Goal: Task Accomplishment & Management: Manage account settings

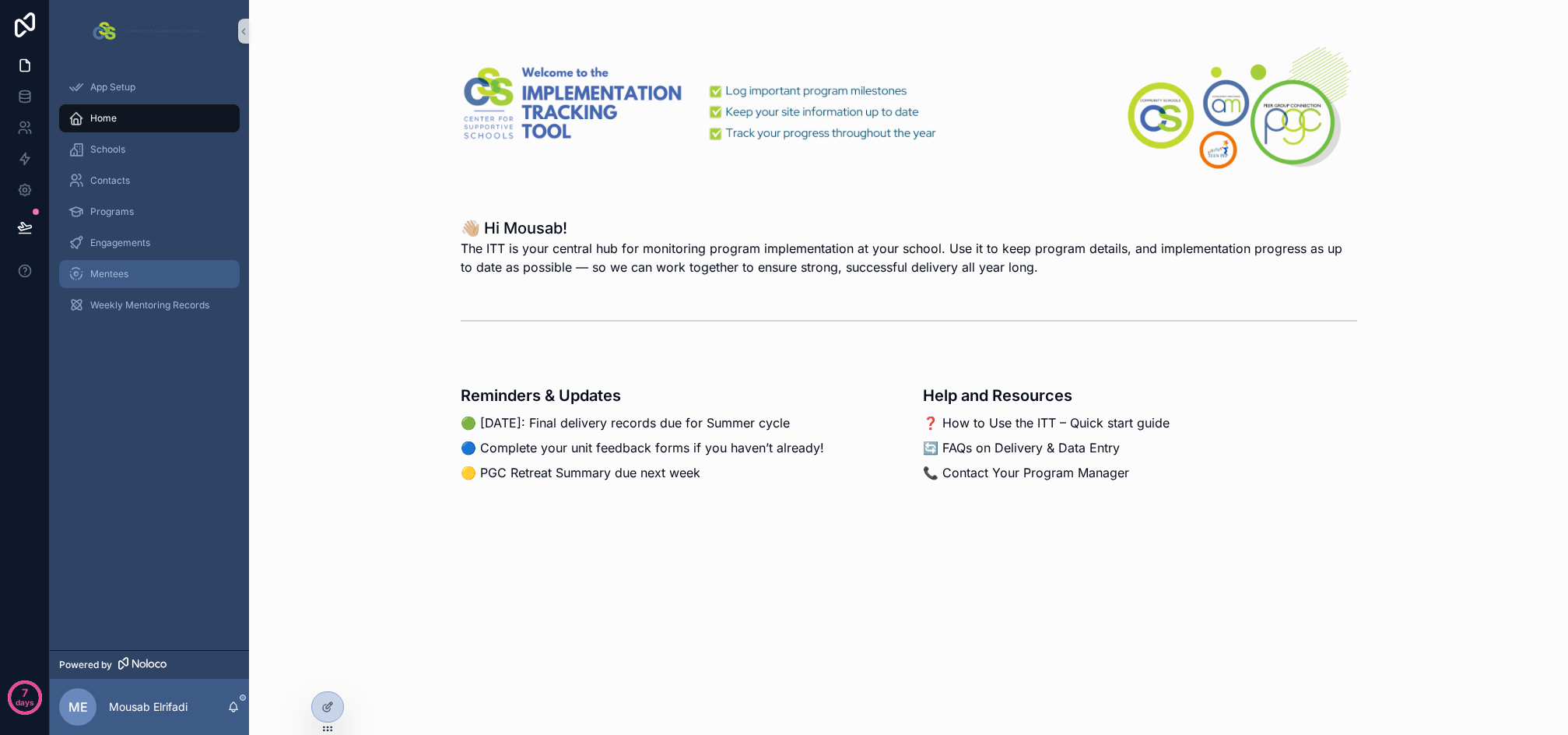
click at [124, 275] on span "Mentees" at bounding box center [109, 274] width 38 height 12
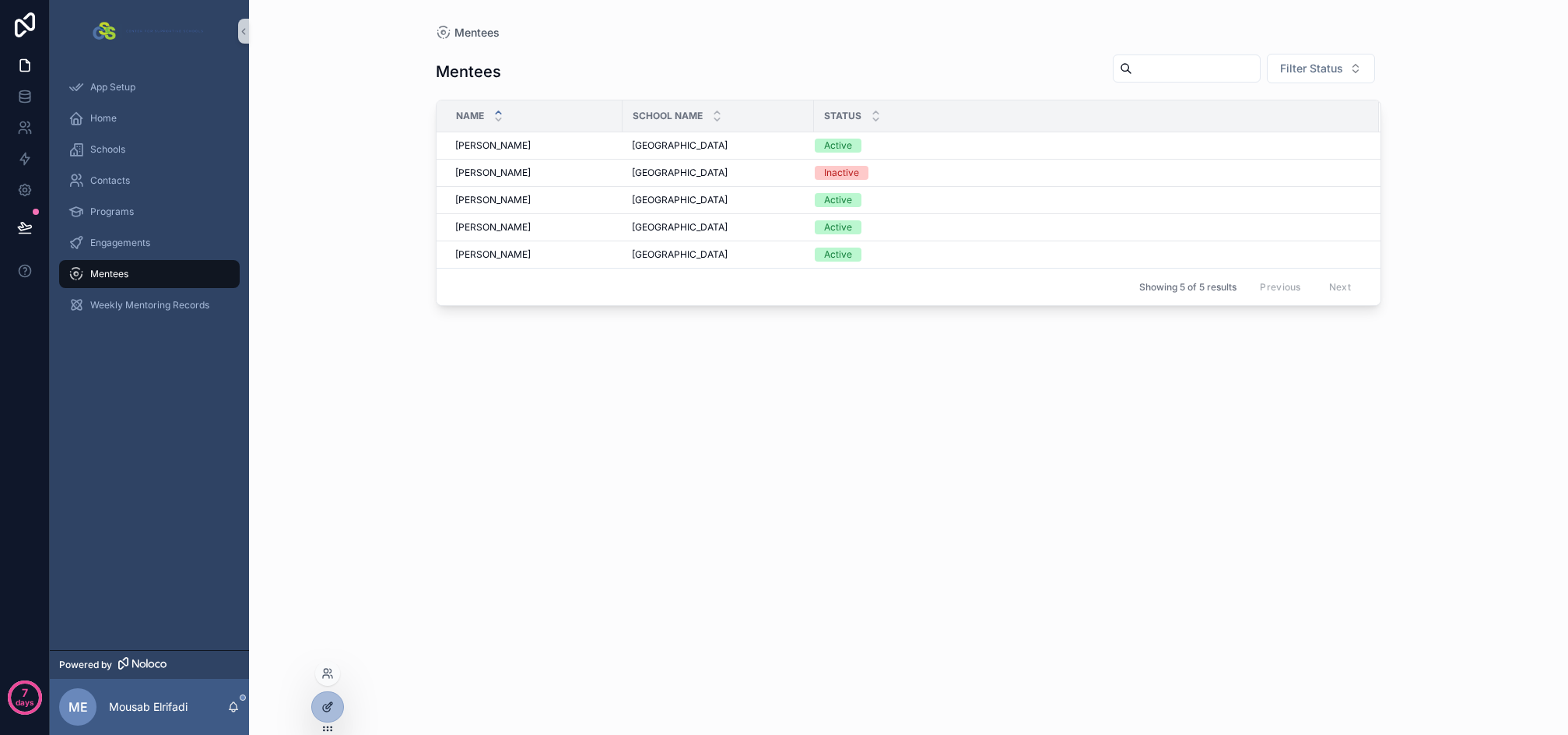
click at [326, 703] on icon at bounding box center [328, 707] width 12 height 12
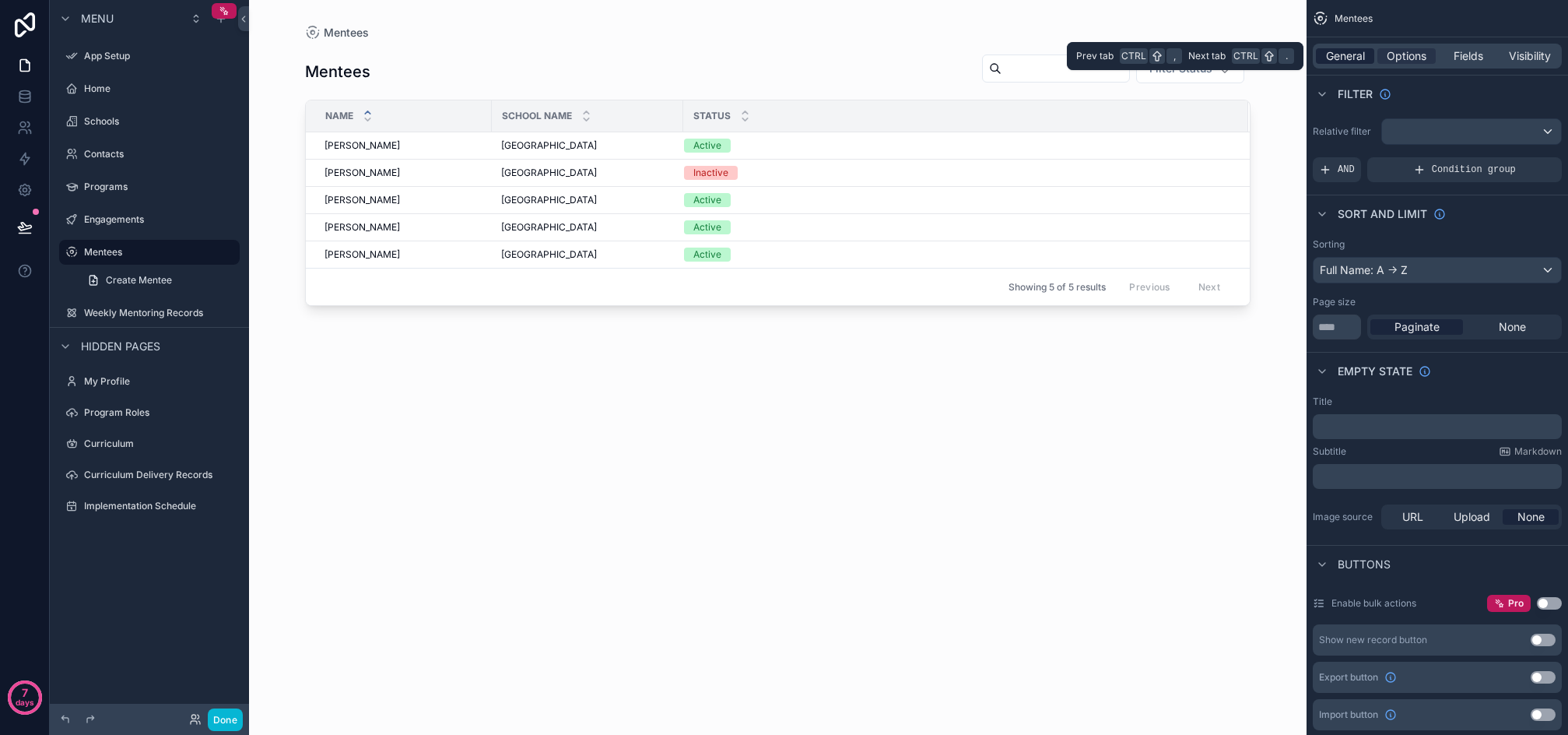
click at [1364, 51] on span "General" at bounding box center [1346, 56] width 39 height 16
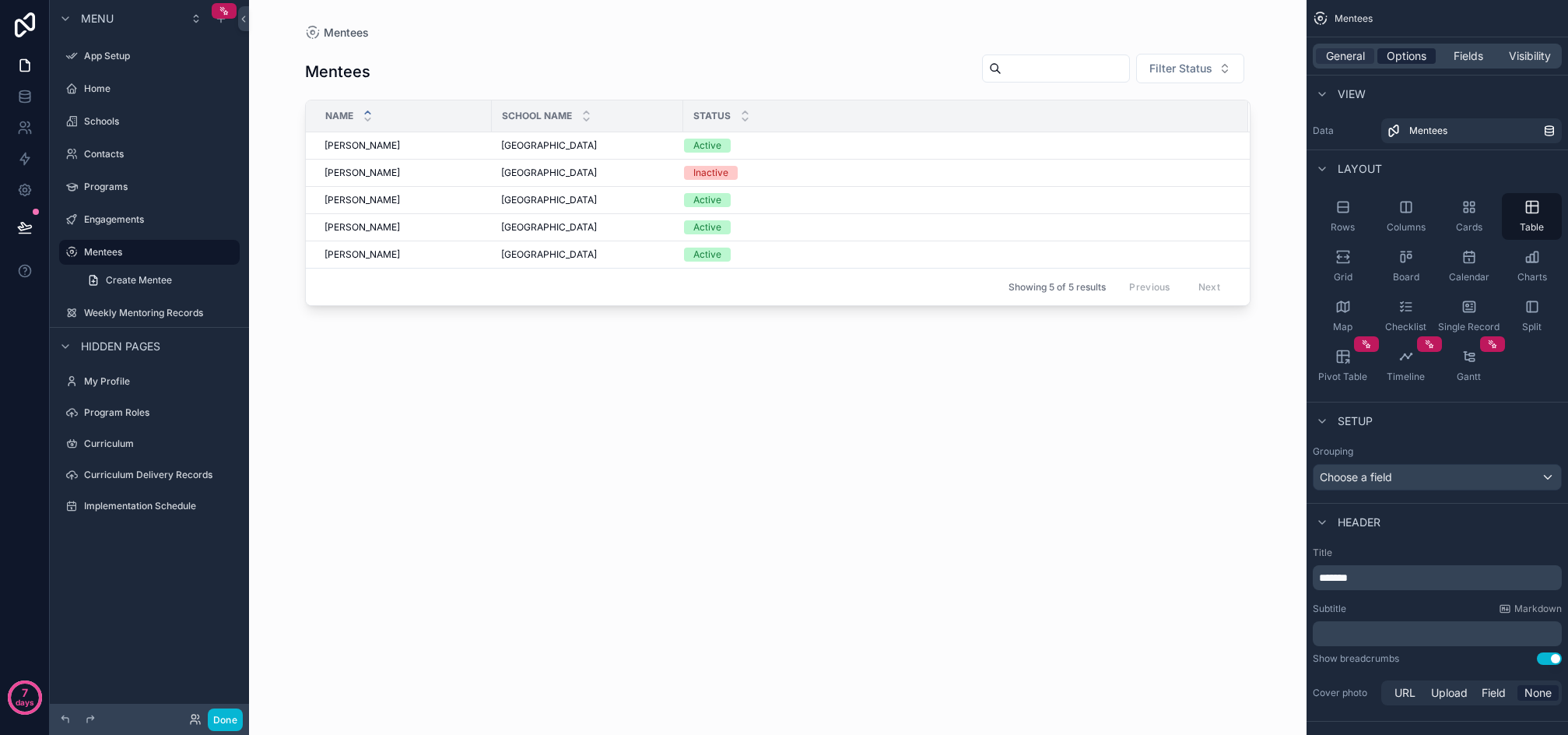
click at [1407, 57] on span "Options" at bounding box center [1407, 56] width 40 height 16
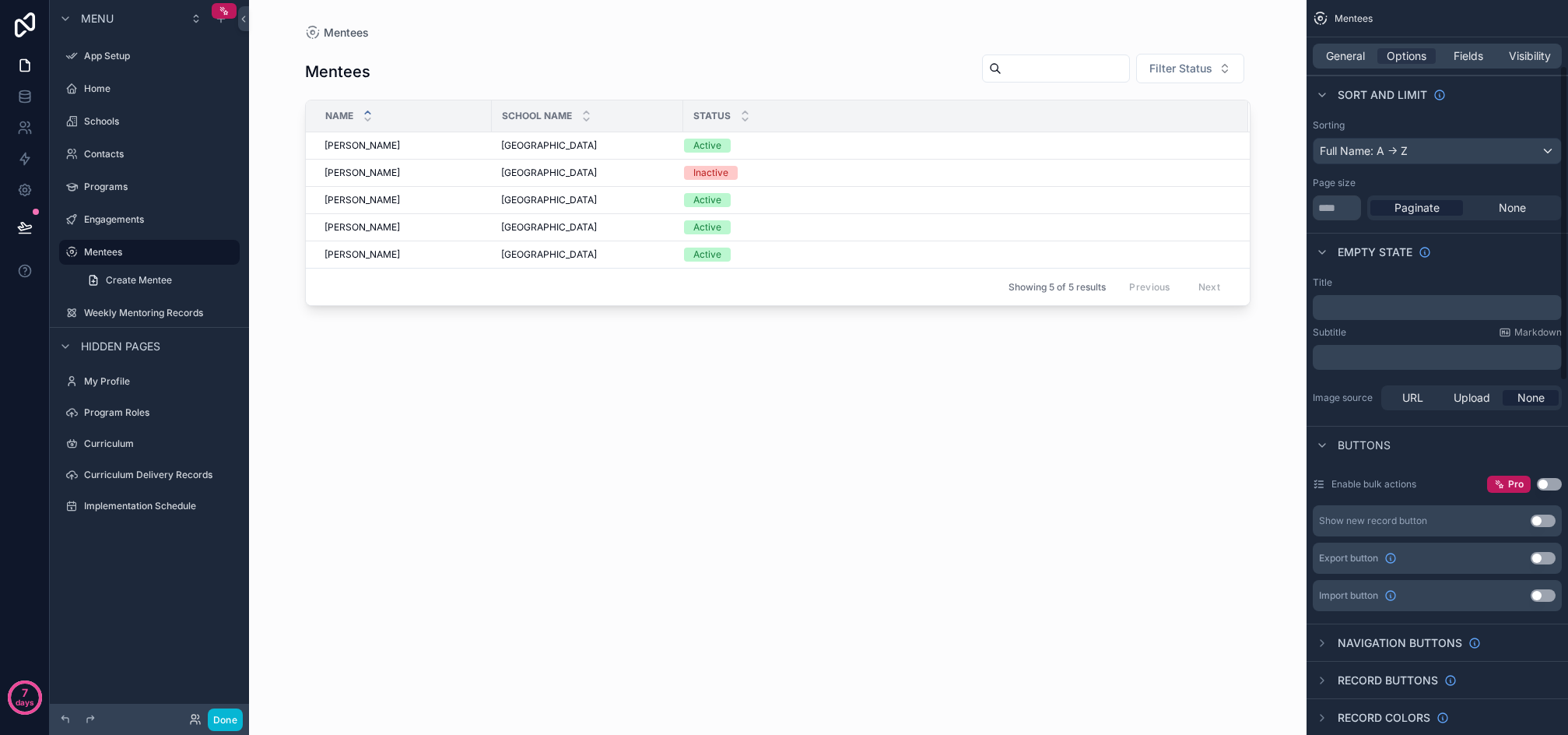
scroll to position [156, 0]
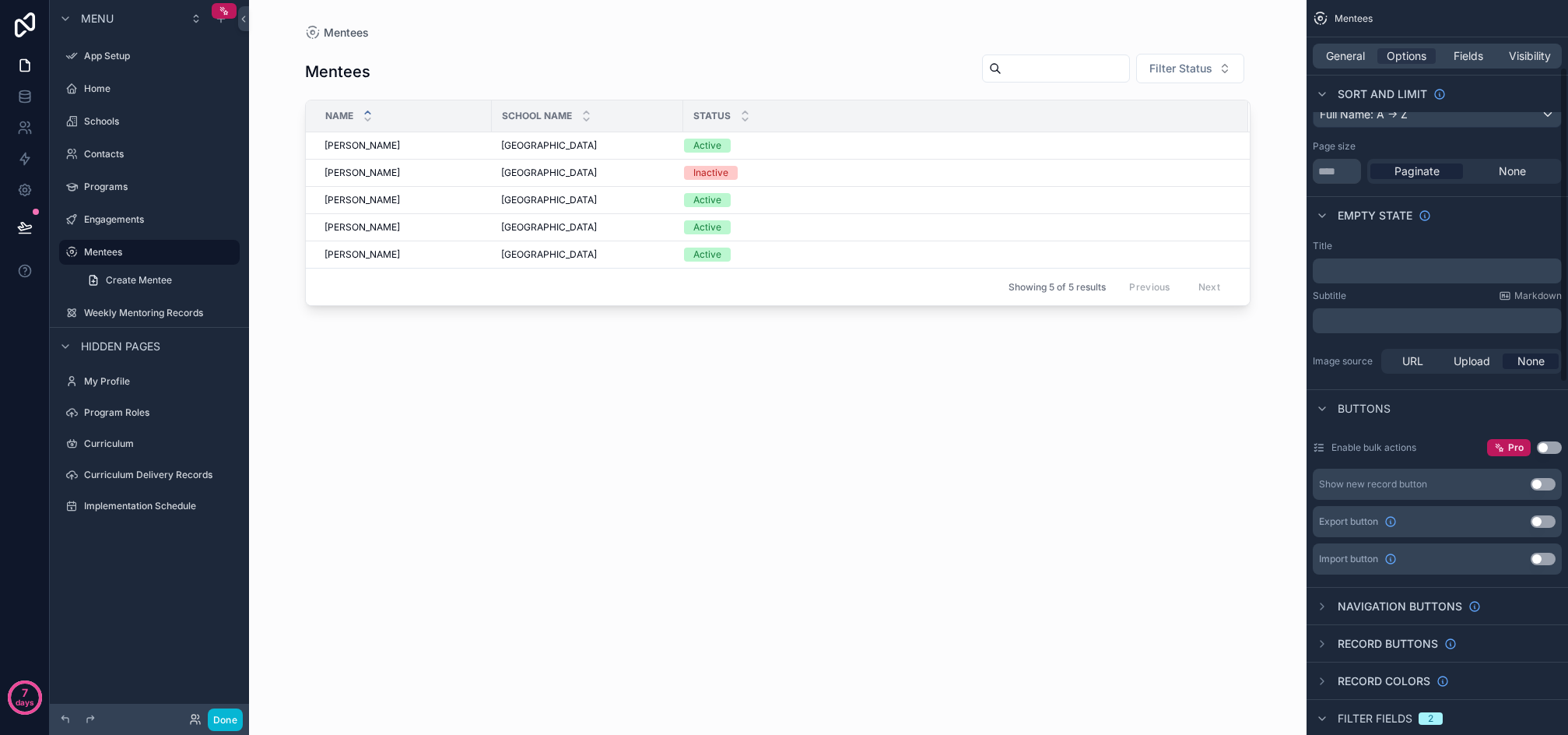
click at [1553, 485] on button "Use setting" at bounding box center [1544, 485] width 25 height 12
click at [237, 722] on button "Done" at bounding box center [225, 719] width 35 height 23
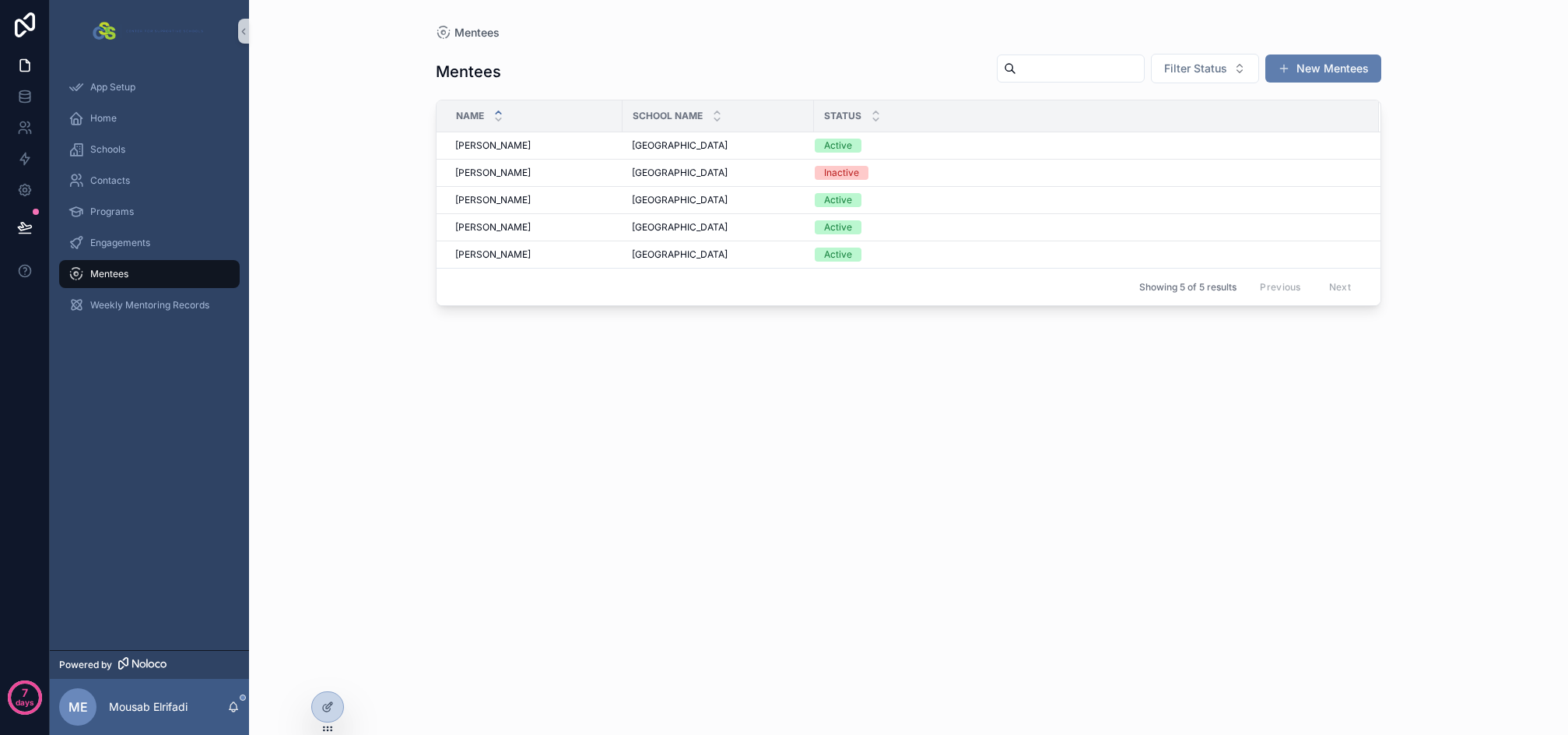
click at [1321, 61] on button "New Mentees" at bounding box center [1323, 69] width 116 height 28
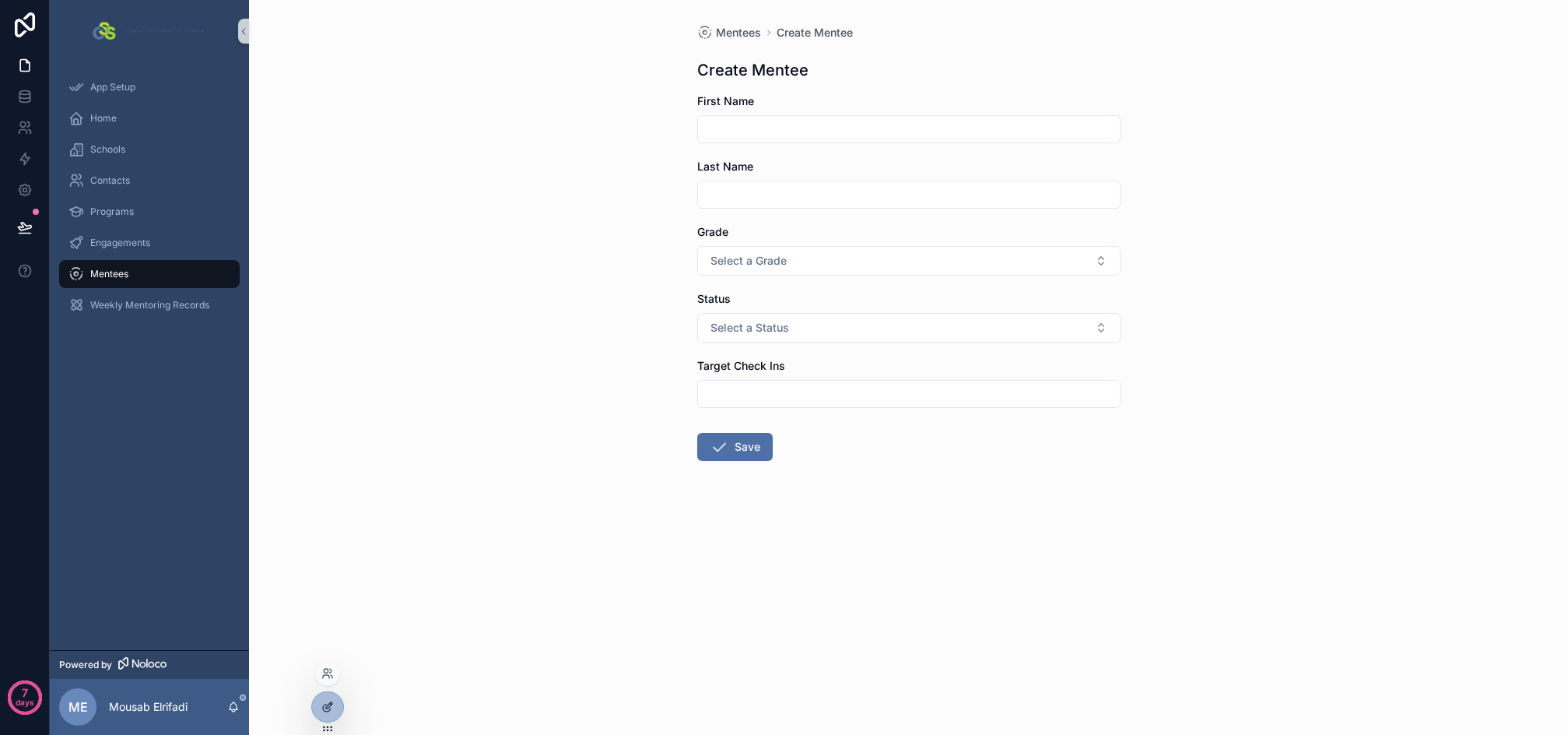
click at [326, 701] on icon at bounding box center [328, 707] width 12 height 12
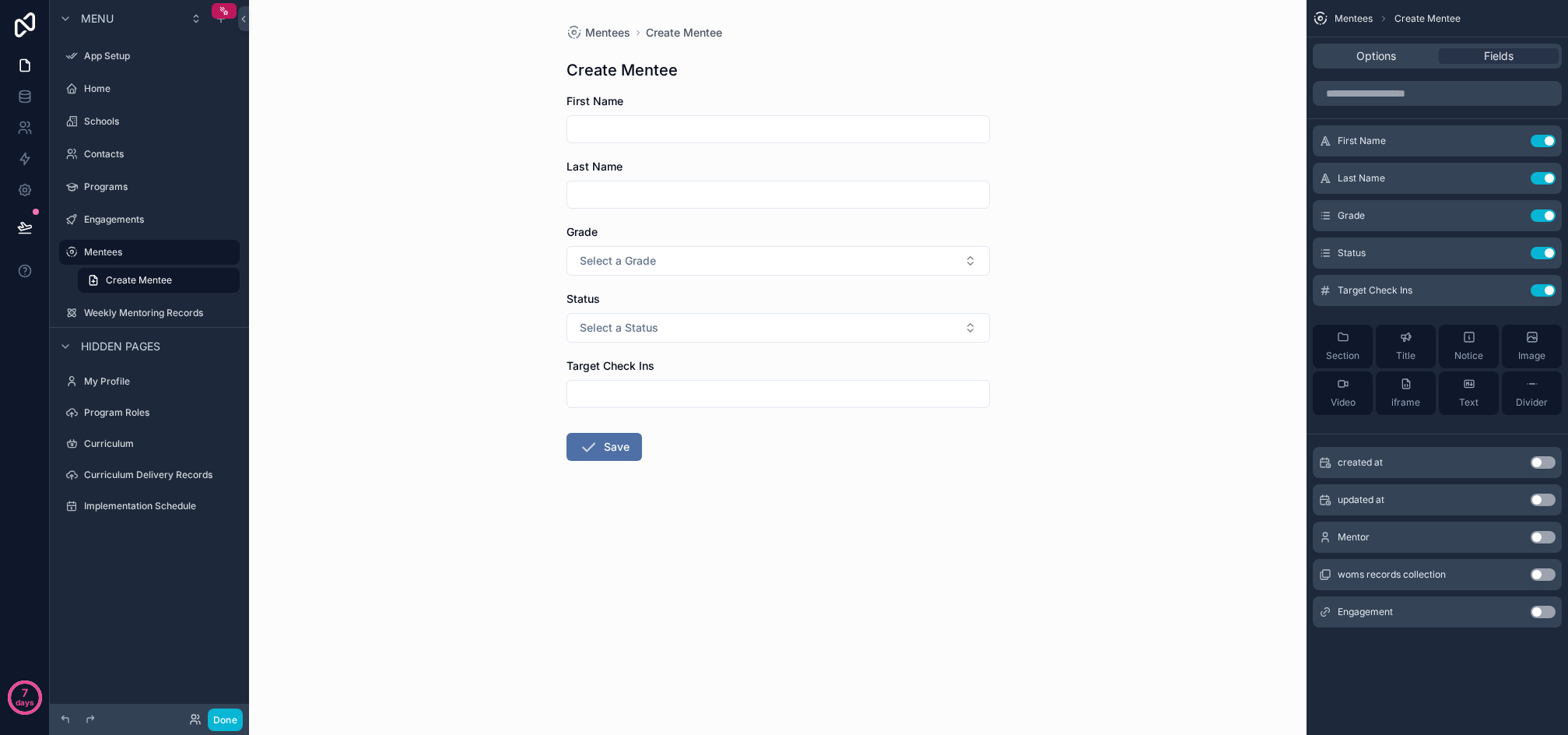
click at [1539, 535] on button "Use setting" at bounding box center [1544, 537] width 25 height 12
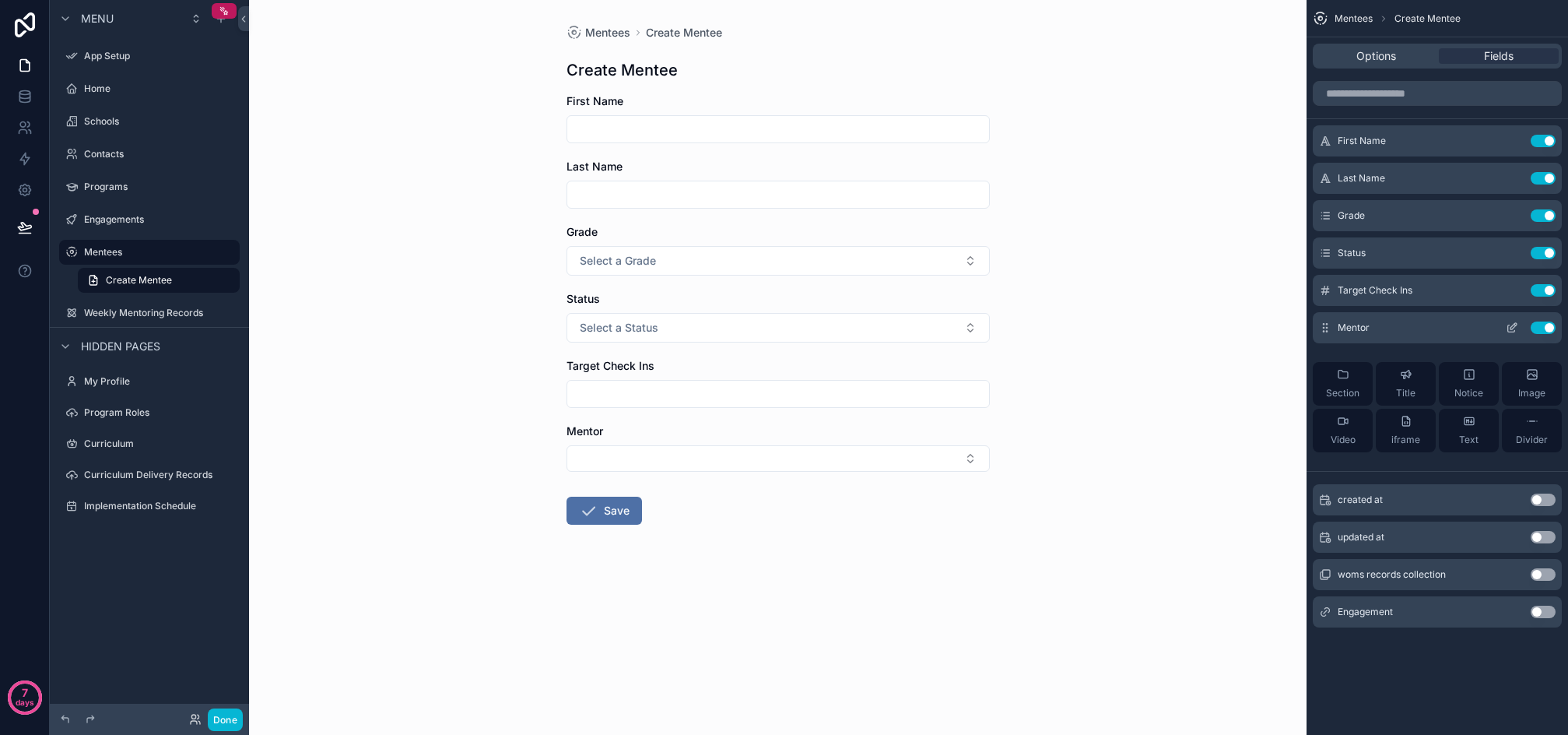
click at [1510, 321] on icon "scrollable content" at bounding box center [1513, 328] width 12 height 12
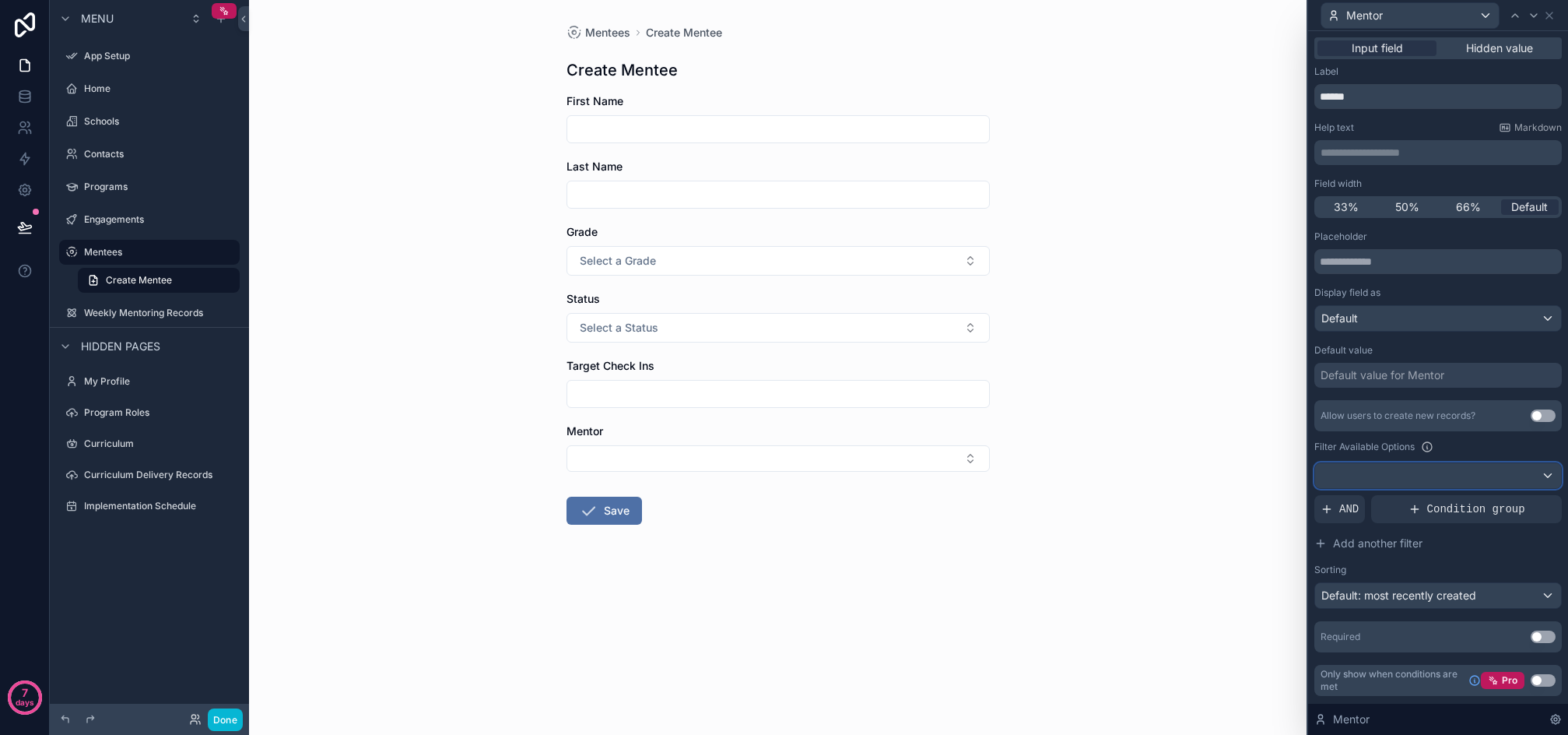
click at [1366, 474] on div at bounding box center [1438, 476] width 246 height 25
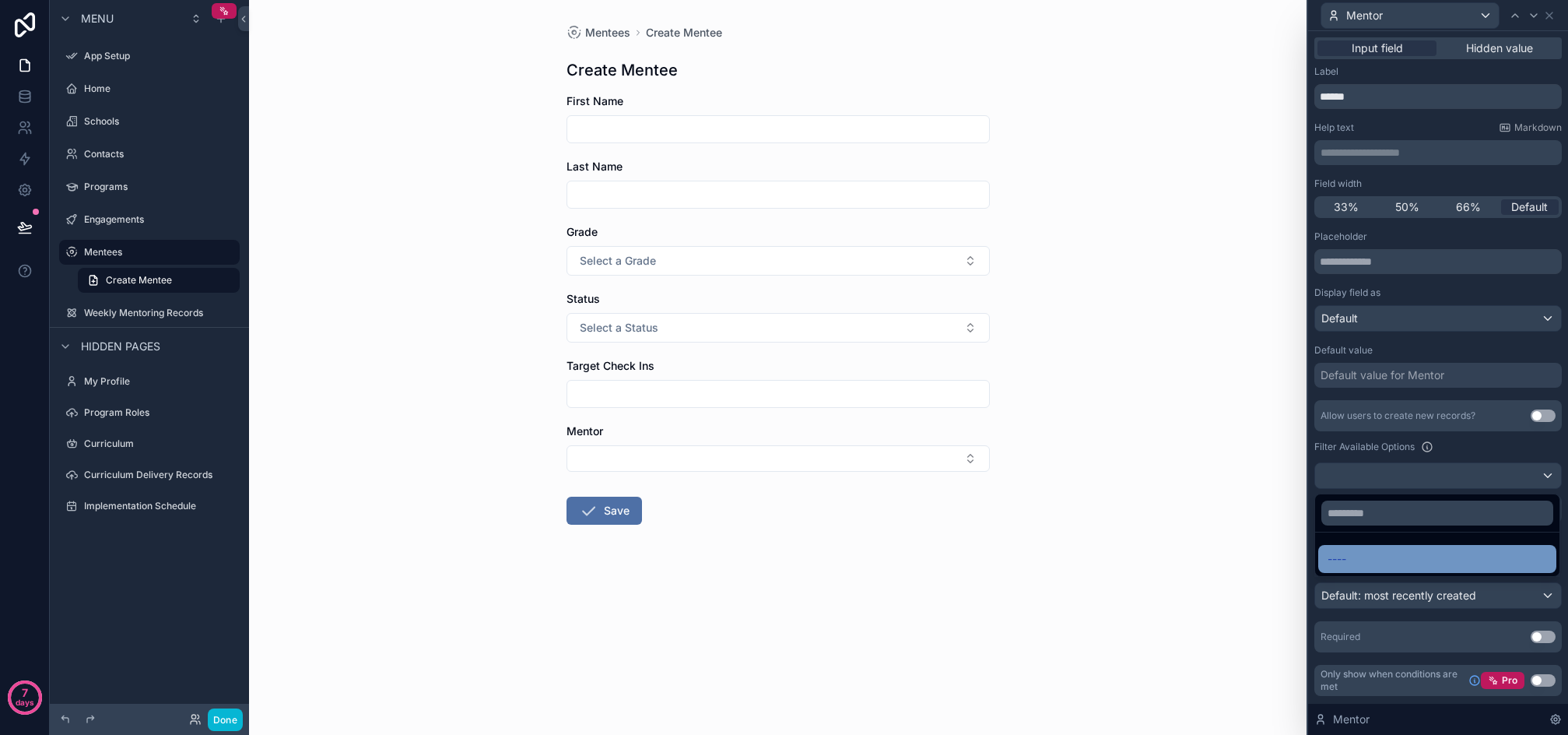
click at [1346, 556] on span "----" at bounding box center [1337, 559] width 19 height 19
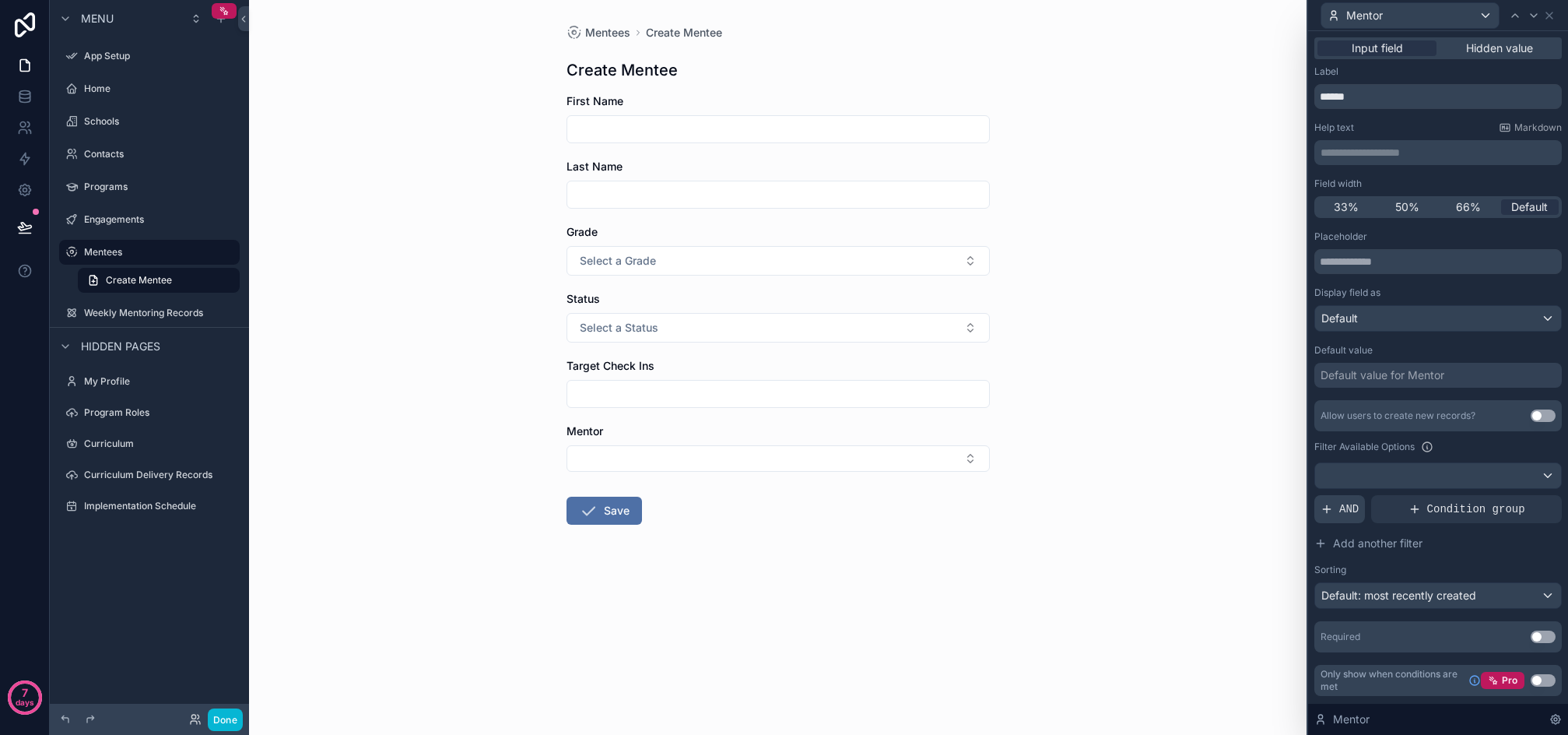
click at [1350, 510] on span "AND" at bounding box center [1349, 510] width 20 height 16
click at [1433, 510] on div "Add a filter" at bounding box center [1438, 510] width 247 height 28
click at [1548, 497] on icon at bounding box center [1545, 498] width 5 height 5
click at [821, 456] on button "Select Button" at bounding box center [778, 459] width 424 height 27
click at [1160, 492] on div "Mentees Create Mentee Create Mentee First Name Last Name Grade Select a Grade S…" at bounding box center [778, 368] width 1058 height 735
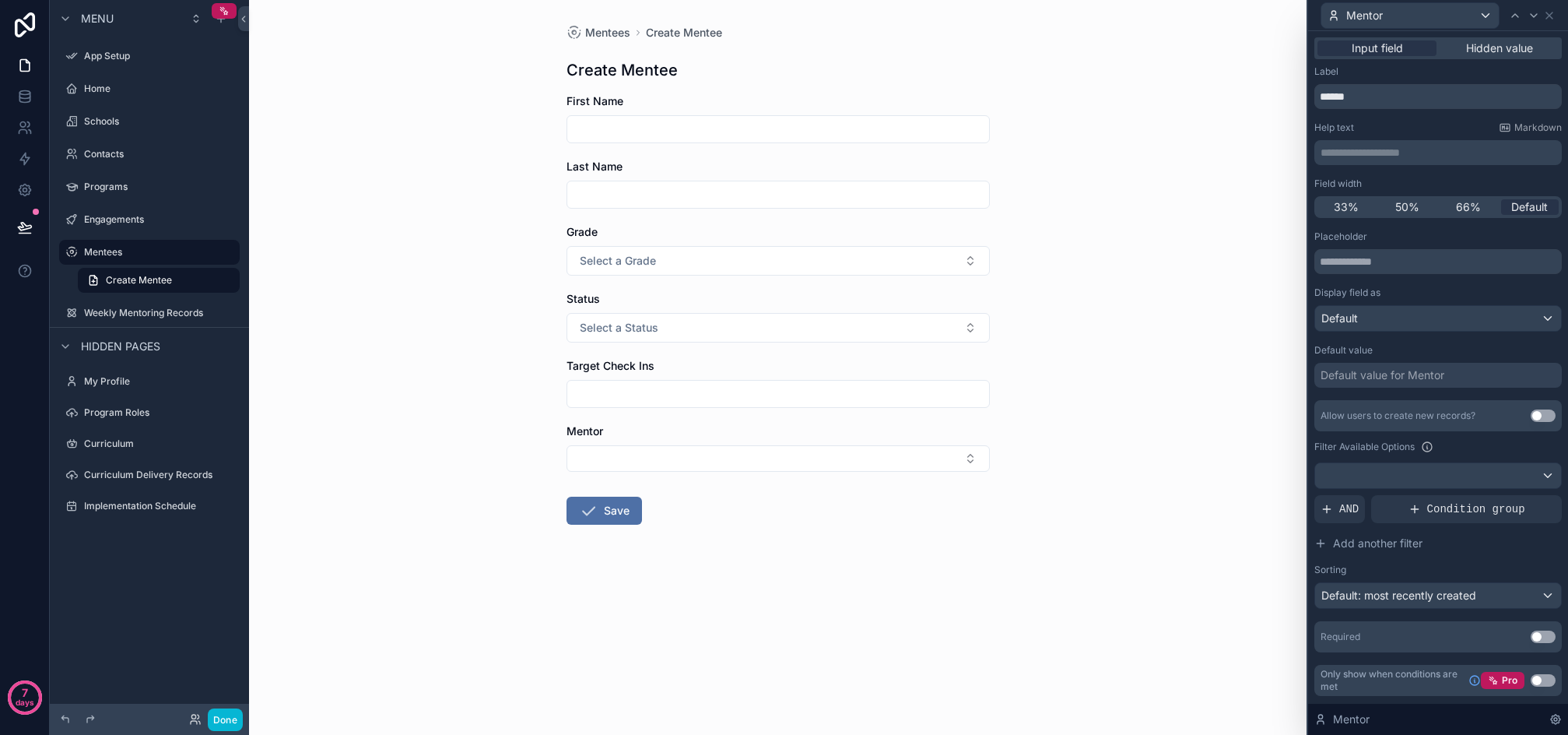
click at [1558, 719] on icon at bounding box center [1556, 719] width 3 height 3
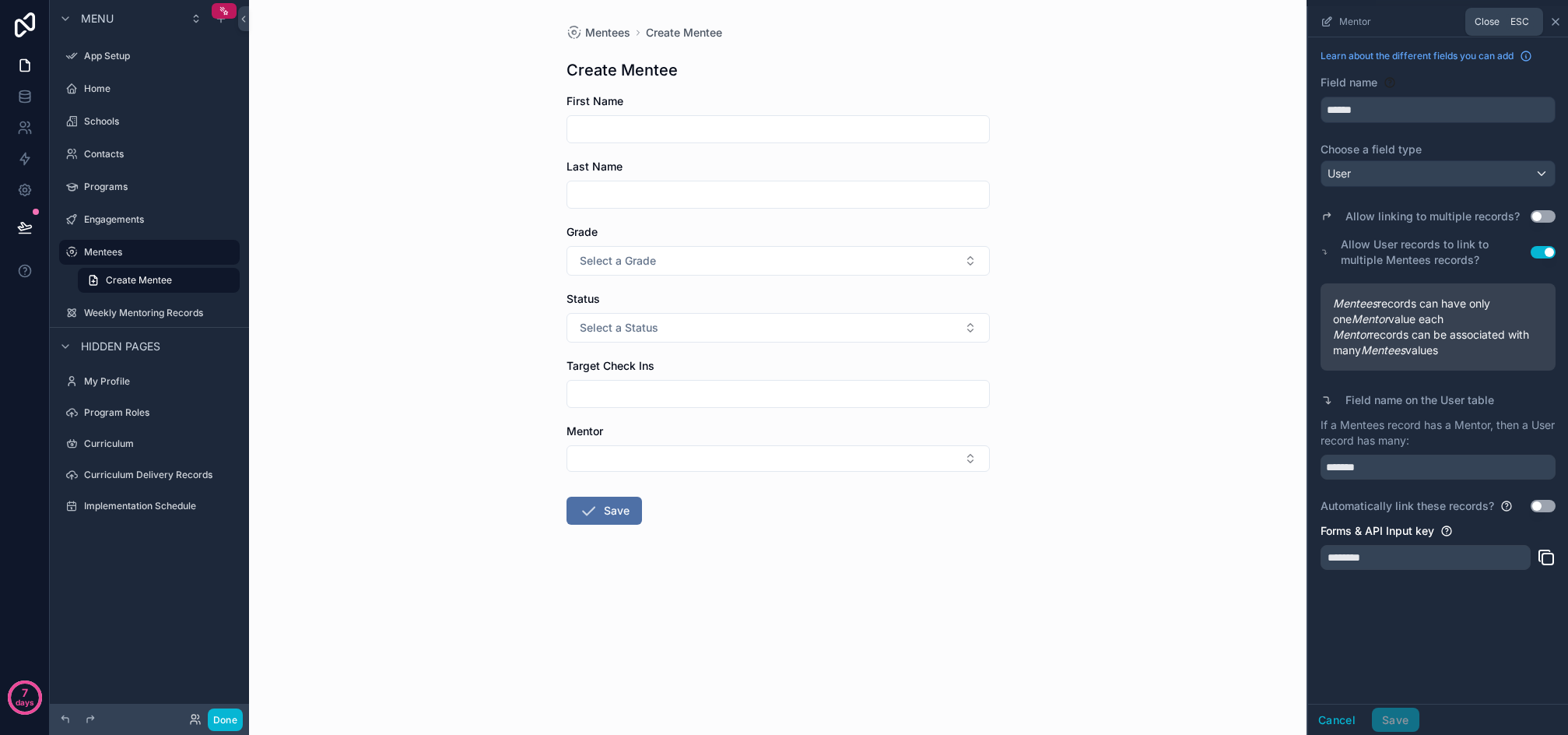
click at [1555, 21] on icon "scrollable content" at bounding box center [1556, 22] width 12 height 12
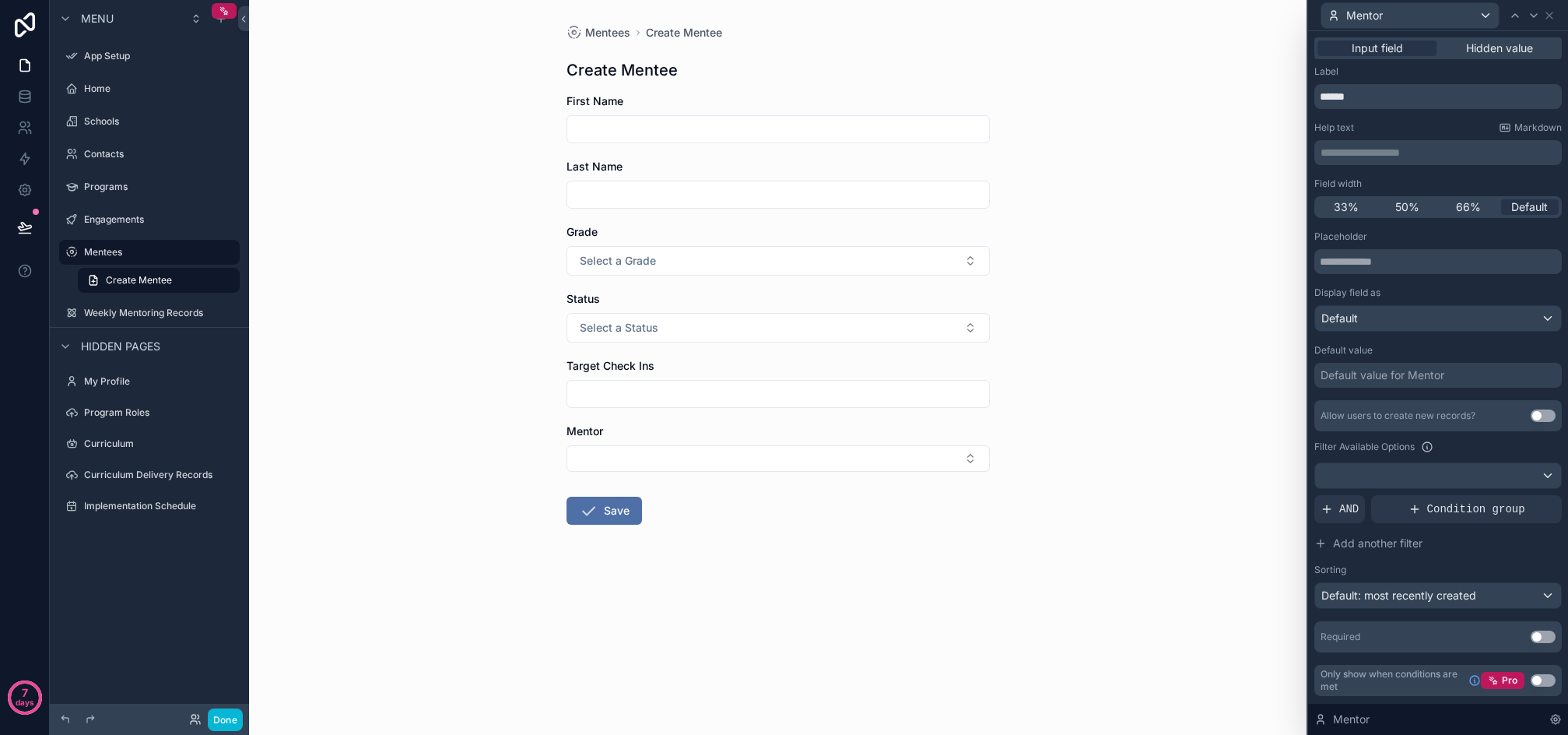
click at [1531, 414] on div "Allow users to create new records? Use setting" at bounding box center [1438, 416] width 247 height 31
click at [1545, 414] on button "Use setting" at bounding box center [1544, 416] width 25 height 12
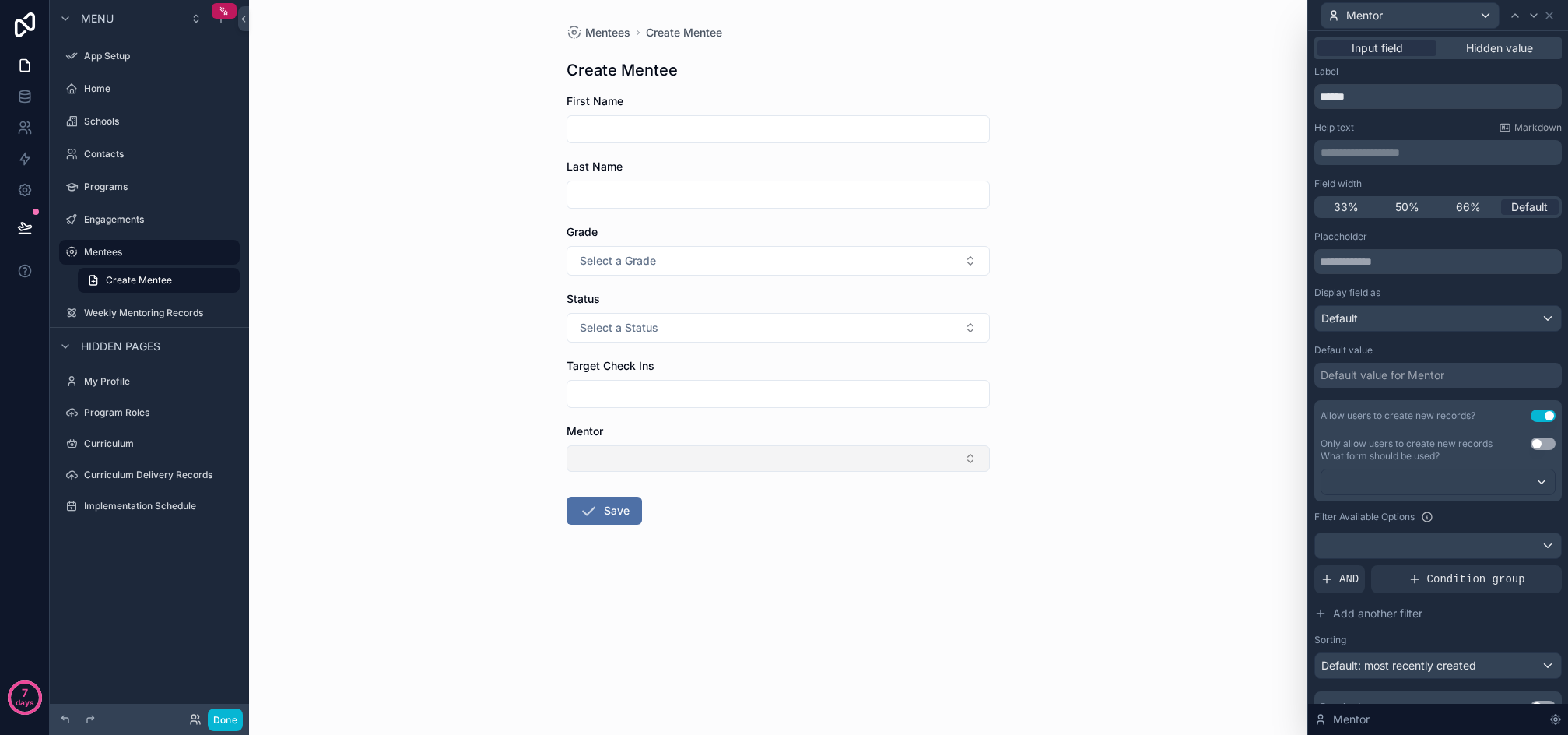
click at [694, 467] on button "Select Button" at bounding box center [778, 459] width 424 height 27
click at [1538, 411] on button "Use setting" at bounding box center [1544, 416] width 25 height 12
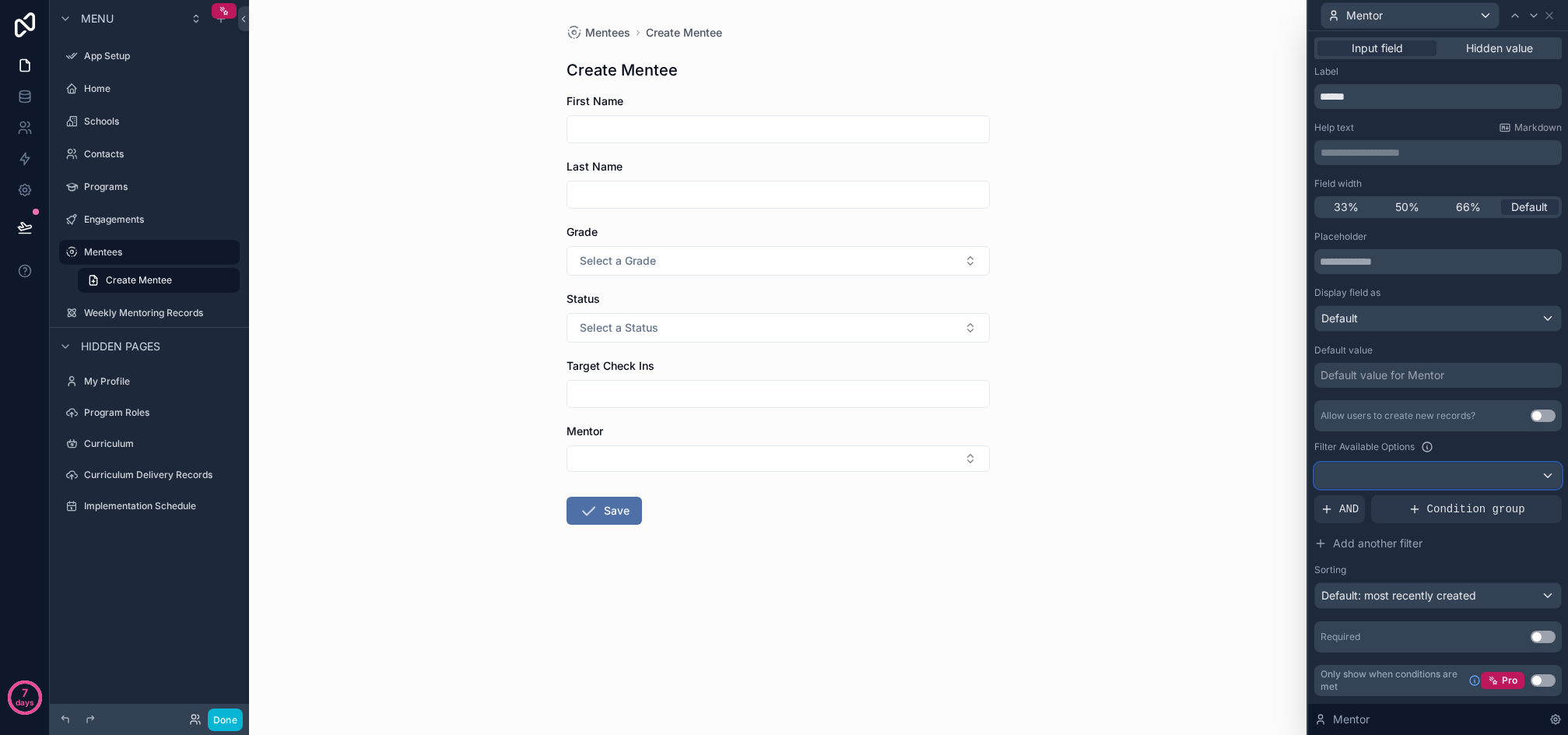
click at [1389, 469] on div at bounding box center [1438, 476] width 246 height 25
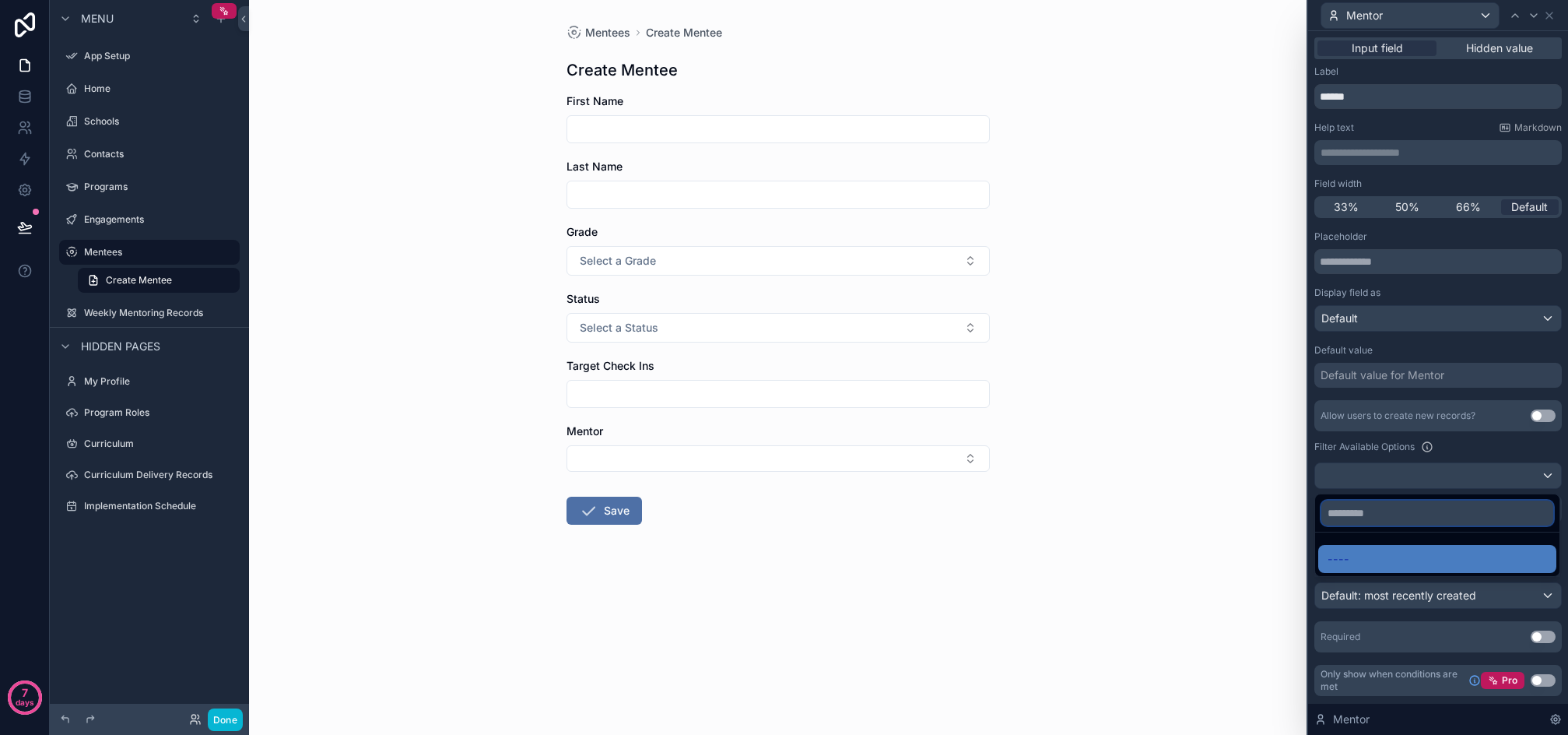
click at [1357, 517] on input "text" at bounding box center [1437, 513] width 232 height 25
click at [1393, 456] on div at bounding box center [1438, 368] width 260 height 735
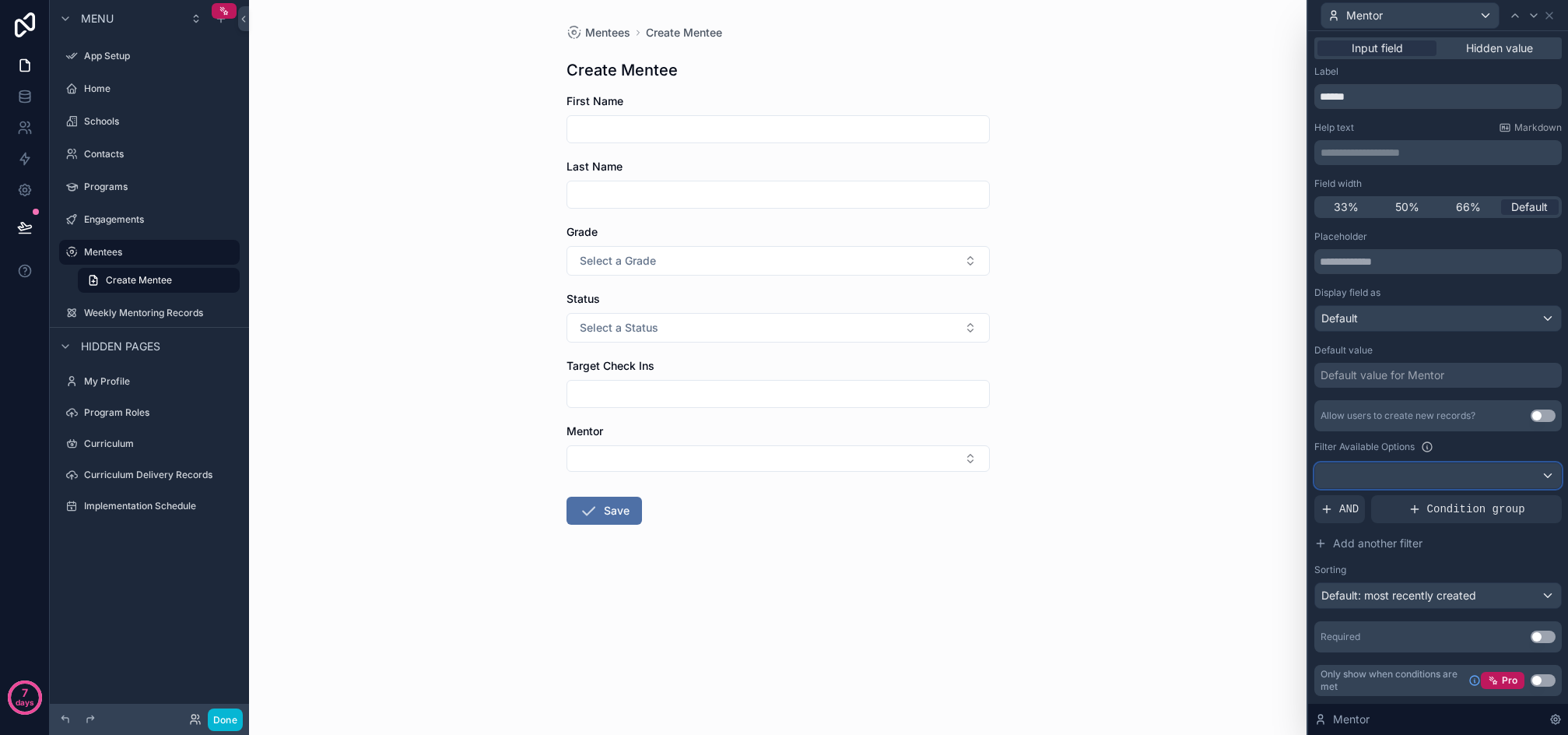
click at [1383, 468] on div at bounding box center [1438, 476] width 246 height 25
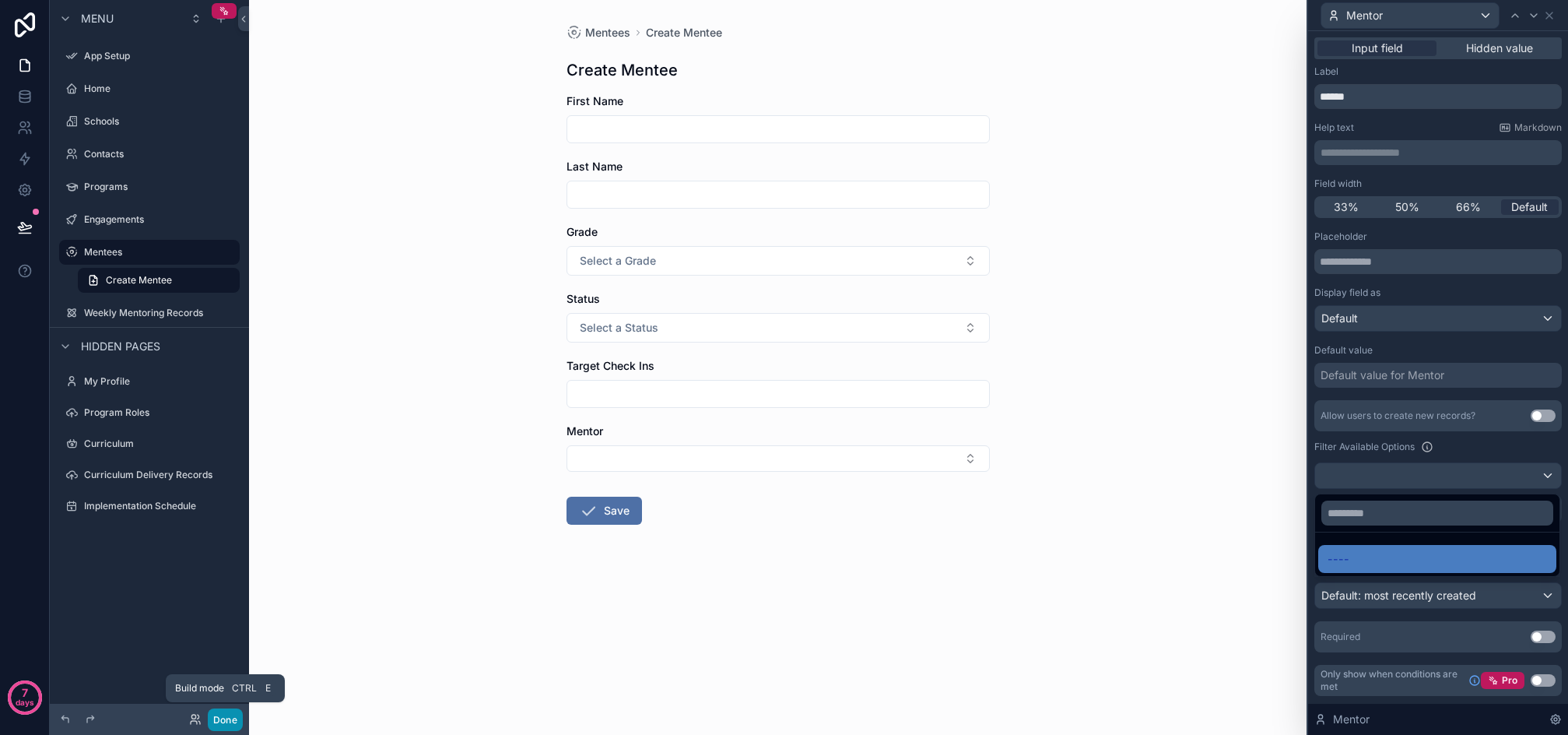
click at [232, 715] on button "Done" at bounding box center [225, 719] width 35 height 23
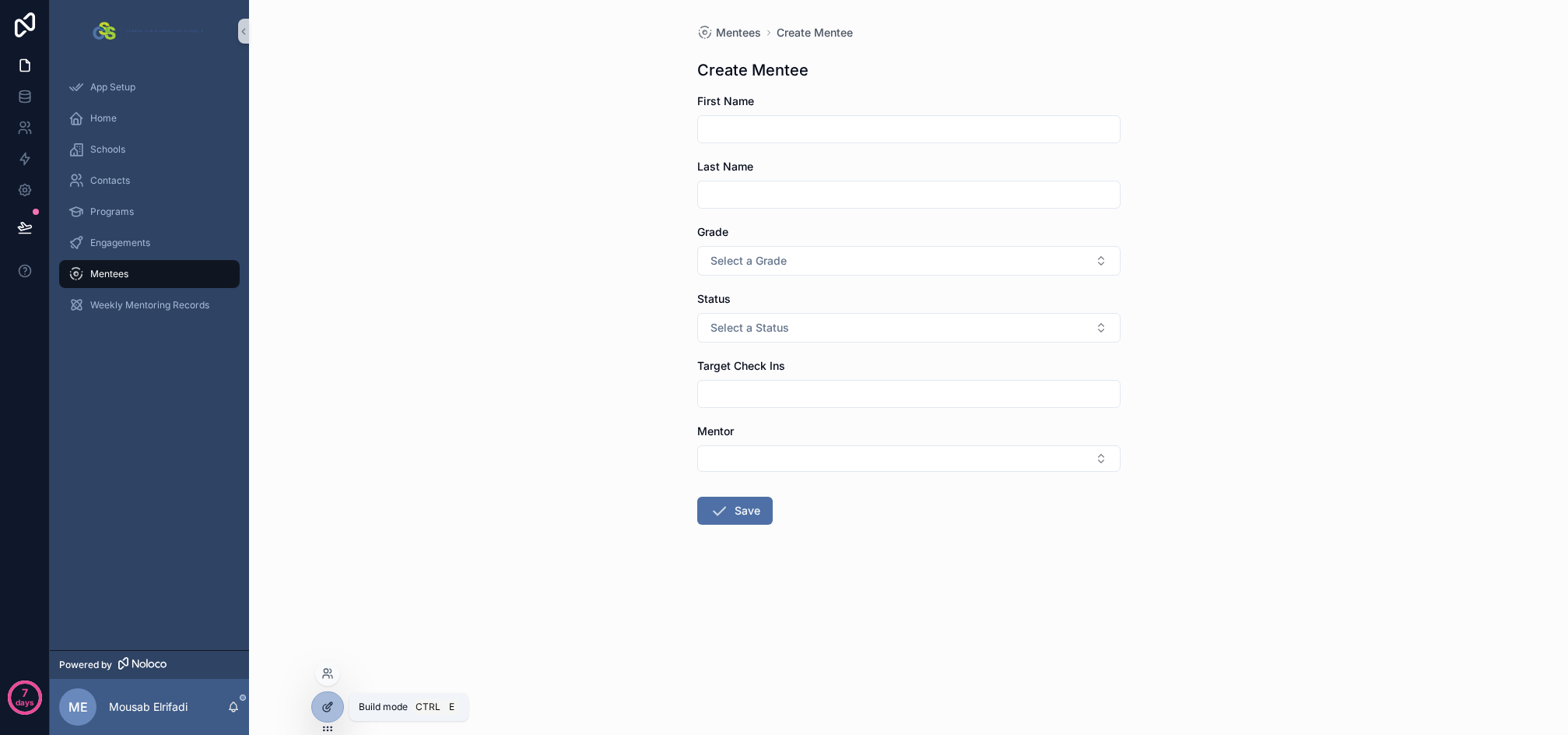
click at [333, 701] on icon at bounding box center [328, 707] width 12 height 12
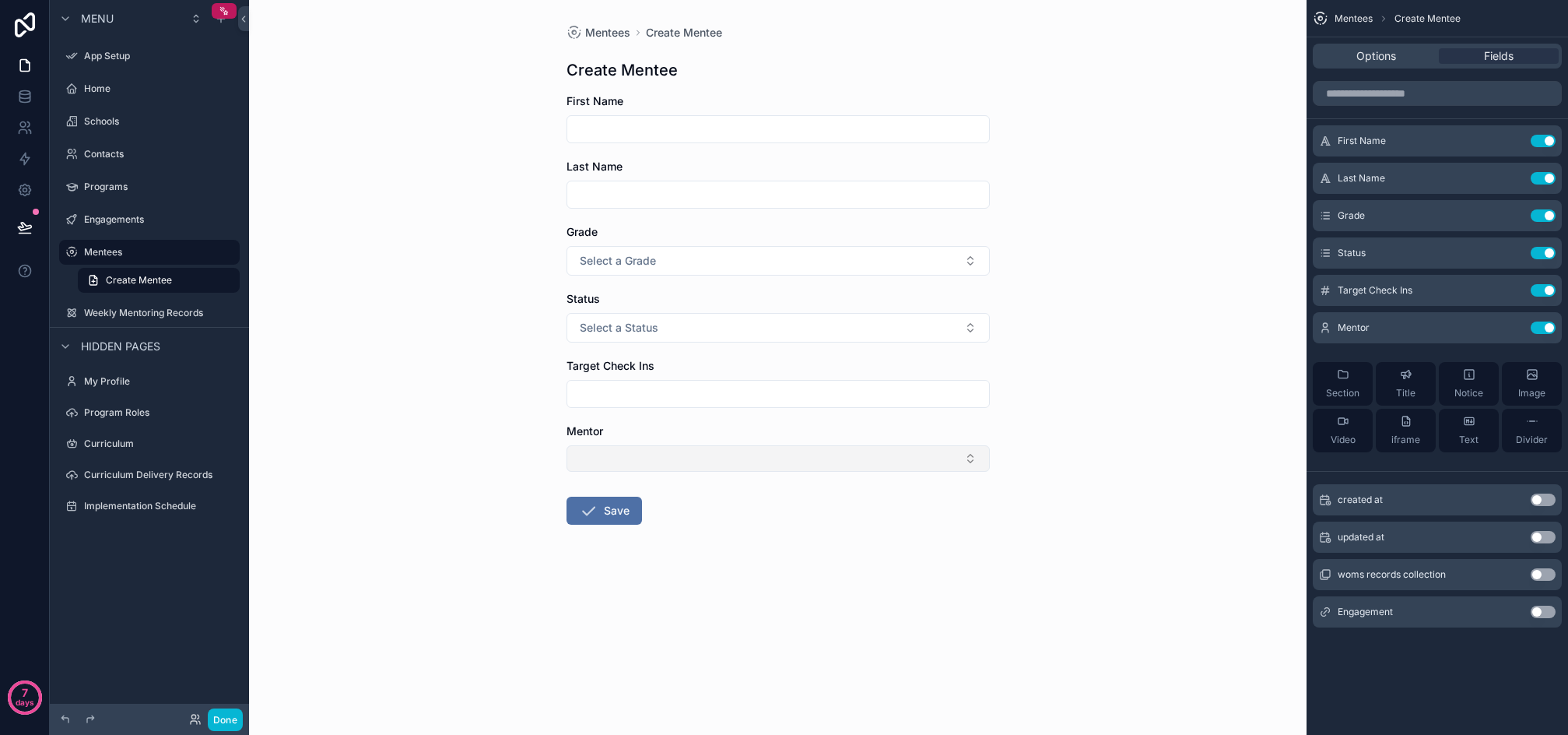
click at [692, 451] on button "Select Button" at bounding box center [778, 459] width 424 height 27
click at [444, 399] on div "Mentees Create Mentee Create Mentee First Name Last Name Grade Select a Grade S…" at bounding box center [778, 368] width 1058 height 735
click at [225, 725] on button "Done" at bounding box center [225, 719] width 35 height 23
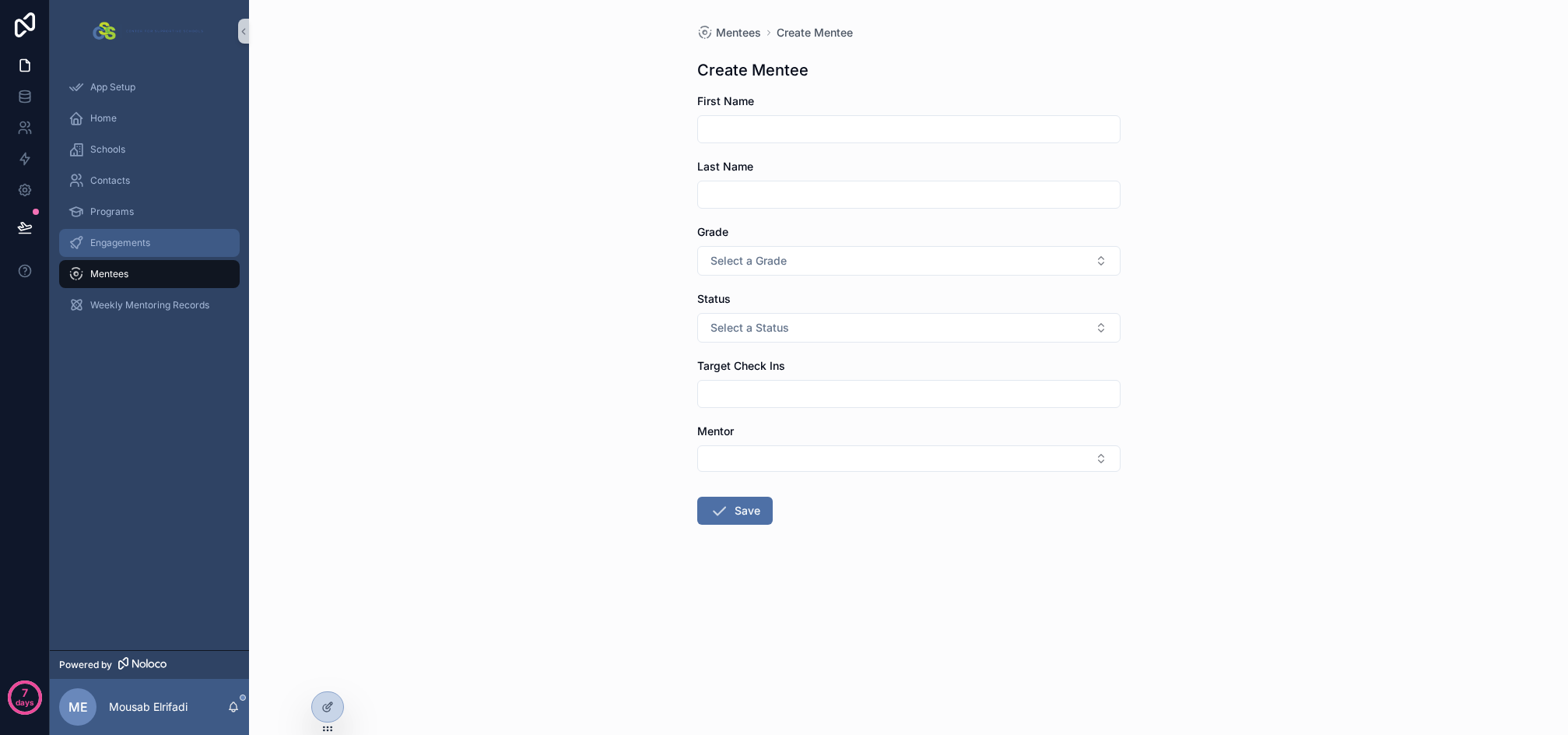
click at [112, 250] on div "Engagements" at bounding box center [150, 243] width 162 height 25
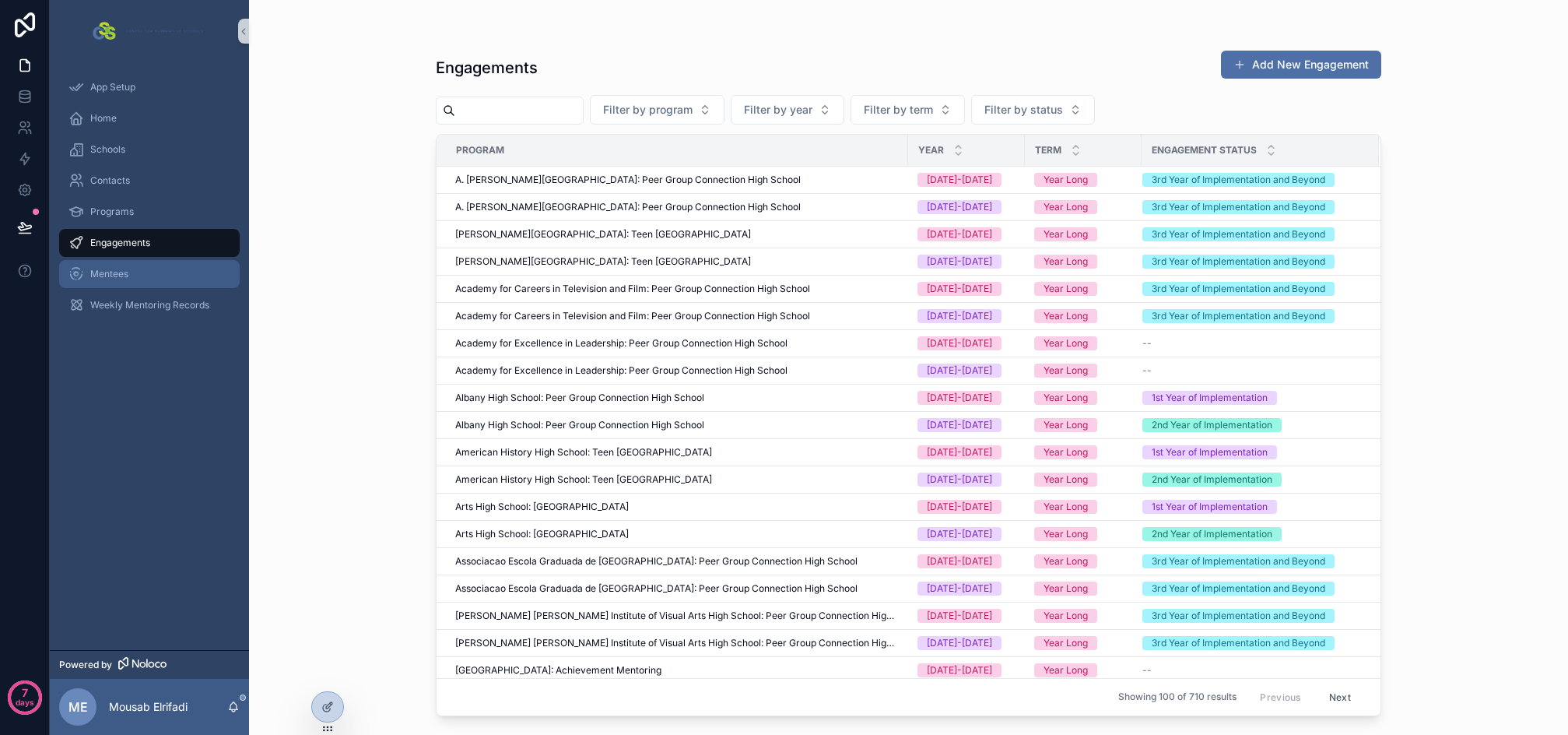
click at [115, 268] on span "Mentees" at bounding box center [109, 274] width 38 height 12
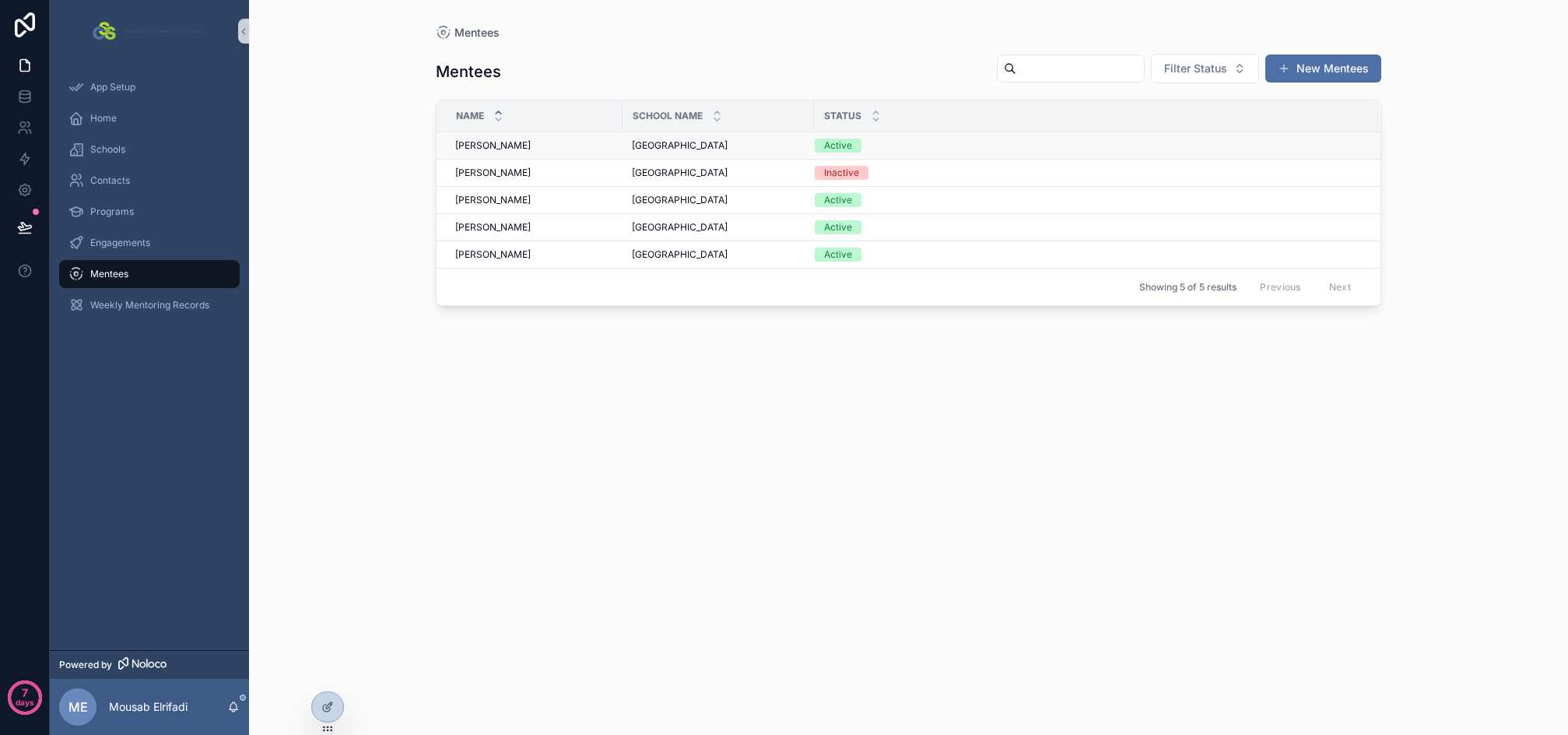
click at [913, 145] on div "Active" at bounding box center [1087, 146] width 545 height 14
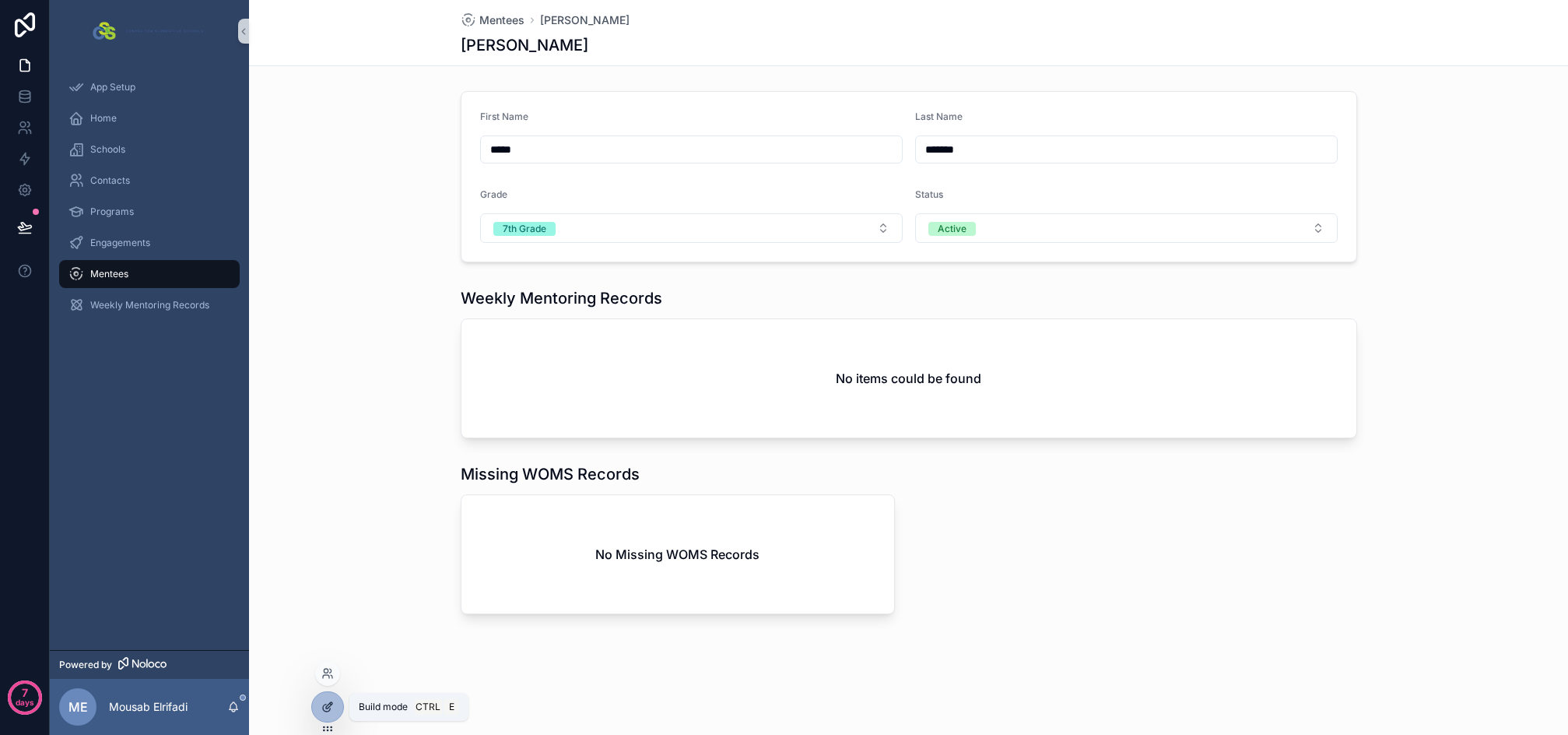
click at [336, 705] on div at bounding box center [328, 707] width 31 height 30
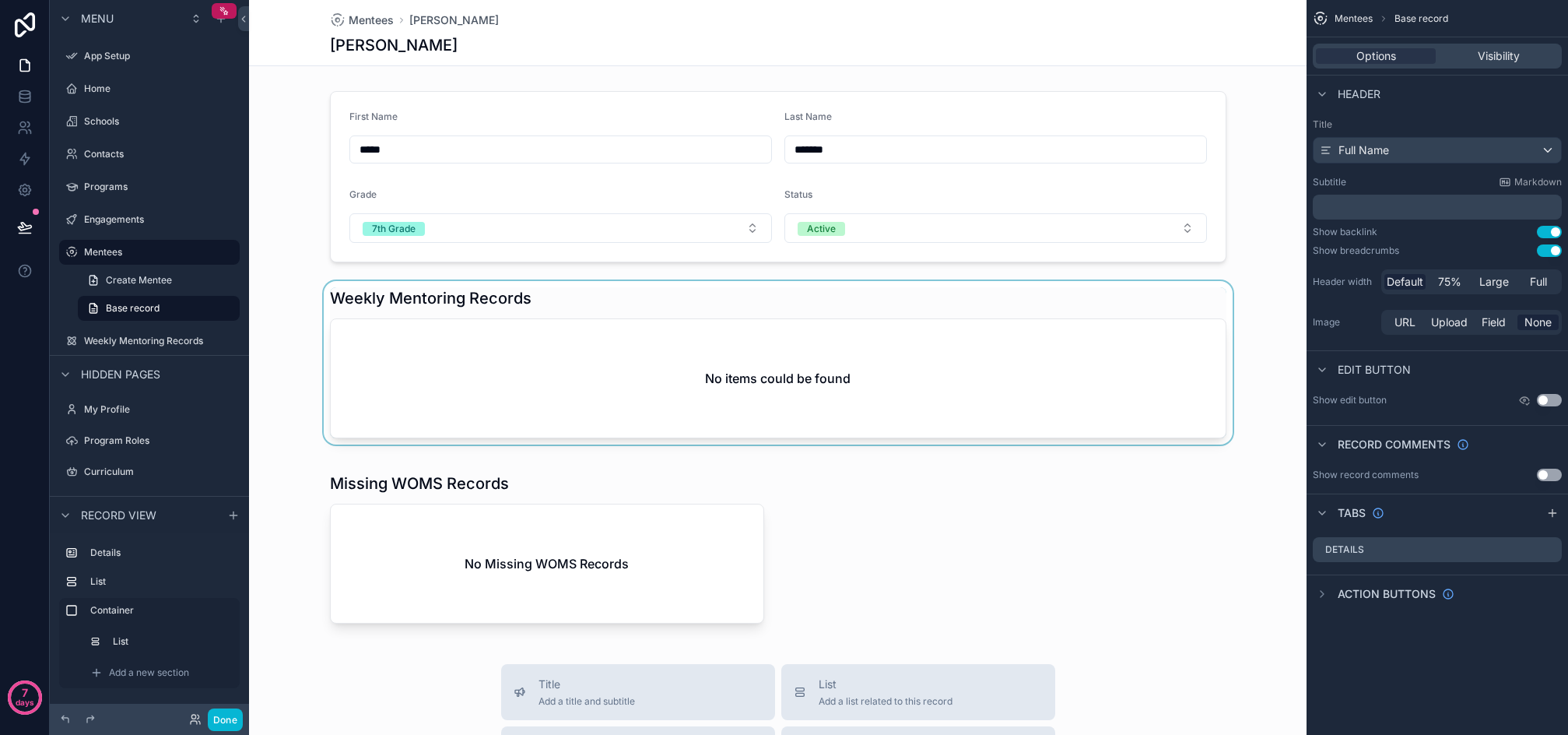
click at [712, 355] on div "scrollable content" at bounding box center [778, 363] width 1058 height 164
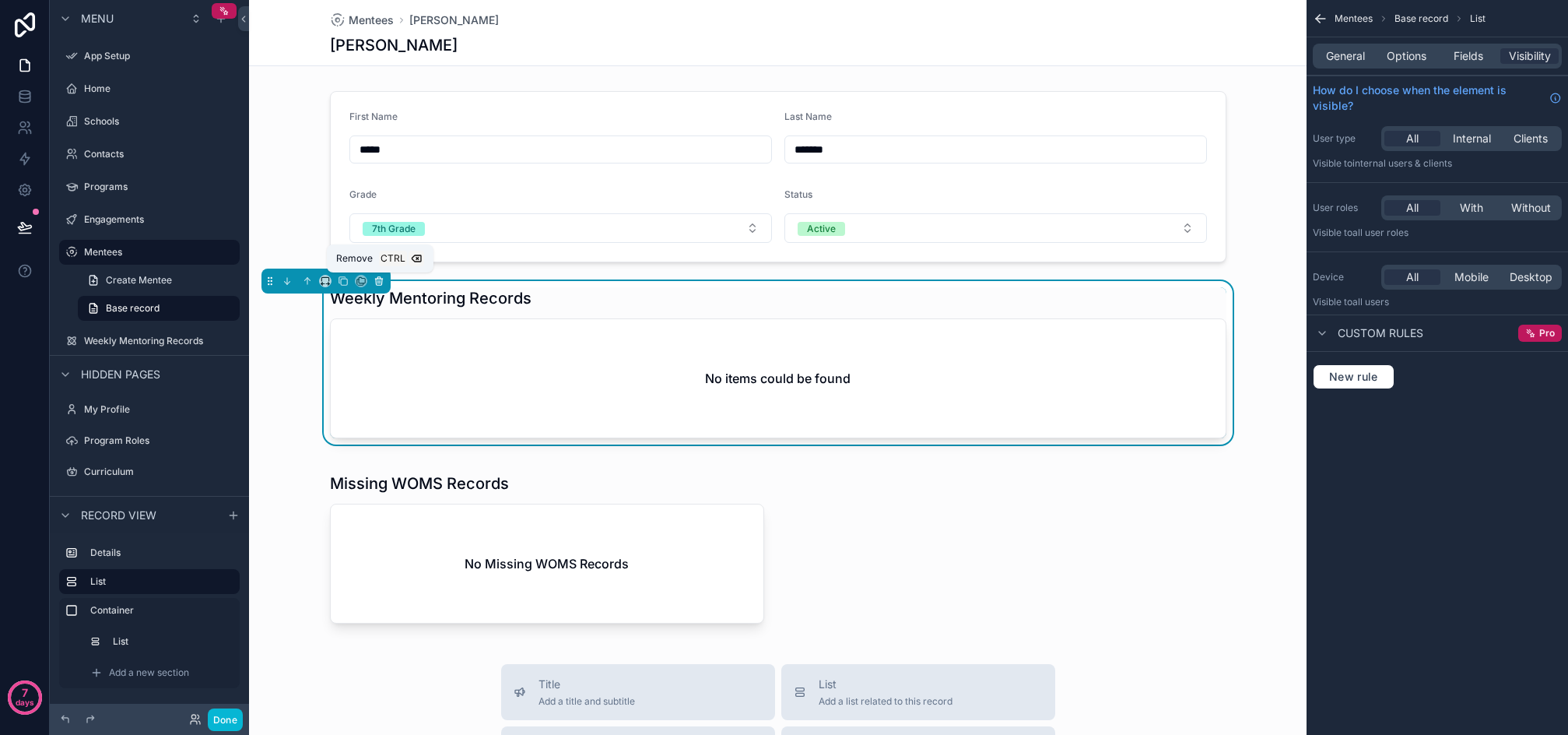
click at [382, 279] on icon "scrollable content" at bounding box center [379, 282] width 6 height 6
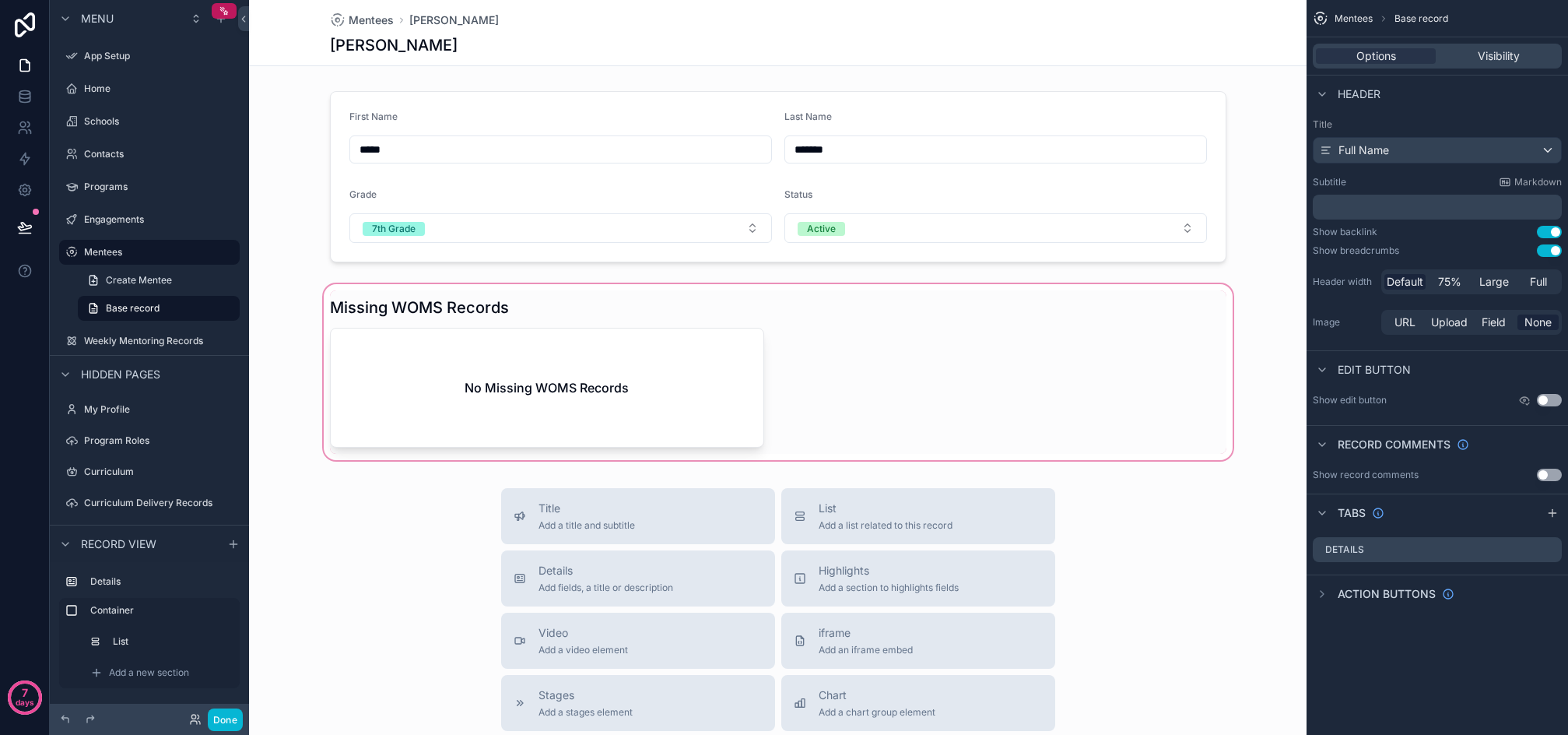
click at [1046, 385] on div "scrollable content" at bounding box center [778, 371] width 1058 height 182
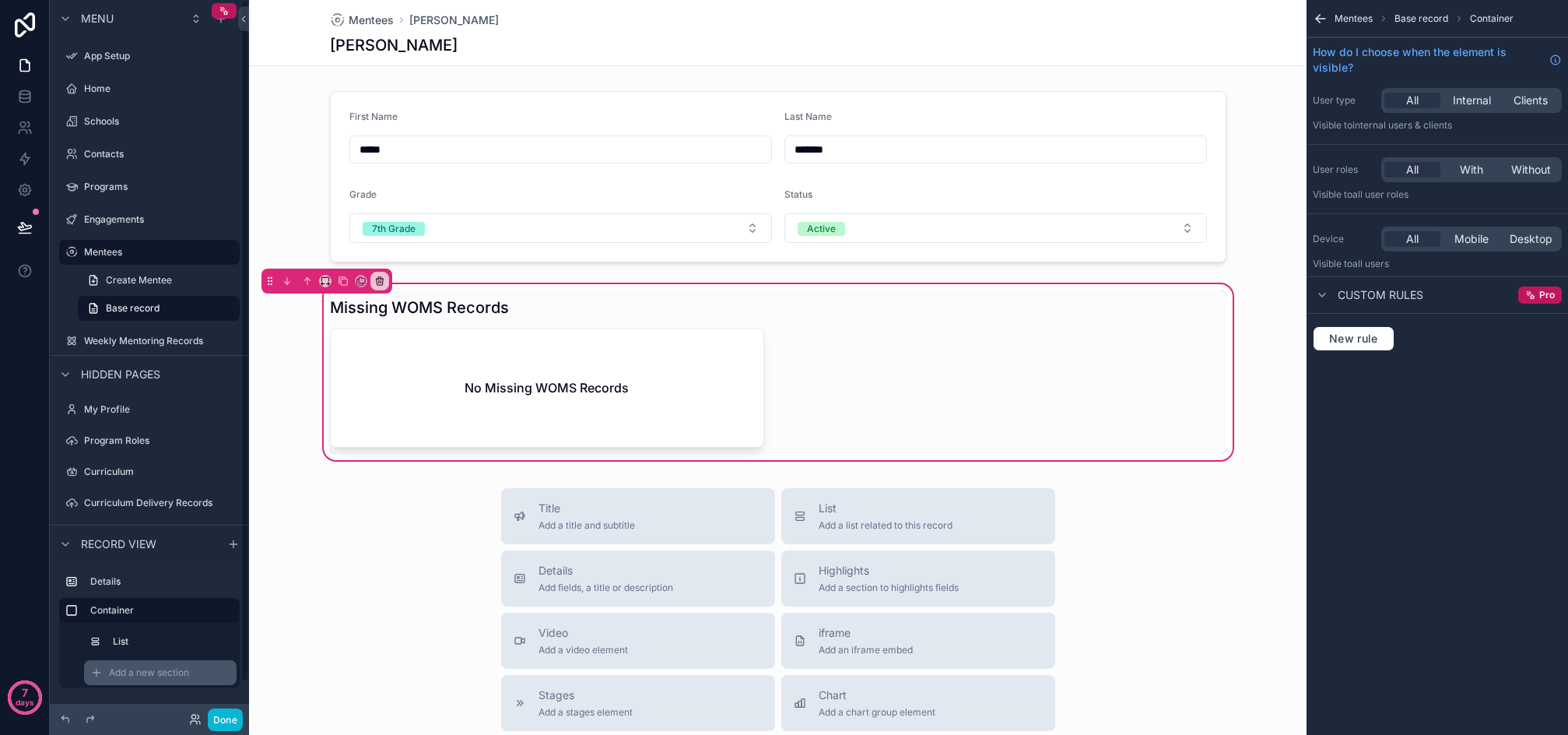
click at [157, 671] on span "Add a new section" at bounding box center [149, 673] width 80 height 12
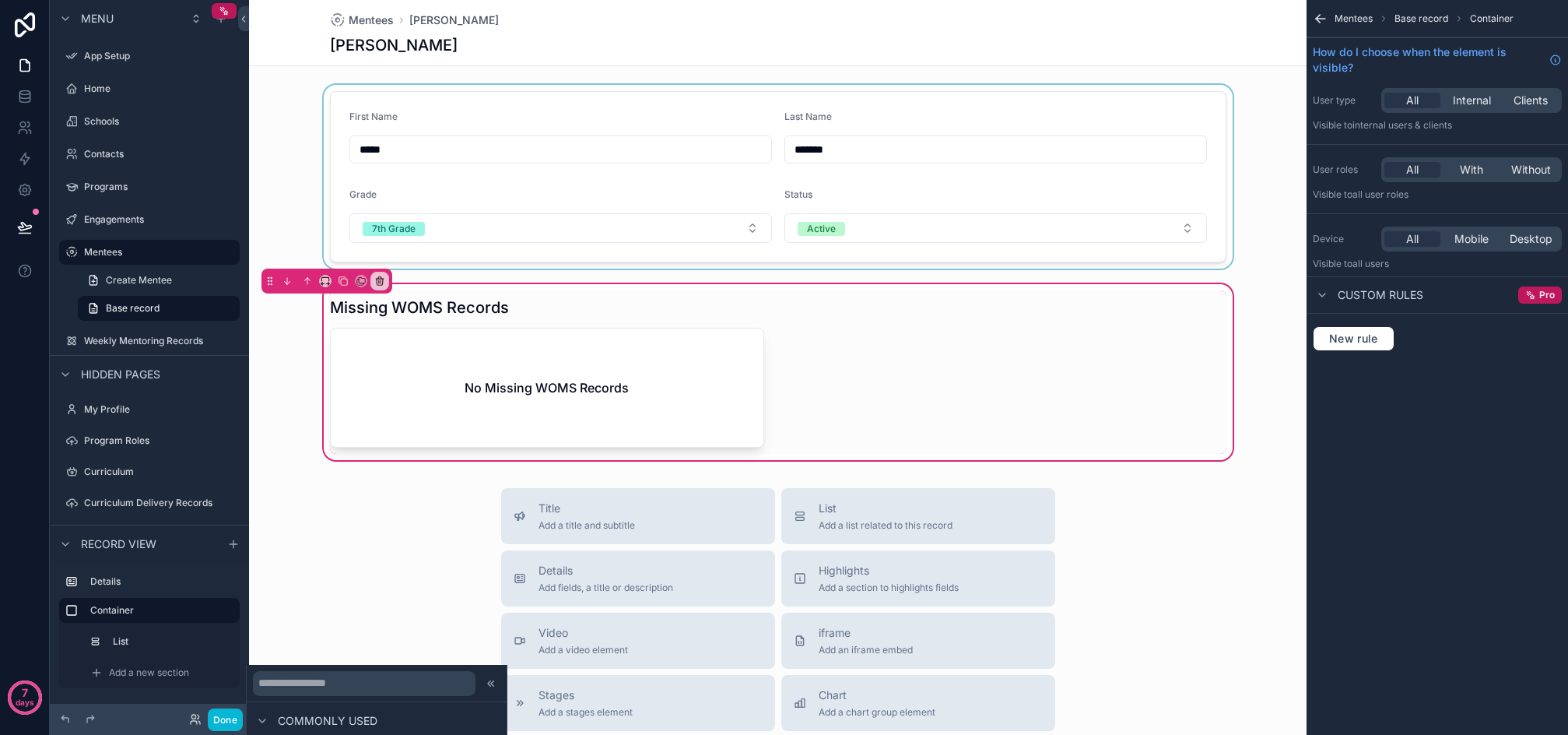
click at [1265, 225] on div "scrollable content" at bounding box center [778, 176] width 1058 height 183
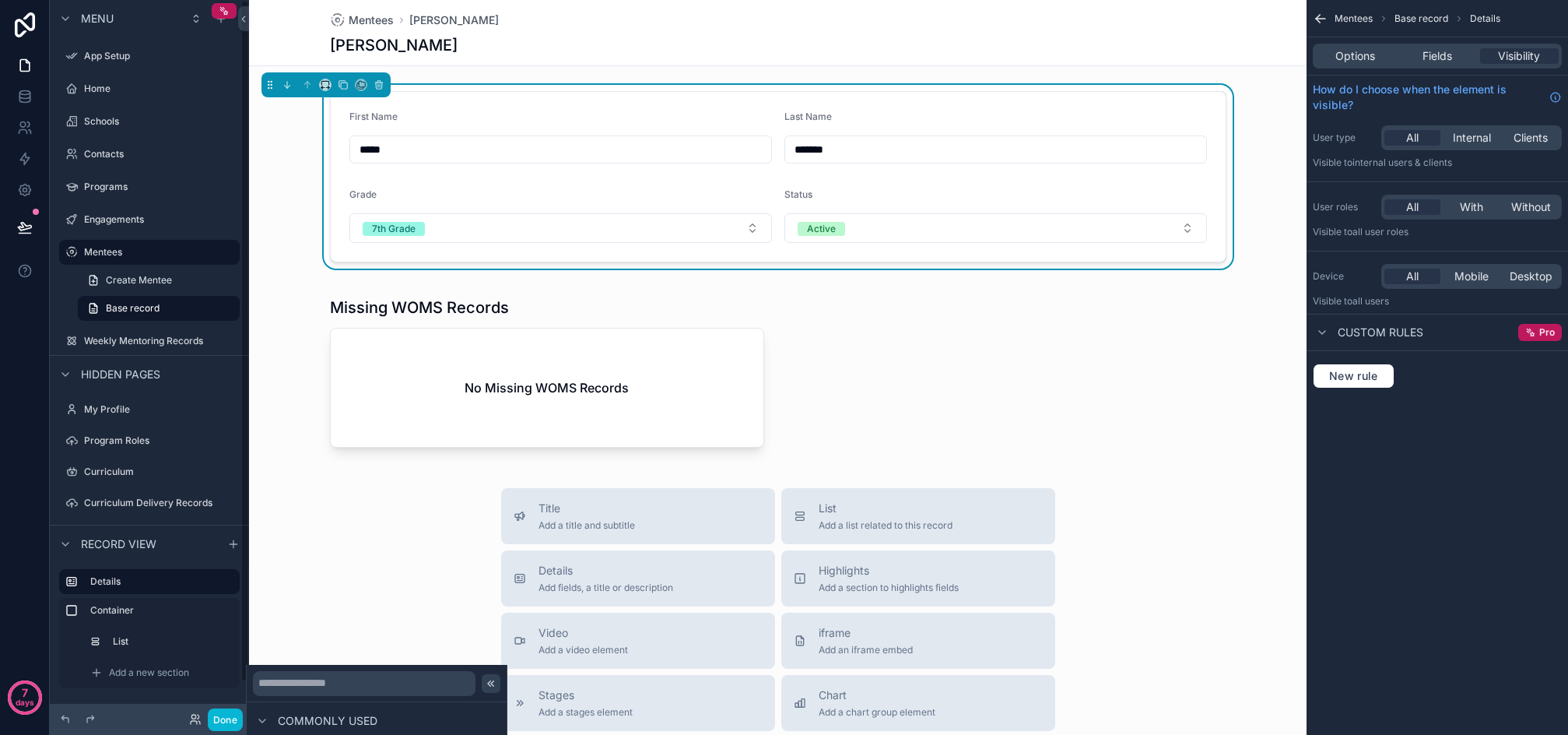
click at [485, 683] on icon at bounding box center [491, 684] width 12 height 12
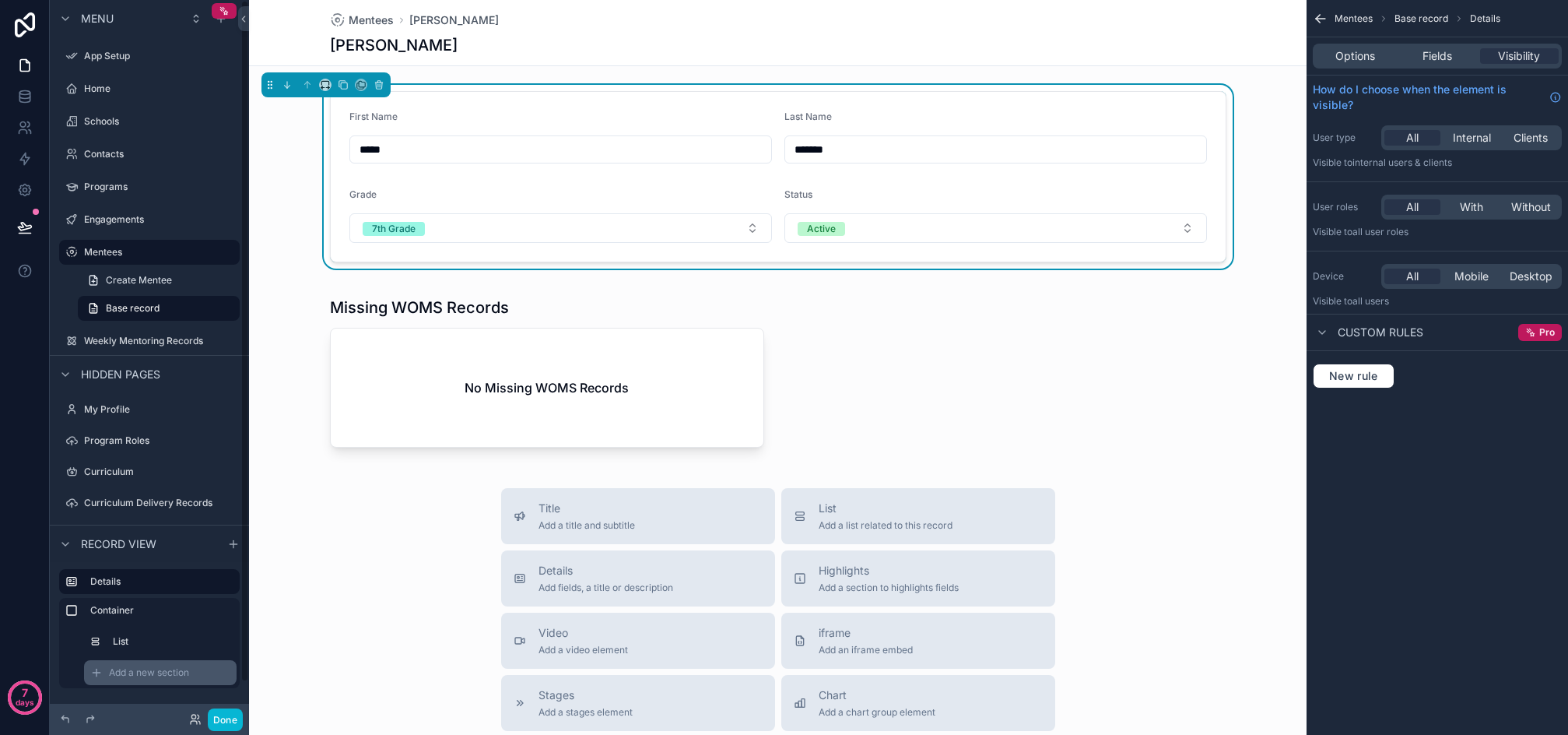
click at [144, 669] on span "Add a new section" at bounding box center [149, 673] width 80 height 12
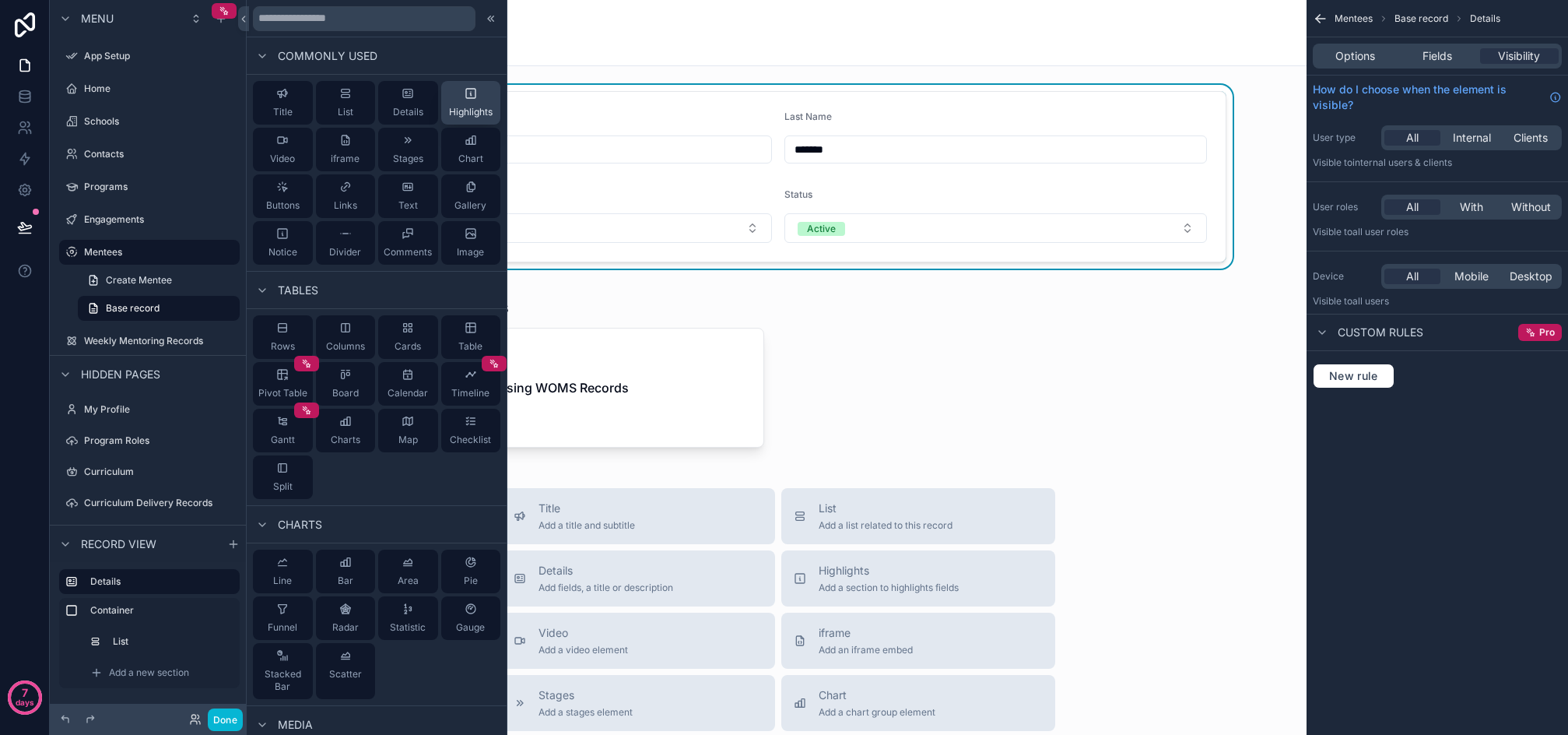
click at [455, 112] on span "Highlights" at bounding box center [471, 112] width 44 height 12
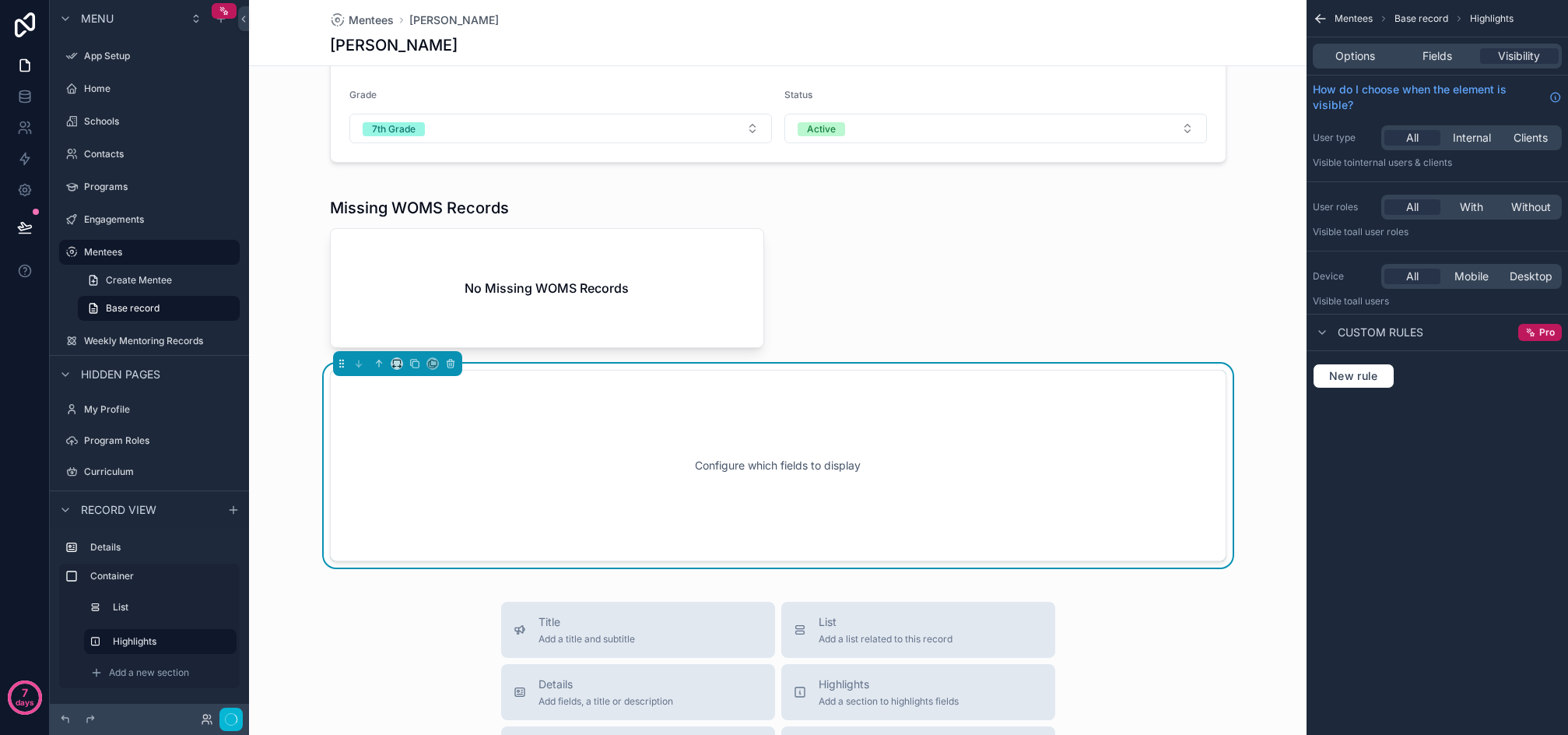
scroll to position [197, 0]
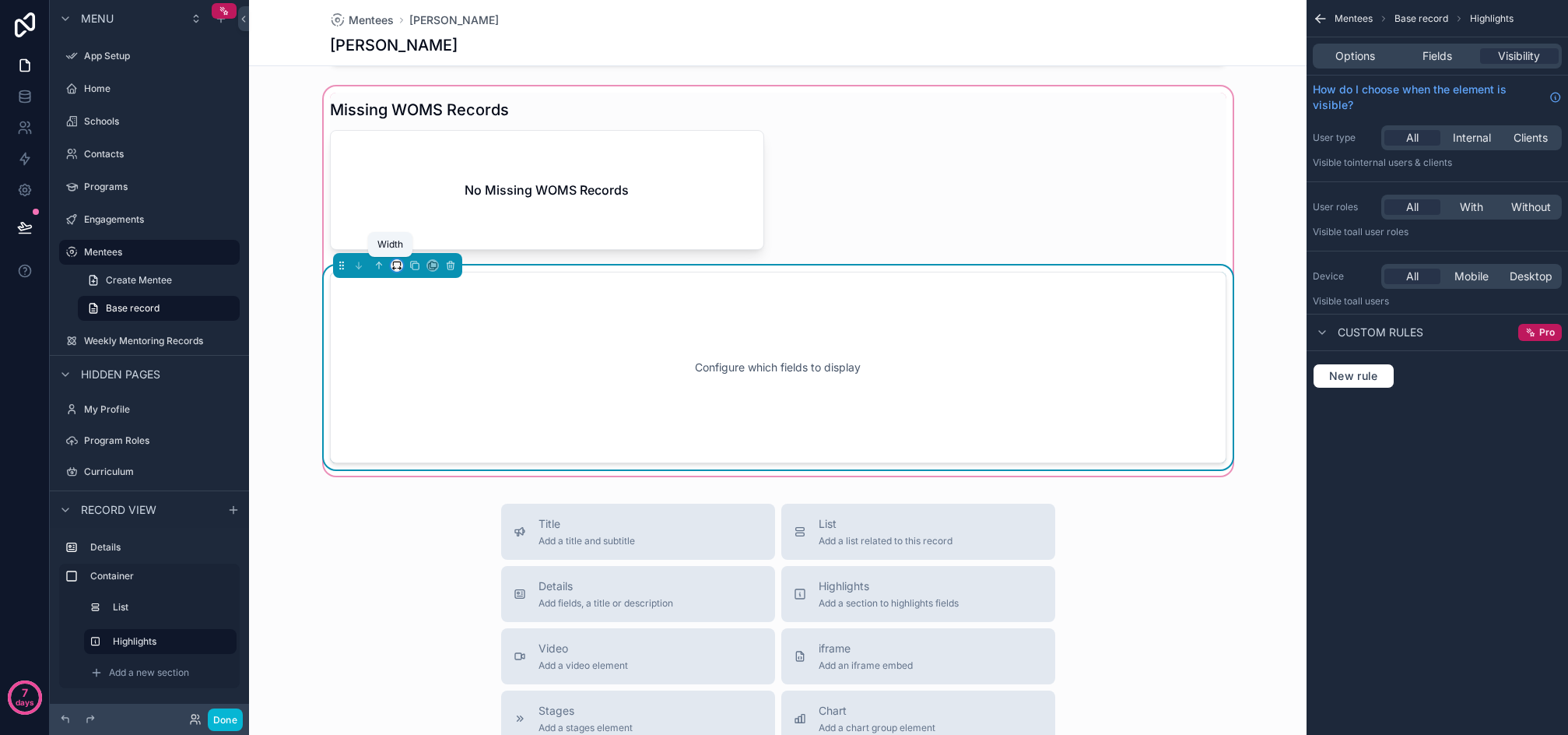
click at [392, 268] on icon "scrollable content" at bounding box center [397, 265] width 11 height 11
click at [418, 392] on div "50%" at bounding box center [422, 383] width 67 height 28
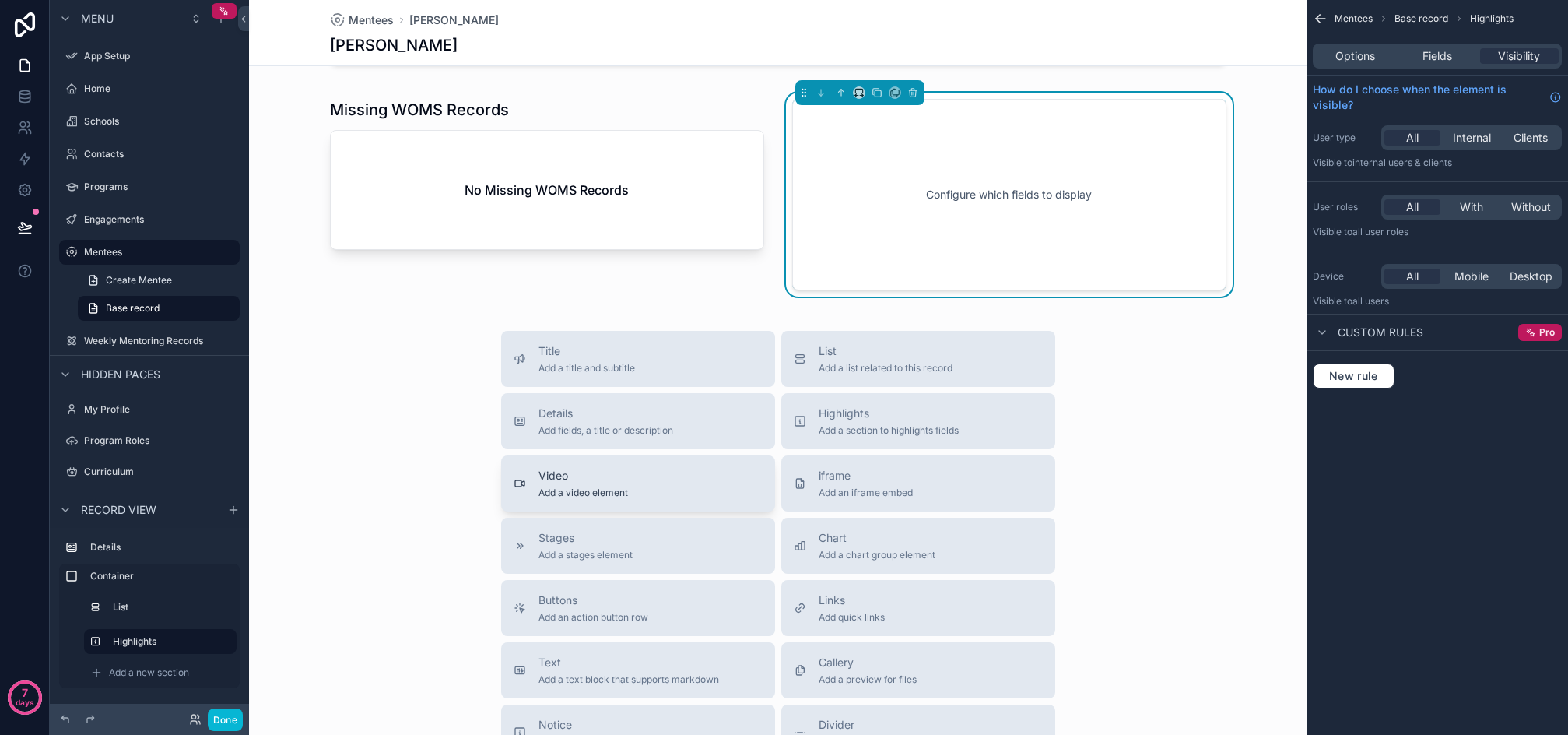
scroll to position [120, 0]
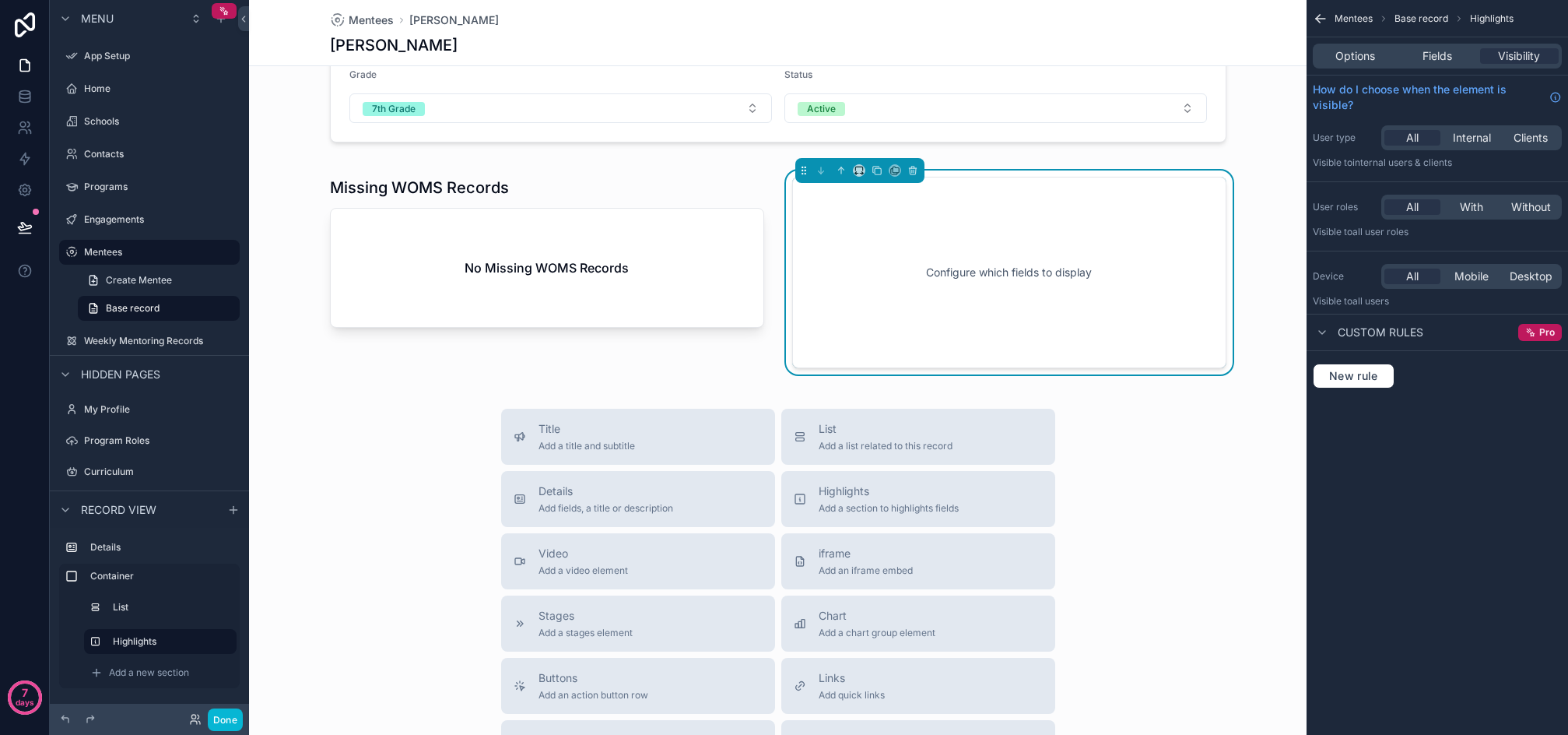
click at [415, 414] on div "Title Add a title and subtitle List Add a list related to this record Details A…" at bounding box center [778, 686] width 1058 height 554
click at [1208, 525] on div "Title Add a title and subtitle List Add a list related to this record Details A…" at bounding box center [778, 686] width 1058 height 554
click at [1277, 223] on div "Missing WOMS Records No Missing WOMS Records Configure which fields to display" at bounding box center [778, 272] width 1058 height 222
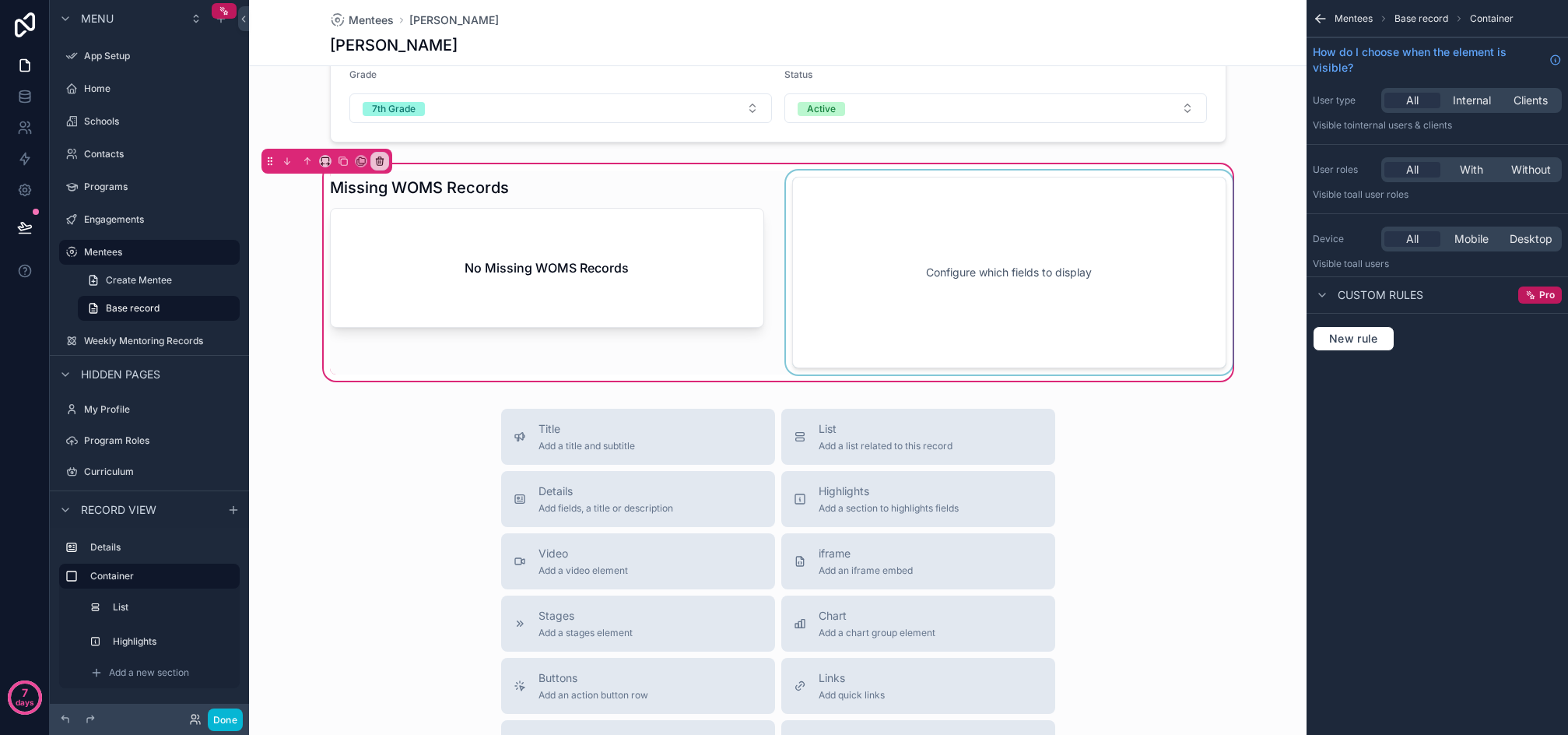
click at [1068, 261] on div "scrollable content" at bounding box center [1009, 272] width 453 height 204
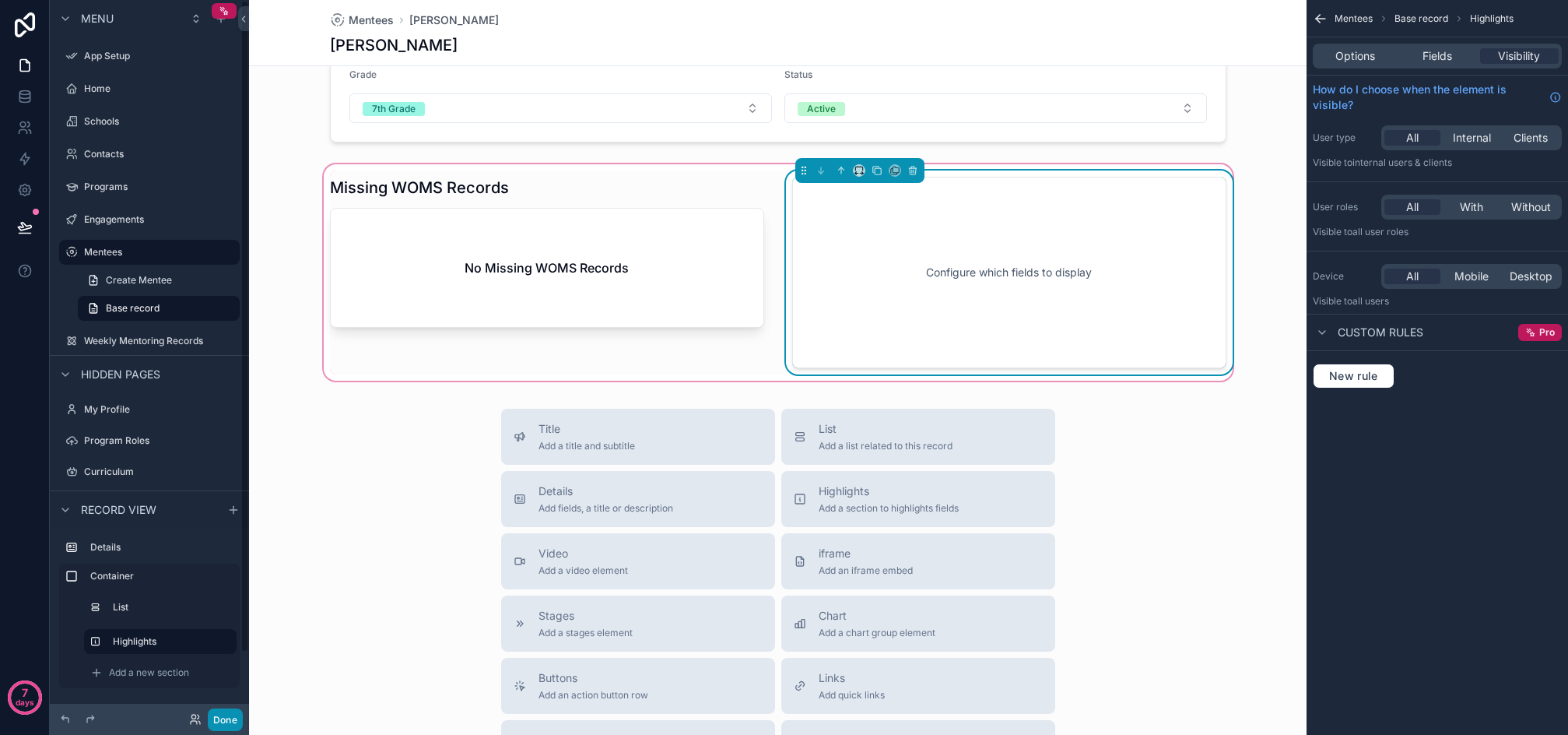
click at [224, 717] on button "Done" at bounding box center [225, 719] width 35 height 23
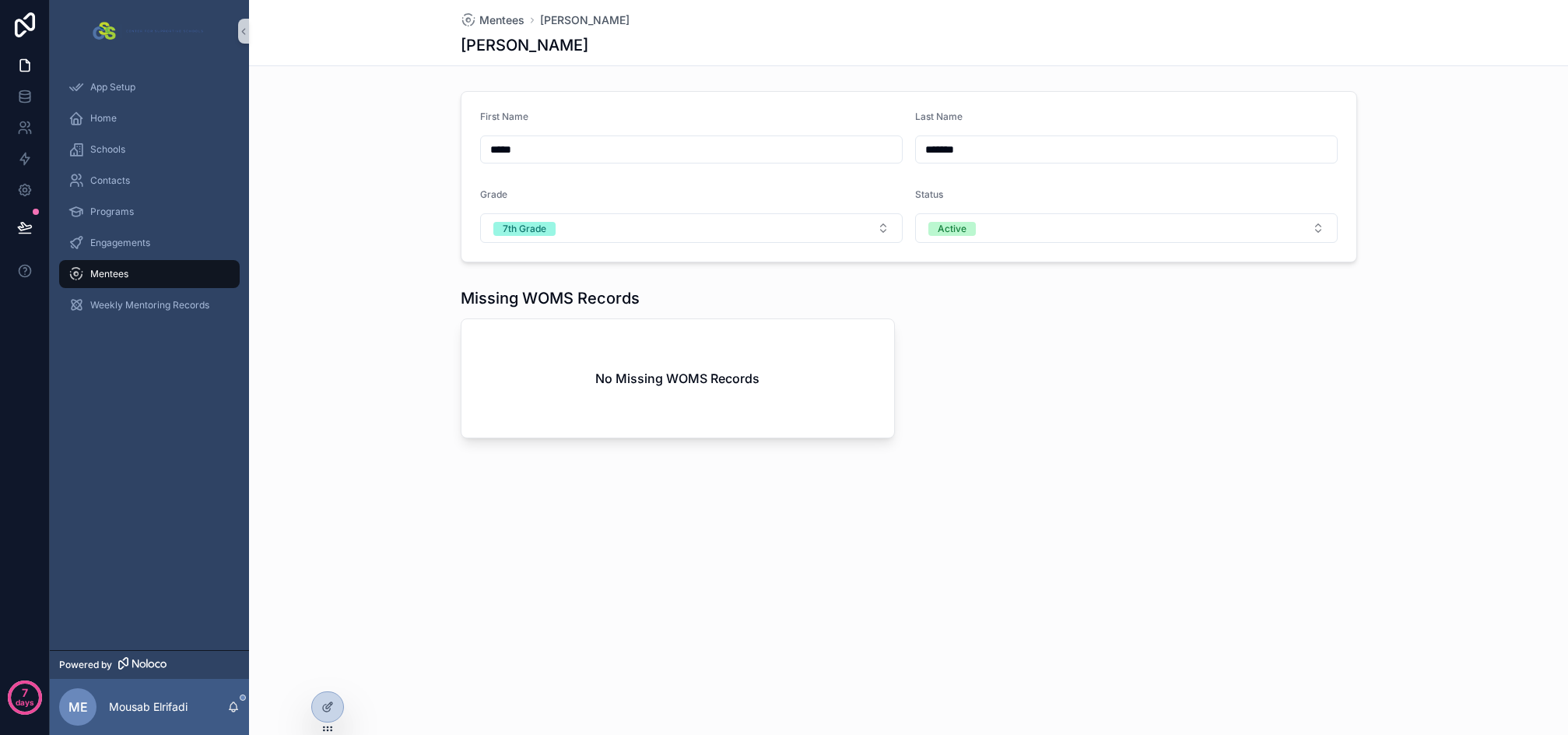
scroll to position [0, 0]
click at [320, 709] on div at bounding box center [328, 707] width 31 height 30
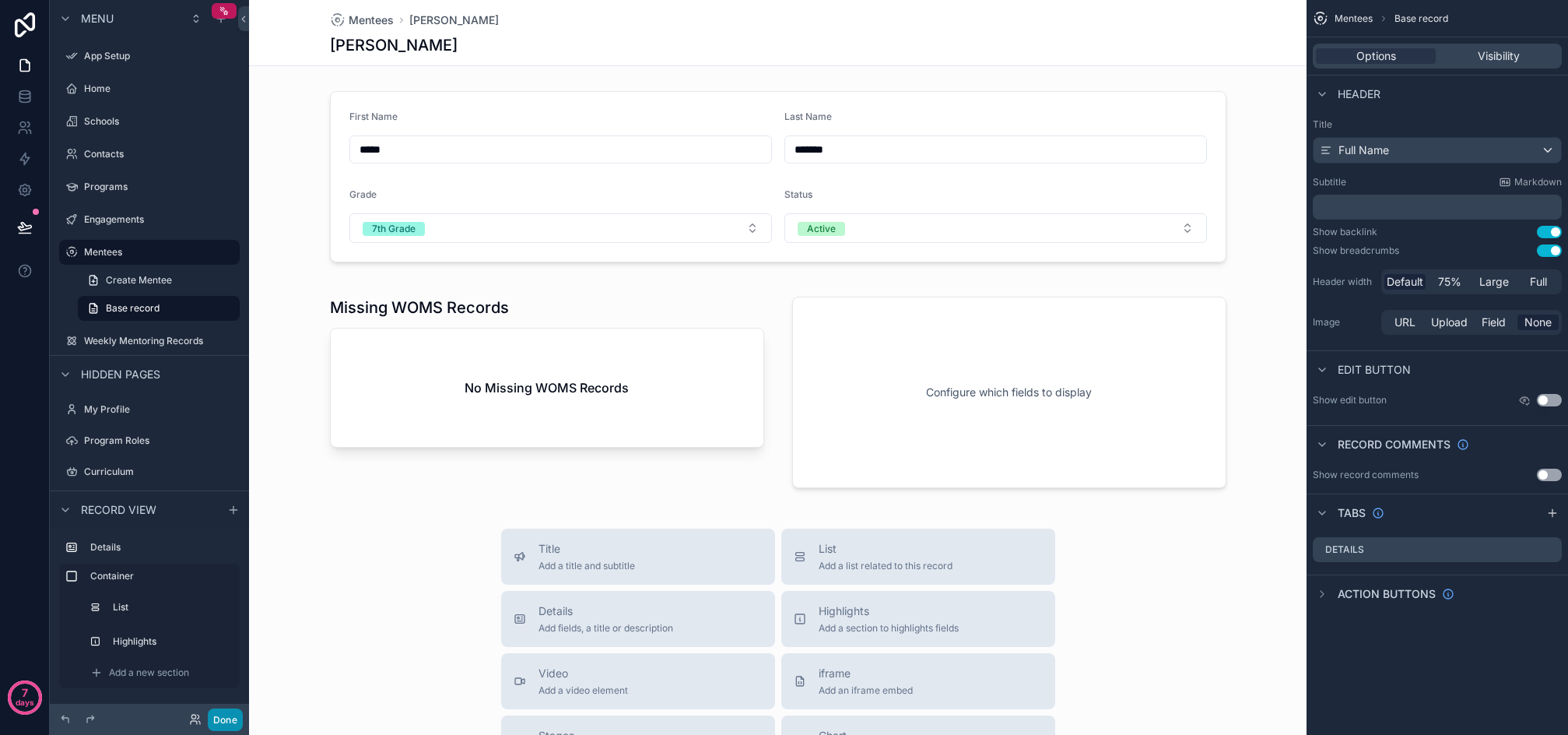
click at [232, 726] on button "Done" at bounding box center [225, 719] width 35 height 23
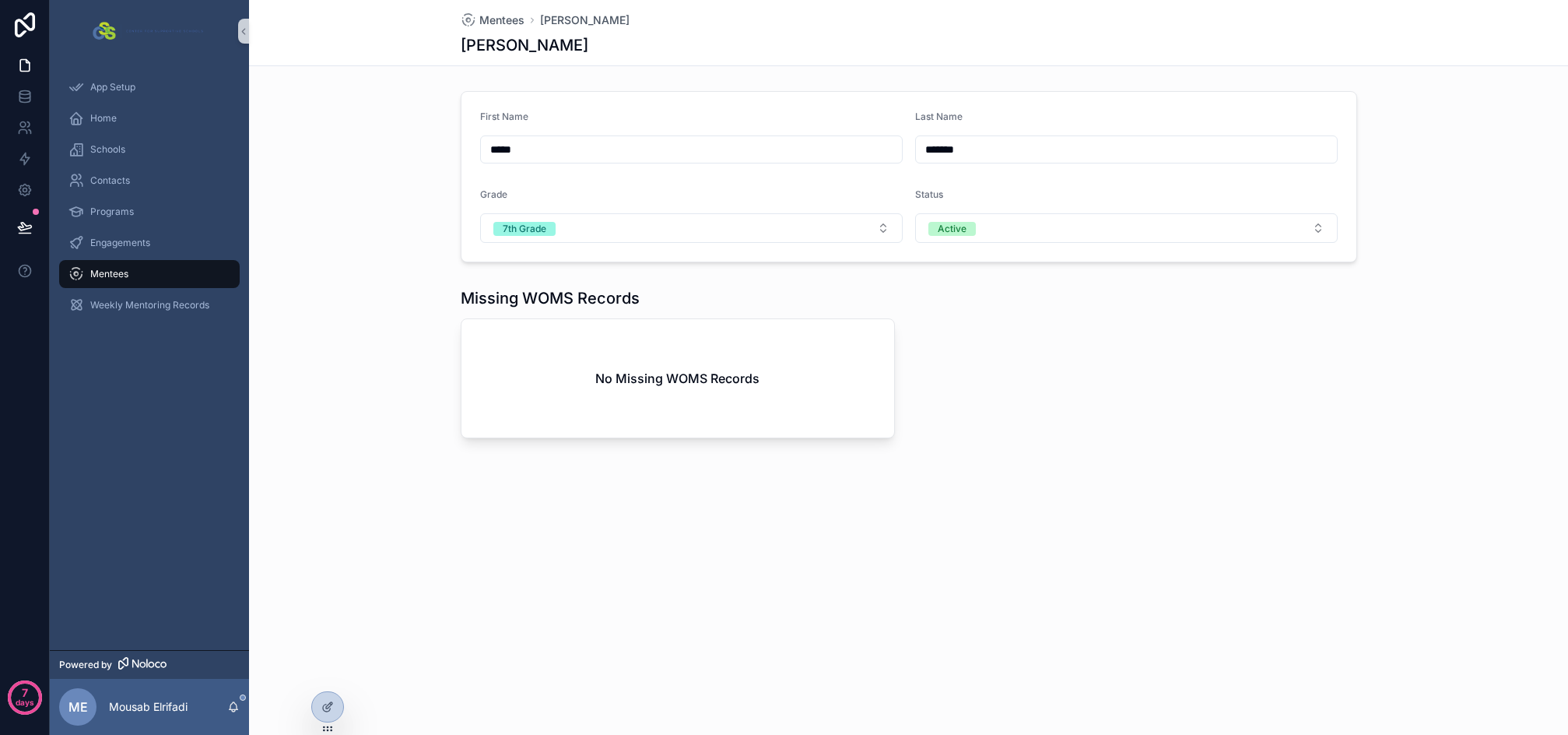
click at [106, 272] on span "Mentees" at bounding box center [109, 274] width 38 height 12
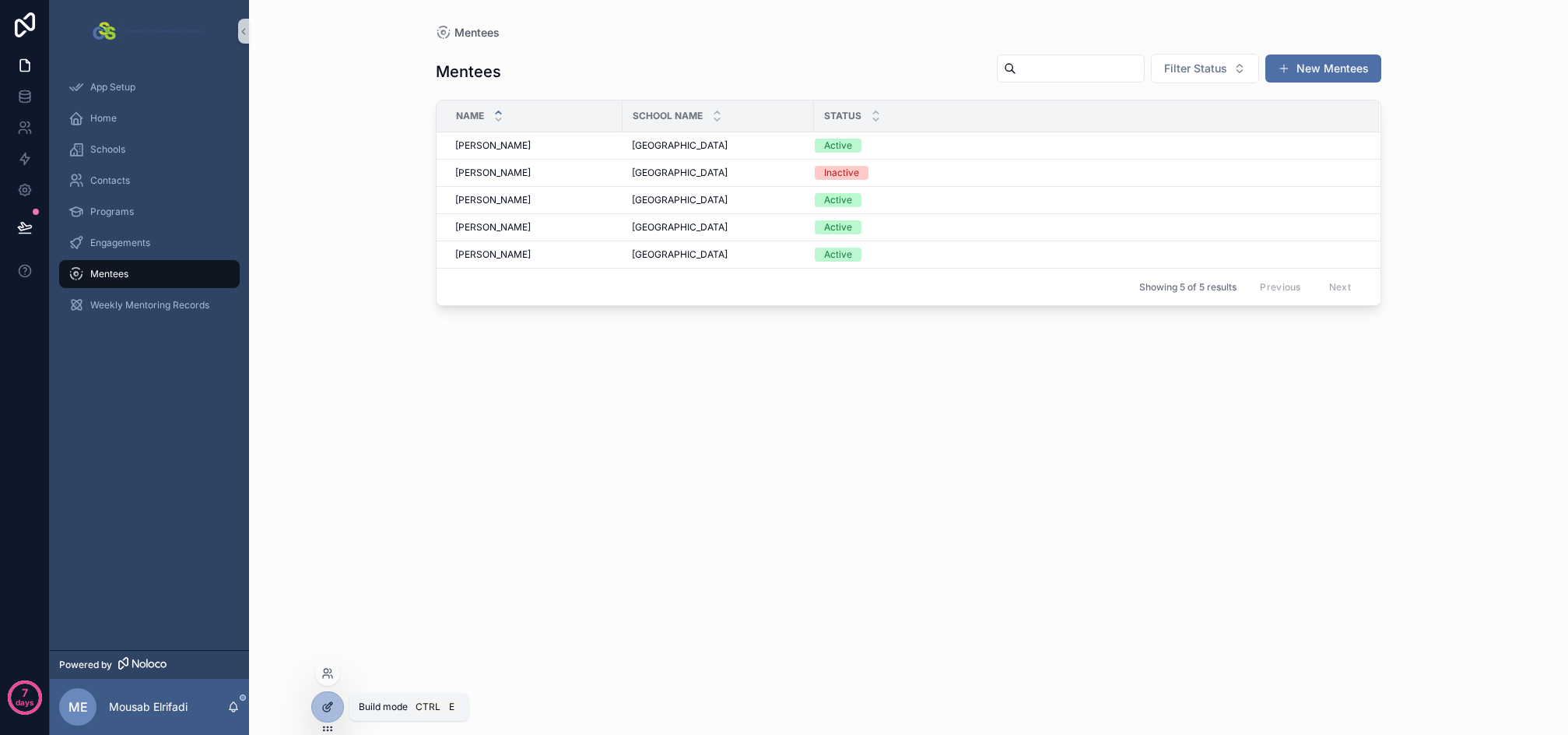
click at [330, 708] on icon at bounding box center [328, 707] width 12 height 12
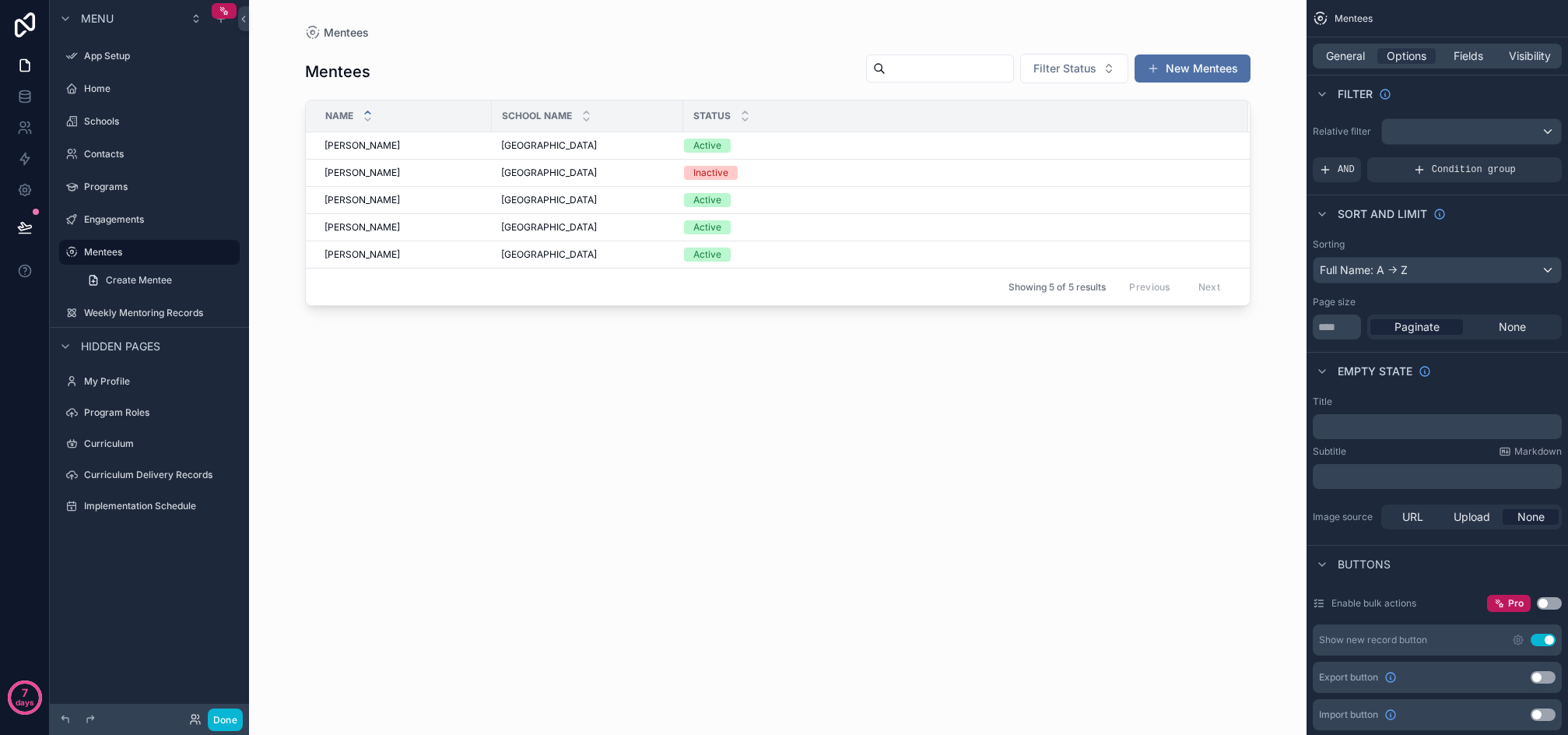
click at [1541, 637] on button "Use setting" at bounding box center [1544, 640] width 25 height 12
click at [232, 725] on button "Done" at bounding box center [225, 719] width 35 height 23
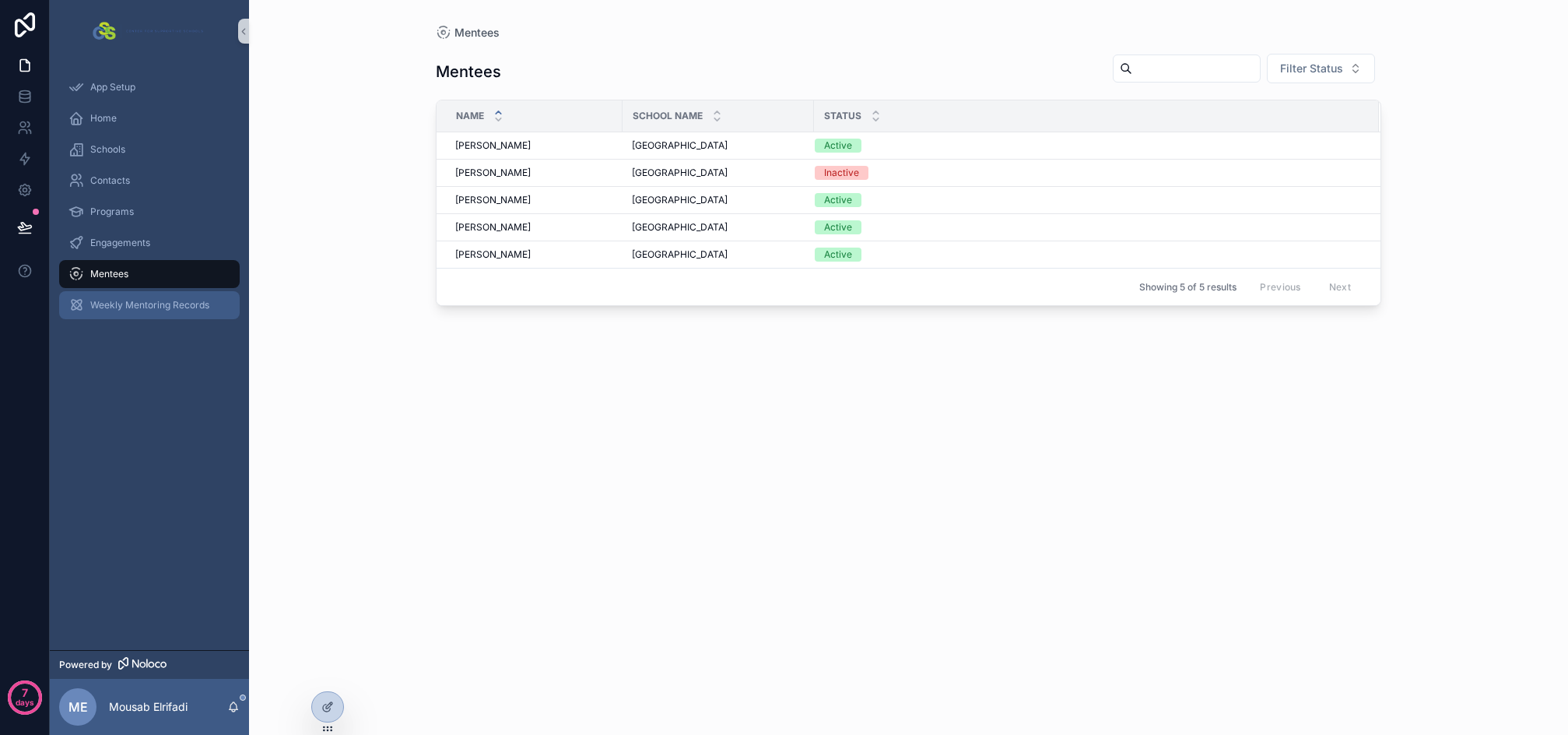
click at [147, 293] on div "Weekly Mentoring Records" at bounding box center [150, 305] width 162 height 25
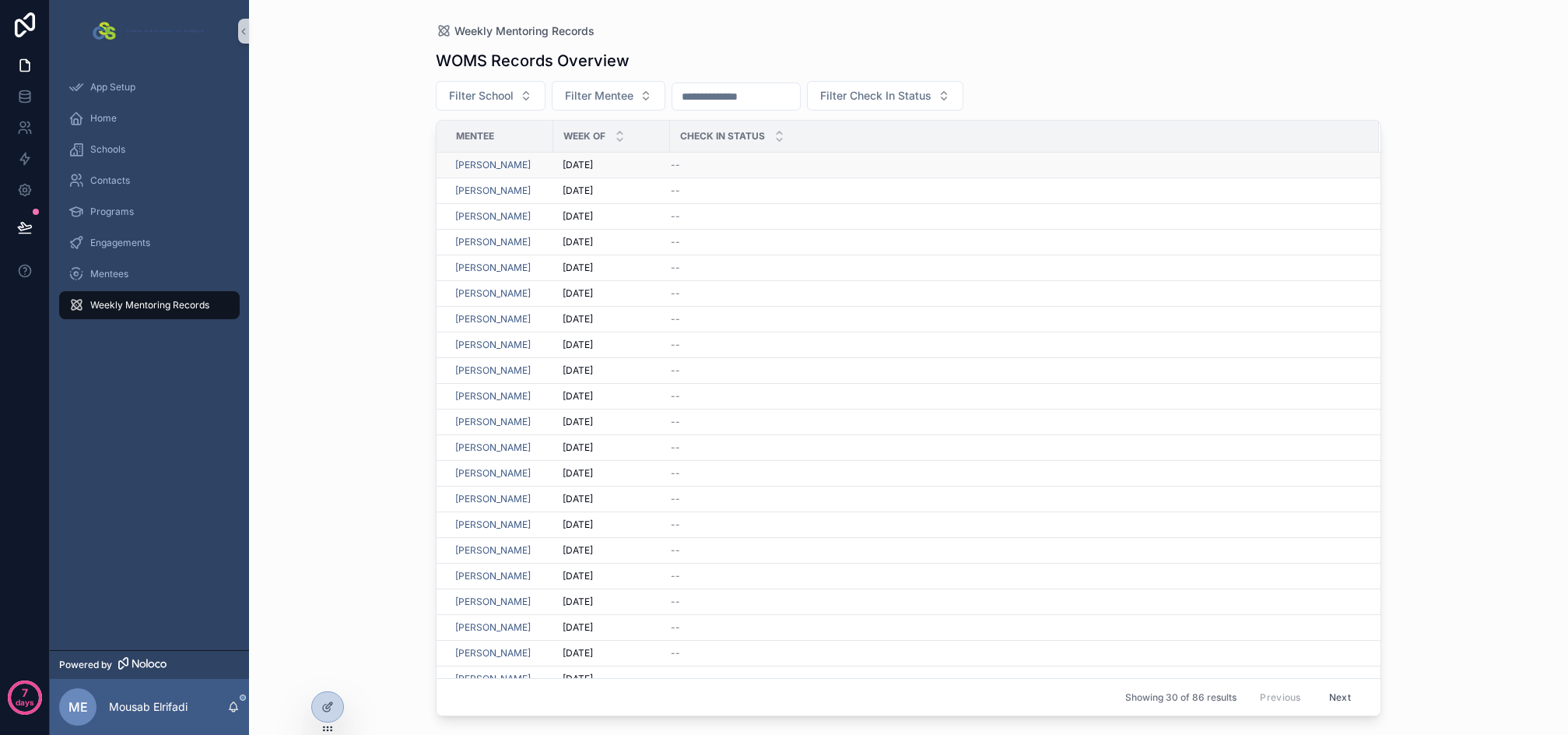
click at [704, 168] on div "--" at bounding box center [1016, 165] width 690 height 12
click at [27, 91] on icon at bounding box center [24, 93] width 10 height 4
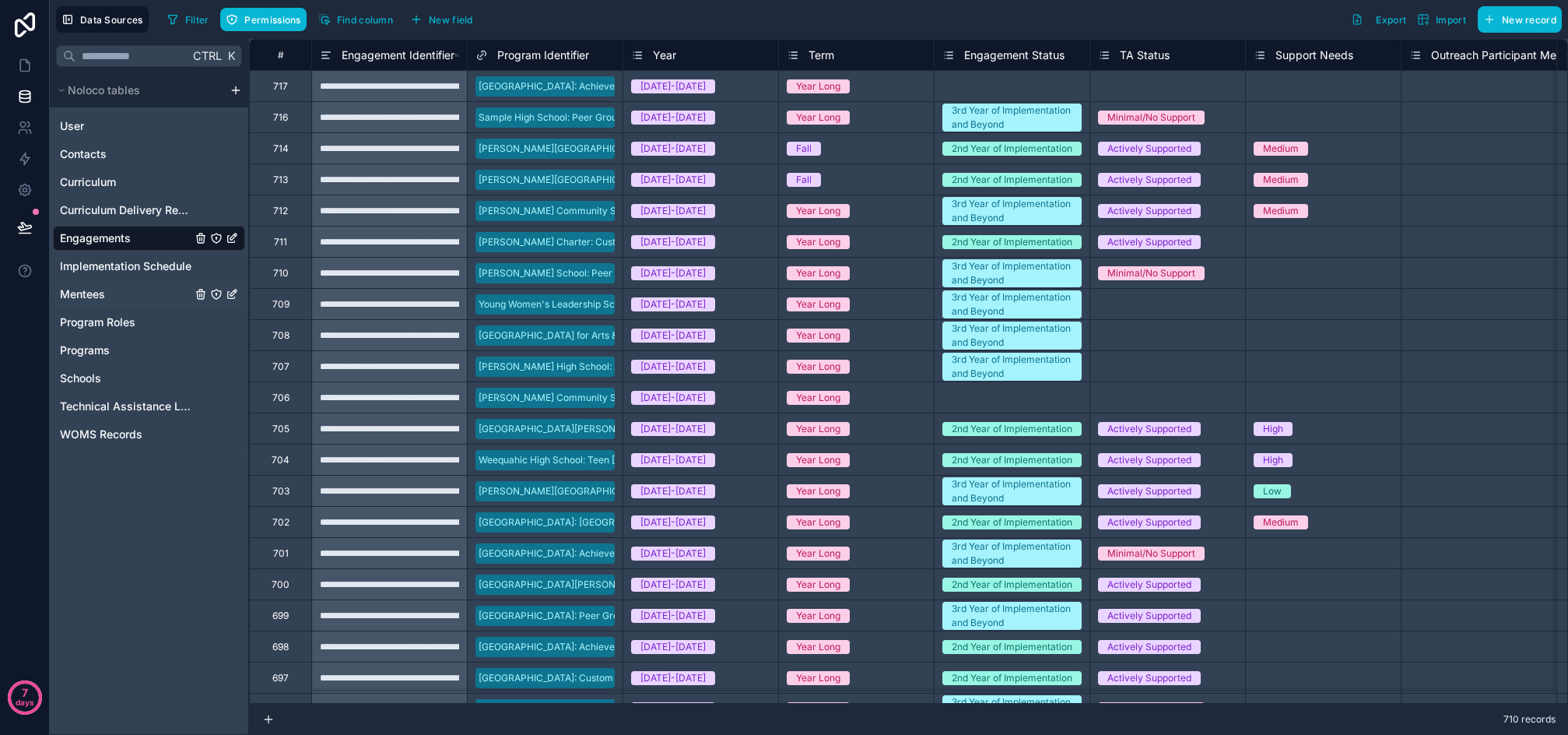
click at [101, 291] on span "Mentees" at bounding box center [83, 294] width 45 height 16
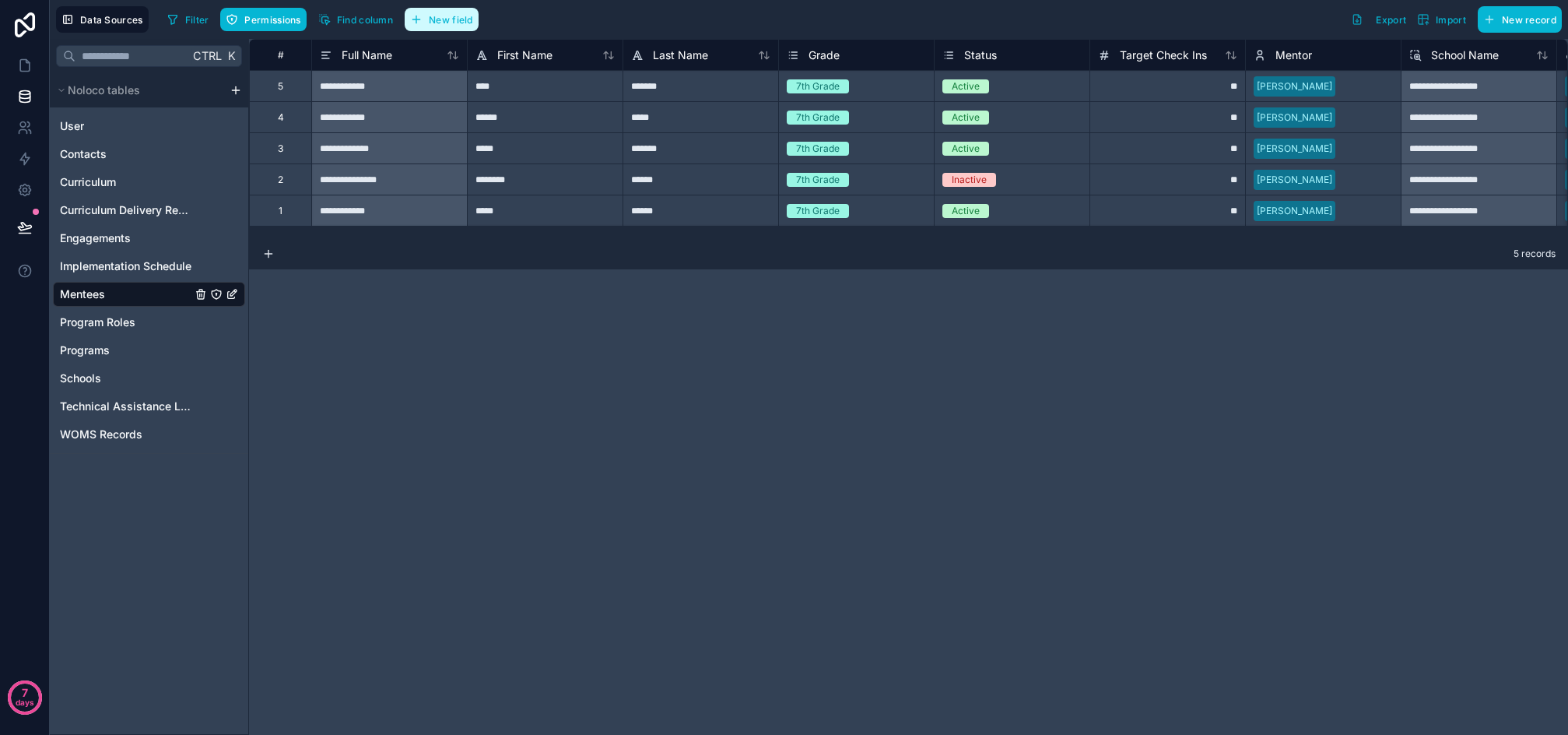
click at [468, 18] on span "New field" at bounding box center [451, 20] width 44 height 12
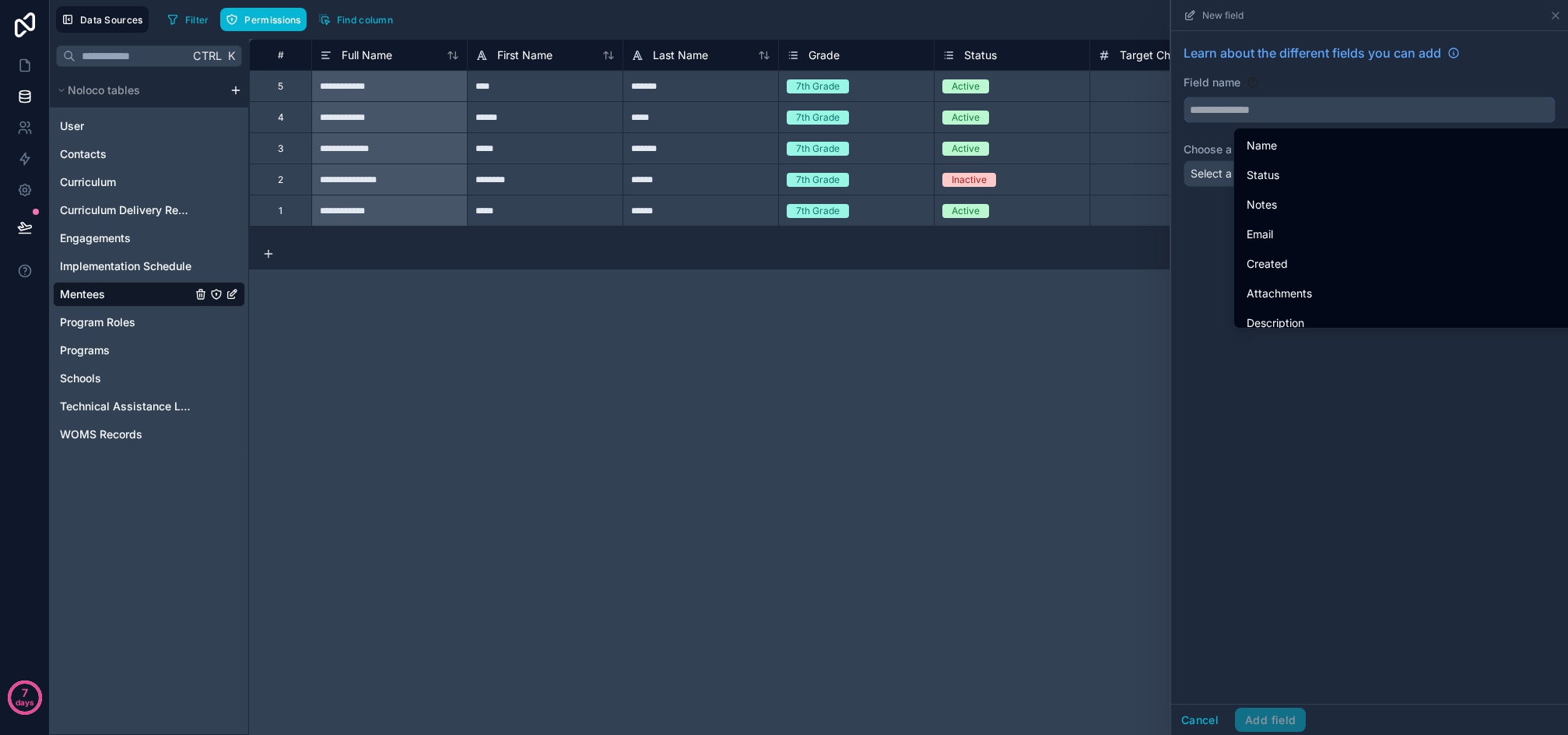
click at [1257, 105] on input "text" at bounding box center [1370, 110] width 371 height 25
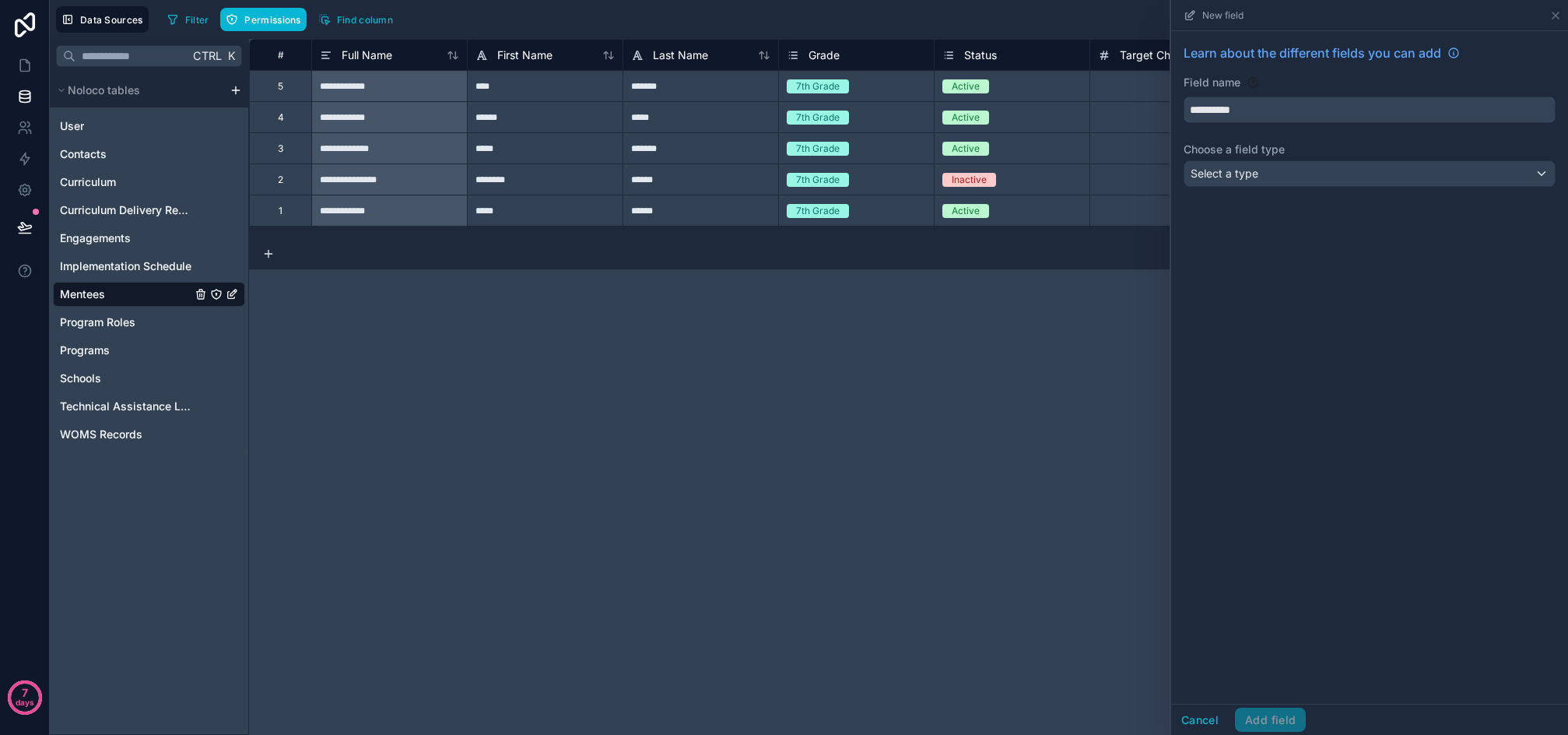
click at [1184, 97] on button "*********" at bounding box center [1370, 110] width 372 height 27
type input "**********"
click at [1297, 174] on div "Select a type" at bounding box center [1370, 174] width 371 height 25
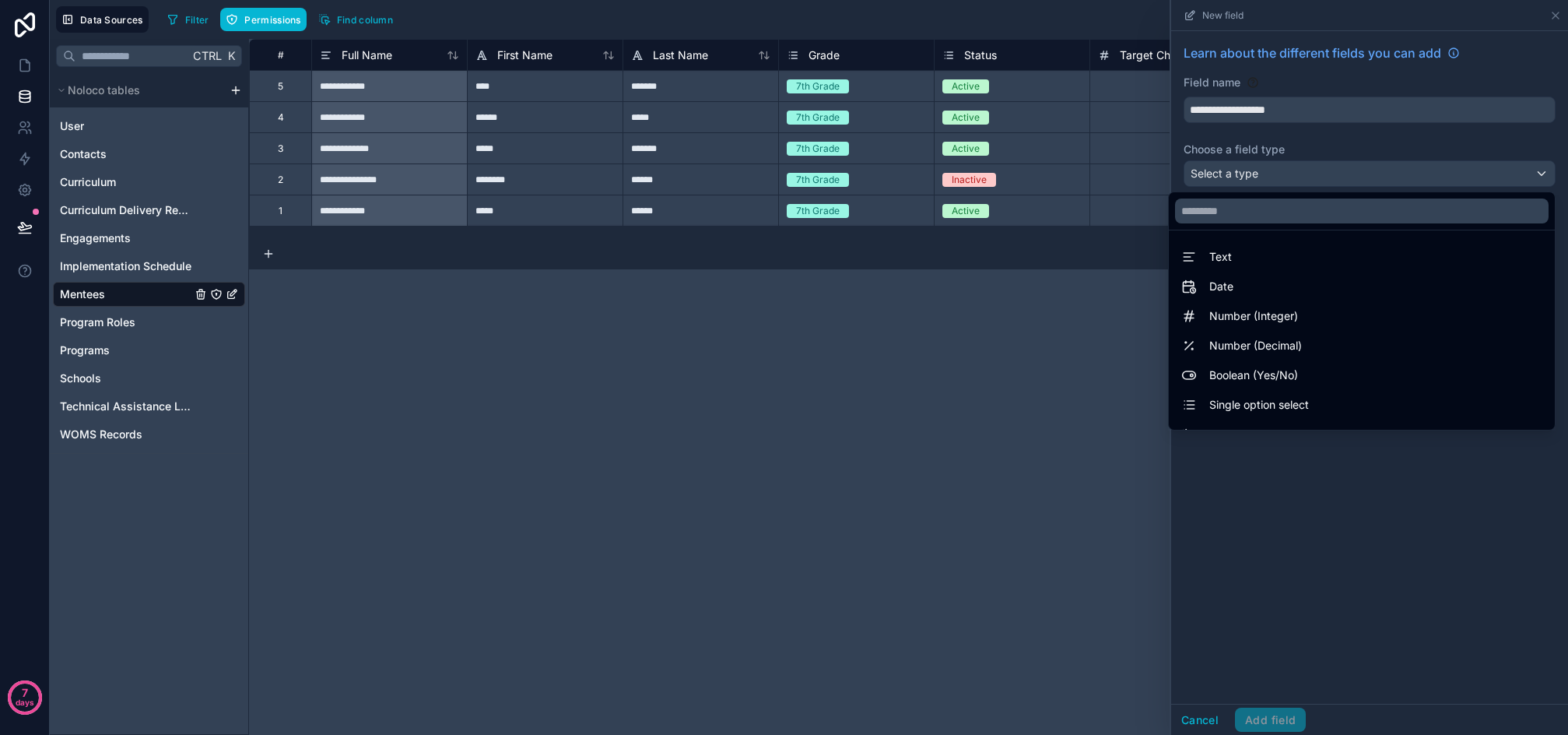
click at [1208, 725] on div at bounding box center [1370, 368] width 397 height 735
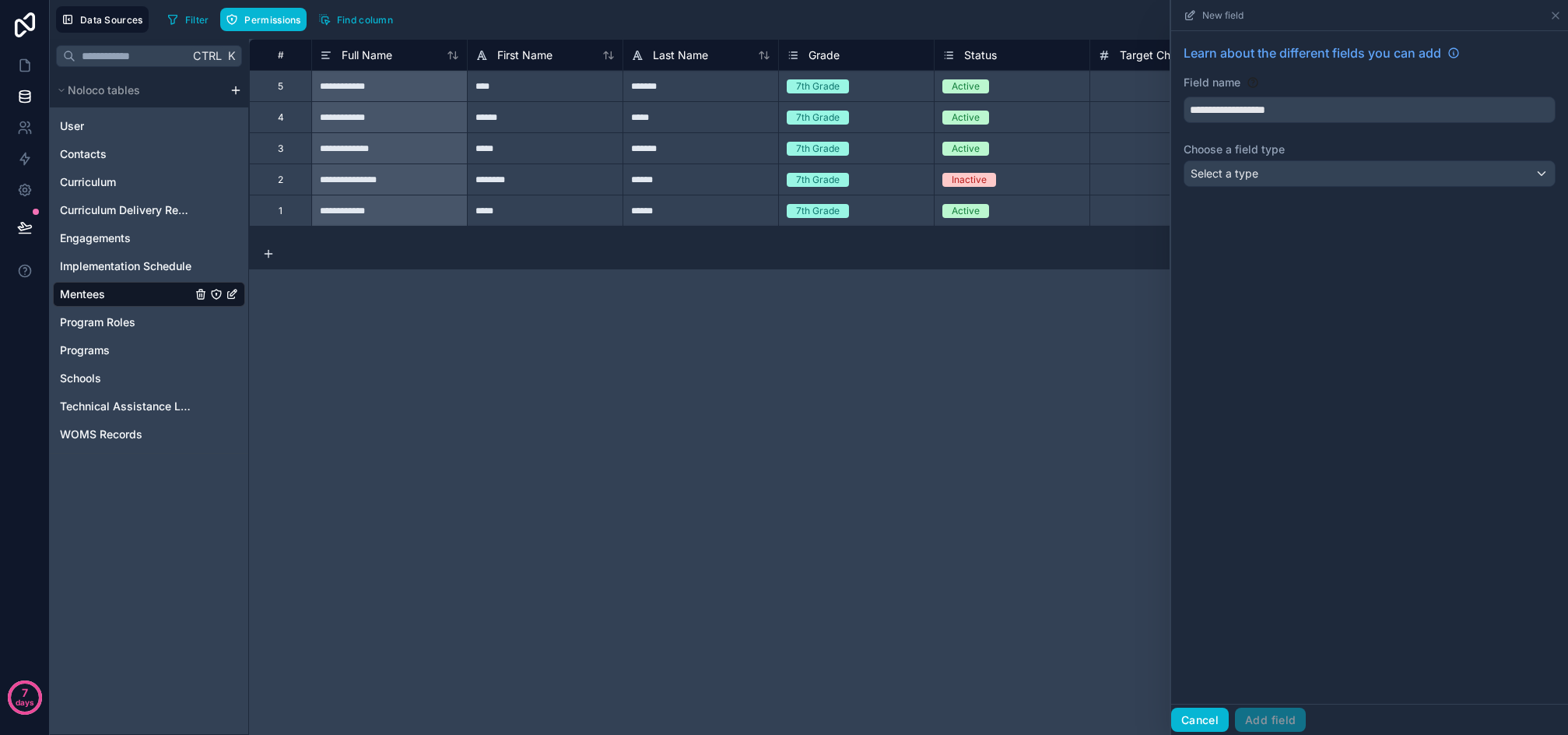
click at [1211, 714] on button "Cancel" at bounding box center [1201, 720] width 58 height 25
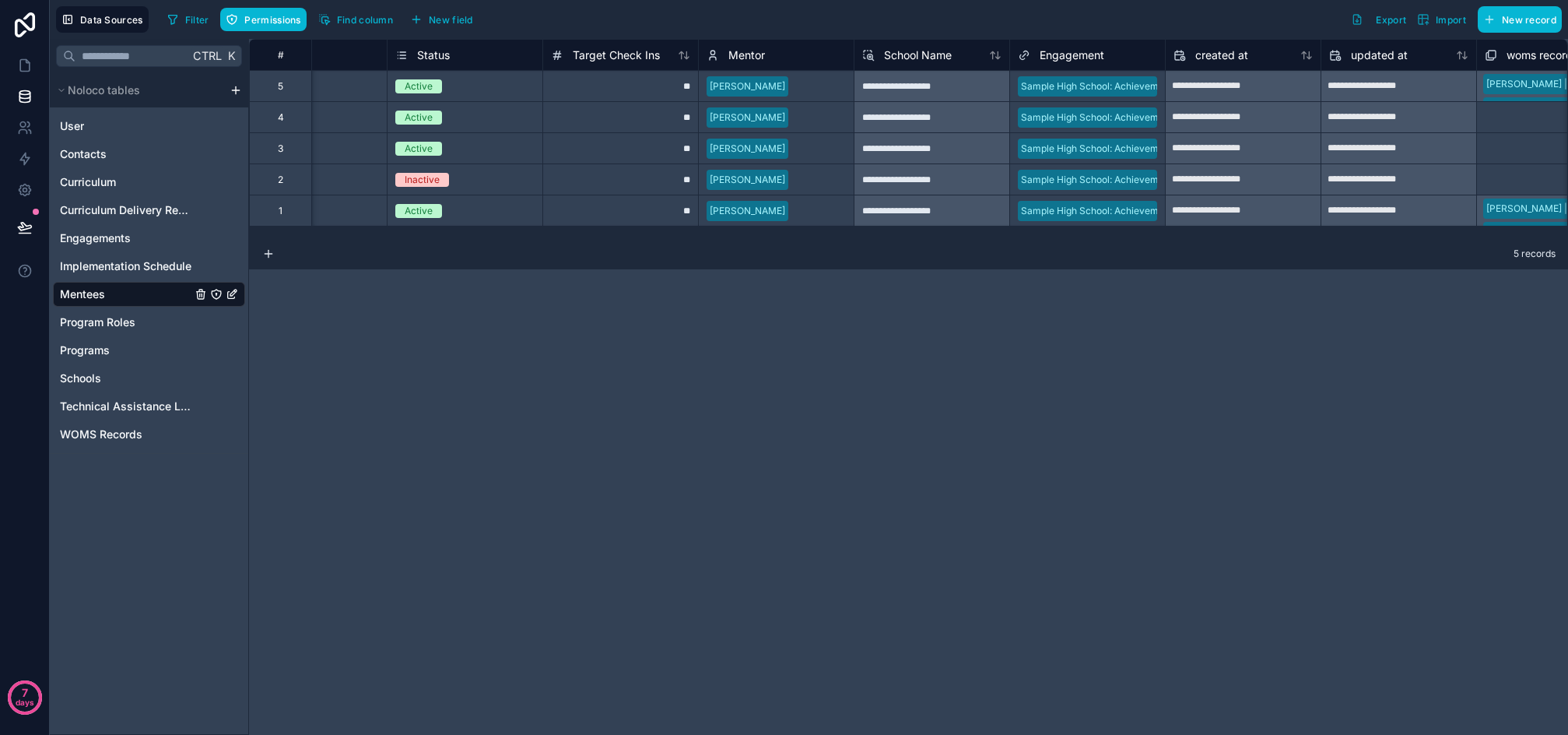
scroll to position [0, 768]
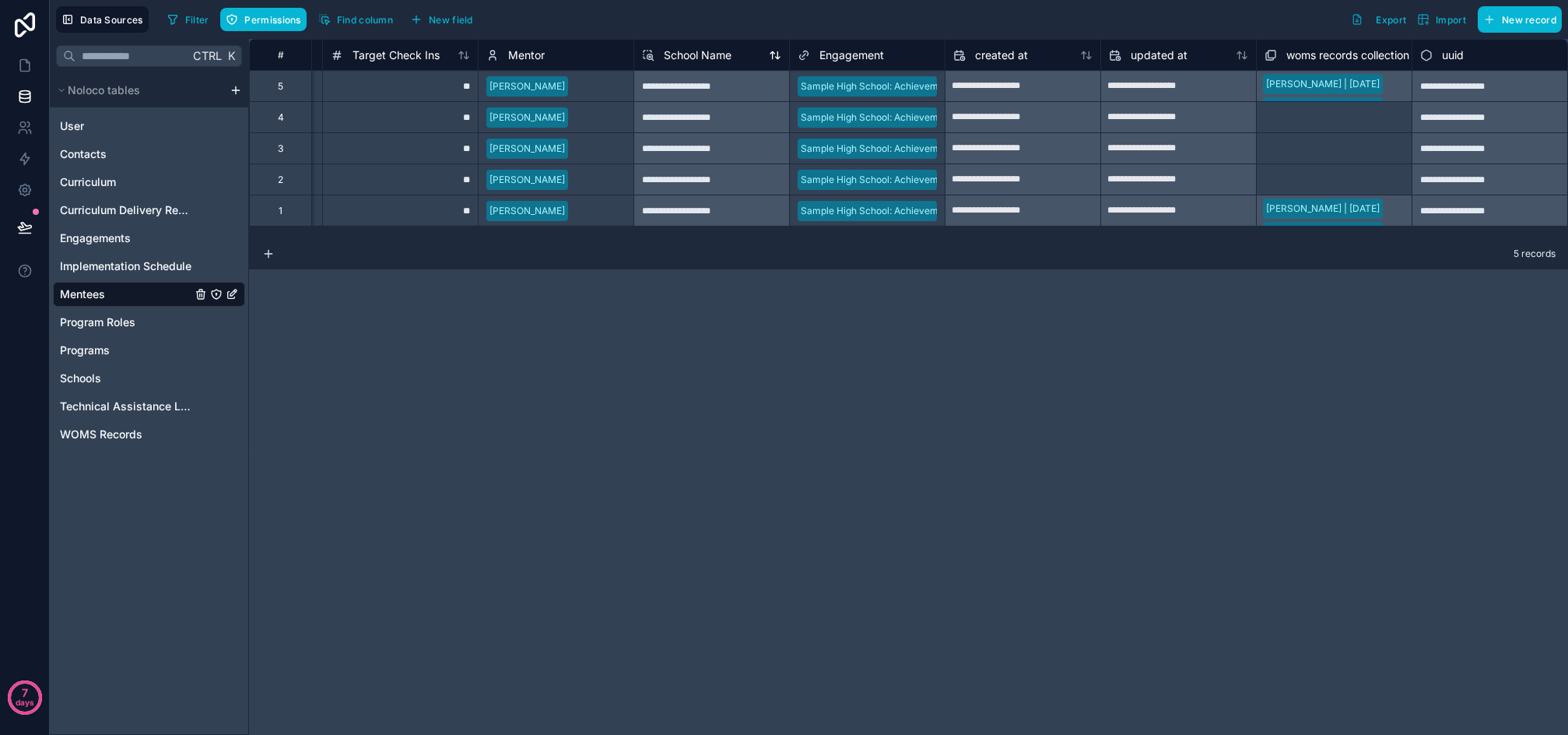
click at [705, 58] on span "School Name" at bounding box center [697, 55] width 68 height 16
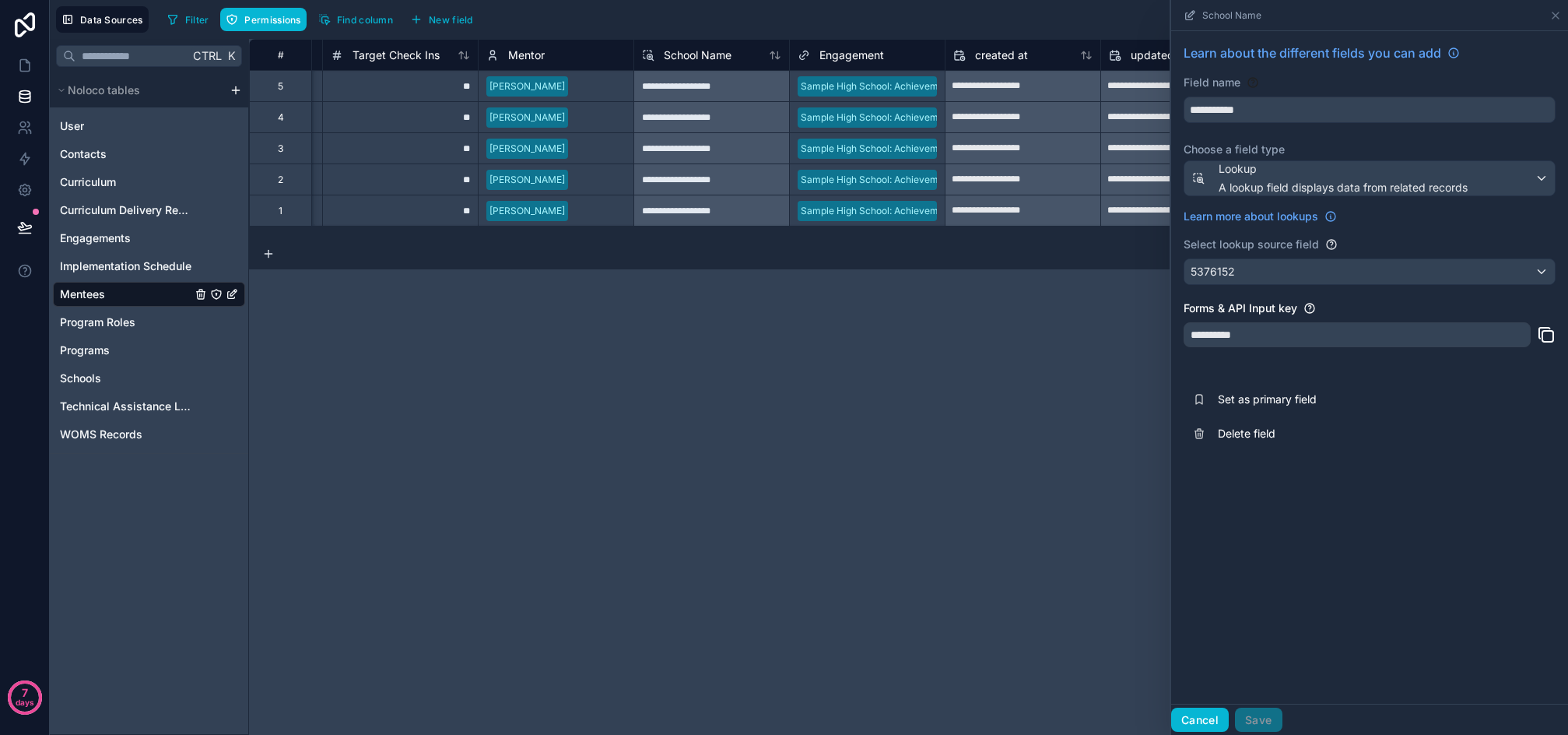
click at [1198, 714] on button "Cancel" at bounding box center [1201, 720] width 58 height 25
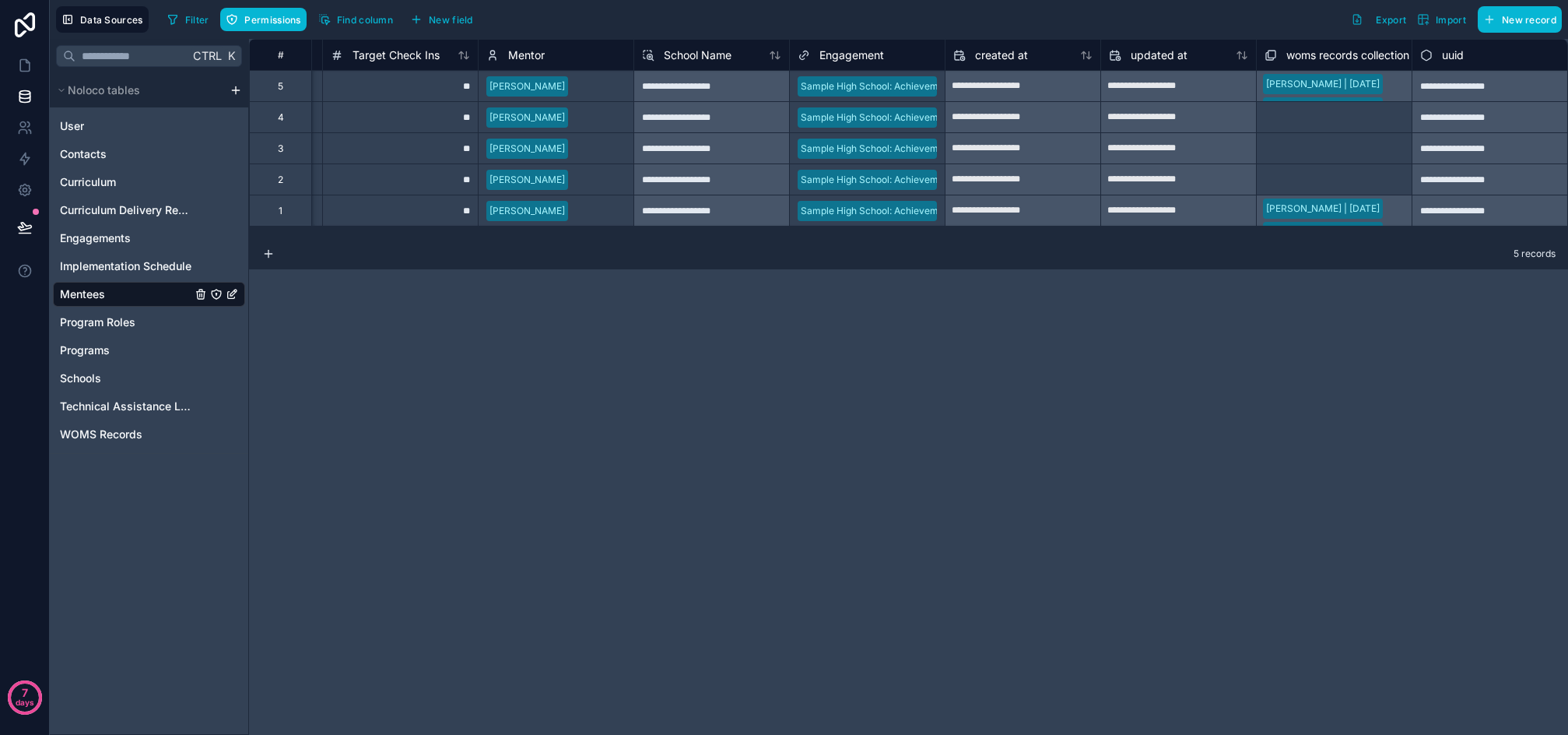
click at [868, 522] on div "**********" at bounding box center [908, 387] width 1319 height 696
click at [438, 21] on span "New field" at bounding box center [451, 20] width 44 height 12
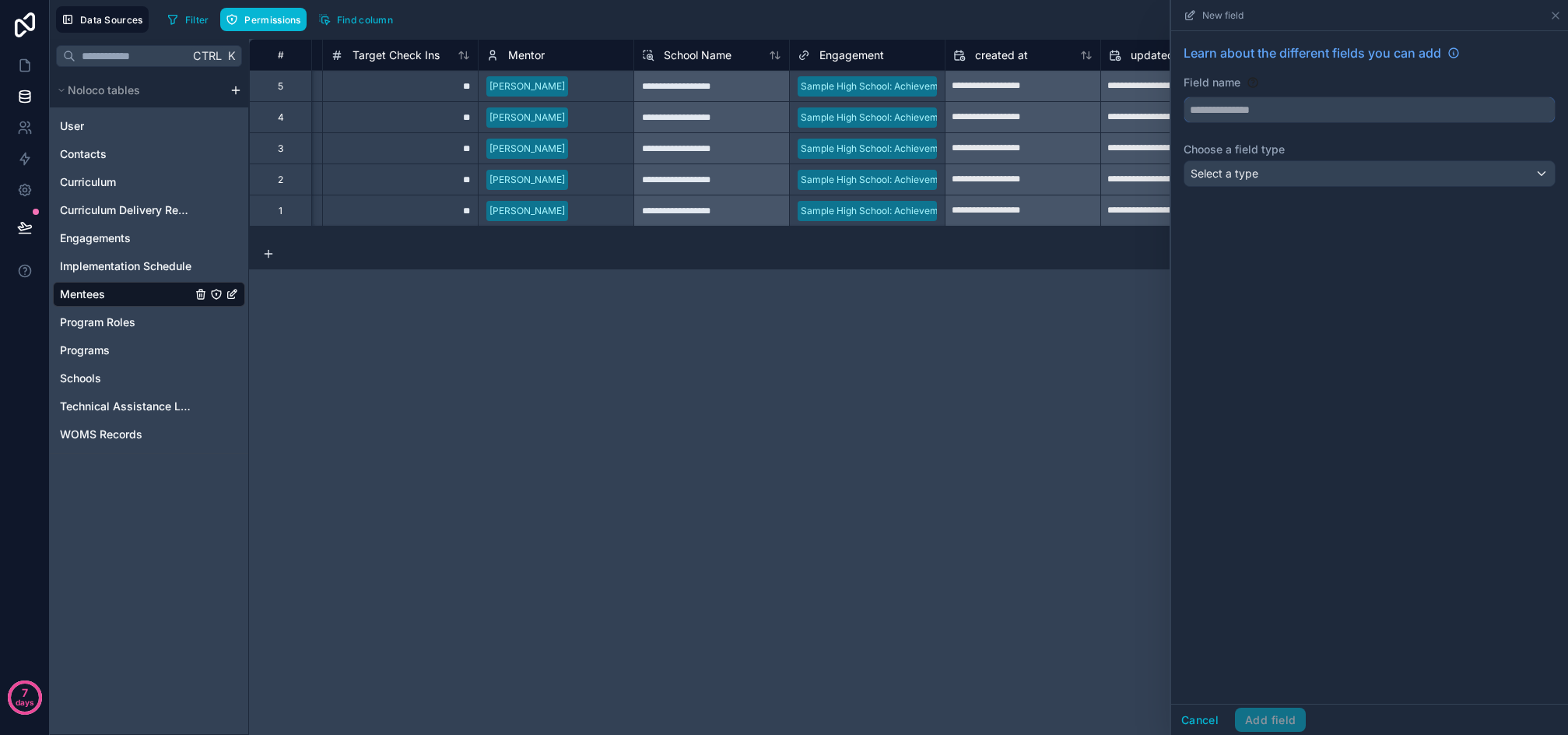
click at [1357, 105] on input "text" at bounding box center [1370, 110] width 371 height 25
click at [1184, 97] on button "*********" at bounding box center [1370, 110] width 372 height 27
type input "**********"
click at [1269, 179] on div "Select a type" at bounding box center [1370, 174] width 371 height 25
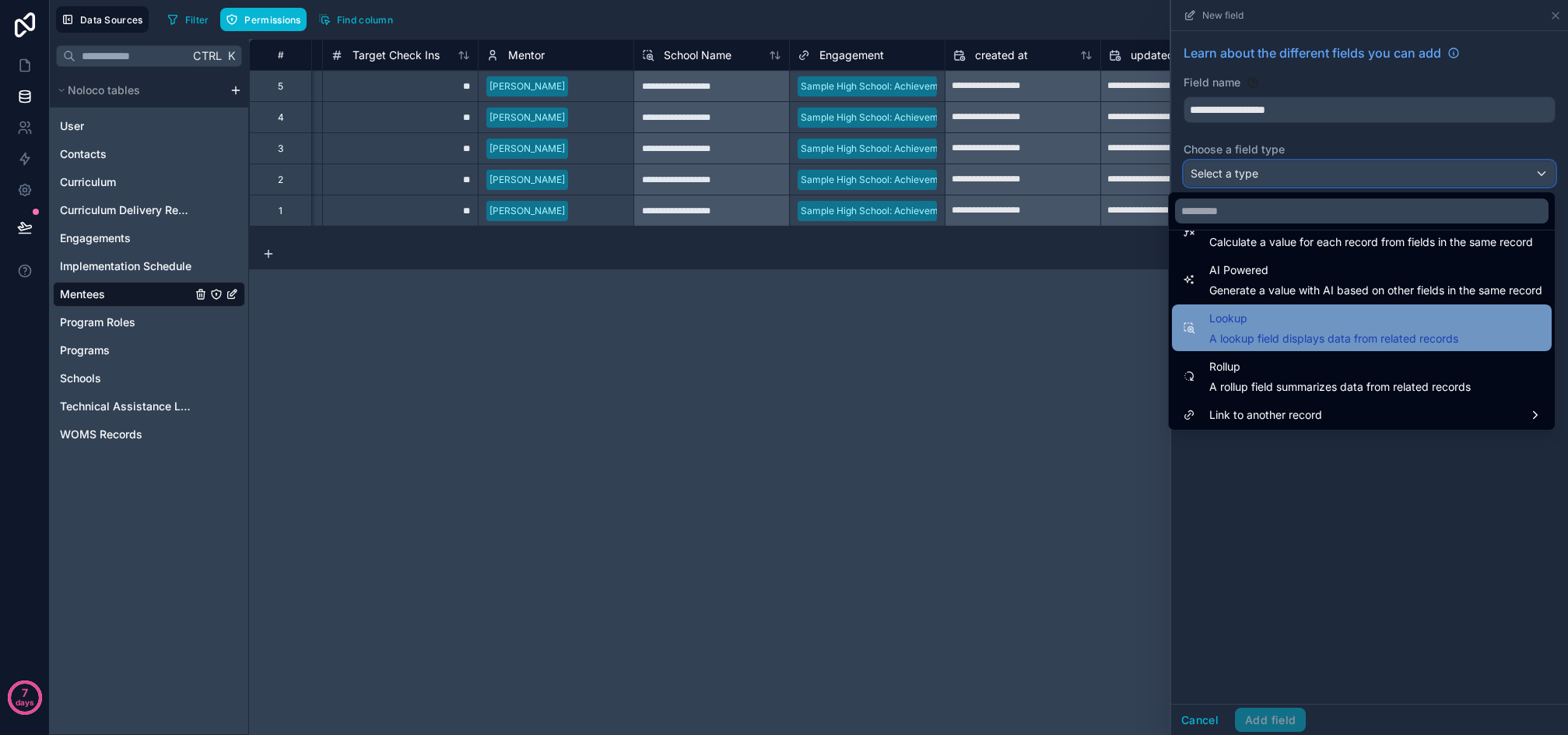
scroll to position [452, 0]
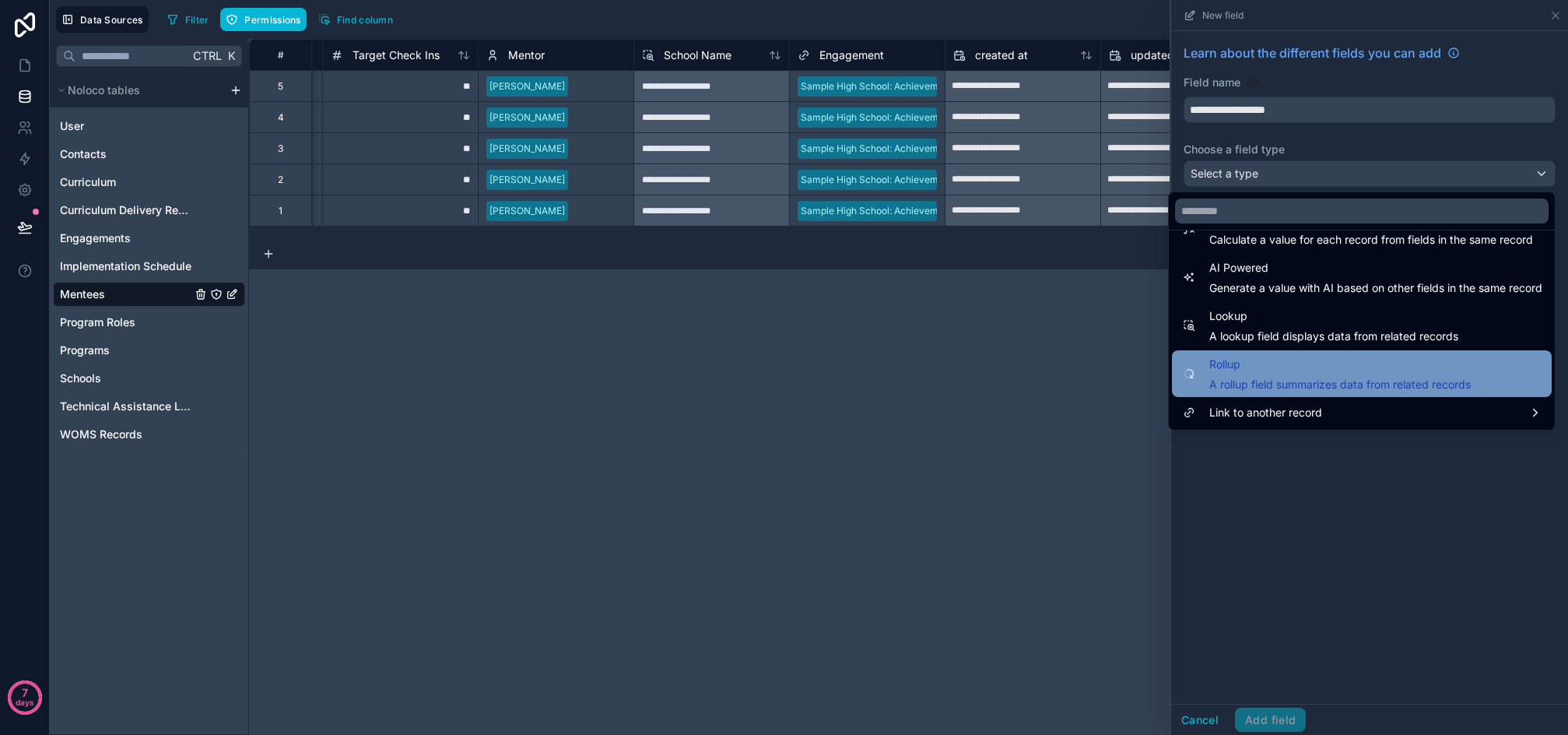
click at [1288, 378] on span "A rollup field summarizes data from related records" at bounding box center [1340, 385] width 261 height 16
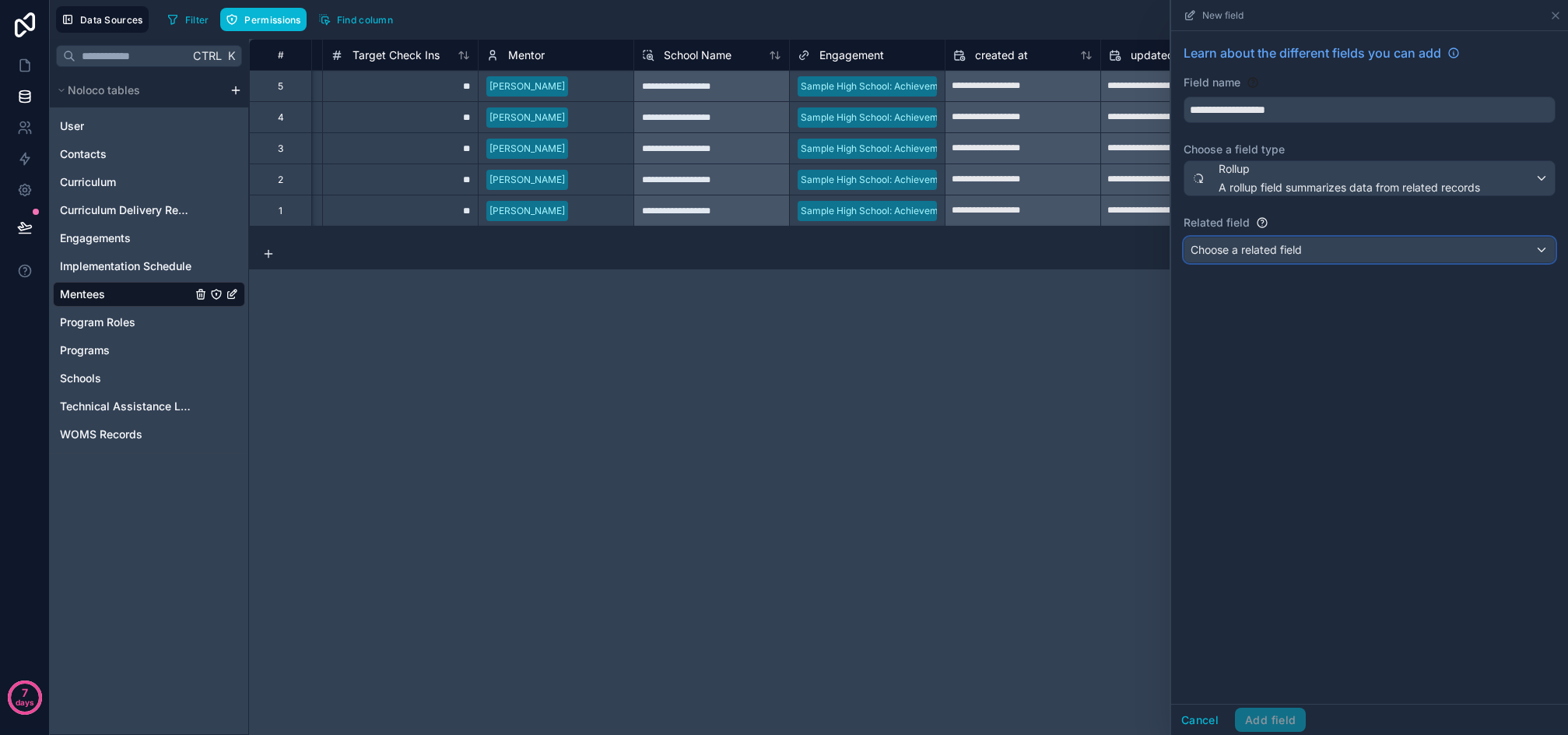
click at [1316, 249] on div "Choose a related field" at bounding box center [1370, 250] width 371 height 25
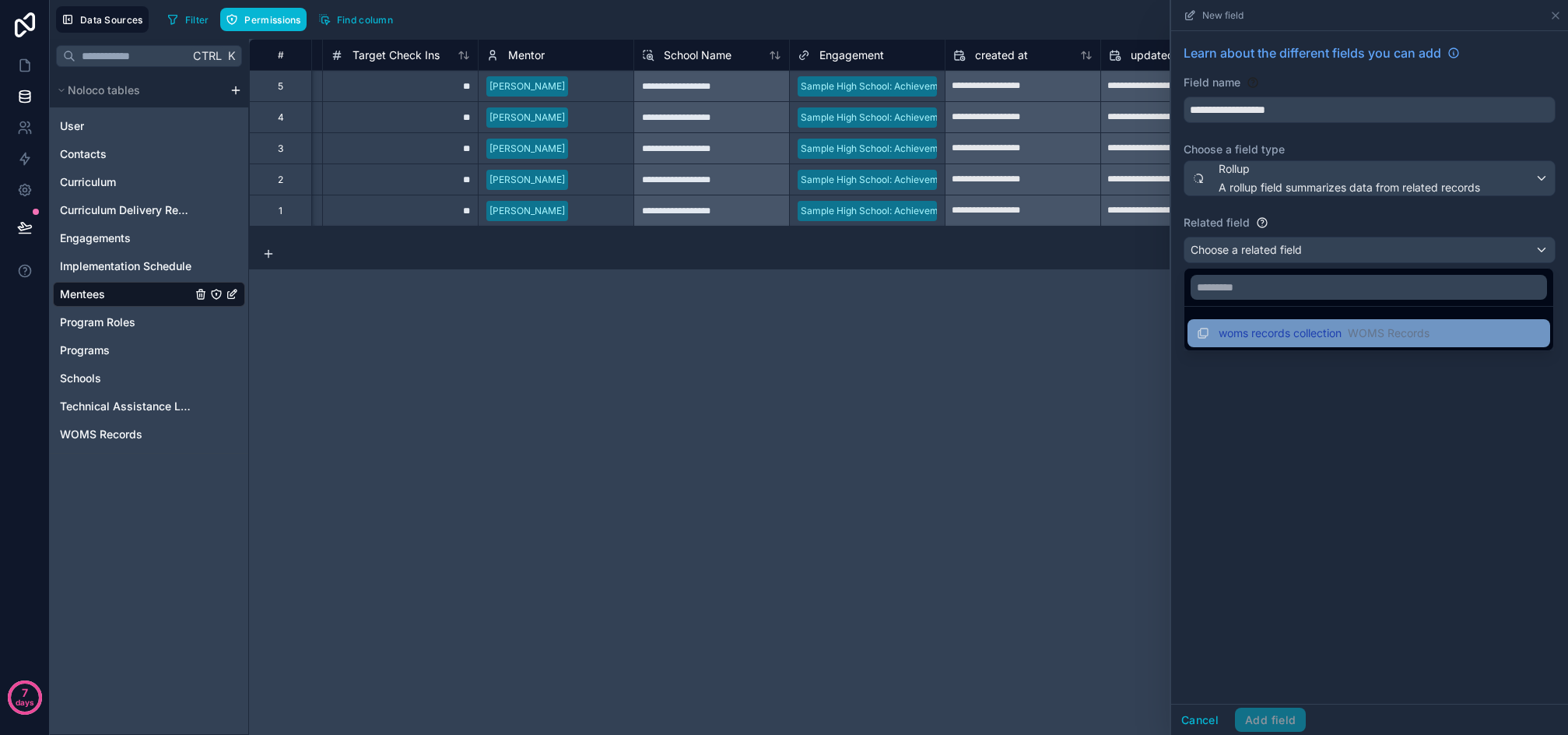
click at [1342, 341] on div "woms records collection WOMS Records" at bounding box center [1314, 333] width 232 height 19
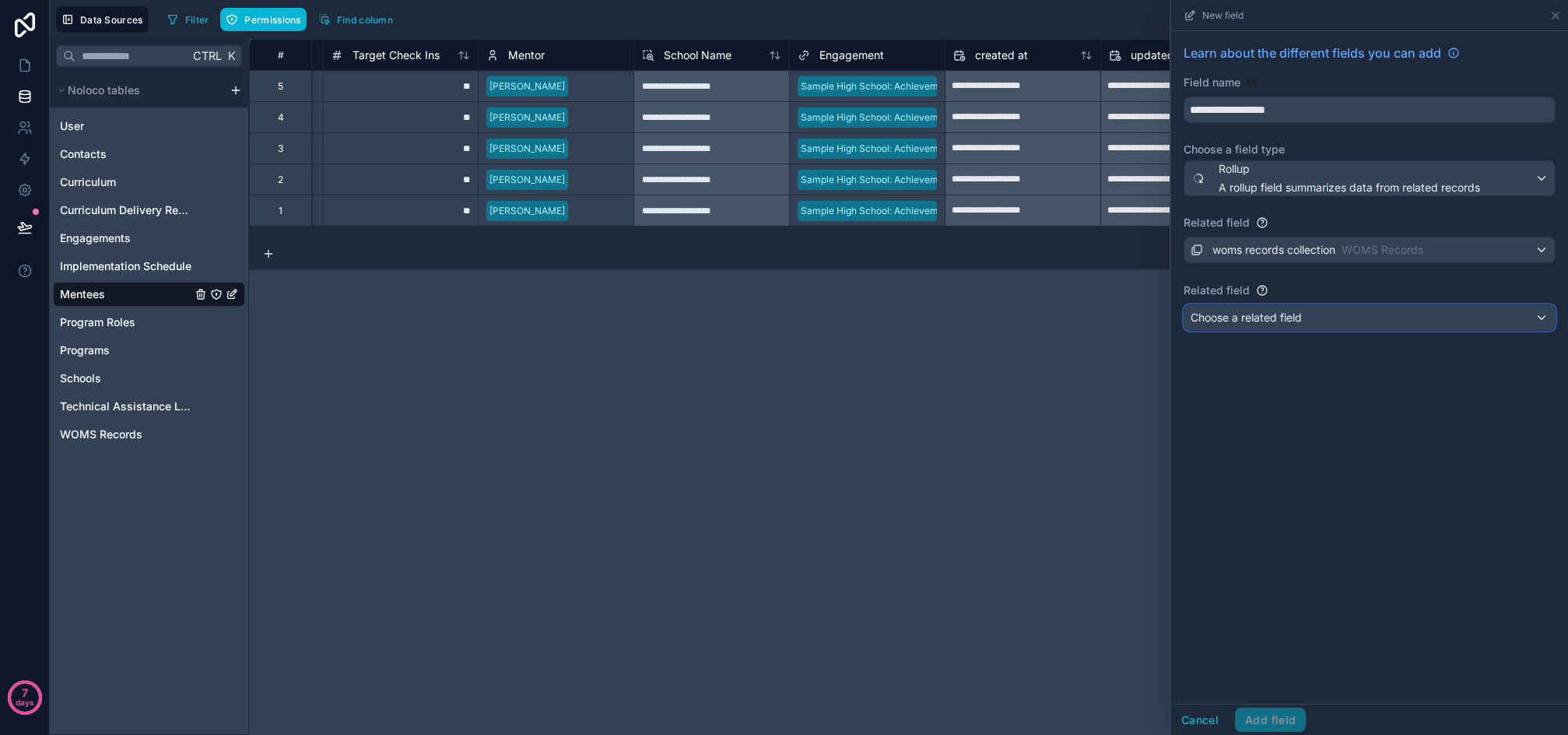
click at [1308, 317] on div "Choose a related field" at bounding box center [1370, 318] width 371 height 25
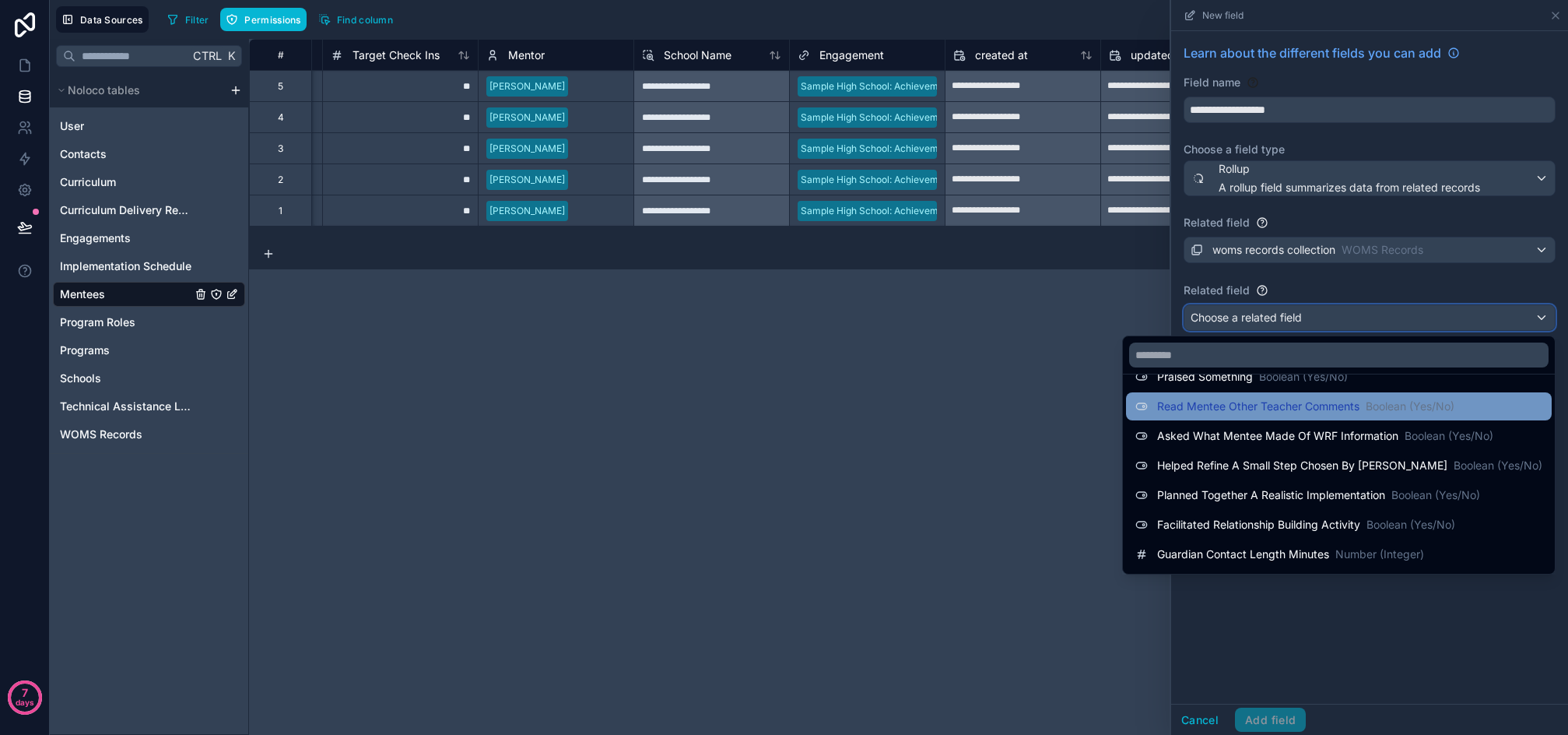
scroll to position [233, 0]
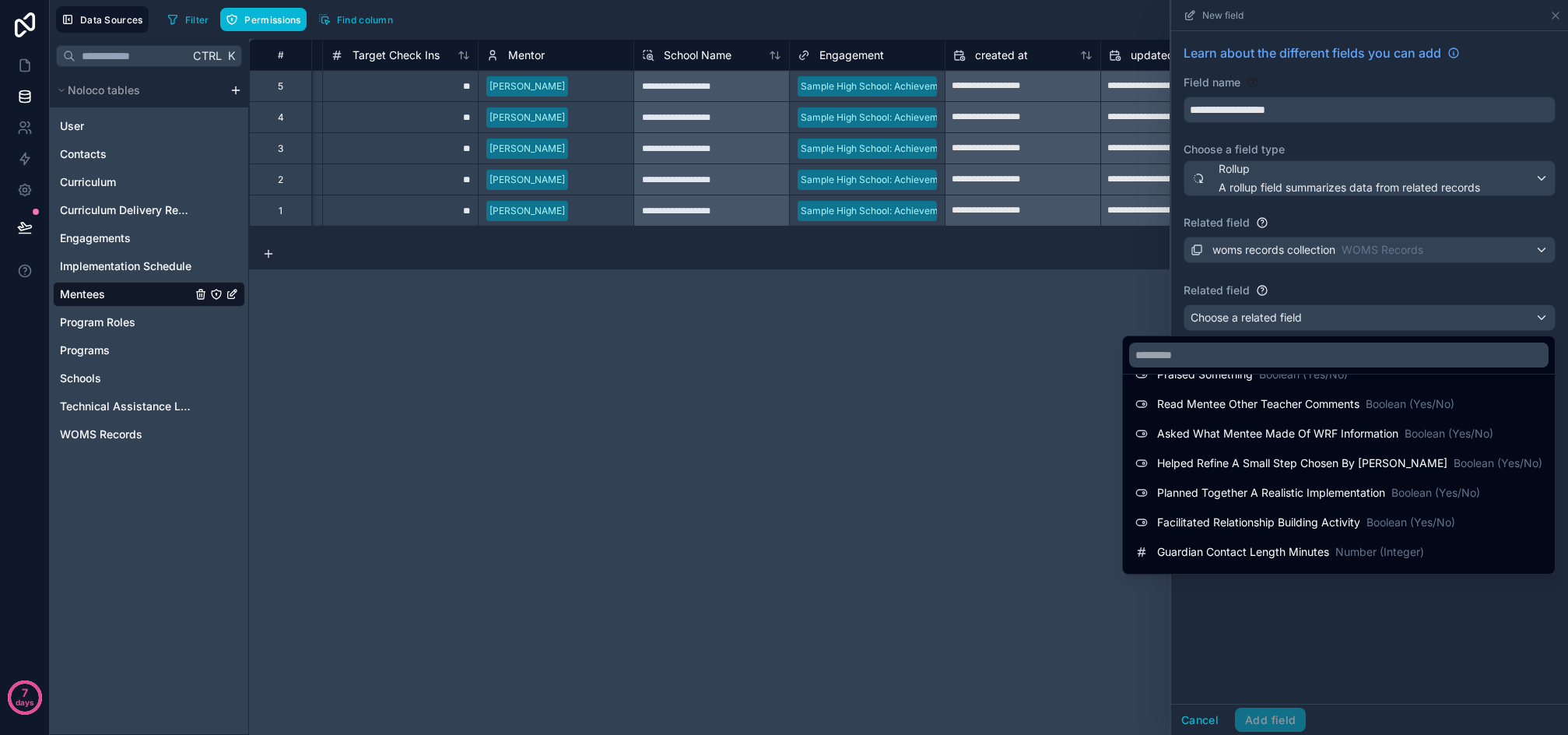
click at [1197, 717] on div at bounding box center [1370, 368] width 397 height 735
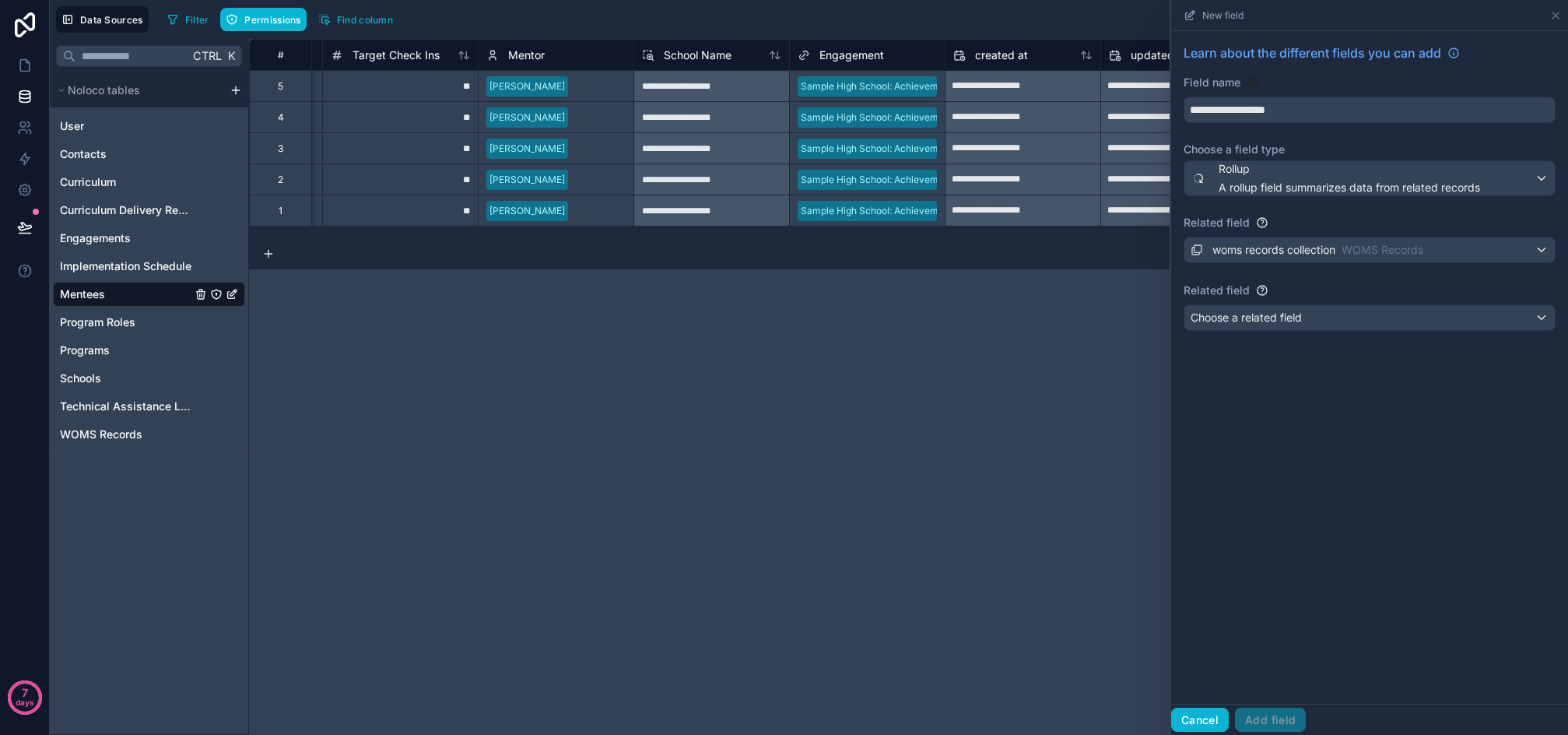
click at [1205, 715] on button "Cancel" at bounding box center [1201, 720] width 58 height 25
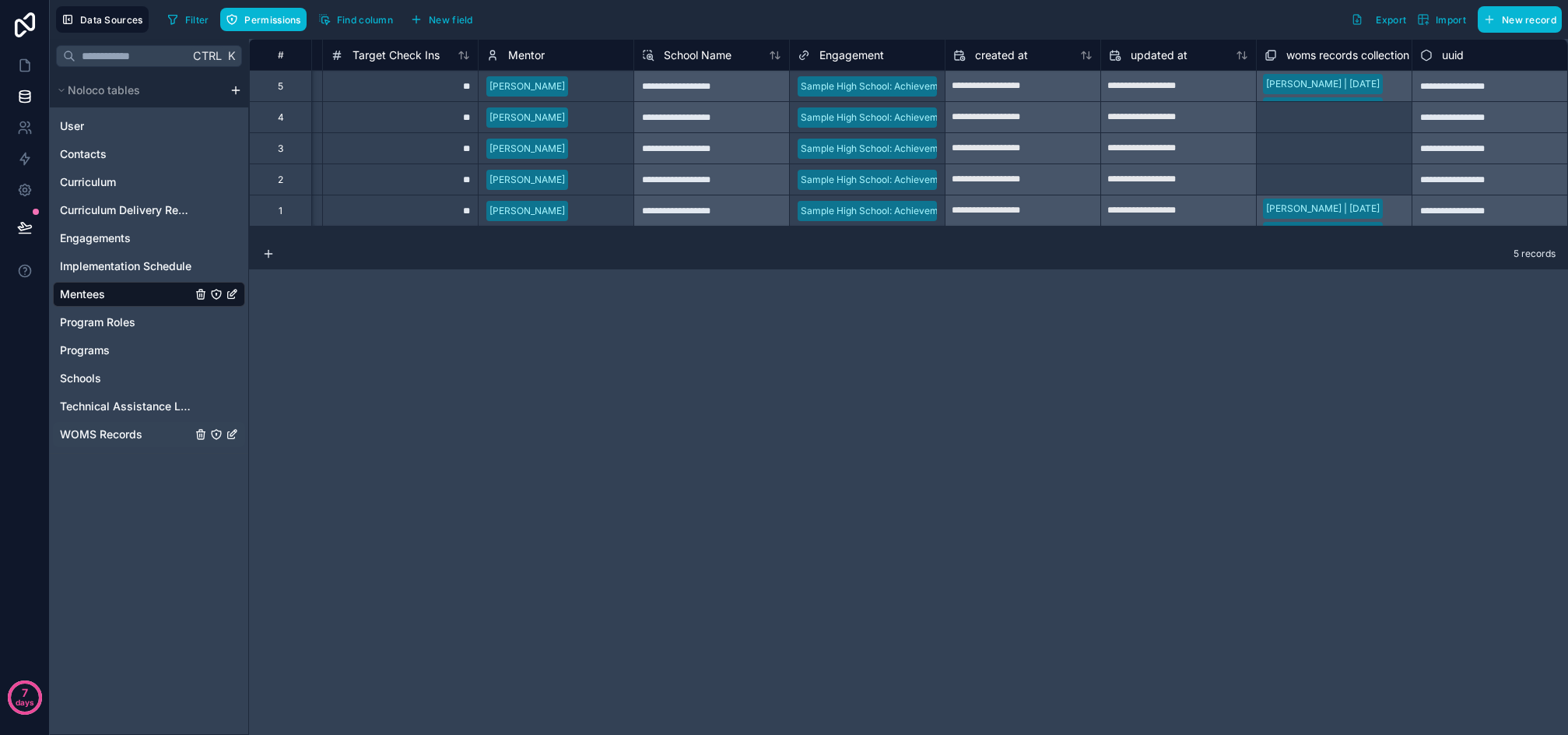
click at [93, 435] on span "WOMS Records" at bounding box center [101, 435] width 83 height 16
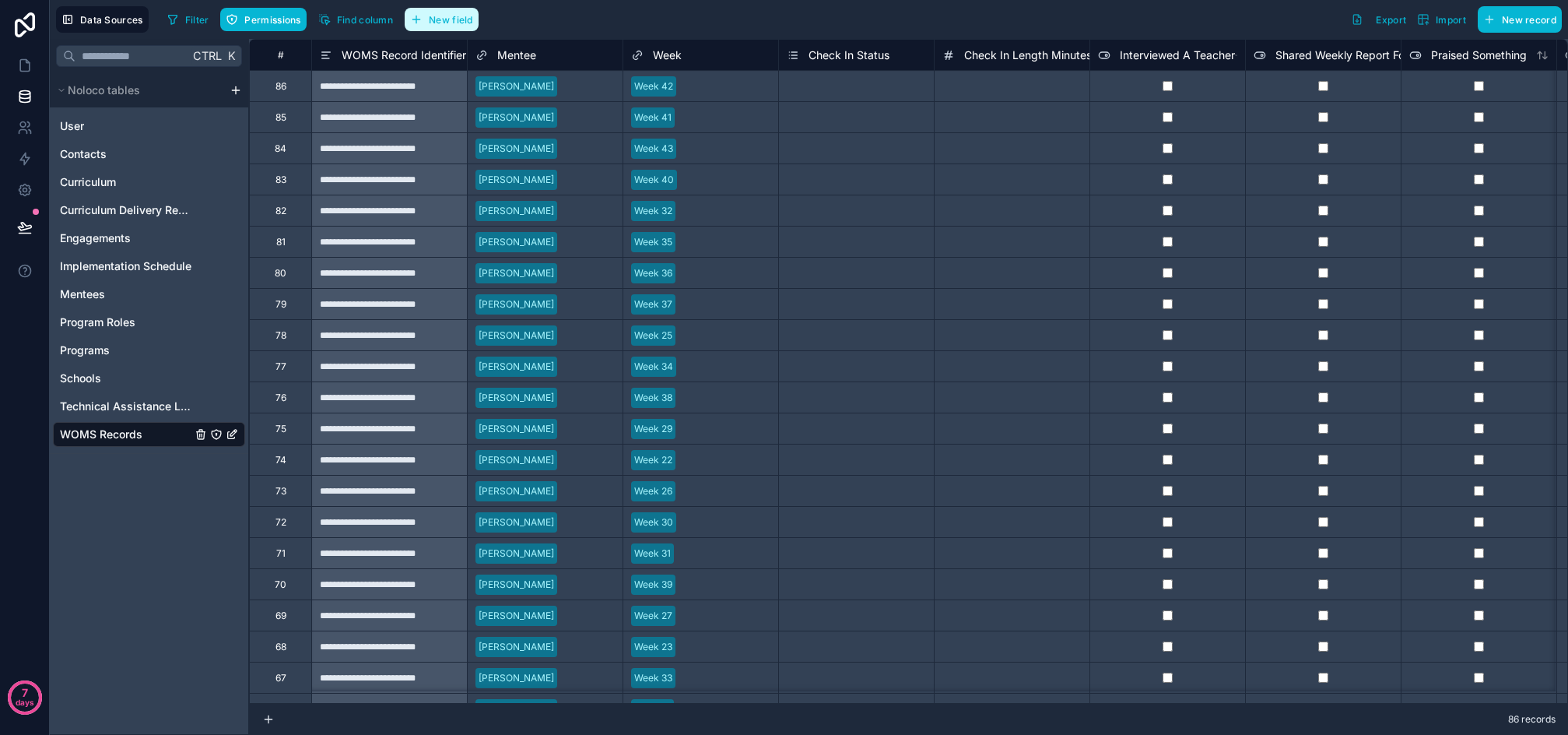
click at [446, 27] on button "New field" at bounding box center [442, 20] width 74 height 23
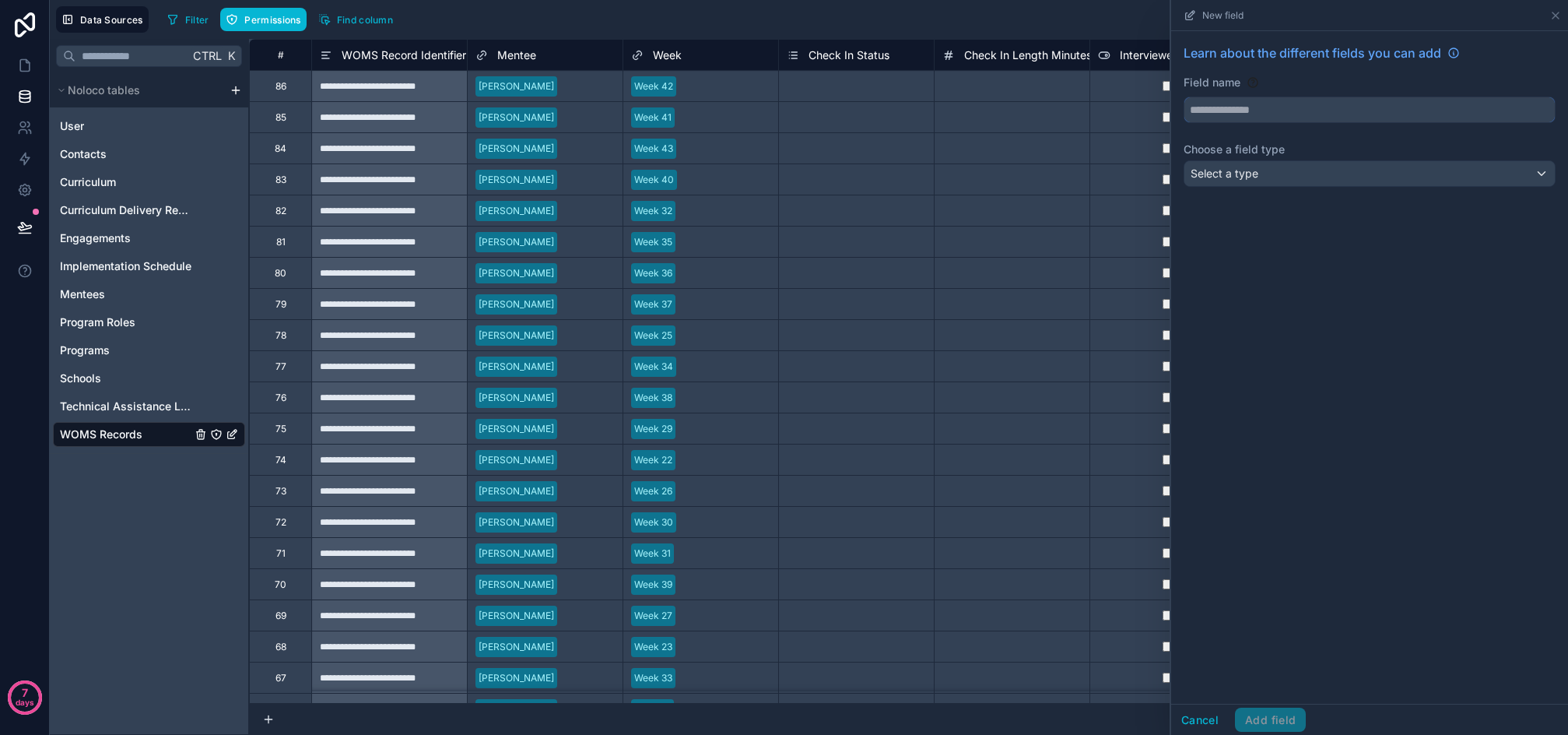
click at [1214, 107] on input "text" at bounding box center [1370, 110] width 371 height 25
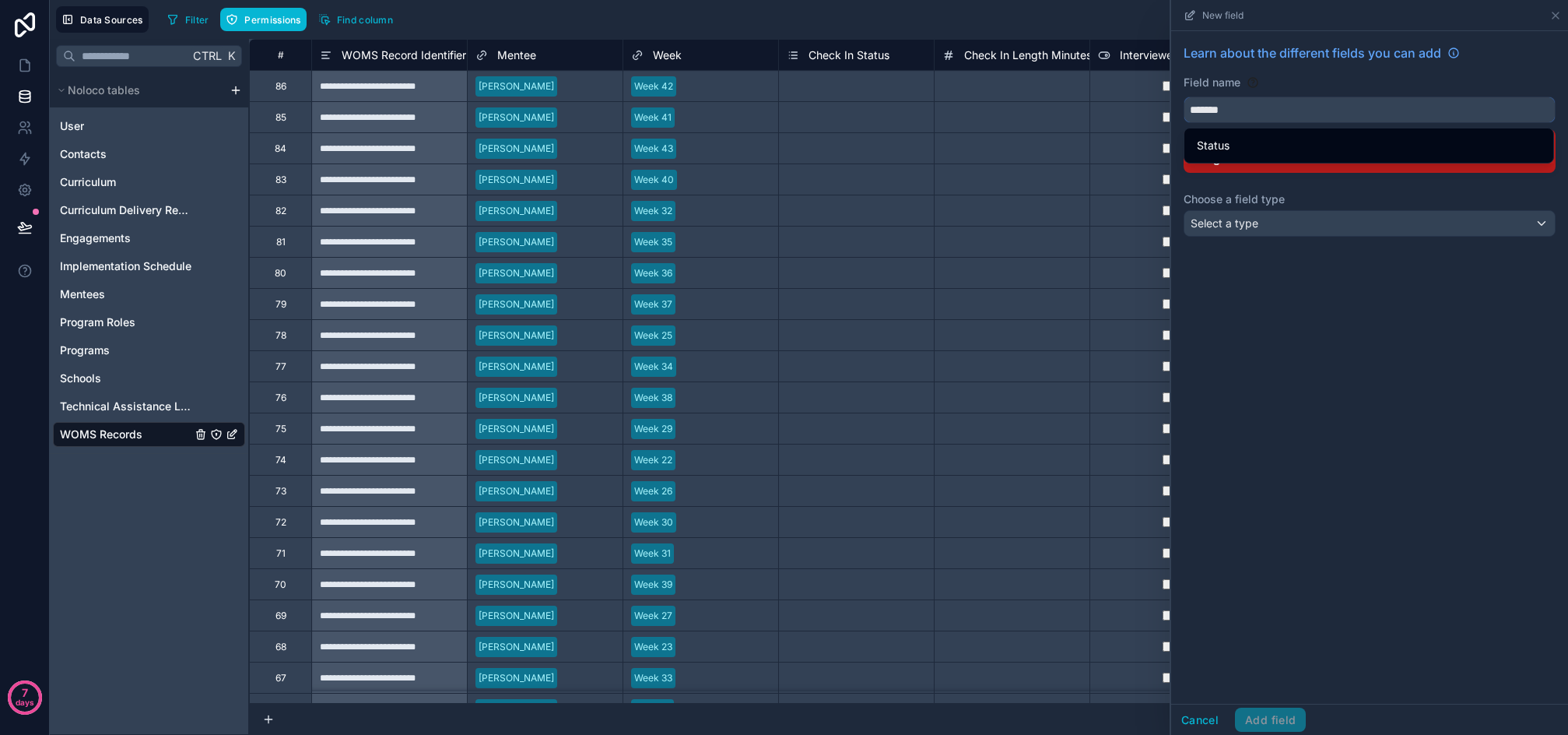
click at [1184, 97] on button "******" at bounding box center [1370, 110] width 372 height 27
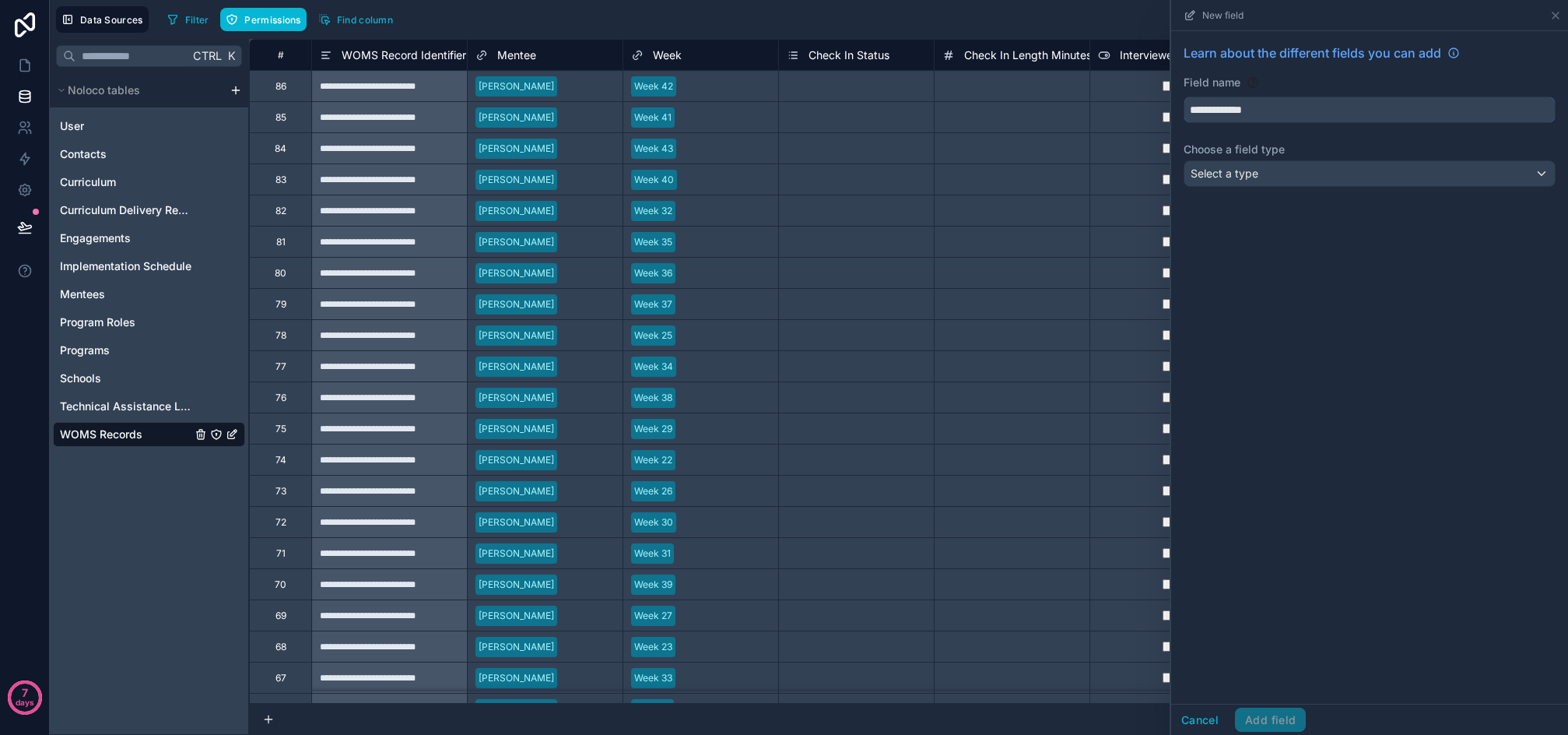
type input "**********"
click at [1268, 165] on div "Select a type" at bounding box center [1370, 174] width 371 height 25
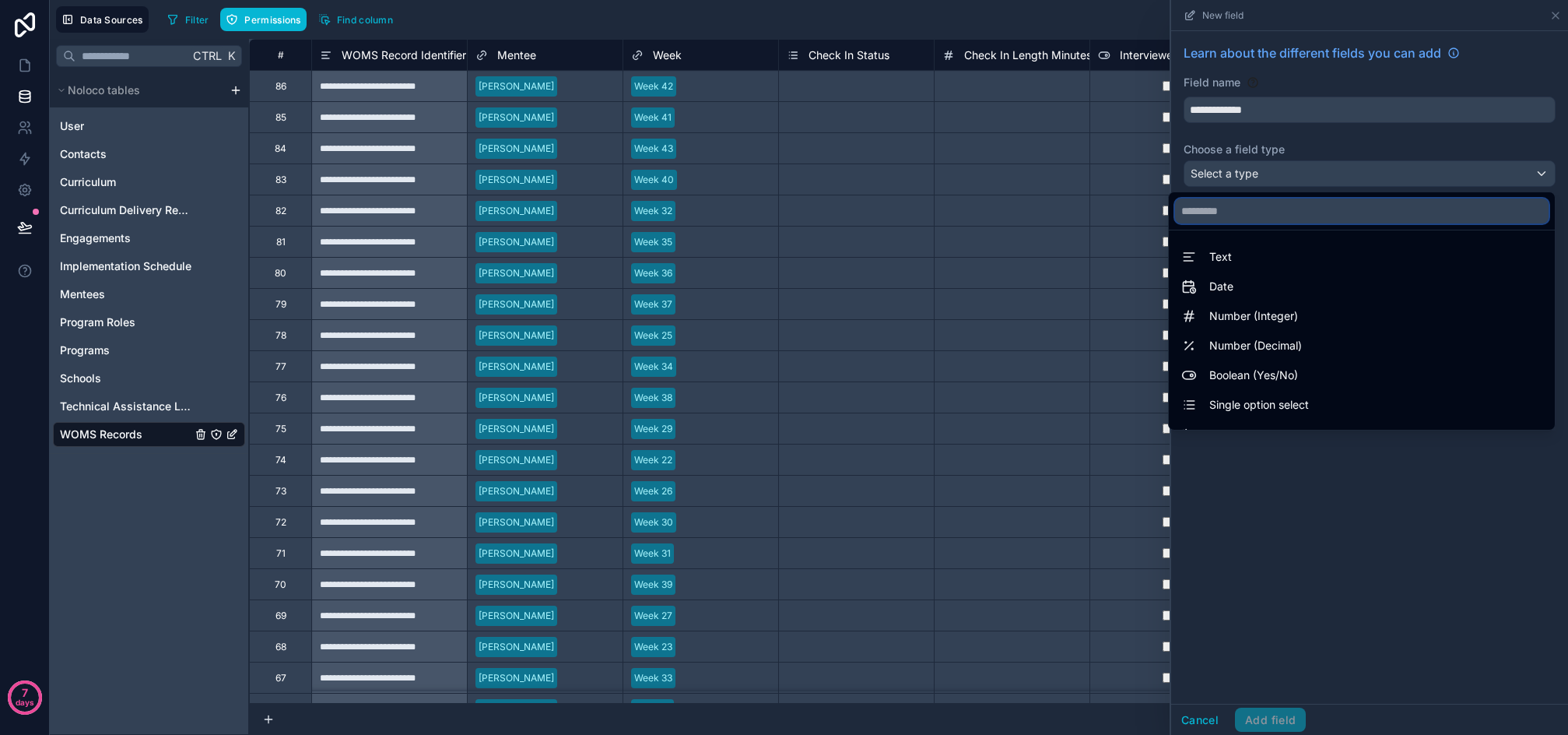
click at [1237, 208] on input "text" at bounding box center [1362, 211] width 374 height 25
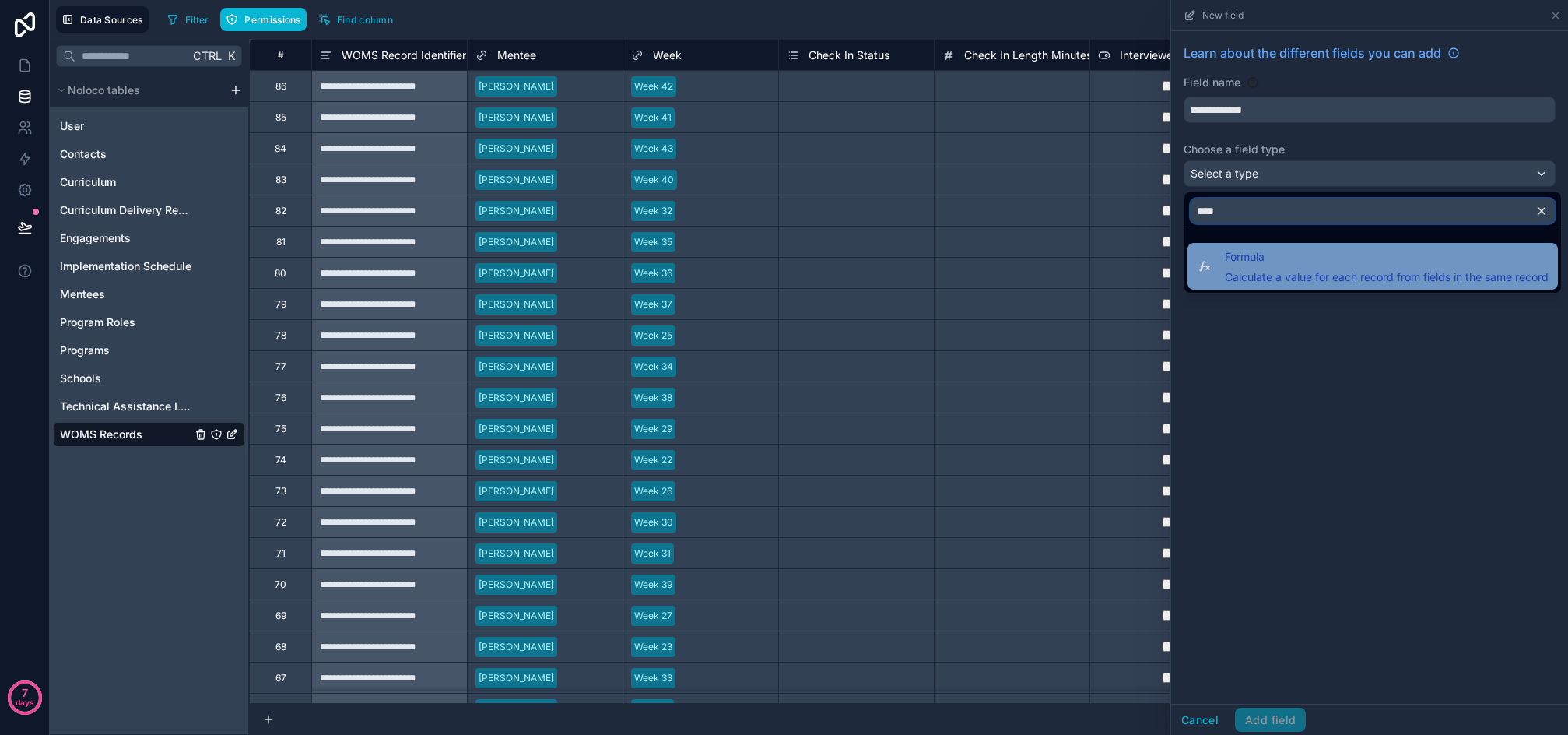
type input "****"
click at [1235, 250] on span "Formula" at bounding box center [1386, 257] width 324 height 19
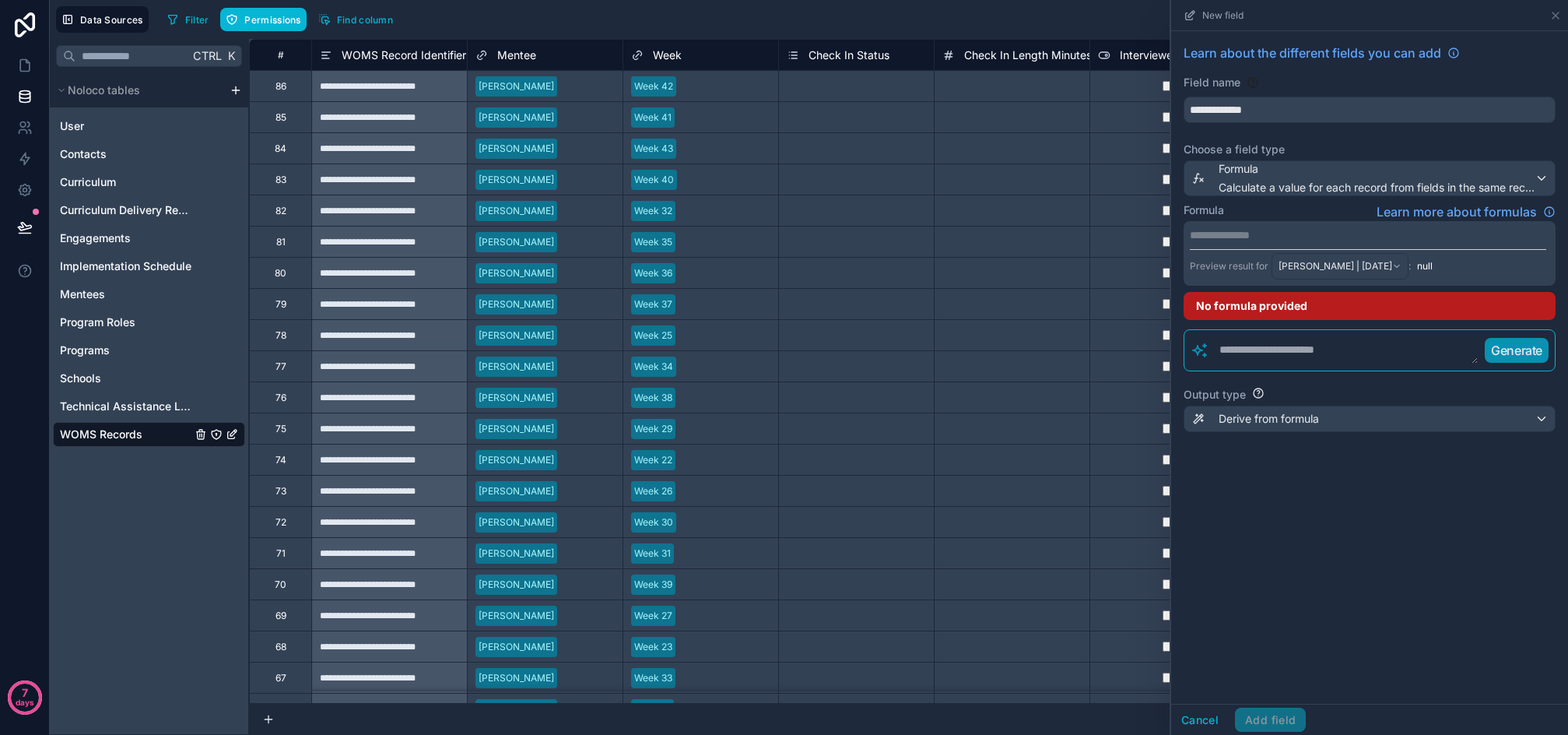
click at [1252, 235] on p "**********" at bounding box center [1368, 235] width 357 height 16
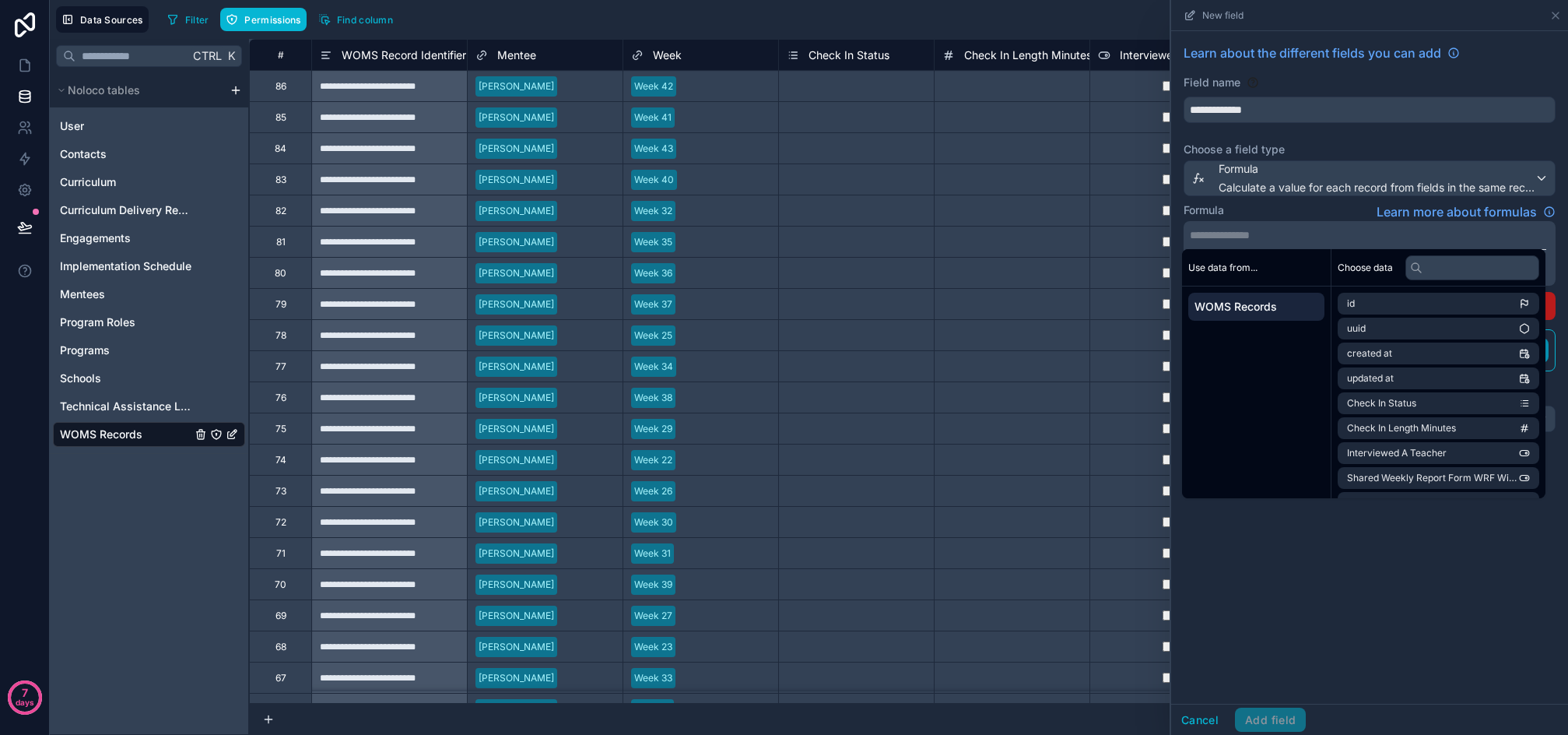
click at [1275, 213] on div "Formula Learn more about formulas" at bounding box center [1370, 211] width 372 height 19
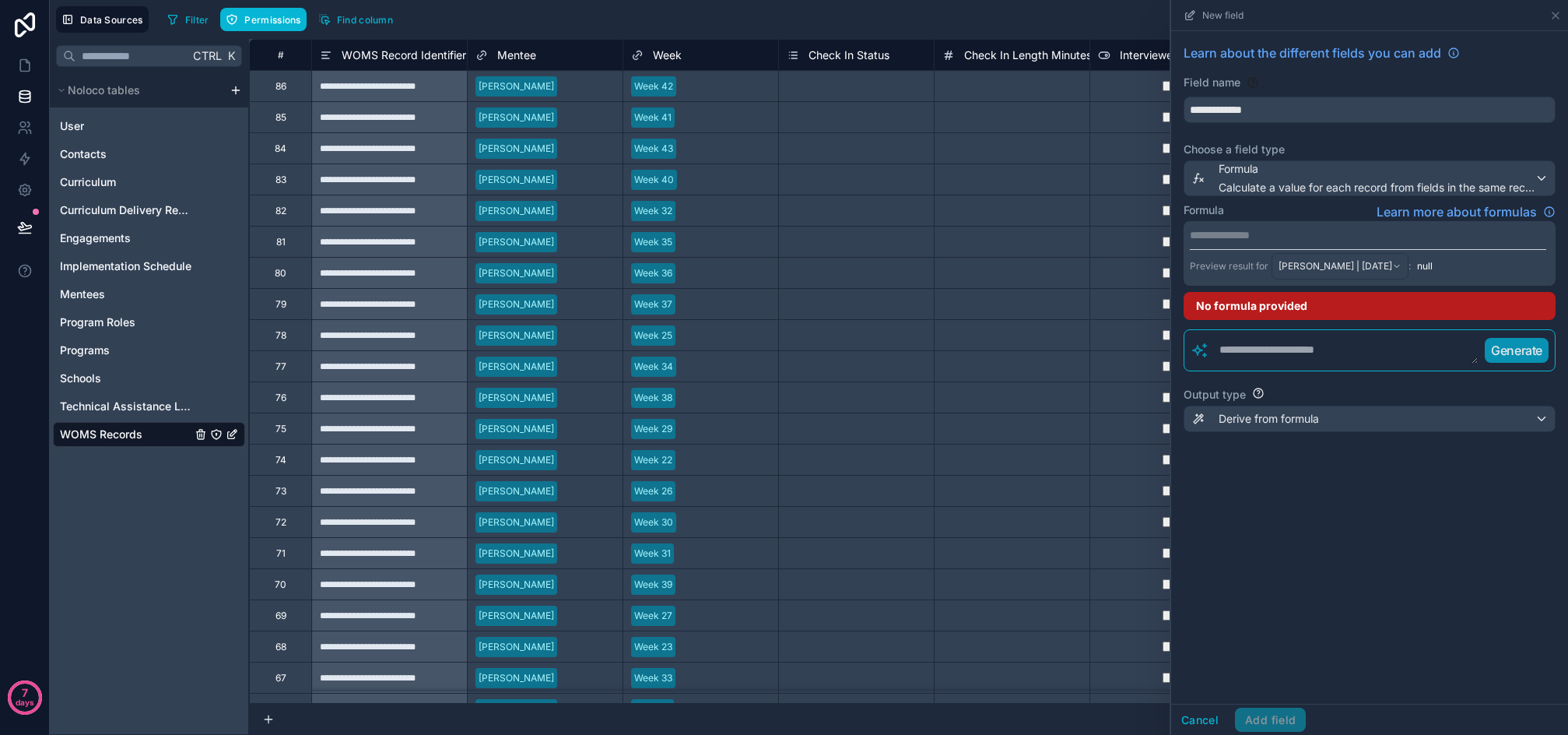
click at [1231, 357] on textarea at bounding box center [1344, 350] width 269 height 28
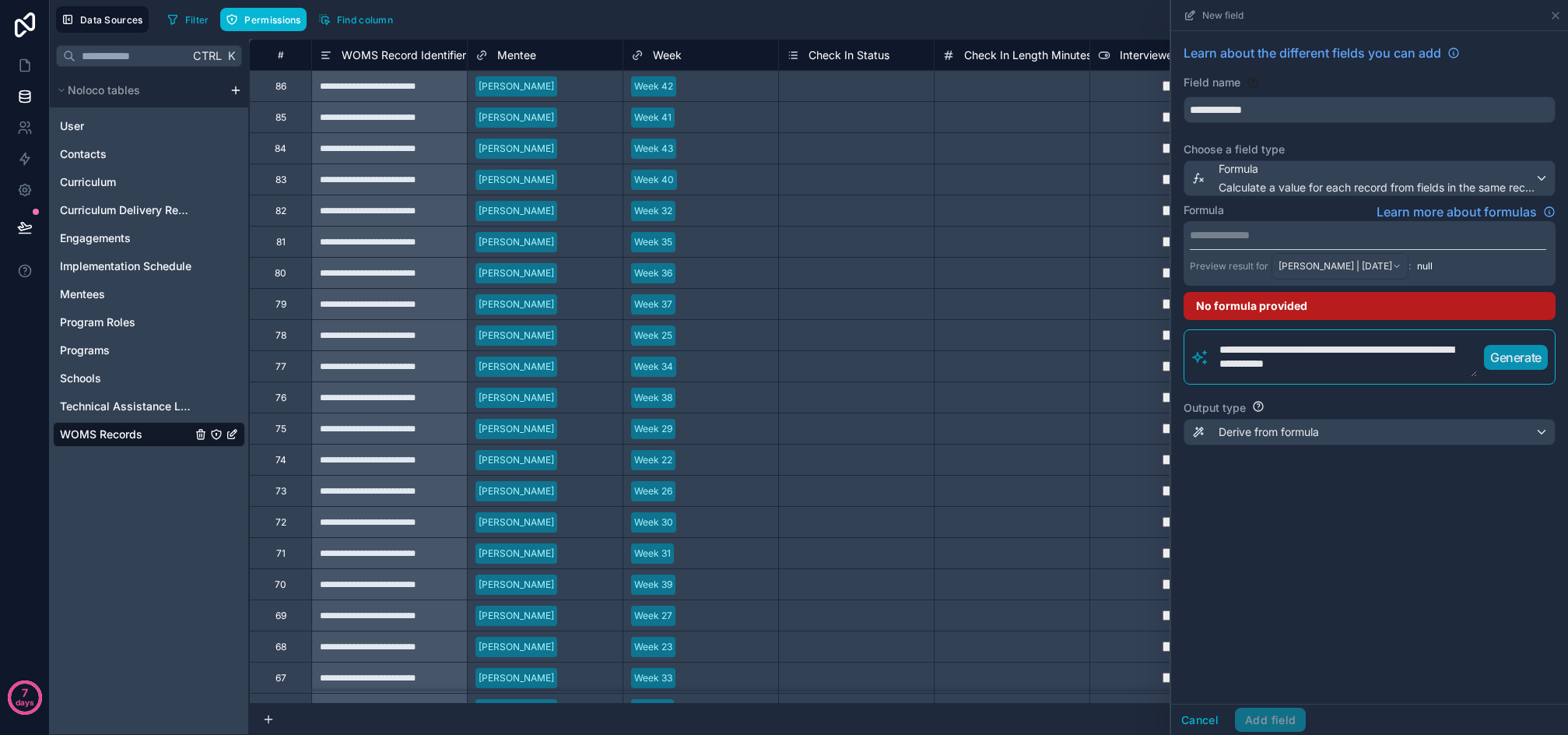
type textarea "**********"
click at [1515, 360] on p "Generate" at bounding box center [1517, 357] width 51 height 19
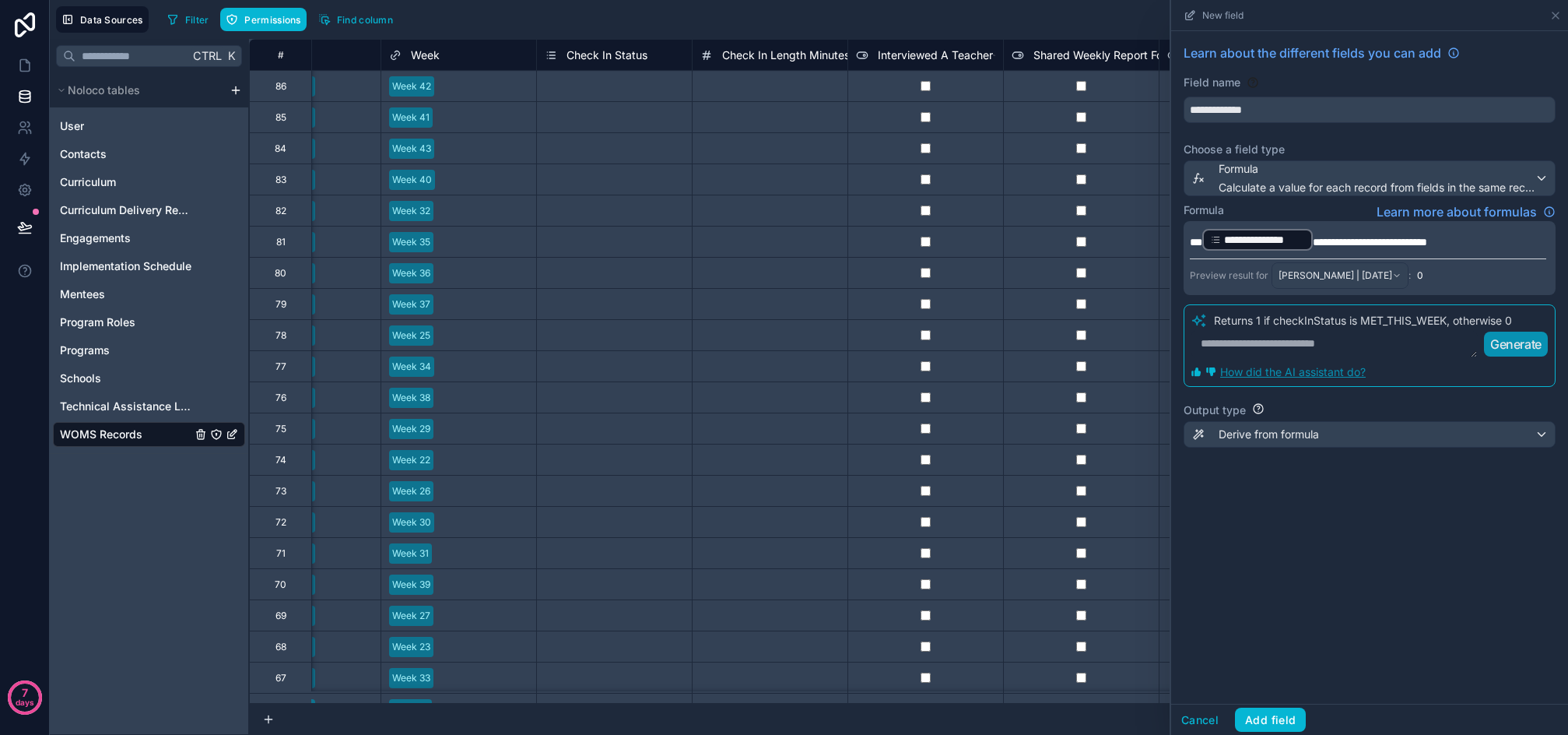
scroll to position [0, 236]
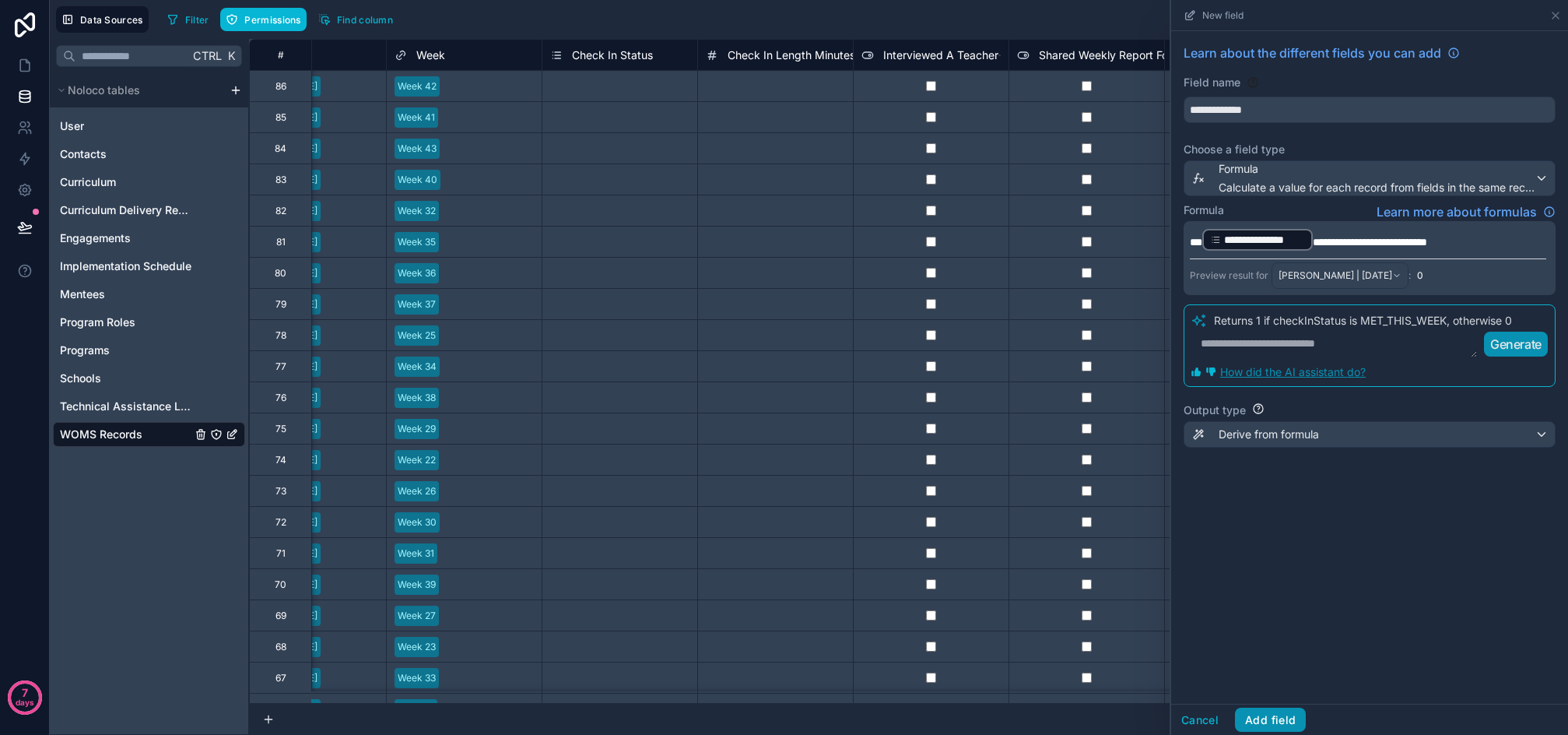
click at [1267, 721] on button "Add field" at bounding box center [1270, 720] width 71 height 25
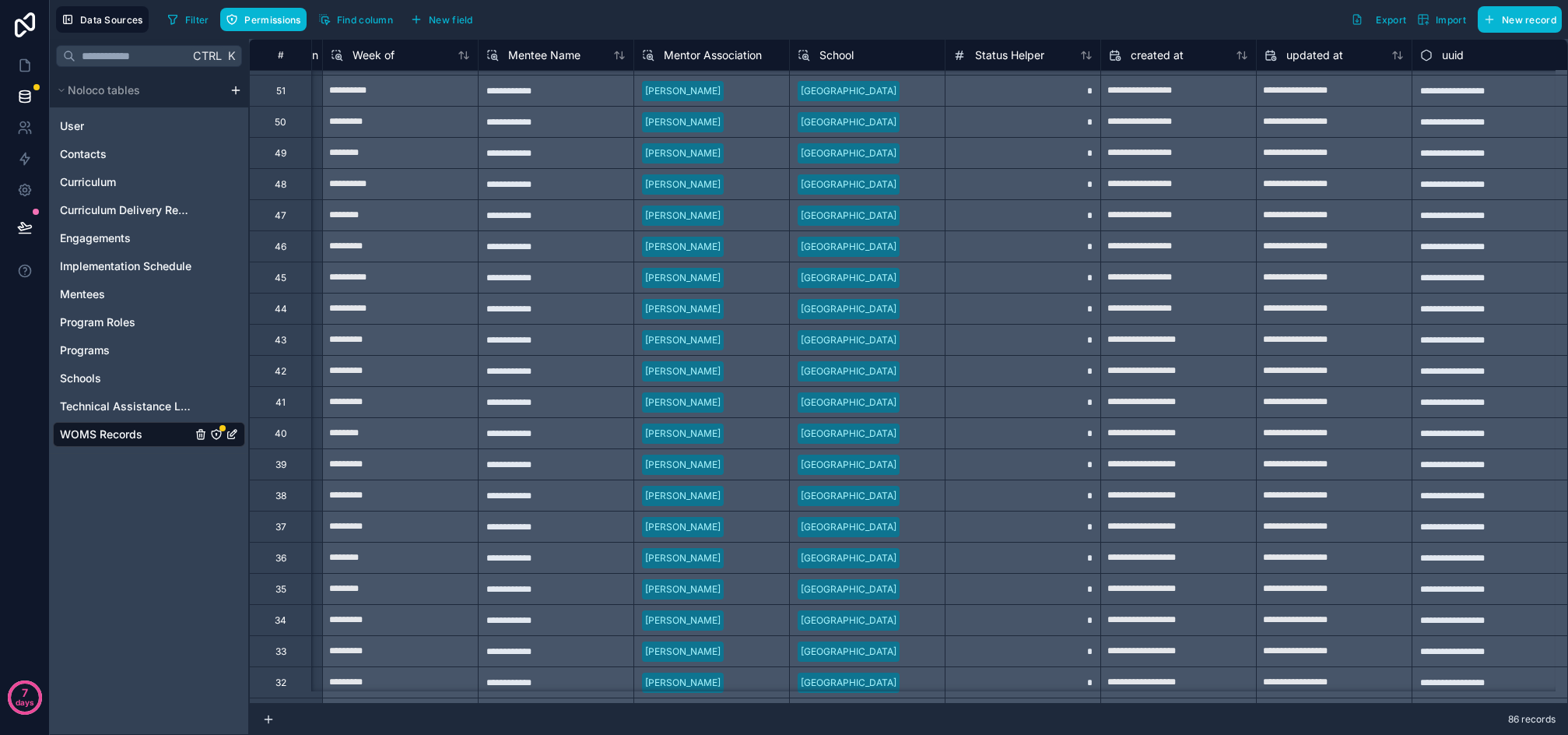
scroll to position [1012, 3893]
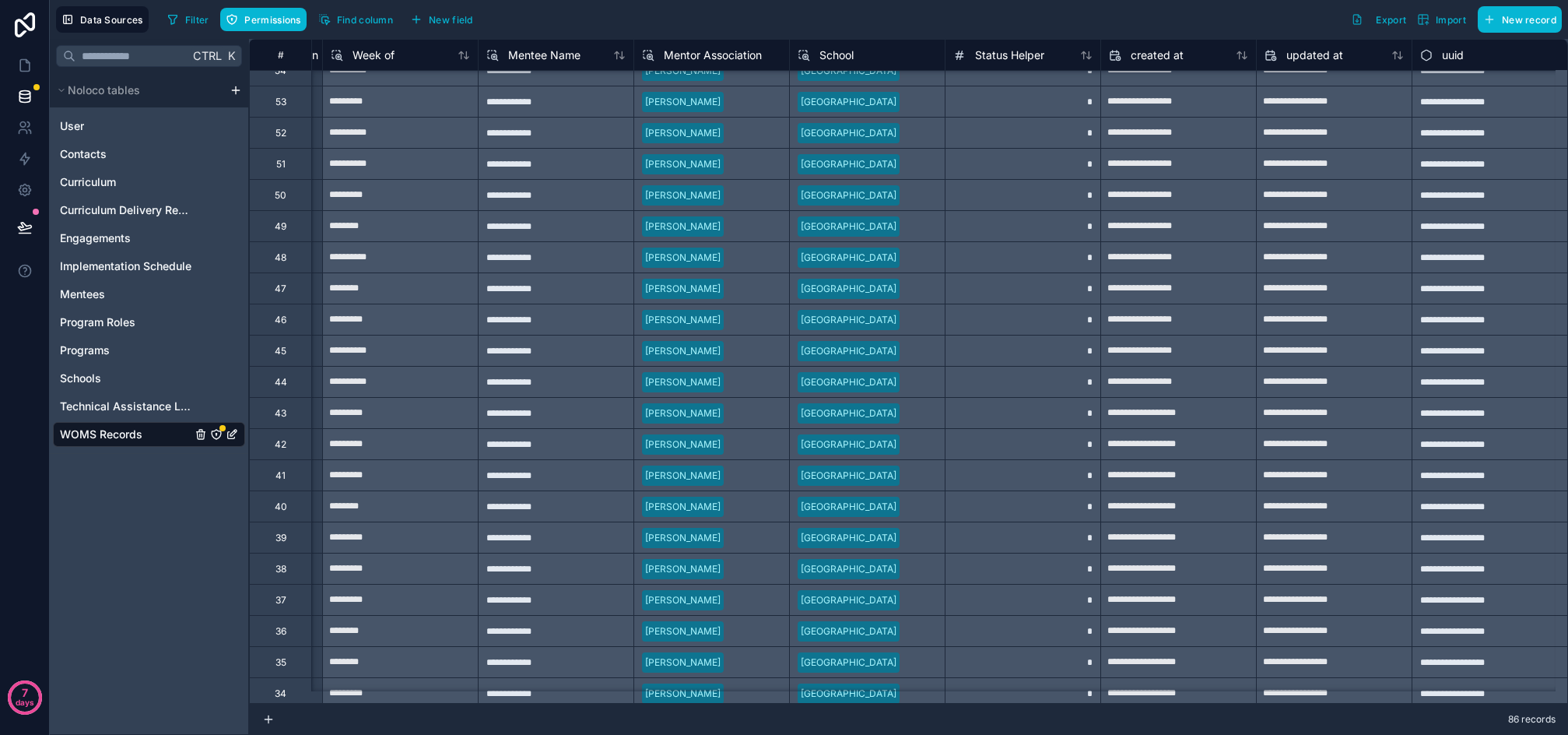
click at [1008, 392] on div "*" at bounding box center [1023, 382] width 156 height 31
click at [280, 389] on div "44" at bounding box center [280, 382] width 62 height 31
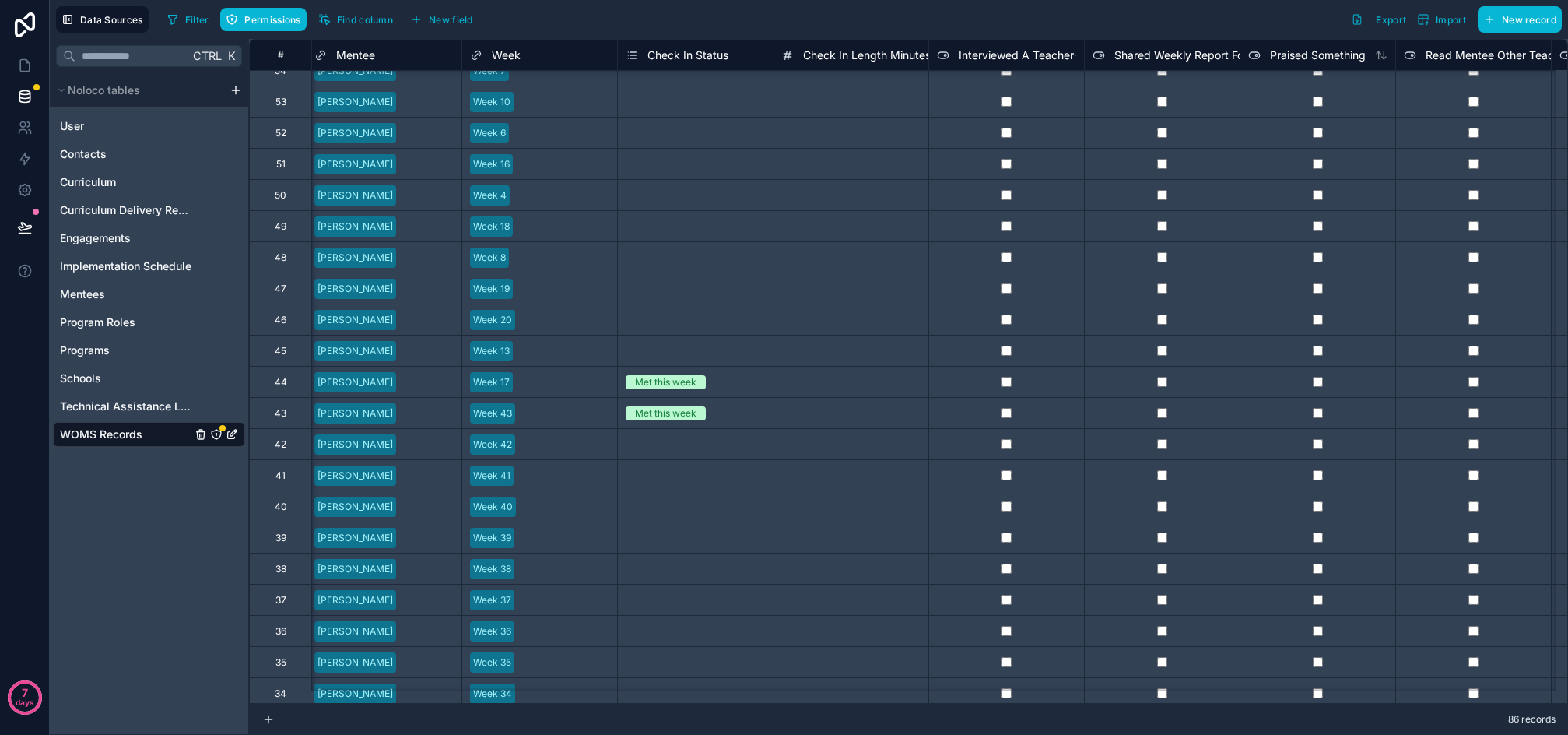
scroll to position [1012, 0]
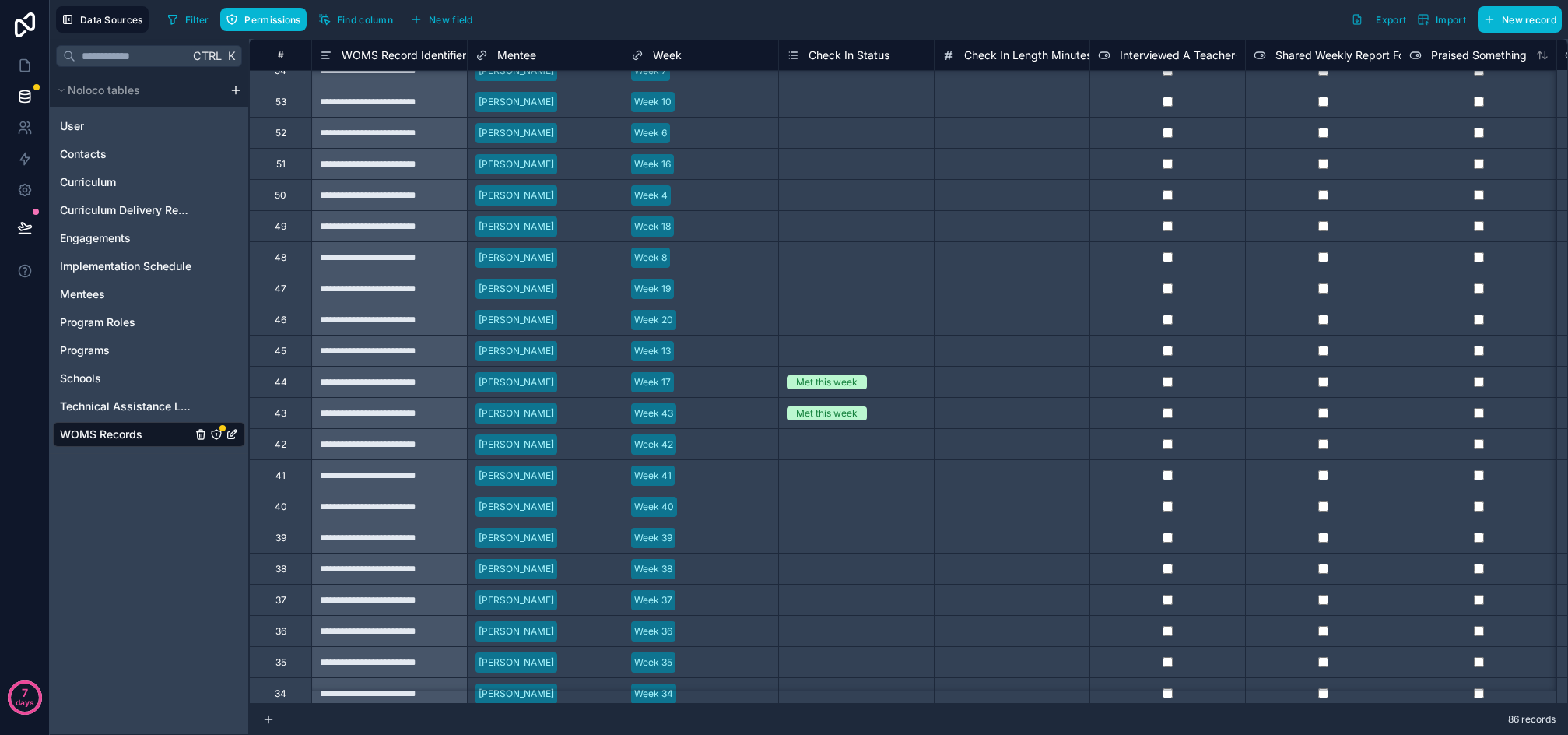
click at [215, 437] on icon "WOMS Records" at bounding box center [216, 435] width 12 height 12
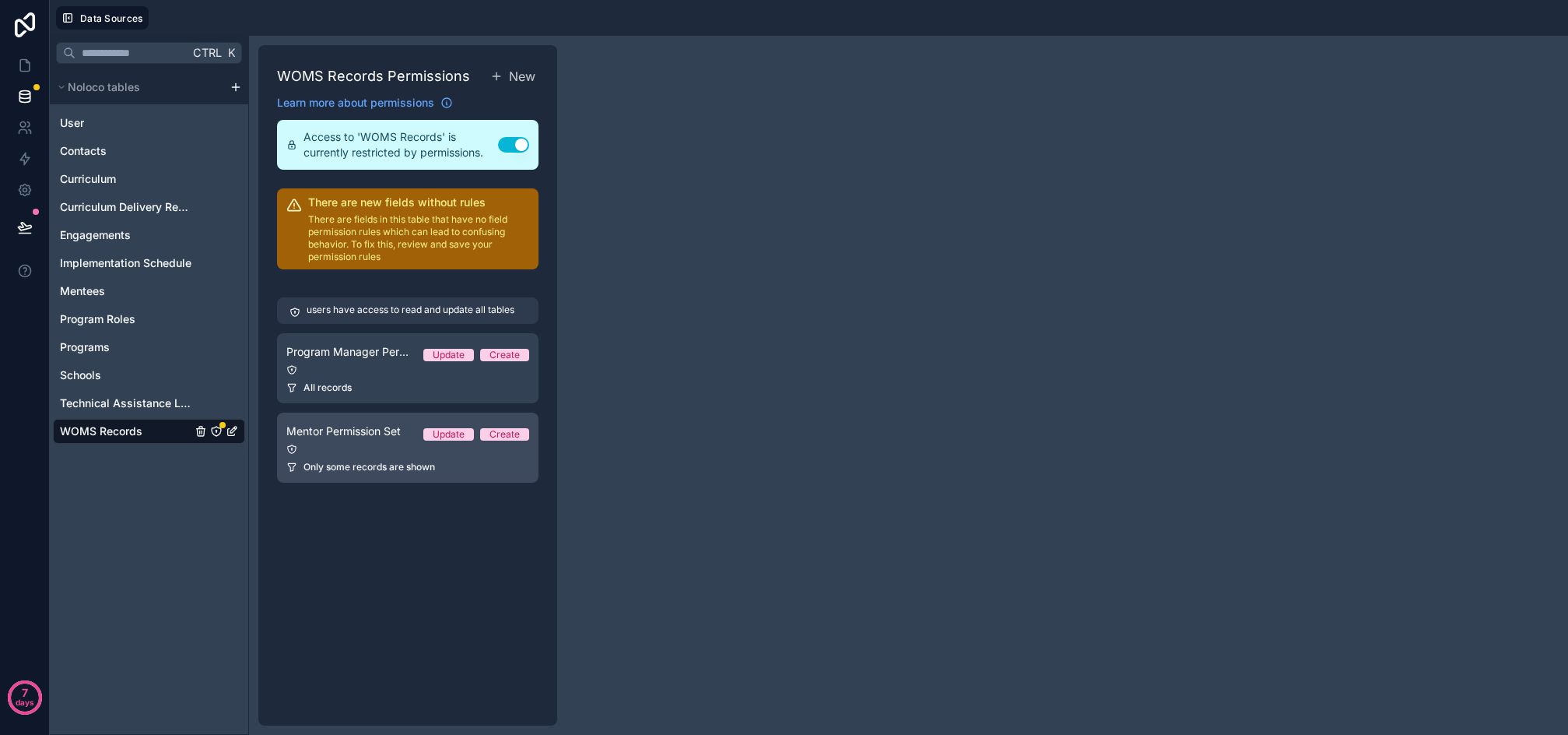
click at [363, 394] on div "All records" at bounding box center [407, 388] width 243 height 12
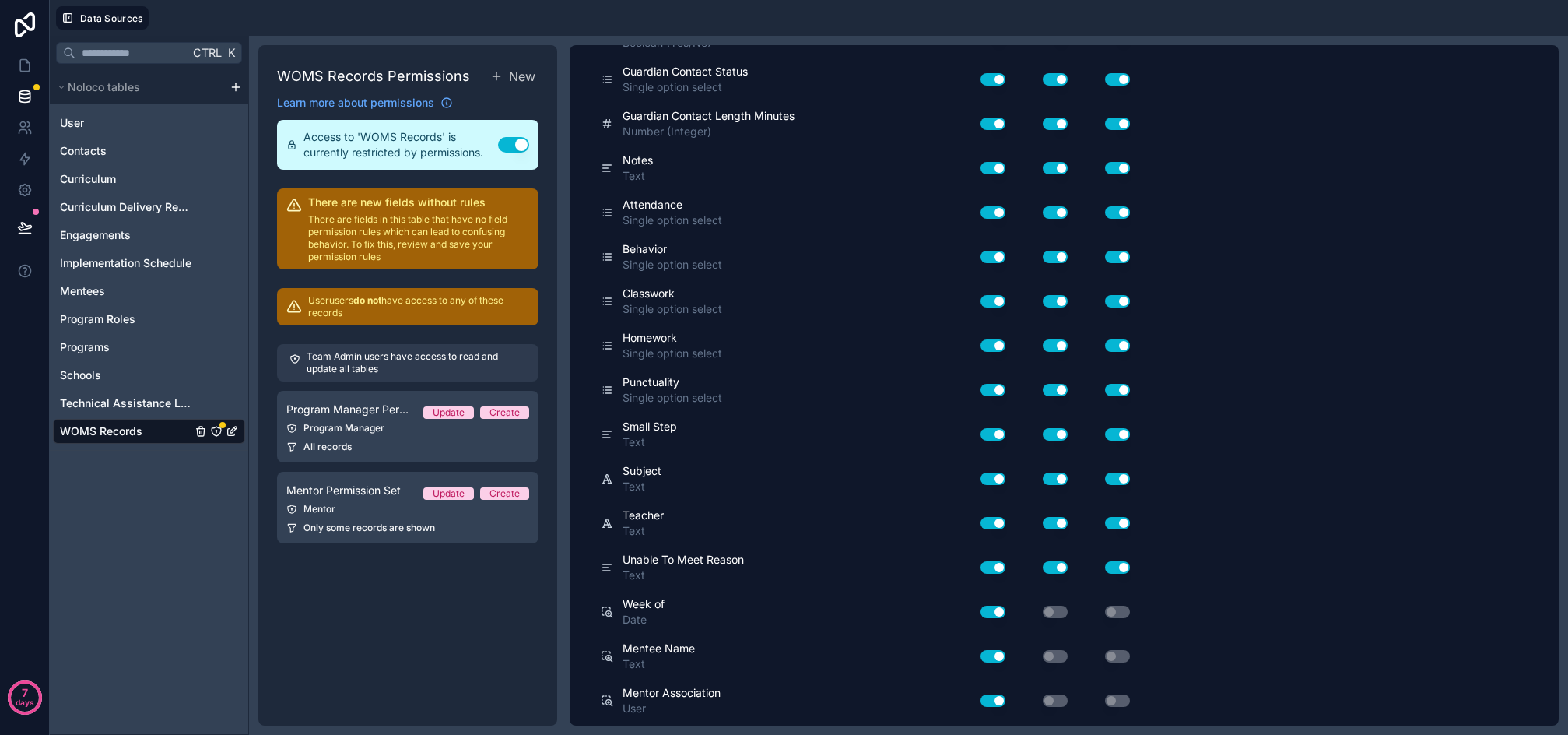
scroll to position [918, 0]
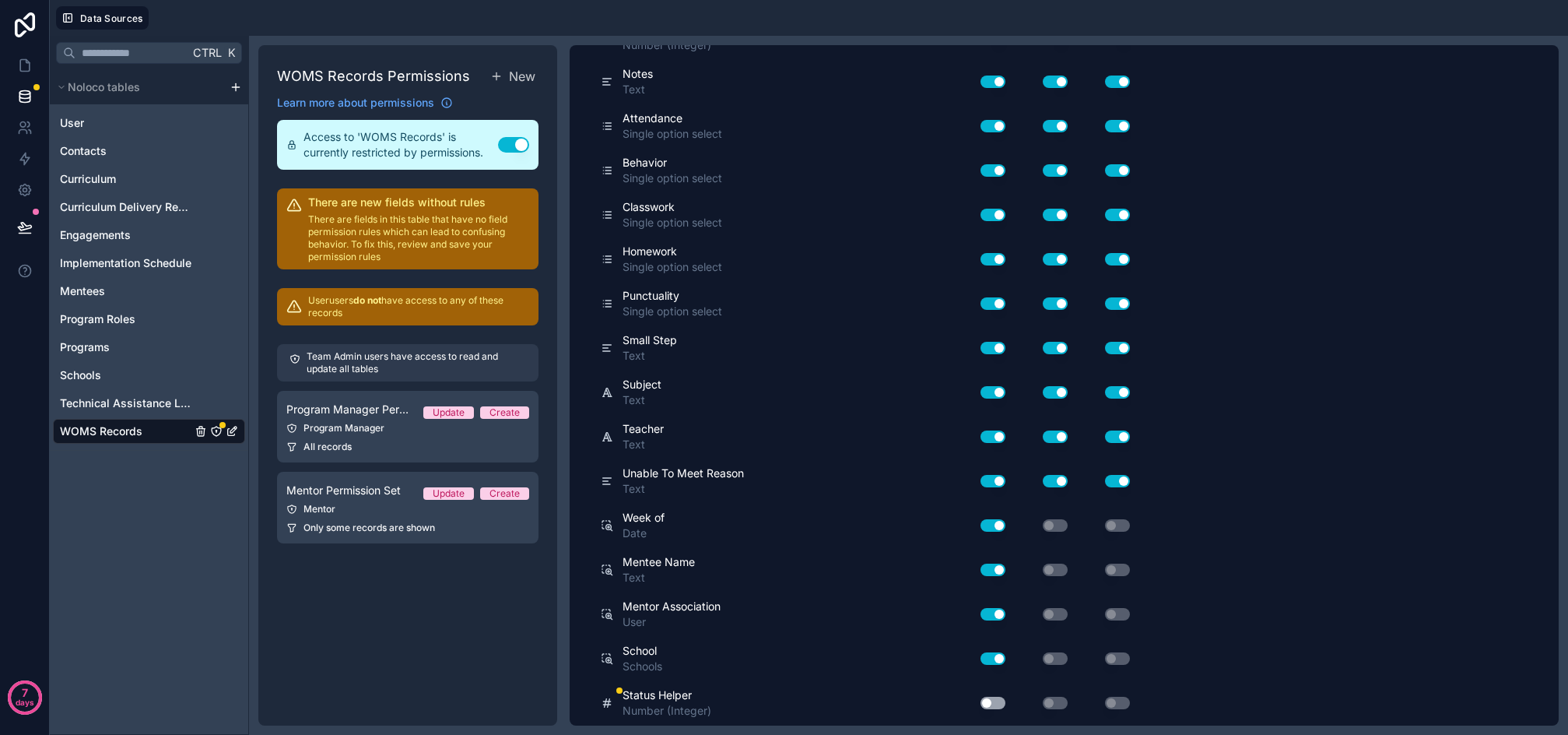
click at [993, 698] on button "Use setting" at bounding box center [993, 703] width 25 height 12
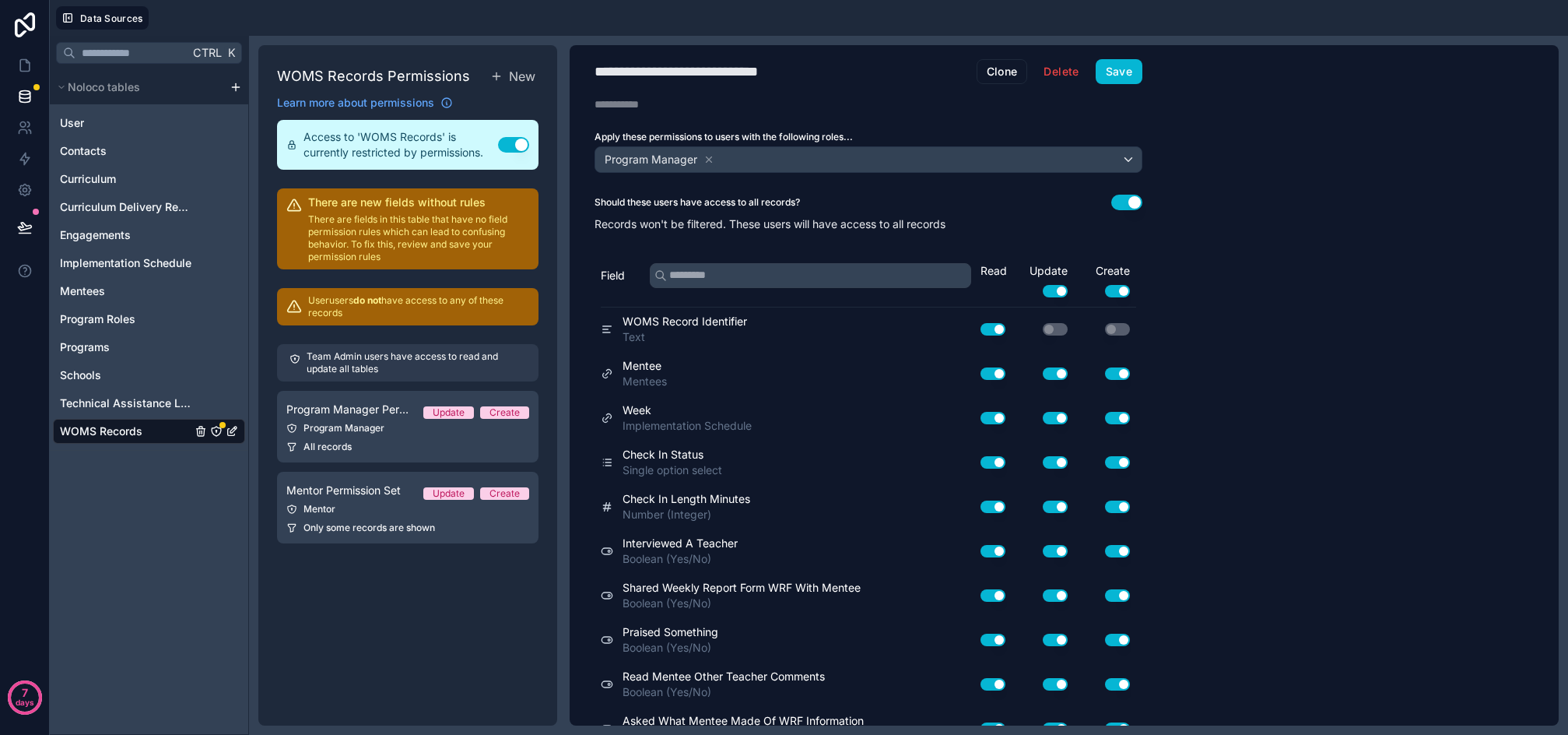
scroll to position [0, 0]
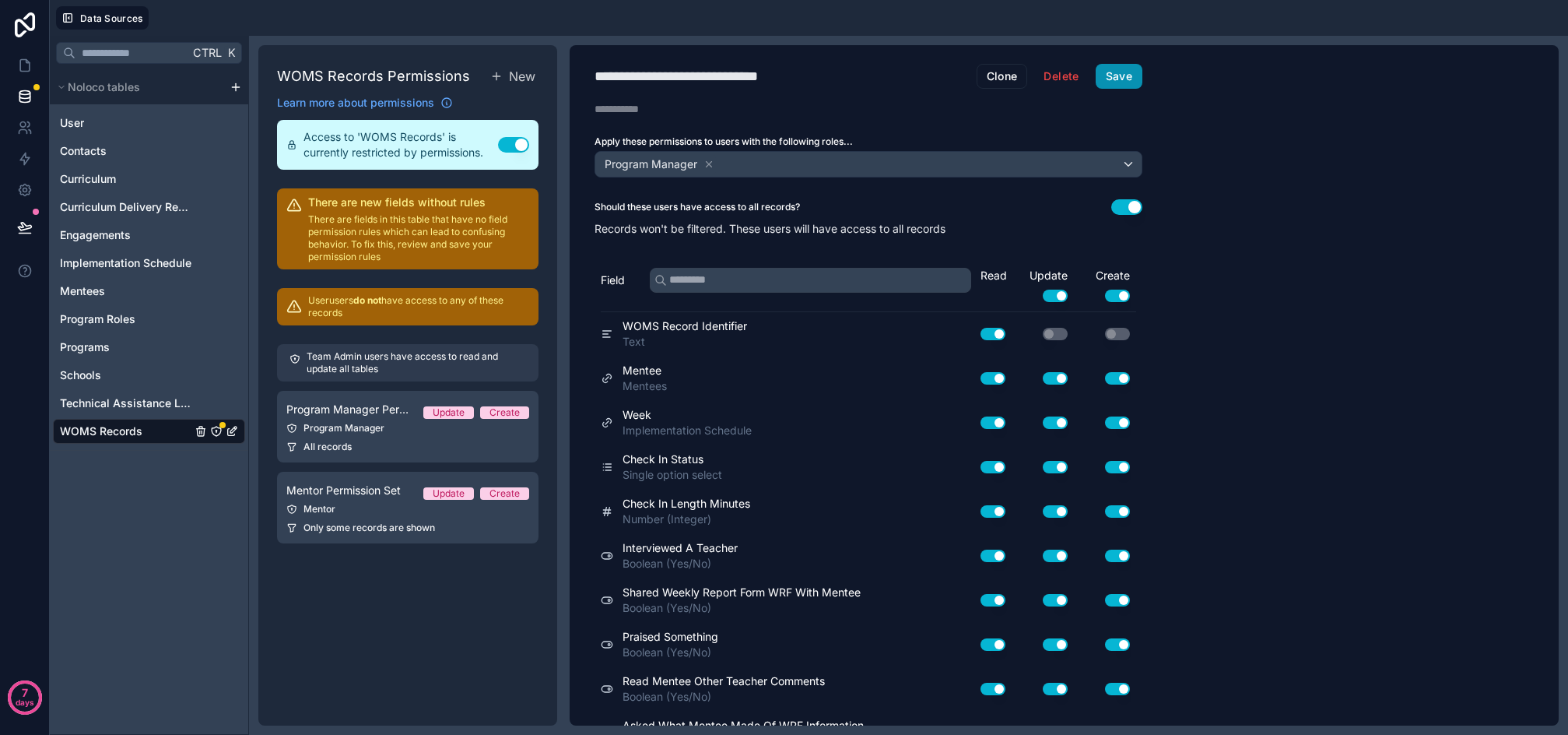
click at [1119, 69] on button "Save" at bounding box center [1119, 76] width 47 height 25
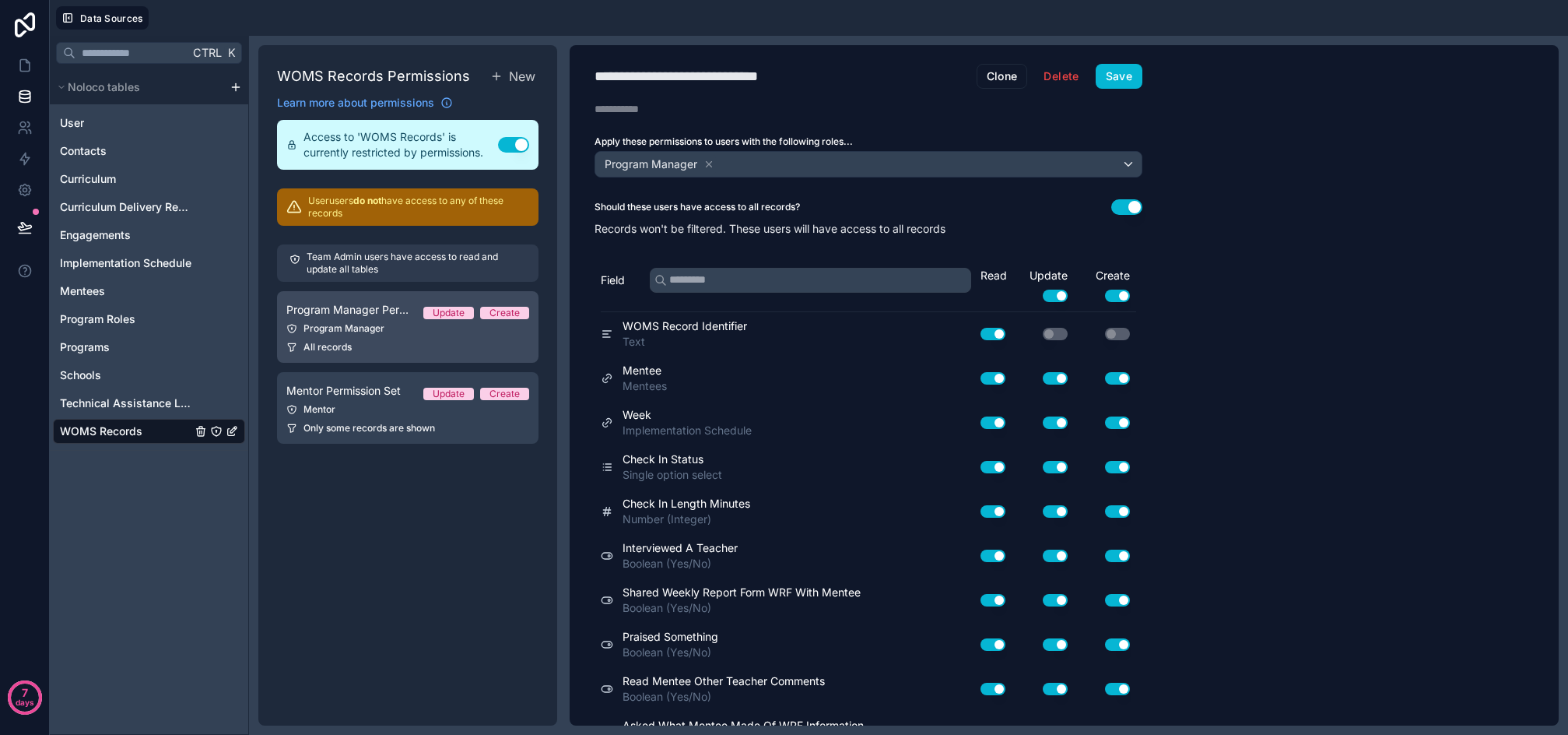
click at [381, 336] on link "Program Manager Permission Set Update Create Program Manager All records" at bounding box center [407, 327] width 261 height 72
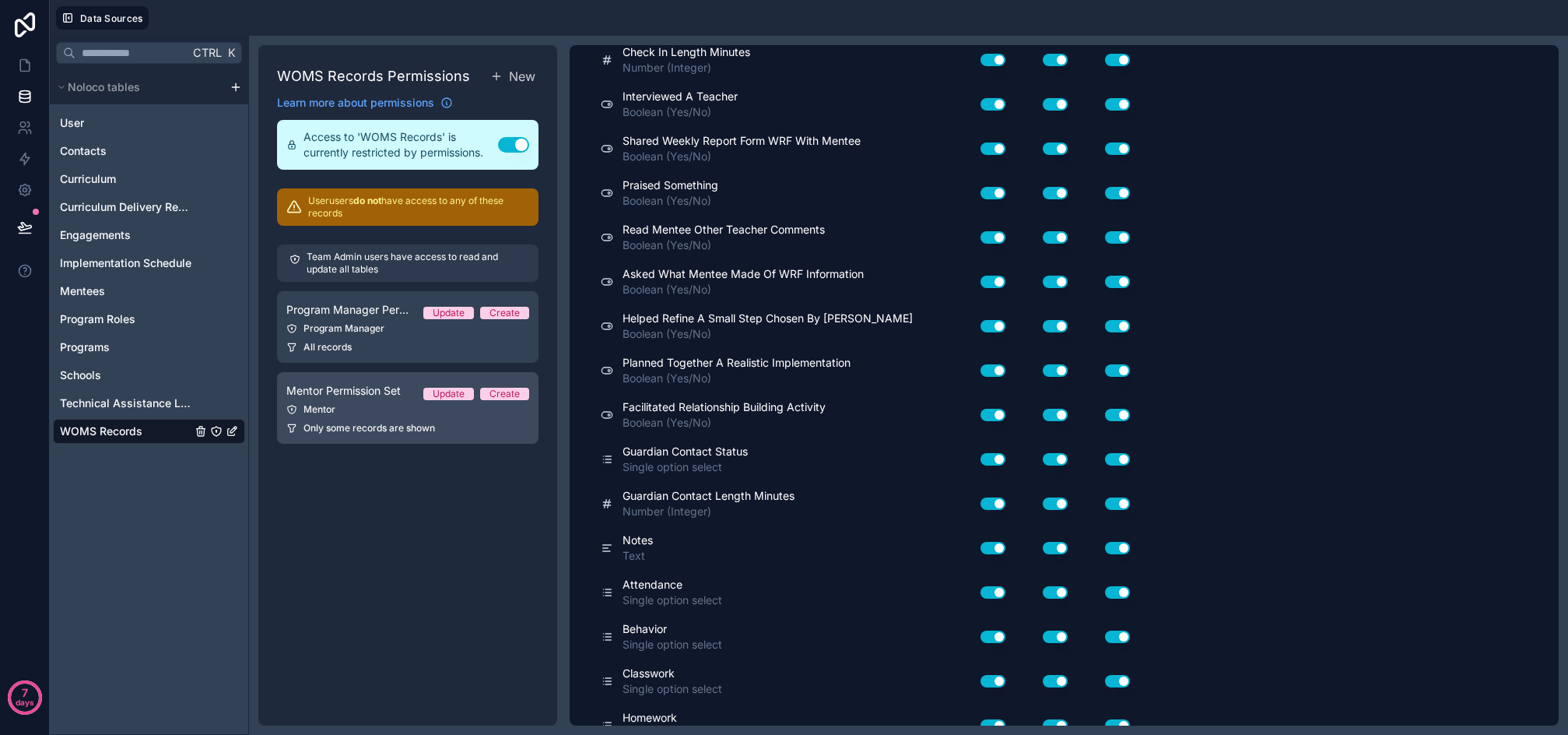
scroll to position [451, 0]
click at [86, 294] on span "Mentees" at bounding box center [83, 291] width 45 height 16
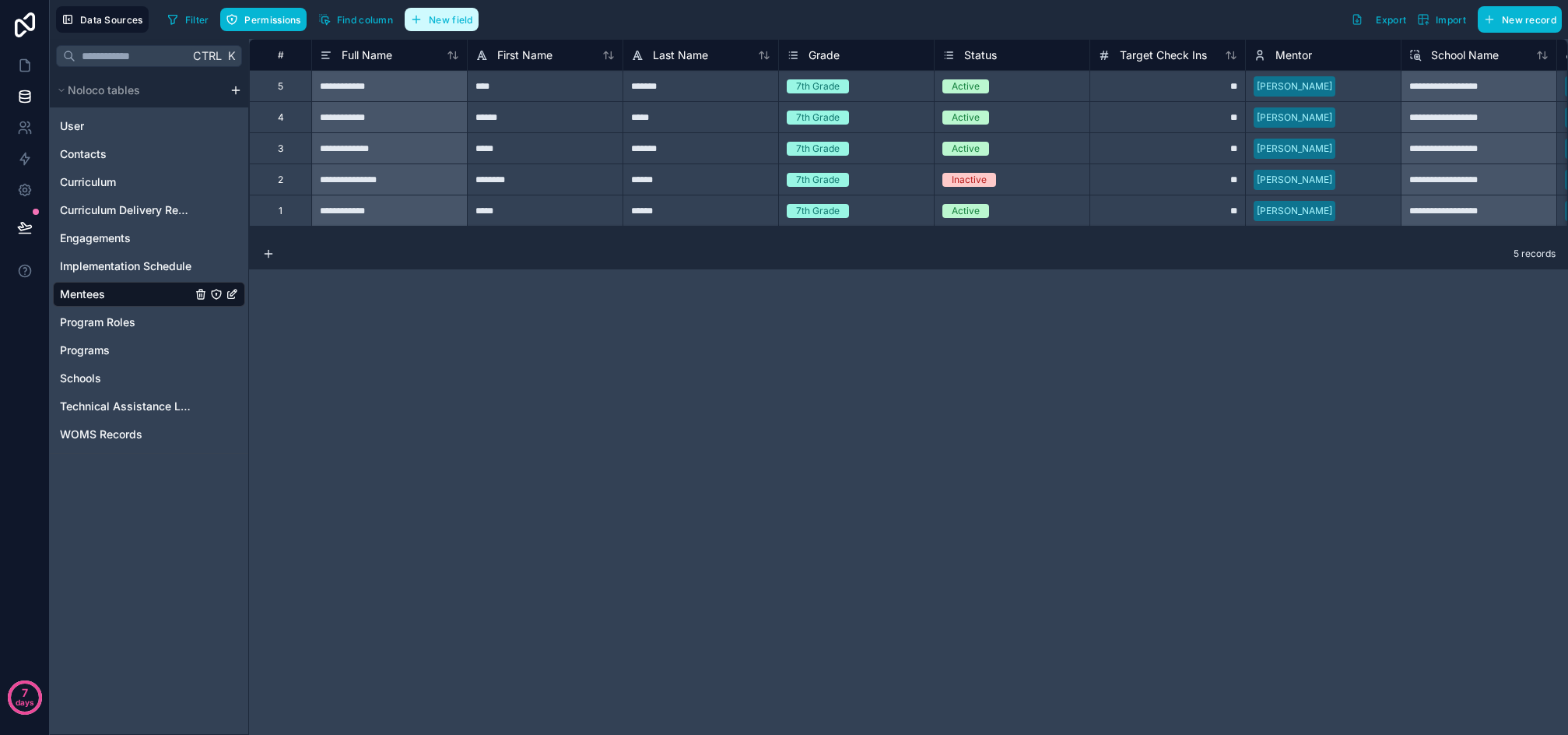
click at [440, 17] on span "New field" at bounding box center [451, 20] width 44 height 12
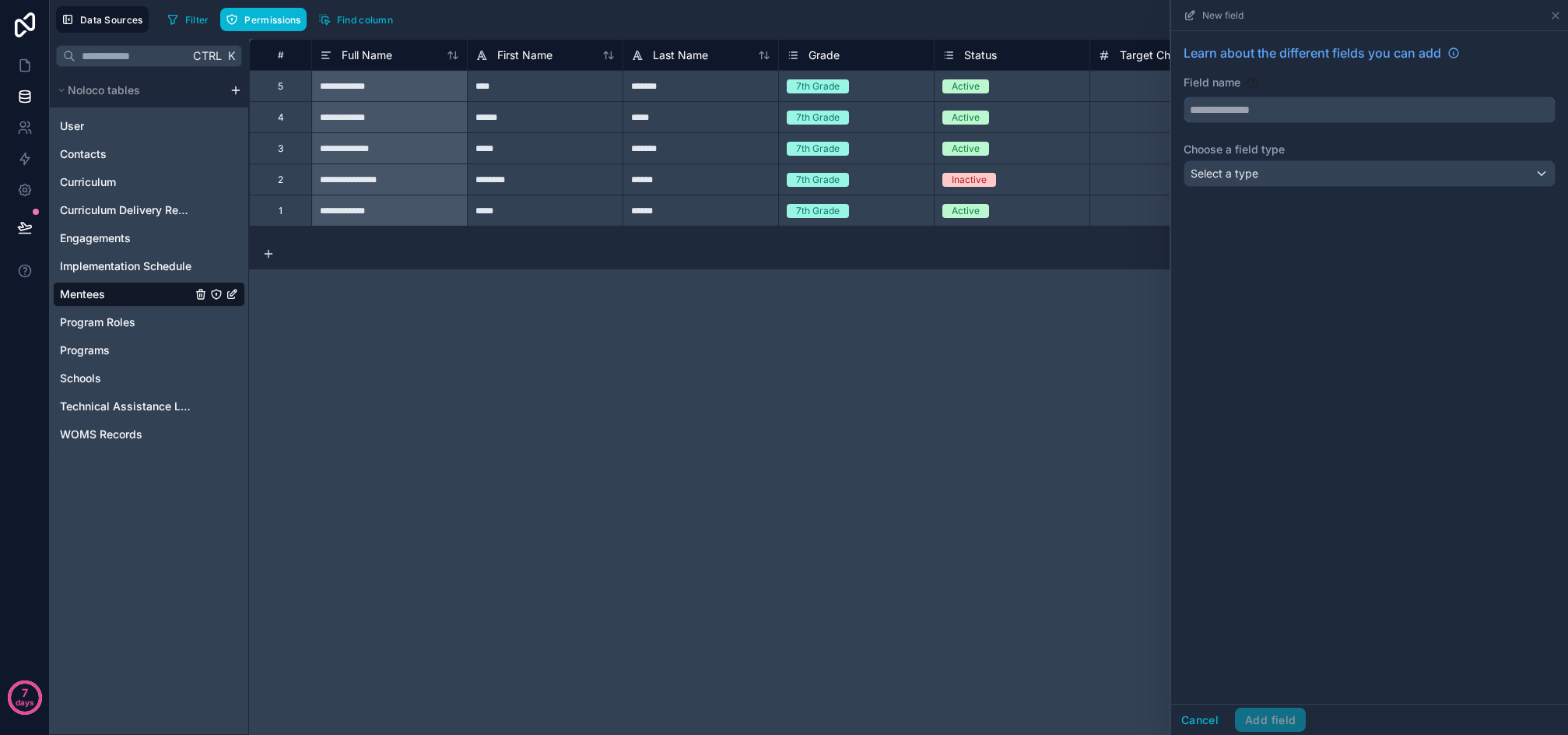
click at [1229, 121] on input "text" at bounding box center [1370, 110] width 371 height 25
click at [1184, 97] on button "*********" at bounding box center [1370, 110] width 372 height 27
click at [1184, 97] on button "**********" at bounding box center [1370, 110] width 372 height 27
type input "**********"
click at [1242, 180] on span "Select a type" at bounding box center [1225, 174] width 68 height 16
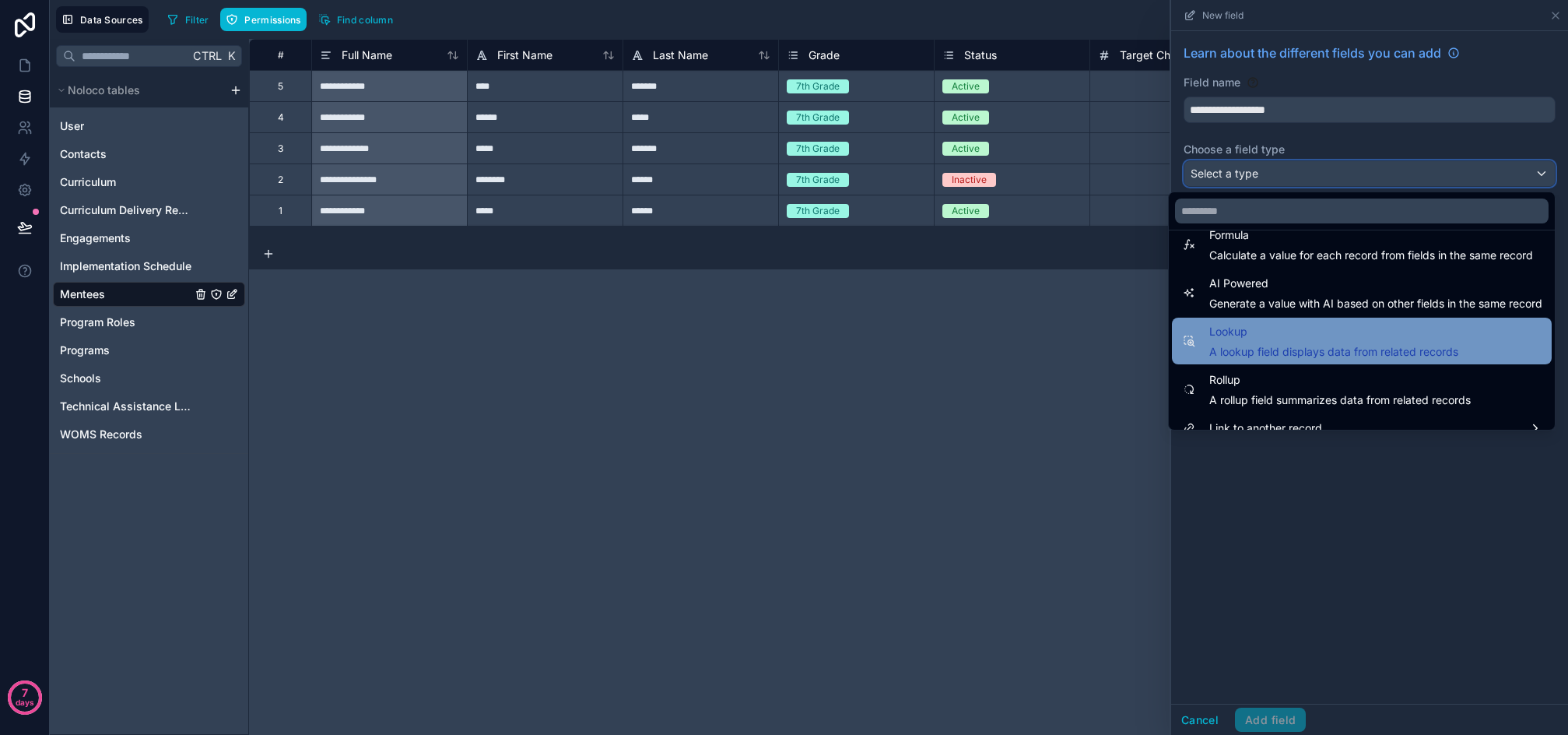
scroll to position [452, 0]
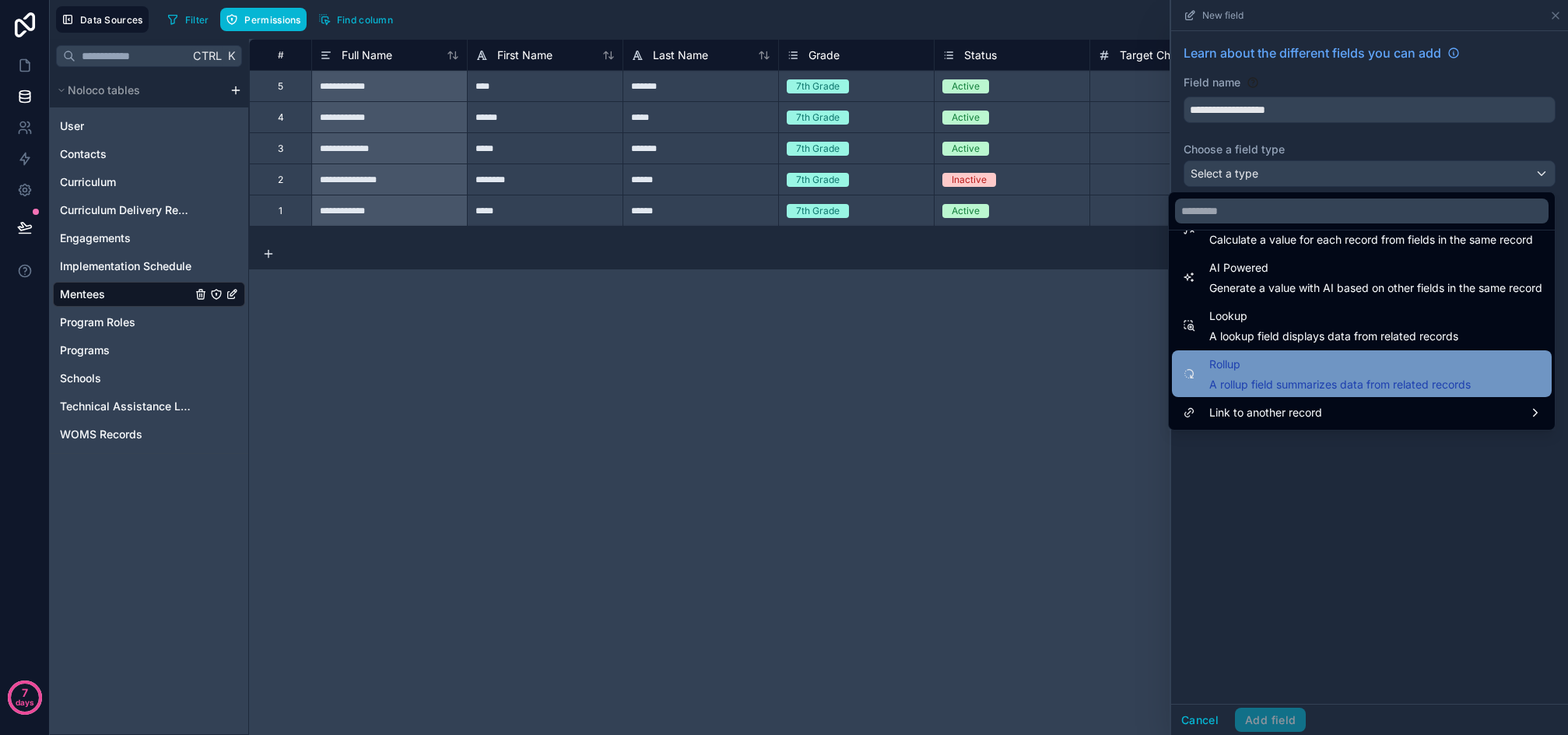
click at [1293, 360] on span "Rollup" at bounding box center [1340, 364] width 261 height 19
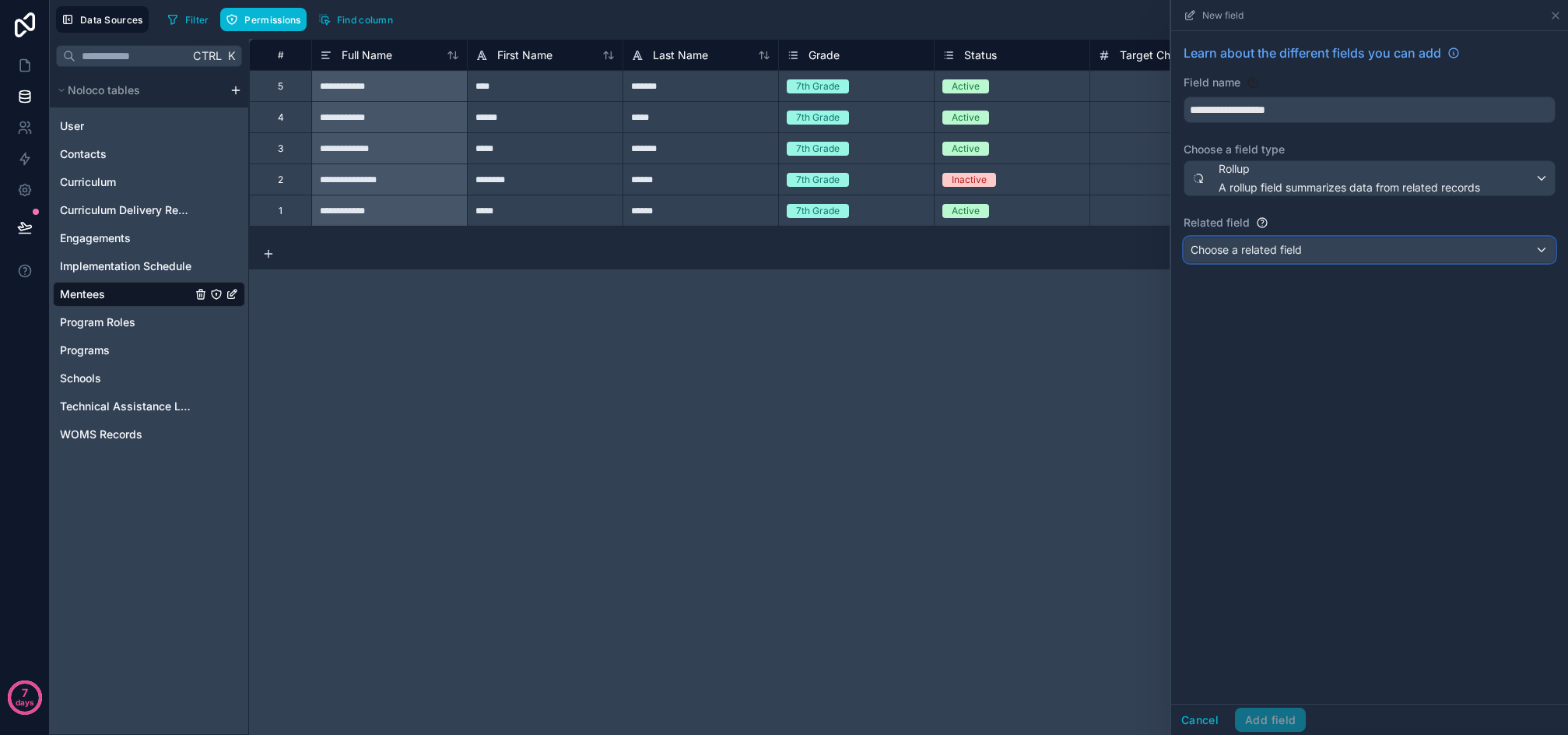
click at [1266, 248] on span "Choose a related field" at bounding box center [1247, 249] width 112 height 13
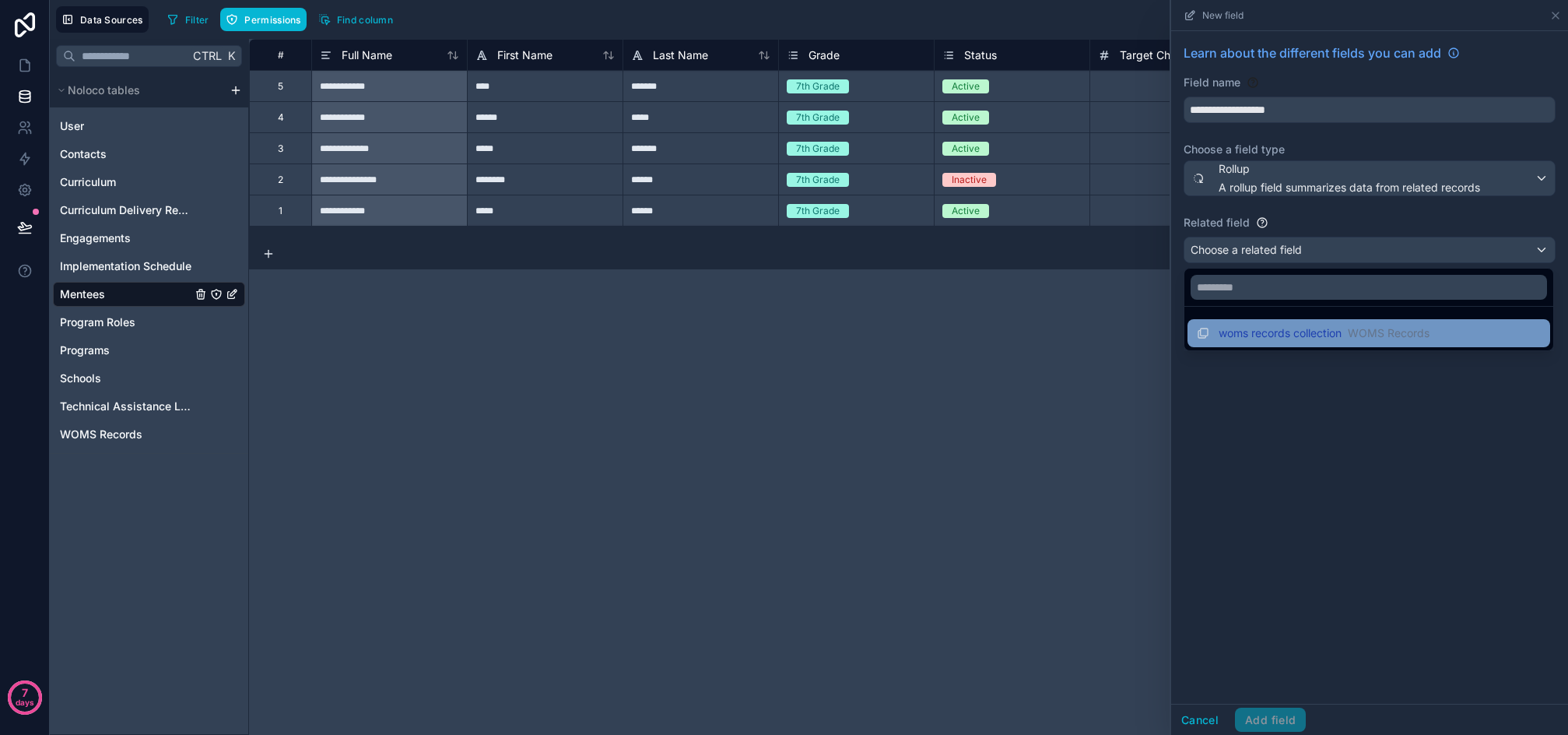
click at [1282, 341] on div "woms records collection WOMS Records" at bounding box center [1314, 333] width 232 height 19
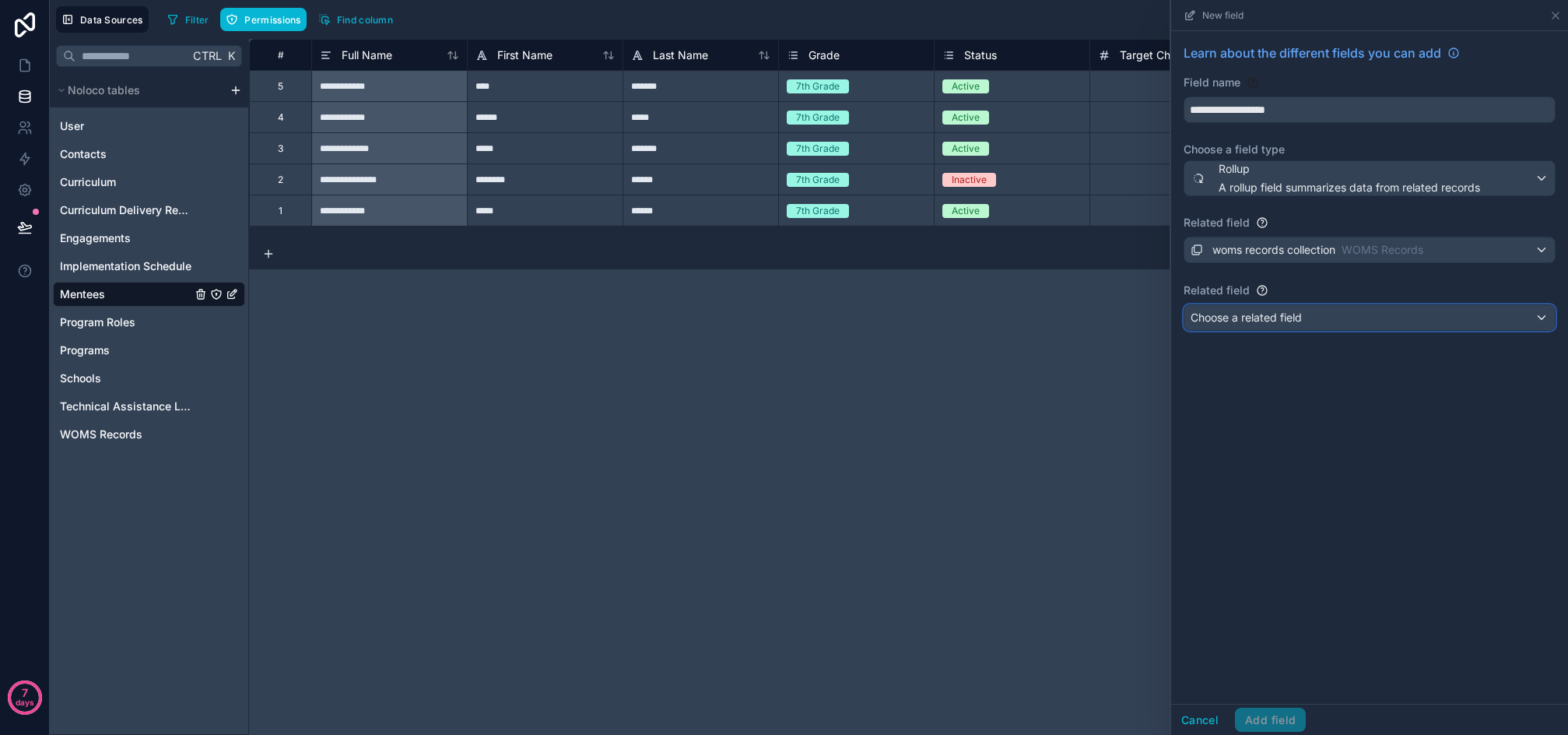
click at [1304, 321] on div "Choose a related field" at bounding box center [1370, 318] width 371 height 25
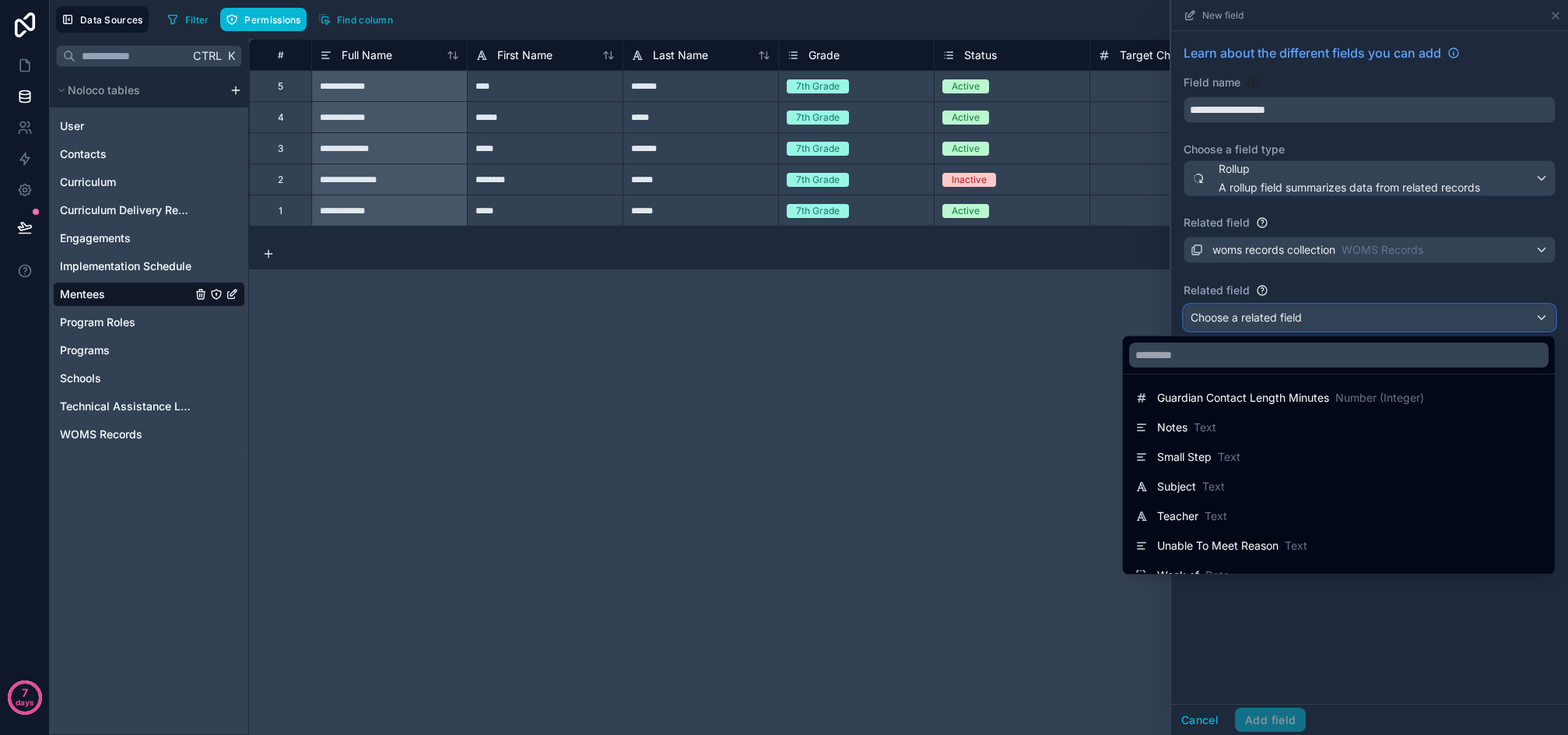
scroll to position [495, 0]
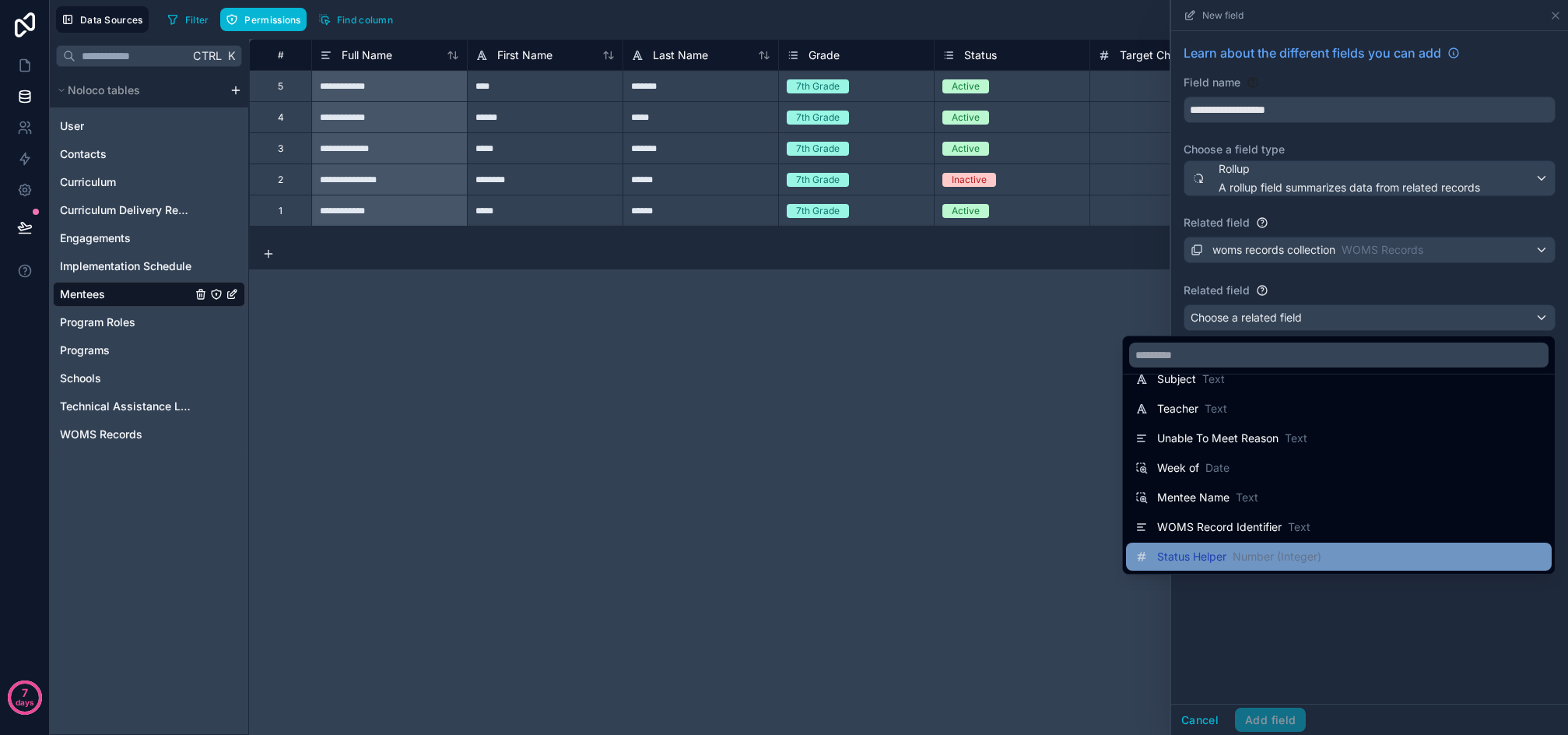
click at [1296, 556] on span "Number (Integer)" at bounding box center [1277, 556] width 89 height 16
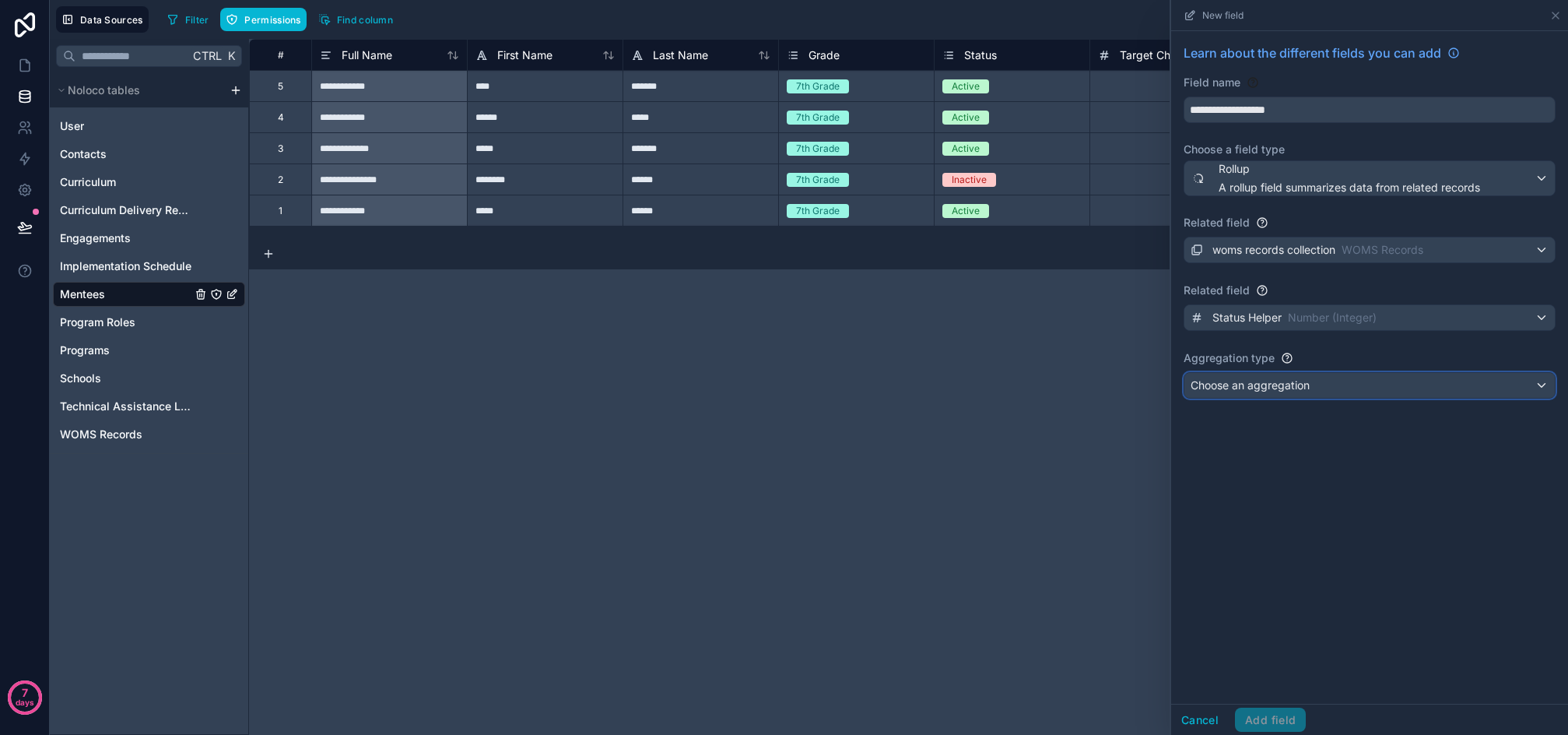
click at [1317, 383] on div "Choose an aggregation" at bounding box center [1370, 385] width 371 height 25
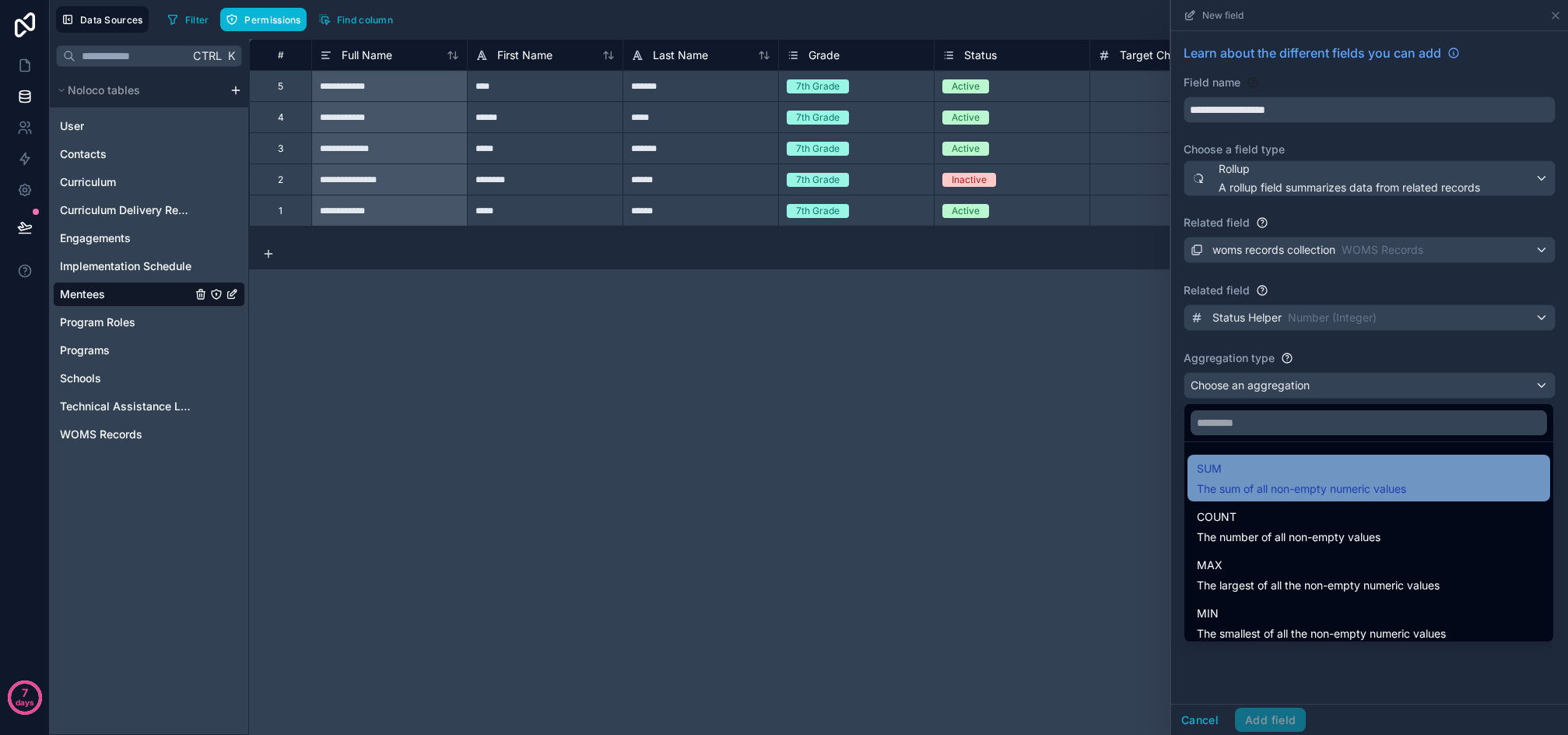
click at [1421, 493] on div "SUM The sum of all non-empty numeric values" at bounding box center [1369, 478] width 344 height 37
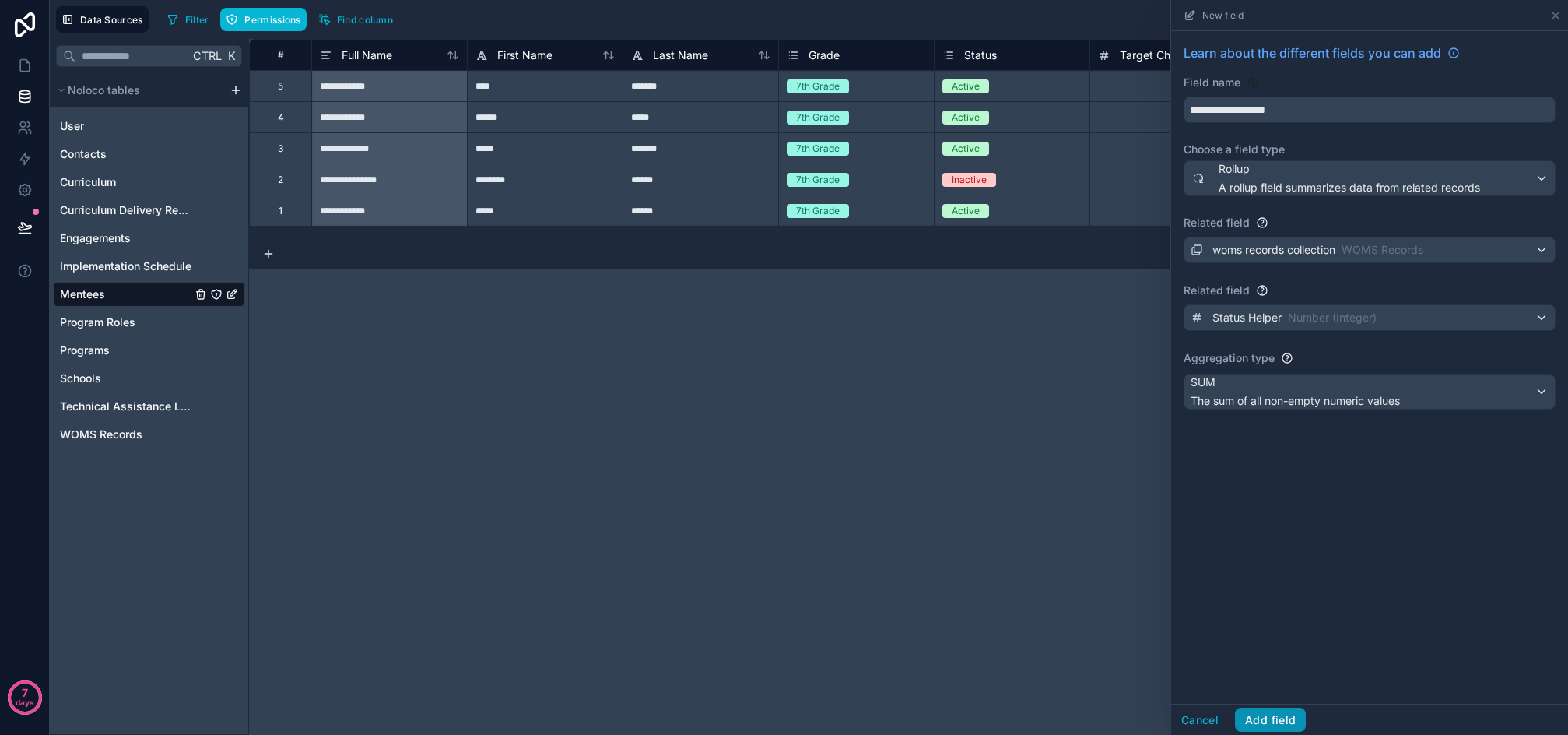
click at [1272, 722] on button "Add field" at bounding box center [1270, 720] width 71 height 25
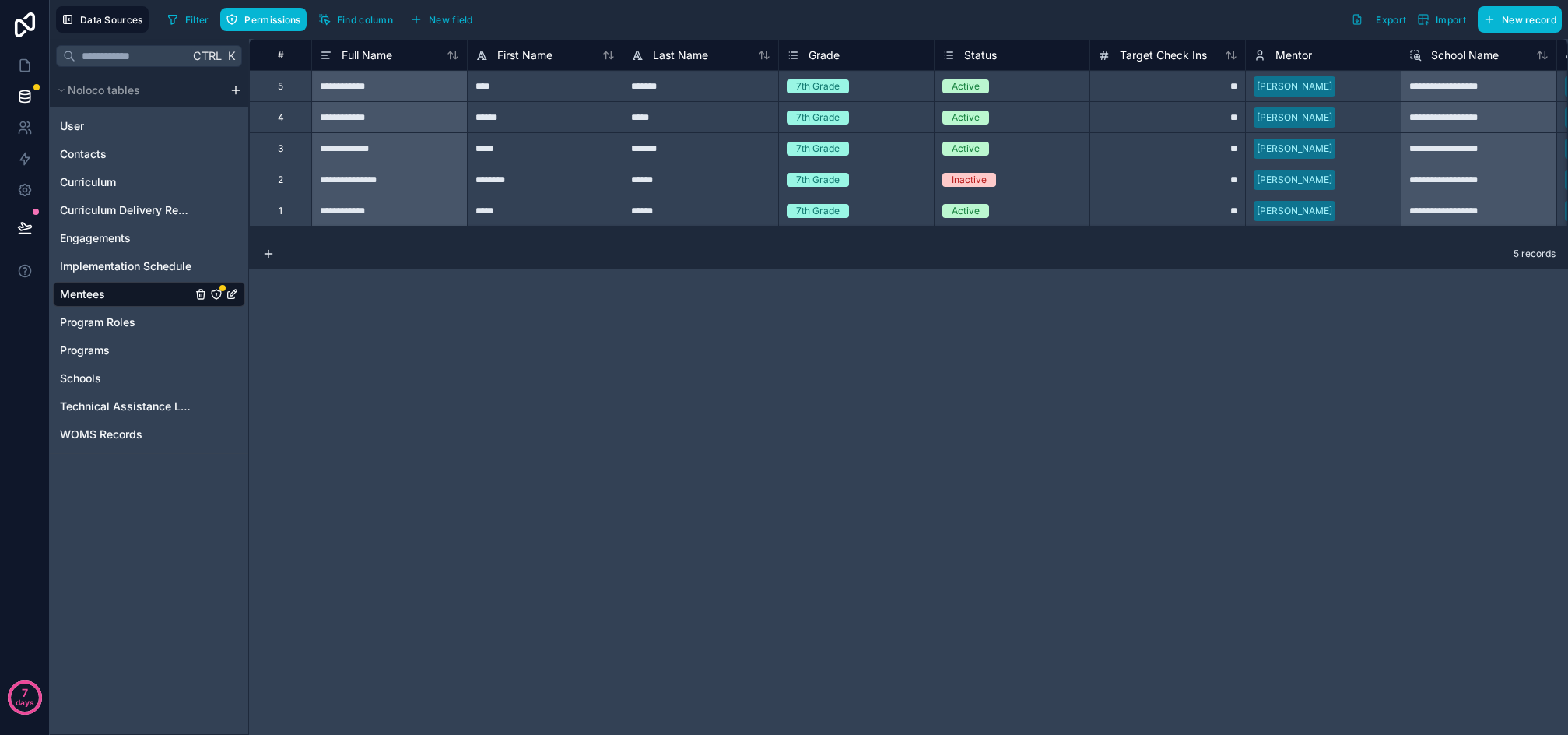
click at [215, 294] on icon "Mentees" at bounding box center [216, 294] width 12 height 12
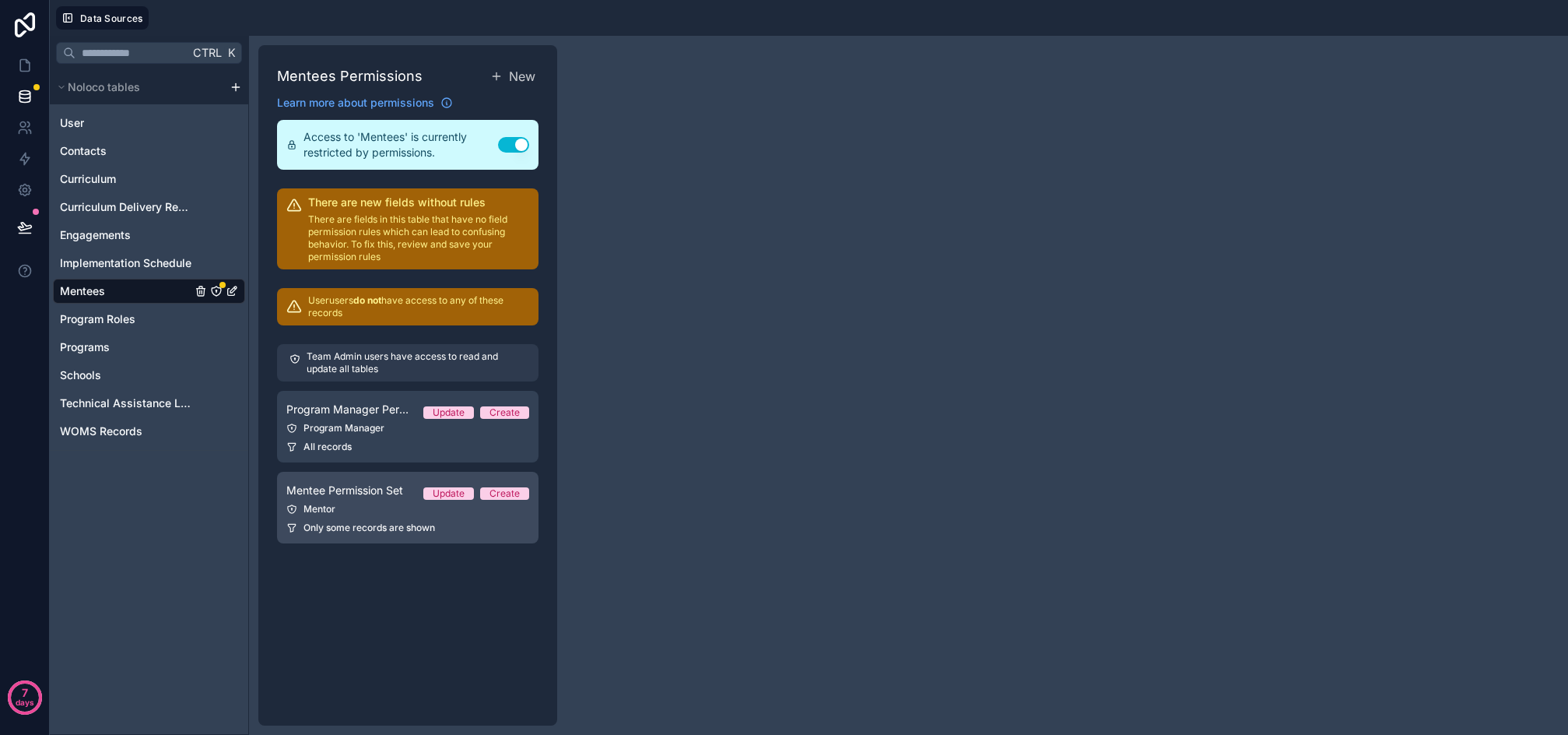
click at [346, 496] on span "Mentee Permission Set" at bounding box center [345, 491] width 117 height 16
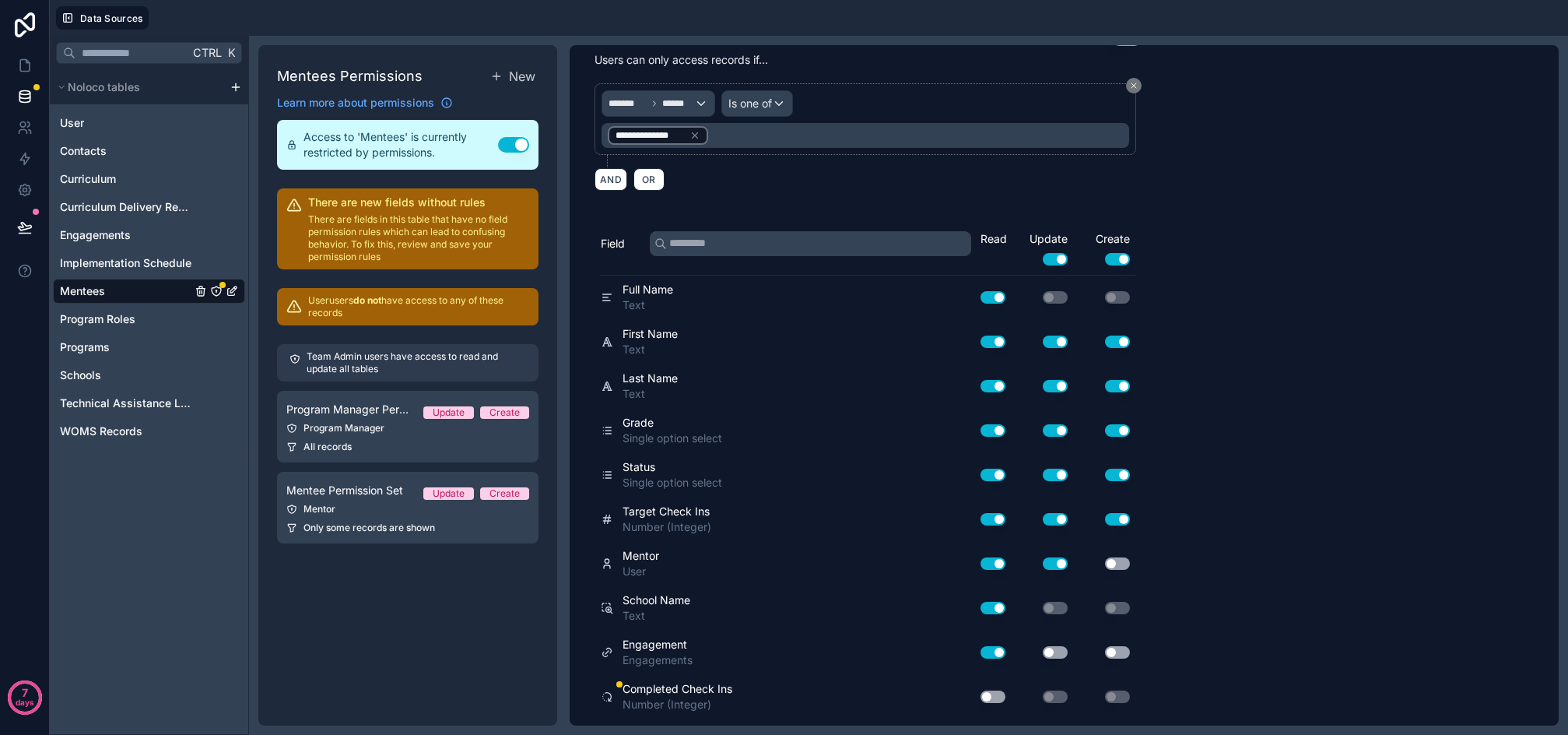
scroll to position [207, 0]
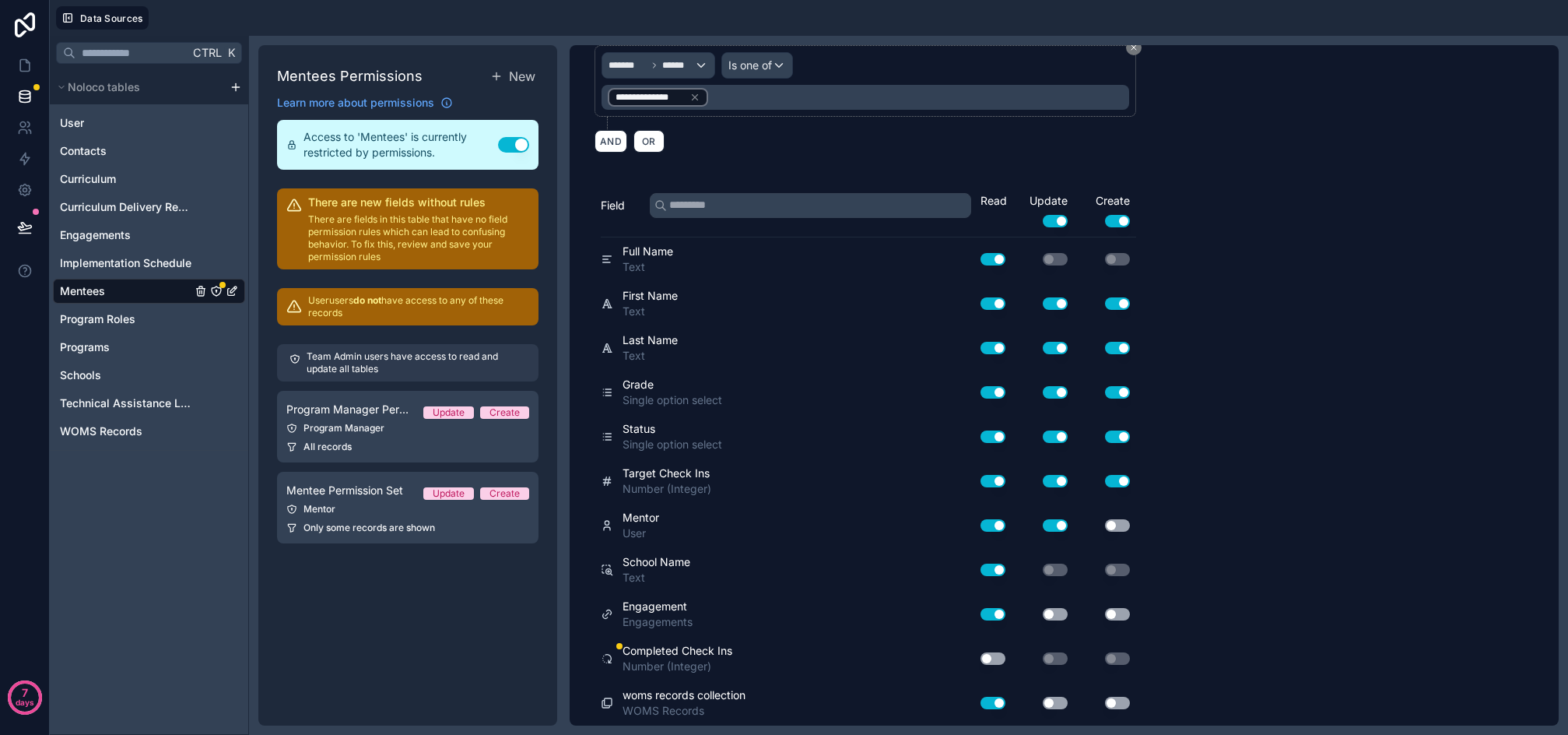
click at [984, 655] on button "Use setting" at bounding box center [993, 659] width 25 height 12
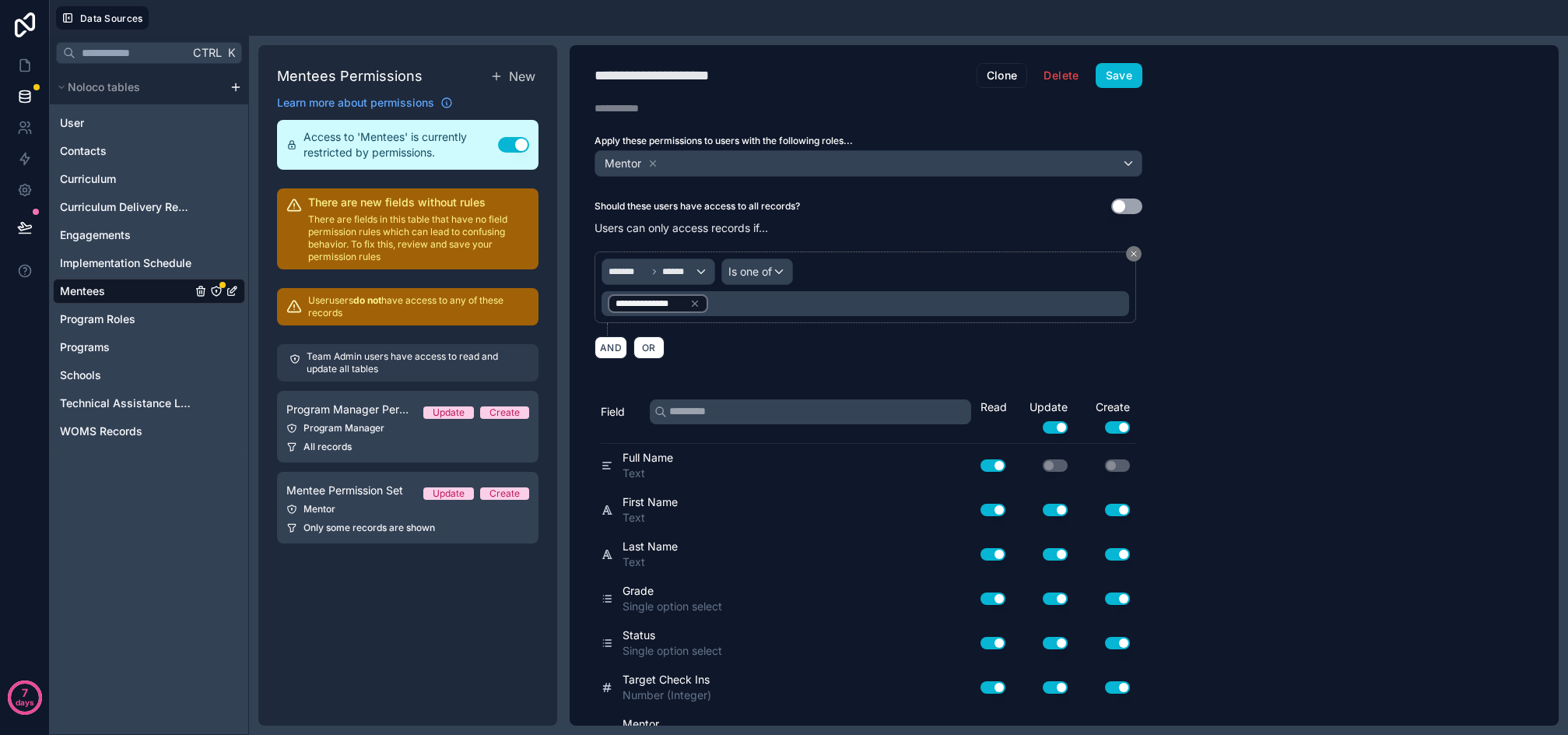
scroll to position [0, 0]
click at [1123, 81] on button "Save" at bounding box center [1119, 76] width 47 height 25
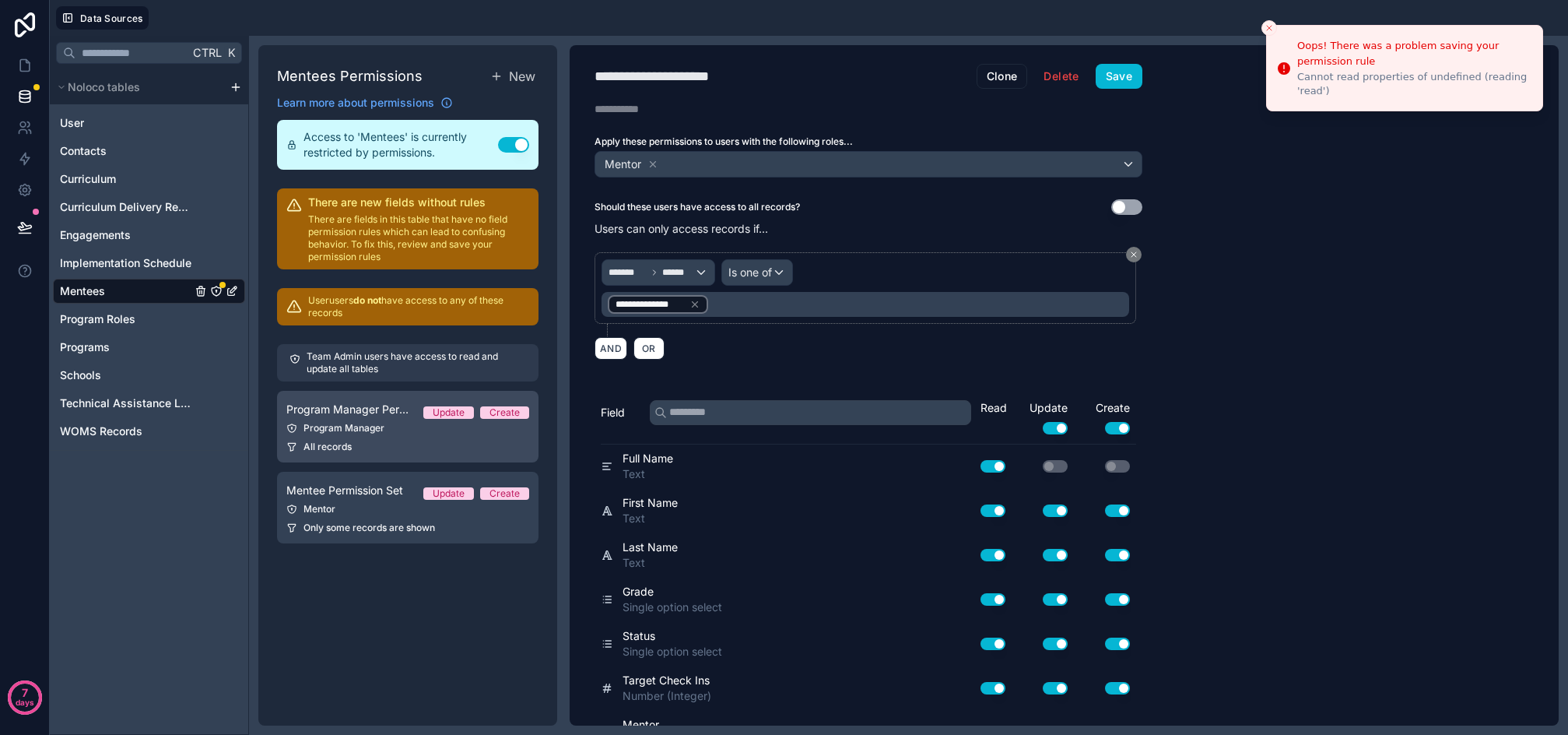
click at [371, 428] on div "Program Manager" at bounding box center [407, 428] width 243 height 12
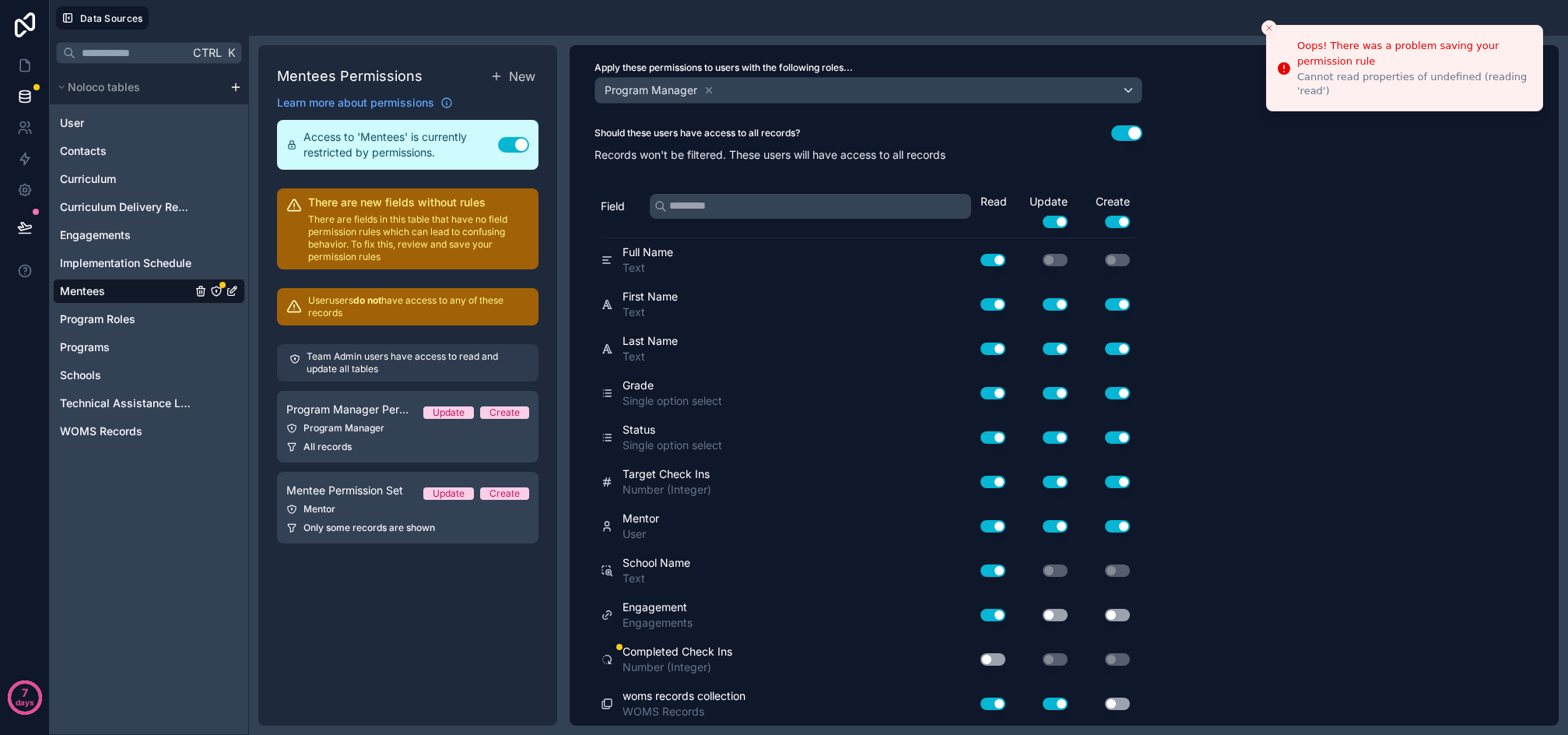
scroll to position [75, 0]
click at [984, 659] on button "Use setting" at bounding box center [993, 659] width 25 height 12
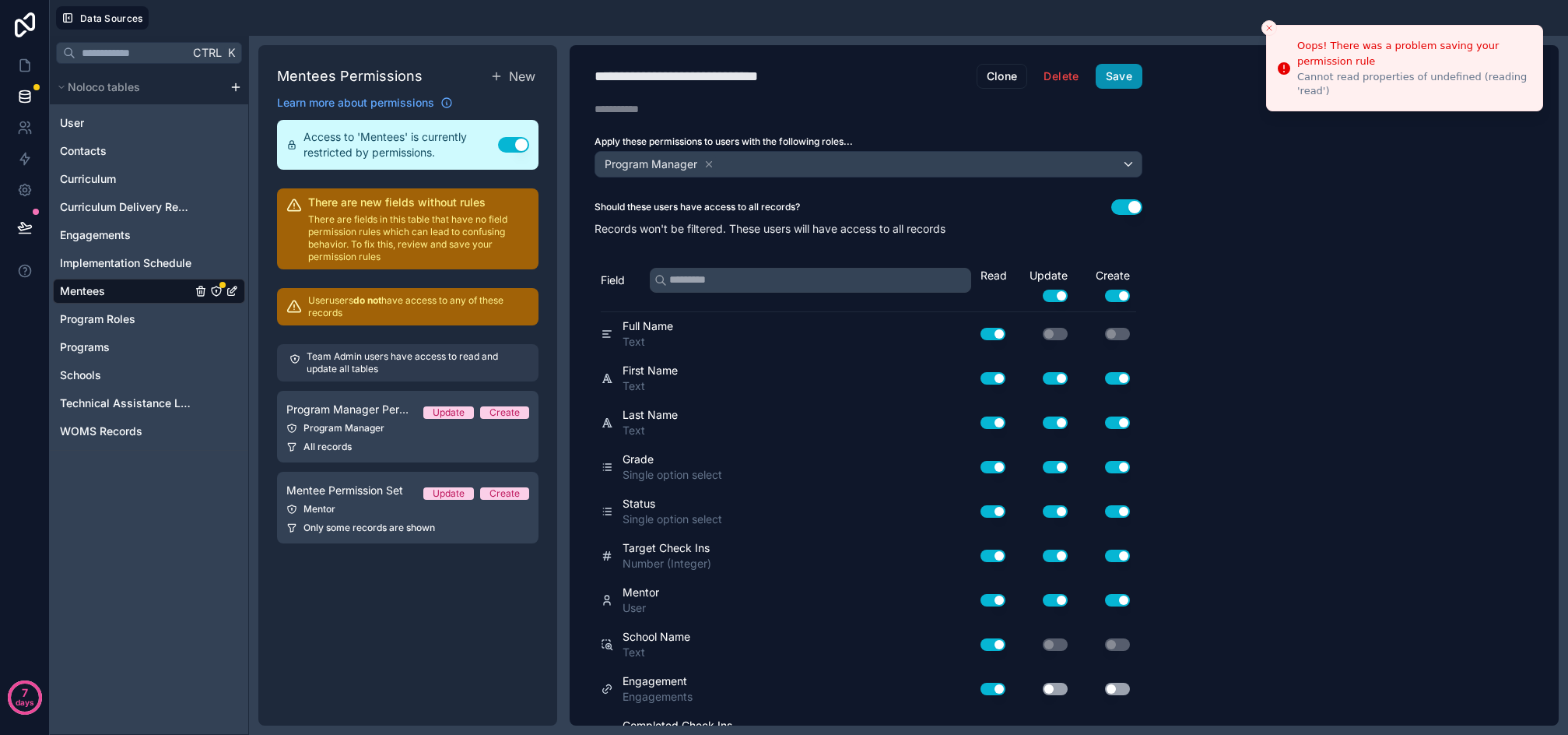
click at [1122, 80] on button "Save" at bounding box center [1119, 76] width 47 height 25
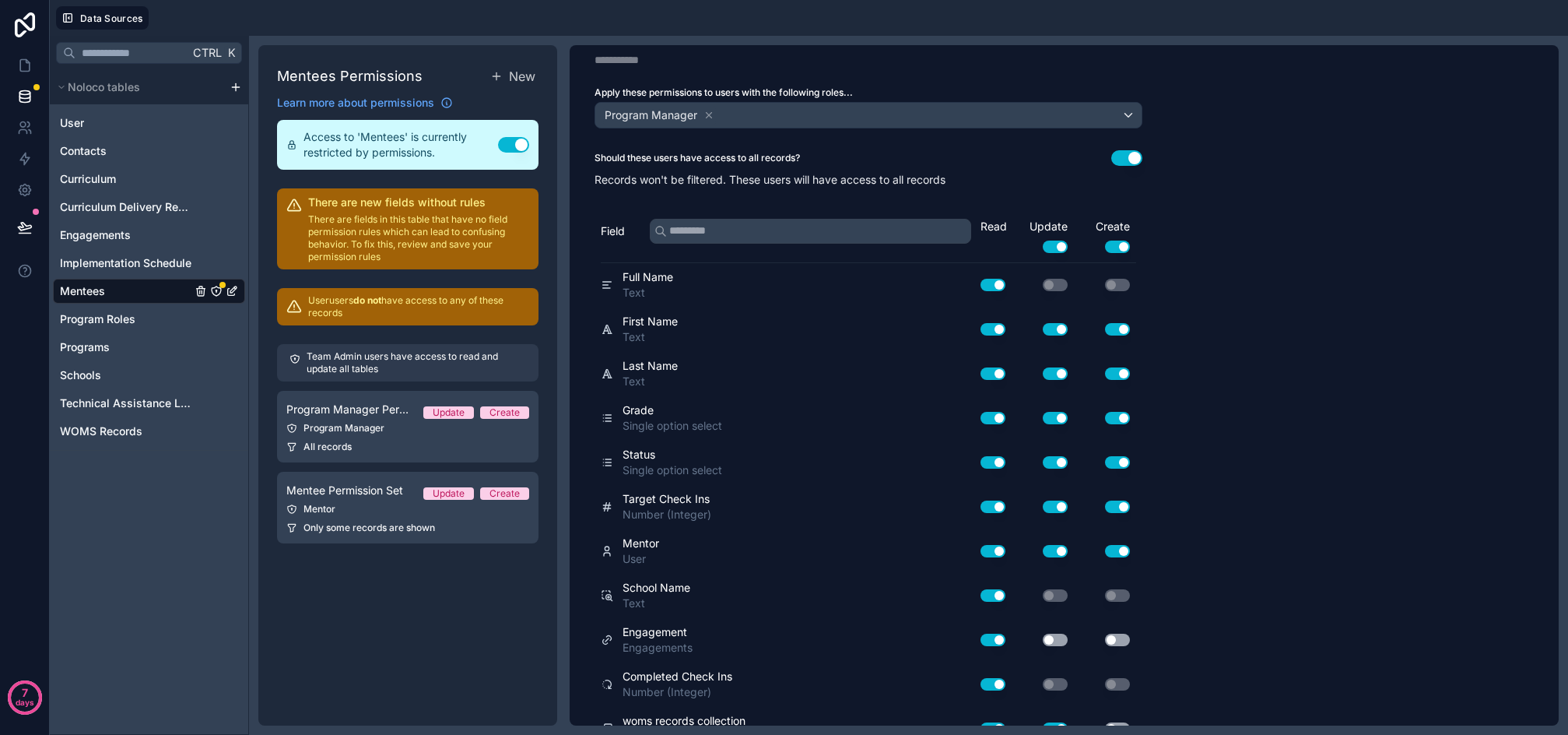
scroll to position [75, 0]
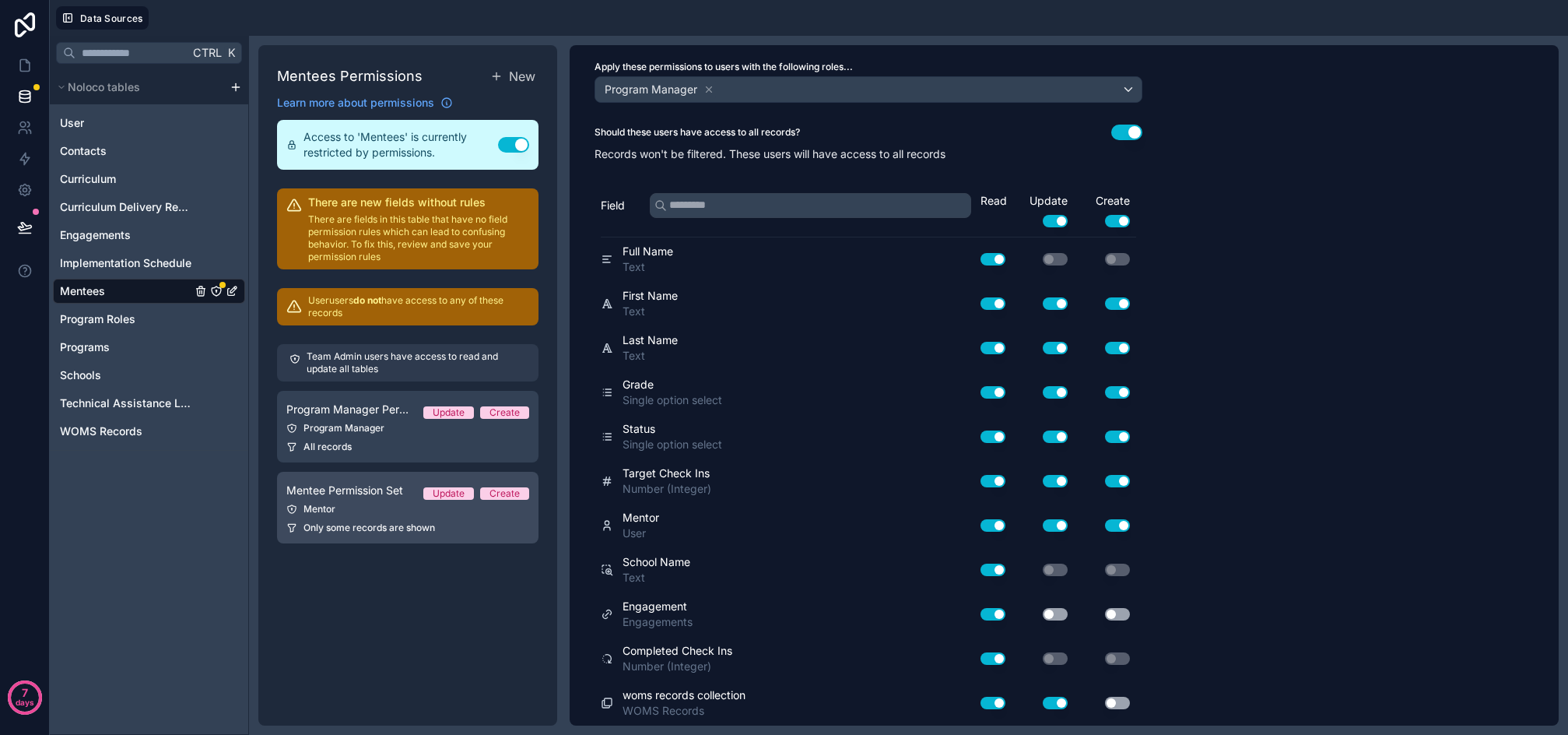
click at [371, 510] on div "Mentor" at bounding box center [407, 510] width 243 height 12
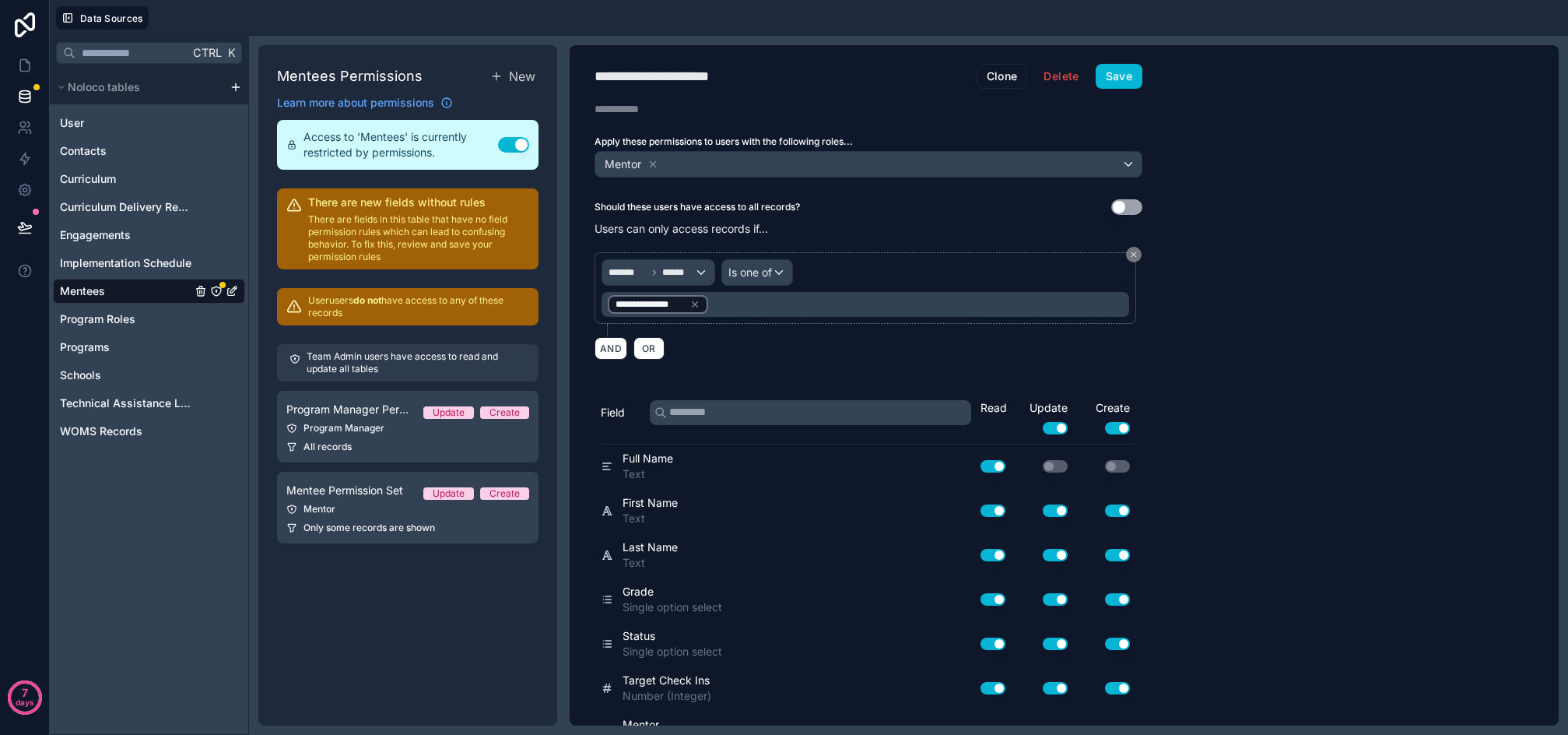
scroll to position [207, 0]
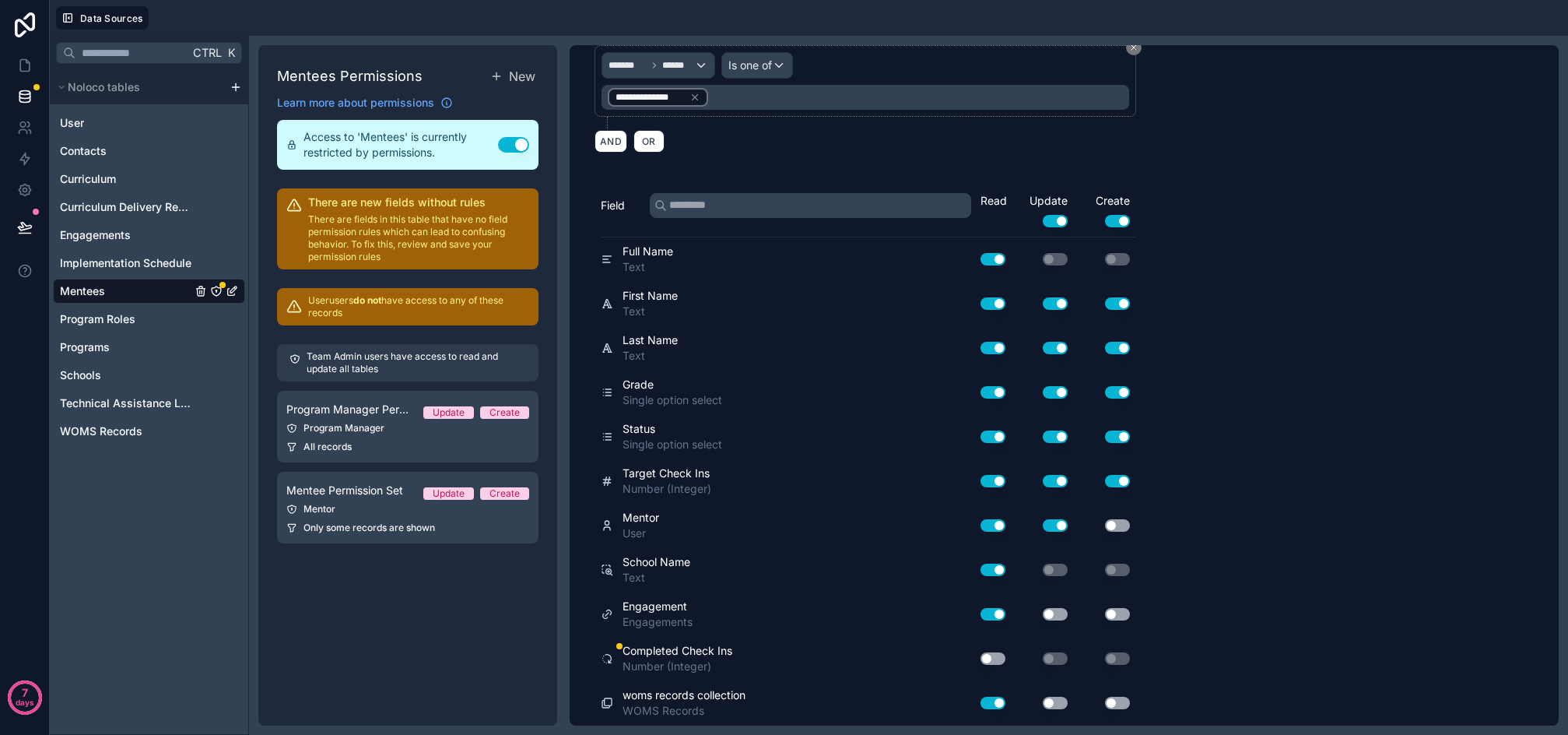
click at [995, 652] on button "Use setting" at bounding box center [993, 659] width 25 height 12
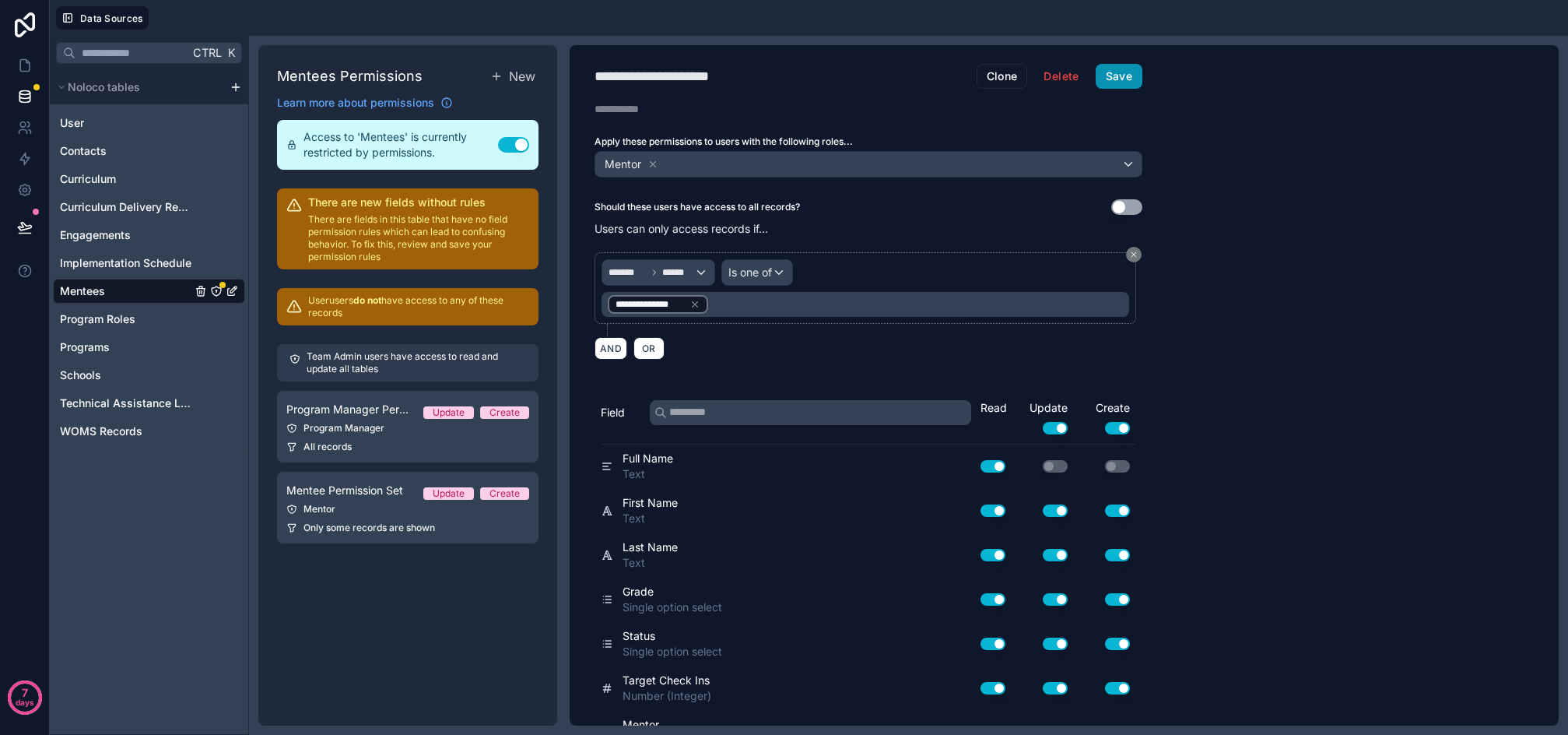
click at [1136, 80] on button "Save" at bounding box center [1119, 76] width 47 height 25
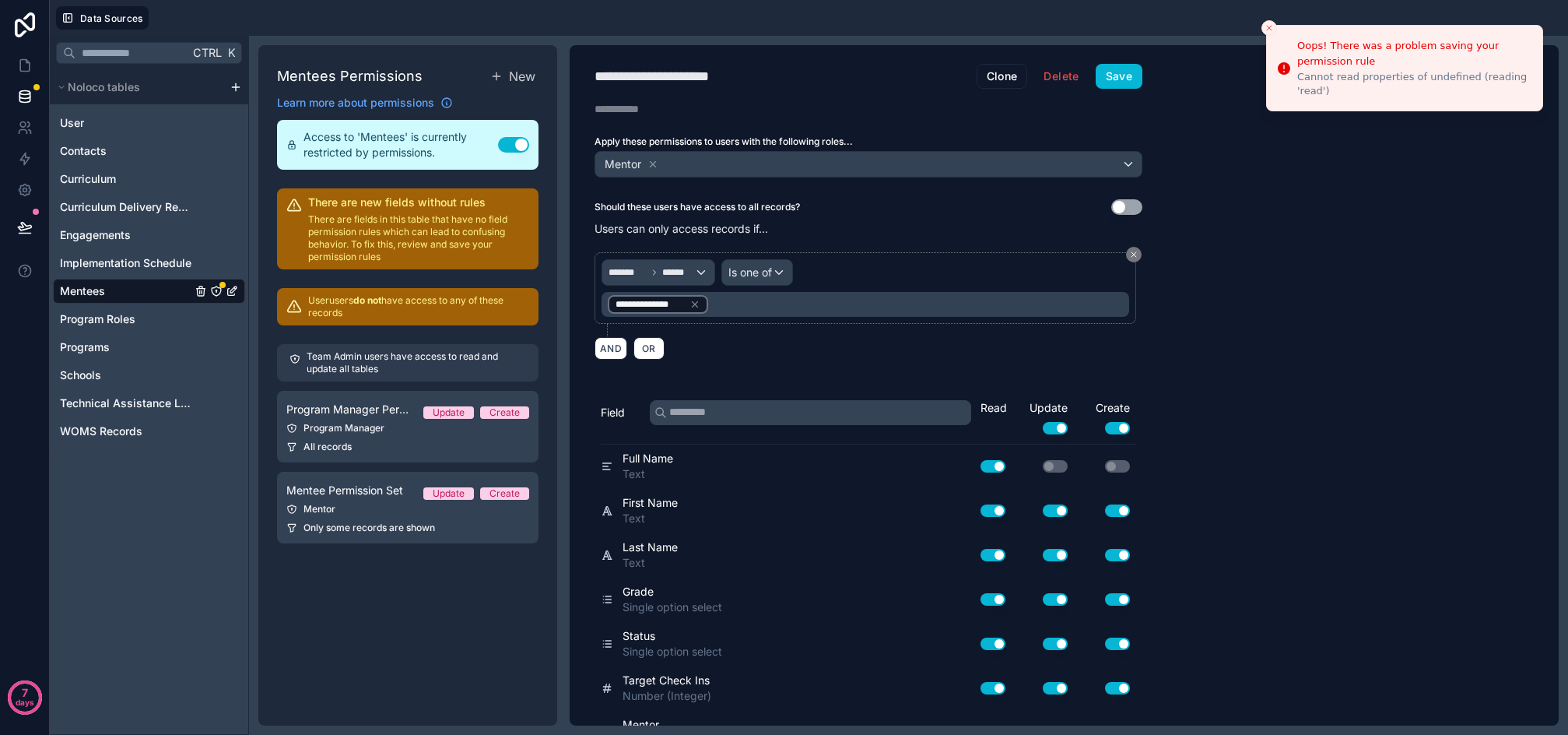
click at [1344, 63] on div "Oops! There was a problem saving your permission rule" at bounding box center [1414, 53] width 232 height 30
click at [23, 73] on link at bounding box center [24, 66] width 49 height 31
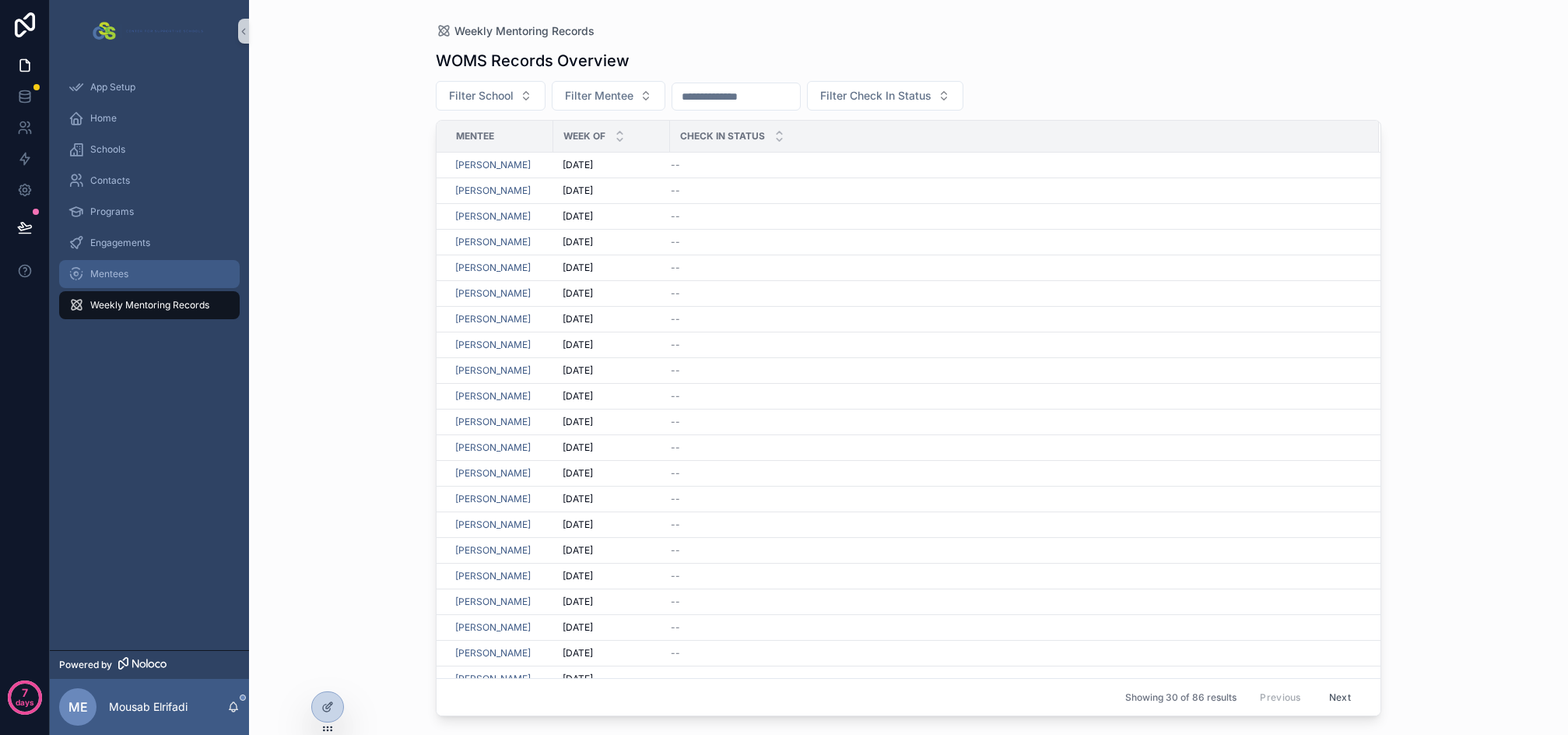
click at [121, 268] on span "Mentees" at bounding box center [109, 274] width 38 height 12
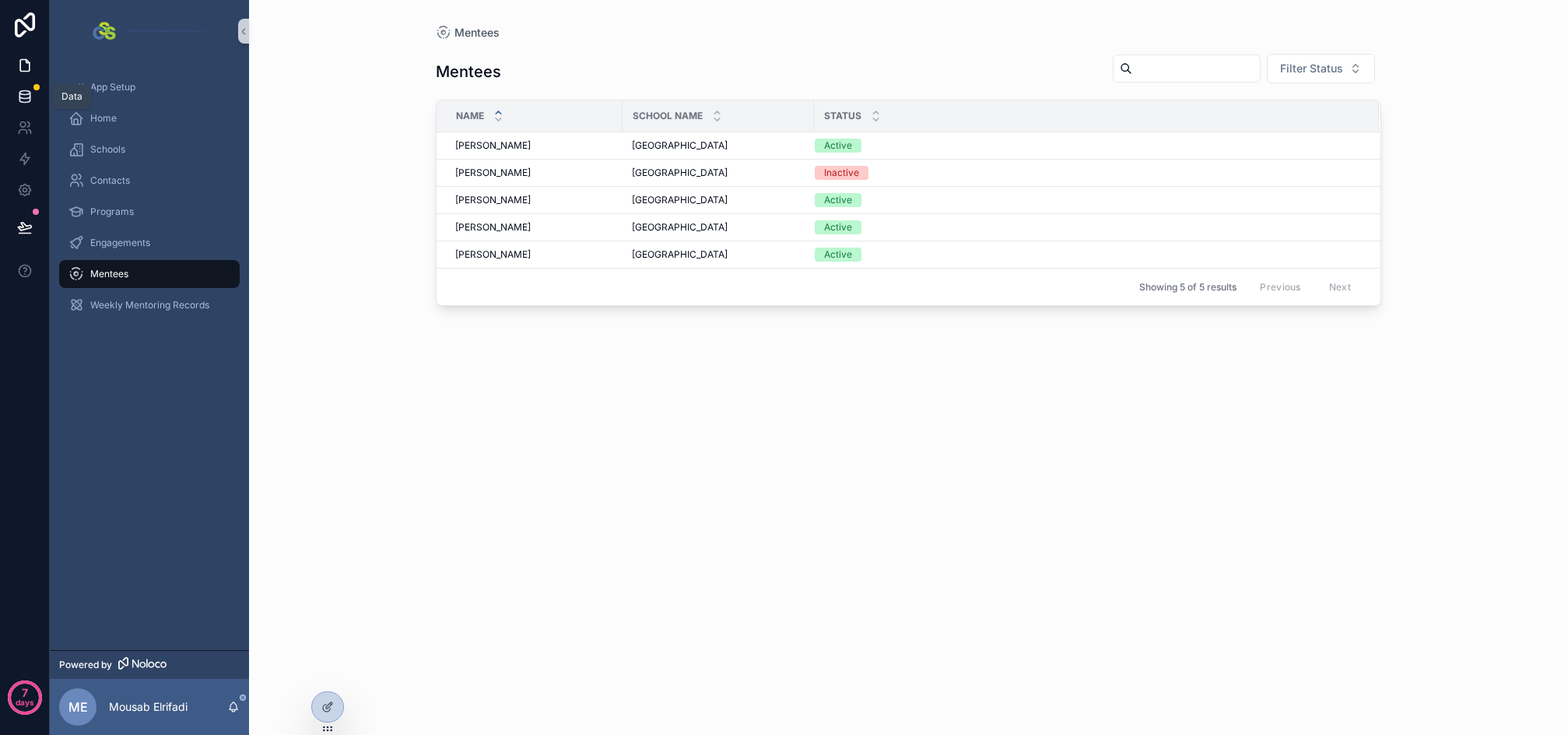
click at [23, 95] on icon at bounding box center [24, 93] width 10 height 4
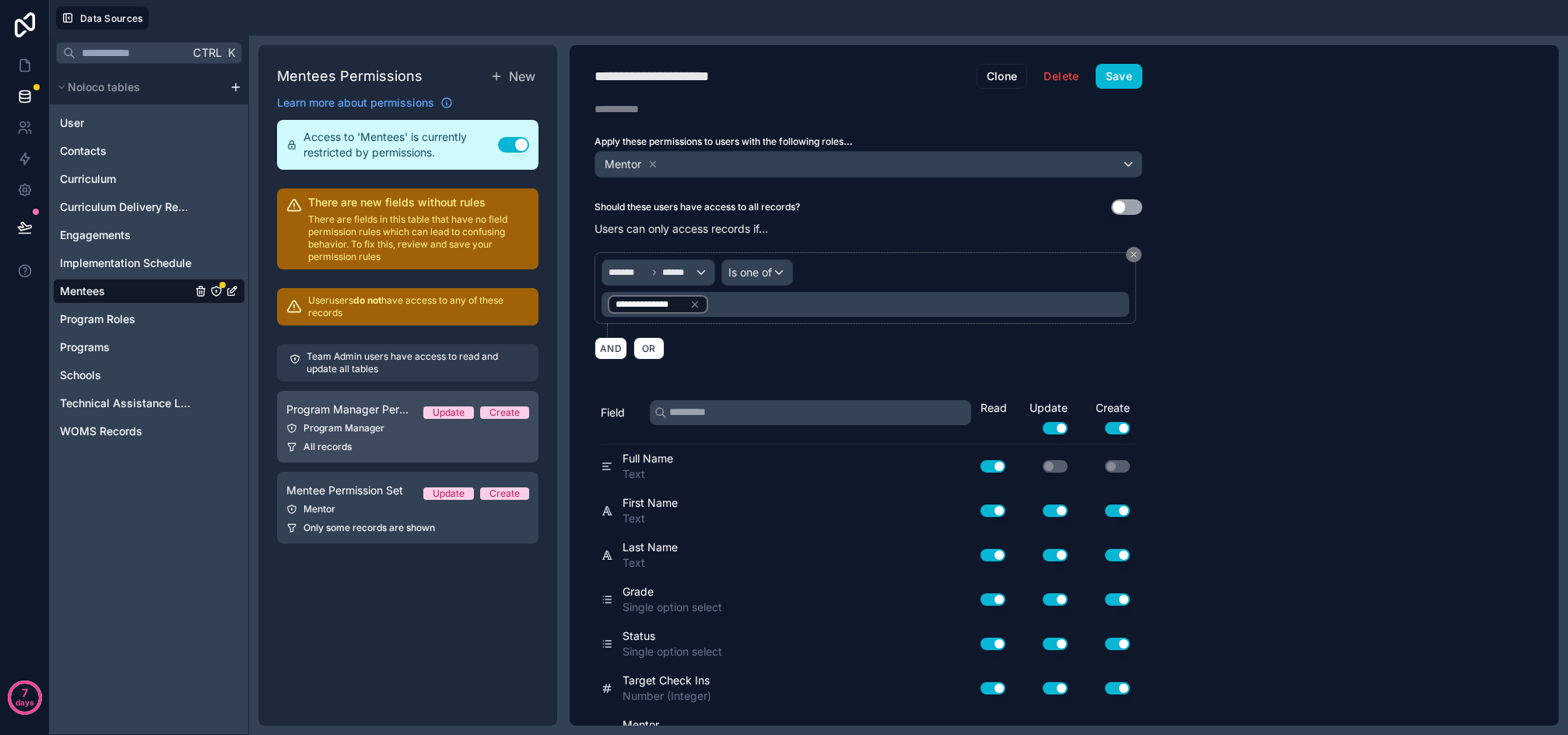
click at [396, 434] on div "Program Manager" at bounding box center [407, 428] width 243 height 12
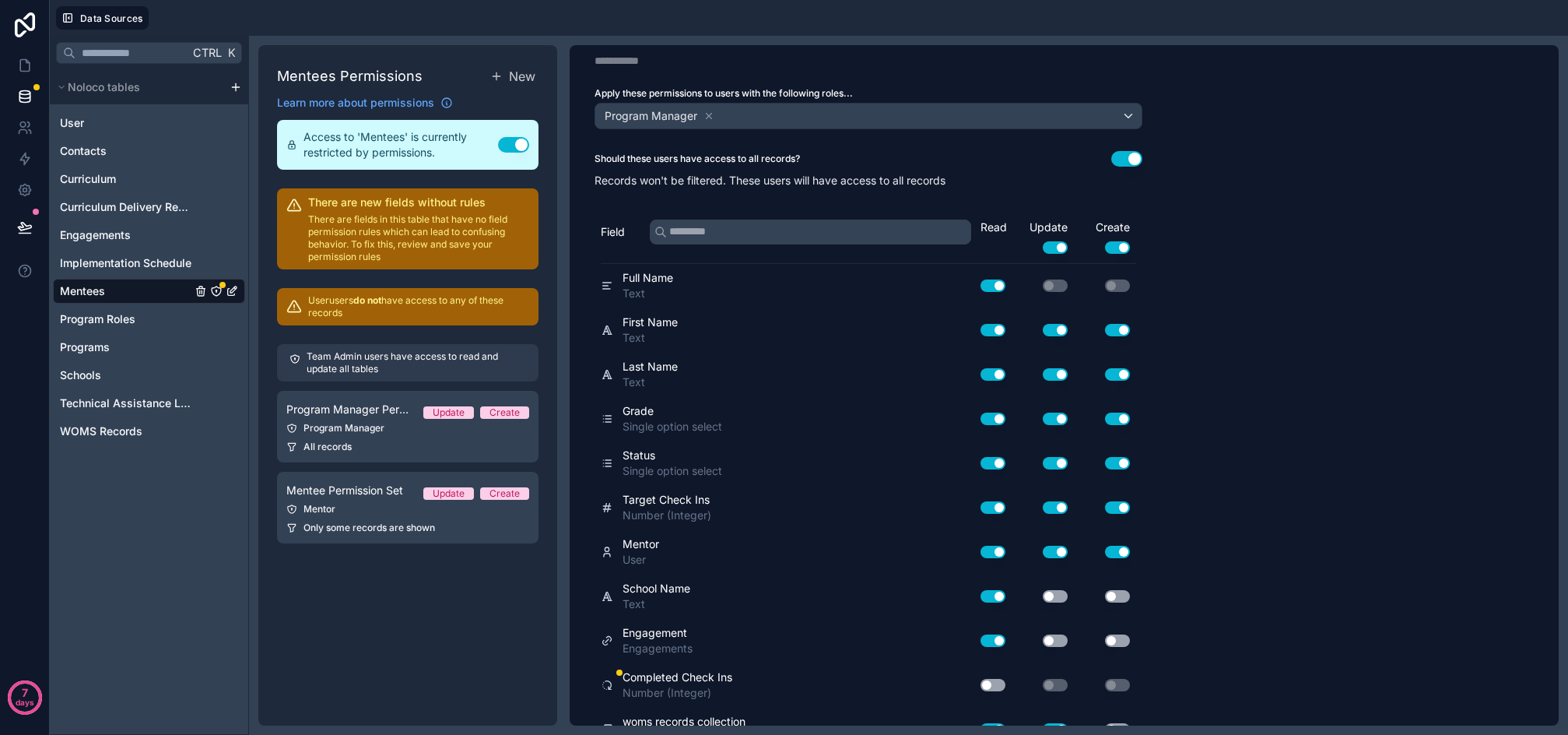
scroll to position [75, 0]
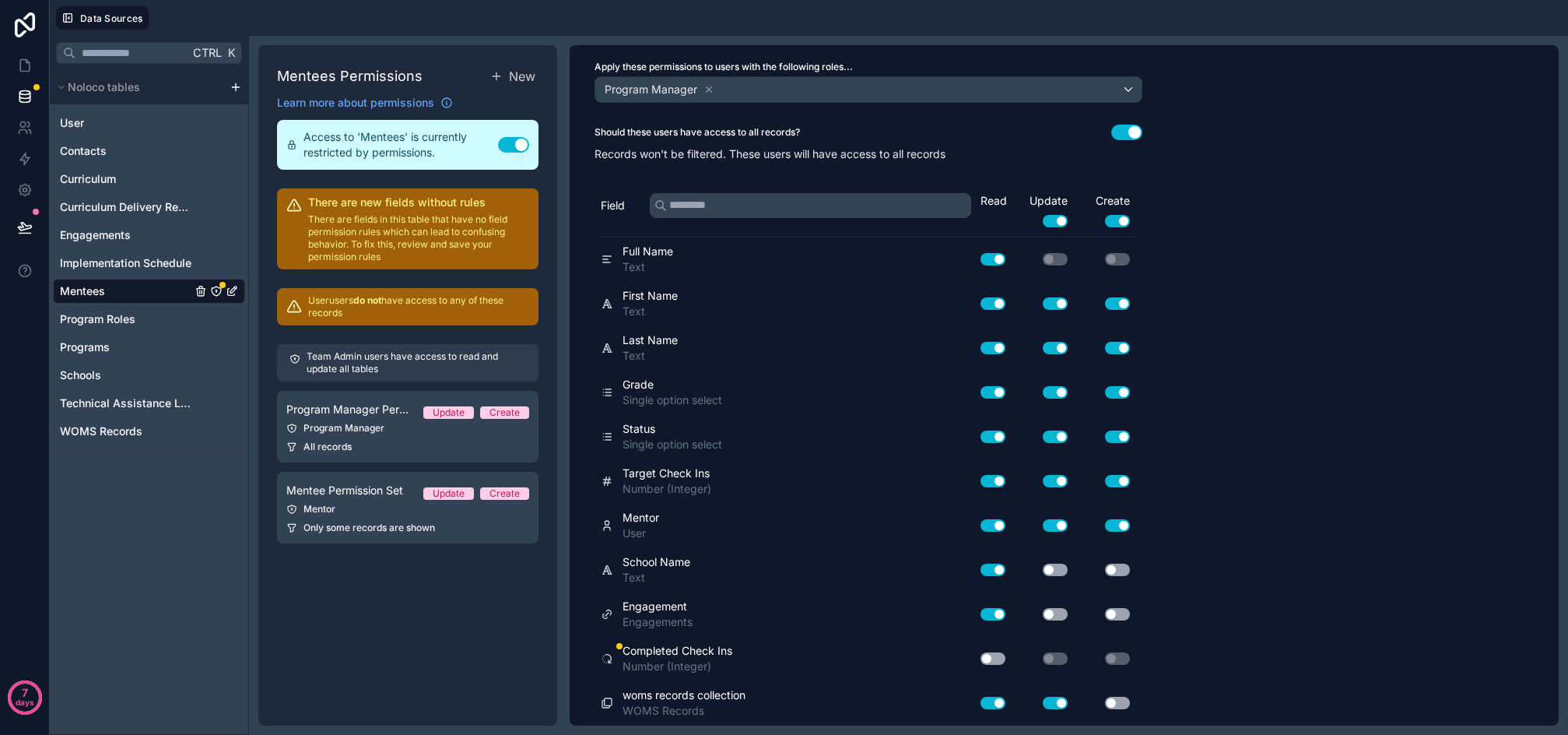
click at [1000, 659] on button "Use setting" at bounding box center [993, 659] width 25 height 12
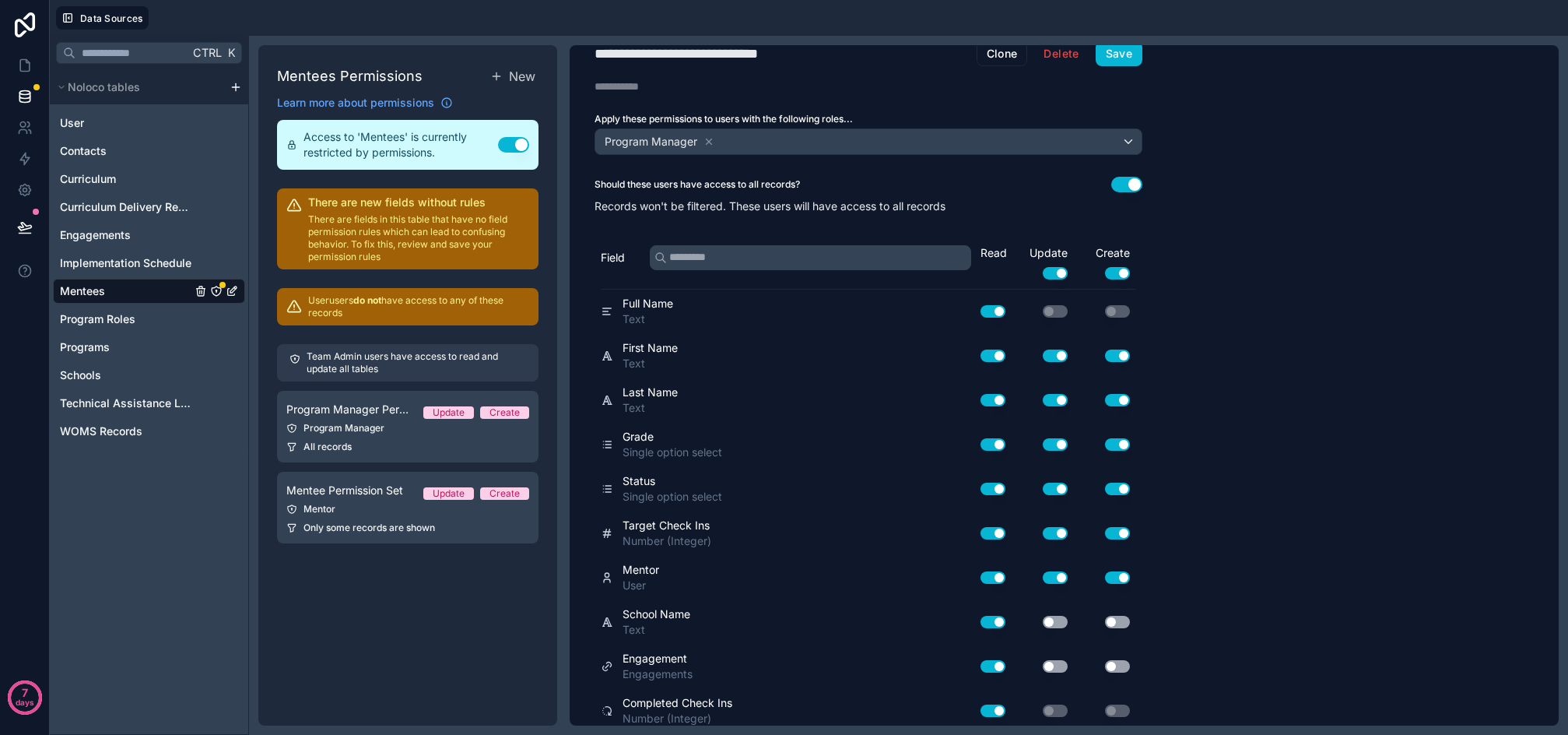
scroll to position [0, 0]
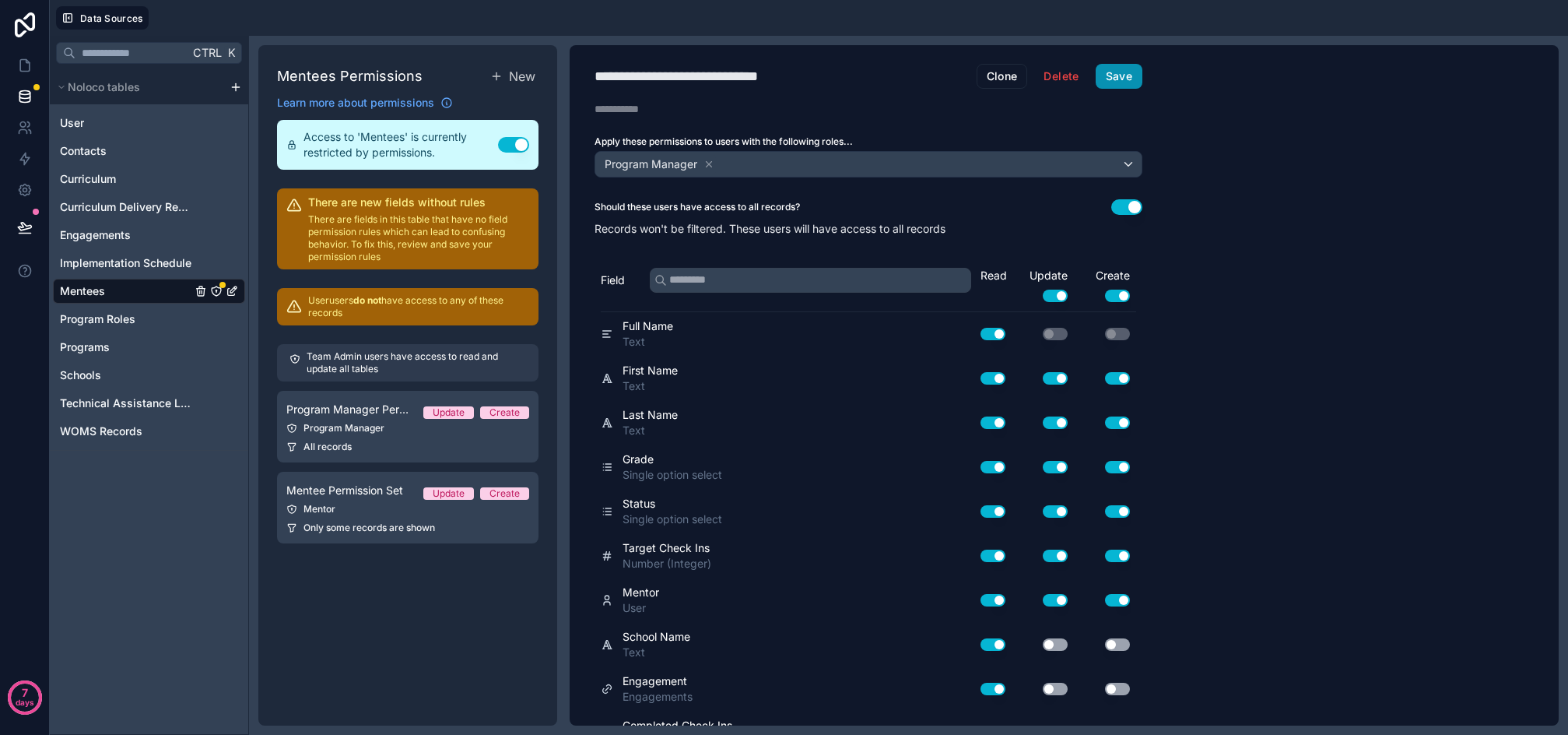
click at [1130, 68] on button "Save" at bounding box center [1119, 76] width 47 height 25
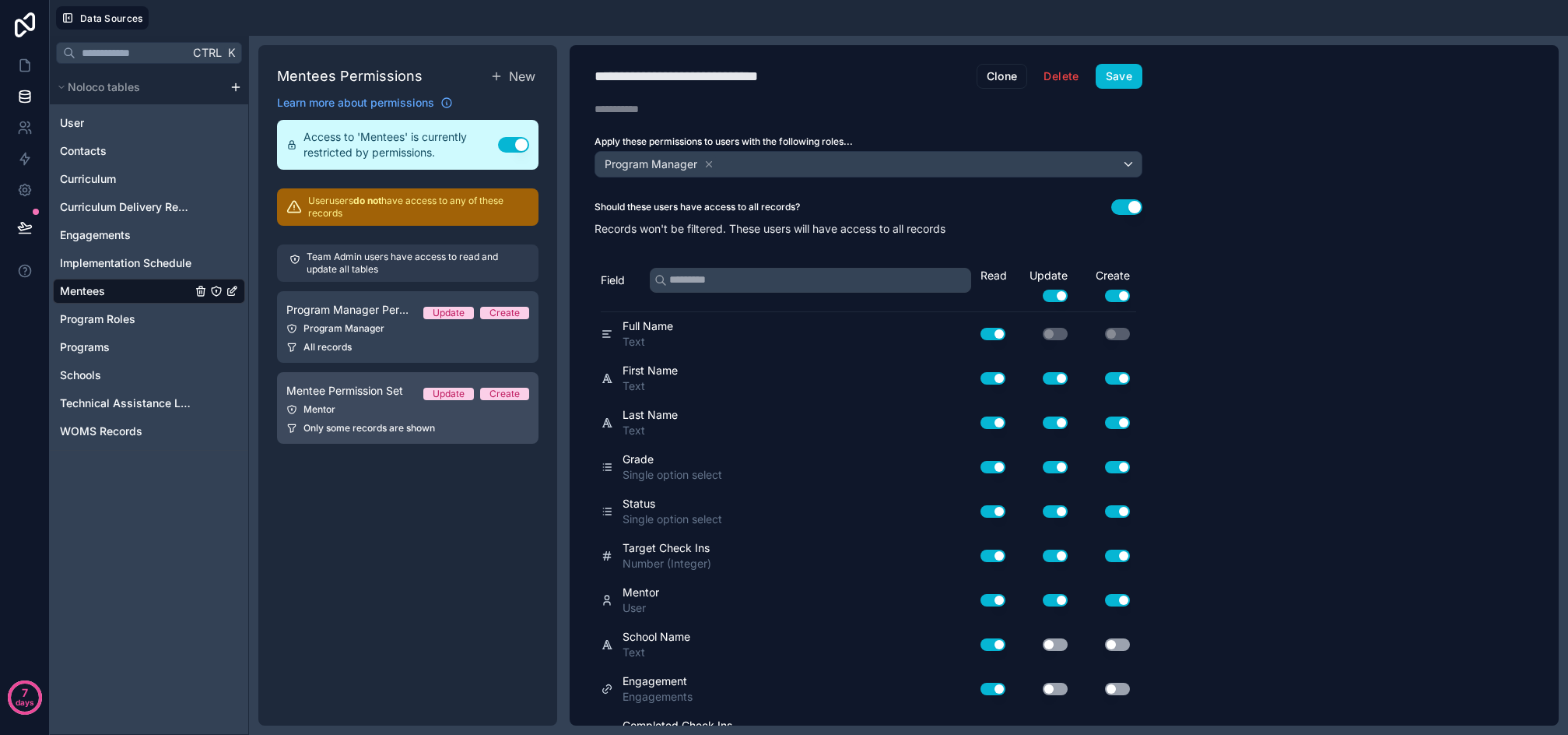
click at [377, 403] on div "Mentor" at bounding box center [407, 410] width 243 height 12
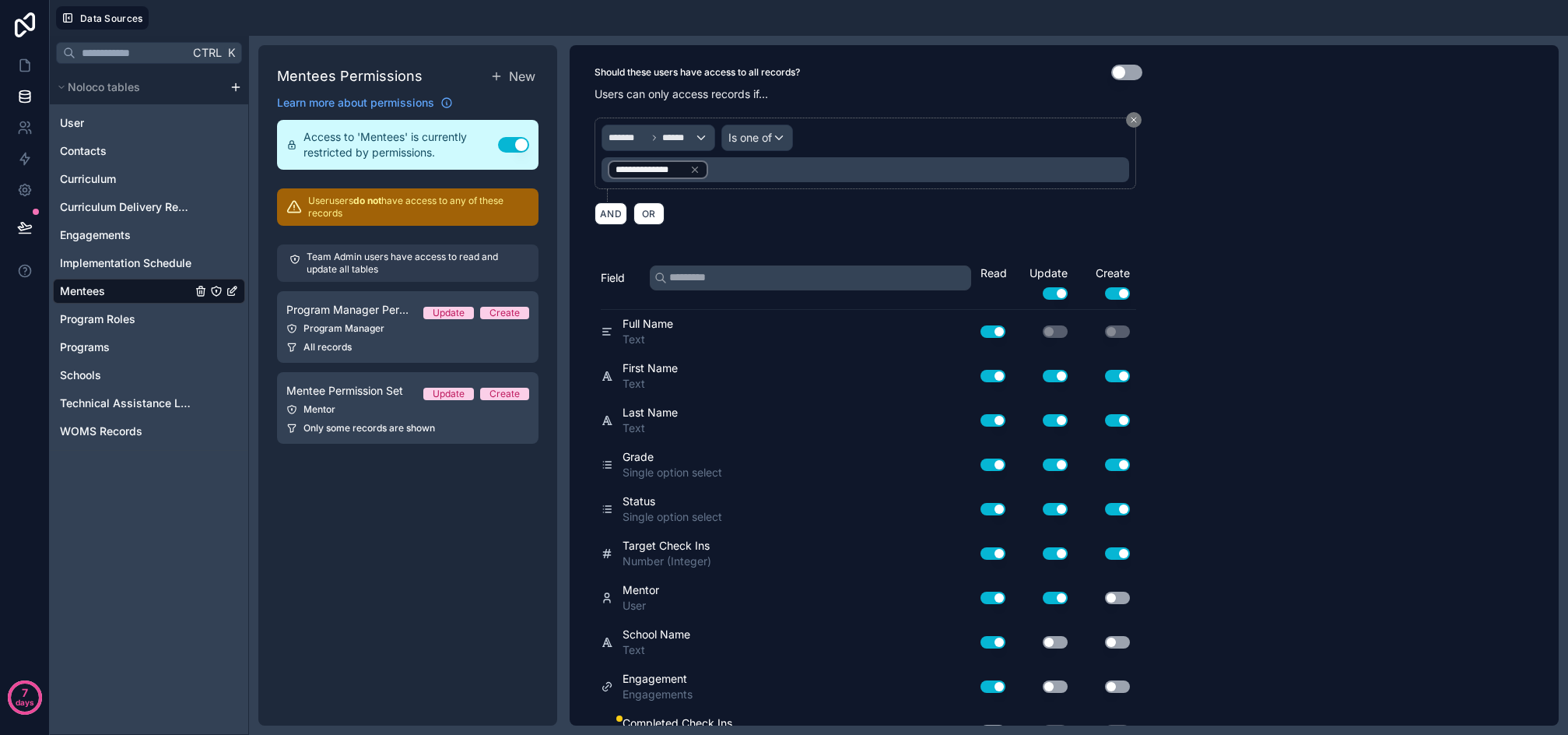
scroll to position [207, 0]
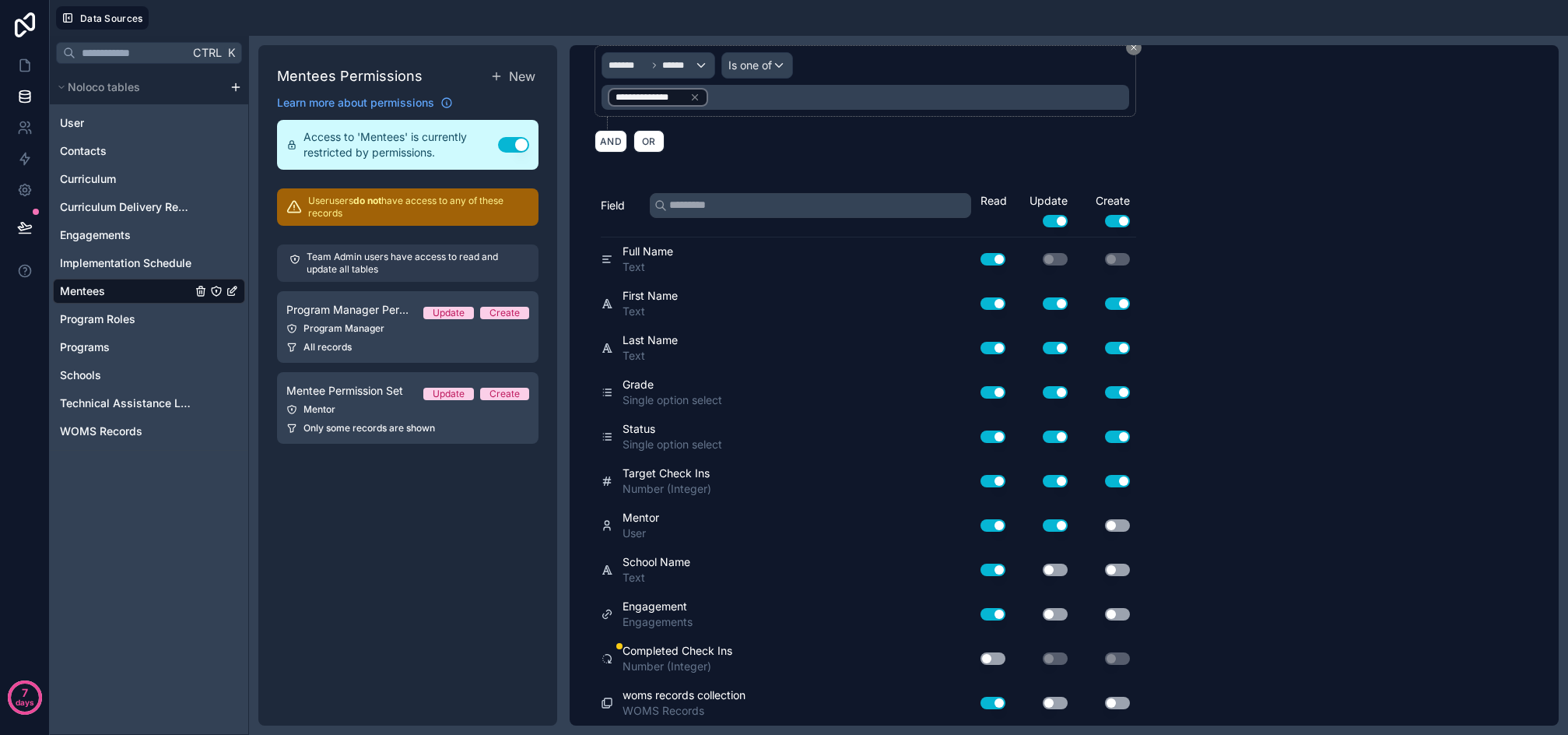
click at [986, 661] on button "Use setting" at bounding box center [993, 659] width 25 height 12
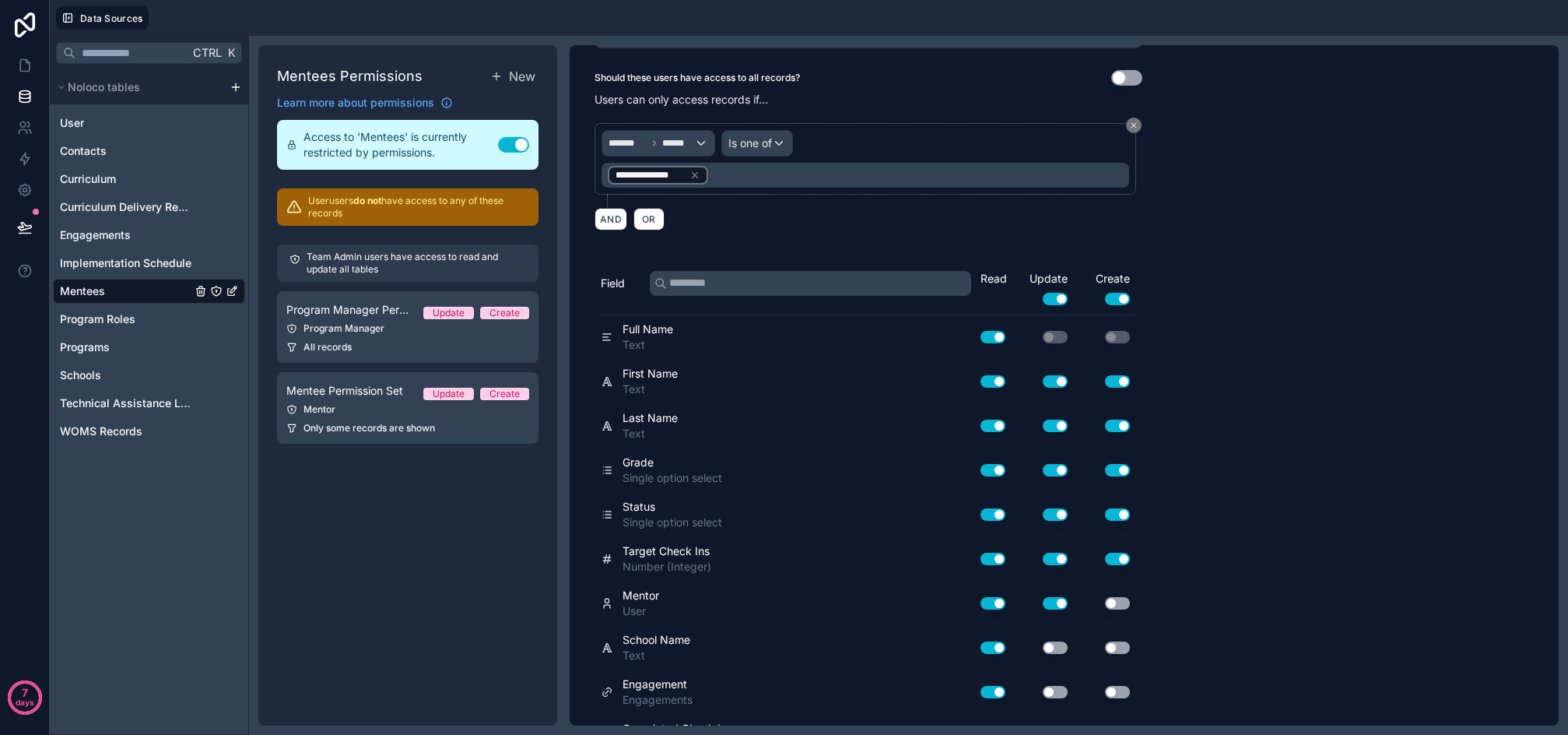
scroll to position [0, 0]
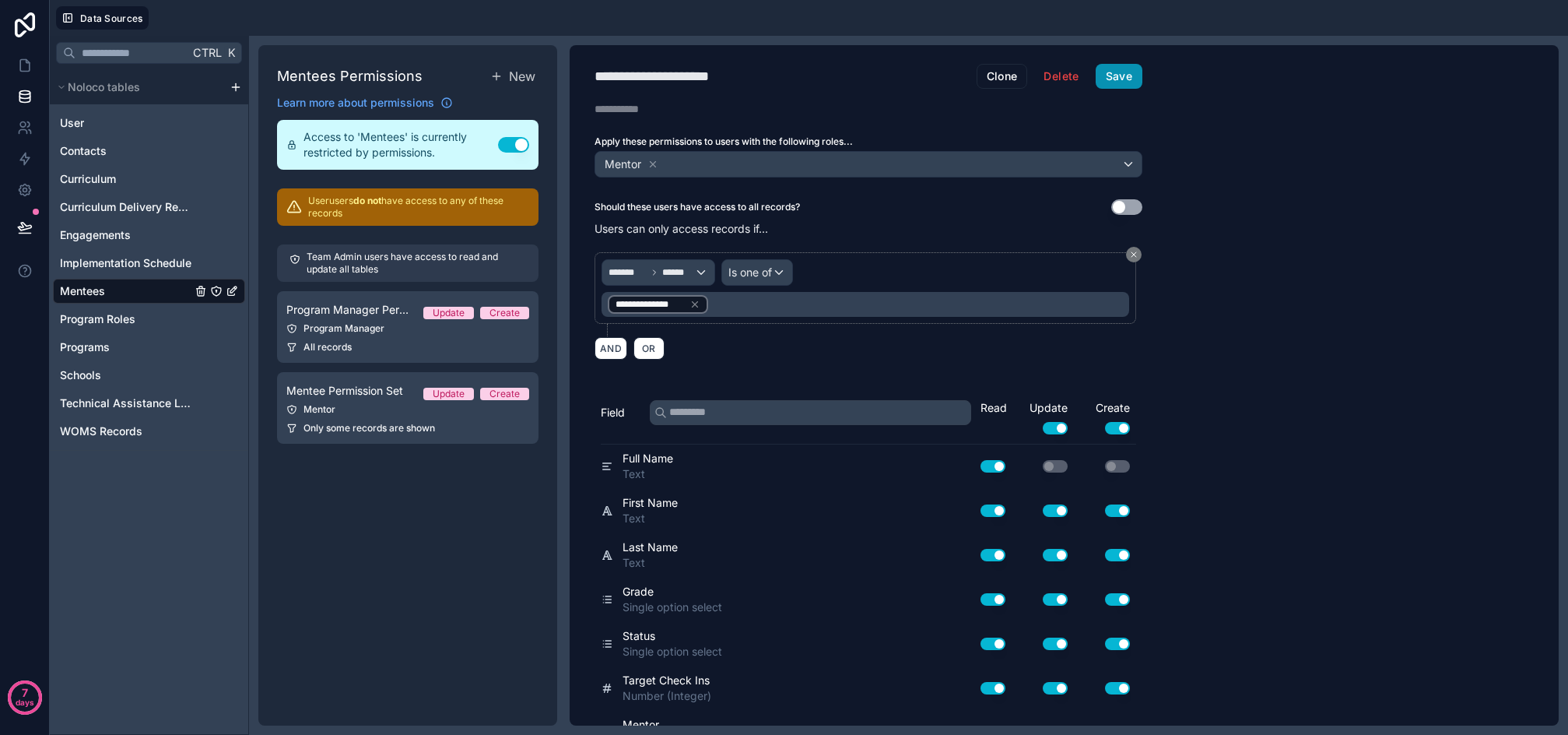
click at [1133, 73] on button "Save" at bounding box center [1119, 76] width 47 height 25
click at [76, 291] on span "Mentees" at bounding box center [83, 291] width 45 height 16
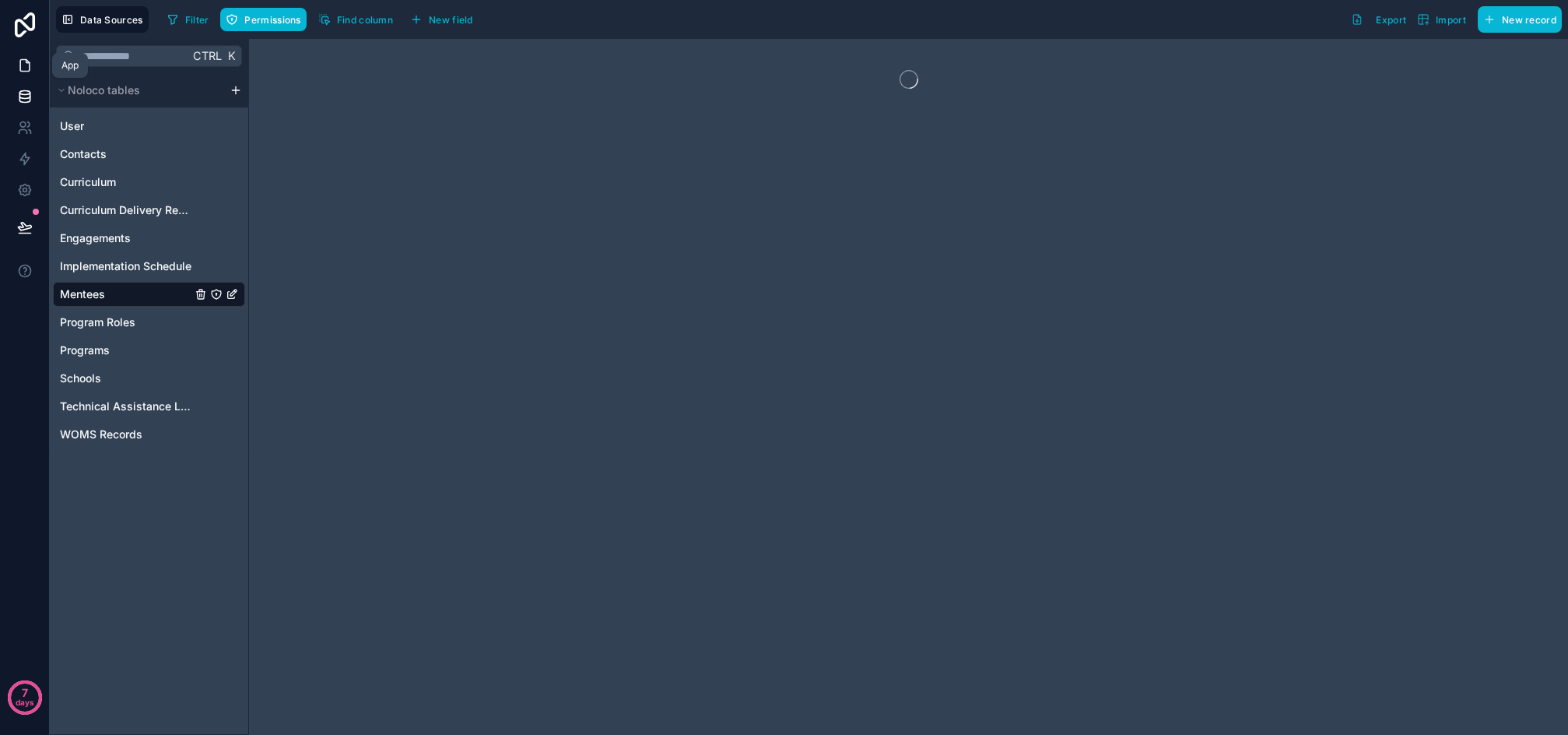
click at [20, 66] on icon at bounding box center [25, 66] width 9 height 12
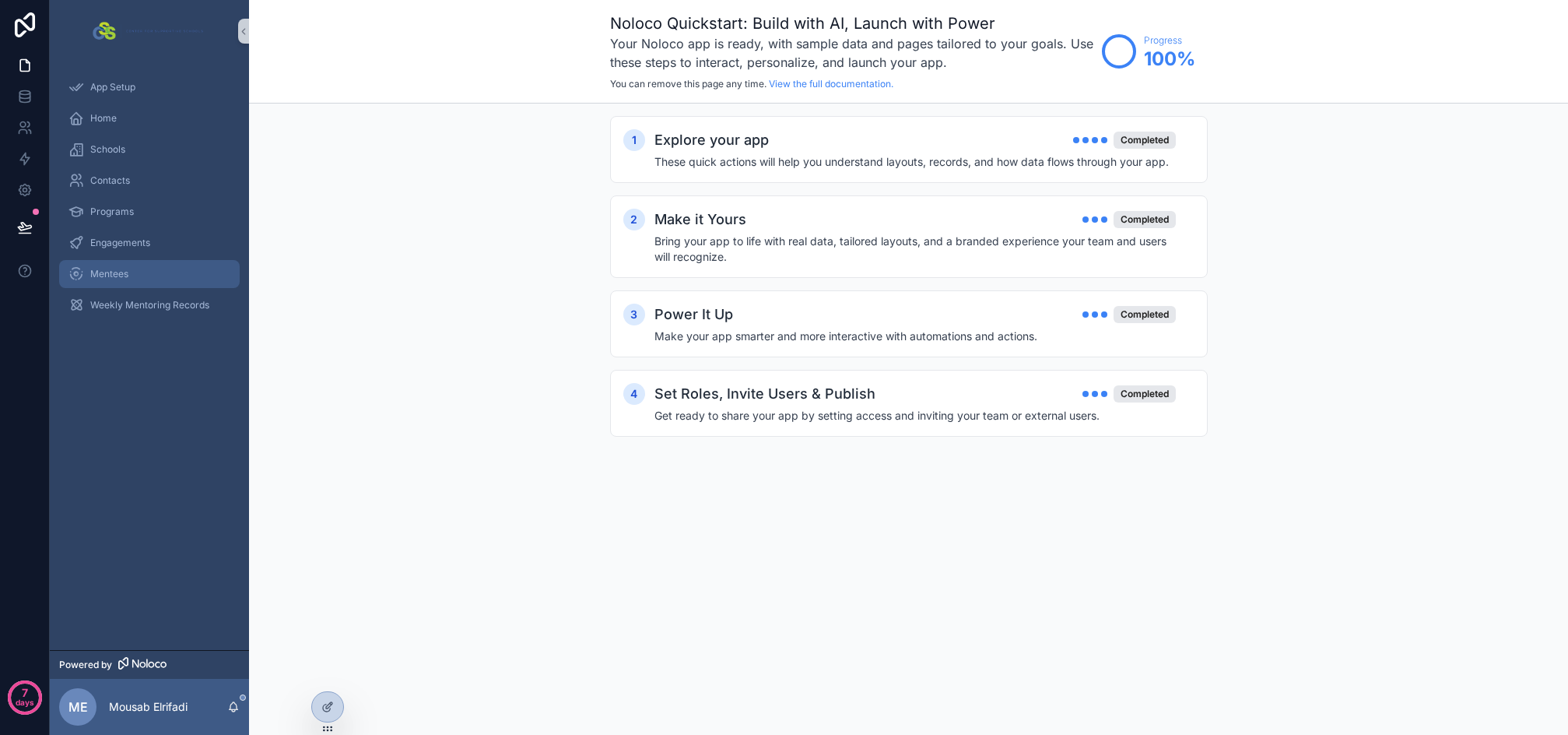
click at [105, 272] on span "Mentees" at bounding box center [109, 274] width 38 height 12
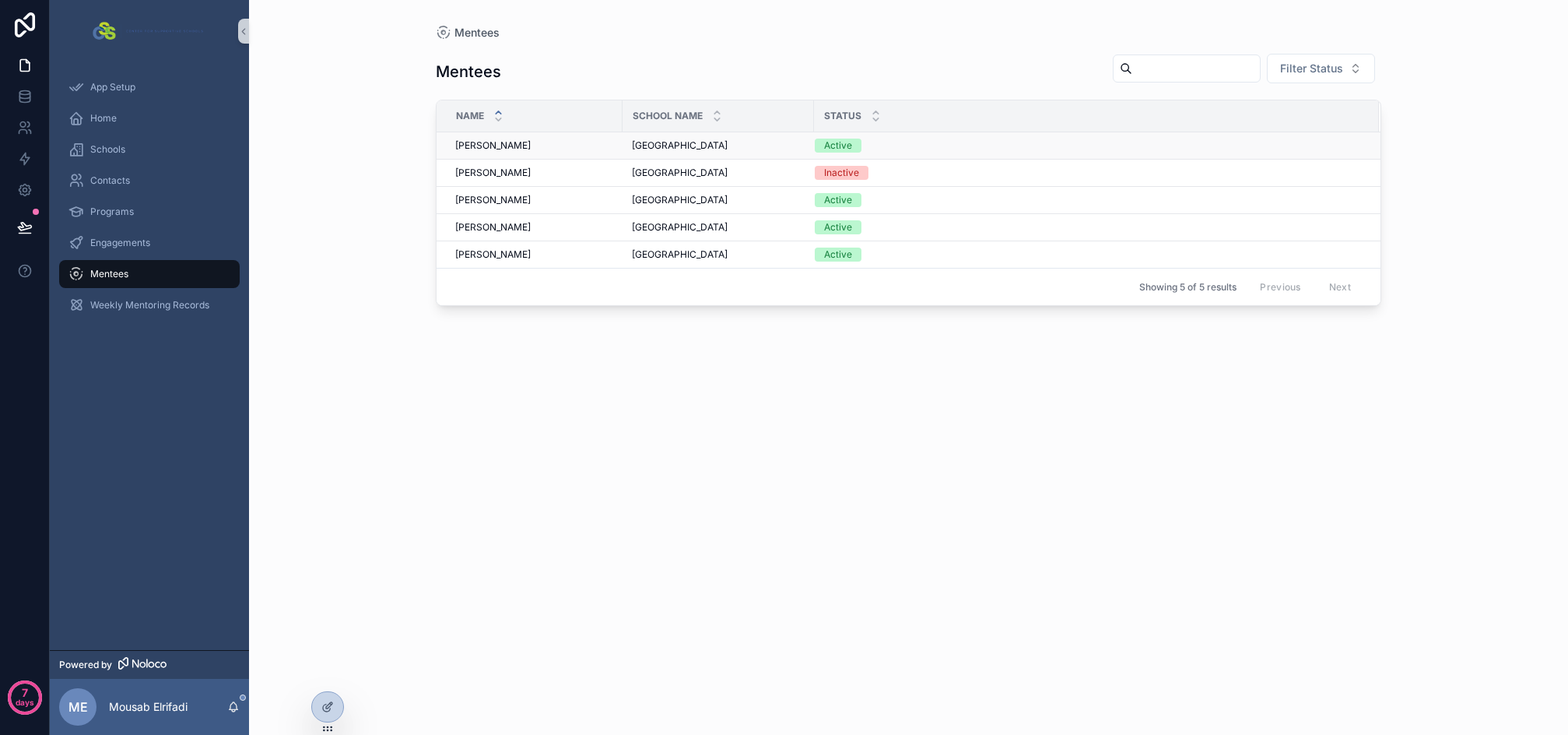
click at [570, 148] on div "[PERSON_NAME] [PERSON_NAME]" at bounding box center [534, 146] width 158 height 12
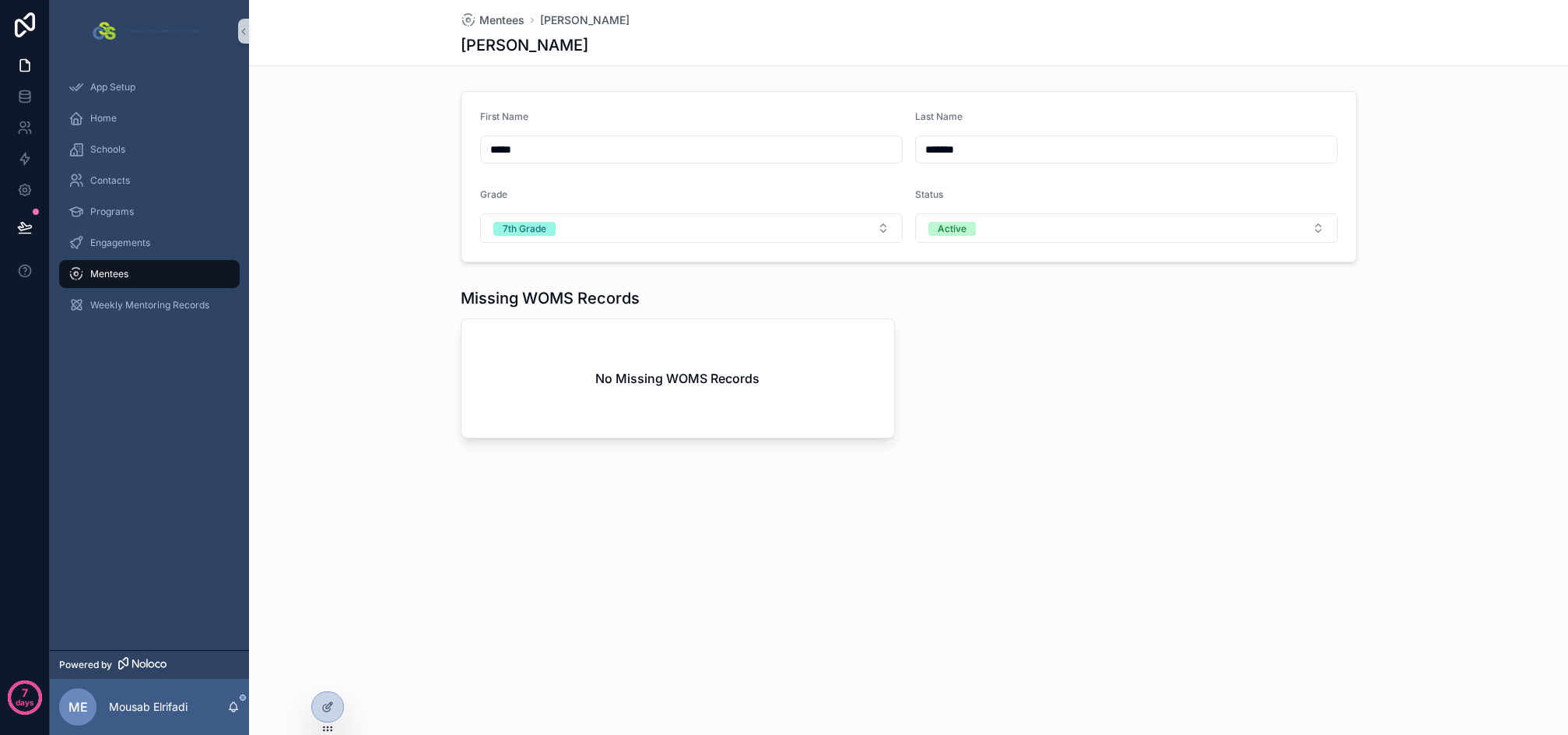
click at [1006, 345] on div "scrollable content" at bounding box center [1140, 363] width 453 height 164
click at [326, 708] on icon at bounding box center [329, 705] width 6 height 6
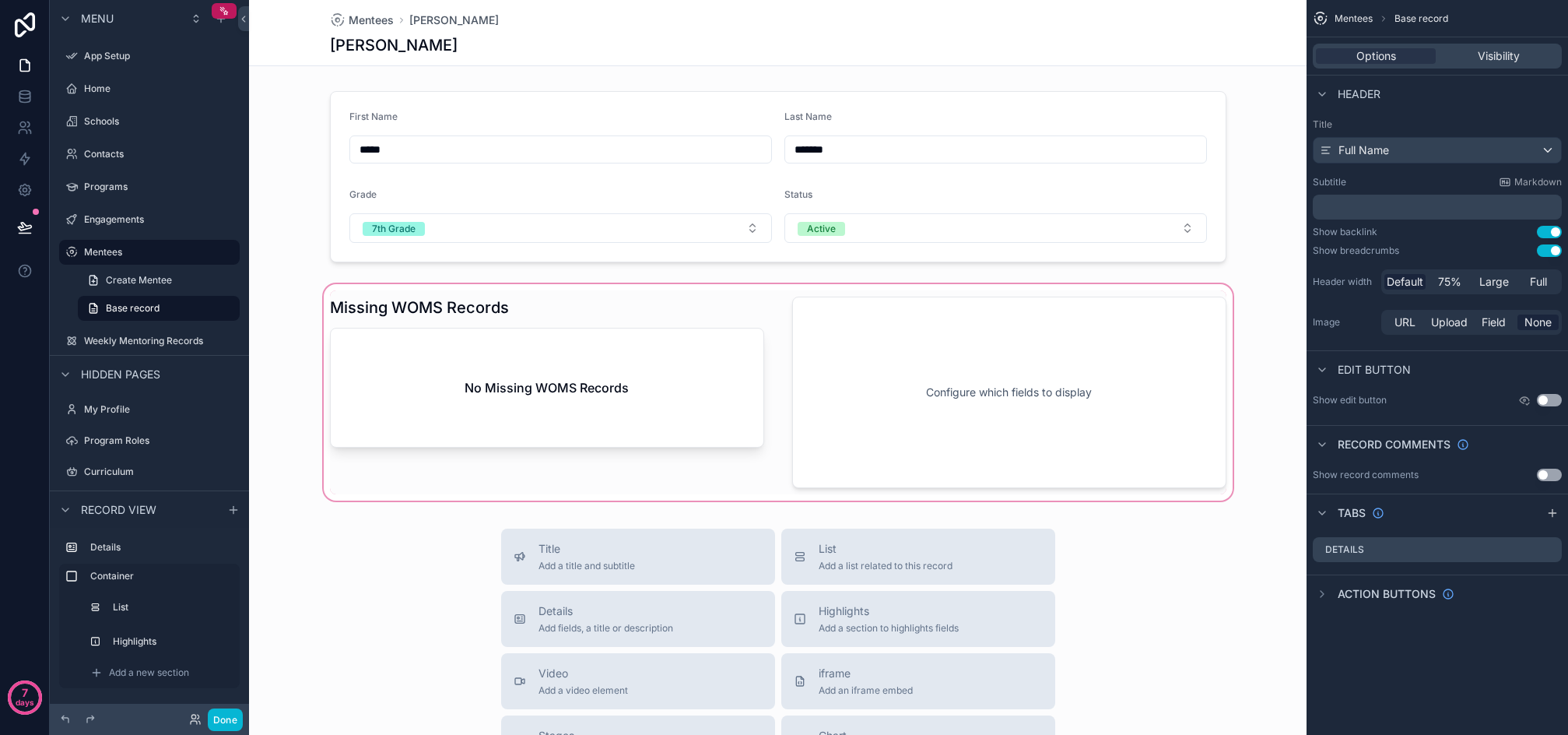
click at [995, 390] on div "scrollable content" at bounding box center [778, 392] width 1058 height 222
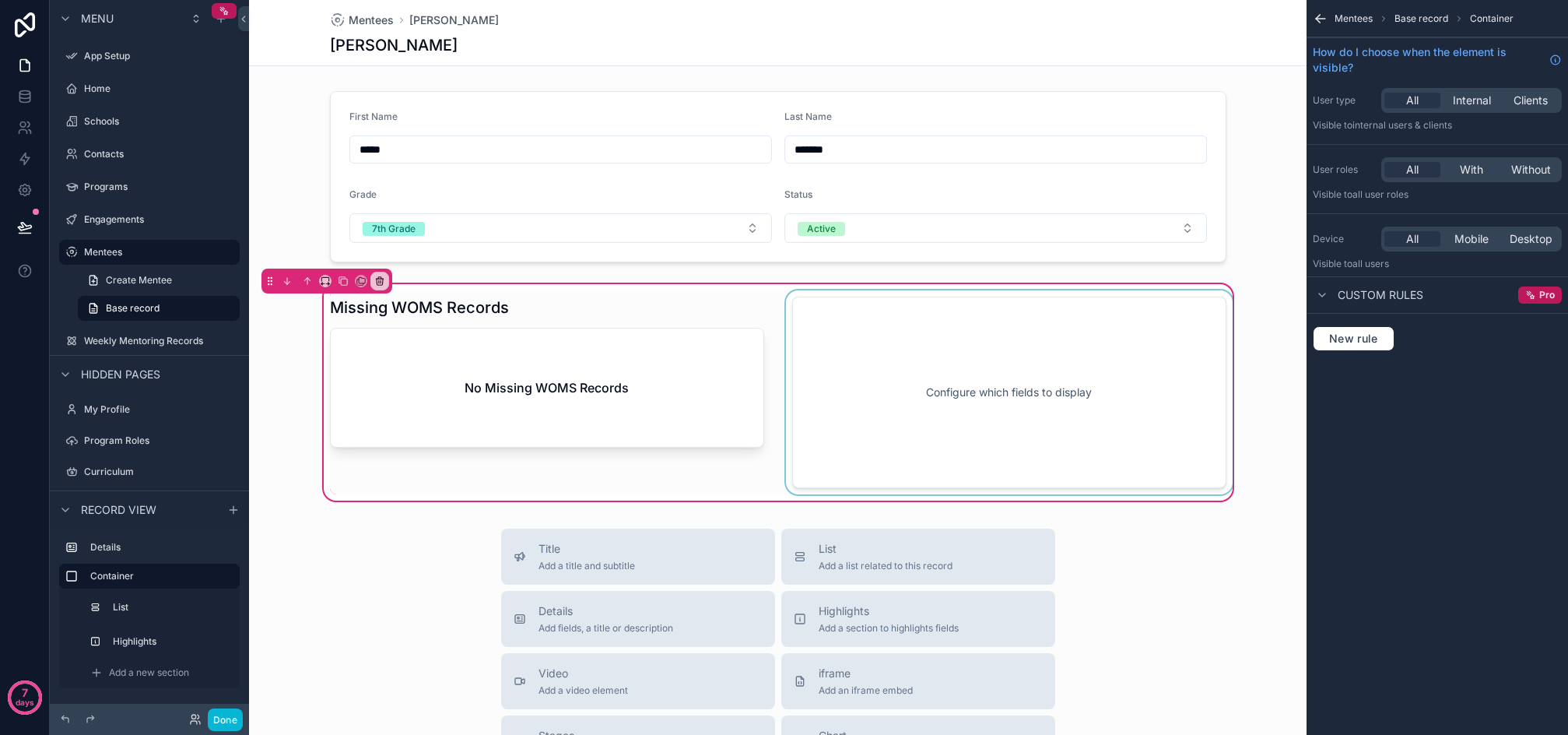
click at [972, 394] on div "scrollable content" at bounding box center [1009, 392] width 453 height 204
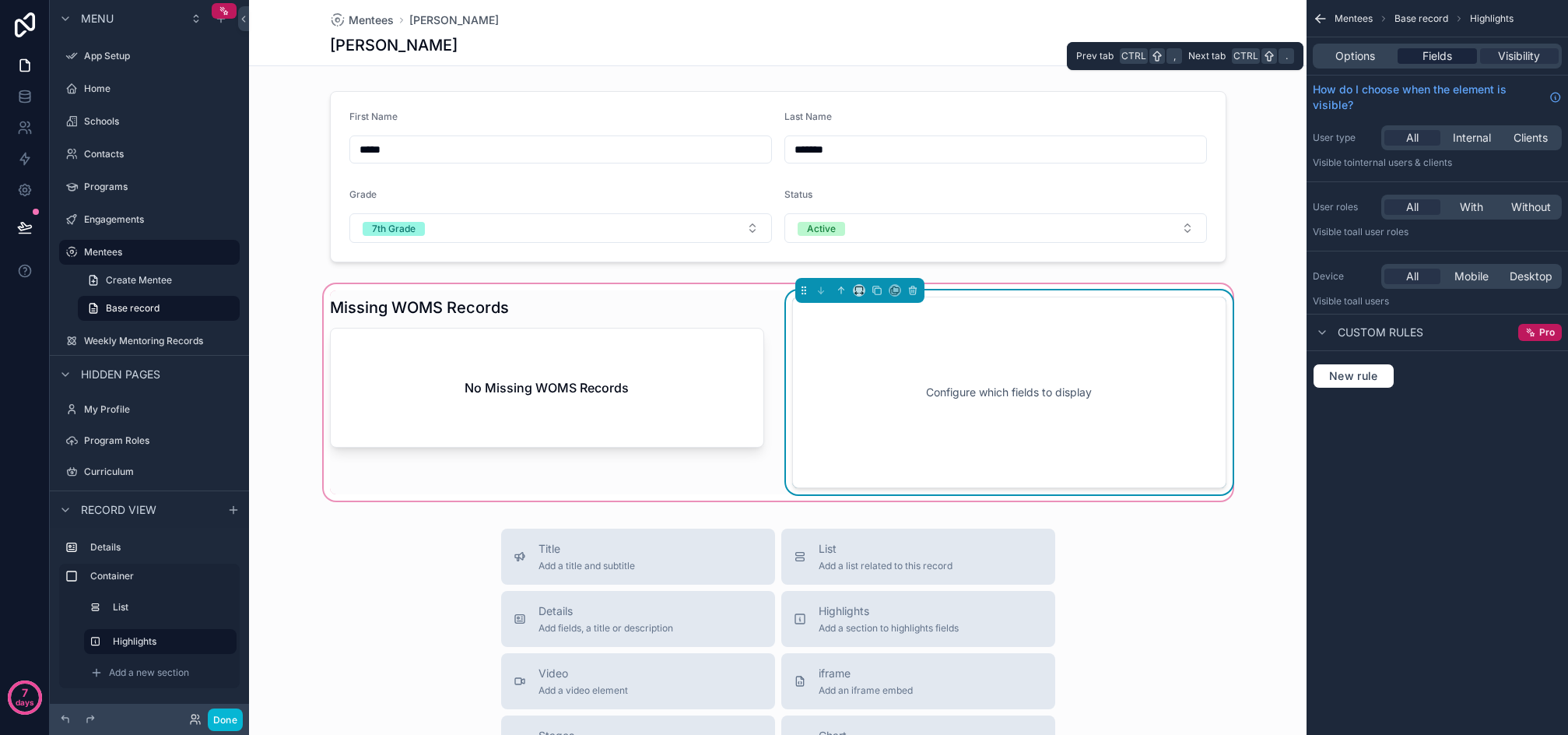
click at [1436, 51] on span "Fields" at bounding box center [1438, 56] width 30 height 16
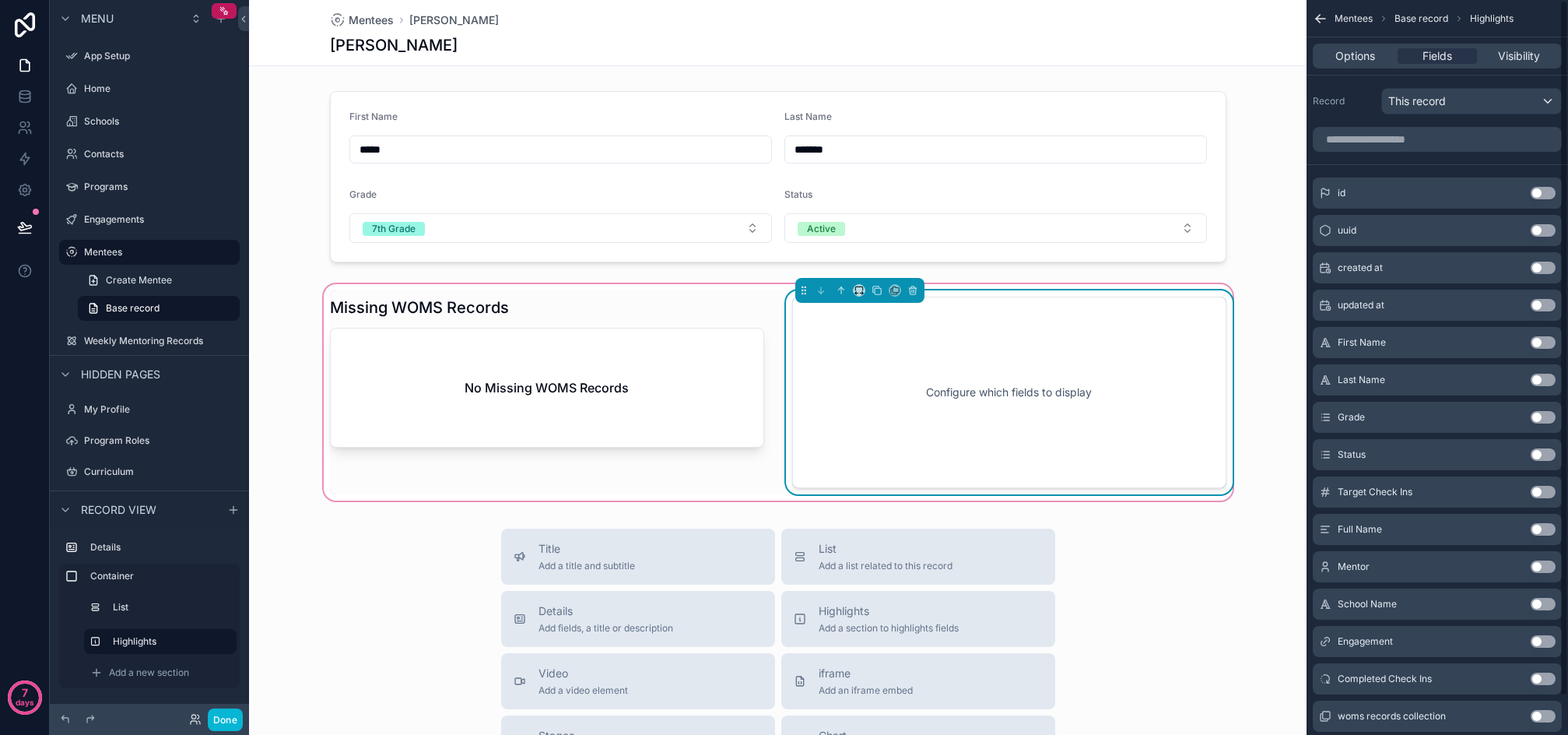
click at [1538, 676] on button "Use setting" at bounding box center [1544, 679] width 25 height 12
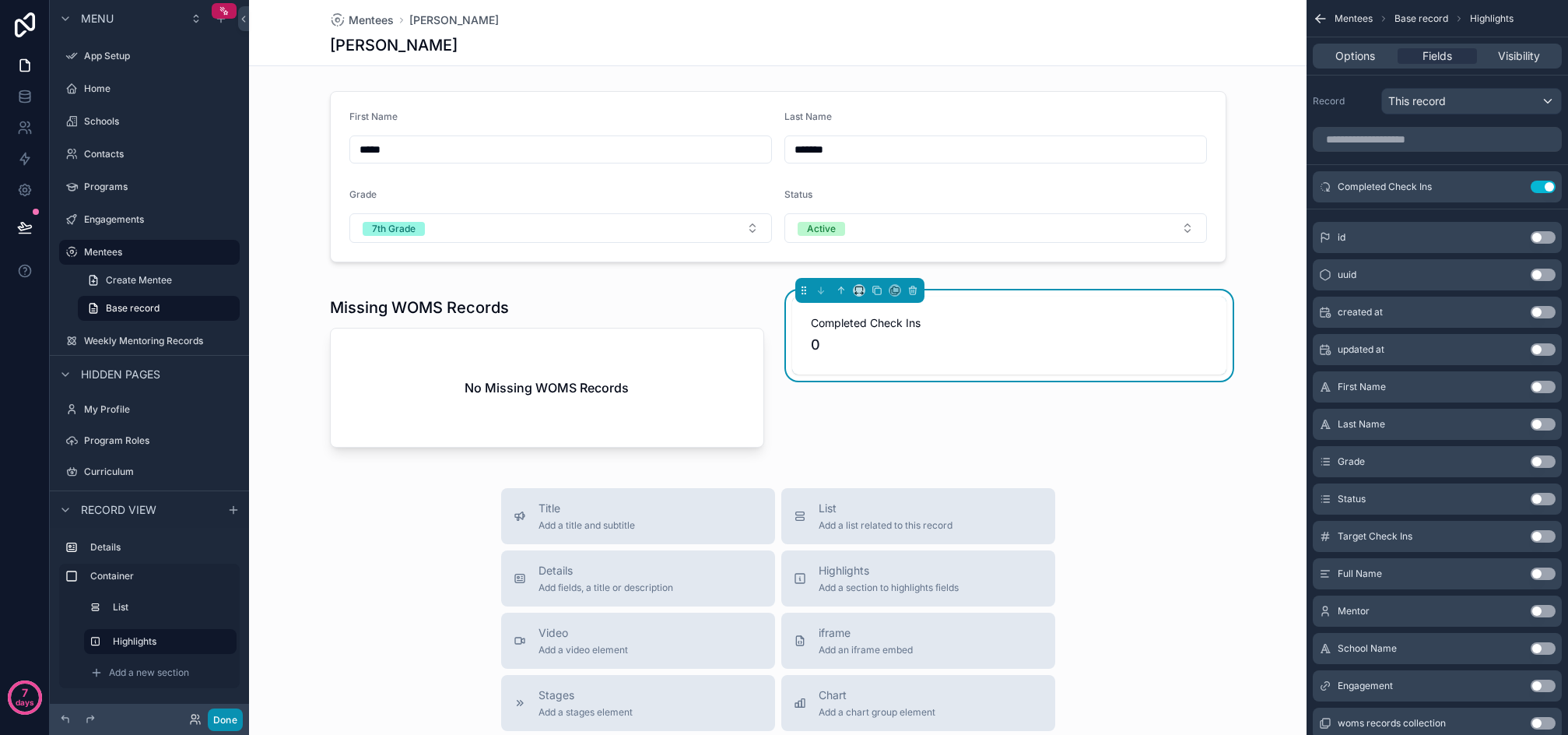
click at [231, 723] on button "Done" at bounding box center [225, 719] width 35 height 23
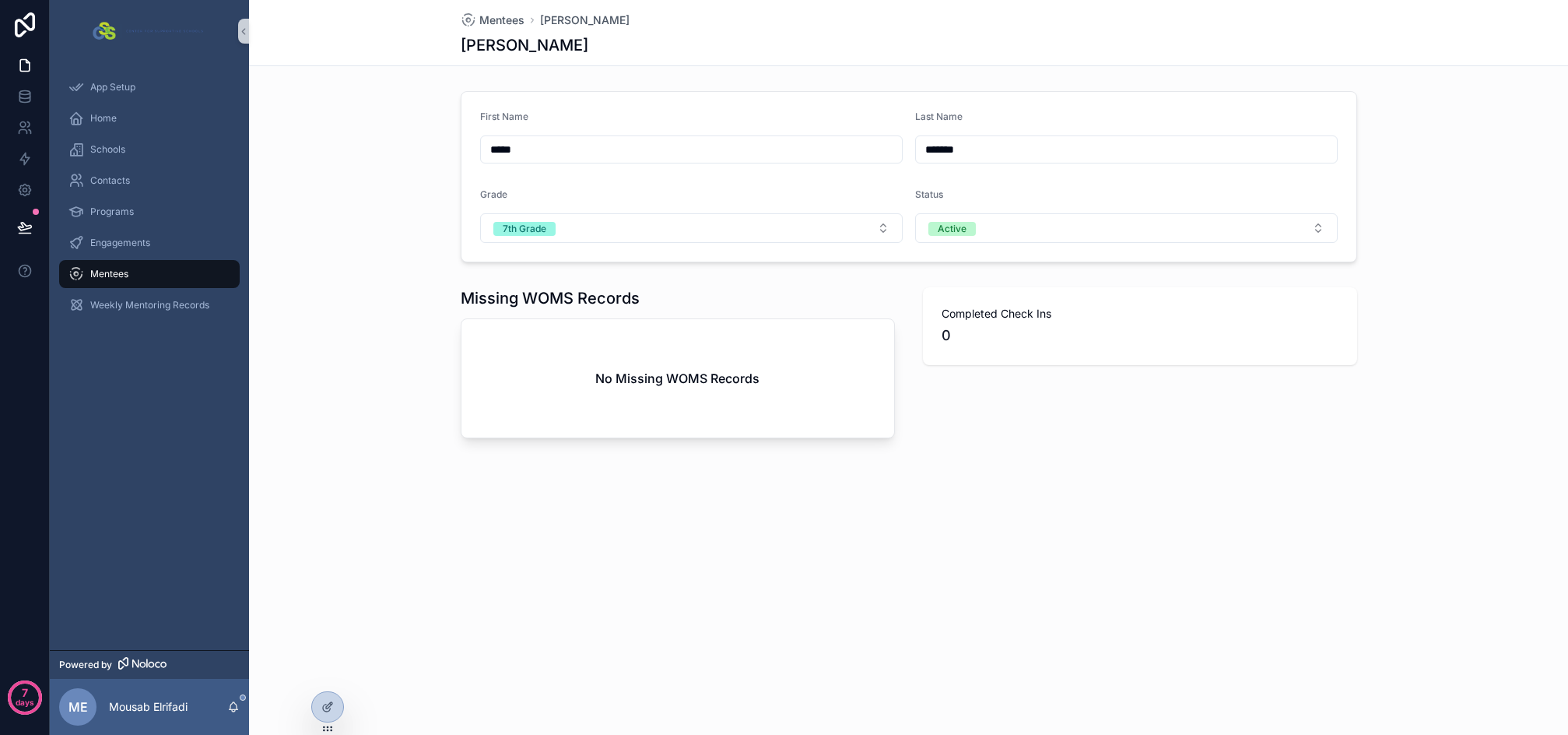
click at [1044, 541] on div "Mentees [PERSON_NAME] [PERSON_NAME] First Name ***** Last Name ******* Grade 7t…" at bounding box center [908, 272] width 1319 height 544
click at [1070, 351] on div "Completed Check Ins 0" at bounding box center [1140, 326] width 435 height 78
click at [328, 711] on icon at bounding box center [328, 707] width 12 height 12
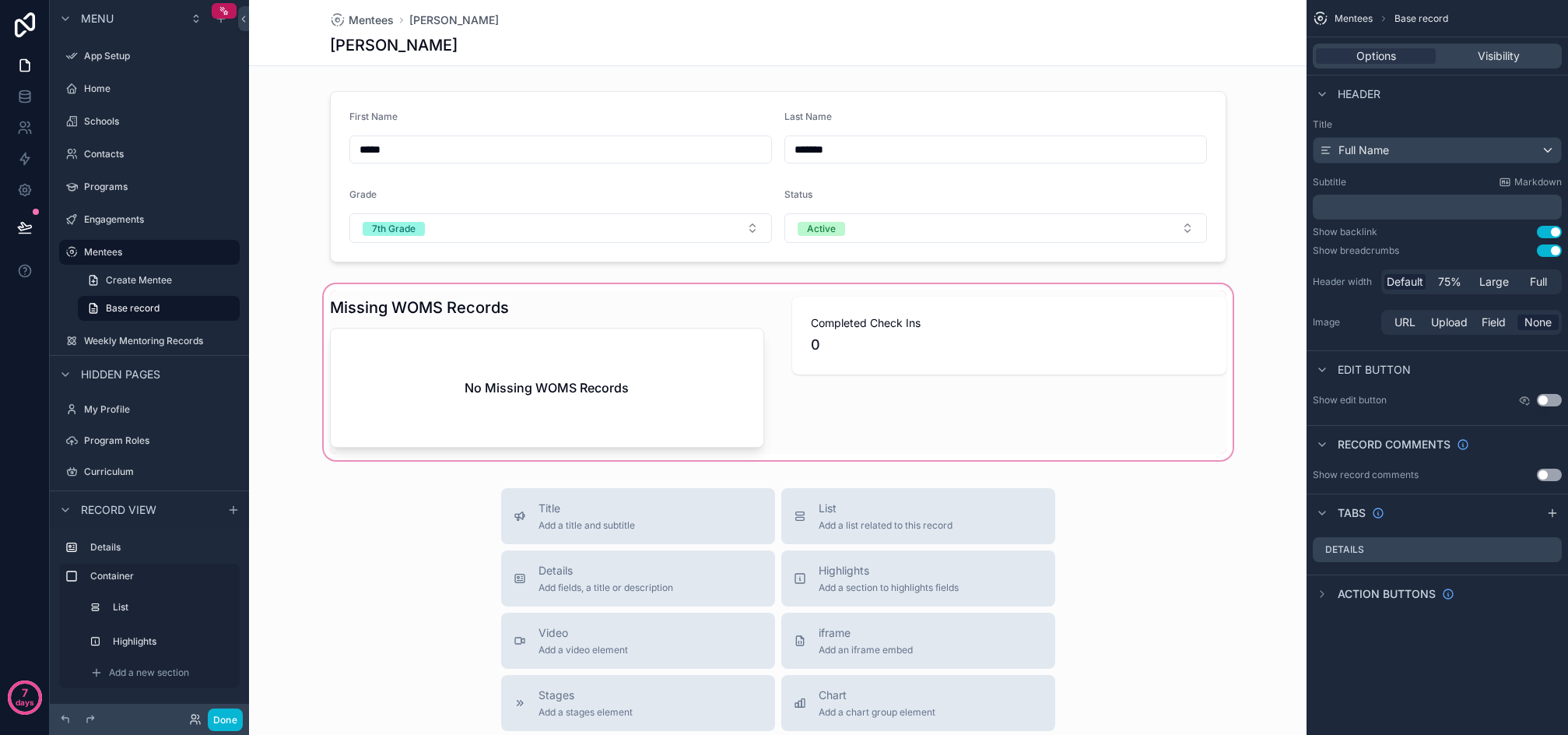
click at [1045, 331] on div "scrollable content" at bounding box center [778, 371] width 1058 height 182
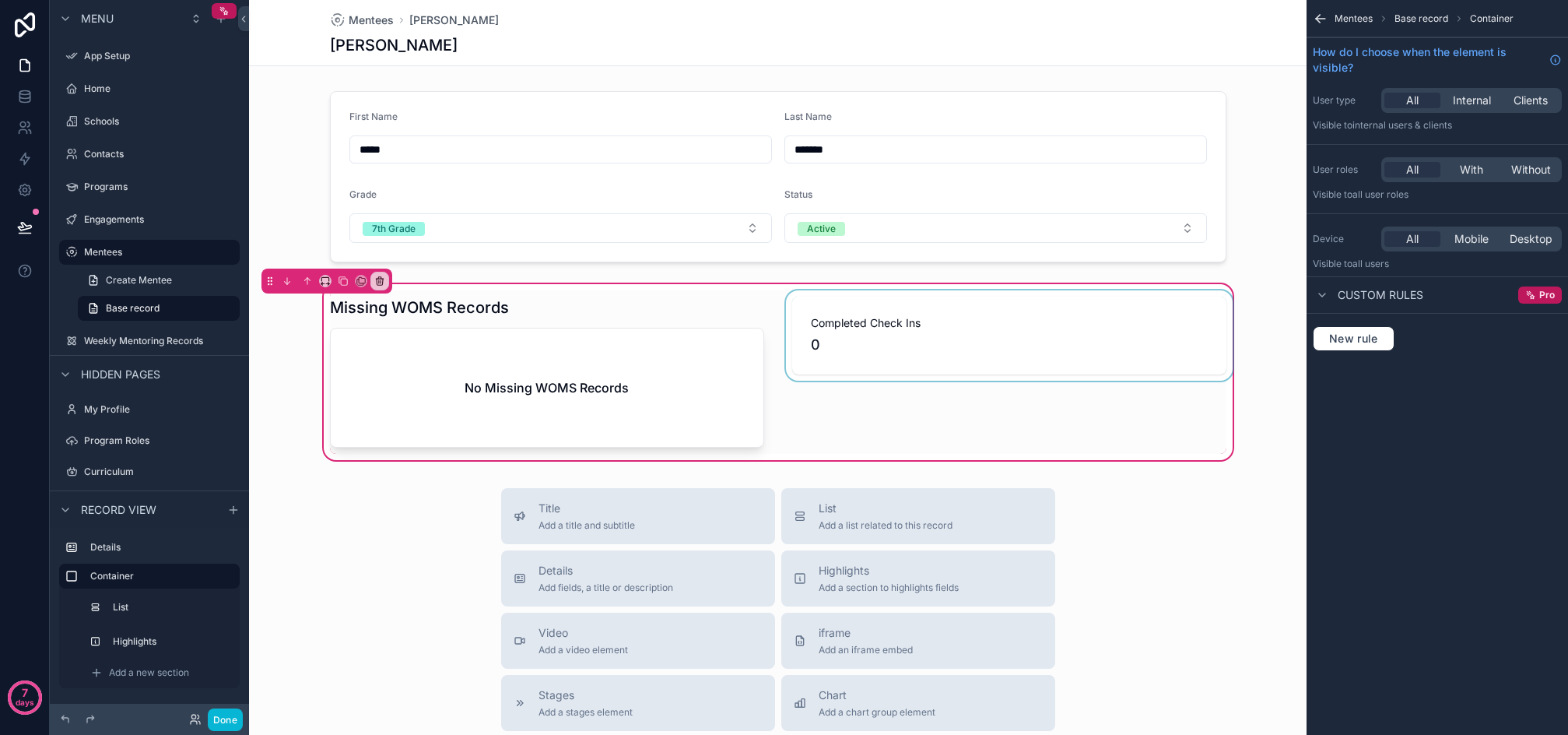
click at [975, 347] on div "scrollable content" at bounding box center [1009, 372] width 453 height 164
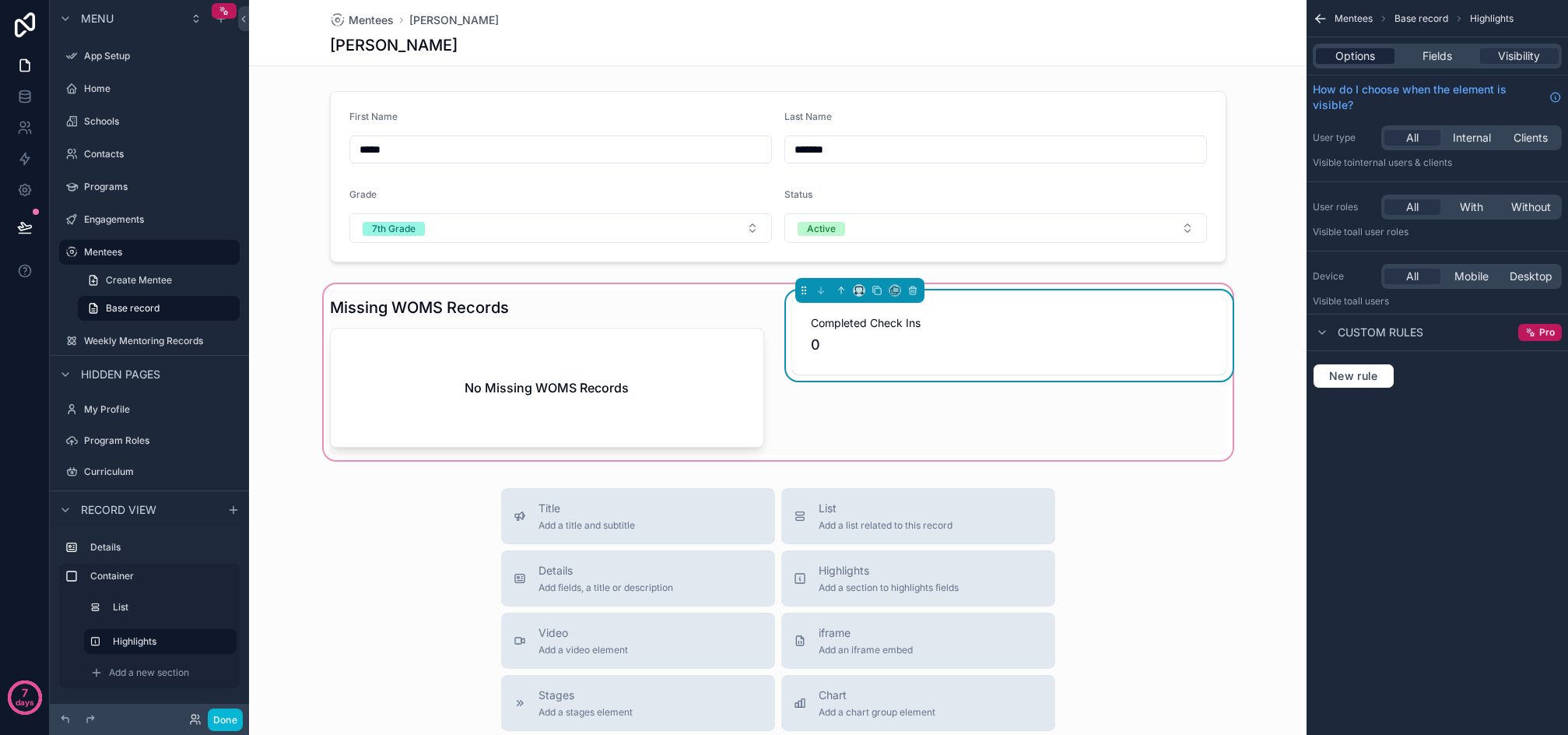
click at [1354, 55] on span "Options" at bounding box center [1355, 56] width 40 height 16
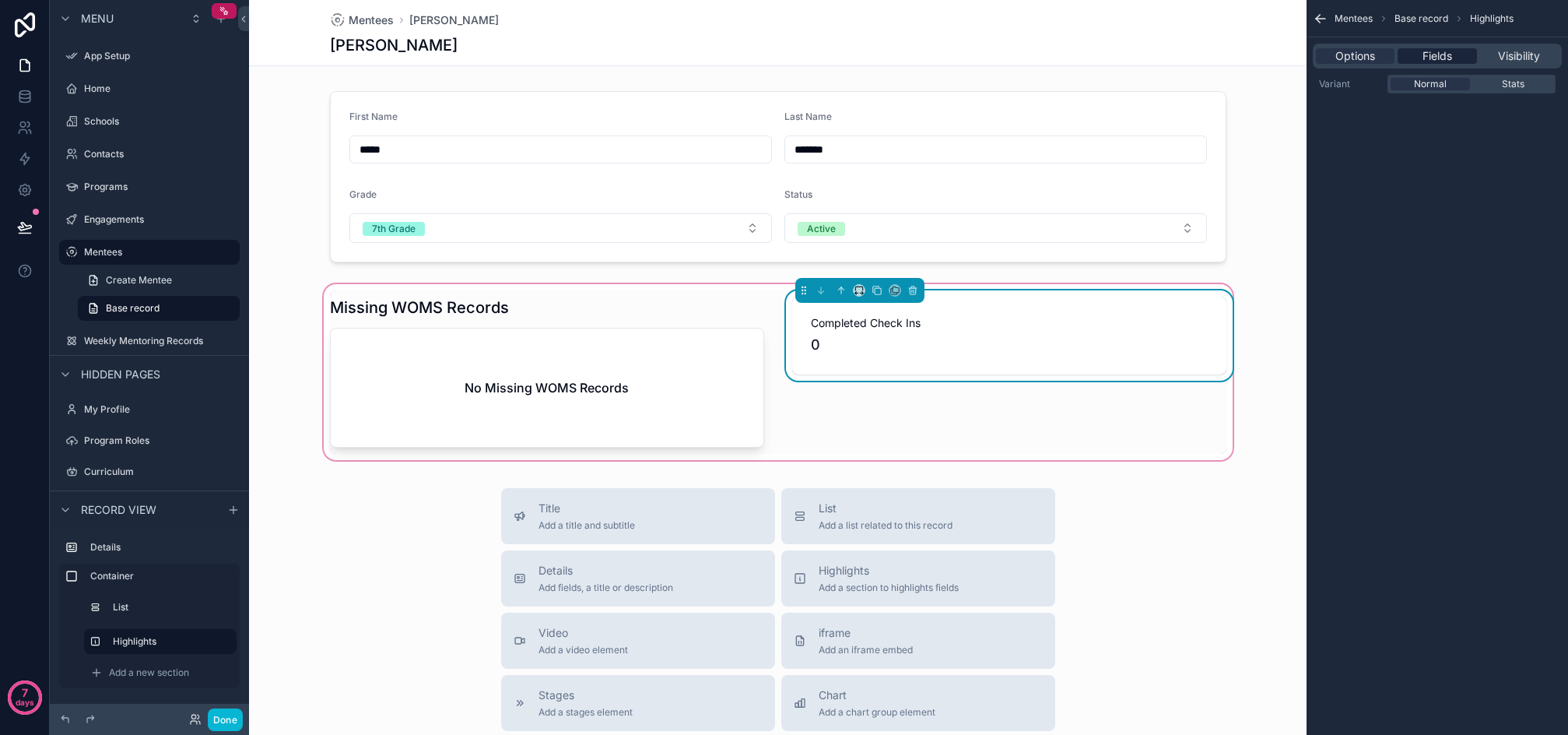
click at [1439, 54] on span "Fields" at bounding box center [1438, 56] width 30 height 16
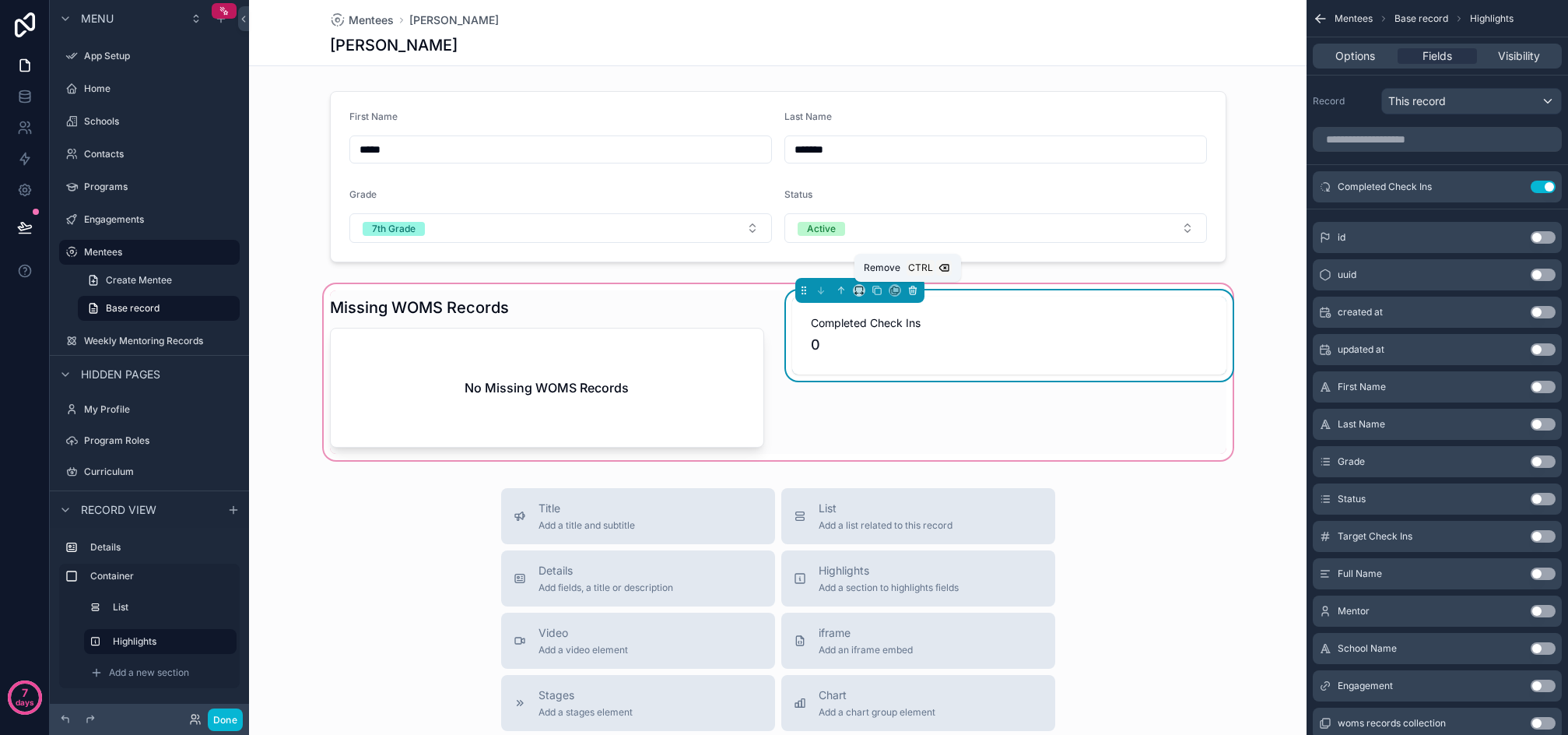
click at [911, 286] on icon "scrollable content" at bounding box center [913, 287] width 3 height 2
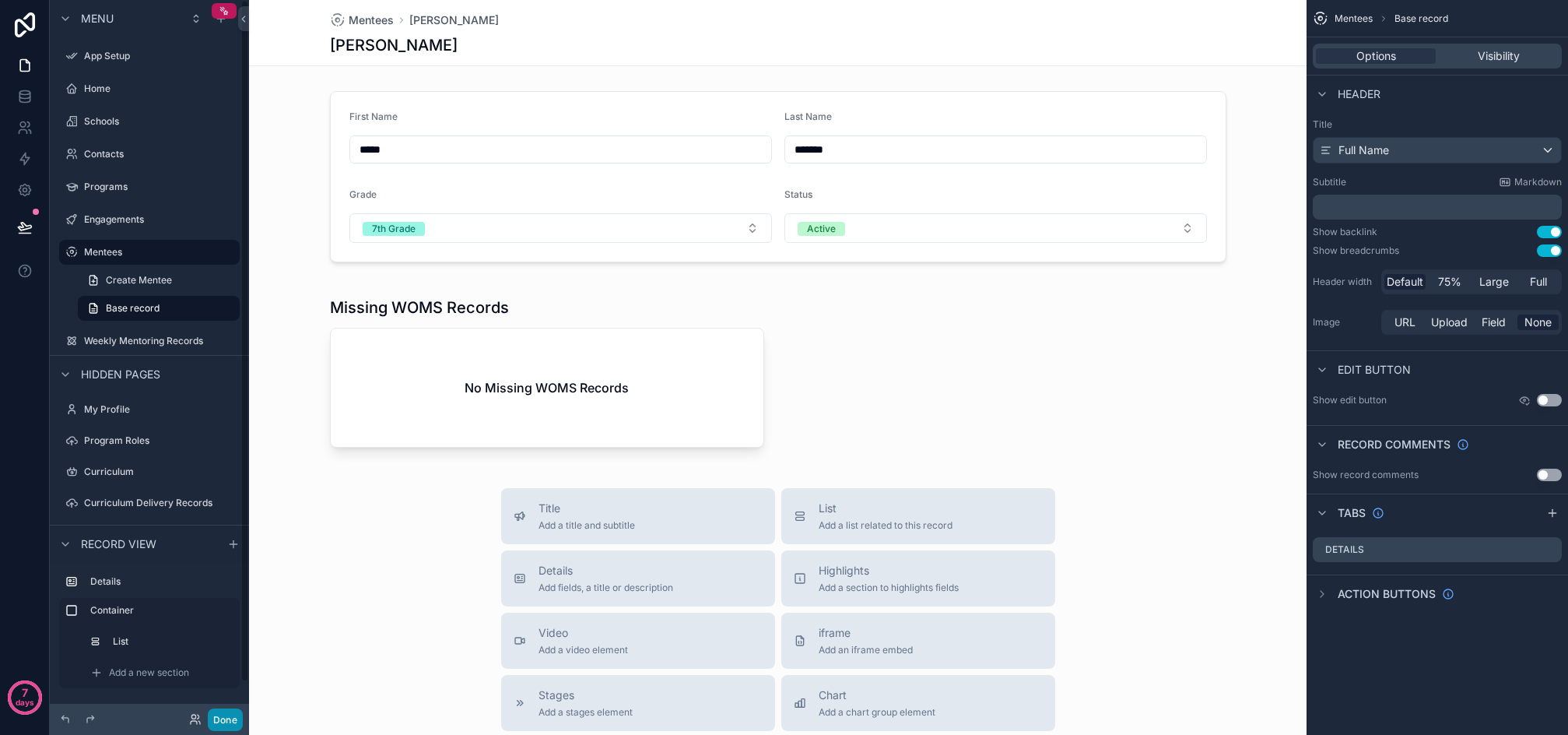
click at [236, 721] on button "Done" at bounding box center [225, 719] width 35 height 23
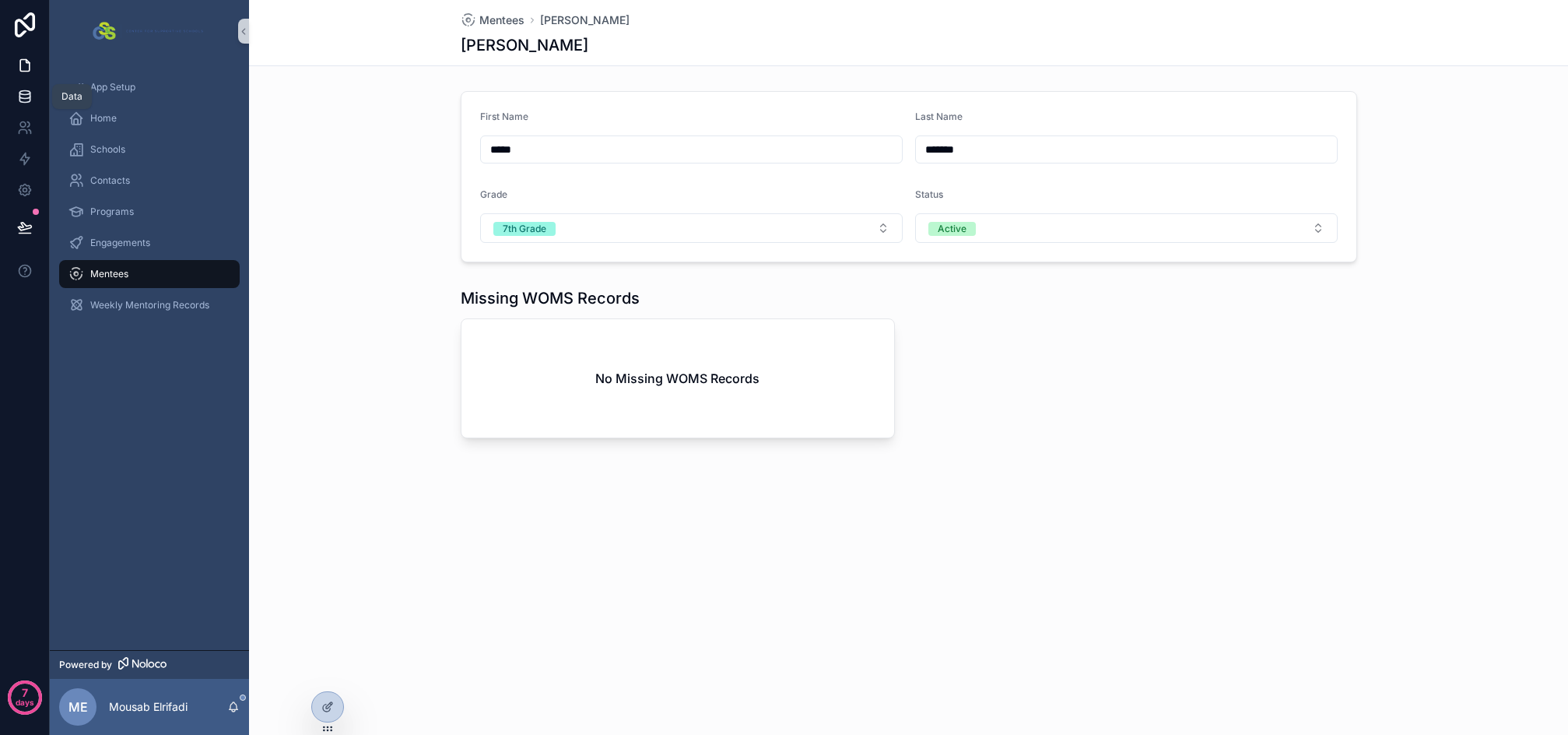
click at [26, 97] on icon at bounding box center [25, 97] width 16 height 16
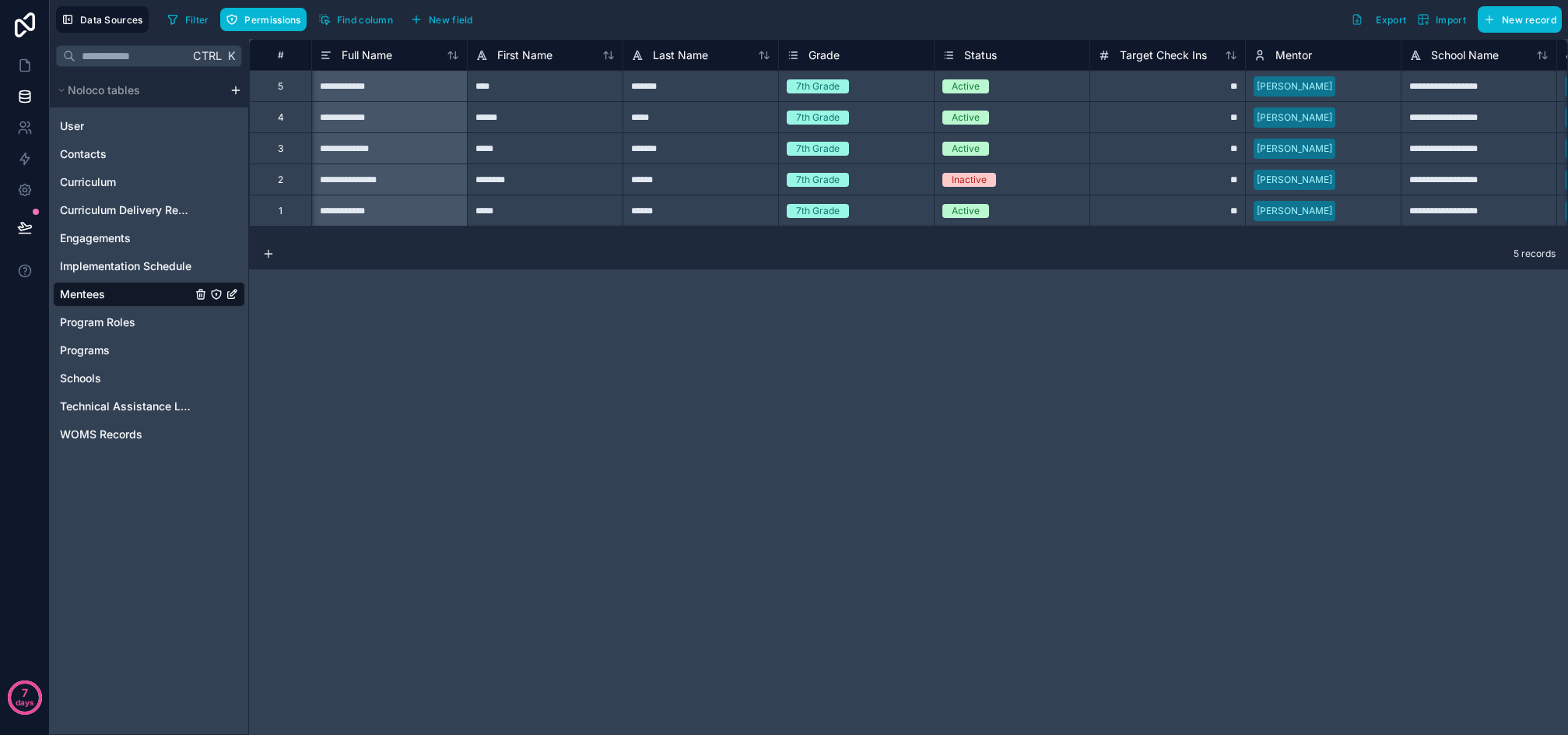
scroll to position [0, 923]
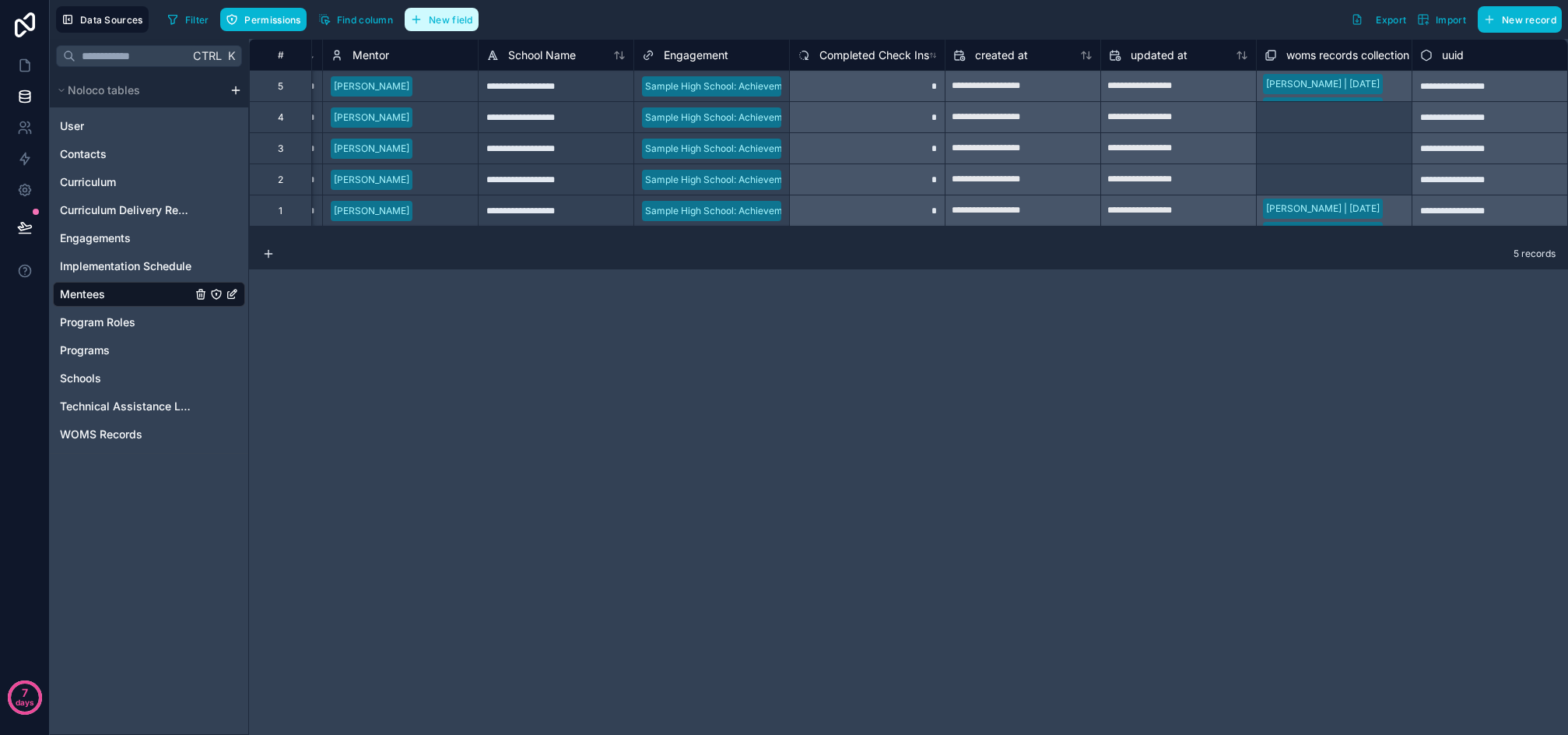
click at [462, 24] on span "New field" at bounding box center [451, 20] width 44 height 12
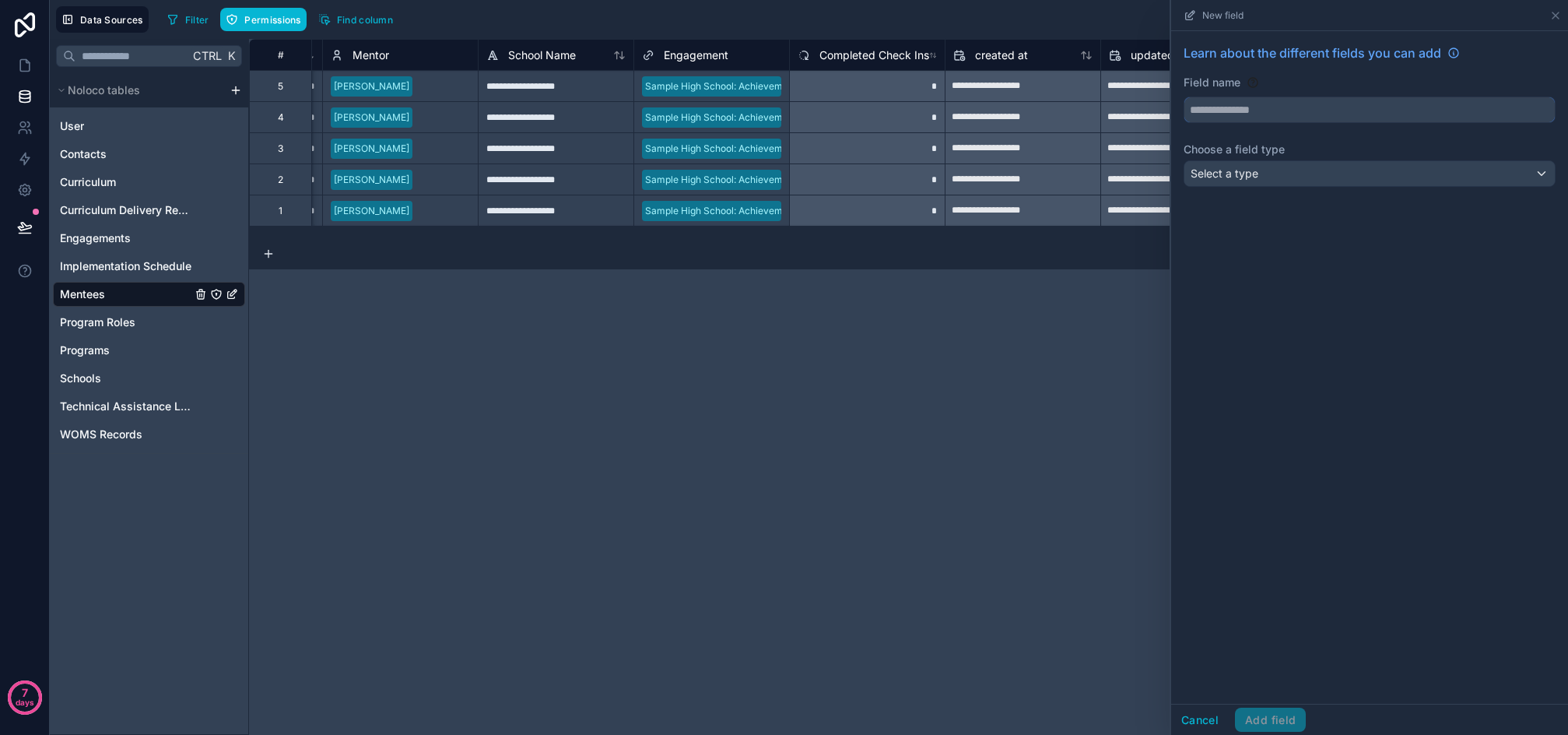
click at [1327, 112] on input "text" at bounding box center [1370, 110] width 371 height 25
click at [1184, 97] on button "*****" at bounding box center [1370, 110] width 372 height 27
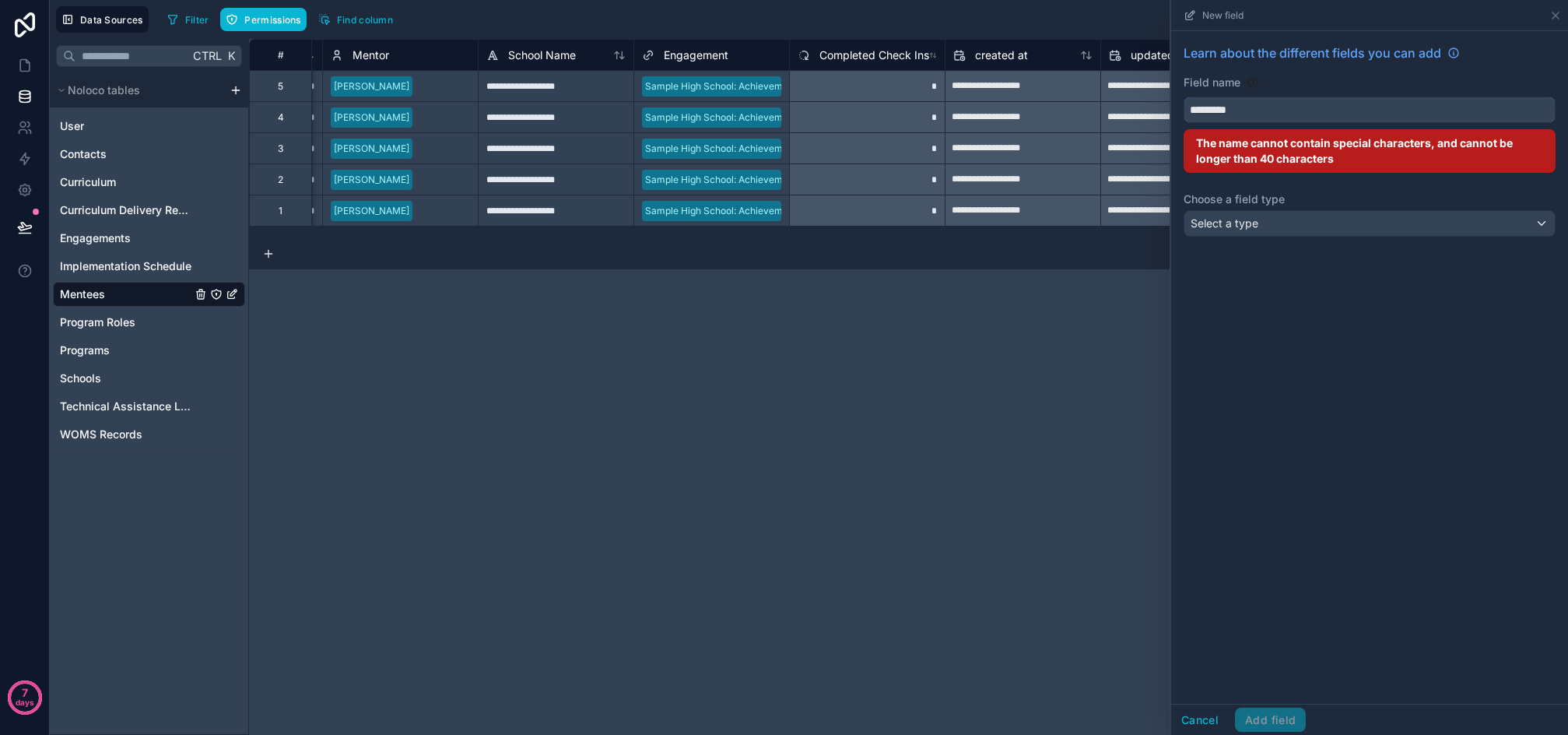
click at [1184, 97] on button "********" at bounding box center [1370, 110] width 372 height 27
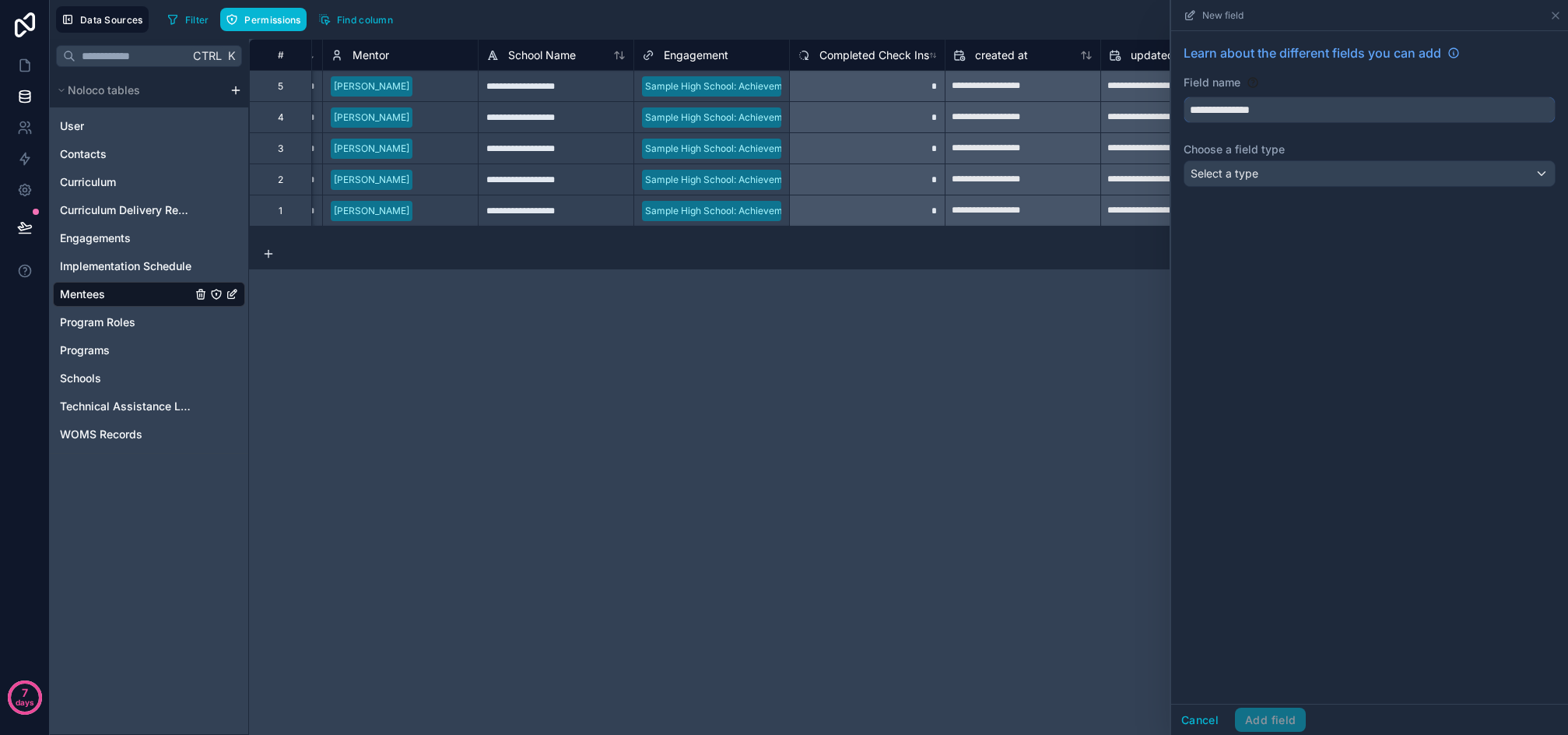
type input "**********"
click at [1285, 172] on div "Select a type" at bounding box center [1370, 174] width 371 height 25
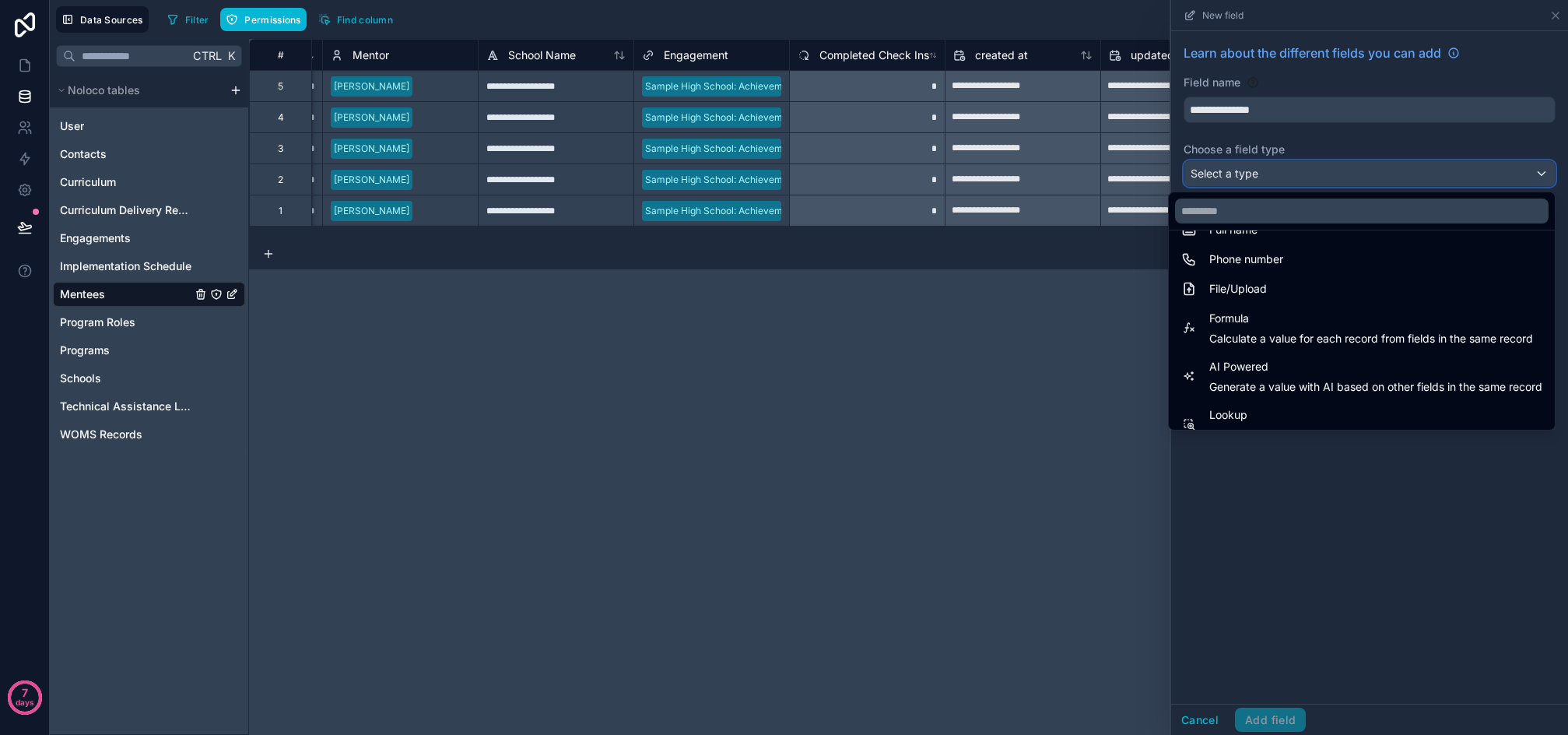
scroll to position [452, 0]
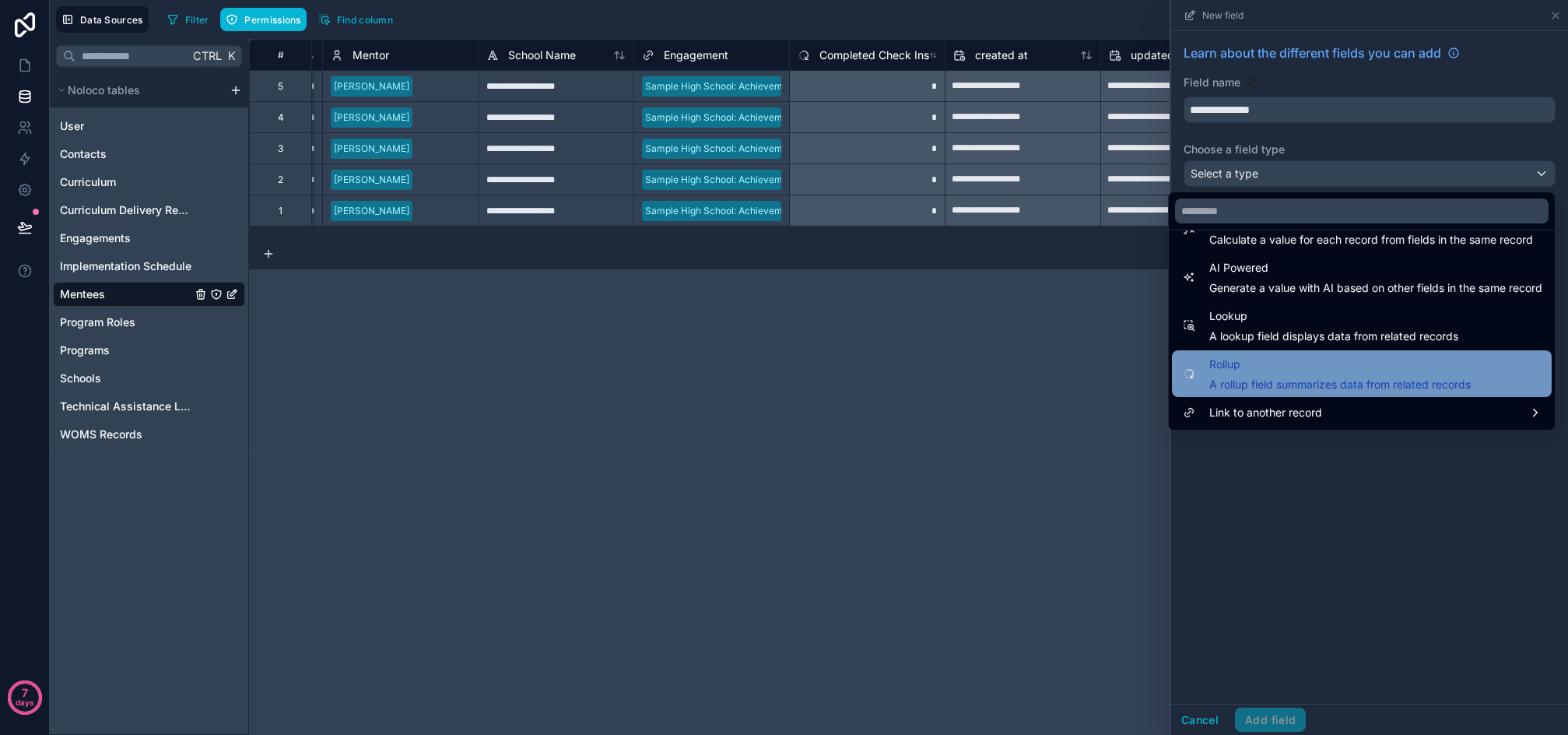
click at [1290, 378] on span "A rollup field summarizes data from related records" at bounding box center [1340, 385] width 261 height 16
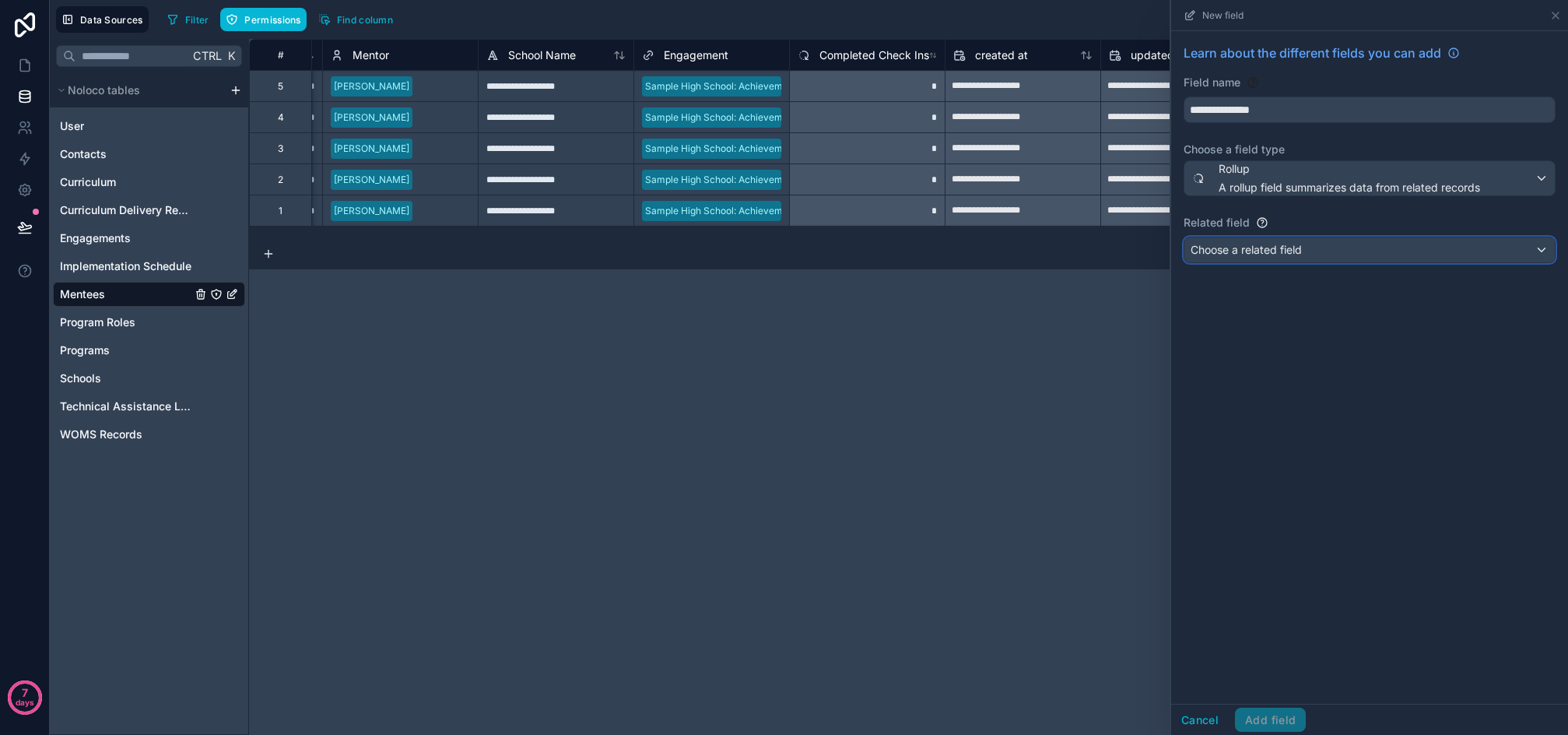
click at [1296, 250] on span "Choose a related field" at bounding box center [1247, 249] width 112 height 13
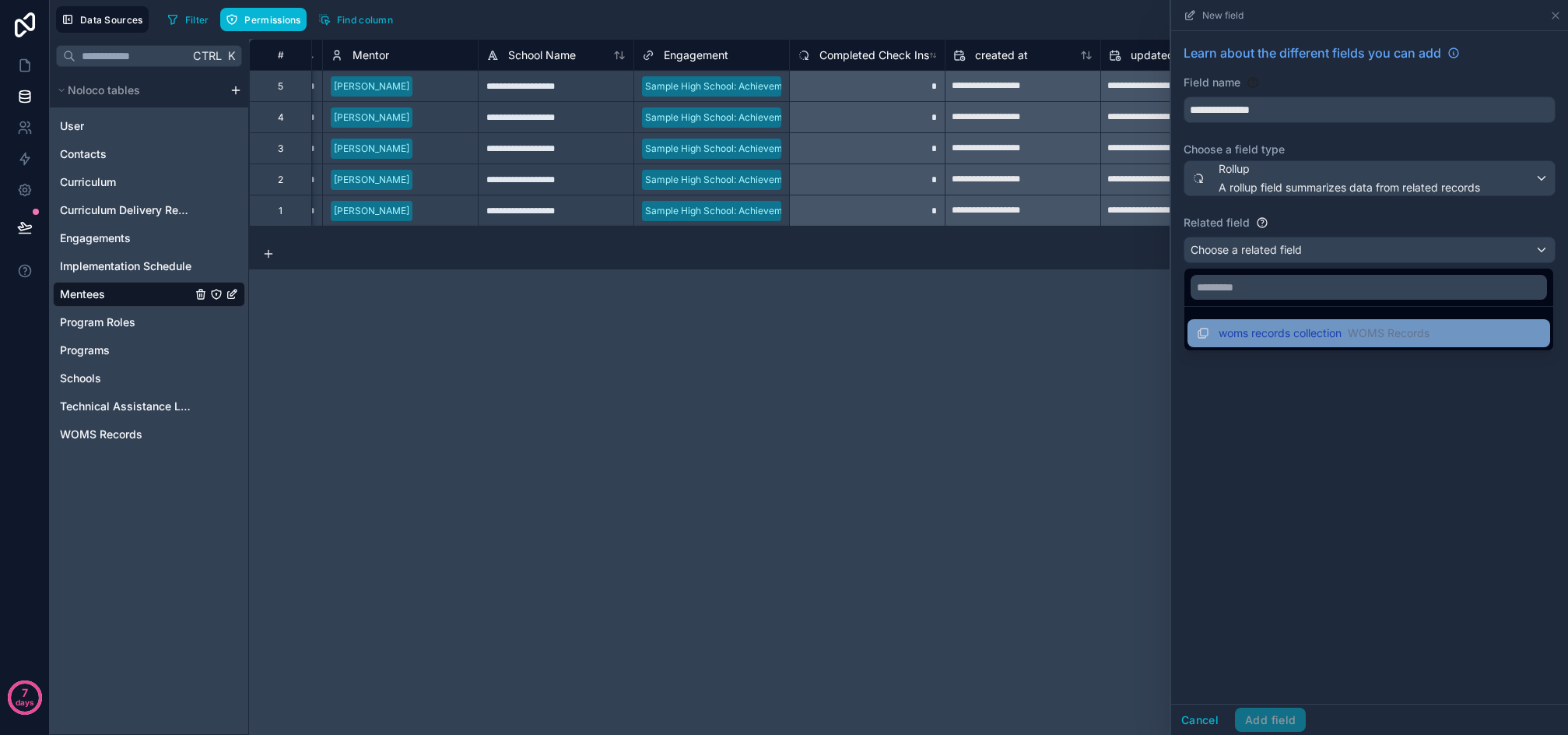
click at [1297, 335] on span "woms records collection" at bounding box center [1280, 333] width 123 height 16
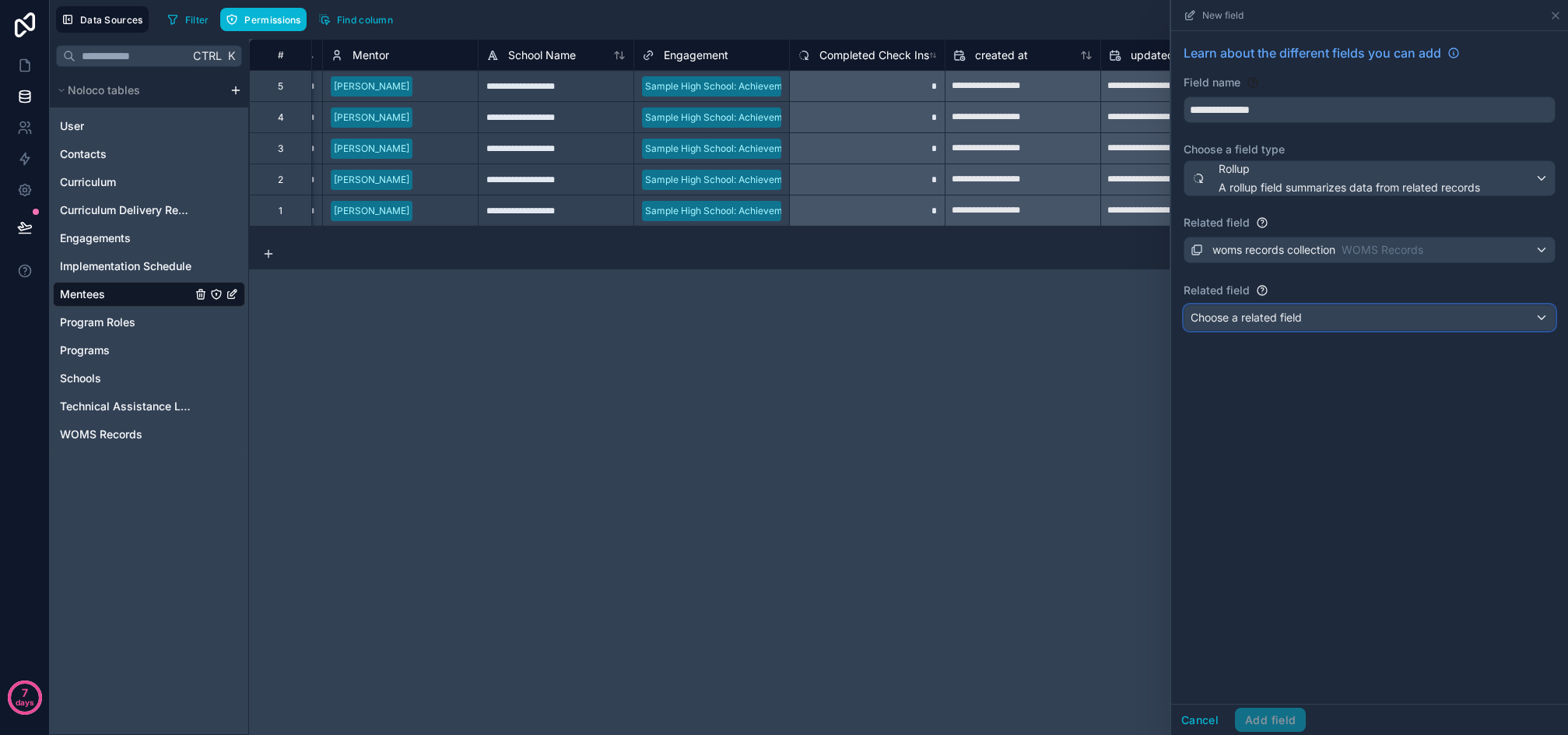
click at [1291, 325] on span "Choose a related field" at bounding box center [1247, 318] width 112 height 16
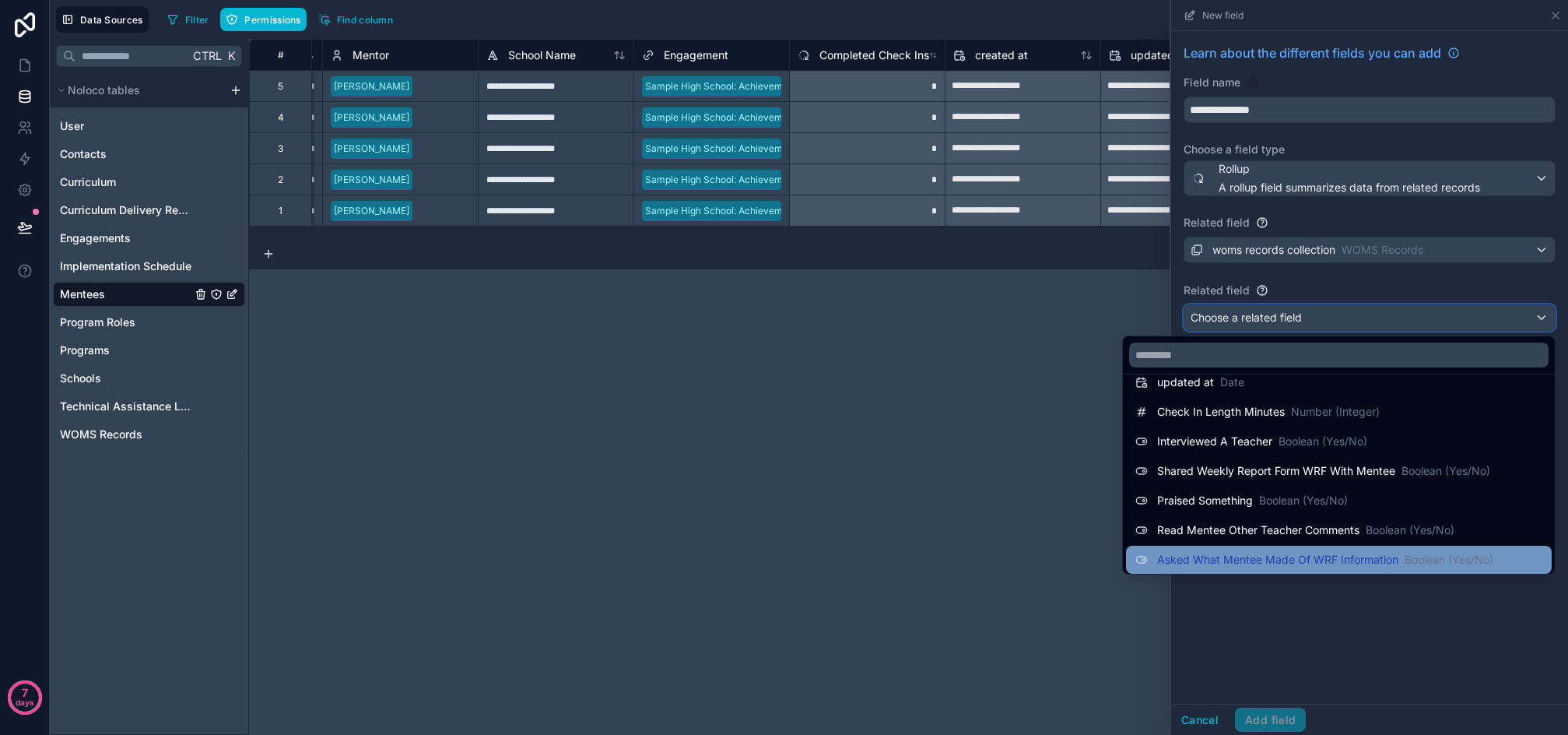
scroll to position [106, 0]
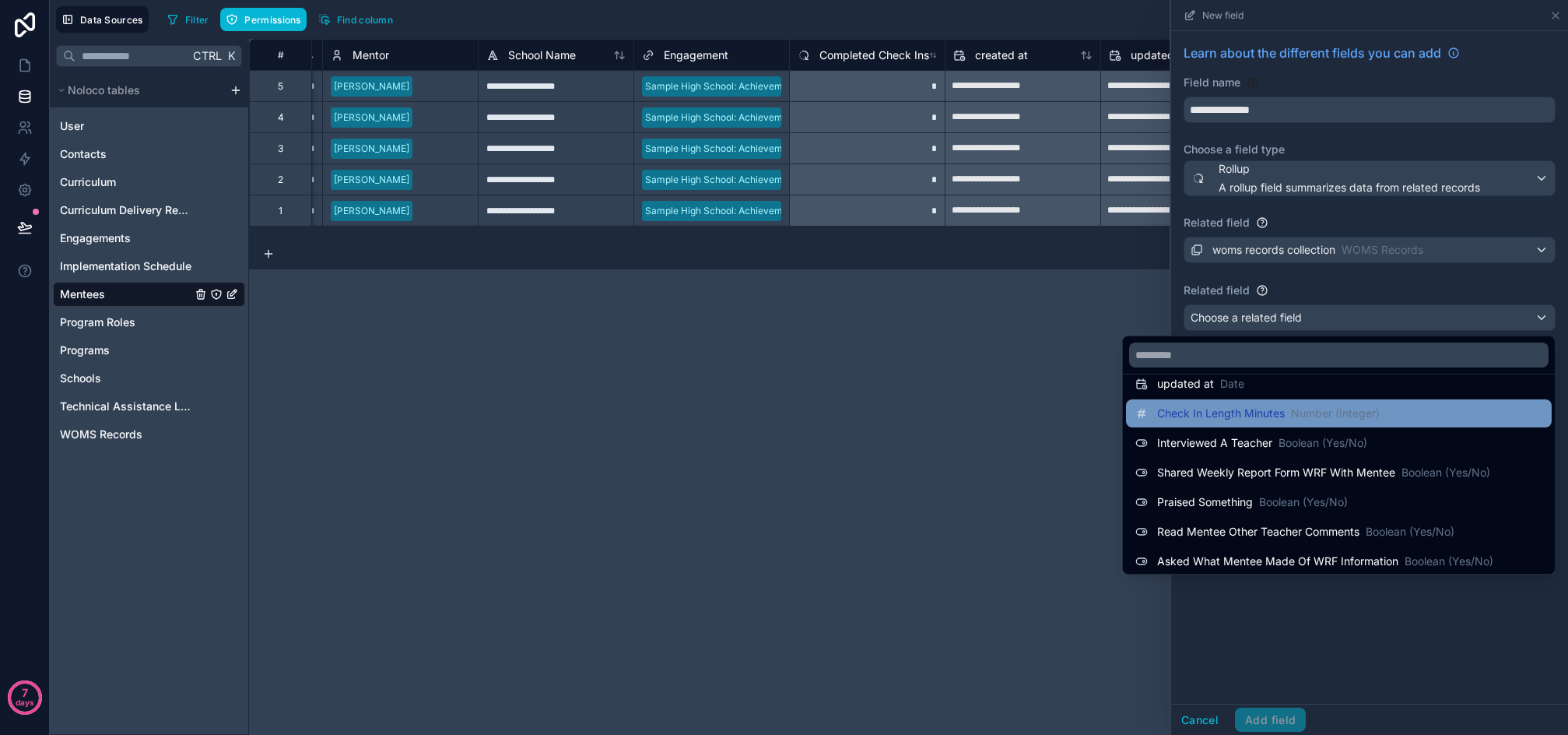
click at [1451, 423] on div "Check In Length Minutes Number (Integer)" at bounding box center [1339, 414] width 426 height 28
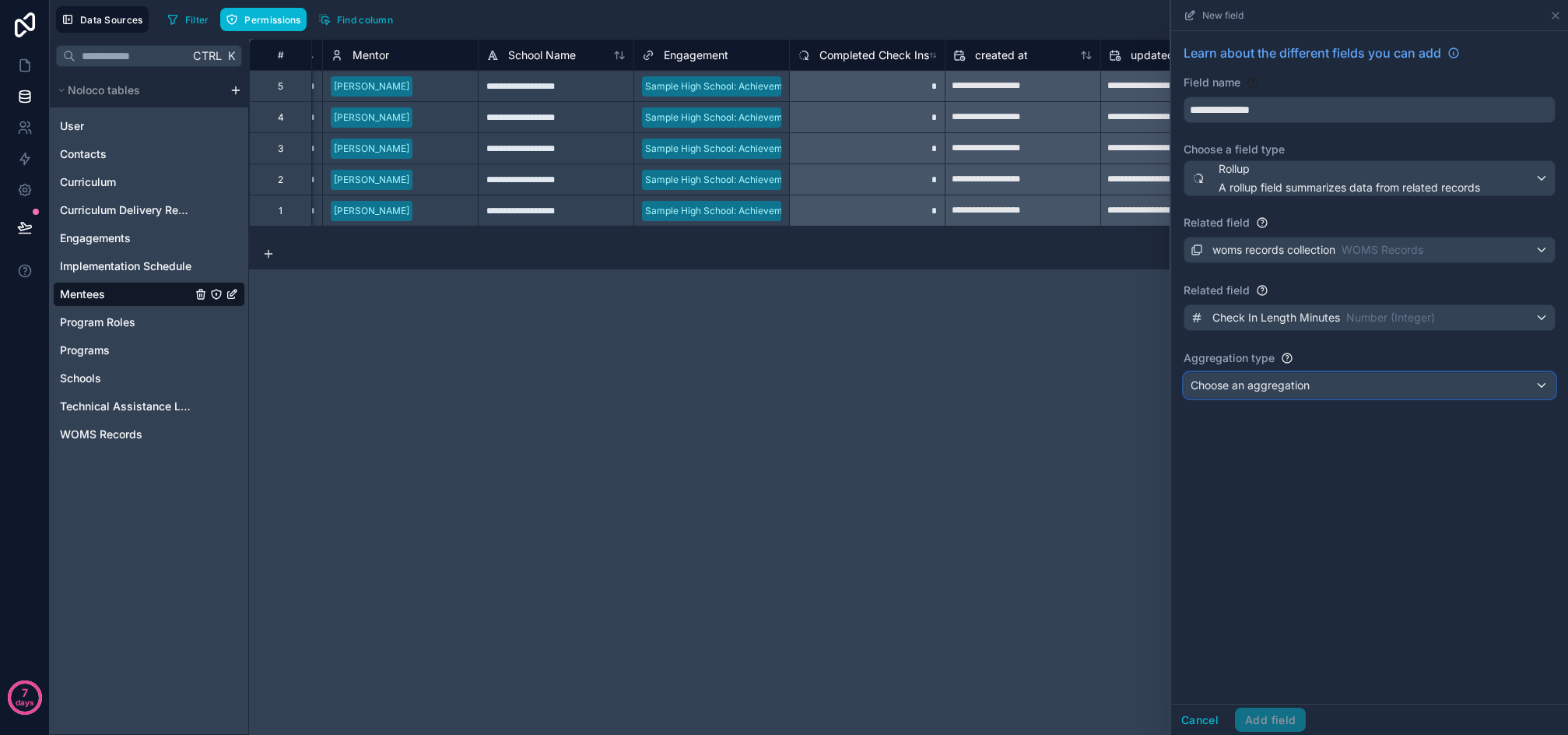
click at [1320, 391] on div "Choose an aggregation" at bounding box center [1370, 385] width 371 height 25
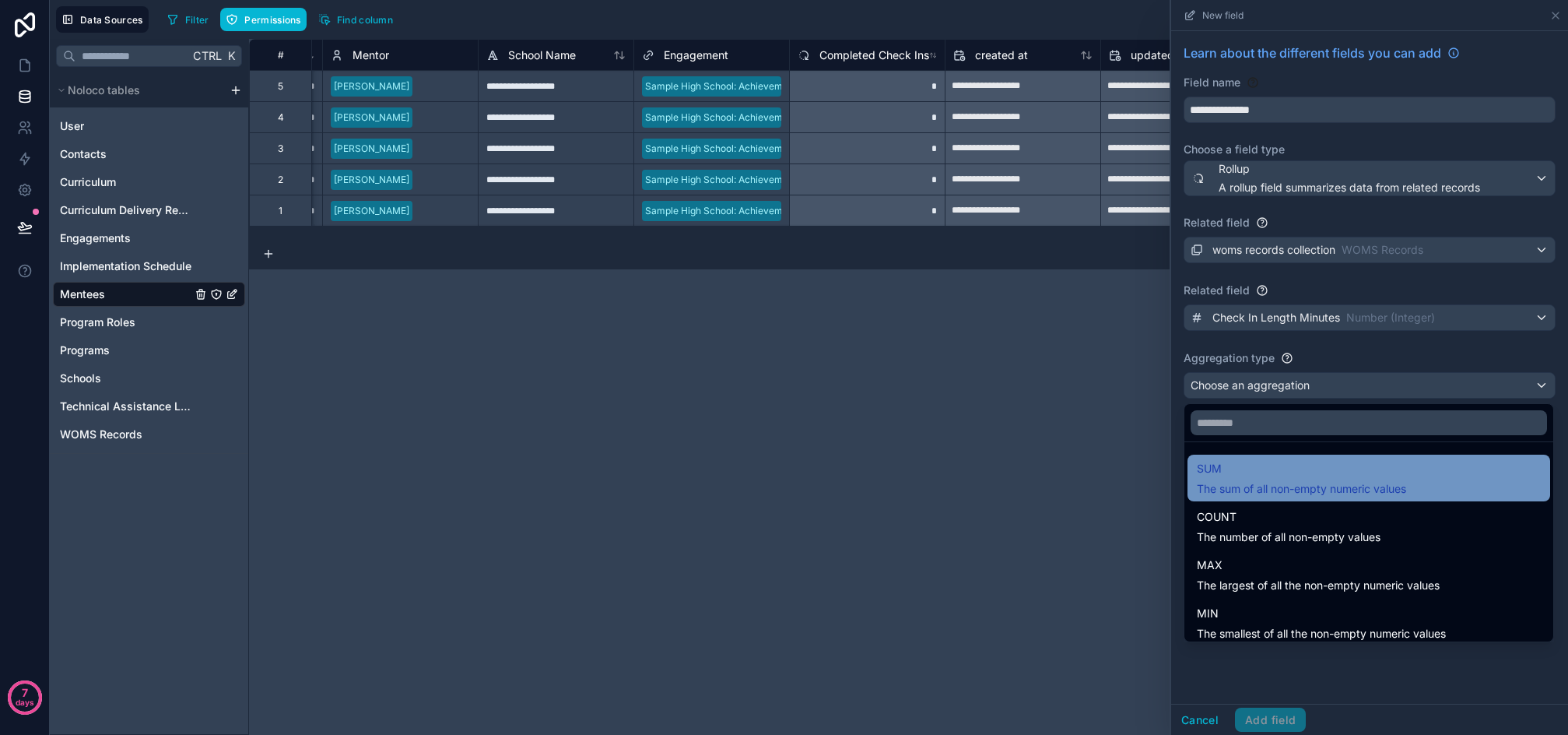
click at [1300, 486] on span "The sum of all non-empty numeric values" at bounding box center [1302, 489] width 209 height 16
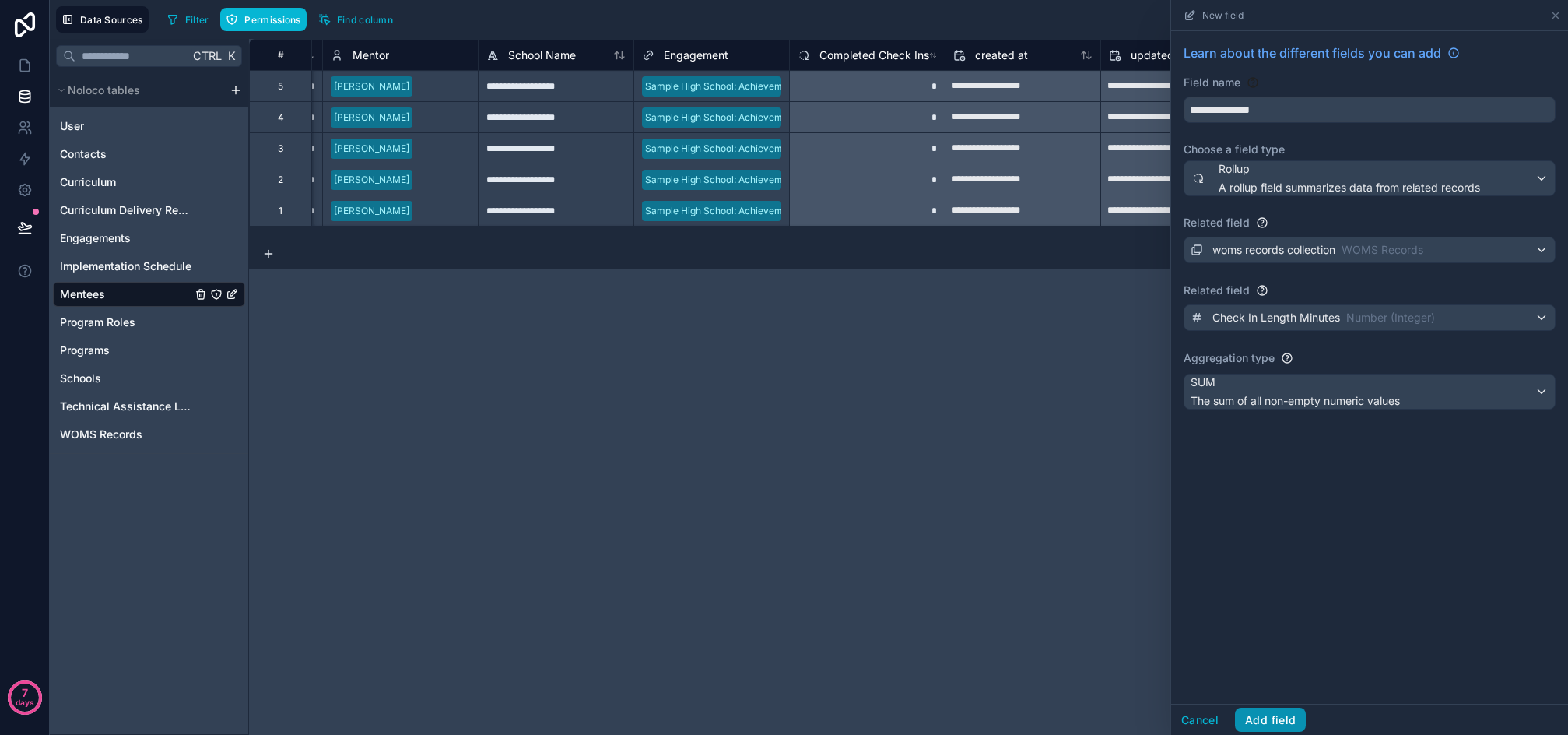
click at [1268, 713] on button "Add field" at bounding box center [1270, 720] width 71 height 25
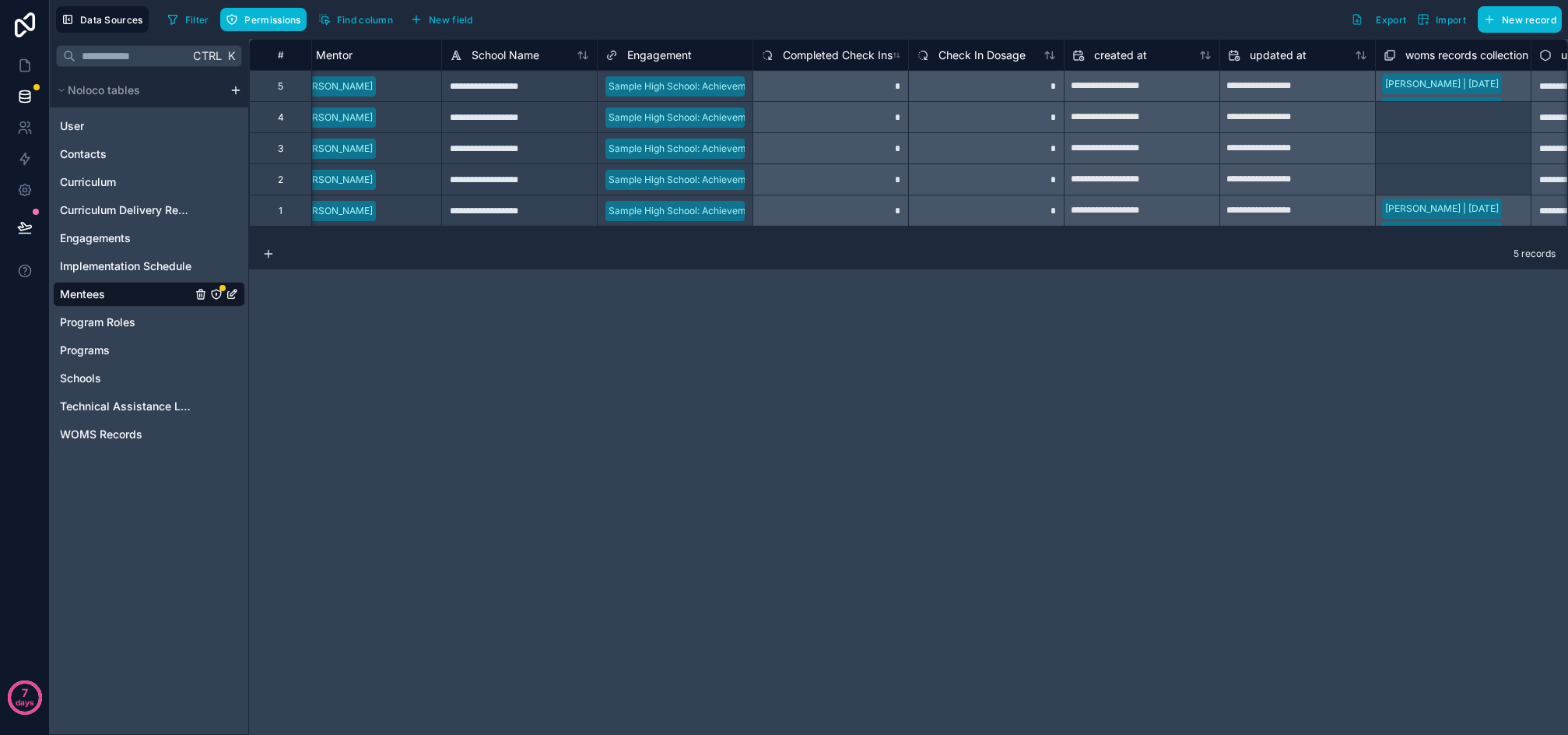
scroll to position [0, 1079]
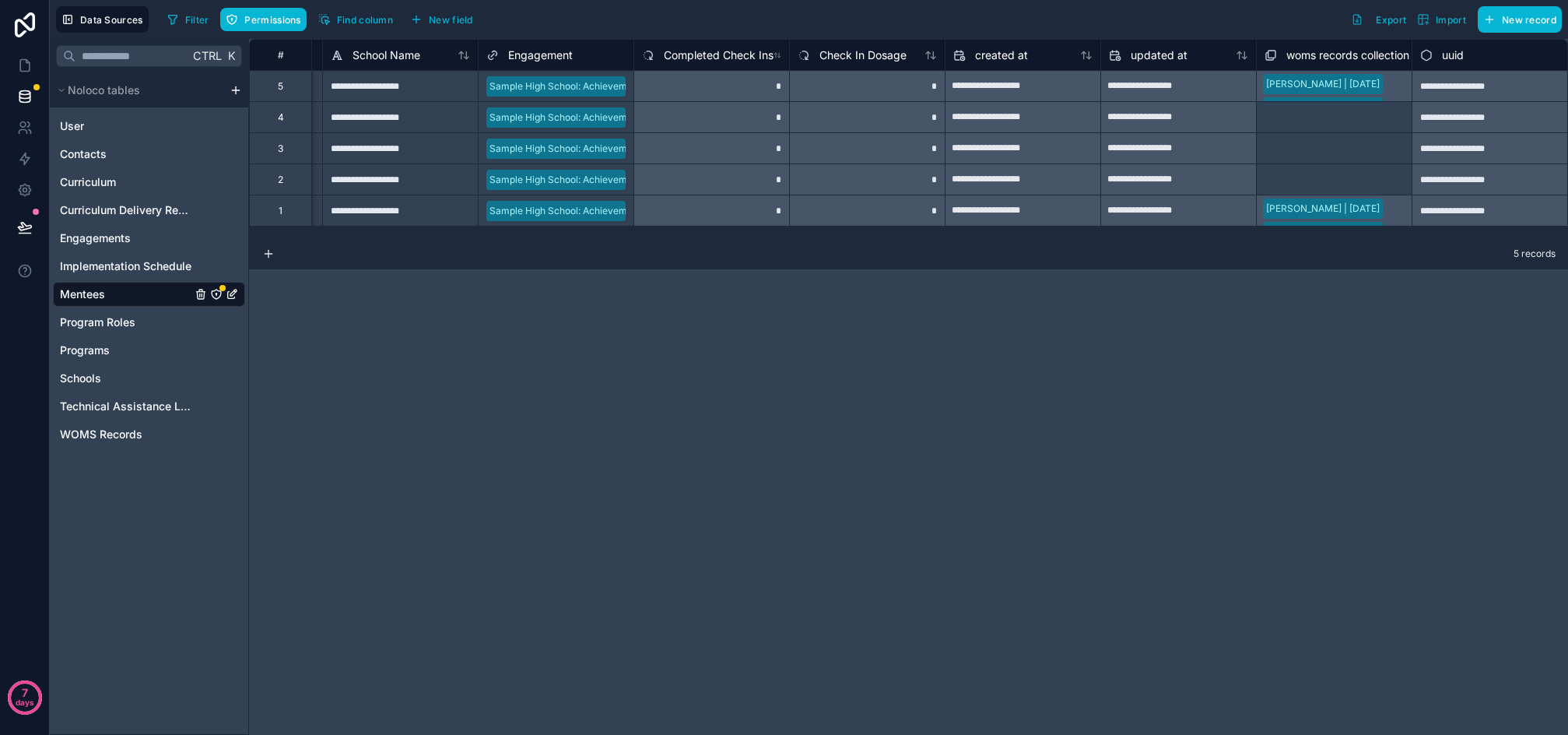
click at [215, 293] on icon "Mentees" at bounding box center [216, 294] width 12 height 12
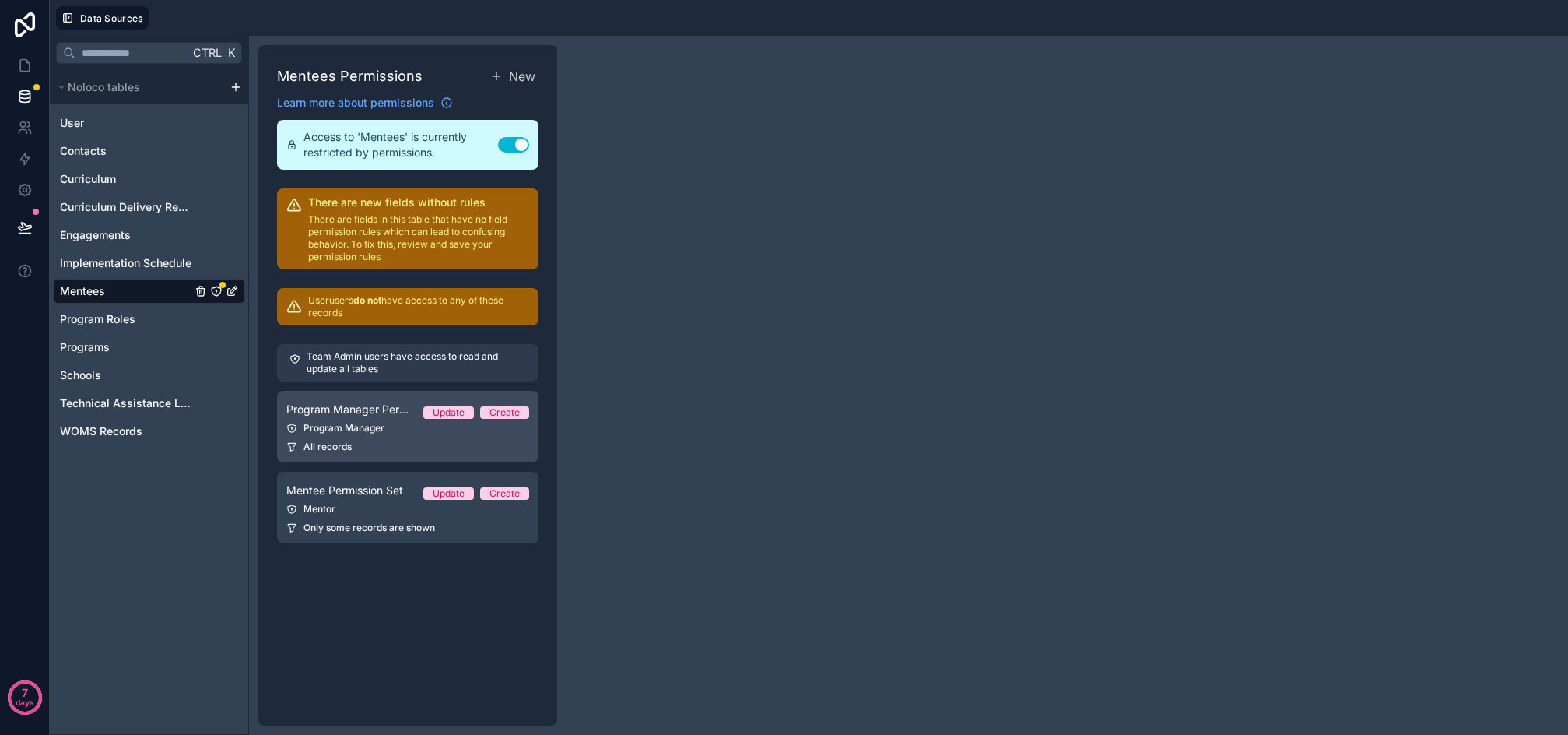
click at [349, 414] on span "Program Manager Permission Set" at bounding box center [349, 410] width 125 height 16
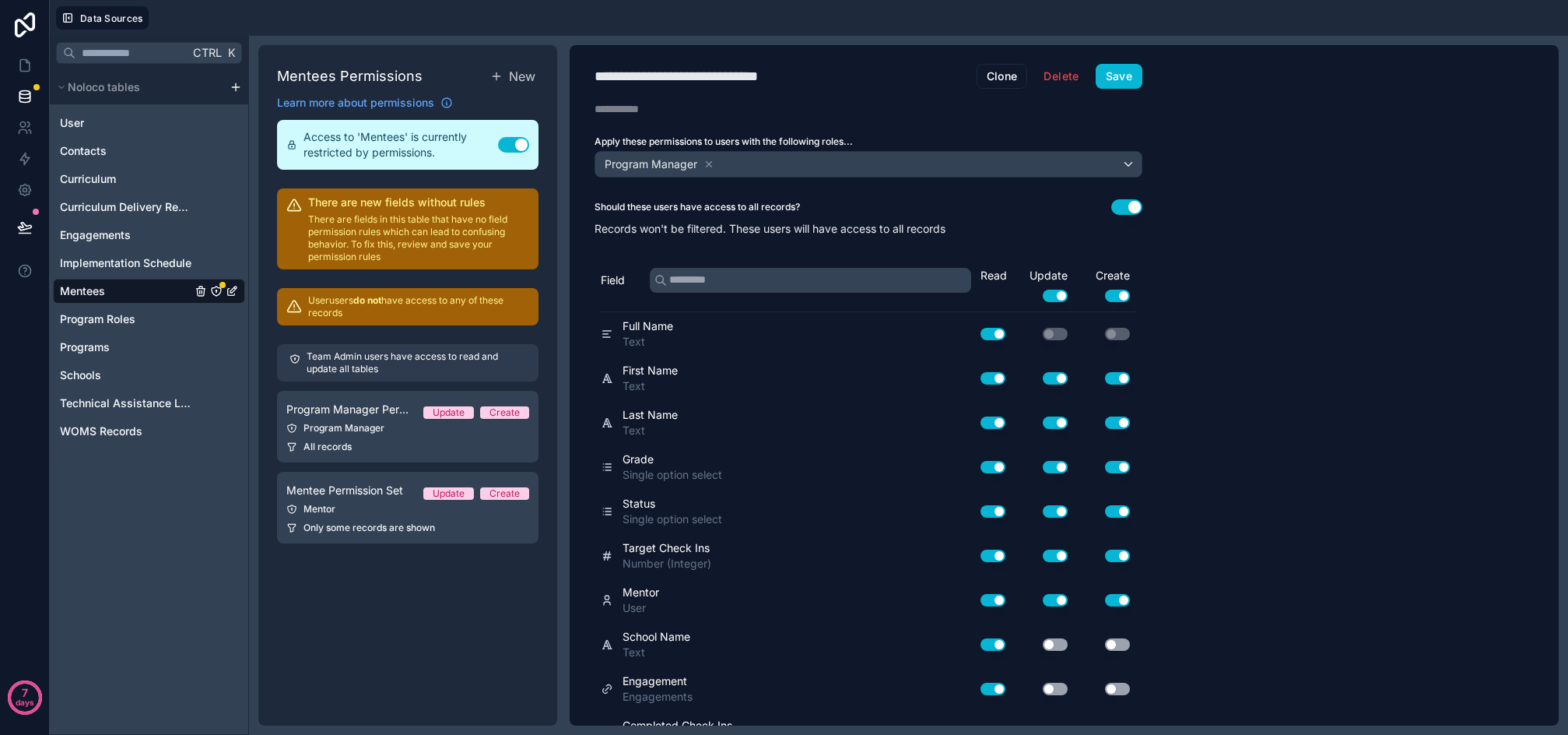
scroll to position [119, 0]
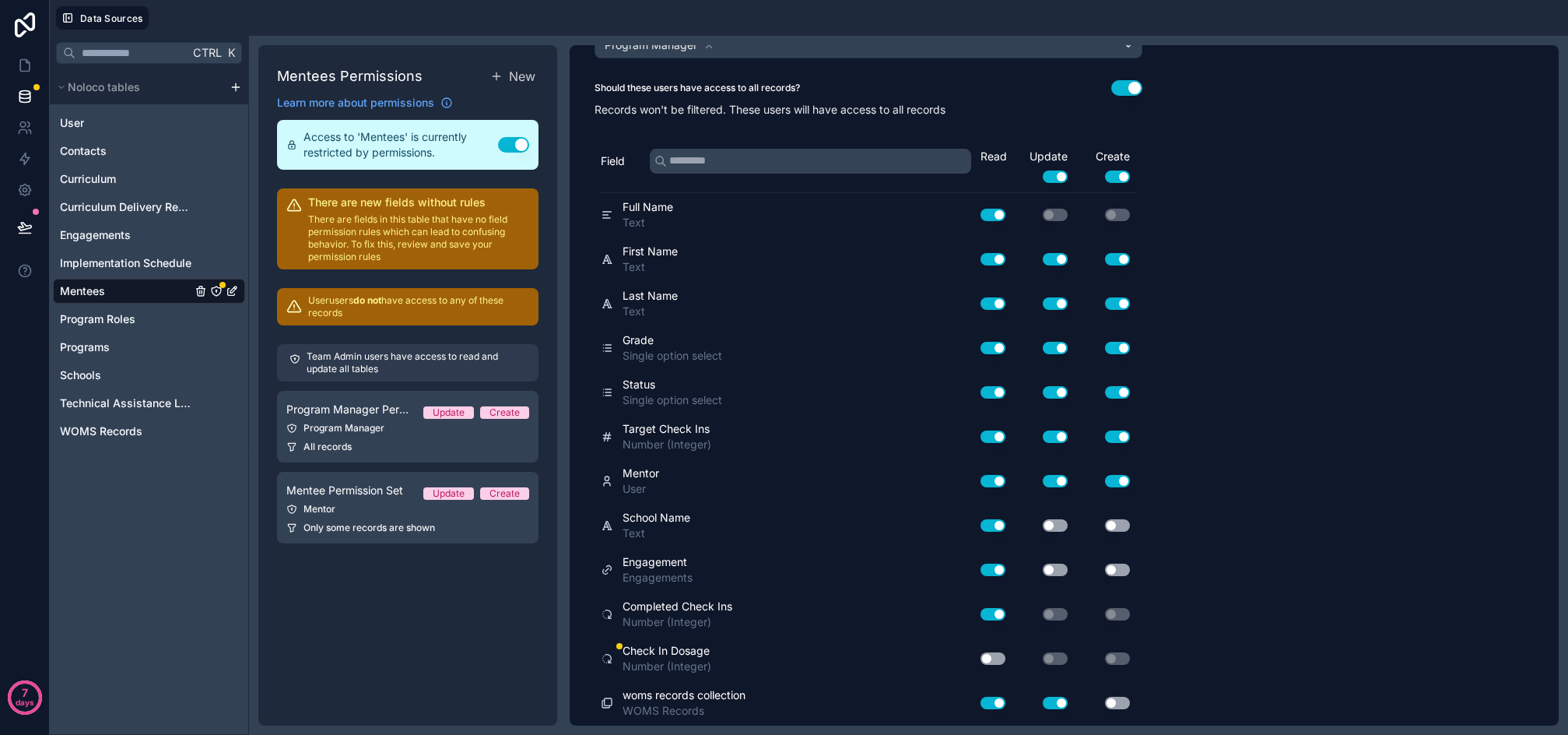
click at [993, 659] on button "Use setting" at bounding box center [993, 659] width 25 height 12
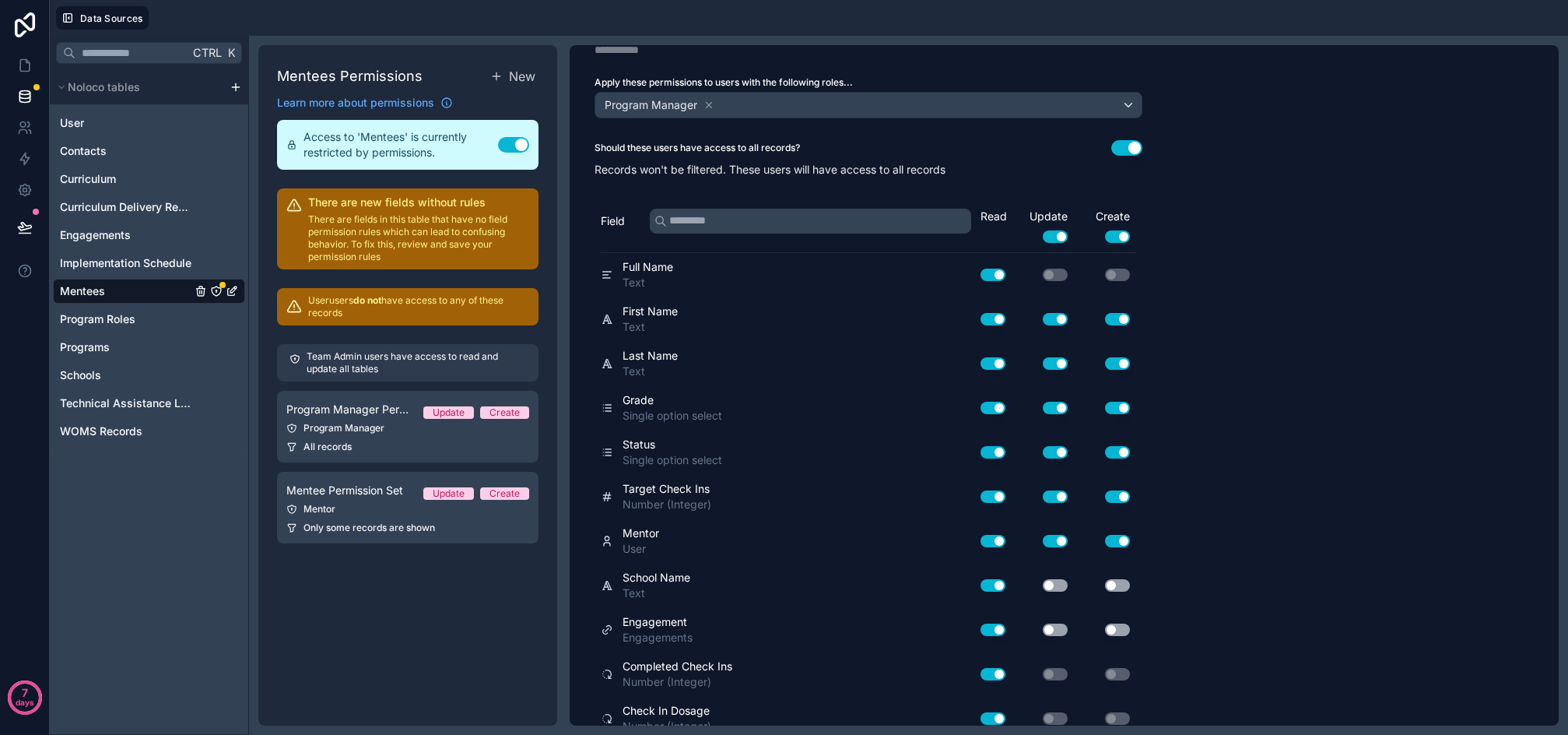
scroll to position [0, 0]
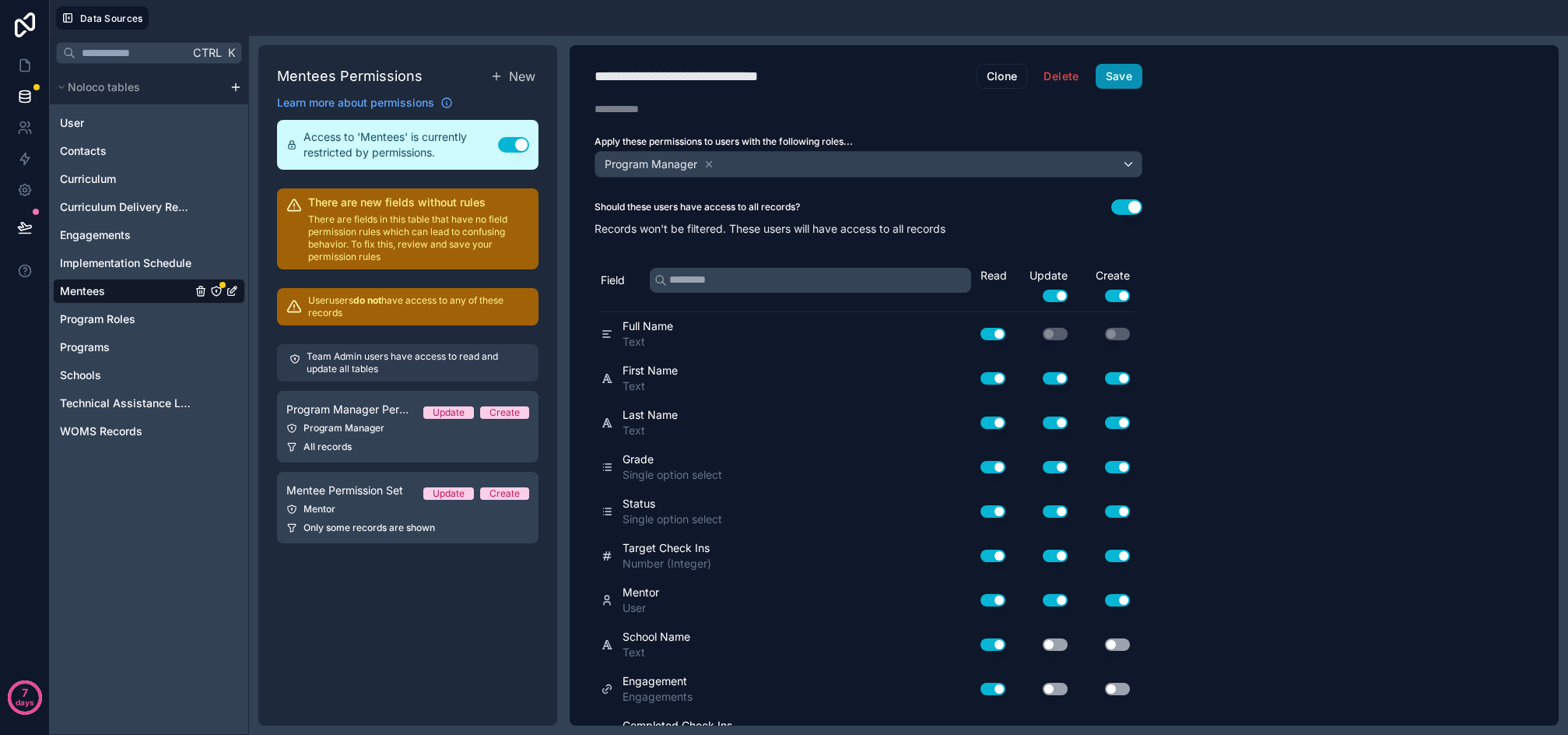
click at [1137, 74] on button "Save" at bounding box center [1119, 76] width 47 height 25
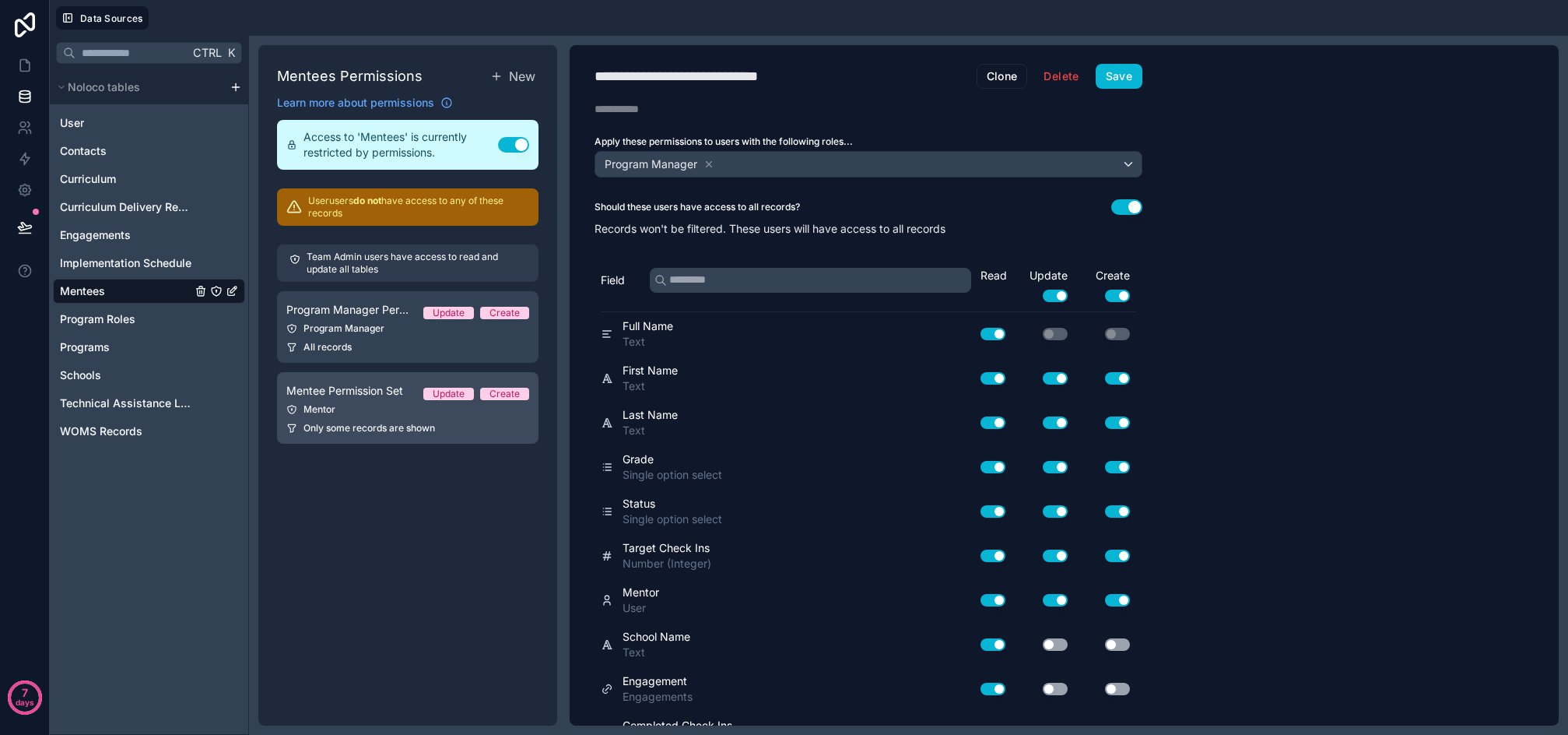
click at [371, 407] on div "Mentor" at bounding box center [407, 410] width 243 height 12
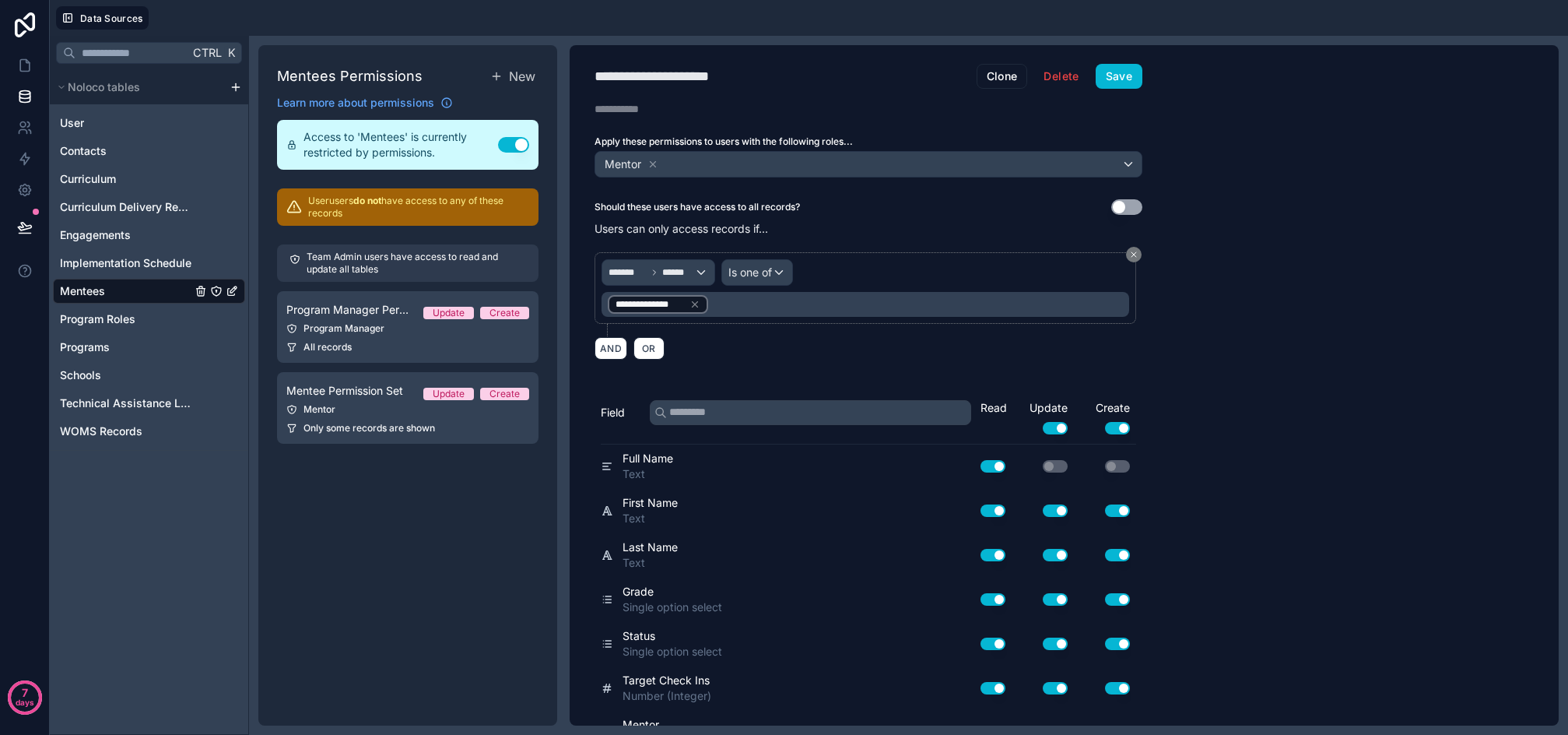
scroll to position [251, 0]
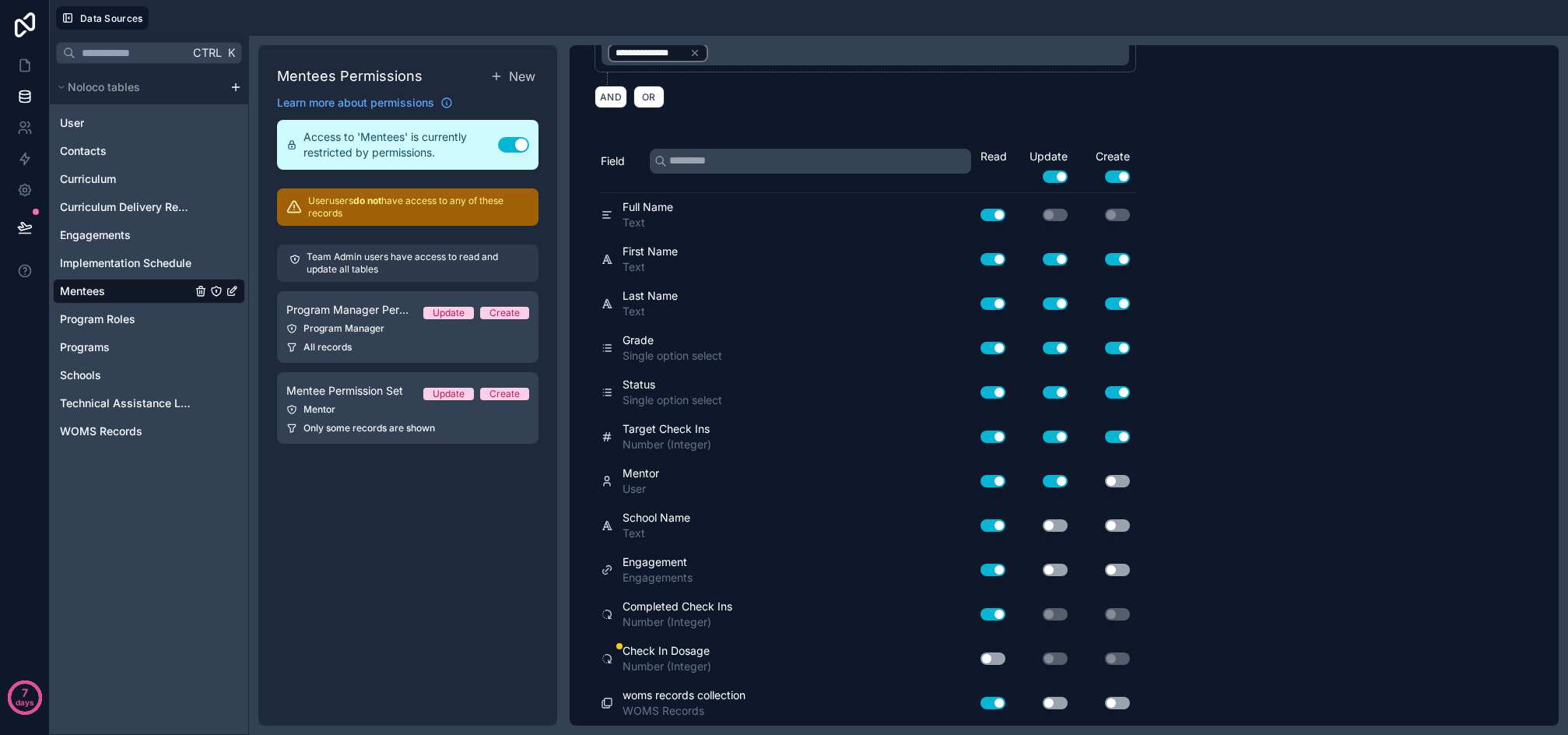
click at [993, 660] on button "Use setting" at bounding box center [993, 659] width 25 height 12
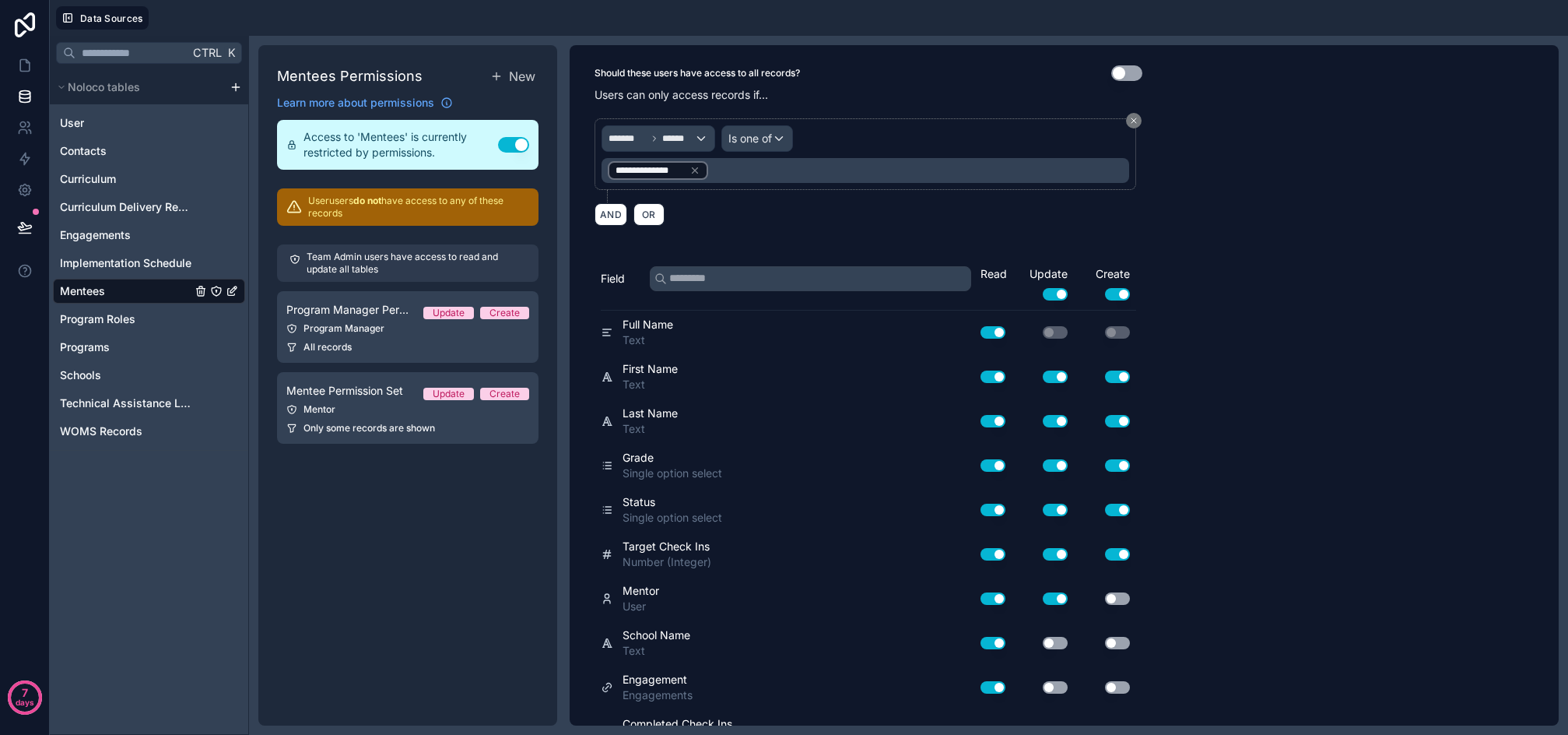
scroll to position [0, 0]
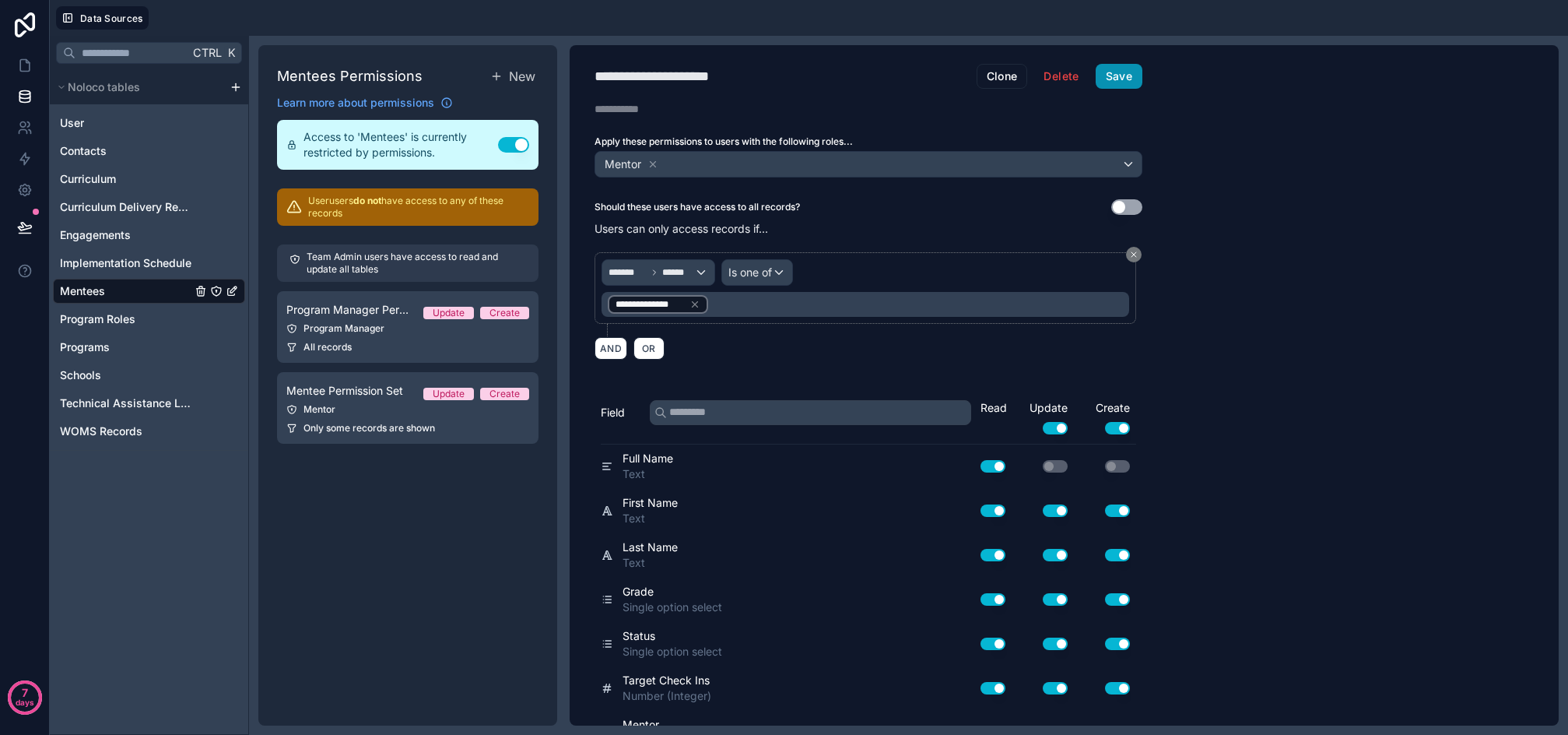
click at [1122, 80] on button "Save" at bounding box center [1119, 76] width 47 height 25
click at [116, 285] on div "Mentees" at bounding box center [149, 291] width 192 height 25
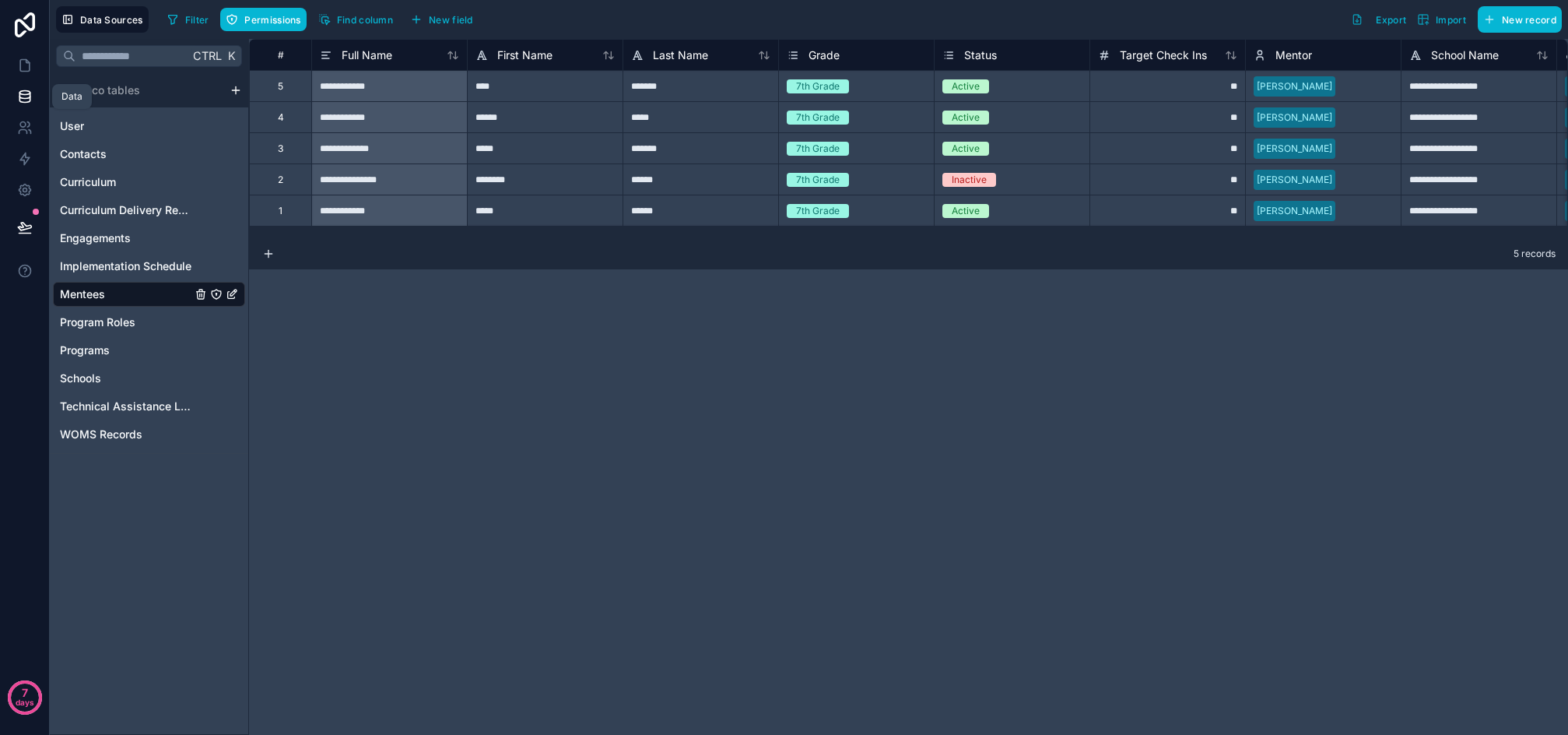
click at [31, 97] on icon at bounding box center [25, 97] width 16 height 16
click at [33, 60] on link at bounding box center [24, 66] width 49 height 31
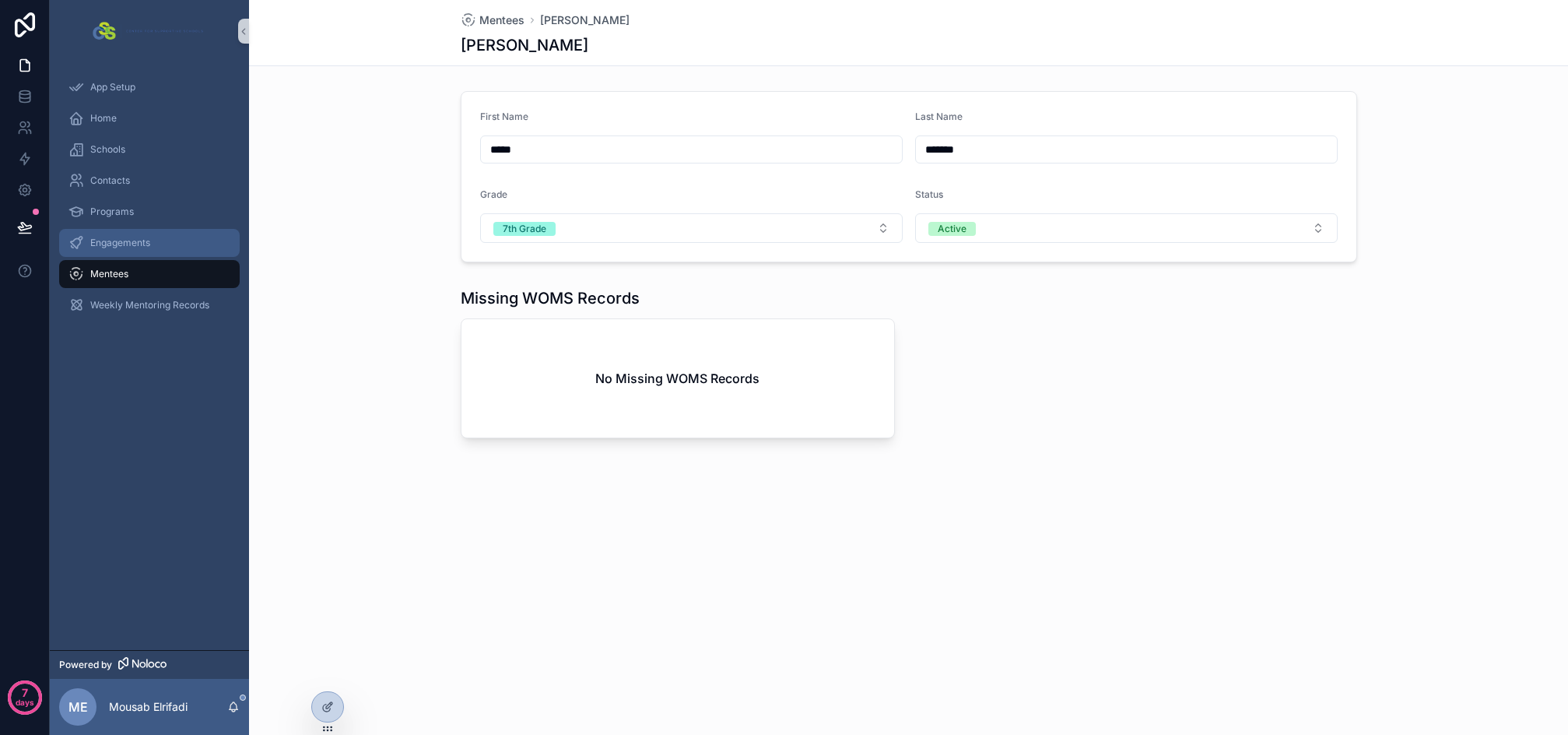
click at [119, 247] on span "Engagements" at bounding box center [120, 243] width 60 height 12
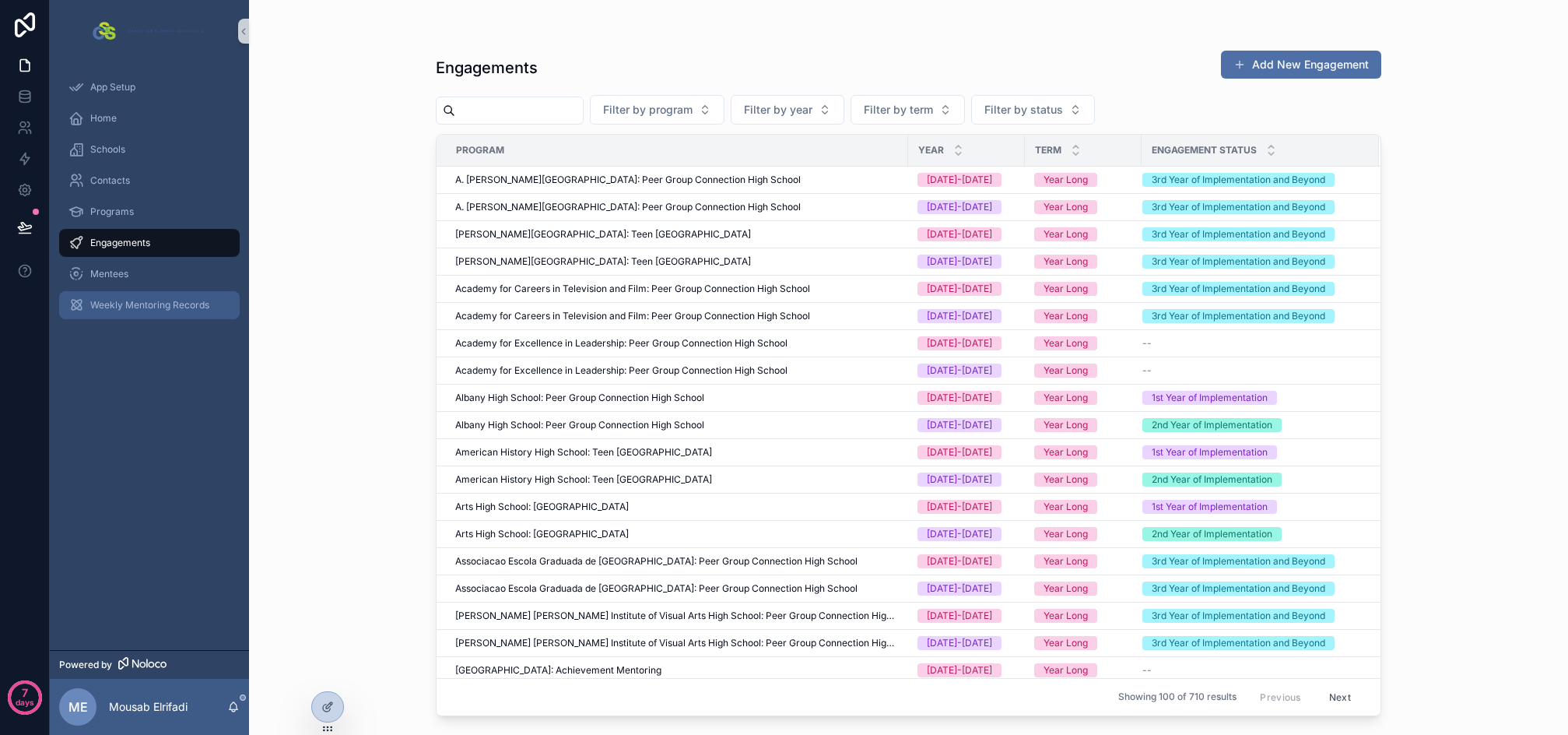
click at [122, 303] on span "Weekly Mentoring Records" at bounding box center [150, 305] width 119 height 12
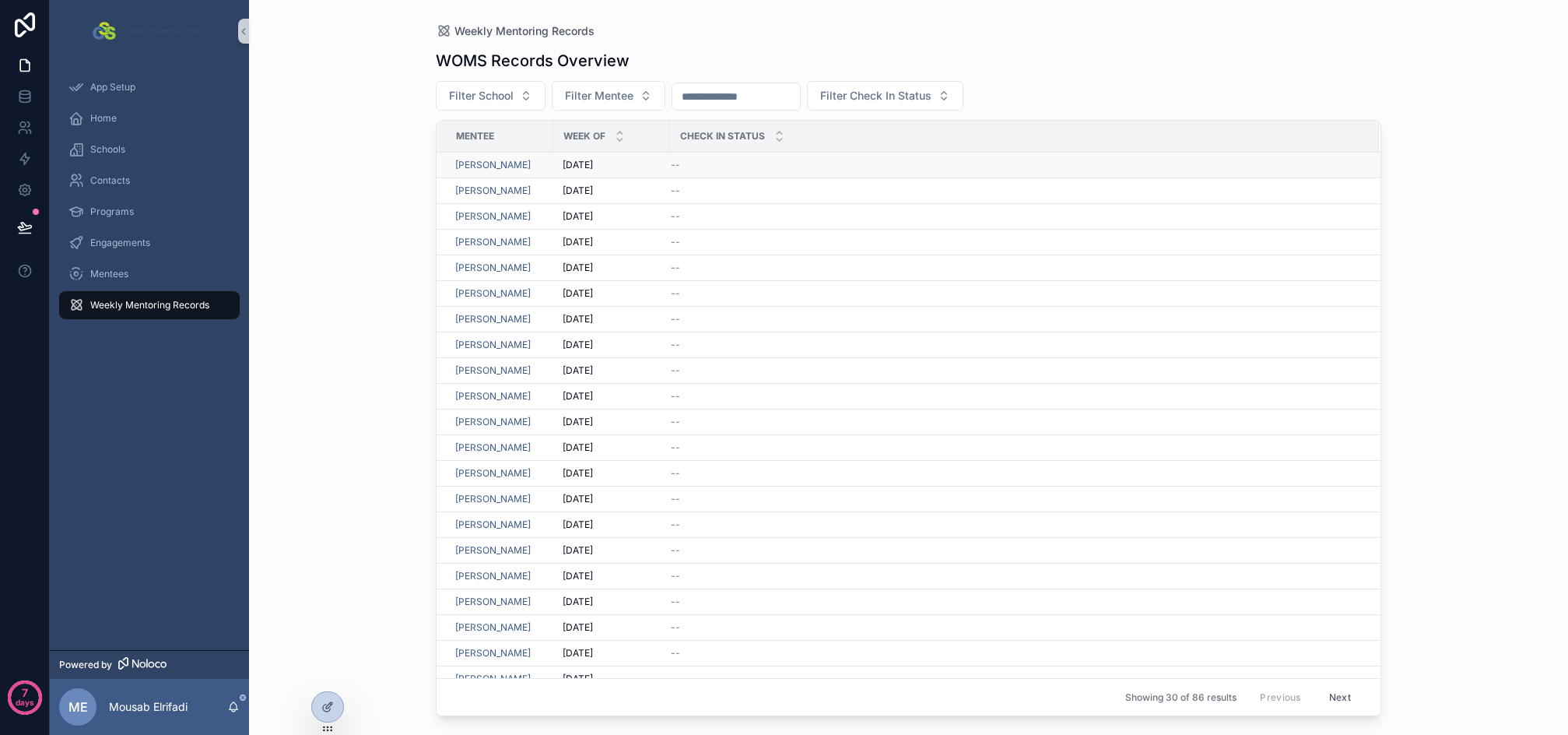
click at [718, 169] on div "--" at bounding box center [1016, 165] width 690 height 12
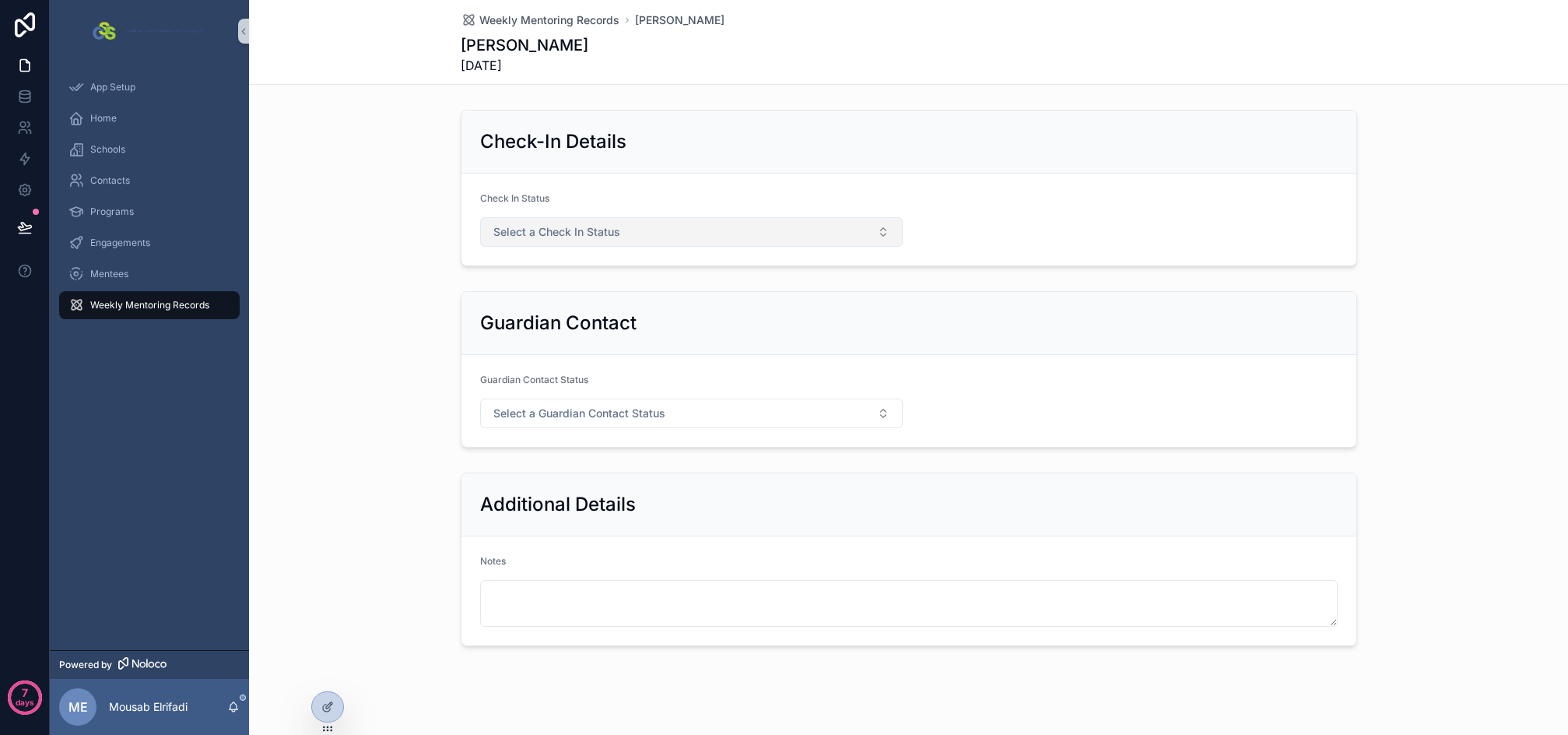
click at [655, 241] on button "Select a Check In Status" at bounding box center [692, 232] width 423 height 30
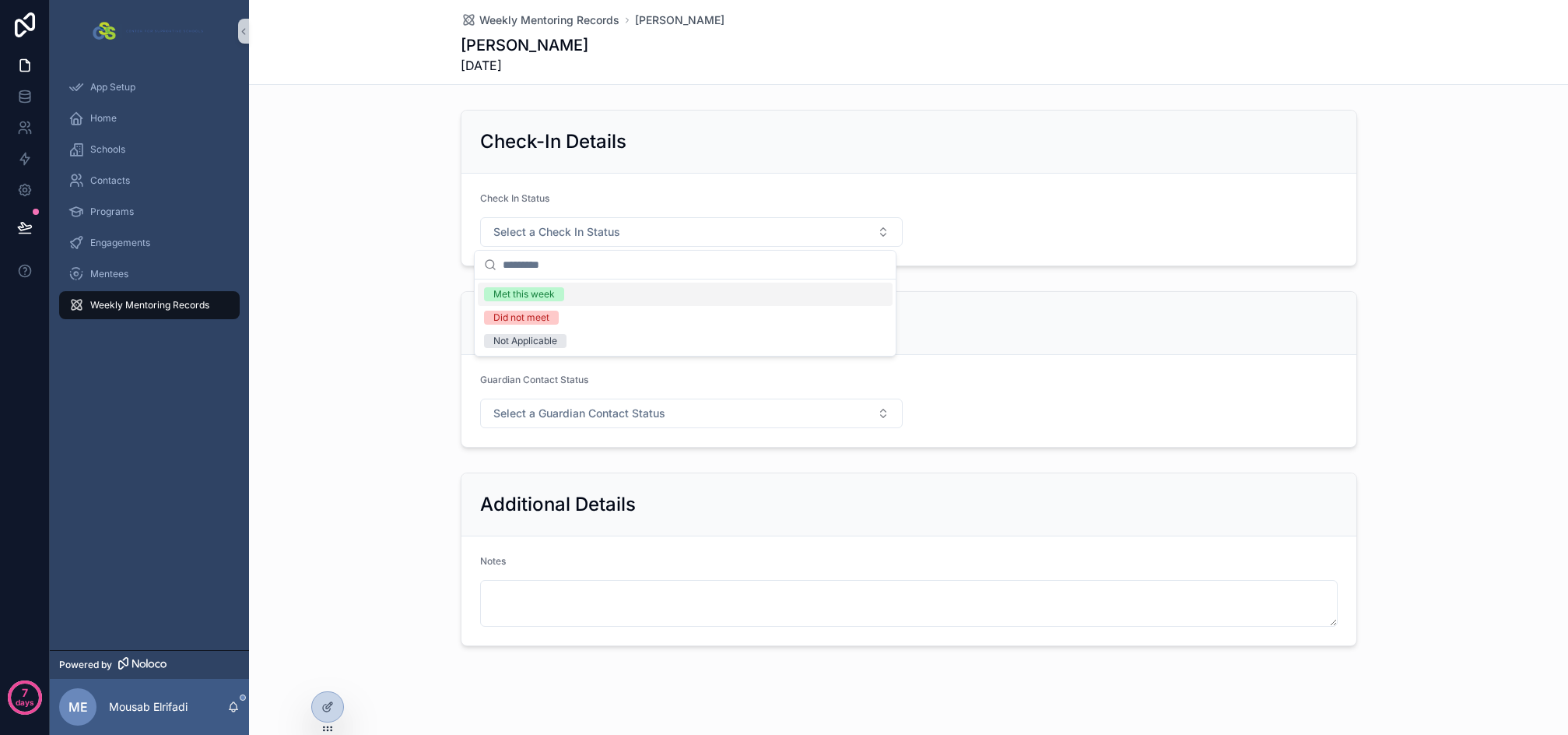
click at [580, 294] on div "Met this week" at bounding box center [686, 294] width 415 height 23
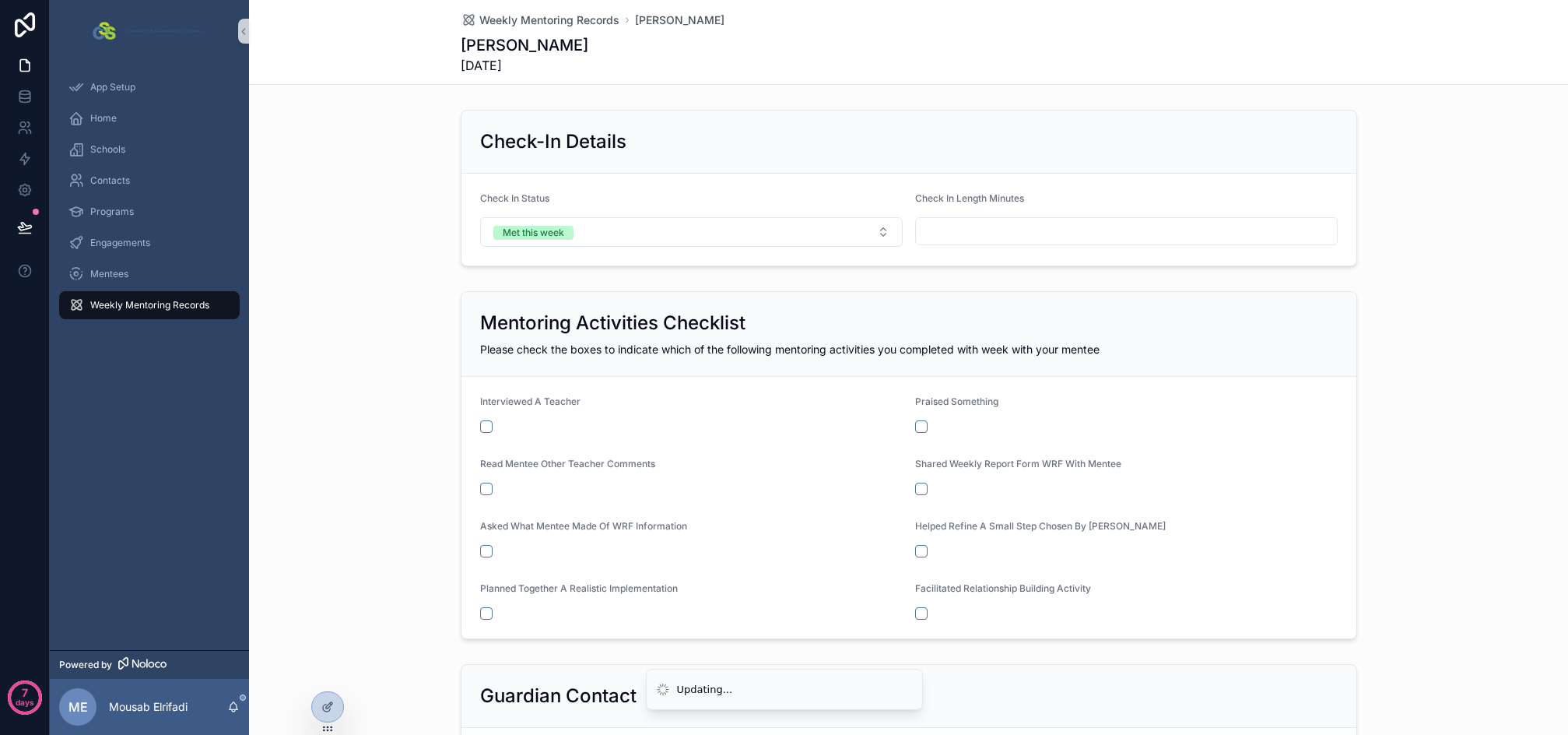
click at [976, 230] on input "scrollable content" at bounding box center [1126, 231] width 421 height 22
type input "**"
click at [398, 258] on div "Check-In Details Check In Status Met this week Check In Length Minutes **" at bounding box center [908, 188] width 1319 height 169
click at [169, 308] on span "Weekly Mentoring Records" at bounding box center [150, 305] width 119 height 12
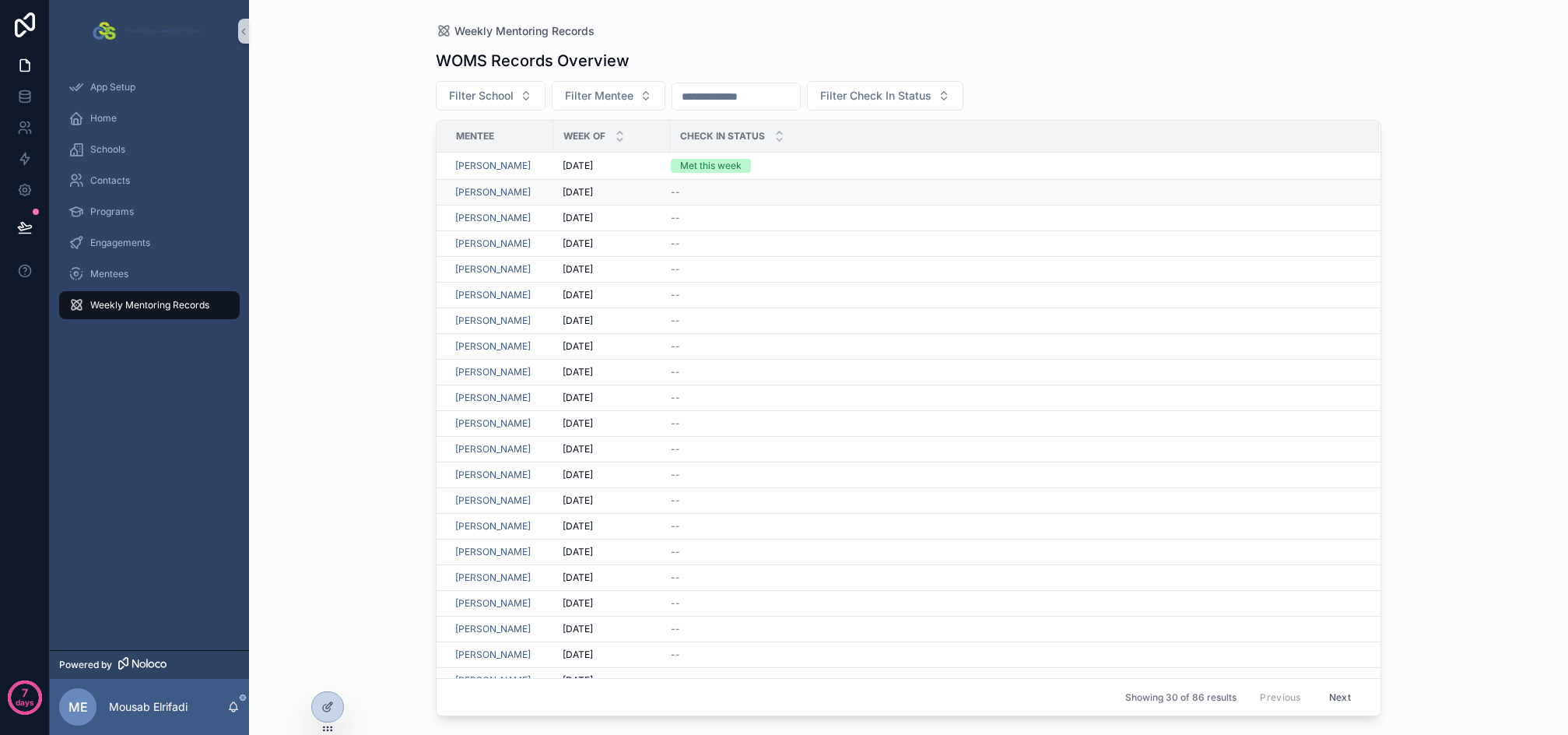
click at [693, 200] on td "--" at bounding box center [1024, 192] width 709 height 26
click at [731, 191] on div "--" at bounding box center [1016, 192] width 690 height 12
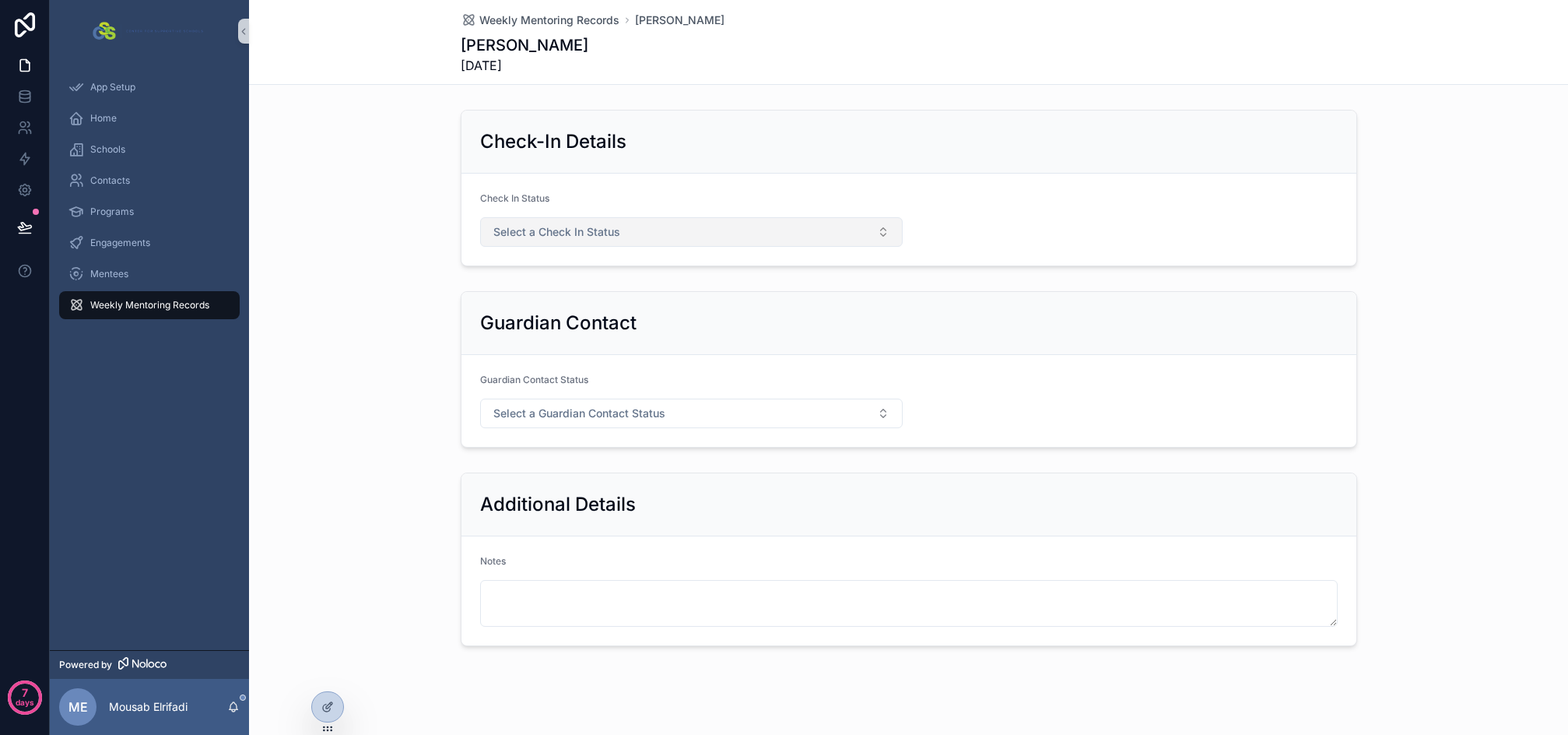
click at [654, 220] on button "Select a Check In Status" at bounding box center [692, 232] width 423 height 30
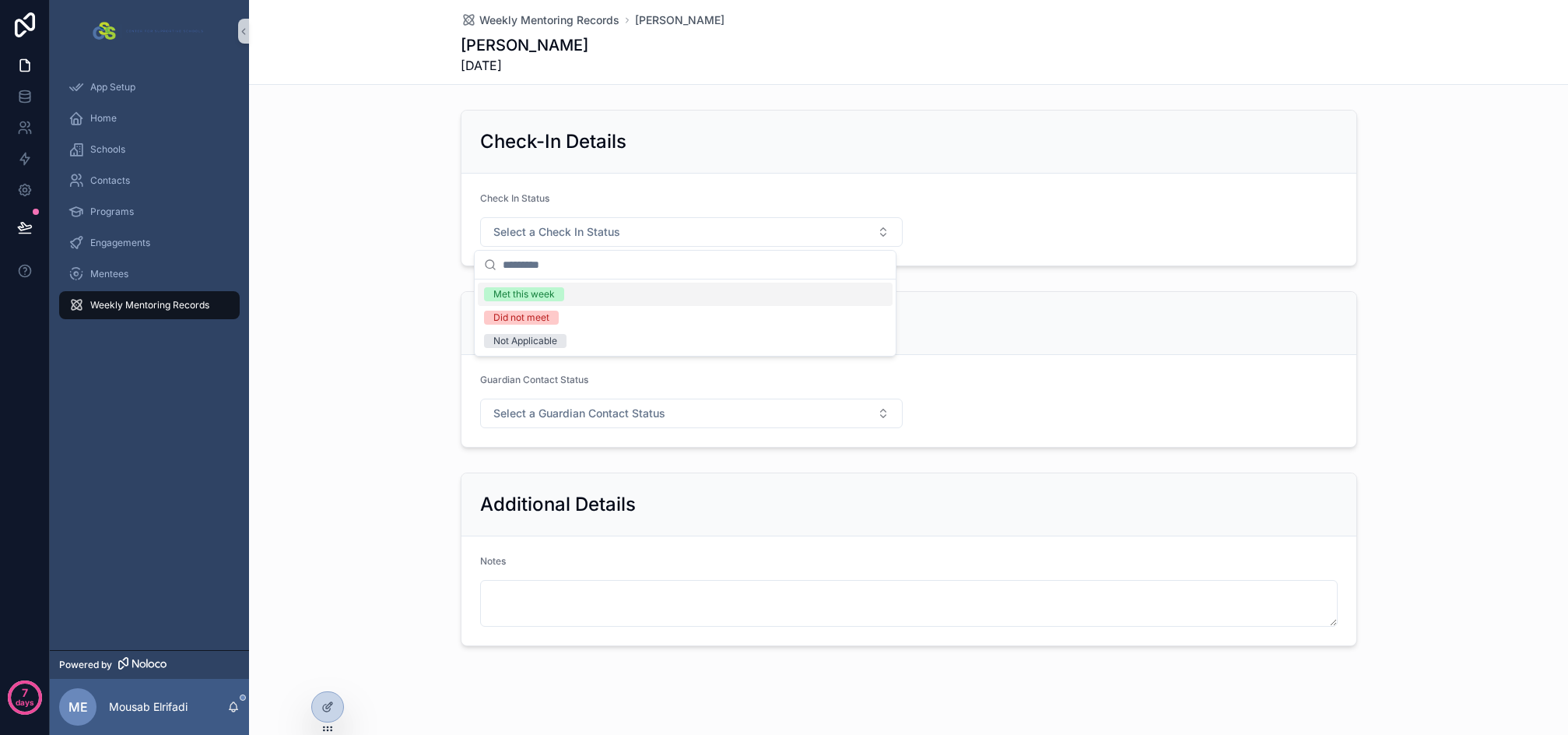
click at [575, 300] on div "Met this week" at bounding box center [686, 294] width 415 height 23
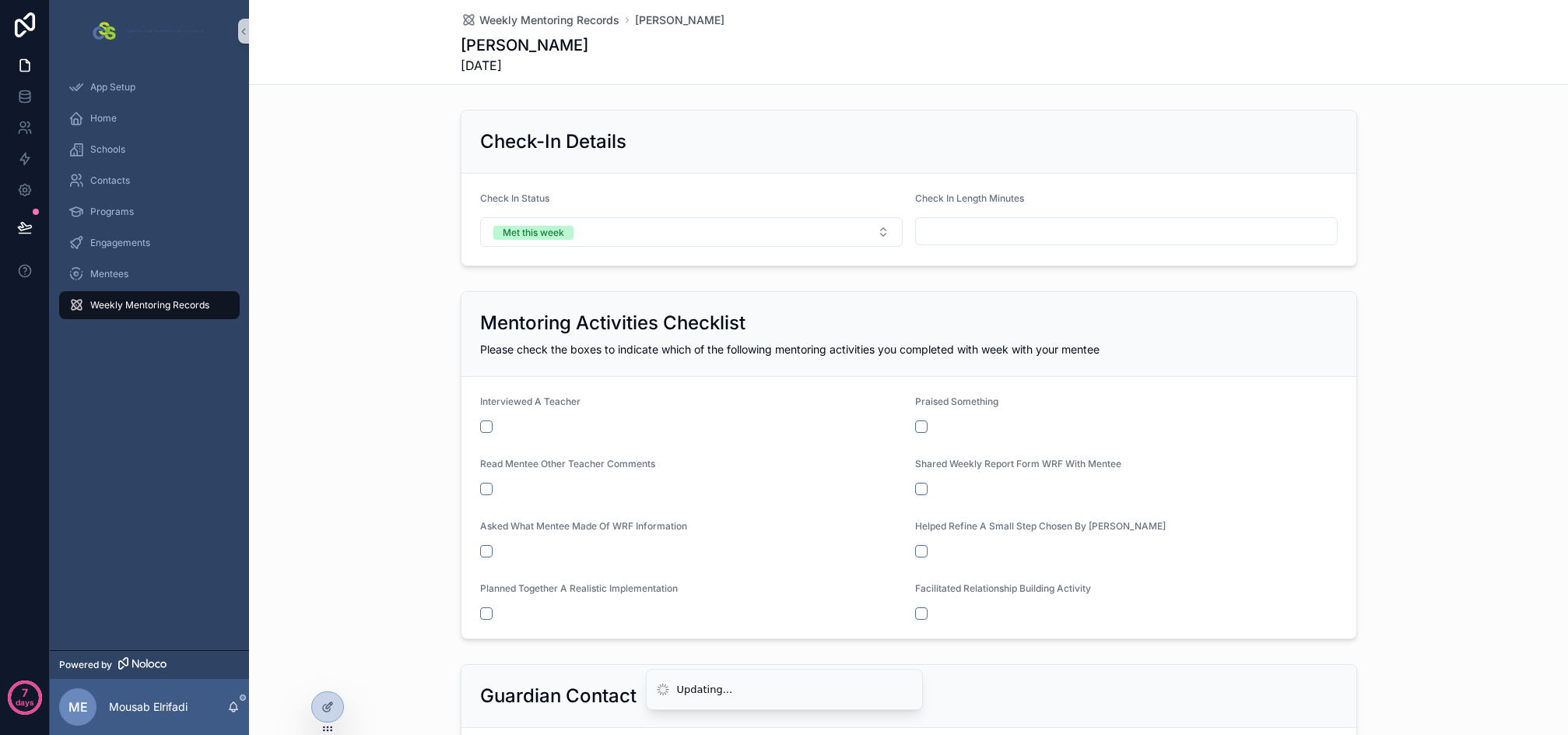
click at [1020, 243] on div "scrollable content" at bounding box center [1126, 231] width 423 height 28
click at [1017, 230] on input "scrollable content" at bounding box center [1126, 231] width 421 height 22
type input "**"
click at [158, 299] on span "Weekly Mentoring Records" at bounding box center [150, 305] width 119 height 12
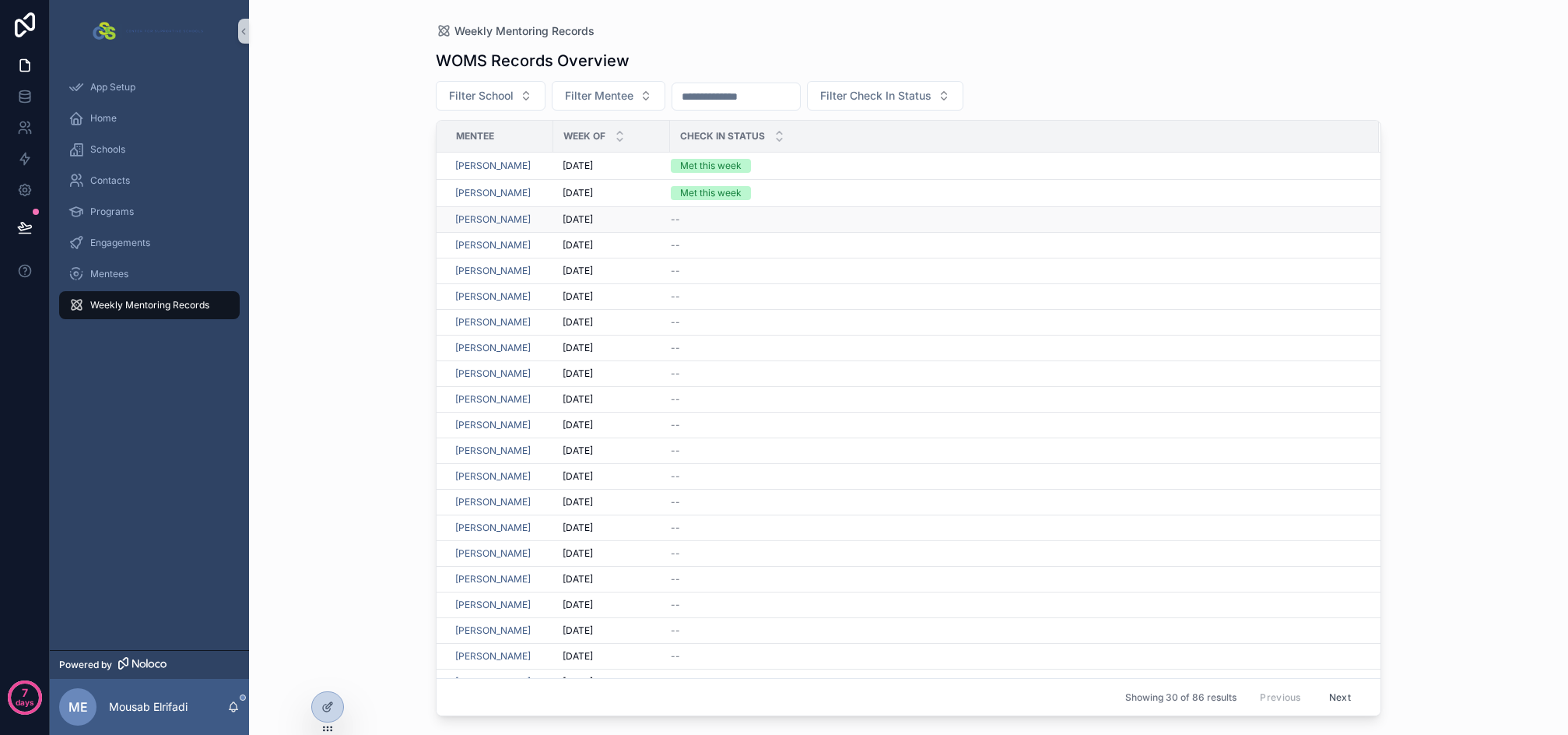
click at [796, 218] on div "--" at bounding box center [1016, 219] width 690 height 12
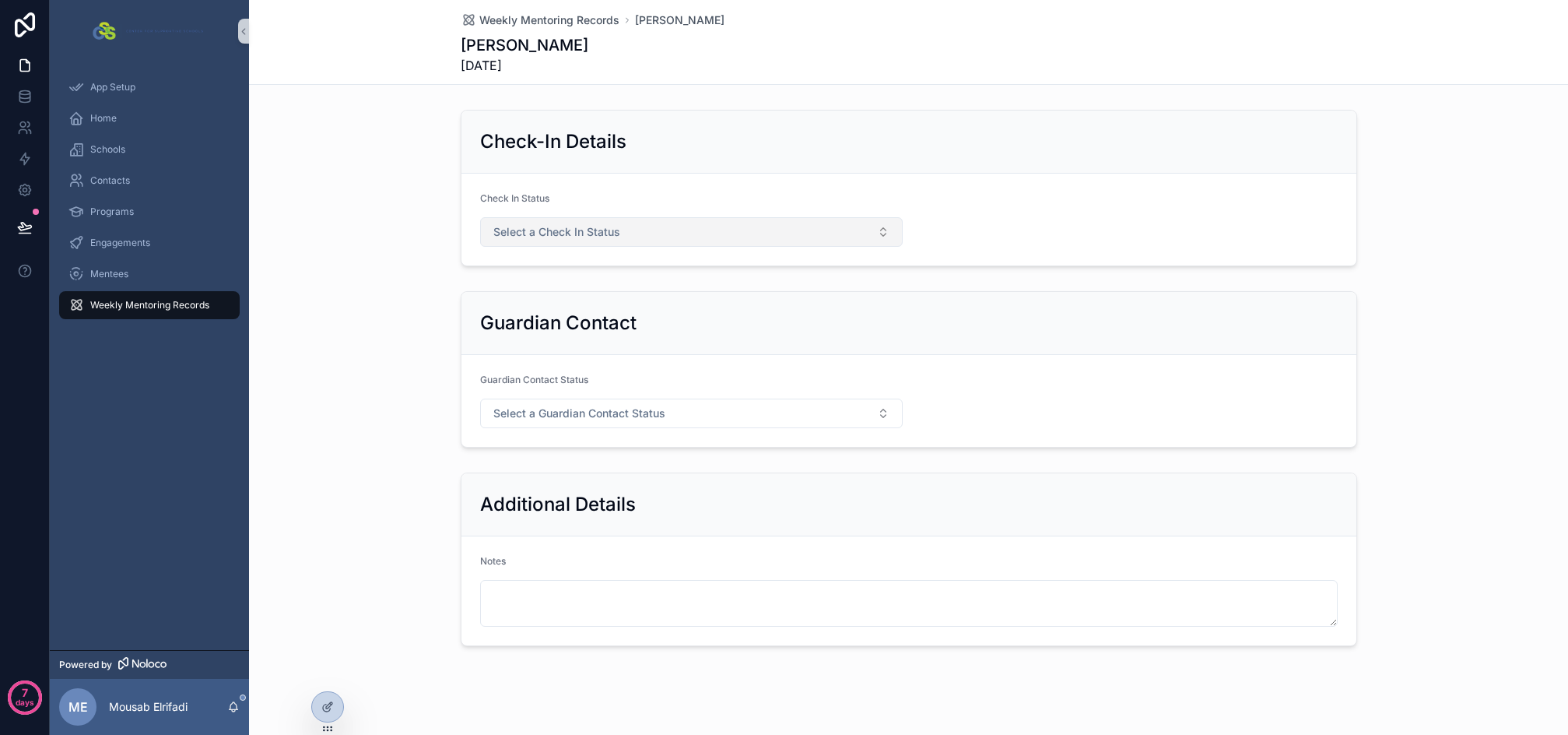
click at [688, 230] on button "Select a Check In Status" at bounding box center [692, 232] width 423 height 30
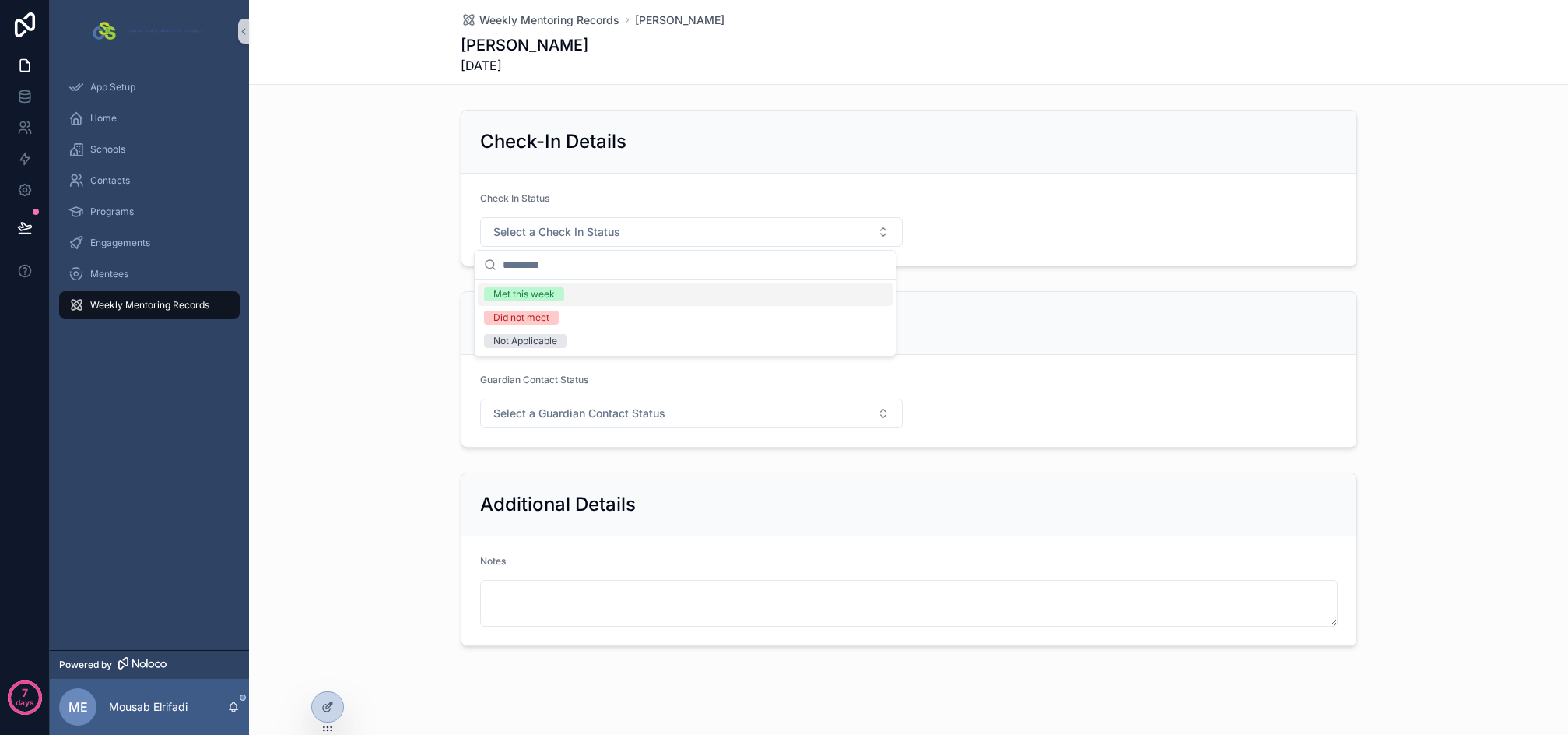
click at [611, 296] on div "Met this week" at bounding box center [686, 294] width 415 height 23
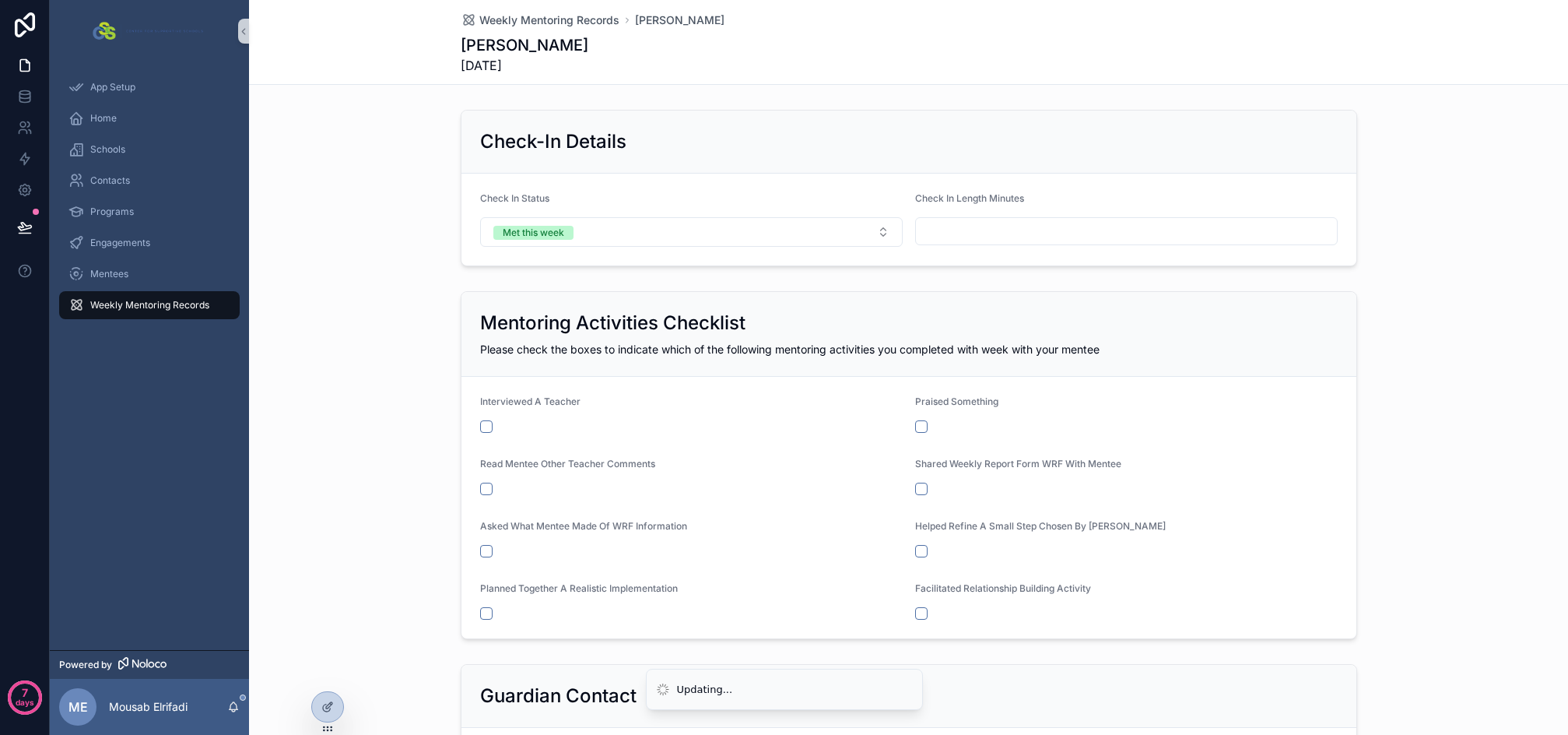
click at [945, 233] on input "scrollable content" at bounding box center [1126, 231] width 421 height 22
type input "**"
click at [129, 301] on span "Weekly Mentoring Records" at bounding box center [150, 305] width 119 height 12
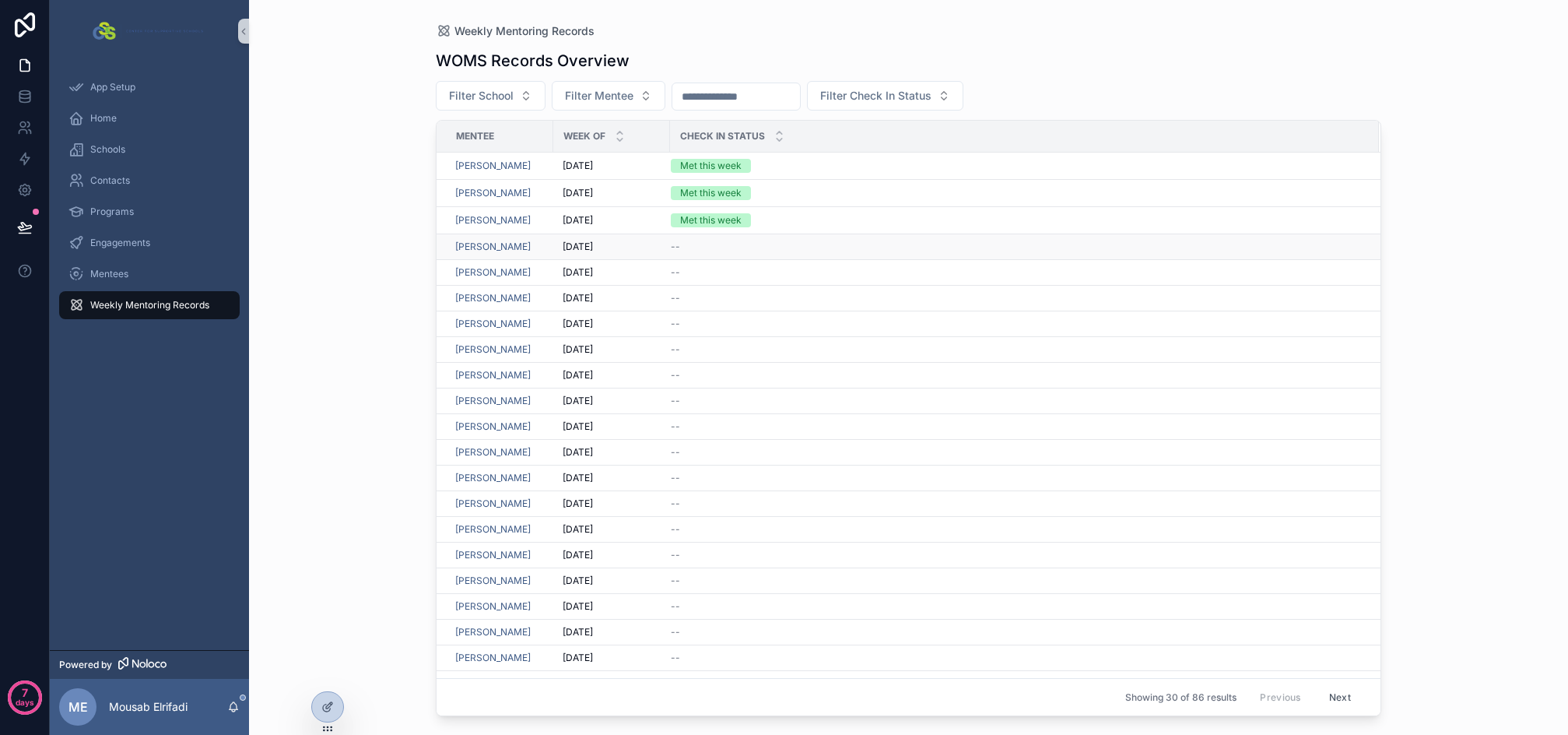
click at [693, 247] on div "--" at bounding box center [1016, 247] width 690 height 12
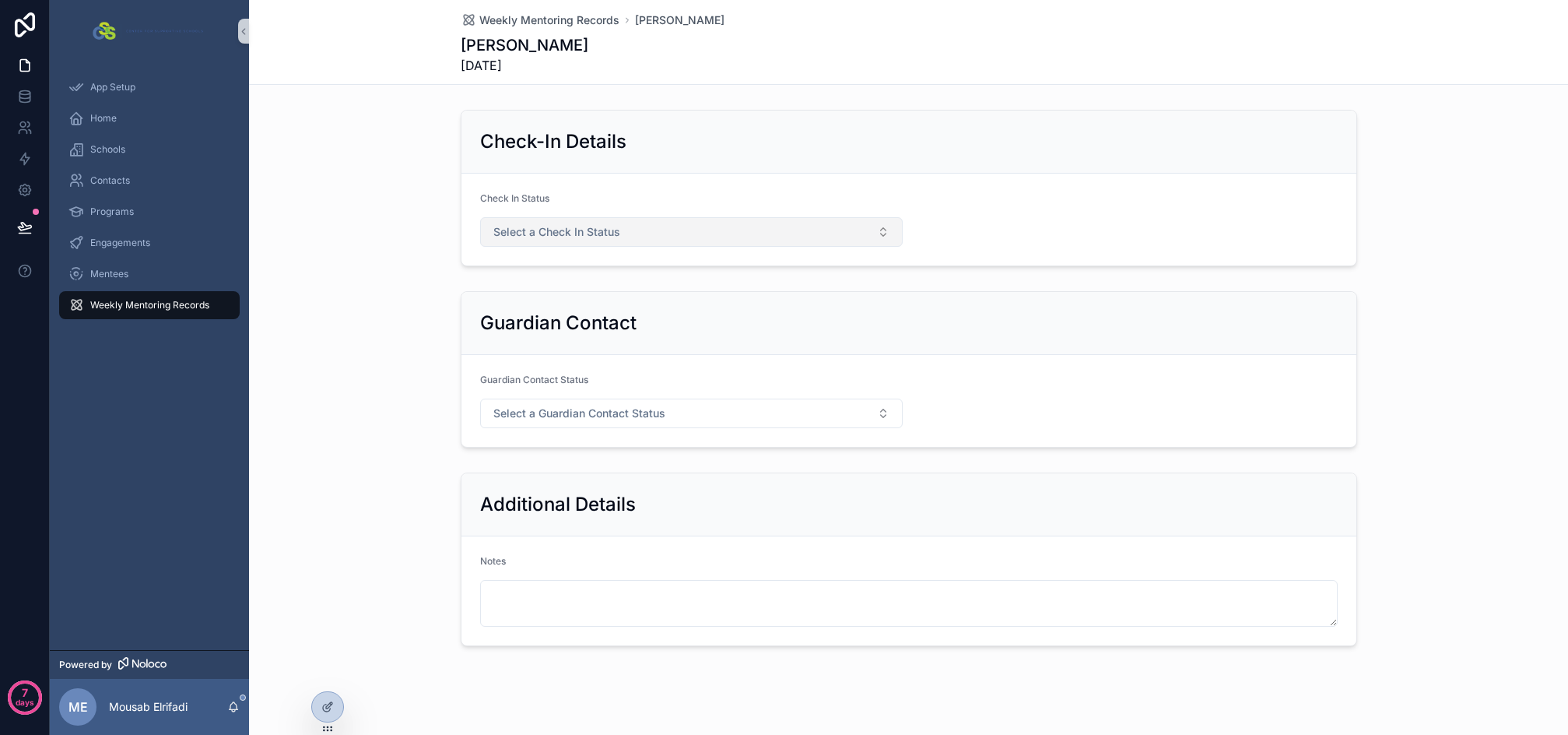
click at [828, 231] on button "Select a Check In Status" at bounding box center [692, 232] width 423 height 30
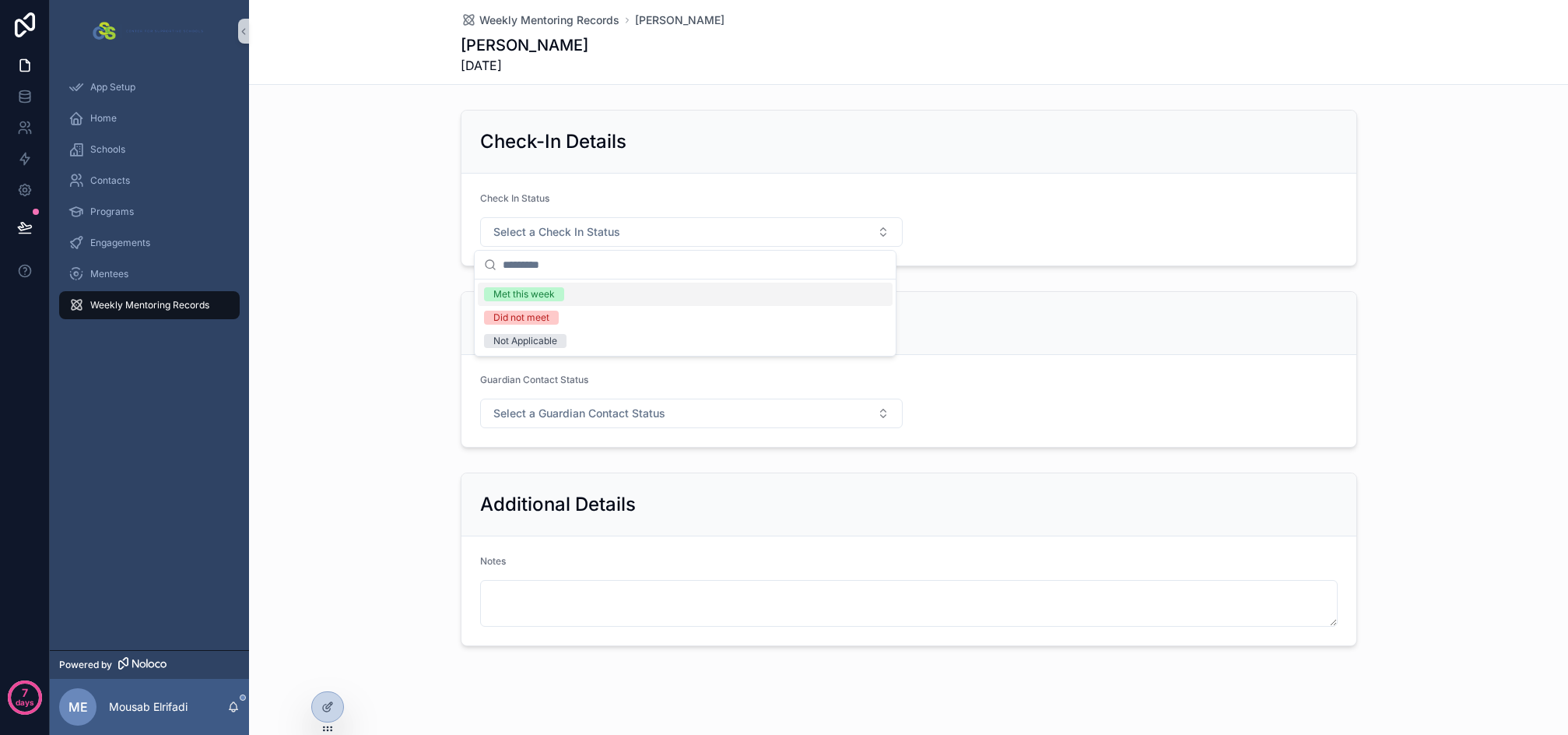
click at [586, 292] on div "Met this week" at bounding box center [686, 294] width 415 height 23
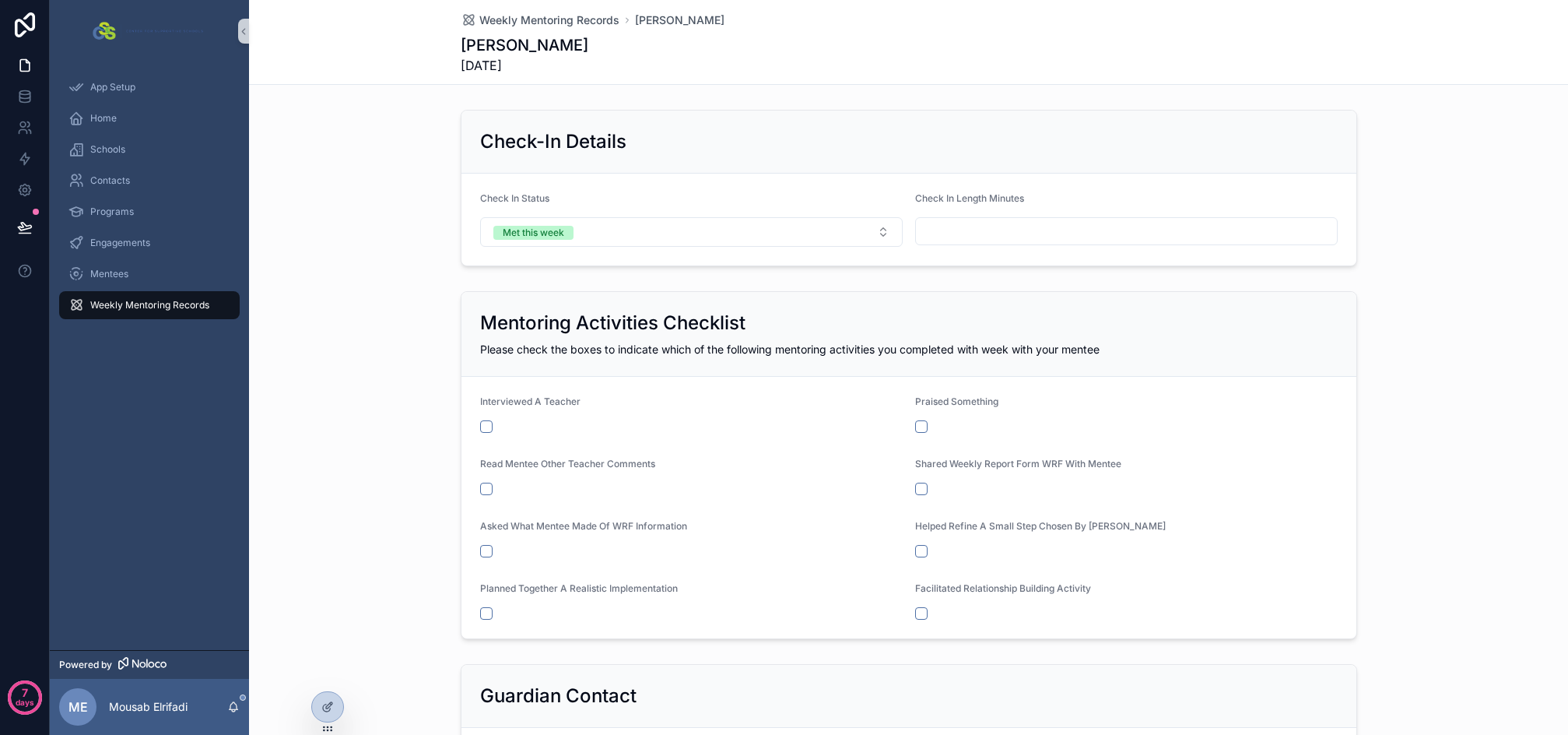
click at [959, 215] on div "Check In Length Minutes" at bounding box center [1126, 219] width 423 height 55
click at [941, 234] on input "scrollable content" at bounding box center [1126, 231] width 421 height 22
type input "**"
click at [151, 308] on span "Weekly Mentoring Records" at bounding box center [150, 305] width 119 height 12
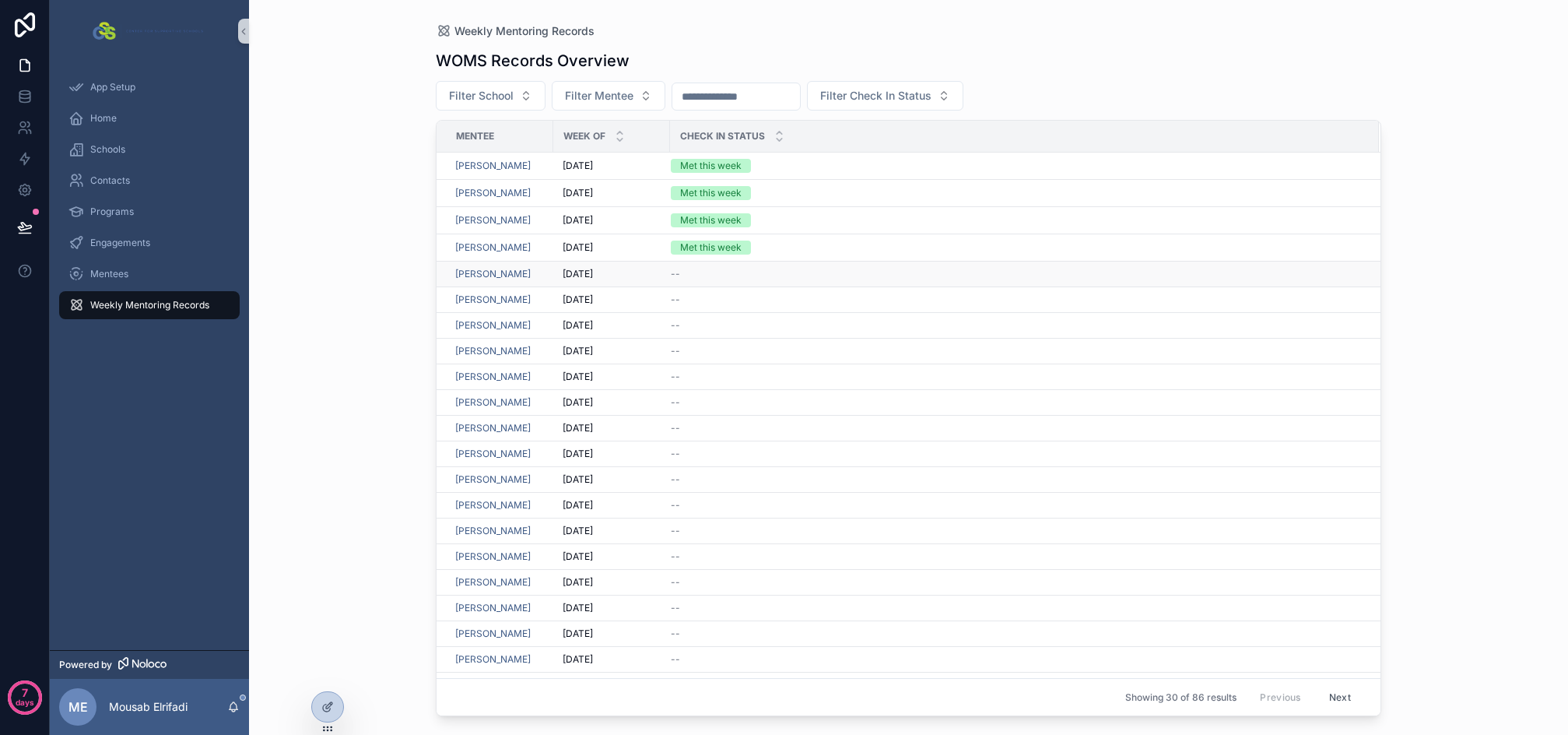
click at [714, 281] on td "--" at bounding box center [1024, 274] width 709 height 26
click at [710, 277] on div "--" at bounding box center [1016, 274] width 690 height 12
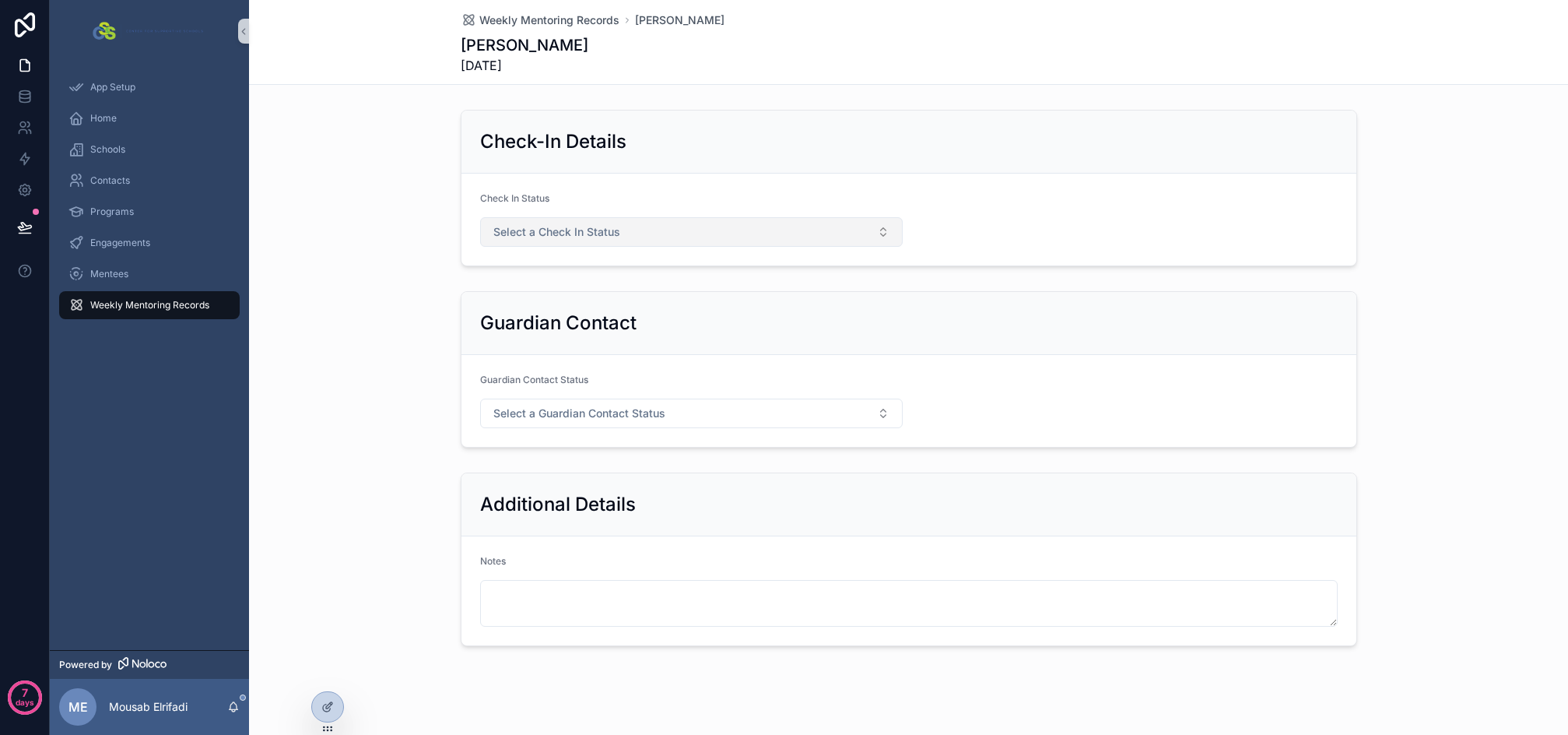
click at [689, 245] on button "Select a Check In Status" at bounding box center [692, 232] width 423 height 30
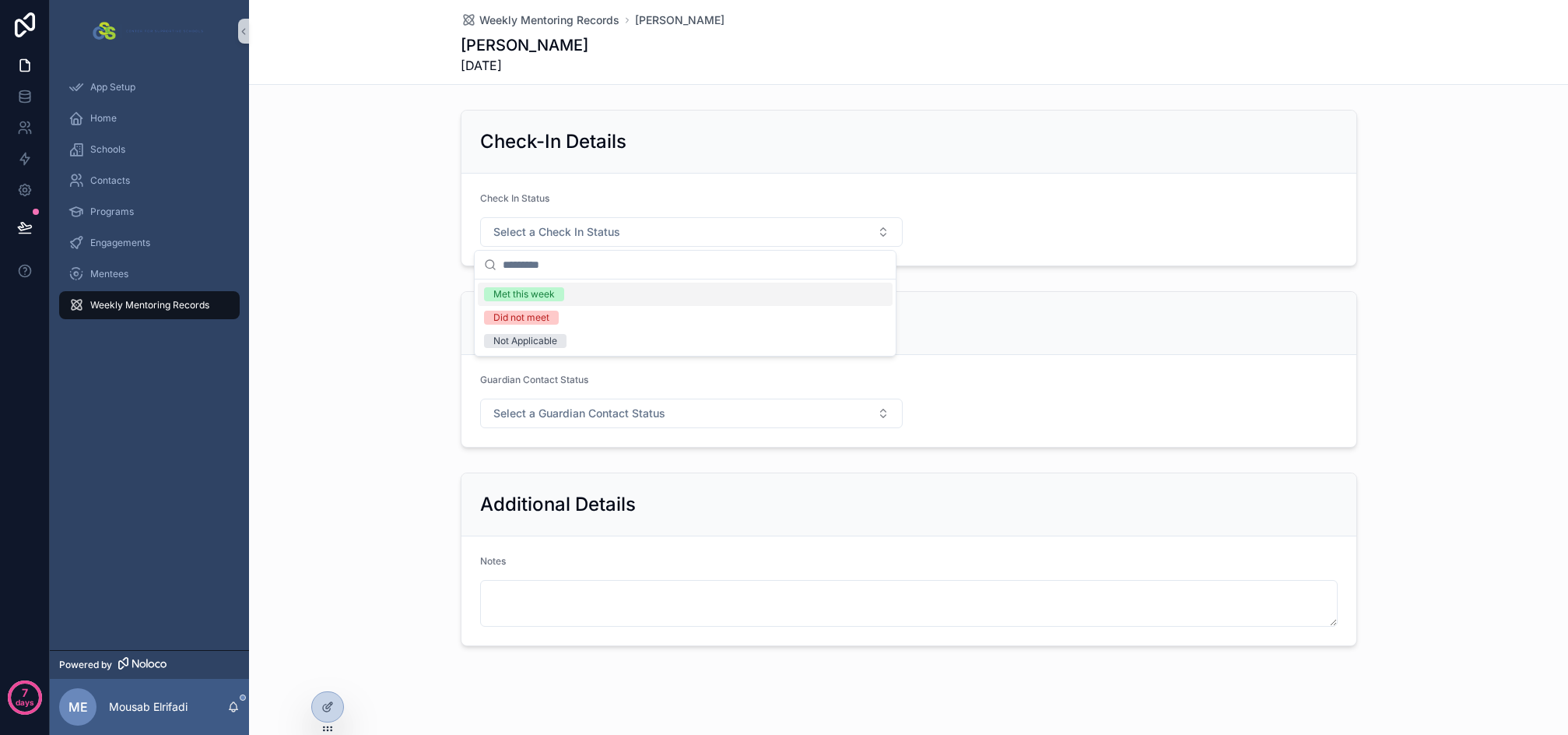
click at [629, 294] on div "Met this week" at bounding box center [686, 294] width 415 height 23
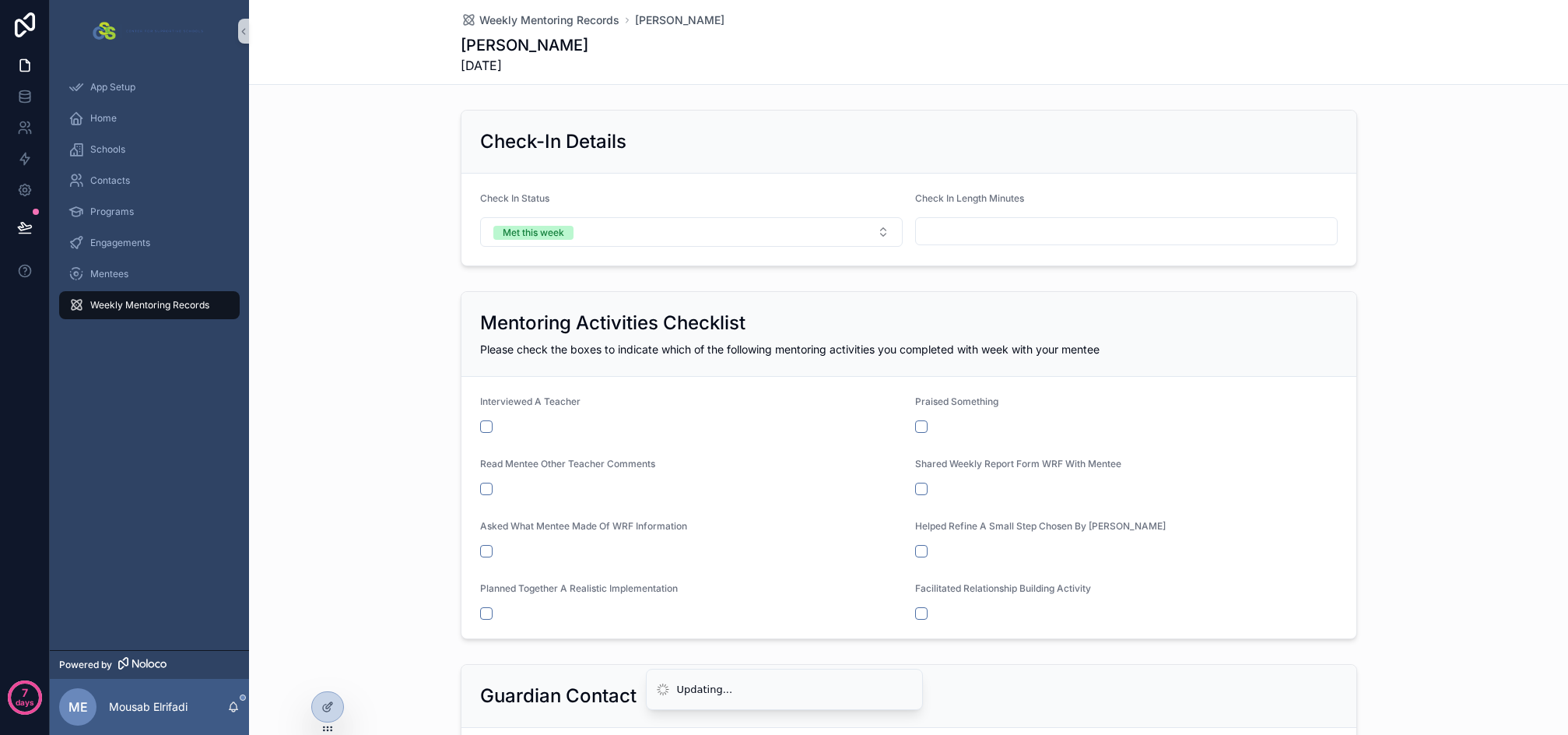
click at [1020, 230] on input "scrollable content" at bounding box center [1126, 231] width 421 height 22
type input "**"
click at [1407, 271] on div "Check-In Details Check In Status Met this week Check In Length Minutes **" at bounding box center [908, 188] width 1319 height 169
click at [145, 304] on span "Weekly Mentoring Records" at bounding box center [150, 305] width 119 height 12
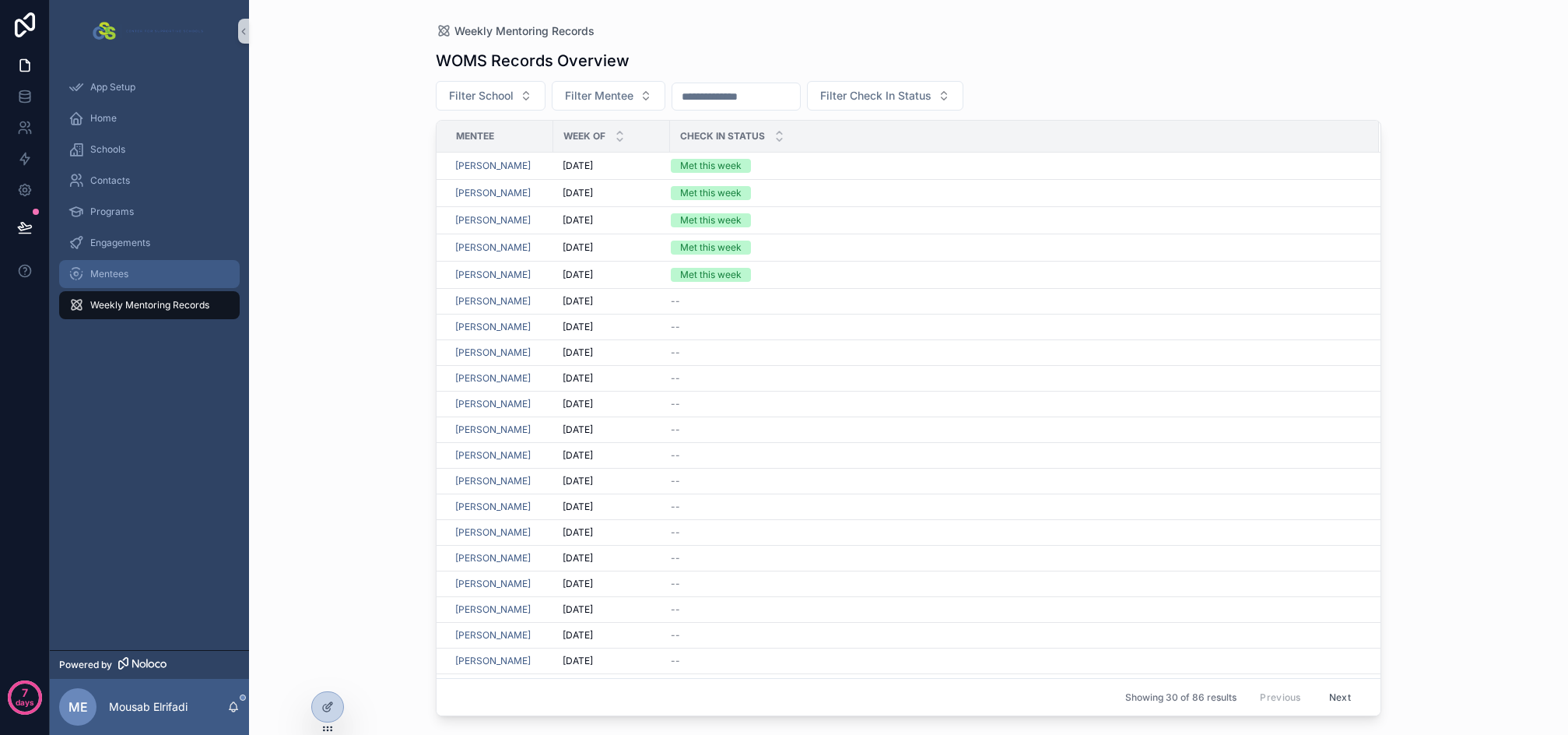
click at [115, 270] on span "Mentees" at bounding box center [109, 274] width 38 height 12
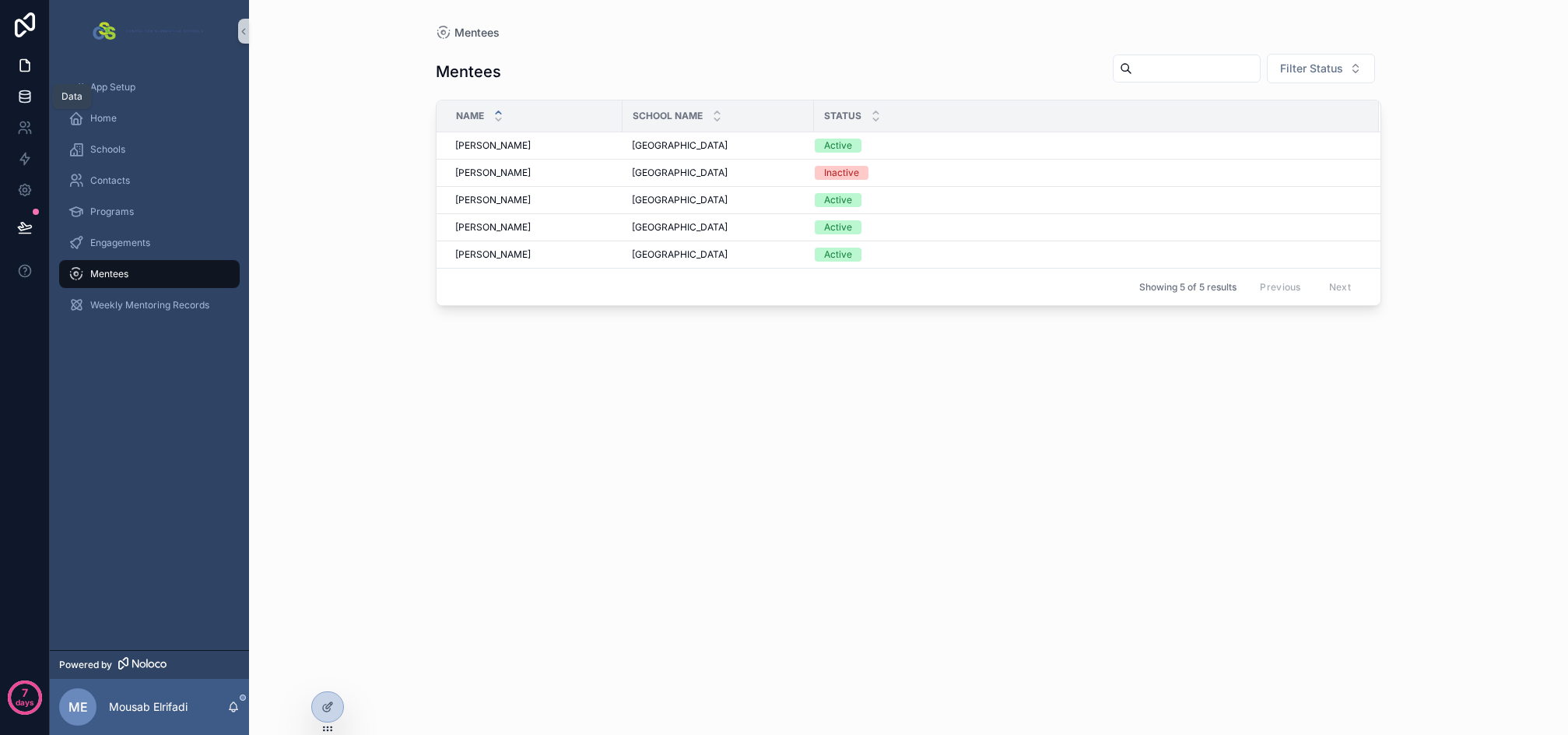
click at [20, 97] on icon at bounding box center [25, 97] width 16 height 16
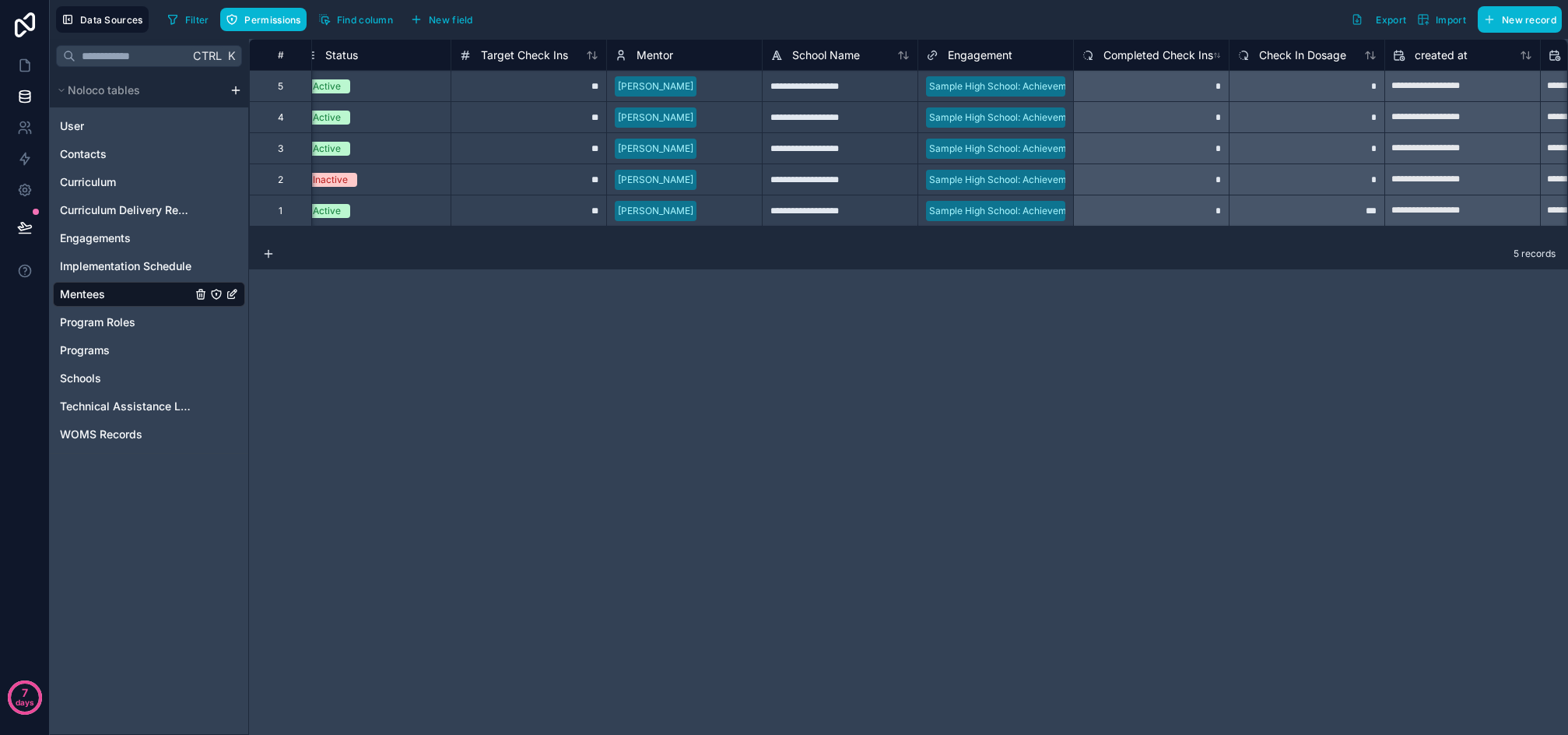
scroll to position [0, 1079]
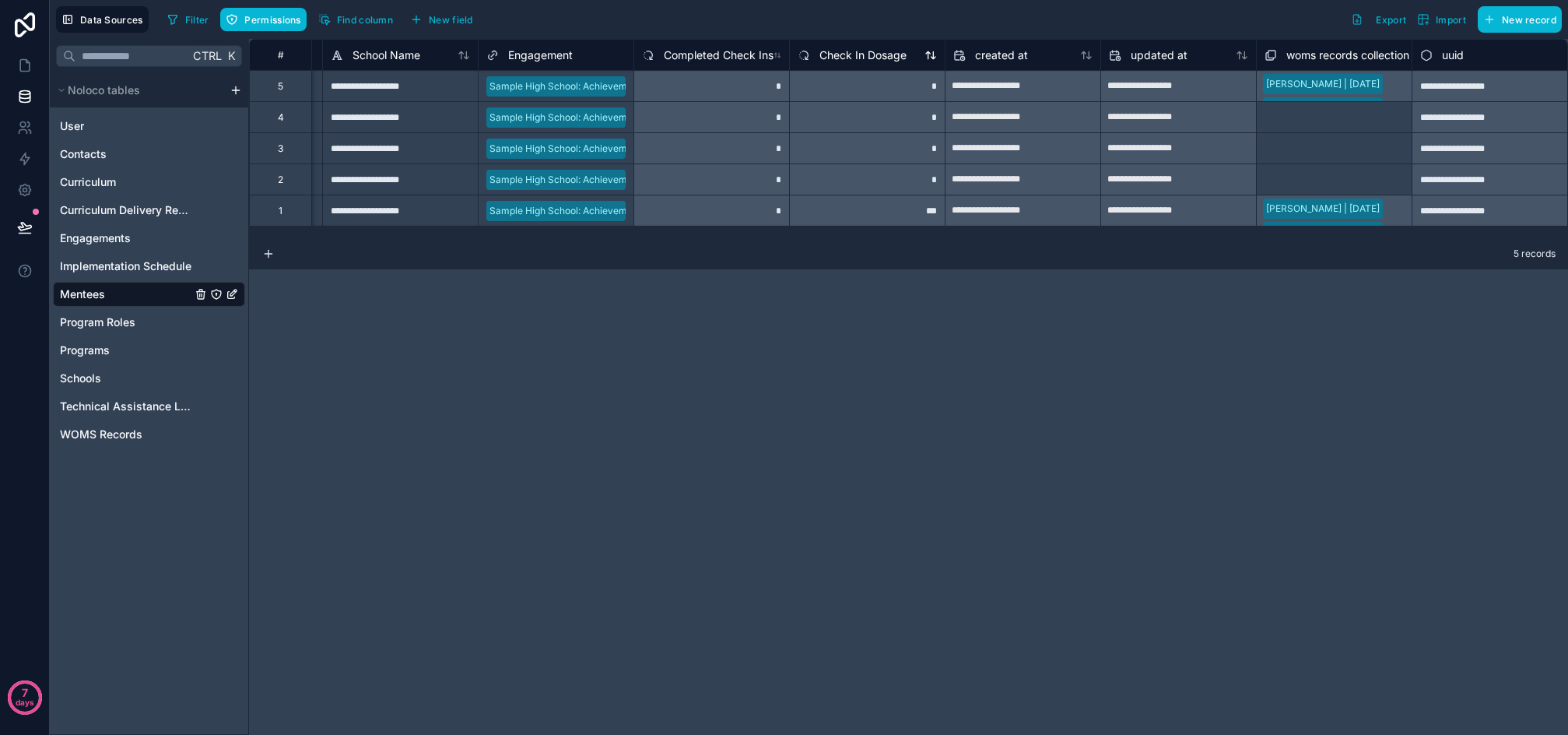
click at [878, 54] on span "Check In Dosage" at bounding box center [864, 55] width 87 height 16
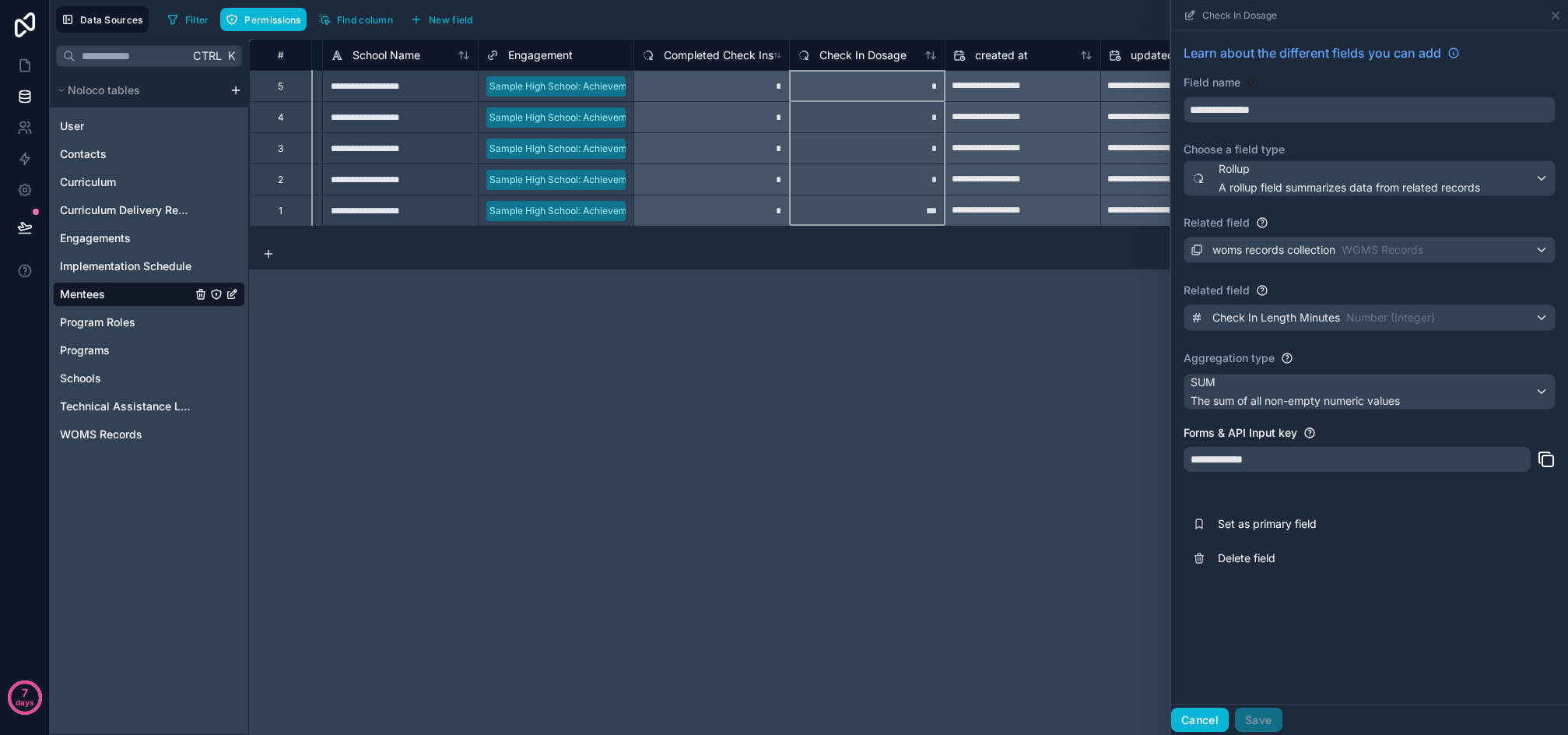
click at [1197, 713] on button "Cancel" at bounding box center [1201, 720] width 58 height 25
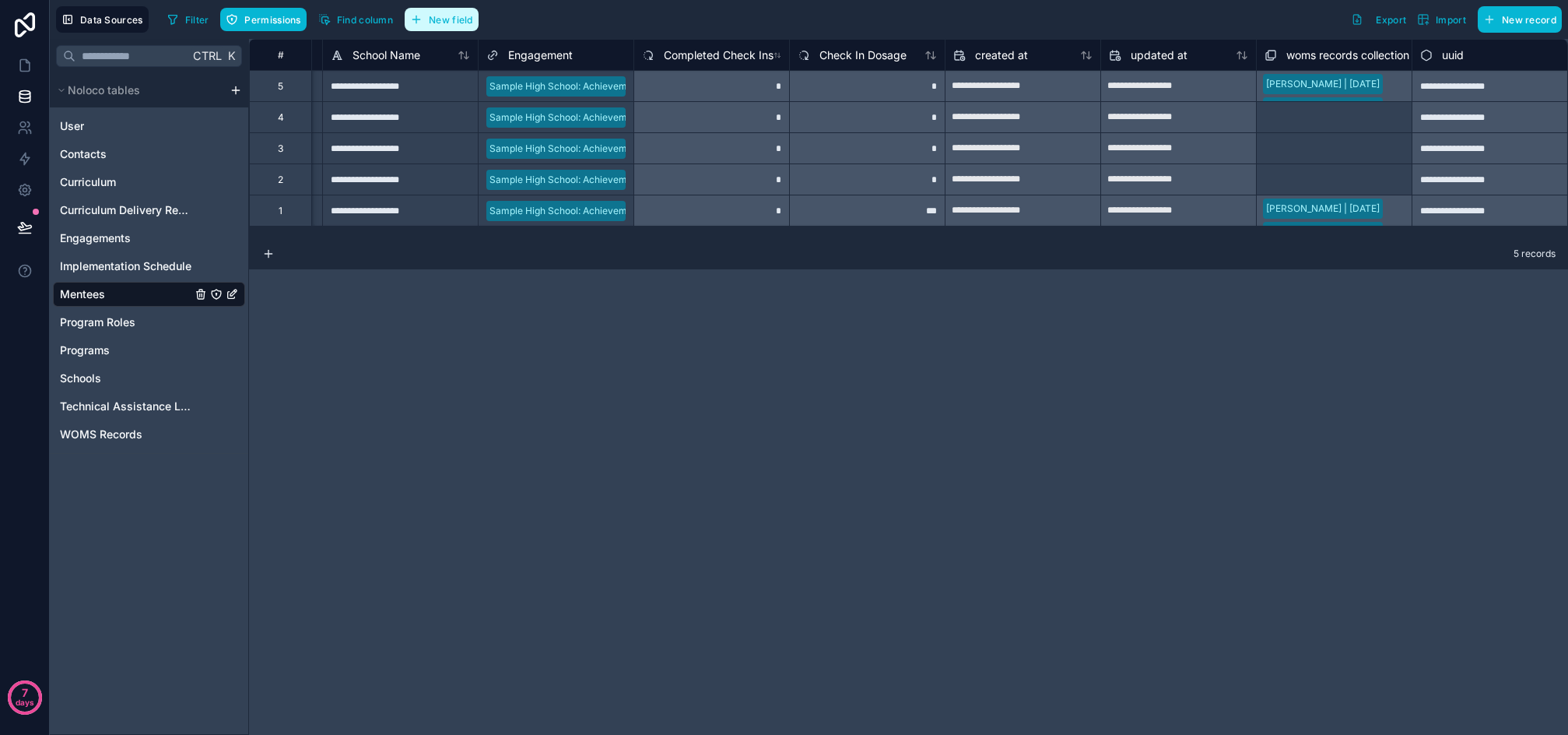
click at [452, 22] on span "New field" at bounding box center [451, 20] width 44 height 12
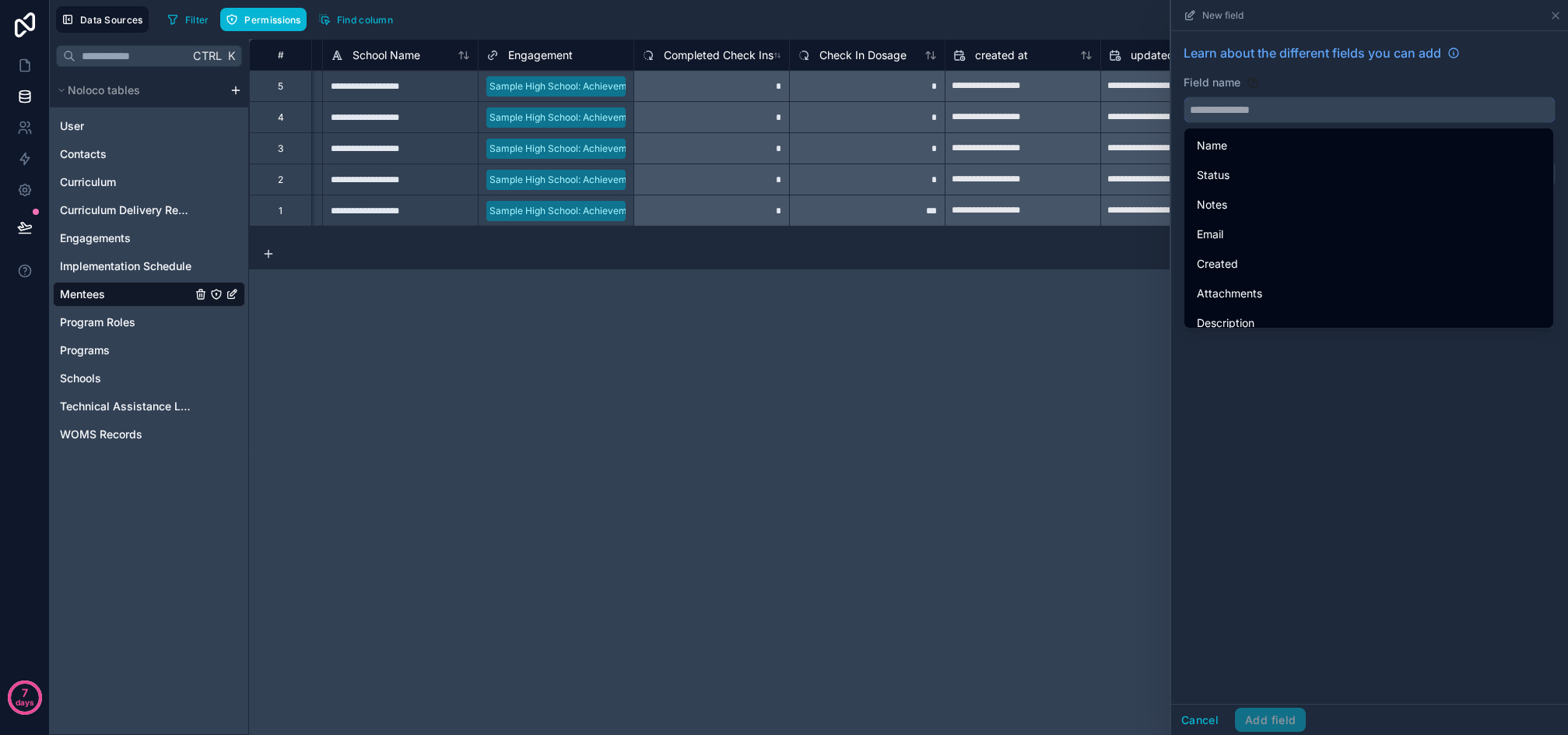
click at [1293, 108] on input "text" at bounding box center [1370, 110] width 371 height 25
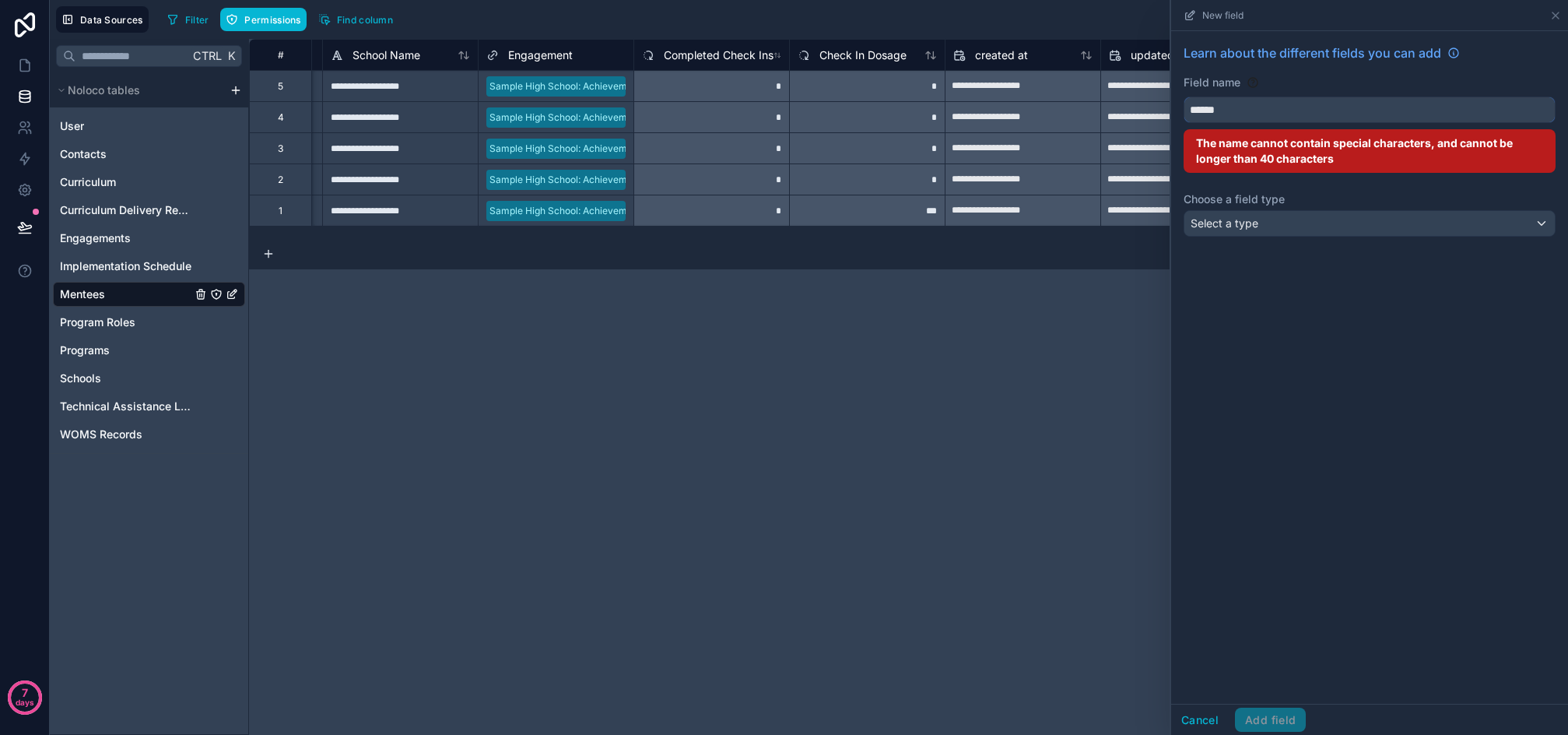
click at [1184, 97] on button "*****" at bounding box center [1370, 110] width 372 height 27
click at [1184, 97] on button "********" at bounding box center [1370, 110] width 372 height 27
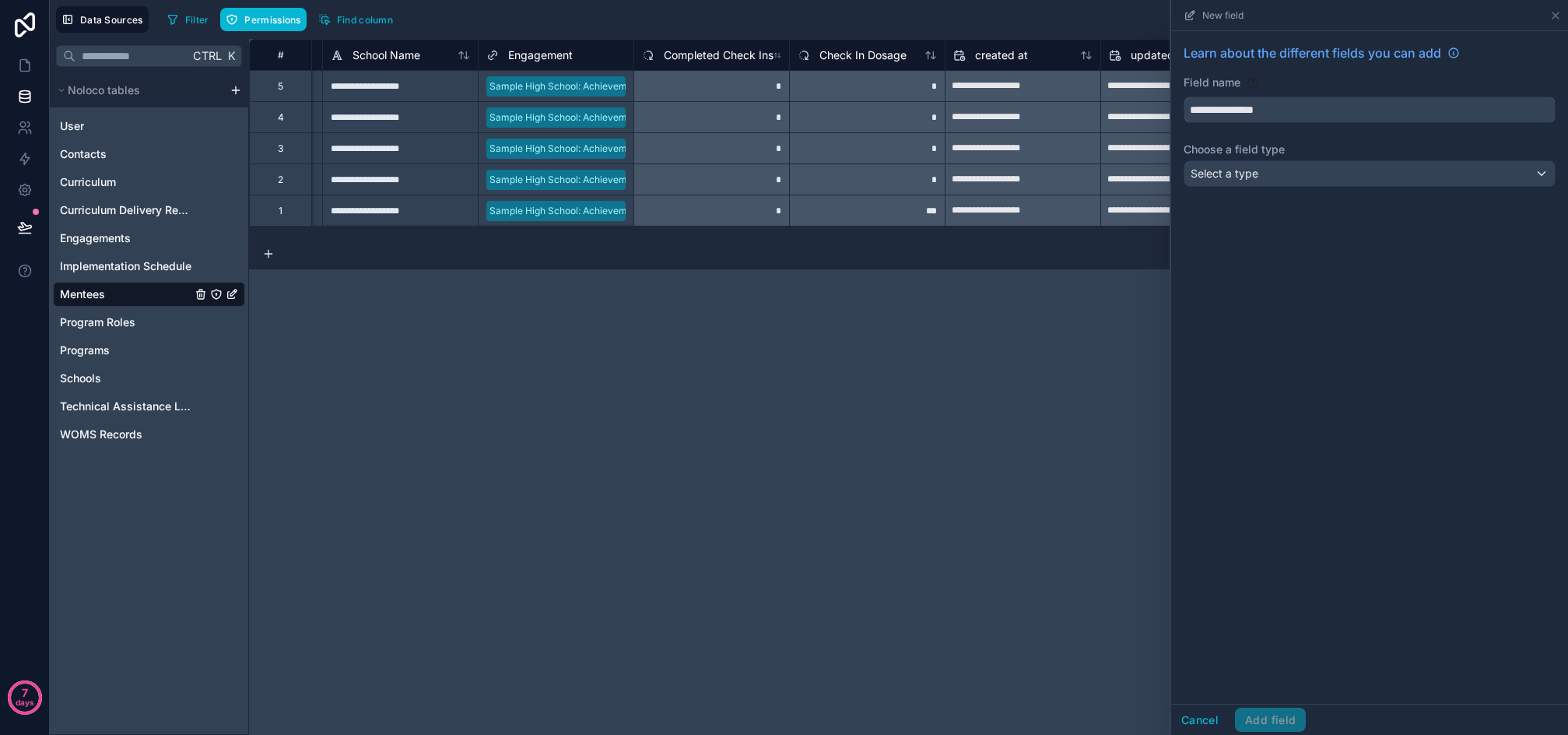
click at [1184, 97] on button "**********" at bounding box center [1370, 110] width 372 height 27
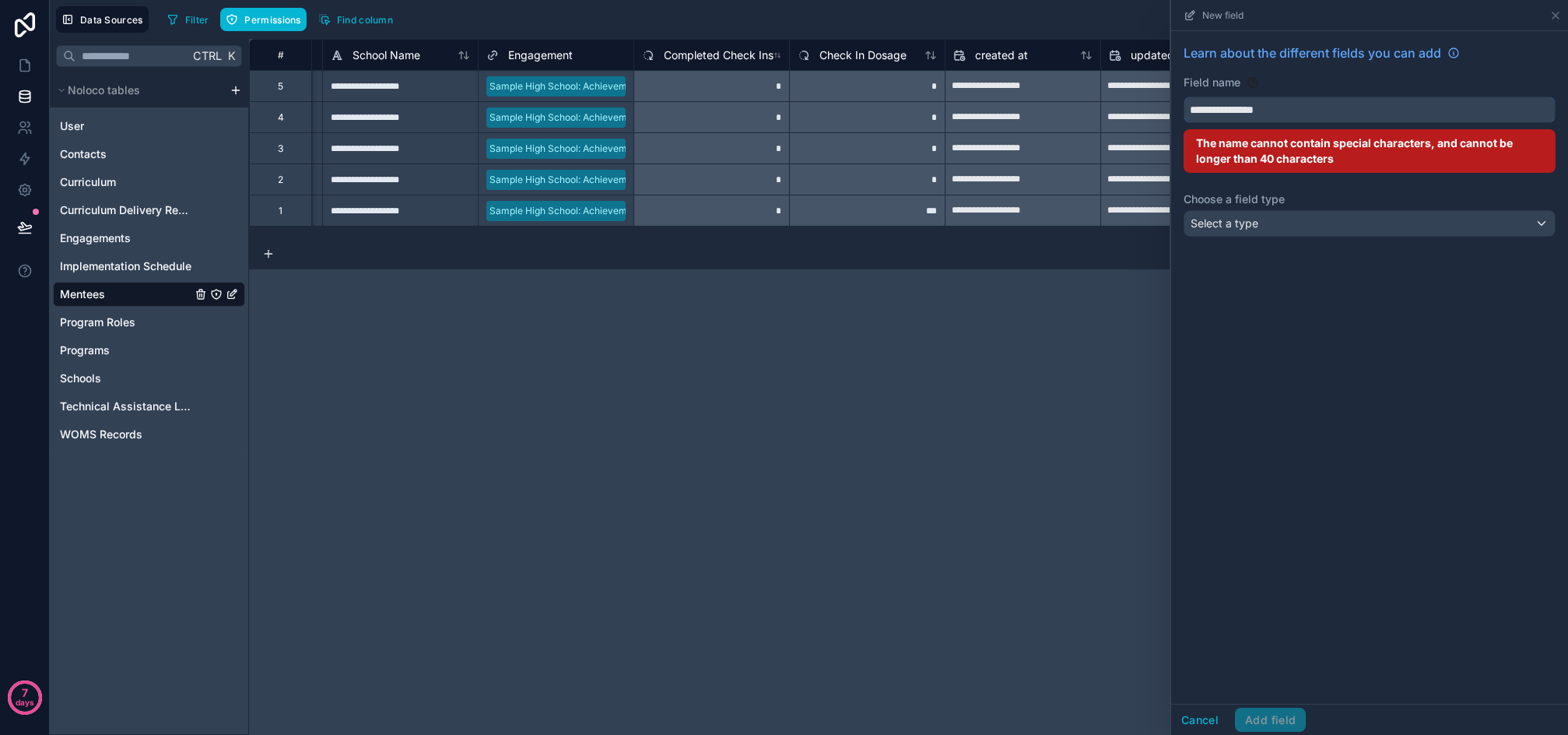
click at [1184, 97] on button "**********" at bounding box center [1370, 110] width 372 height 27
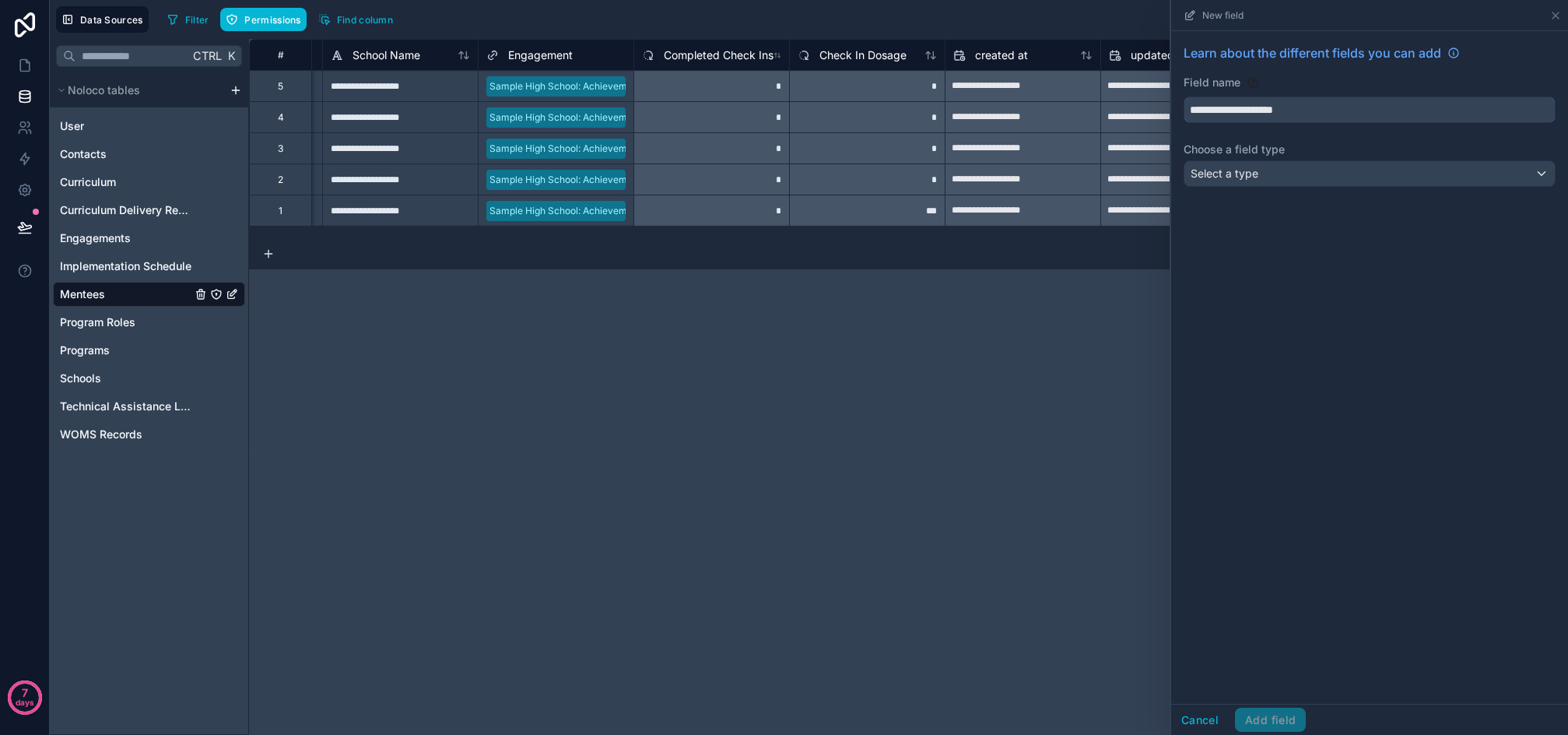
type input "**********"
click at [1261, 176] on div "Select a type" at bounding box center [1370, 174] width 371 height 25
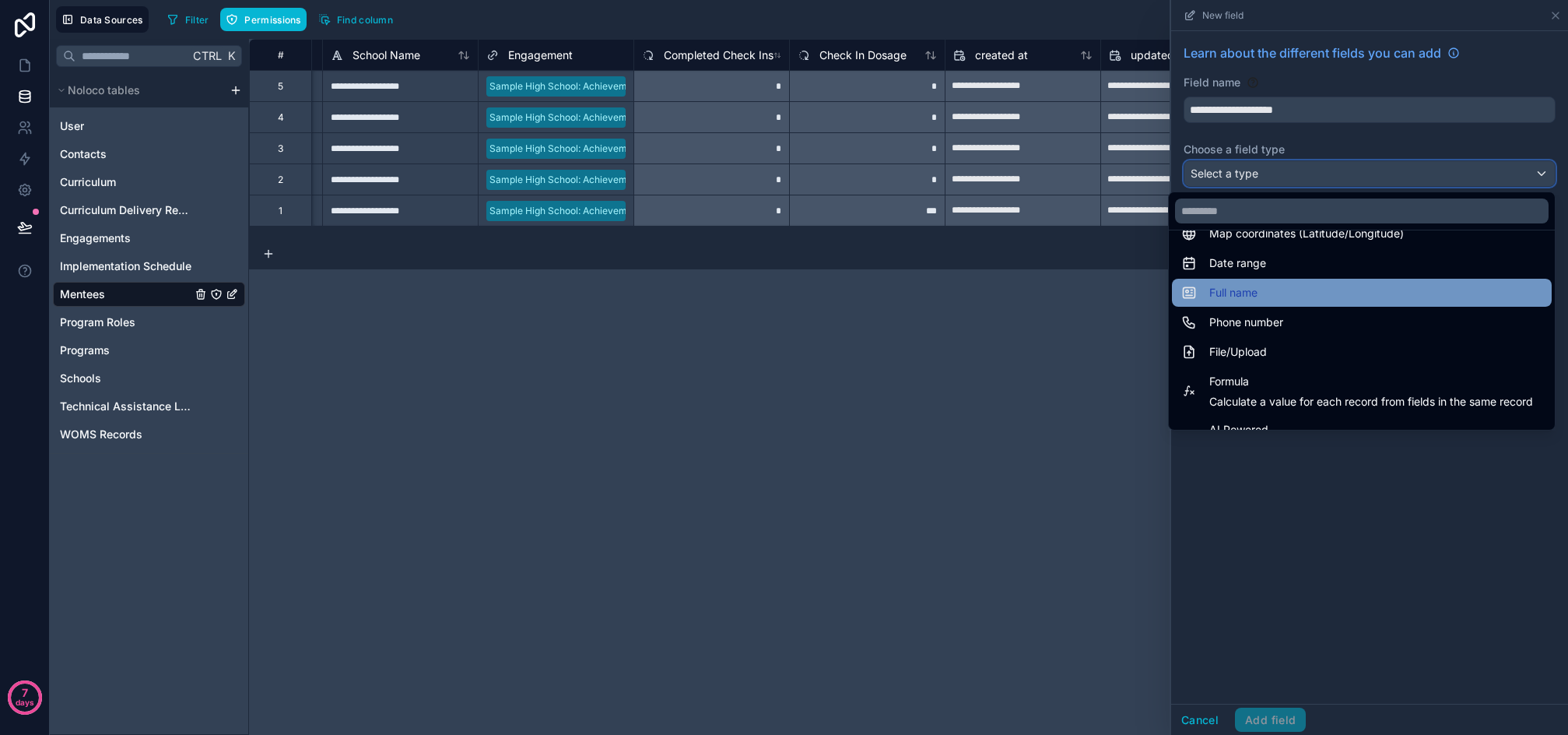
scroll to position [311, 0]
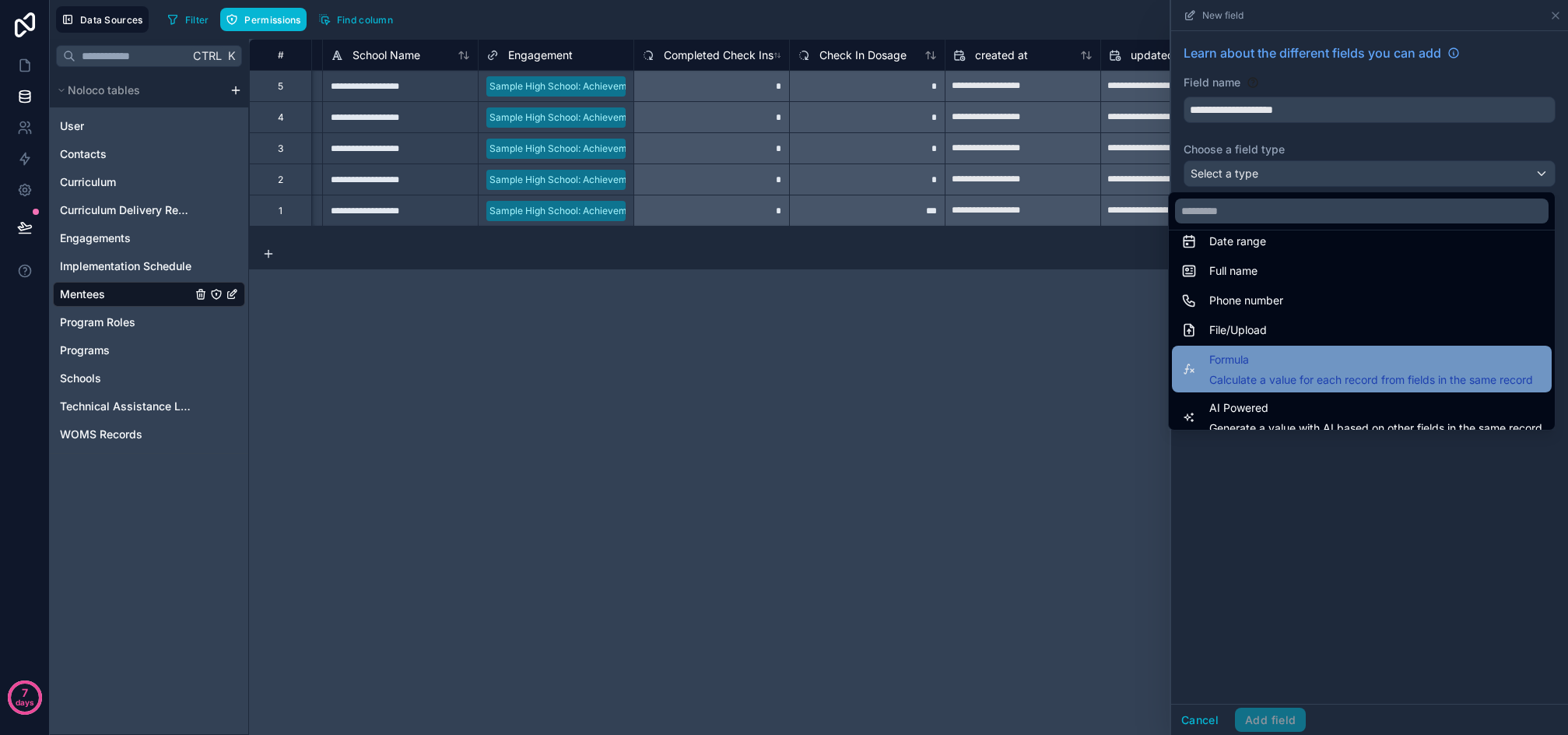
click at [1325, 360] on span "Formula" at bounding box center [1371, 360] width 324 height 19
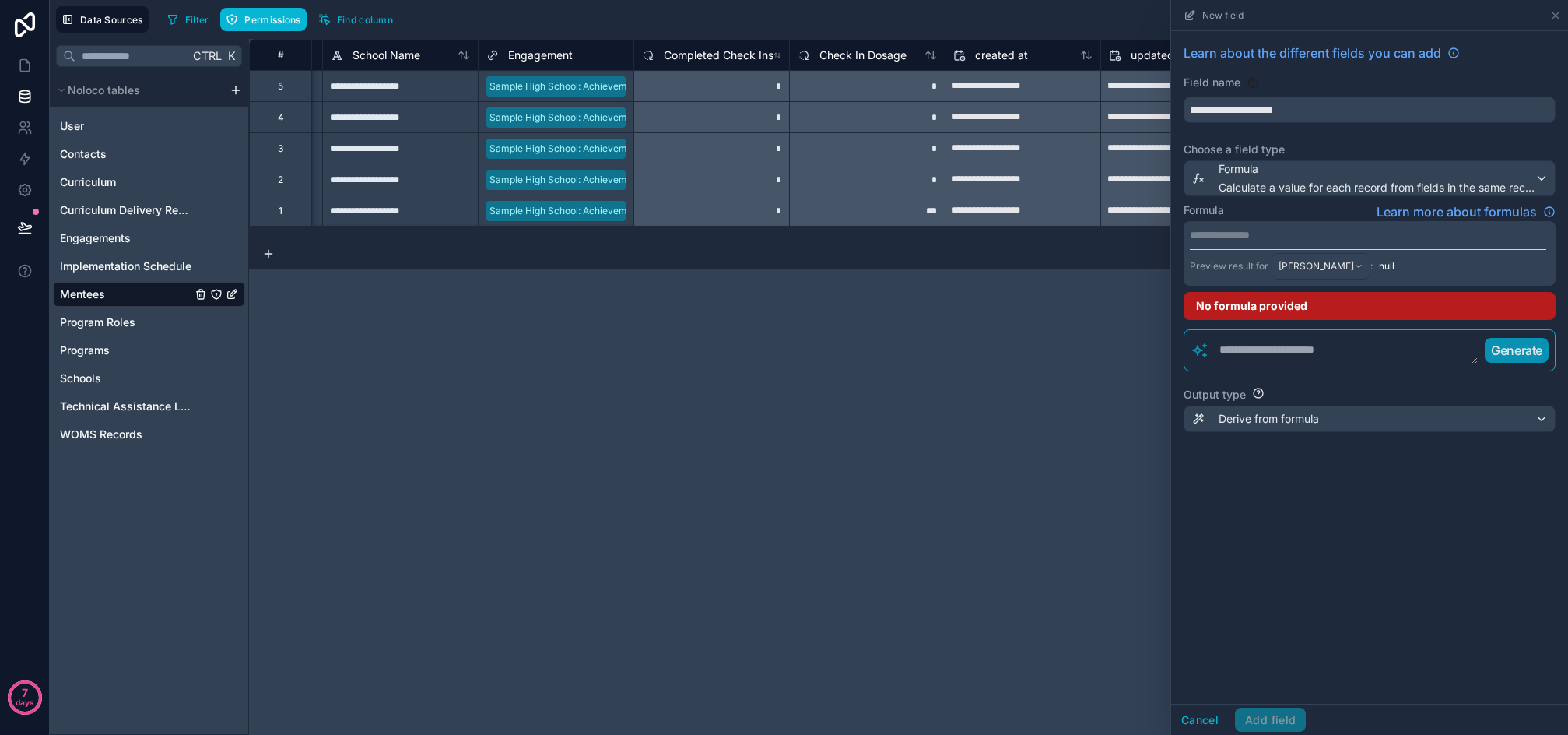
click at [1268, 233] on p "**********" at bounding box center [1368, 235] width 357 height 16
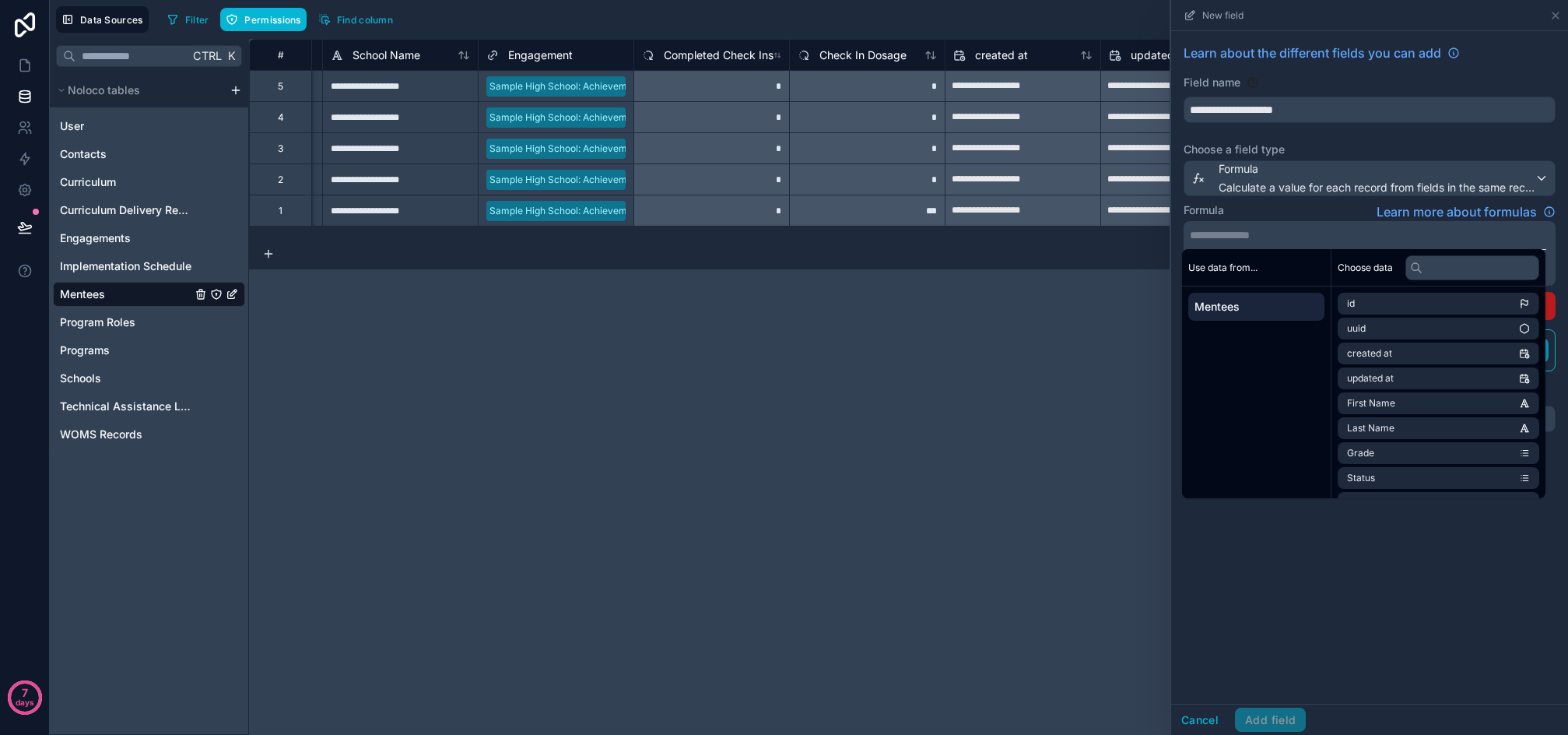
drag, startPoint x: 1314, startPoint y: 577, endPoint x: 1309, endPoint y: 559, distance: 18.7
click at [1314, 577] on div "**********" at bounding box center [1370, 368] width 397 height 673
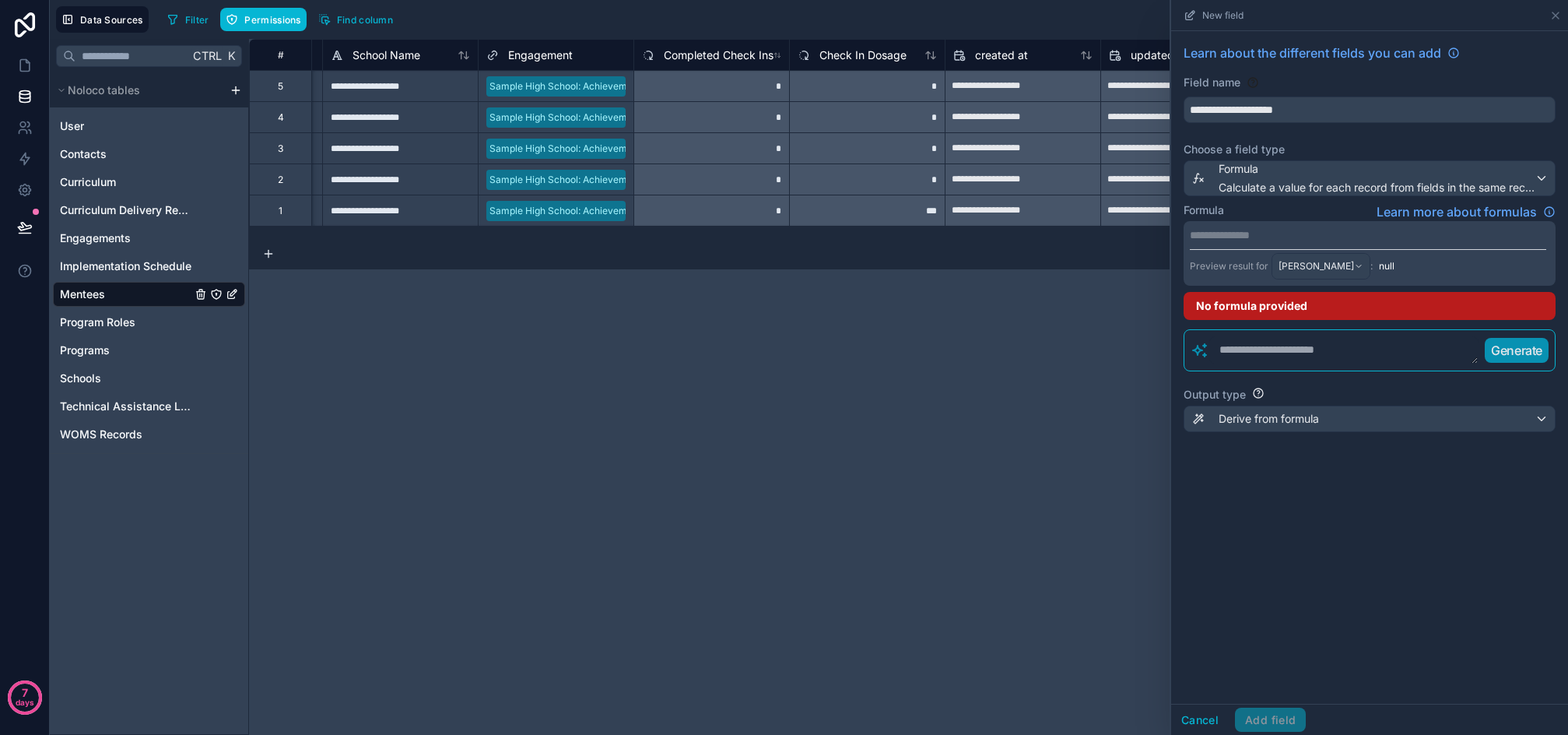
click at [1272, 356] on textarea at bounding box center [1344, 350] width 269 height 28
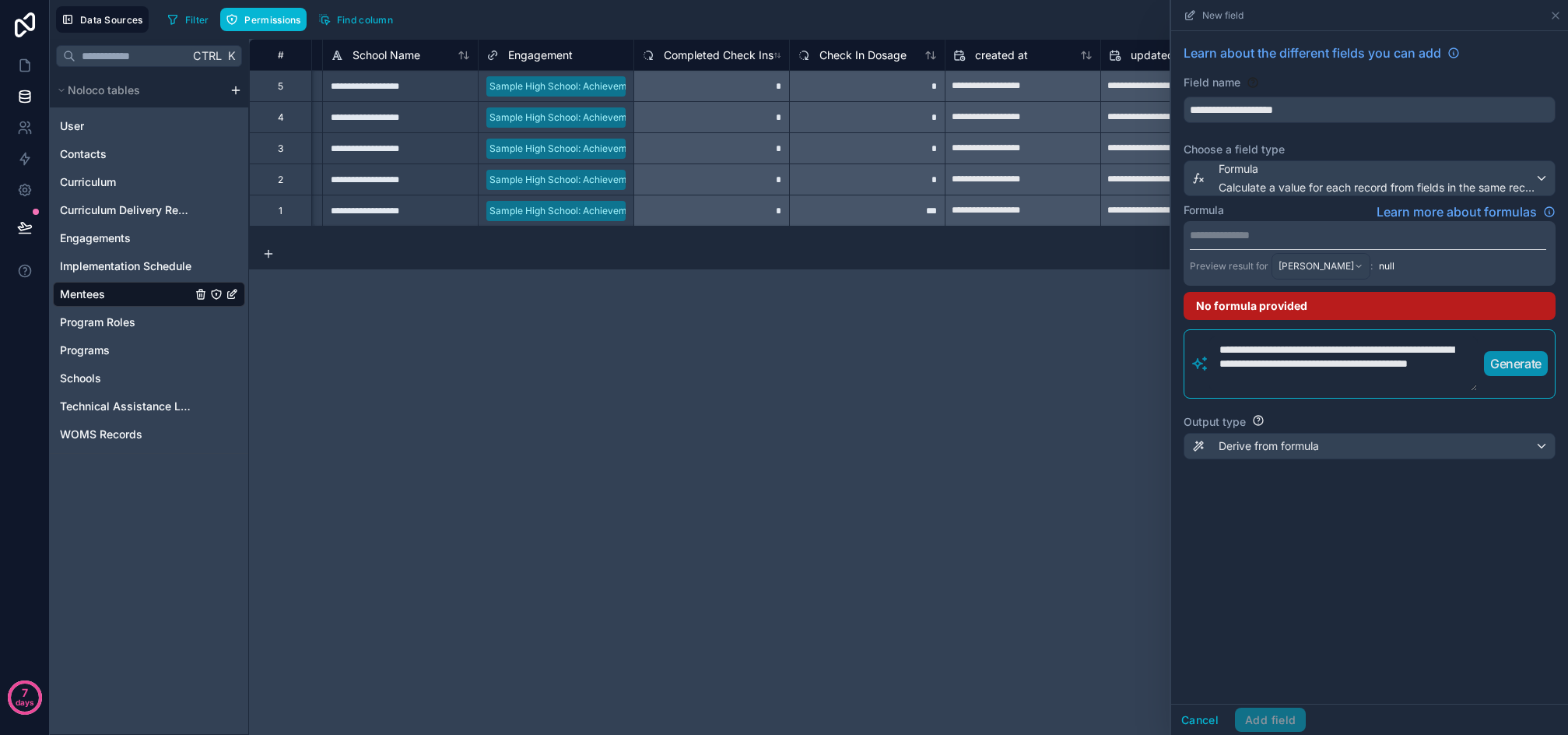
type textarea "**********"
click at [1499, 360] on p "Generate" at bounding box center [1517, 364] width 51 height 19
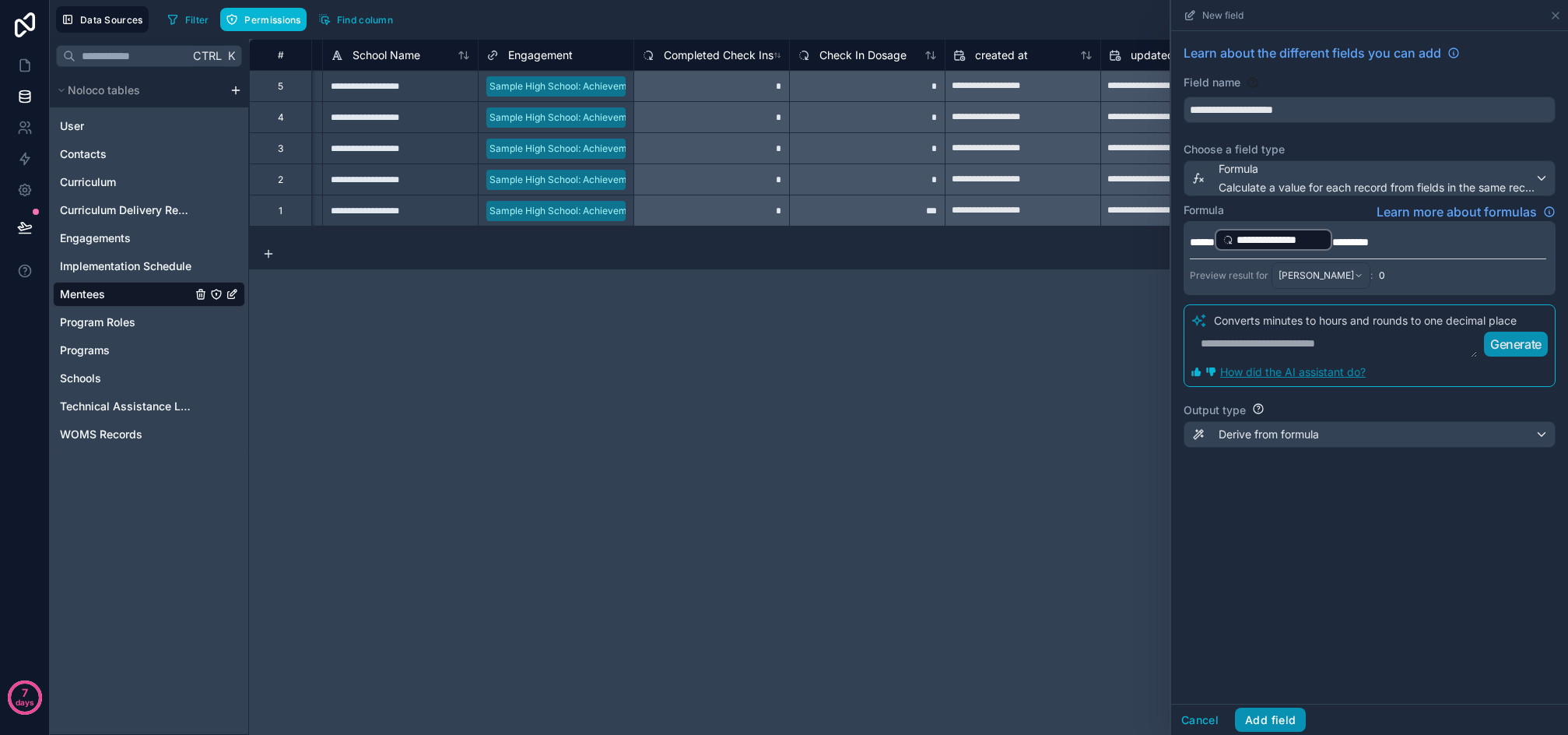
click at [1255, 717] on button "Add field" at bounding box center [1270, 720] width 71 height 25
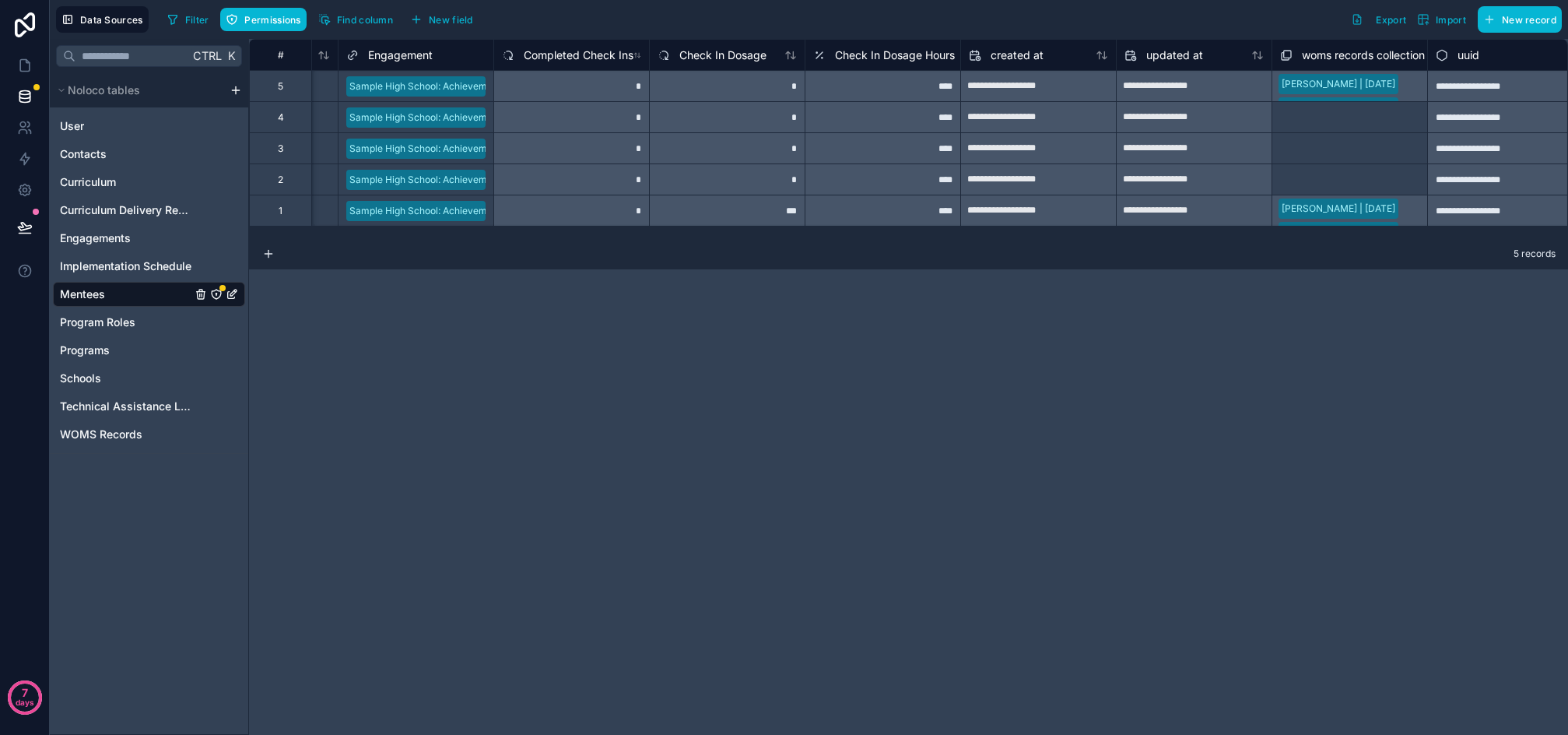
scroll to position [0, 1234]
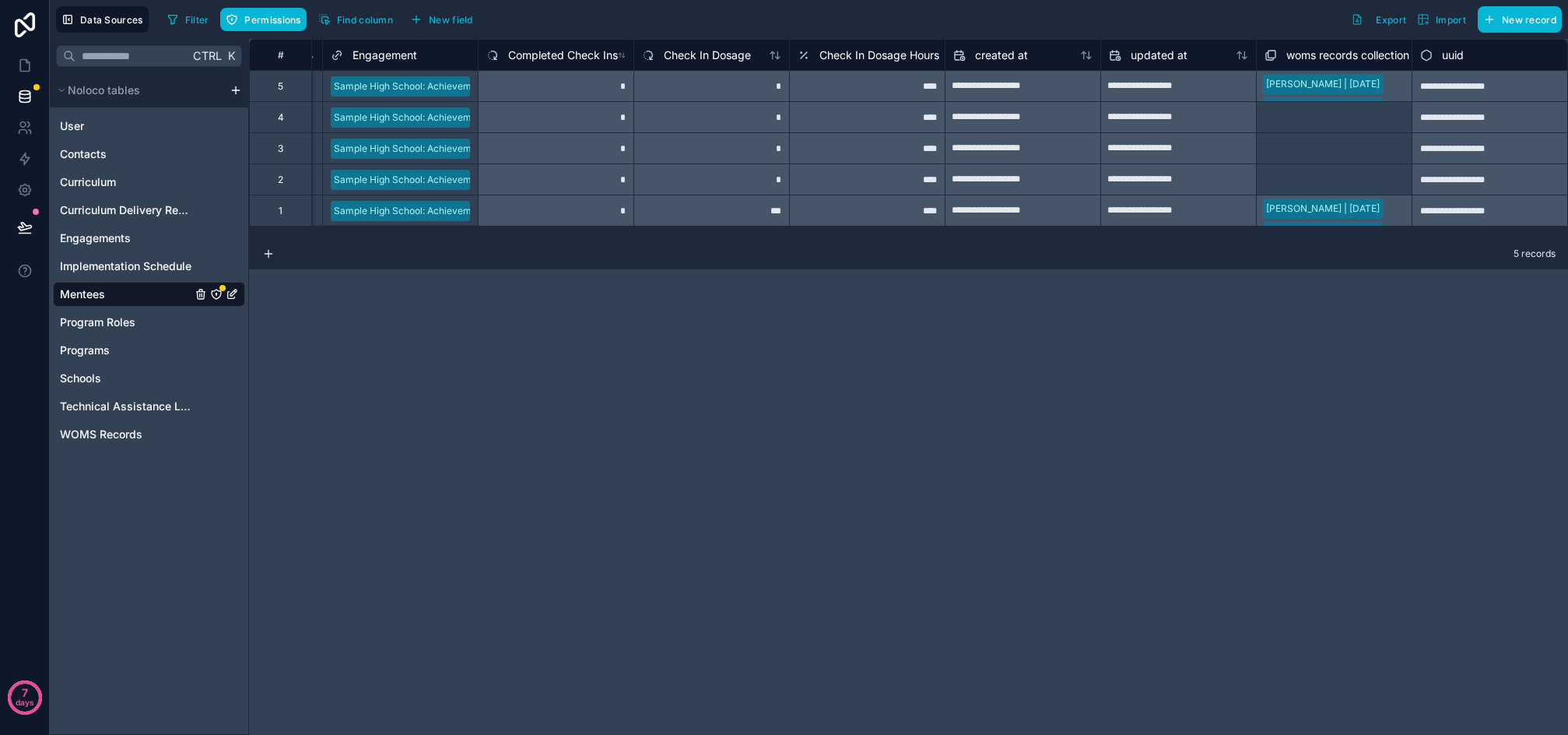
click at [870, 57] on span "Check In Dosage Hours" at bounding box center [880, 55] width 120 height 16
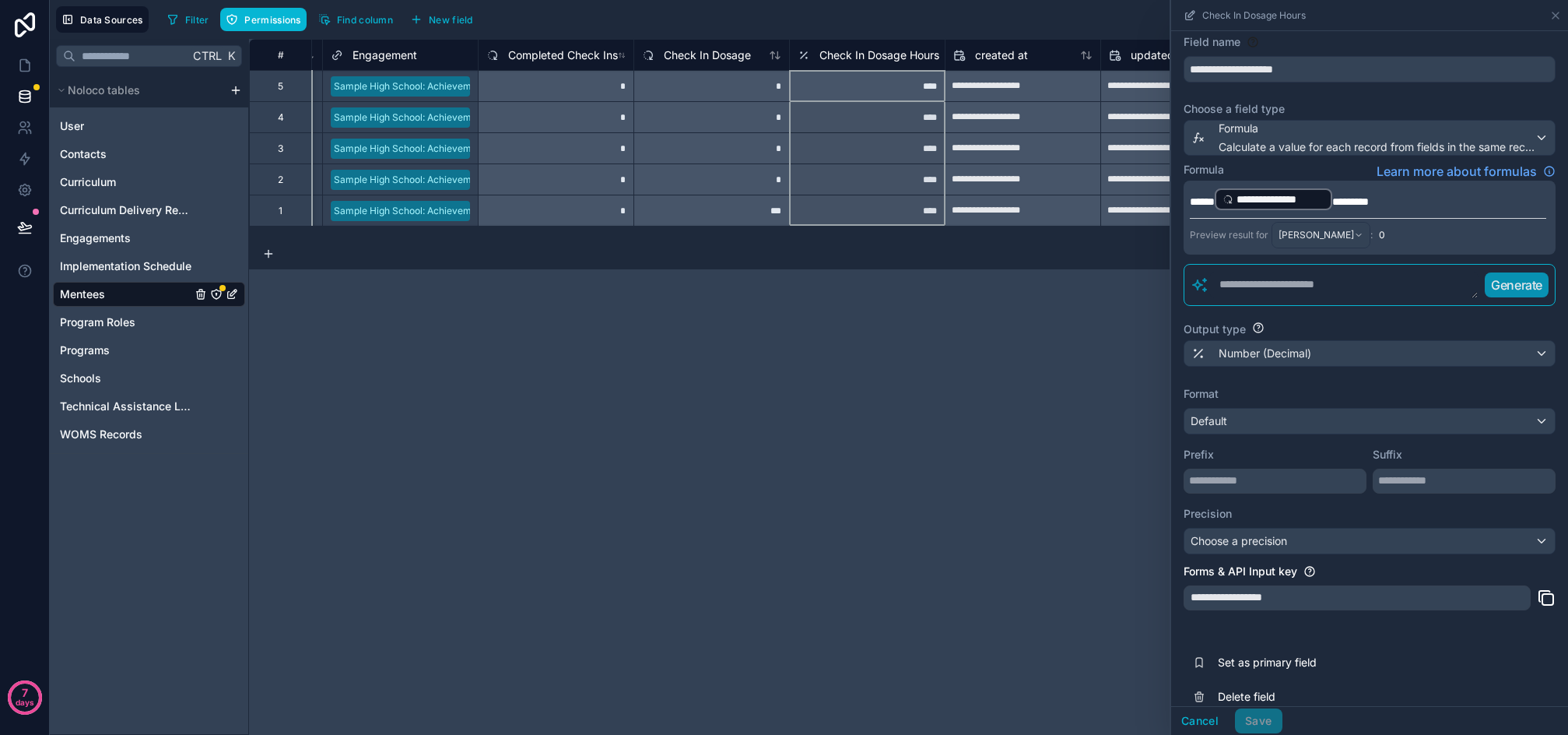
scroll to position [61, 0]
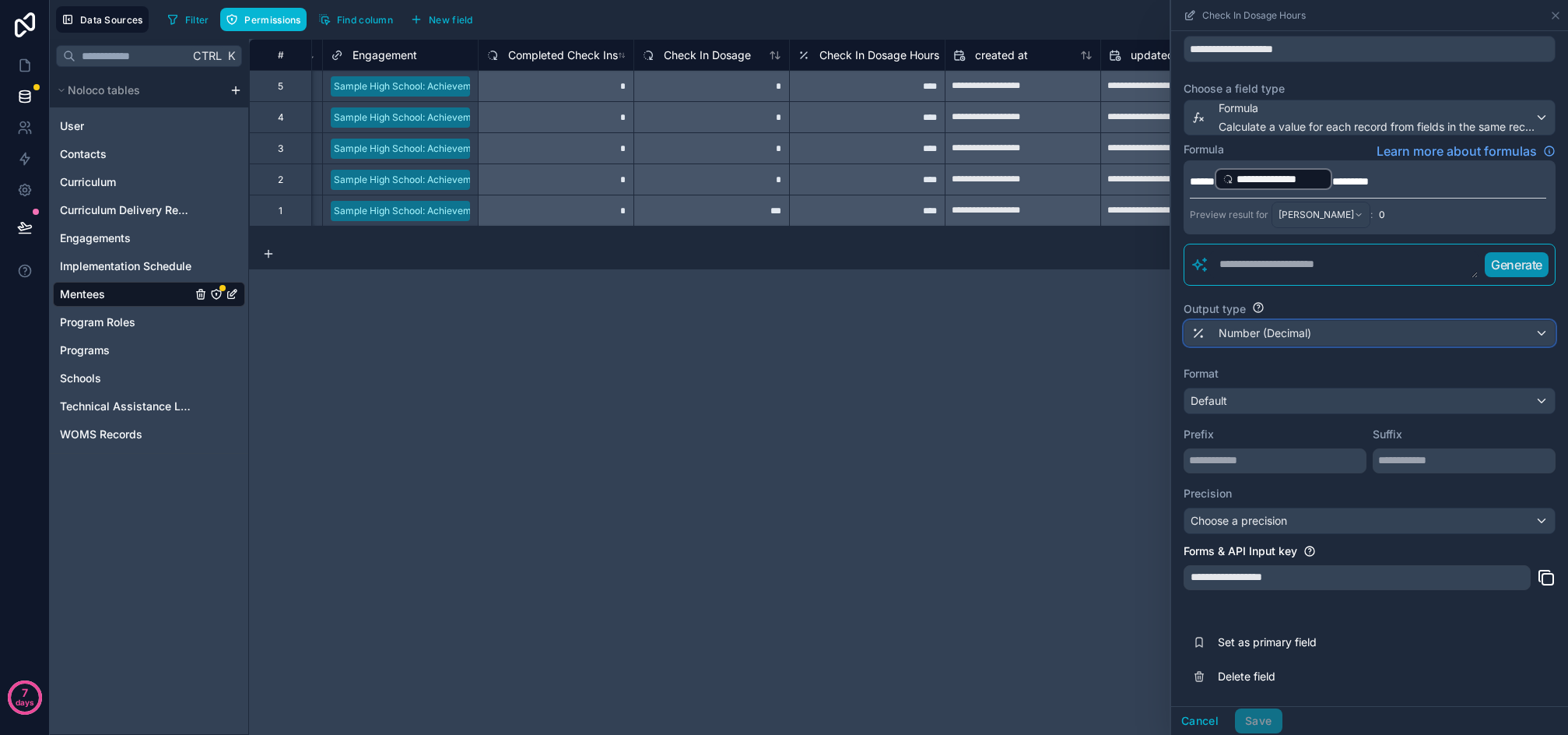
click at [1300, 331] on span "Number (Decimal)" at bounding box center [1265, 333] width 93 height 16
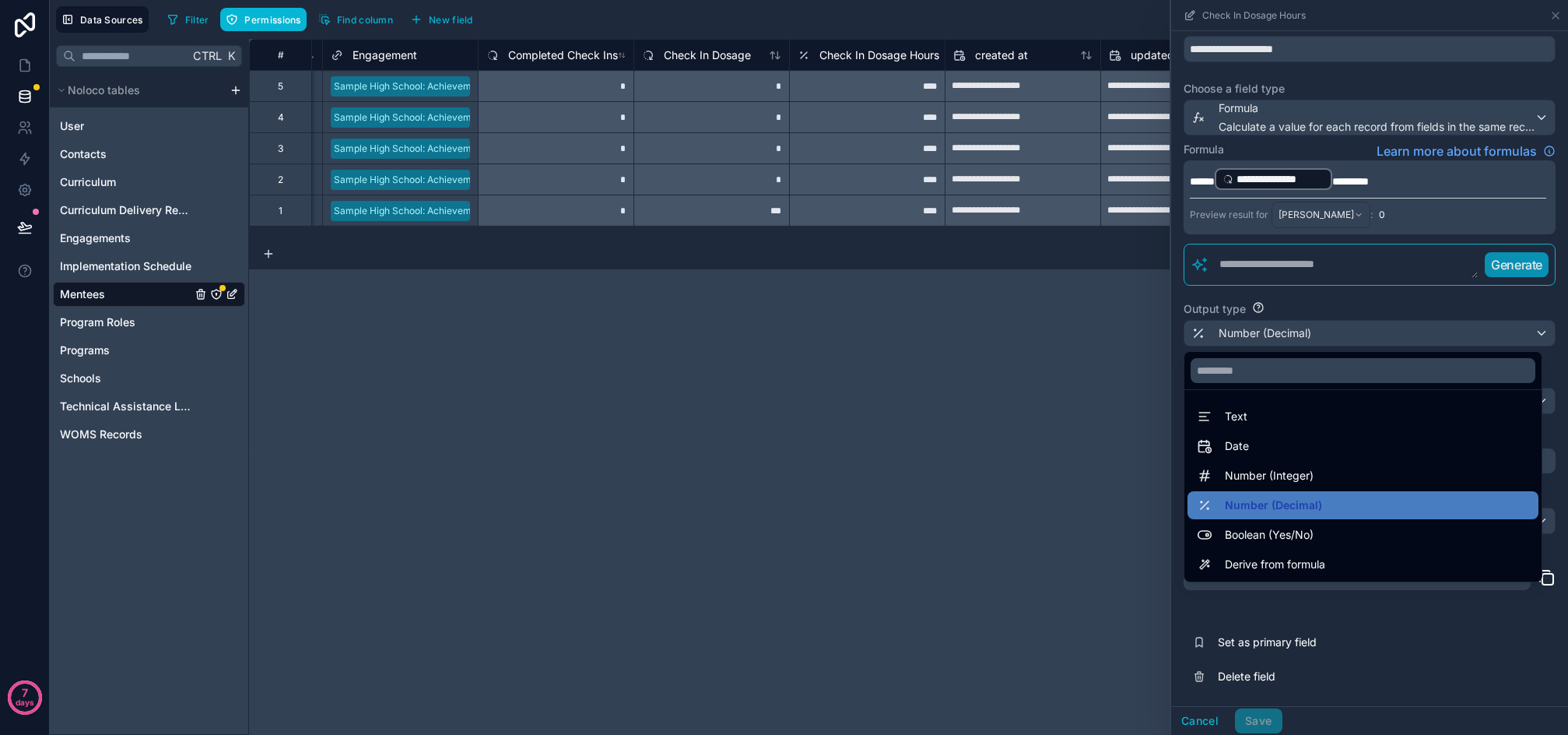
click at [1517, 644] on div at bounding box center [1370, 368] width 397 height 735
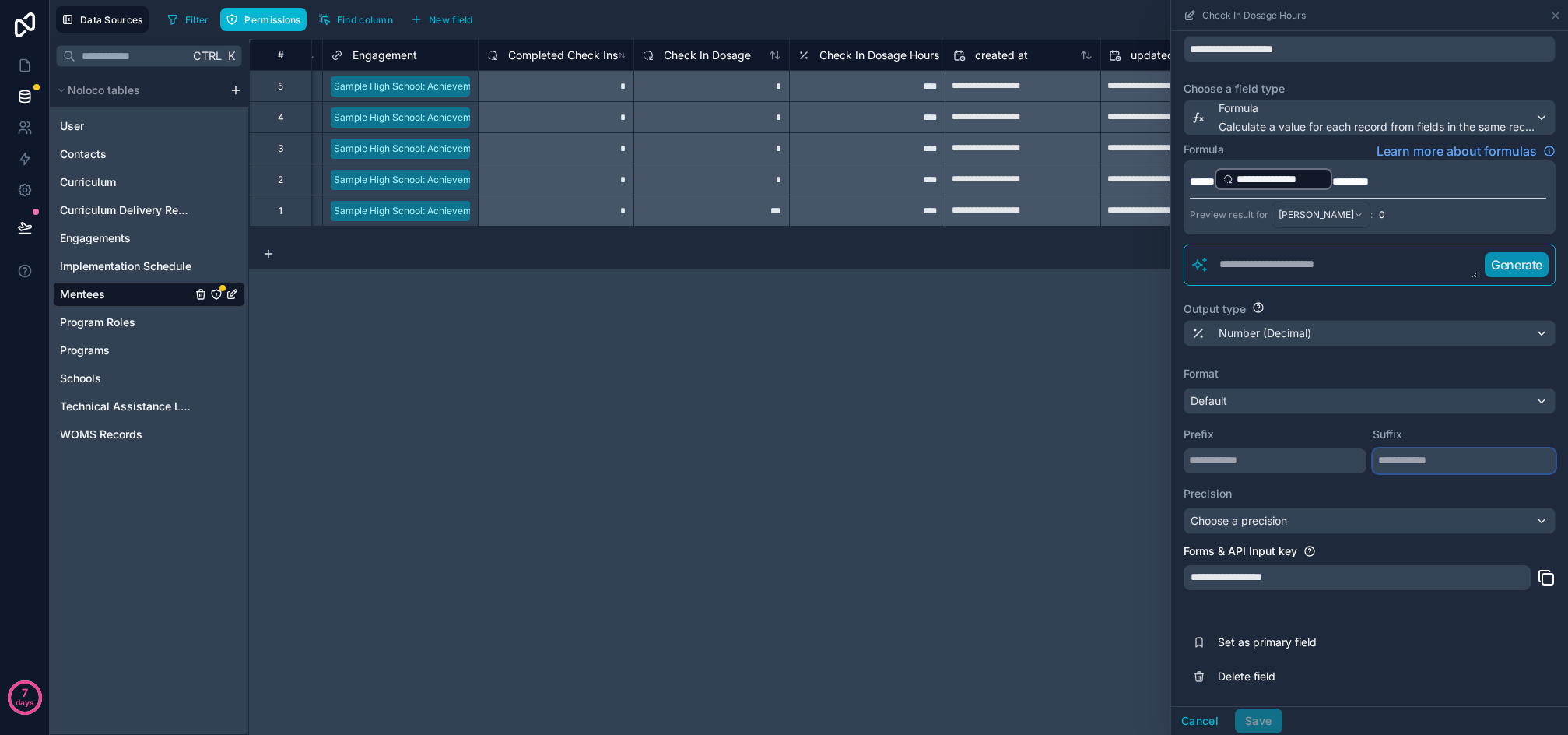
click at [1421, 466] on input "text" at bounding box center [1464, 461] width 183 height 25
type input "*****"
click at [1254, 462] on input "text" at bounding box center [1275, 461] width 183 height 25
click at [1231, 516] on span "Choose a precision" at bounding box center [1240, 520] width 97 height 13
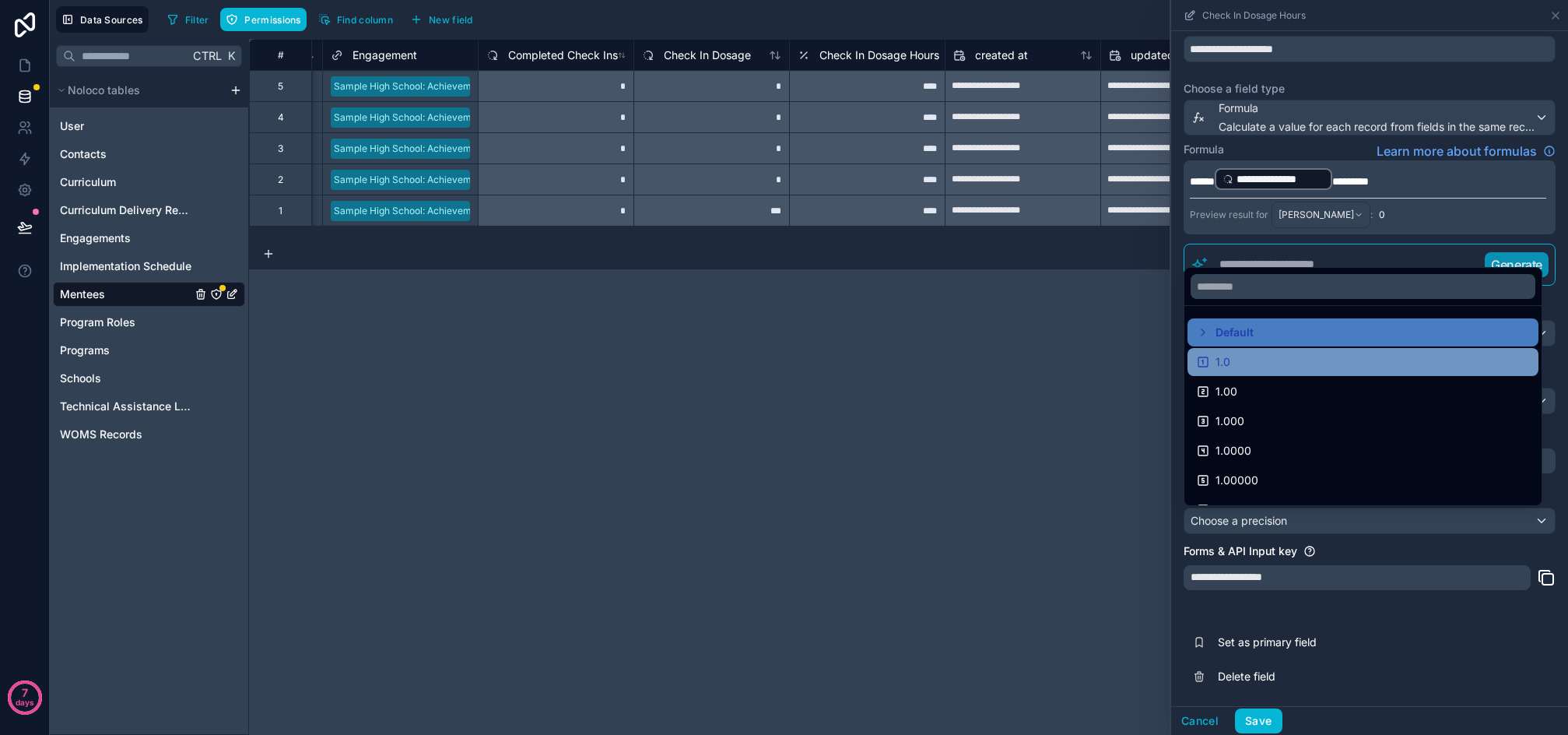
click at [1254, 364] on div "1.0" at bounding box center [1364, 362] width 332 height 19
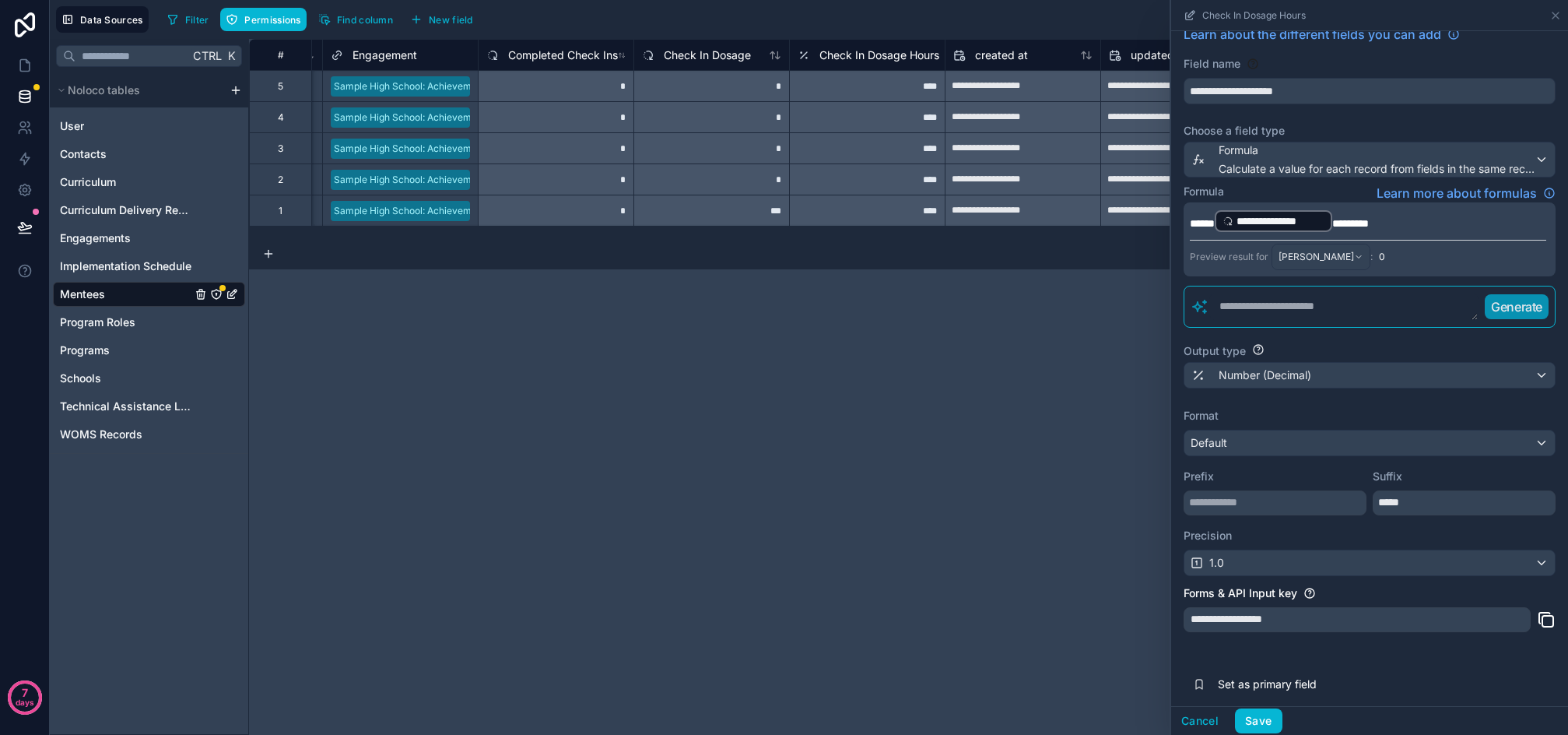
scroll to position [0, 0]
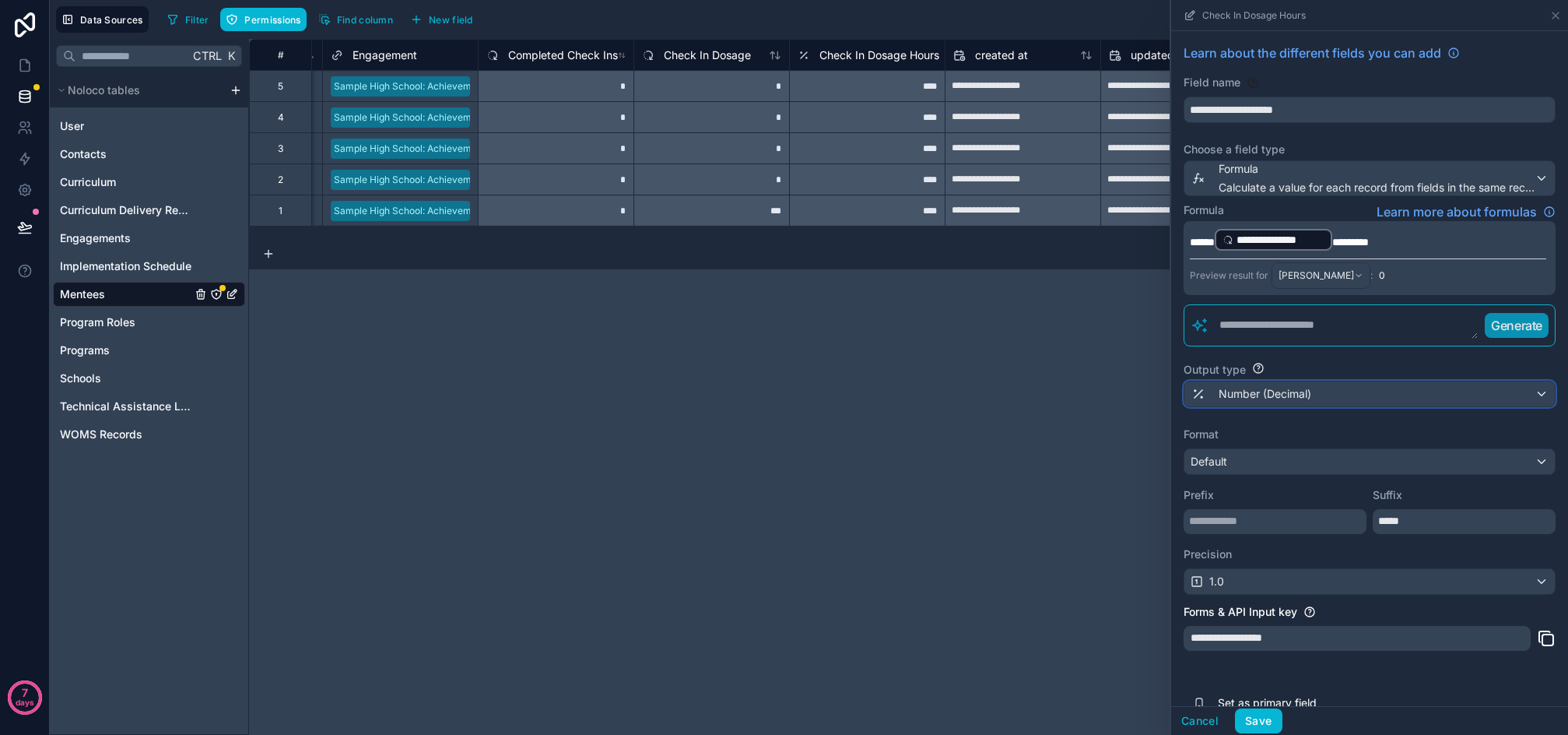
click at [1292, 389] on span "Number (Decimal)" at bounding box center [1265, 394] width 93 height 16
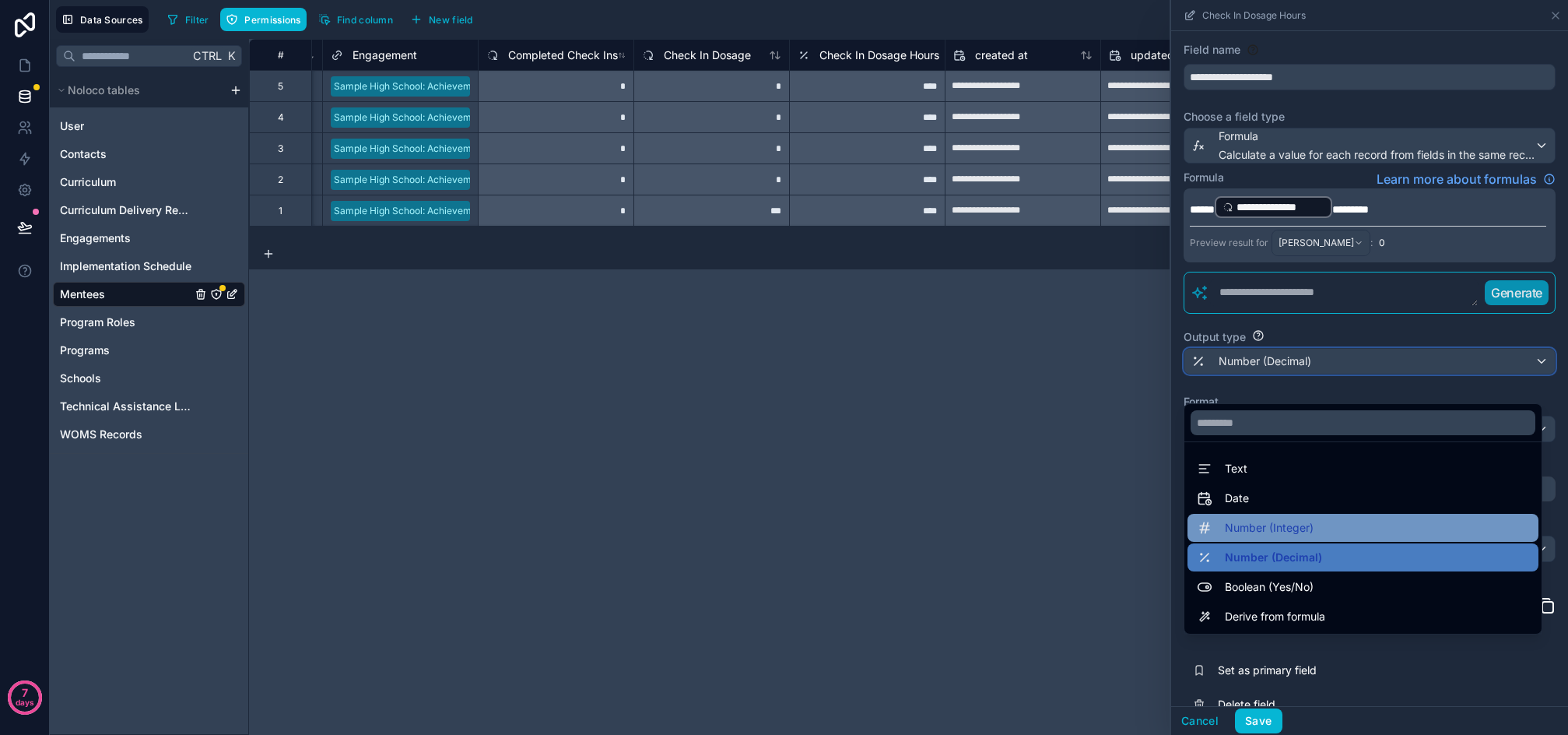
scroll to position [61, 0]
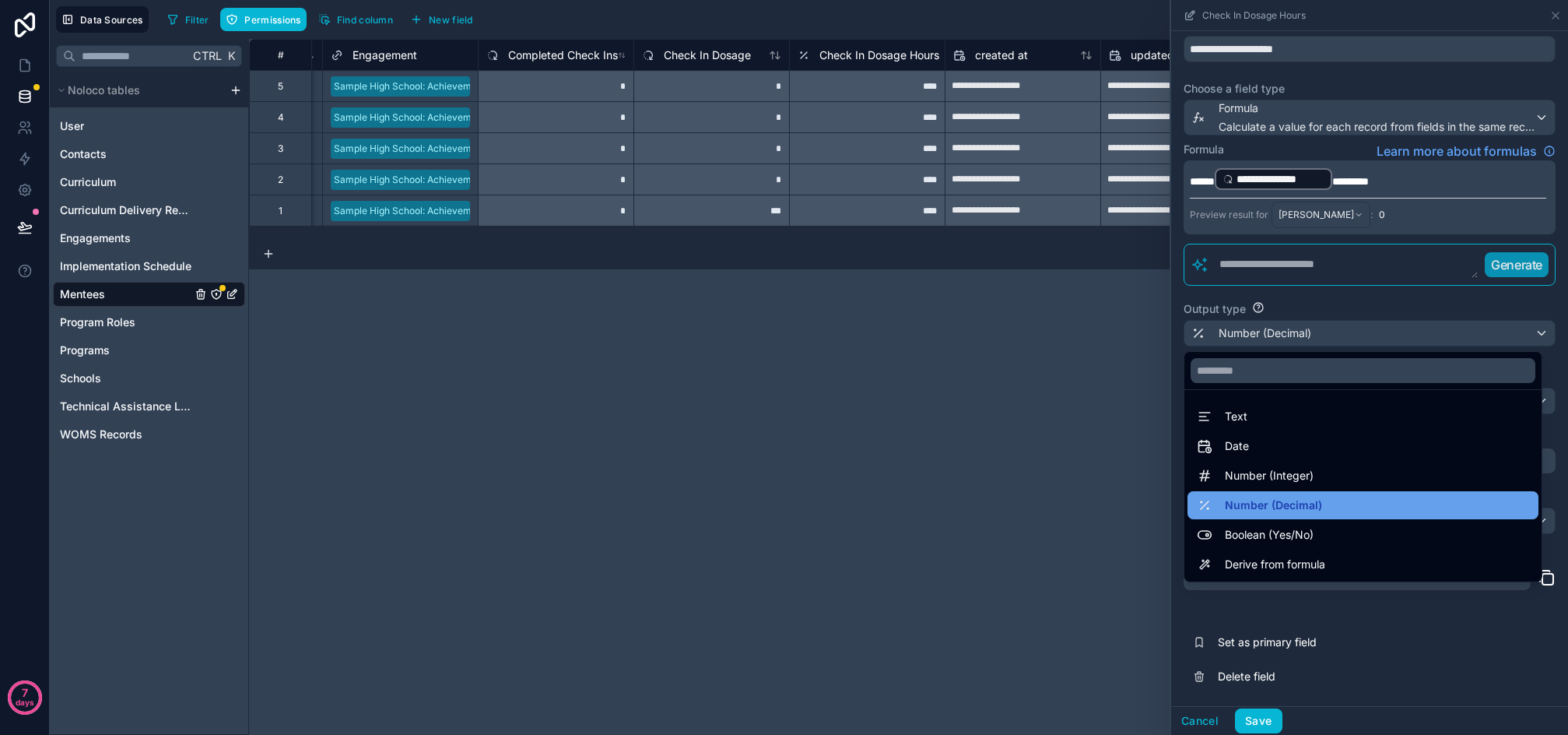
click at [1345, 496] on div "Number (Decimal)" at bounding box center [1364, 506] width 332 height 19
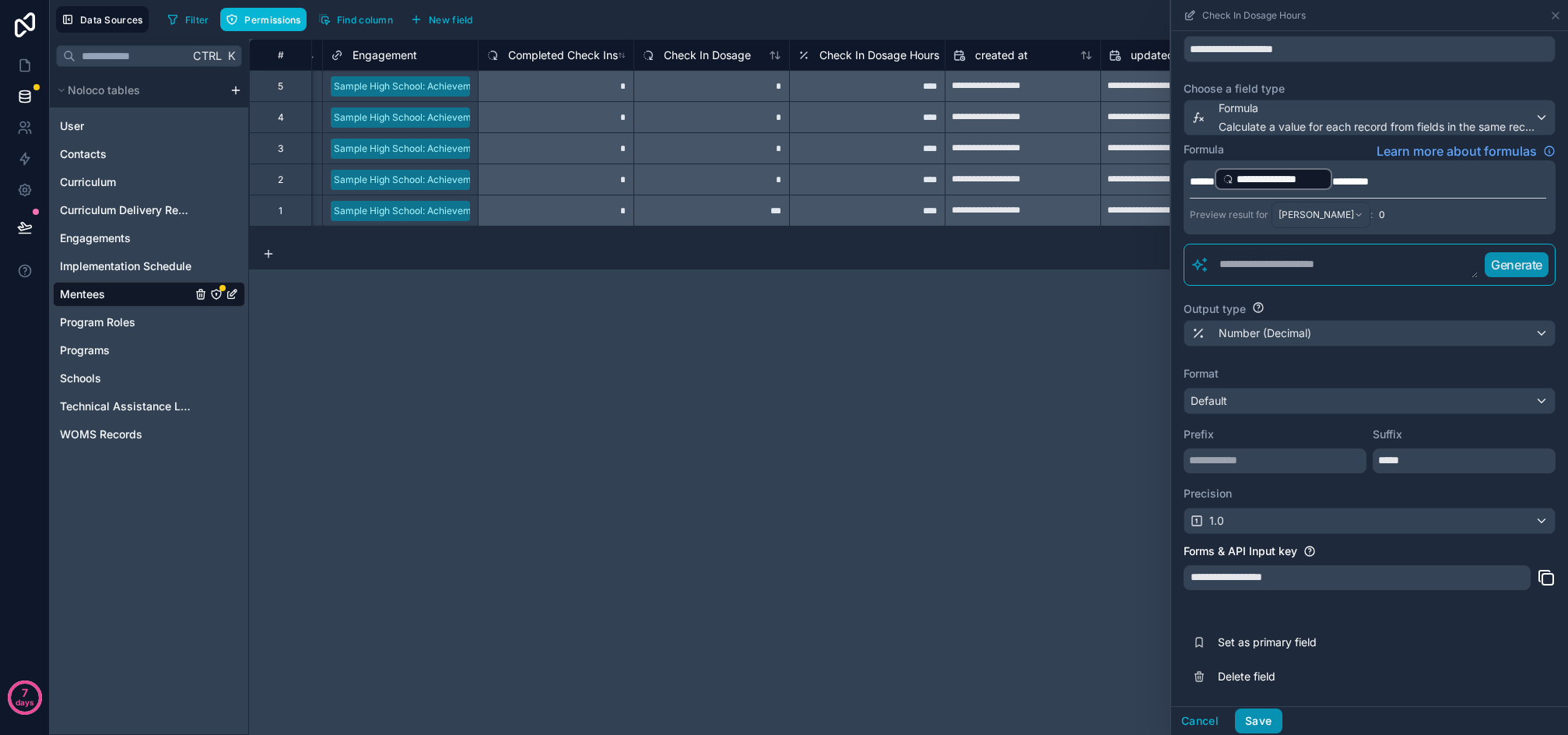
click at [1261, 722] on button "Save" at bounding box center [1258, 721] width 47 height 25
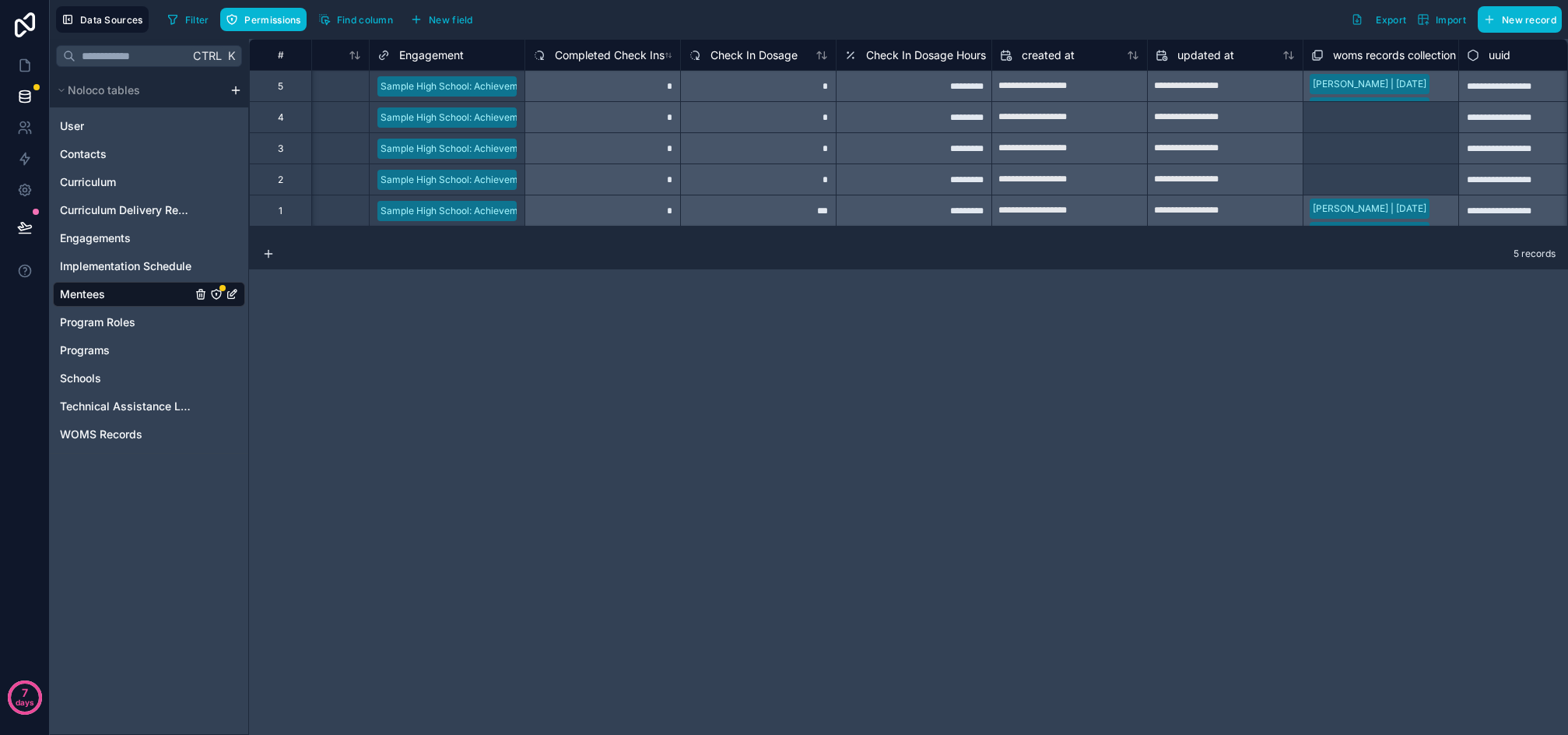
scroll to position [0, 1234]
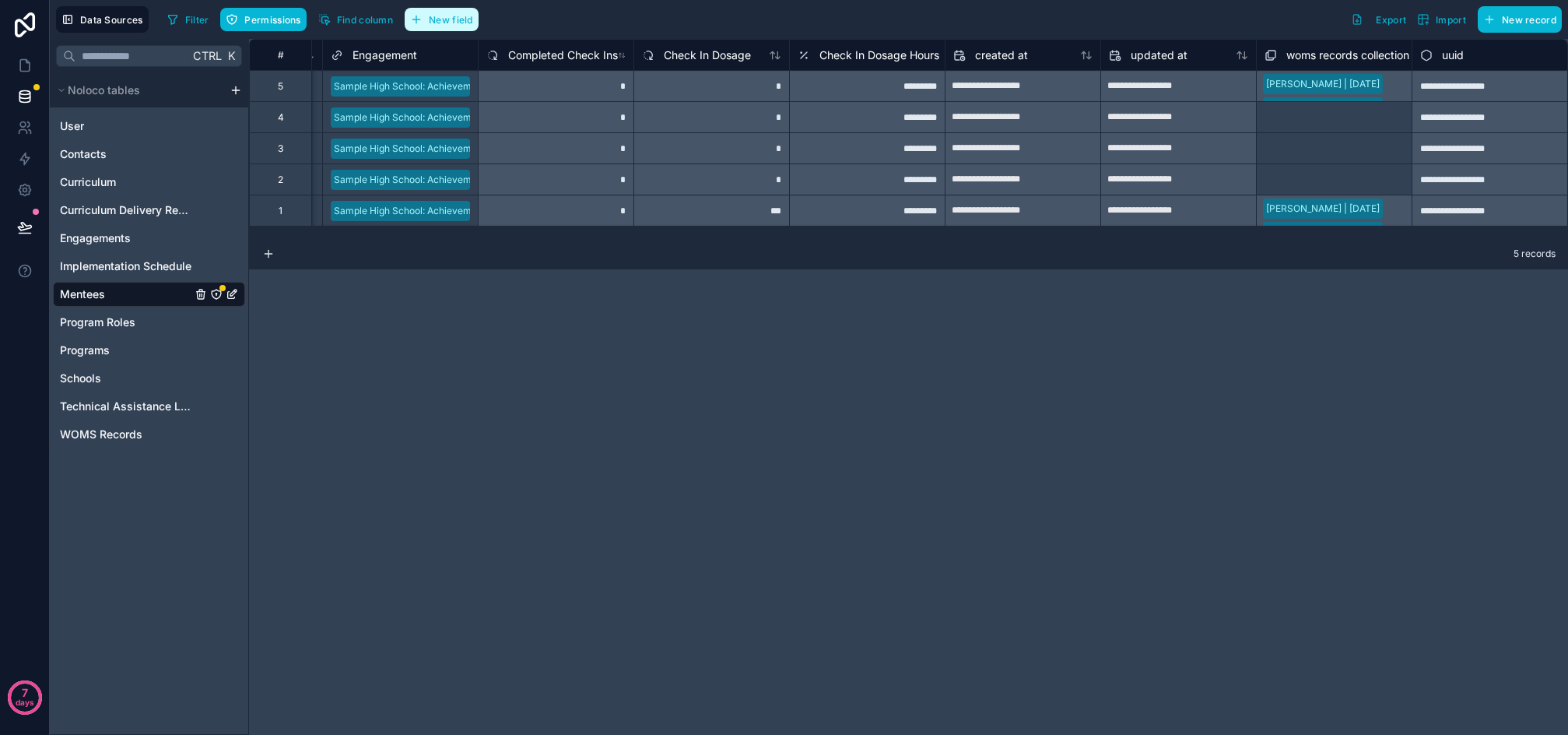
click at [448, 23] on span "New field" at bounding box center [451, 20] width 44 height 12
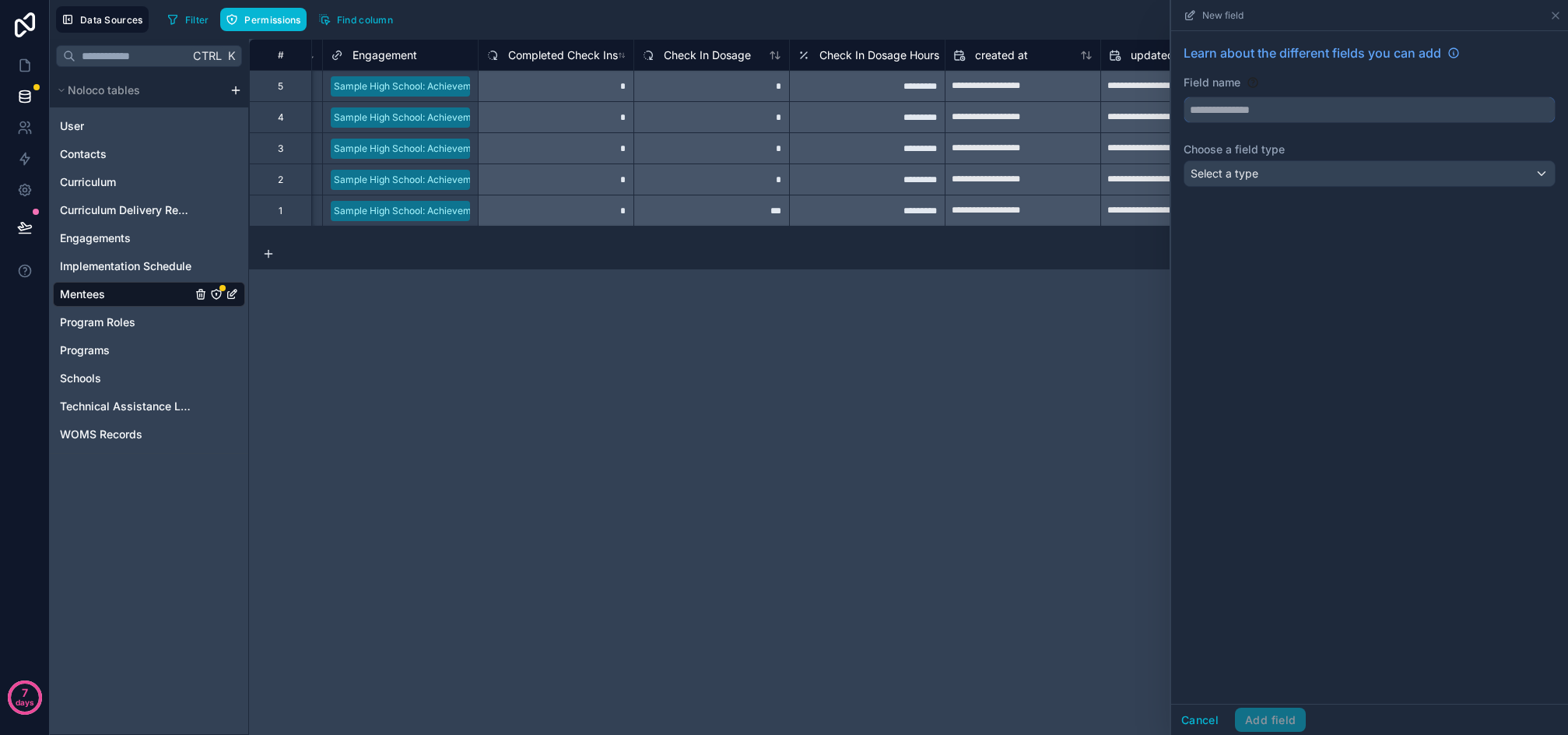
click at [1282, 114] on input "text" at bounding box center [1370, 110] width 371 height 25
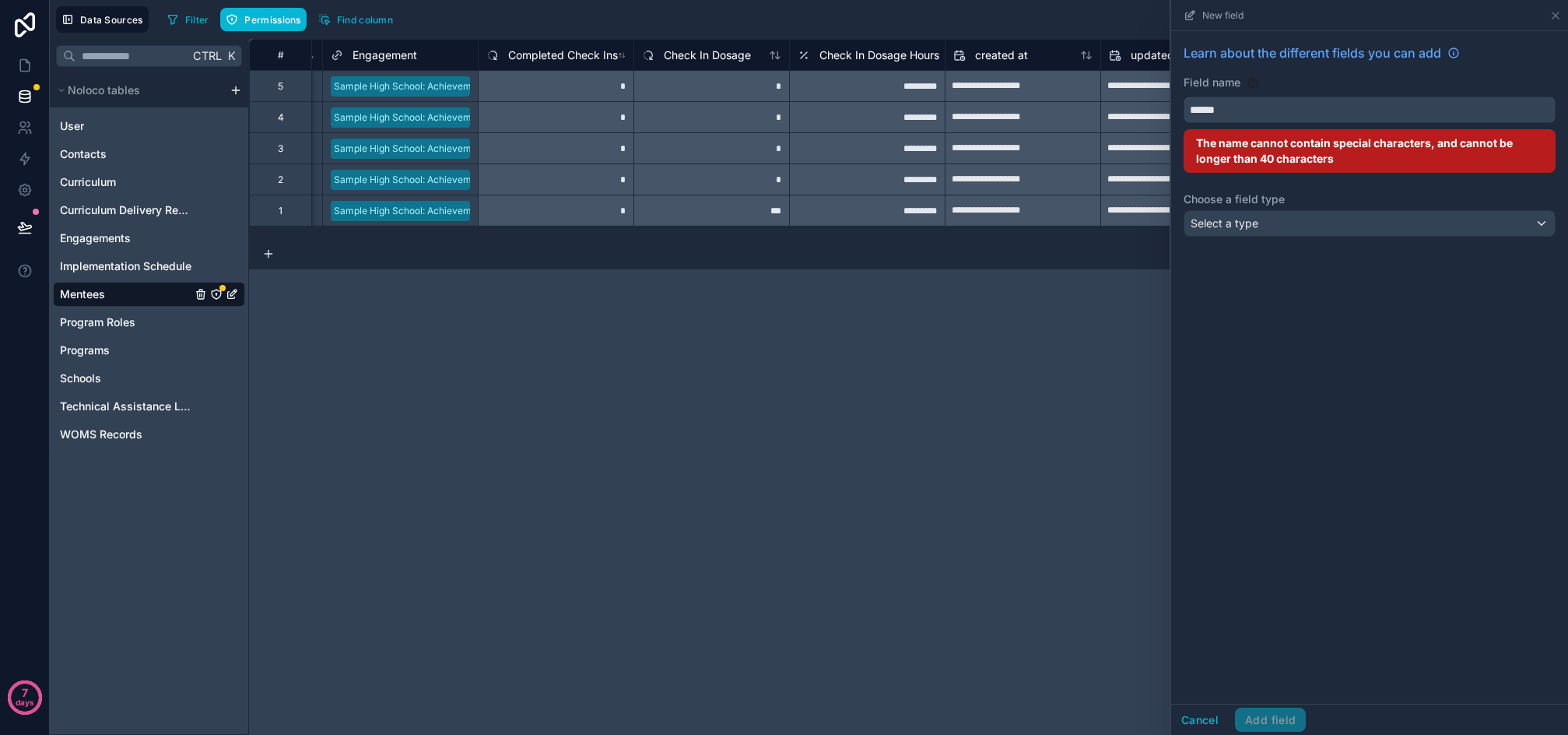
click at [1184, 97] on button "*****" at bounding box center [1370, 110] width 372 height 27
click at [1184, 97] on button "********" at bounding box center [1370, 110] width 372 height 27
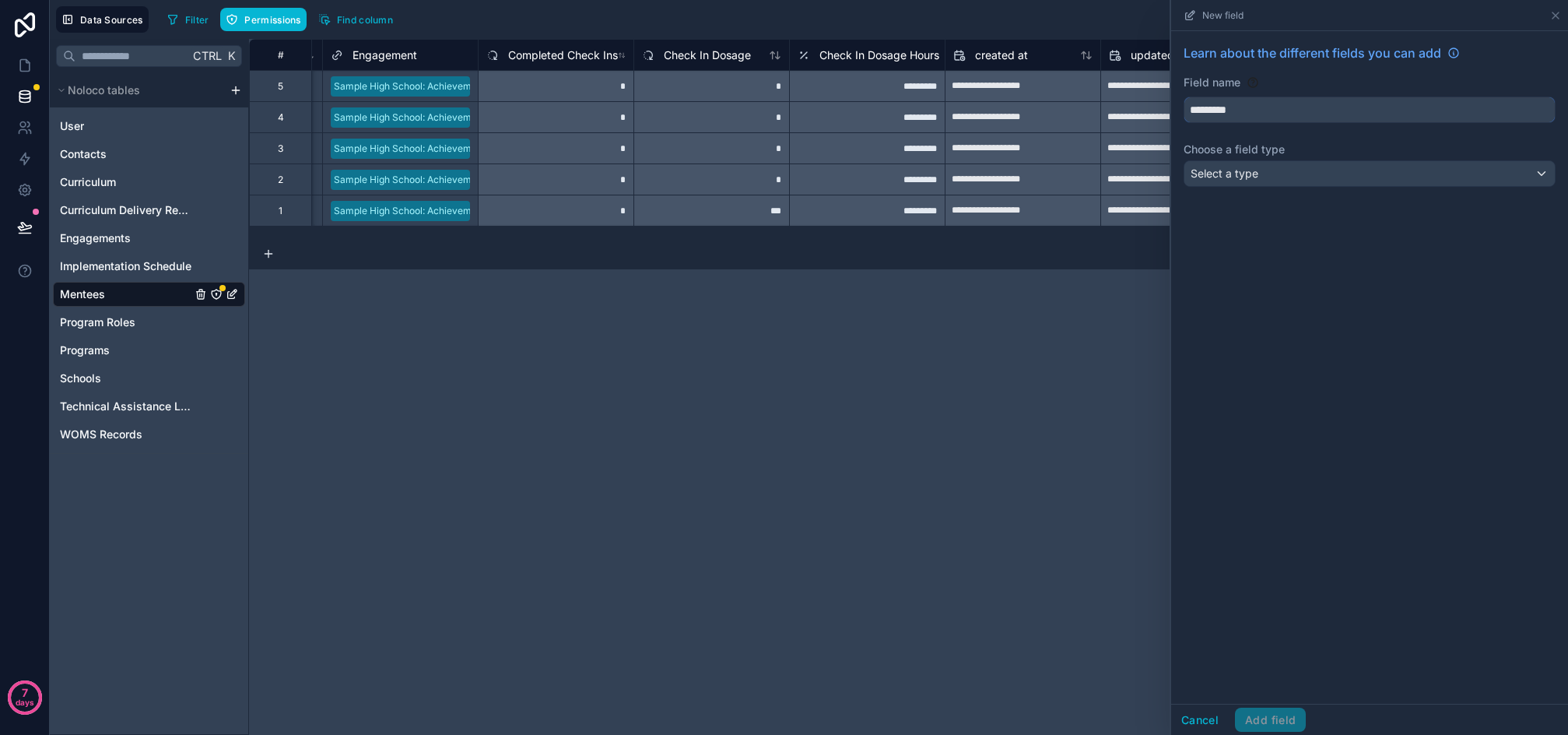
click at [1184, 97] on button "********" at bounding box center [1370, 110] width 372 height 27
type input "**********"
click at [1268, 180] on div "Select a type" at bounding box center [1370, 174] width 371 height 25
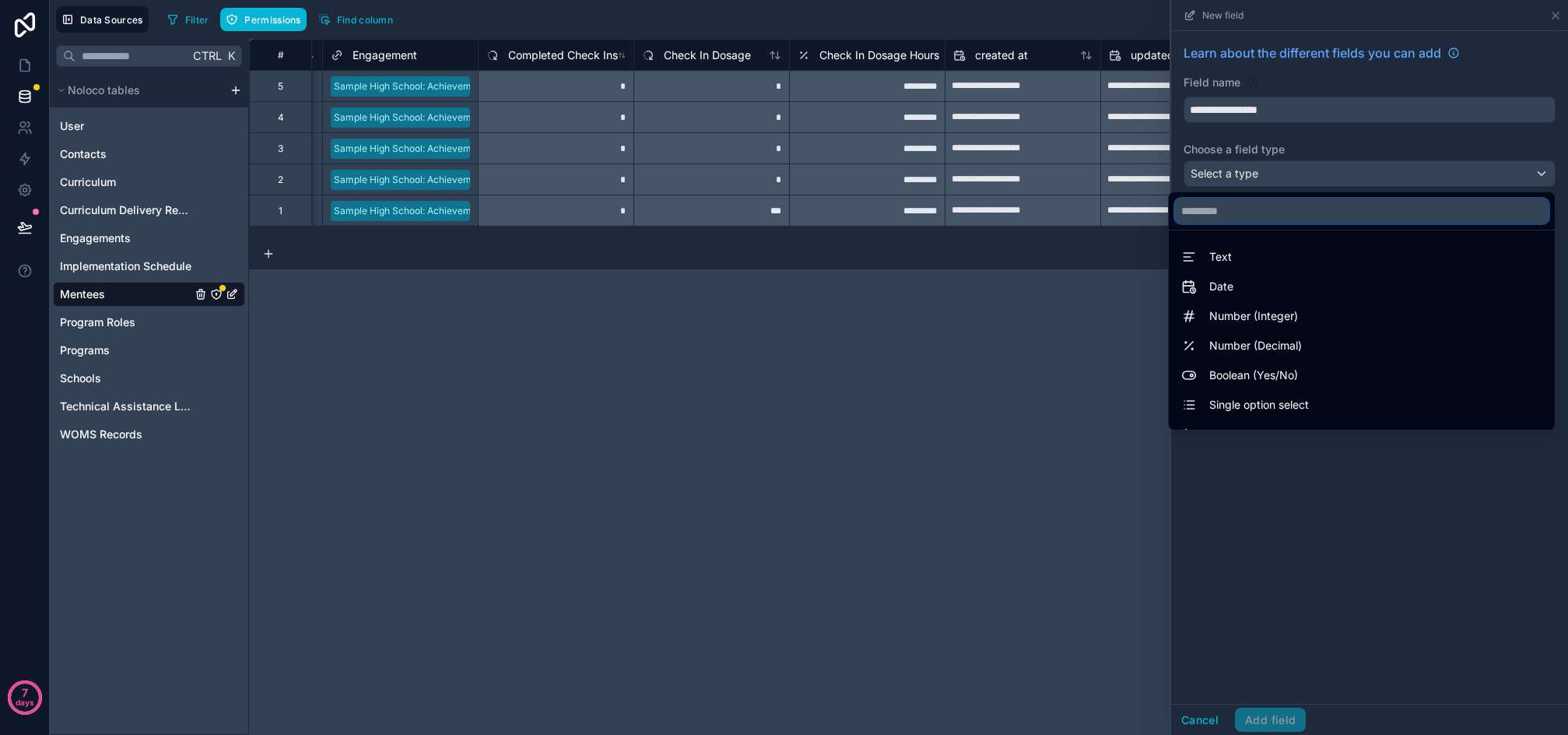
click at [1247, 220] on input "text" at bounding box center [1362, 211] width 374 height 25
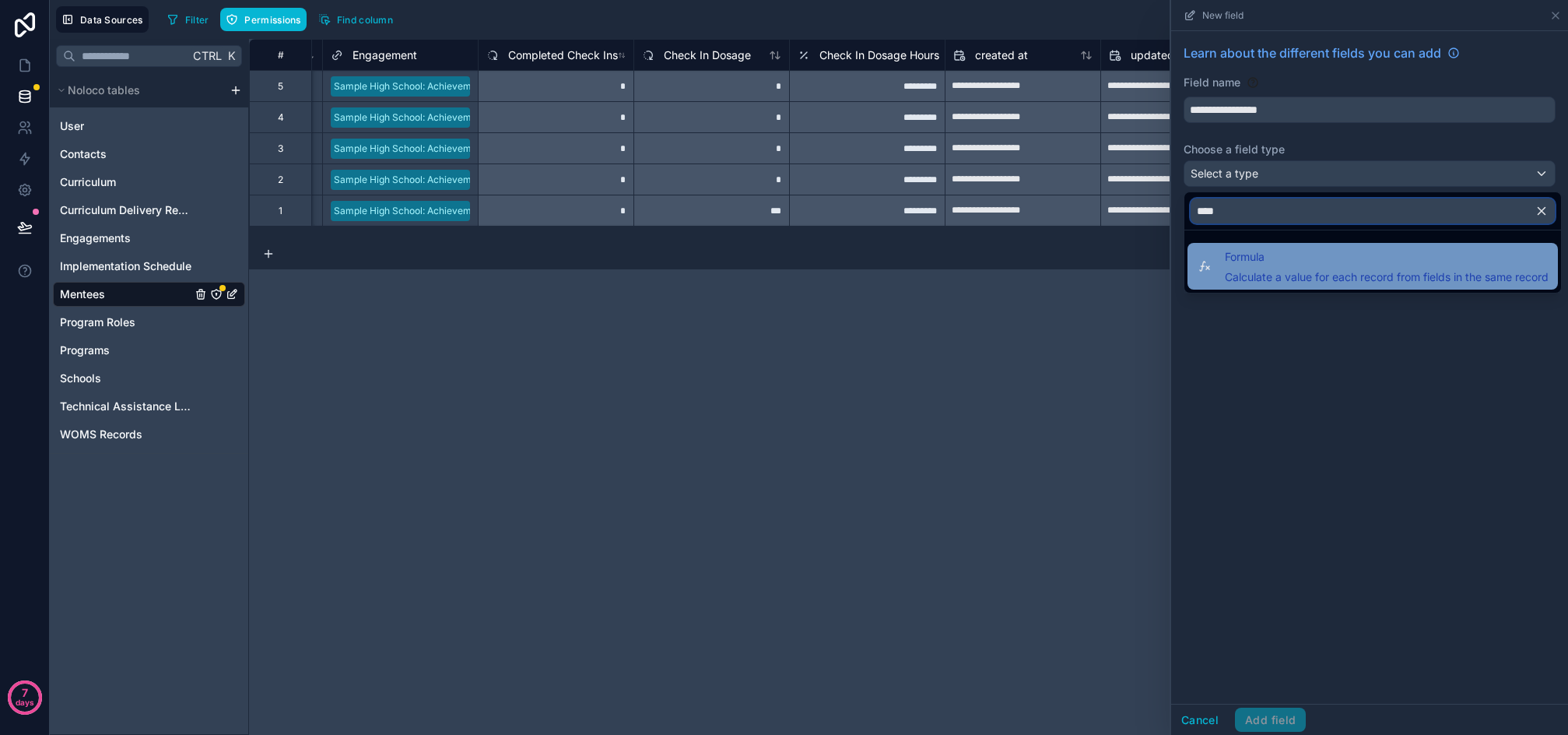
type input "****"
click at [1260, 271] on span "Calculate a value for each record from fields in the same record" at bounding box center [1386, 277] width 324 height 16
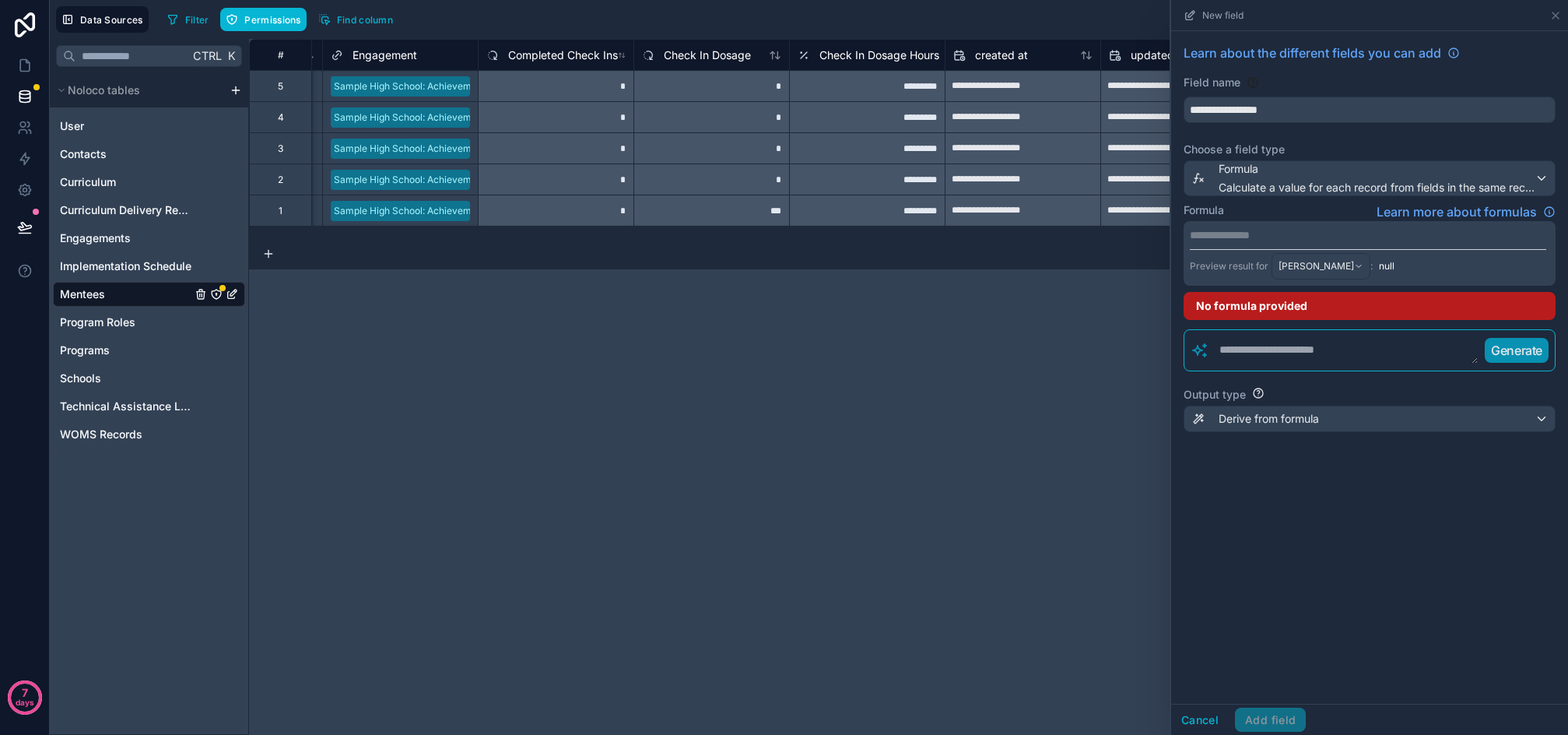
click at [1259, 356] on textarea at bounding box center [1344, 350] width 269 height 28
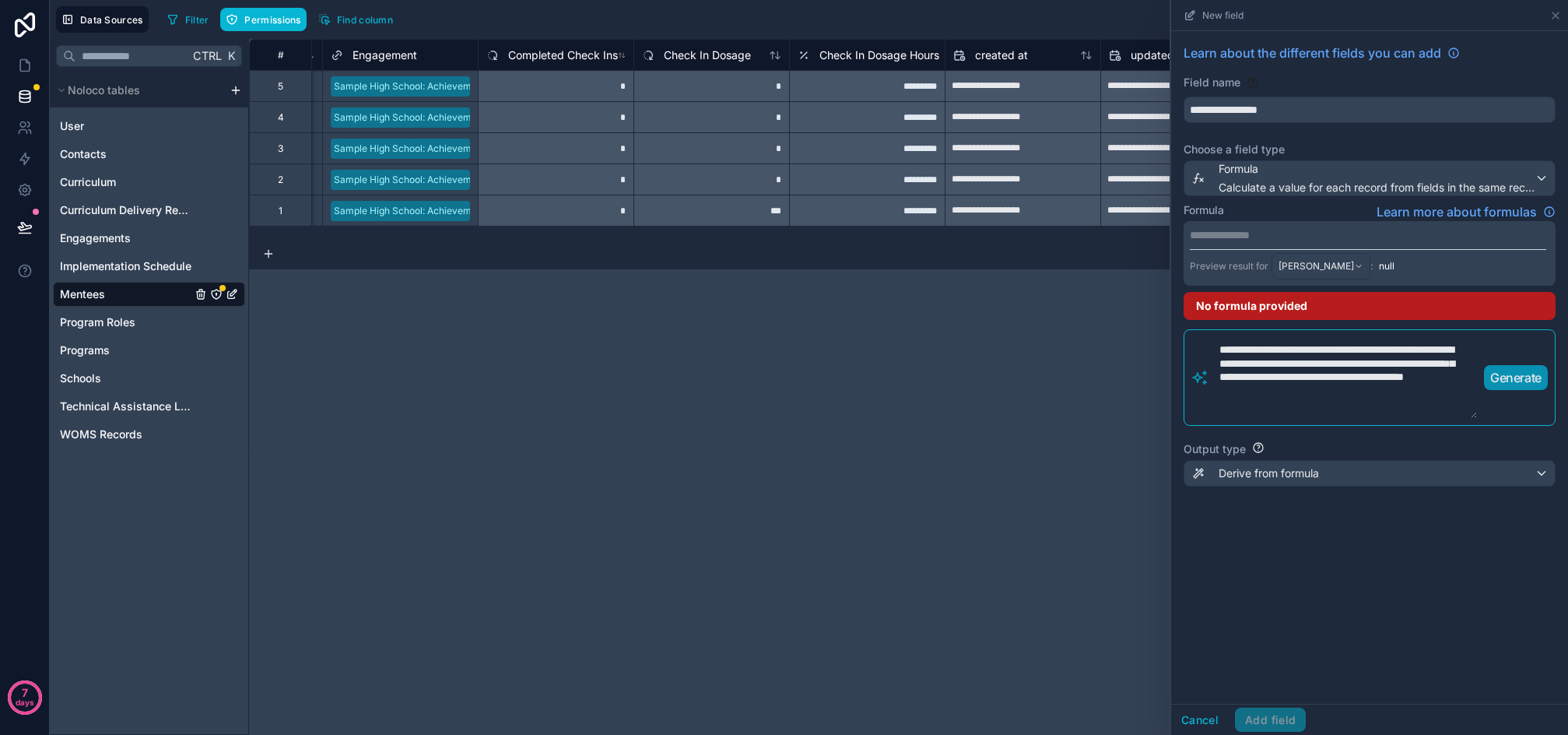
type textarea "**********"
click at [1510, 366] on button "Generate" at bounding box center [1517, 378] width 64 height 25
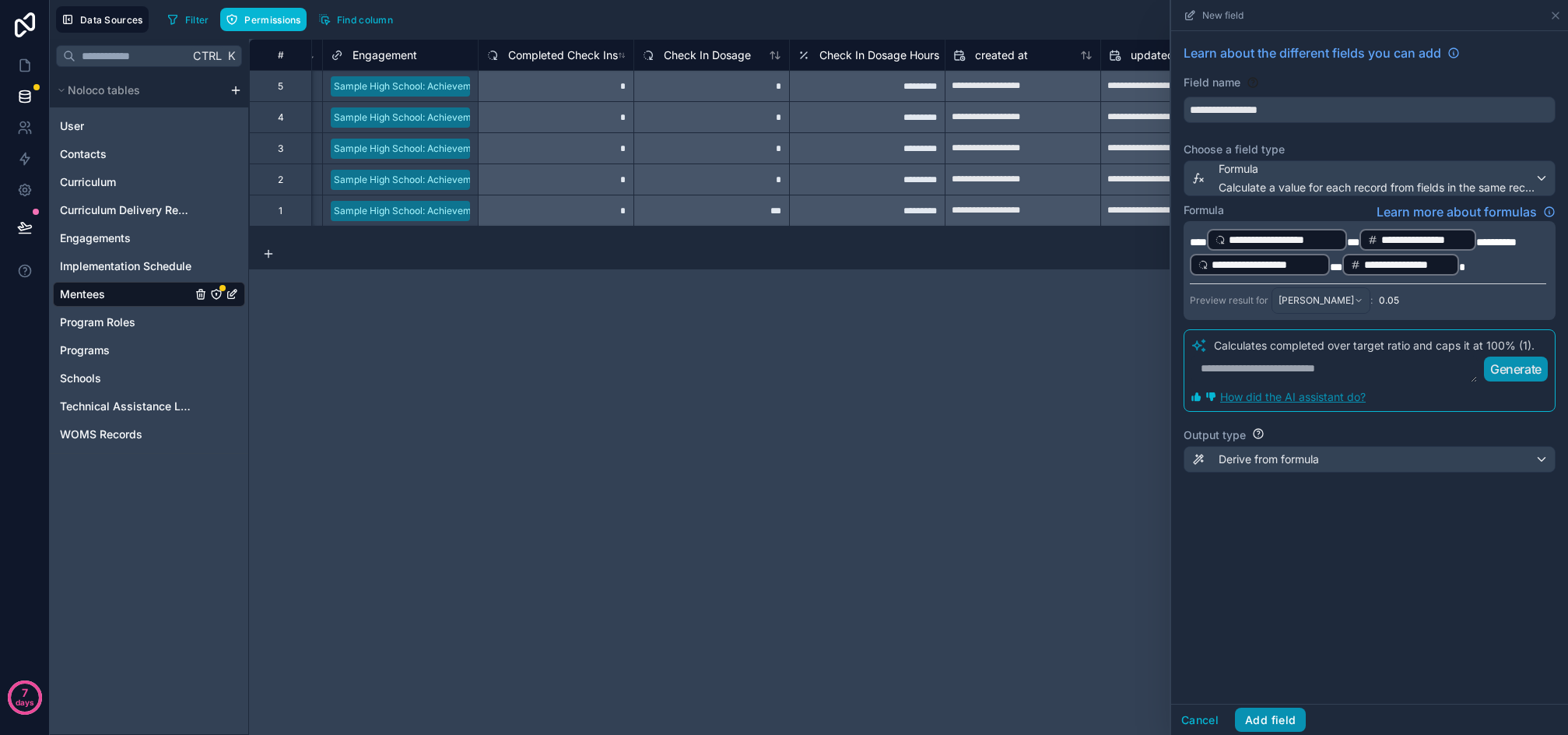
click at [1258, 719] on button "Add field" at bounding box center [1270, 720] width 71 height 25
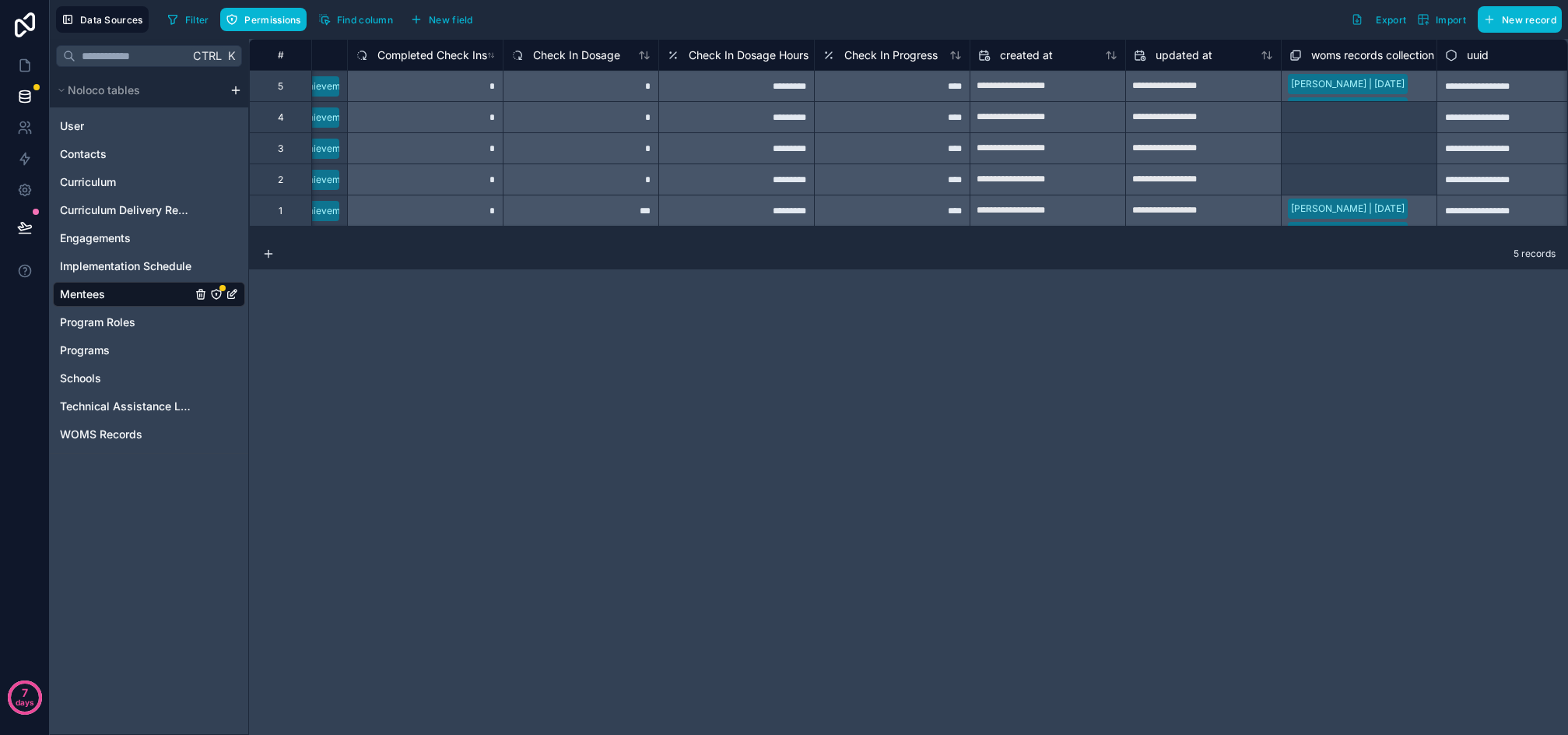
scroll to position [0, 1390]
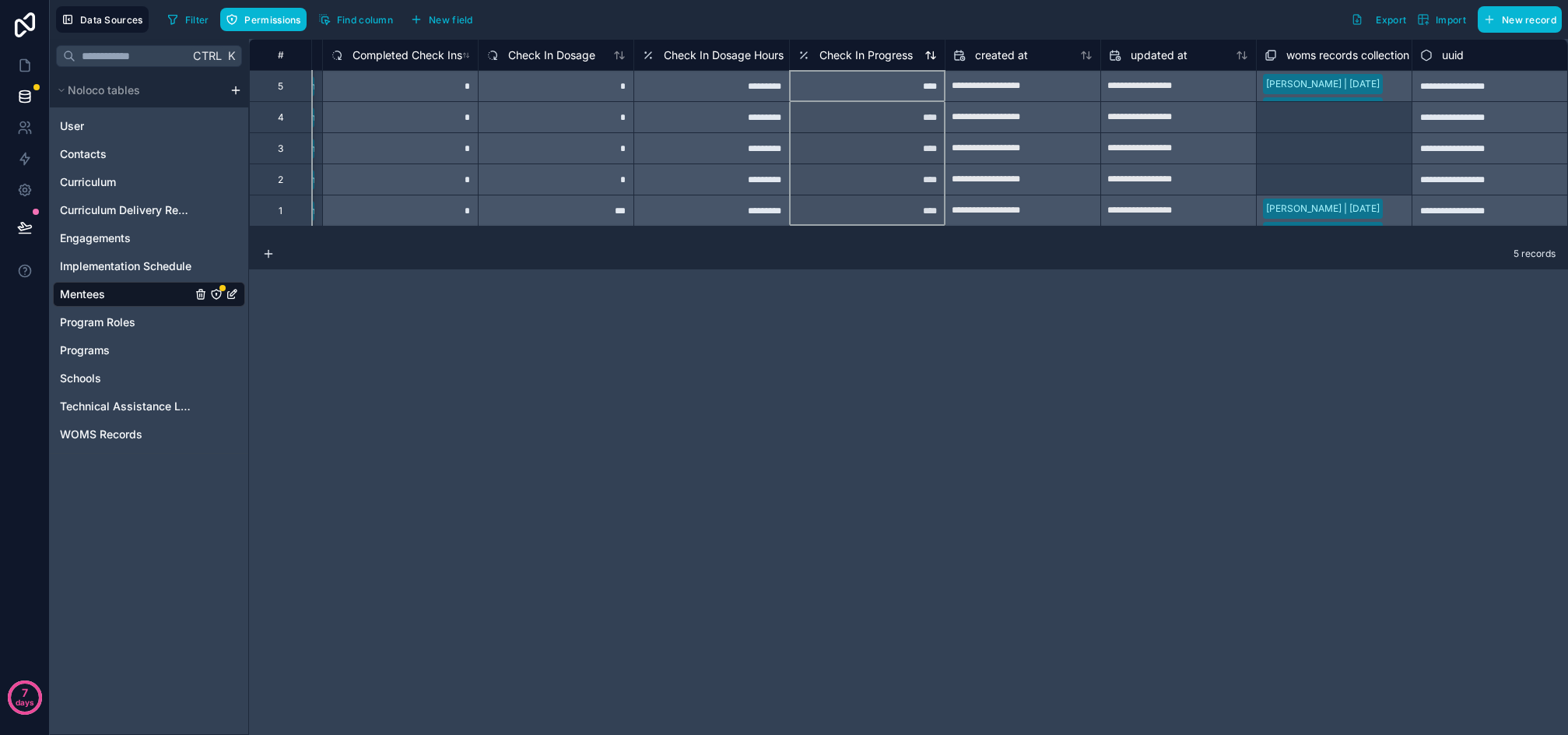
click at [889, 59] on span "Check In Progress" at bounding box center [867, 55] width 94 height 16
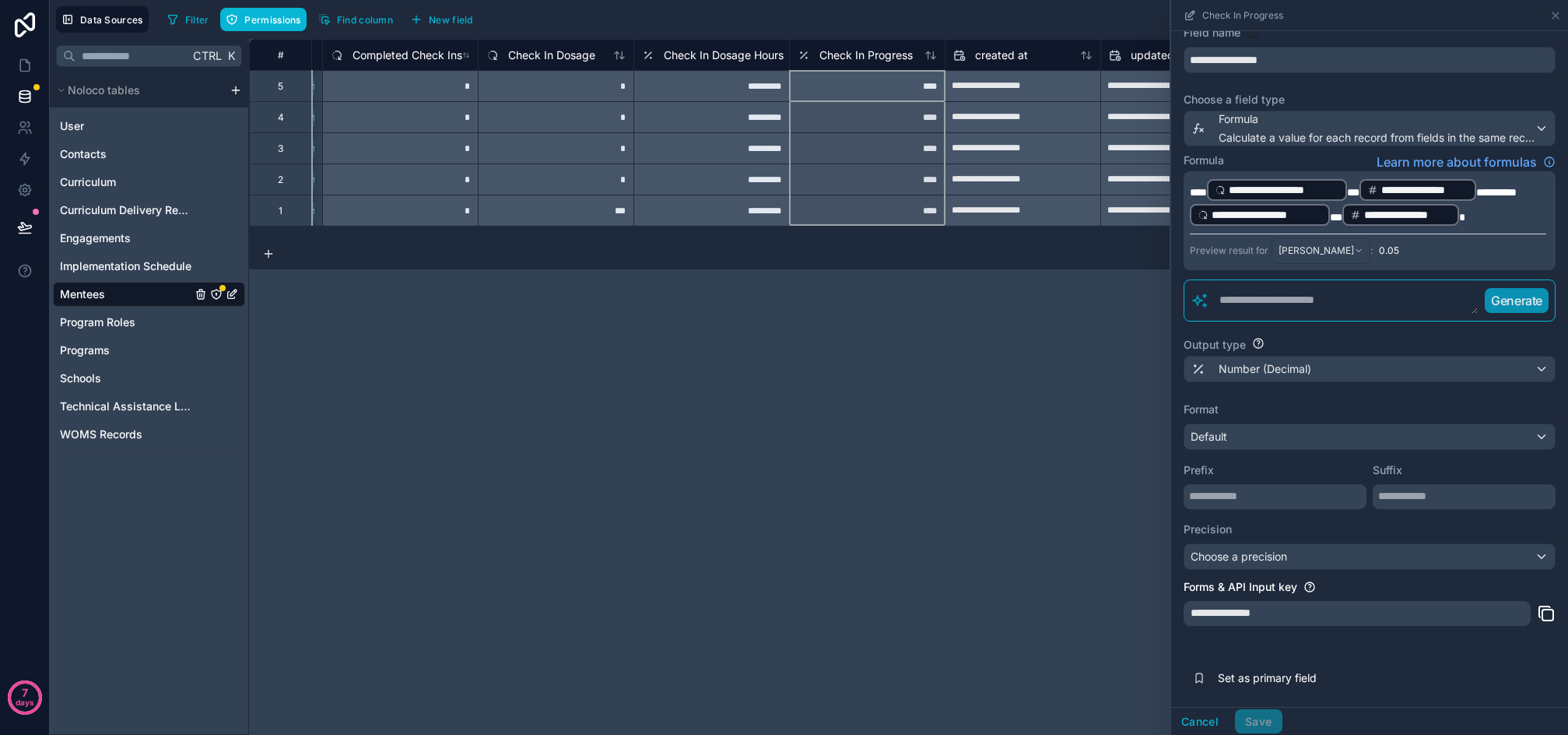
scroll to position [78, 0]
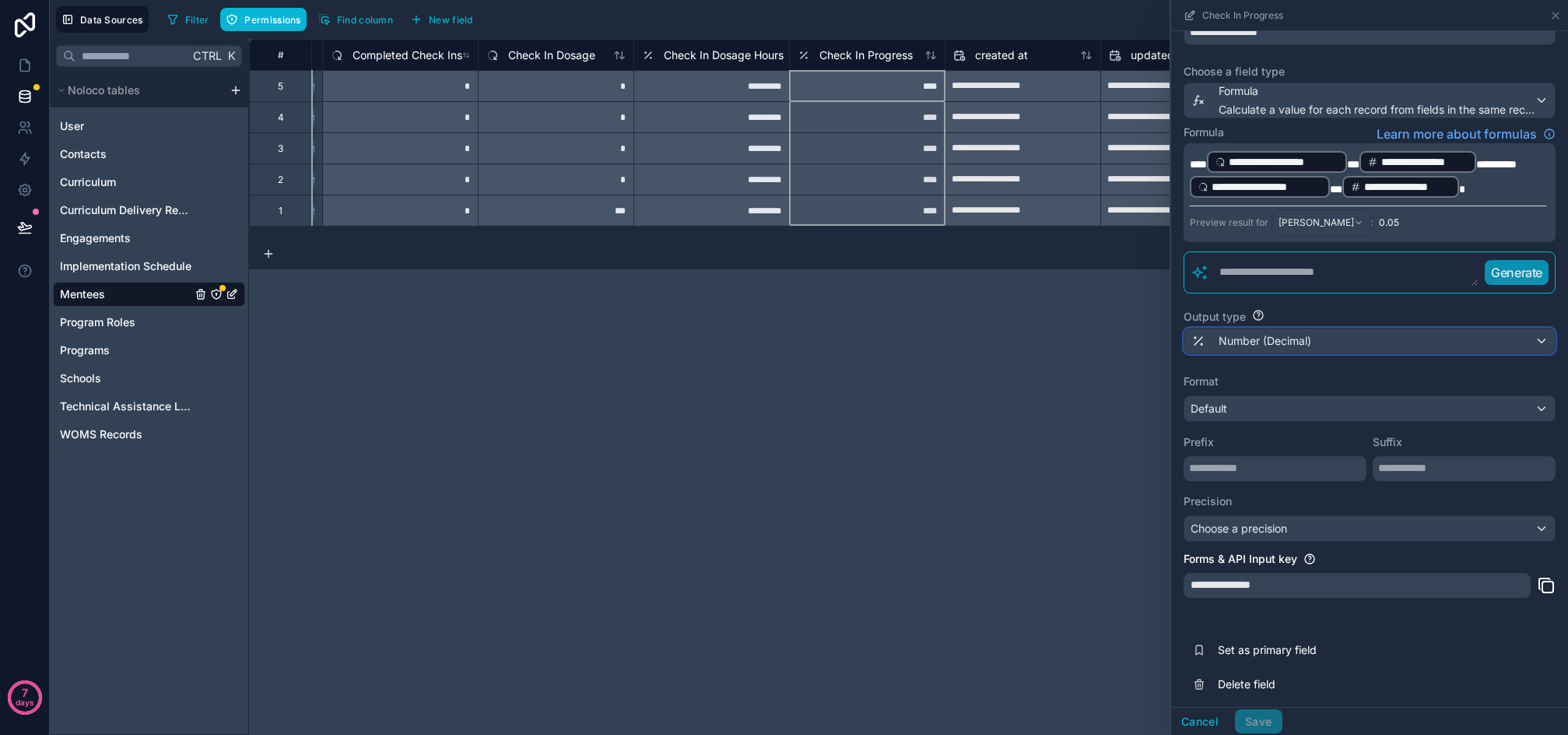
click at [1296, 339] on span "Number (Decimal)" at bounding box center [1265, 341] width 93 height 16
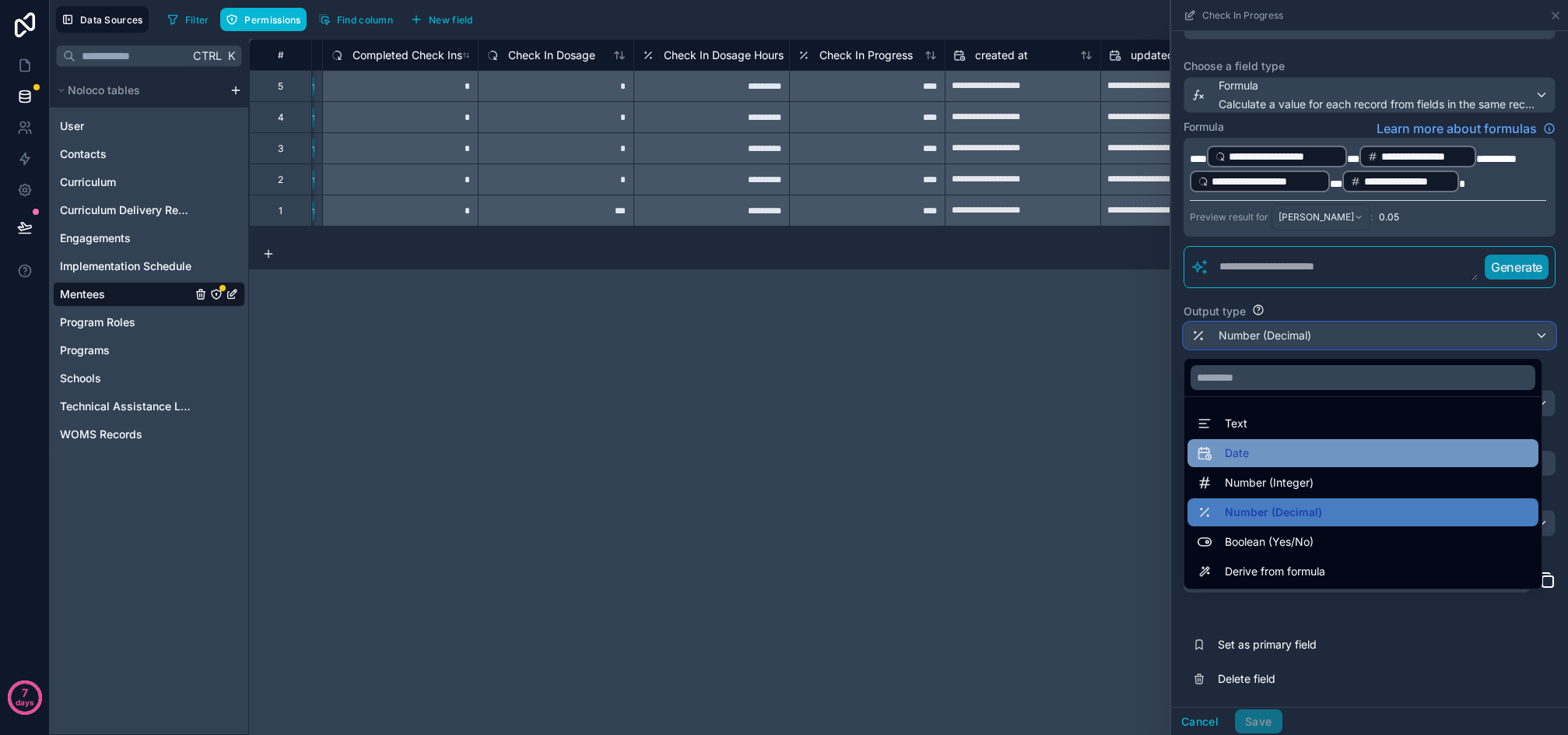
scroll to position [85, 0]
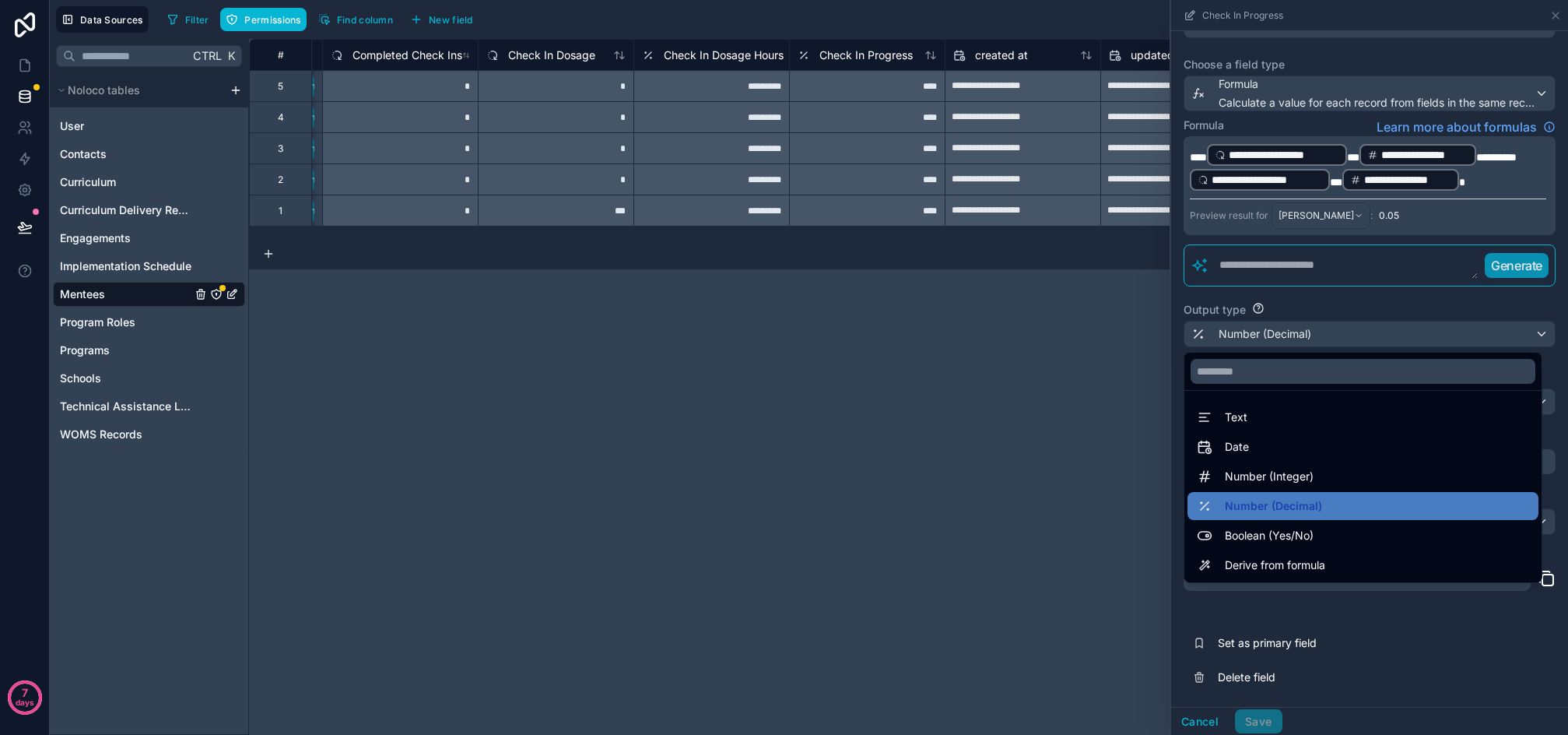
click at [976, 512] on div "**********" at bounding box center [908, 387] width 1319 height 696
click at [1201, 720] on div at bounding box center [1370, 368] width 397 height 735
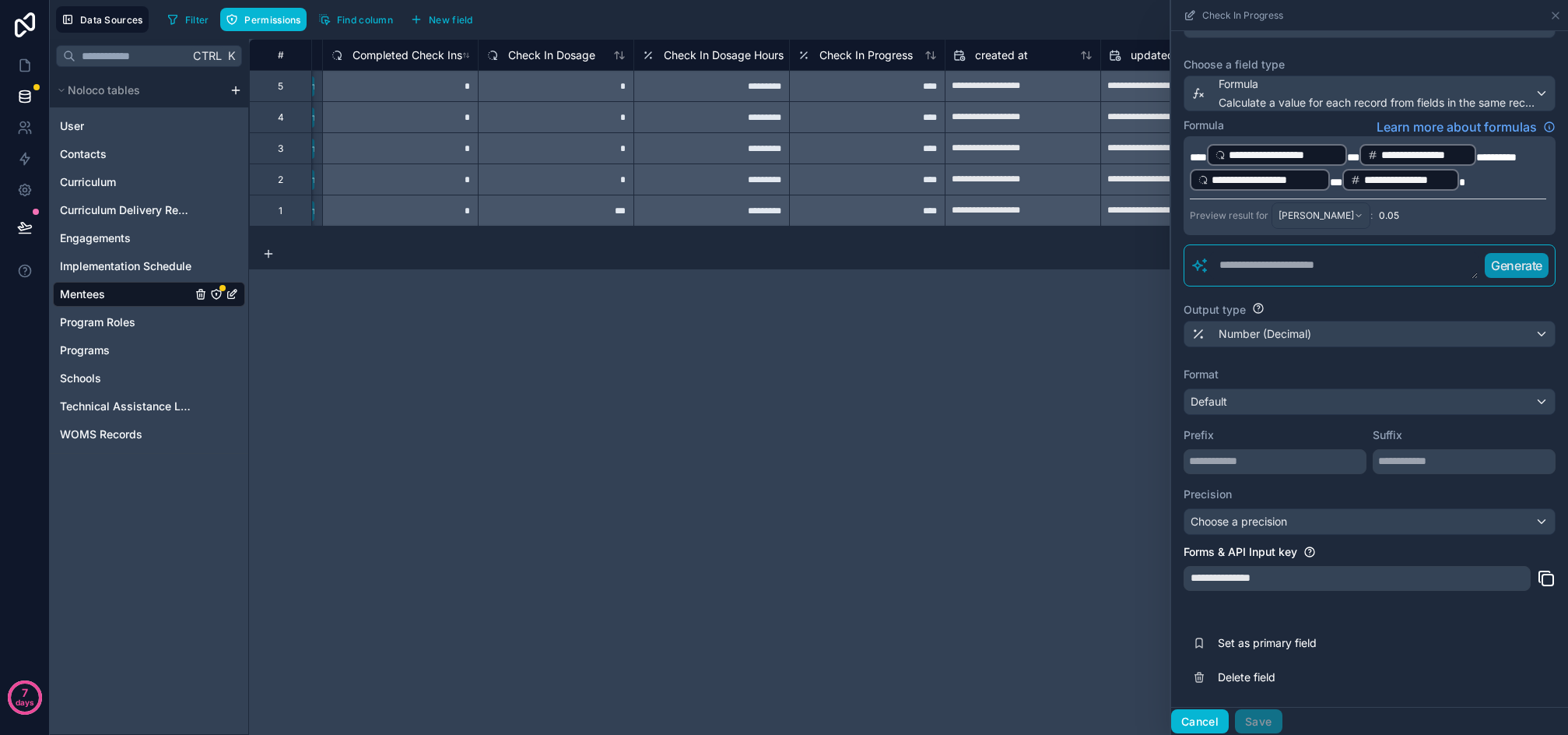
click at [1192, 715] on button "Cancel" at bounding box center [1201, 722] width 58 height 25
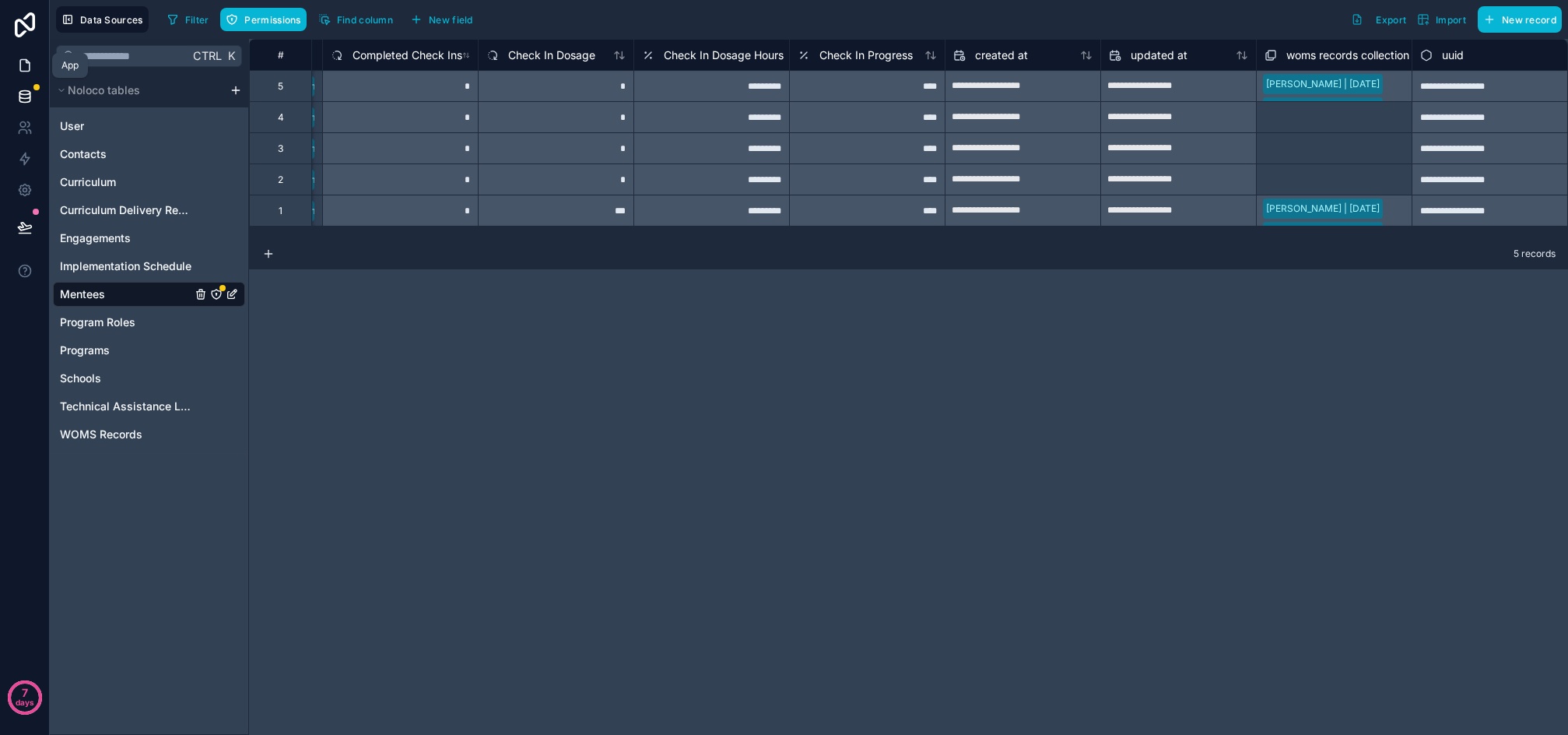
click at [31, 63] on icon at bounding box center [25, 66] width 16 height 16
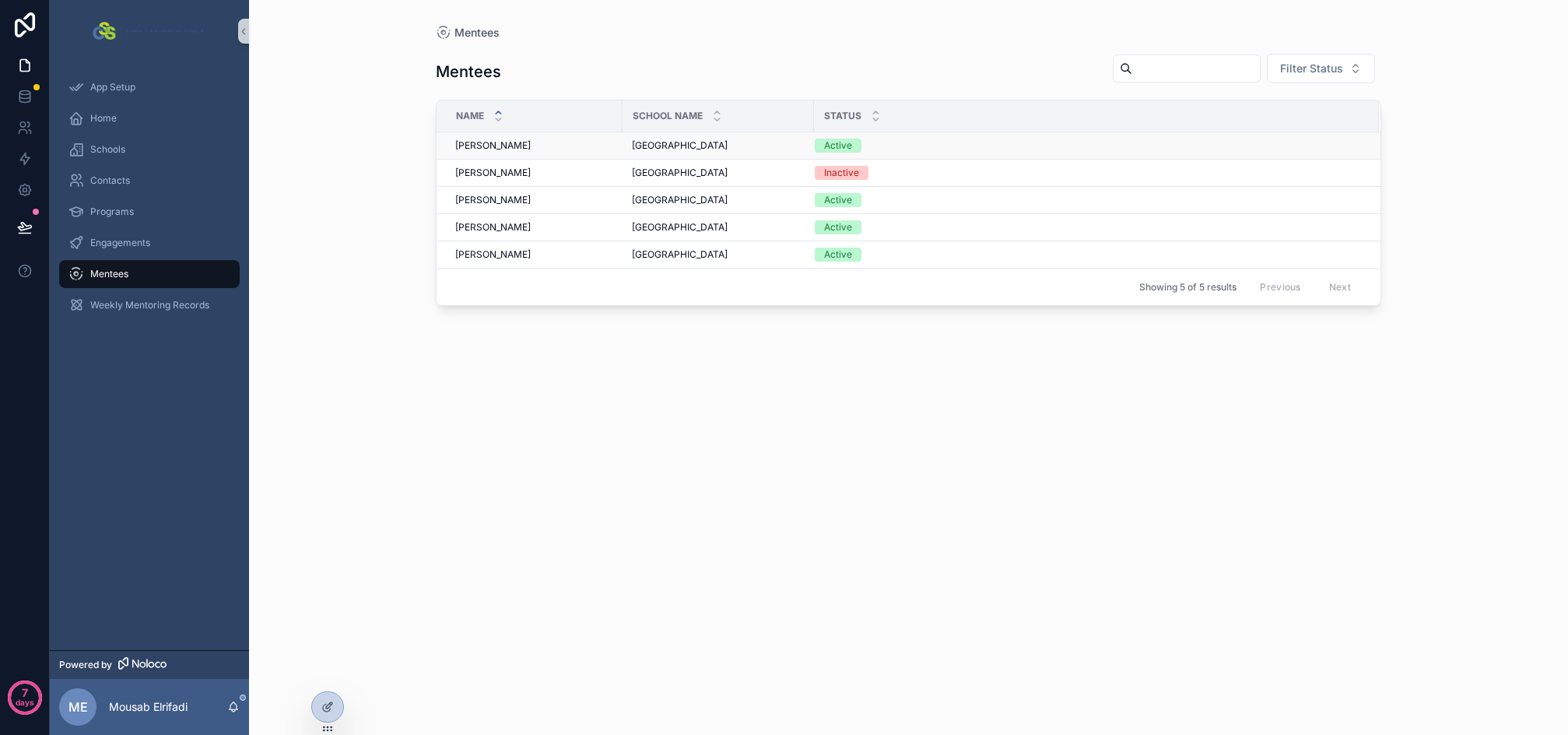
click at [570, 146] on div "Ahmad Russell Ahmad Russell" at bounding box center [534, 146] width 158 height 12
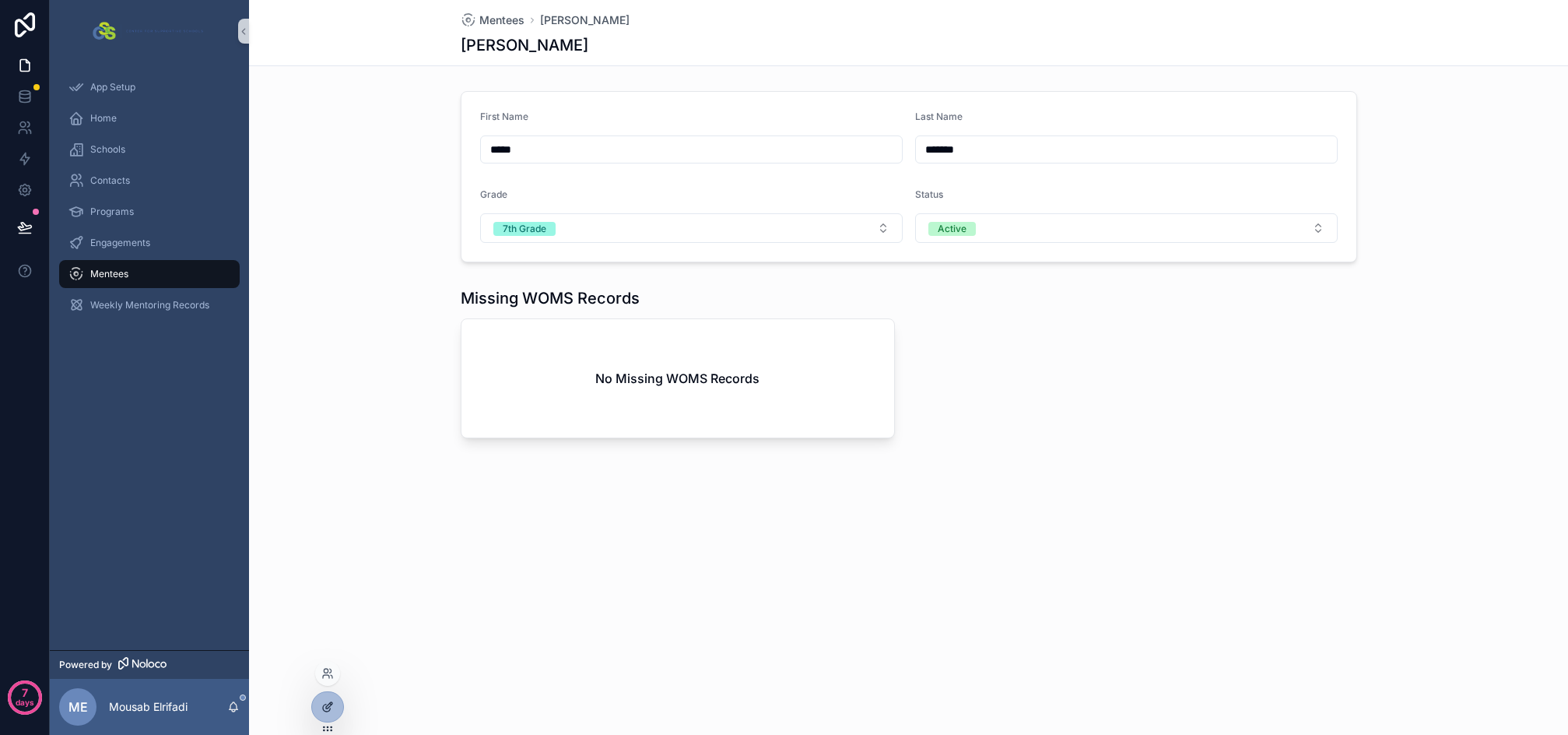
click at [336, 705] on div at bounding box center [328, 707] width 31 height 30
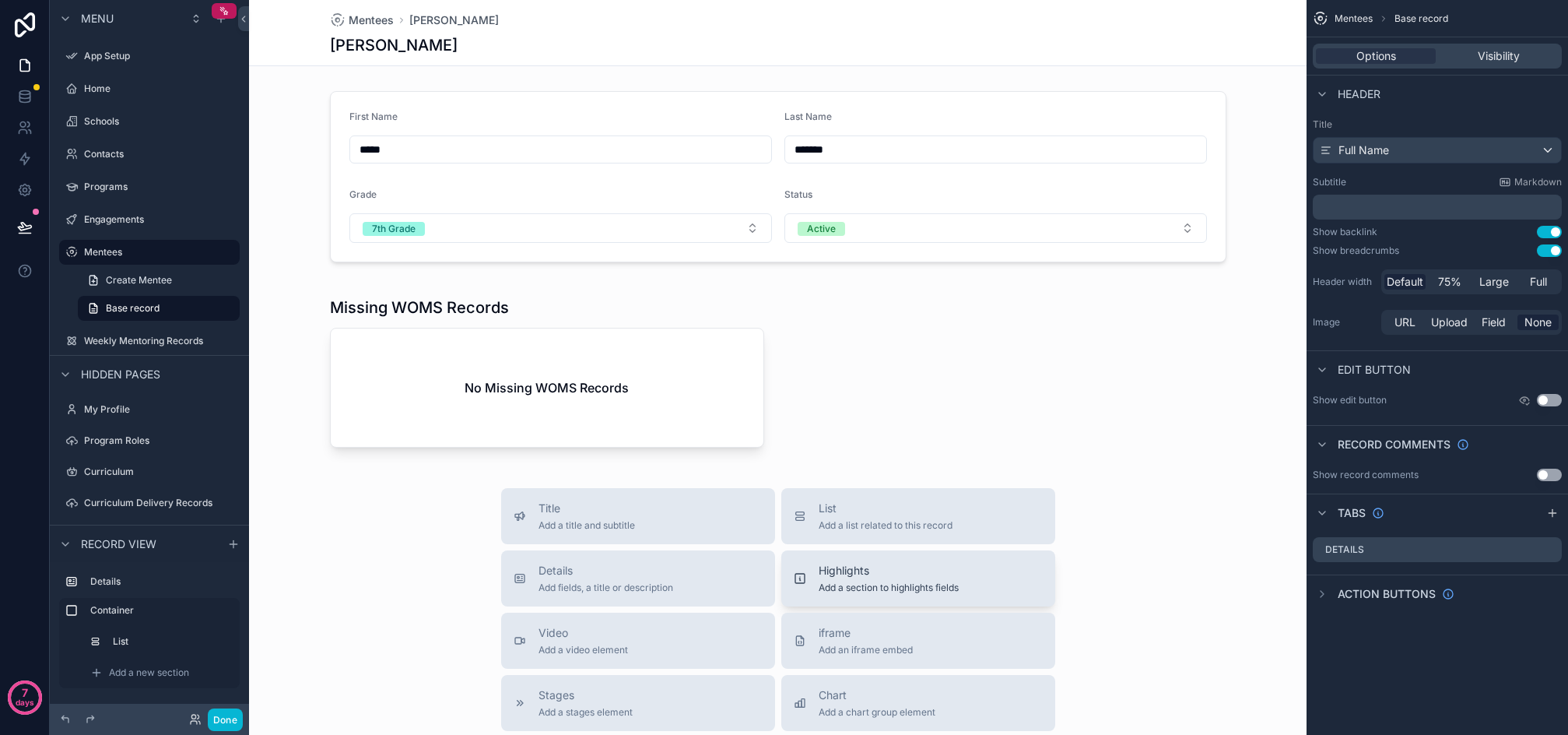
click at [908, 570] on span "Highlights" at bounding box center [889, 570] width 140 height 16
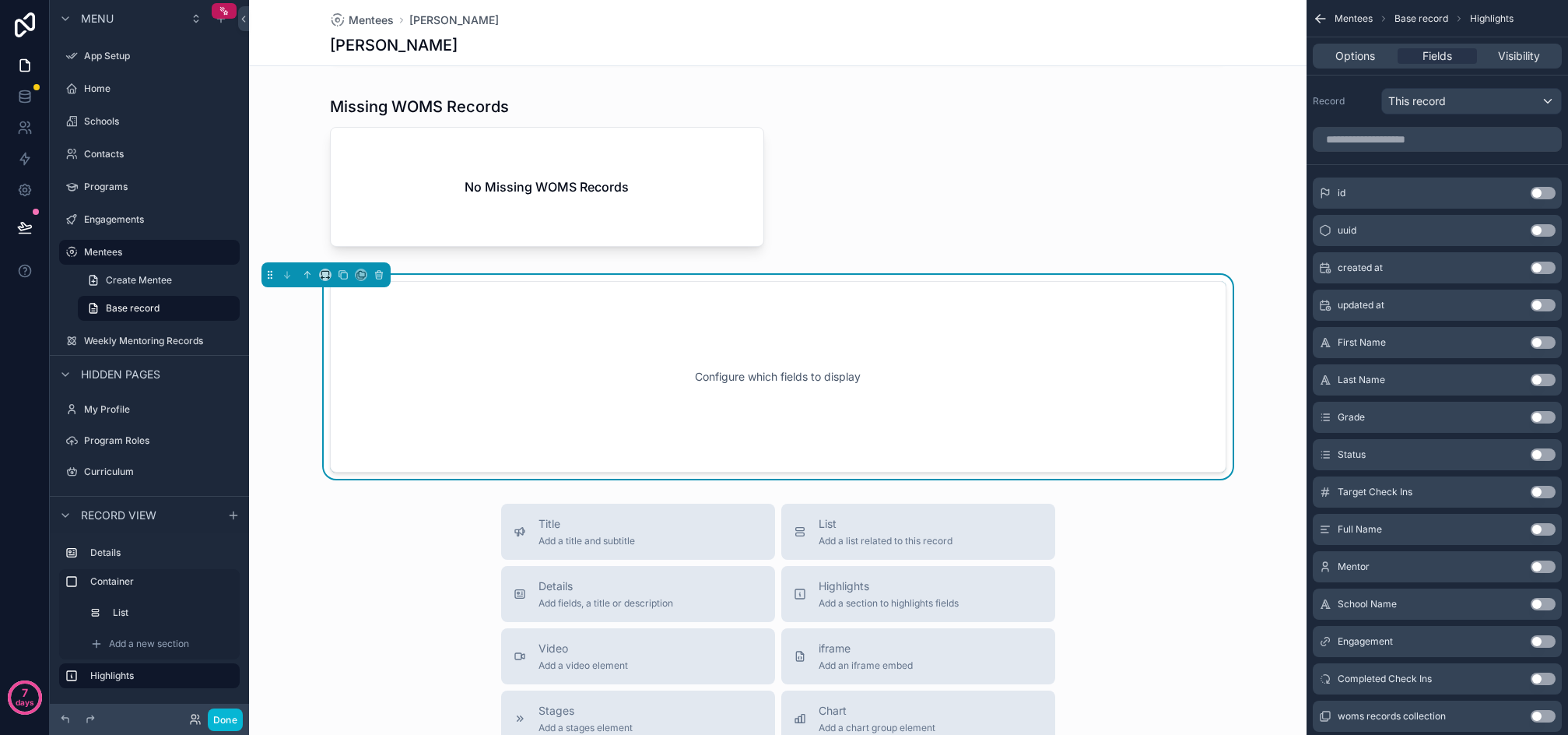
scroll to position [210, 0]
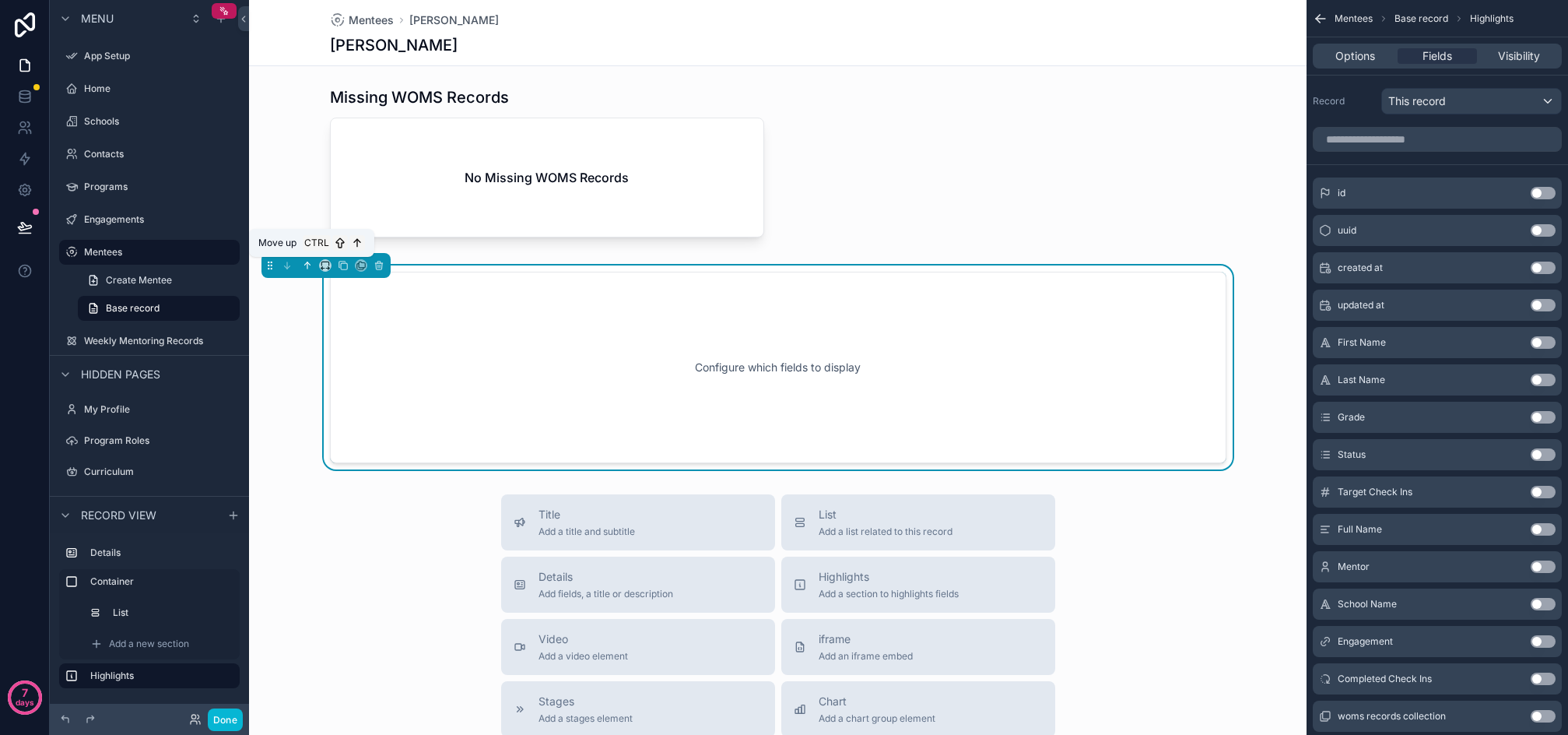
click at [301, 266] on button "scrollable content" at bounding box center [307, 265] width 17 height 17
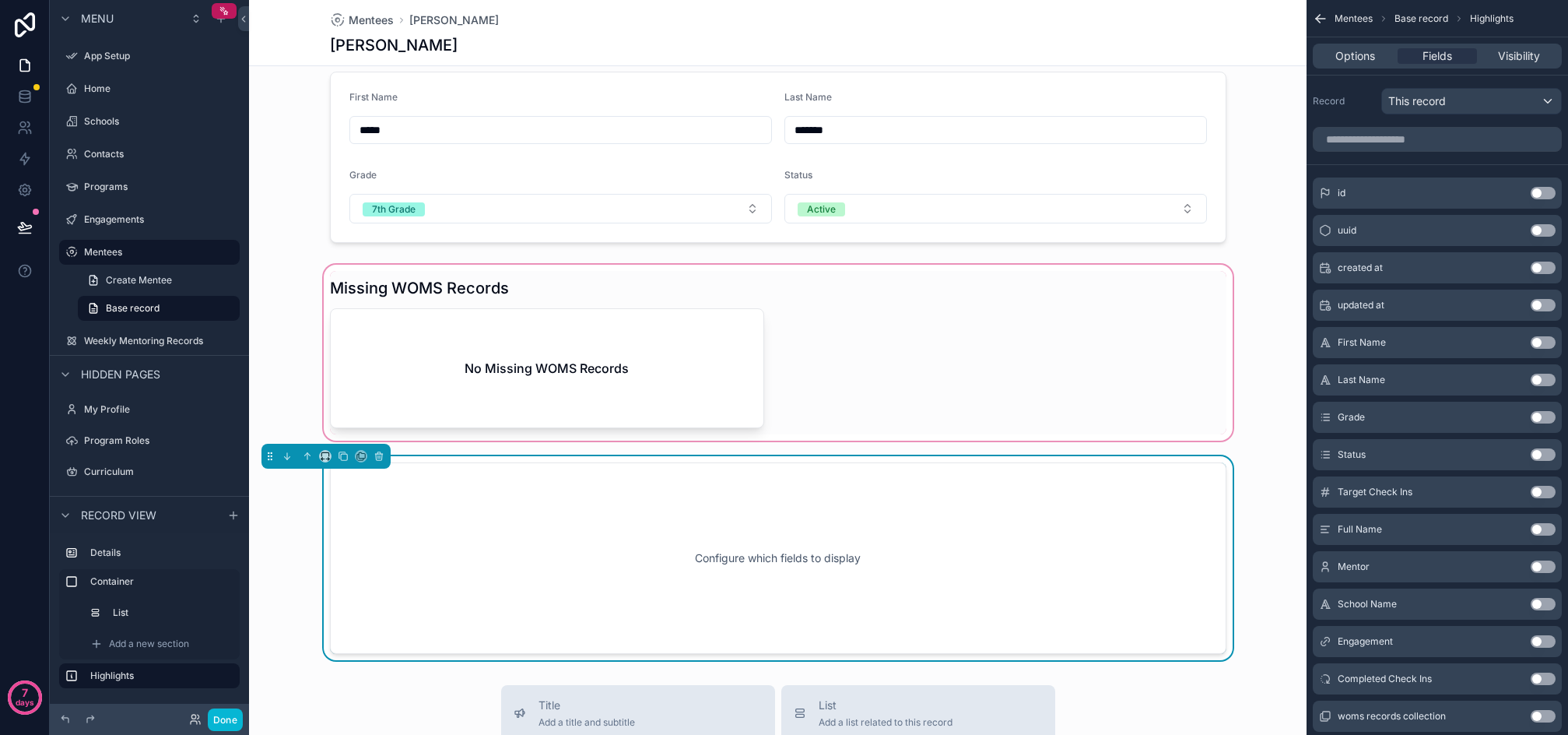
scroll to position [0, 0]
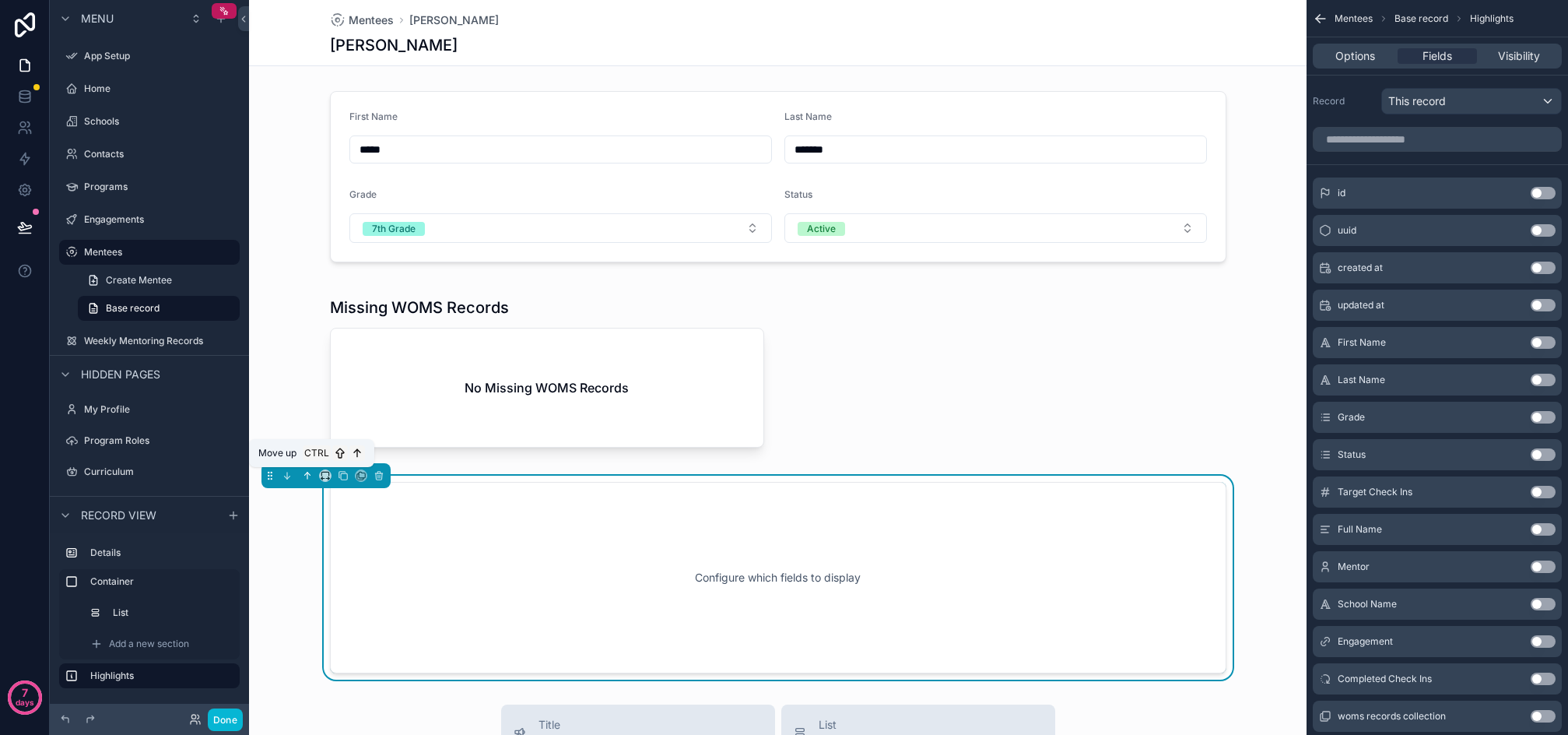
click at [308, 479] on icon "scrollable content" at bounding box center [307, 476] width 11 height 11
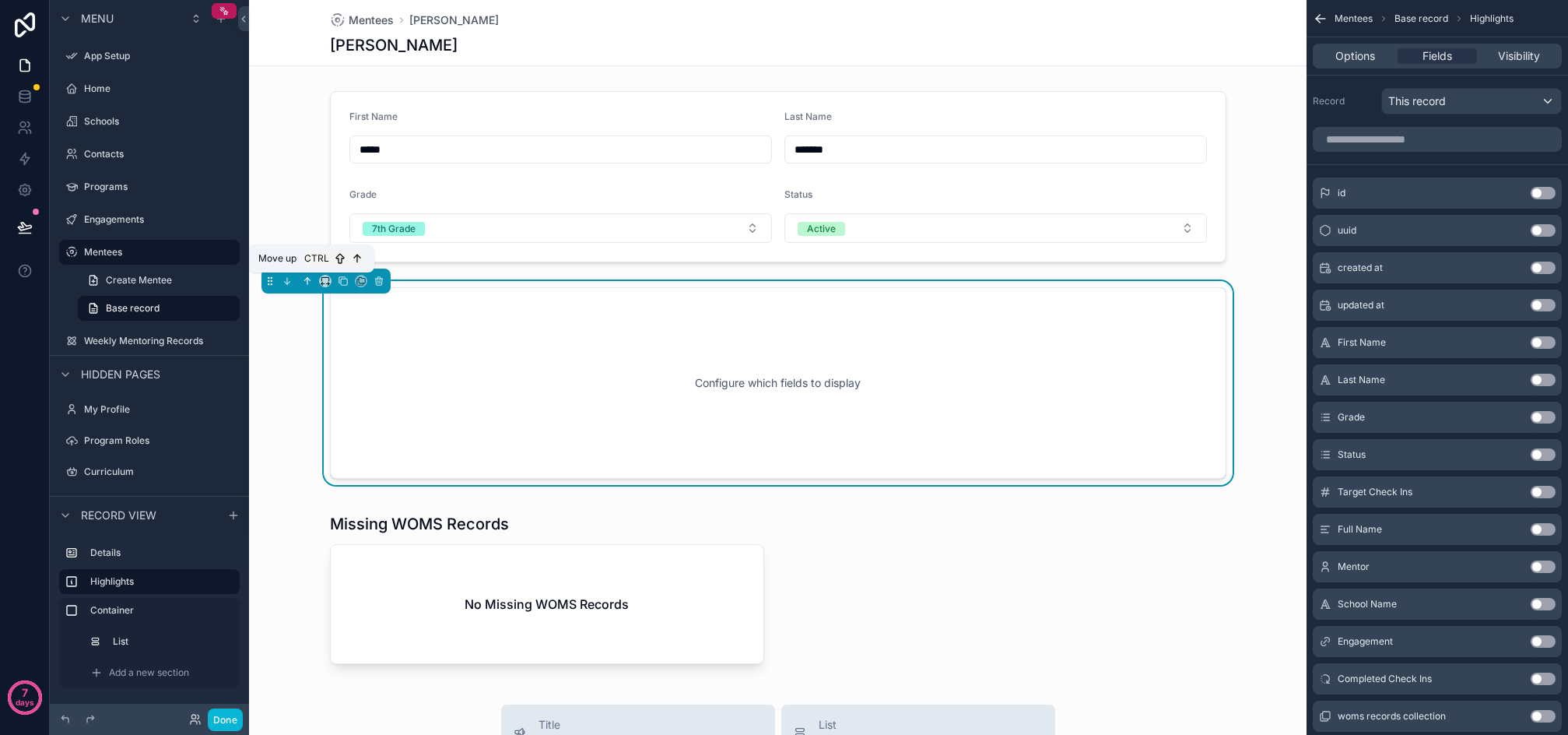
click at [307, 283] on icon "scrollable content" at bounding box center [307, 281] width 0 height 6
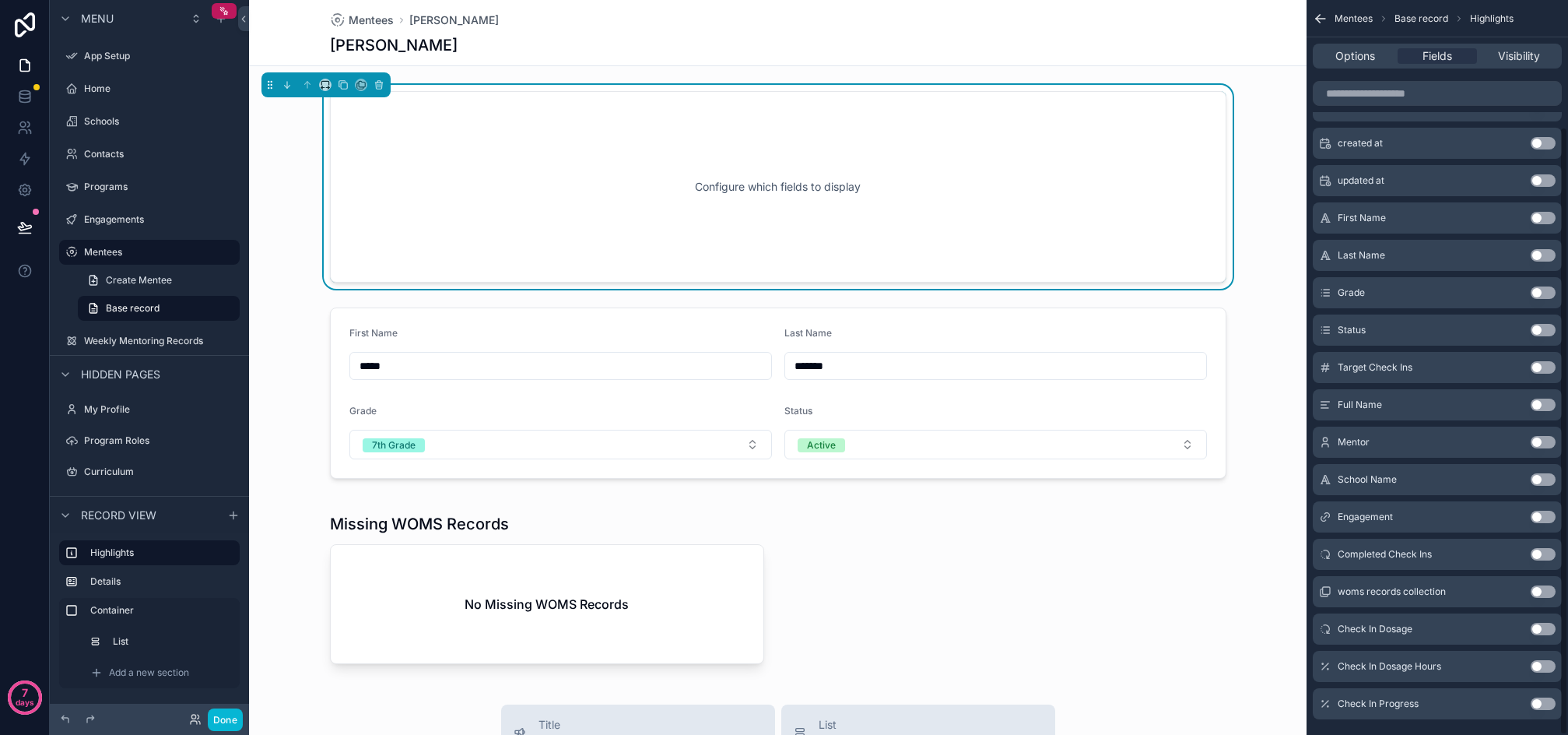
scroll to position [153, 0]
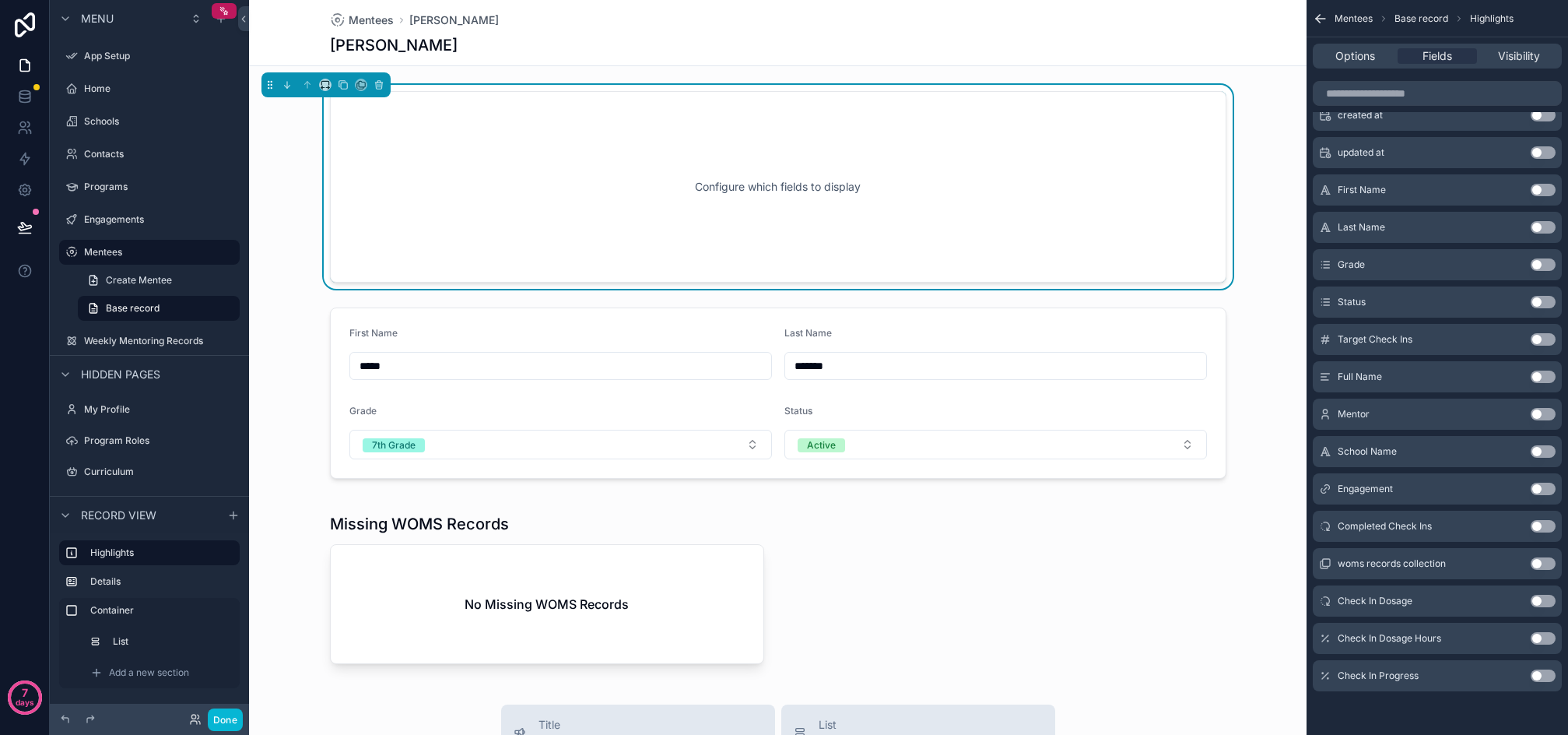
click at [1541, 673] on button "Use setting" at bounding box center [1544, 676] width 25 height 12
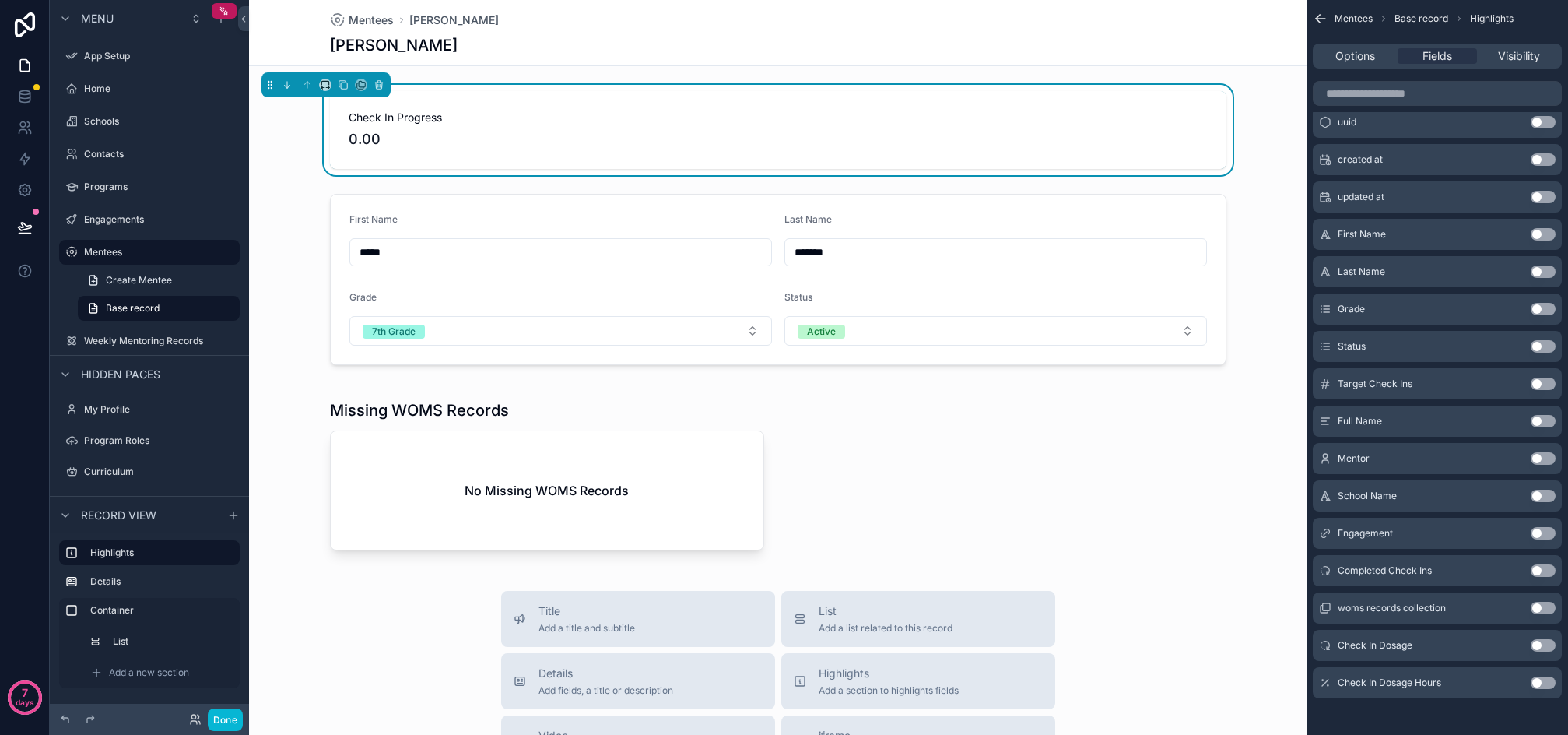
click at [1546, 676] on button "Use setting" at bounding box center [1544, 683] width 25 height 12
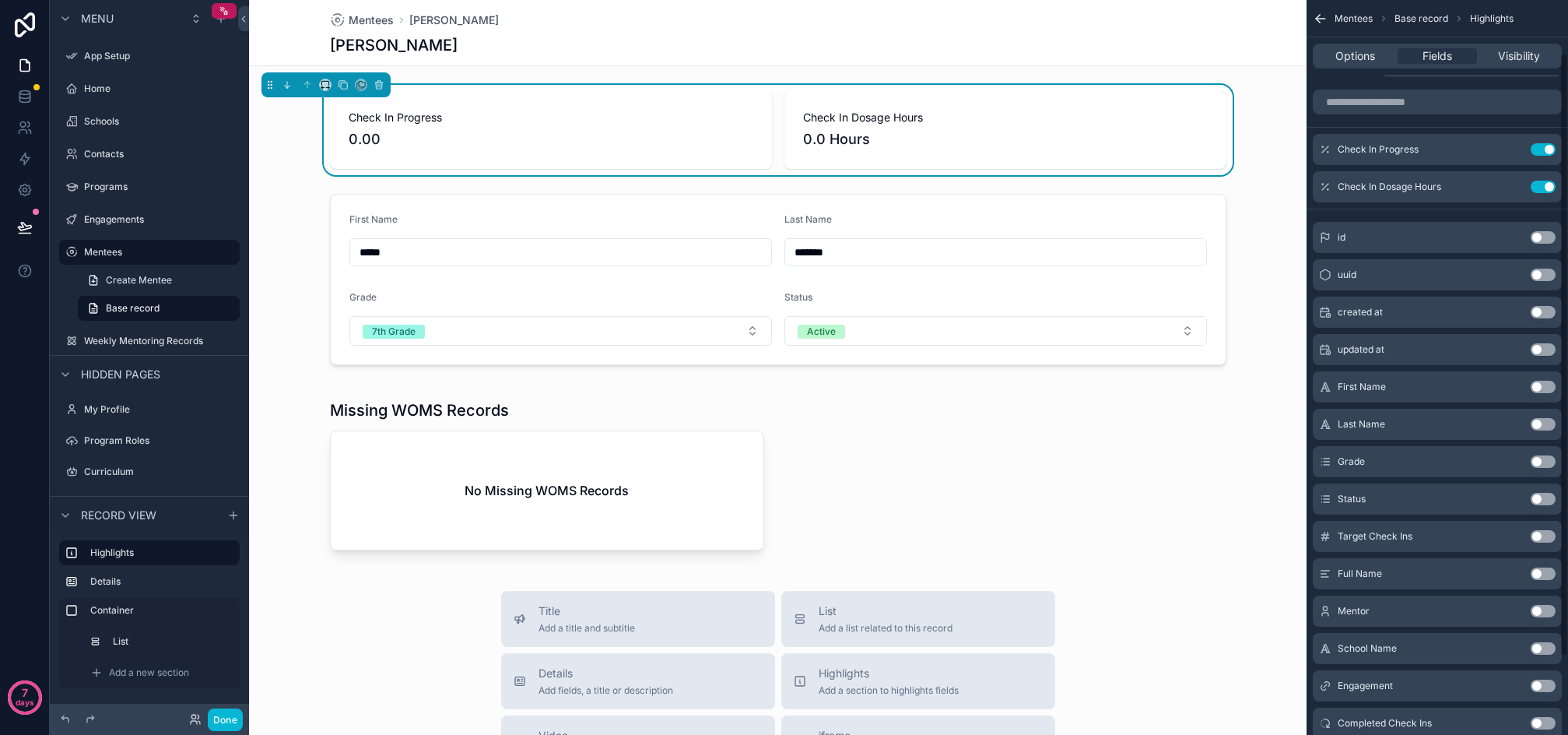
scroll to position [0, 0]
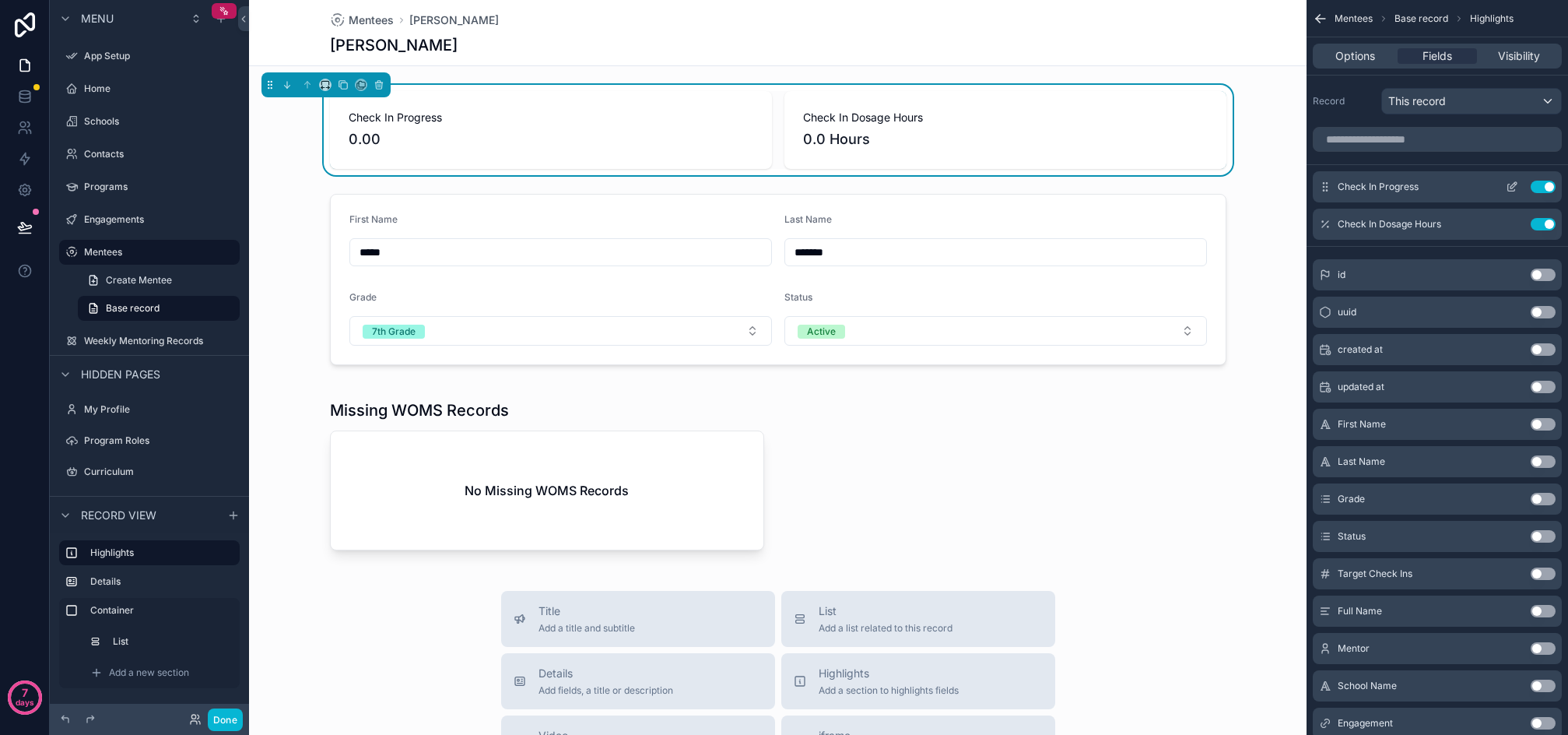
click at [1509, 183] on icon "scrollable content" at bounding box center [1513, 186] width 12 height 12
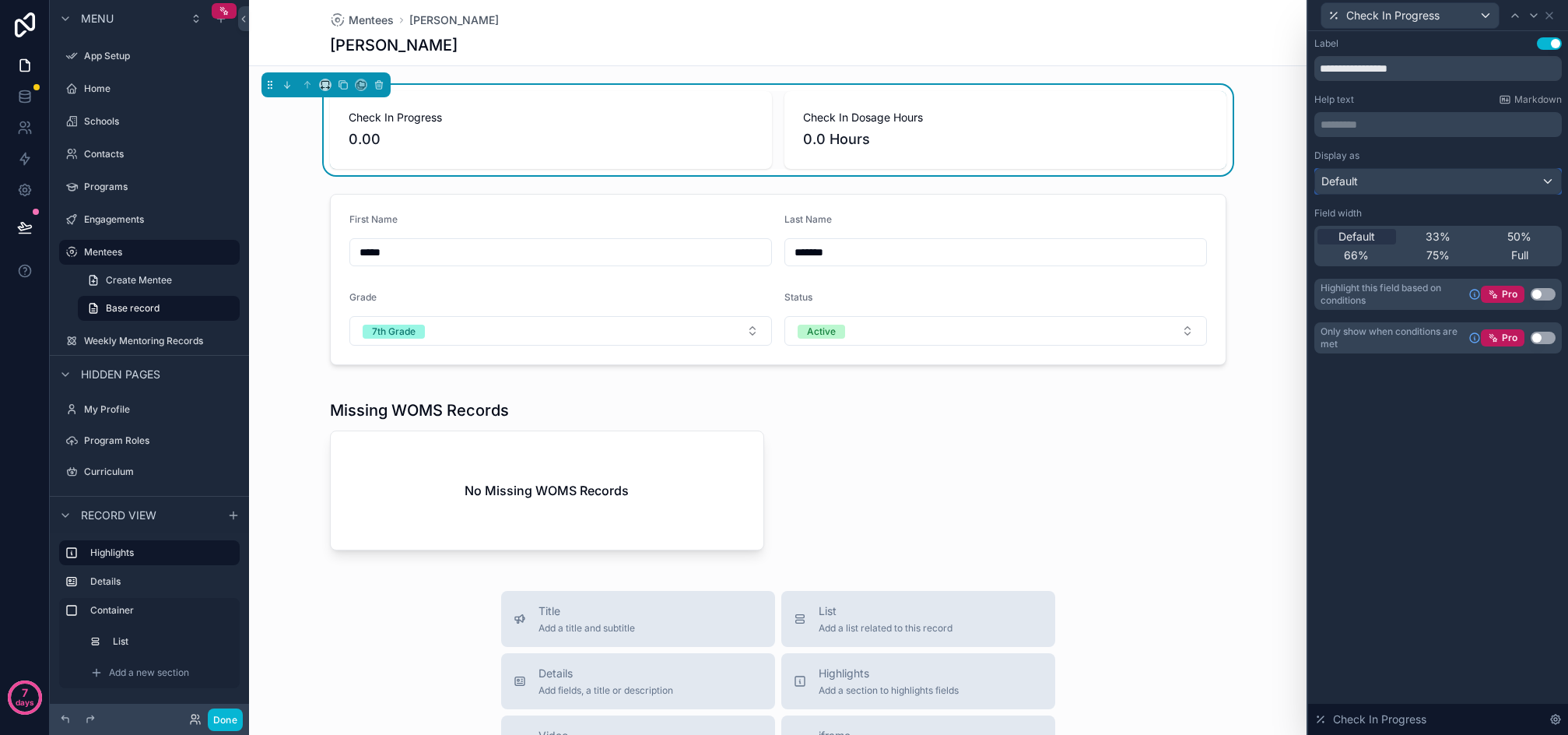
click at [1379, 173] on div "Default" at bounding box center [1438, 182] width 246 height 25
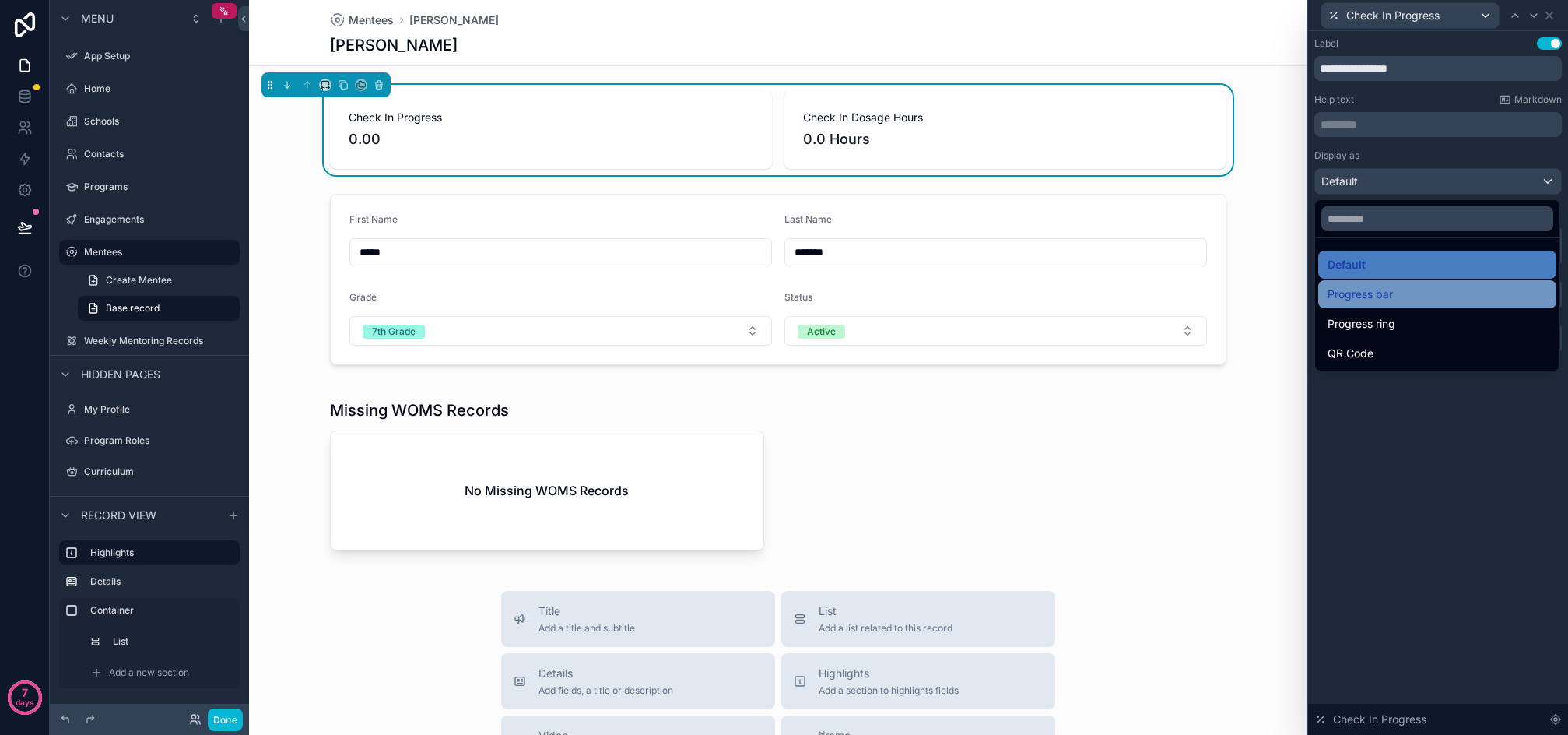
click at [1406, 300] on div "Progress bar" at bounding box center [1437, 294] width 219 height 19
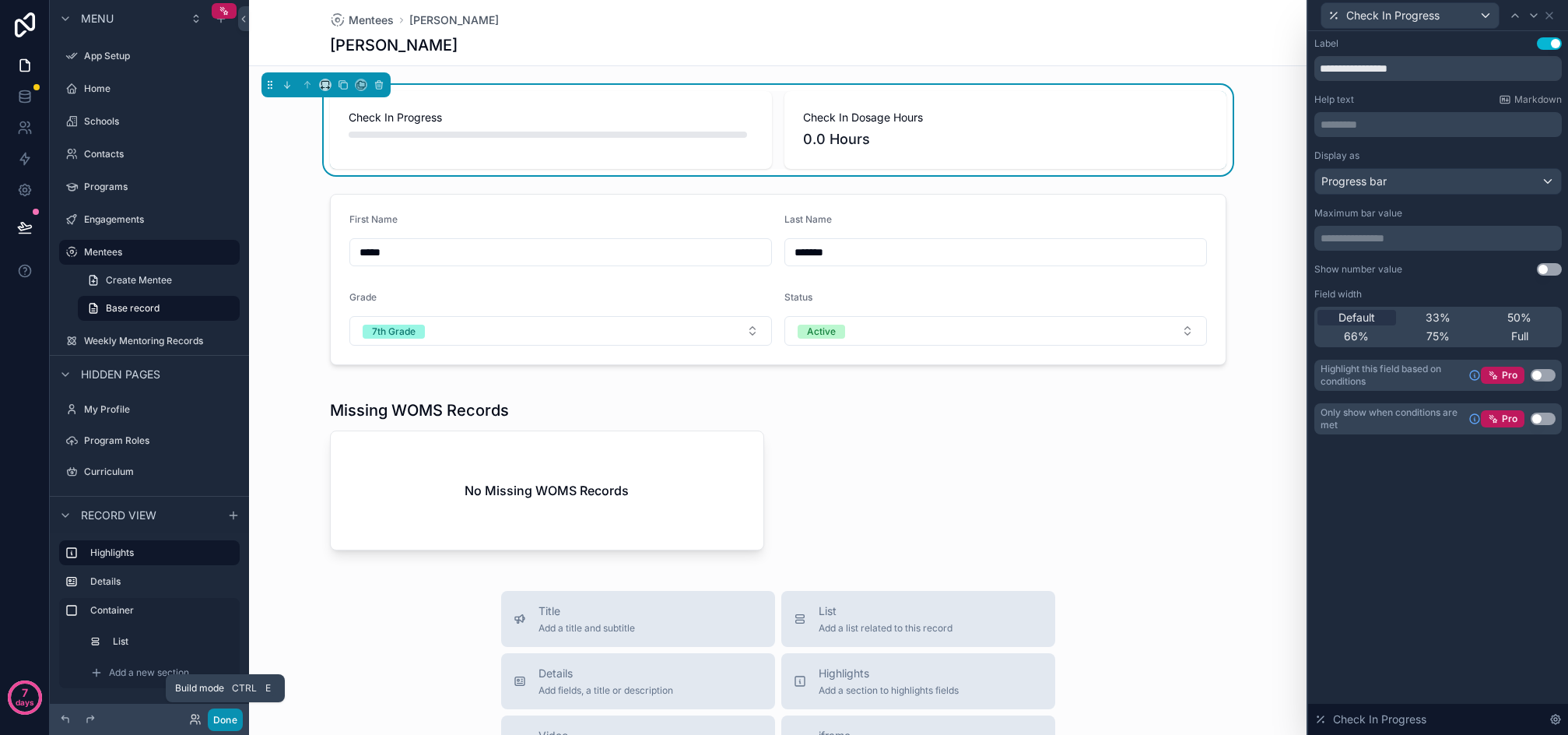
click at [229, 717] on button "Done" at bounding box center [225, 719] width 35 height 23
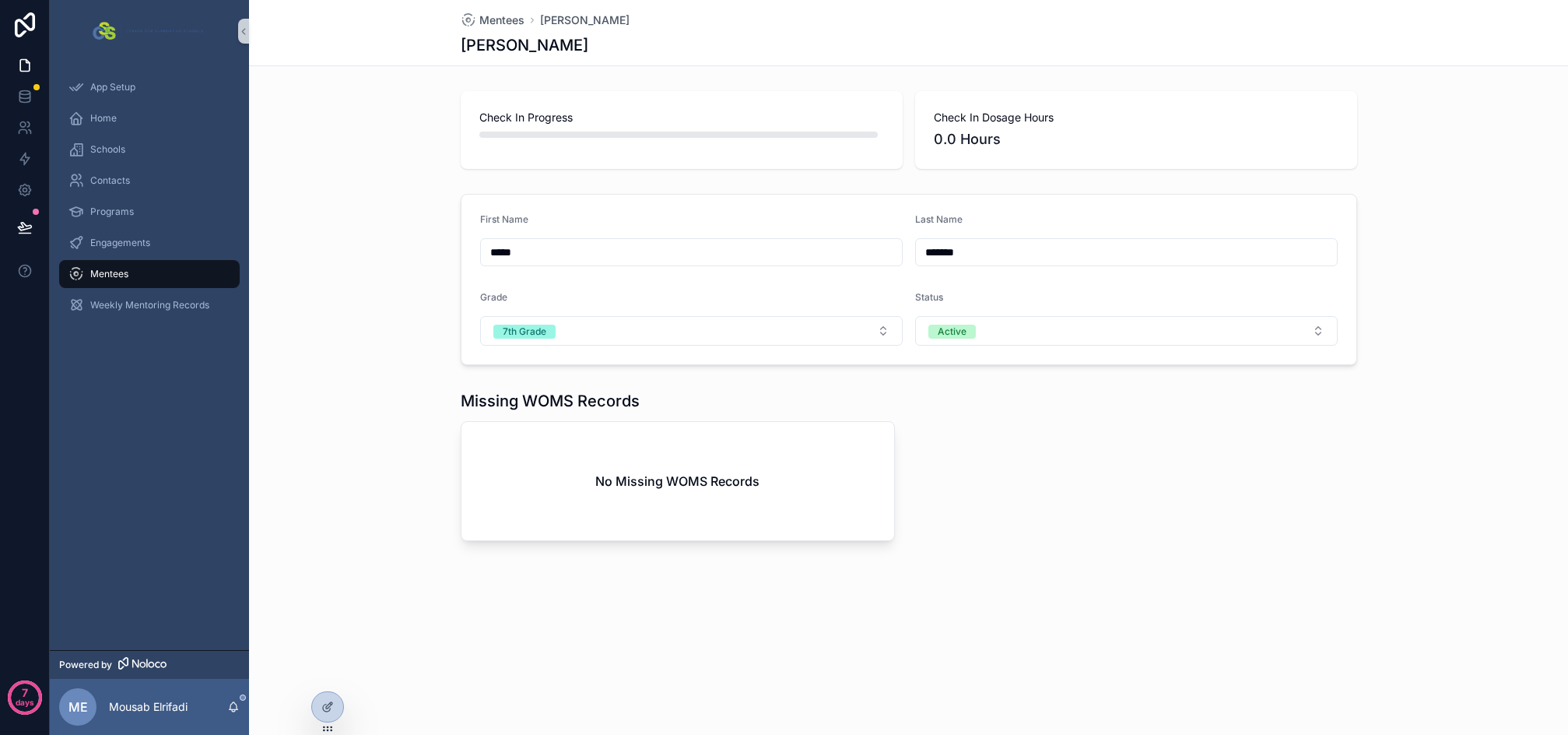
click at [139, 276] on div "Mentees" at bounding box center [150, 274] width 162 height 25
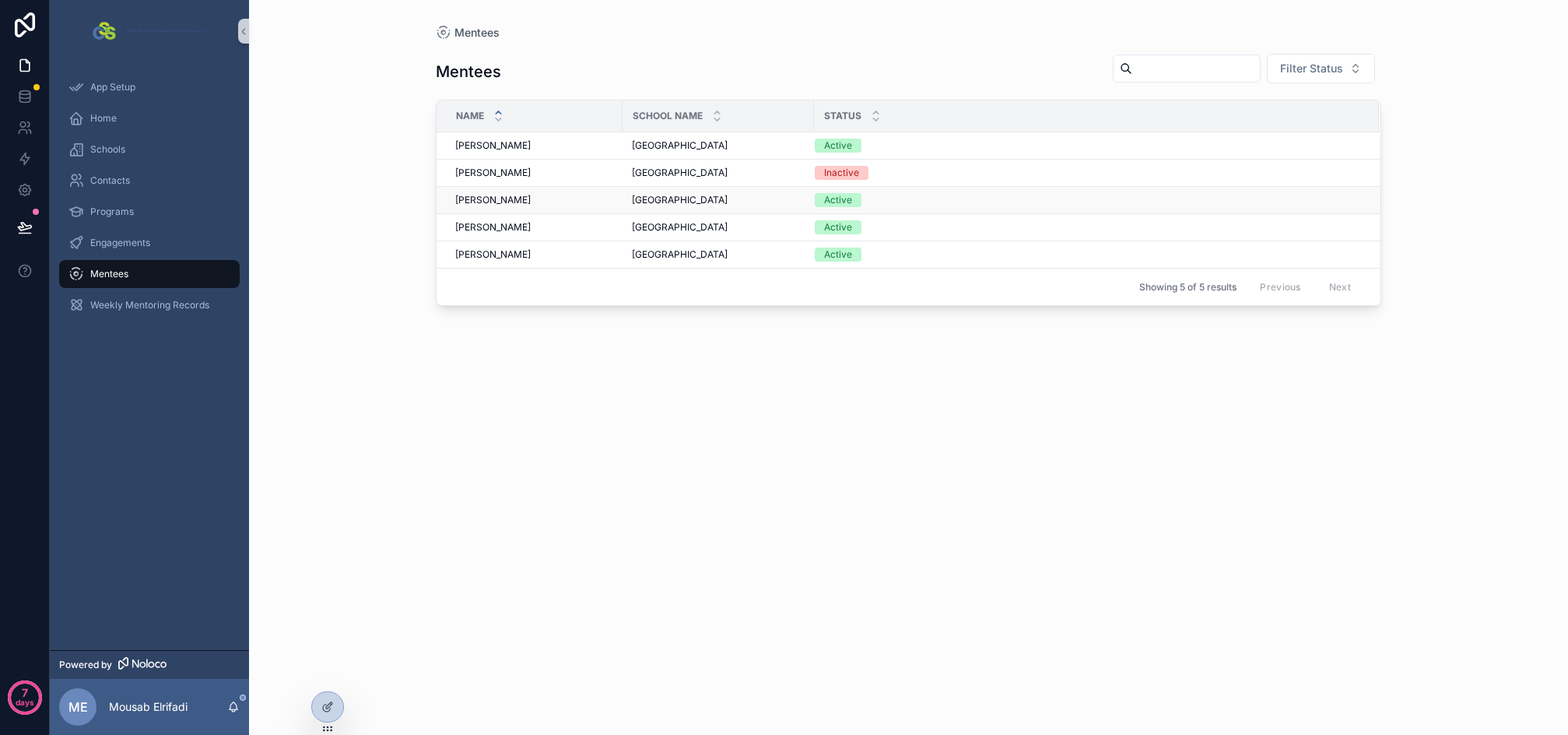
click at [568, 197] on div "Dwain Cannon Dwain Cannon" at bounding box center [534, 200] width 158 height 12
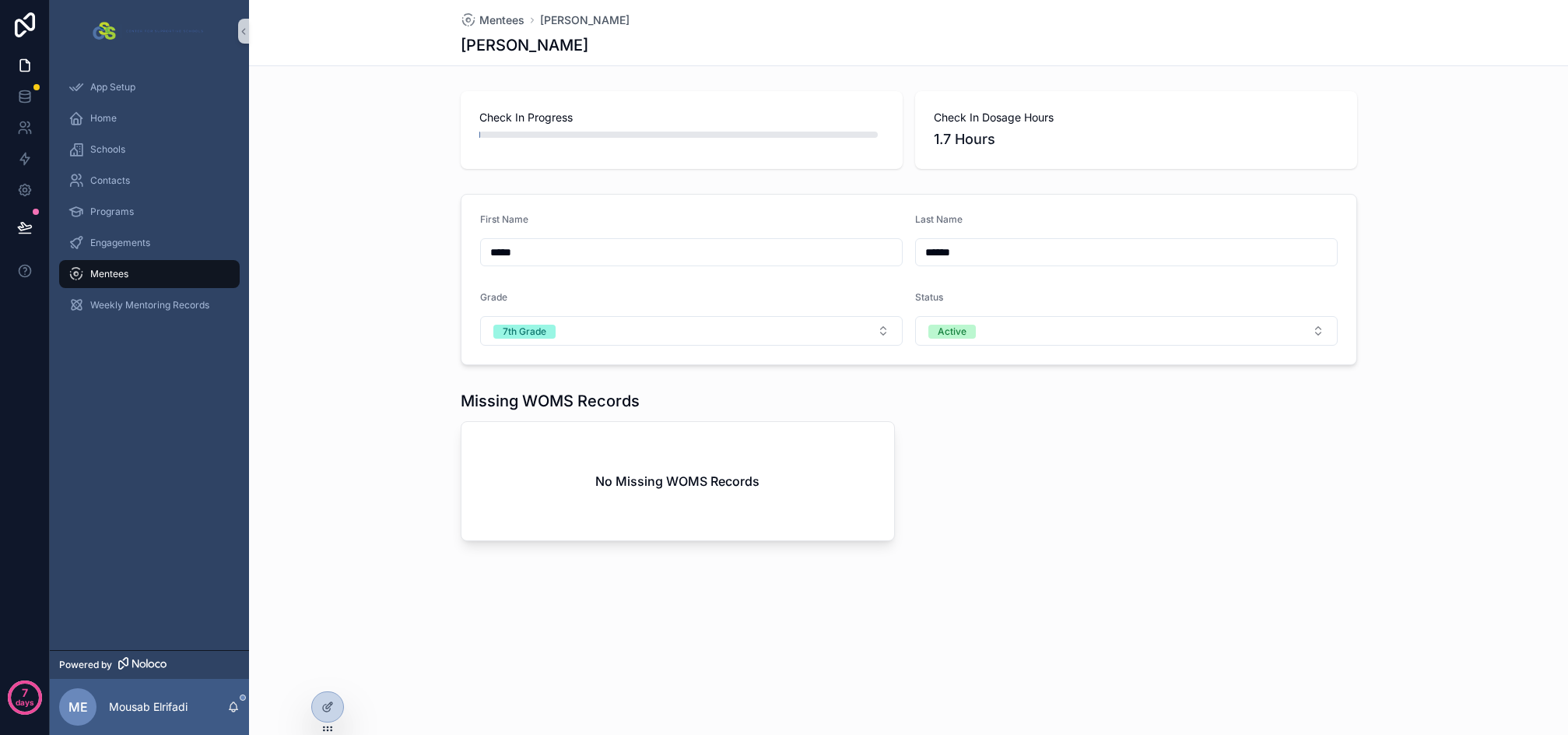
click at [683, 138] on div "Check In Progress" at bounding box center [682, 130] width 442 height 78
click at [326, 711] on icon at bounding box center [328, 707] width 12 height 12
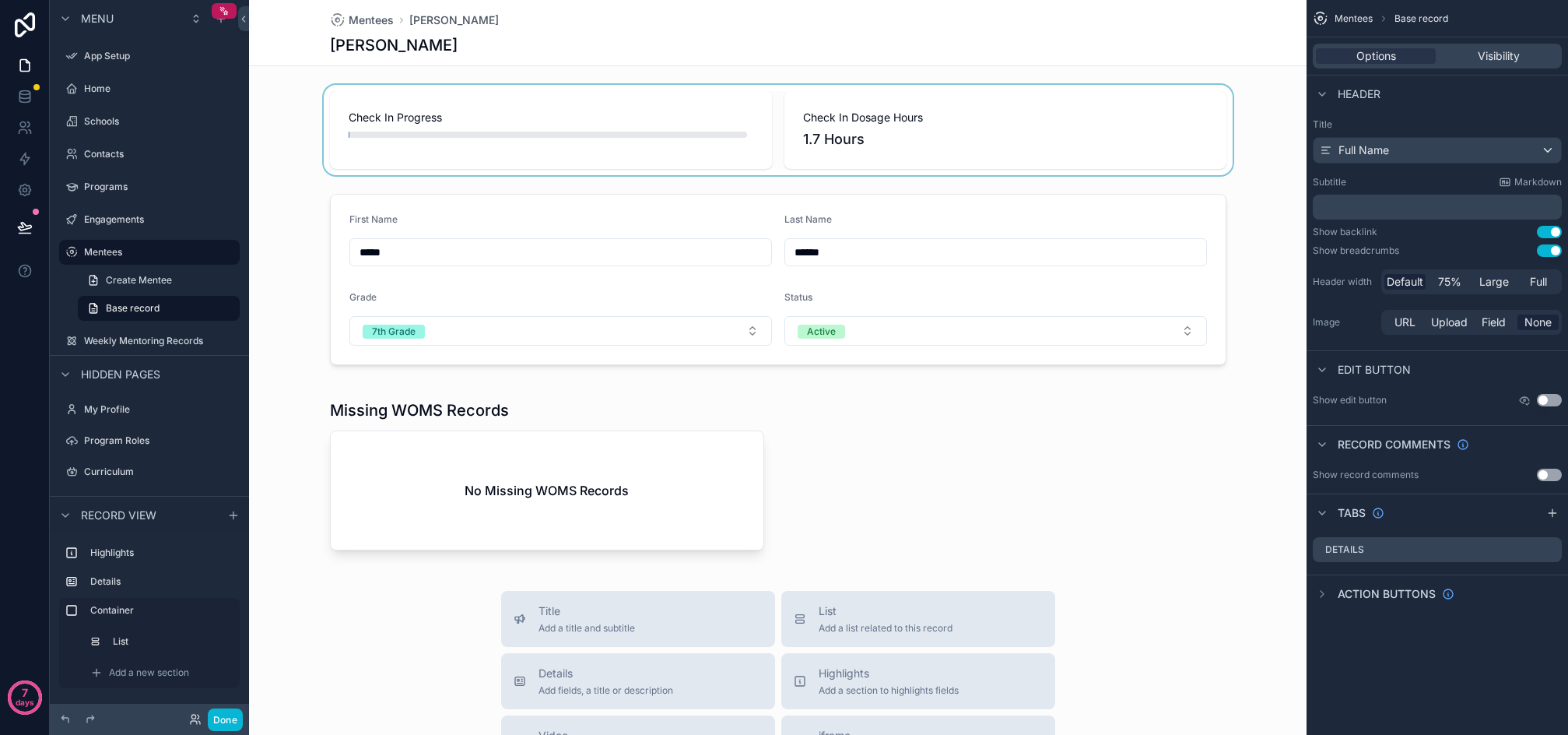
click at [615, 167] on div "scrollable content" at bounding box center [778, 130] width 1058 height 91
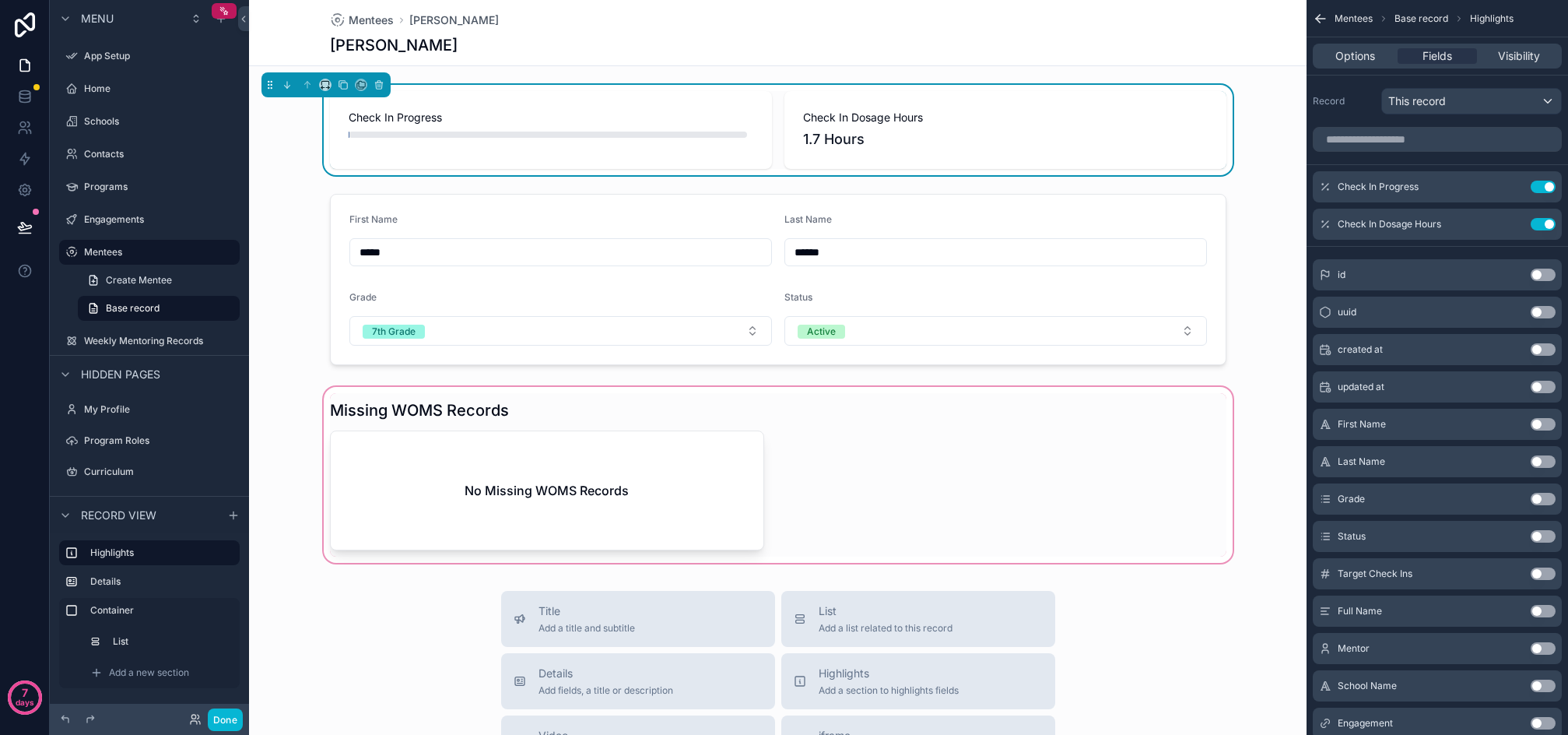
click at [661, 426] on div "scrollable content" at bounding box center [778, 474] width 1058 height 182
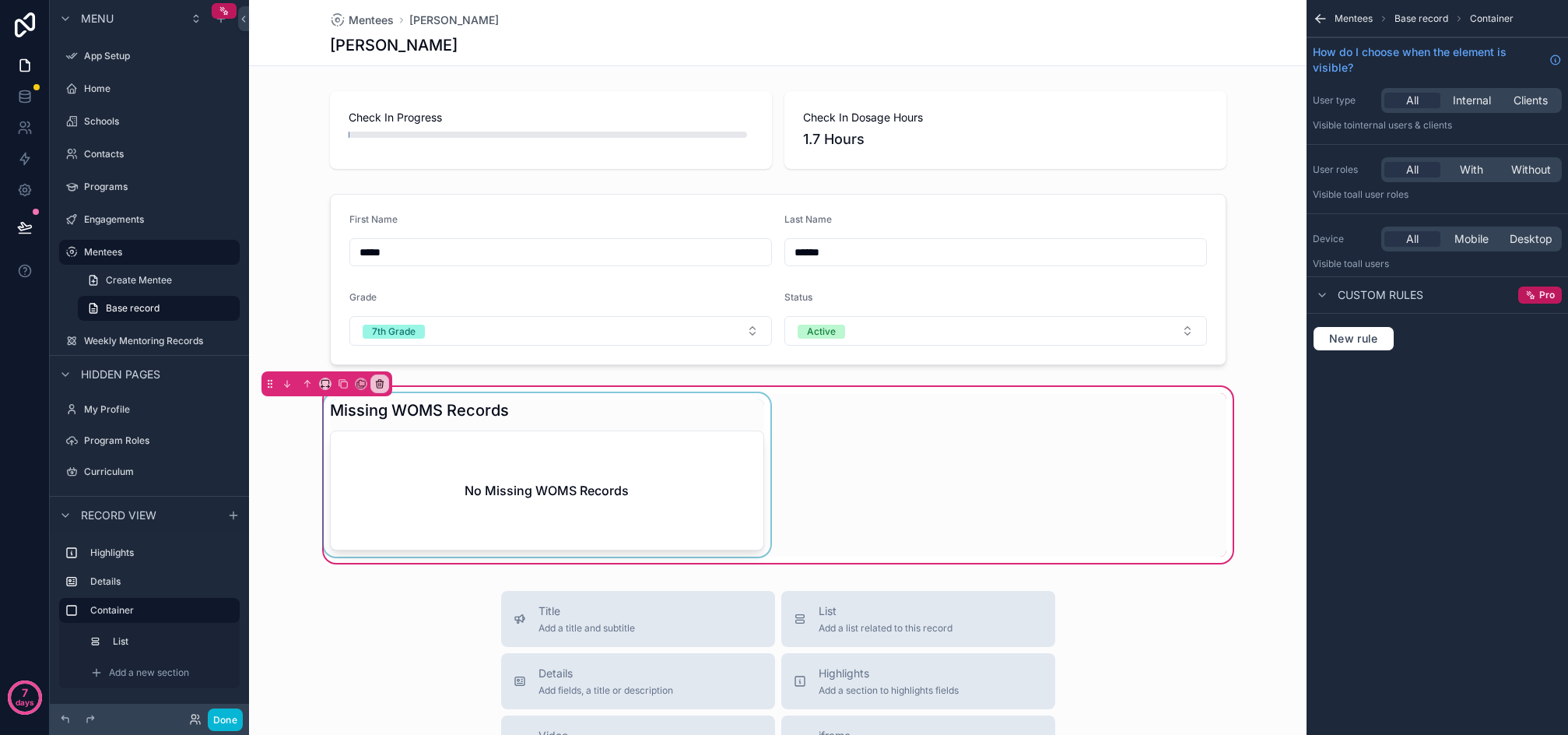
click at [692, 452] on div "scrollable content" at bounding box center [547, 475] width 453 height 164
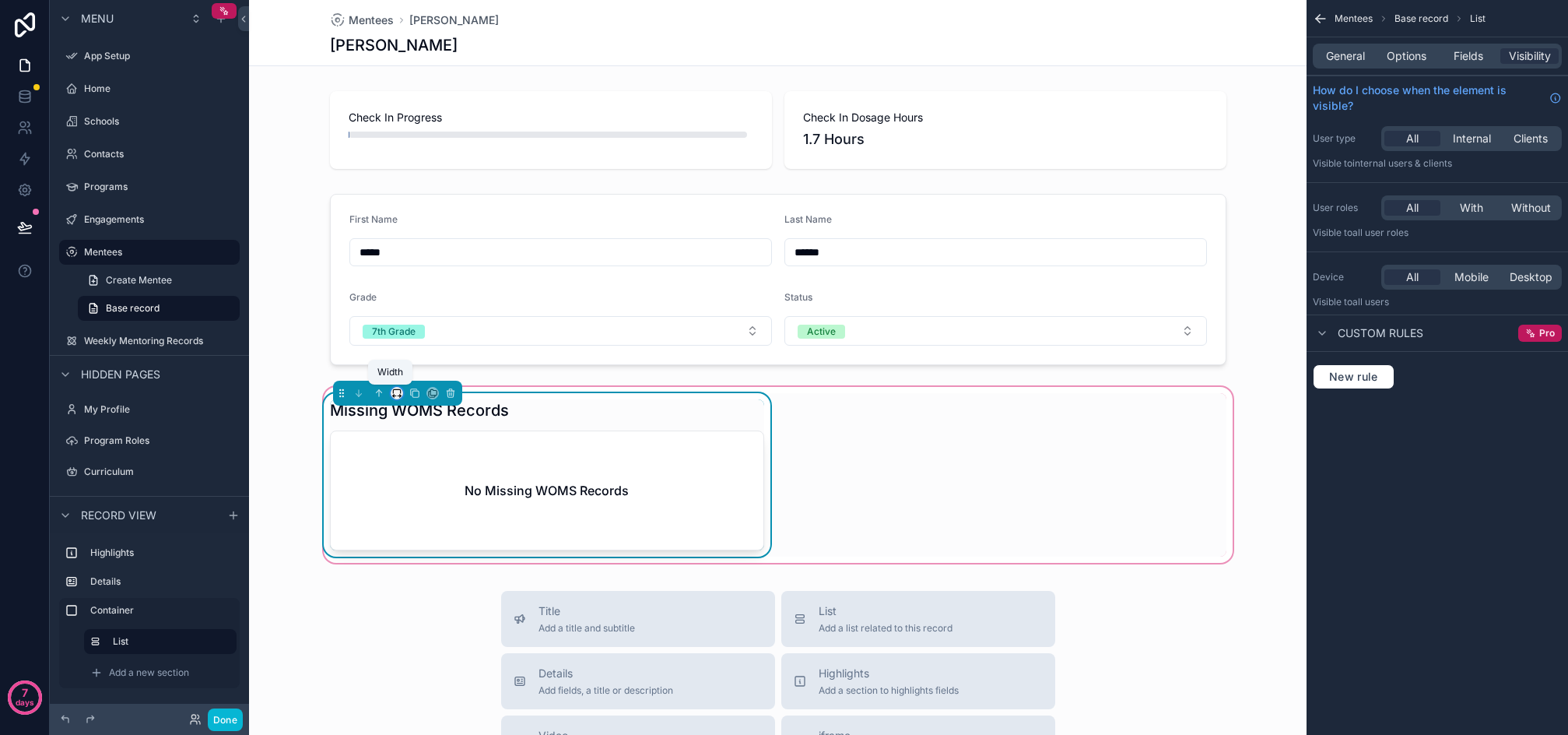
click at [392, 395] on icon "scrollable content" at bounding box center [397, 393] width 11 height 11
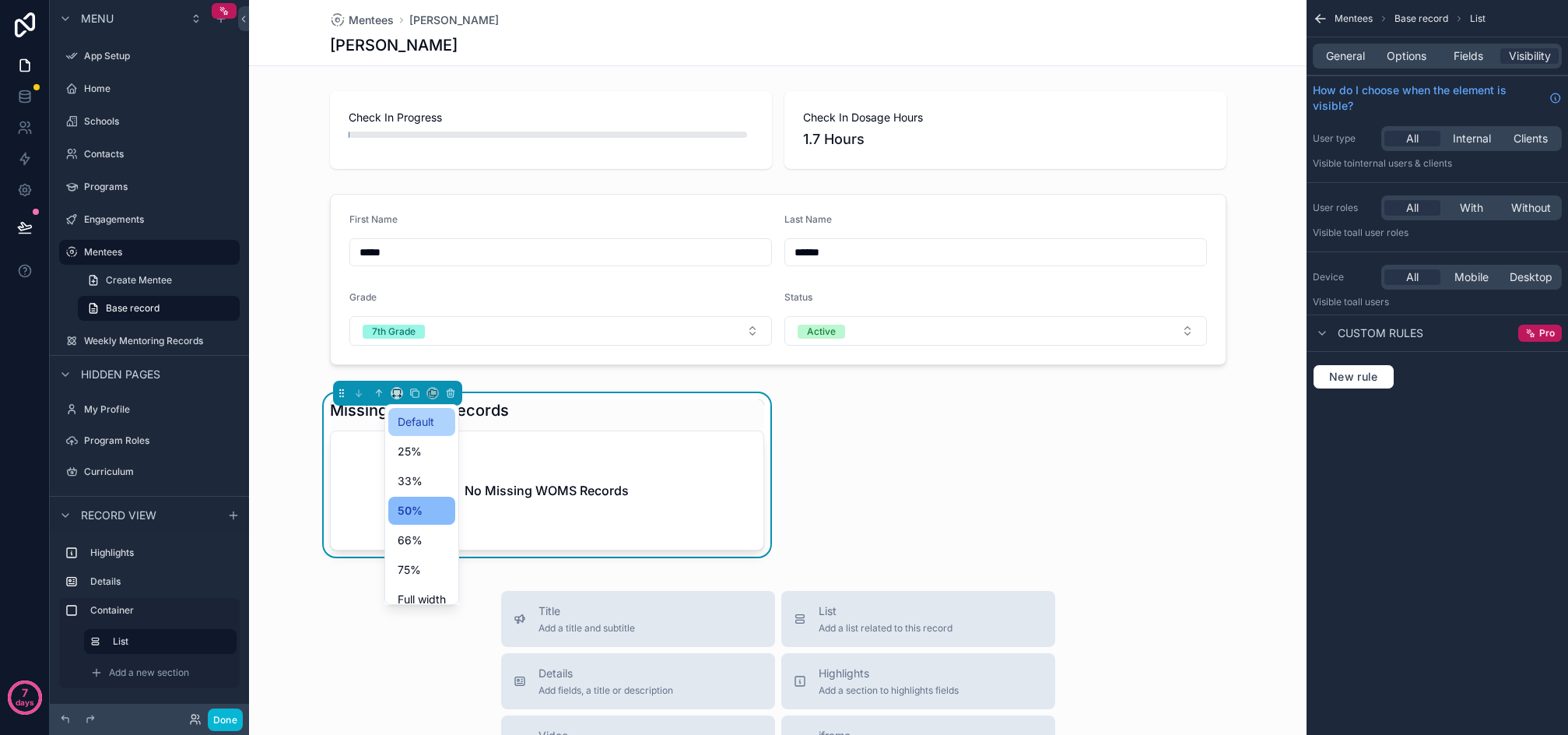
click at [415, 428] on span "Default" at bounding box center [416, 422] width 37 height 19
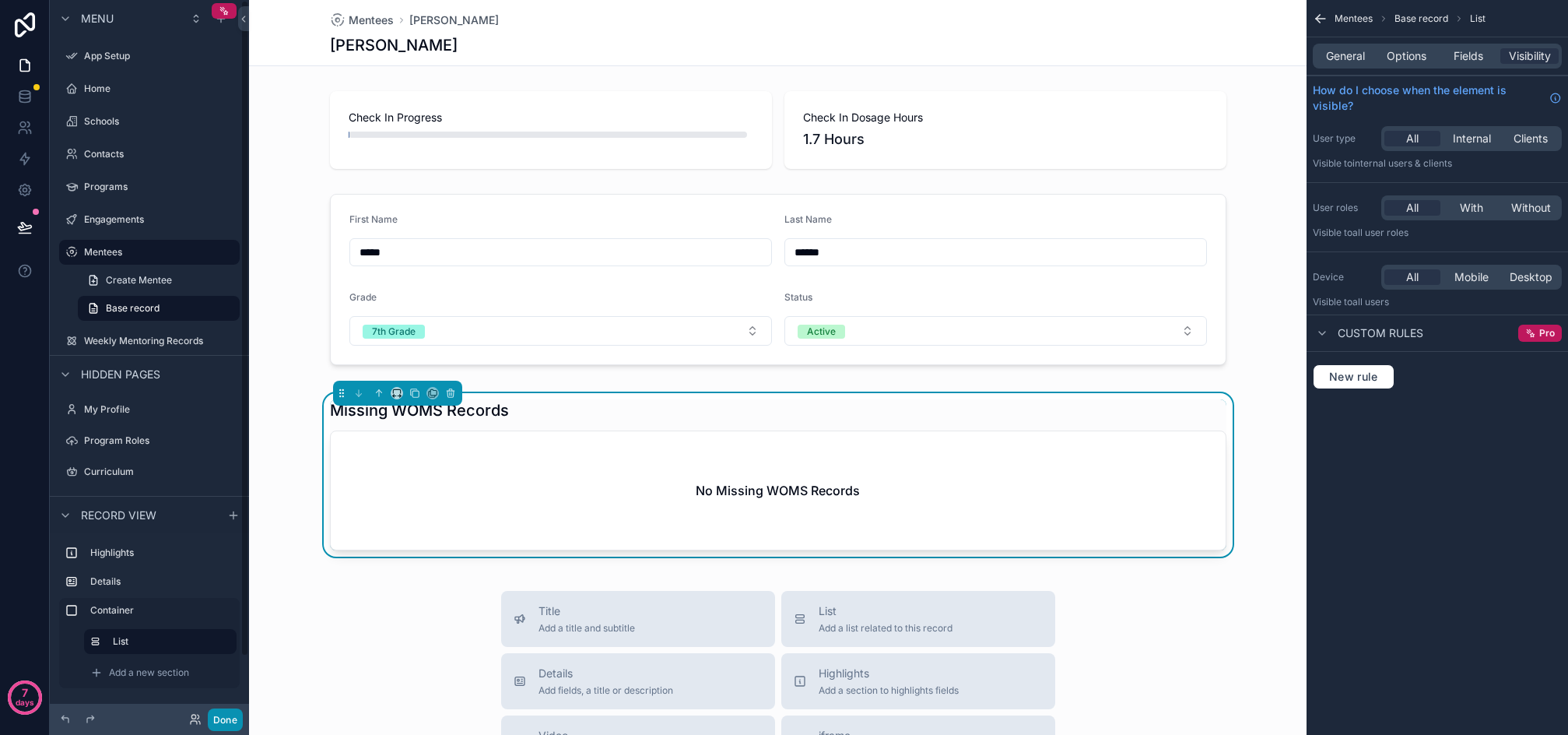
click at [217, 717] on button "Done" at bounding box center [225, 719] width 35 height 23
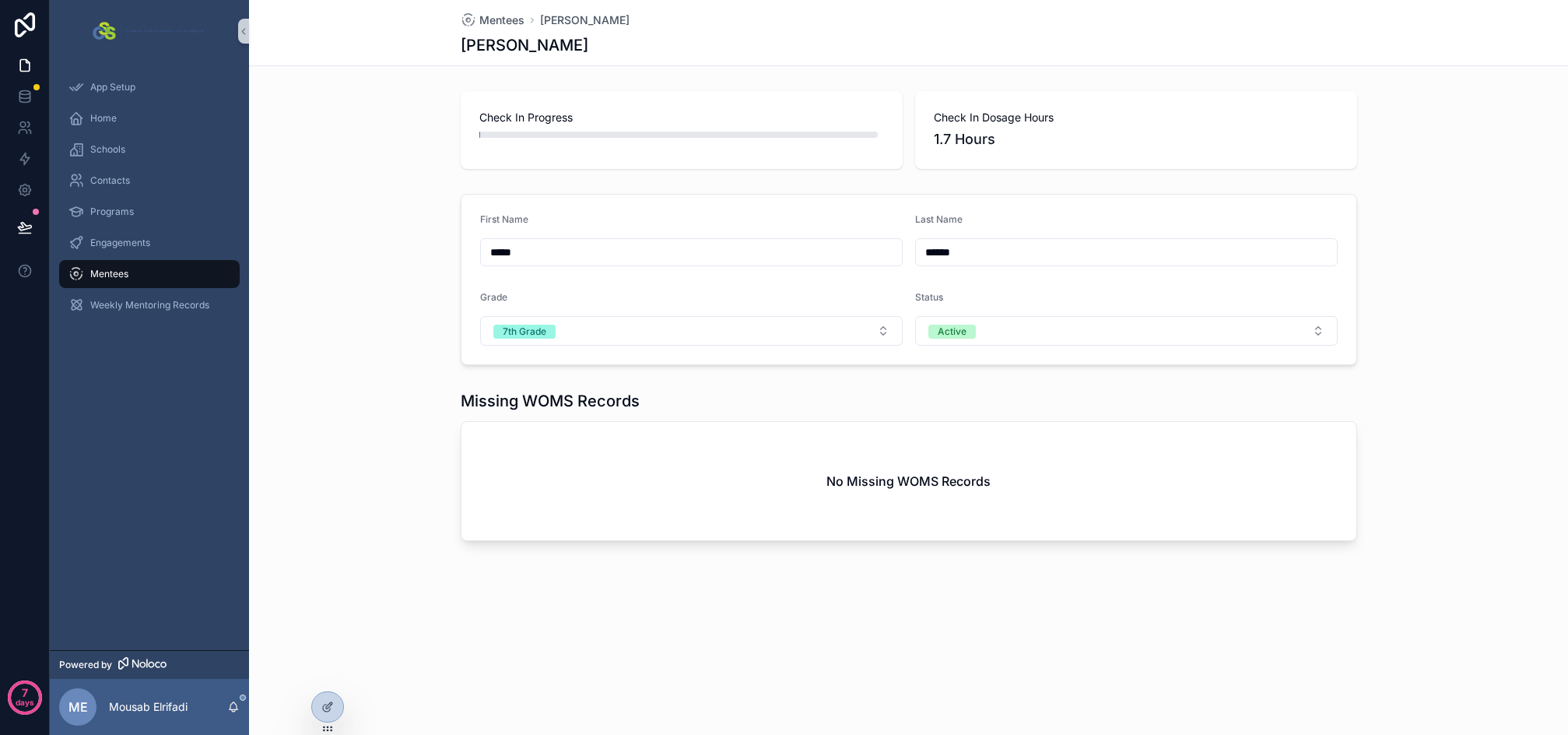
click at [513, 120] on span "Check In Progress" at bounding box center [682, 118] width 405 height 16
click at [20, 94] on icon at bounding box center [24, 96] width 10 height 6
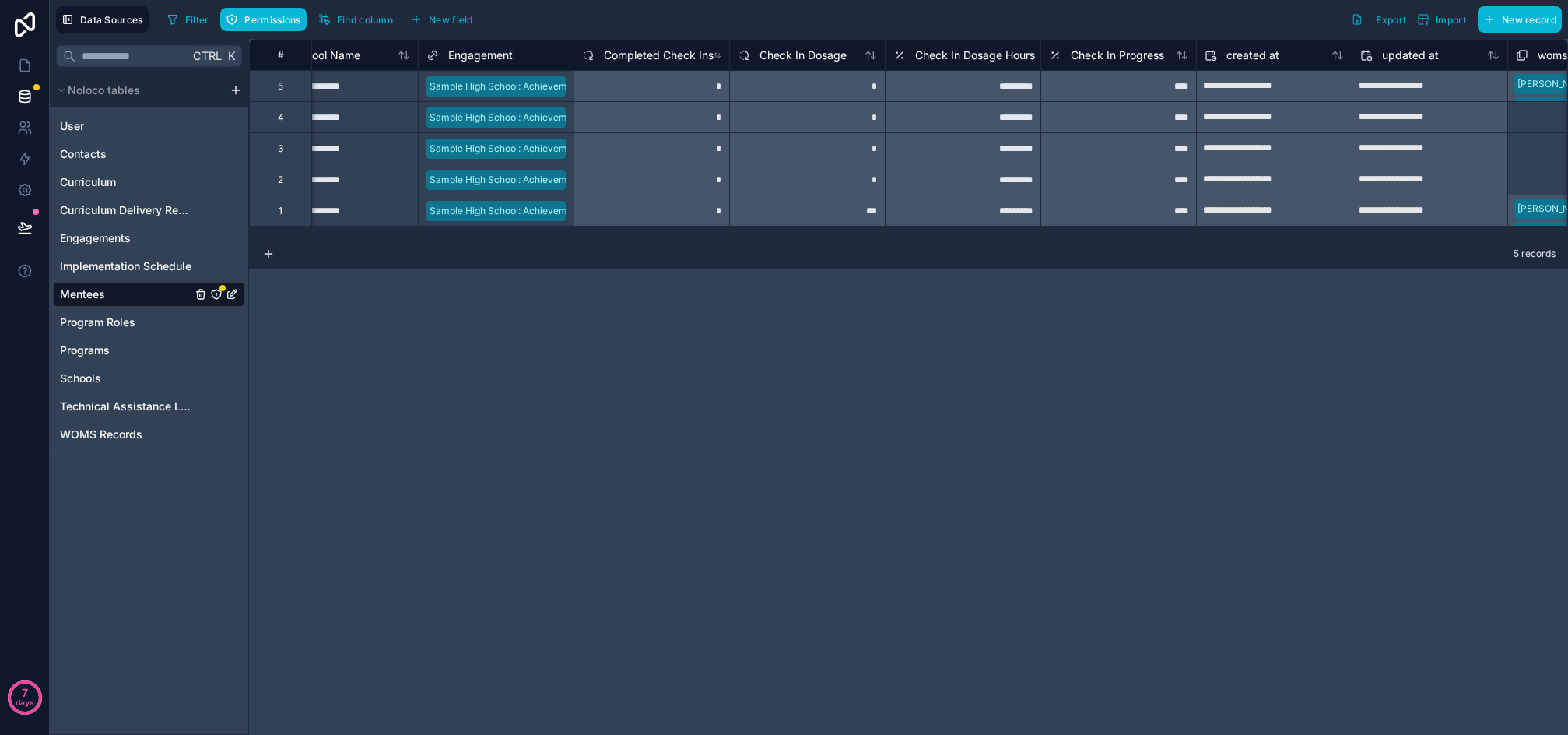
scroll to position [0, 1390]
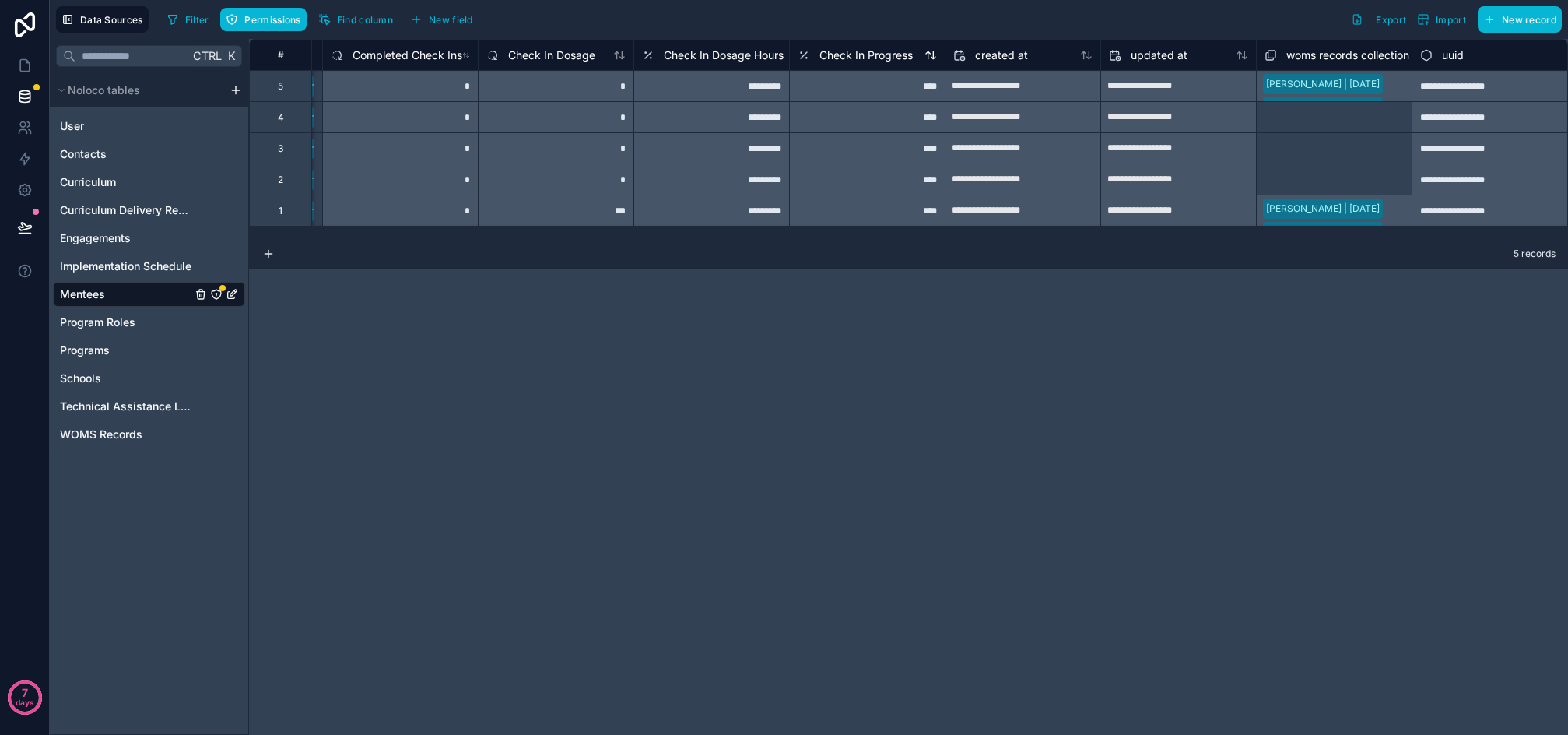
click at [864, 55] on span "Check In Progress" at bounding box center [867, 55] width 94 height 16
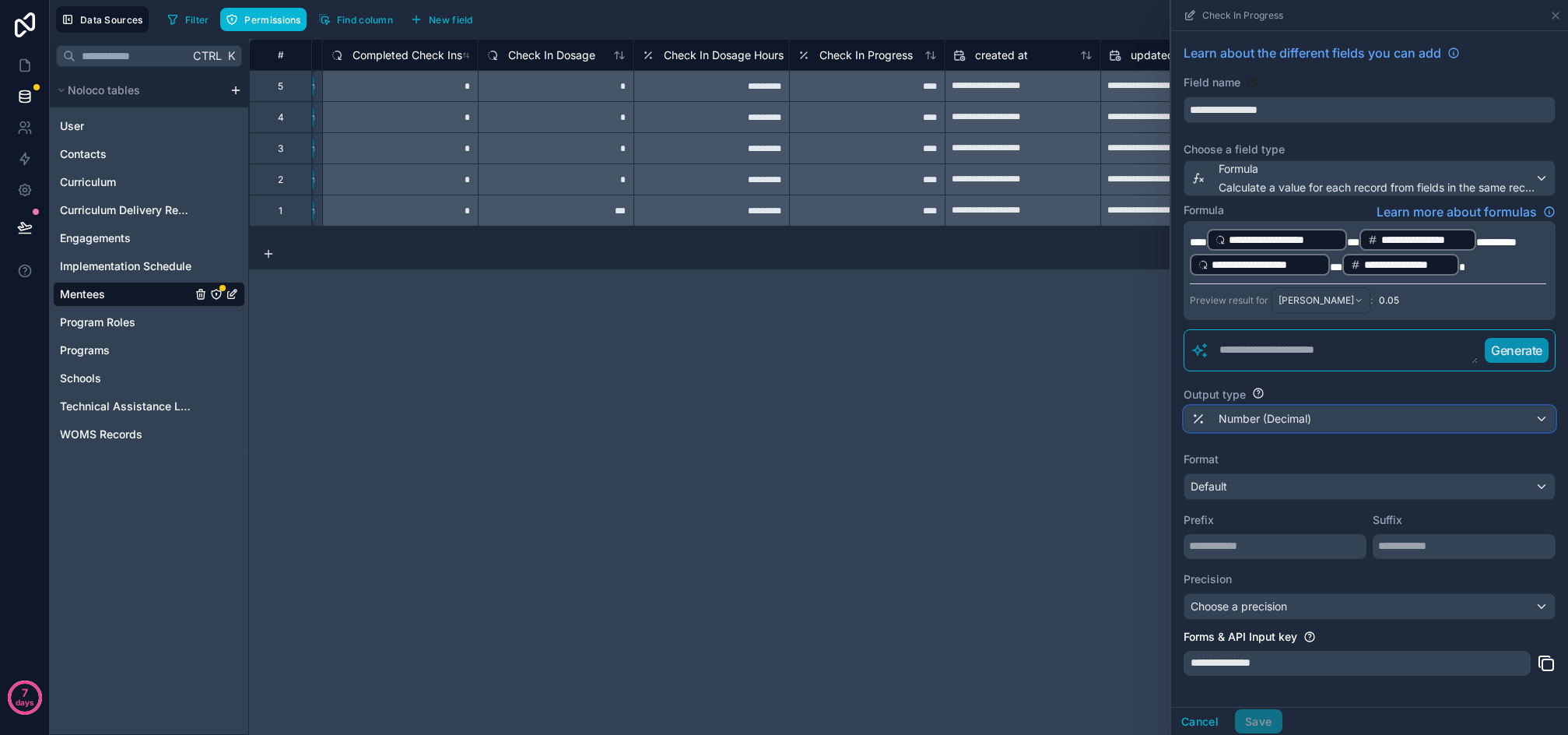
click at [1337, 417] on div "Number (Decimal)" at bounding box center [1370, 419] width 371 height 25
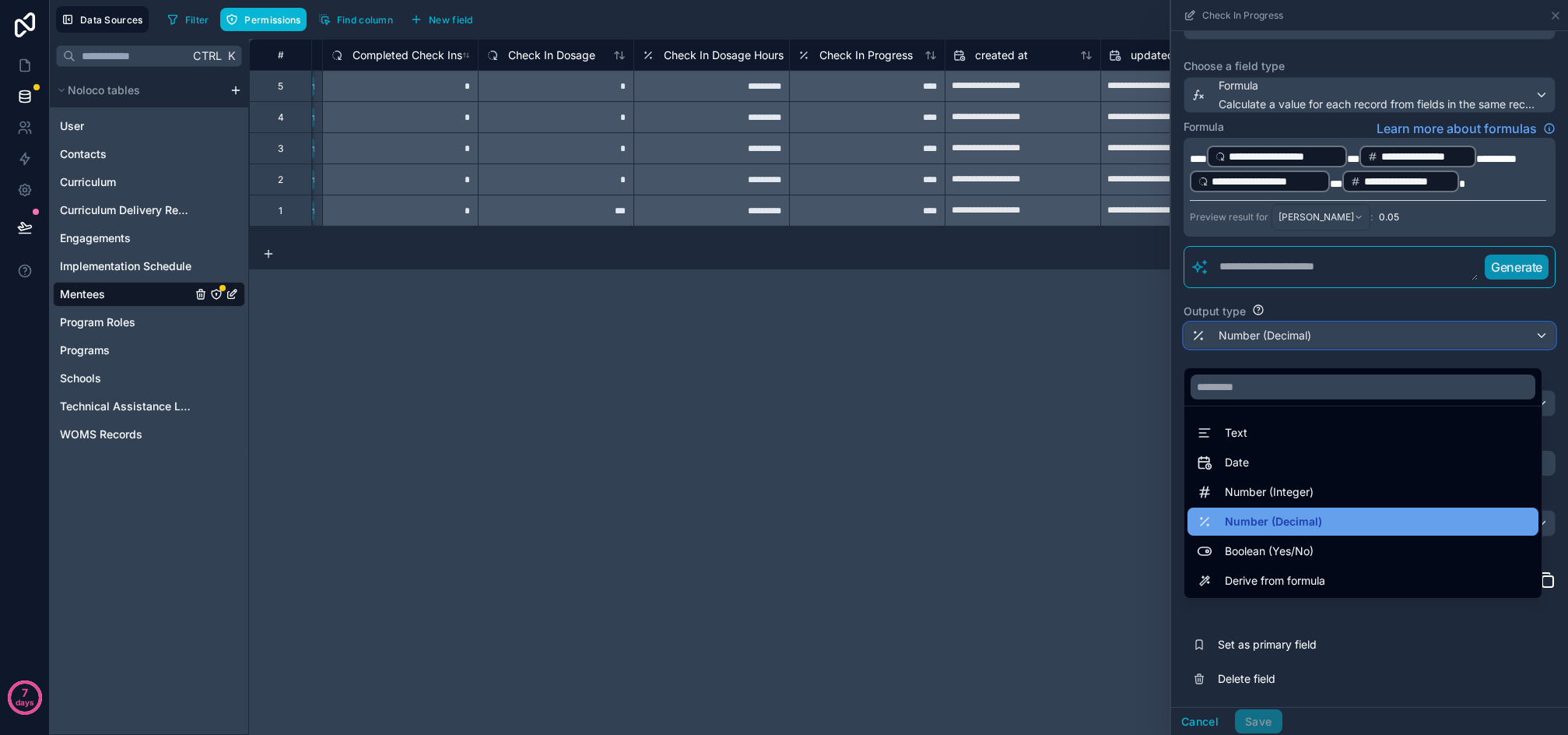
scroll to position [85, 0]
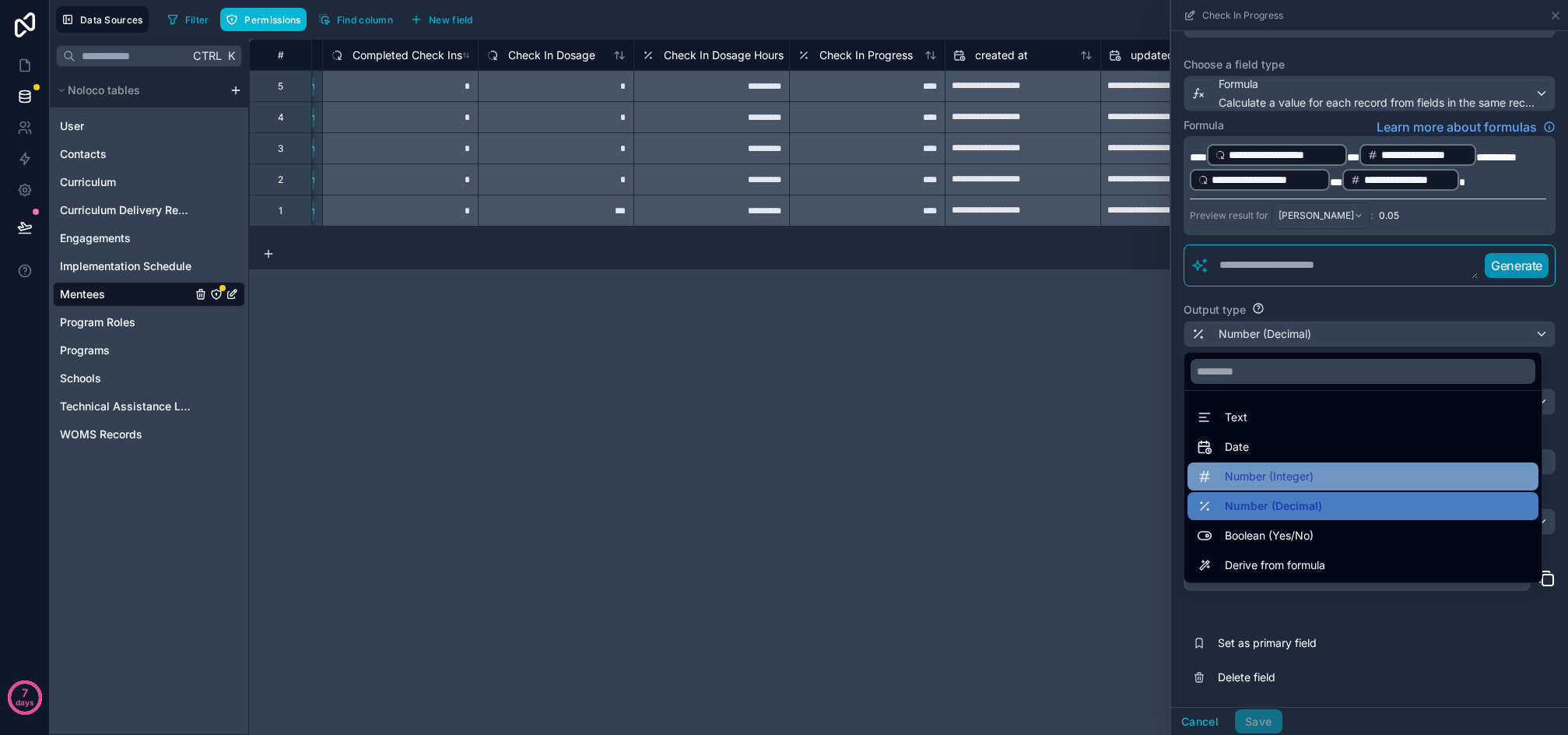
click at [1300, 479] on span "Number (Integer)" at bounding box center [1269, 477] width 89 height 19
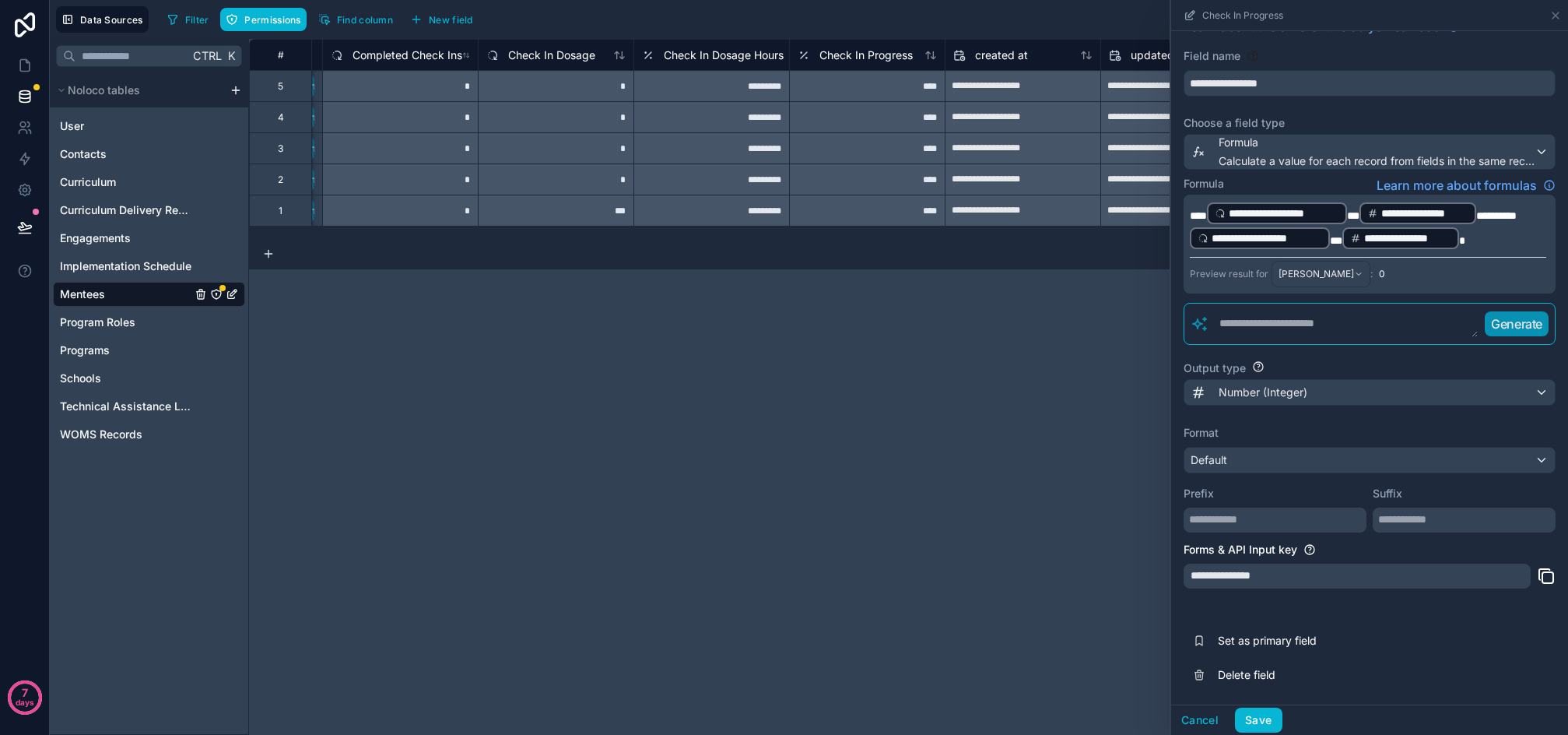
scroll to position [27, 0]
click at [1265, 723] on button "Save" at bounding box center [1258, 720] width 47 height 25
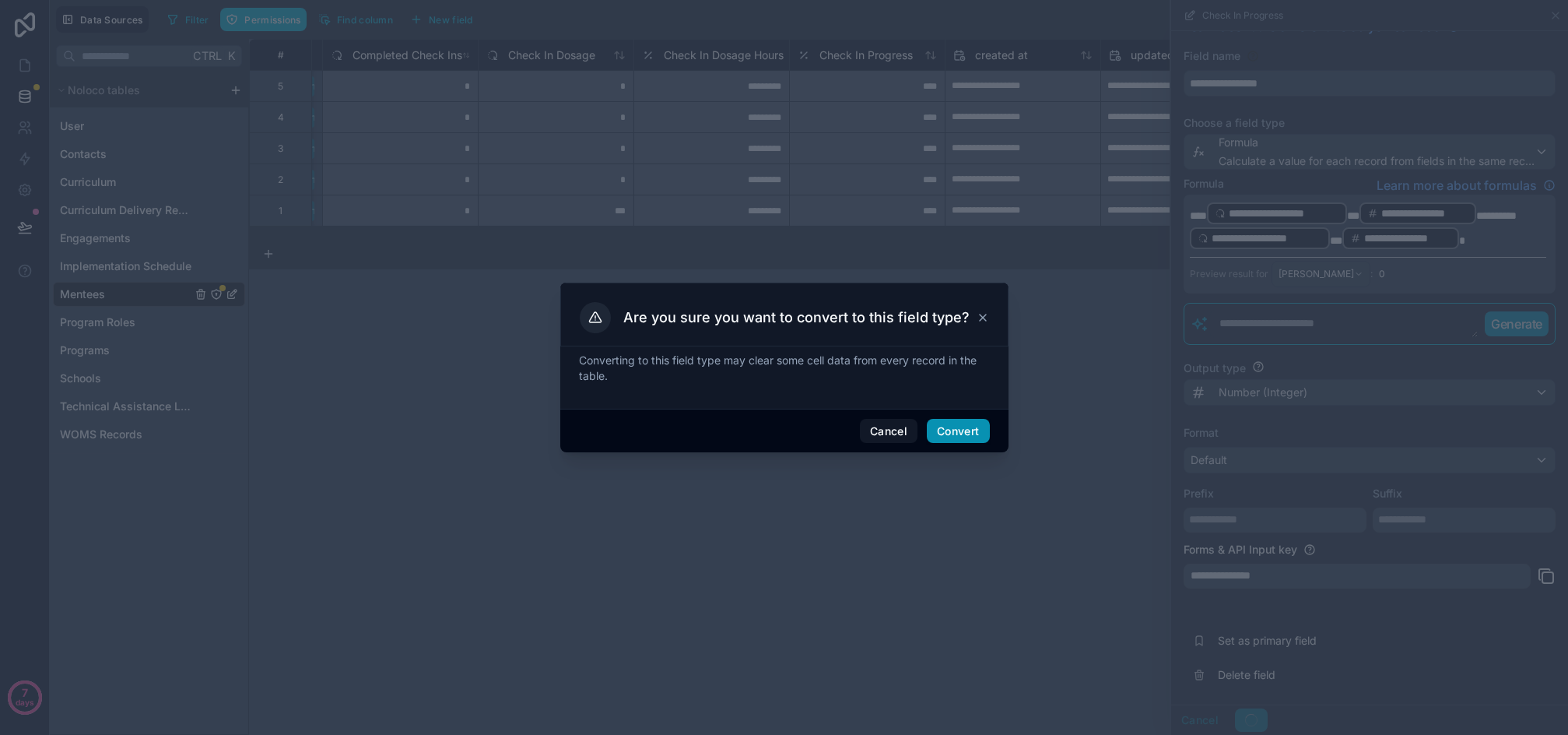
click at [969, 429] on button "Convert" at bounding box center [958, 431] width 62 height 25
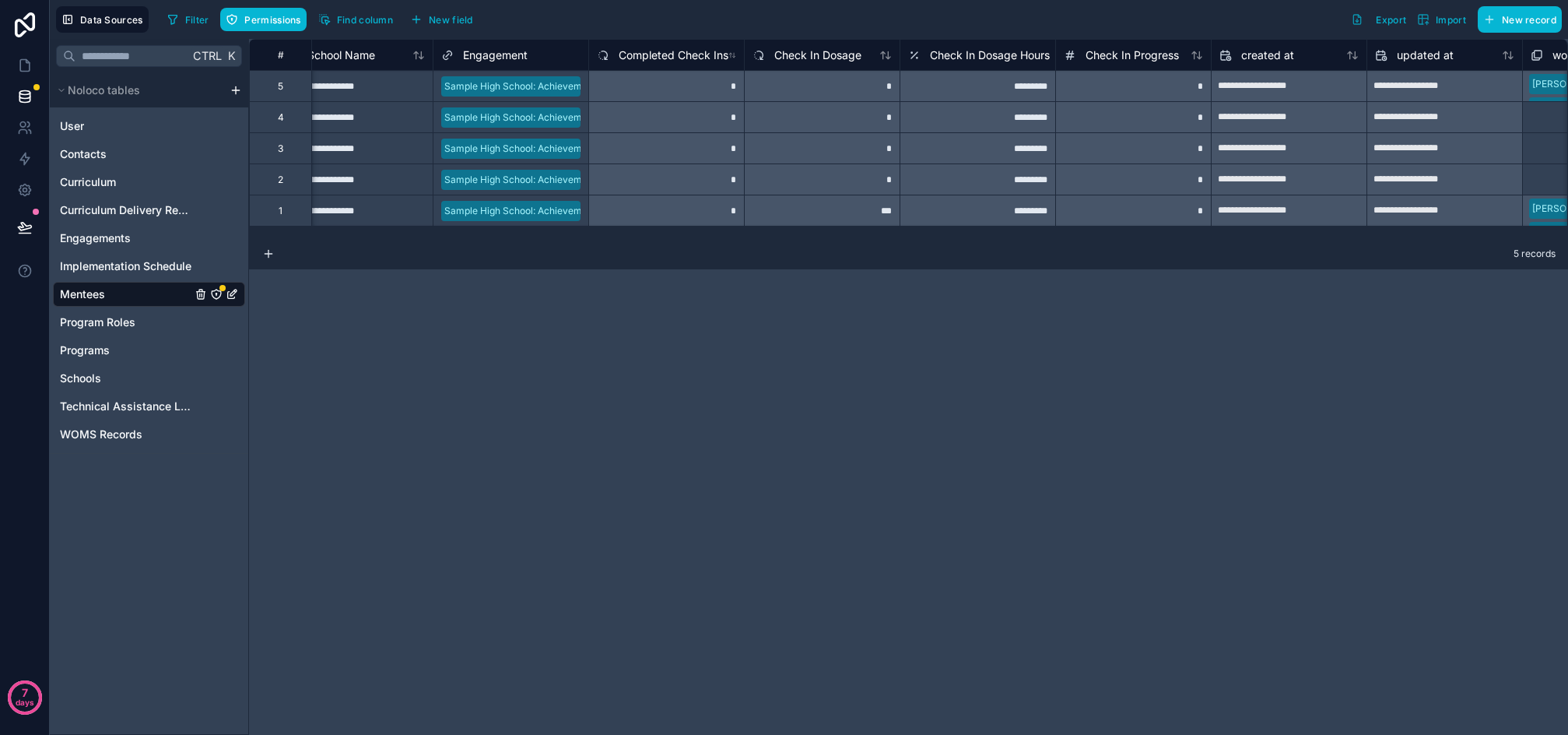
scroll to position [0, 1134]
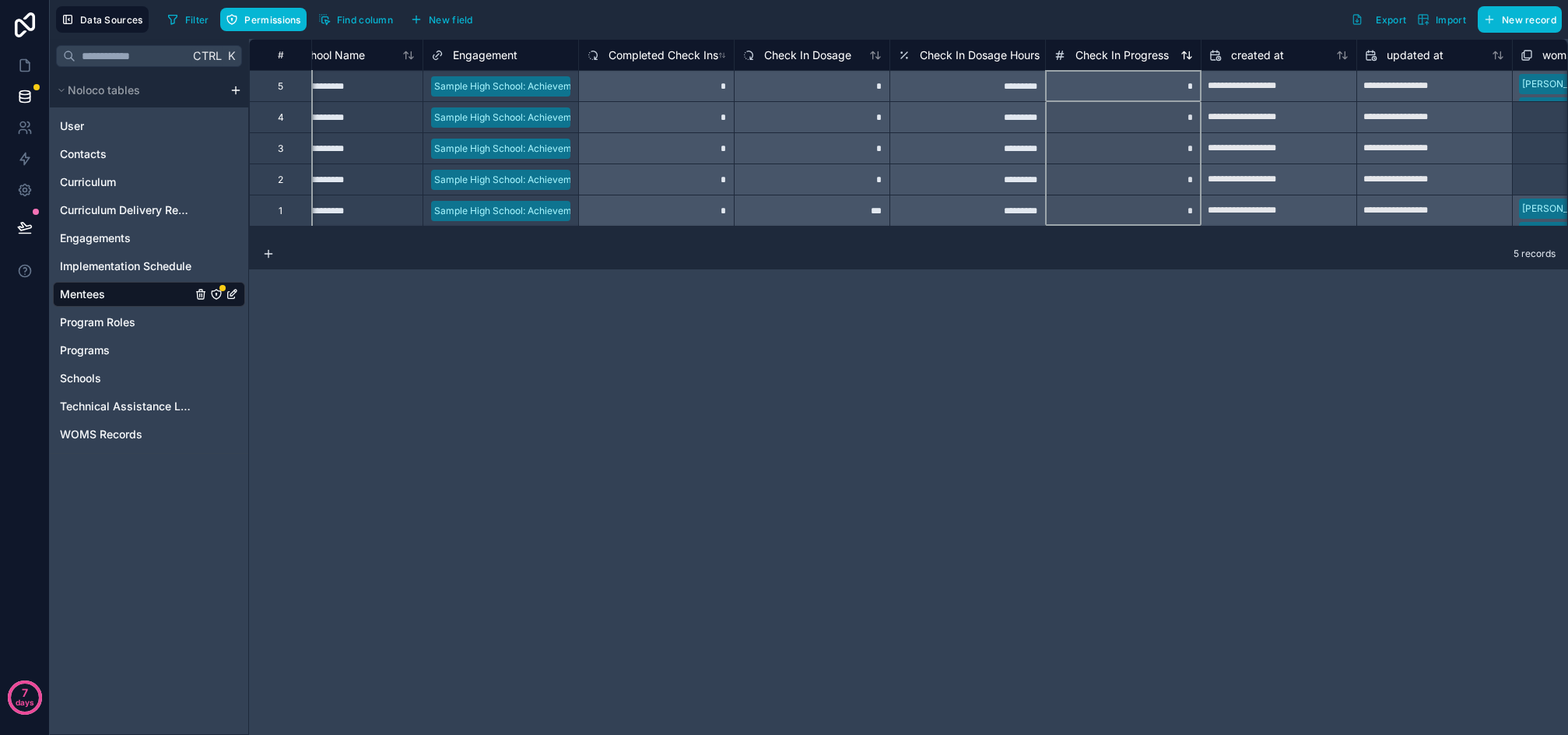
click at [1112, 53] on span "Check In Progress" at bounding box center [1123, 55] width 94 height 16
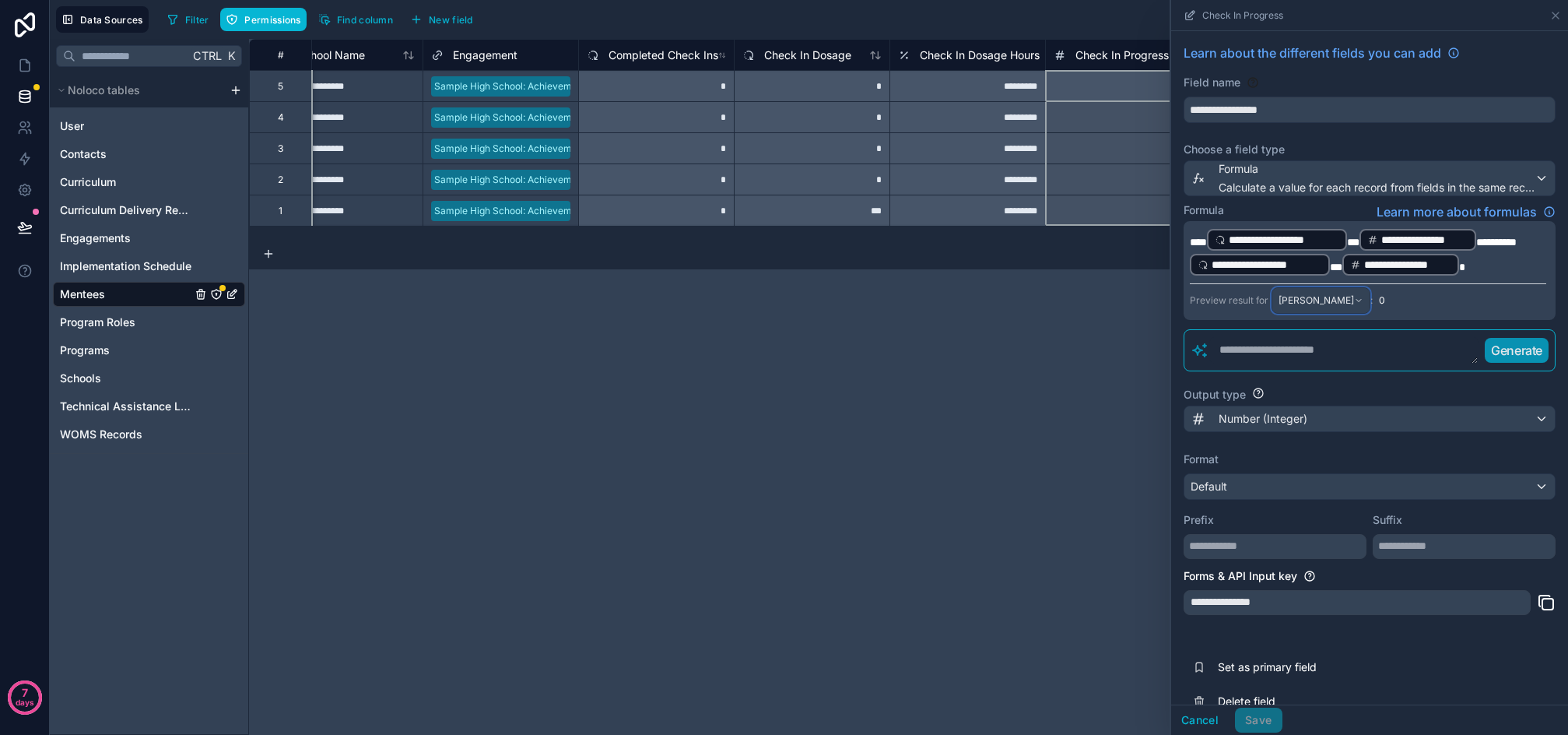
click at [1313, 292] on div "[PERSON_NAME]" at bounding box center [1321, 300] width 98 height 25
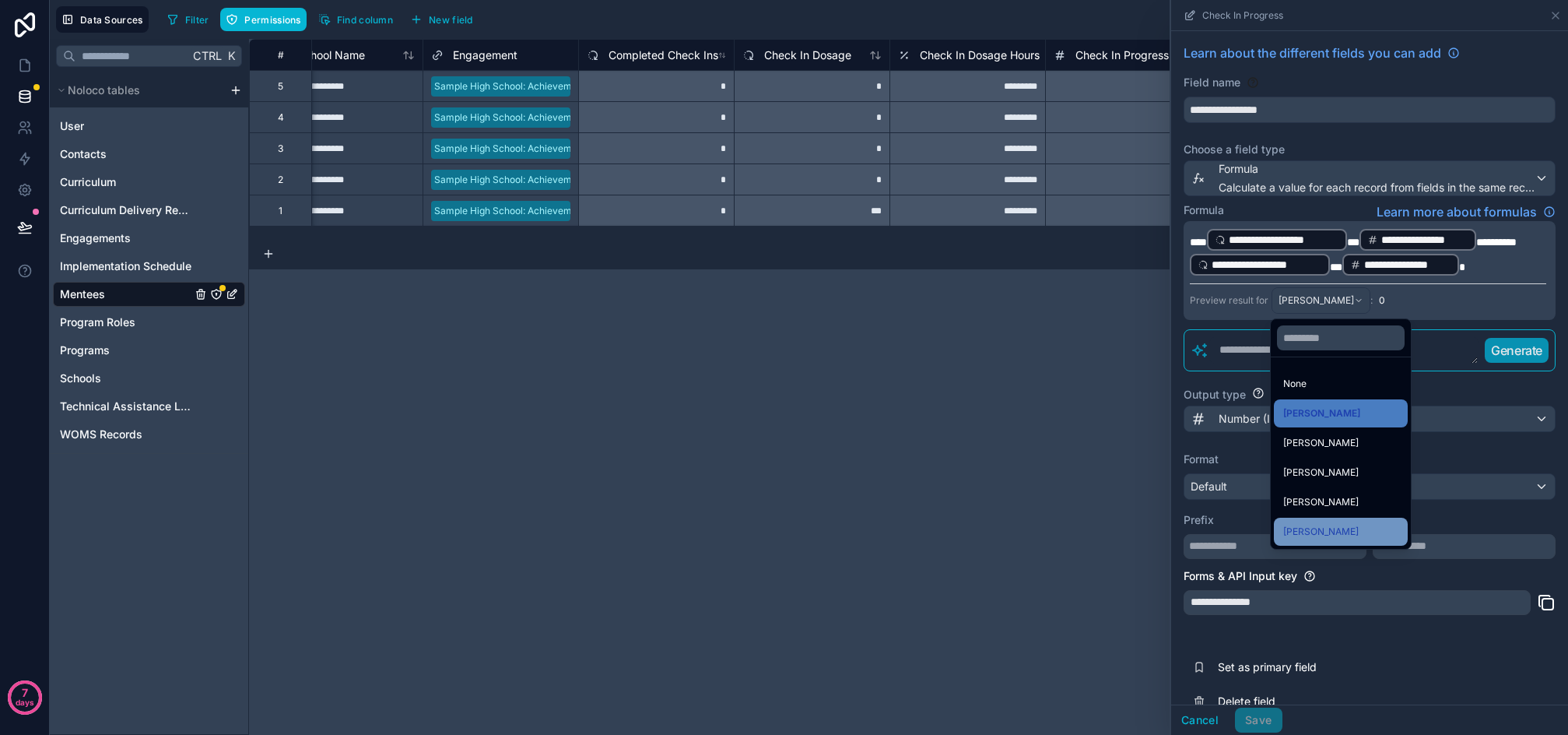
click at [1342, 534] on span "[PERSON_NAME]" at bounding box center [1321, 531] width 76 height 19
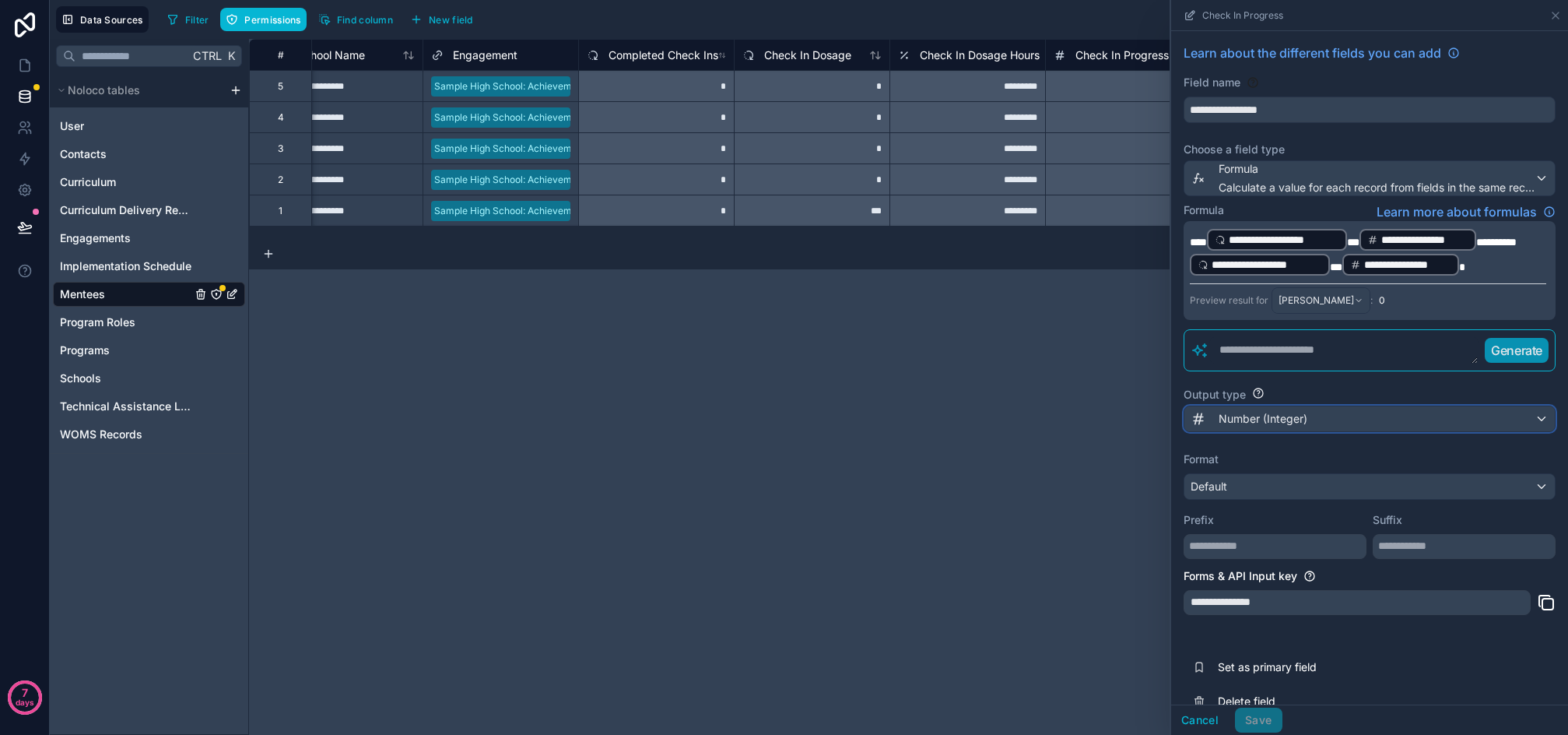
click at [1268, 417] on span "Number (Integer)" at bounding box center [1263, 419] width 89 height 16
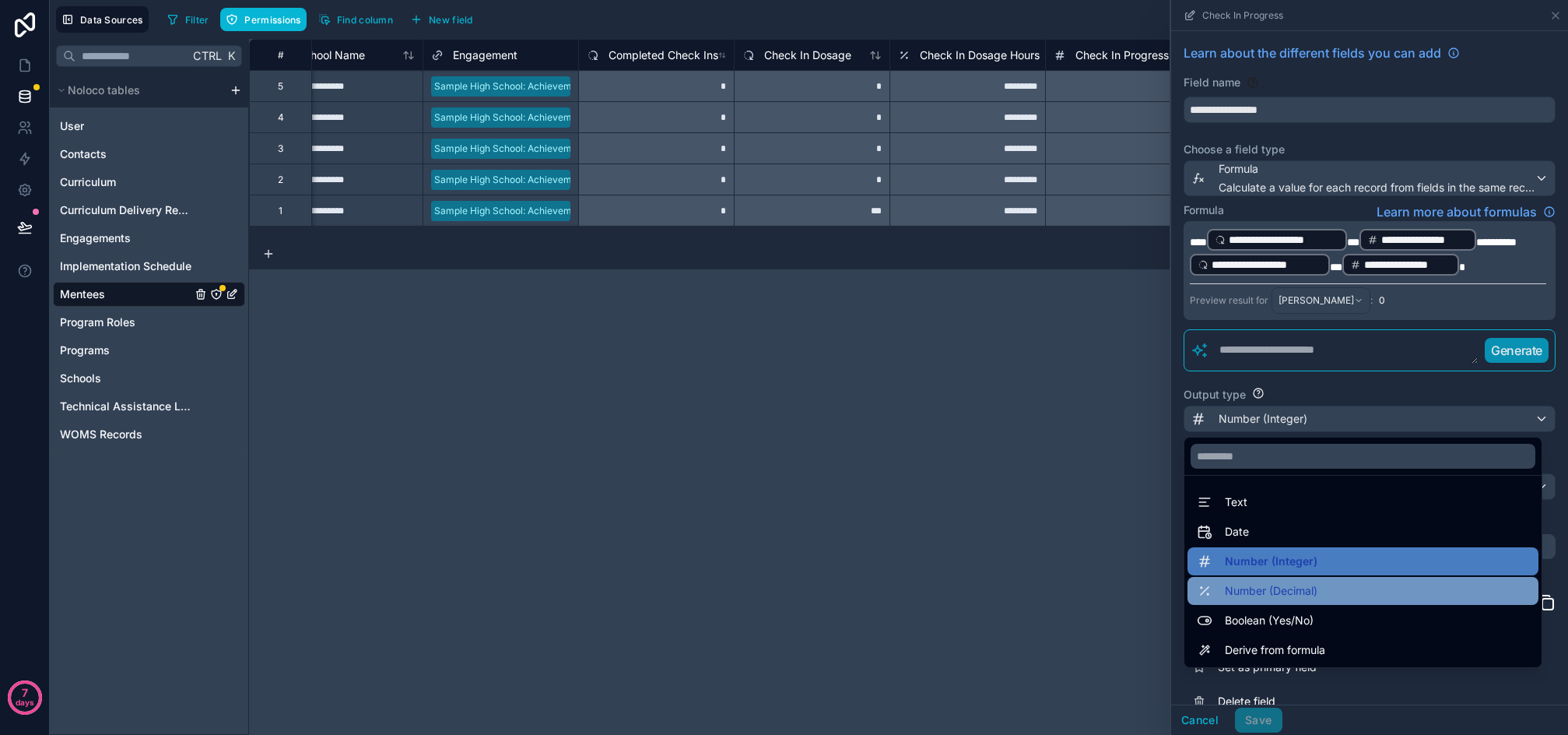
click at [1268, 590] on span "Number (Decimal)" at bounding box center [1271, 591] width 93 height 19
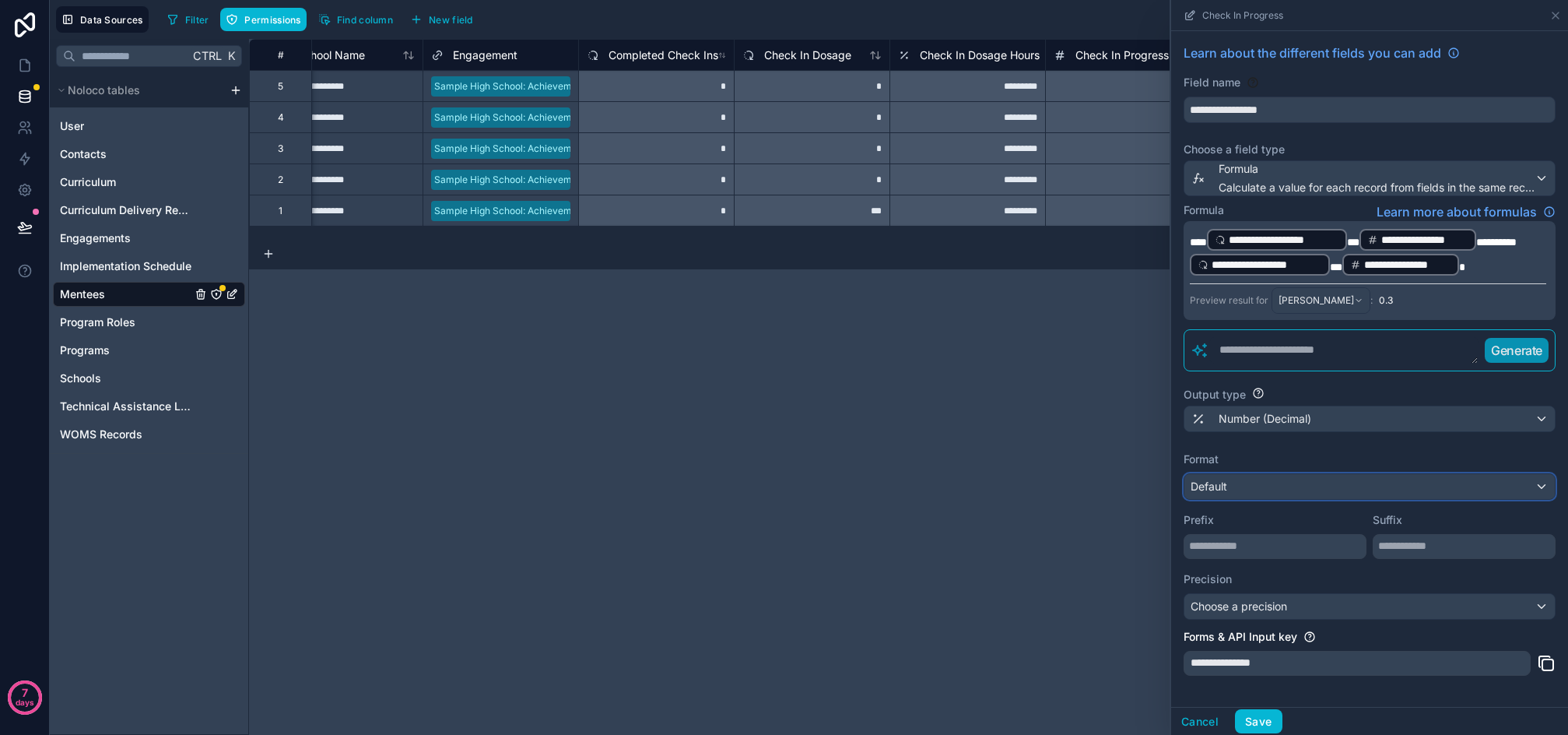
click at [1318, 488] on div "Default" at bounding box center [1370, 487] width 371 height 25
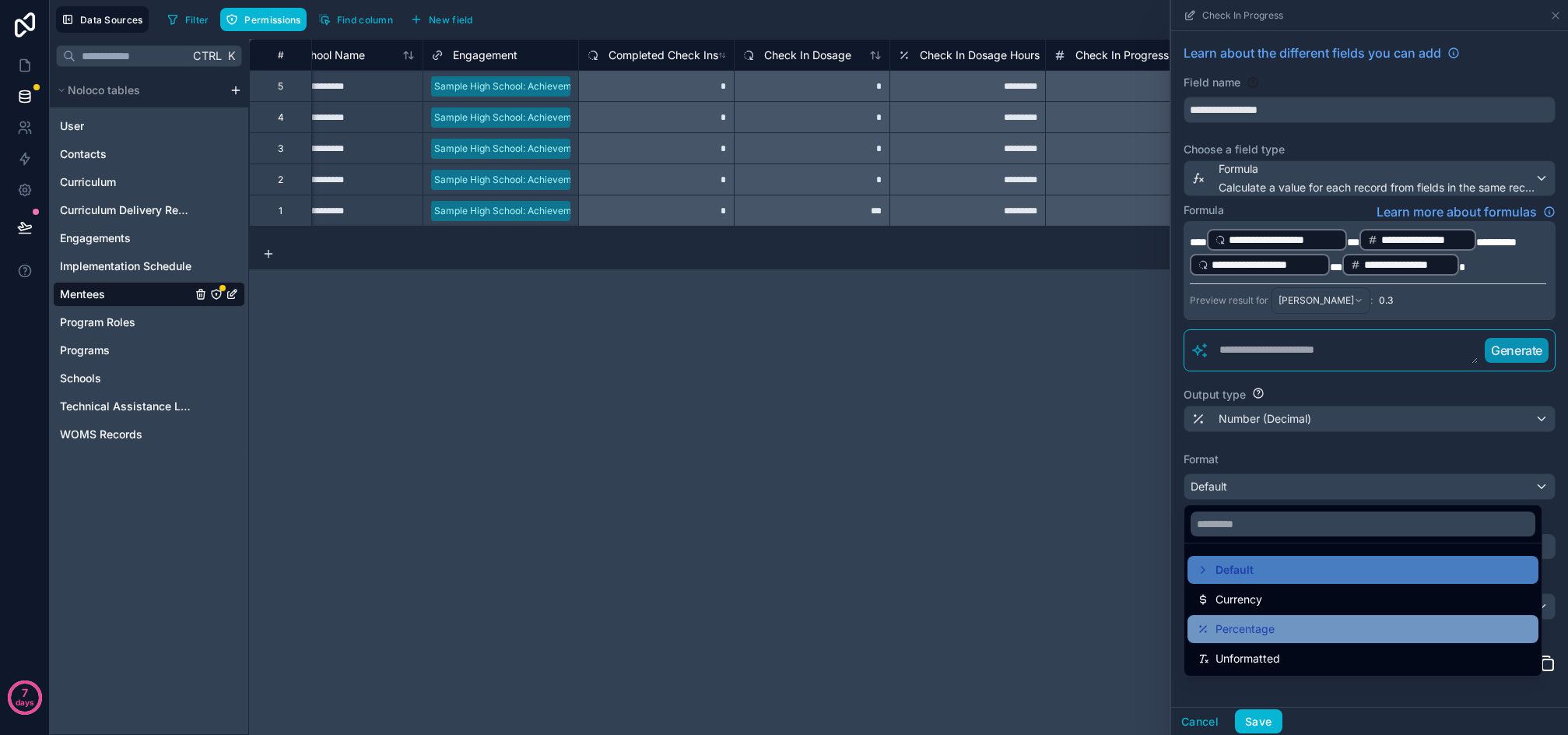
click at [1268, 633] on span "Percentage" at bounding box center [1245, 629] width 59 height 19
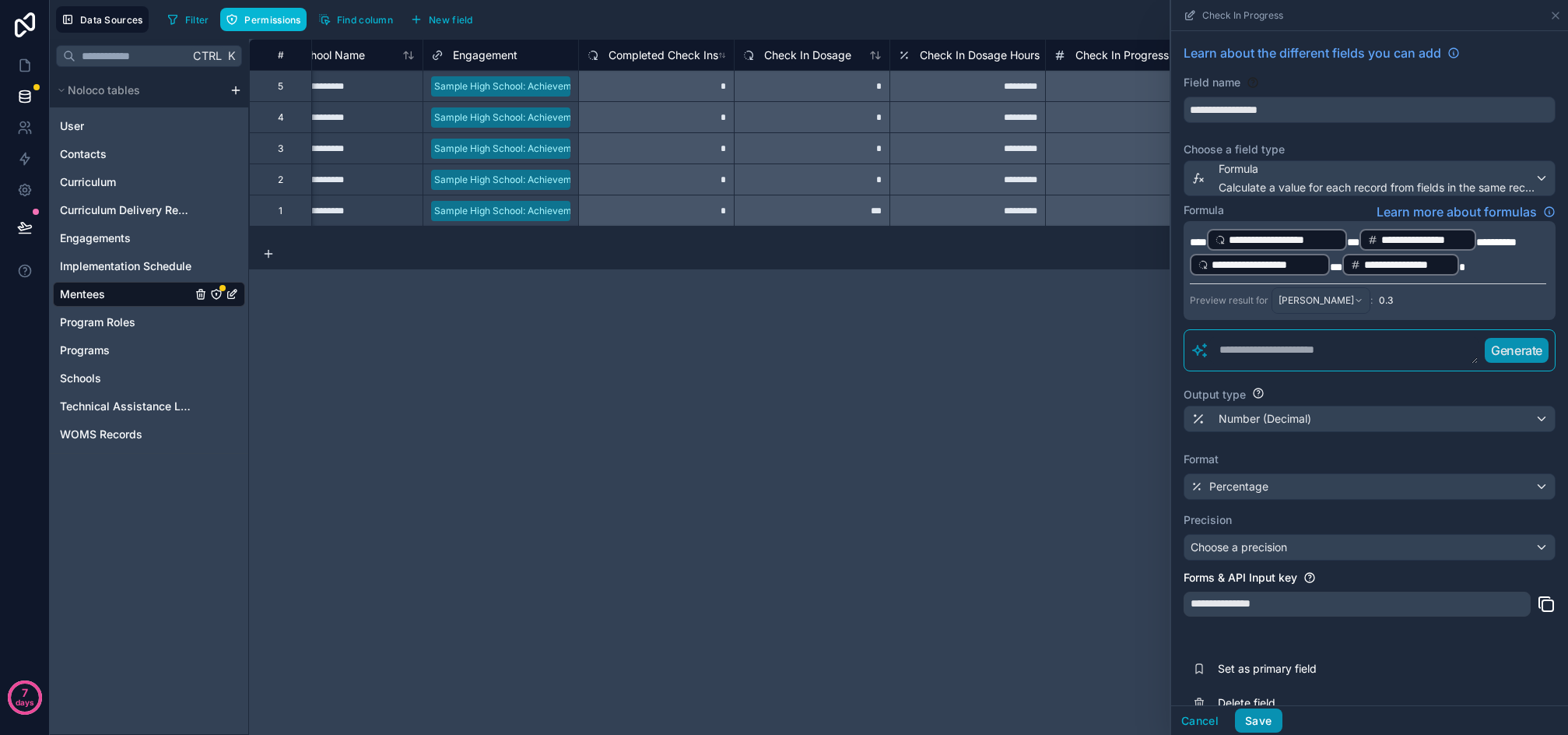
click at [1258, 720] on button "Save" at bounding box center [1258, 721] width 47 height 25
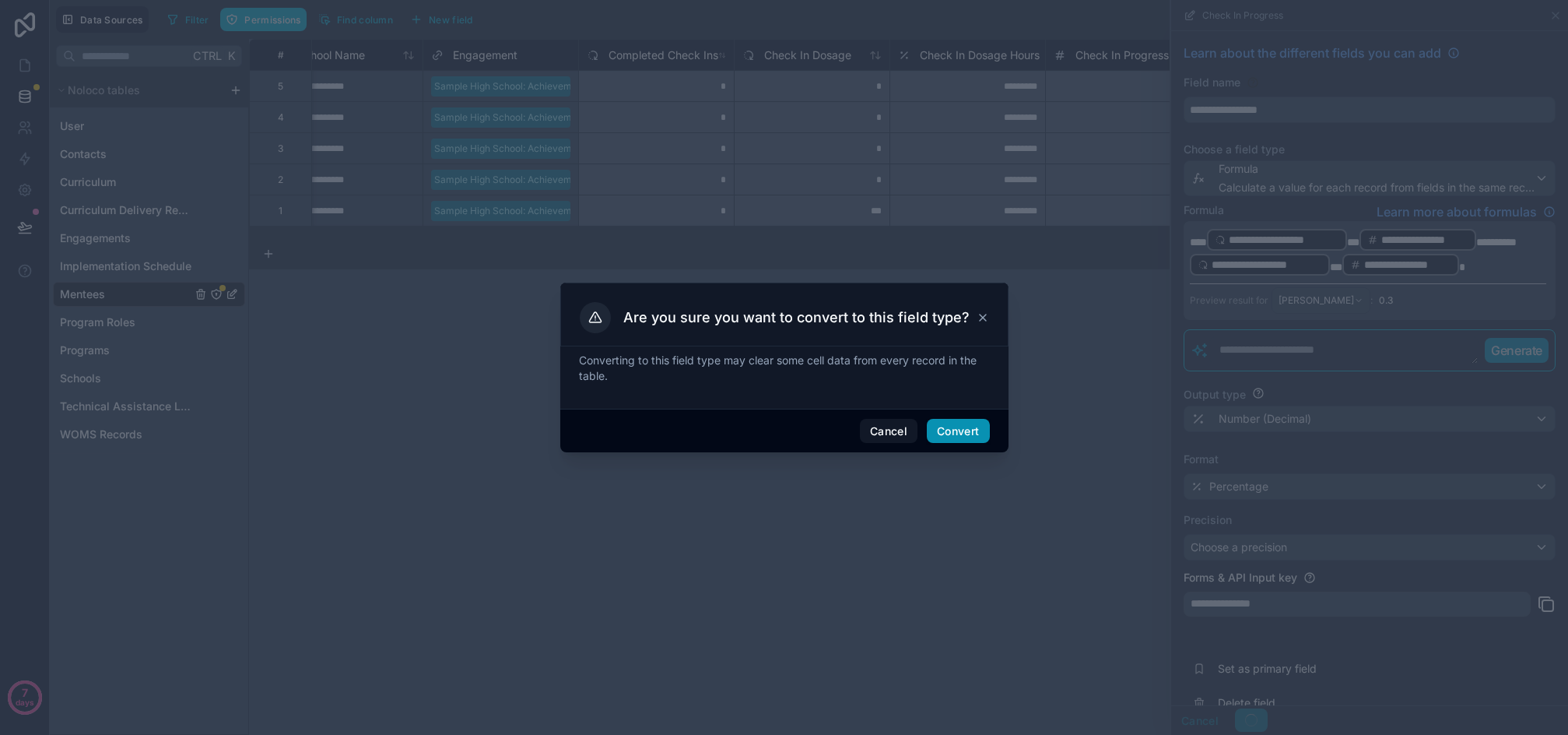
click at [963, 437] on button "Convert" at bounding box center [958, 431] width 62 height 25
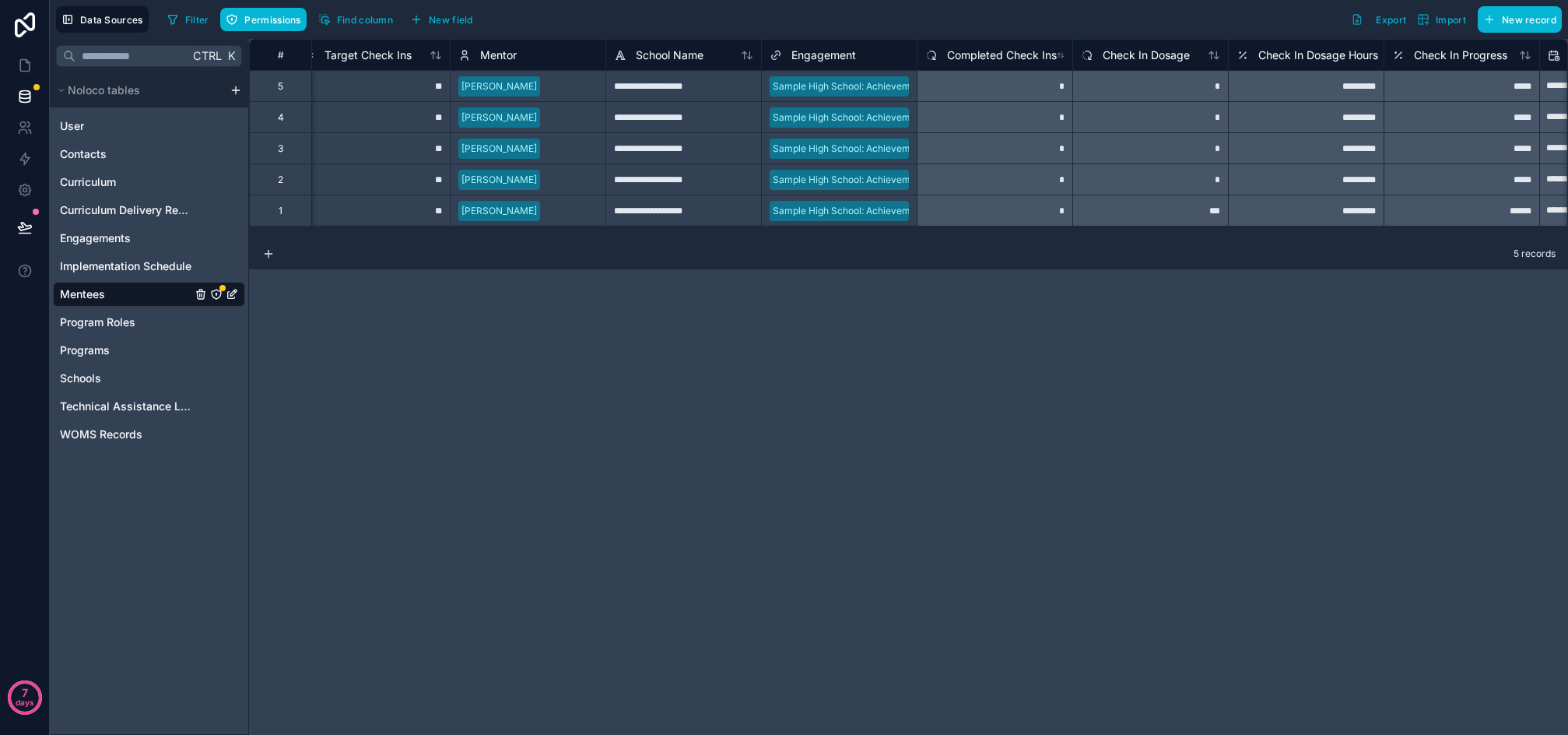
scroll to position [0, 797]
click at [1442, 59] on span "Check In Progress" at bounding box center [1460, 55] width 94 height 16
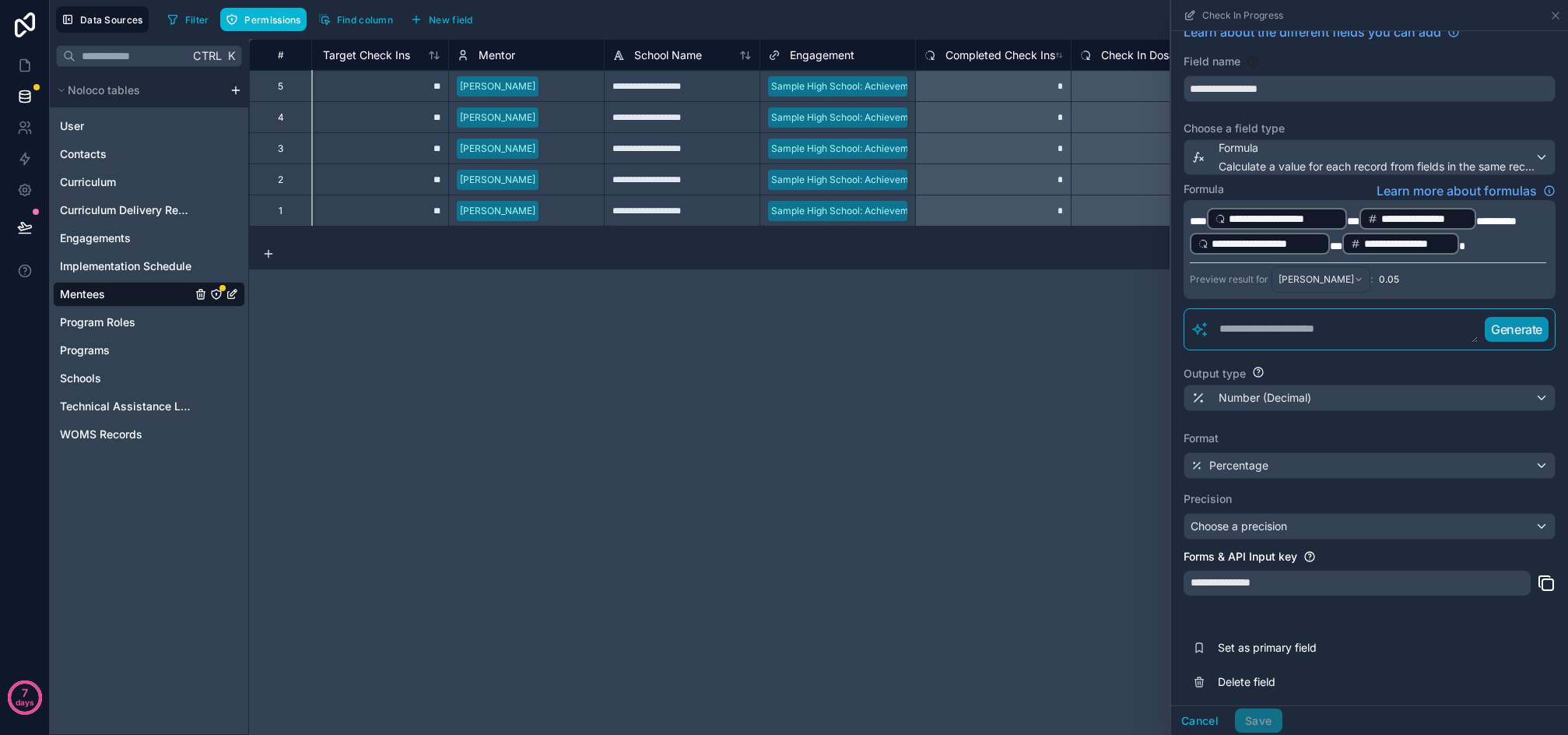
scroll to position [27, 0]
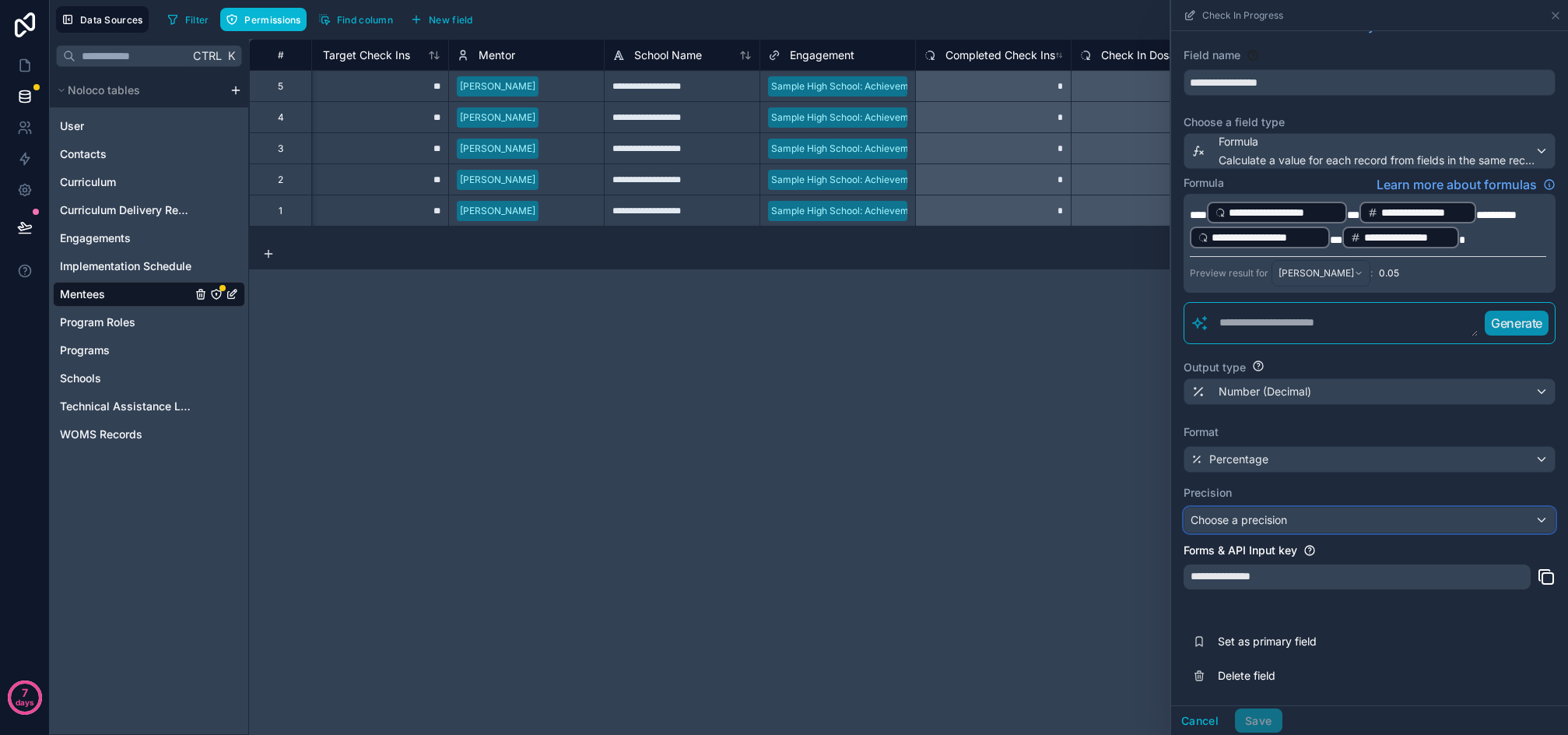
click at [1300, 520] on div "Choose a precision" at bounding box center [1370, 520] width 371 height 25
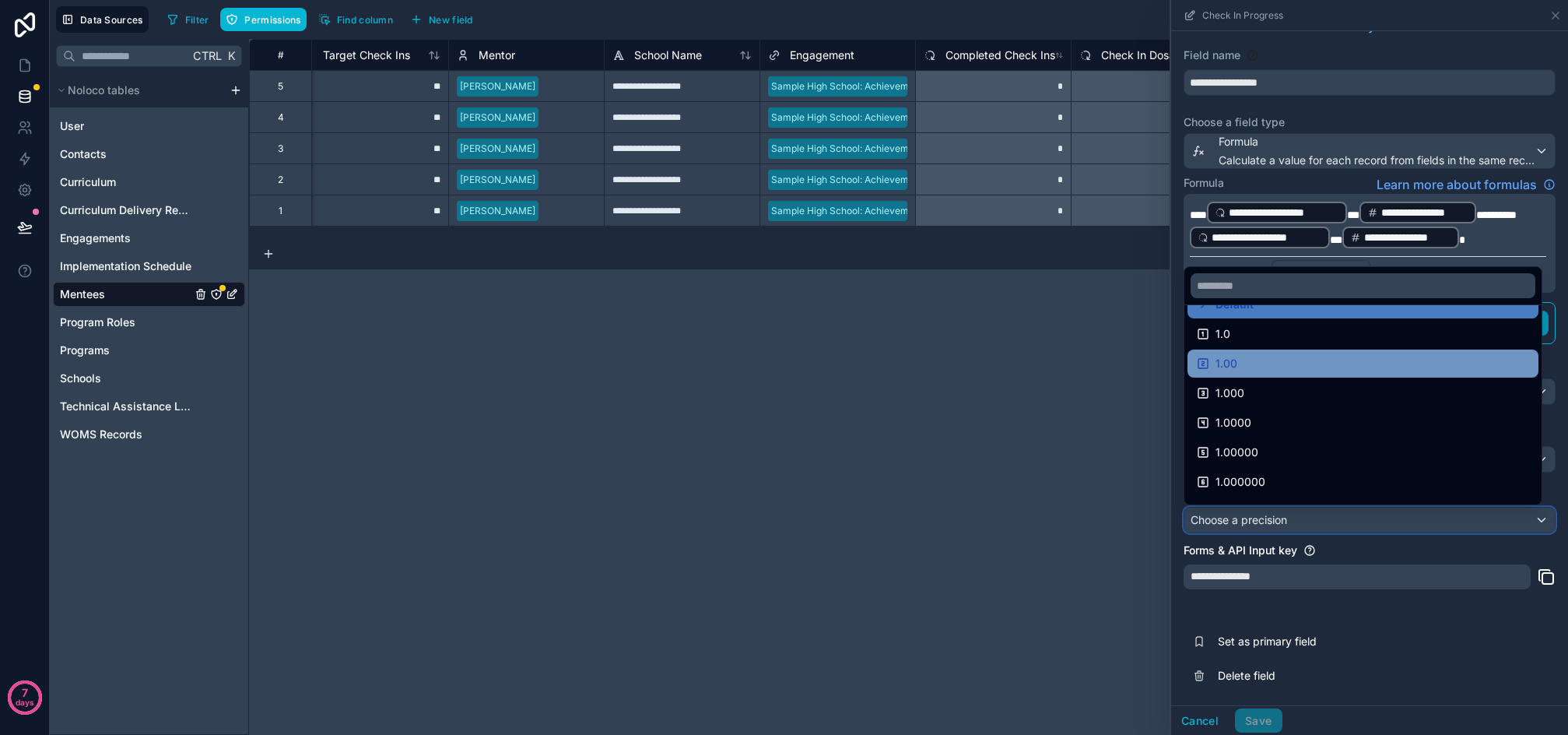
scroll to position [0, 0]
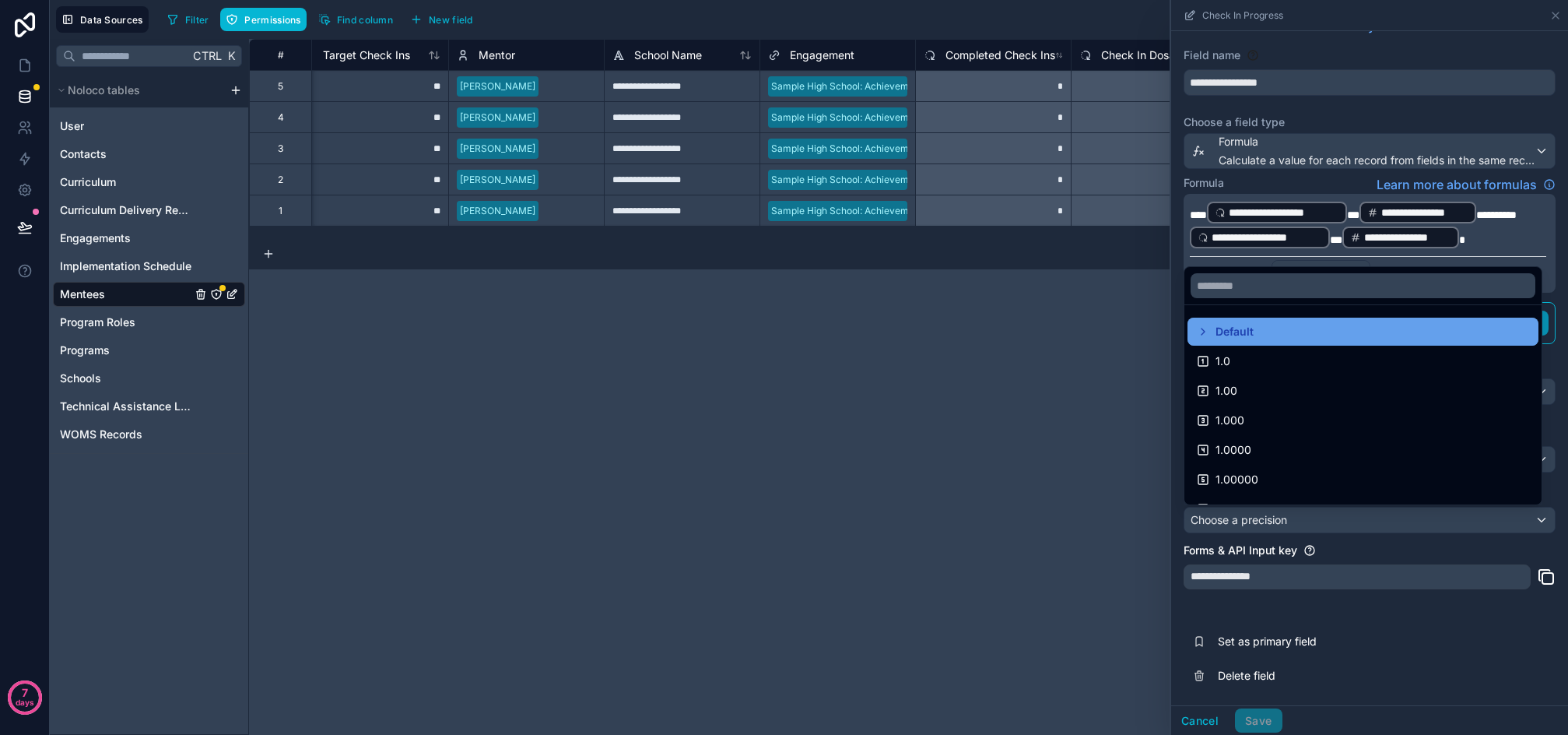
click at [1247, 325] on span "Default" at bounding box center [1234, 332] width 38 height 19
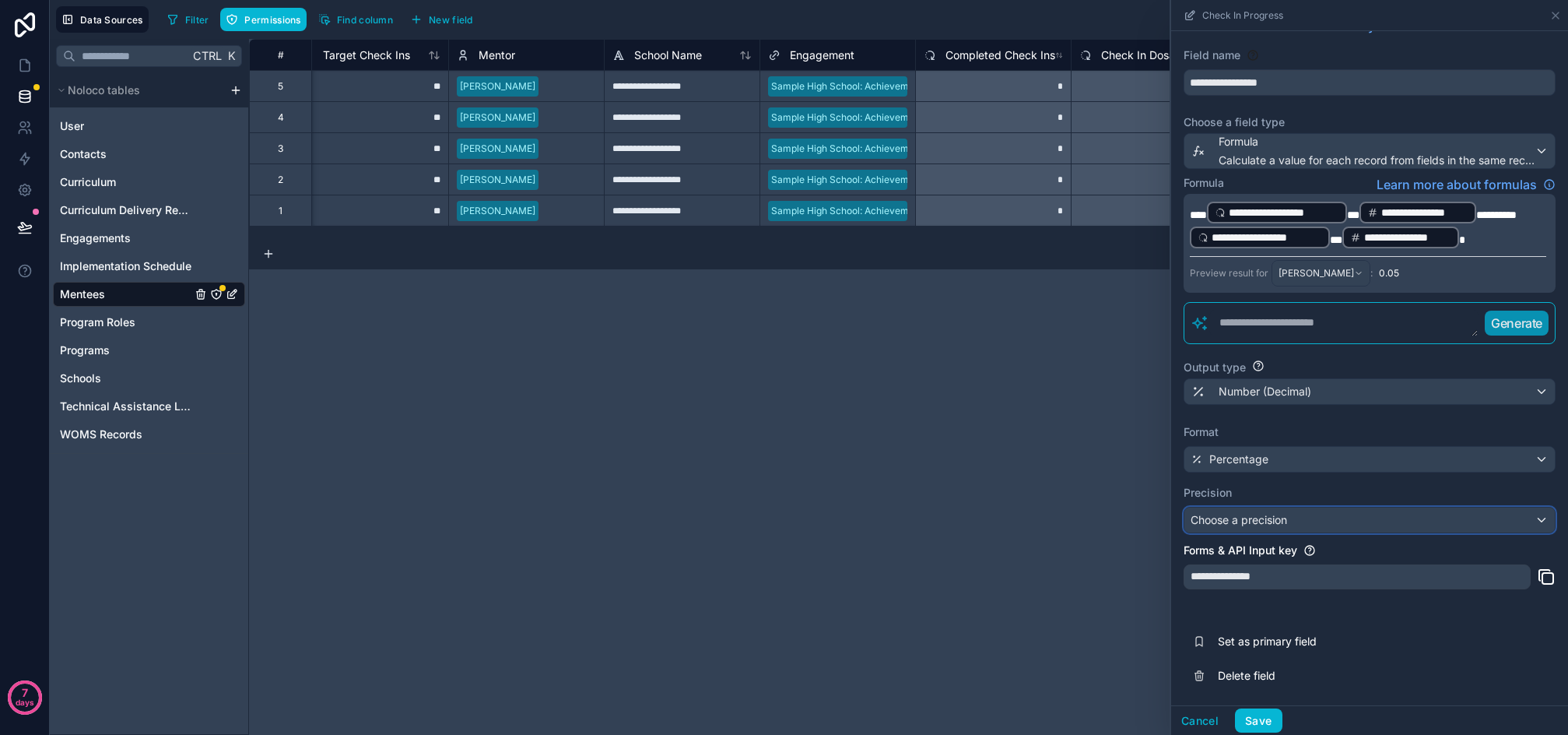
click at [1277, 517] on span "Choose a precision" at bounding box center [1240, 520] width 97 height 13
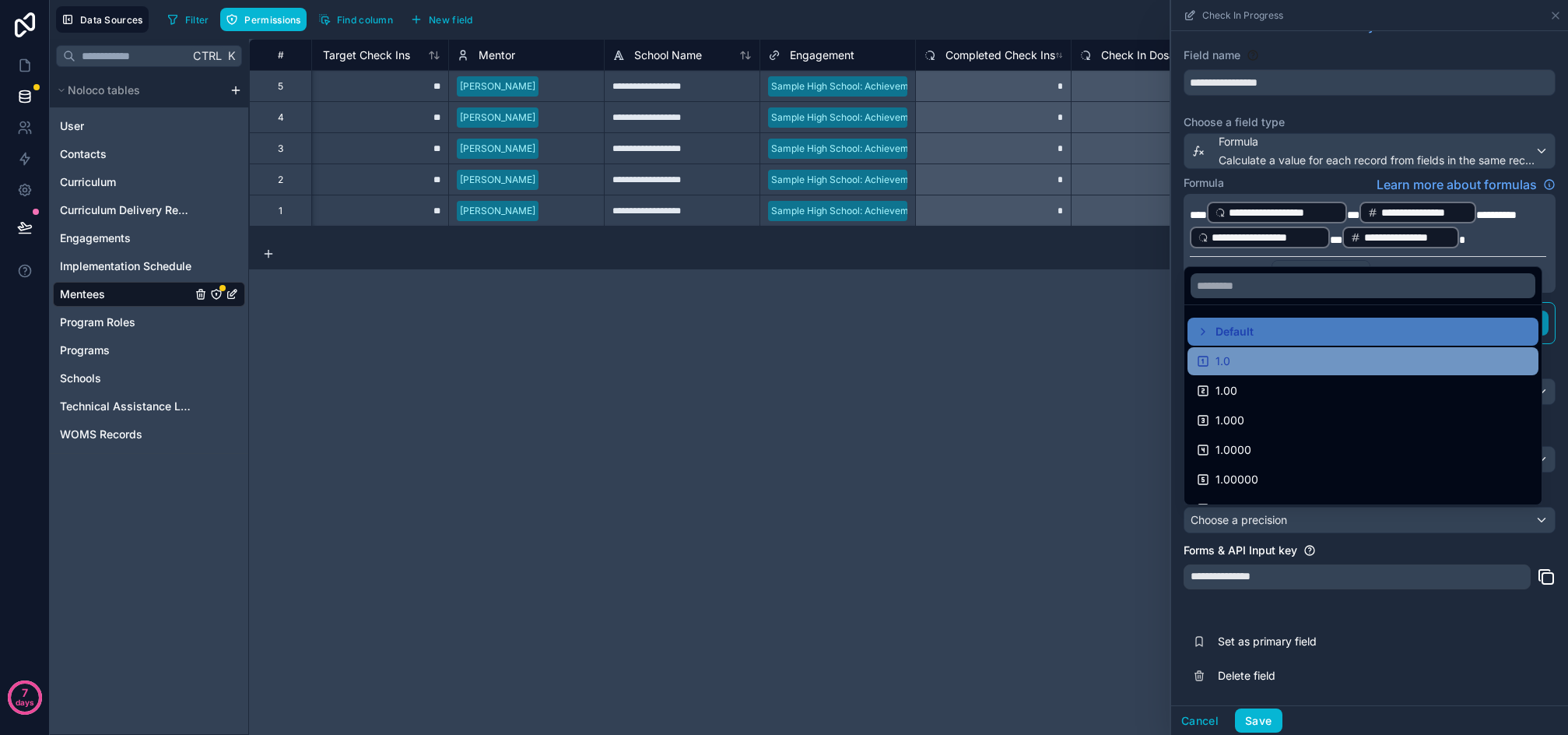
click at [1208, 357] on icon at bounding box center [1204, 361] width 9 height 9
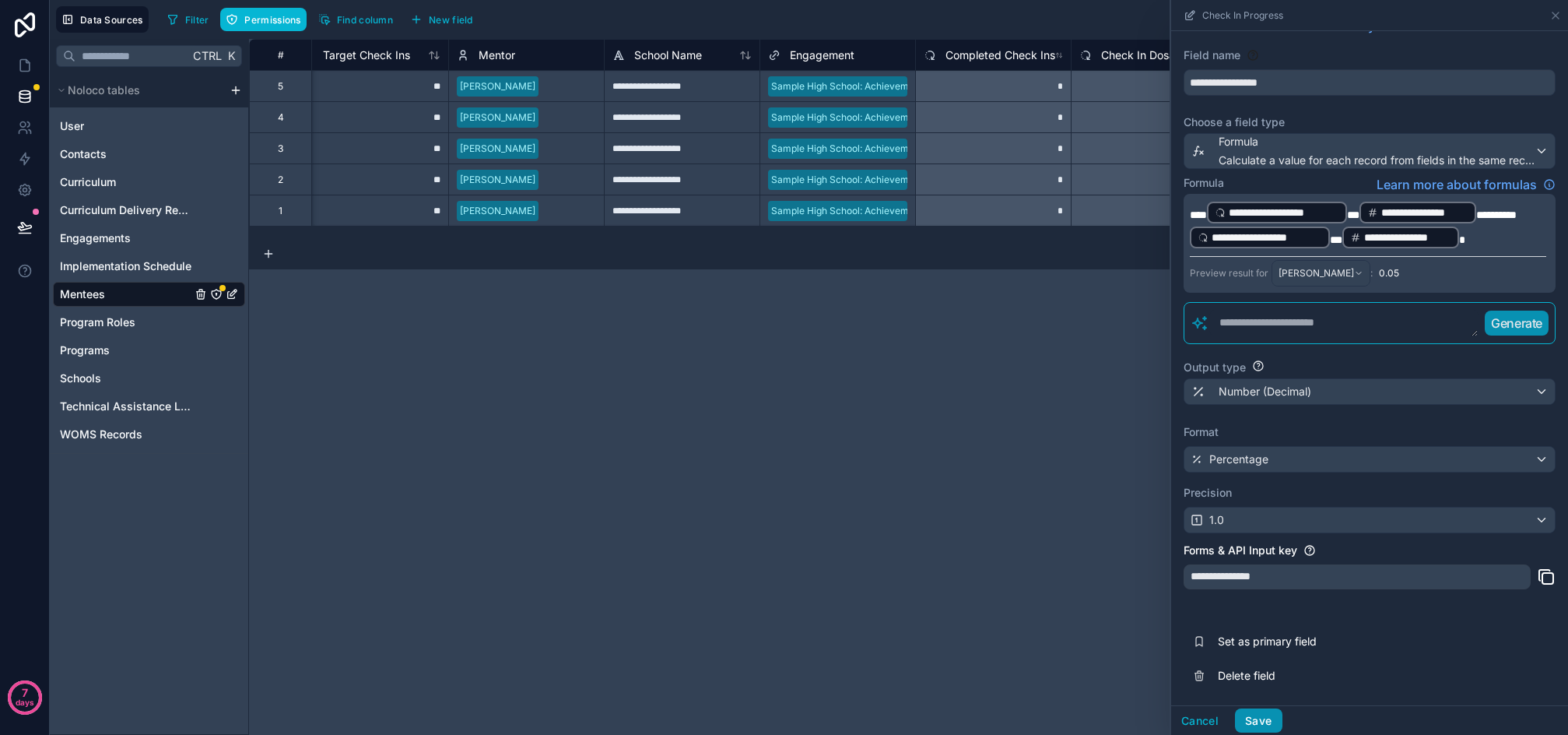
click at [1265, 715] on button "Save" at bounding box center [1258, 721] width 47 height 25
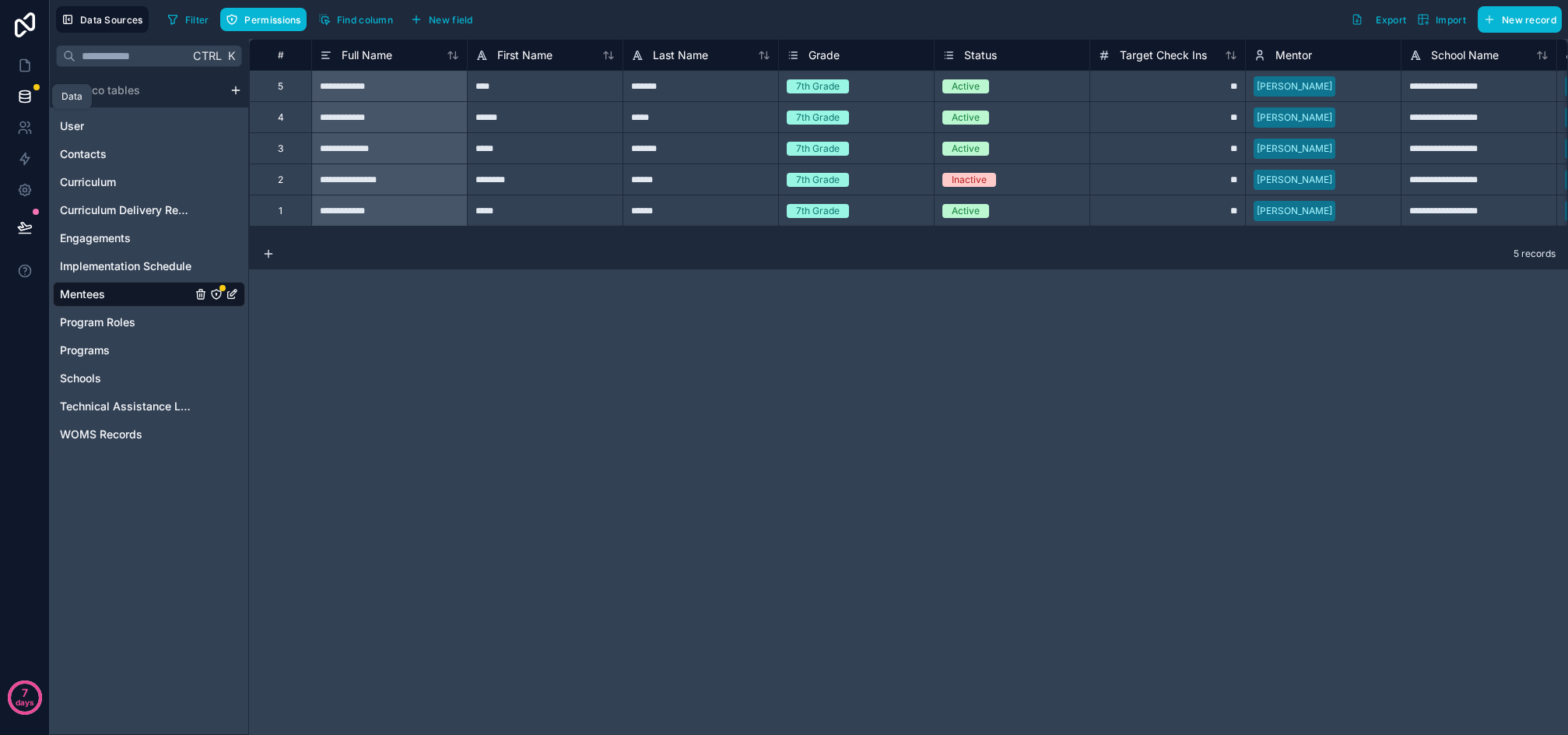
click at [31, 92] on icon at bounding box center [25, 97] width 16 height 16
click at [213, 294] on icon "Mentees" at bounding box center [216, 294] width 12 height 12
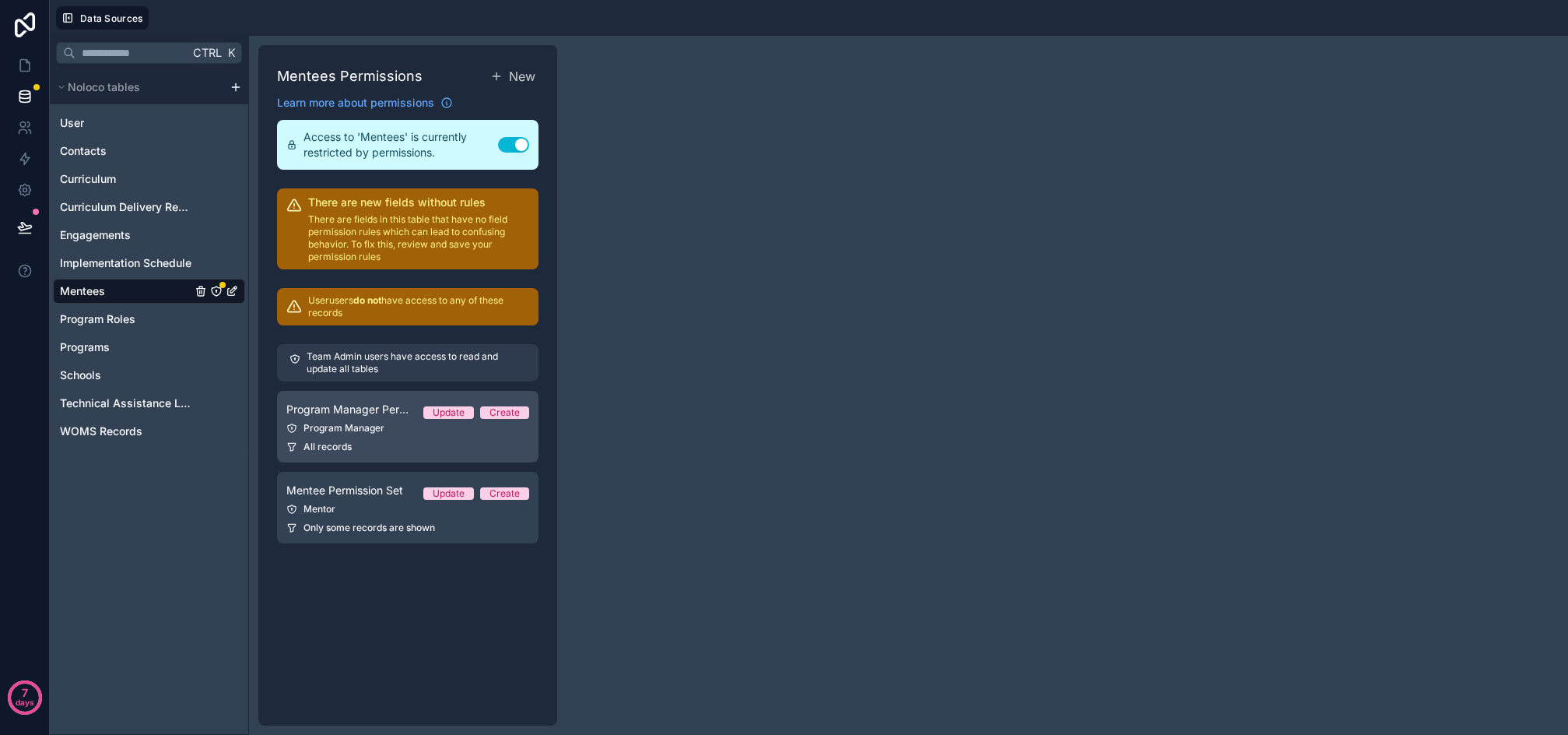
click at [369, 431] on div "Program Manager" at bounding box center [407, 428] width 243 height 12
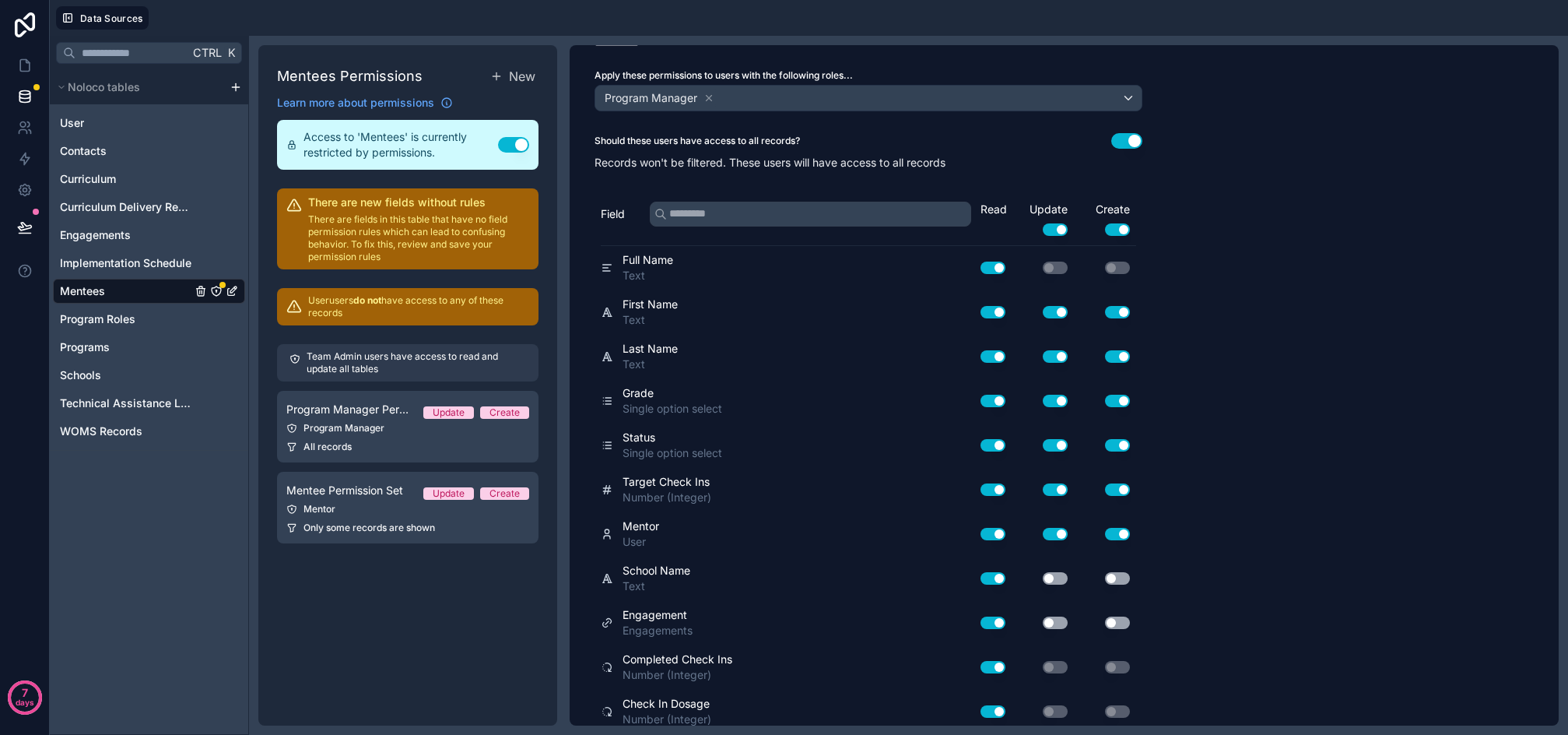
scroll to position [208, 0]
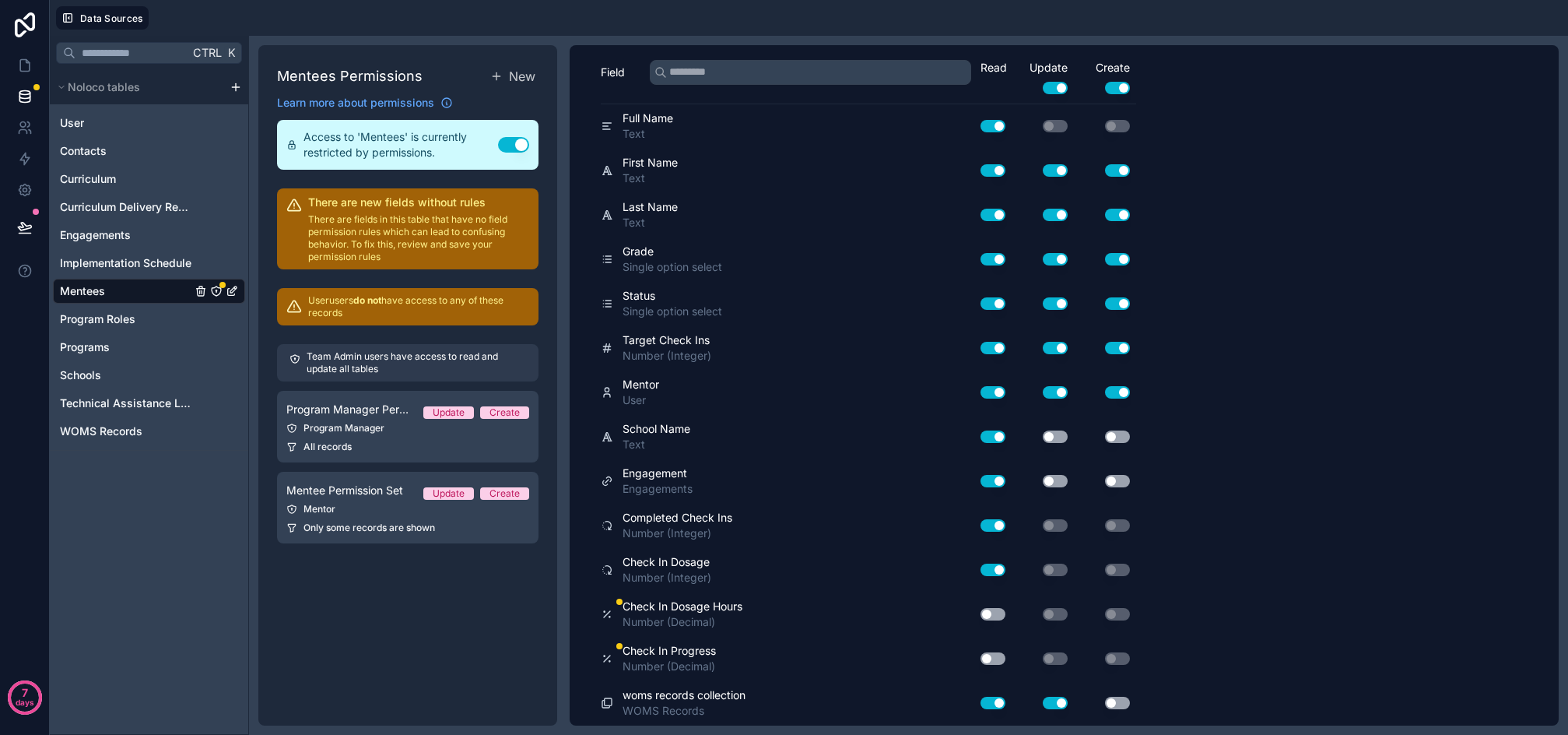
click at [995, 614] on button "Use setting" at bounding box center [993, 614] width 25 height 12
click at [995, 656] on button "Use setting" at bounding box center [993, 659] width 25 height 12
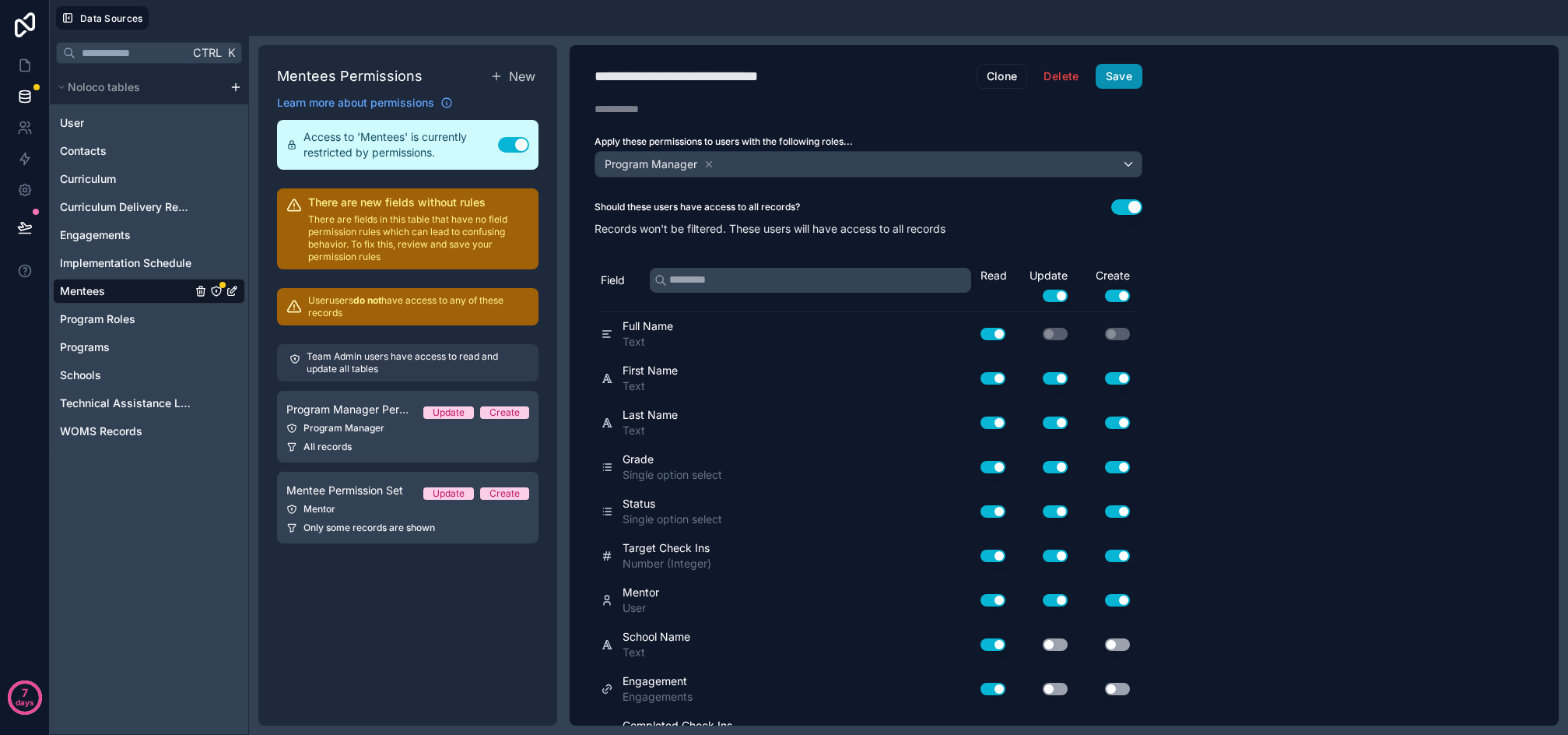
click at [1129, 68] on button "Save" at bounding box center [1119, 76] width 47 height 25
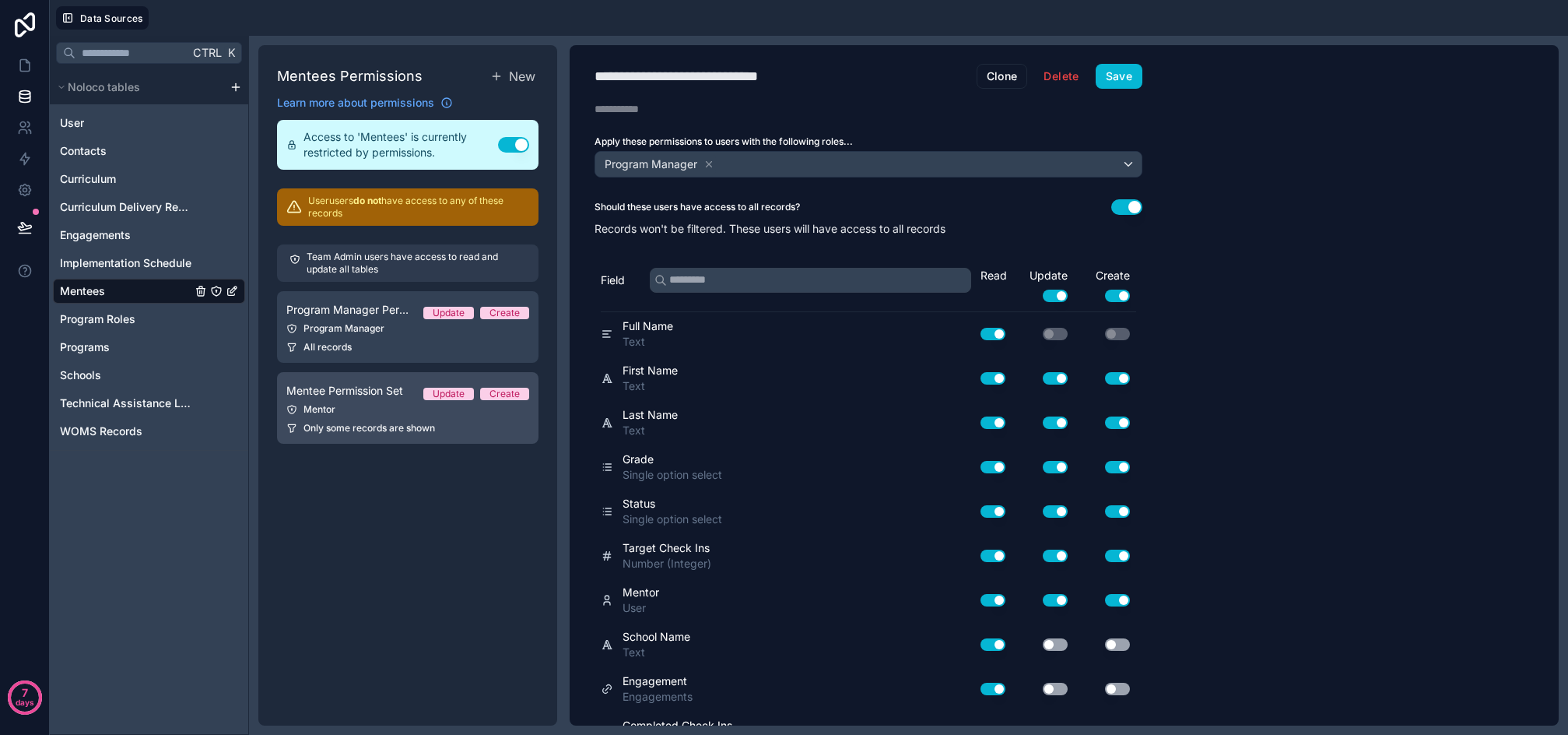
click at [366, 412] on div "Mentor" at bounding box center [407, 410] width 243 height 12
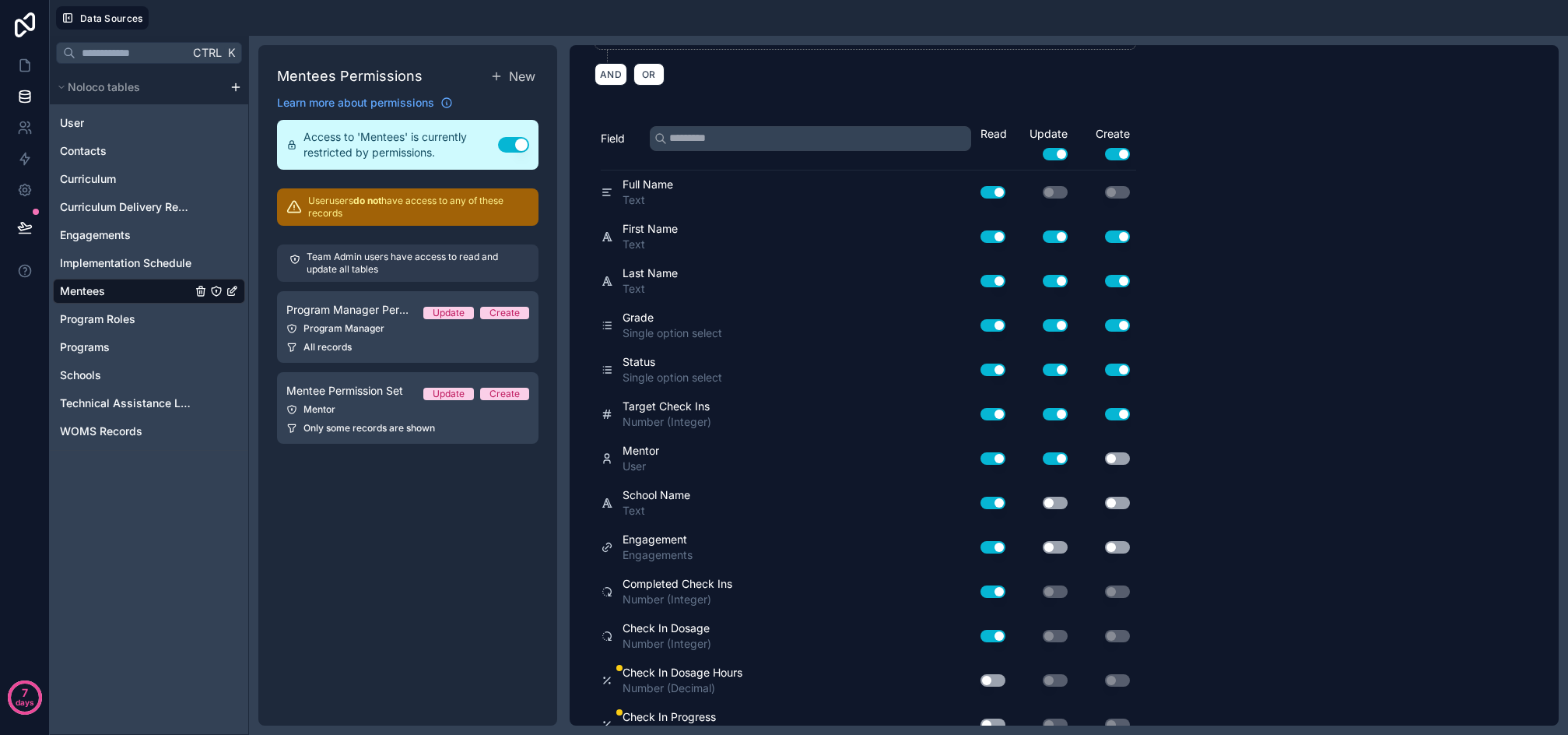
scroll to position [340, 0]
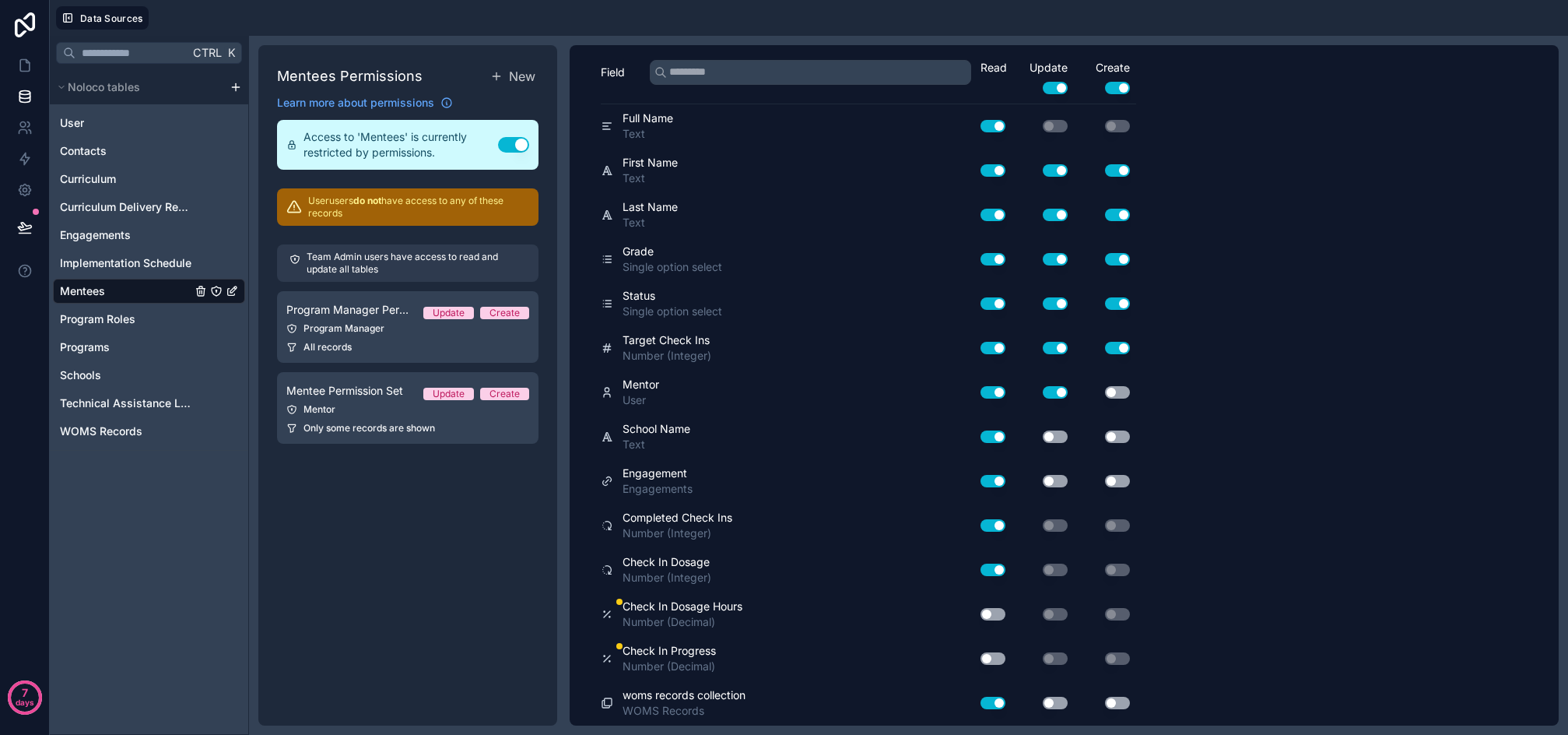
click at [985, 620] on button "Use setting" at bounding box center [993, 614] width 25 height 12
click at [990, 652] on button "Use setting" at bounding box center [993, 659] width 25 height 12
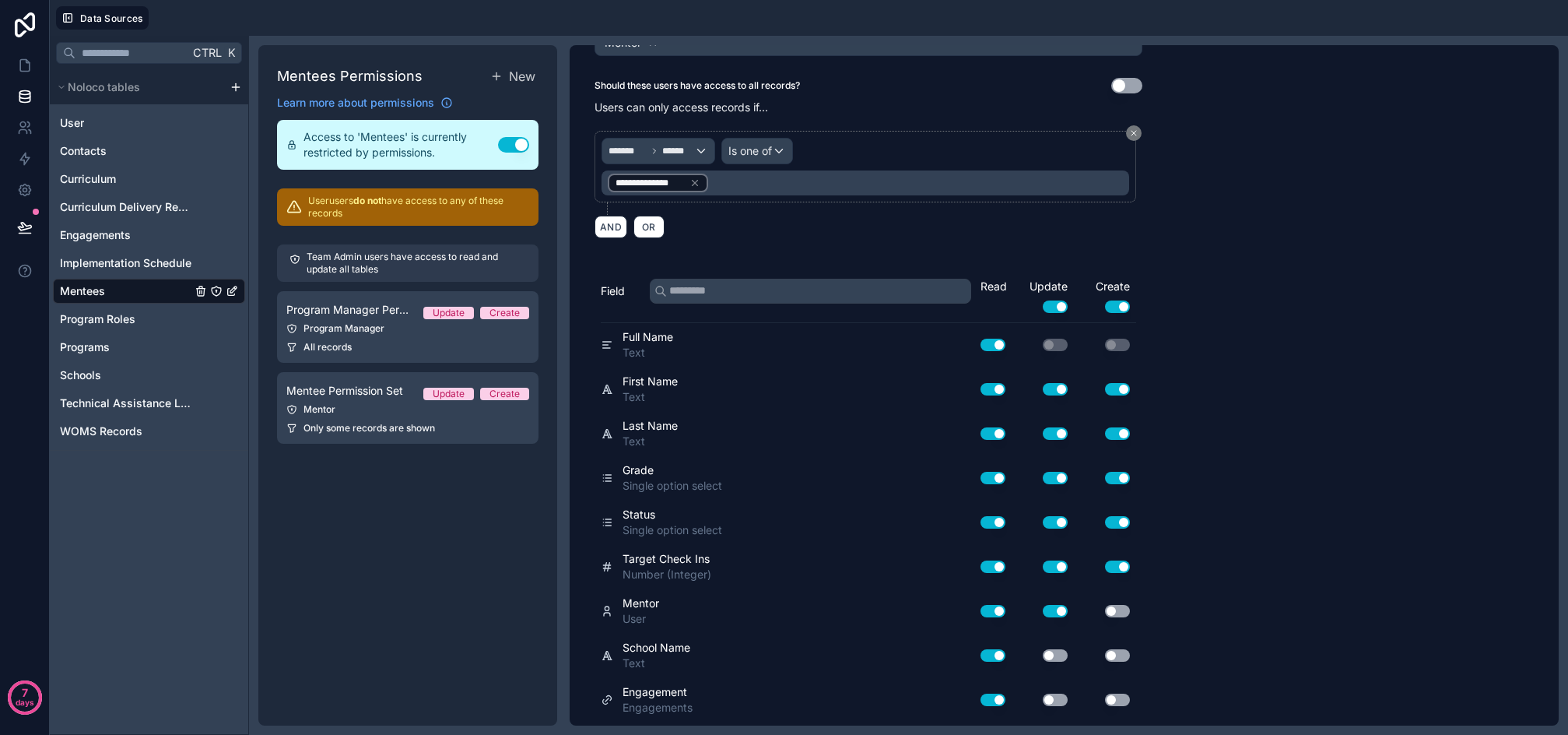
scroll to position [0, 0]
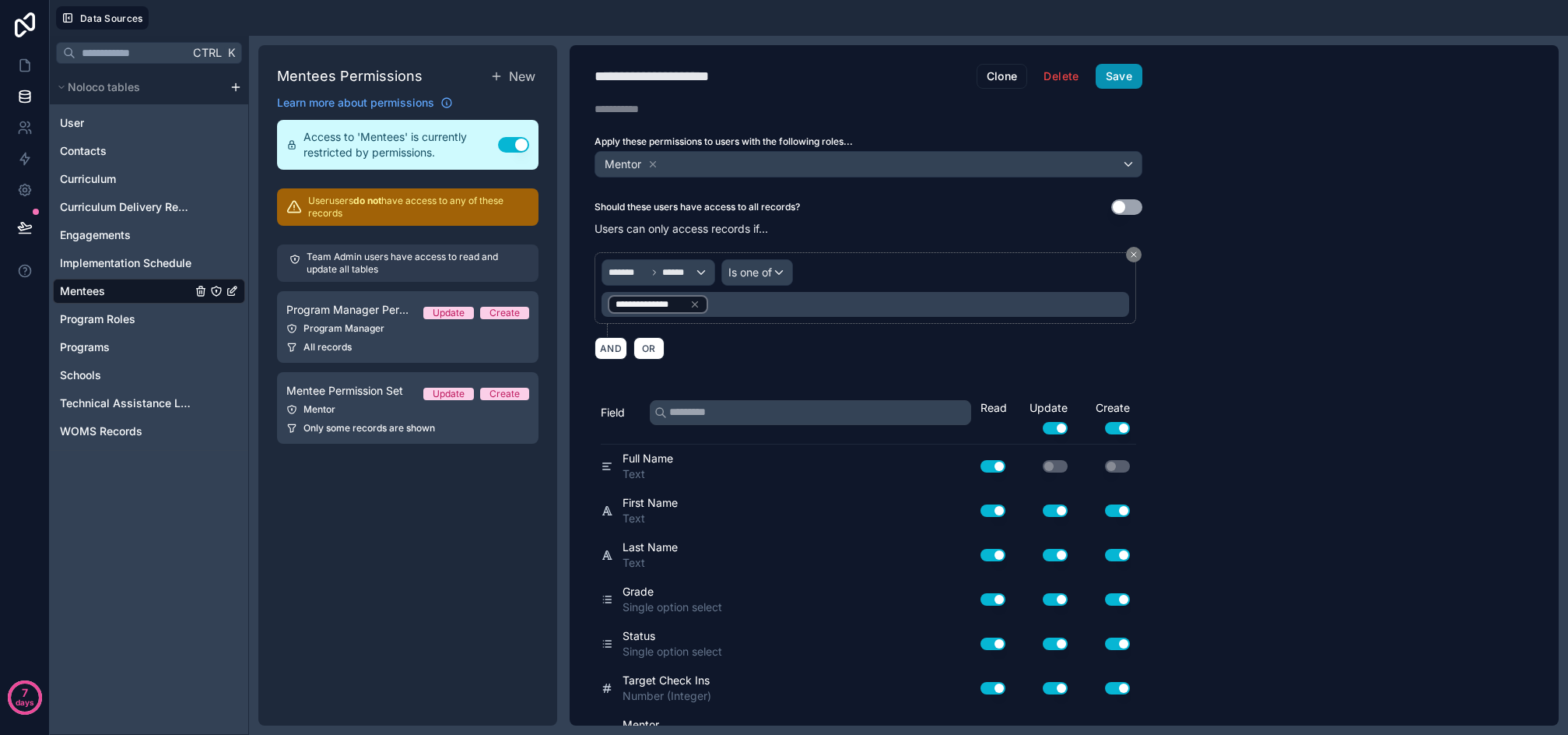
click at [1120, 76] on button "Save" at bounding box center [1119, 76] width 47 height 25
click at [20, 59] on icon at bounding box center [25, 66] width 16 height 16
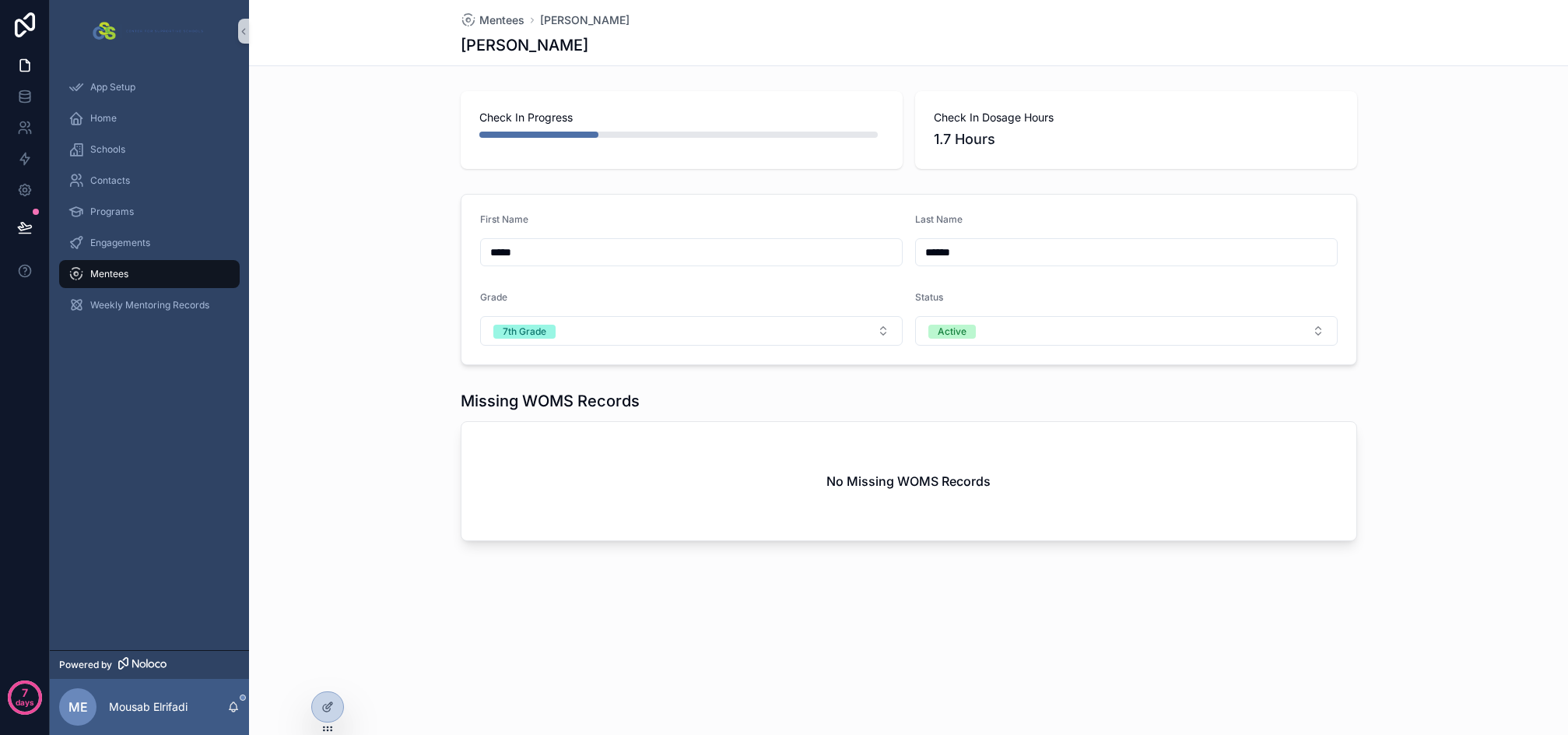
click at [403, 262] on div "First Name ***** Last Name ****** Grade 7th Grade Status Active" at bounding box center [908, 279] width 1319 height 183
click at [1080, 145] on span "1.7 Hours" at bounding box center [1136, 140] width 405 height 22
click at [1027, 138] on span "1.7 Hours" at bounding box center [1136, 140] width 405 height 22
click at [671, 221] on div "First Name" at bounding box center [692, 222] width 423 height 19
click at [640, 215] on div "First Name" at bounding box center [692, 222] width 423 height 19
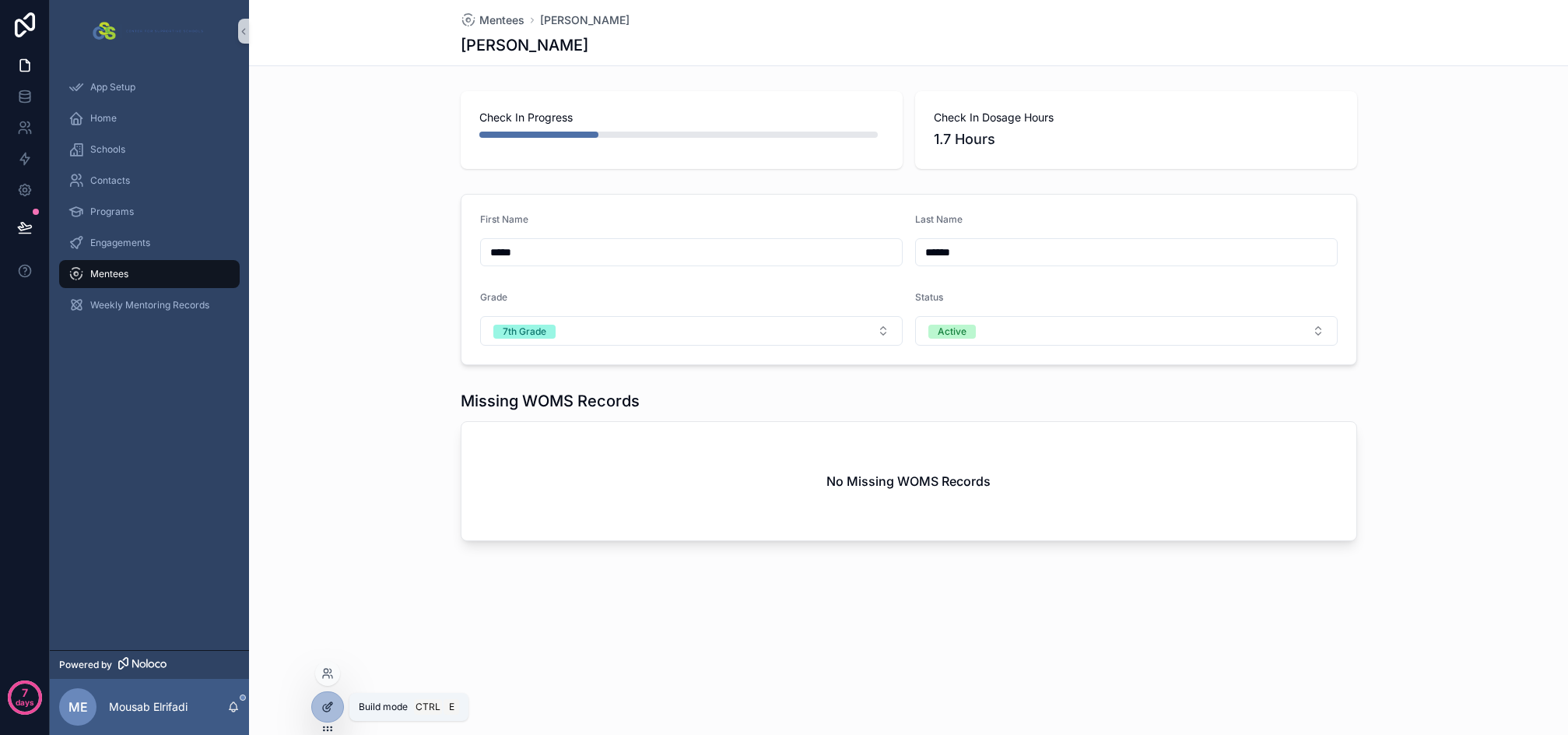
click at [328, 702] on icon at bounding box center [328, 707] width 12 height 12
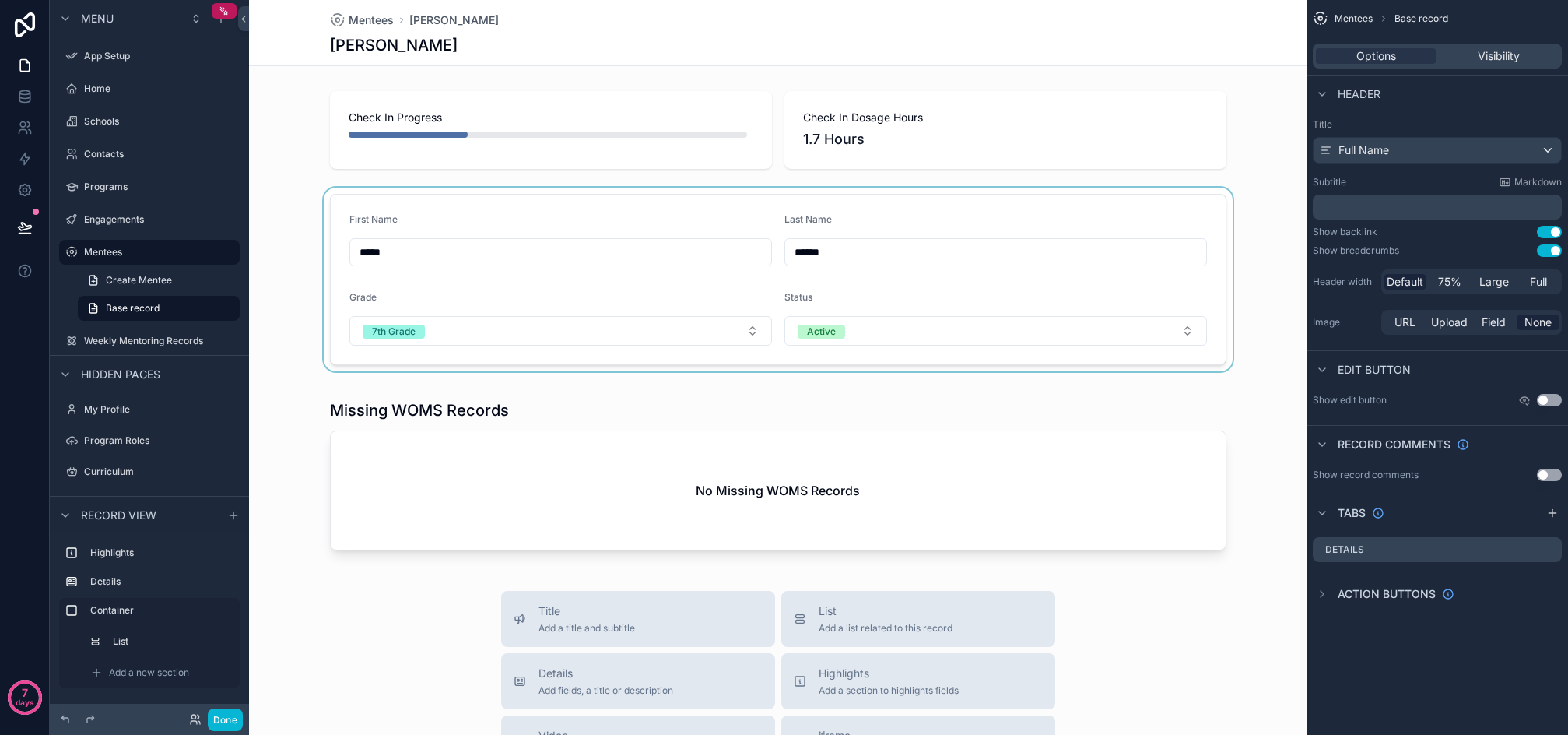
click at [757, 205] on div "scrollable content" at bounding box center [778, 279] width 1058 height 183
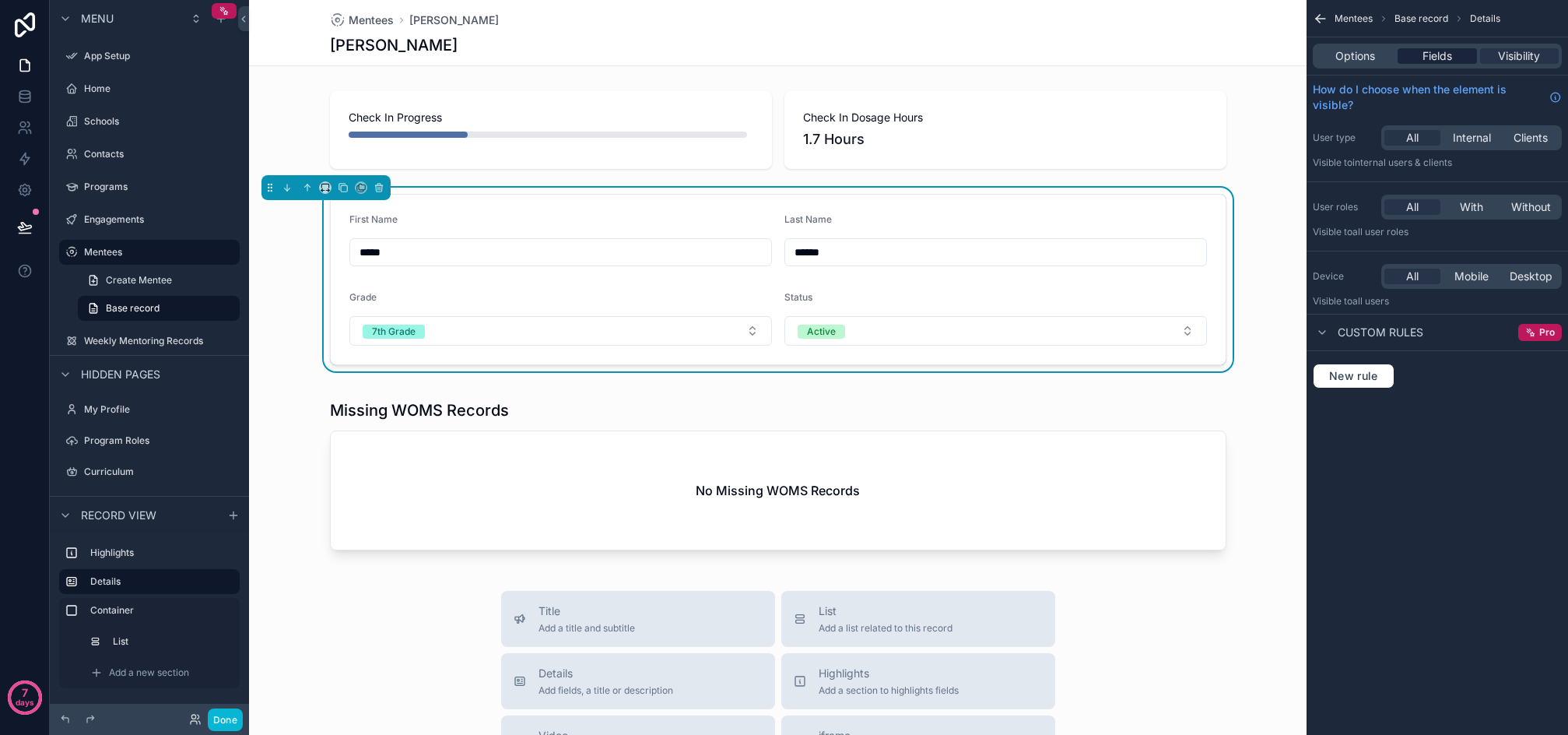
click at [1428, 54] on span "Fields" at bounding box center [1438, 56] width 30 height 16
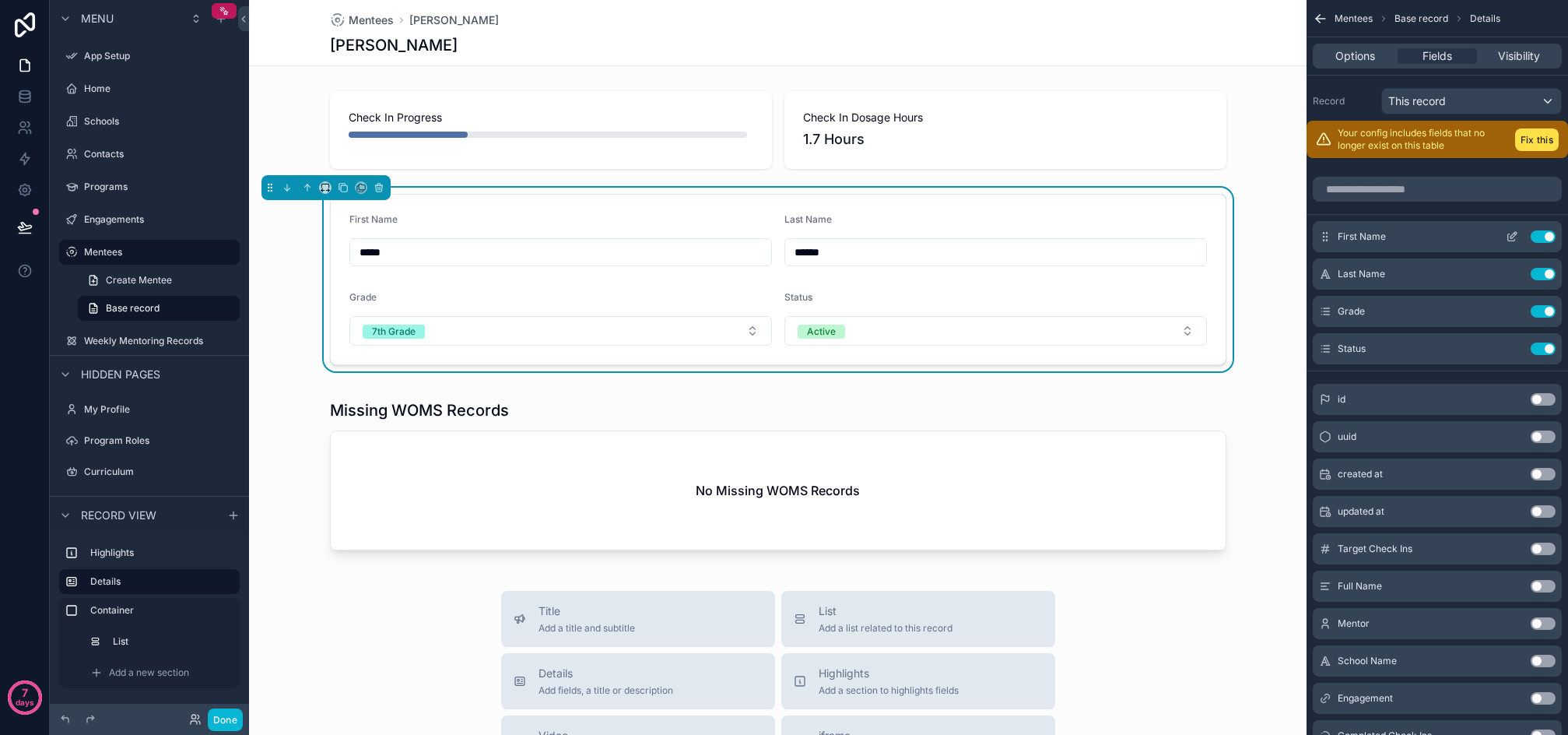
click at [1512, 232] on icon "scrollable content" at bounding box center [1513, 236] width 12 height 12
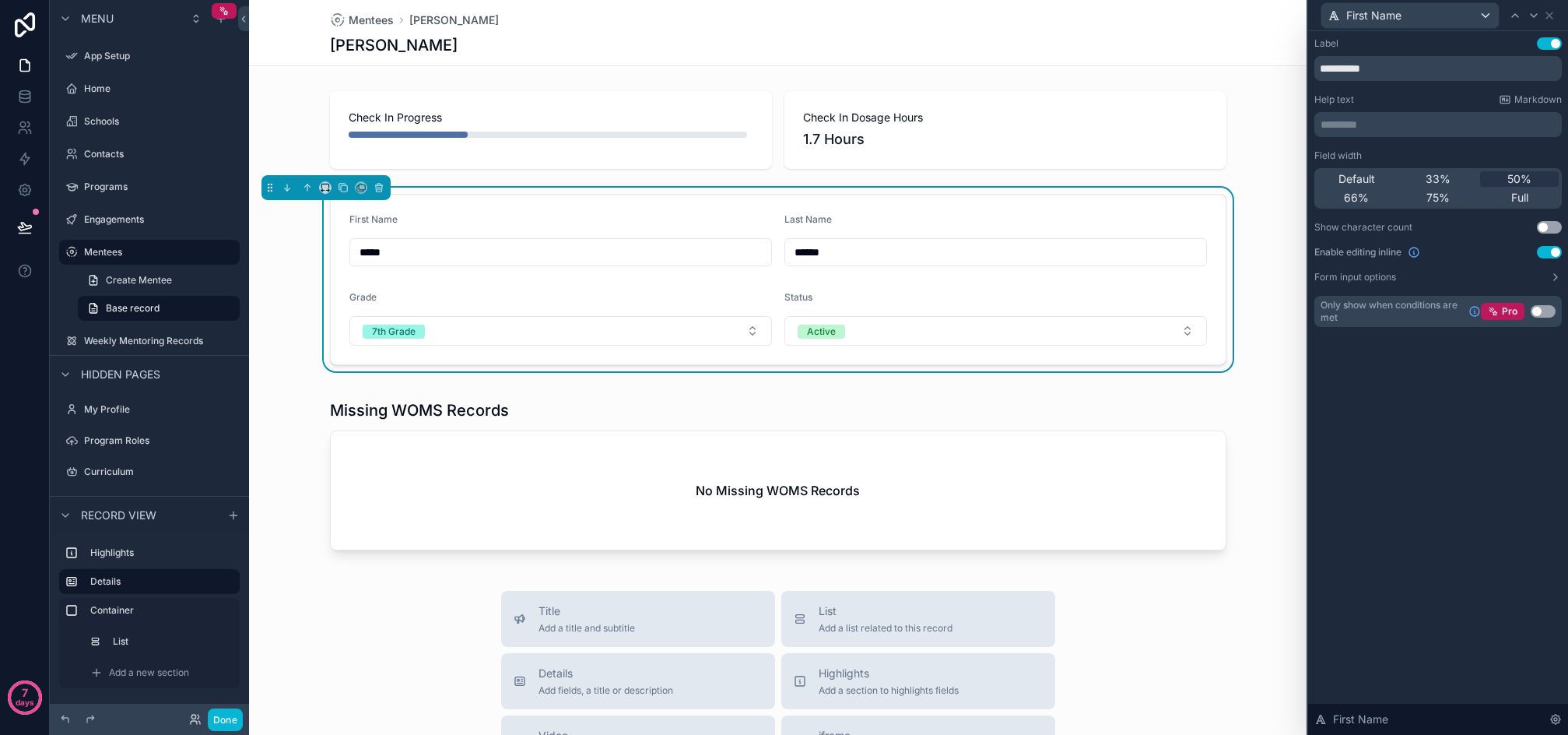
click at [1543, 253] on button "Use setting" at bounding box center [1550, 252] width 25 height 12
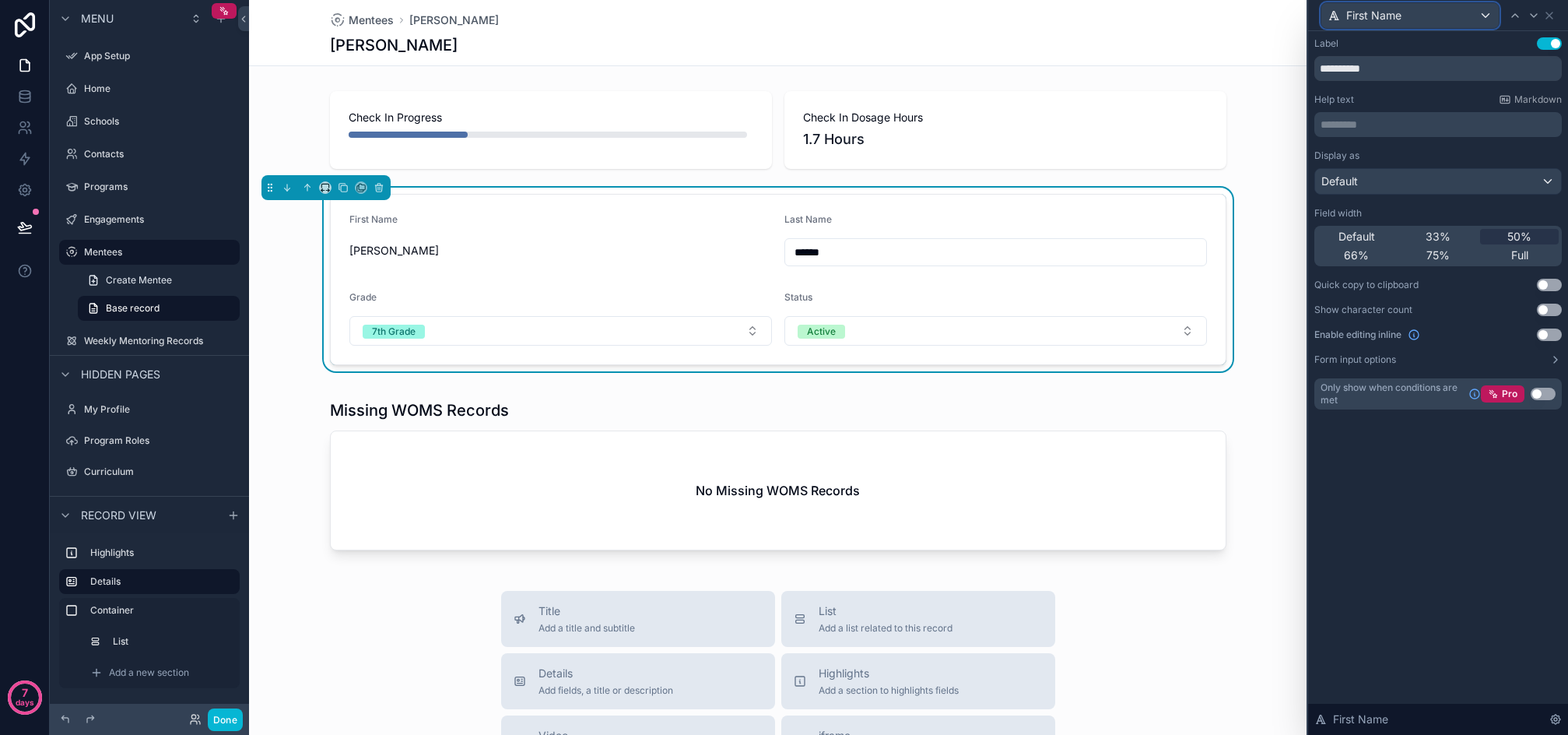
click at [1440, 11] on div "First Name" at bounding box center [1410, 16] width 177 height 25
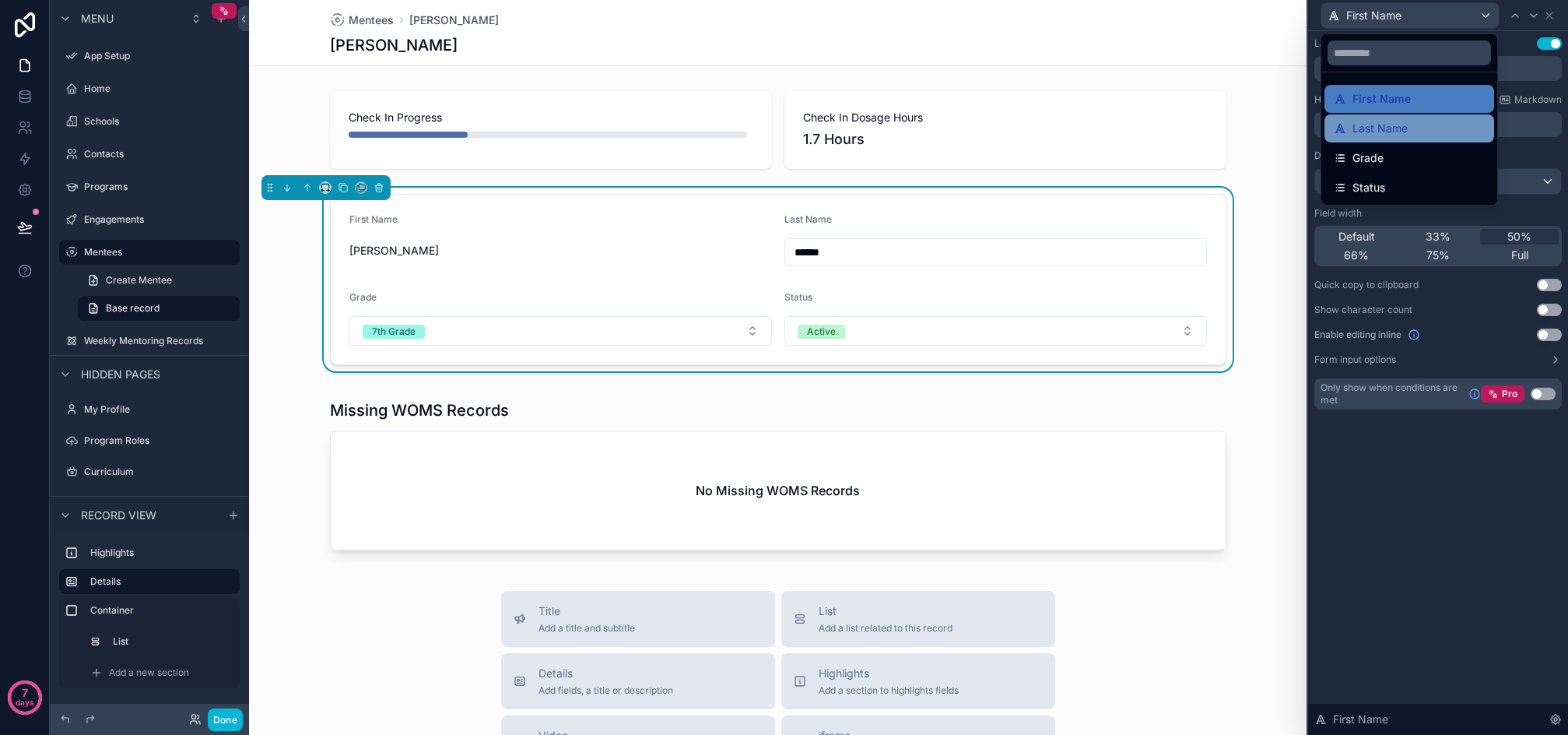
click at [1391, 131] on span "Last Name" at bounding box center [1380, 129] width 55 height 19
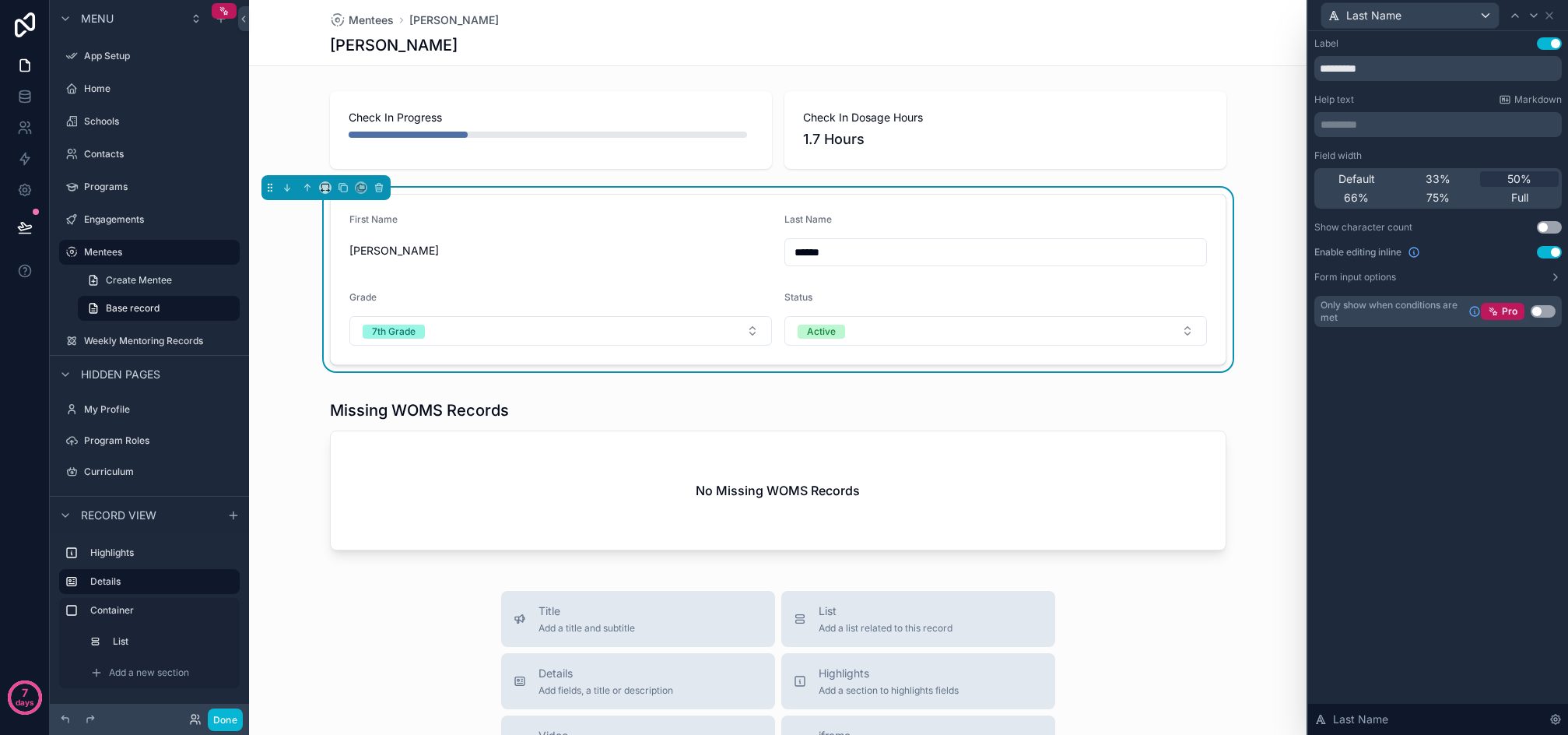
click at [1548, 250] on button "Use setting" at bounding box center [1550, 252] width 25 height 12
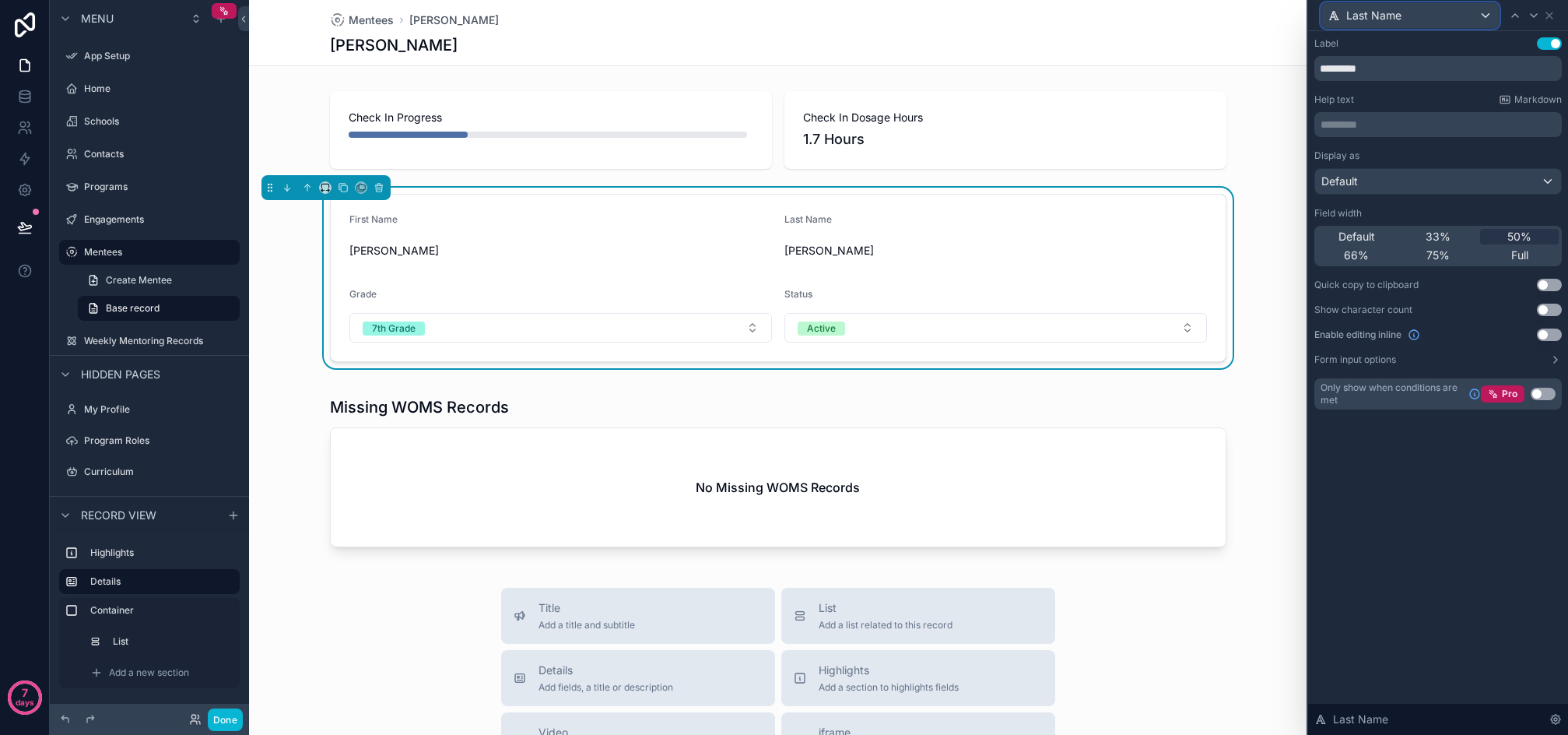
click at [1421, 18] on div "Last Name" at bounding box center [1410, 16] width 177 height 25
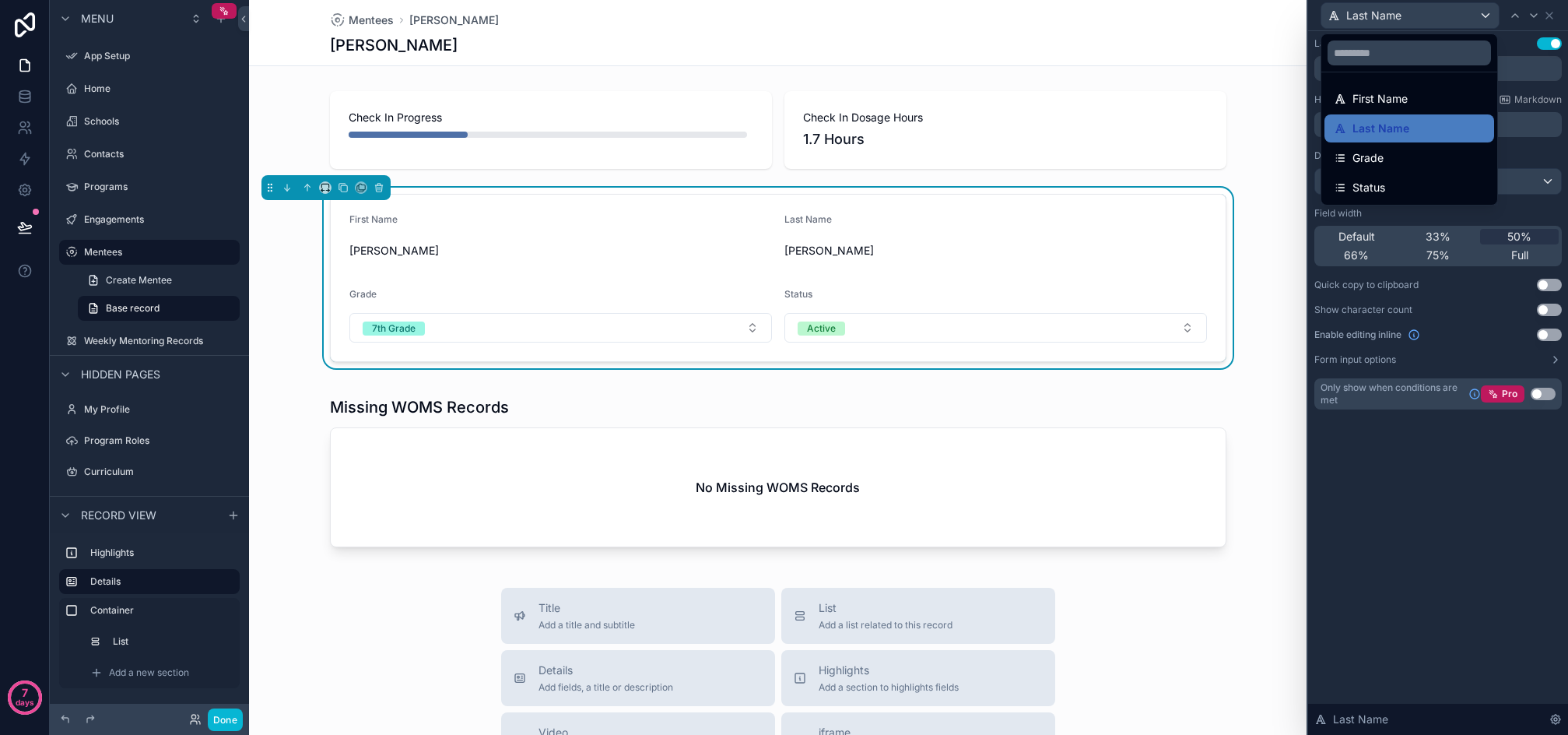
click at [1389, 154] on div "Grade" at bounding box center [1410, 158] width 151 height 19
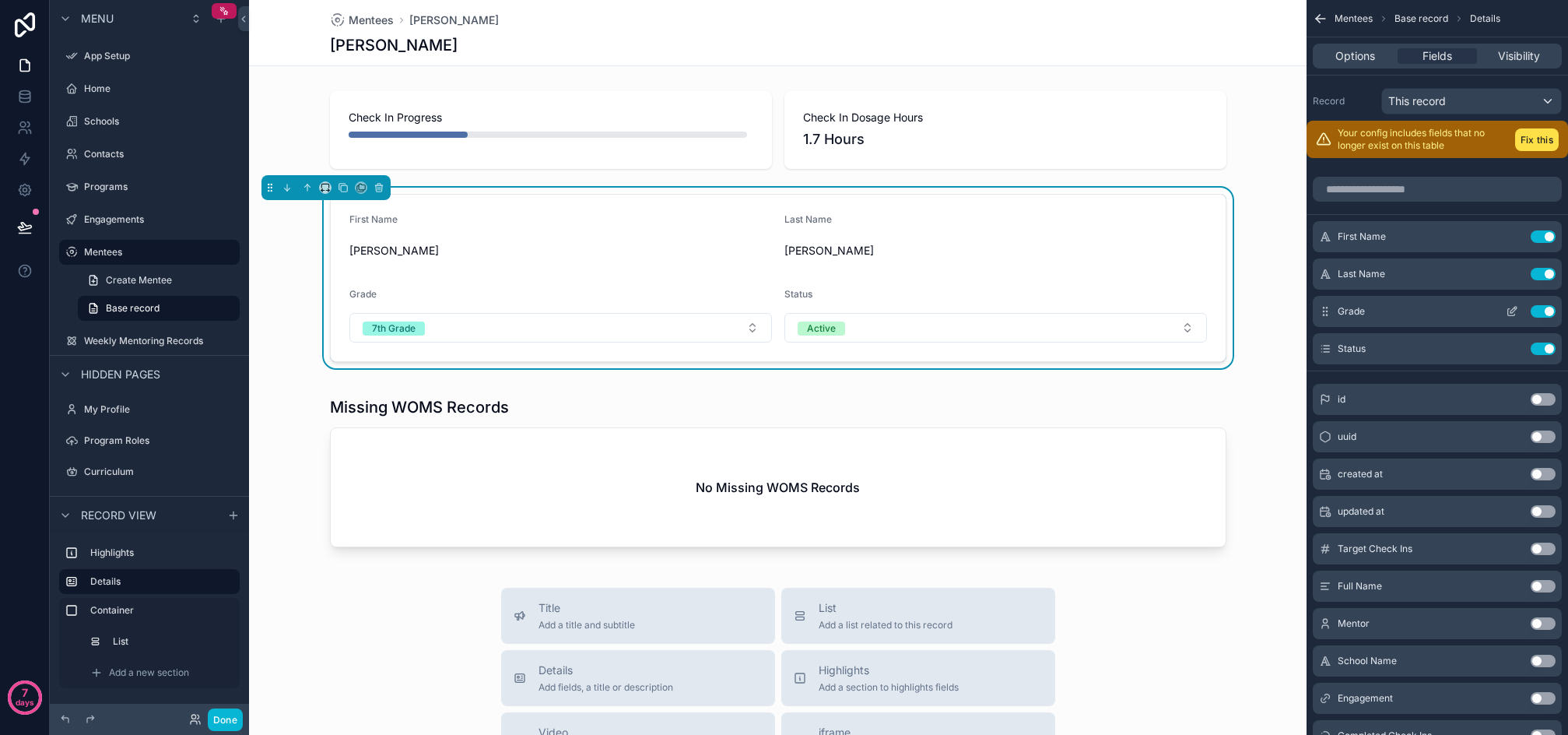
click at [1512, 311] on icon "scrollable content" at bounding box center [1513, 311] width 12 height 12
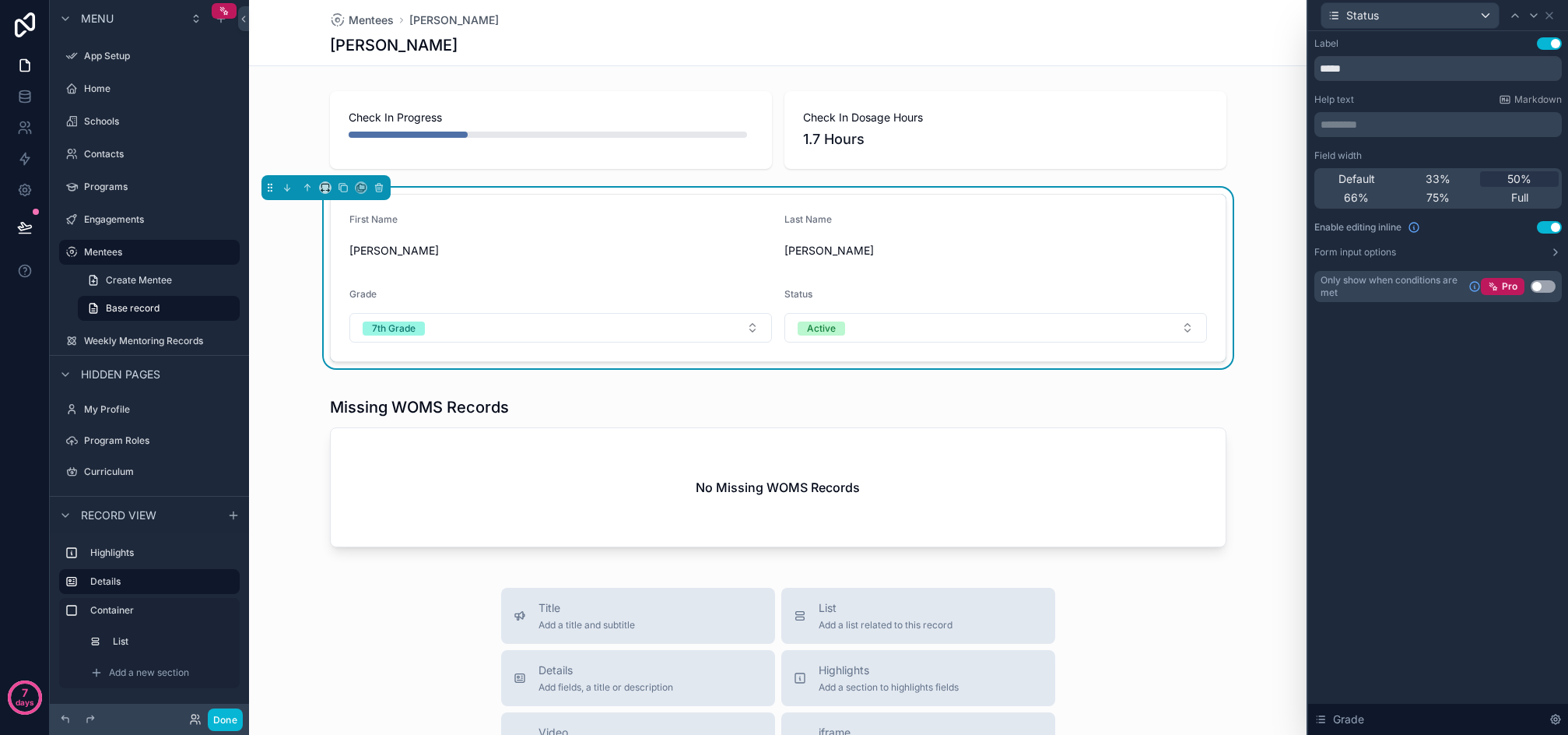
click at [1551, 230] on button "Use setting" at bounding box center [1550, 227] width 25 height 12
click at [1405, 16] on div "Status" at bounding box center [1410, 16] width 177 height 25
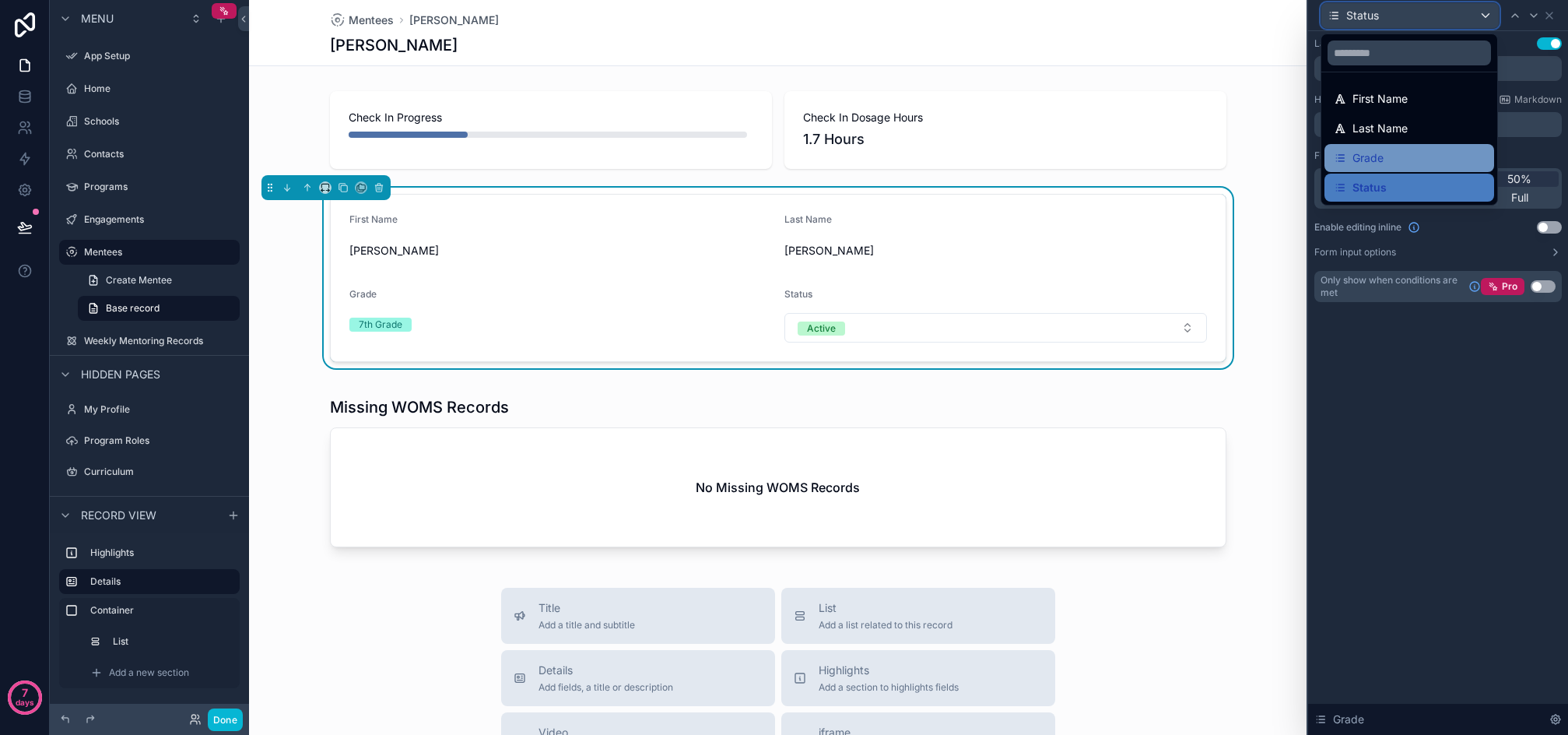
scroll to position [78, 0]
click at [1397, 156] on div "Grade" at bounding box center [1410, 158] width 151 height 19
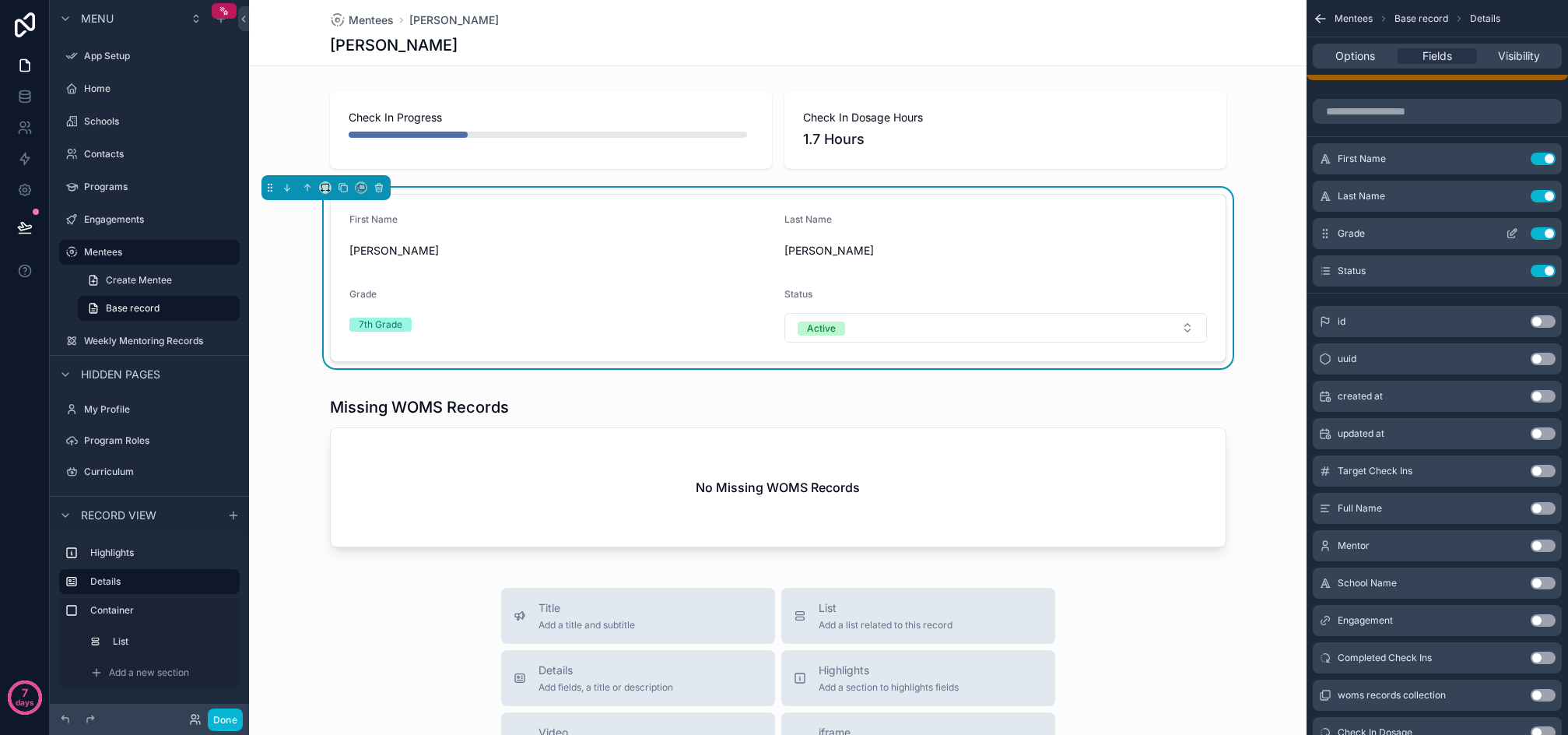
click at [1513, 231] on icon "scrollable content" at bounding box center [1513, 233] width 12 height 12
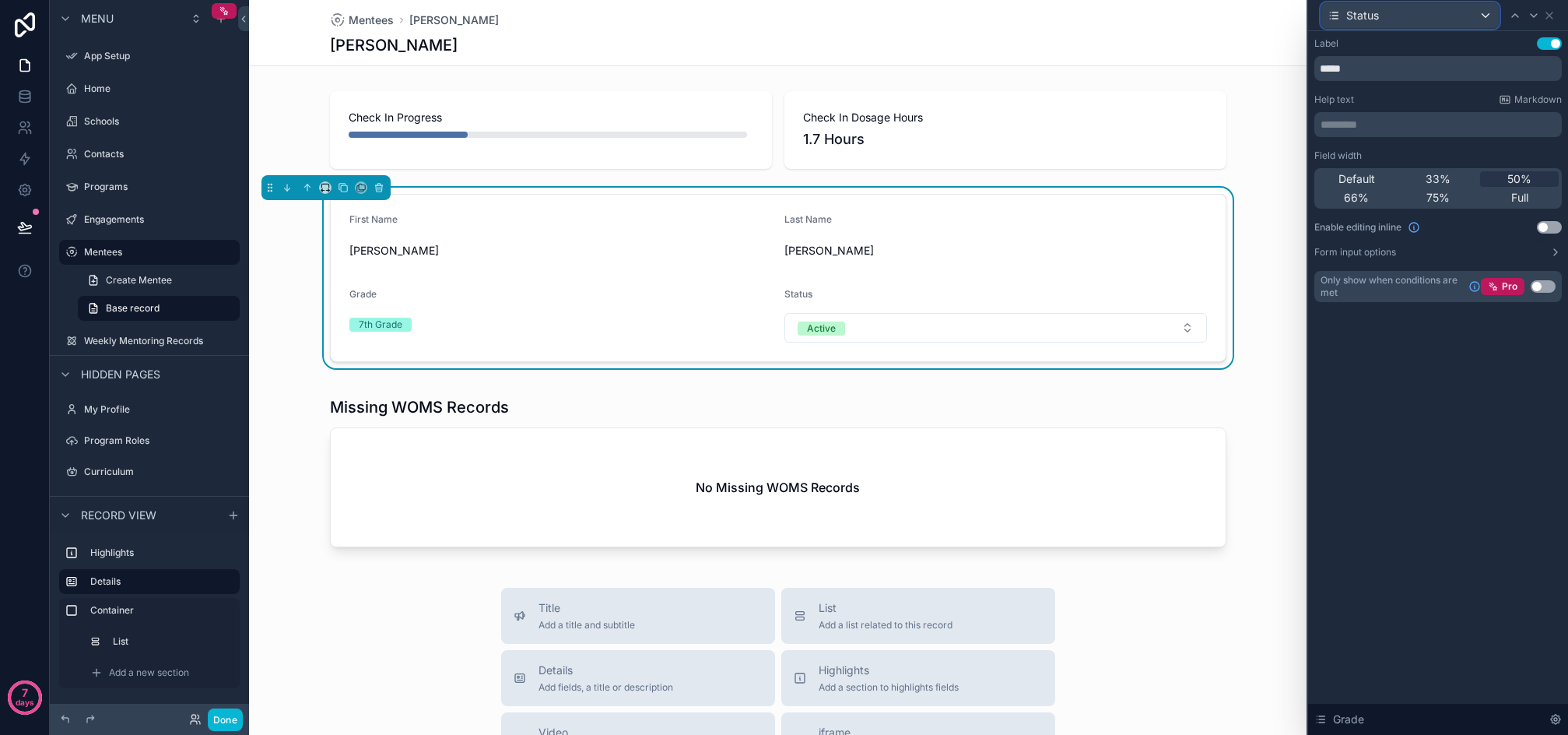
click at [1487, 16] on div "Status" at bounding box center [1410, 16] width 177 height 25
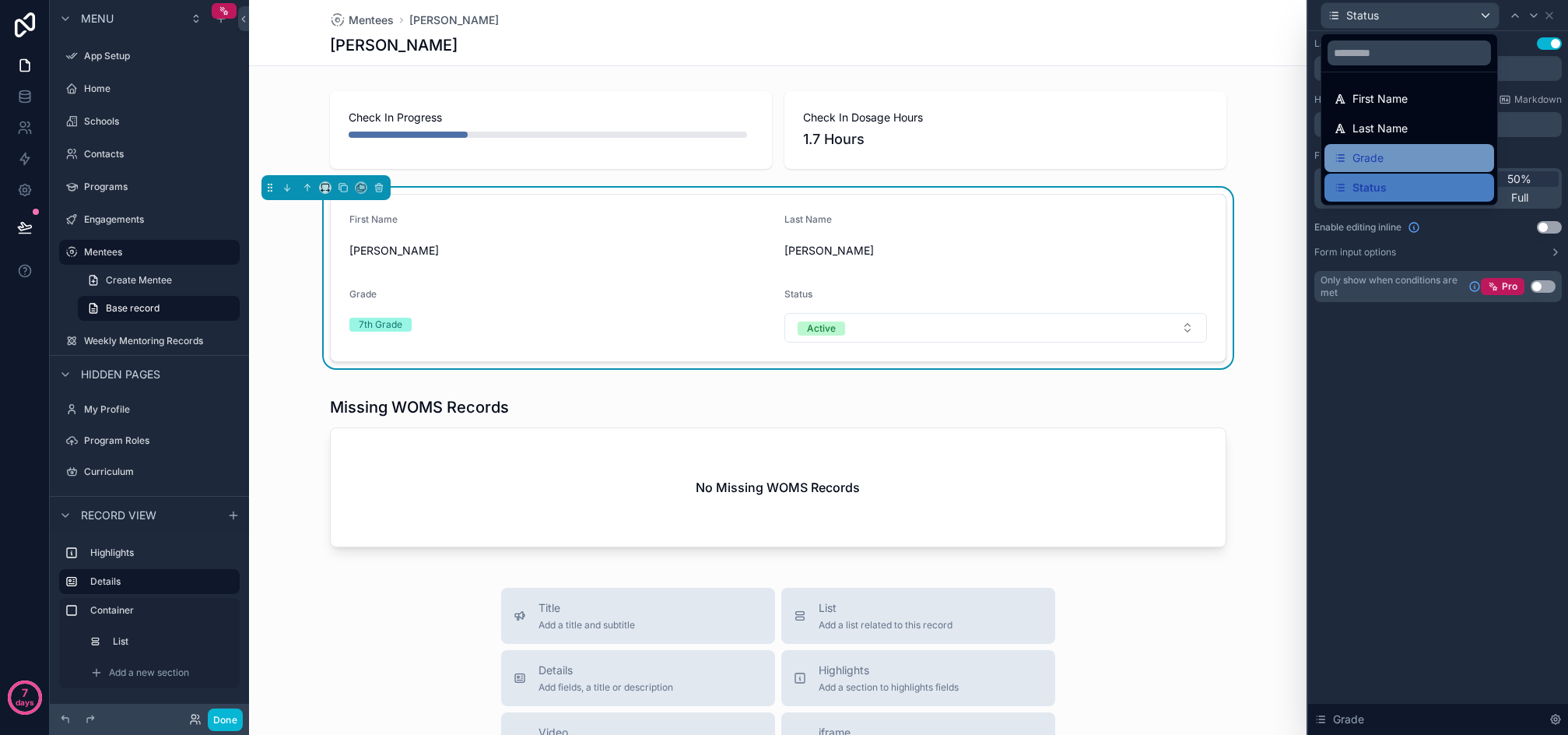
click at [1375, 160] on span "Grade" at bounding box center [1368, 158] width 31 height 19
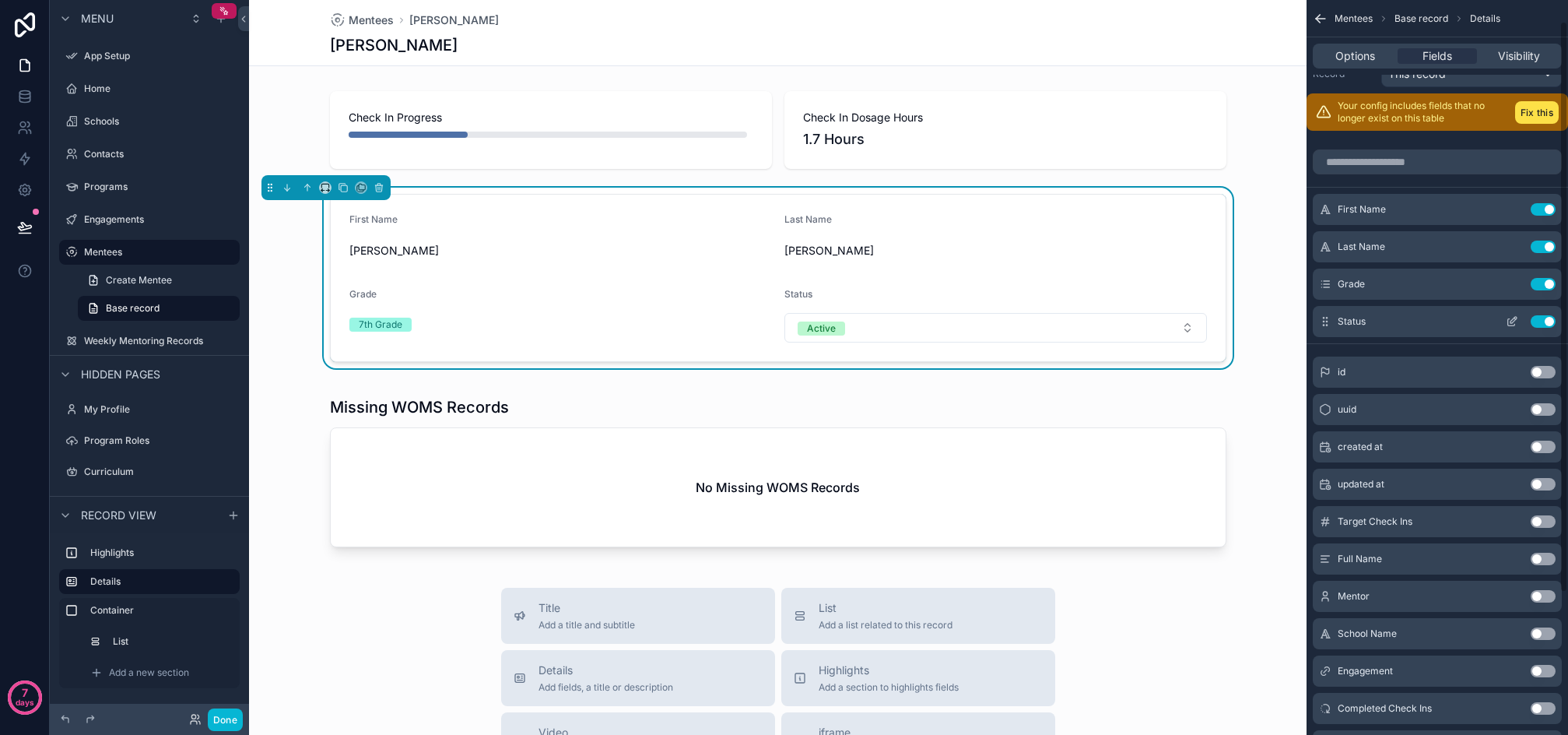
scroll to position [0, 0]
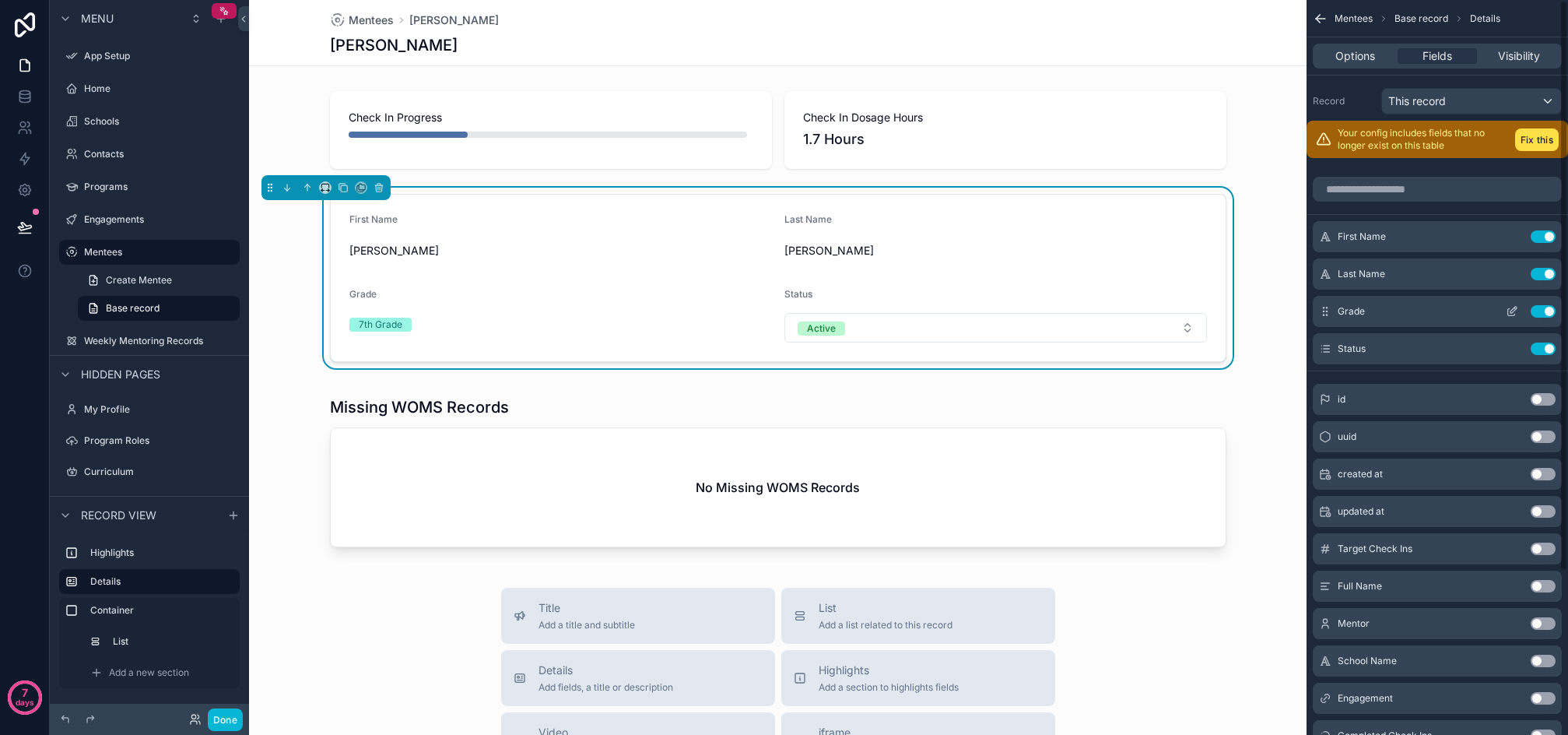
click at [1512, 309] on icon "scrollable content" at bounding box center [1513, 311] width 12 height 12
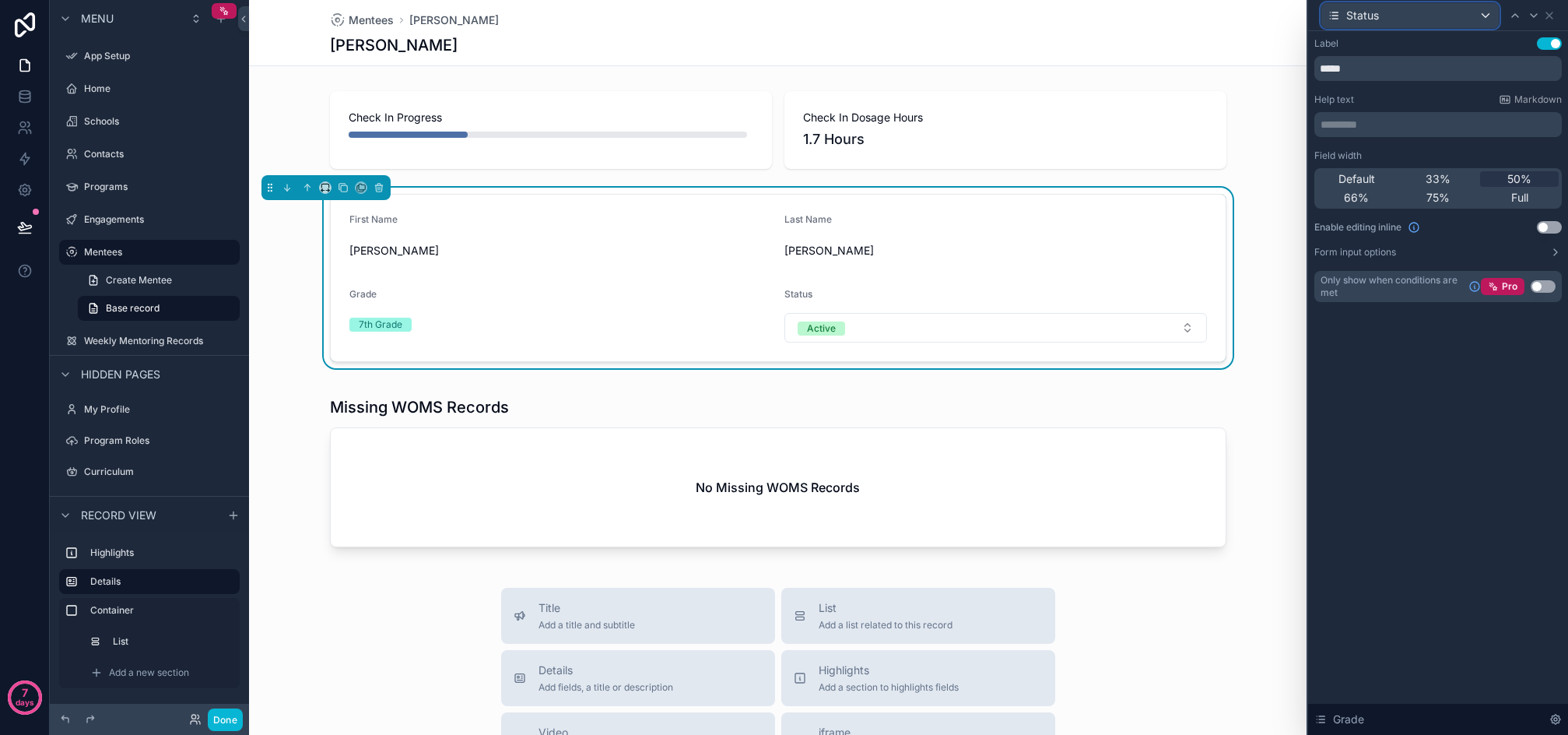
click at [1432, 22] on div "Status" at bounding box center [1410, 16] width 177 height 25
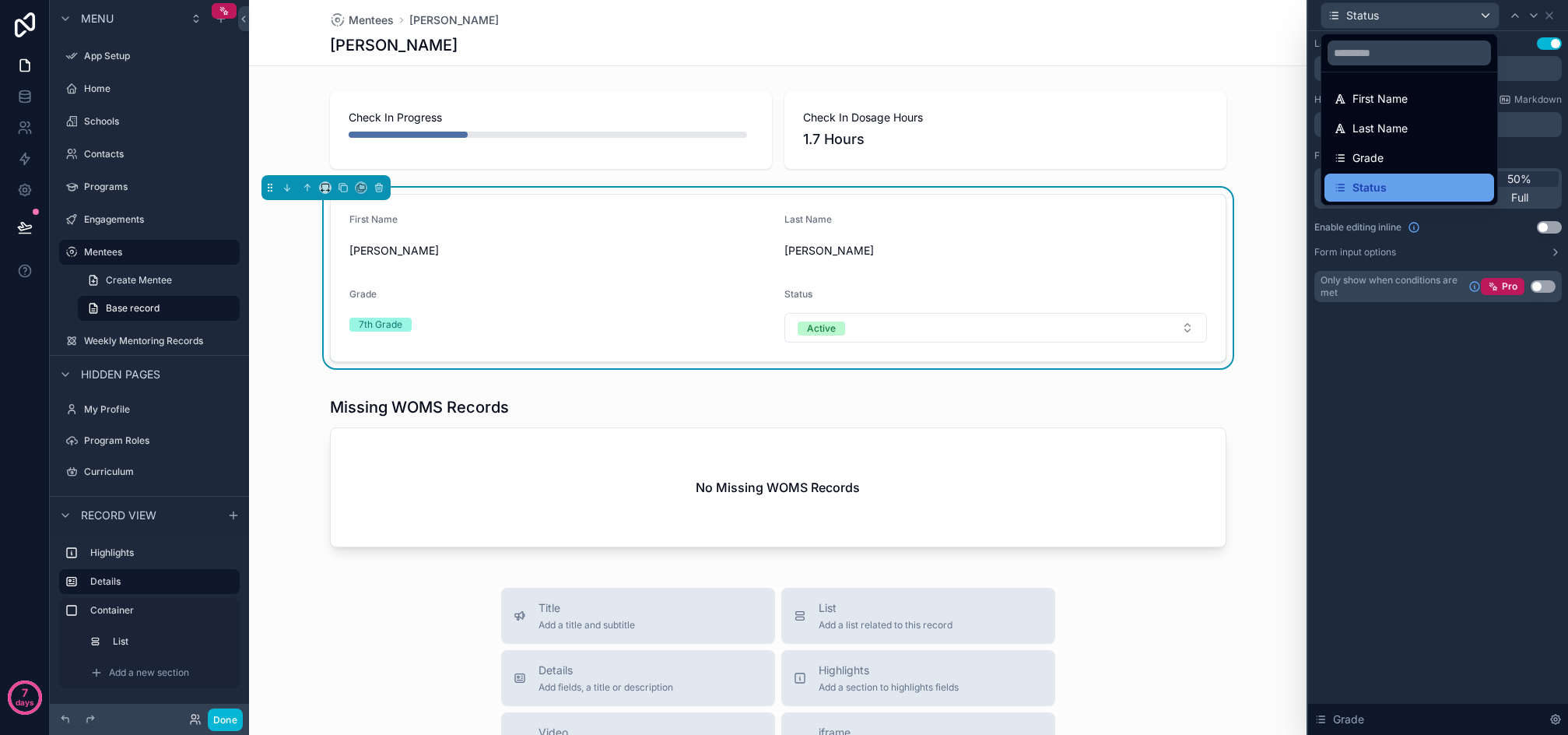
click at [1375, 184] on span "Status" at bounding box center [1370, 187] width 34 height 19
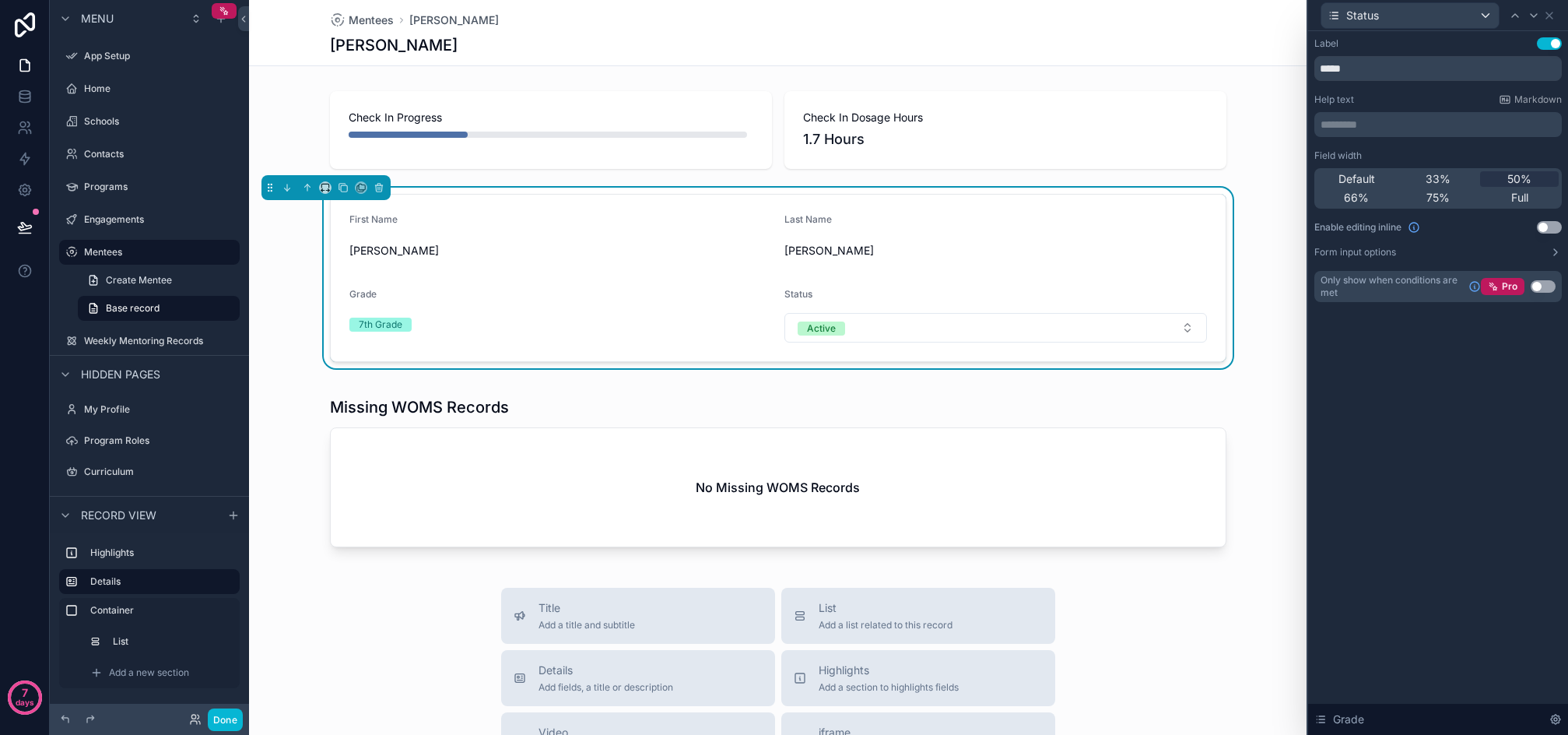
click at [1541, 226] on button "Use setting" at bounding box center [1550, 227] width 25 height 12
click at [1545, 227] on button "Use setting" at bounding box center [1550, 227] width 25 height 12
click at [1536, 16] on icon at bounding box center [1534, 16] width 6 height 3
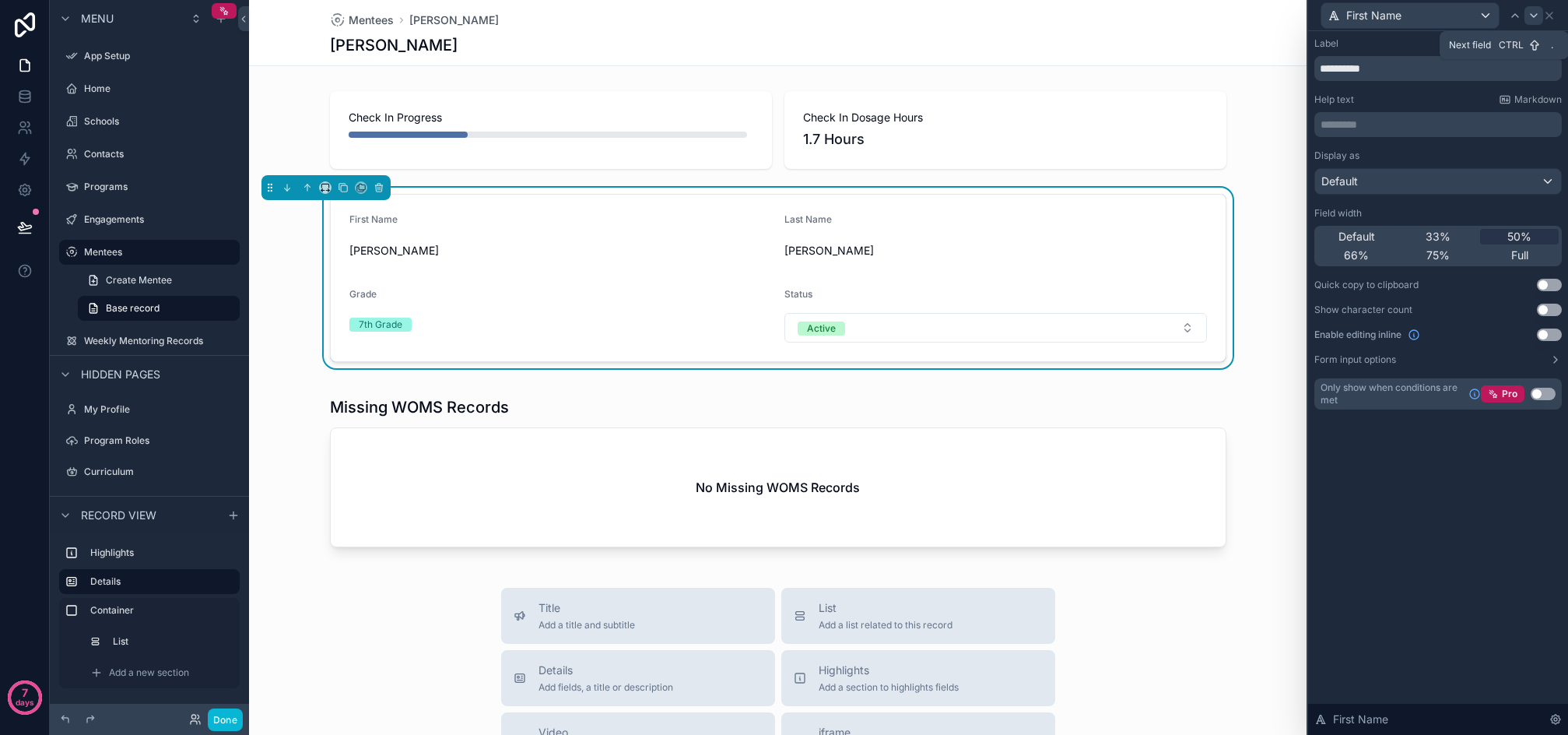
click at [1531, 20] on icon at bounding box center [1534, 16] width 12 height 12
click at [1531, 17] on icon at bounding box center [1534, 16] width 12 height 12
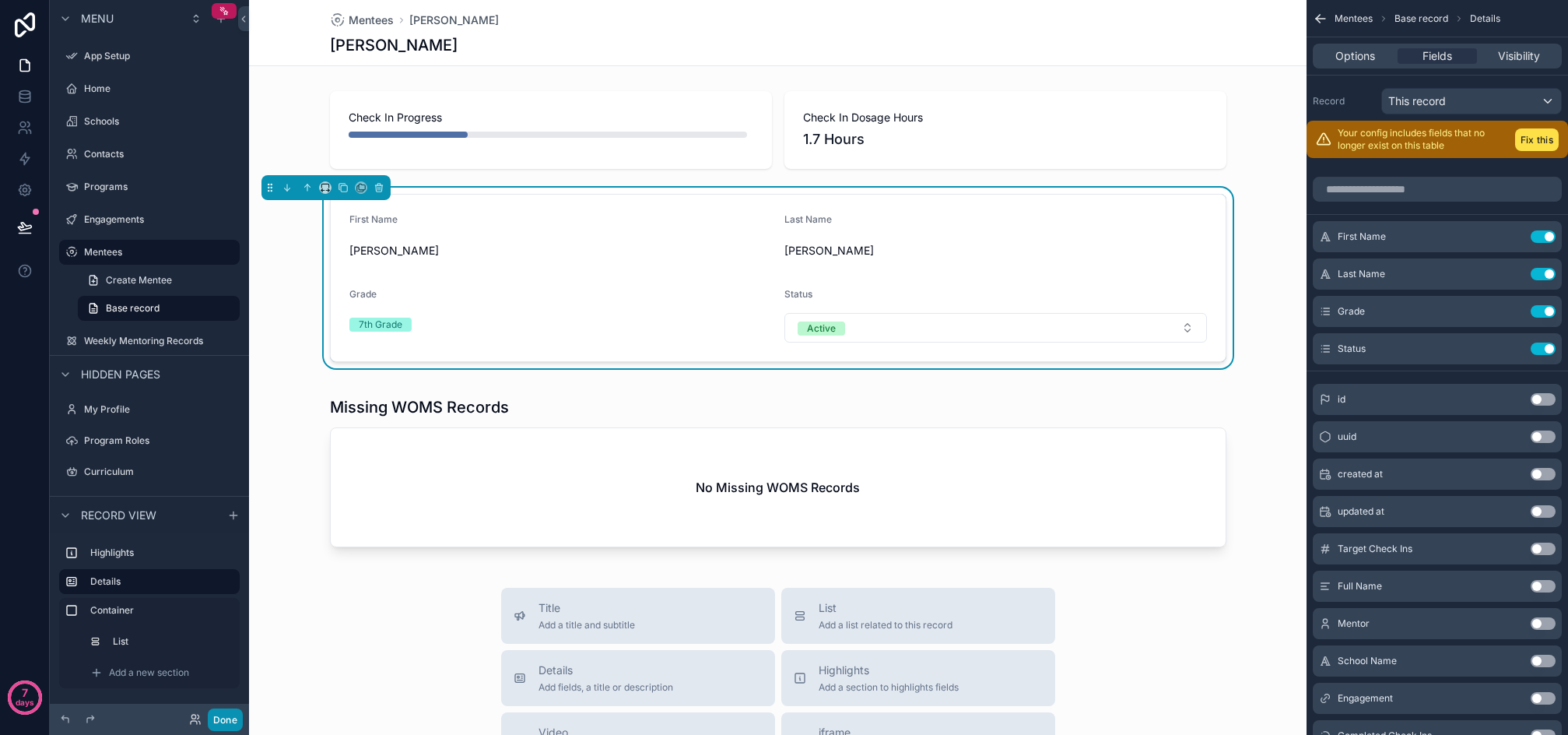
click at [222, 719] on button "Done" at bounding box center [225, 719] width 35 height 23
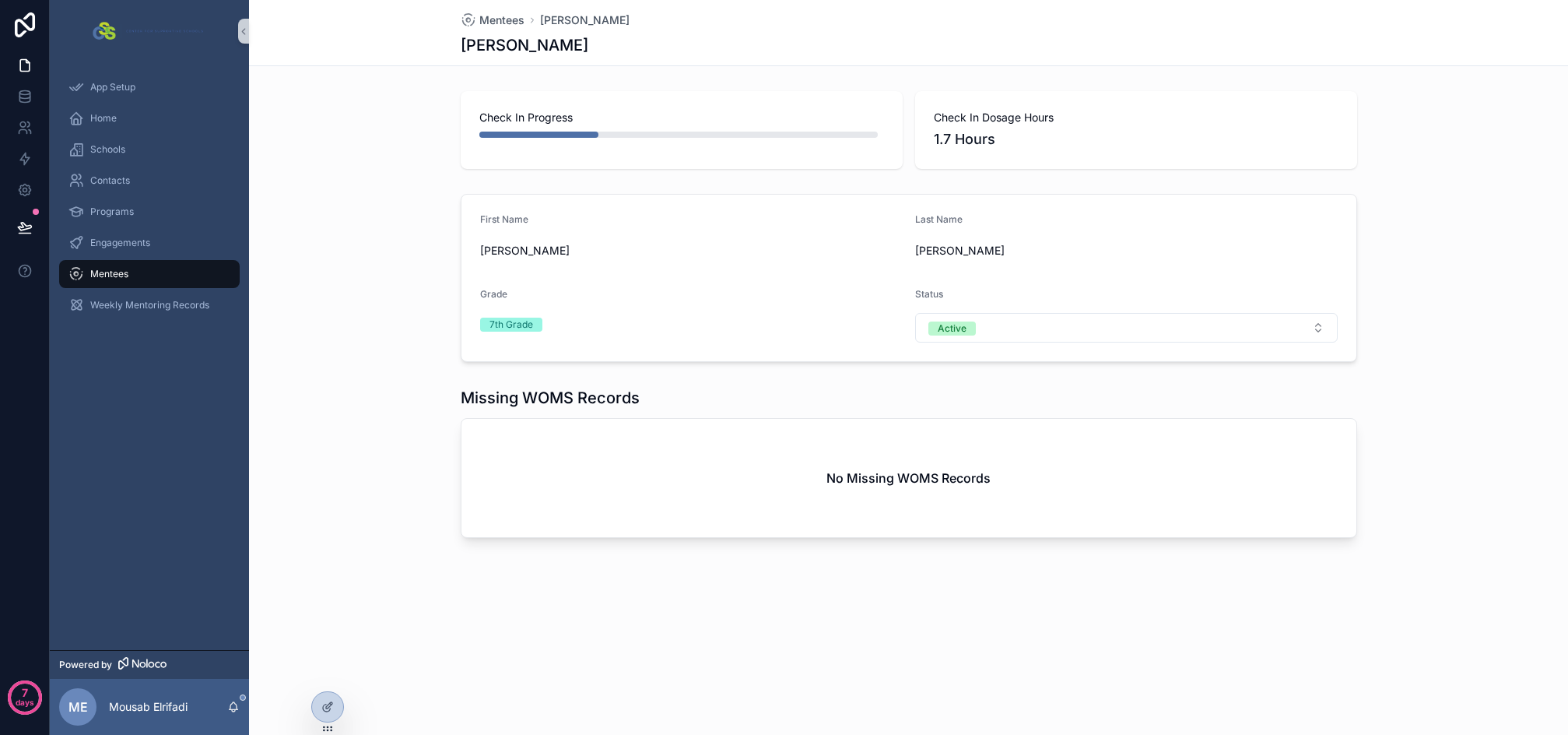
click at [1093, 225] on div "Last Name" at bounding box center [1126, 222] width 423 height 19
click at [311, 706] on div at bounding box center [328, 707] width 33 height 31
click at [326, 706] on icon at bounding box center [328, 707] width 12 height 12
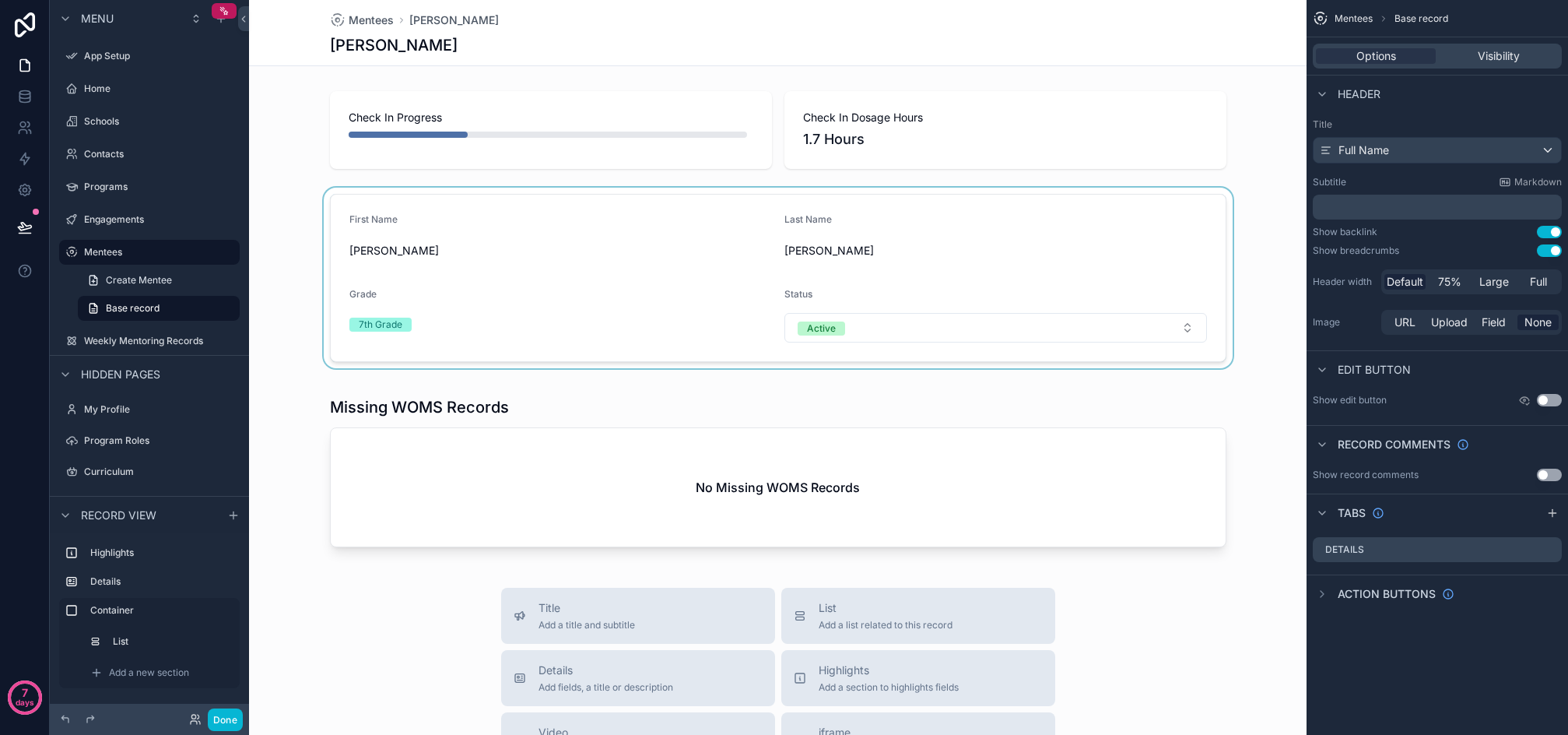
click at [637, 236] on div "scrollable content" at bounding box center [778, 277] width 1058 height 180
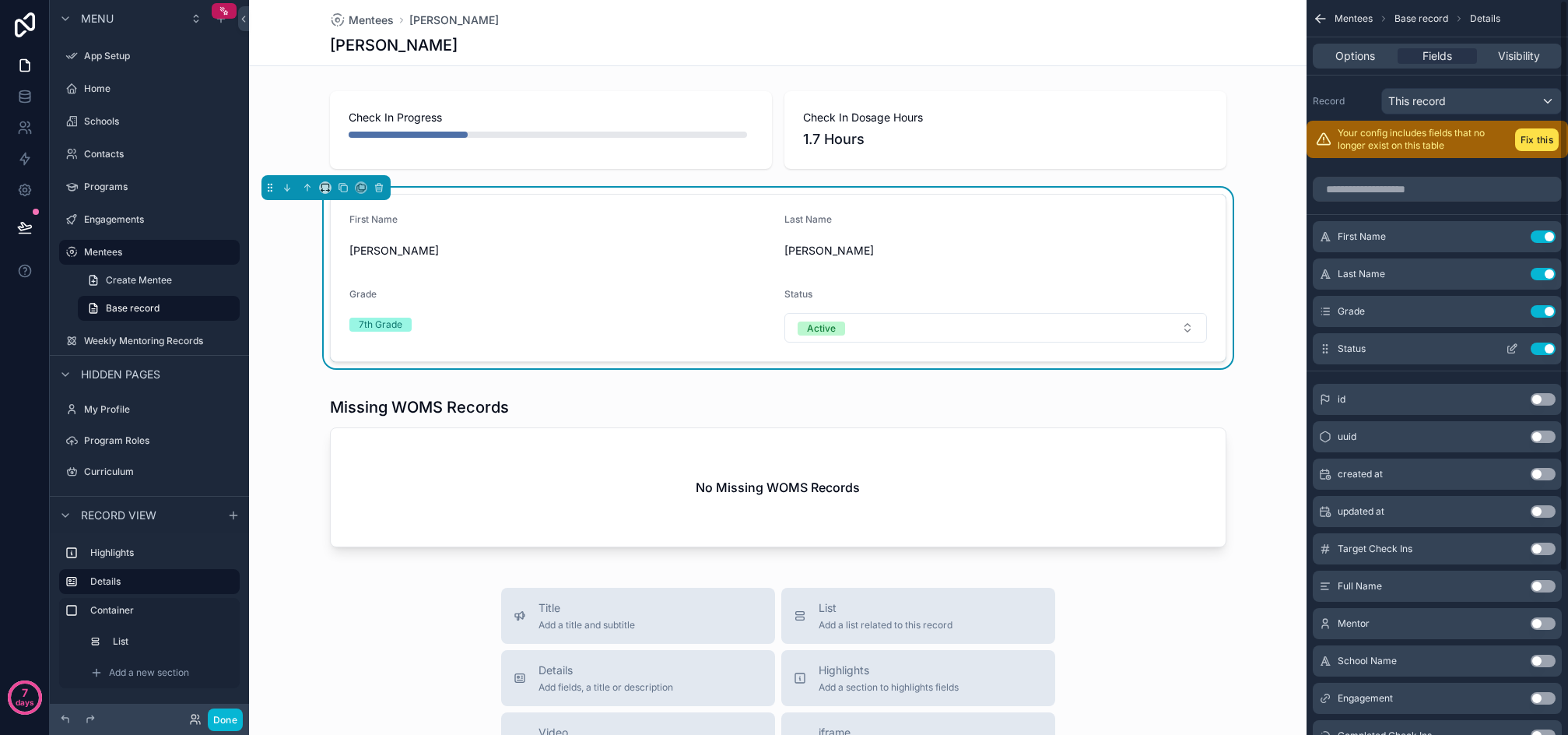
click at [1506, 343] on button "scrollable content" at bounding box center [1513, 349] width 25 height 12
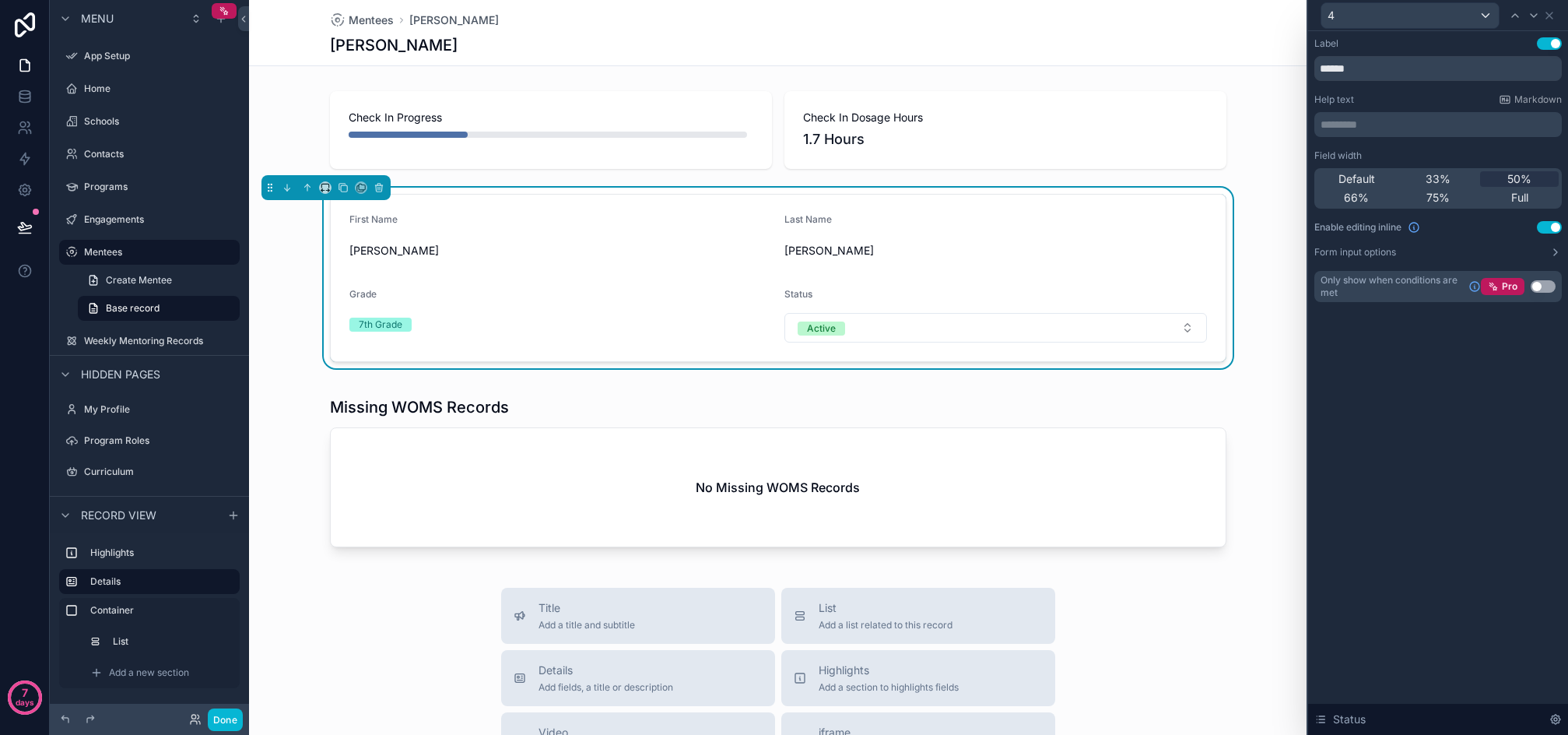
click at [1555, 225] on button "Use setting" at bounding box center [1550, 227] width 25 height 12
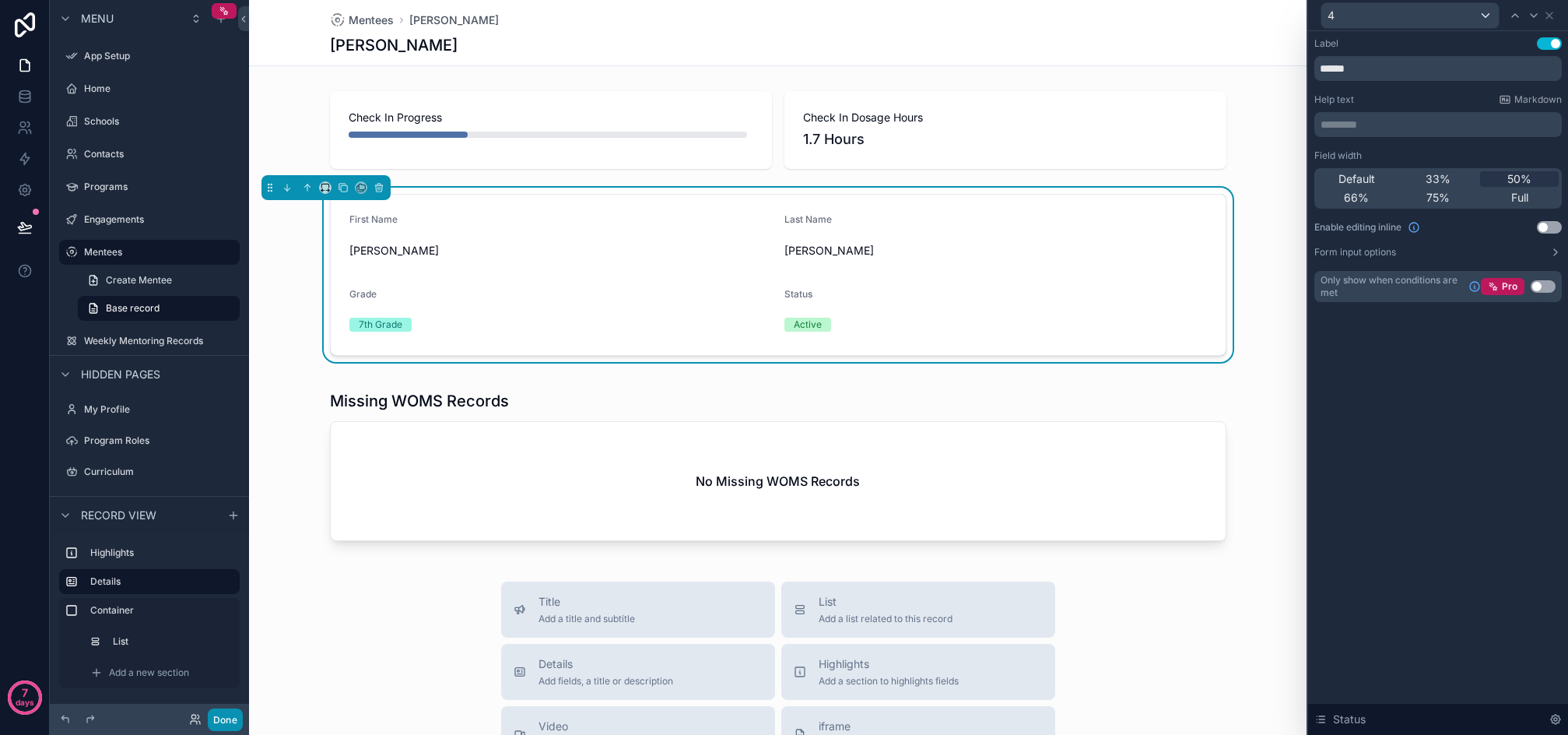
click at [227, 719] on button "Done" at bounding box center [225, 719] width 35 height 23
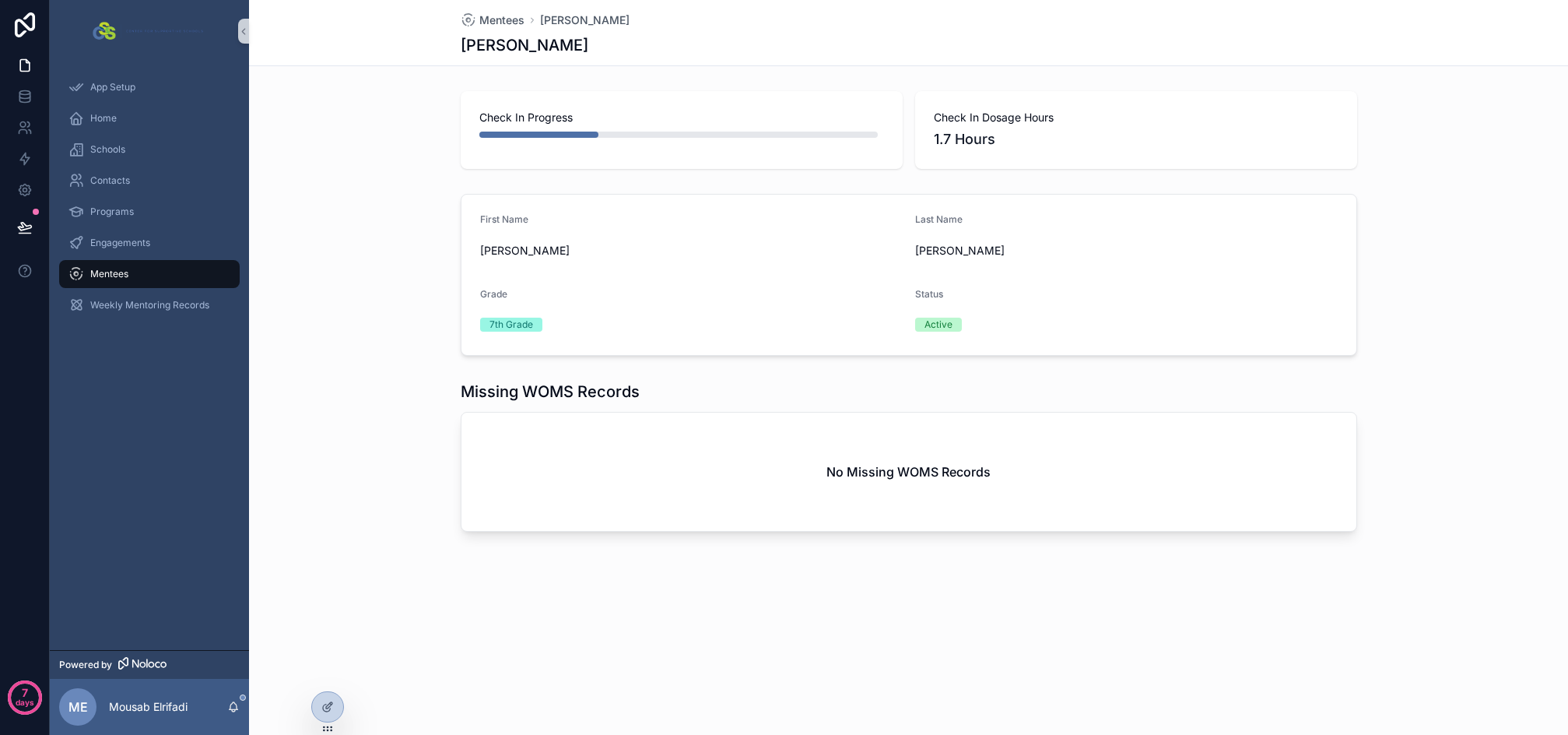
click at [716, 236] on div "First Name Dwain" at bounding box center [692, 238] width 423 height 50
click at [788, 308] on div "Grade 7th Grade" at bounding box center [692, 312] width 423 height 48
click at [650, 441] on div "No Missing WOMS Records" at bounding box center [909, 472] width 895 height 119
click at [331, 711] on icon at bounding box center [328, 707] width 12 height 12
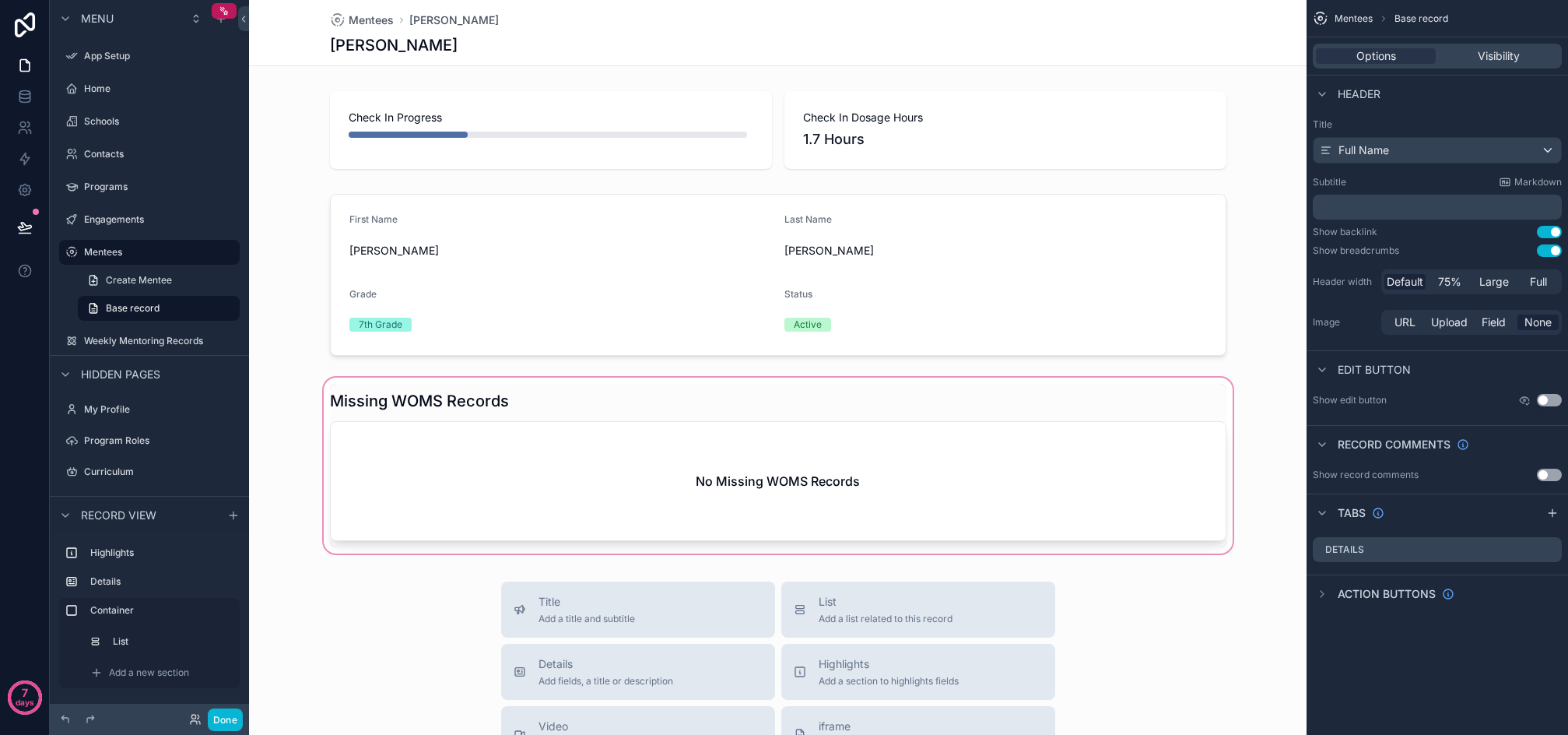
click at [566, 427] on div "scrollable content" at bounding box center [778, 465] width 1058 height 182
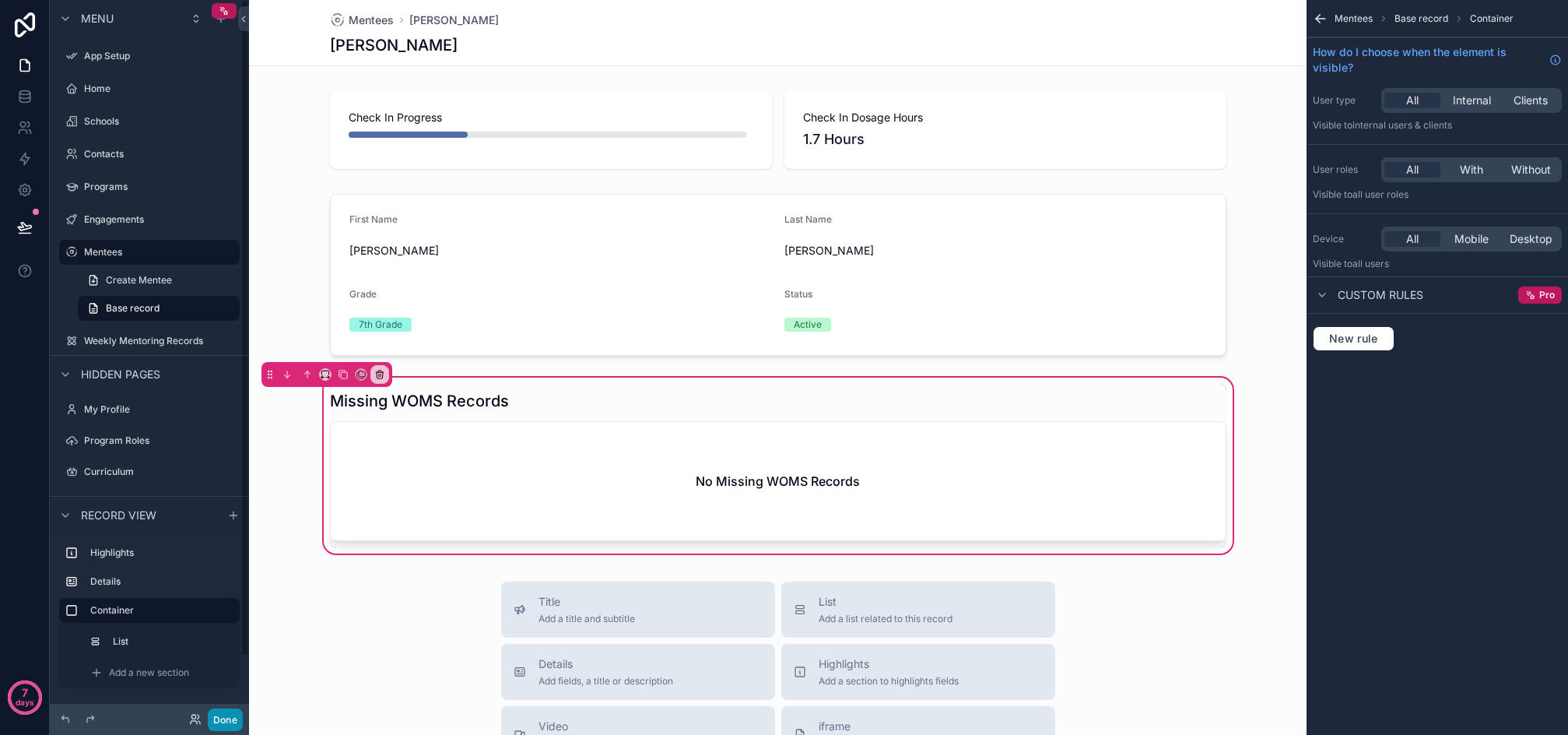
click at [222, 715] on button "Done" at bounding box center [225, 719] width 35 height 23
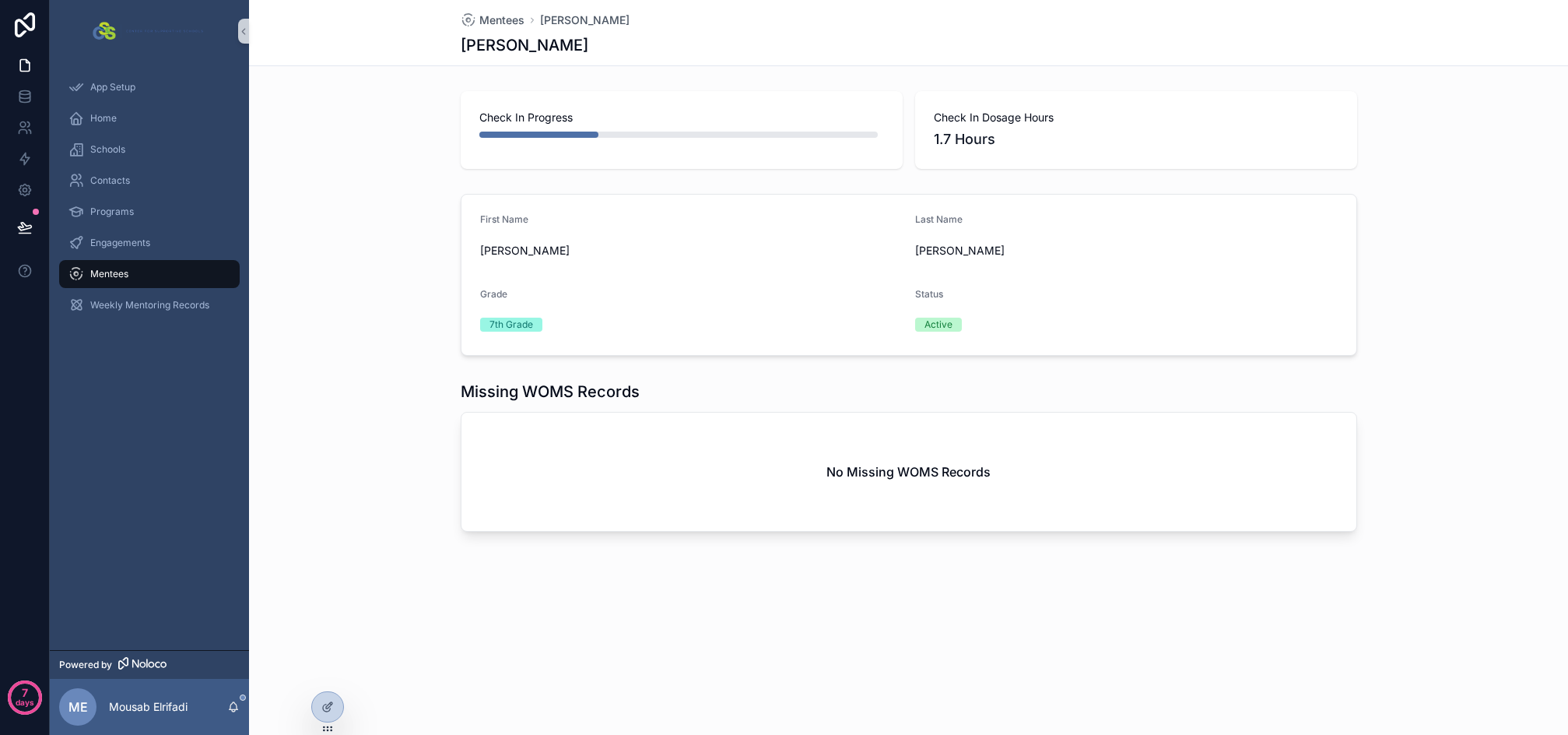
click at [678, 410] on div "Missing WOMS Records No Missing WOMS Records" at bounding box center [909, 456] width 896 height 151
click at [330, 711] on icon at bounding box center [328, 707] width 12 height 12
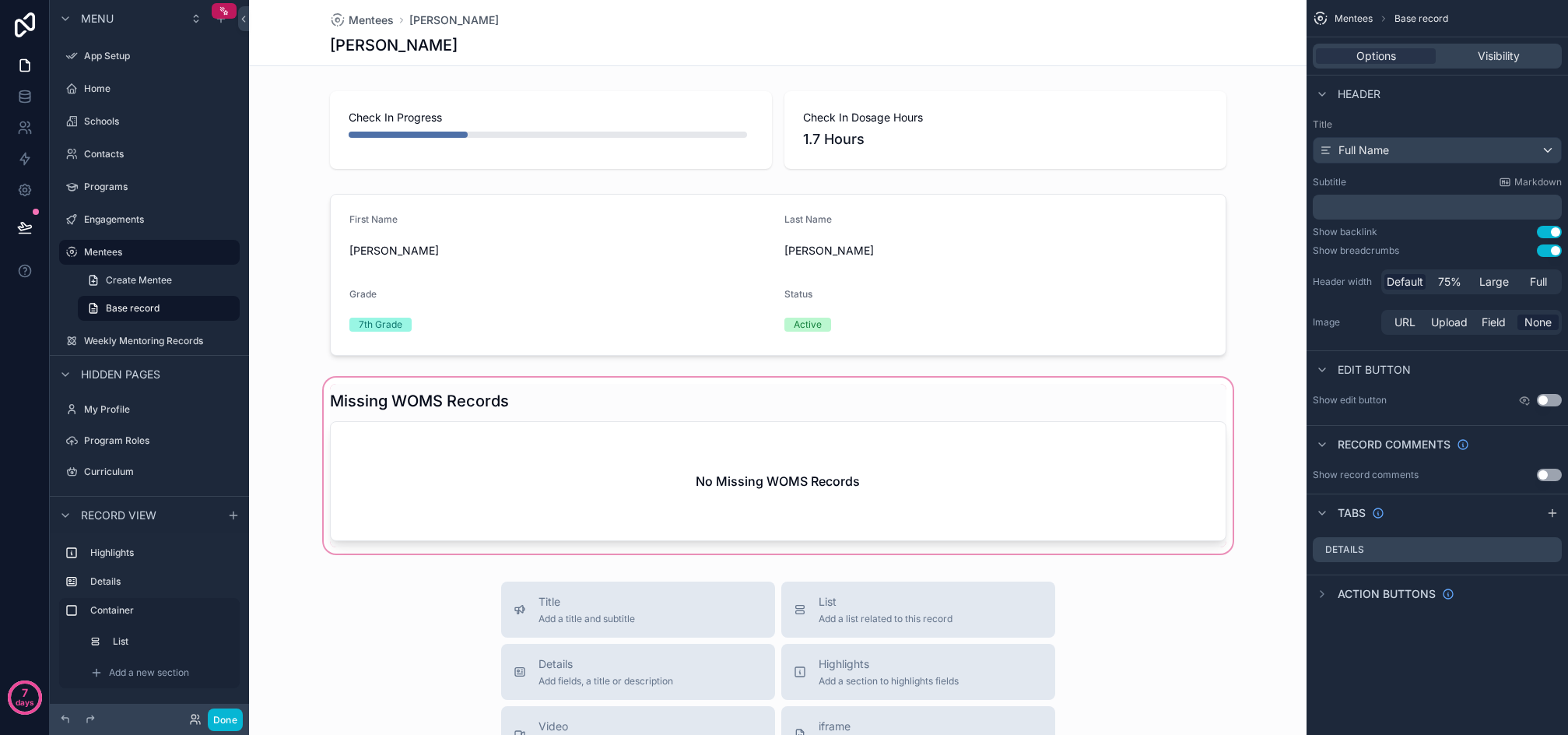
click at [701, 458] on div "scrollable content" at bounding box center [778, 465] width 1058 height 182
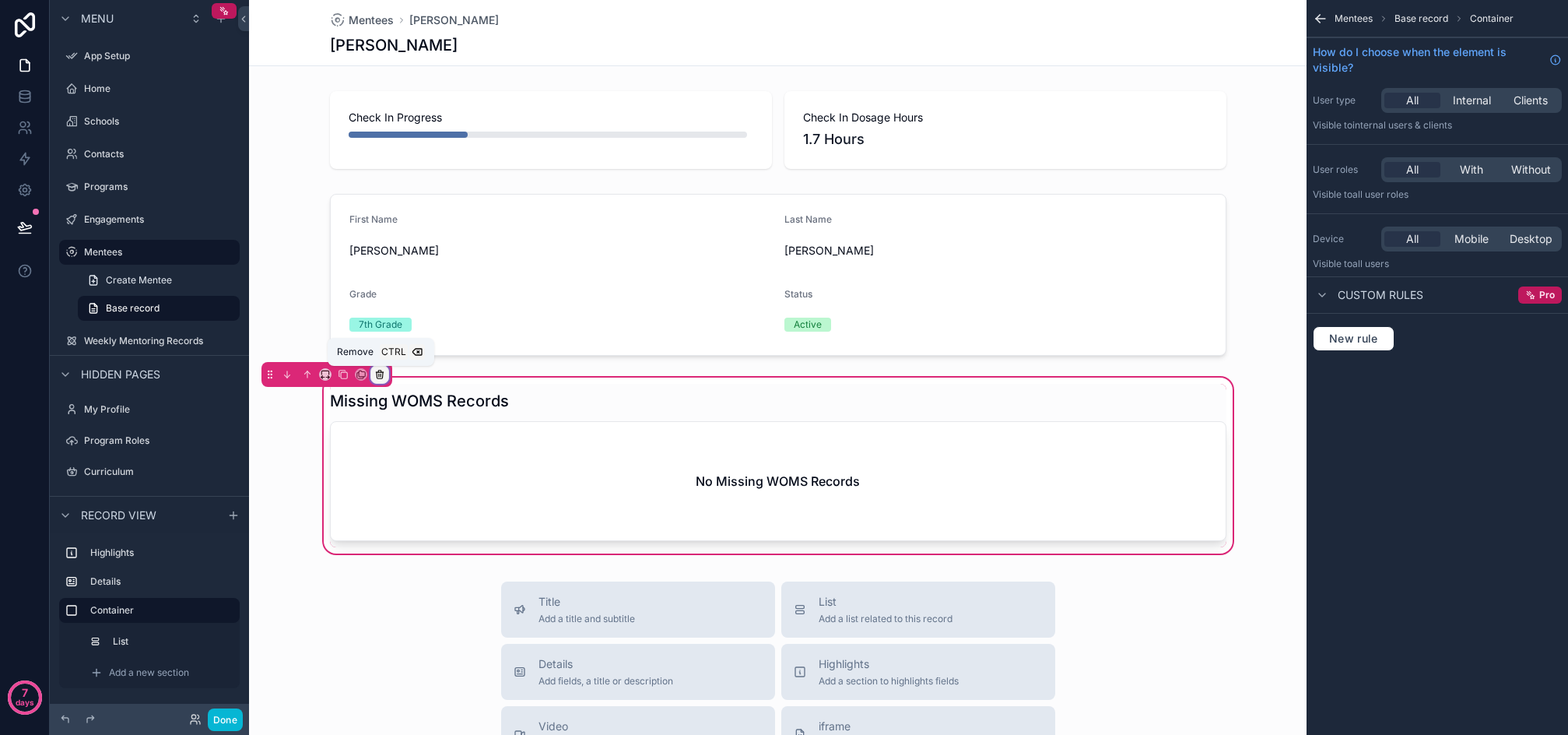
click at [383, 374] on icon "scrollable content" at bounding box center [380, 375] width 6 height 6
click at [435, 438] on span "Remove entire container" at bounding box center [445, 436] width 124 height 19
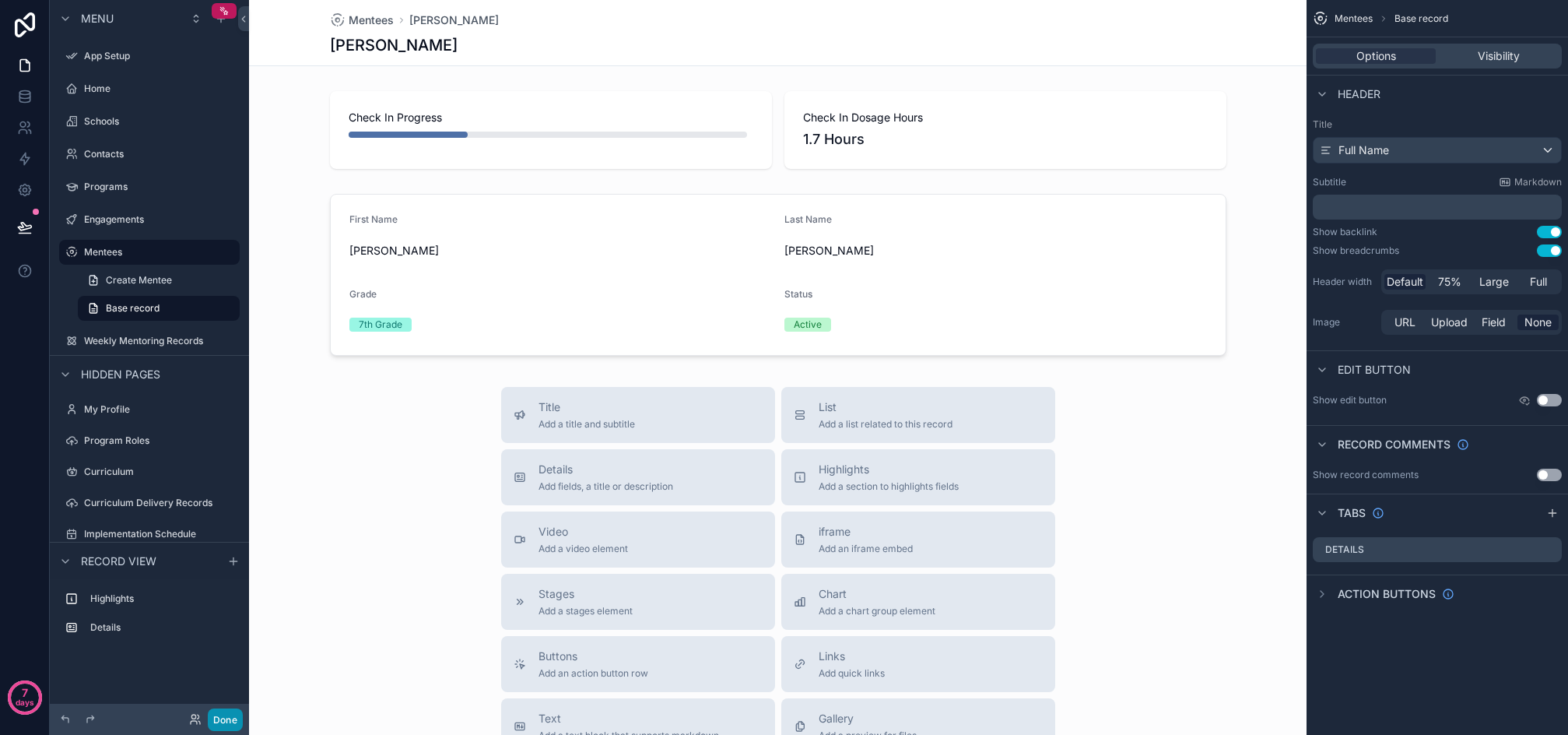
click at [234, 721] on button "Done" at bounding box center [225, 719] width 35 height 23
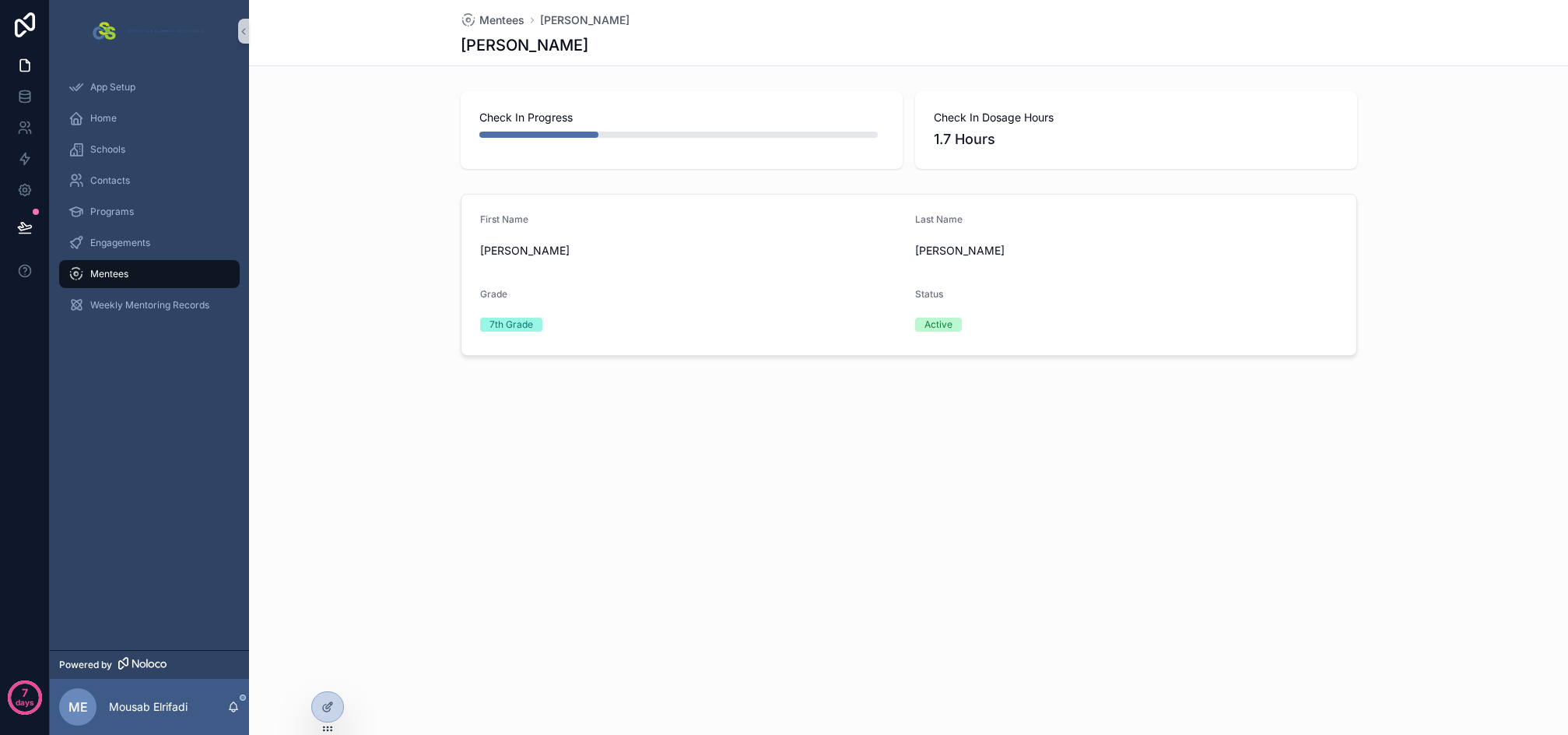
click at [697, 260] on div "Dwain" at bounding box center [692, 250] width 423 height 25
click at [596, 325] on div "7th Grade" at bounding box center [692, 325] width 423 height 14
click at [340, 713] on div at bounding box center [328, 707] width 31 height 30
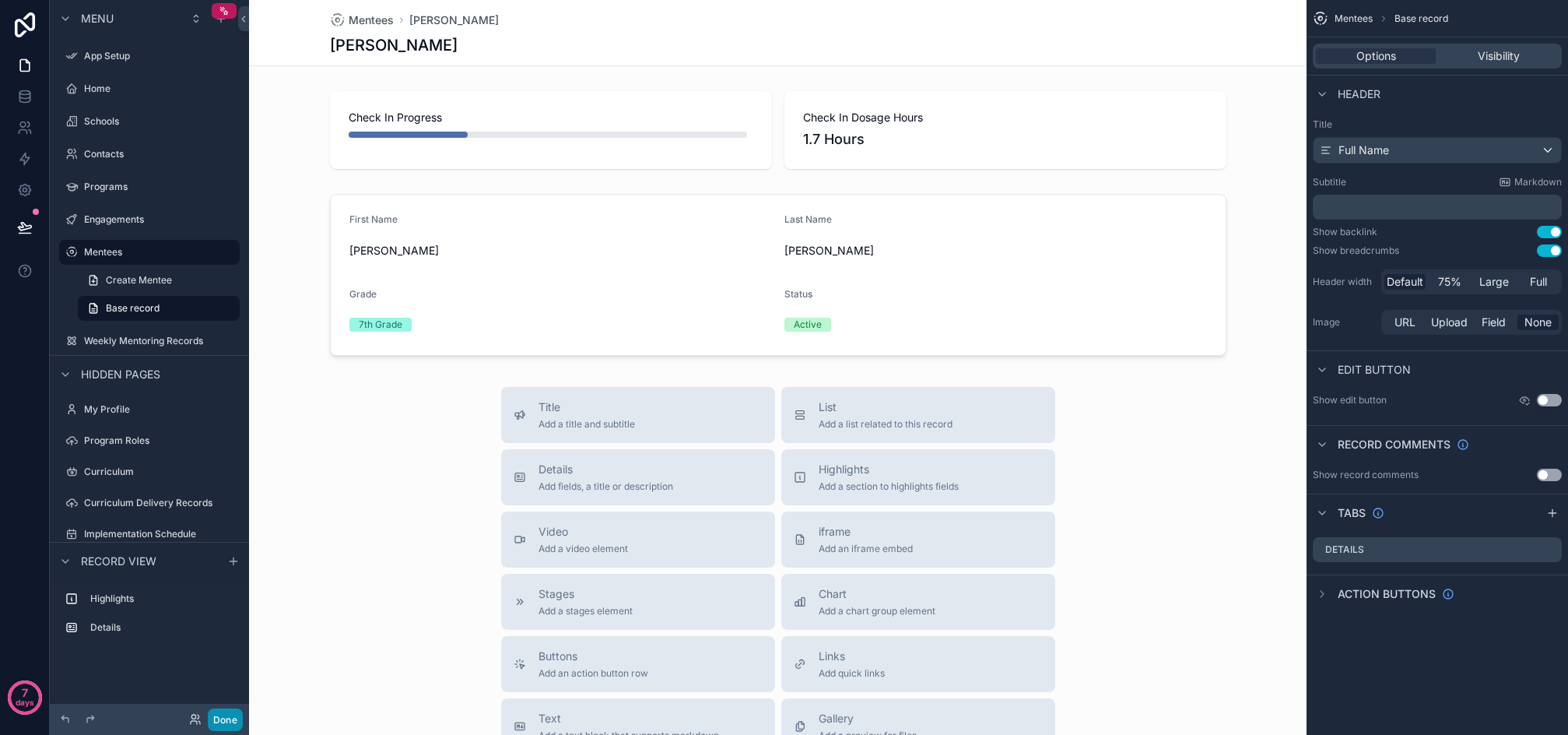
click at [236, 720] on button "Done" at bounding box center [225, 719] width 35 height 23
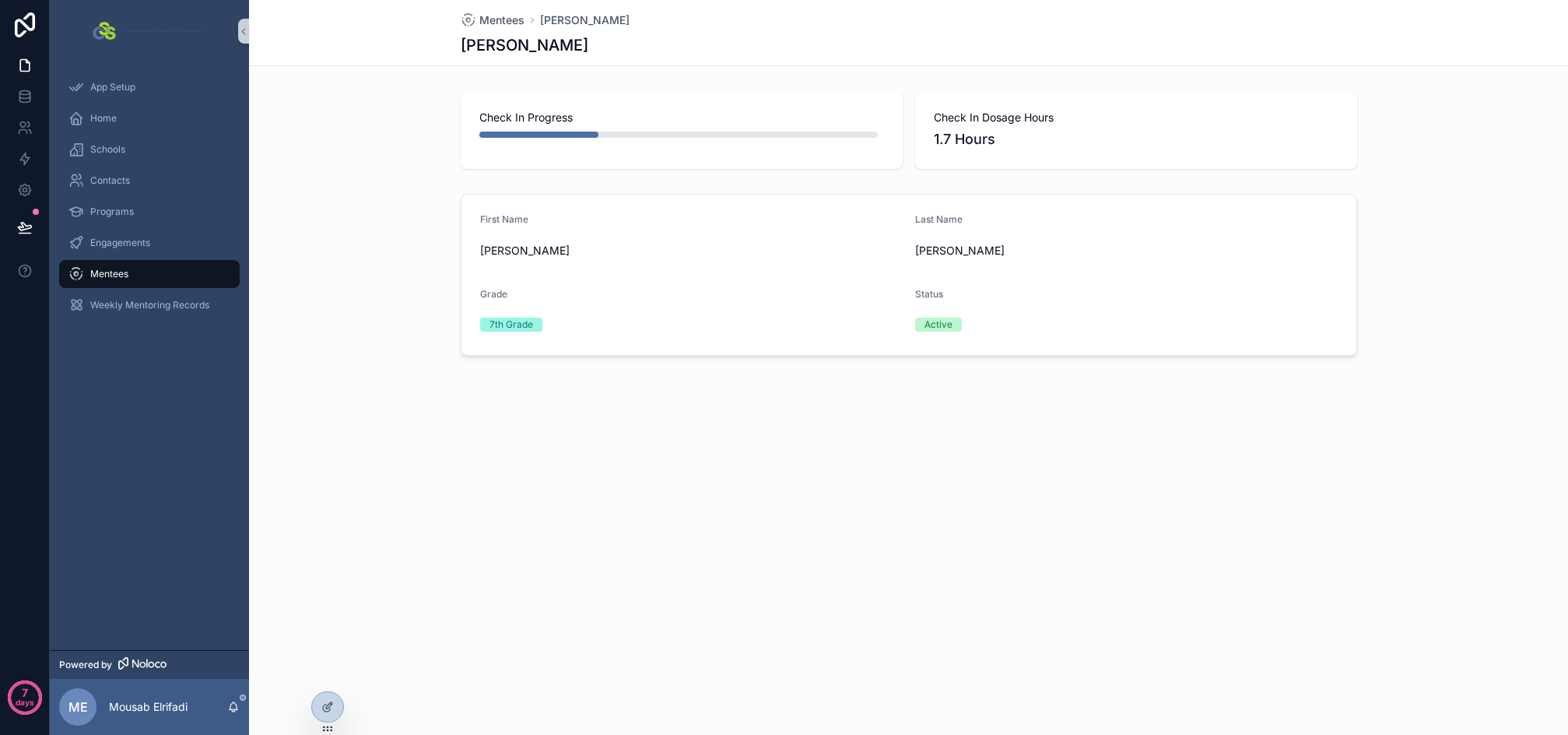
click at [717, 118] on span "Check In Progress" at bounding box center [682, 118] width 405 height 16
click at [993, 122] on span "Check In Dosage Hours" at bounding box center [1136, 118] width 405 height 16
click at [324, 711] on icon at bounding box center [326, 708] width 7 height 7
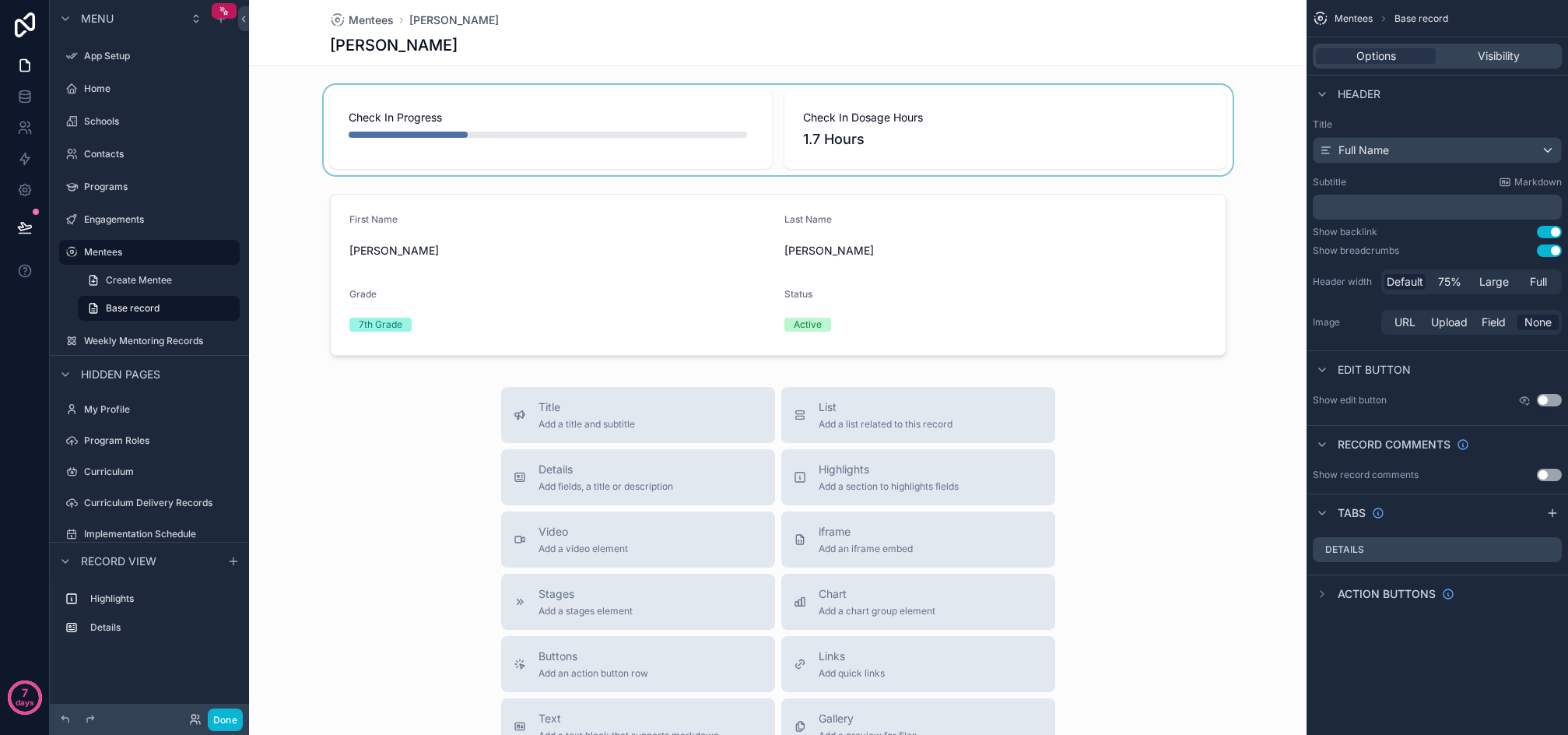
click at [925, 144] on div "scrollable content" at bounding box center [778, 130] width 1058 height 91
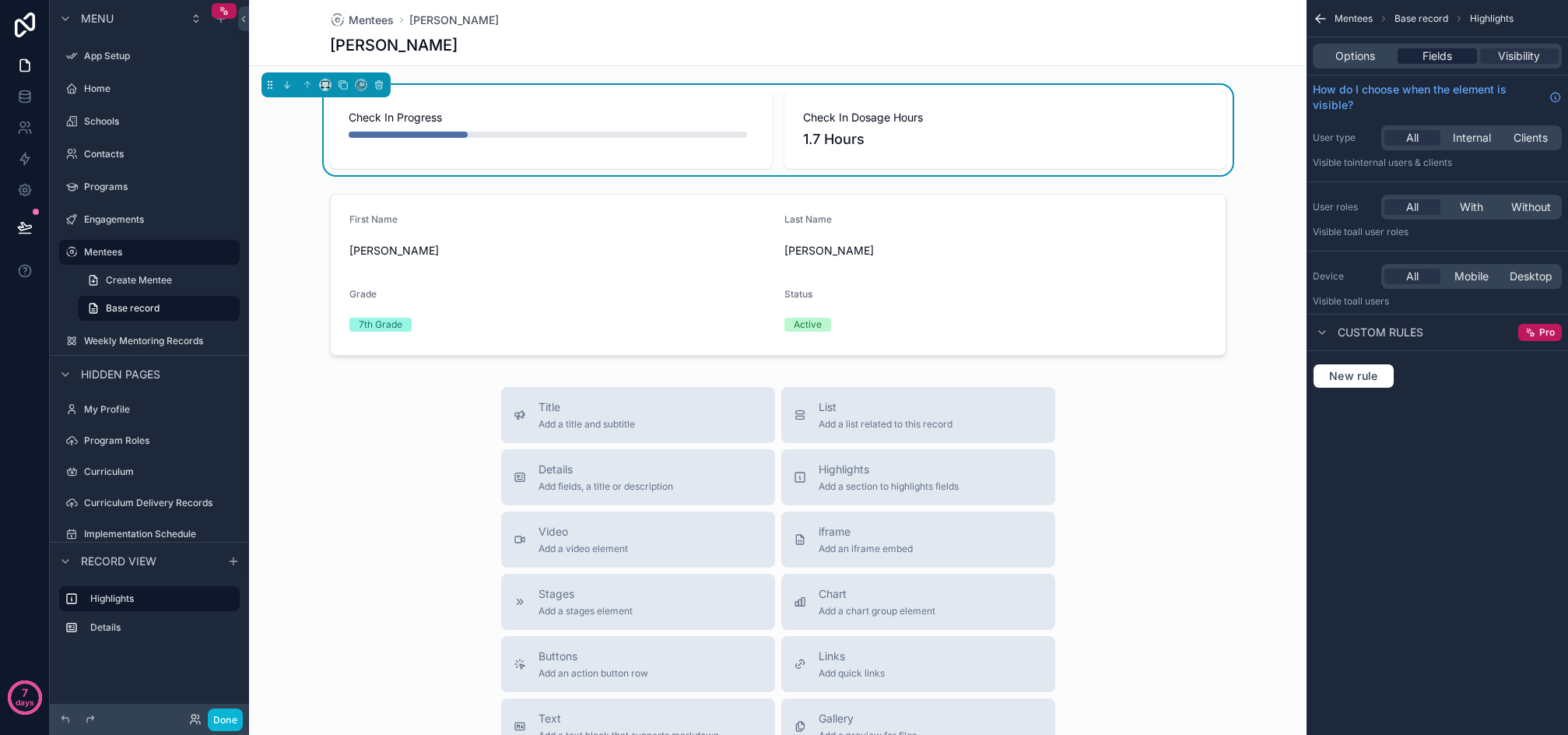
click at [1449, 51] on span "Fields" at bounding box center [1438, 56] width 30 height 16
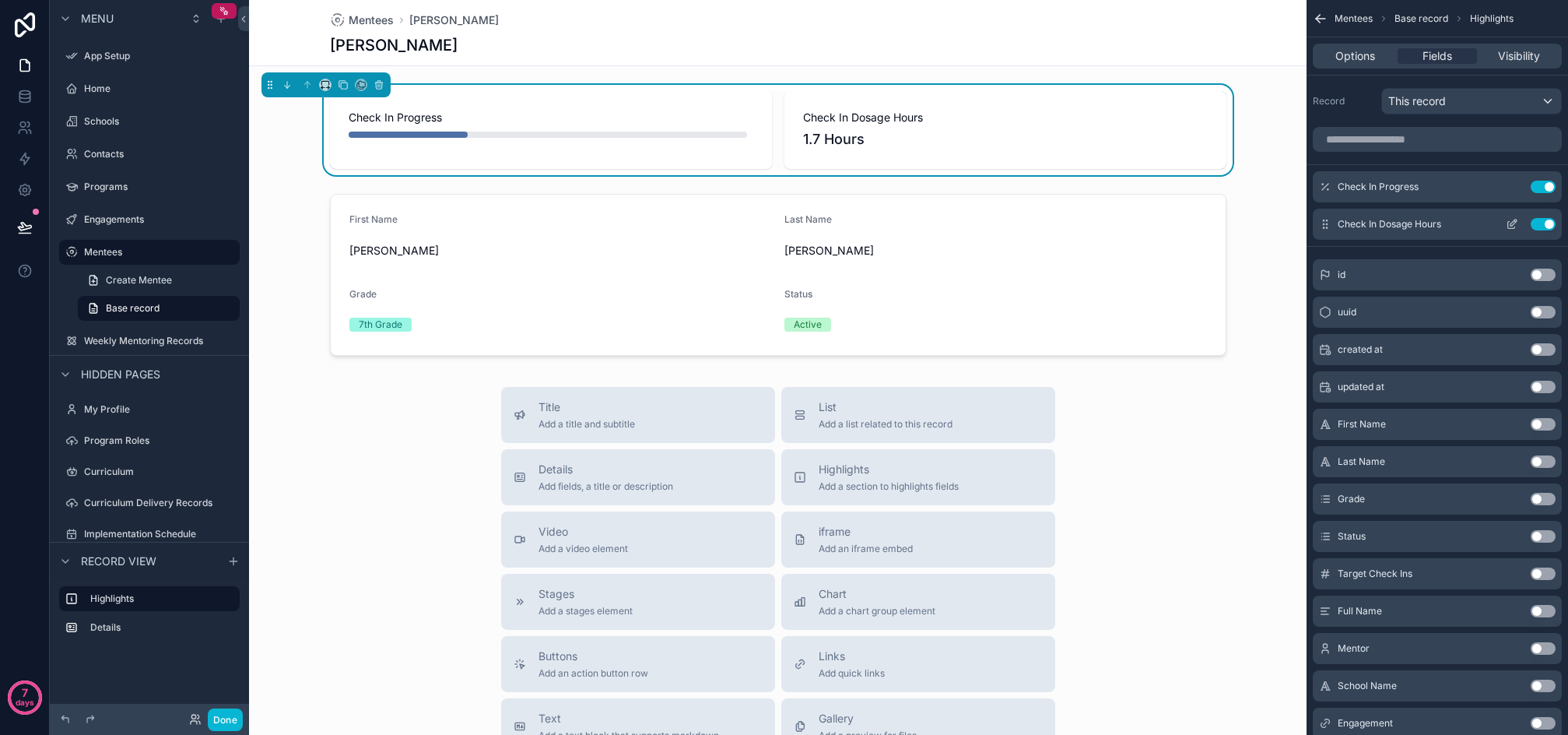
click at [1512, 222] on icon "scrollable content" at bounding box center [1513, 224] width 12 height 12
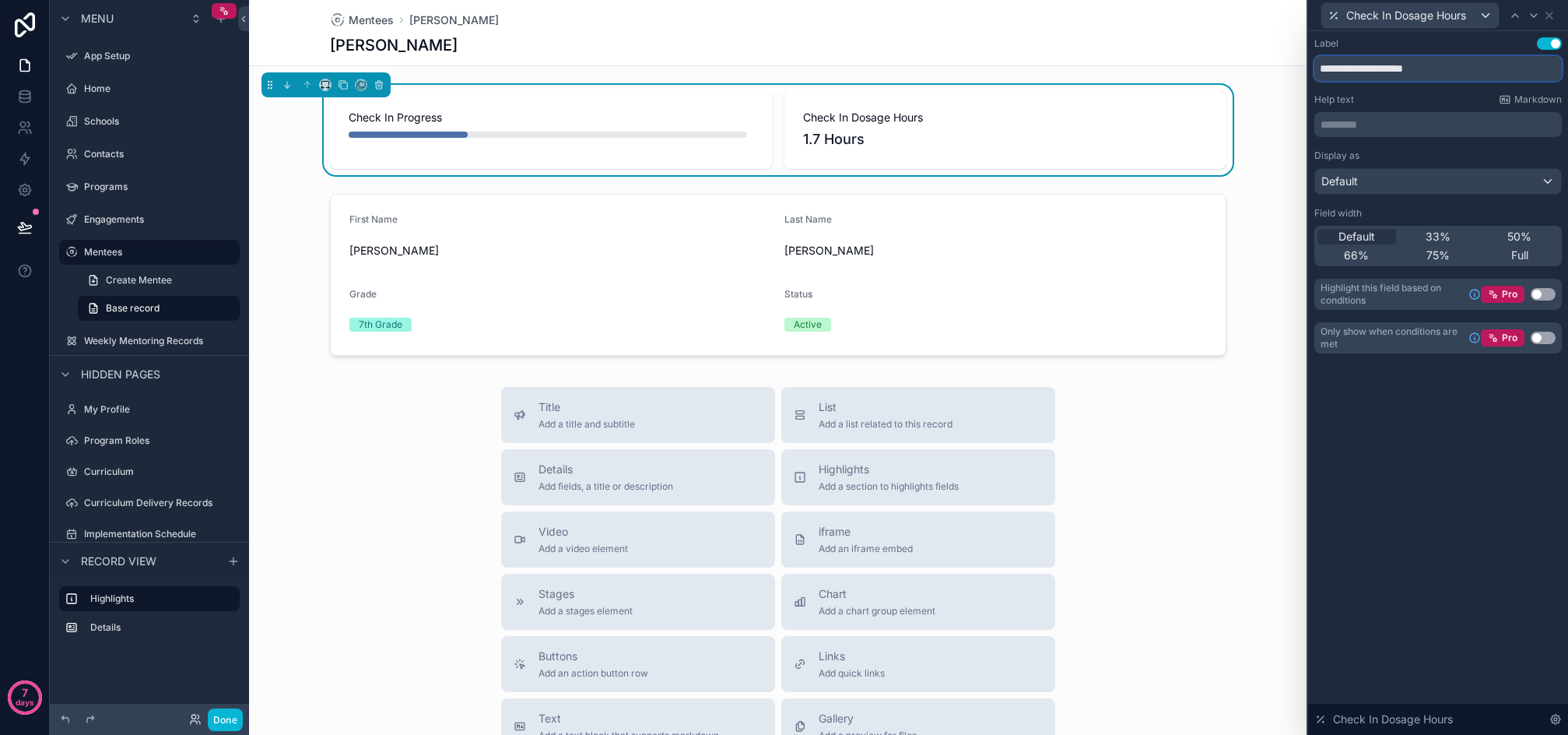
click at [1403, 67] on input "**********" at bounding box center [1438, 69] width 247 height 25
click at [1363, 69] on input "**********" at bounding box center [1438, 69] width 247 height 25
click at [1387, 64] on input "**********" at bounding box center [1438, 69] width 247 height 25
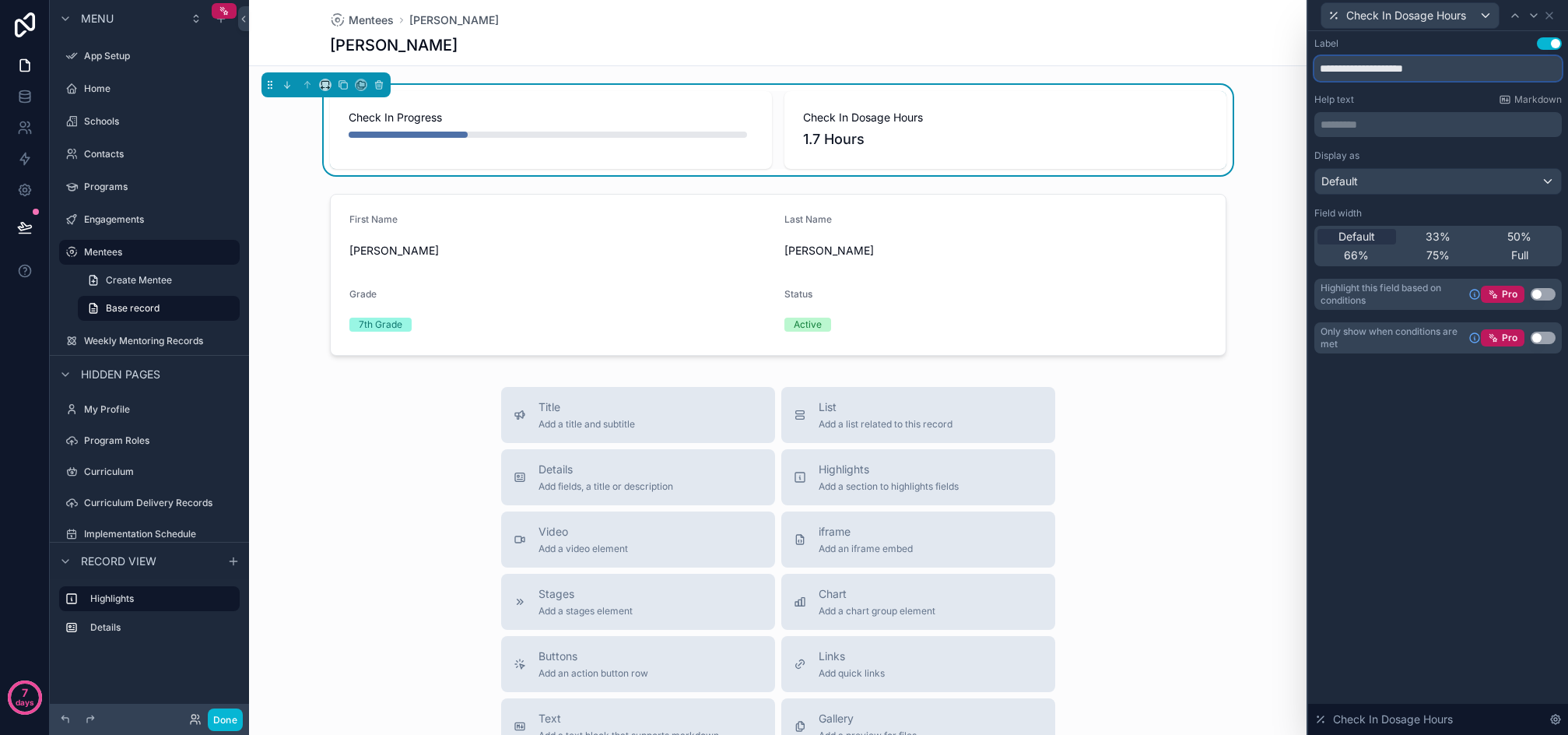
click at [1387, 64] on input "**********" at bounding box center [1438, 69] width 247 height 25
type input "**********"
click at [236, 723] on button "Done" at bounding box center [225, 719] width 35 height 23
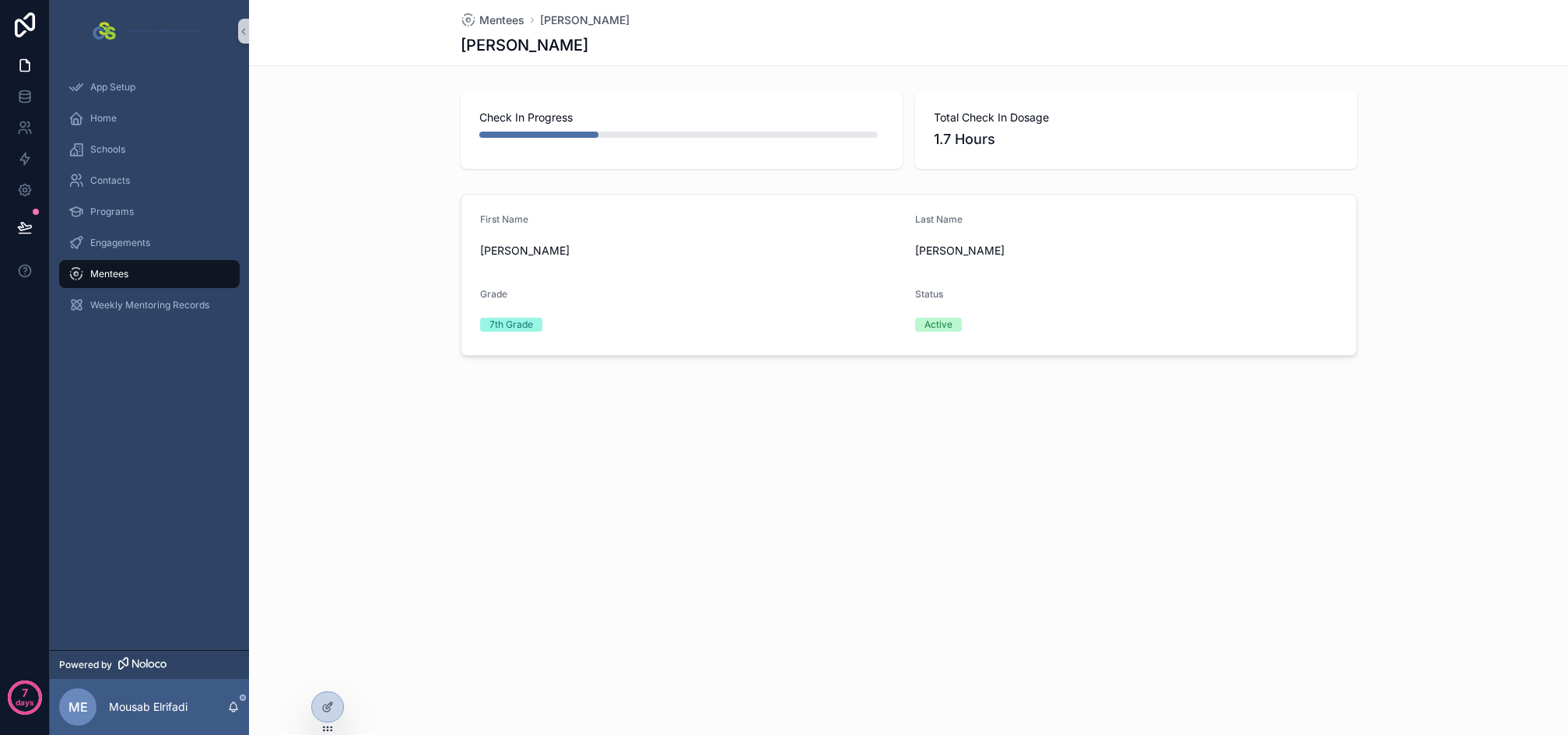
click at [740, 479] on div "Mentees Dwain Cannon Dwain Cannon Check In Progress Total Check In Dosage 1.7 H…" at bounding box center [908, 368] width 1319 height 735
click at [134, 250] on div "Engagements" at bounding box center [150, 243] width 162 height 25
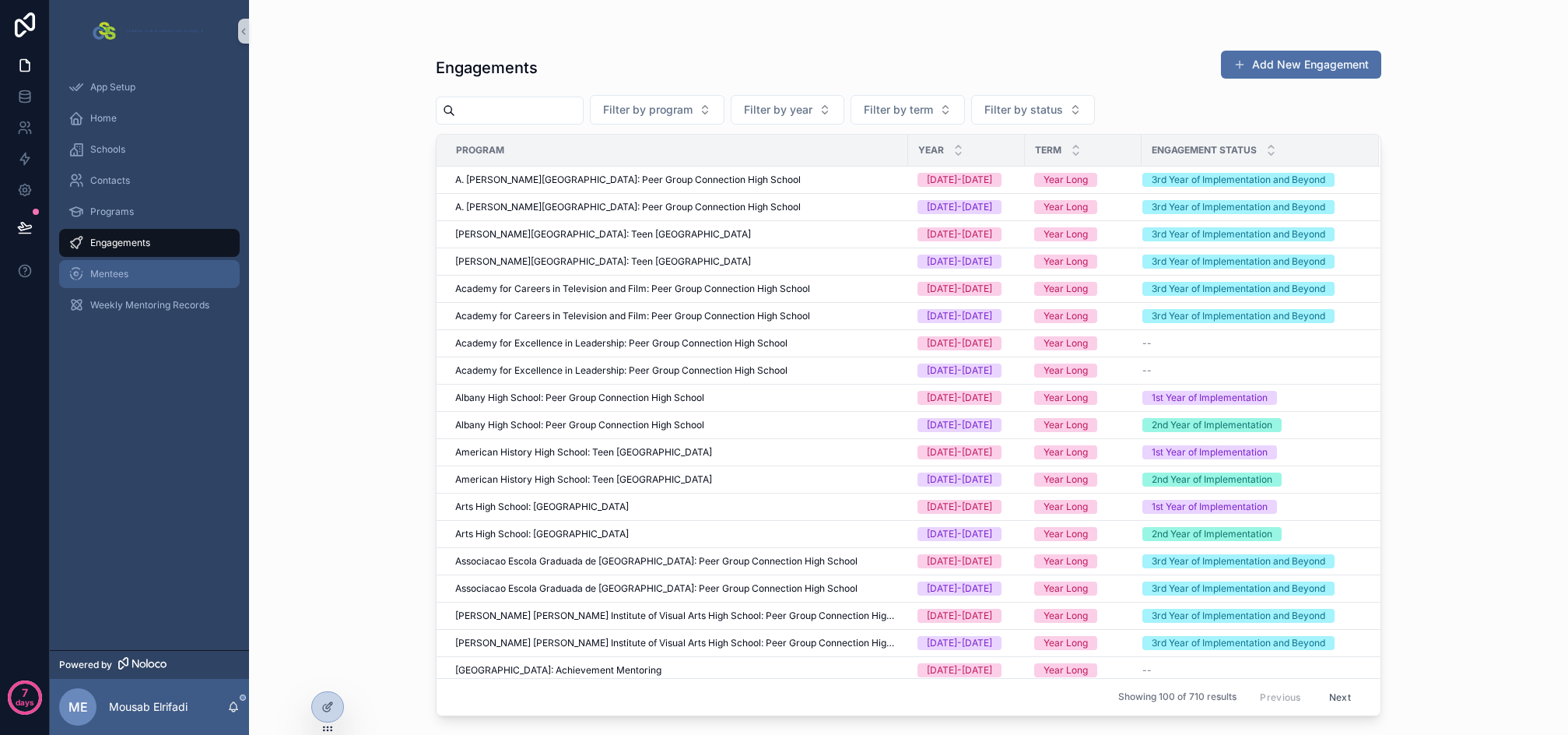
click at [122, 269] on span "Mentees" at bounding box center [109, 274] width 38 height 12
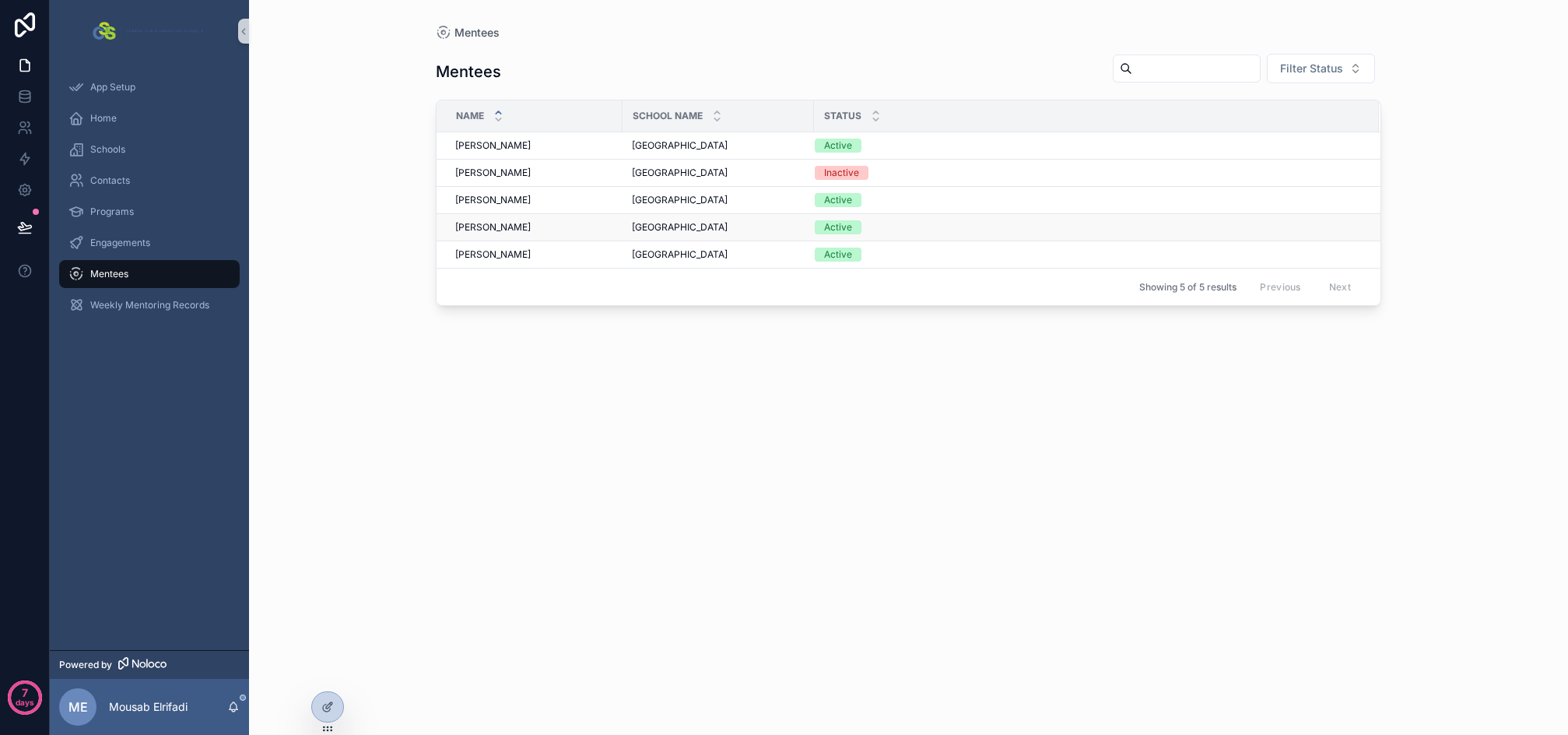
click at [541, 227] on div "Lola Pittman Lola Pittman" at bounding box center [534, 227] width 158 height 12
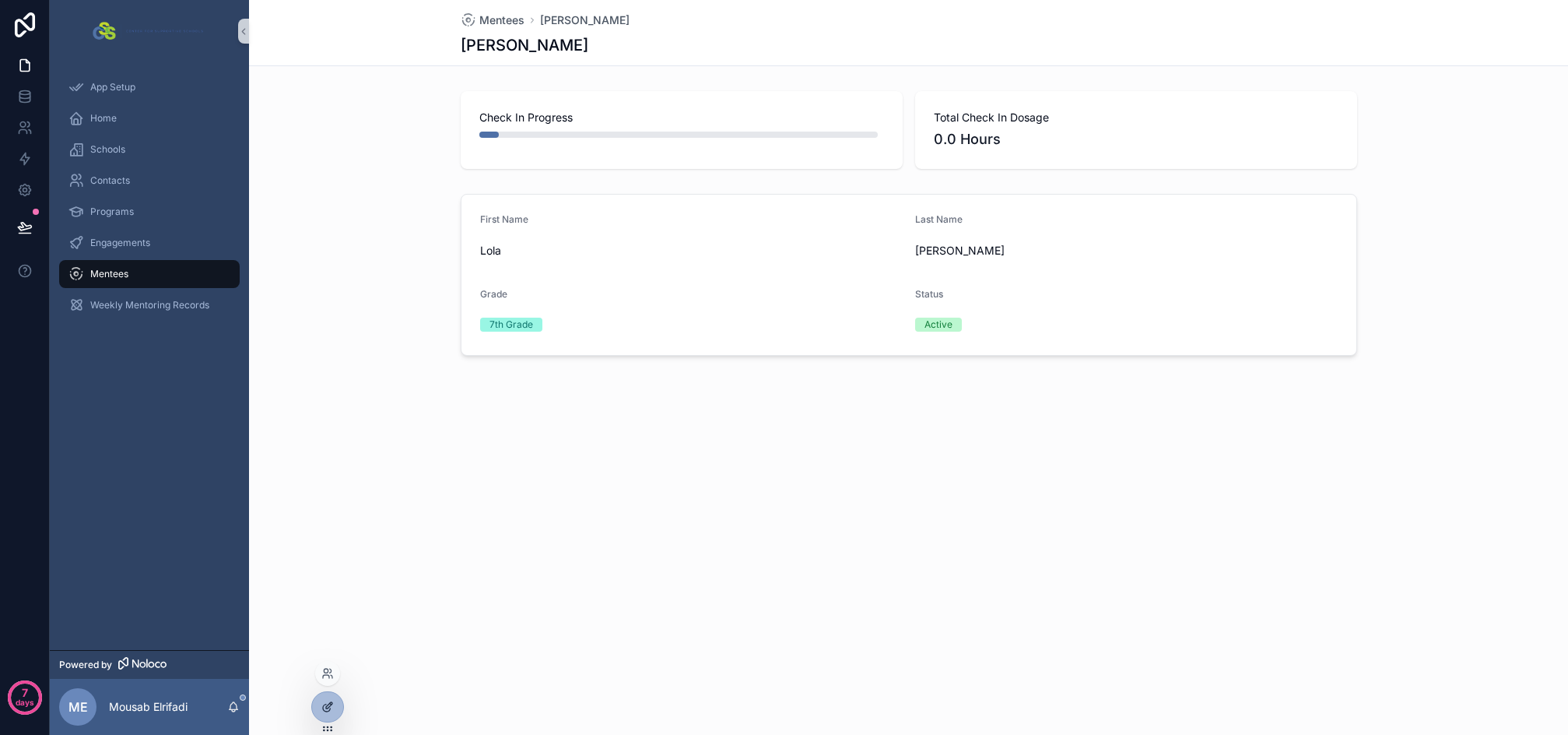
click at [335, 712] on div at bounding box center [328, 707] width 31 height 30
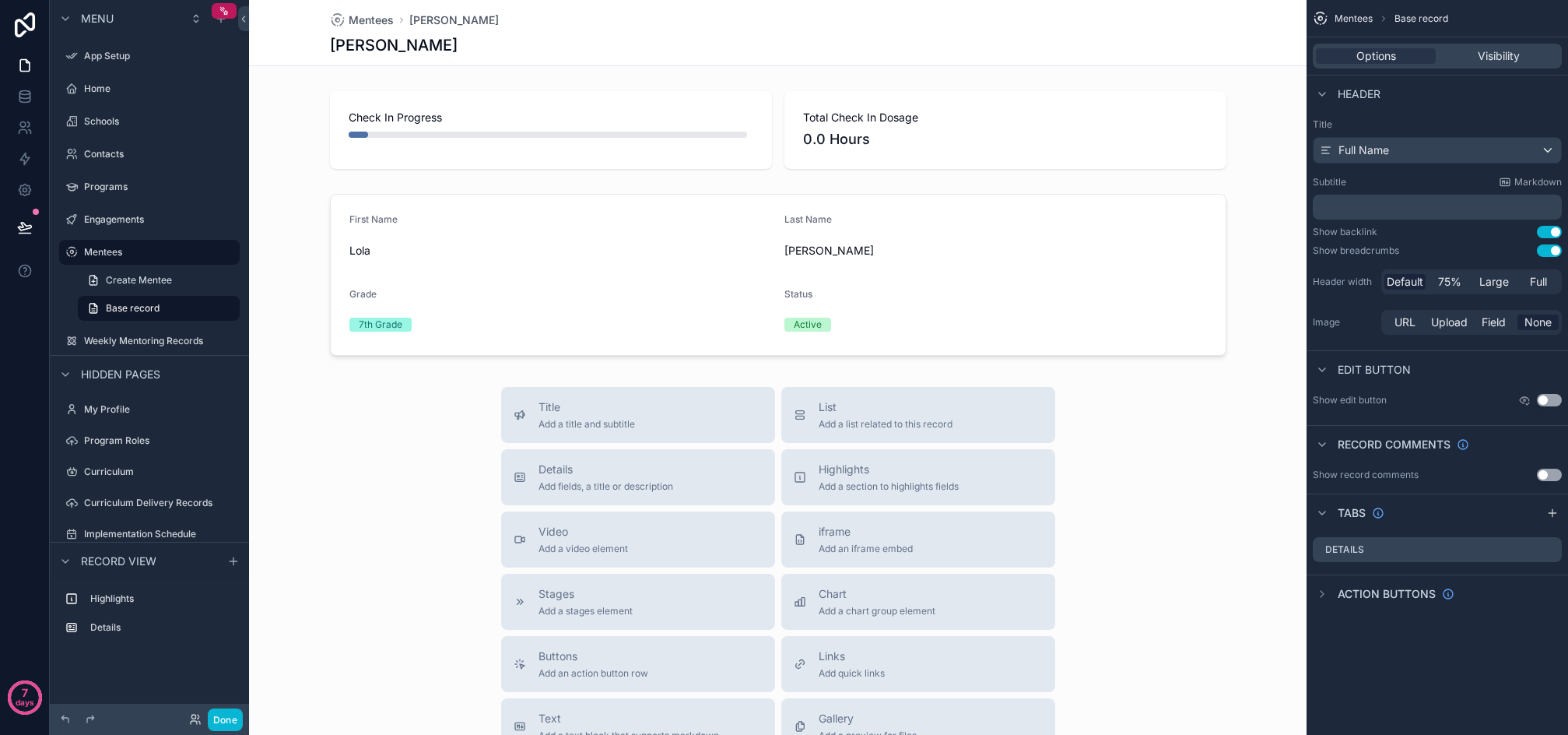
click at [1554, 230] on button "Use setting" at bounding box center [1550, 232] width 25 height 12
click at [1552, 249] on button "Use setting" at bounding box center [1550, 250] width 25 height 12
click at [1552, 548] on icon "scrollable content" at bounding box center [1550, 549] width 12 height 12
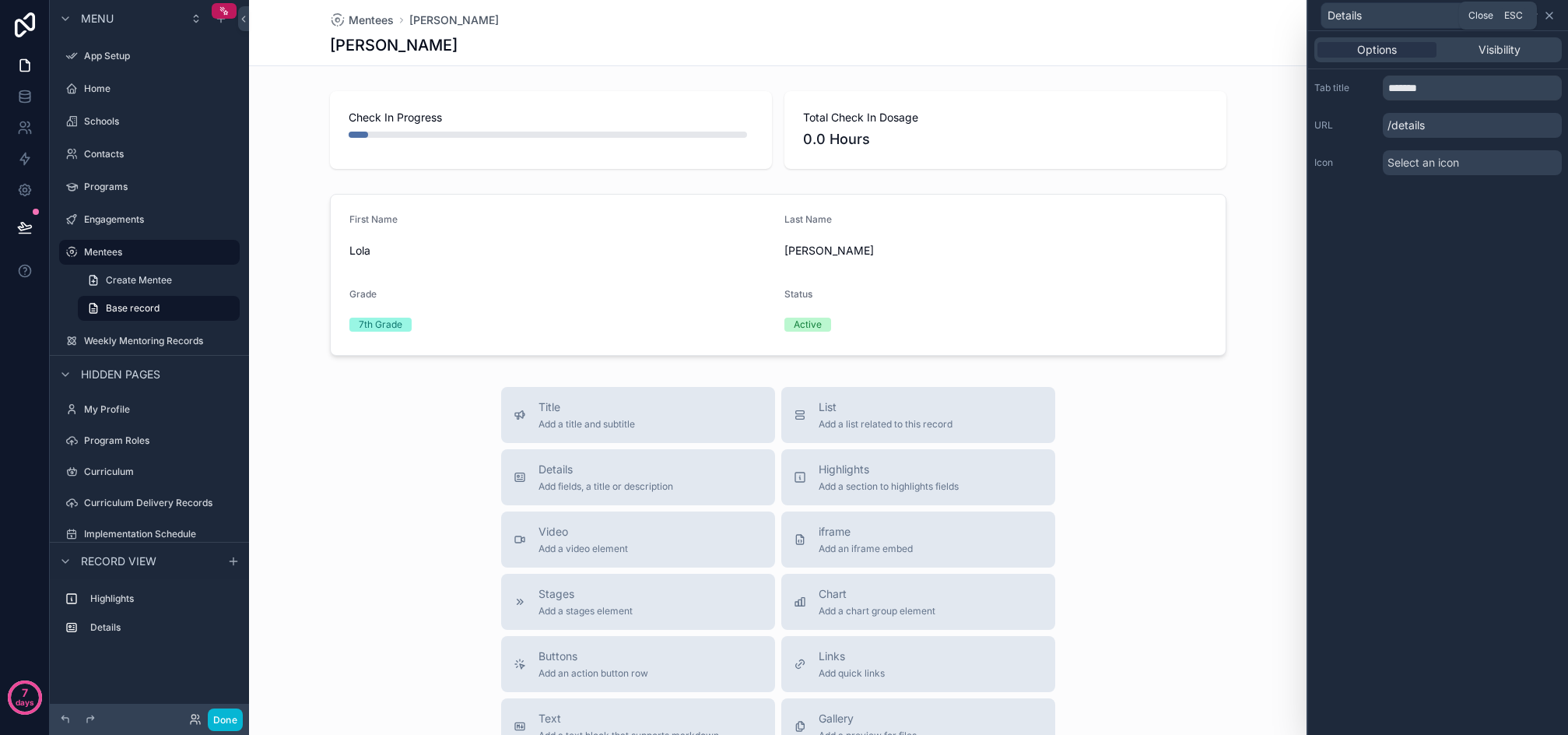
click at [1552, 16] on icon at bounding box center [1550, 16] width 12 height 12
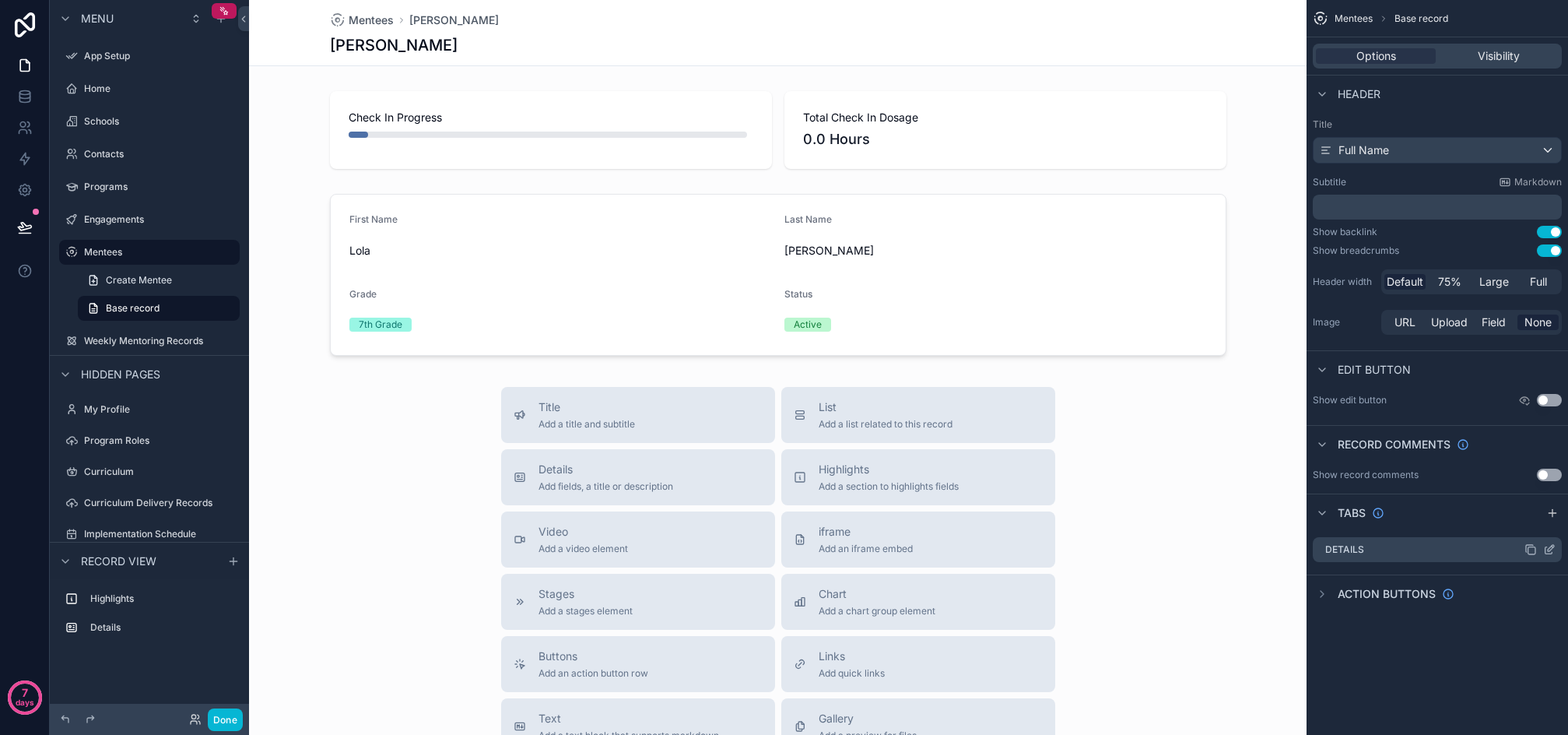
click at [1548, 548] on icon "scrollable content" at bounding box center [1550, 549] width 12 height 12
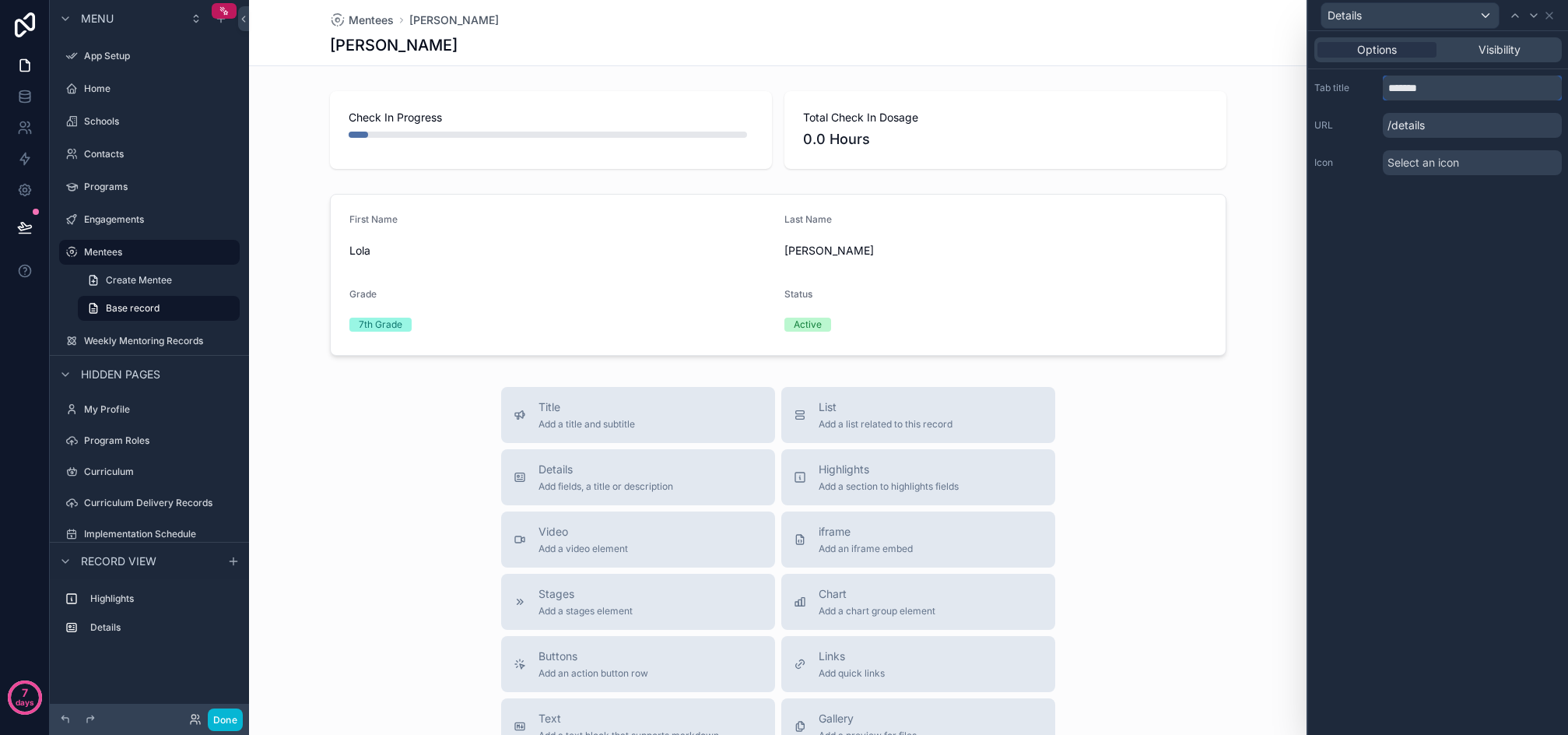
click at [1424, 97] on input "*******" at bounding box center [1472, 88] width 179 height 25
click at [1426, 92] on input "*******" at bounding box center [1472, 88] width 179 height 25
type input "**********"
click at [1554, 16] on icon at bounding box center [1550, 16] width 12 height 12
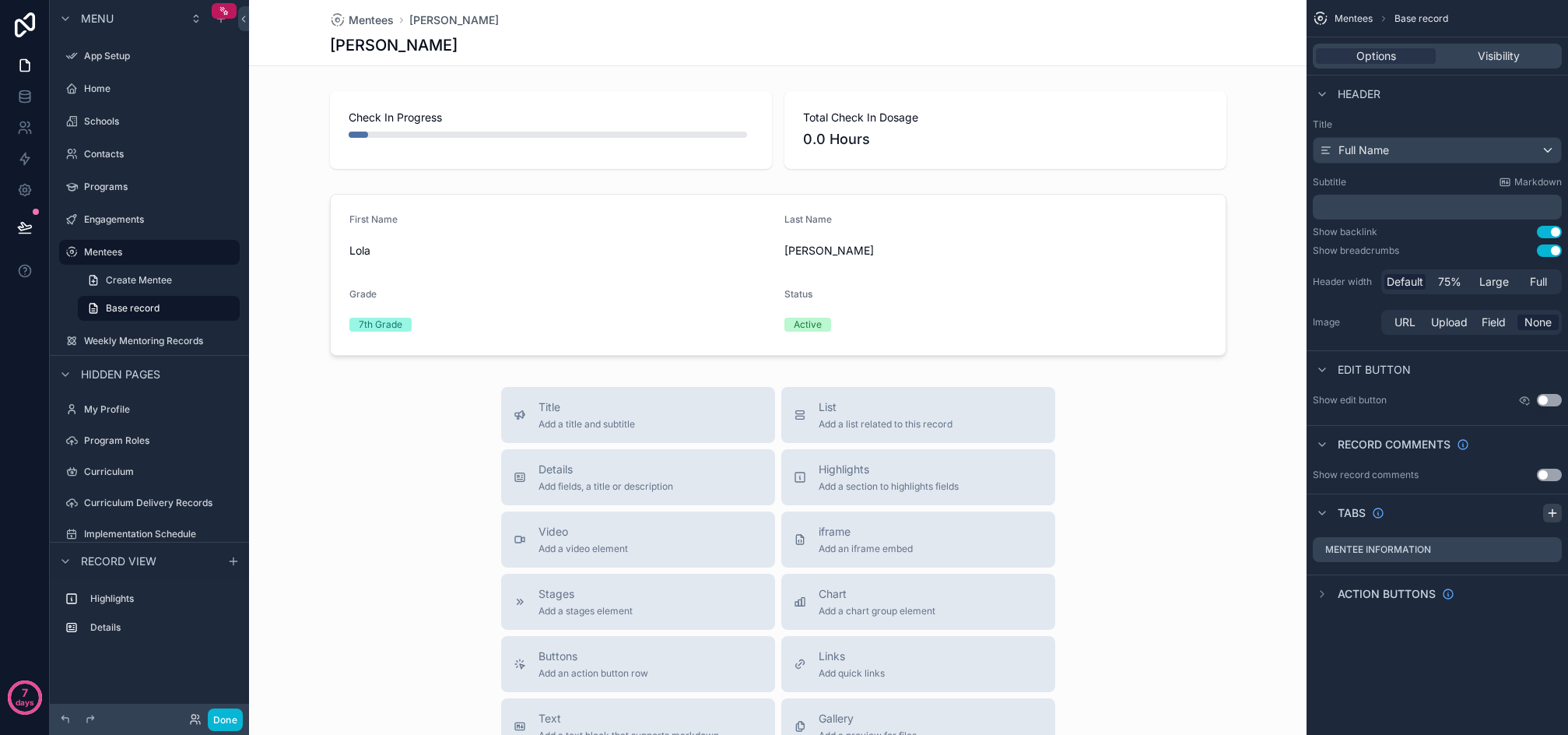
click at [1553, 513] on icon "scrollable content" at bounding box center [1552, 513] width 7 height 0
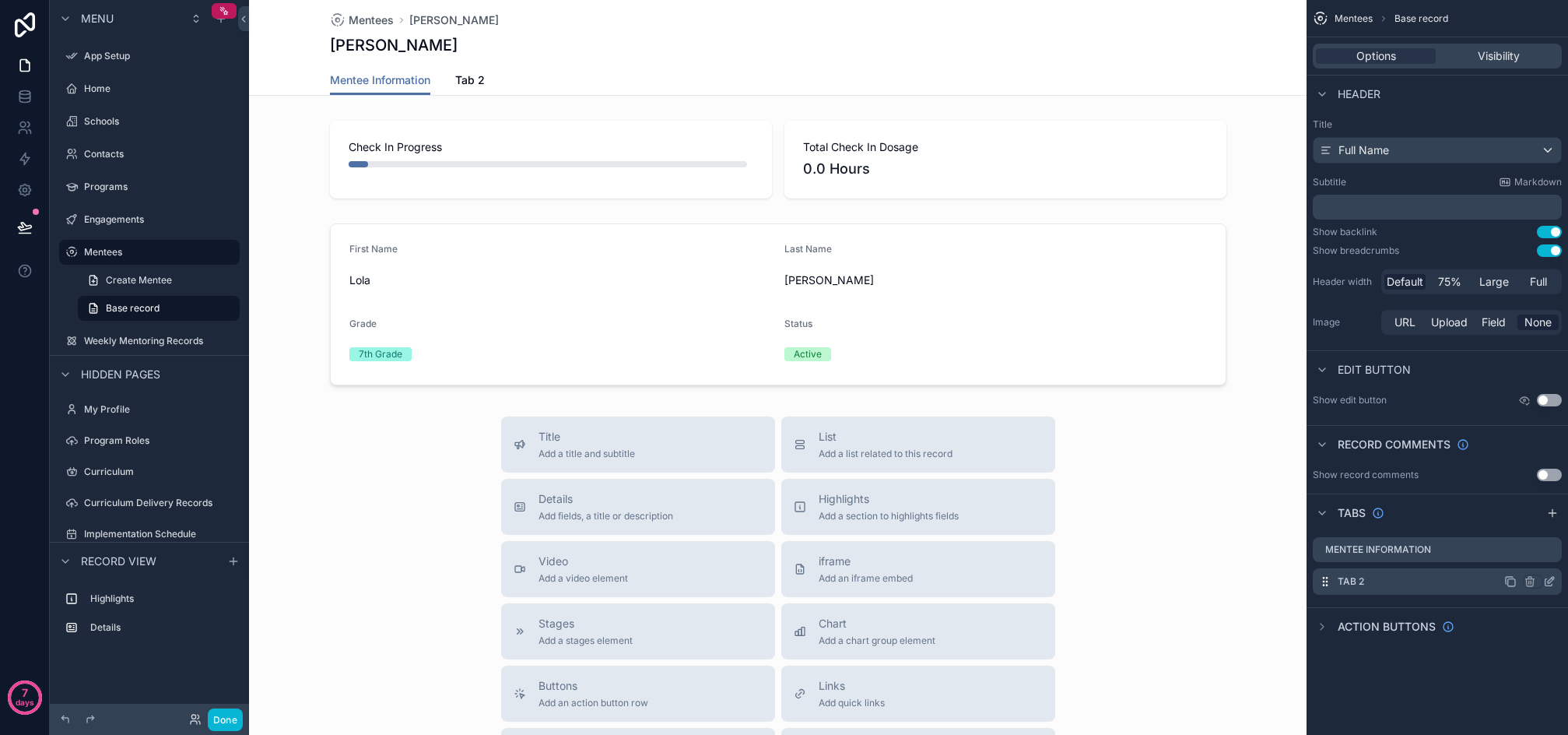
click at [1548, 580] on icon "scrollable content" at bounding box center [1550, 581] width 12 height 12
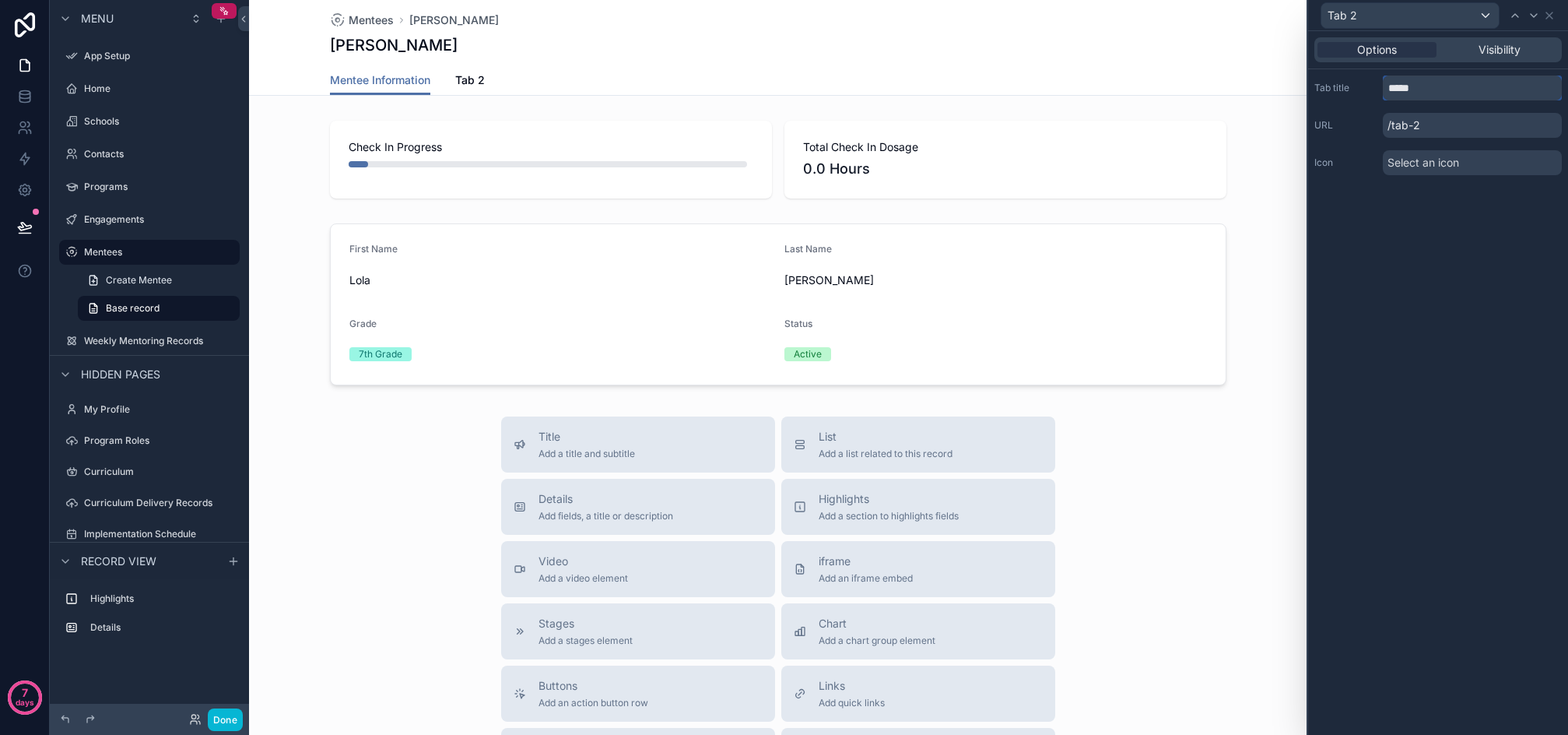
click at [1417, 91] on input "*****" at bounding box center [1472, 88] width 179 height 25
click at [1416, 90] on input "*****" at bounding box center [1472, 88] width 179 height 25
type input "**********"
click at [1439, 286] on div "**********" at bounding box center [1438, 383] width 260 height 704
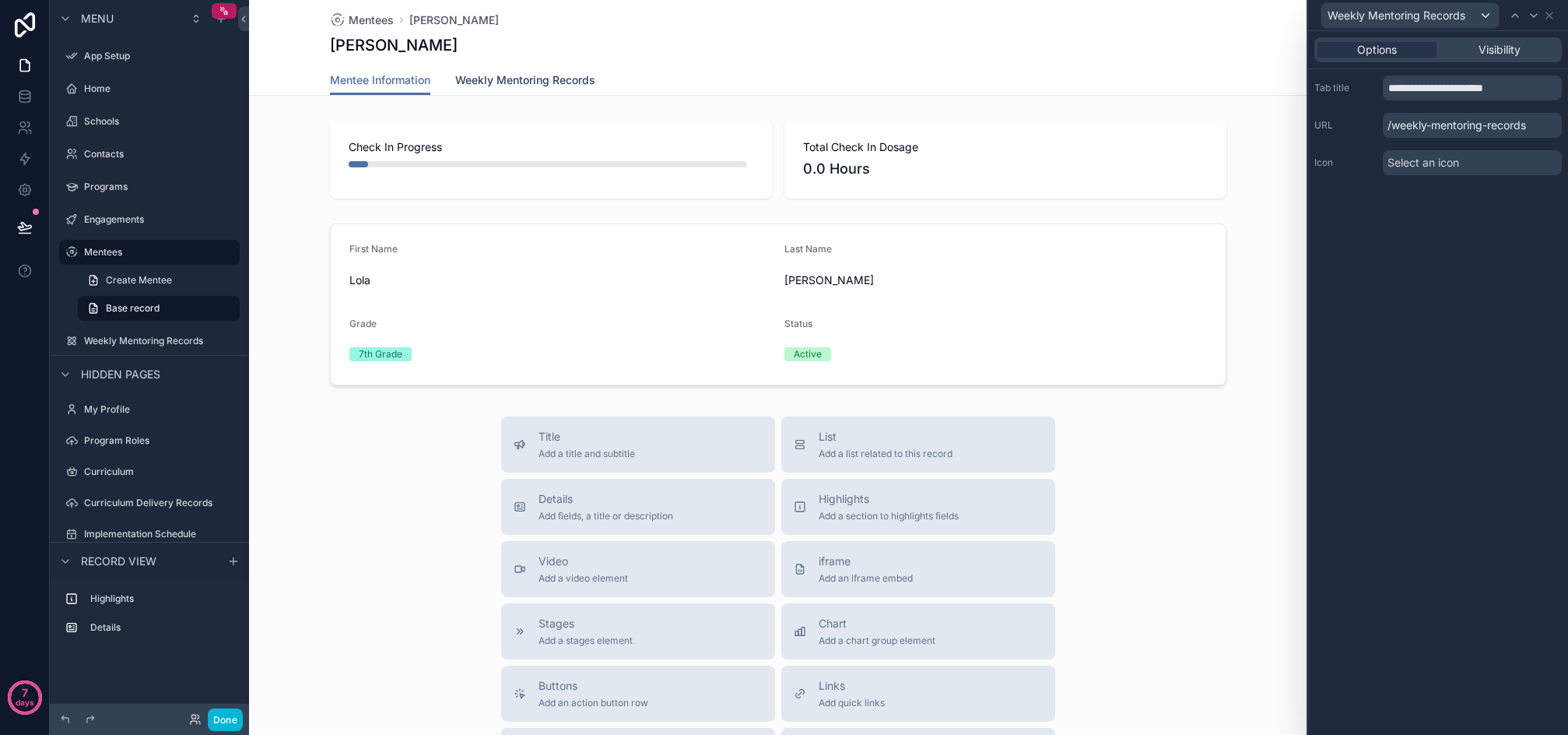
click at [524, 78] on span "Weekly Mentoring Records" at bounding box center [526, 80] width 140 height 16
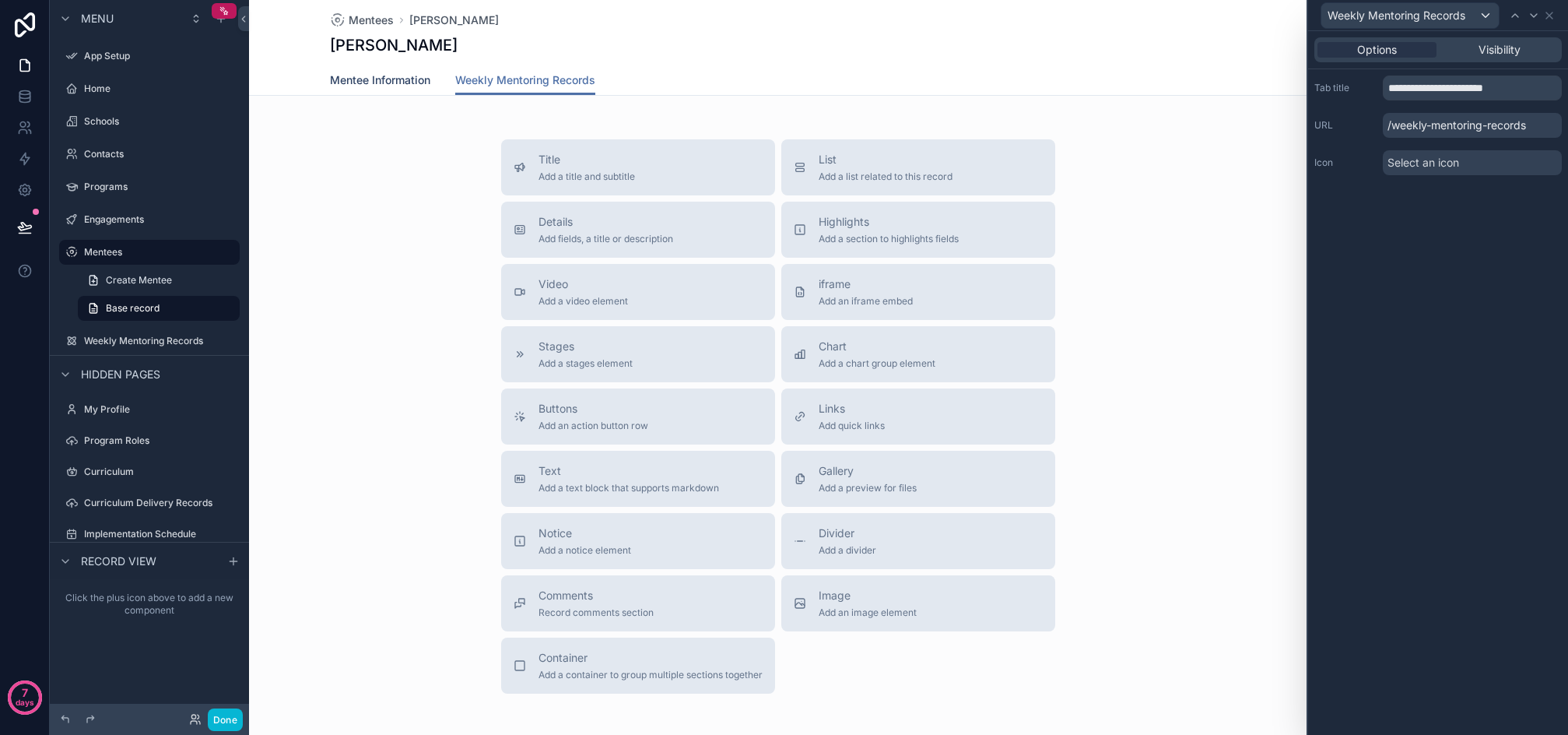
click at [401, 83] on span "Mentee Information" at bounding box center [380, 80] width 101 height 16
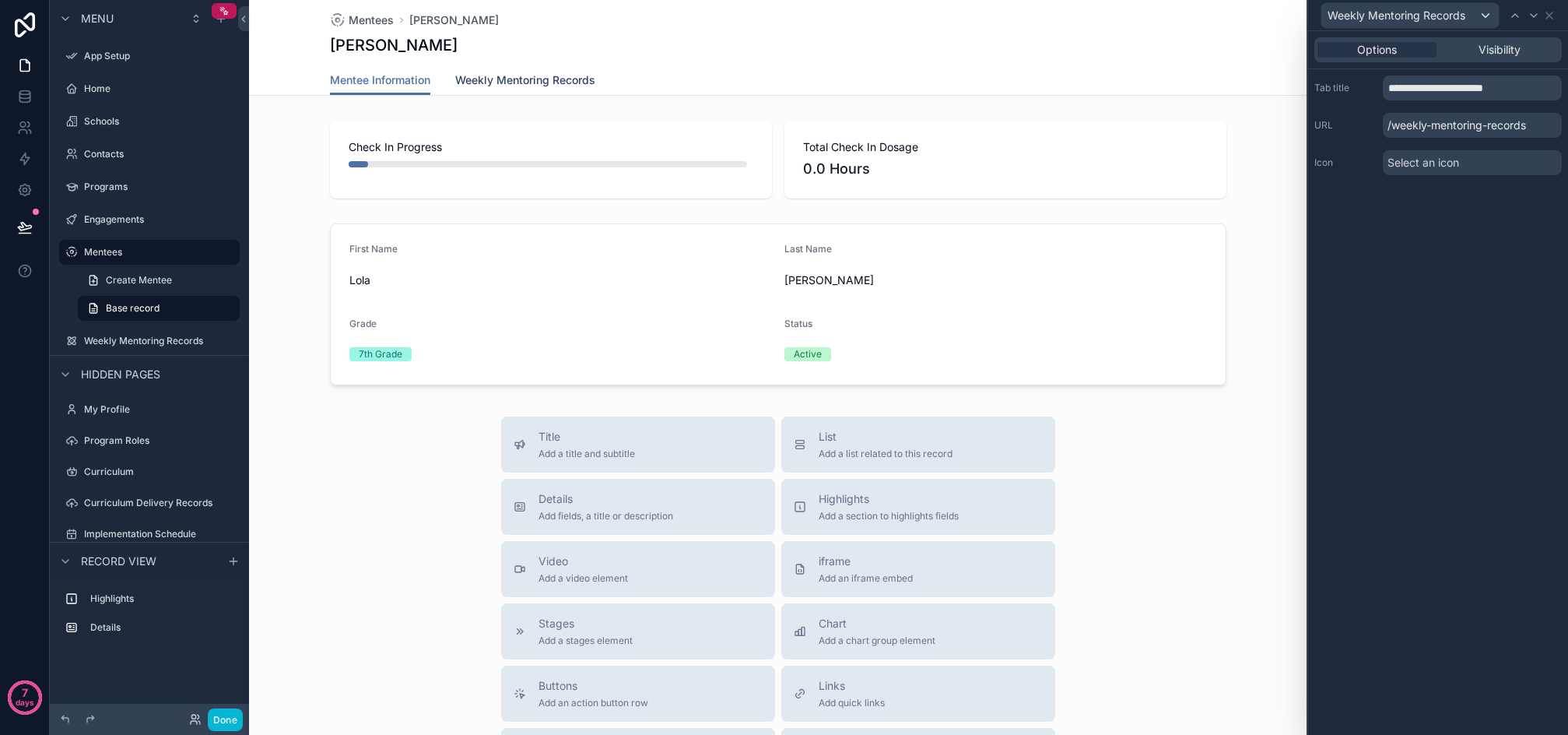
click at [523, 83] on span "Weekly Mentoring Records" at bounding box center [526, 80] width 140 height 16
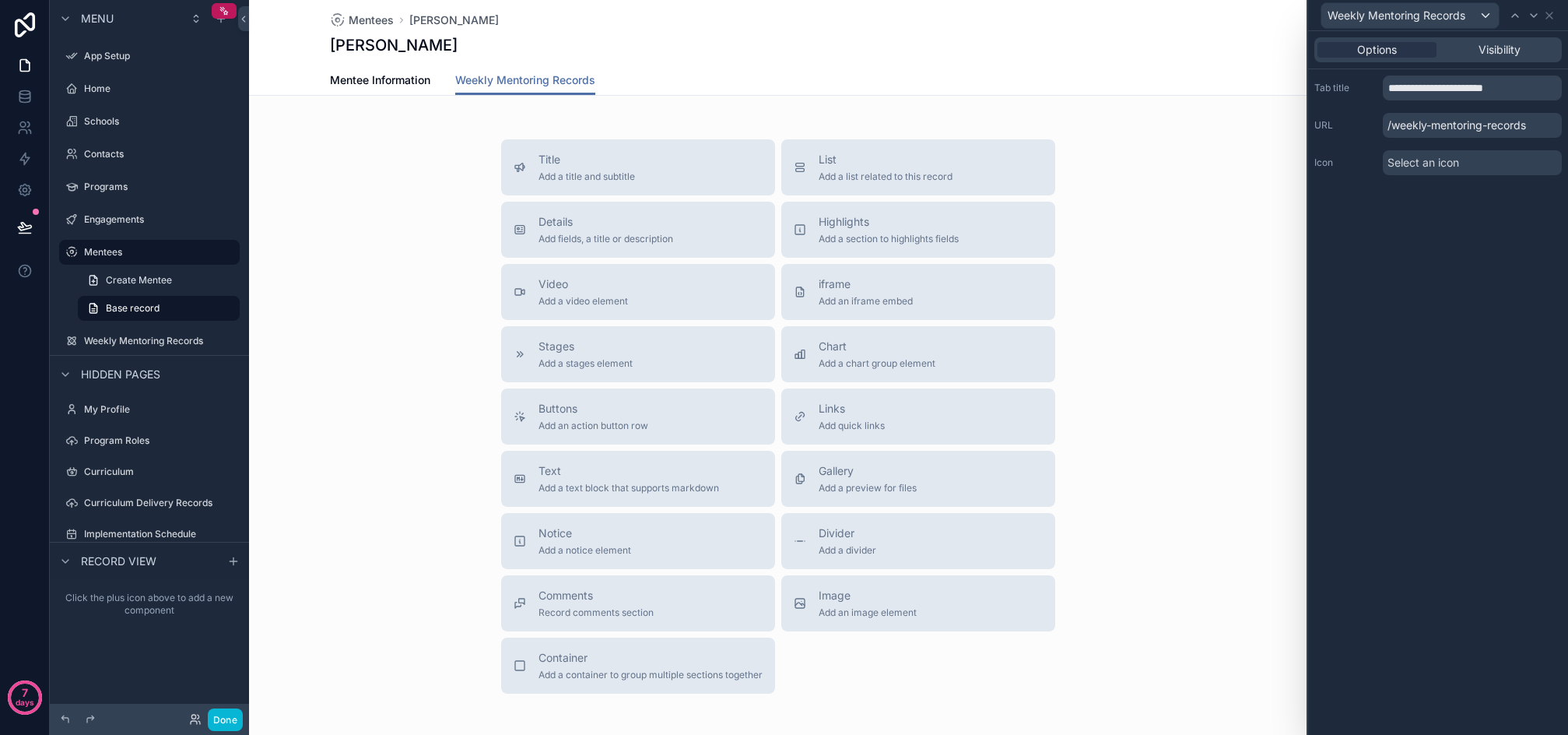
click at [390, 189] on div "Title Add a title and subtitle List Add a list related to this record Details A…" at bounding box center [778, 417] width 1058 height 554
click at [841, 160] on span "List" at bounding box center [886, 160] width 134 height 16
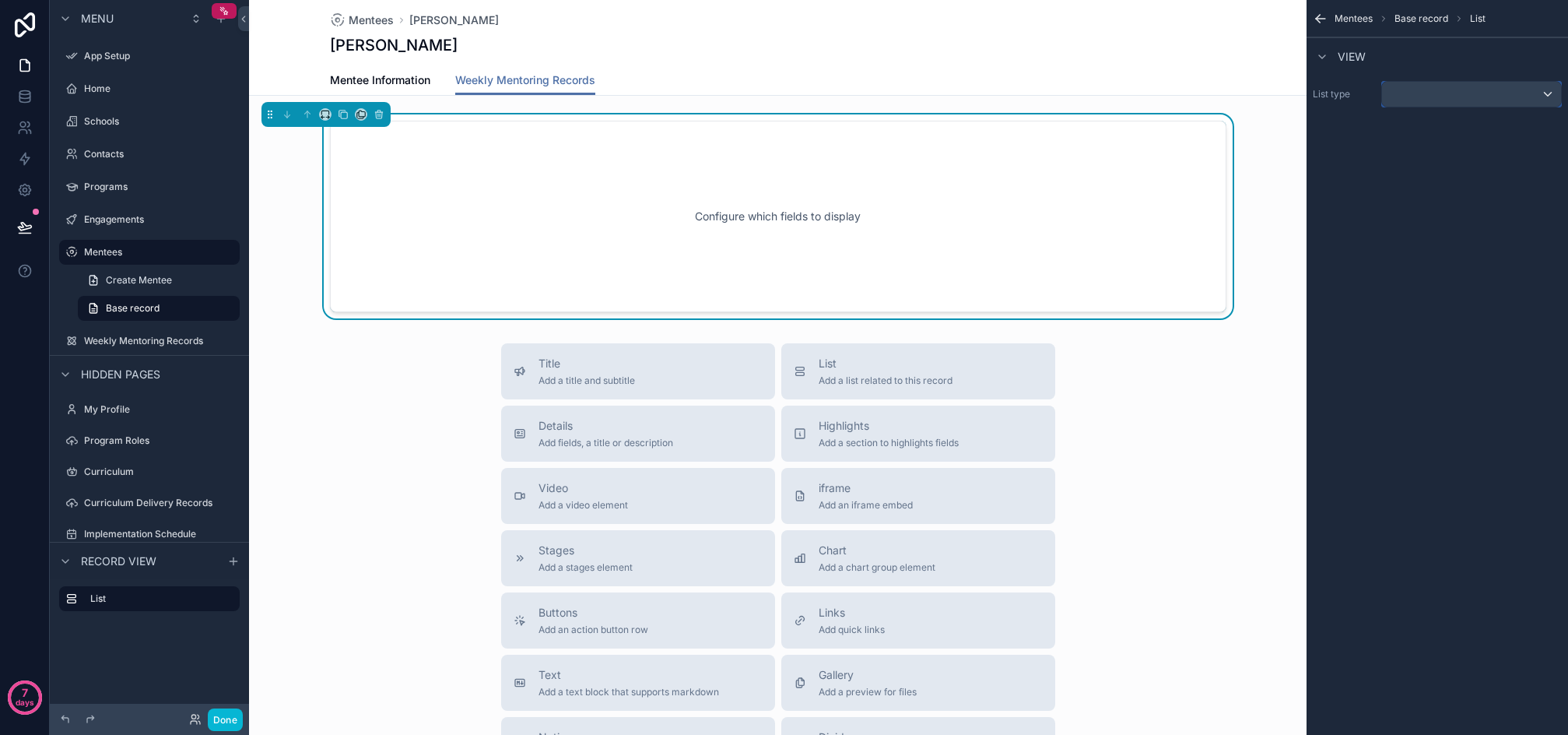
click at [1439, 94] on div "scrollable content" at bounding box center [1471, 94] width 179 height 25
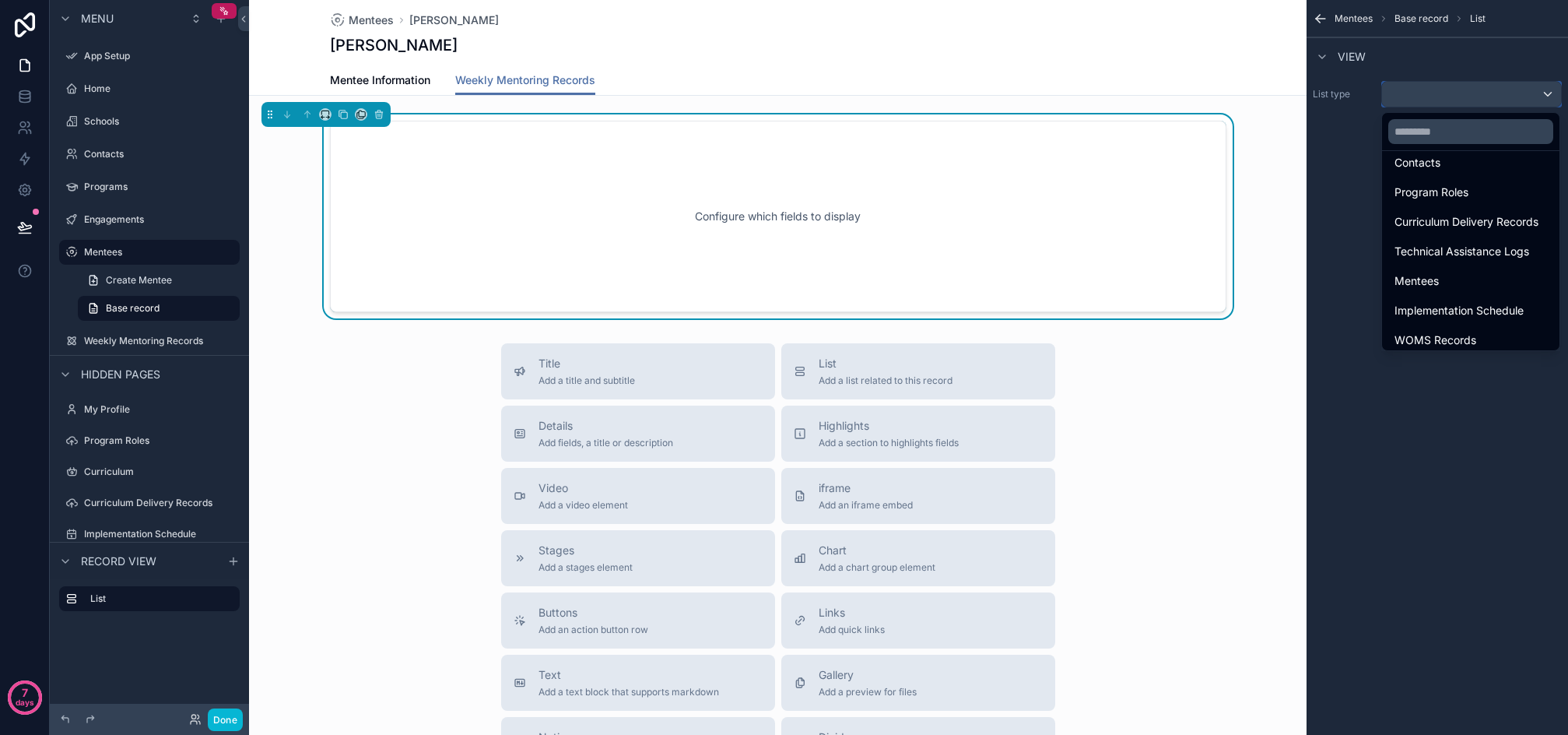
scroll to position [193, 0]
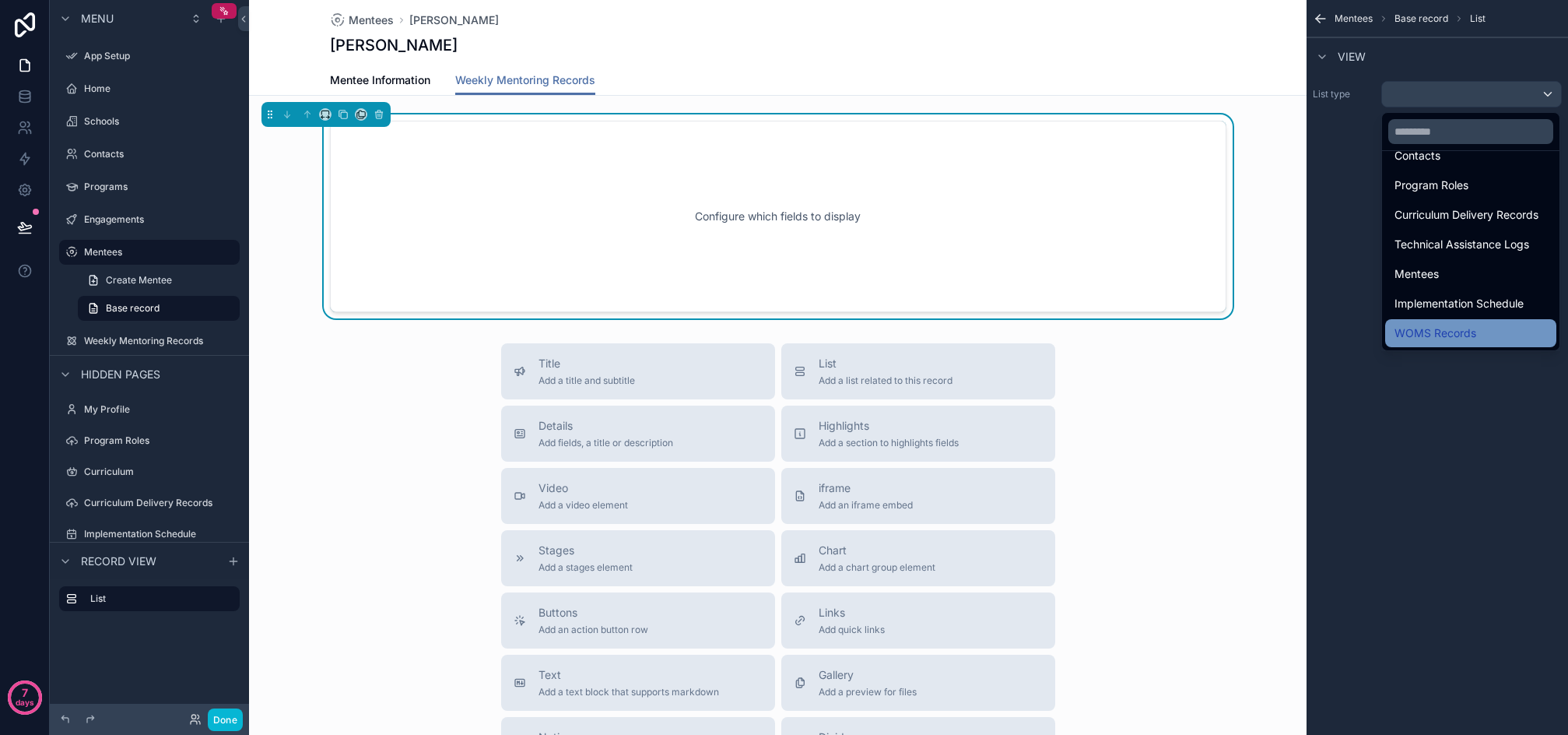
click at [1498, 327] on div "WOMS Records" at bounding box center [1471, 333] width 153 height 19
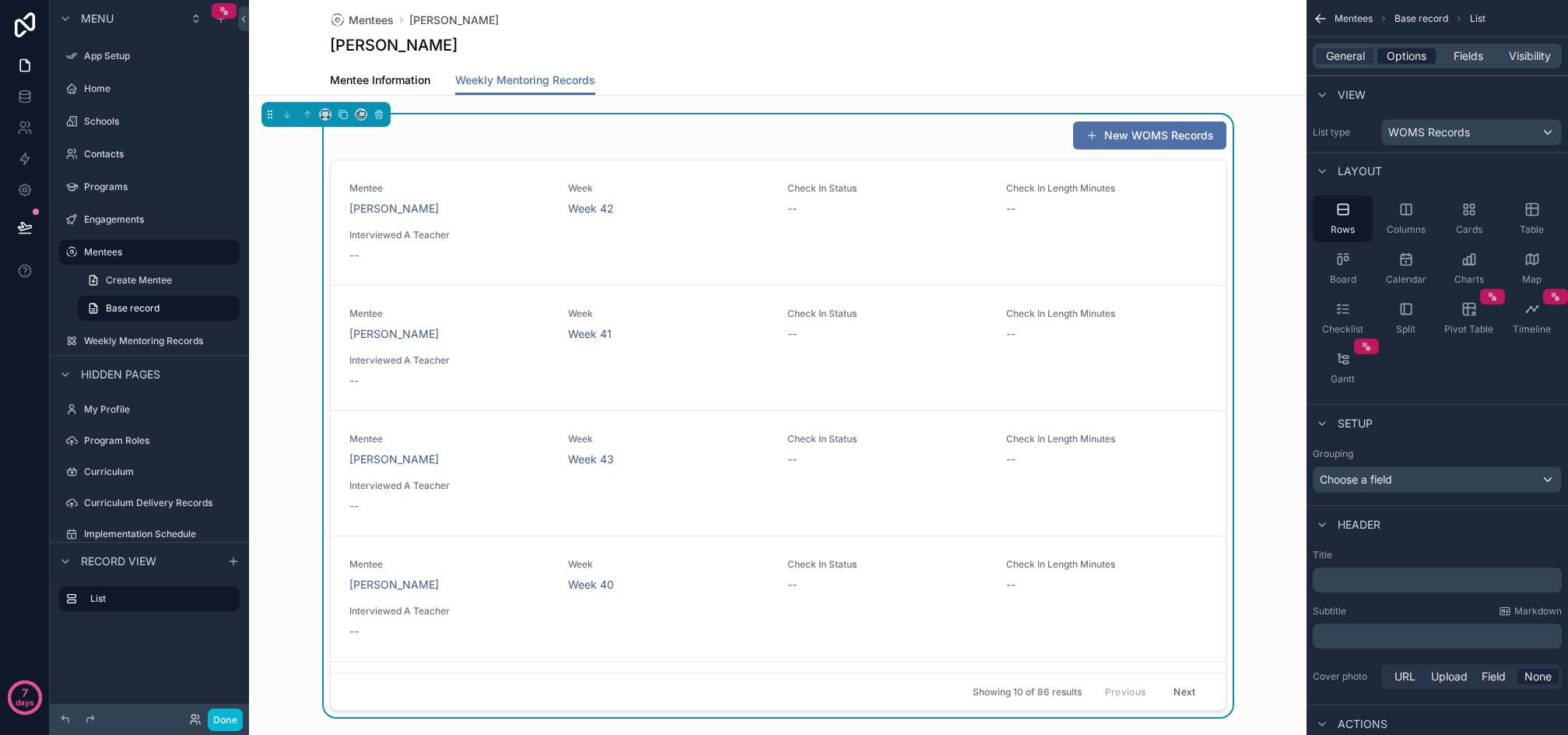
click at [1413, 61] on span "Options" at bounding box center [1407, 56] width 40 height 16
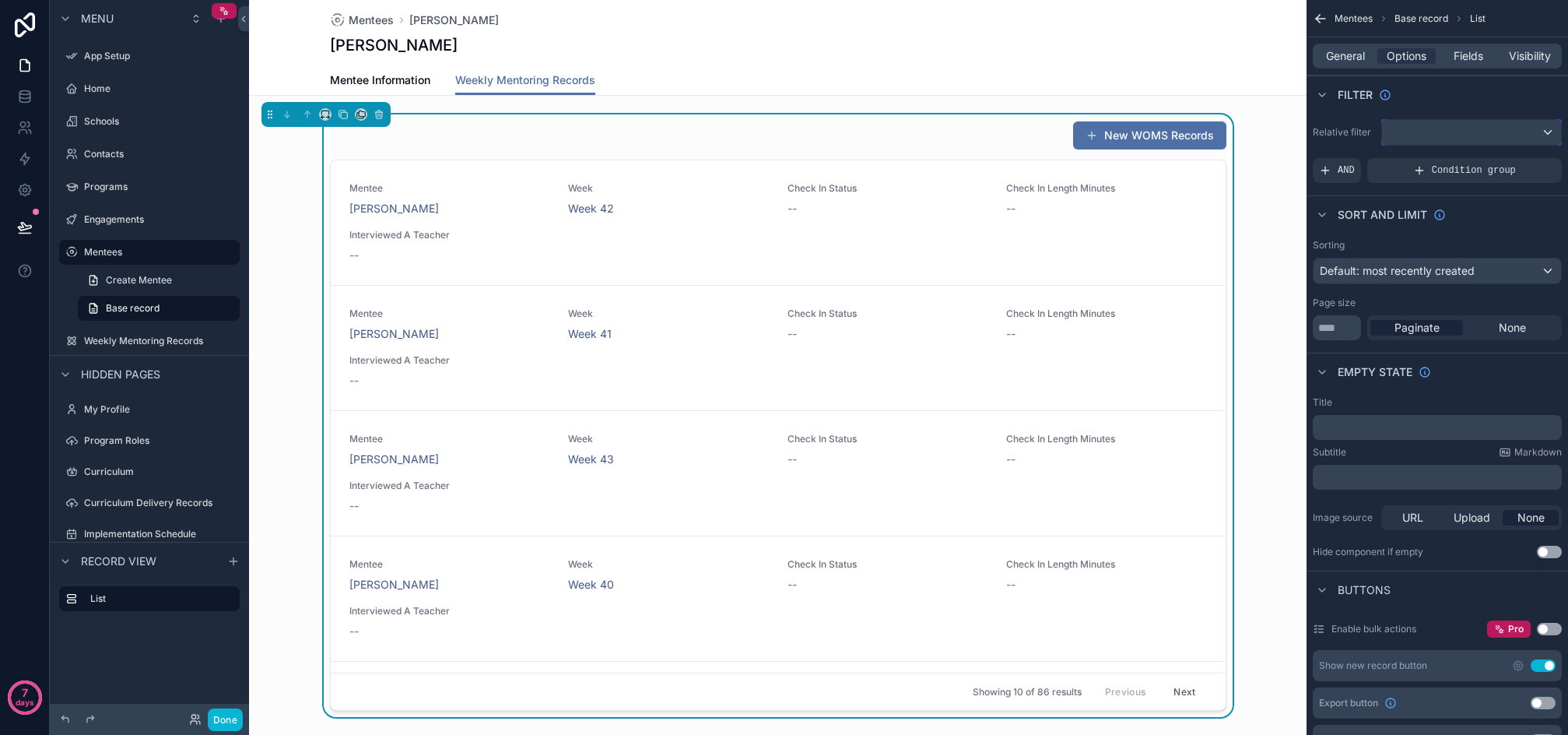
click at [1456, 136] on div "scrollable content" at bounding box center [1471, 133] width 179 height 25
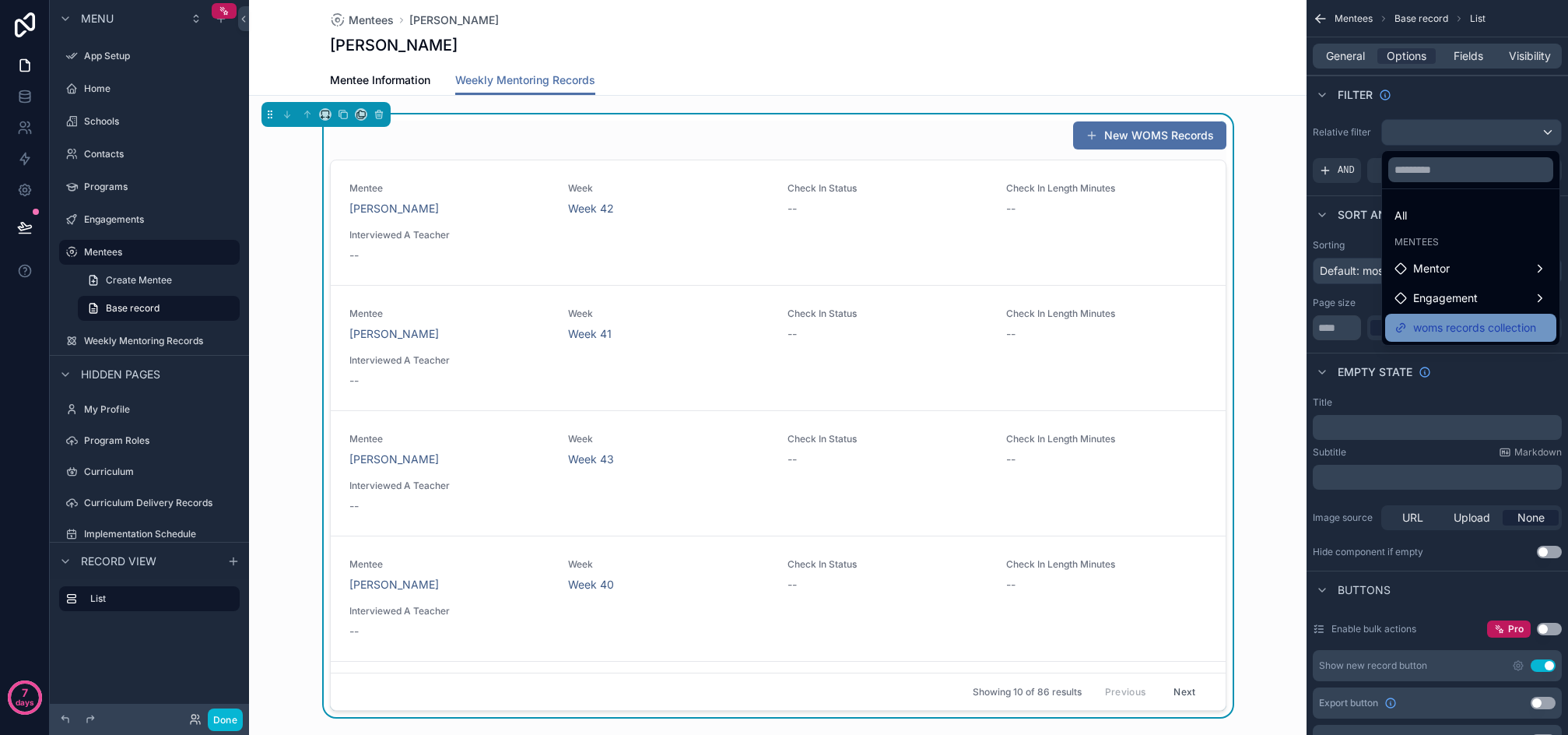
click at [1520, 332] on span "woms records collection" at bounding box center [1475, 328] width 123 height 19
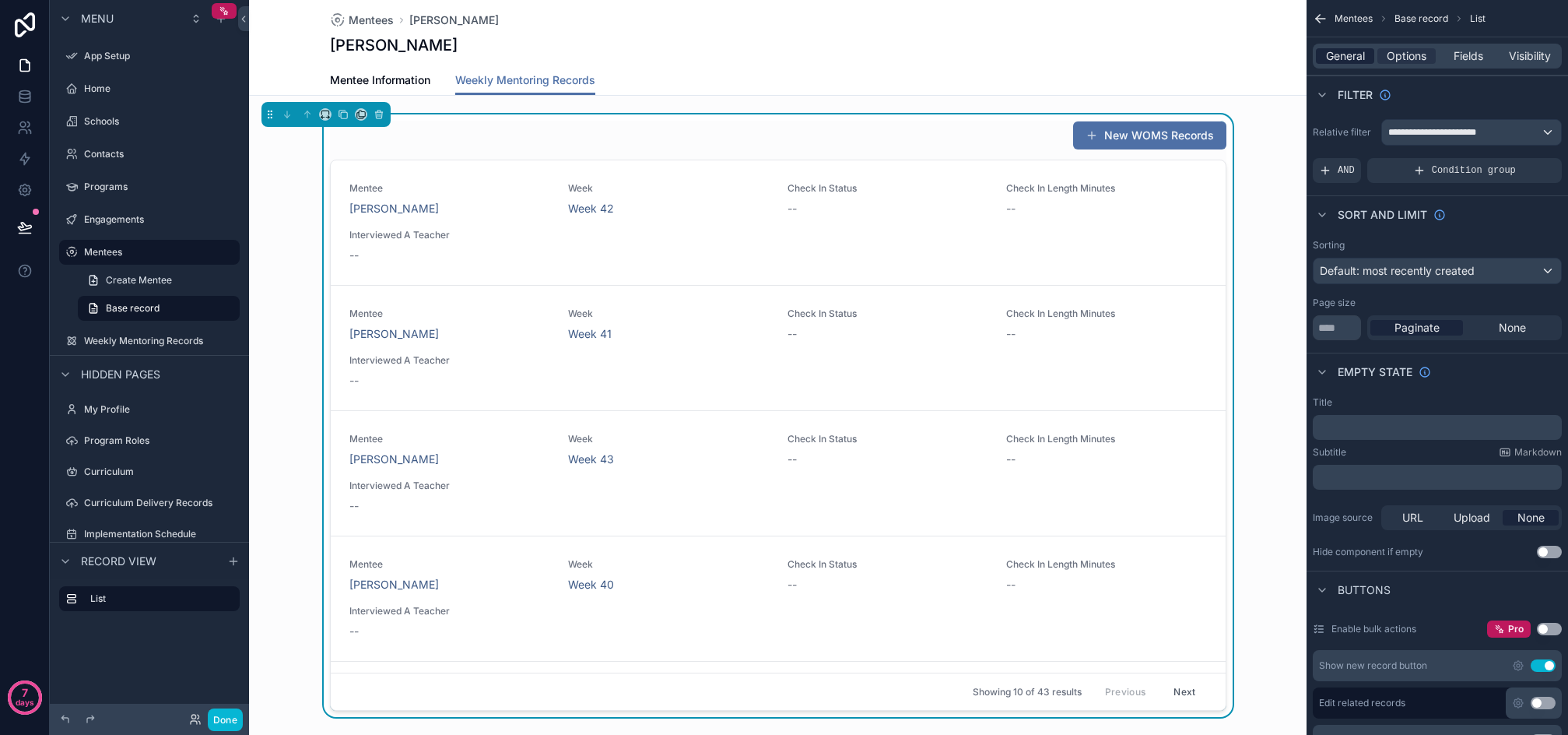
click at [1337, 55] on span "General" at bounding box center [1346, 56] width 39 height 16
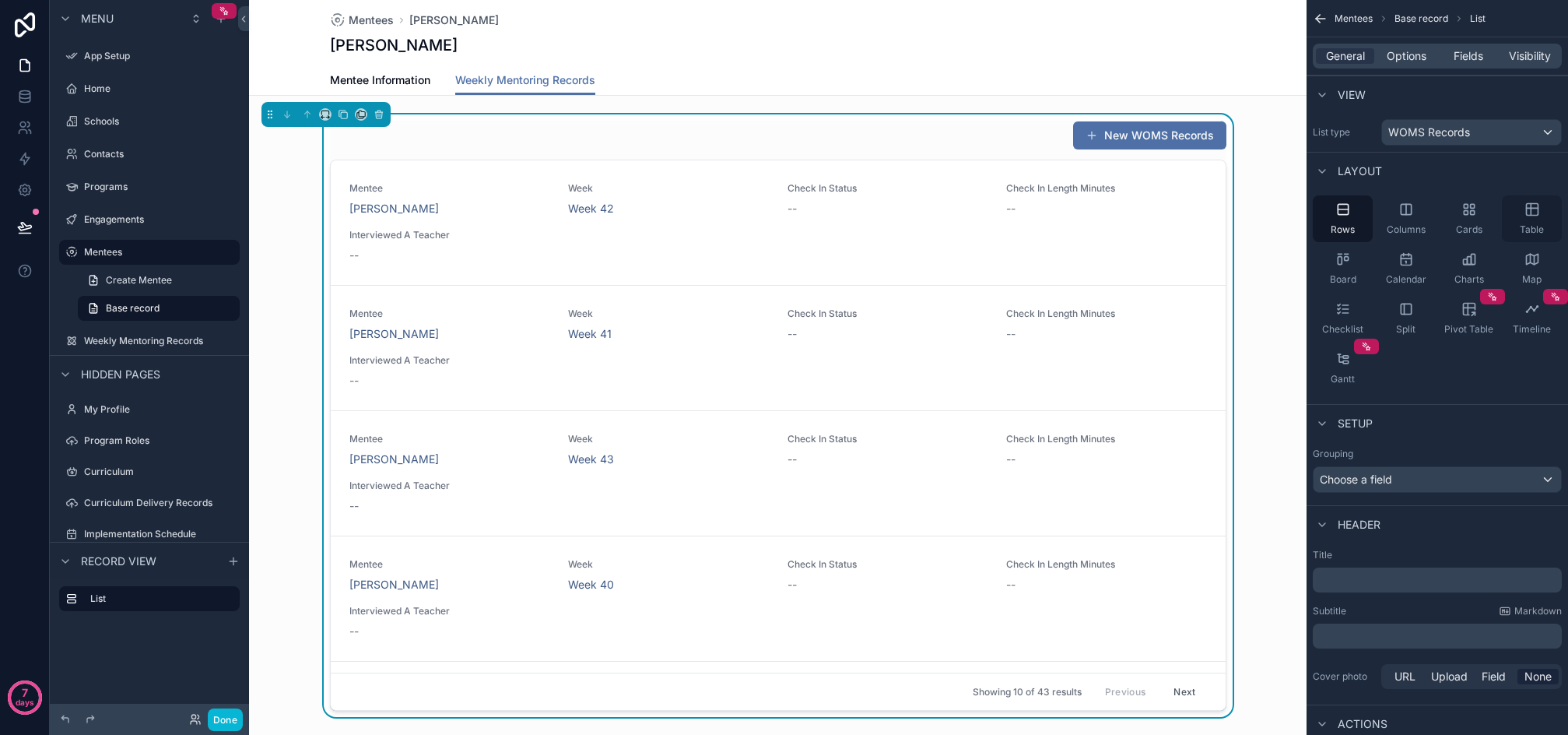
click at [1538, 218] on div "Table" at bounding box center [1532, 218] width 60 height 47
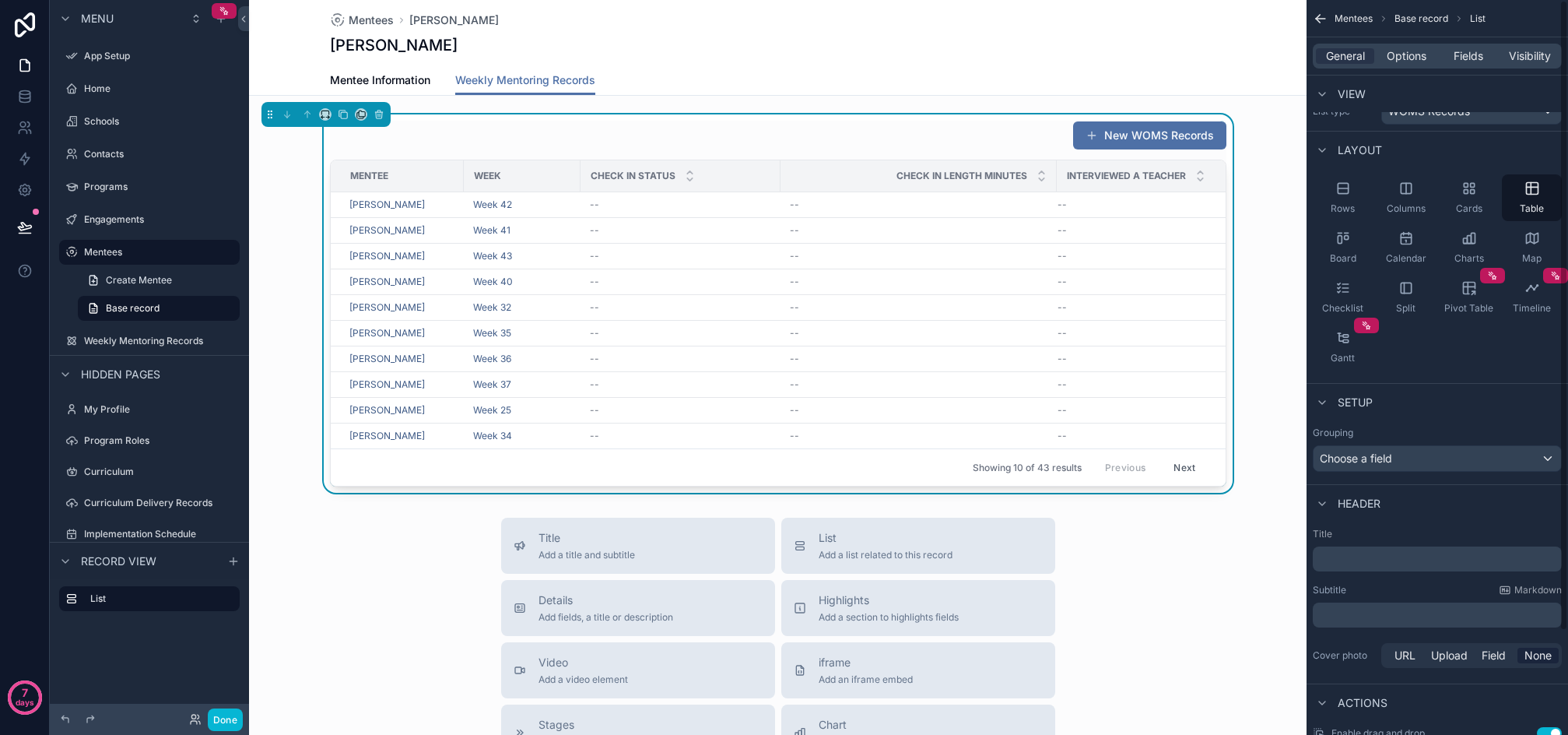
scroll to position [0, 0]
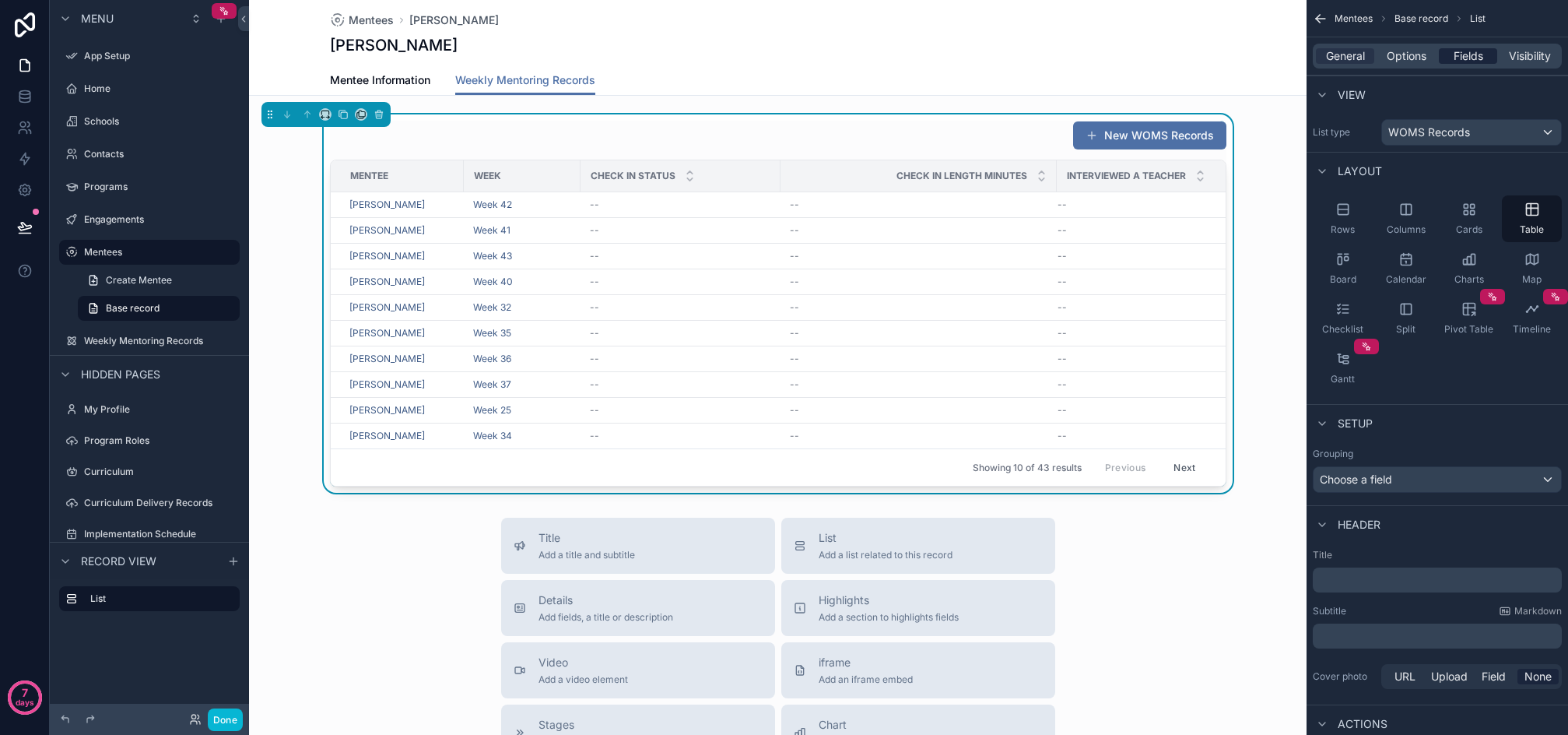
click at [1480, 59] on span "Fields" at bounding box center [1469, 56] width 30 height 16
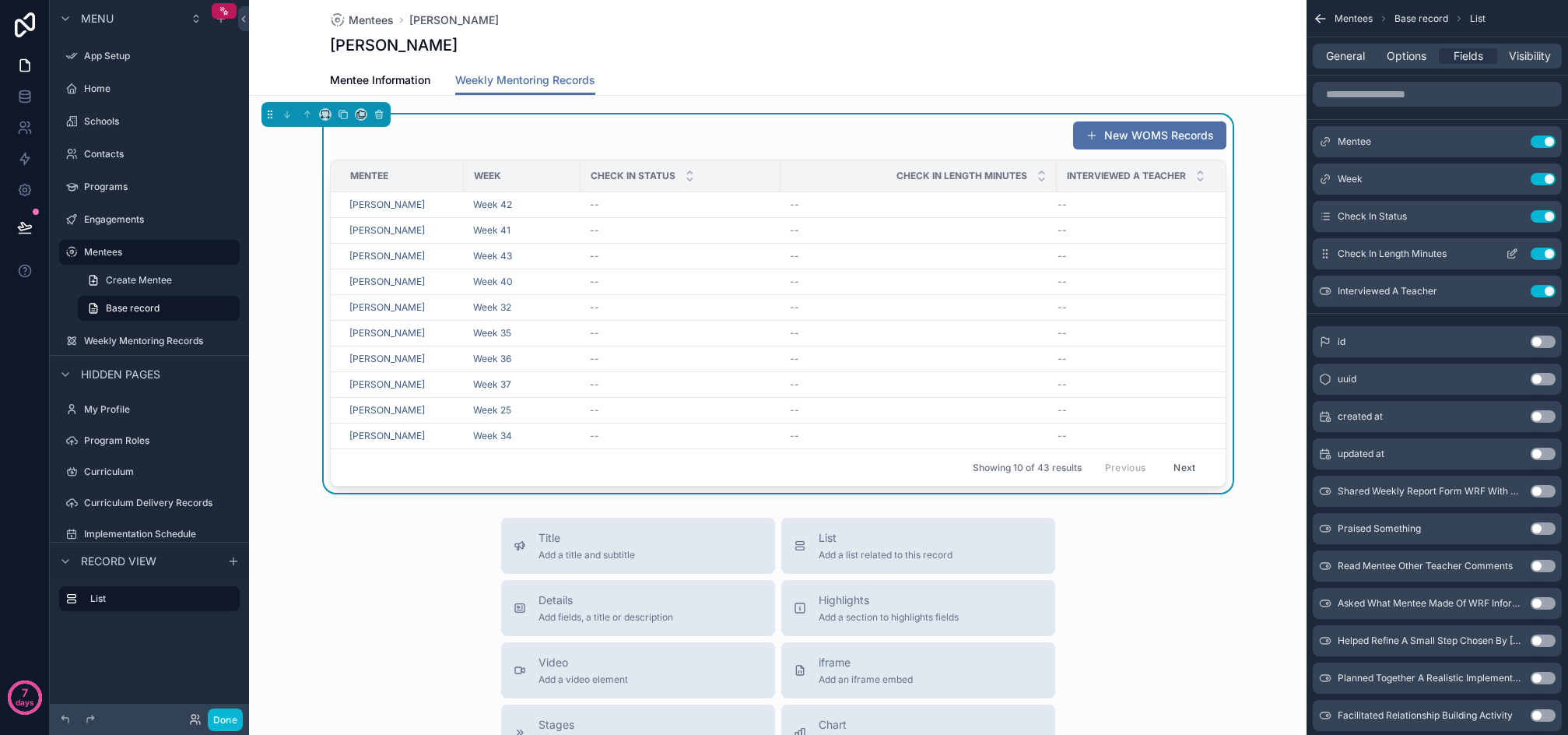
click at [1534, 252] on button "Use setting" at bounding box center [1544, 254] width 25 height 12
click at [1542, 250] on button "Use setting" at bounding box center [1544, 254] width 25 height 12
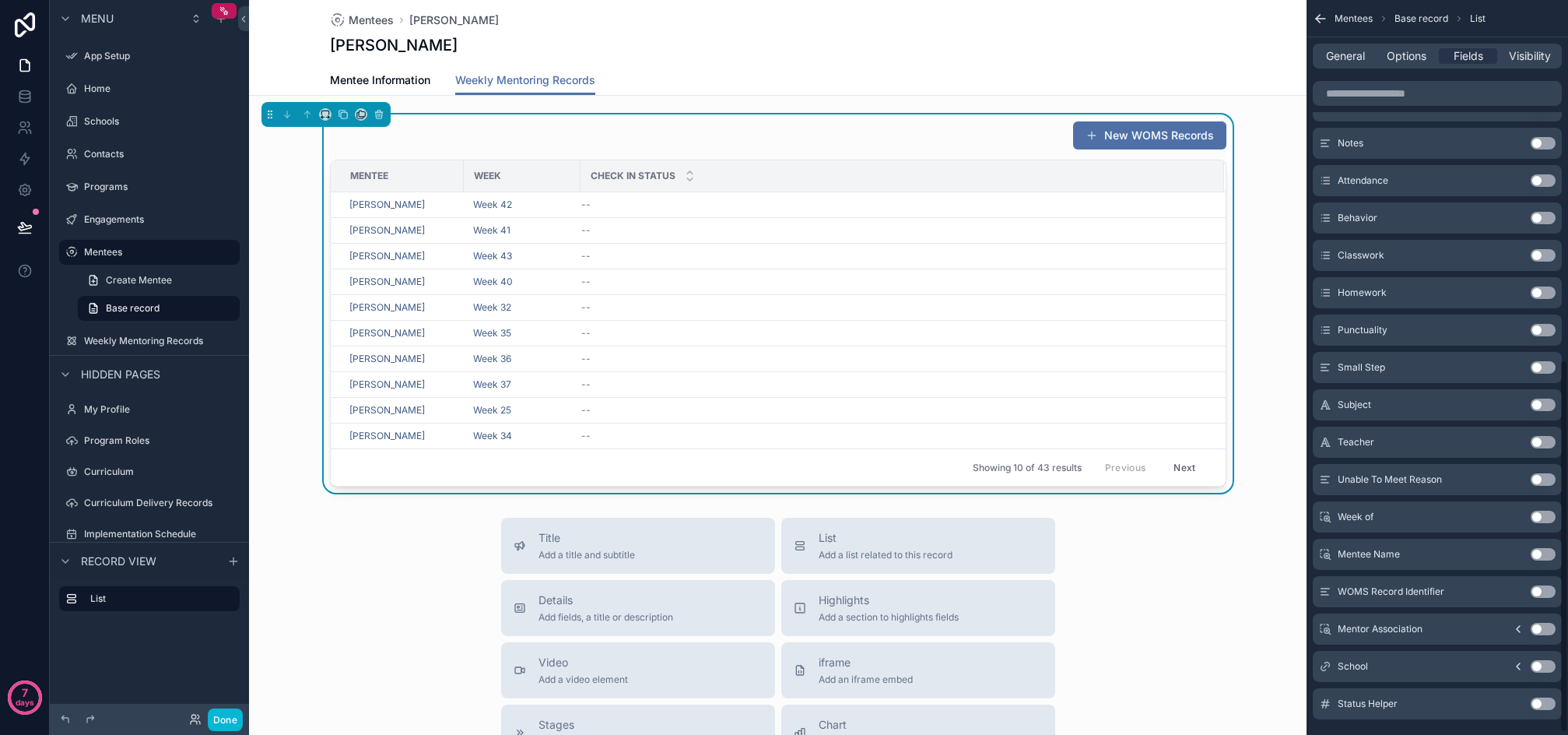
scroll to position [712, 0]
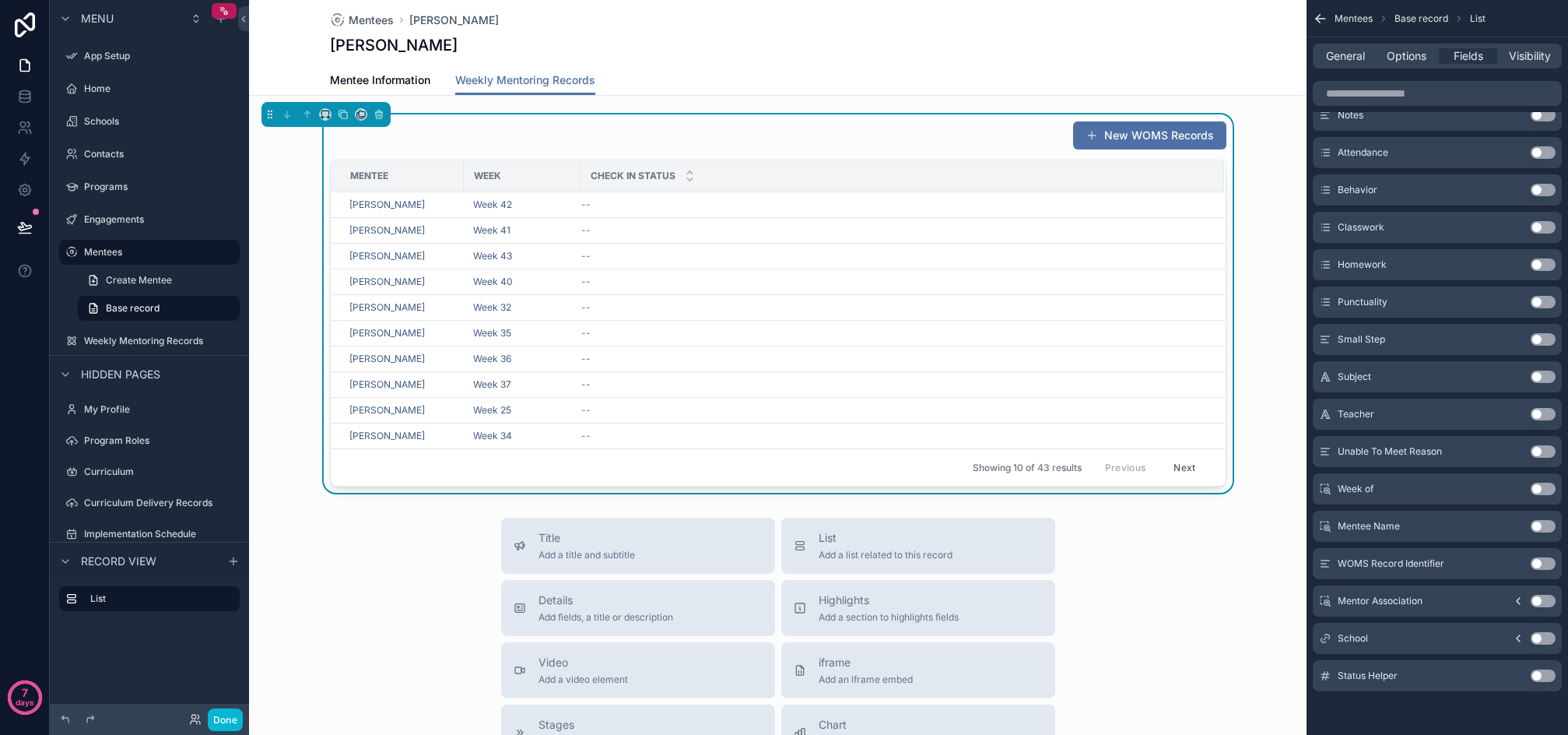
click at [1543, 483] on button "Use setting" at bounding box center [1544, 489] width 25 height 12
click at [1541, 526] on button "Use setting" at bounding box center [1544, 527] width 25 height 12
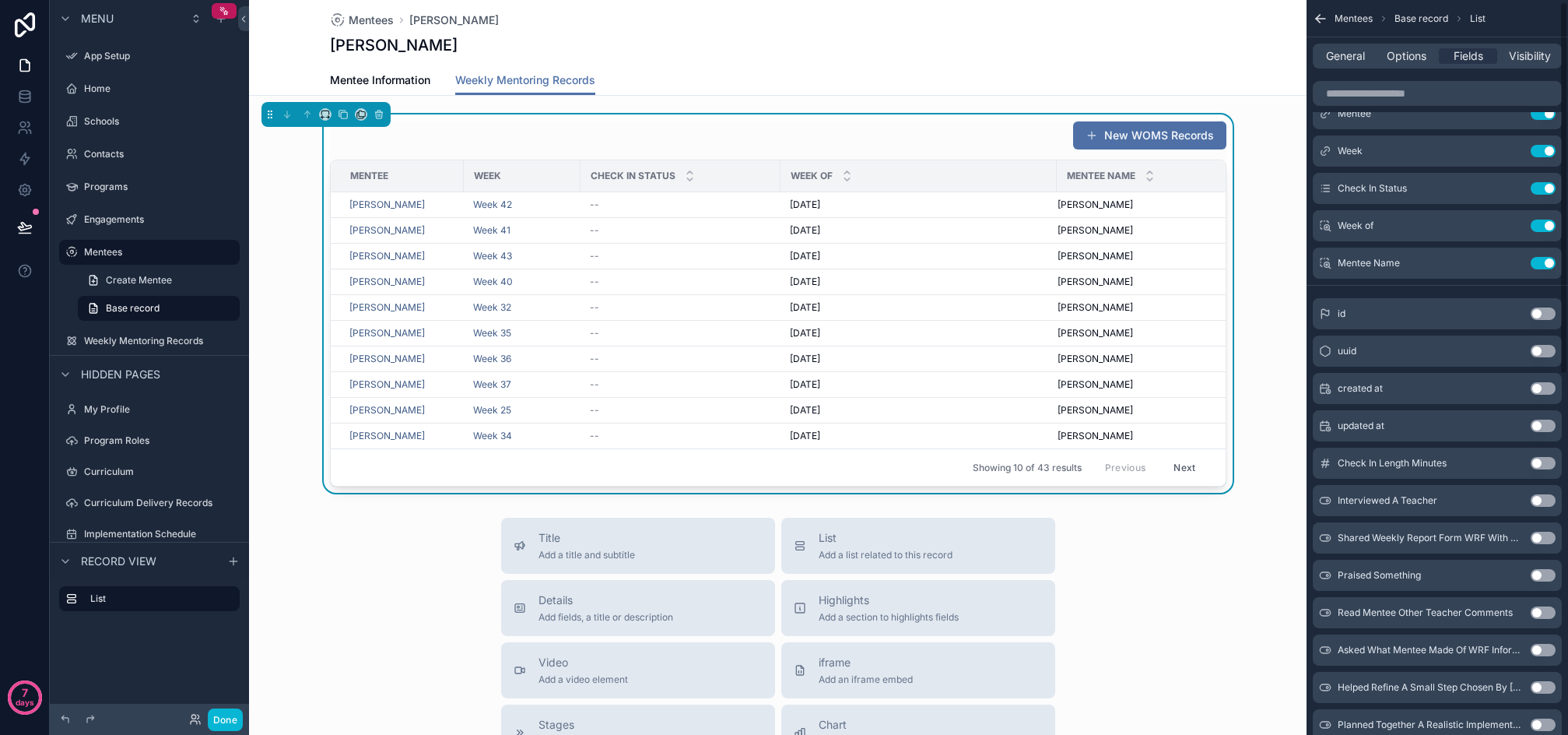
scroll to position [0, 0]
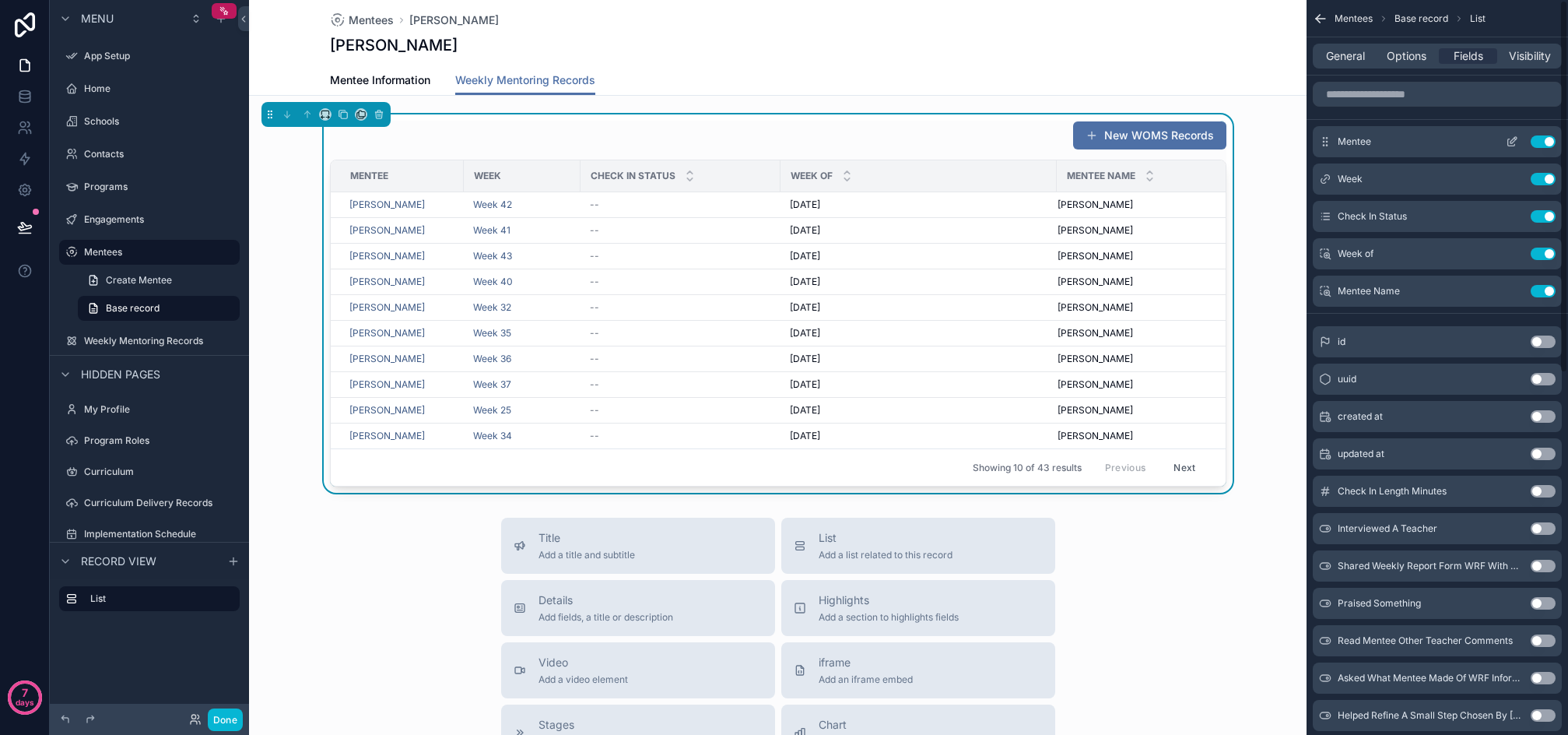
click at [1547, 138] on button "Use setting" at bounding box center [1544, 142] width 25 height 12
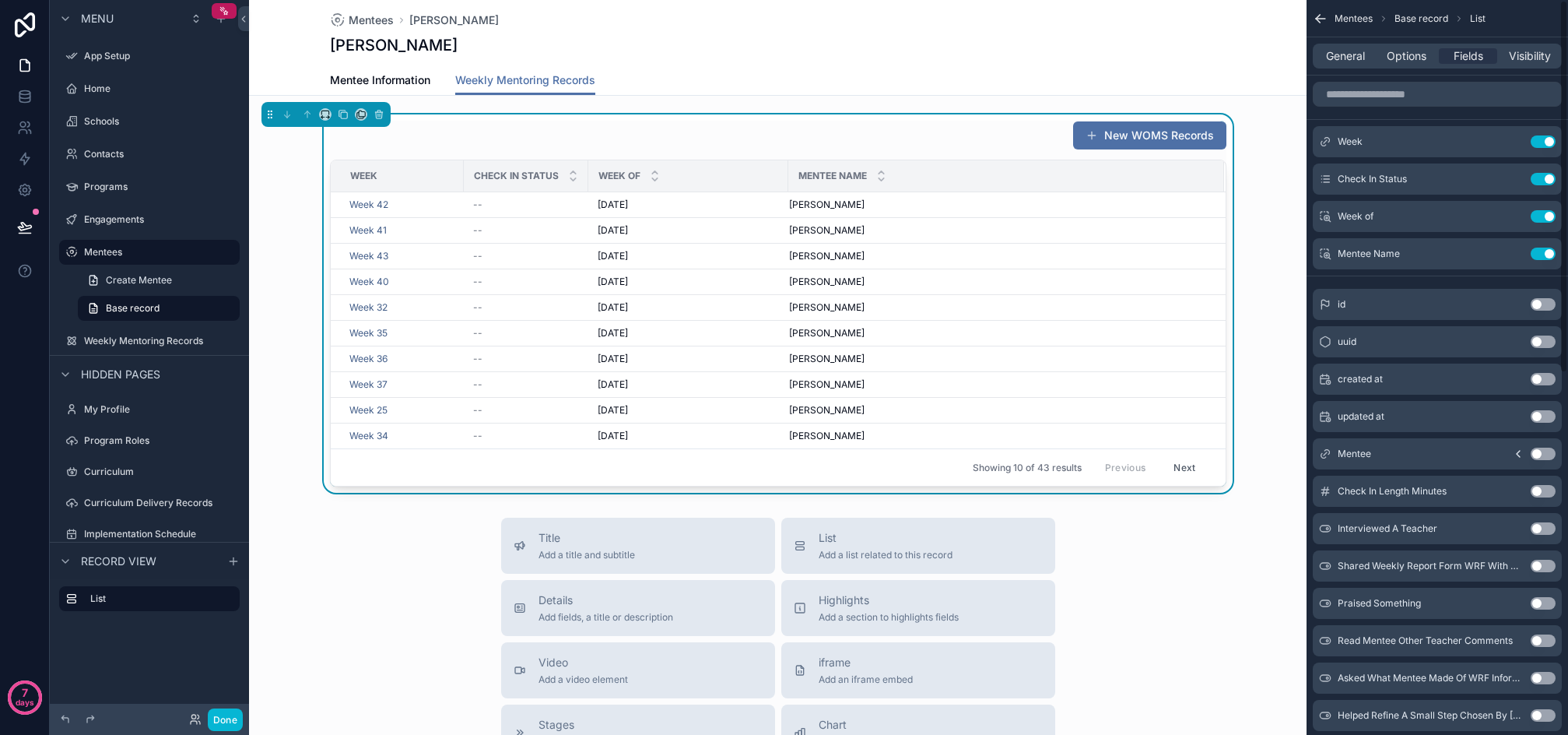
click at [1547, 138] on button "Use setting" at bounding box center [1544, 142] width 25 height 12
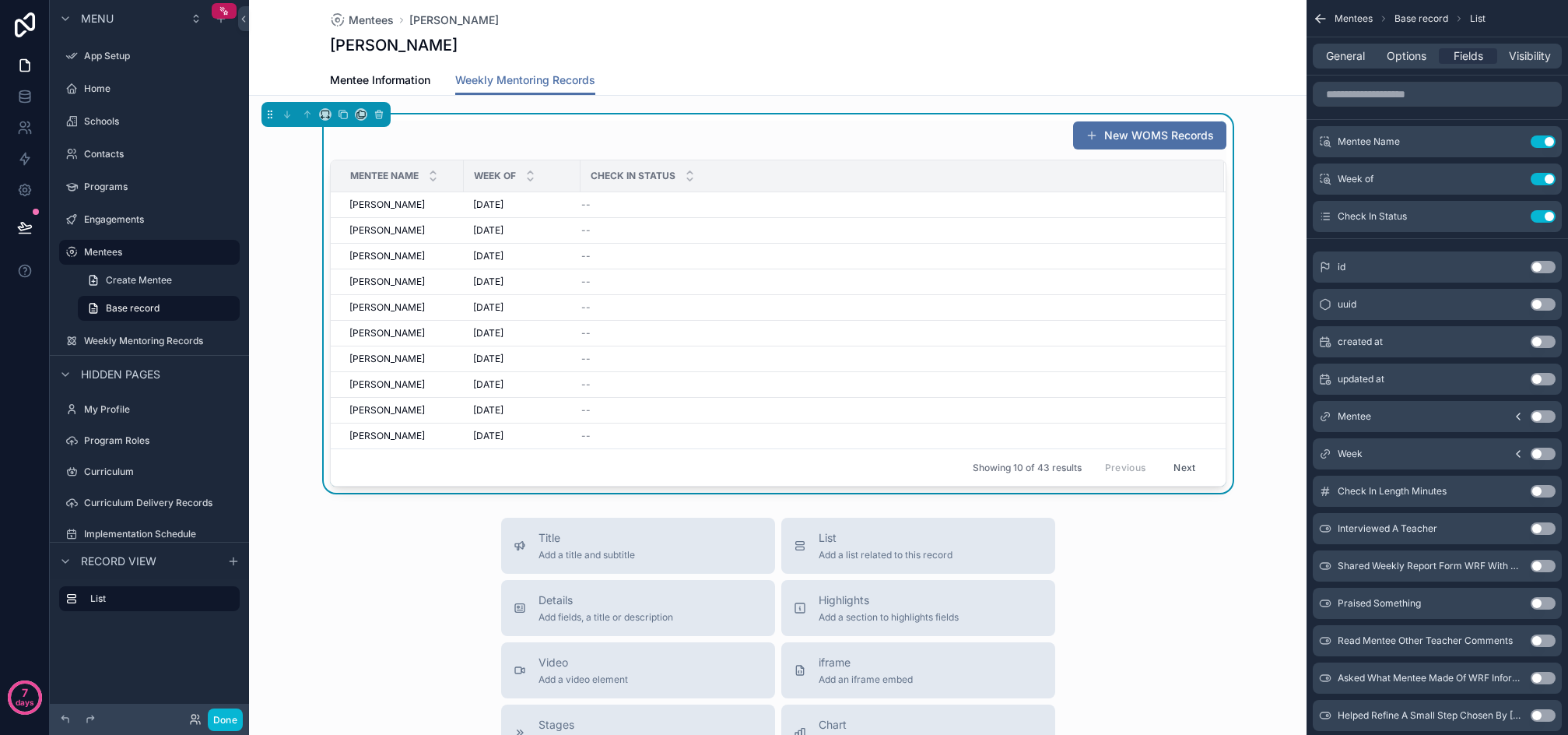
click at [882, 131] on div "New WOMS Records" at bounding box center [778, 136] width 896 height 30
click at [222, 724] on button "Done" at bounding box center [225, 719] width 35 height 23
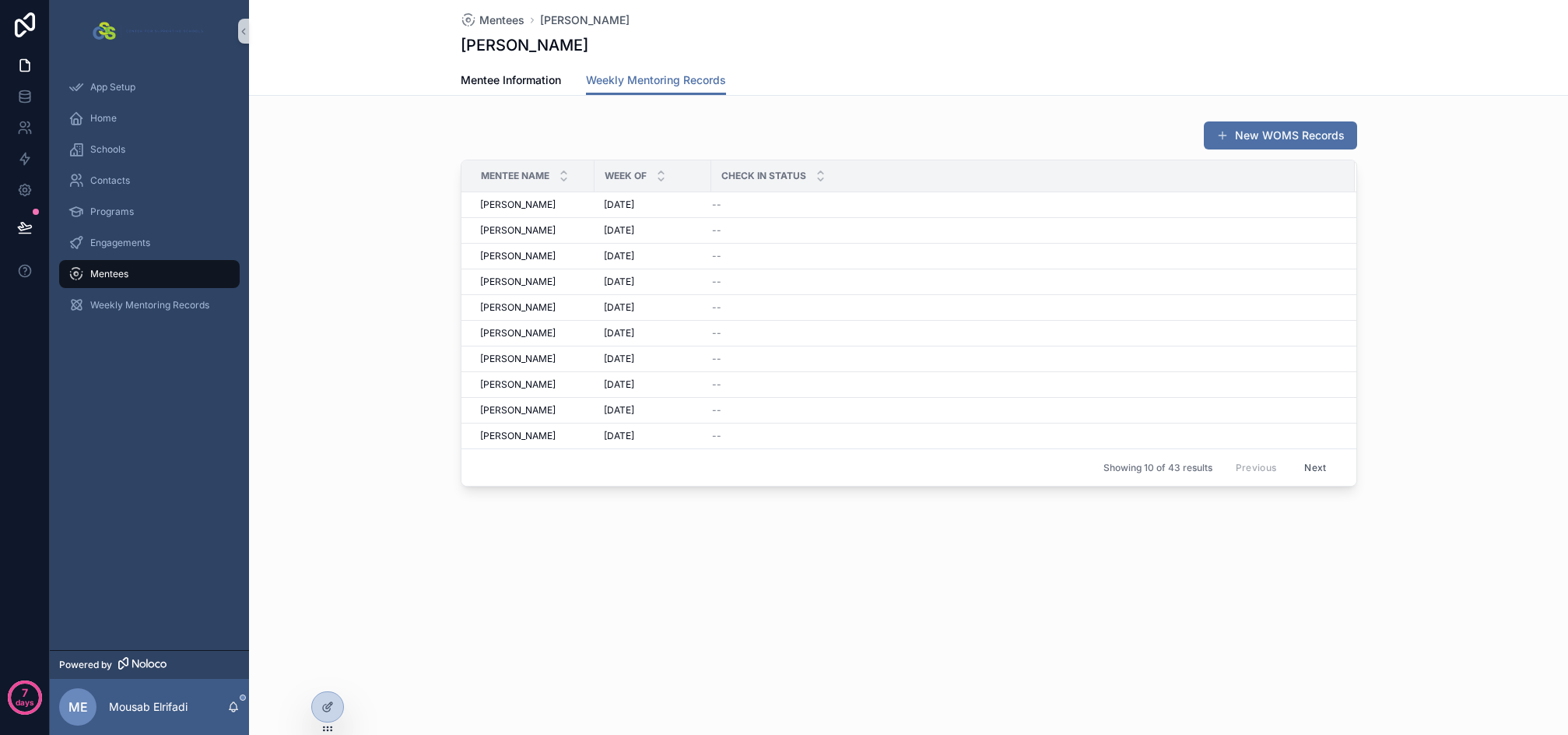
click at [752, 530] on div "Mentees Lola Pittman Lola Pittman Weekly Mentoring Records Mentee Information W…" at bounding box center [908, 296] width 1319 height 592
click at [322, 699] on div at bounding box center [328, 707] width 31 height 30
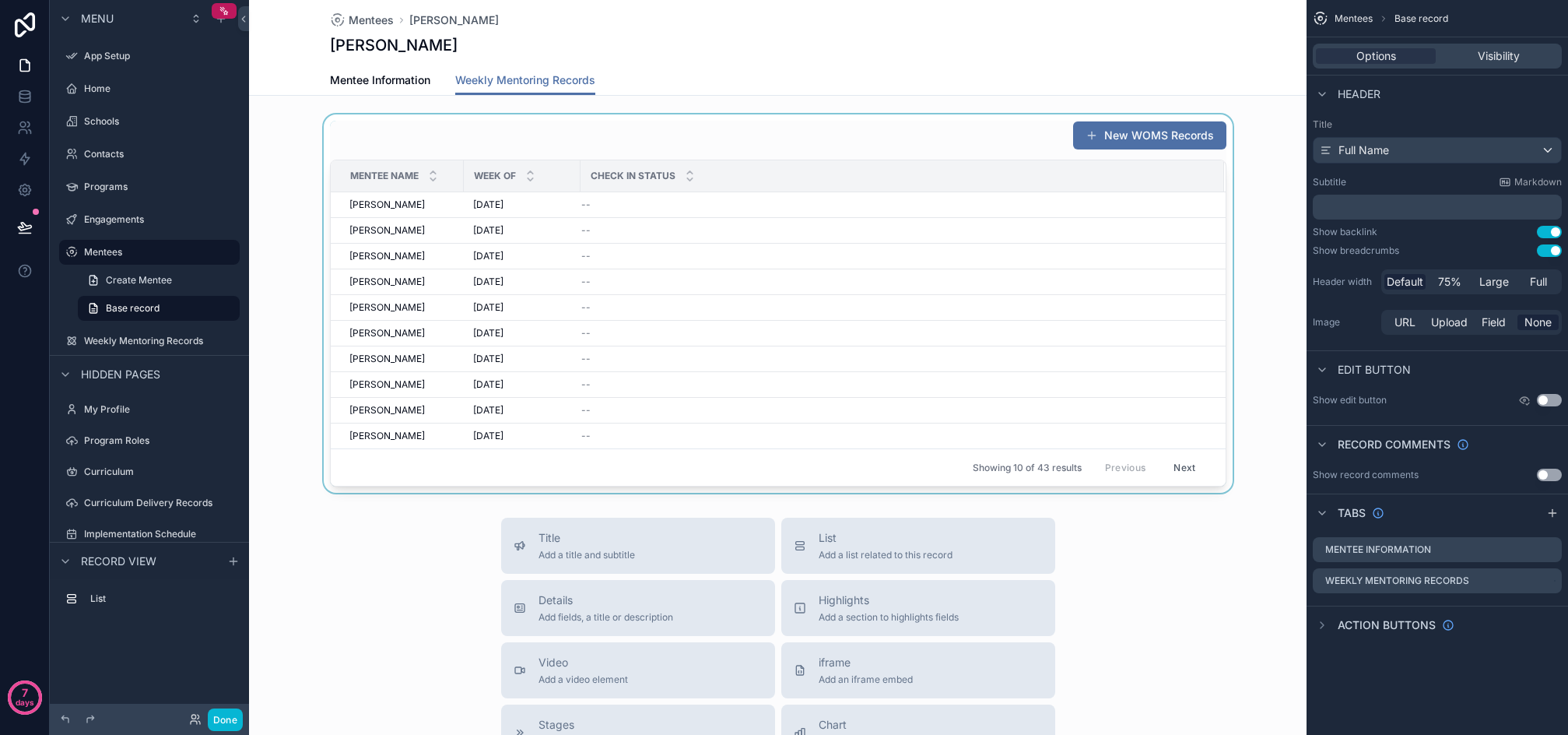
click at [807, 136] on div "scrollable content" at bounding box center [778, 304] width 1058 height 378
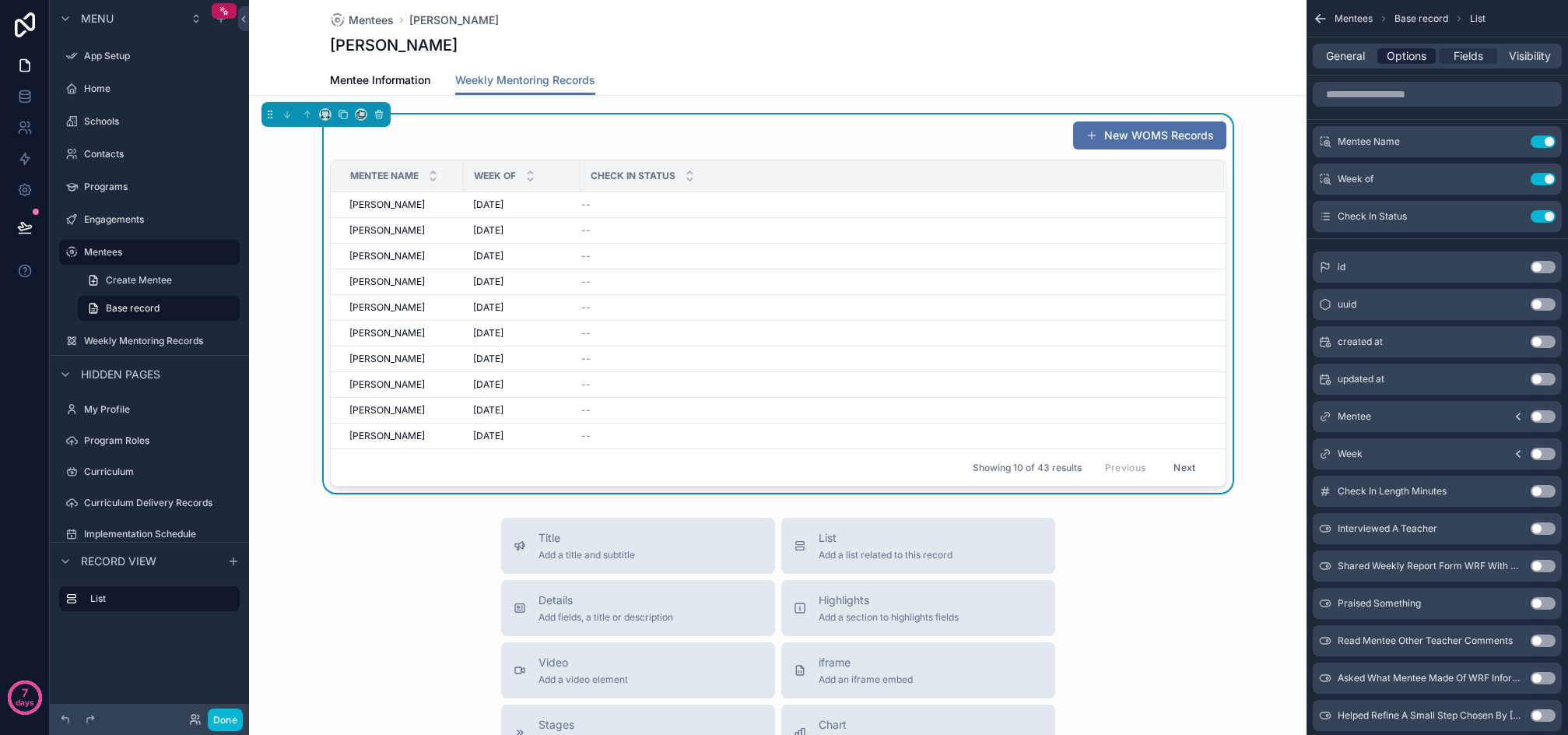
click at [1409, 51] on span "Options" at bounding box center [1407, 56] width 40 height 16
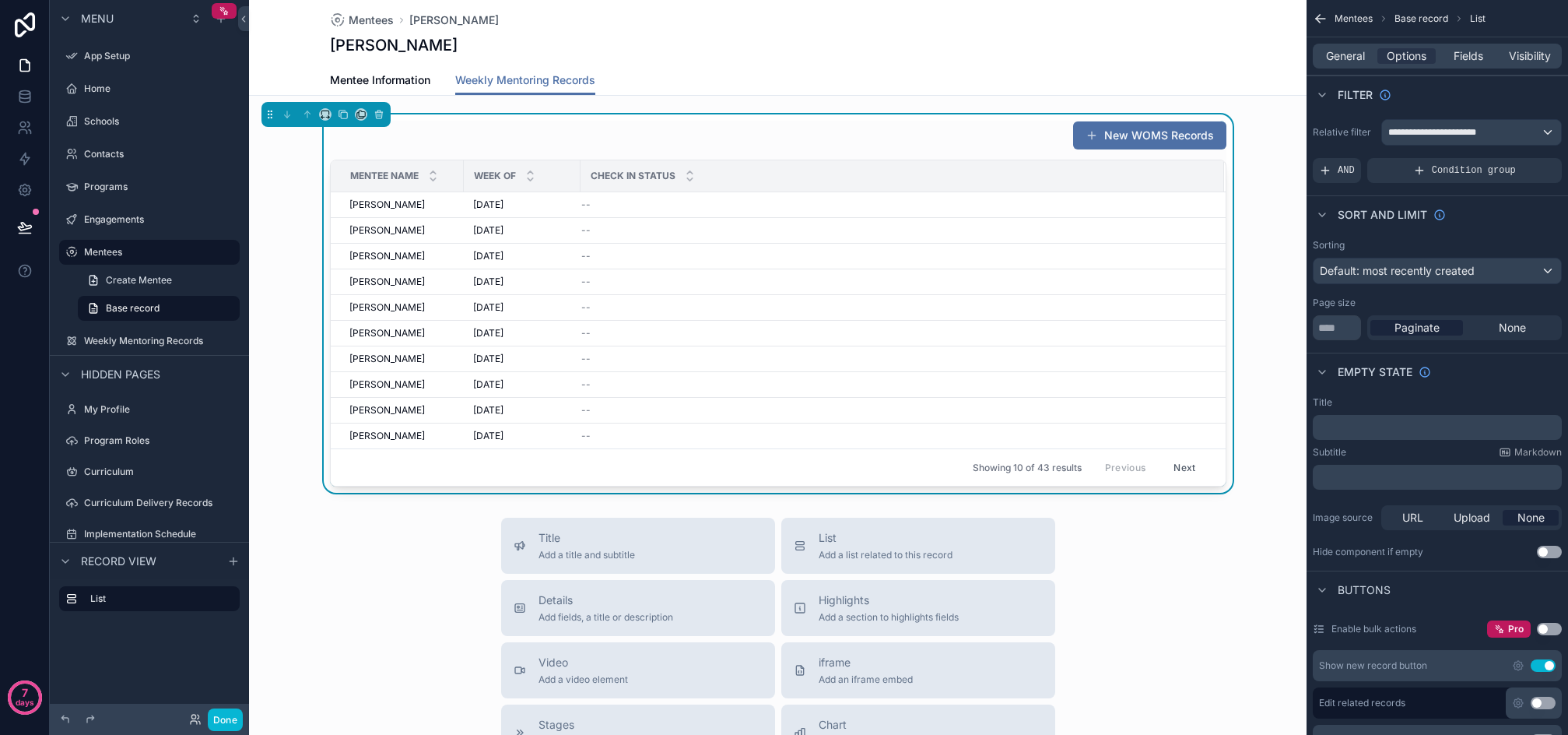
scroll to position [78, 0]
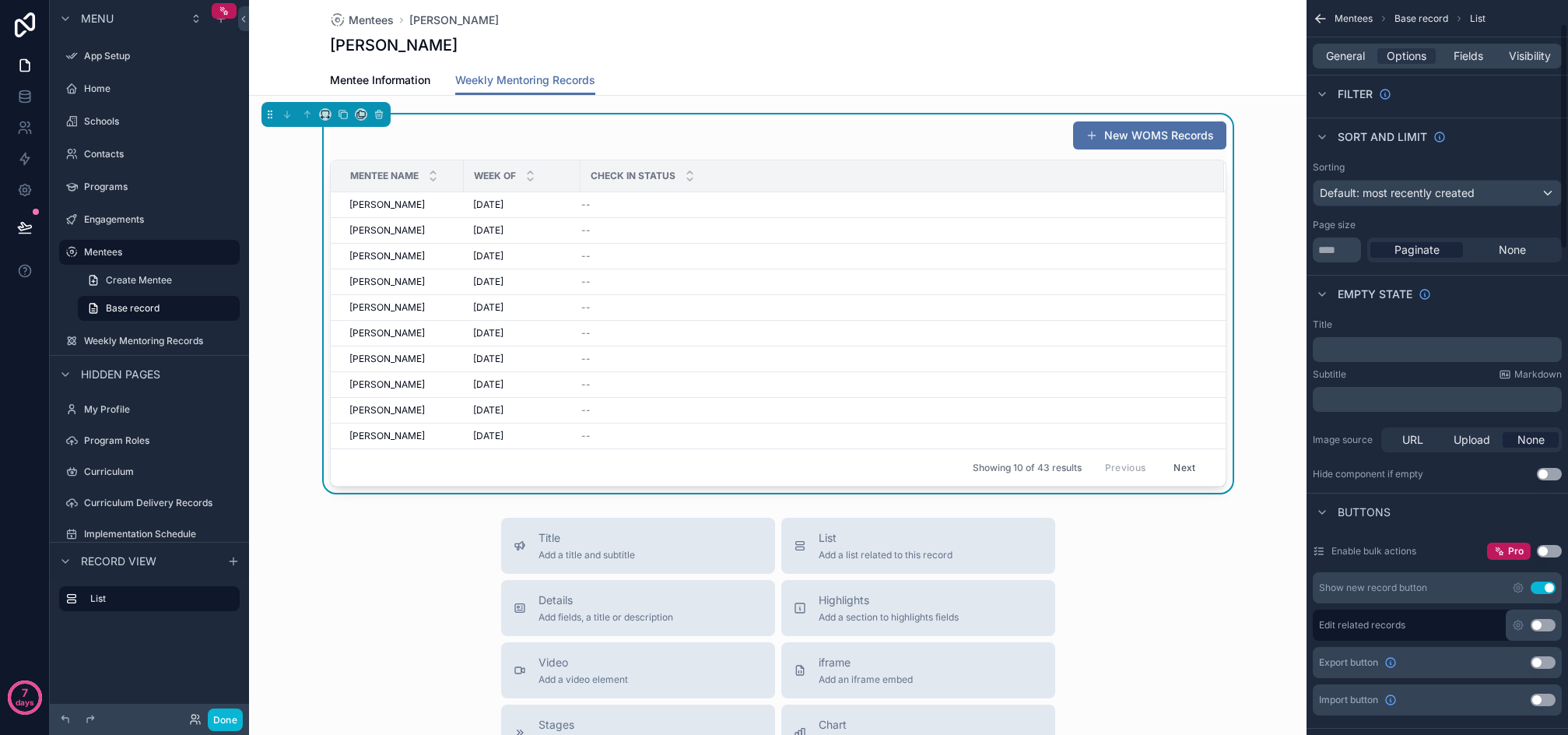
click at [1545, 584] on button "Use setting" at bounding box center [1544, 588] width 25 height 12
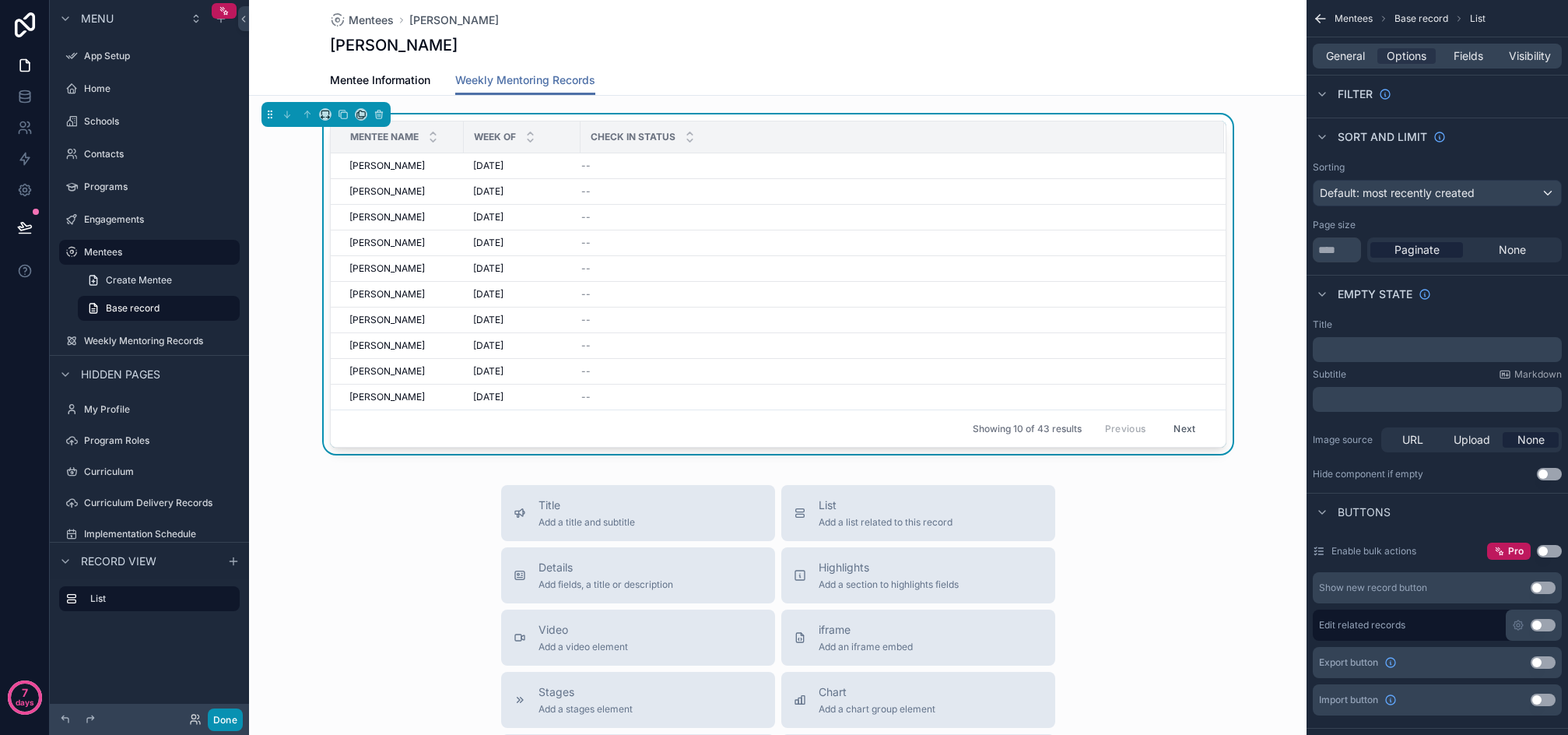
click at [232, 709] on button "Done" at bounding box center [225, 719] width 35 height 23
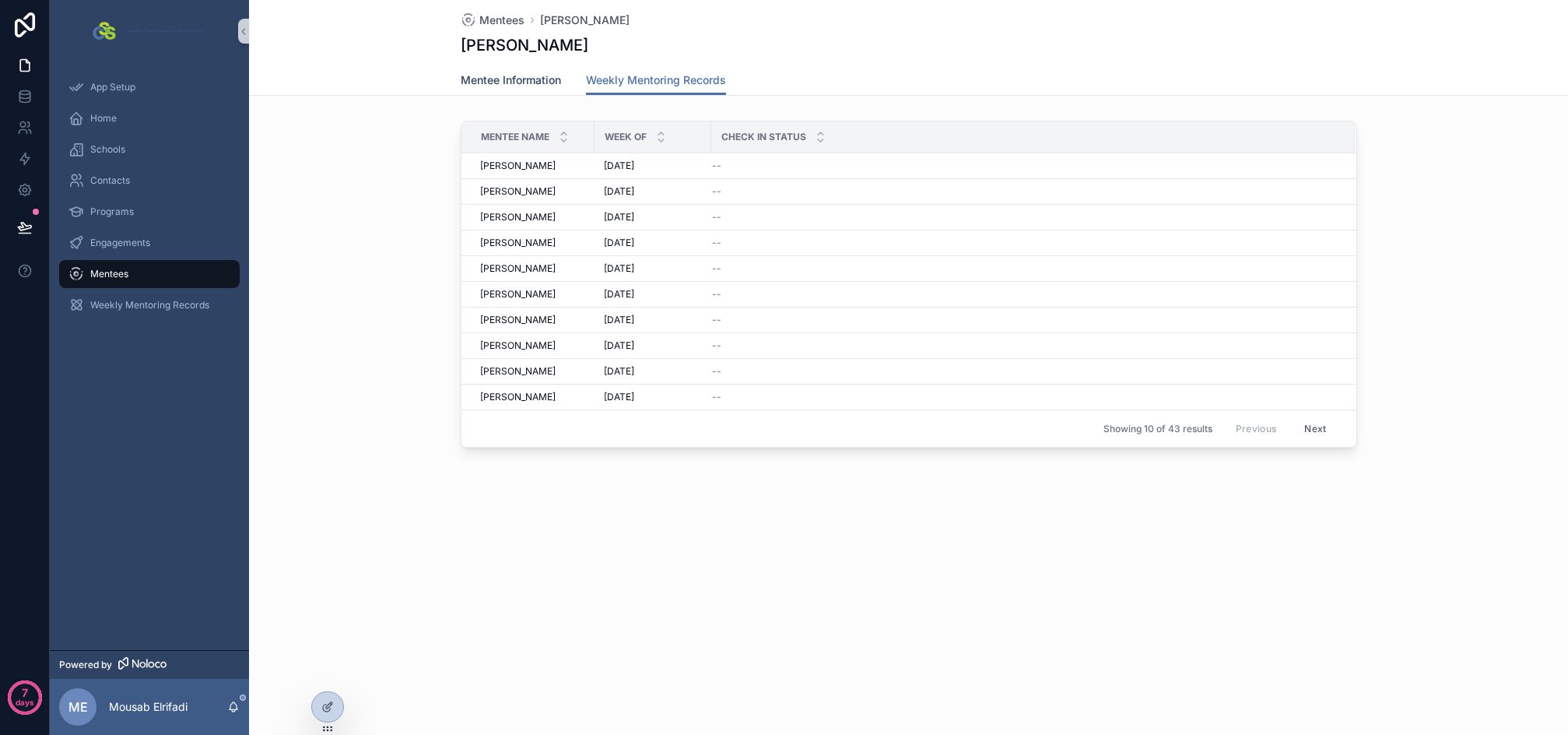
click at [528, 81] on span "Mentee Information" at bounding box center [511, 80] width 101 height 16
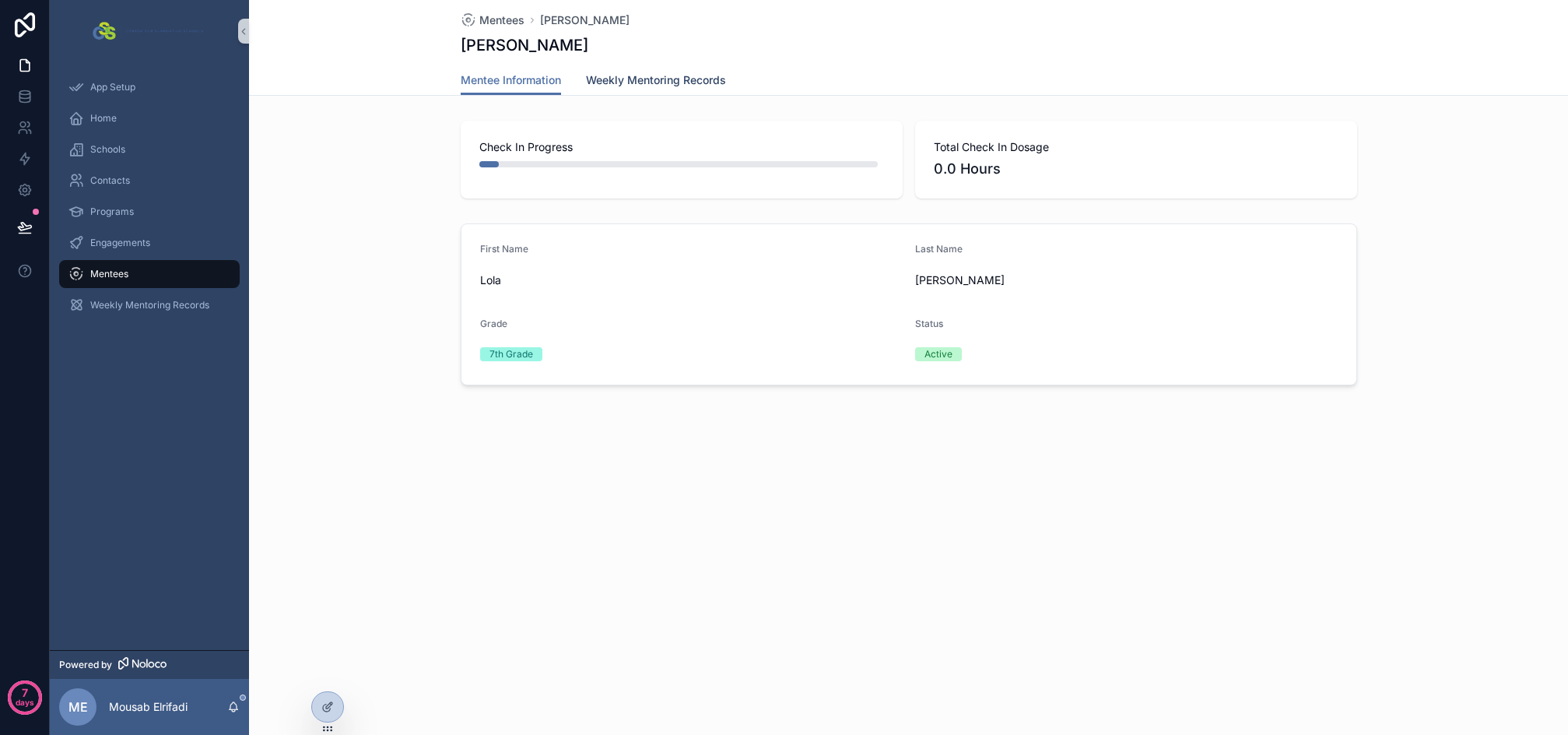
click at [627, 83] on span "Weekly Mentoring Records" at bounding box center [656, 80] width 140 height 16
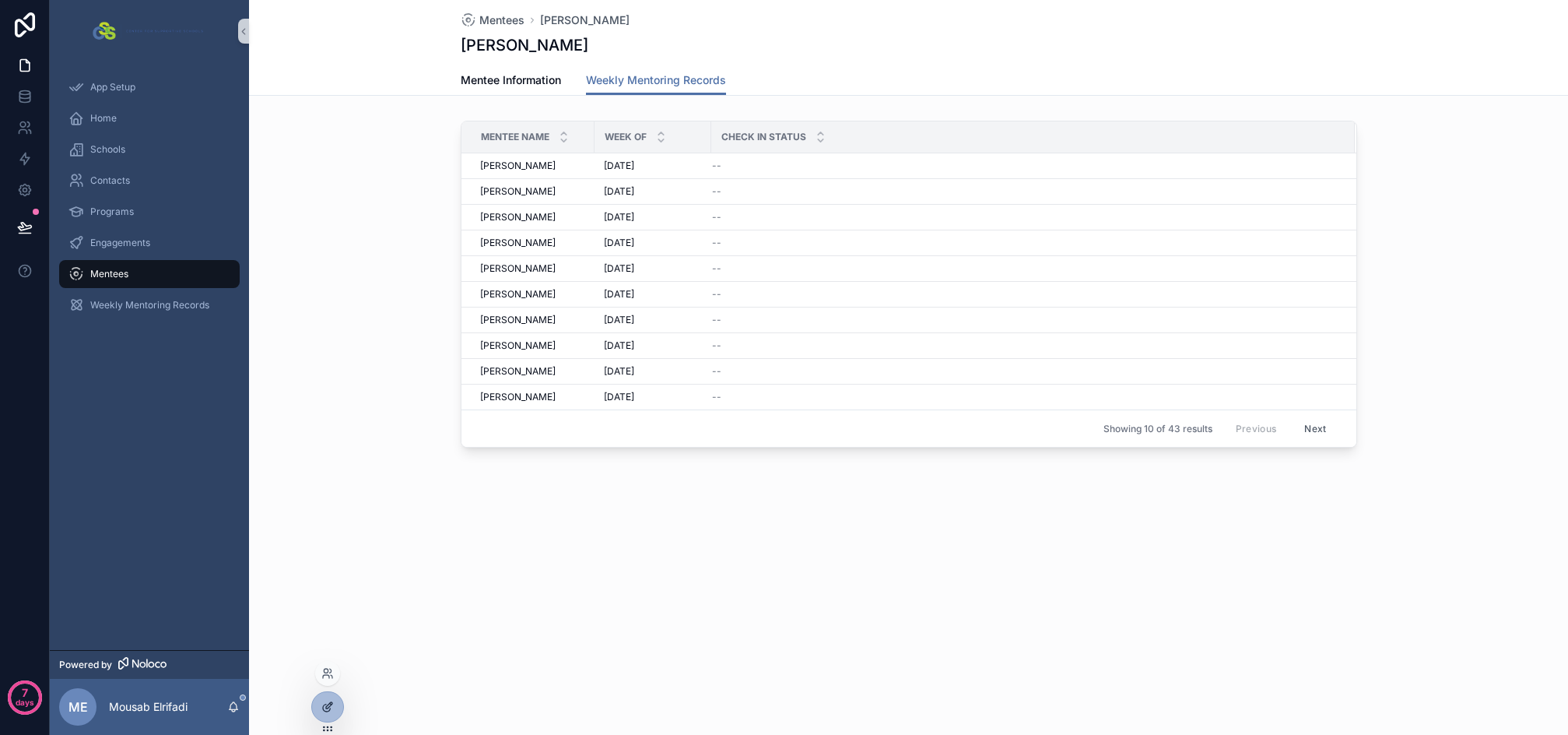
click at [325, 706] on icon at bounding box center [328, 707] width 12 height 12
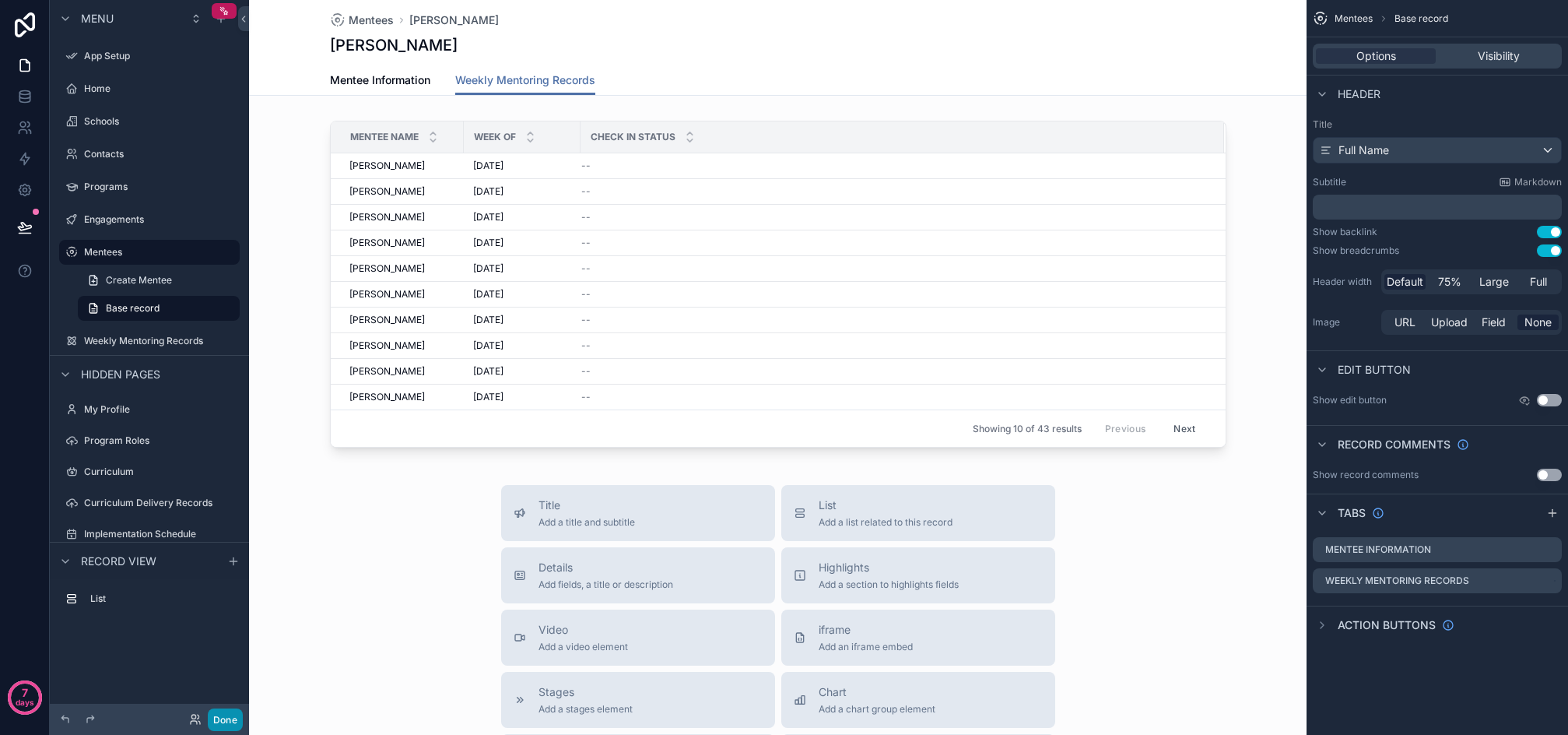
click at [232, 721] on button "Done" at bounding box center [225, 719] width 35 height 23
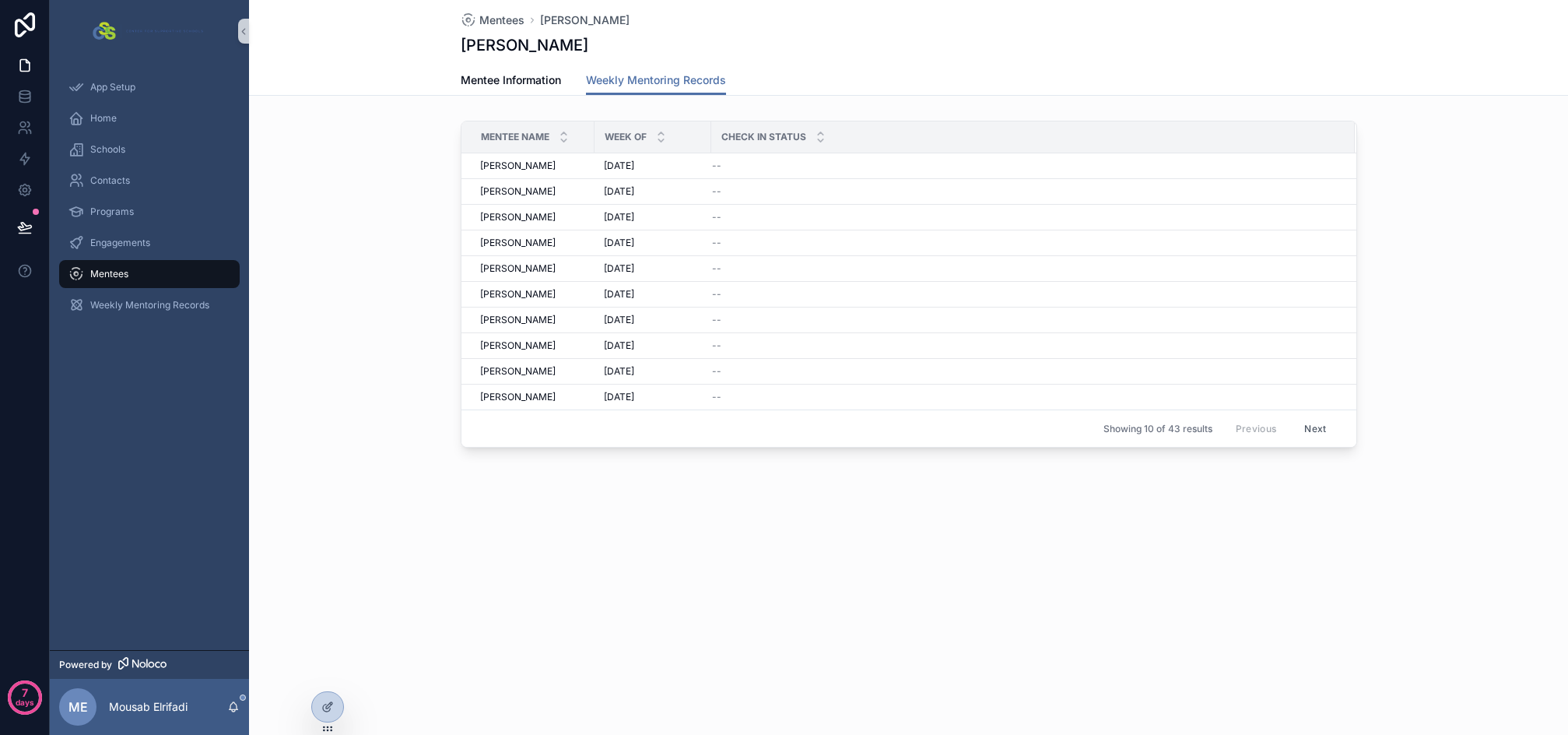
click at [623, 557] on div "Mentees Lola Pittman Lola Pittman Weekly Mentoring Records Mentee Information W…" at bounding box center [908, 279] width 1319 height 559
click at [517, 83] on span "Mentee Information" at bounding box center [511, 80] width 101 height 16
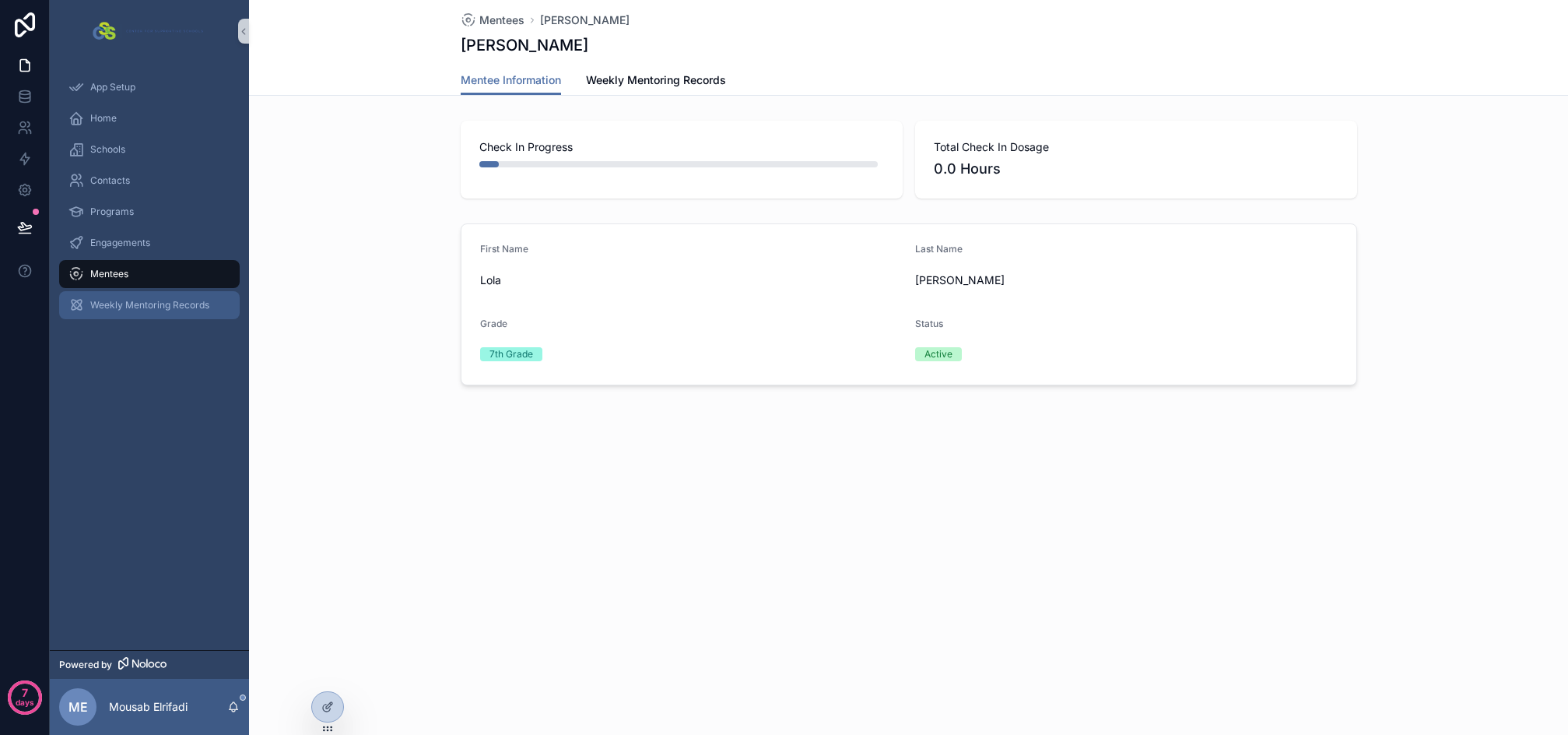
click at [126, 304] on span "Weekly Mentoring Records" at bounding box center [150, 305] width 119 height 12
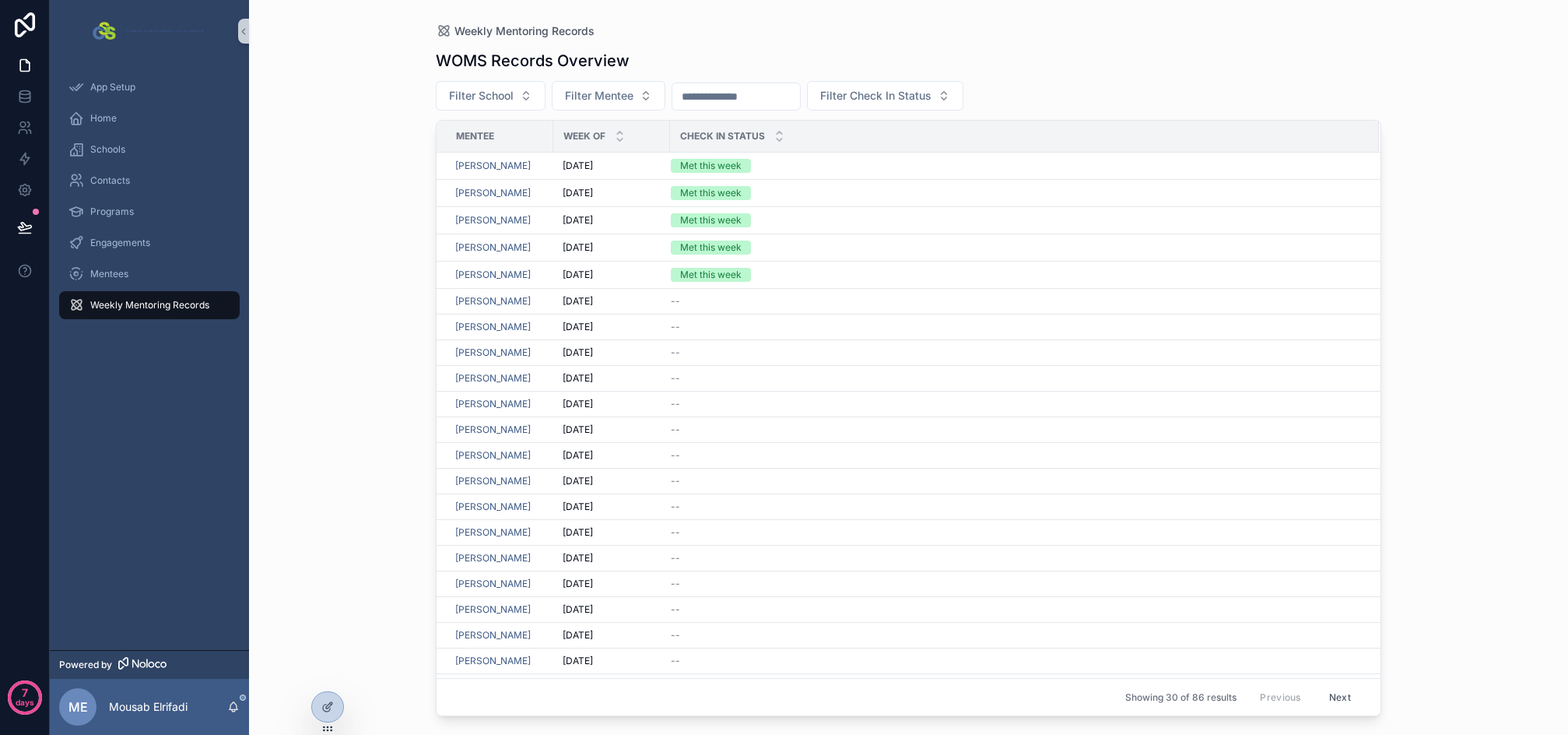
click at [367, 300] on div "Weekly Mentoring Records WOMS Records Overview Filter School Filter Mentee Filt…" at bounding box center [908, 368] width 1319 height 735
click at [117, 280] on div "Mentees" at bounding box center [150, 274] width 162 height 25
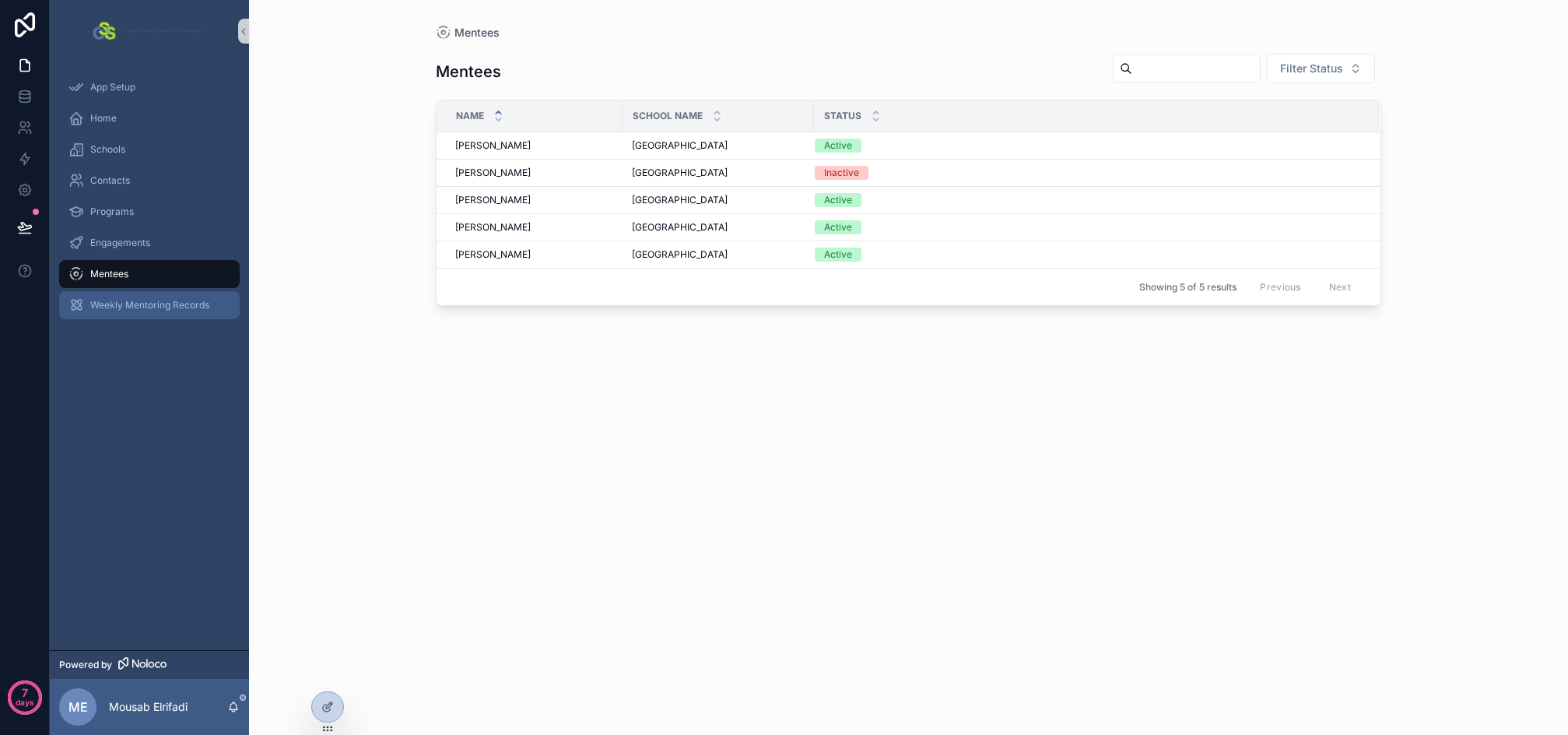
click at [140, 310] on span "Weekly Mentoring Records" at bounding box center [150, 305] width 119 height 12
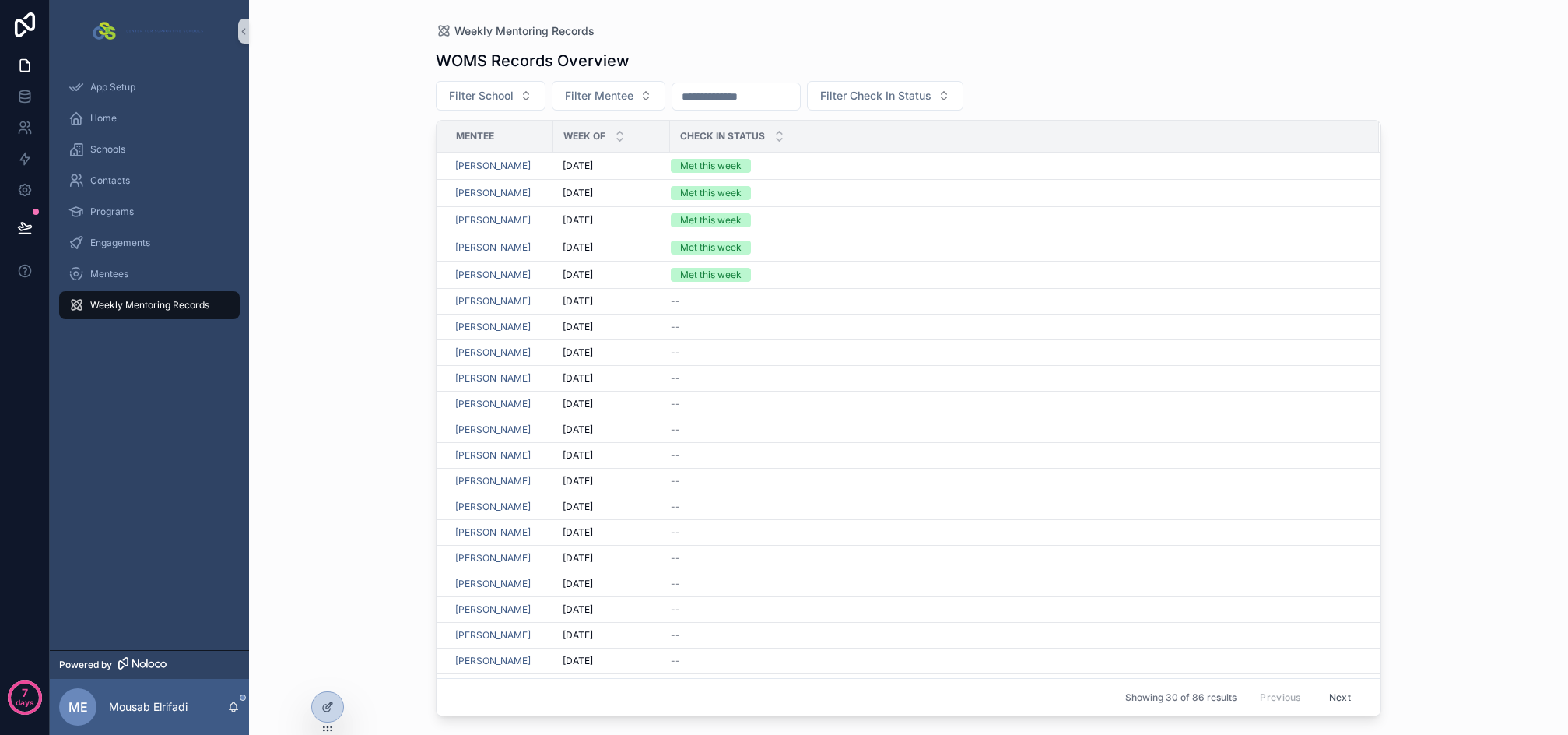
click at [391, 258] on div "Weekly Mentoring Records WOMS Records Overview Filter School Filter Mentee Filt…" at bounding box center [908, 368] width 1319 height 735
click at [126, 217] on span "Programs" at bounding box center [112, 211] width 44 height 12
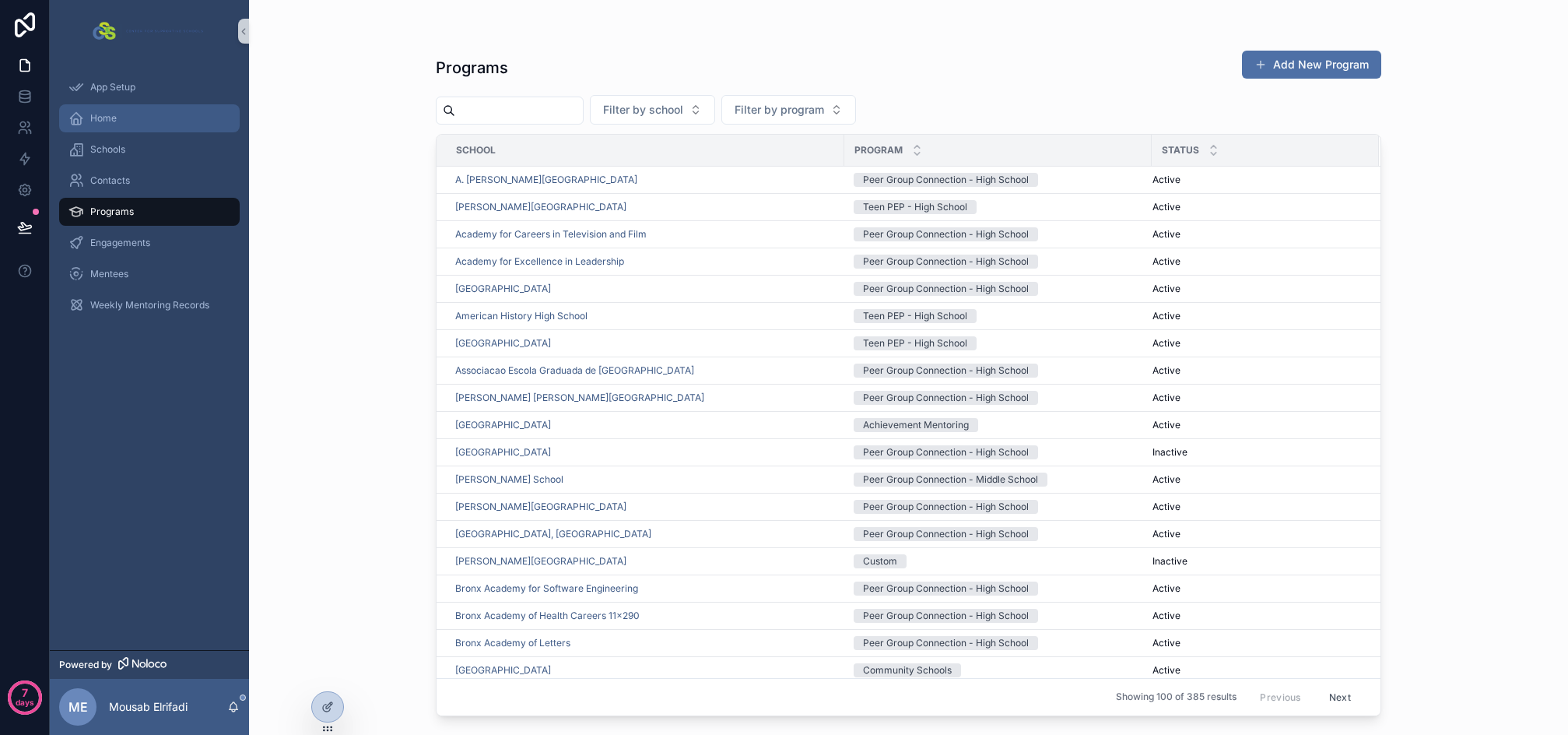
click at [118, 126] on div "Home" at bounding box center [150, 119] width 162 height 25
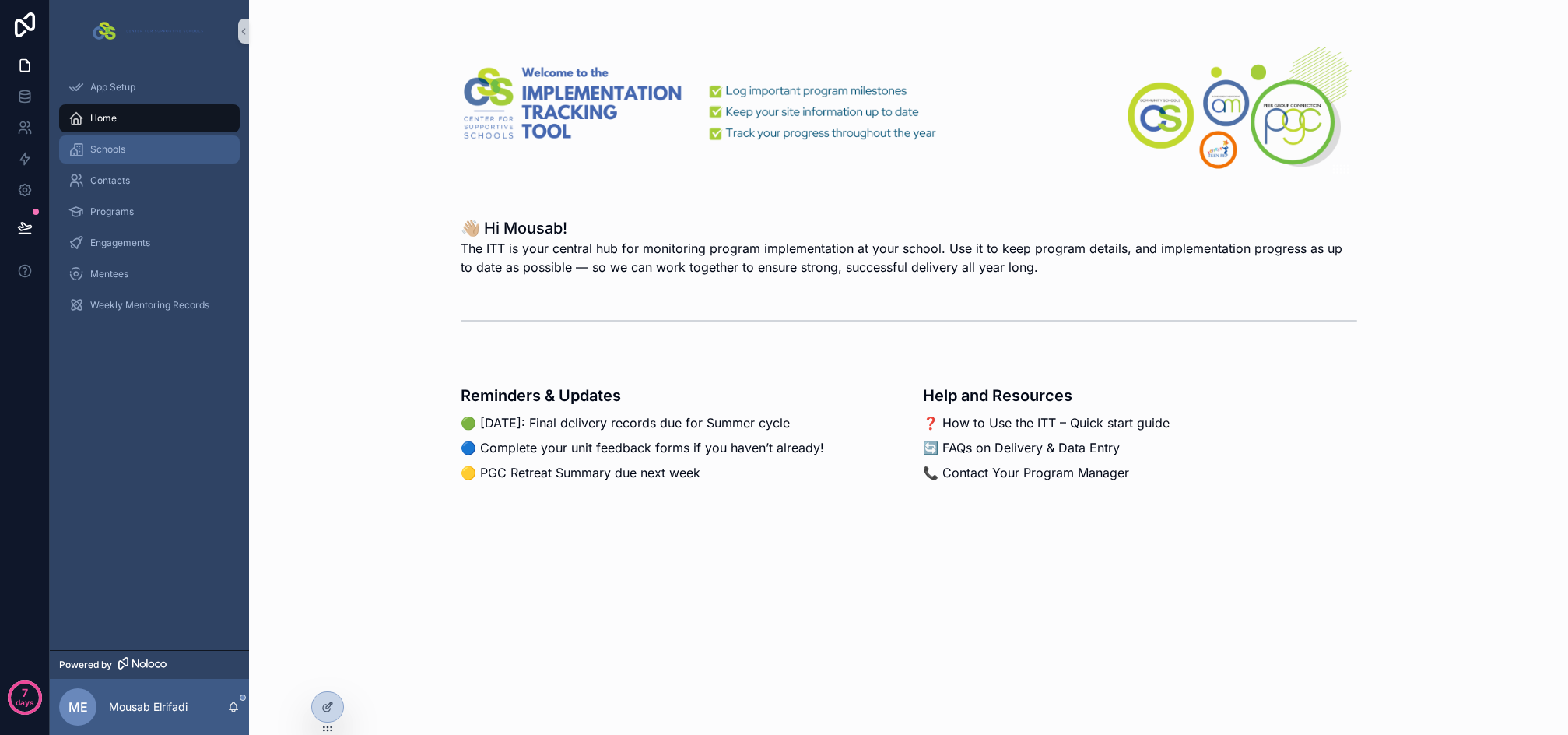
click at [108, 158] on div "Schools" at bounding box center [150, 150] width 162 height 25
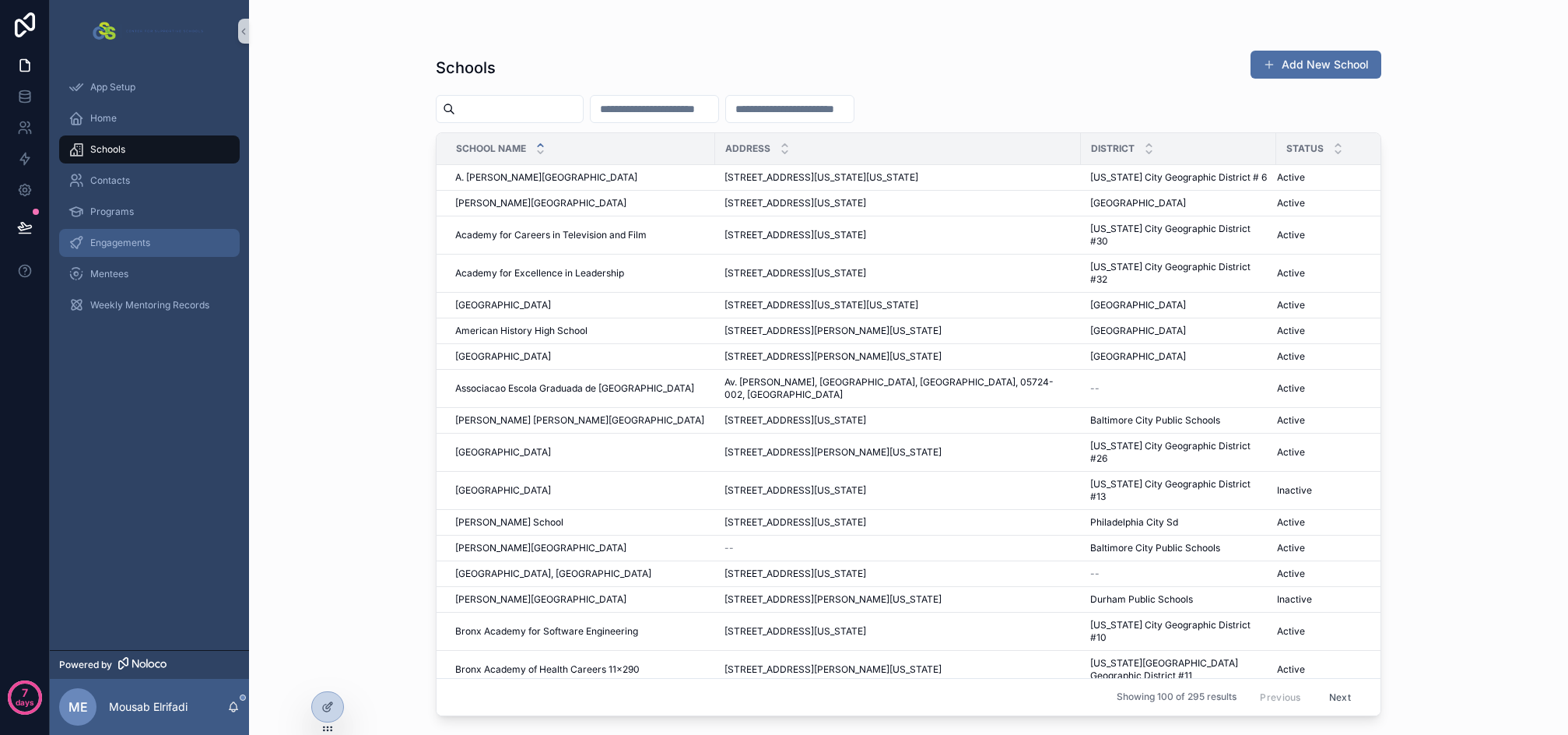
click at [115, 233] on div "Engagements" at bounding box center [150, 243] width 162 height 25
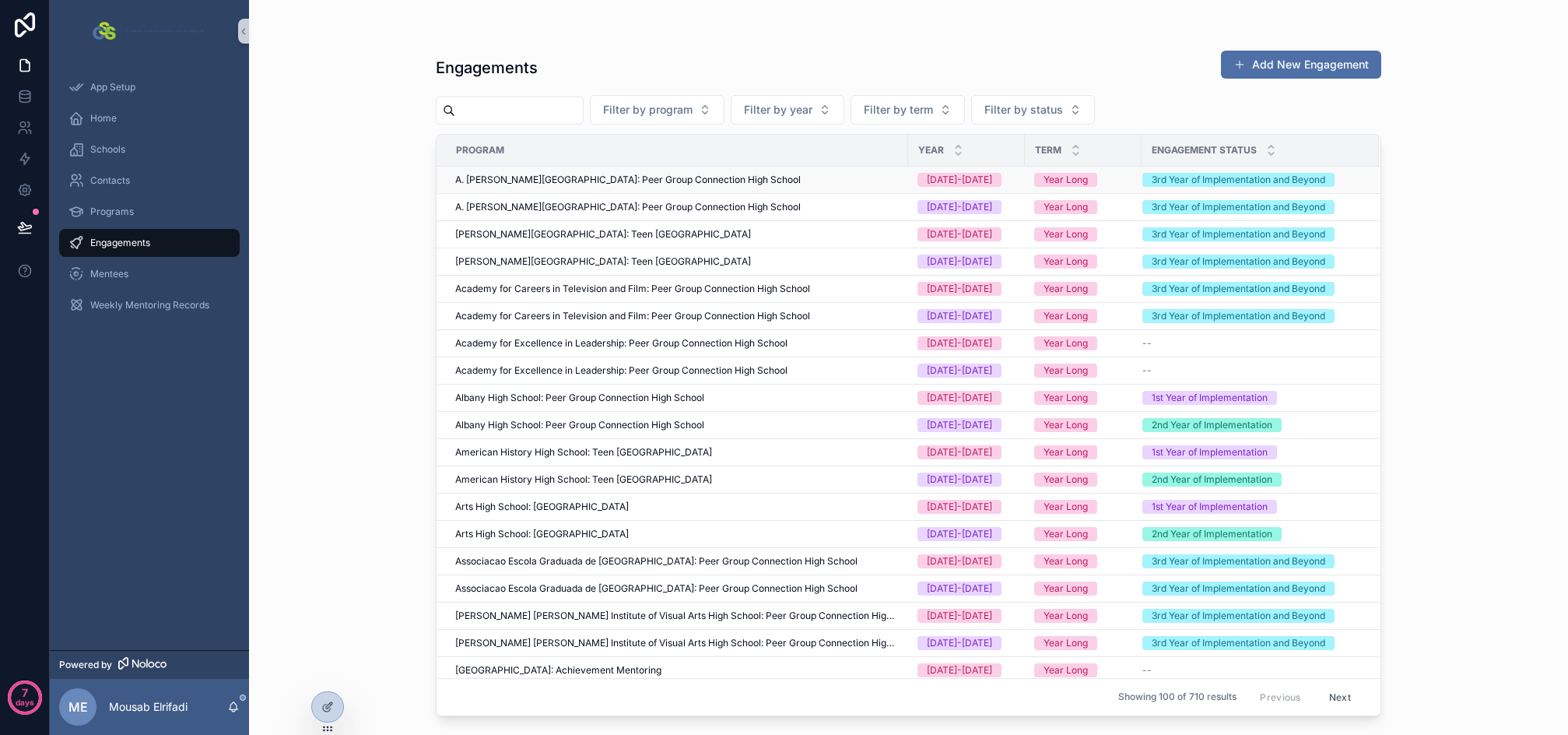
click at [806, 175] on div "A. [PERSON_NAME][GEOGRAPHIC_DATA]: Peer Group Connection High School" at bounding box center [677, 179] width 444 height 12
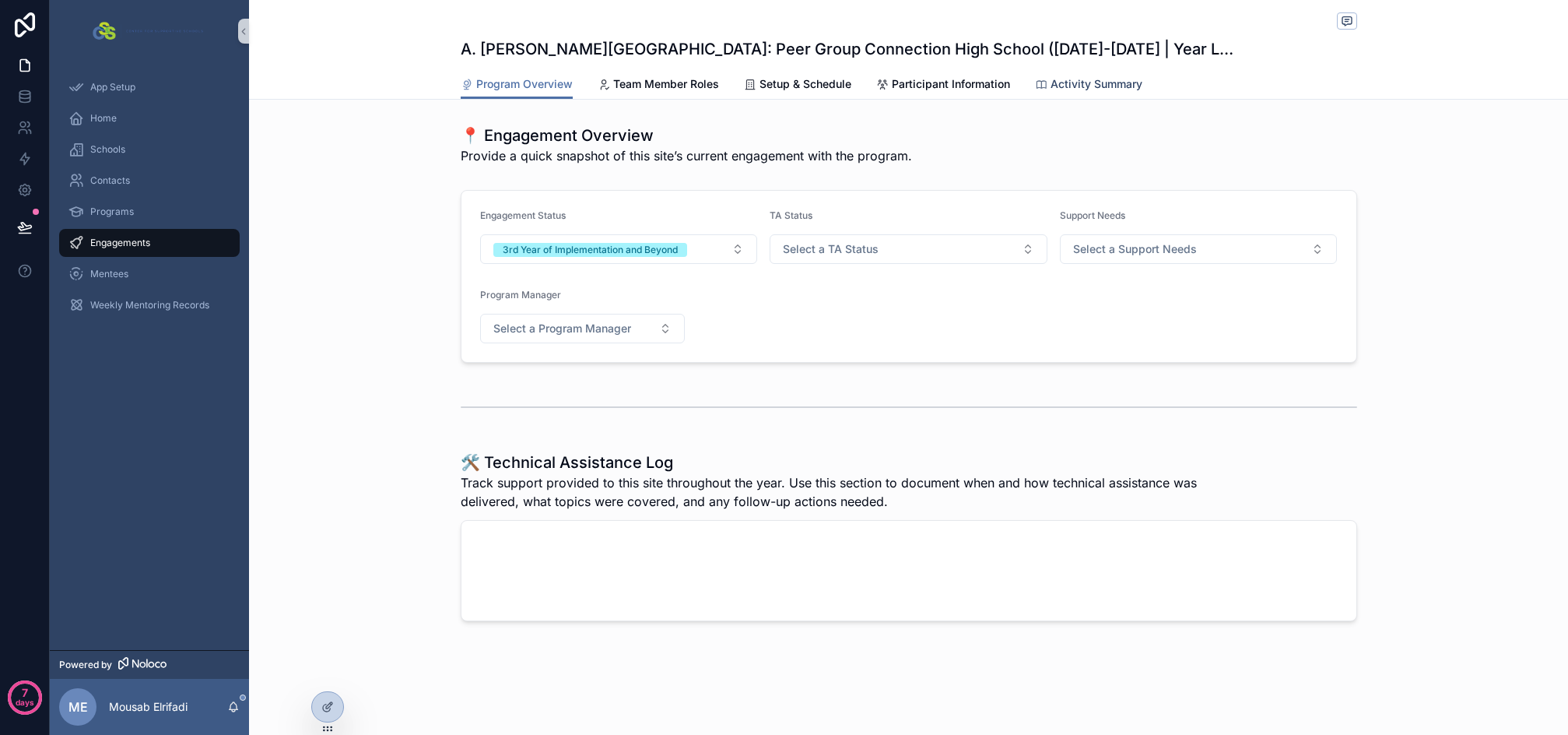
click at [1095, 88] on span "Activity Summary" at bounding box center [1097, 84] width 92 height 16
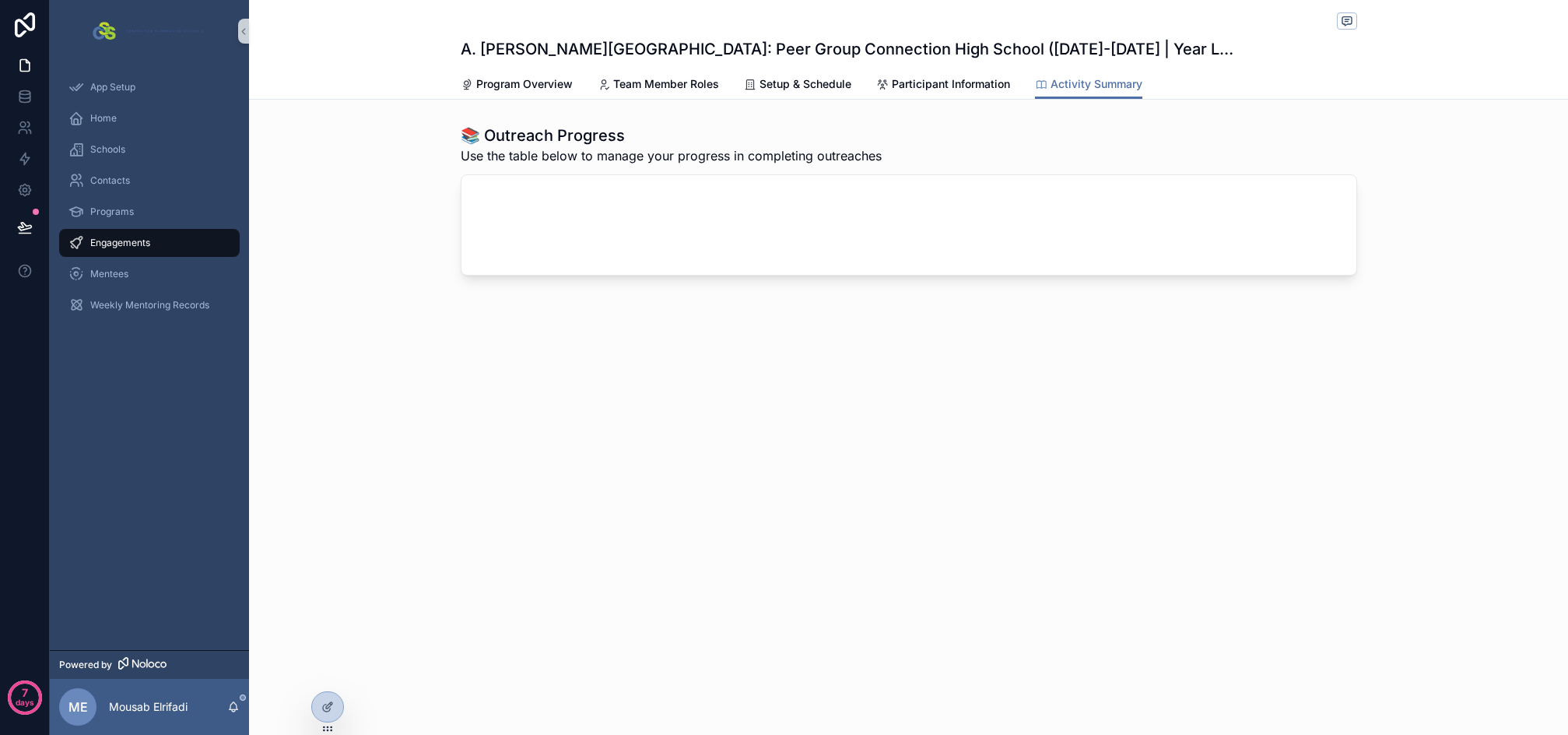
click at [111, 241] on span "Engagements" at bounding box center [120, 243] width 60 height 12
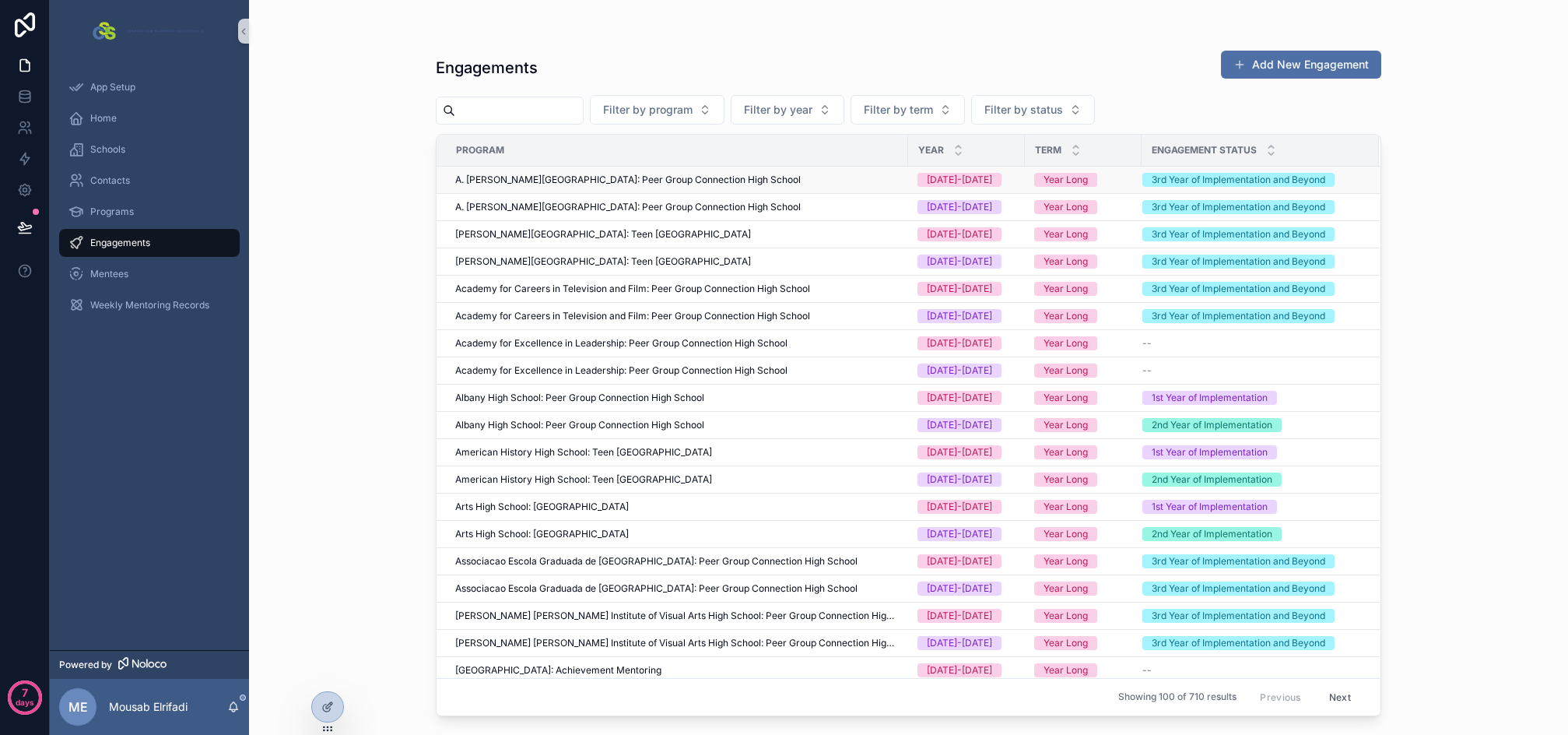
click at [825, 180] on div "A. [PERSON_NAME][GEOGRAPHIC_DATA]: Peer Group Connection High School" at bounding box center [677, 179] width 444 height 12
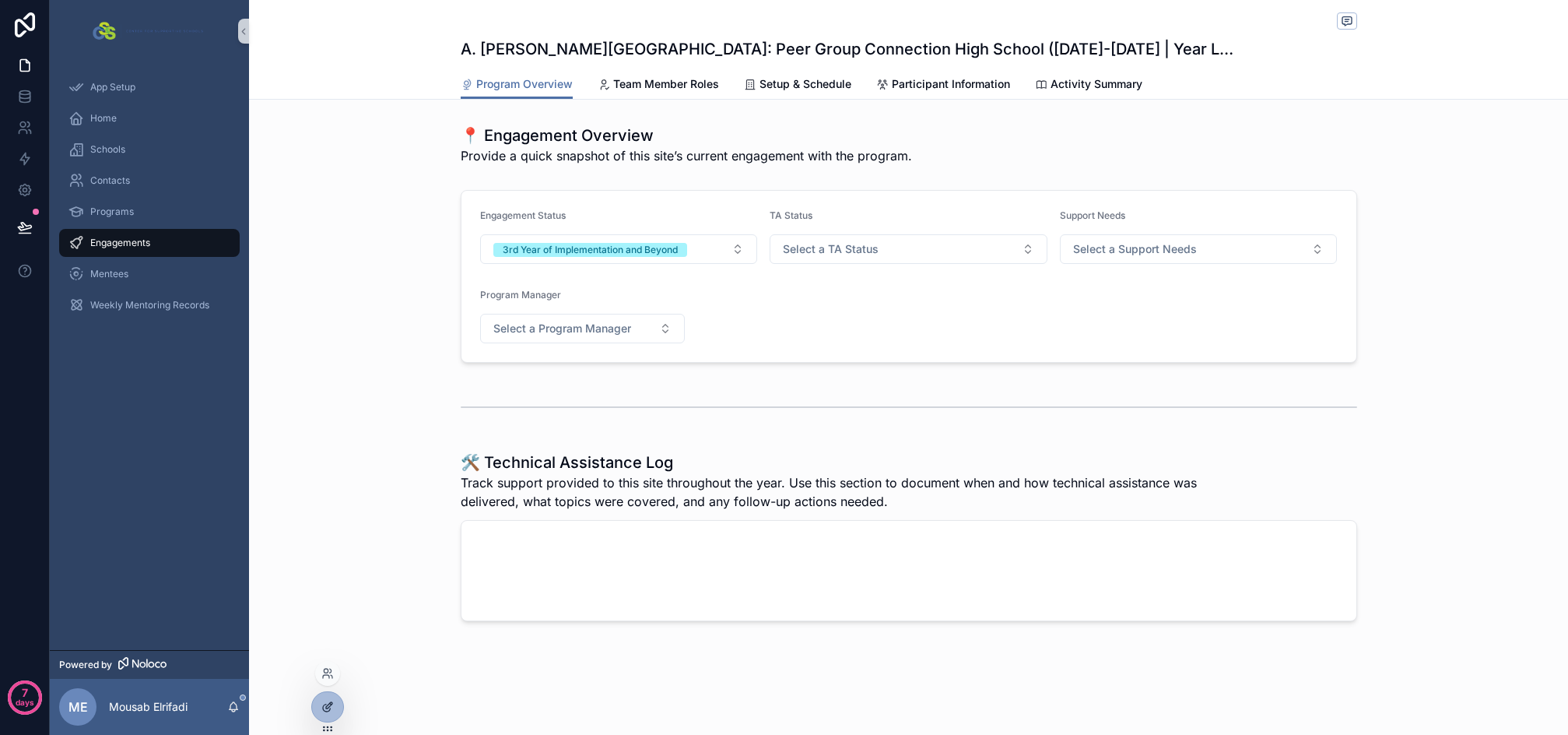
click at [336, 708] on div at bounding box center [328, 707] width 31 height 30
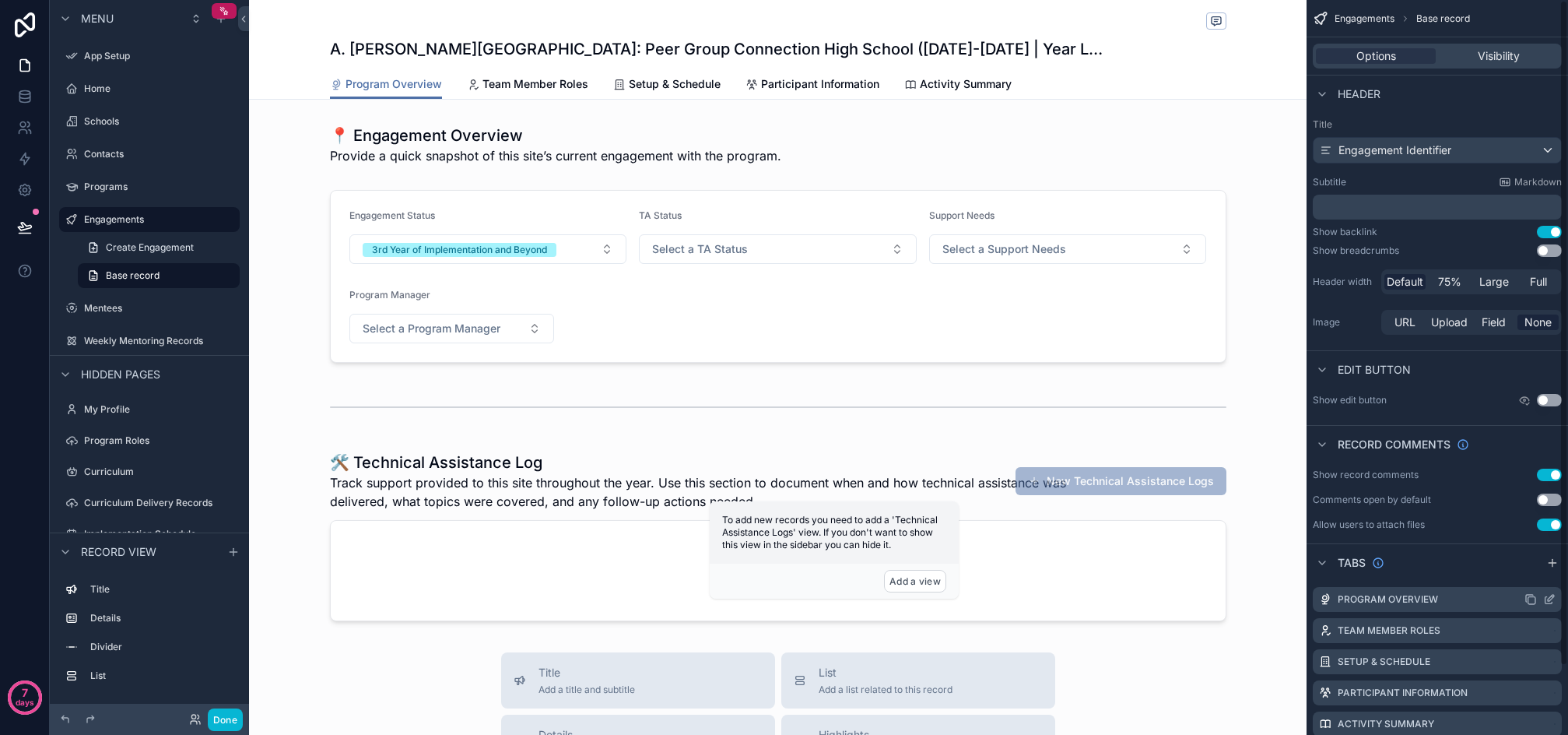
click at [1551, 597] on icon "scrollable content" at bounding box center [1552, 598] width 6 height 6
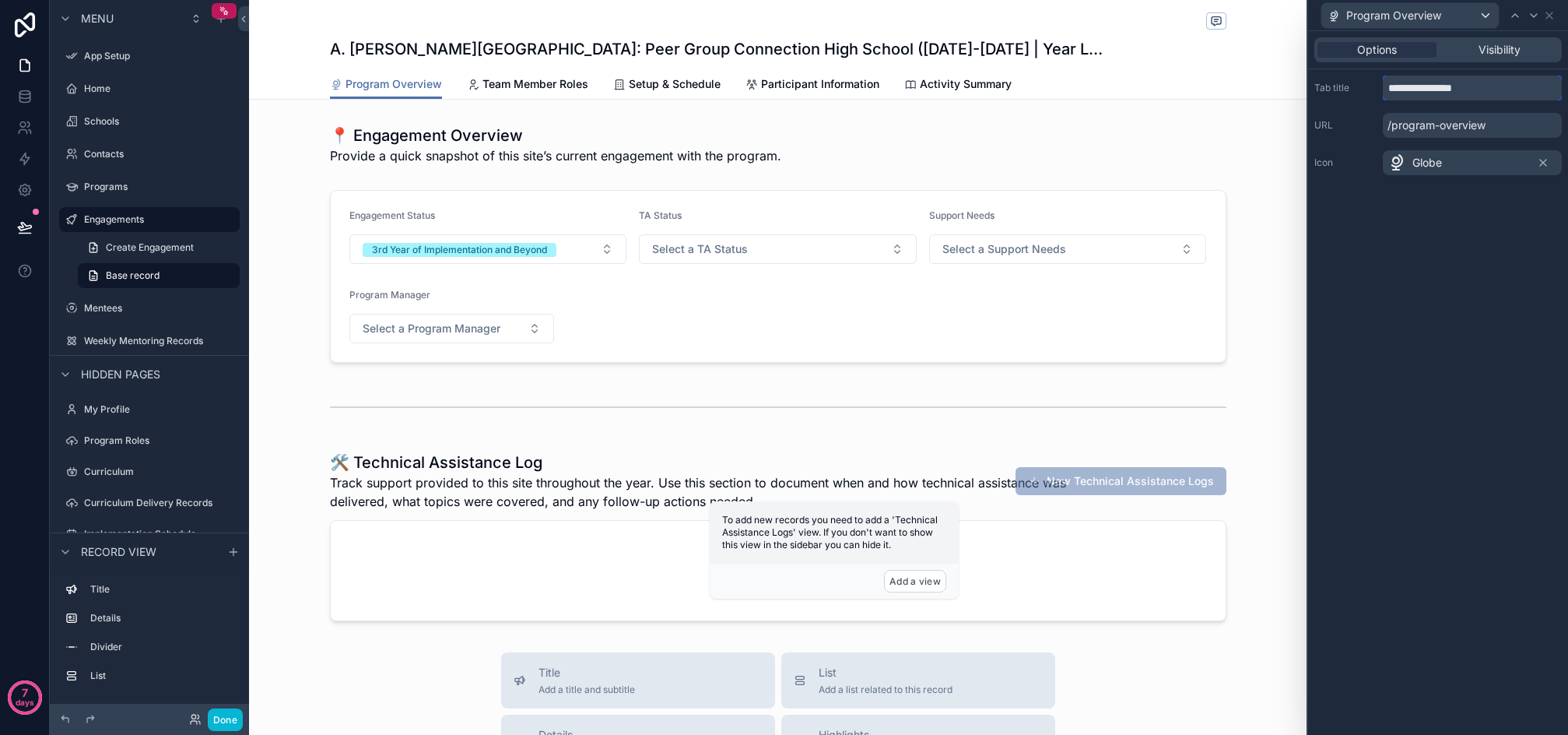
click at [1414, 98] on input "**********" at bounding box center [1472, 88] width 179 height 25
click at [1415, 97] on input "**********" at bounding box center [1472, 88] width 179 height 25
click at [1416, 92] on input "**********" at bounding box center [1472, 88] width 179 height 25
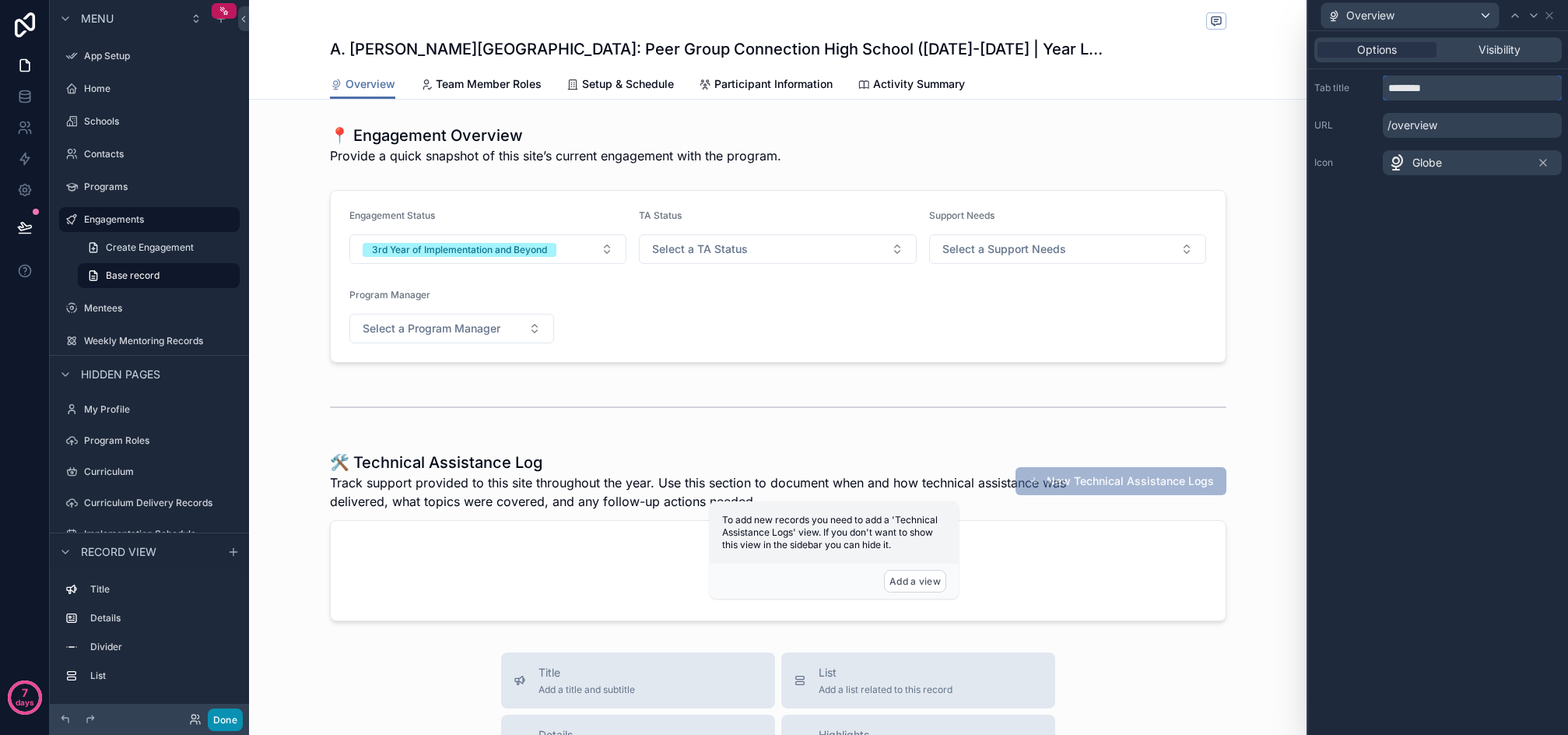
type input "********"
click at [229, 723] on button "Done" at bounding box center [225, 719] width 35 height 23
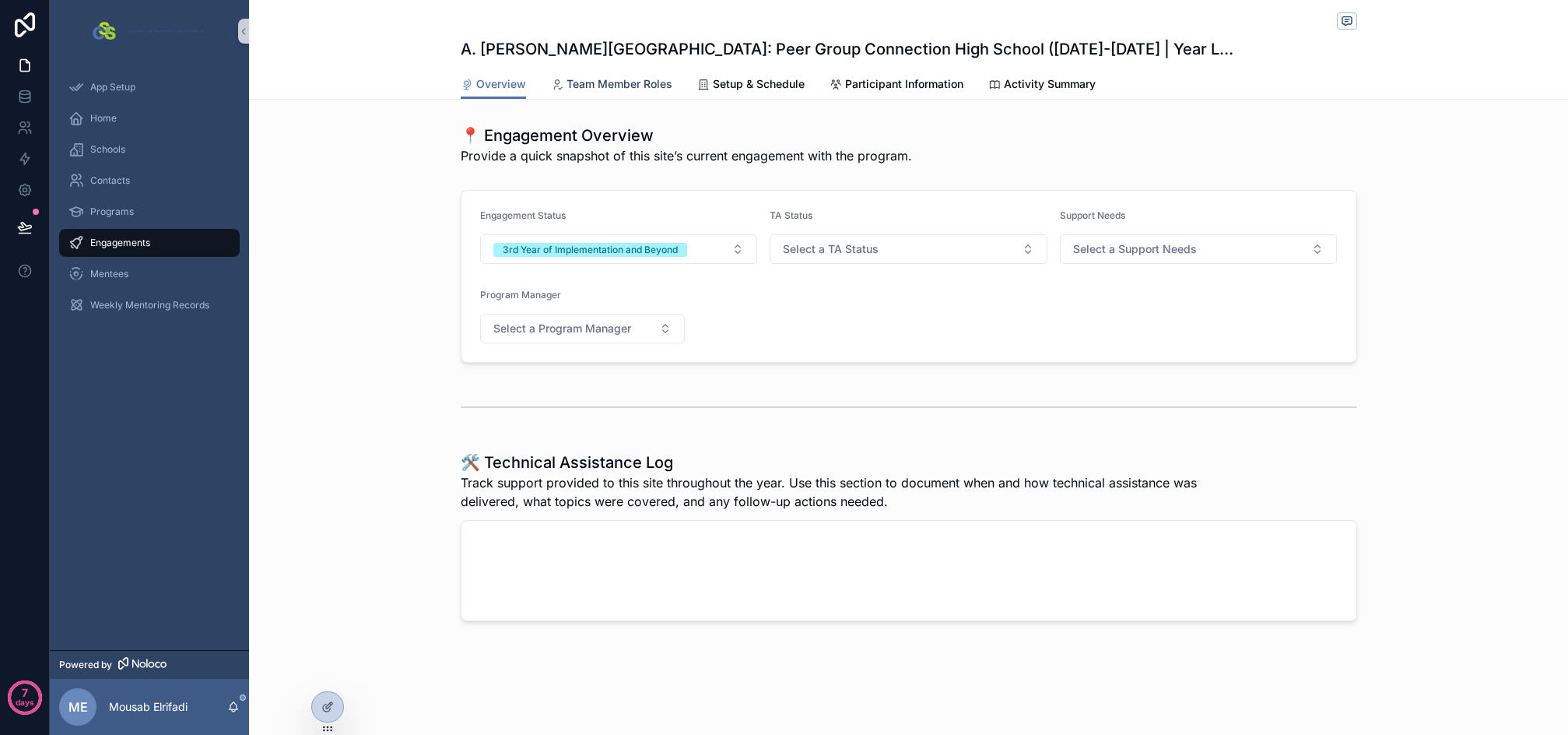
click at [623, 85] on span "Team Member Roles" at bounding box center [619, 84] width 106 height 16
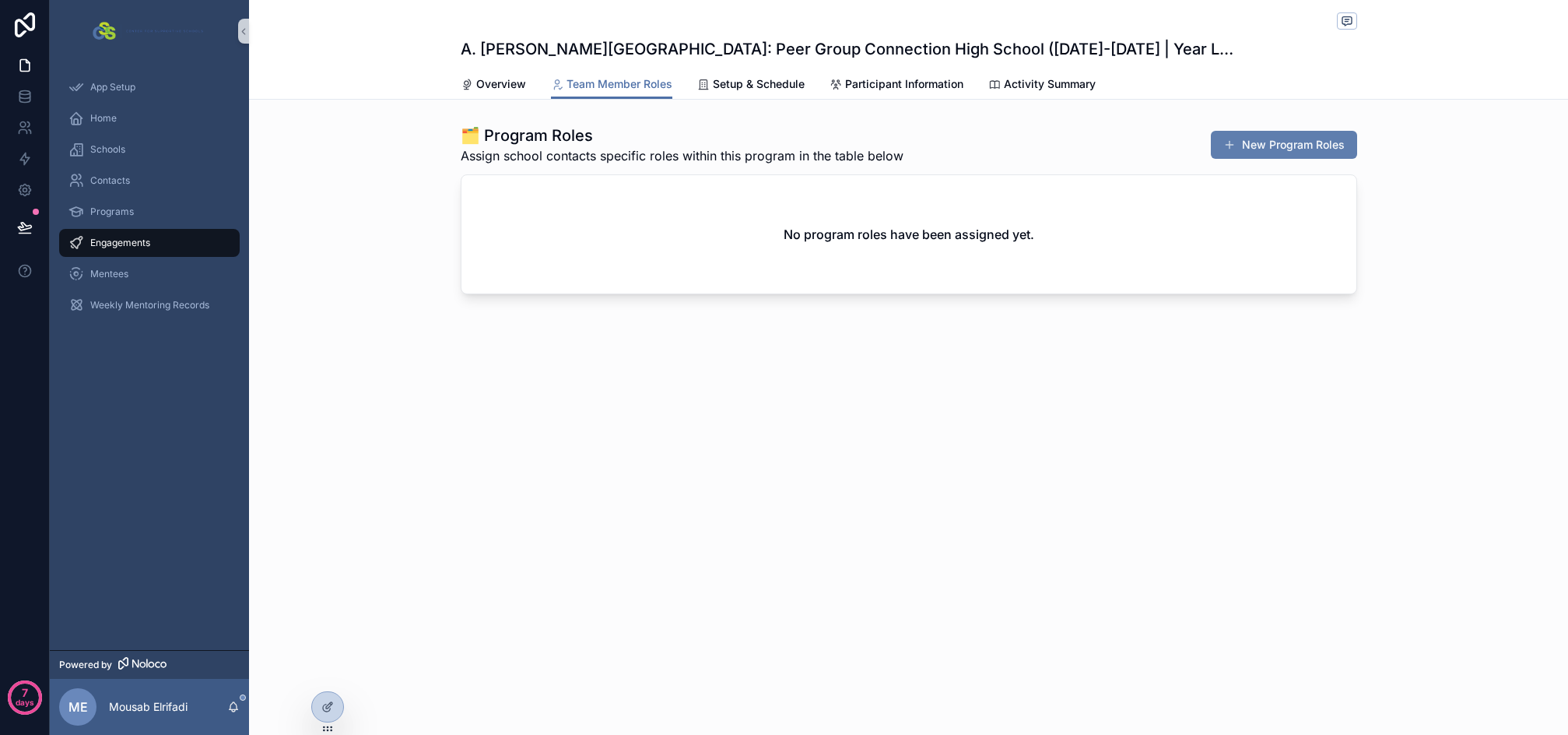
click at [1290, 150] on button "New Program Roles" at bounding box center [1285, 145] width 147 height 28
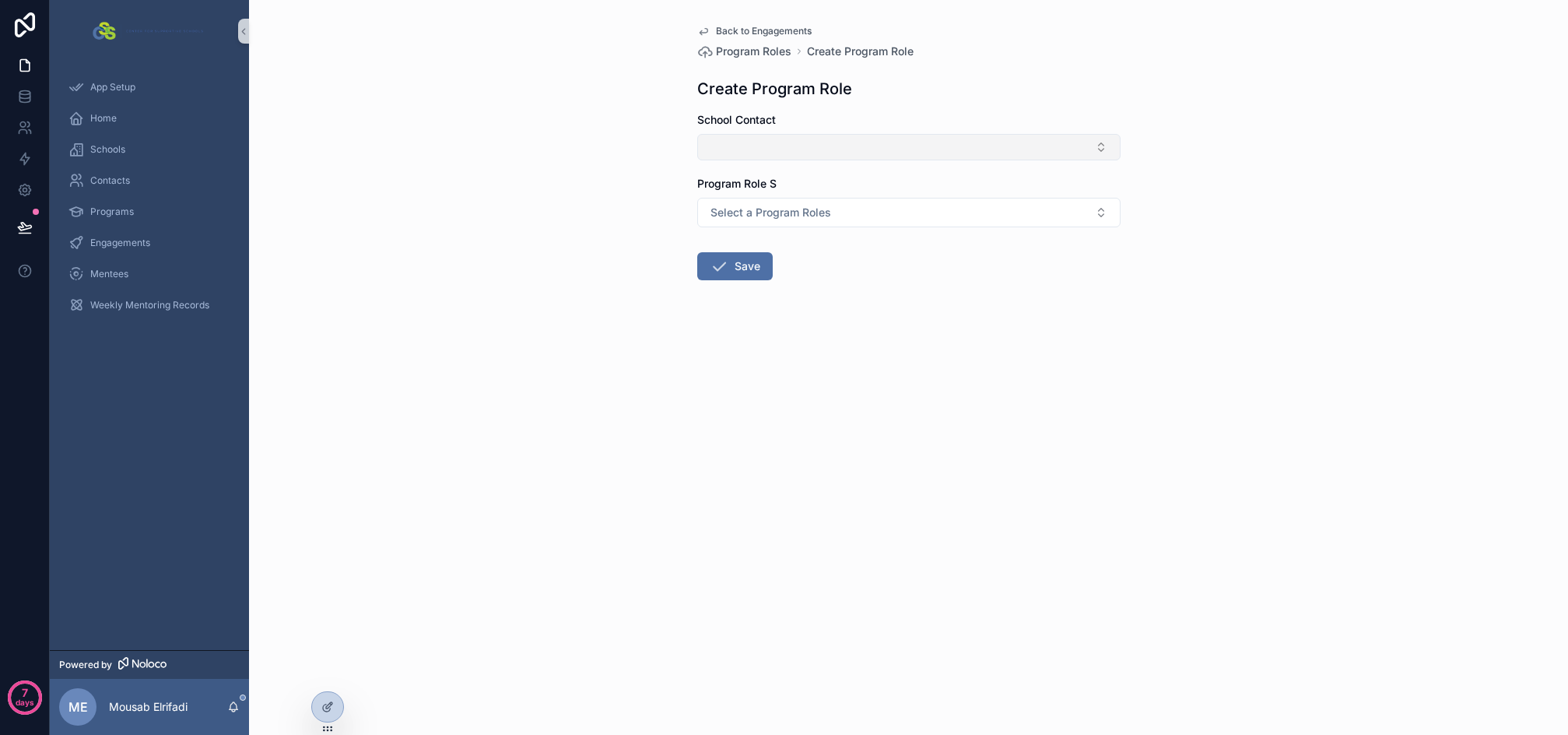
click at [874, 148] on button "Select Button" at bounding box center [909, 147] width 424 height 27
click at [818, 143] on button "Select Button" at bounding box center [909, 147] width 424 height 27
click at [807, 143] on button "Select Button" at bounding box center [909, 147] width 424 height 27
click at [549, 143] on div "Back to Engagements Program Roles Create Program Role Create Program Role Schoo…" at bounding box center [908, 368] width 1319 height 735
click at [479, 480] on div "Back to Engagements Program Roles Create Program Role Create Program Role Schoo…" at bounding box center [908, 368] width 1319 height 735
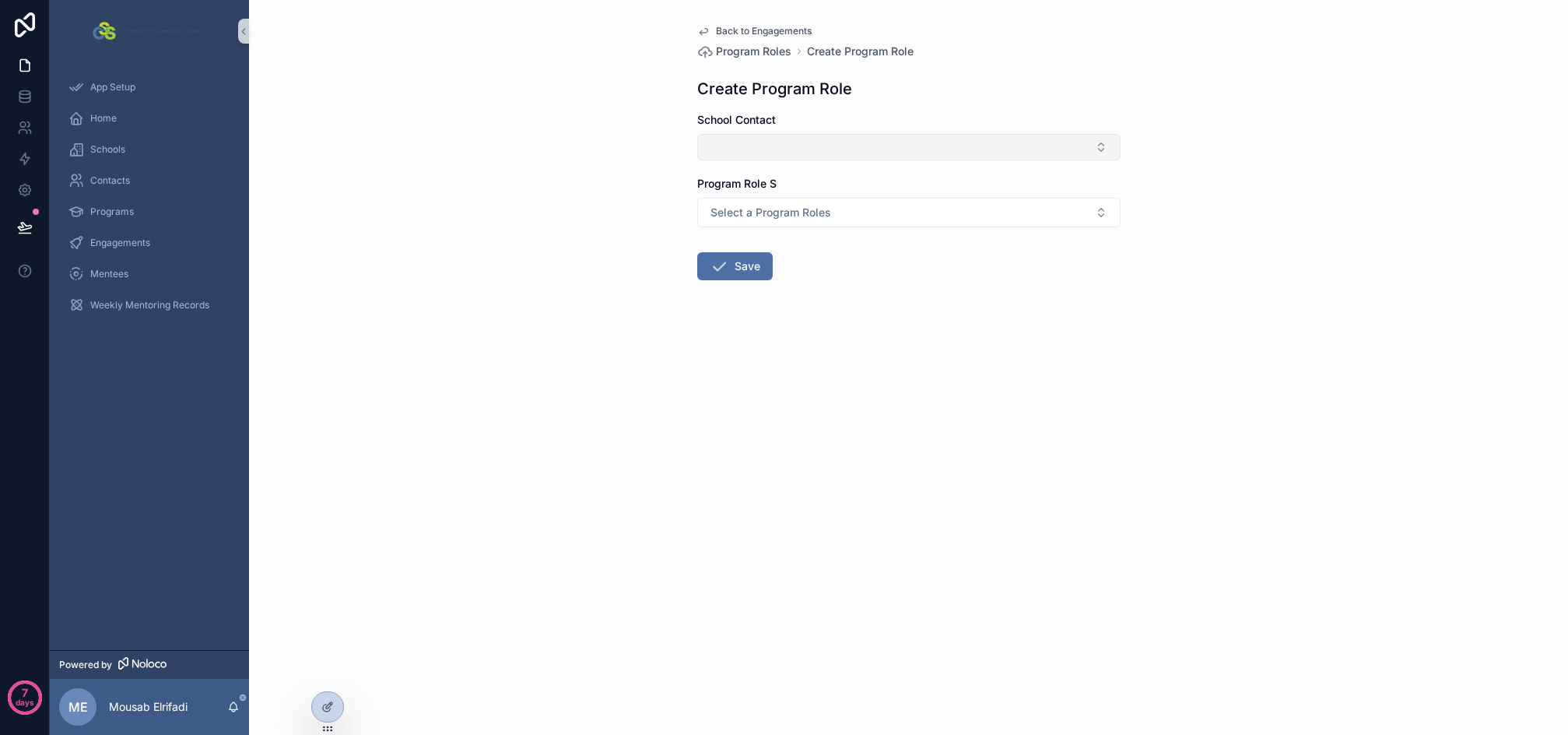
click at [827, 155] on button "Select Button" at bounding box center [909, 147] width 424 height 27
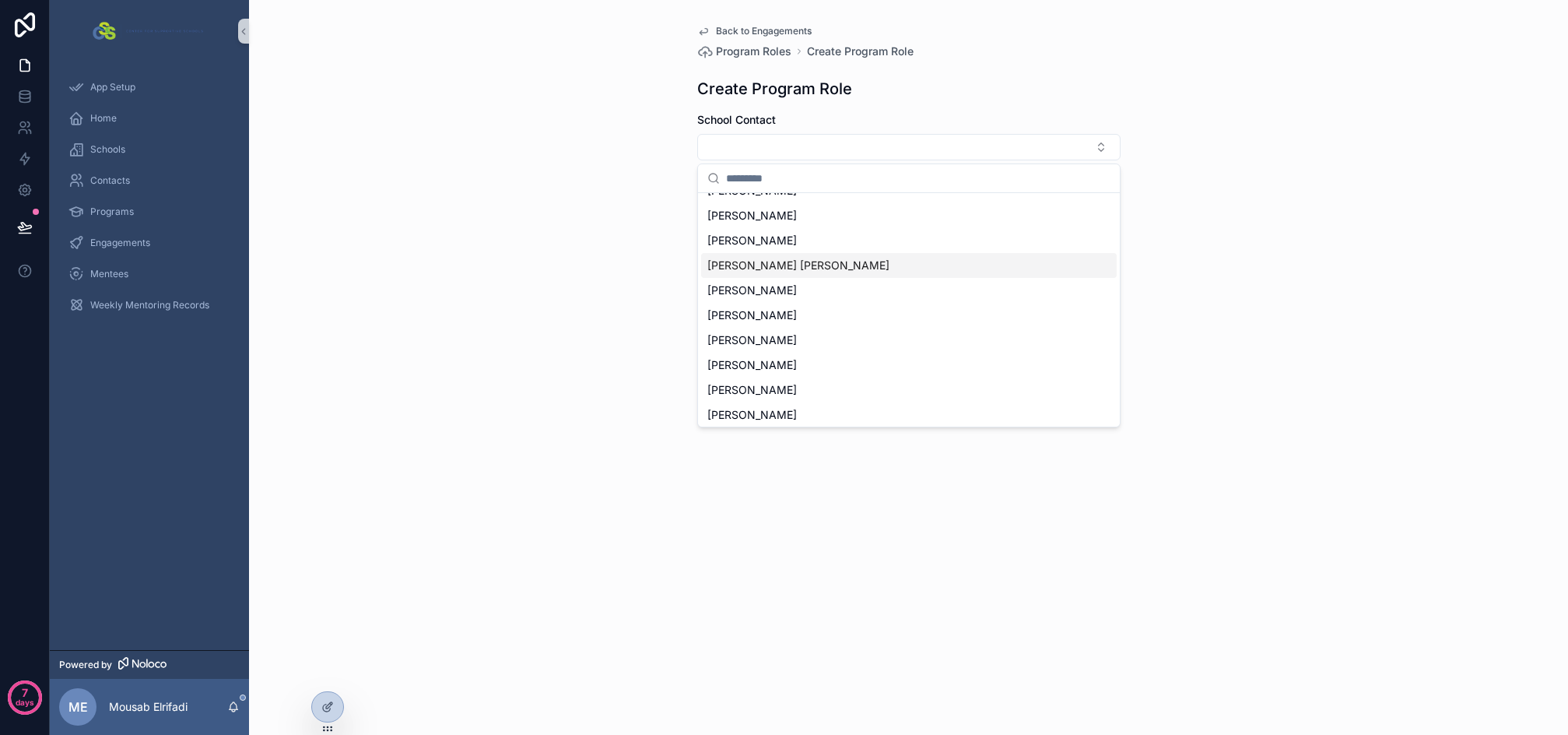
scroll to position [467, 0]
click at [451, 299] on div "Back to Engagements Program Roles Create Program Role Create Program Role Schoo…" at bounding box center [908, 368] width 1319 height 735
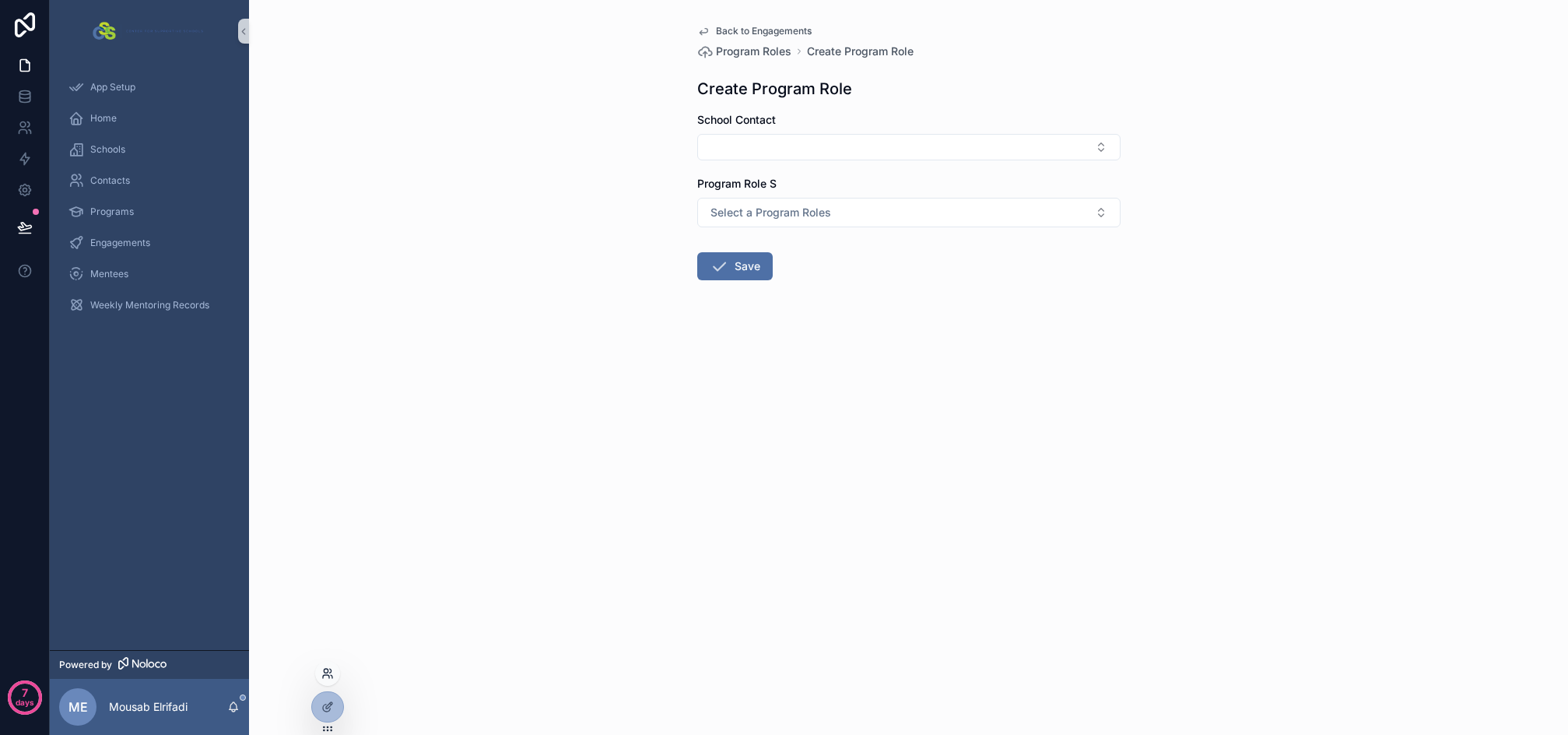
click at [326, 675] on icon at bounding box center [326, 676] width 6 height 3
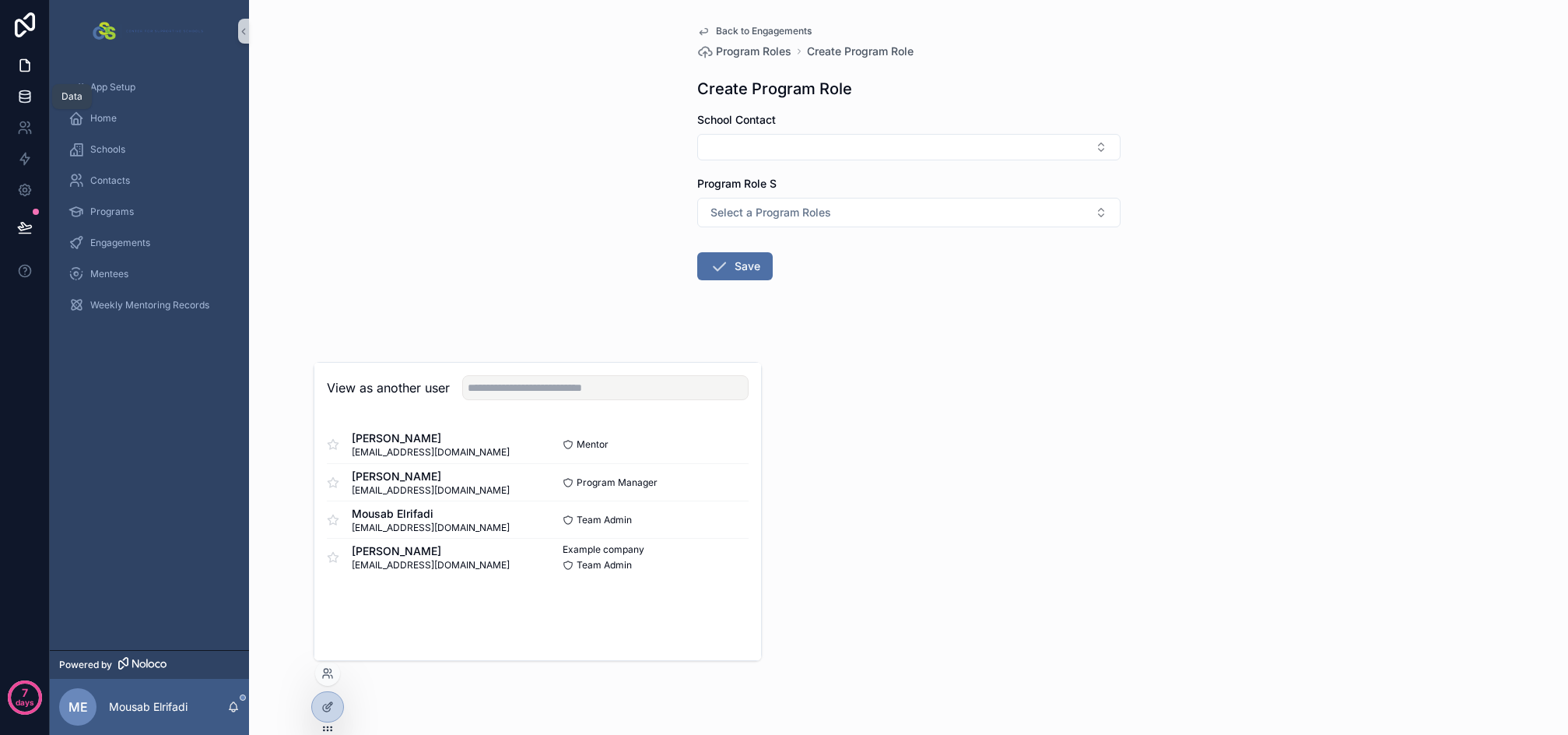
click at [27, 100] on icon at bounding box center [25, 97] width 16 height 16
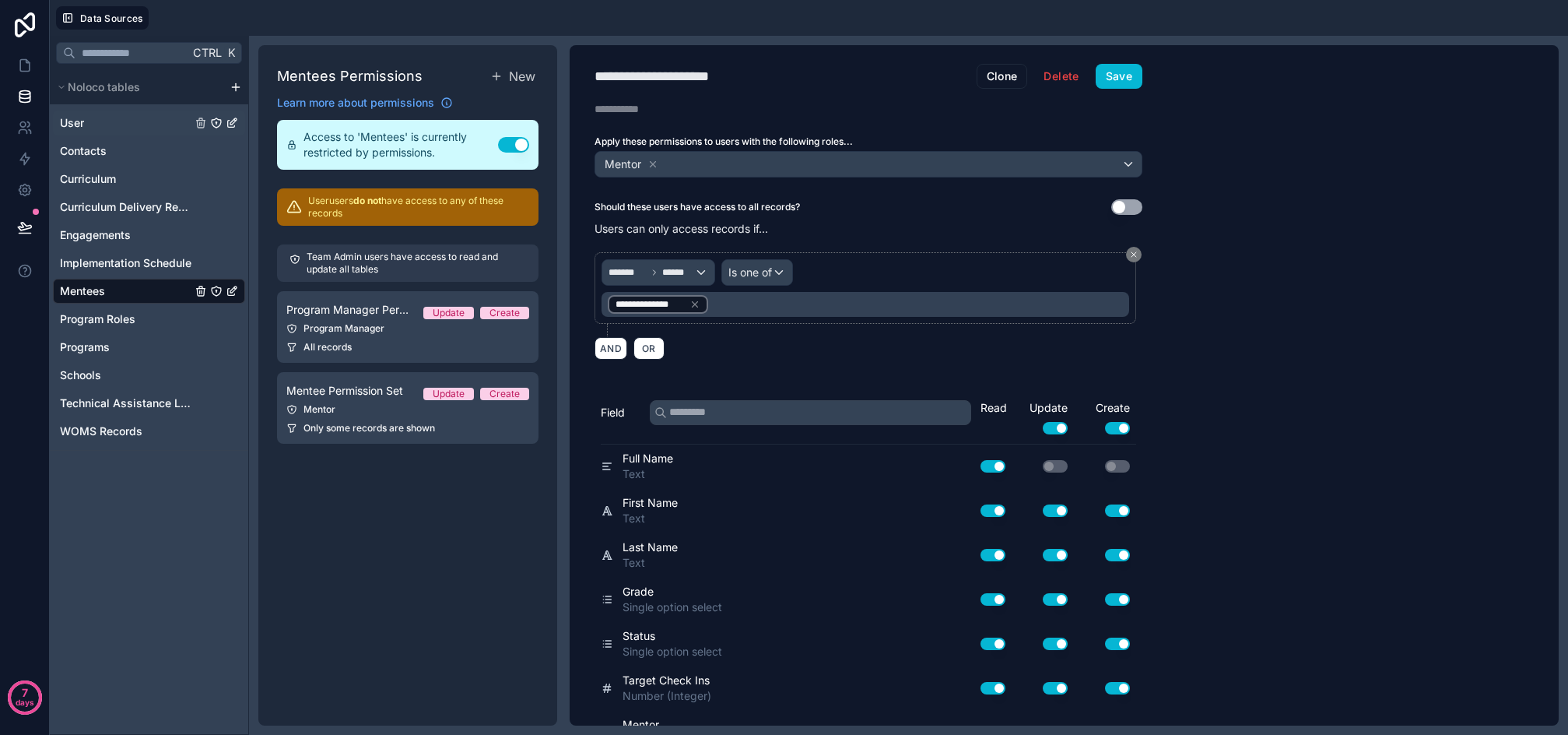
click at [108, 129] on div "User" at bounding box center [149, 123] width 192 height 25
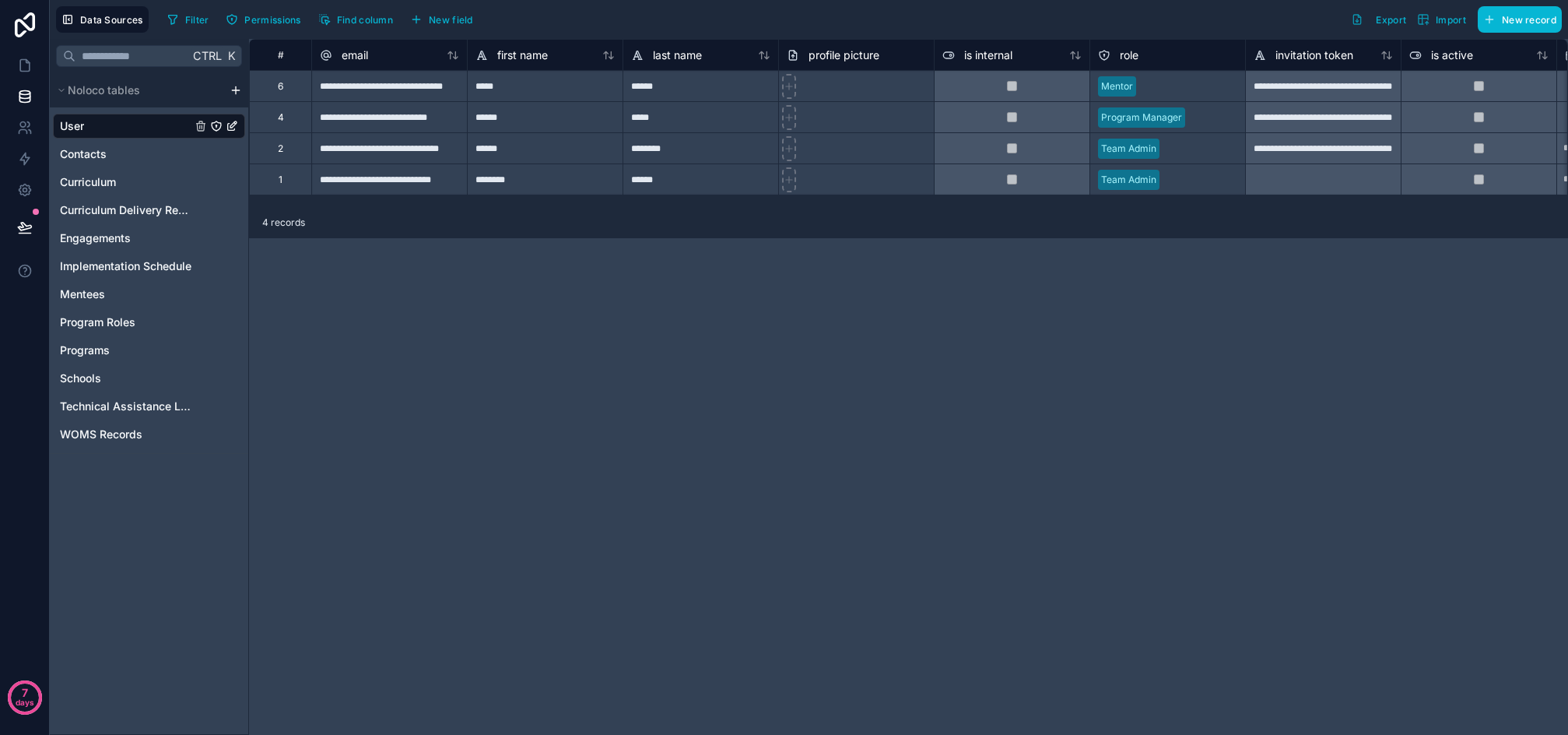
click at [1237, 94] on div "Mentor" at bounding box center [1168, 87] width 155 height 23
click at [1205, 90] on div "Select a role" at bounding box center [1168, 87] width 155 height 16
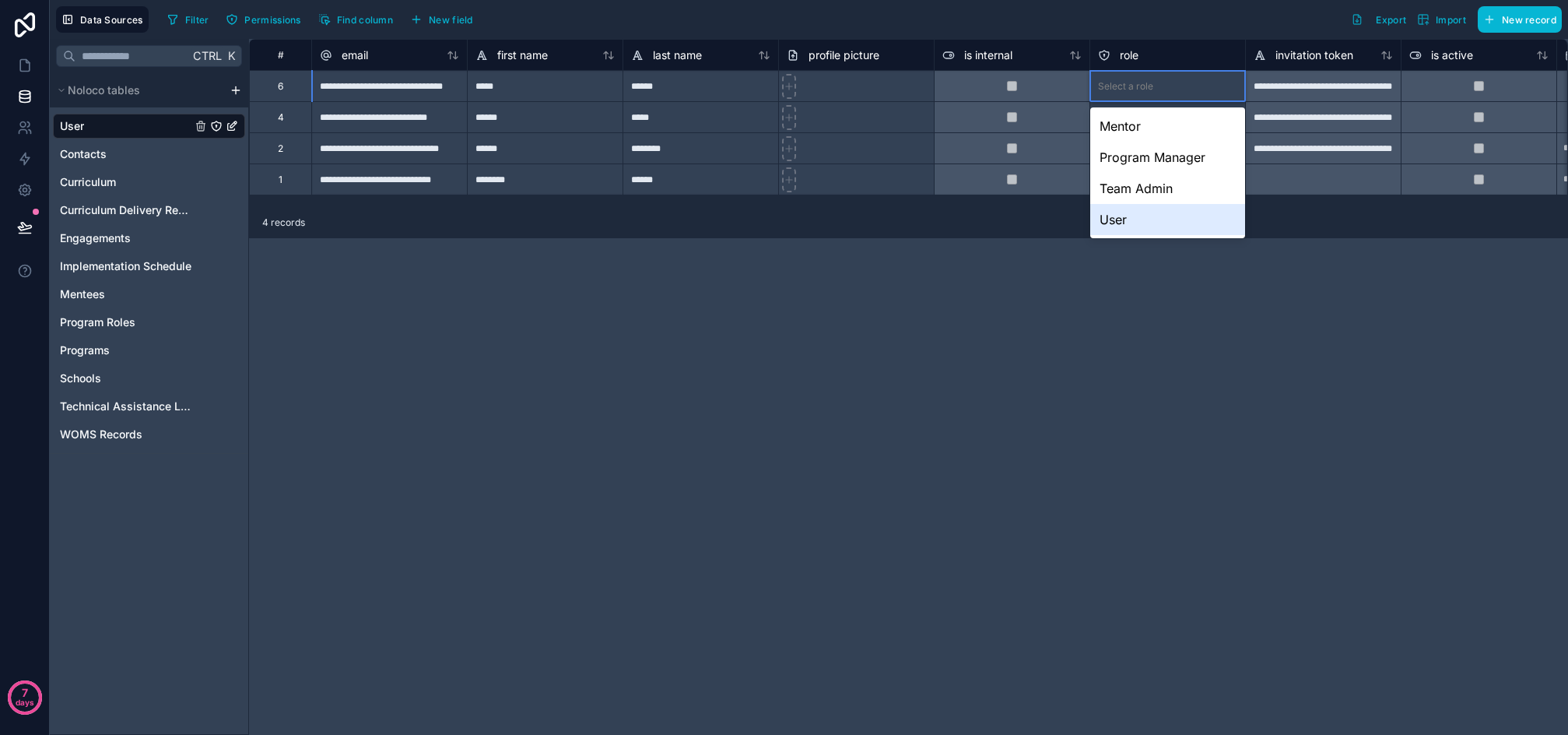
click at [1150, 217] on div "User" at bounding box center [1168, 219] width 155 height 31
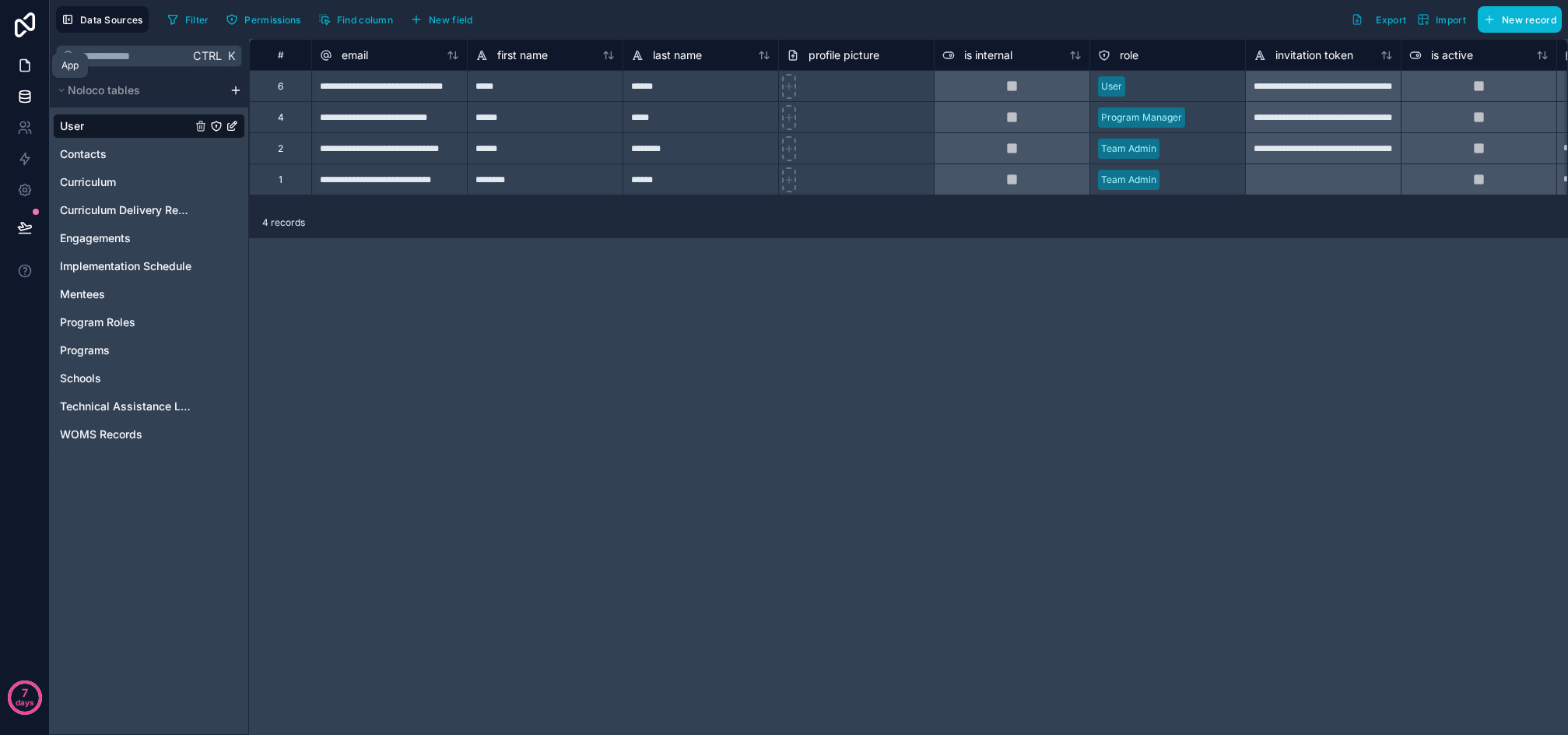
click at [22, 61] on icon at bounding box center [25, 66] width 16 height 16
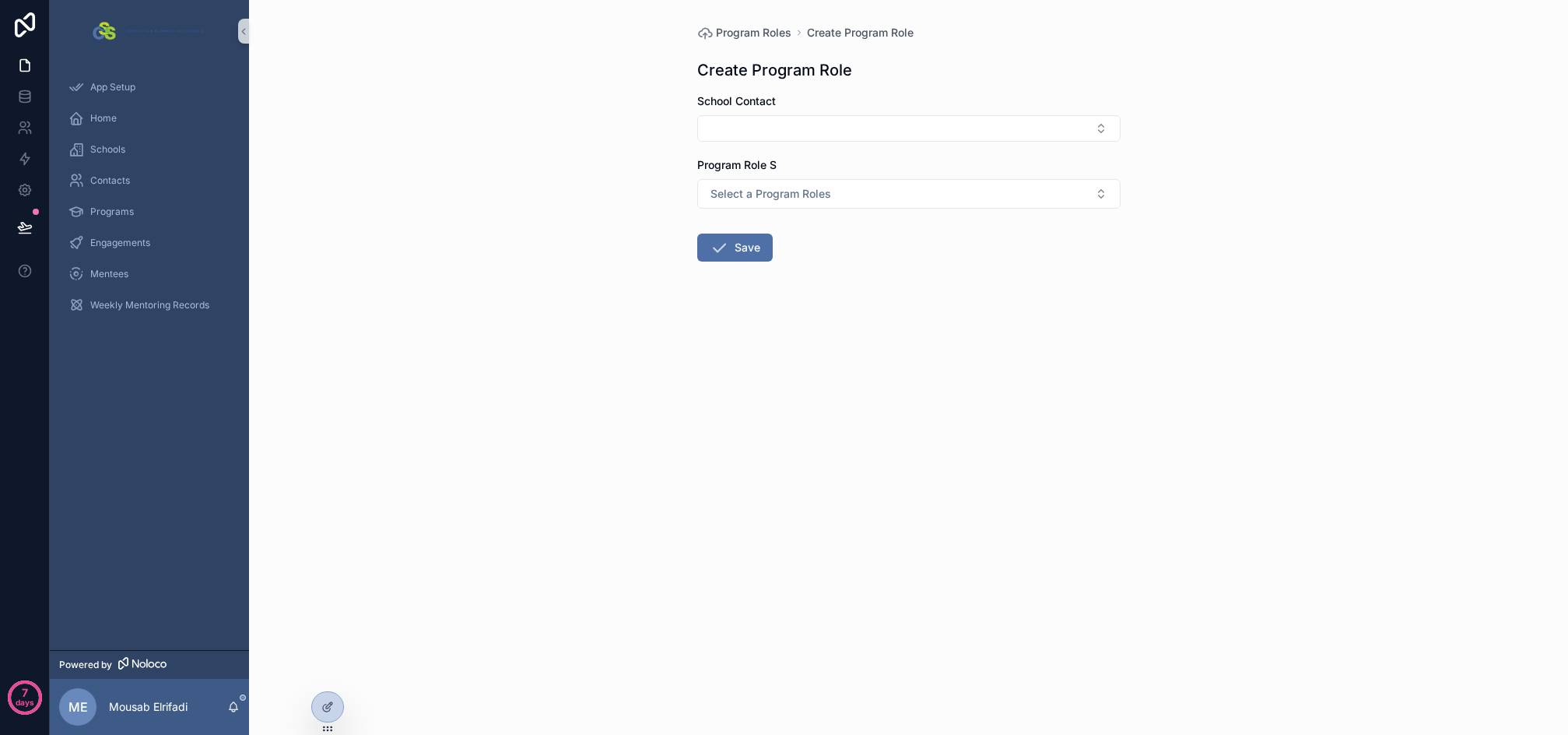
drag, startPoint x: 747, startPoint y: 365, endPoint x: 282, endPoint y: 254, distance: 478.1
click at [747, 365] on div "Program Roles Create Program Role Create Program Role School Contact Program Ro…" at bounding box center [908, 368] width 1319 height 735
click at [119, 121] on div "Home" at bounding box center [150, 119] width 162 height 25
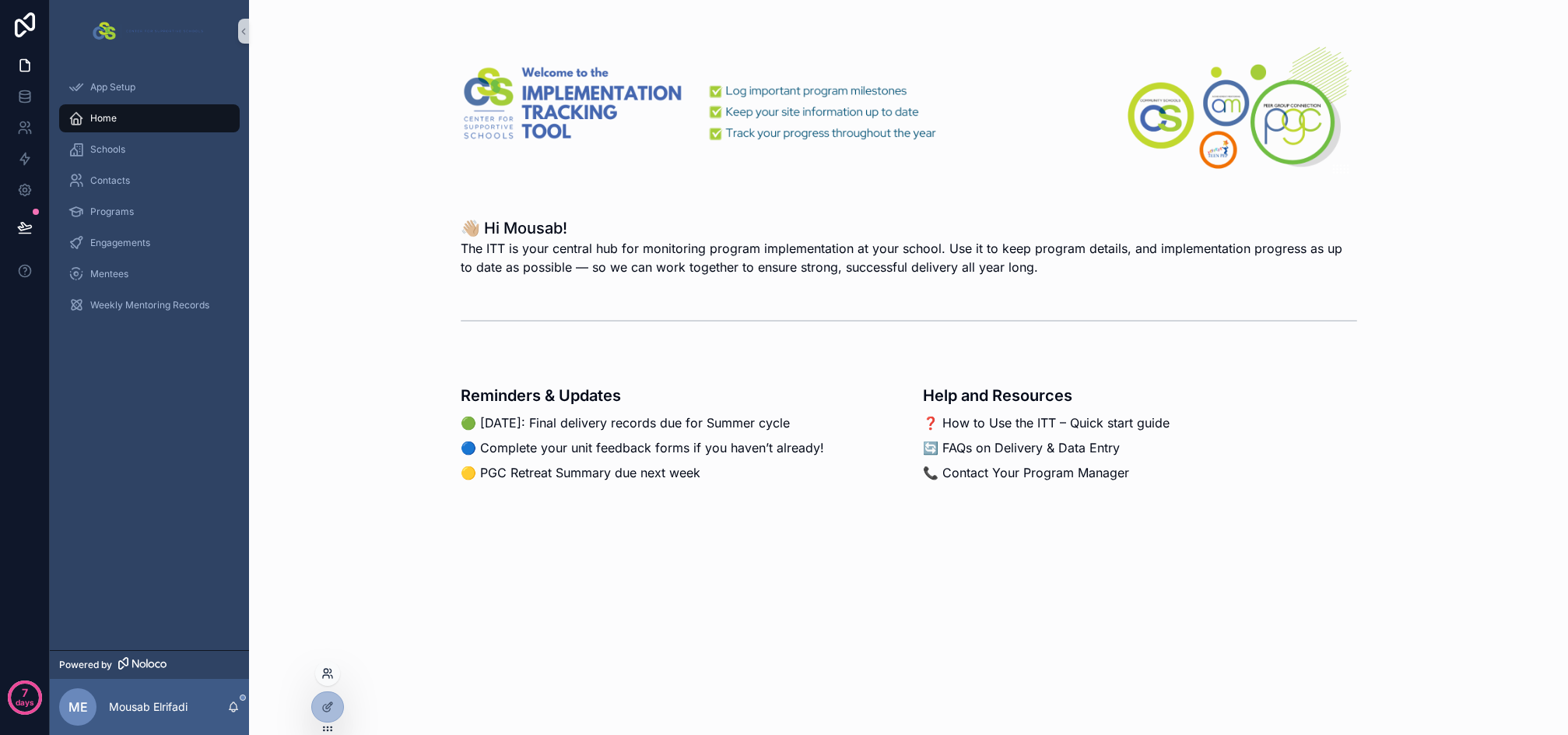
click at [328, 676] on icon at bounding box center [326, 676] width 6 height 3
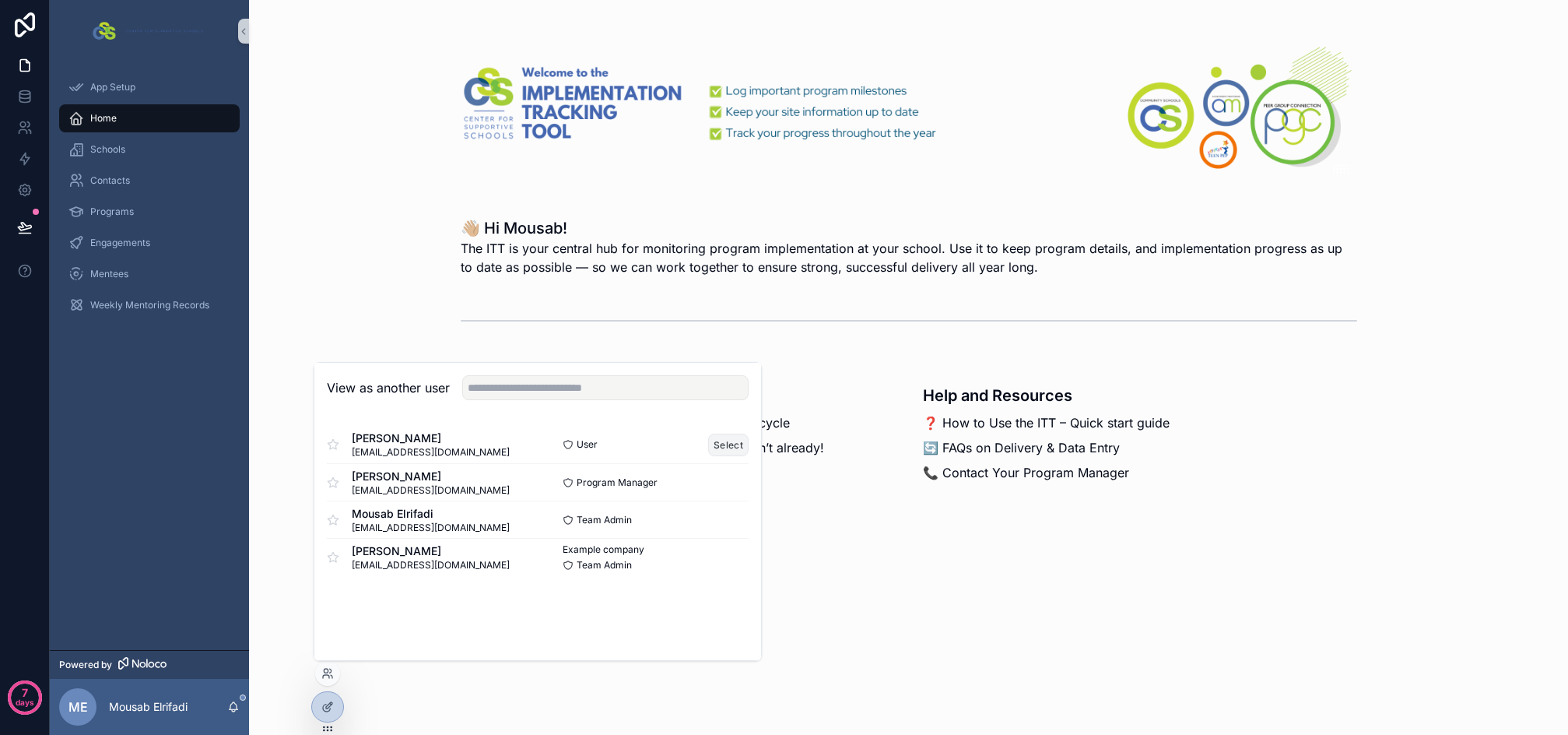
click at [727, 439] on button "Select" at bounding box center [729, 445] width 41 height 23
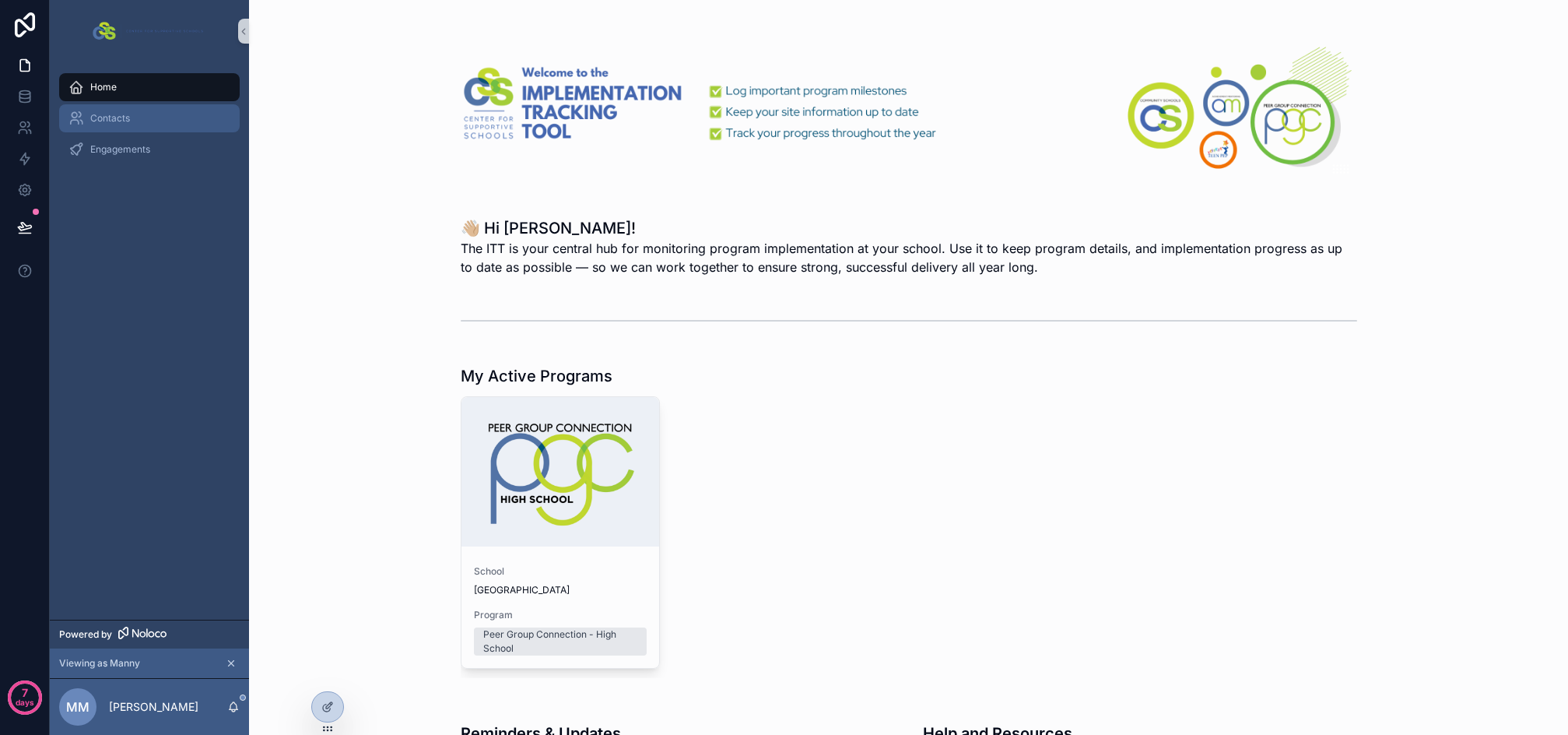
click at [115, 112] on div "Contacts" at bounding box center [150, 119] width 162 height 25
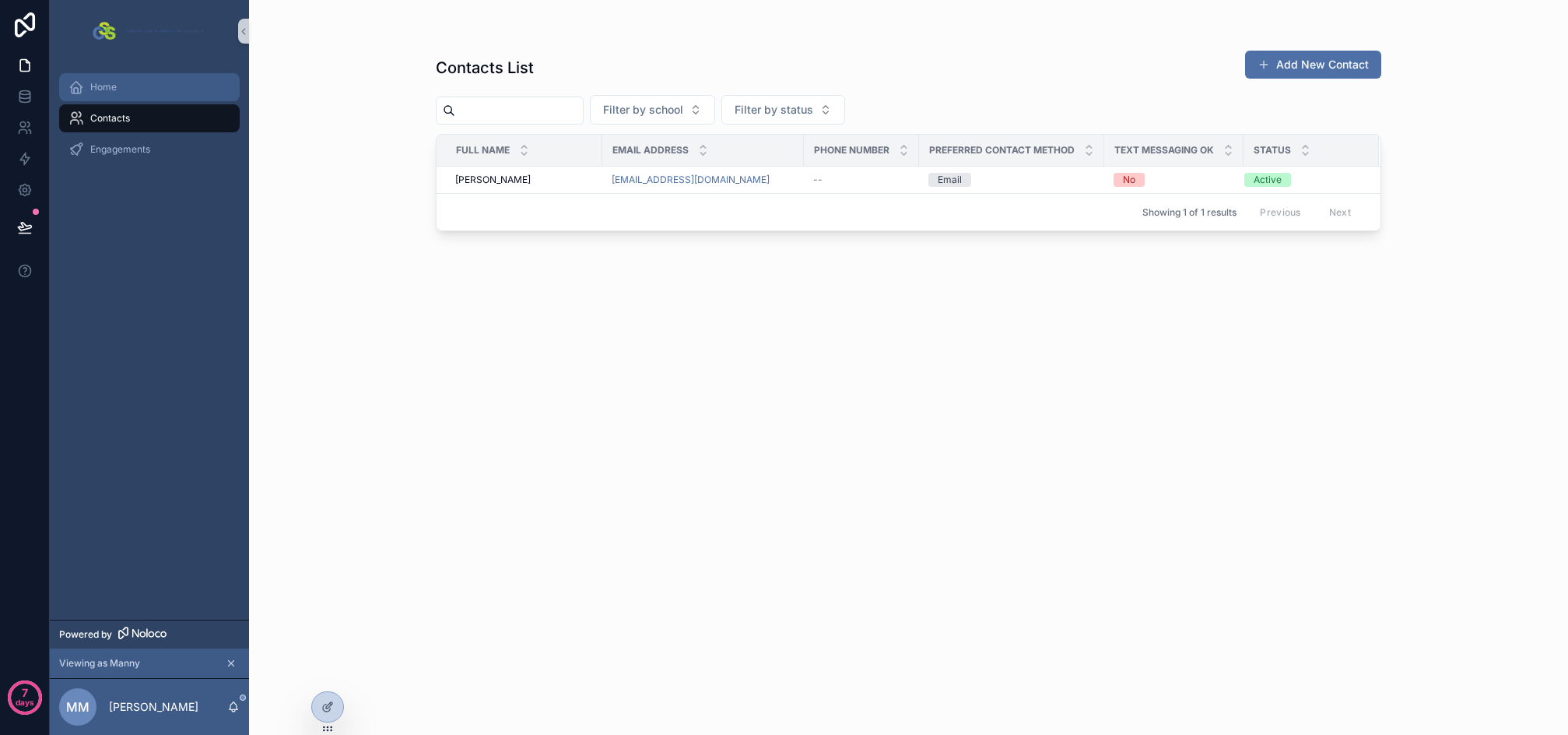
click at [135, 91] on div "Home" at bounding box center [150, 87] width 162 height 25
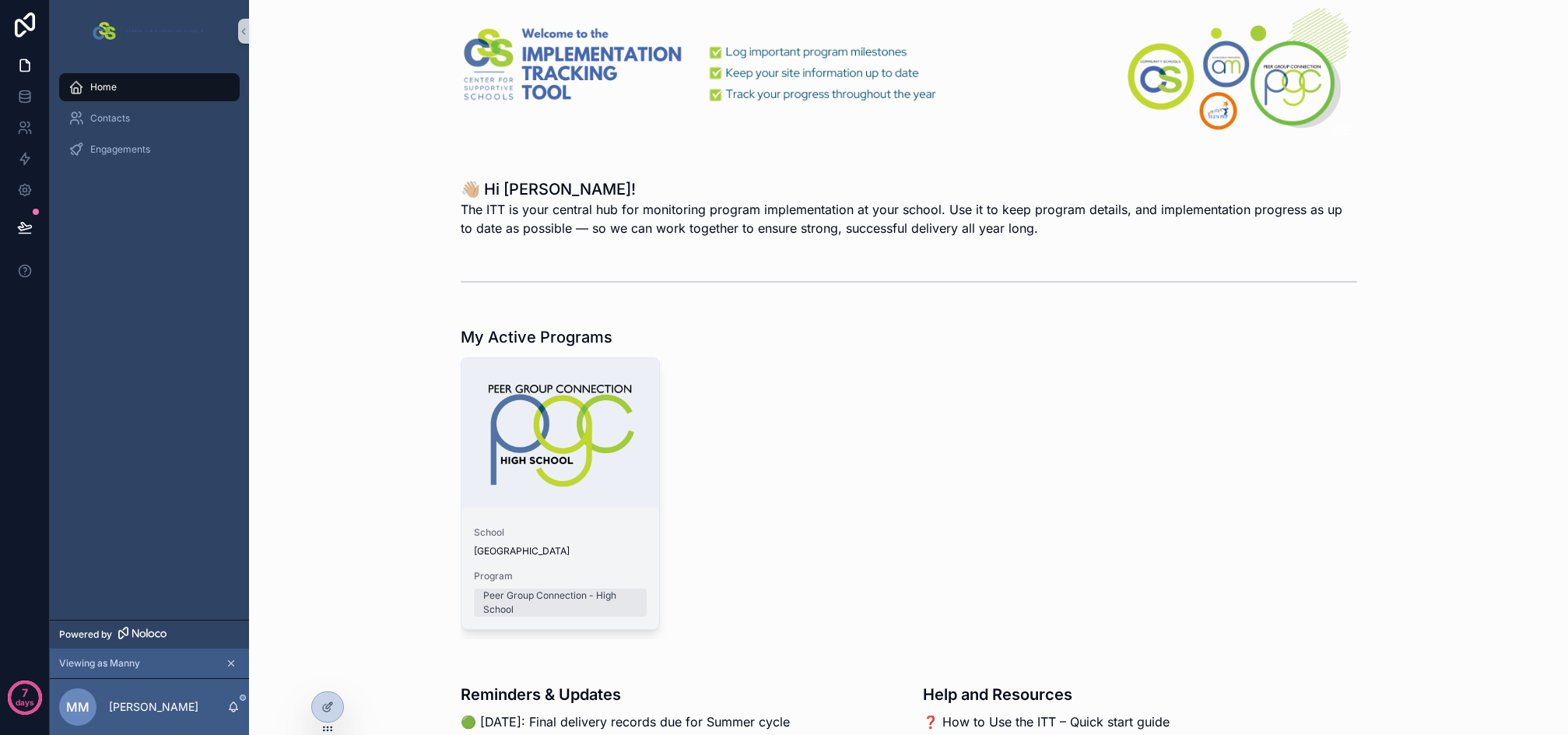
scroll to position [78, 0]
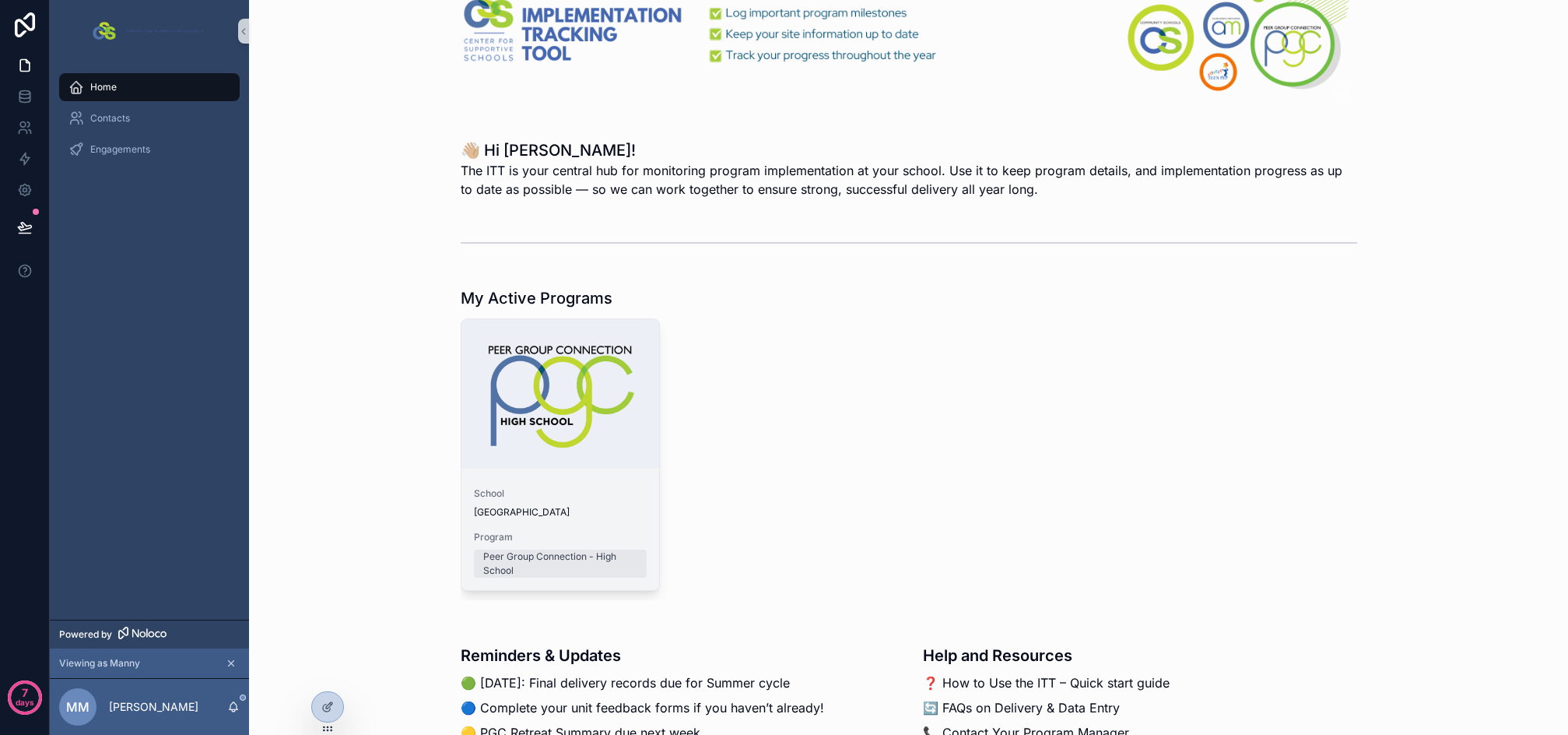
click at [599, 476] on div "School Sample High School Program Peer Group Connection - High School" at bounding box center [560, 533] width 197 height 115
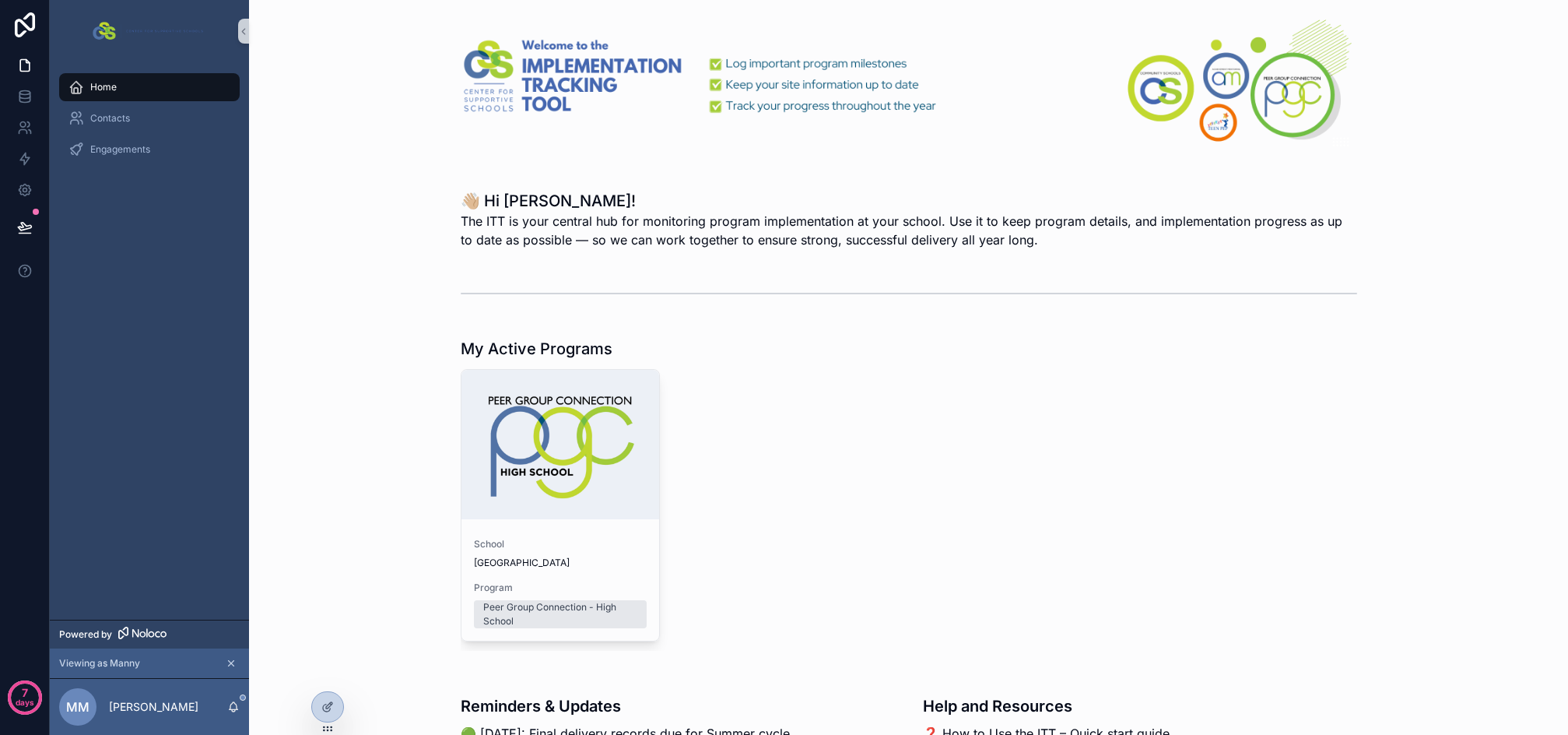
scroll to position [0, 0]
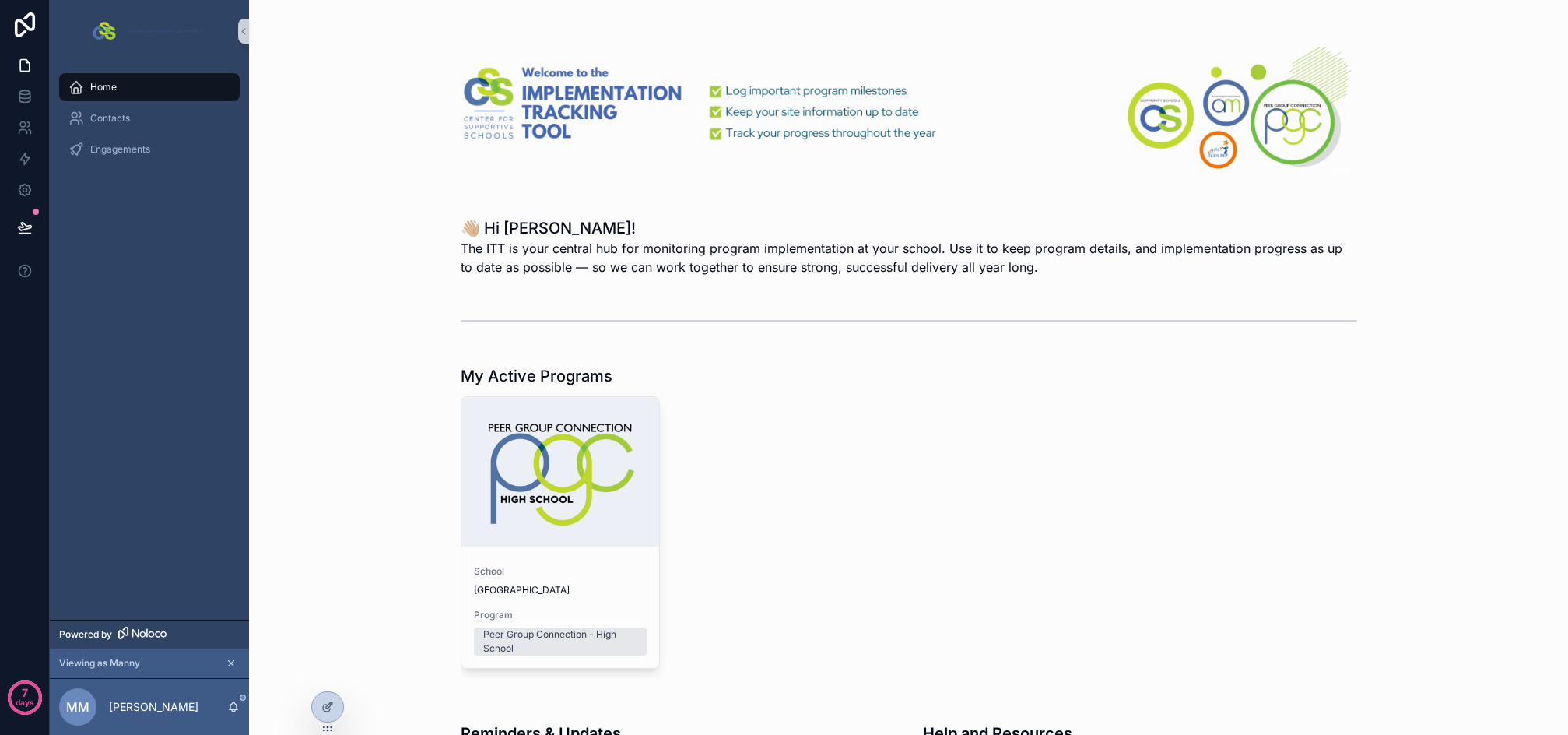
click at [814, 474] on div "School Sample High School Program Peer Group Connection - High School" at bounding box center [909, 537] width 896 height 282
click at [327, 708] on icon at bounding box center [329, 705] width 6 height 6
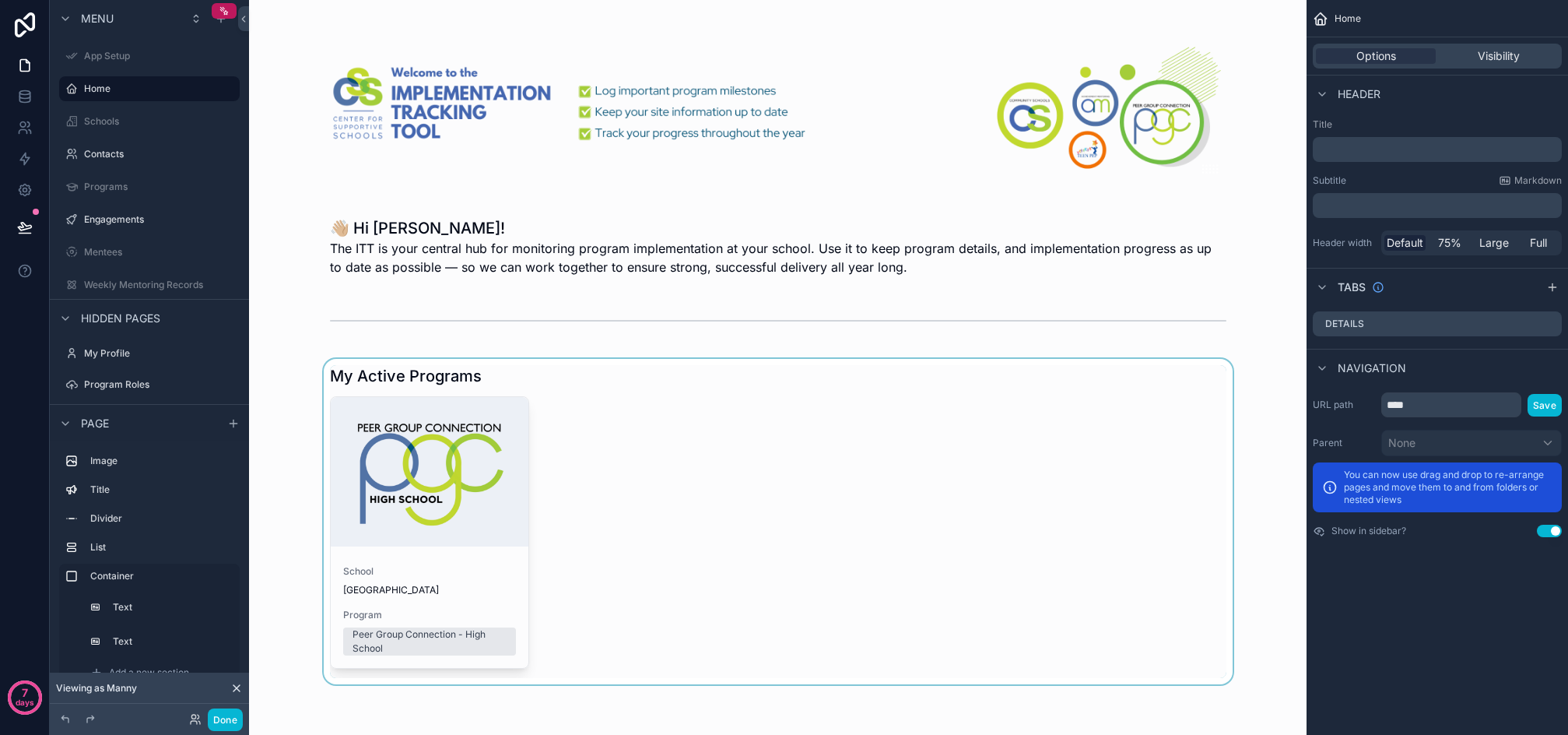
click at [858, 449] on div "scrollable content" at bounding box center [778, 521] width 1033 height 325
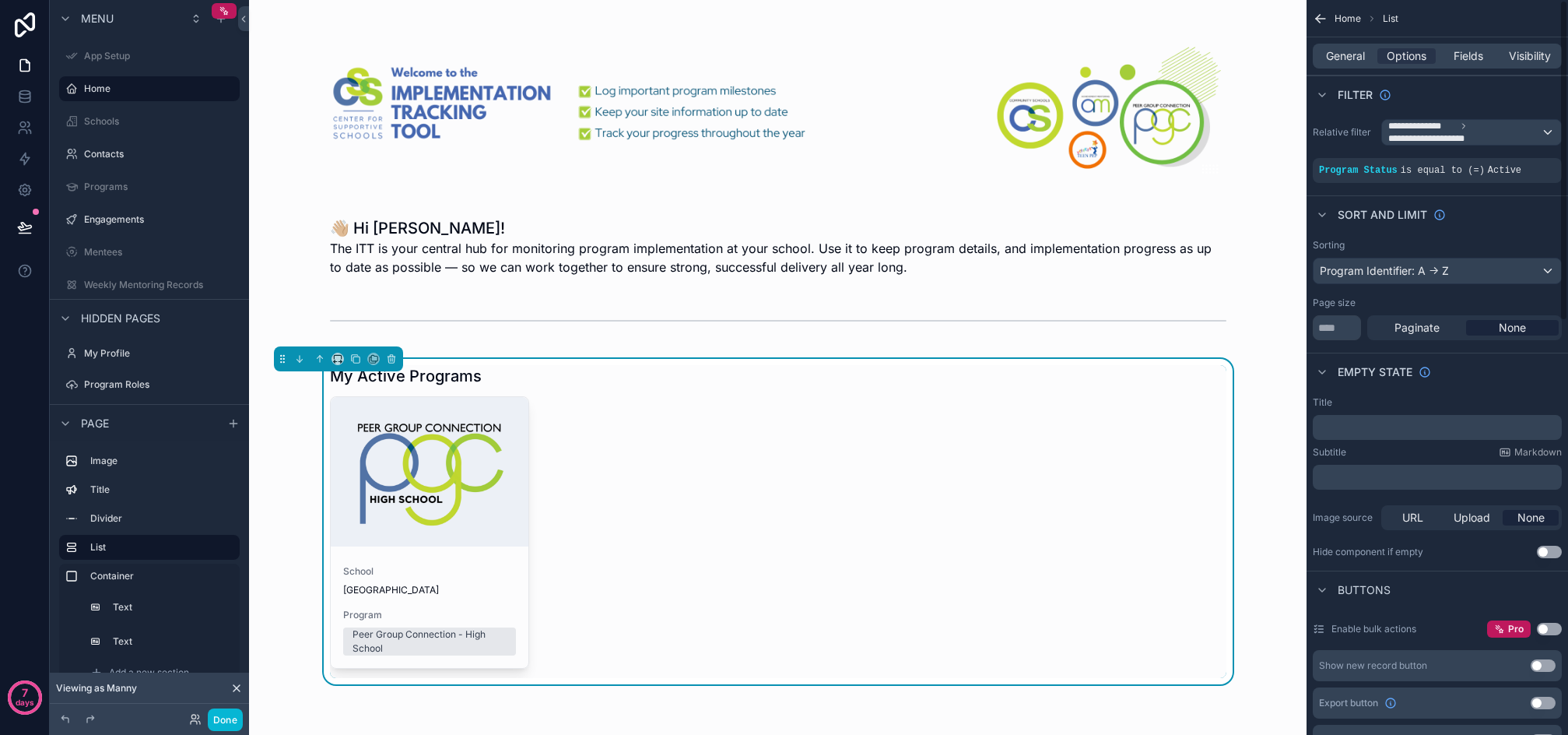
click at [727, 473] on div "School Sample High School Program Peer Group Connection - High School" at bounding box center [778, 537] width 896 height 282
click at [30, 94] on icon at bounding box center [24, 96] width 10 height 6
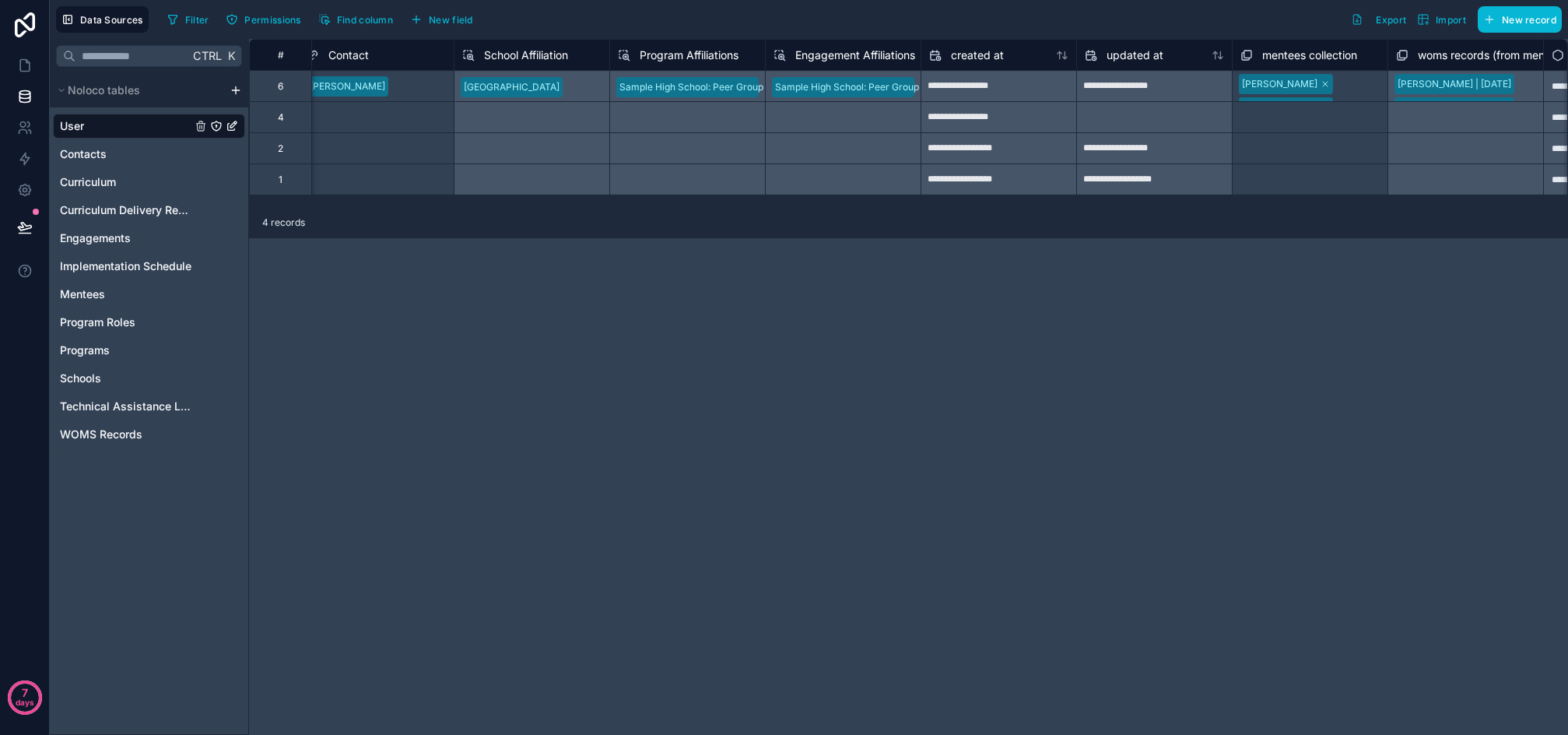
scroll to position [0, 1577]
click at [903, 94] on div "Sample High School: Peer Group Connection High School (2025-2026 | Year Long)" at bounding box center [835, 86] width 156 height 31
click at [928, 341] on div "**********" at bounding box center [908, 387] width 1319 height 696
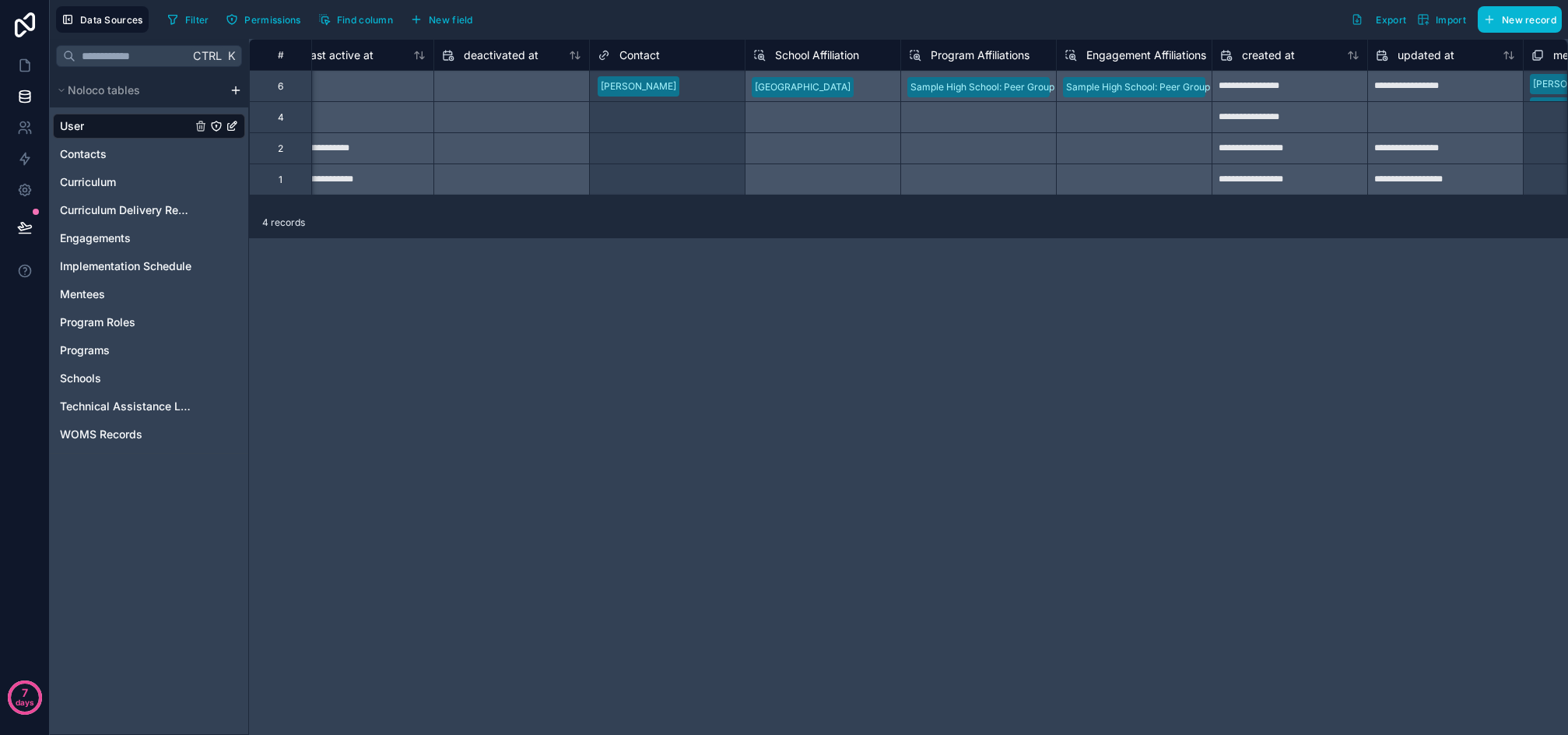
scroll to position [0, 1321]
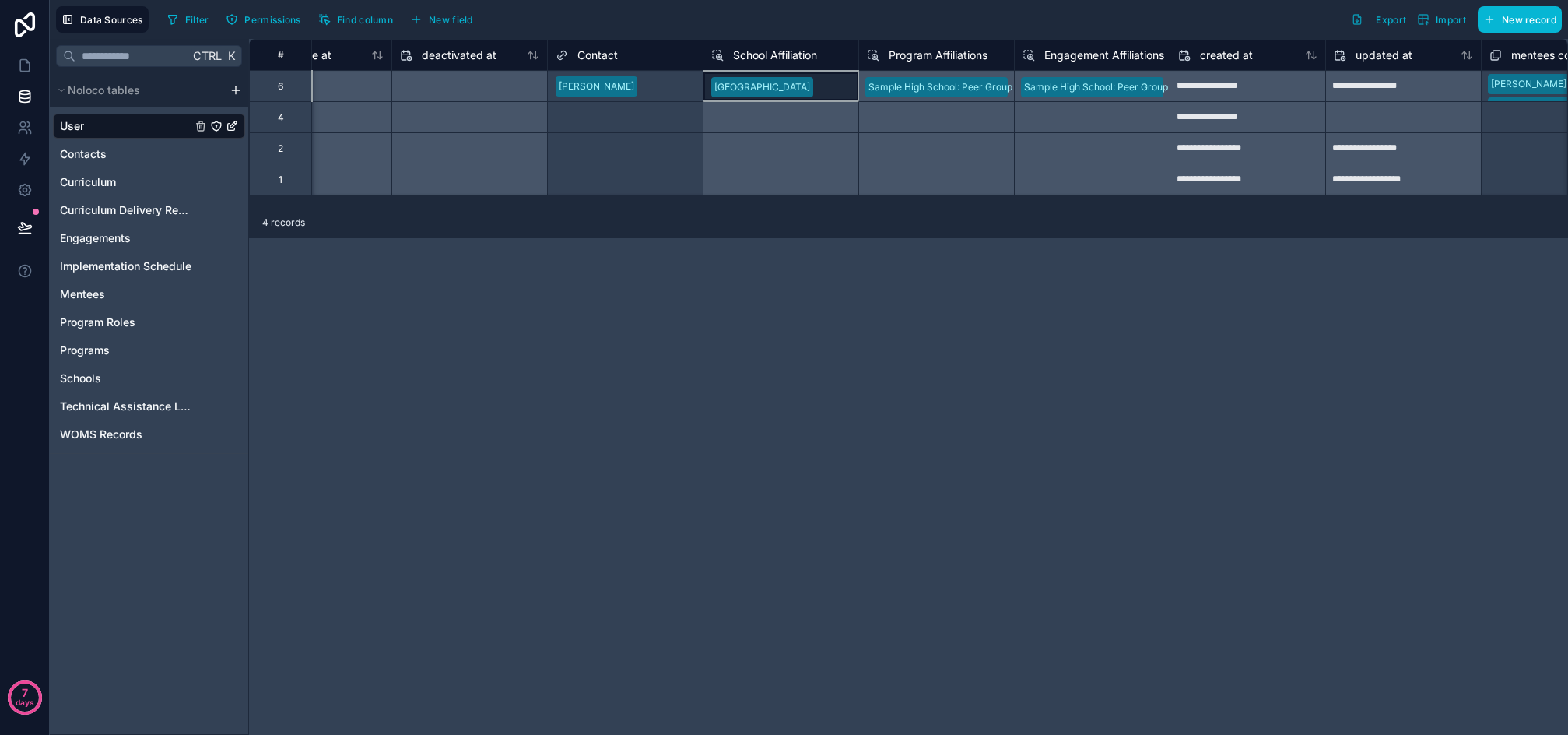
click at [833, 83] on div "[GEOGRAPHIC_DATA]" at bounding box center [781, 86] width 156 height 31
click at [1012, 77] on div "Sample High School: Peer Group Connection High School" at bounding box center [937, 86] width 156 height 31
click at [942, 55] on span "Program Affiliations" at bounding box center [938, 55] width 99 height 16
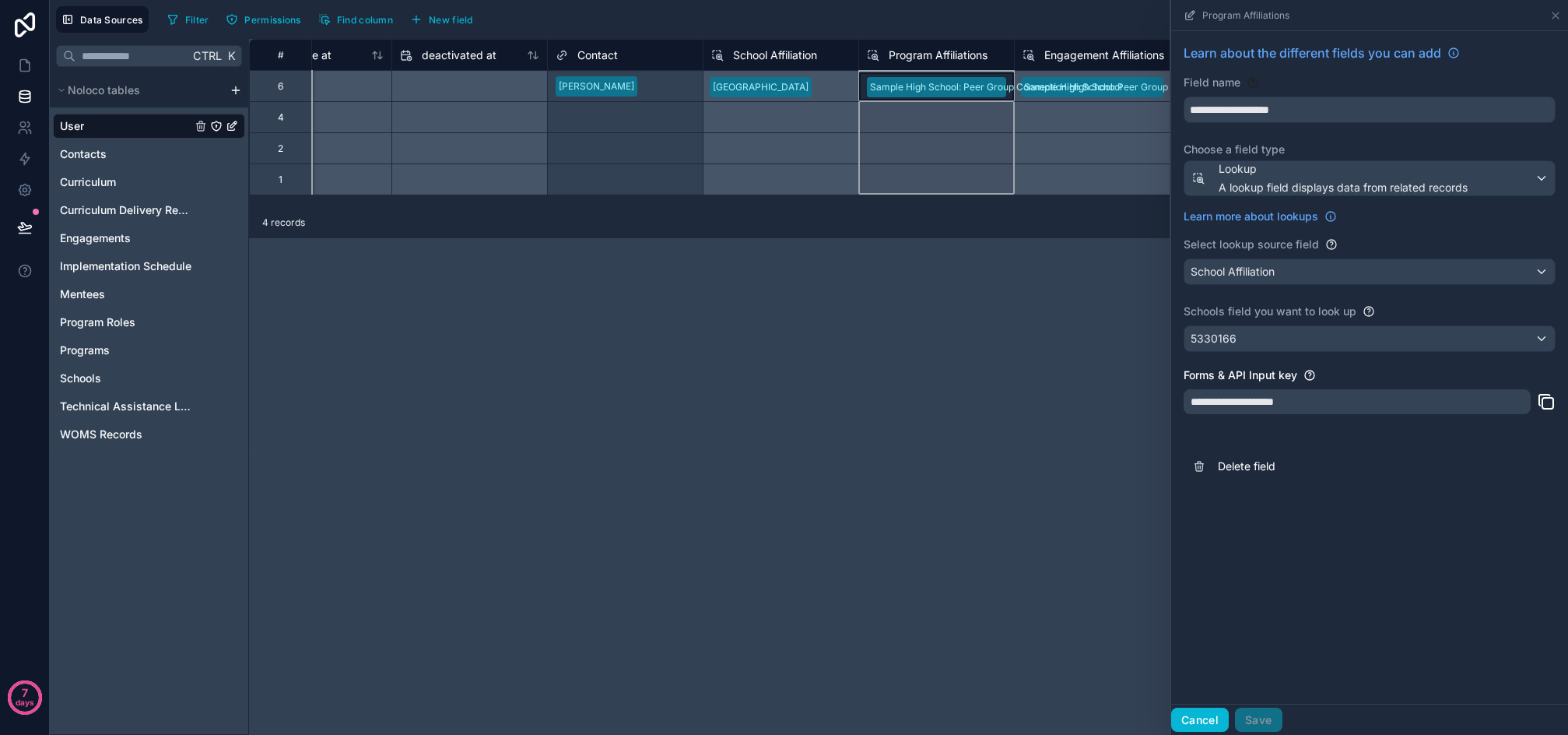
click at [1187, 712] on button "Cancel" at bounding box center [1201, 720] width 58 height 25
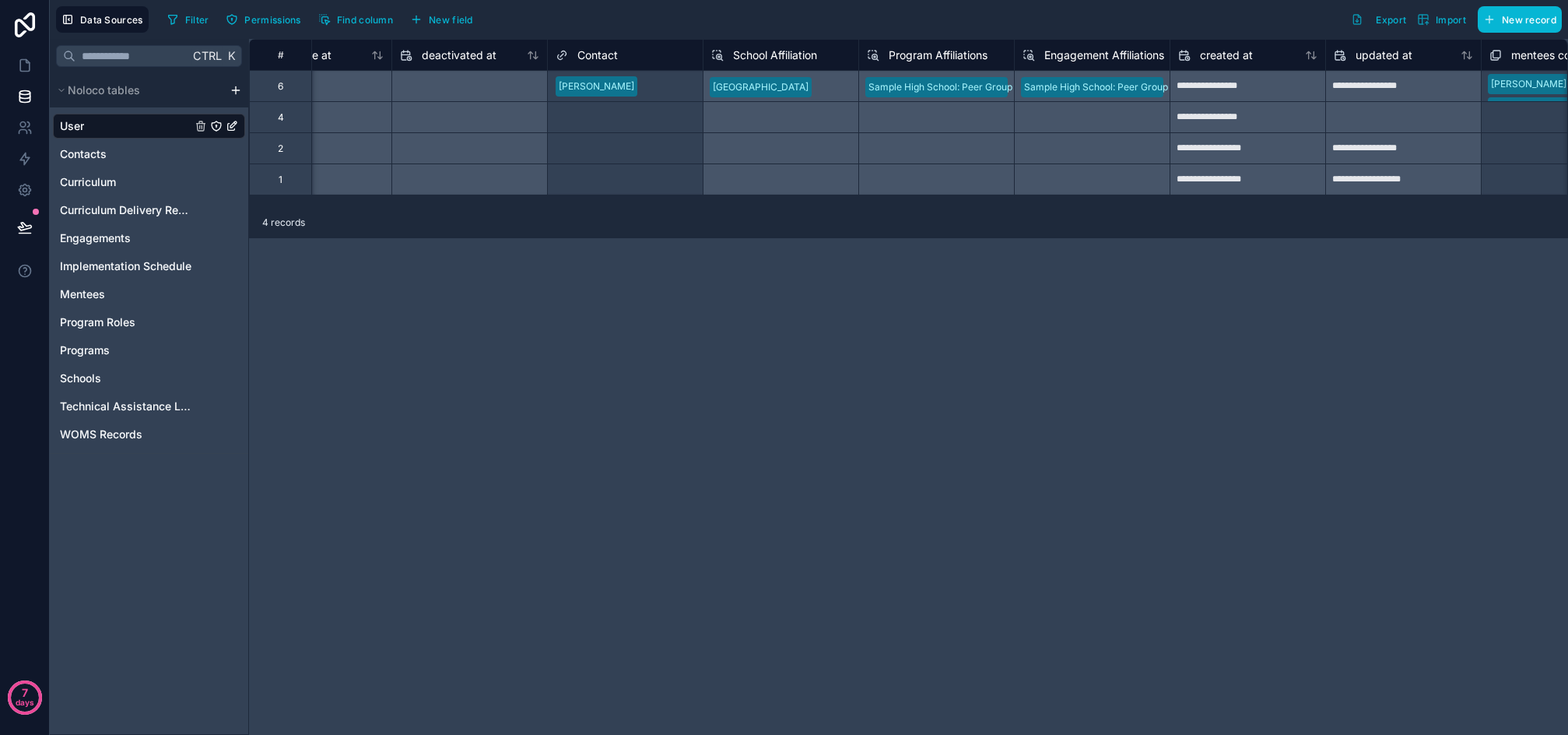
click at [772, 58] on span "School Affiliation" at bounding box center [775, 55] width 84 height 16
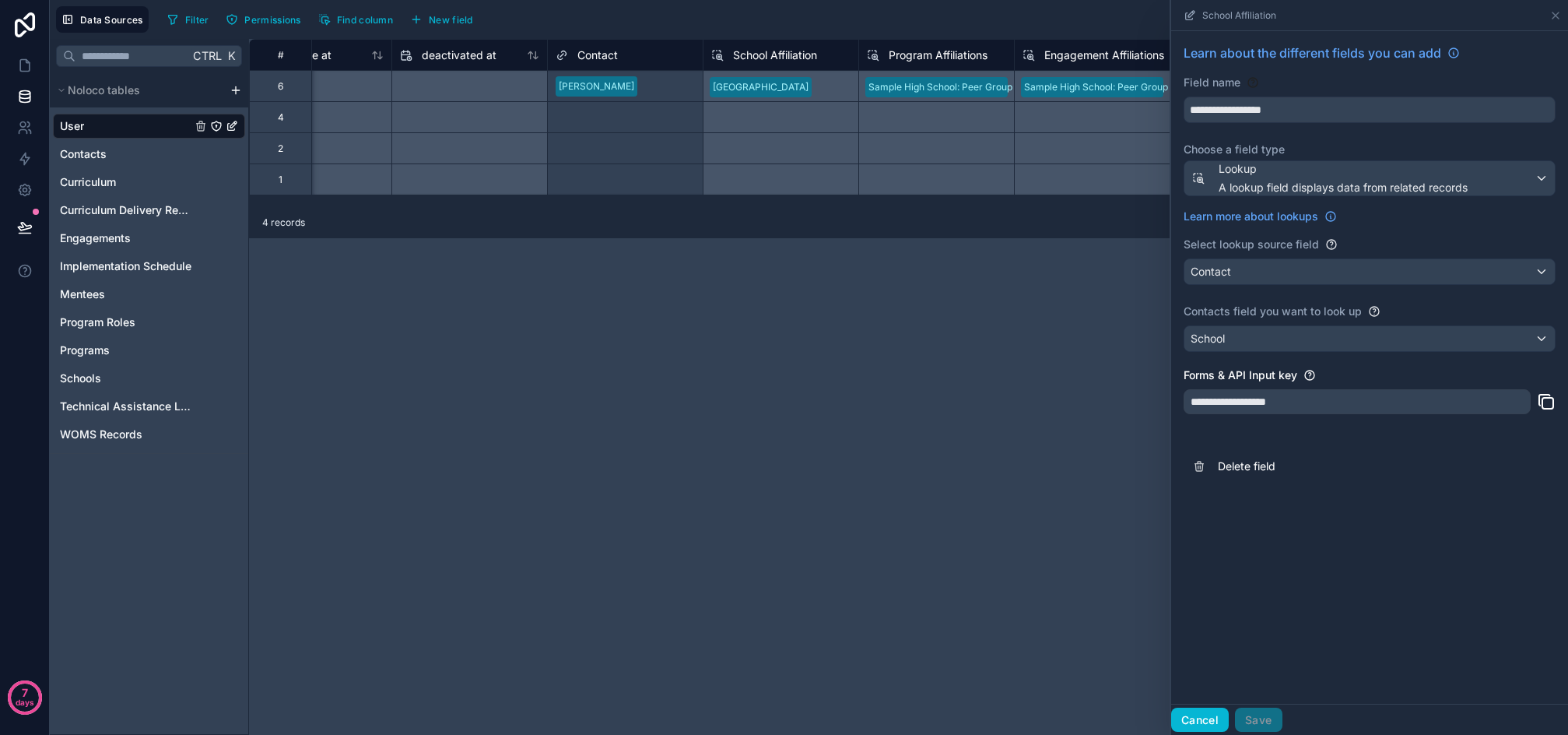
click at [1212, 719] on button "Cancel" at bounding box center [1201, 720] width 58 height 25
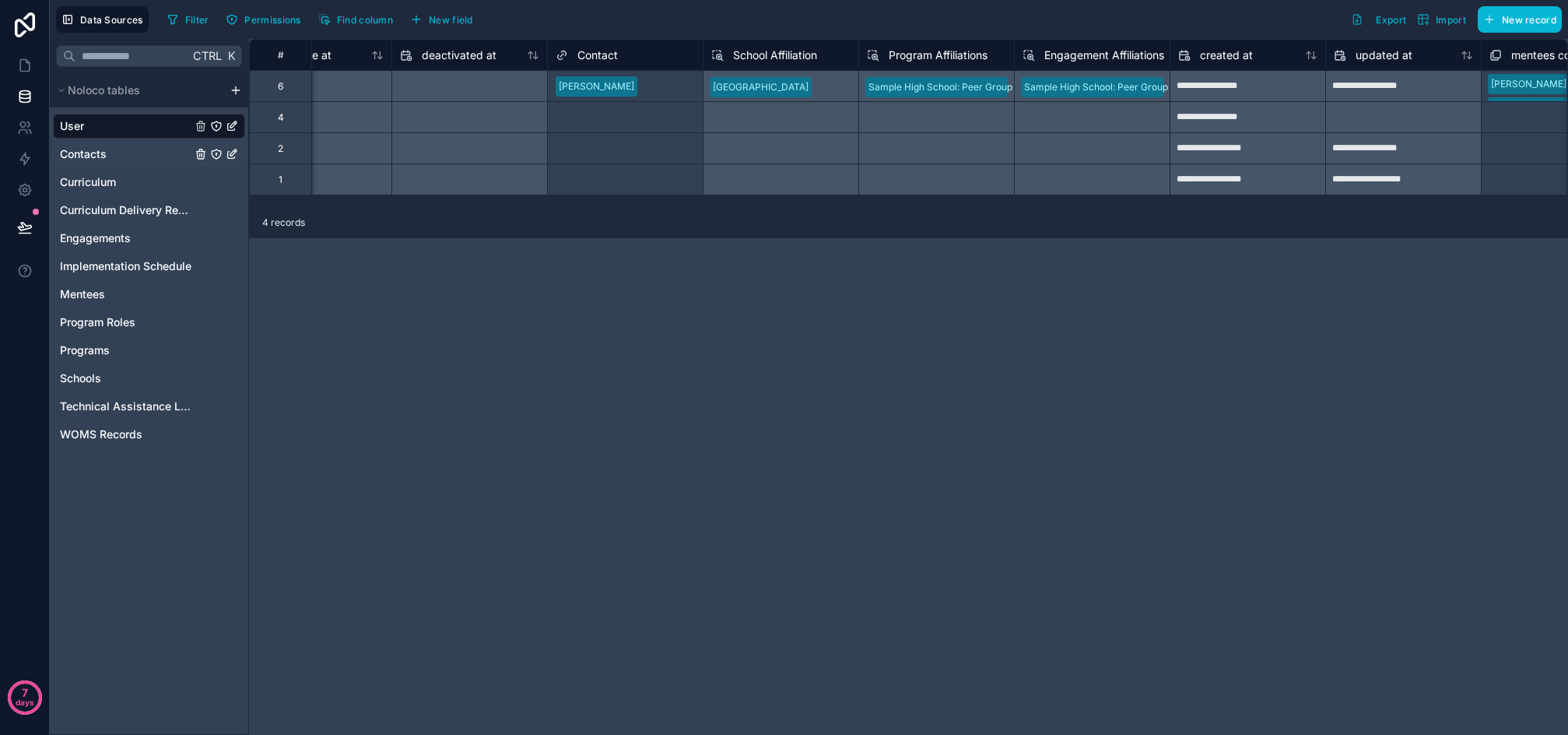
click at [96, 161] on span "Contacts" at bounding box center [83, 154] width 47 height 16
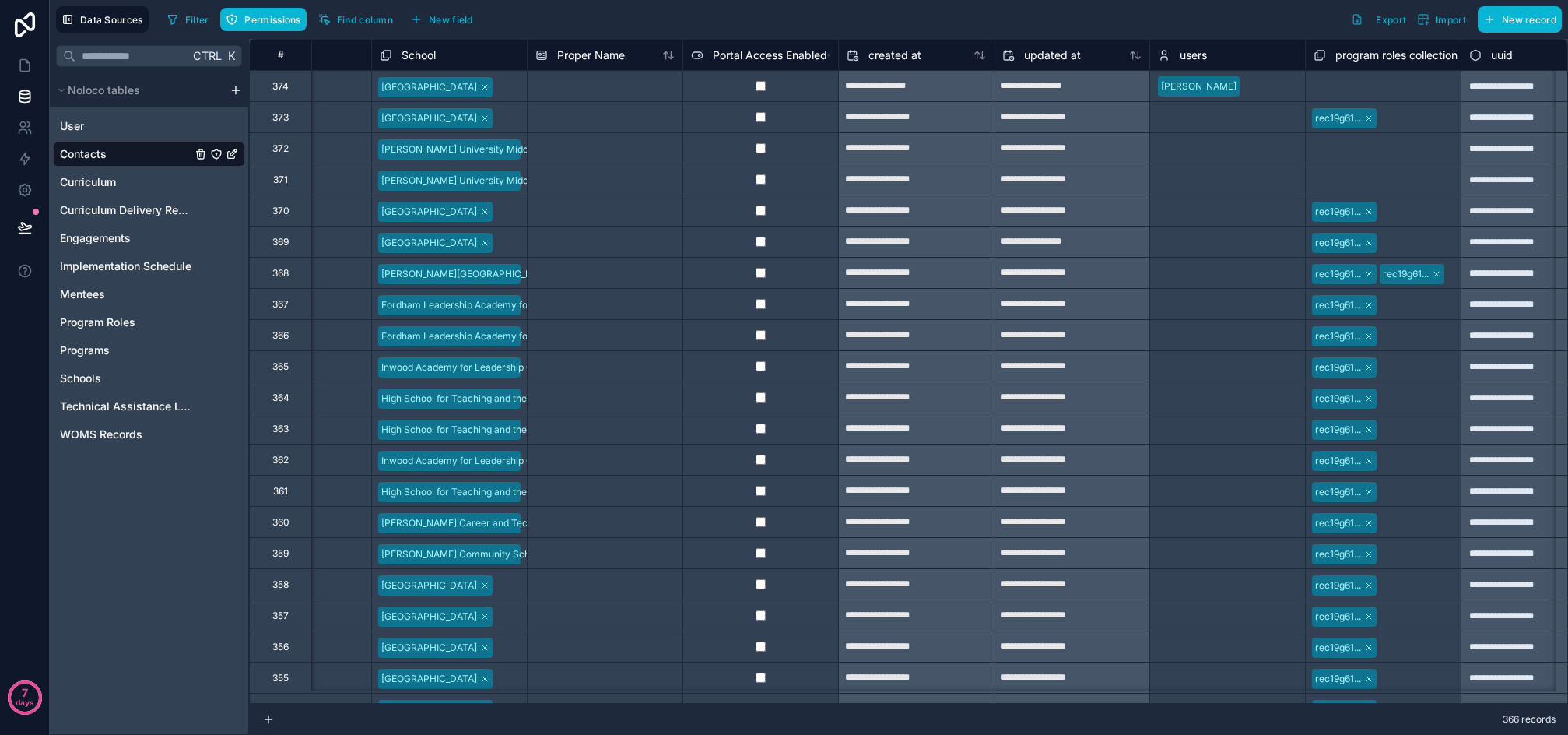
scroll to position [0, 1122]
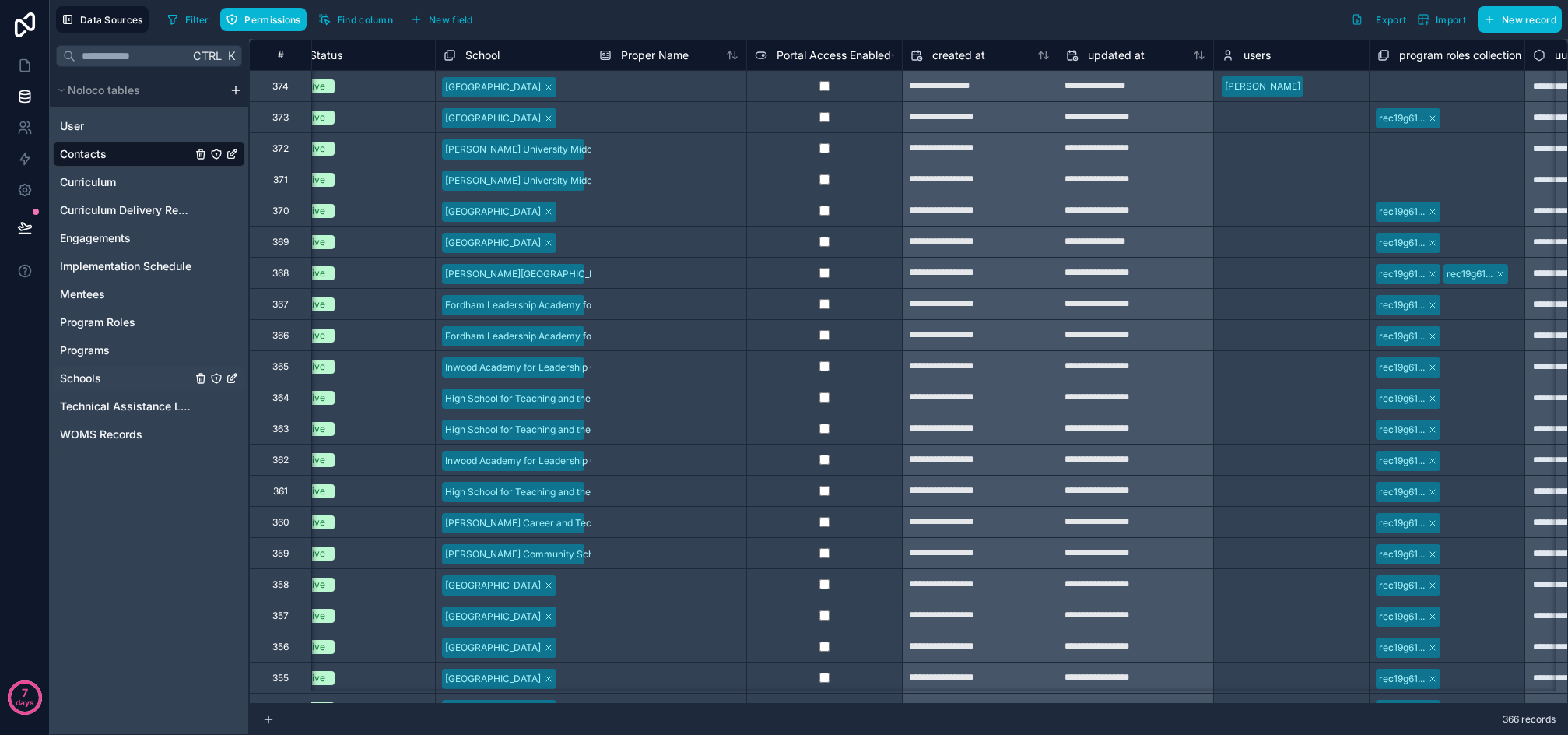
click at [87, 377] on span "Schools" at bounding box center [80, 378] width 41 height 16
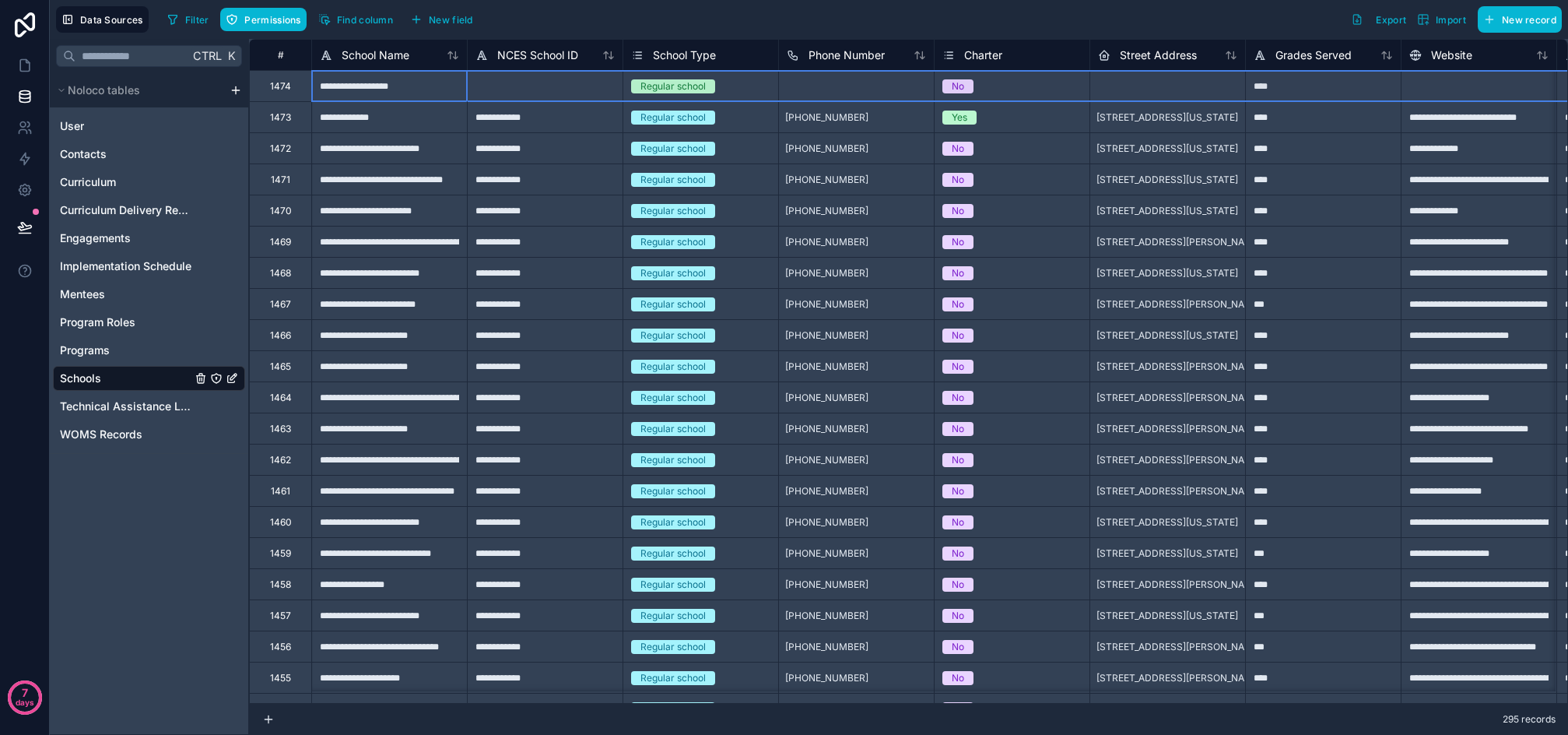
click at [282, 88] on div "1474" at bounding box center [280, 87] width 21 height 12
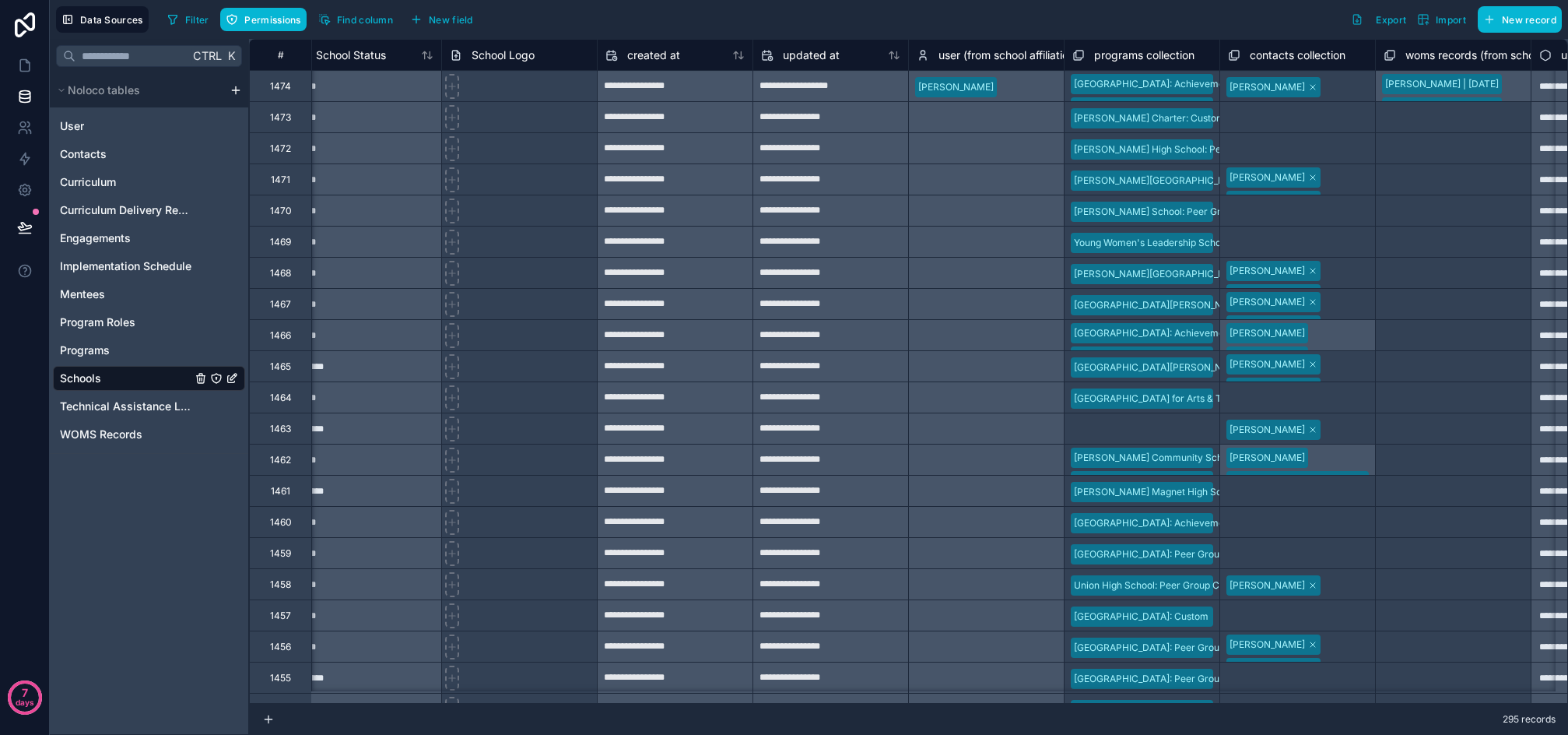
scroll to position [0, 2201]
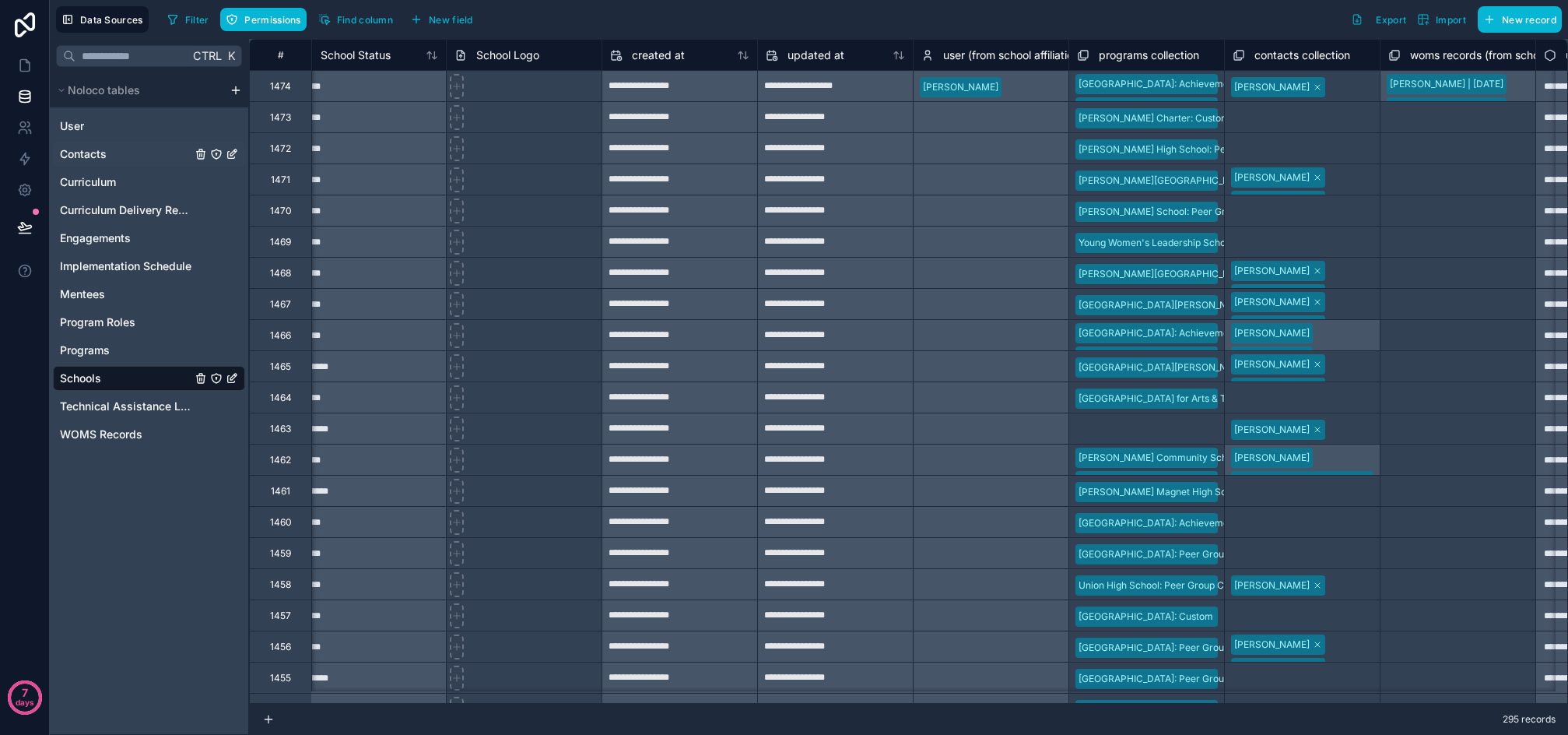
click at [84, 156] on span "Contacts" at bounding box center [83, 154] width 47 height 16
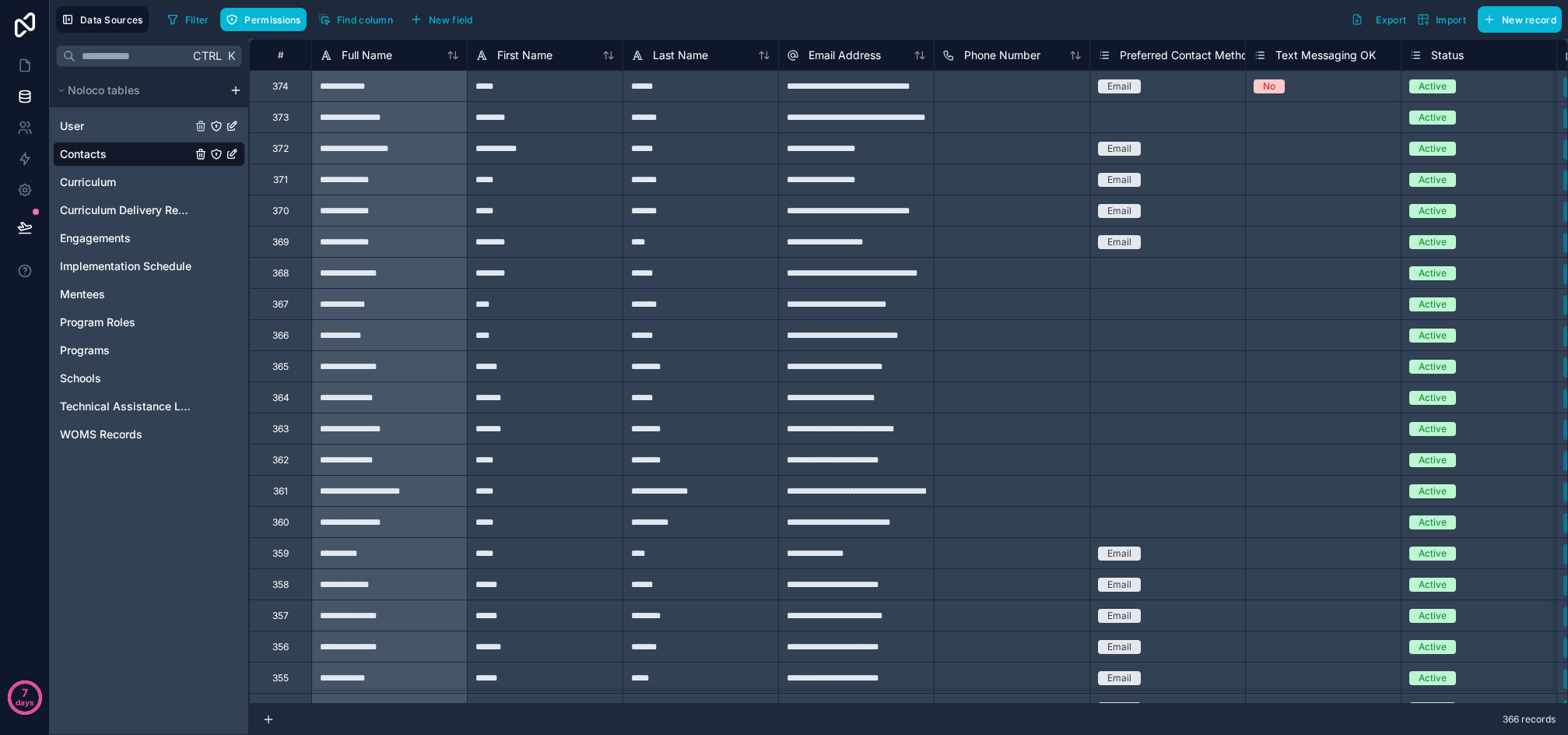
click at [102, 129] on div "User" at bounding box center [149, 126] width 192 height 25
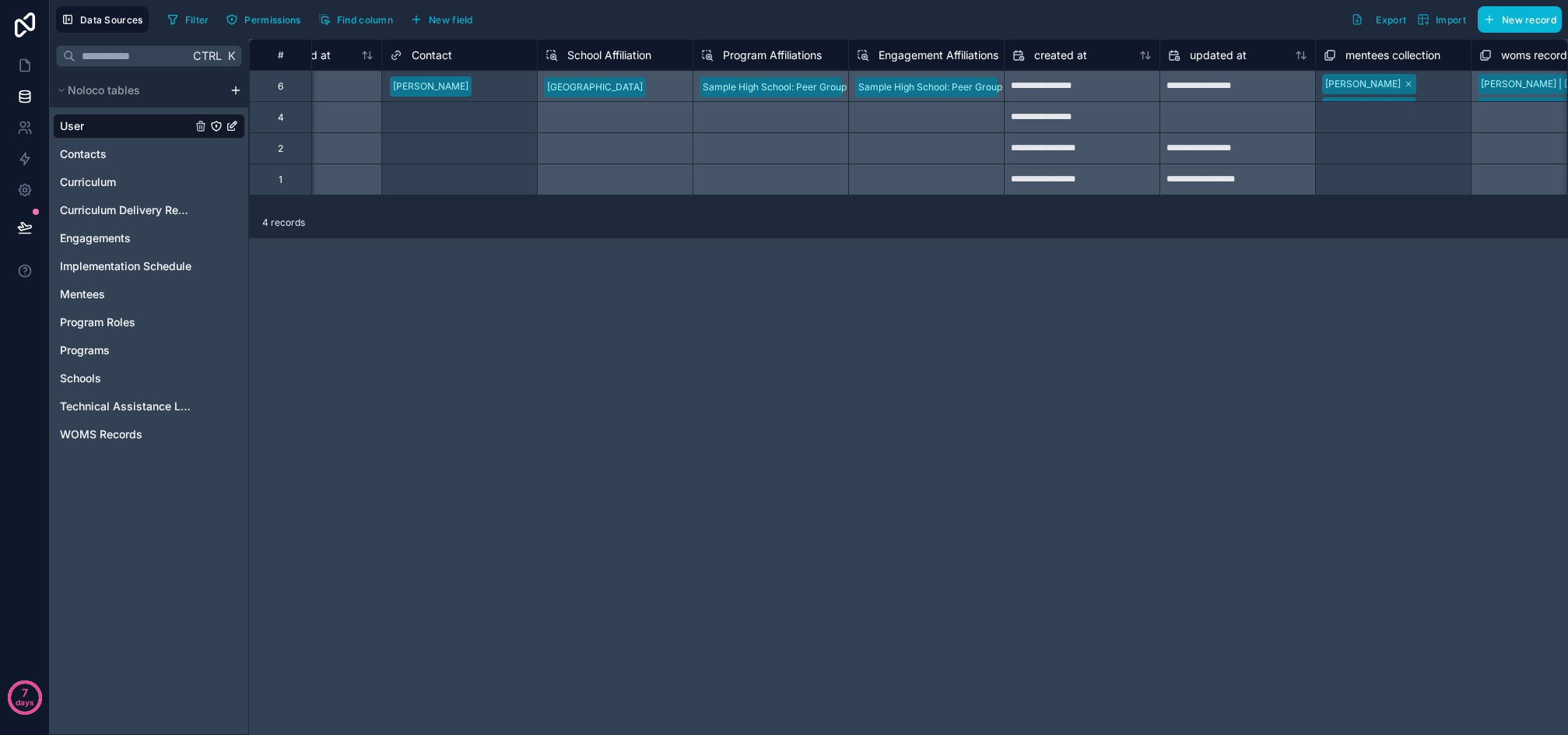
scroll to position [0, 1500]
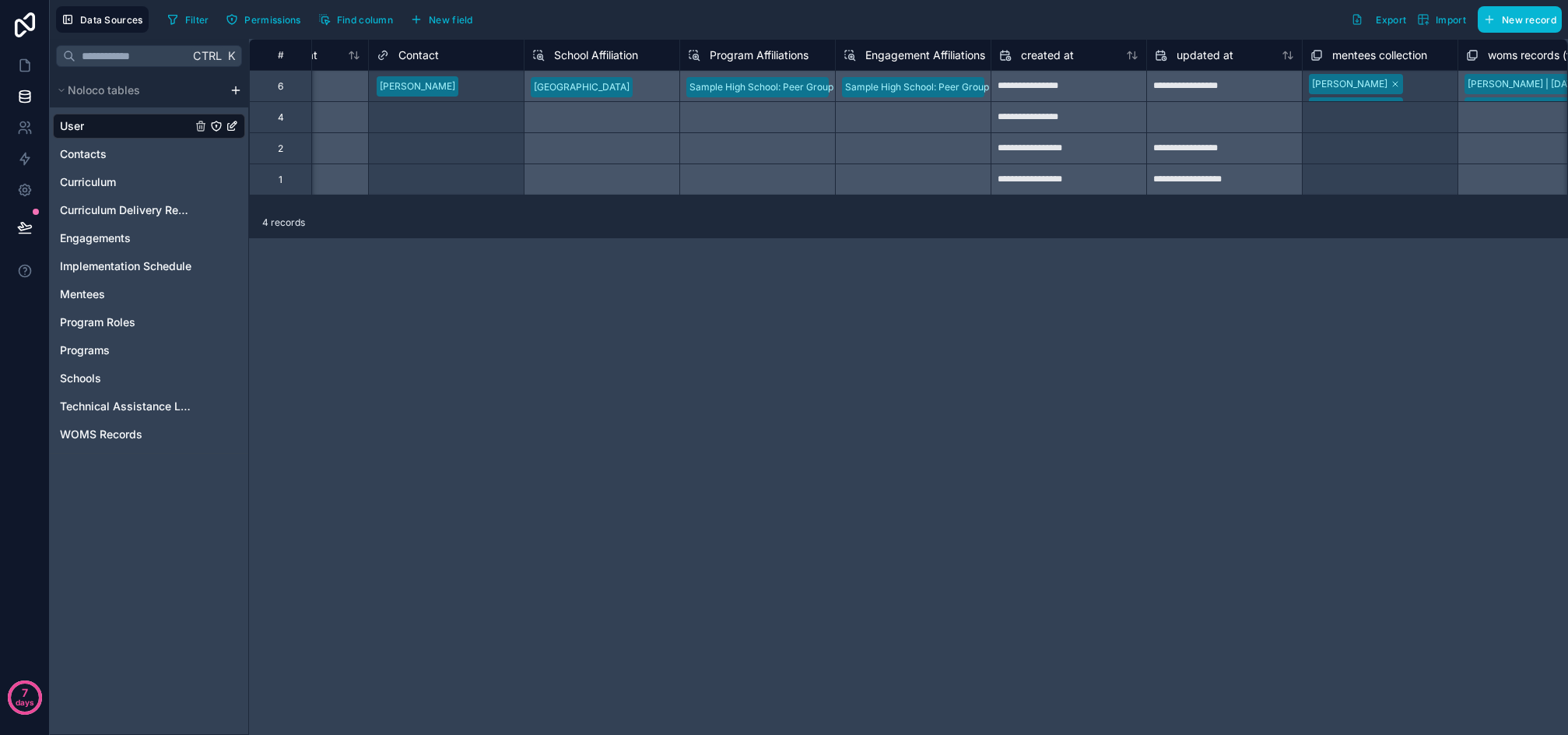
click at [746, 50] on span "Program Affiliations" at bounding box center [759, 55] width 99 height 16
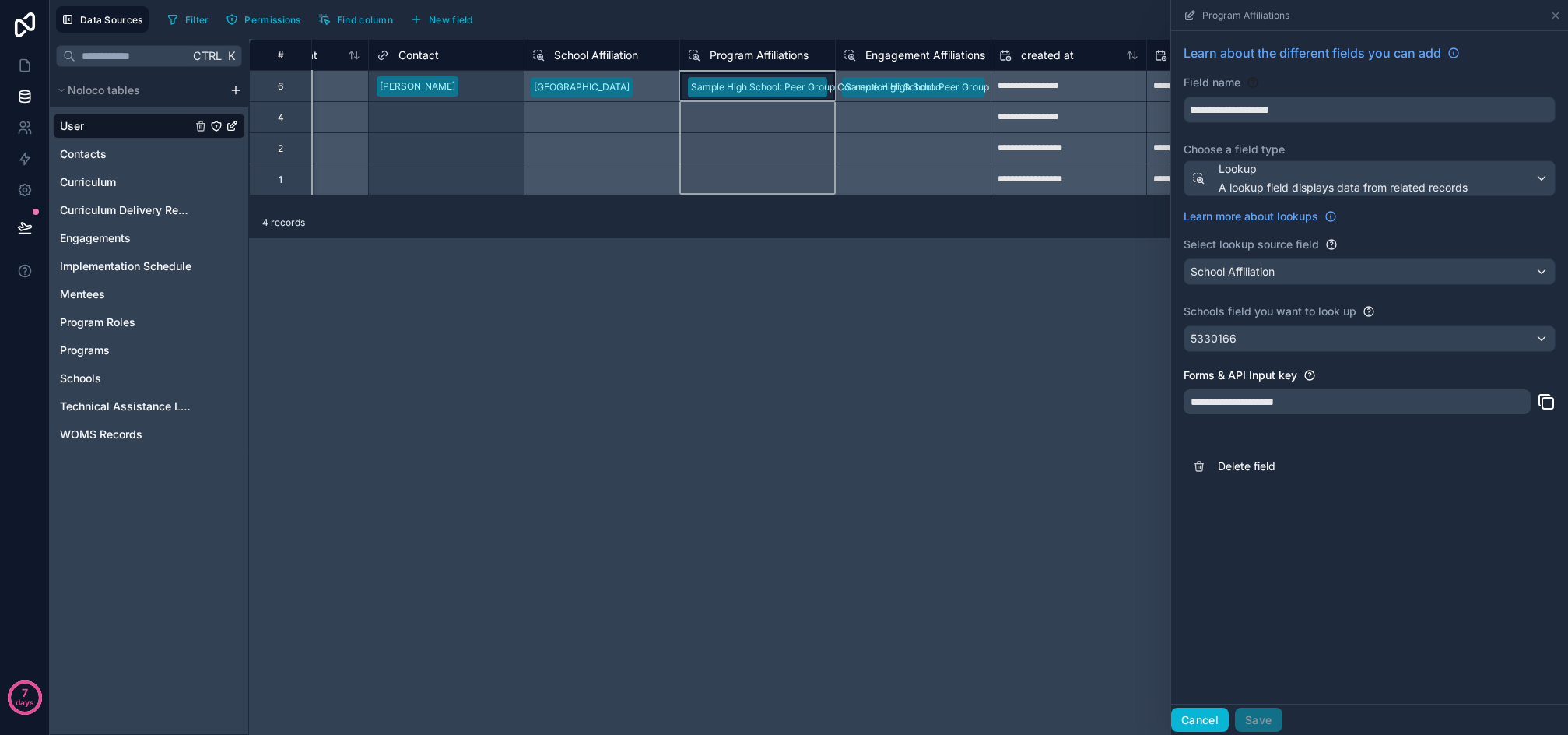
drag, startPoint x: 1214, startPoint y: 722, endPoint x: 1206, endPoint y: 706, distance: 17.9
click at [1214, 722] on button "Cancel" at bounding box center [1201, 720] width 58 height 25
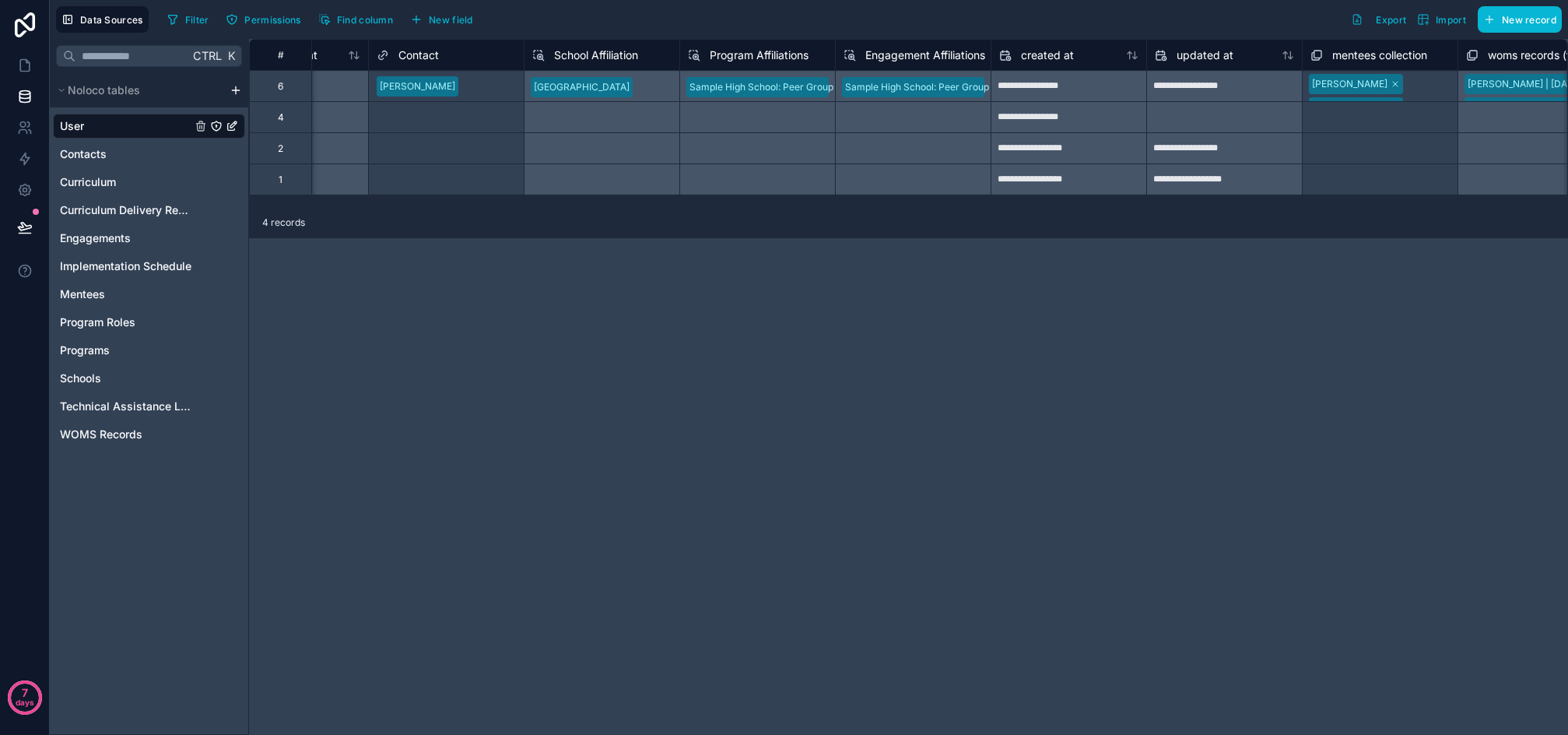
click at [1019, 510] on div "**********" at bounding box center [908, 387] width 1319 height 696
click at [831, 89] on div "Sample High School: Peer Group Connection High School" at bounding box center [757, 86] width 156 height 31
click at [1405, 22] on span "Export" at bounding box center [1391, 20] width 30 height 12
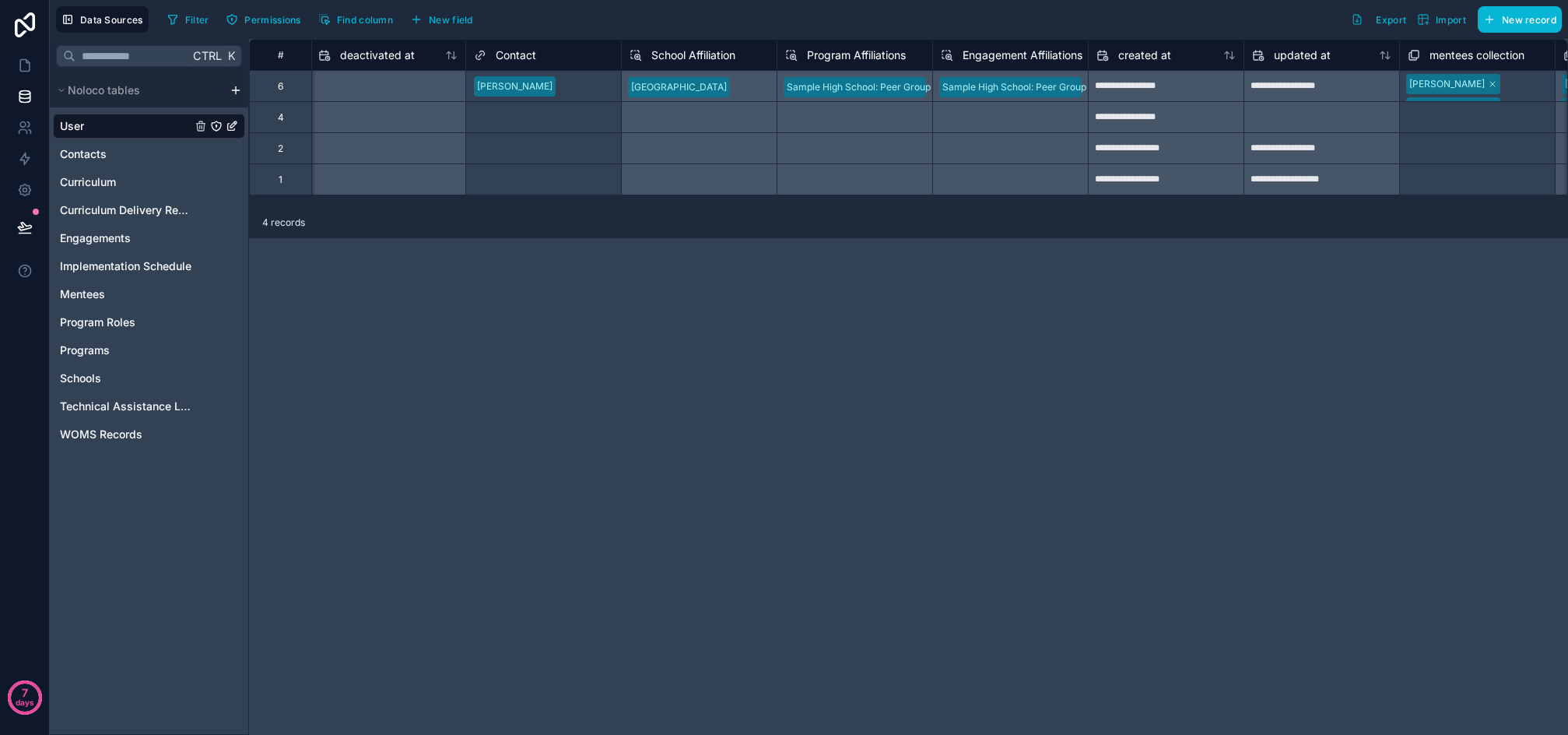
scroll to position [0, 1377]
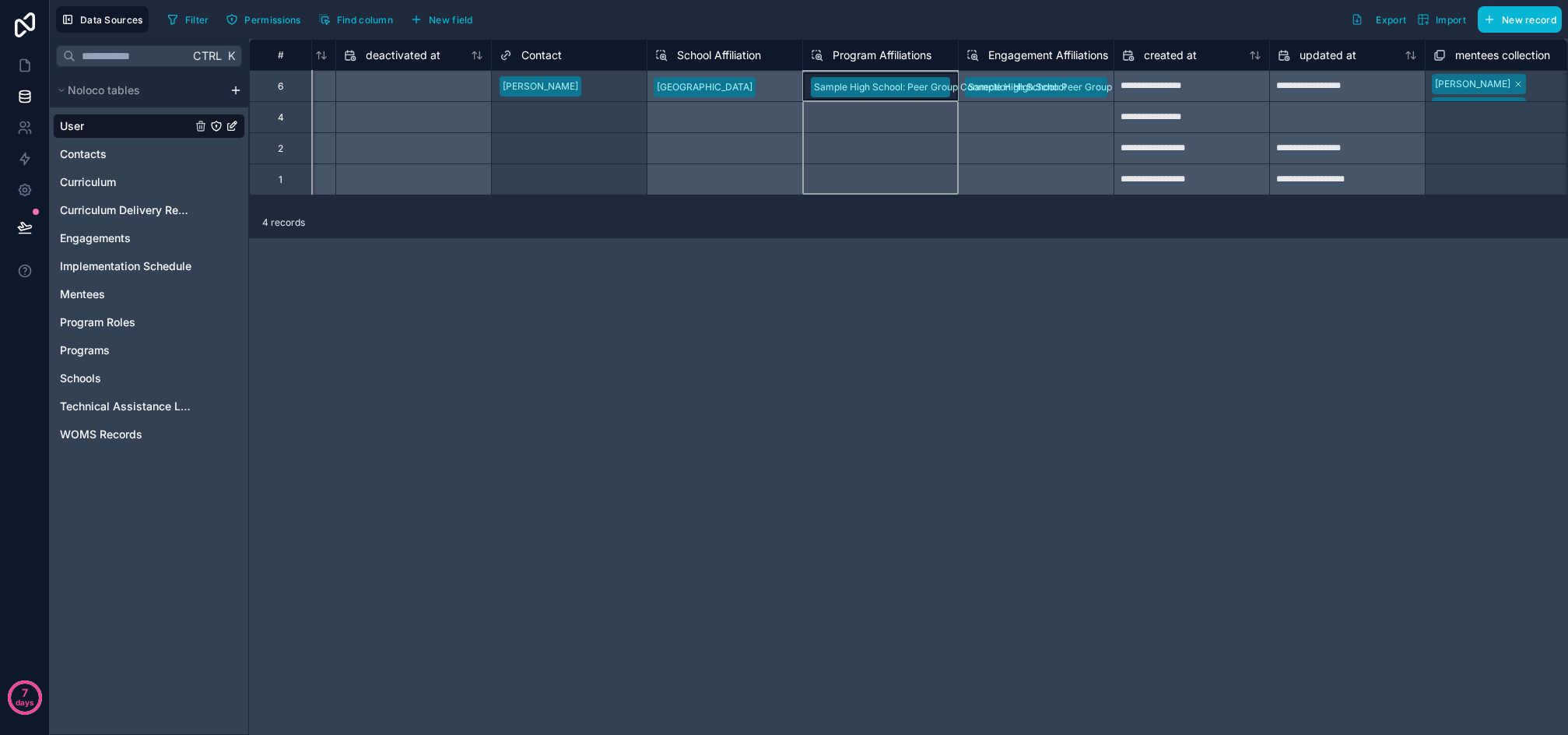
click at [899, 56] on span "Program Affiliations" at bounding box center [882, 55] width 99 height 16
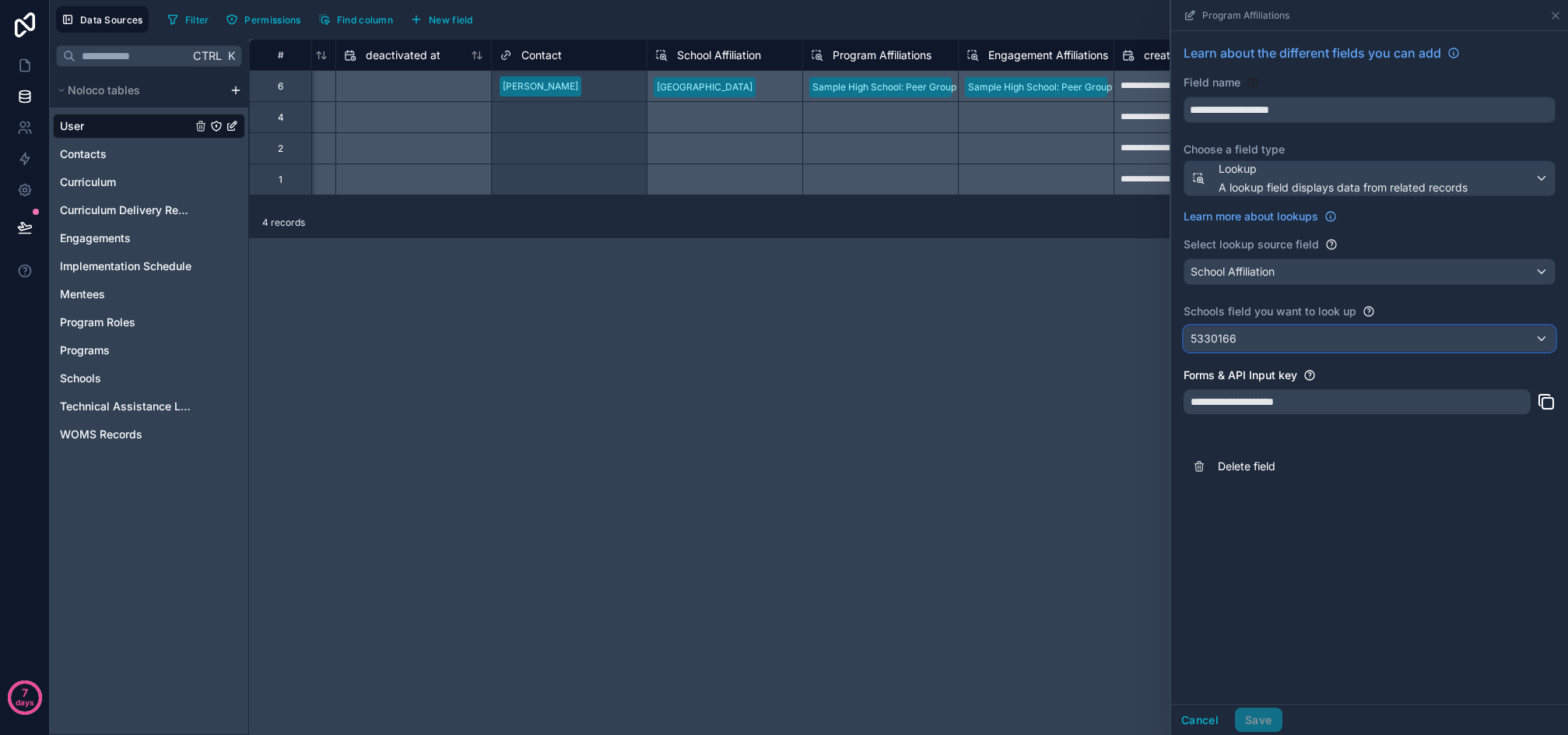
click at [1294, 343] on div "5330166" at bounding box center [1370, 339] width 371 height 25
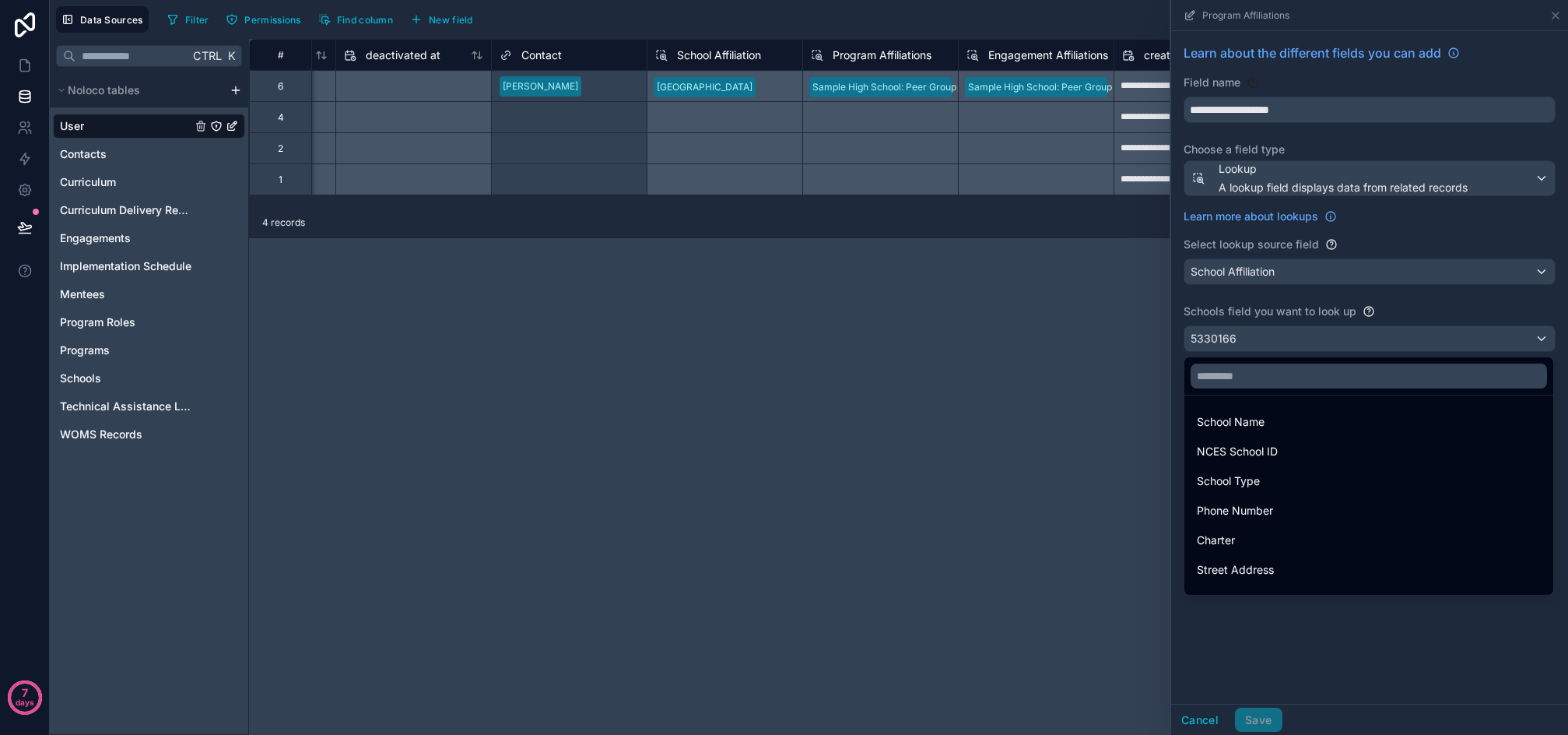
click at [1293, 340] on div at bounding box center [1370, 368] width 397 height 735
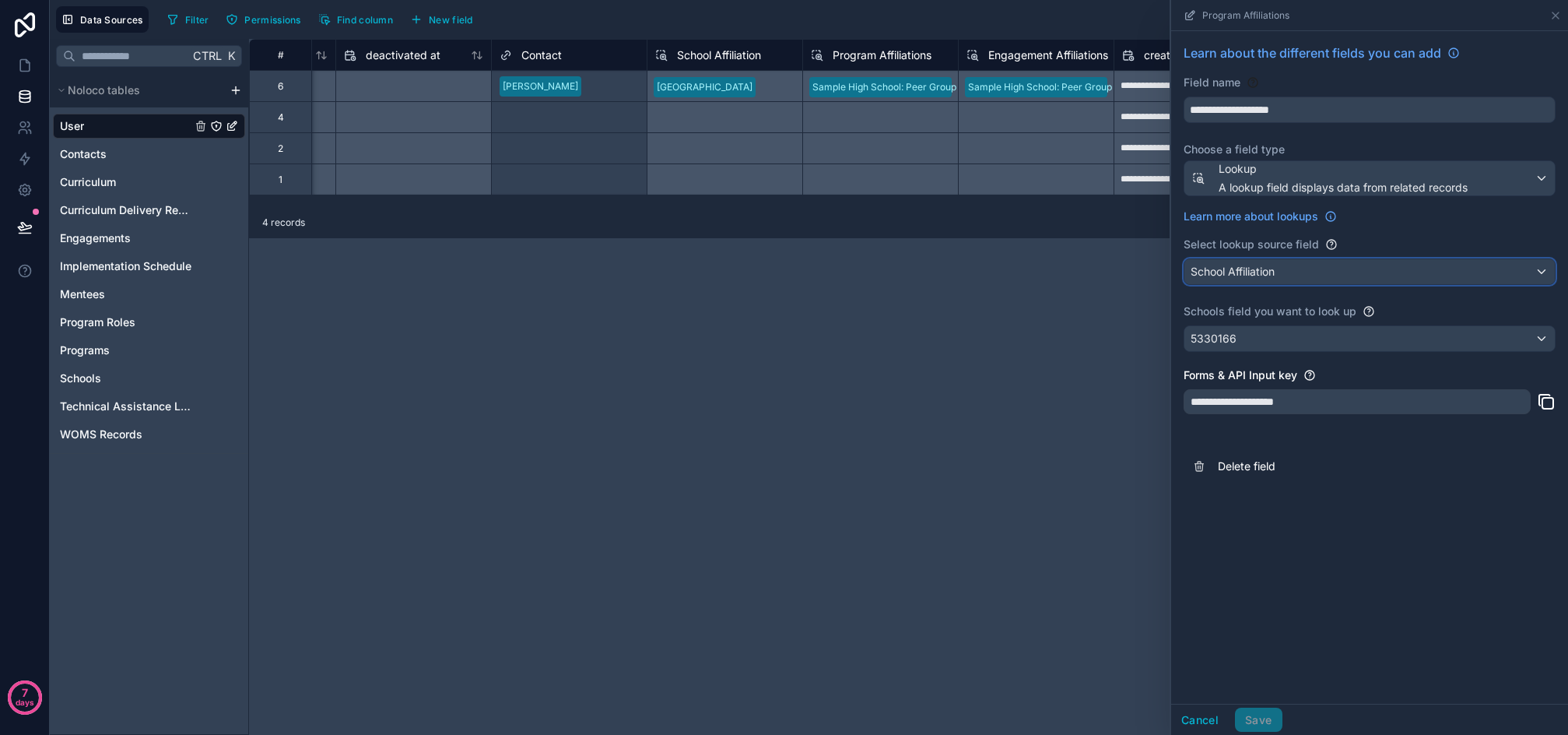
click at [1334, 271] on div "School Affiliation" at bounding box center [1370, 272] width 371 height 25
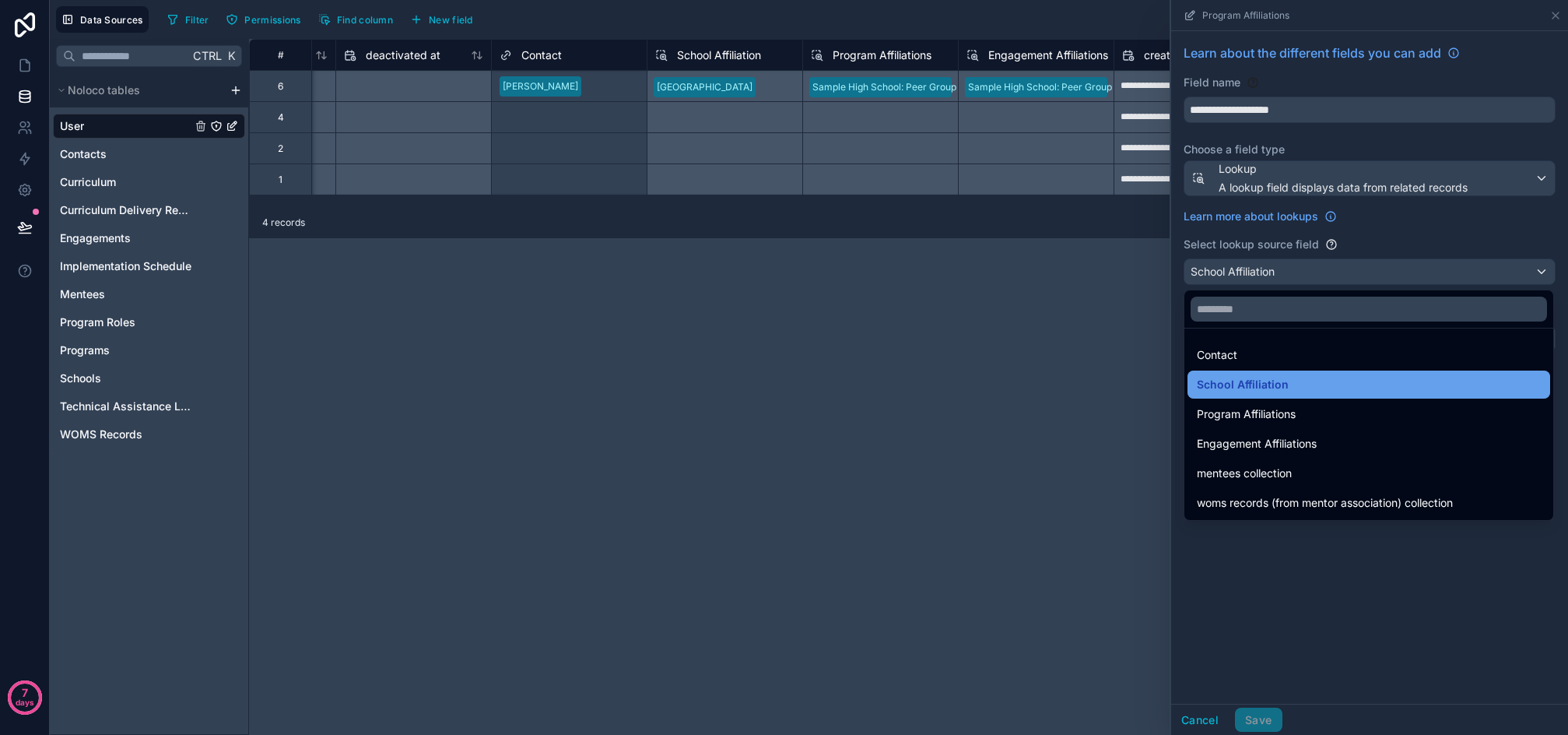
click at [1314, 387] on div "School Affiliation" at bounding box center [1369, 385] width 344 height 19
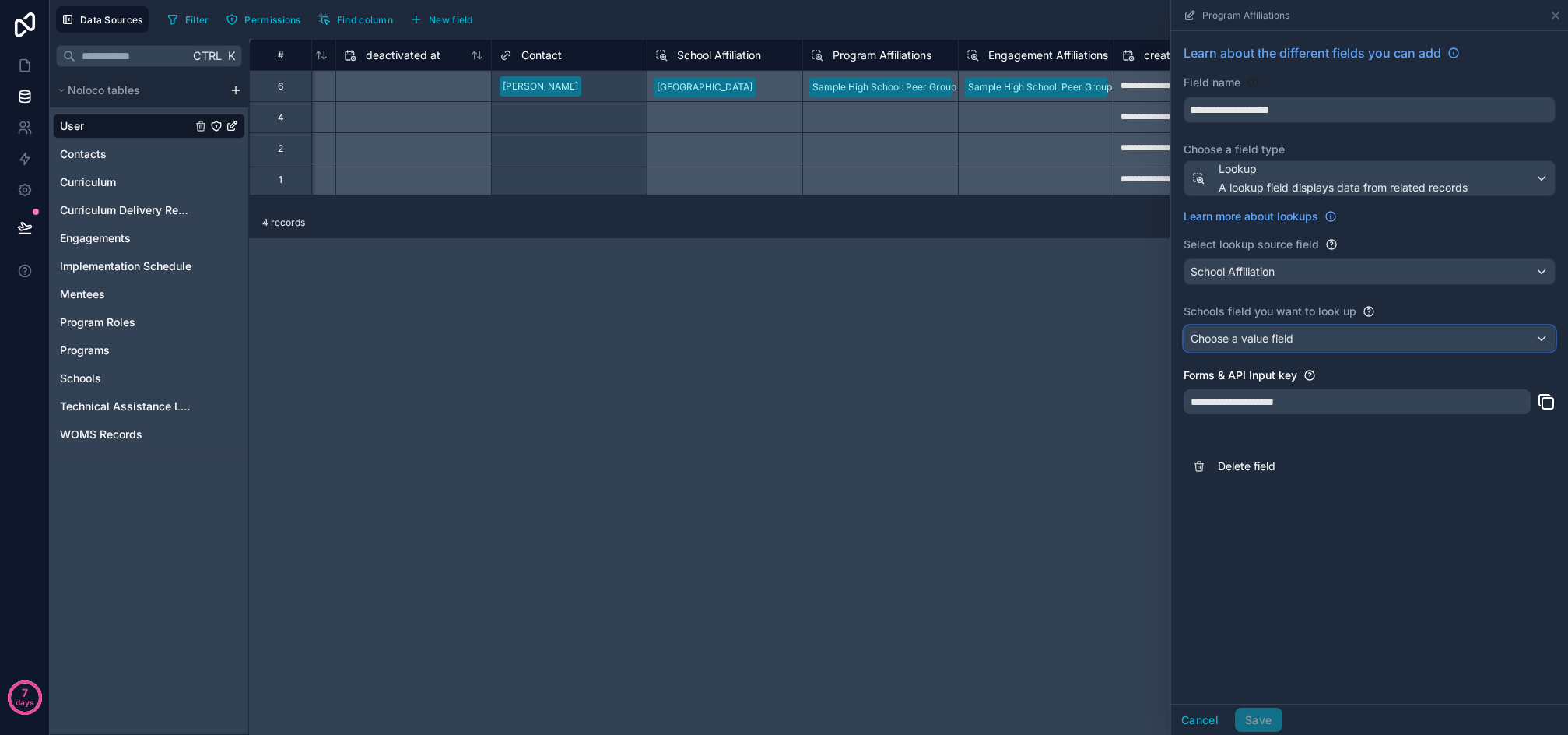
click at [1400, 339] on div "Choose a value field" at bounding box center [1370, 339] width 371 height 25
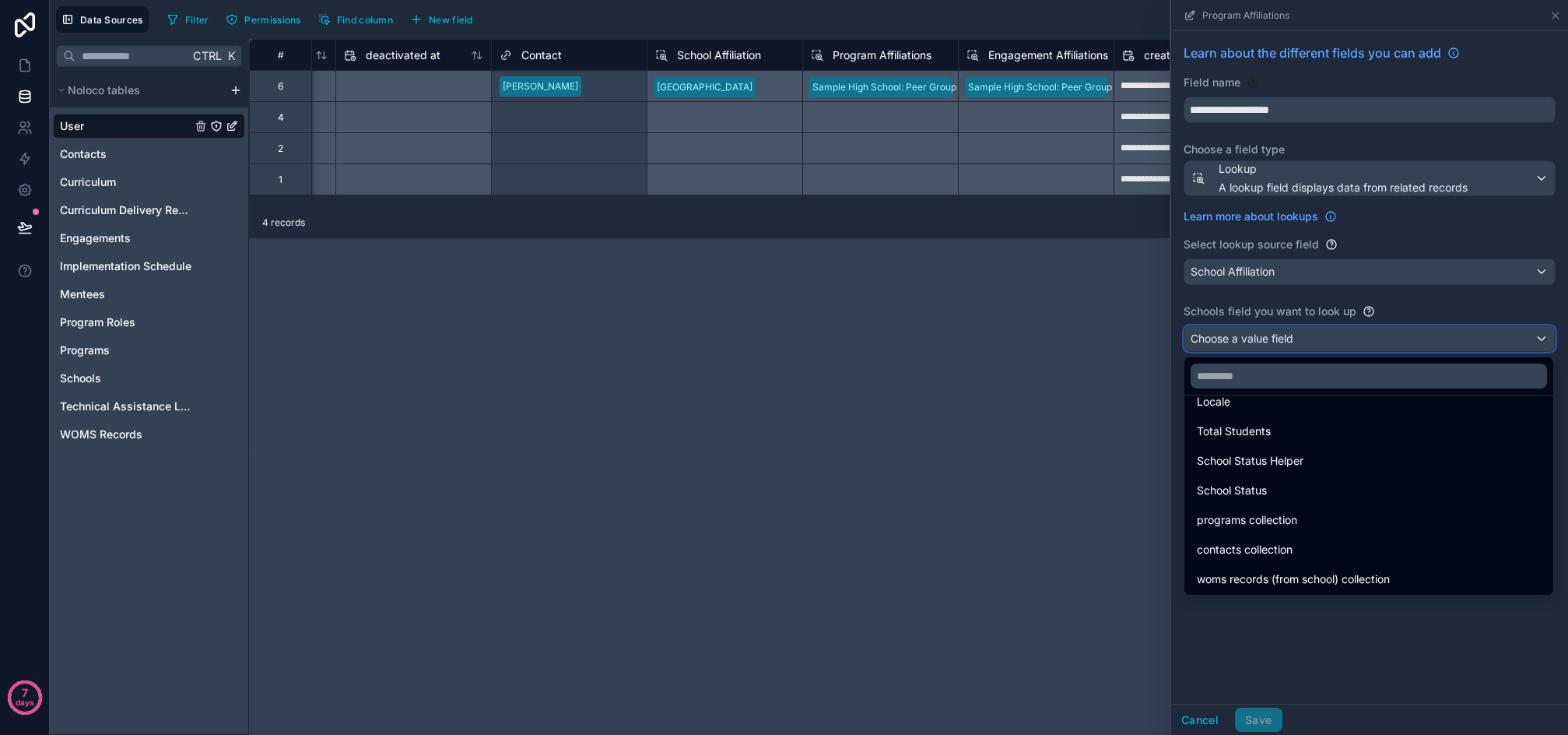
scroll to position [347, 0]
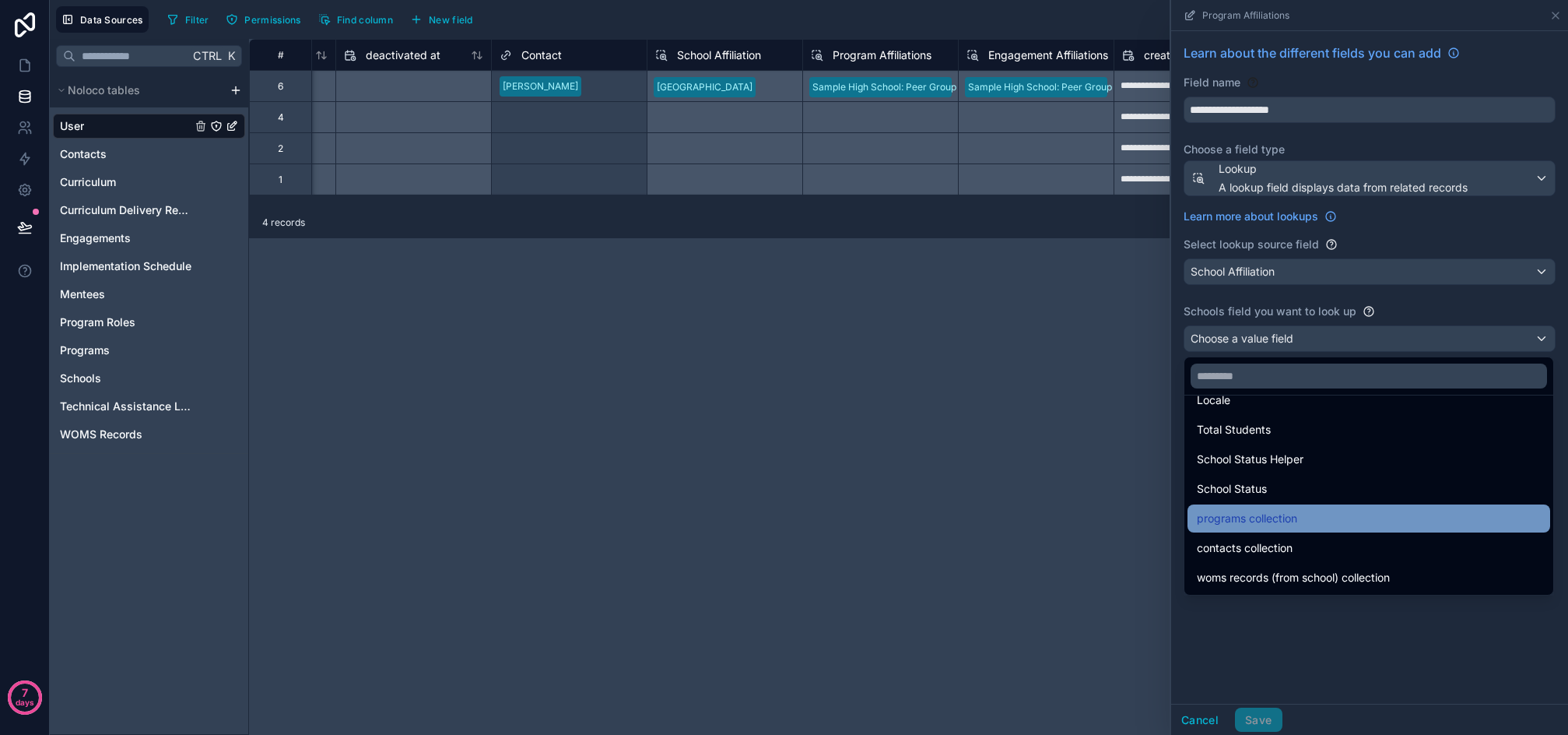
click at [1329, 520] on div "programs collection" at bounding box center [1369, 519] width 344 height 19
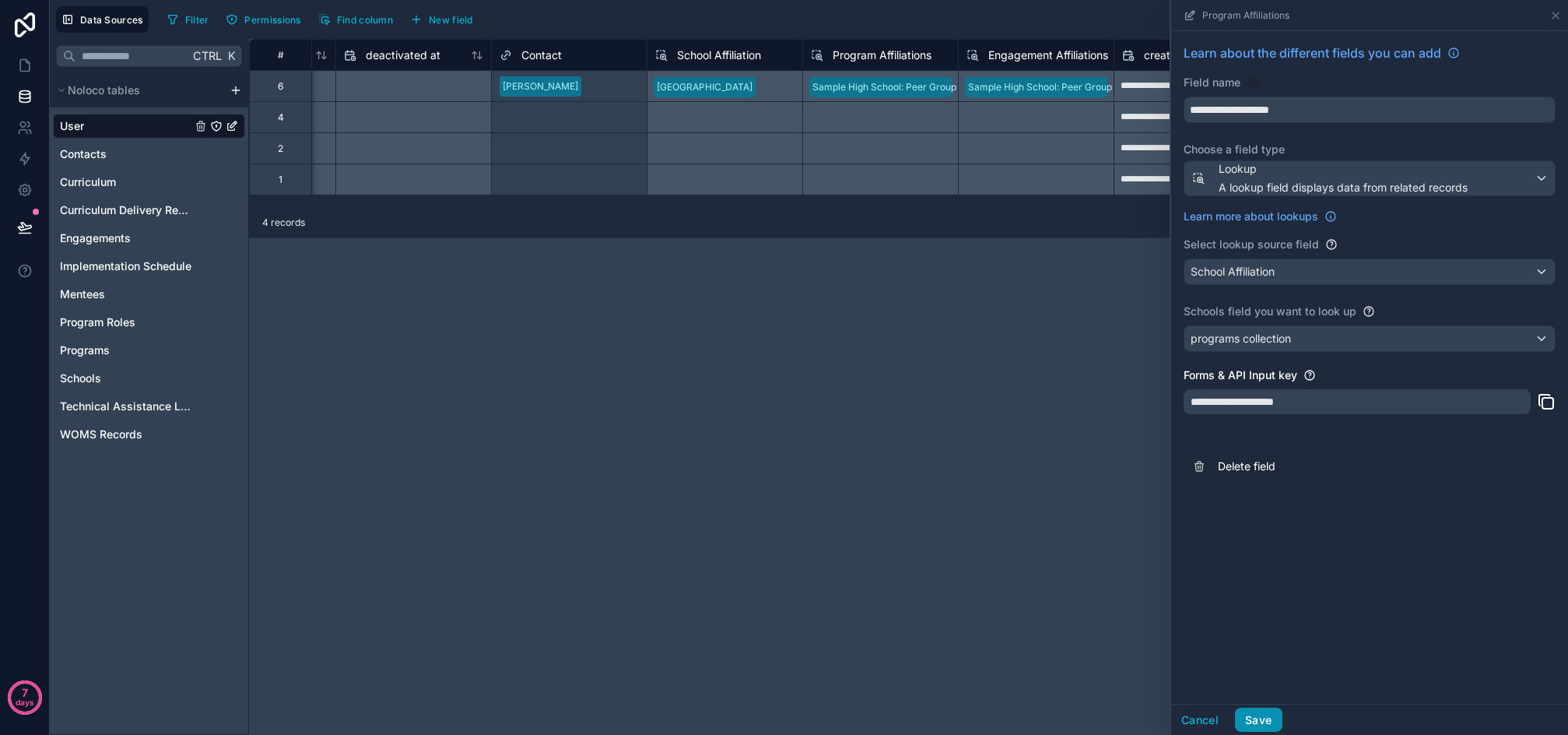
click at [1272, 718] on button "Save" at bounding box center [1258, 720] width 47 height 25
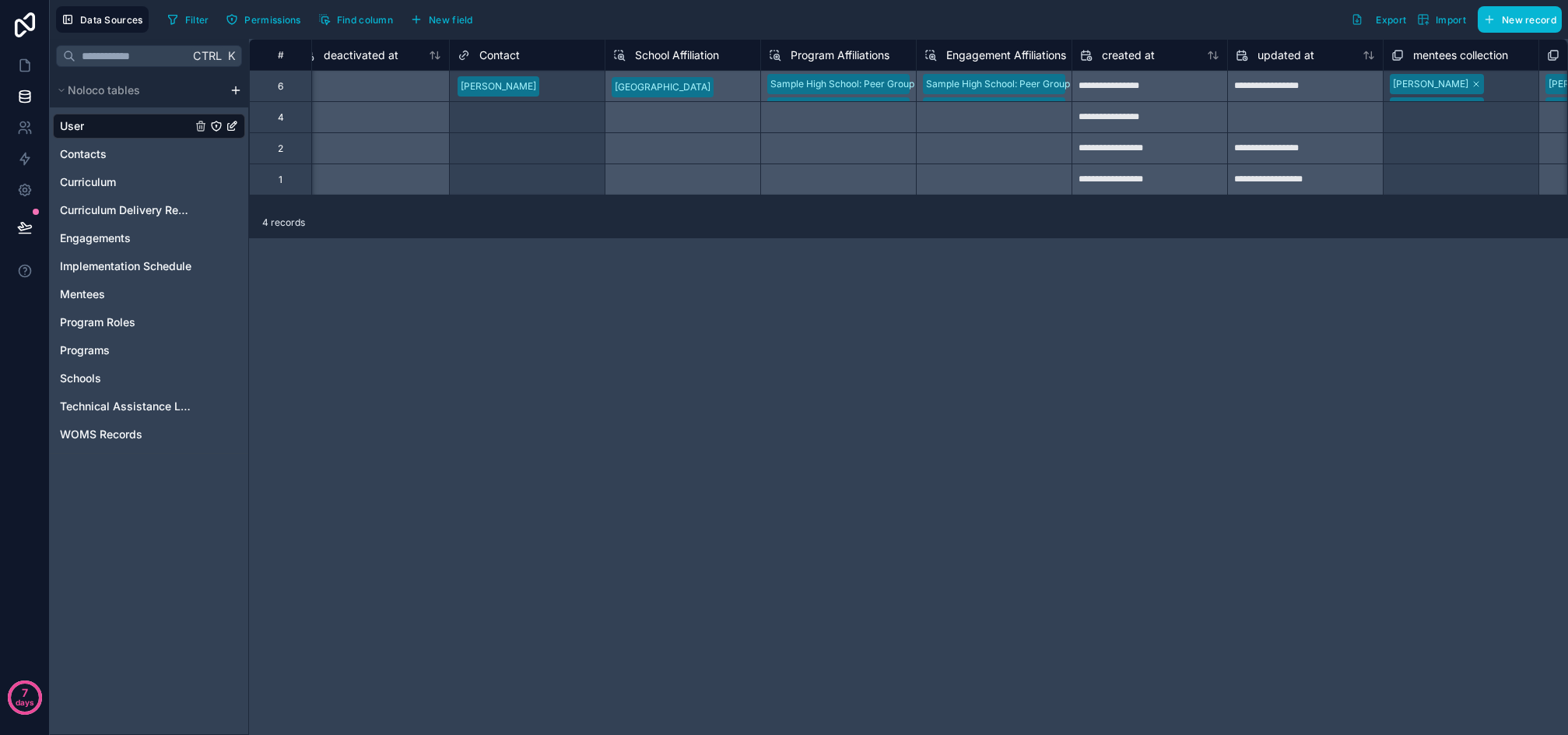
scroll to position [0, 1424]
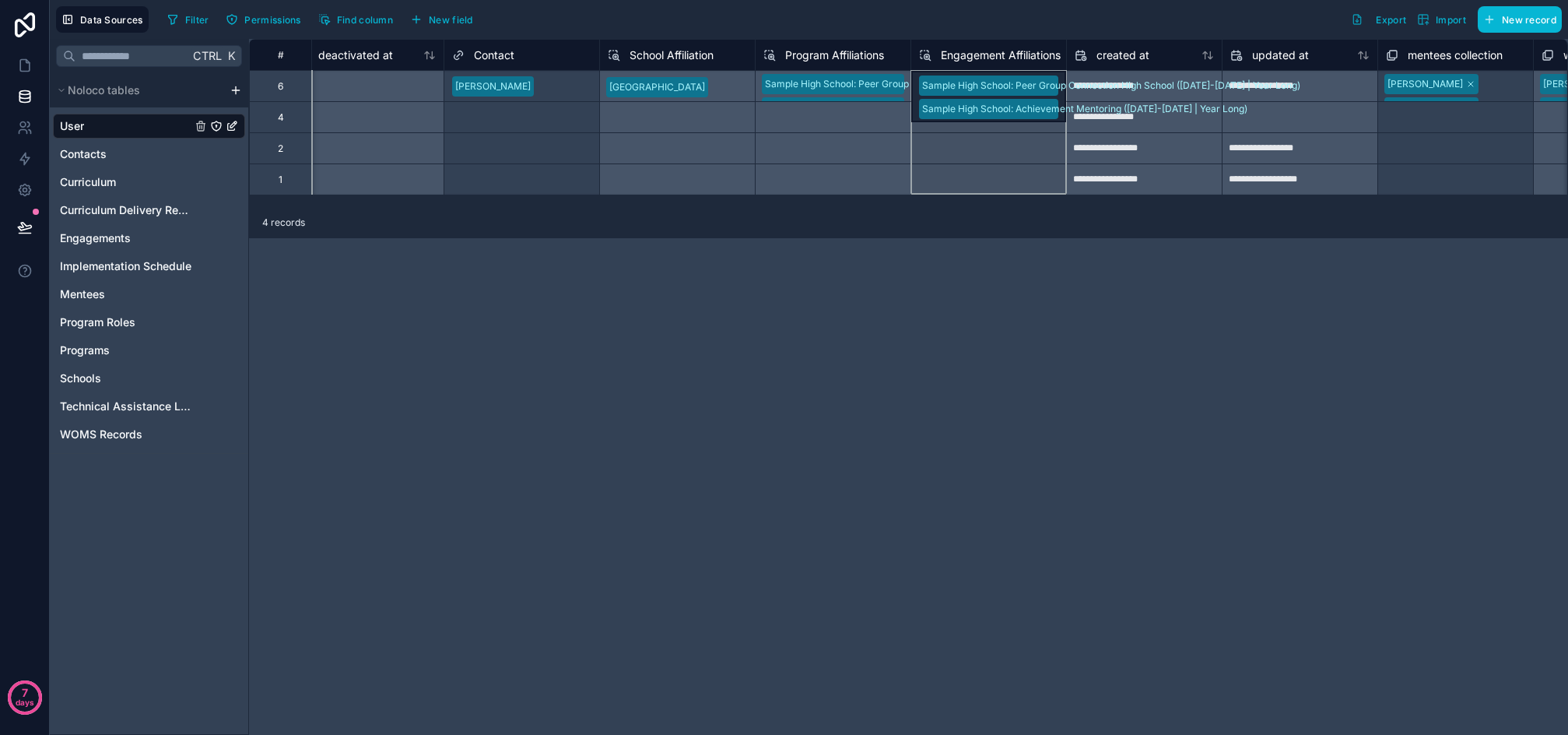
click at [1000, 51] on span "Engagement Affiliations" at bounding box center [1001, 55] width 120 height 16
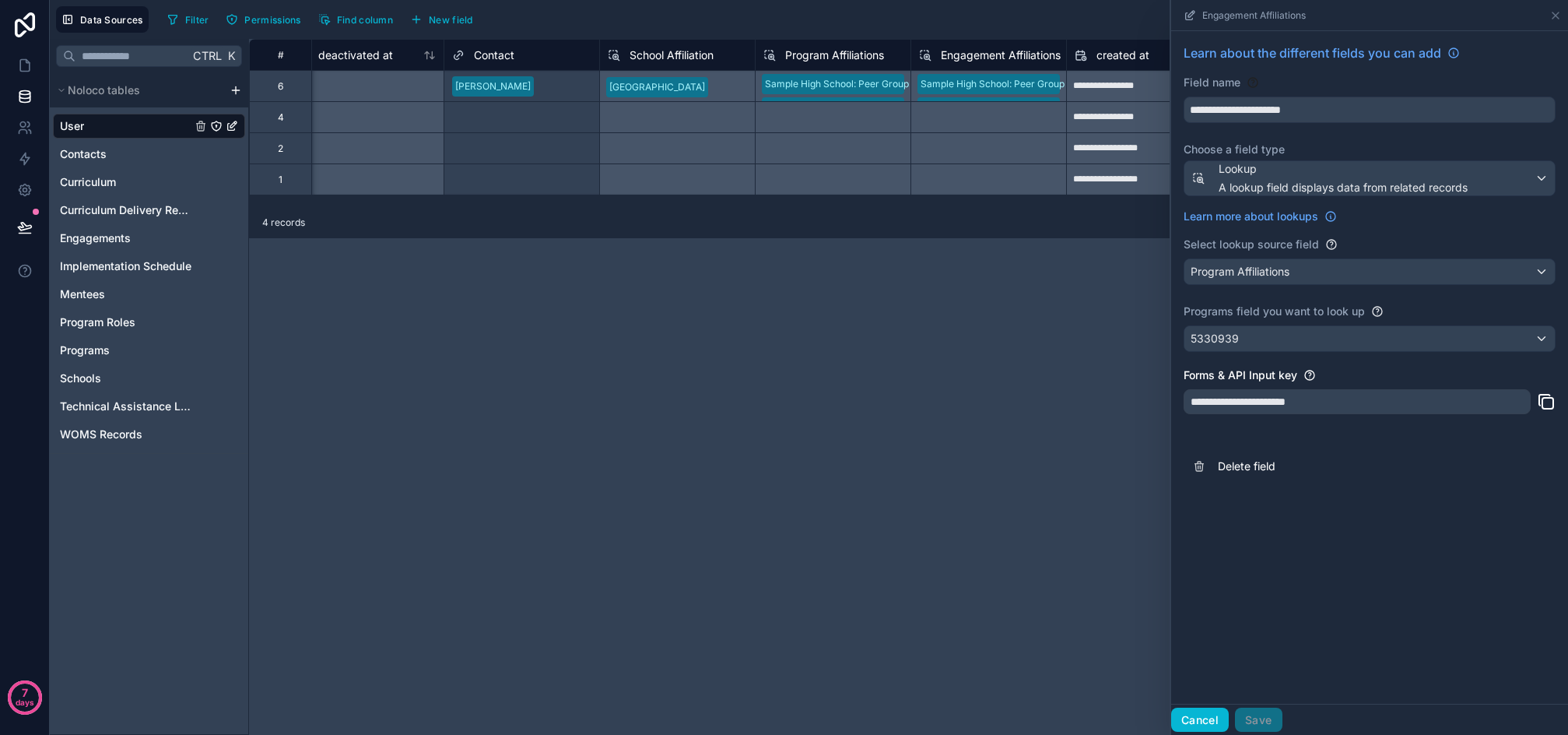
click at [1211, 722] on button "Cancel" at bounding box center [1201, 720] width 58 height 25
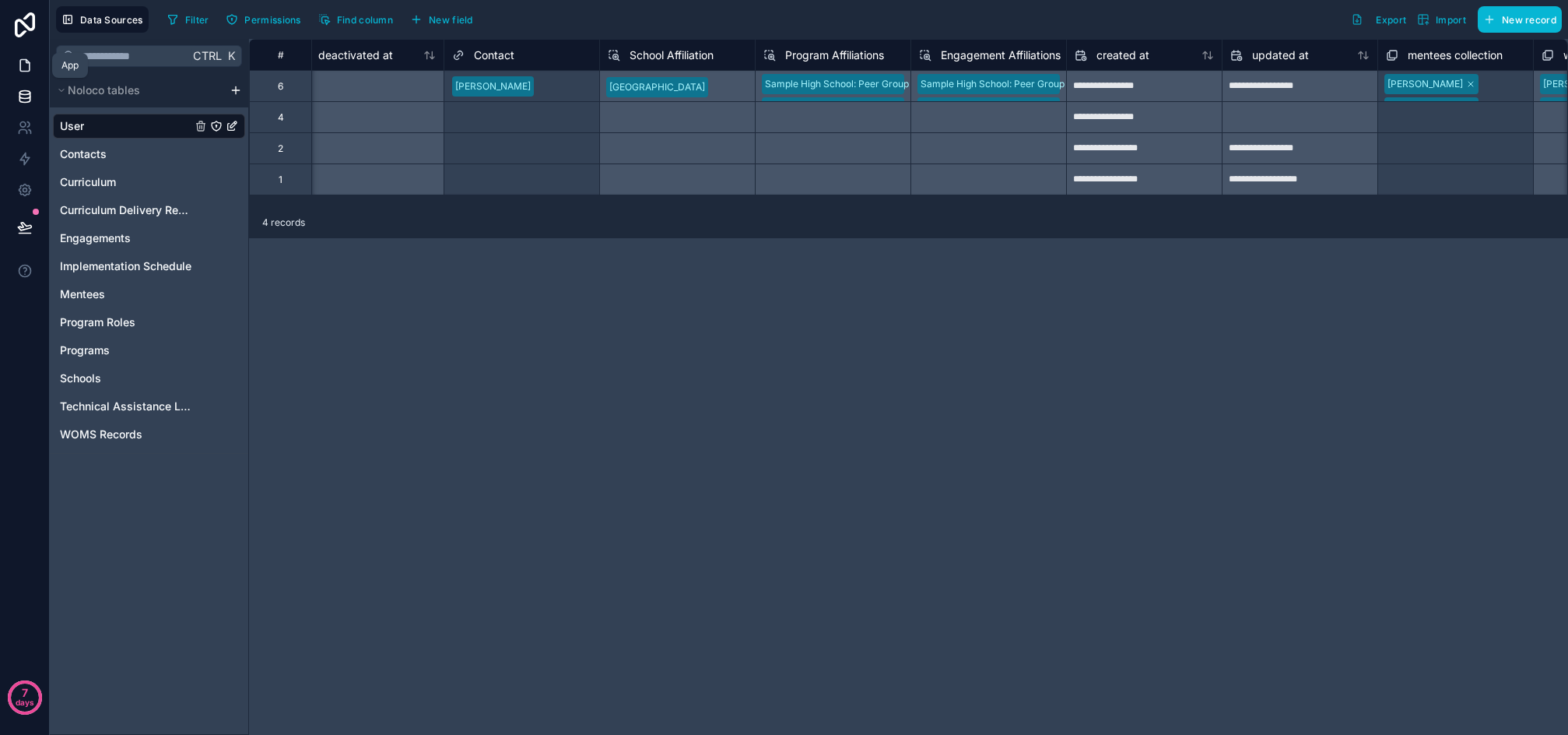
click at [30, 62] on icon at bounding box center [25, 66] width 16 height 16
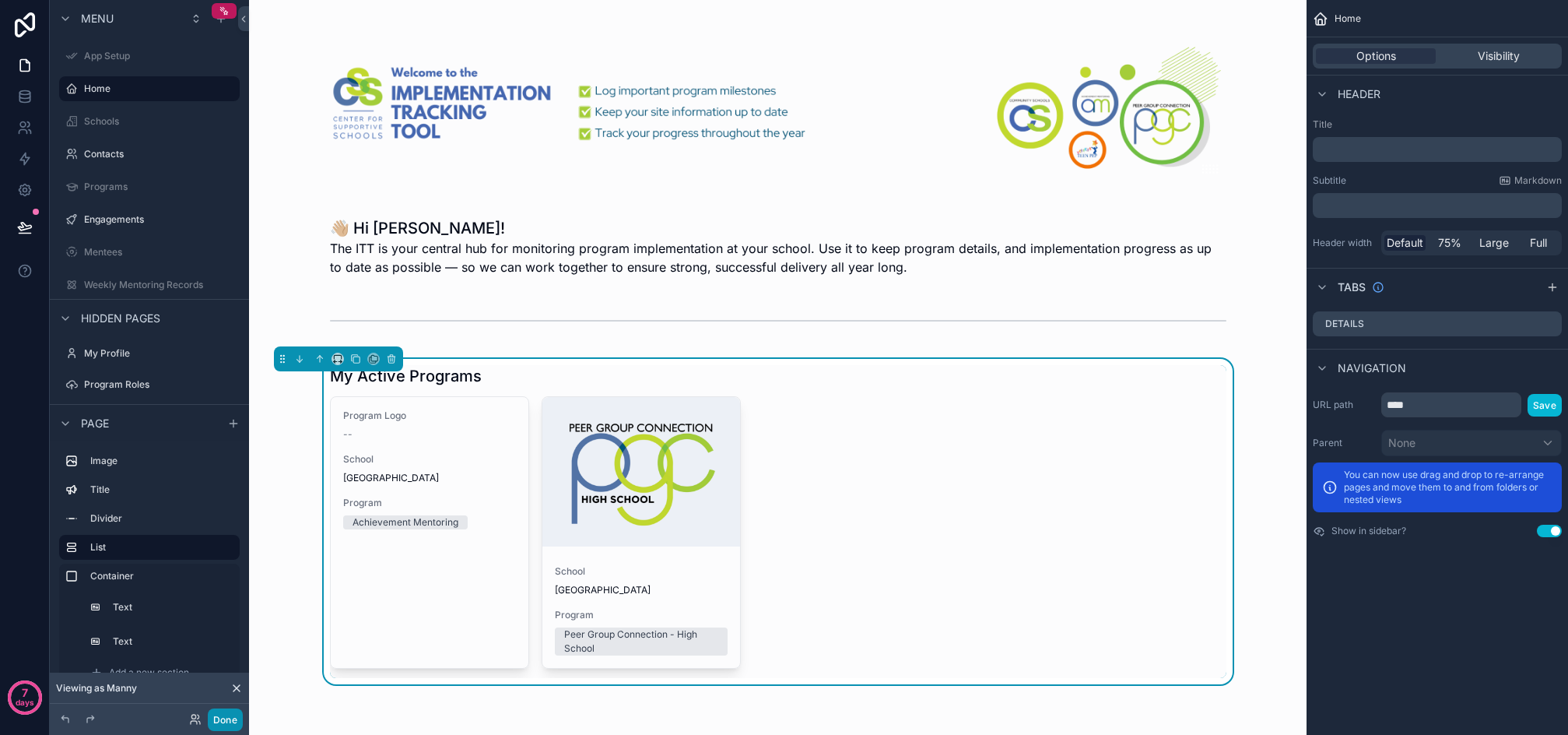
click at [215, 716] on button "Done" at bounding box center [225, 719] width 35 height 23
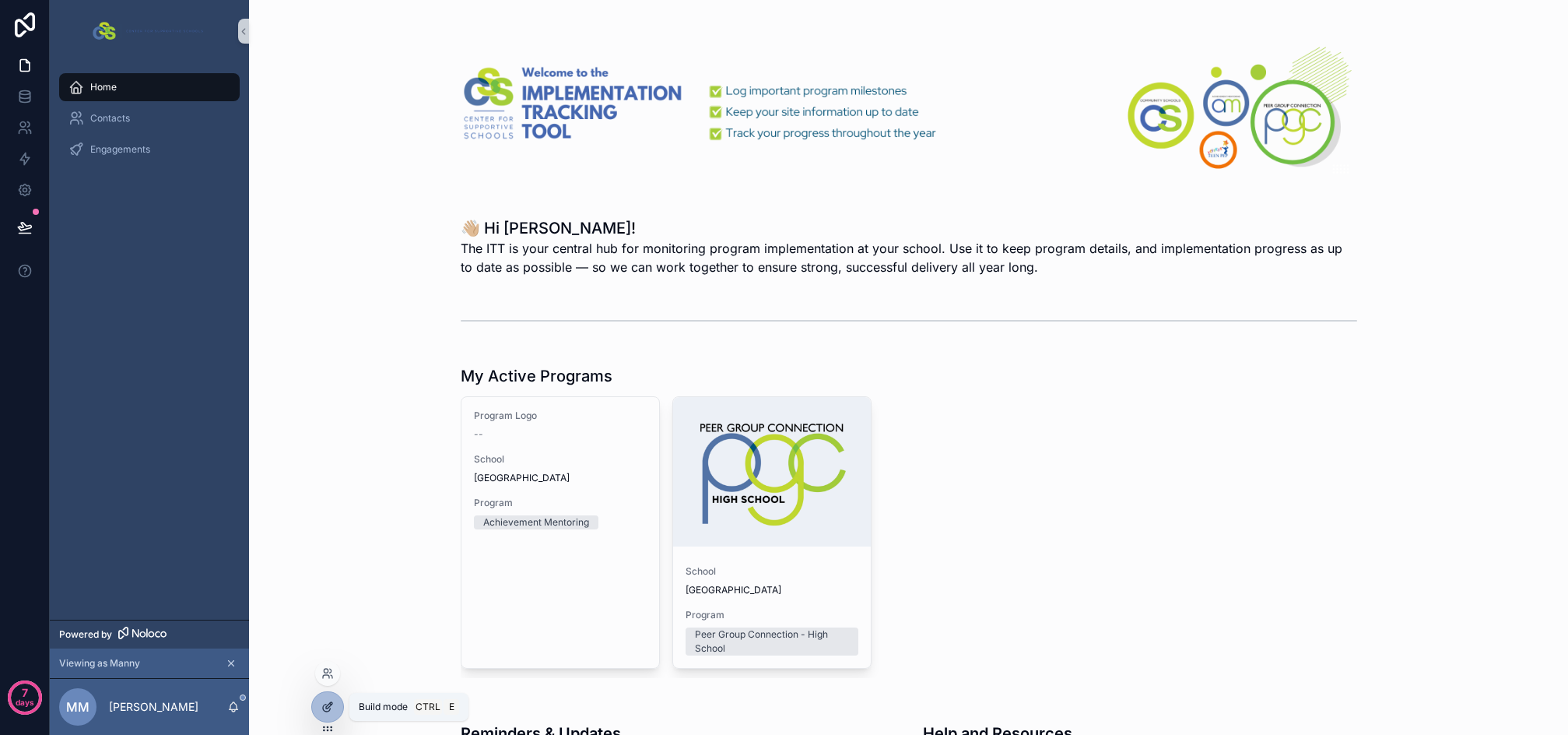
click at [328, 709] on icon at bounding box center [328, 707] width 12 height 12
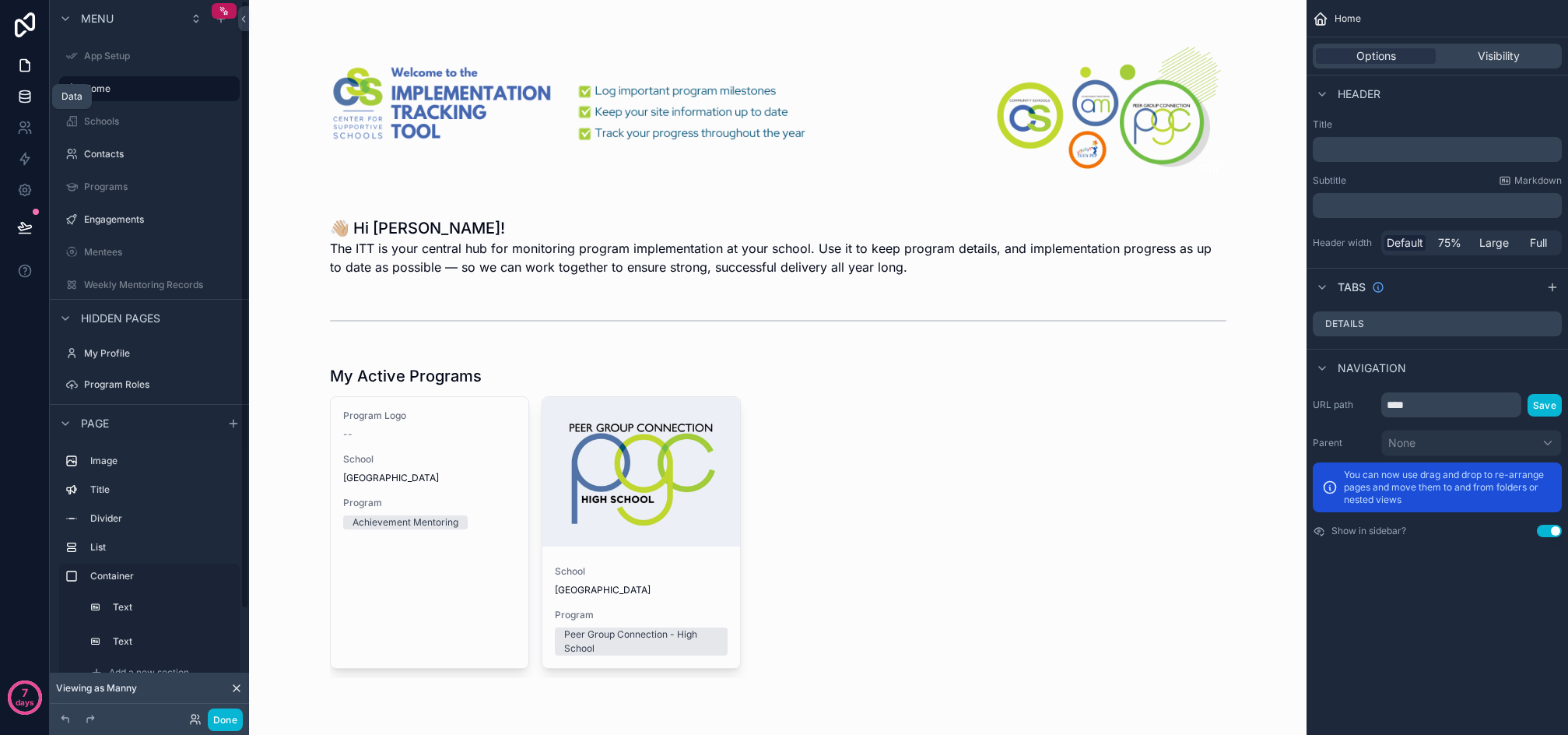
click at [23, 97] on icon at bounding box center [25, 97] width 16 height 16
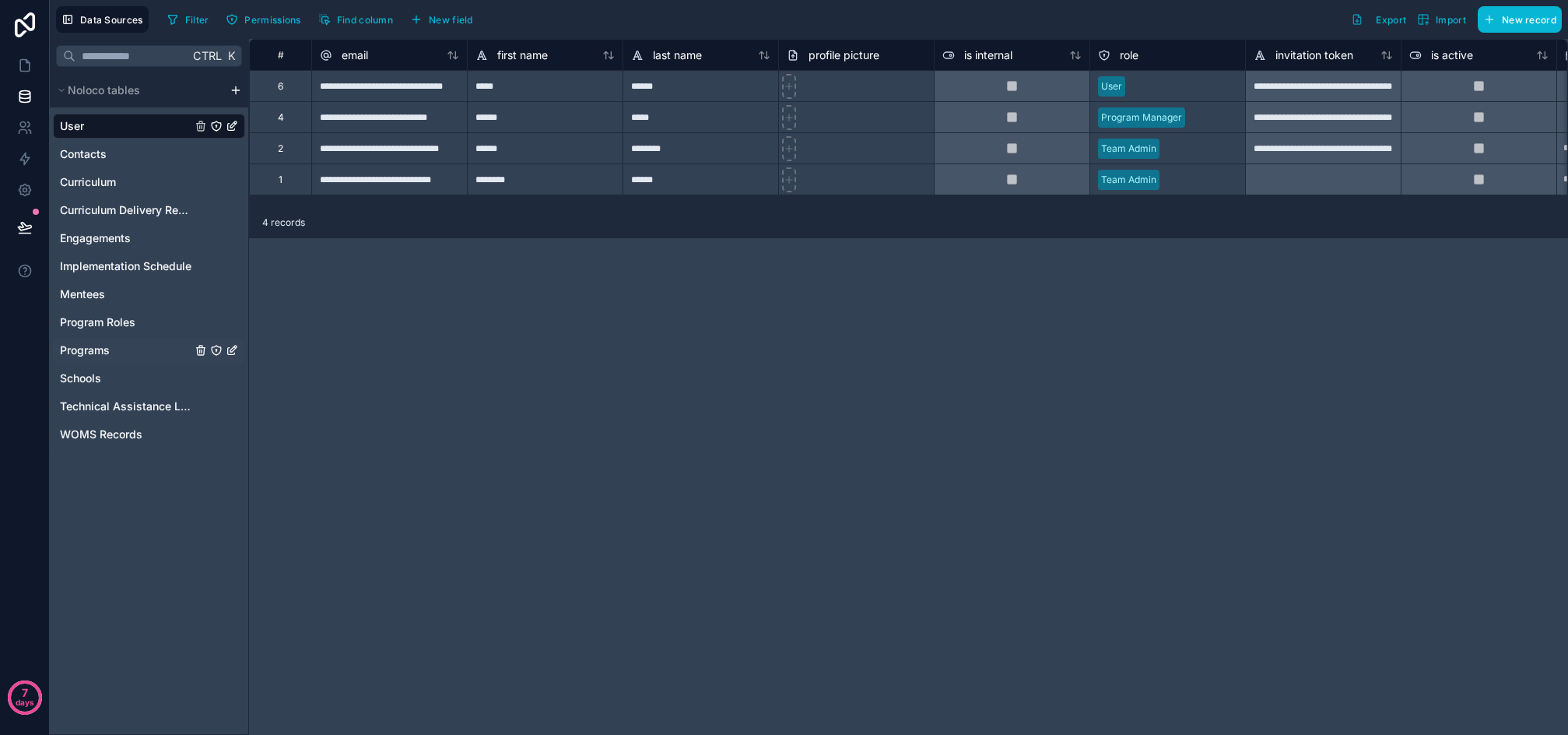
click at [88, 348] on span "Programs" at bounding box center [85, 350] width 50 height 16
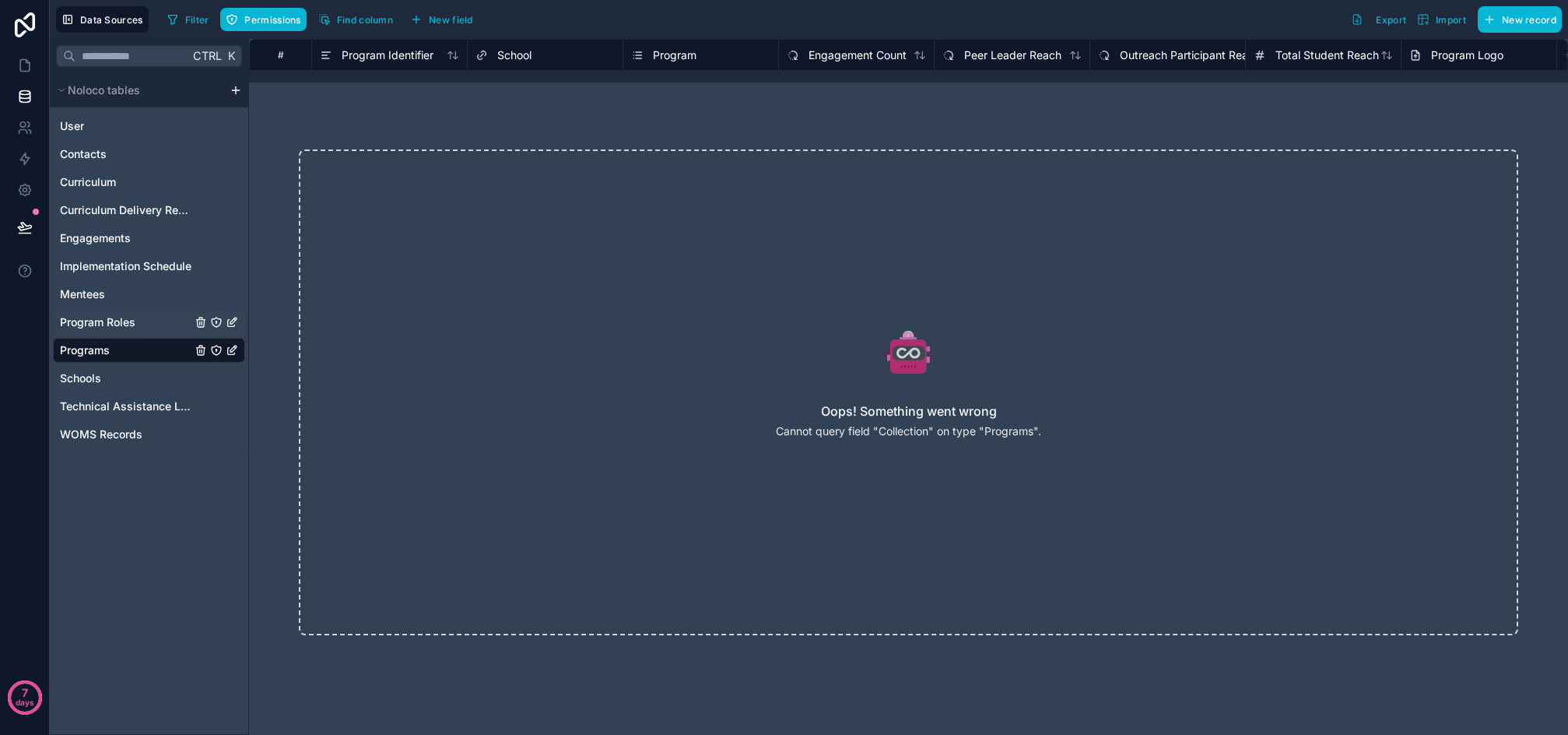
click at [115, 322] on span "Program Roles" at bounding box center [98, 322] width 76 height 16
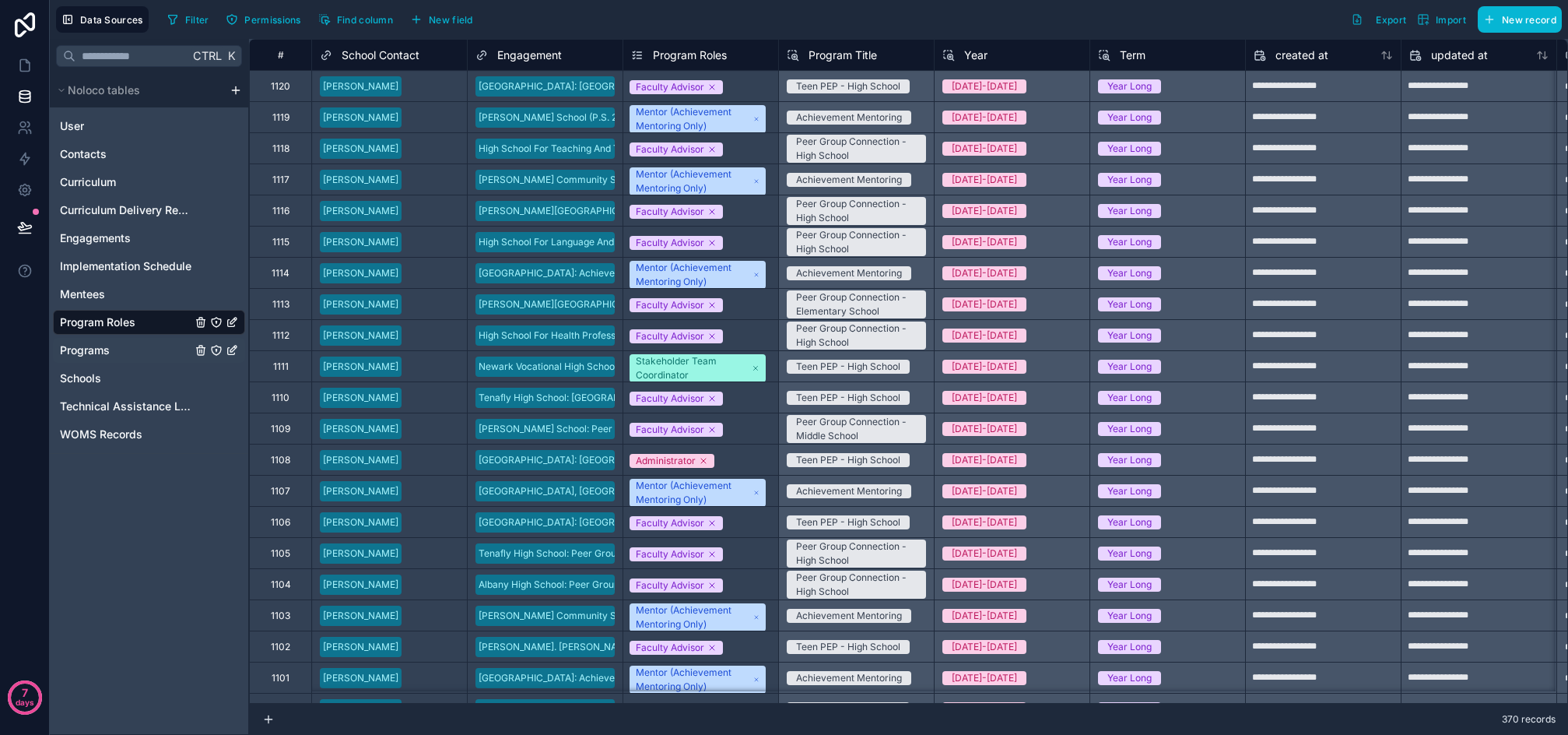
click at [98, 346] on span "Programs" at bounding box center [85, 350] width 50 height 16
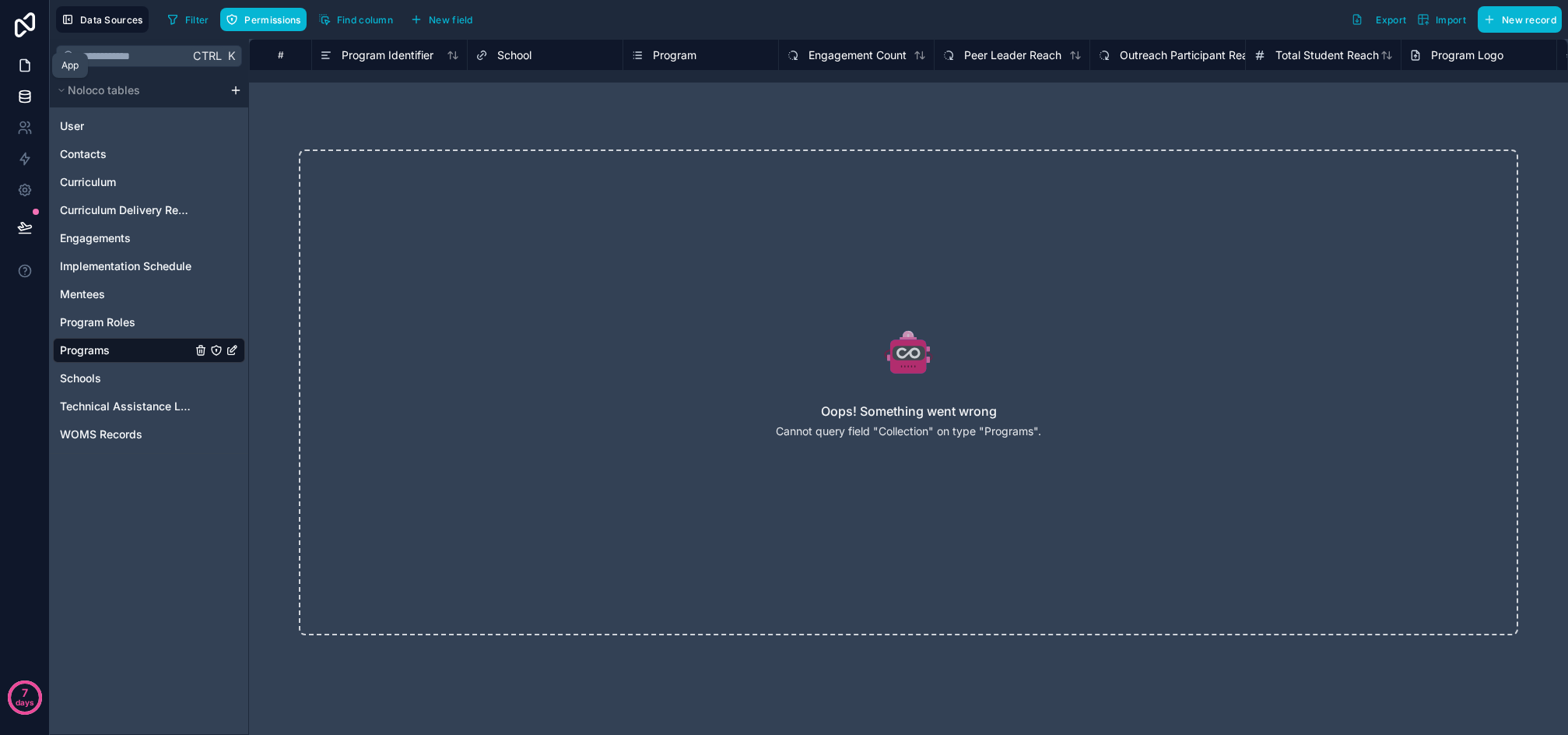
click at [20, 69] on icon at bounding box center [25, 66] width 9 height 12
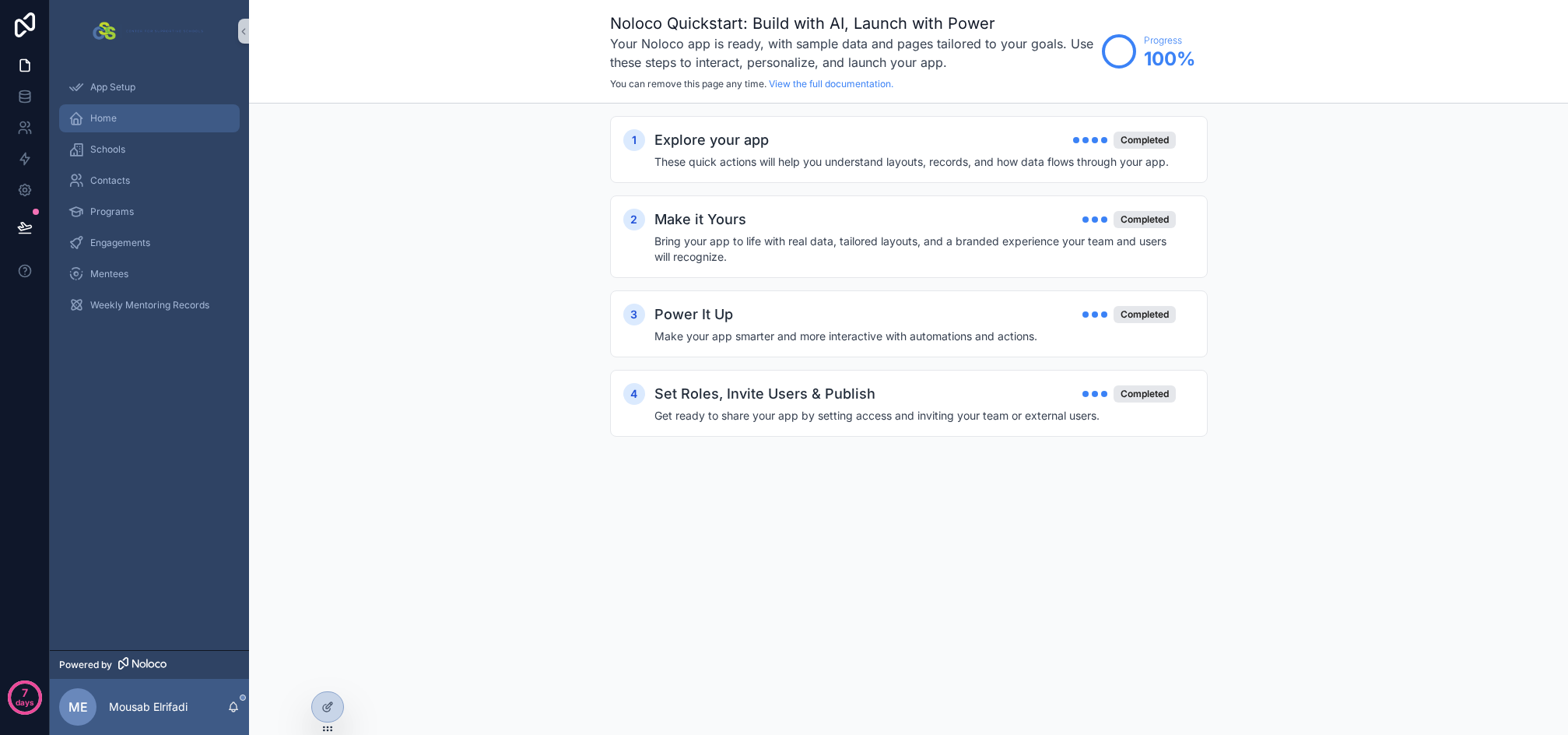
click at [116, 110] on div "Home" at bounding box center [150, 119] width 162 height 25
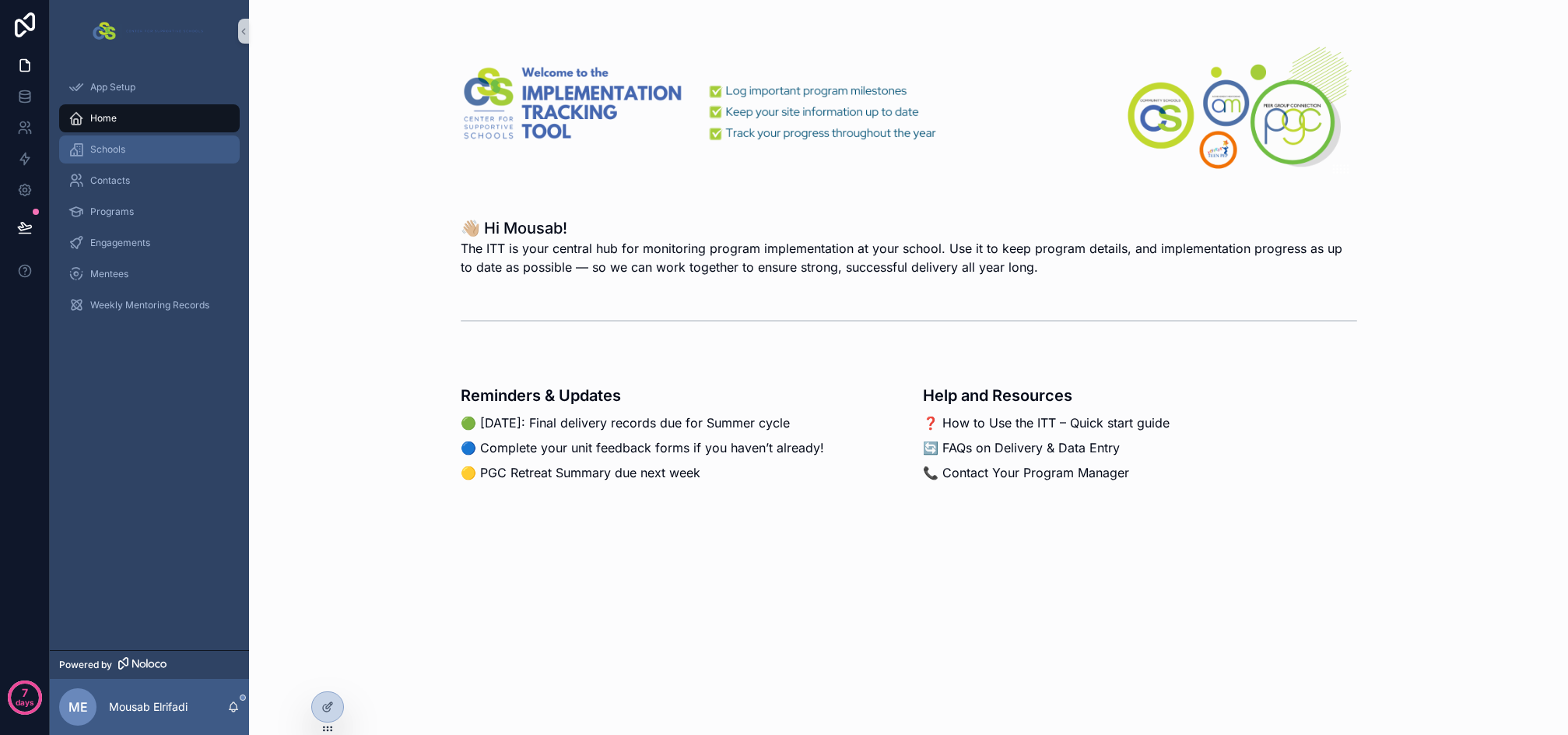
click at [128, 157] on div "Schools" at bounding box center [150, 150] width 162 height 25
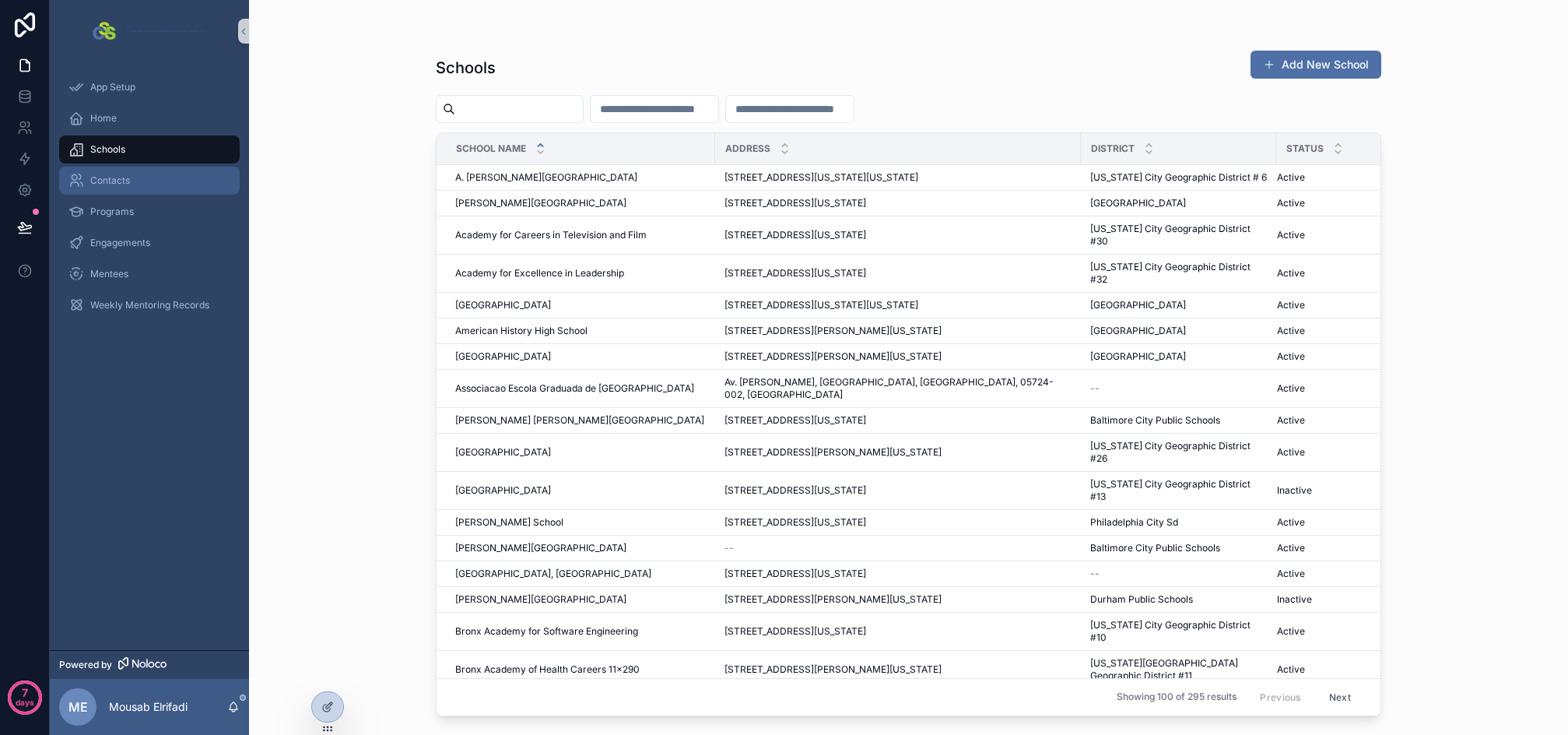
click at [131, 181] on div "Contacts" at bounding box center [150, 181] width 162 height 25
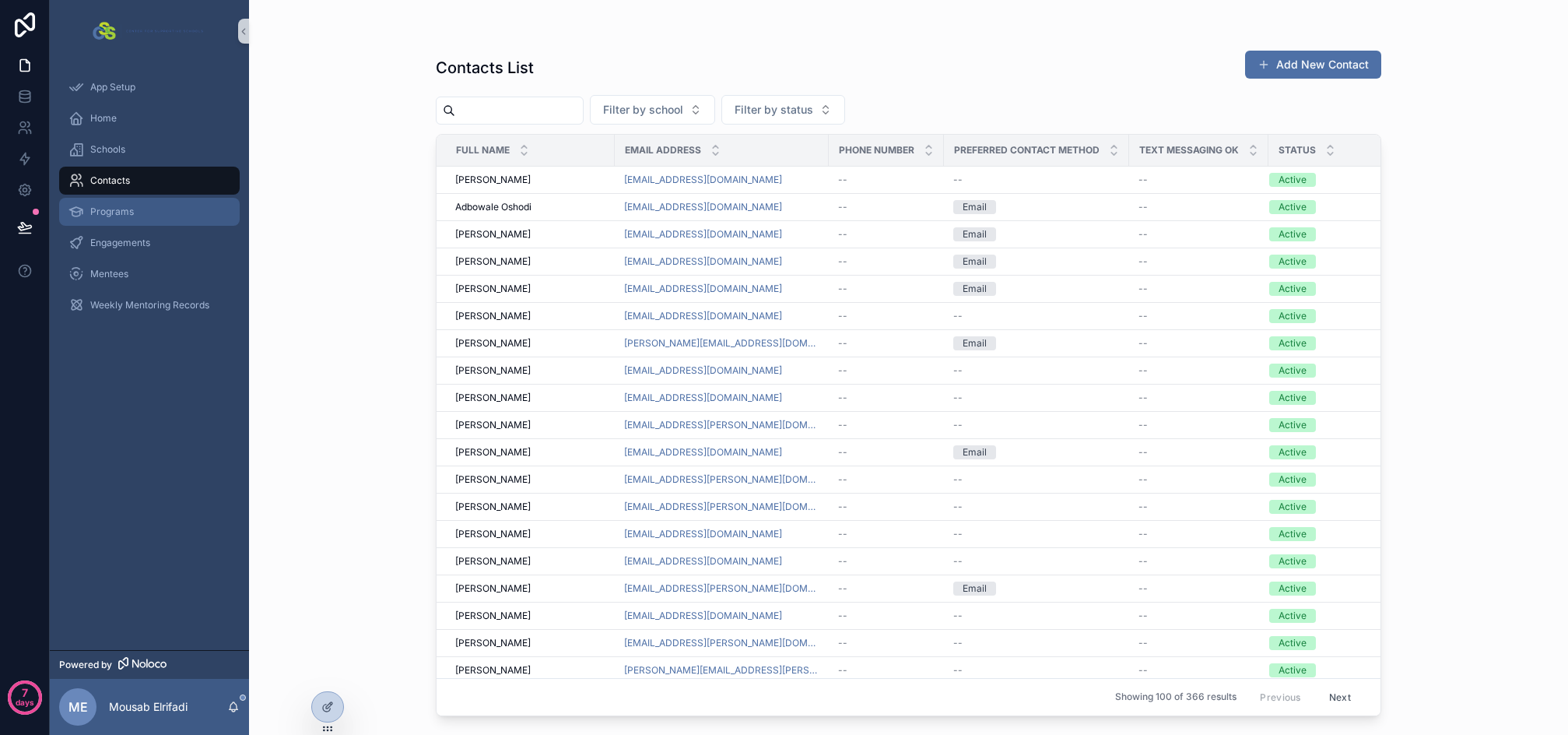
click at [129, 209] on span "Programs" at bounding box center [112, 211] width 44 height 12
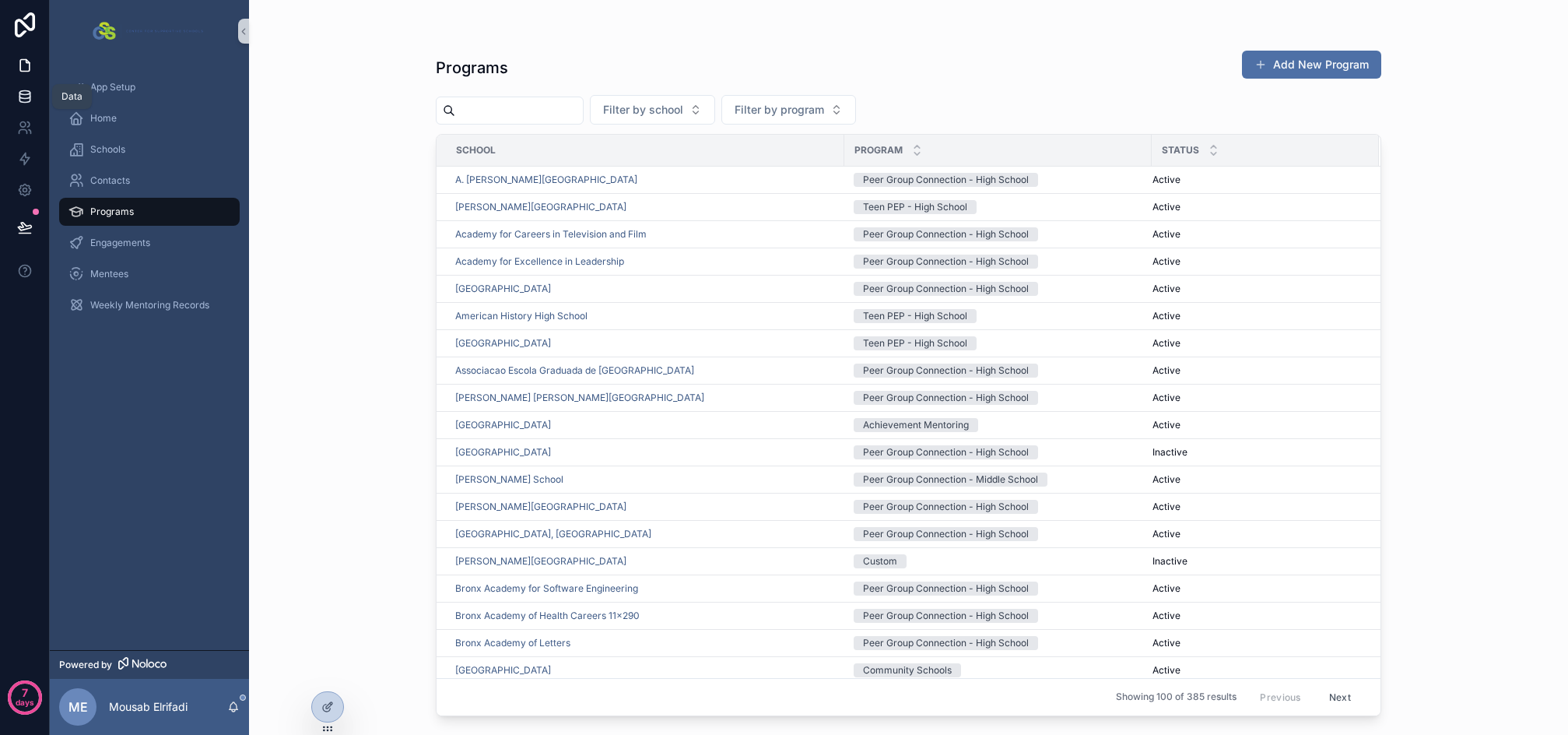
click at [21, 94] on icon at bounding box center [24, 93] width 10 height 4
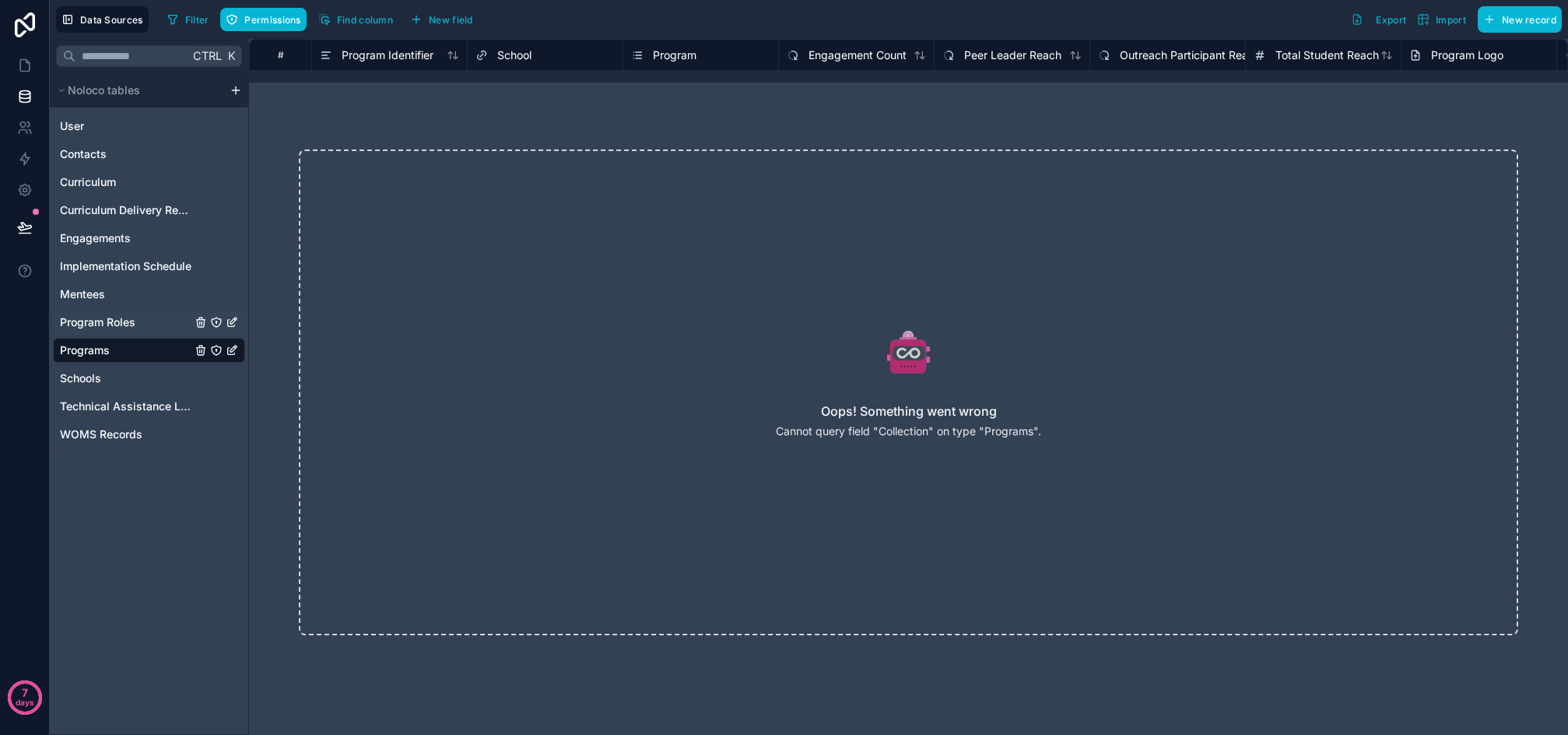
click at [112, 315] on span "Program Roles" at bounding box center [98, 322] width 76 height 16
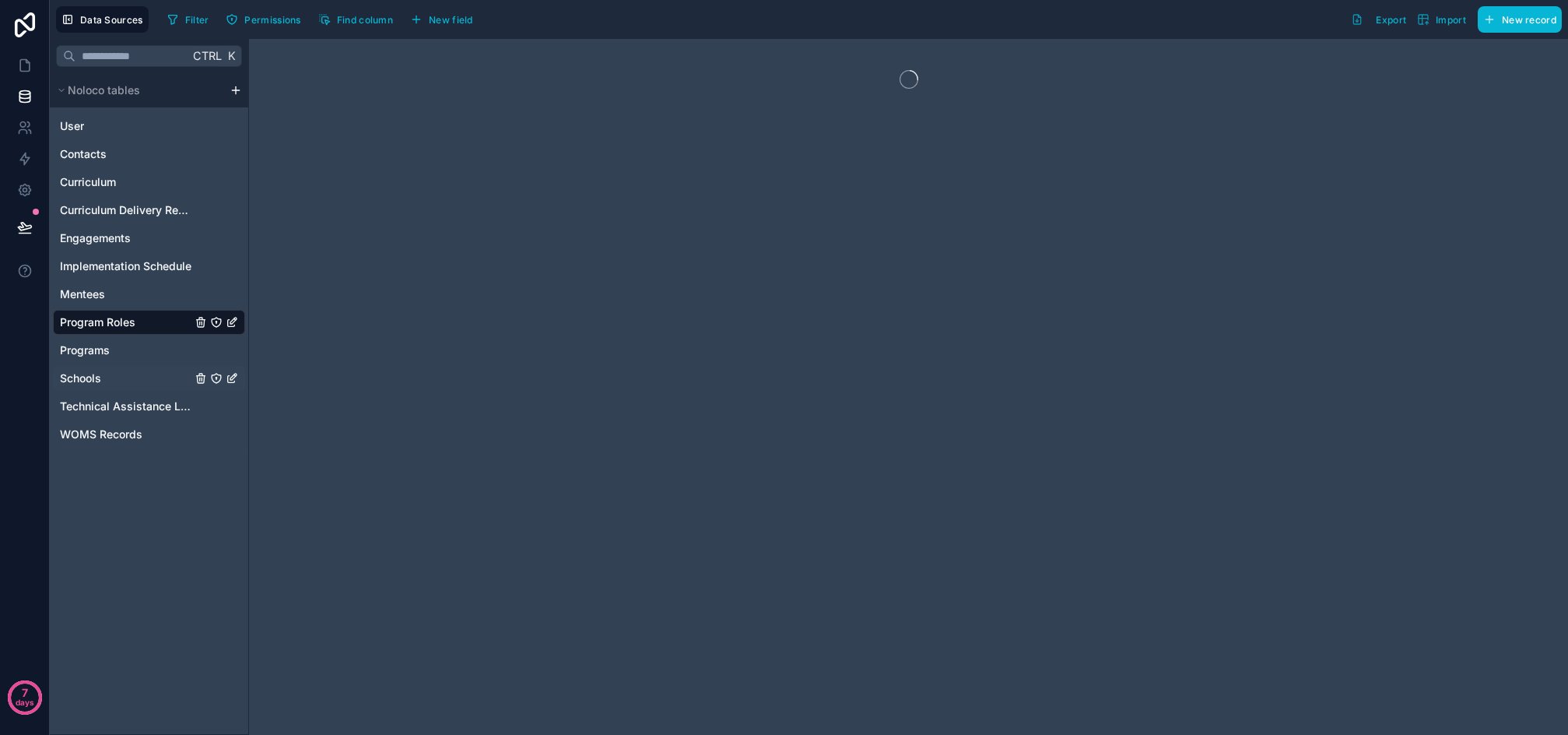
click at [87, 379] on span "Schools" at bounding box center [80, 378] width 41 height 16
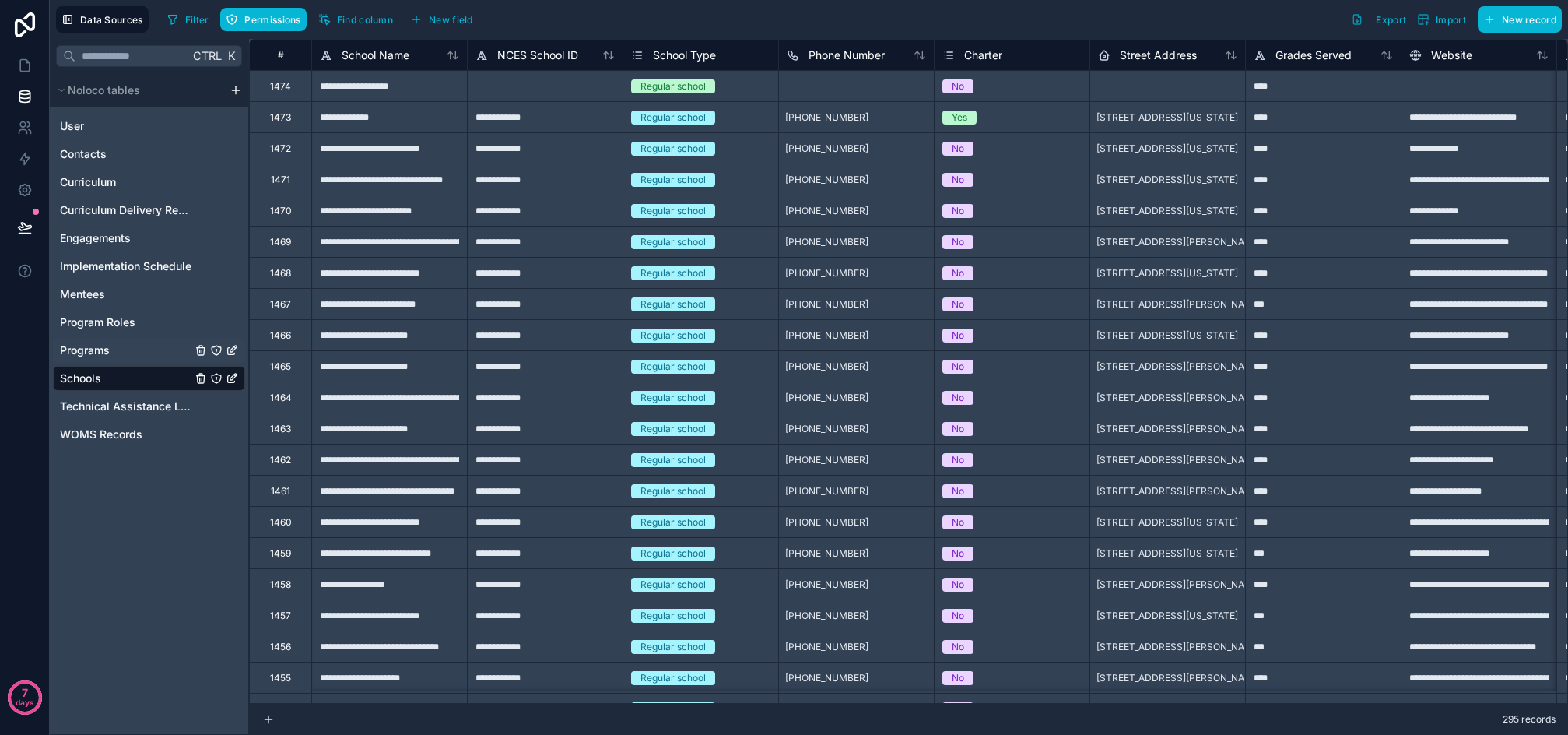
click at [89, 359] on div "Programs" at bounding box center [149, 350] width 192 height 25
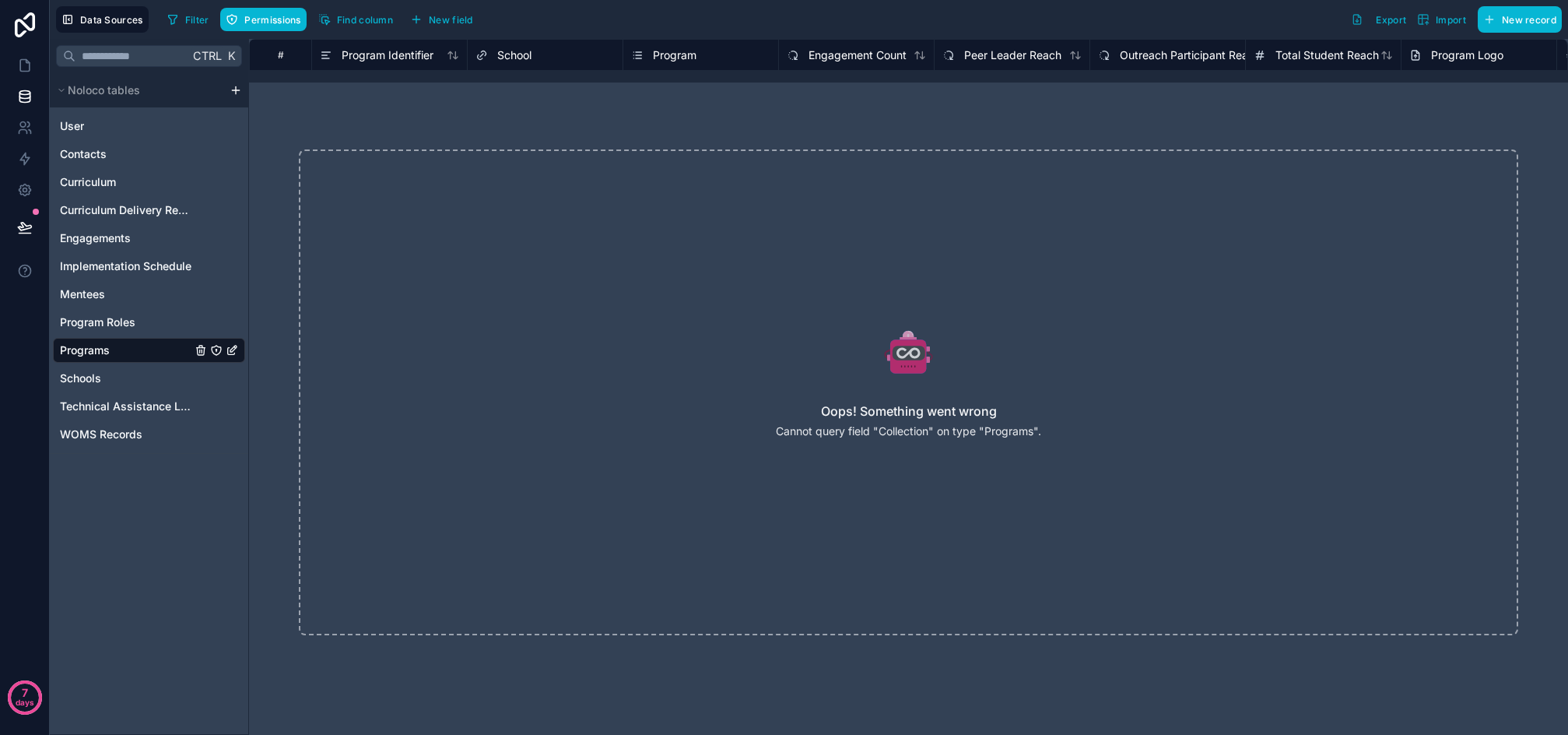
click at [883, 416] on h2 "Oops! Something went wrong" at bounding box center [909, 411] width 176 height 19
click at [883, 415] on h2 "Oops! Something went wrong" at bounding box center [909, 411] width 176 height 19
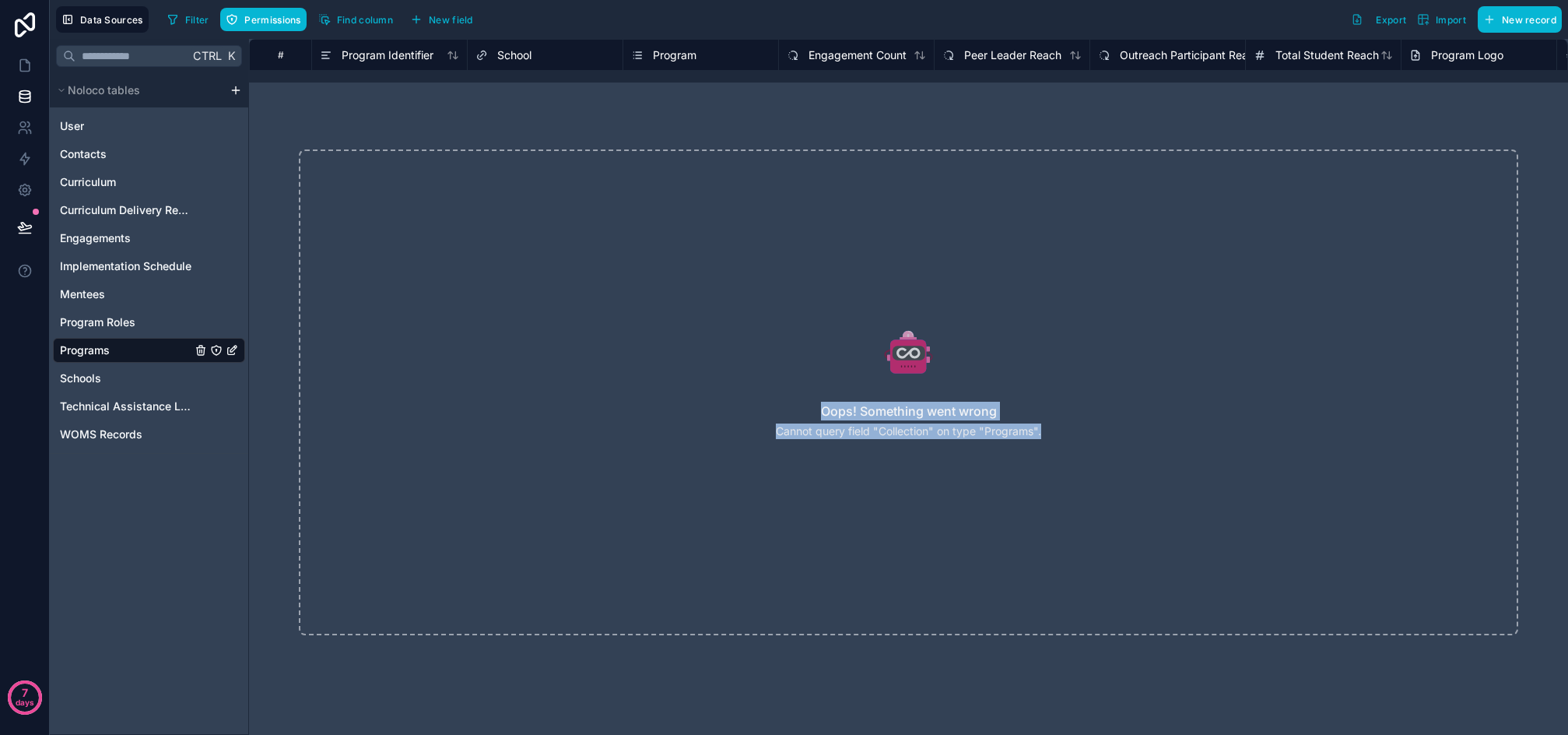
drag, startPoint x: 820, startPoint y: 412, endPoint x: 1046, endPoint y: 433, distance: 227.0
click at [1046, 433] on div "Oops! Something went wrong Cannot query field "Collection" on type "Programs"." at bounding box center [908, 392] width 1219 height 486
copy div "Oops! Something went wrong Cannot query field "Collection" on type "Programs"."
click at [105, 126] on div "User" at bounding box center [149, 126] width 192 height 25
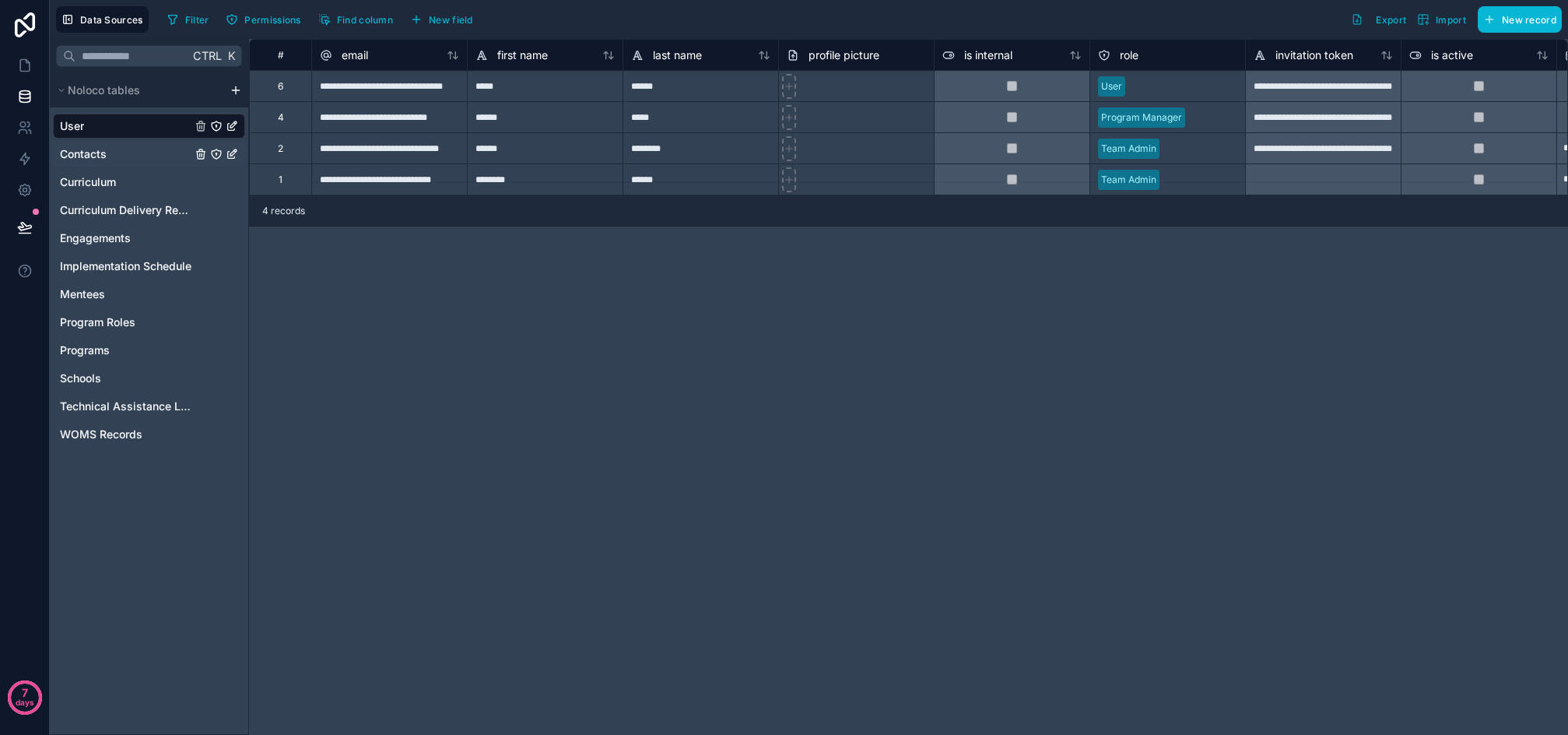
click at [107, 153] on span "Contacts" at bounding box center [83, 154] width 47 height 16
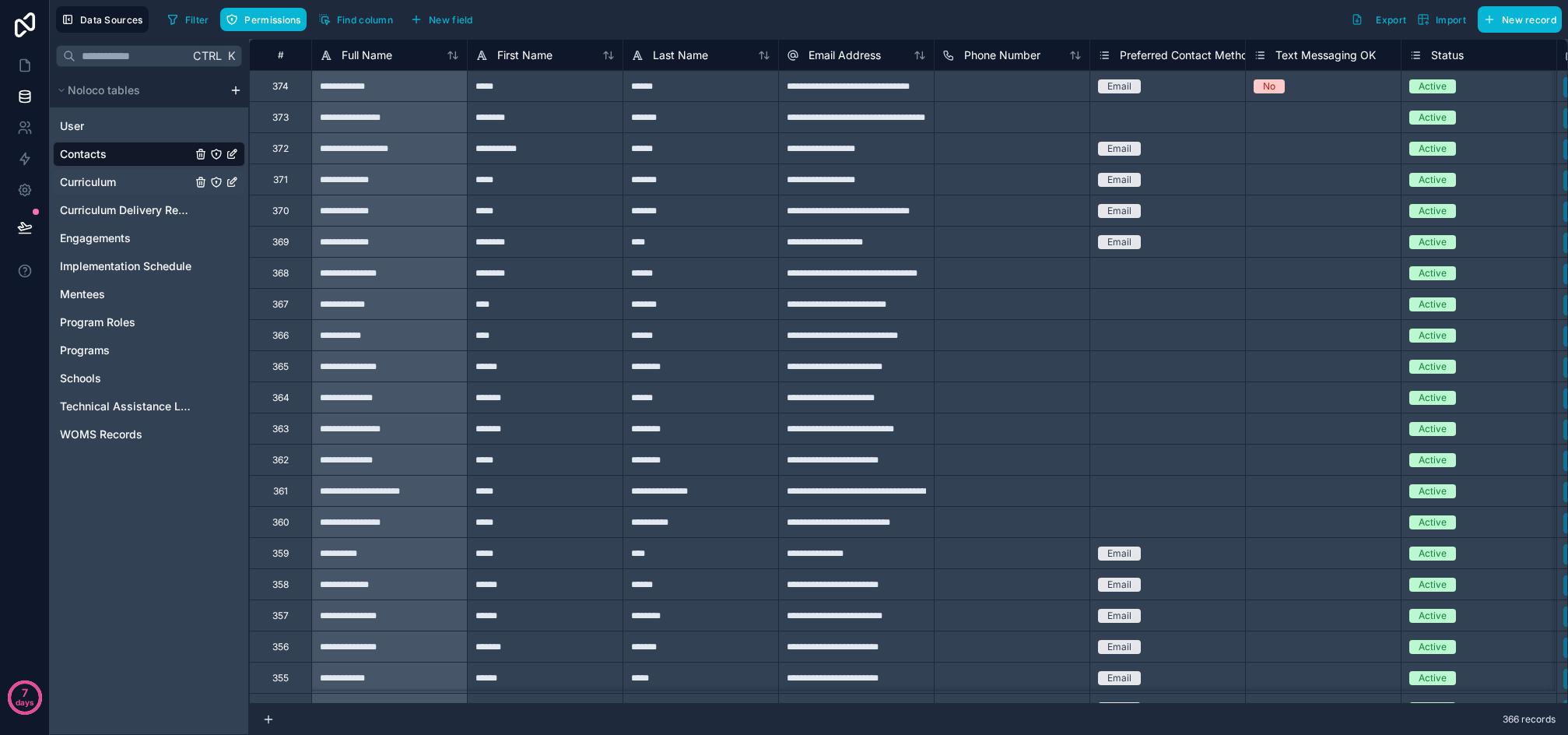
click at [90, 183] on span "Curriculum" at bounding box center [88, 182] width 56 height 16
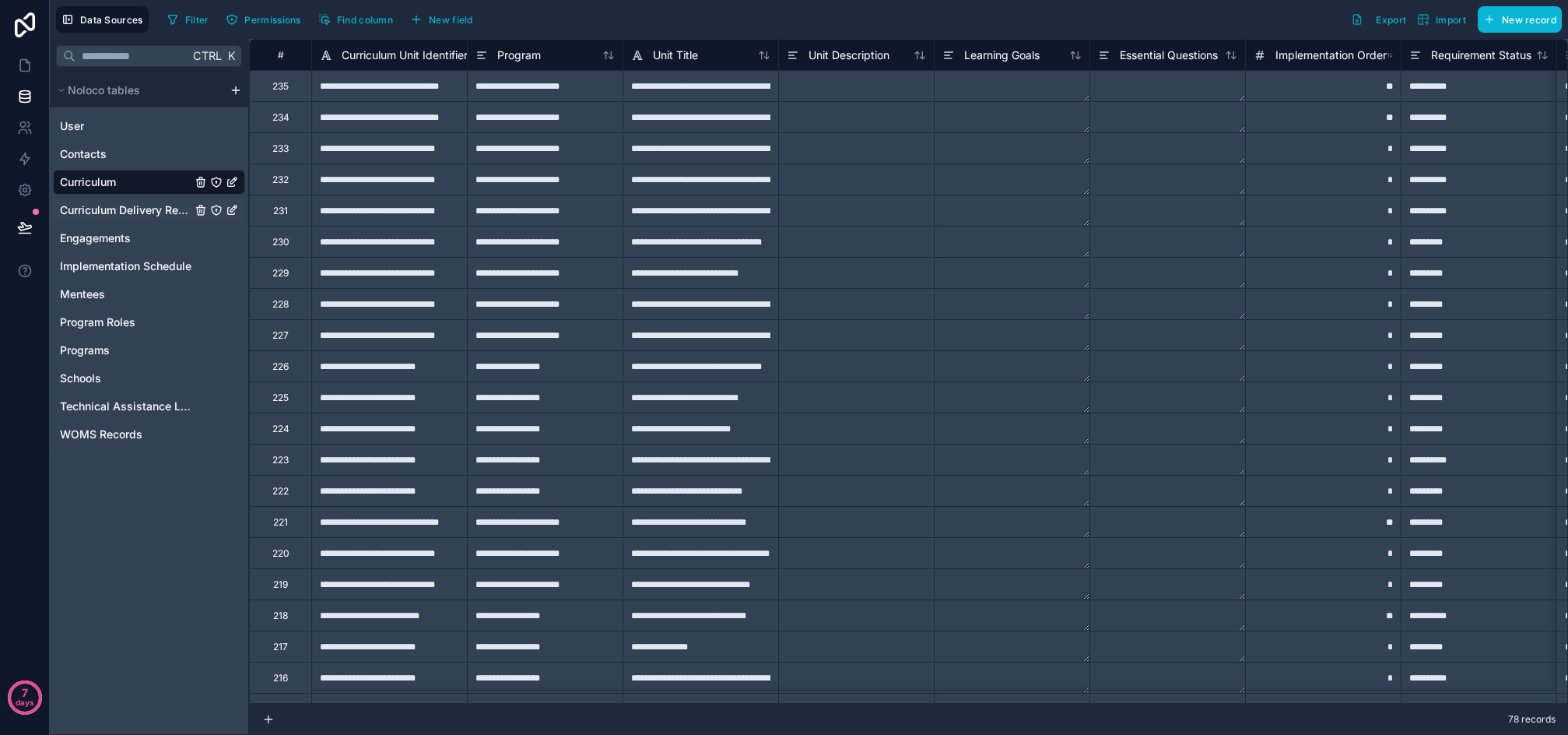
click at [101, 209] on span "Curriculum Delivery Records" at bounding box center [126, 210] width 132 height 16
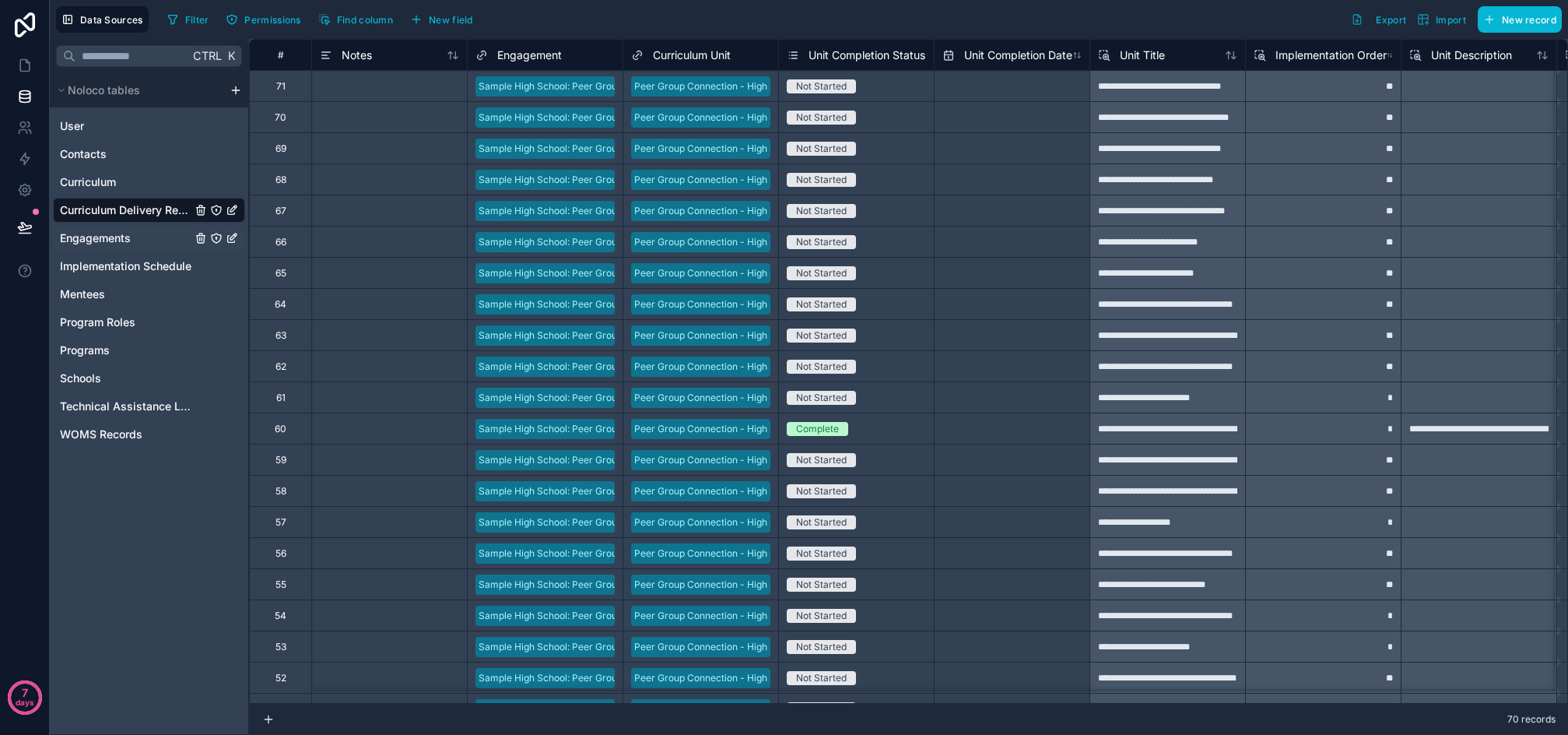
click at [105, 240] on span "Engagements" at bounding box center [95, 238] width 71 height 16
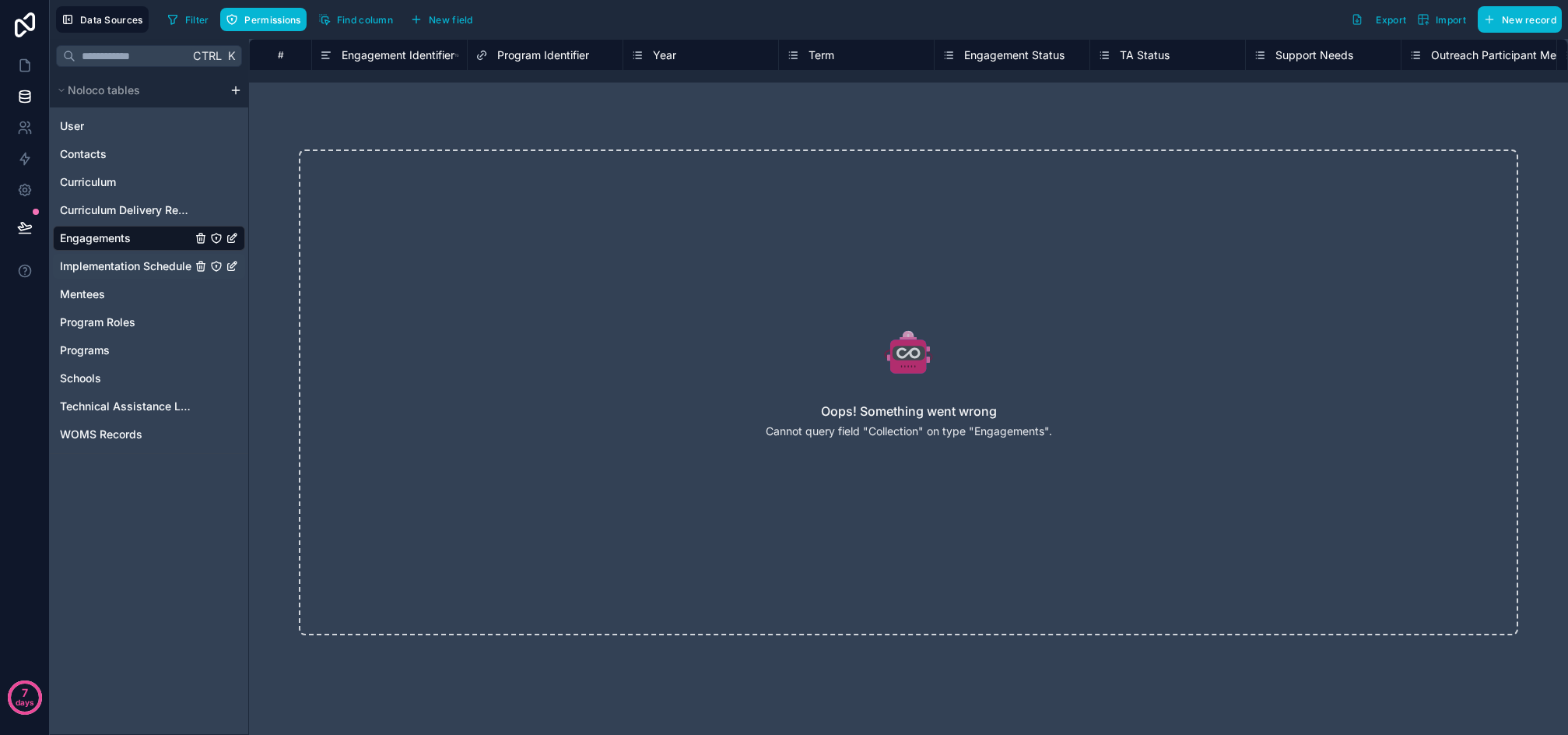
click at [107, 261] on span "Implementation Schedule" at bounding box center [126, 266] width 132 height 16
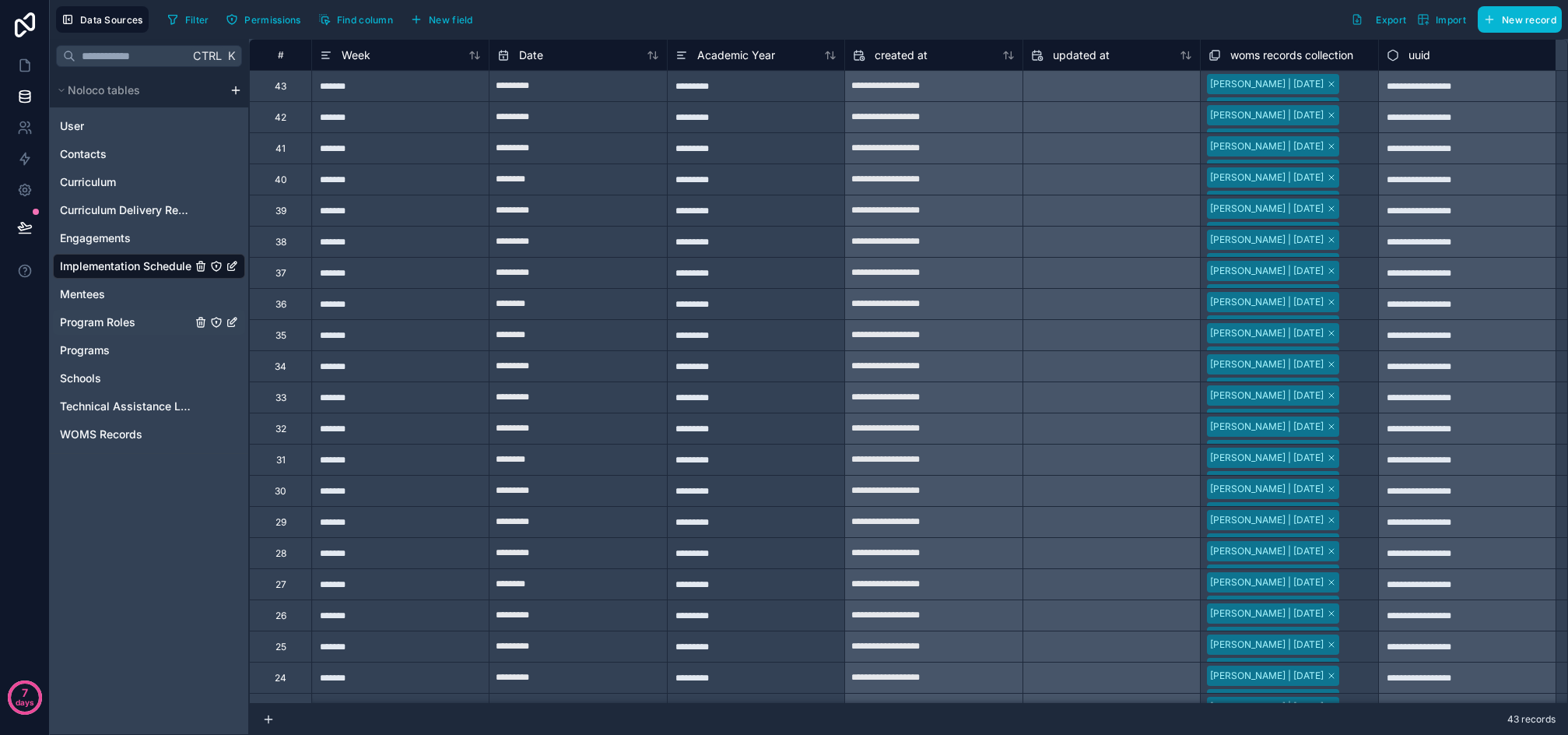
click at [115, 315] on span "Program Roles" at bounding box center [98, 322] width 76 height 16
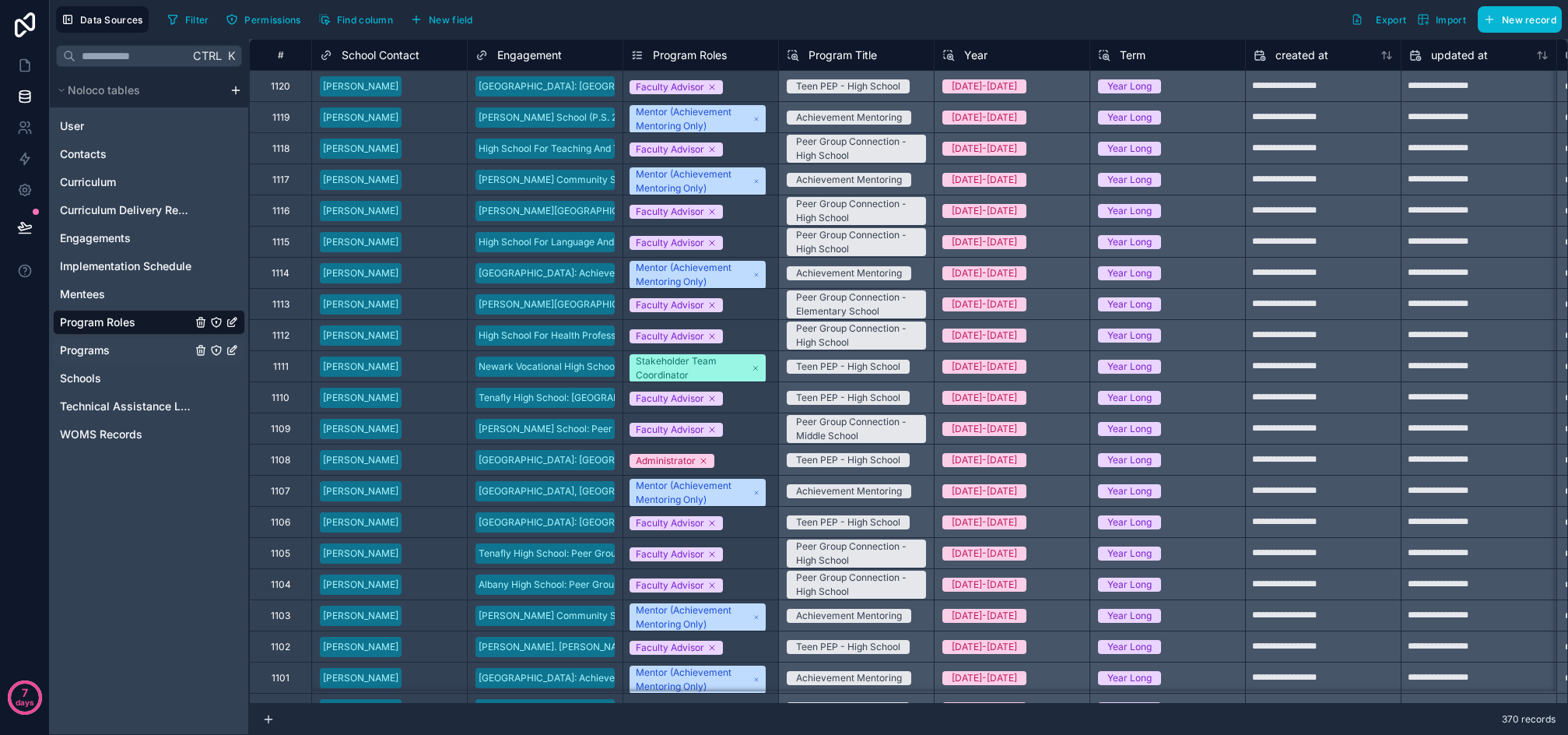
click at [108, 349] on span "Programs" at bounding box center [85, 350] width 50 height 16
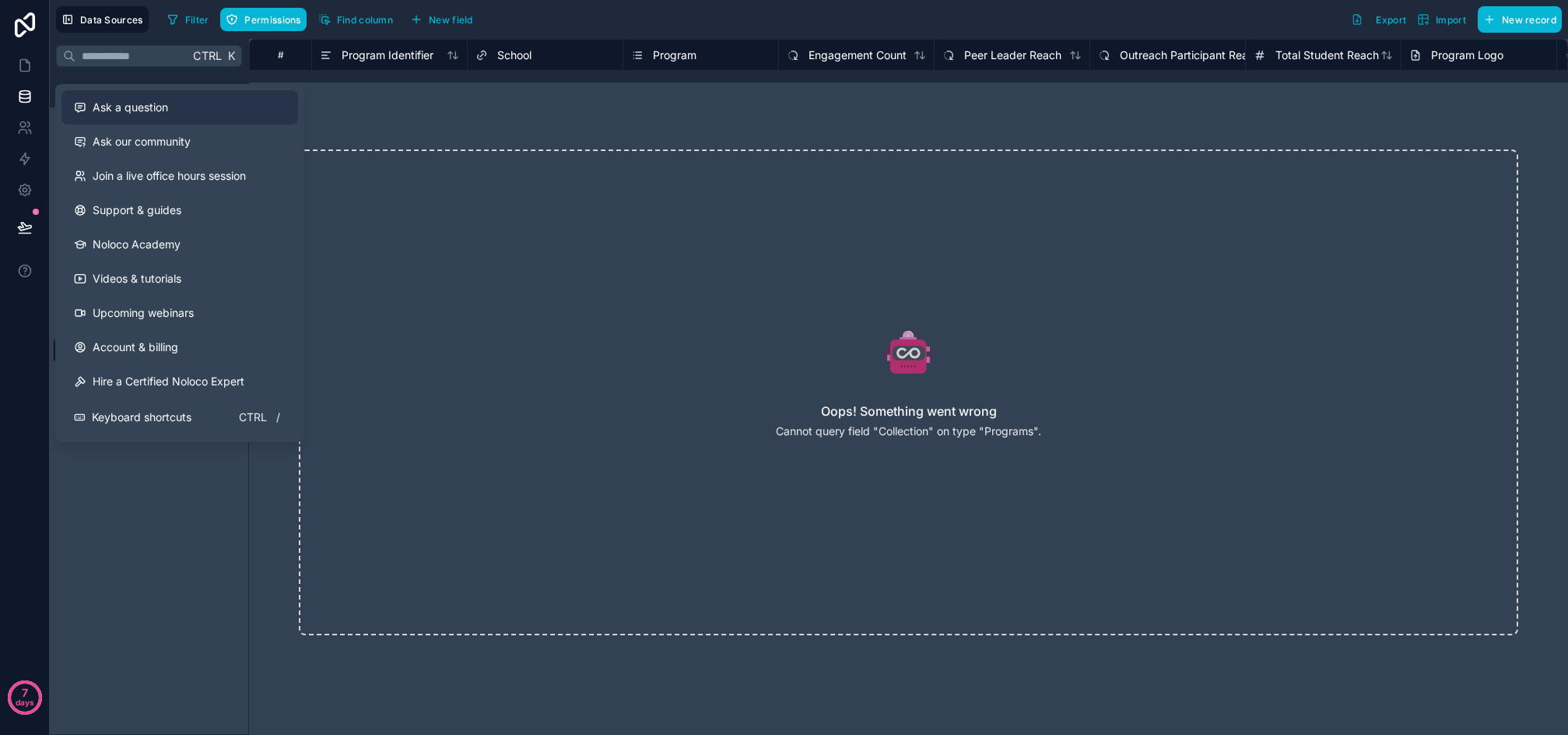
click at [151, 109] on span "Ask a question" at bounding box center [130, 108] width 76 height 16
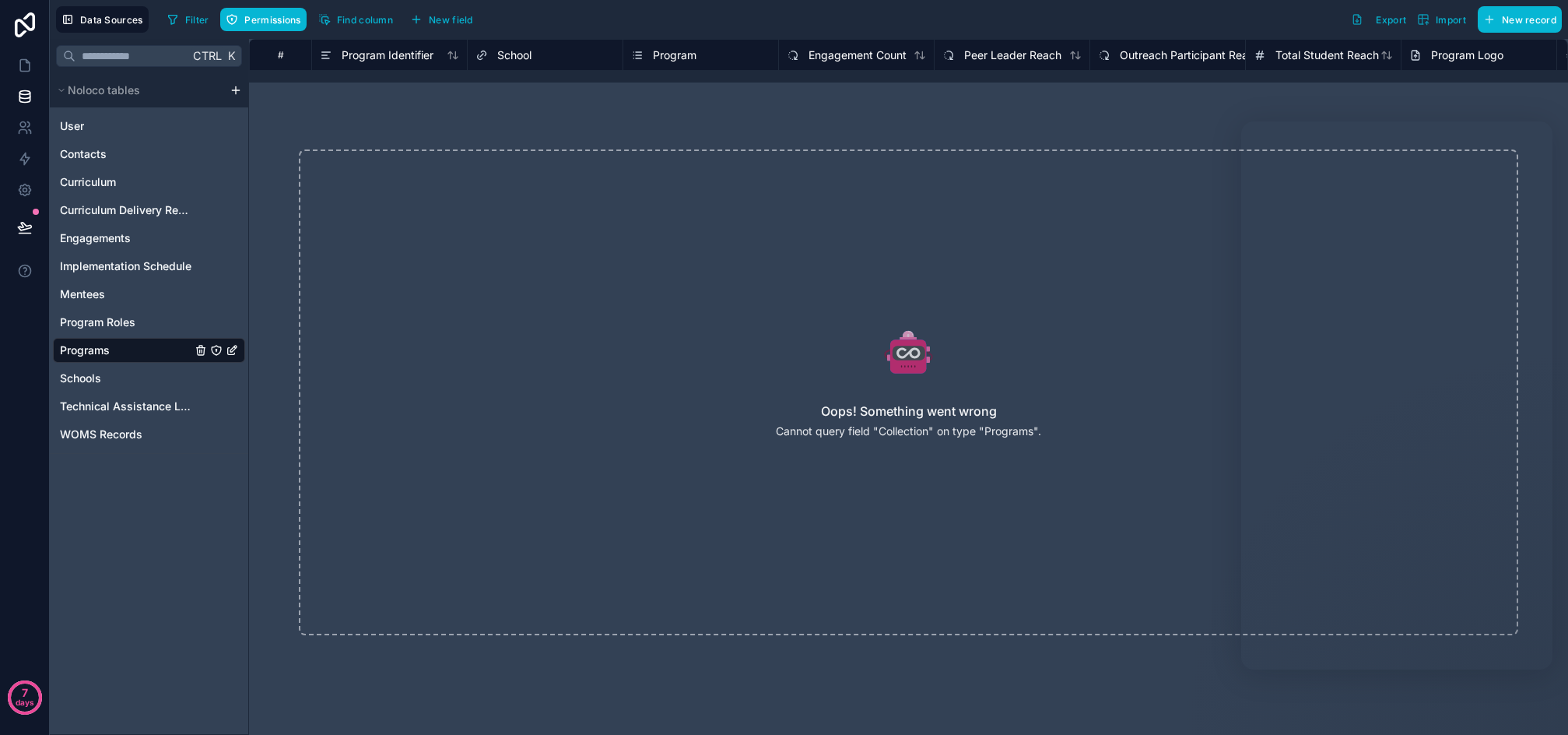
click at [906, 419] on h2 "Oops! Something went wrong" at bounding box center [909, 411] width 176 height 19
click at [885, 434] on p "Cannot query field "Collection" on type "Programs"." at bounding box center [909, 431] width 265 height 16
copy body "Cannot query field "Collection" on type "Programs"."
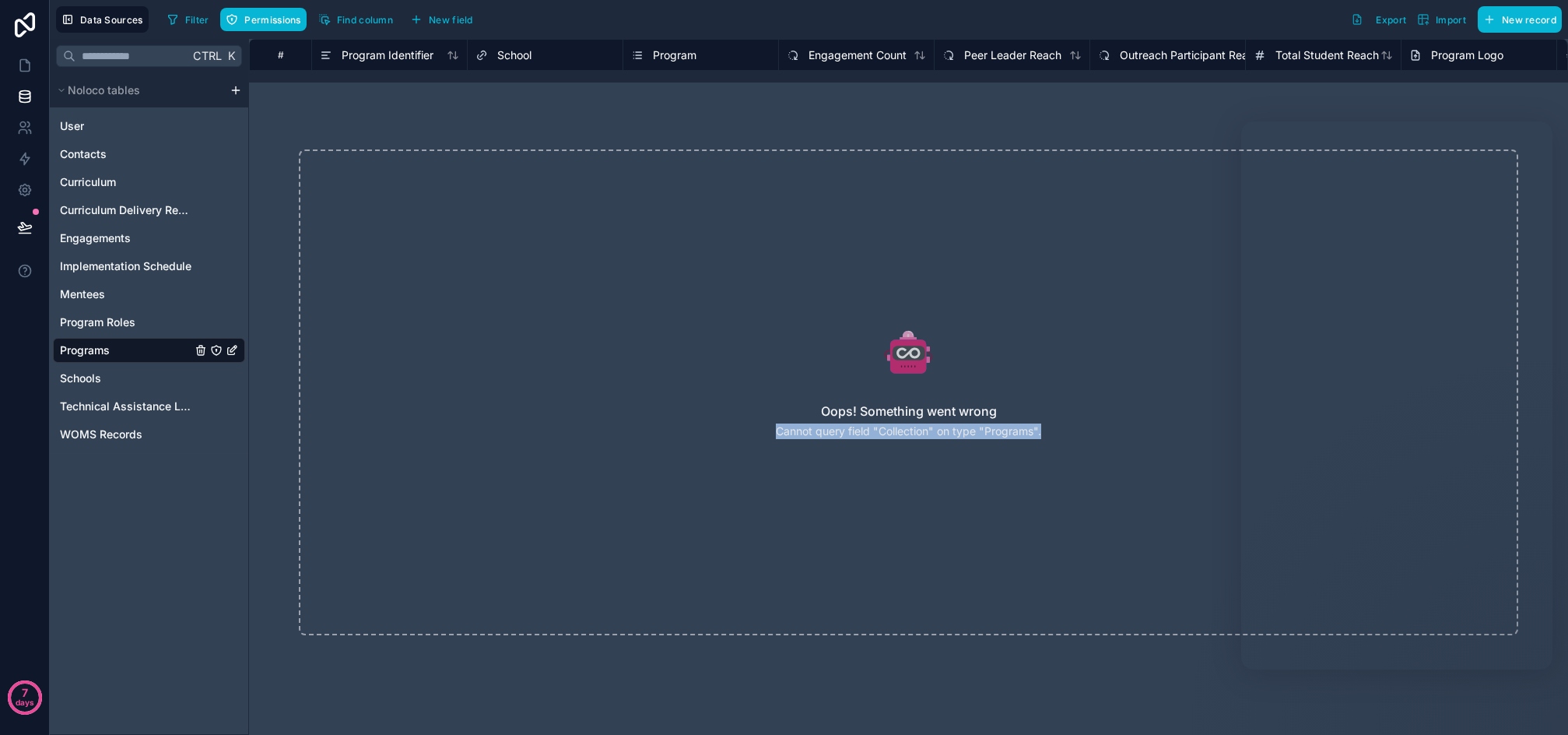
click at [932, 428] on p "Cannot query field "Collection" on type "Programs"." at bounding box center [909, 431] width 265 height 16
drag, startPoint x: 821, startPoint y: 411, endPoint x: 1094, endPoint y: 437, distance: 274.2
click at [1094, 437] on div "Oops! Something went wrong Cannot query field "Collection" on type "Programs"." at bounding box center [908, 392] width 1219 height 486
copy div "Oops! Something went wrong Cannot query field "Collection" on type "Programs"."
click at [89, 324] on span "Program Roles" at bounding box center [98, 322] width 76 height 16
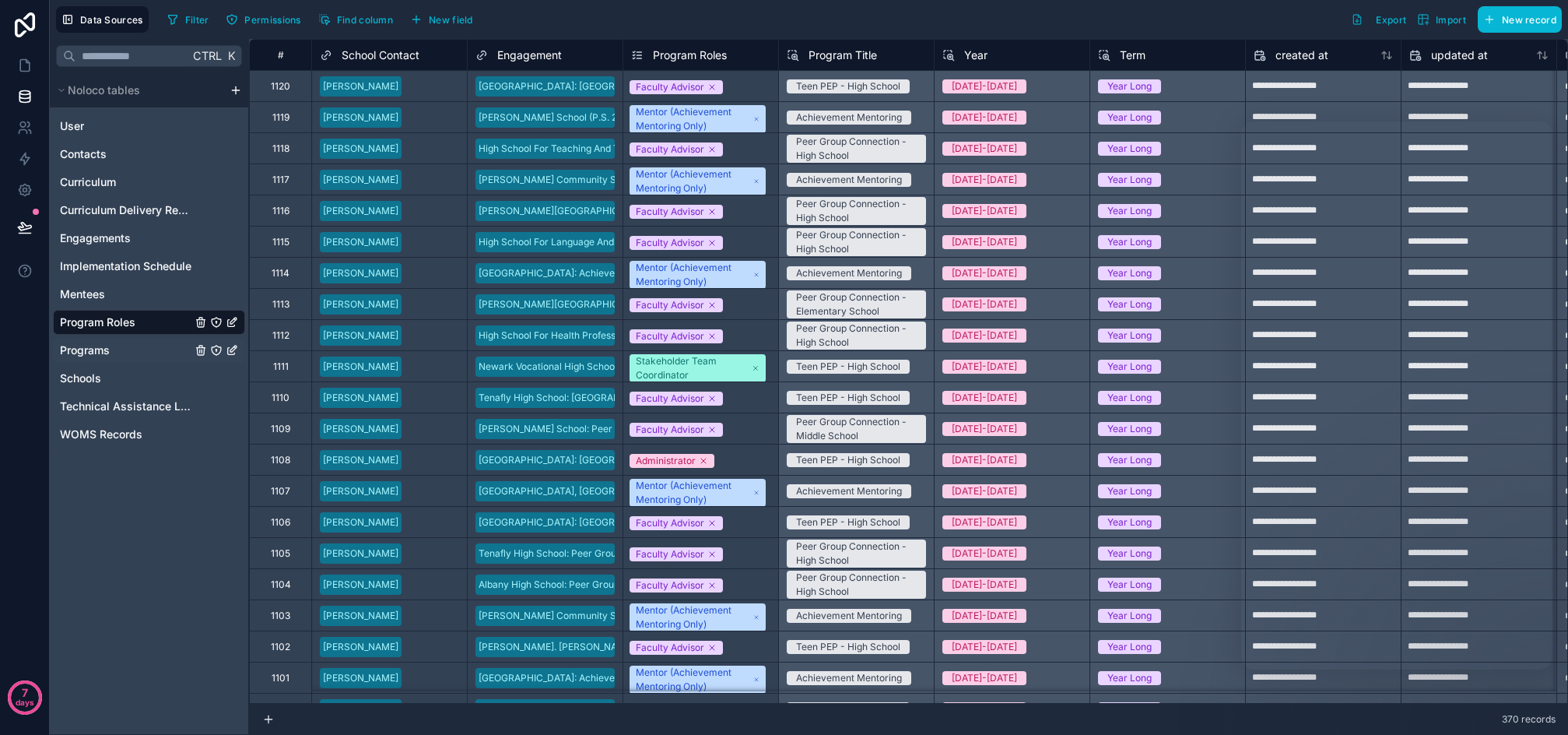
click at [99, 353] on span "Programs" at bounding box center [85, 350] width 50 height 16
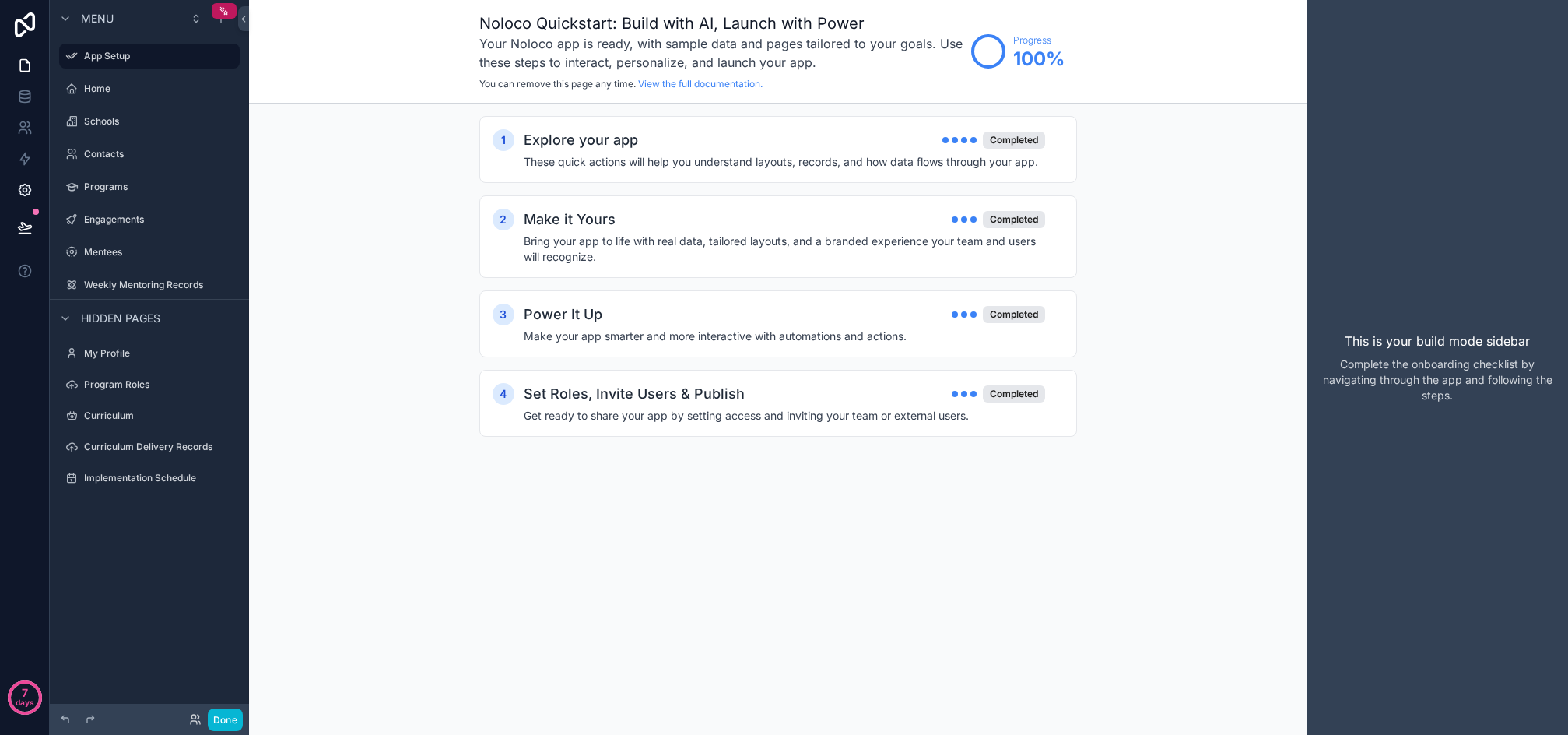
drag, startPoint x: 111, startPoint y: 181, endPoint x: 34, endPoint y: 179, distance: 77.0
click at [111, 181] on label "Programs" at bounding box center [161, 186] width 153 height 12
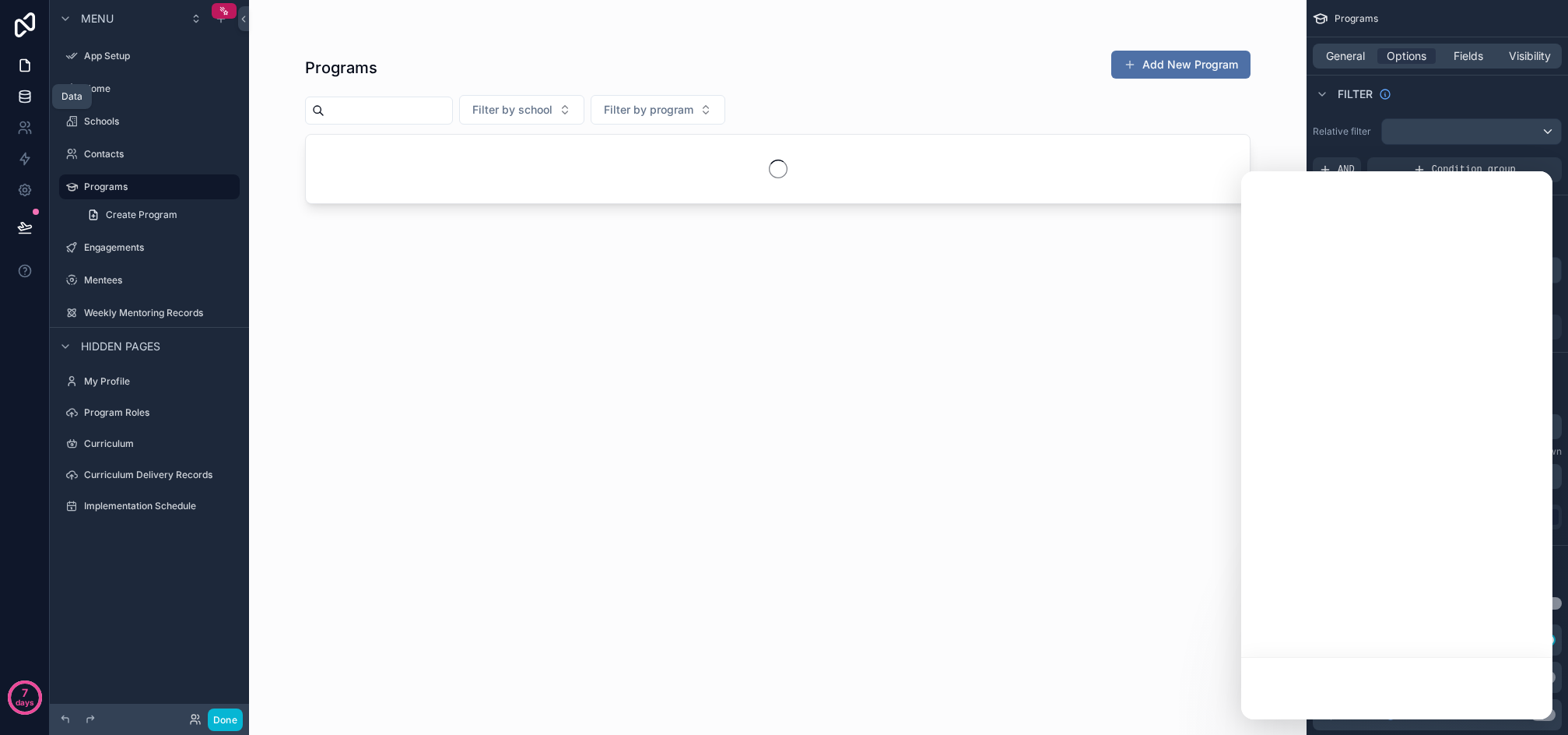
click at [23, 103] on icon at bounding box center [24, 100] width 10 height 6
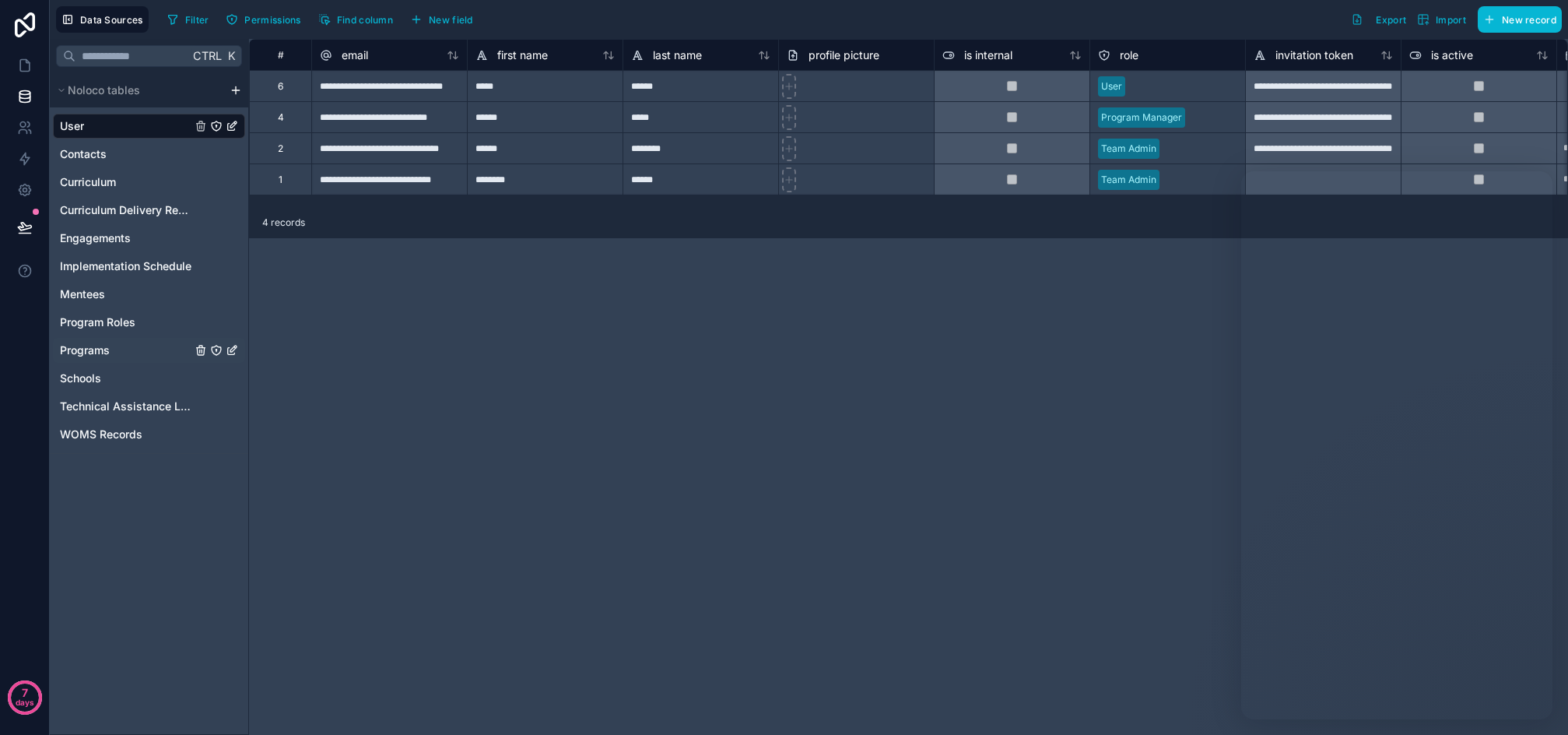
click at [86, 351] on span "Programs" at bounding box center [85, 350] width 50 height 16
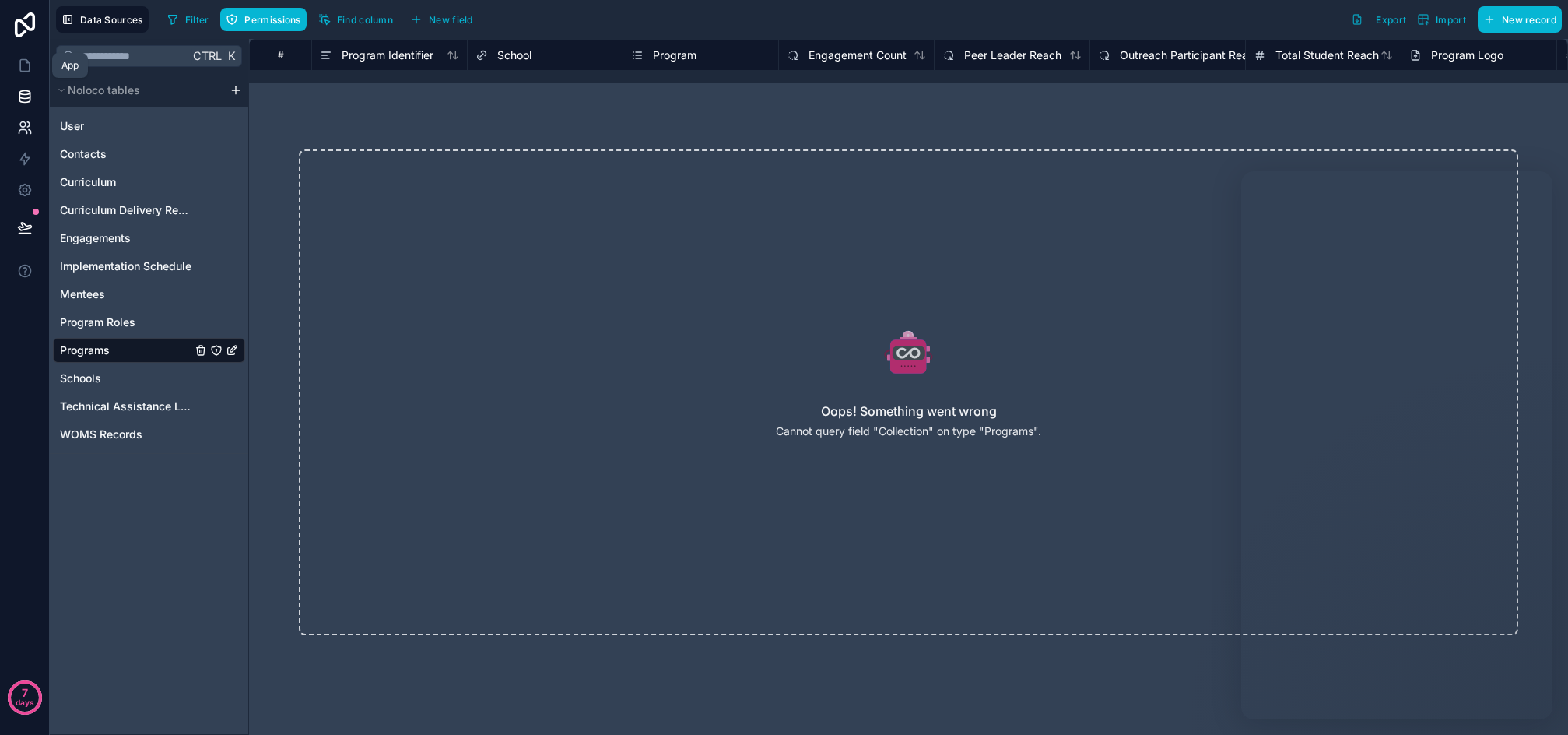
drag, startPoint x: 21, startPoint y: 74, endPoint x: 48, endPoint y: 112, distance: 46.6
click at [21, 74] on link at bounding box center [24, 66] width 49 height 31
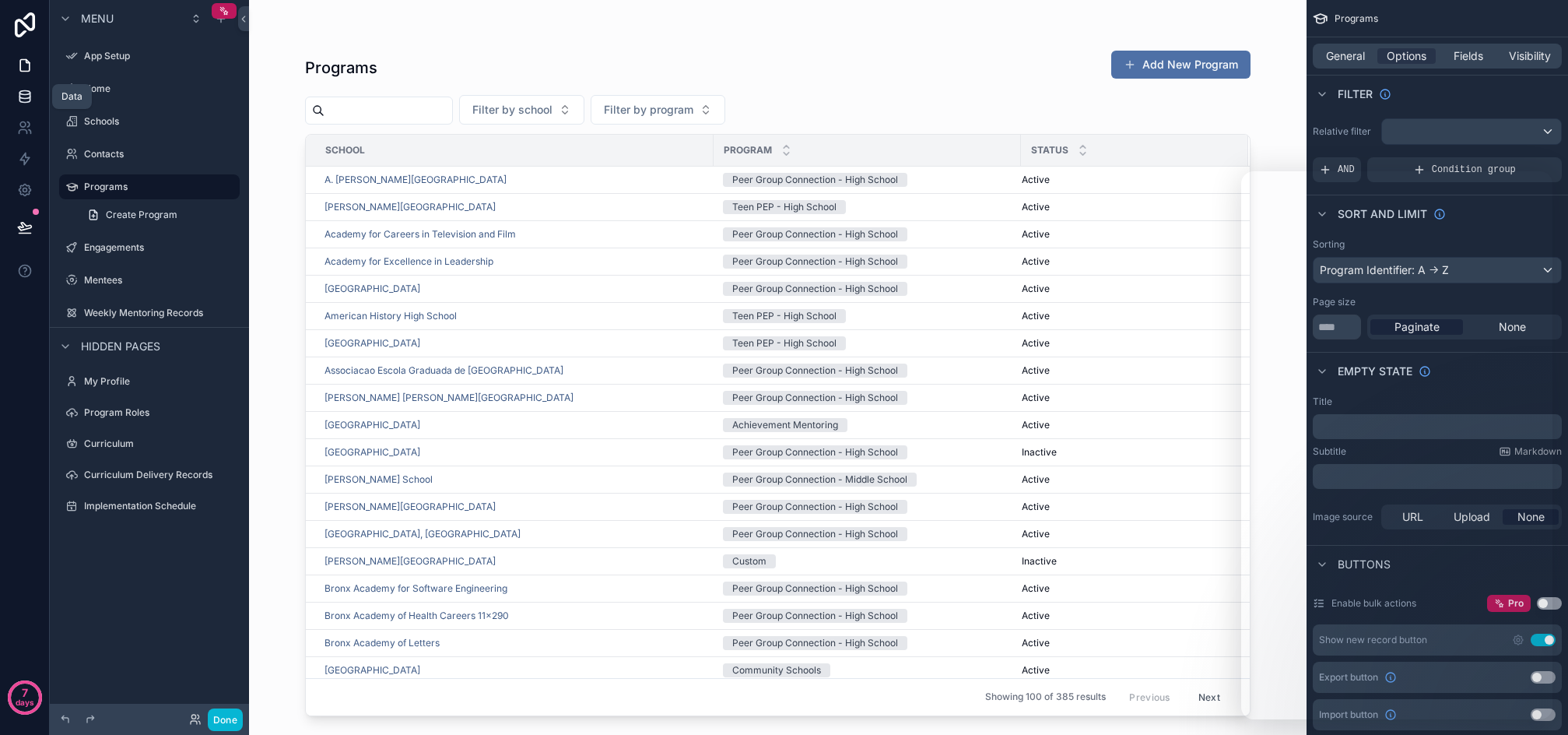
click at [14, 90] on link at bounding box center [24, 97] width 49 height 31
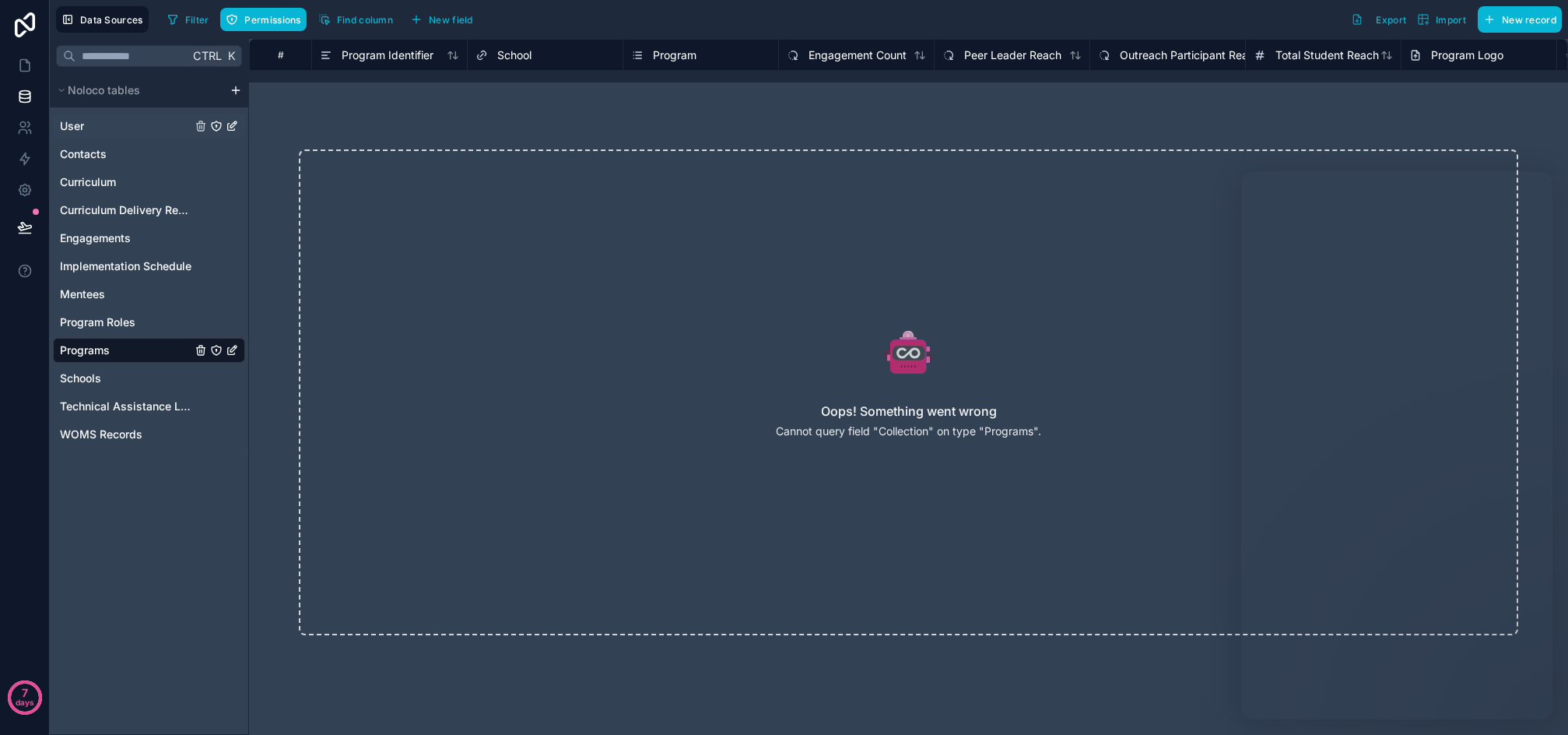
click at [98, 126] on div "User" at bounding box center [149, 126] width 192 height 25
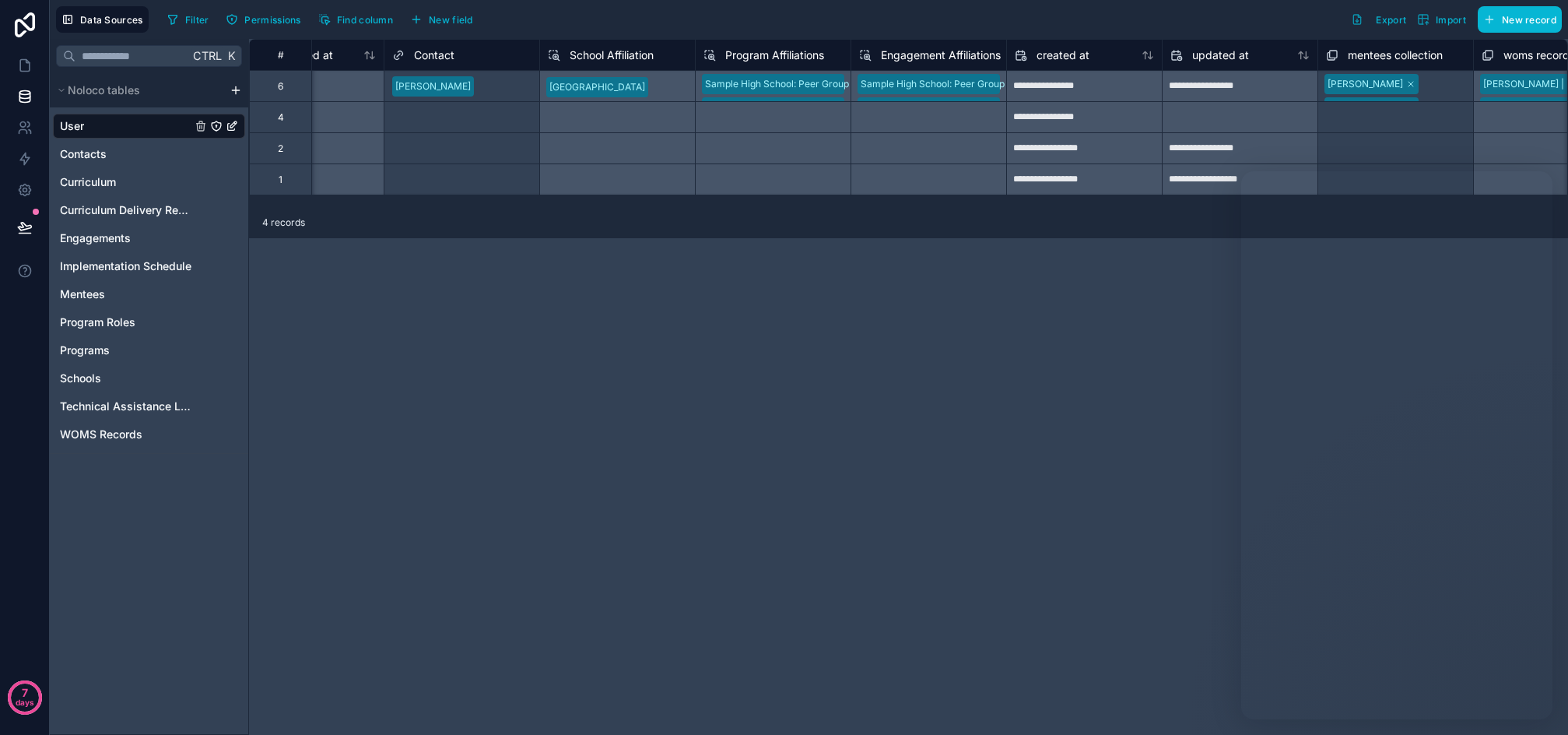
scroll to position [0, 1501]
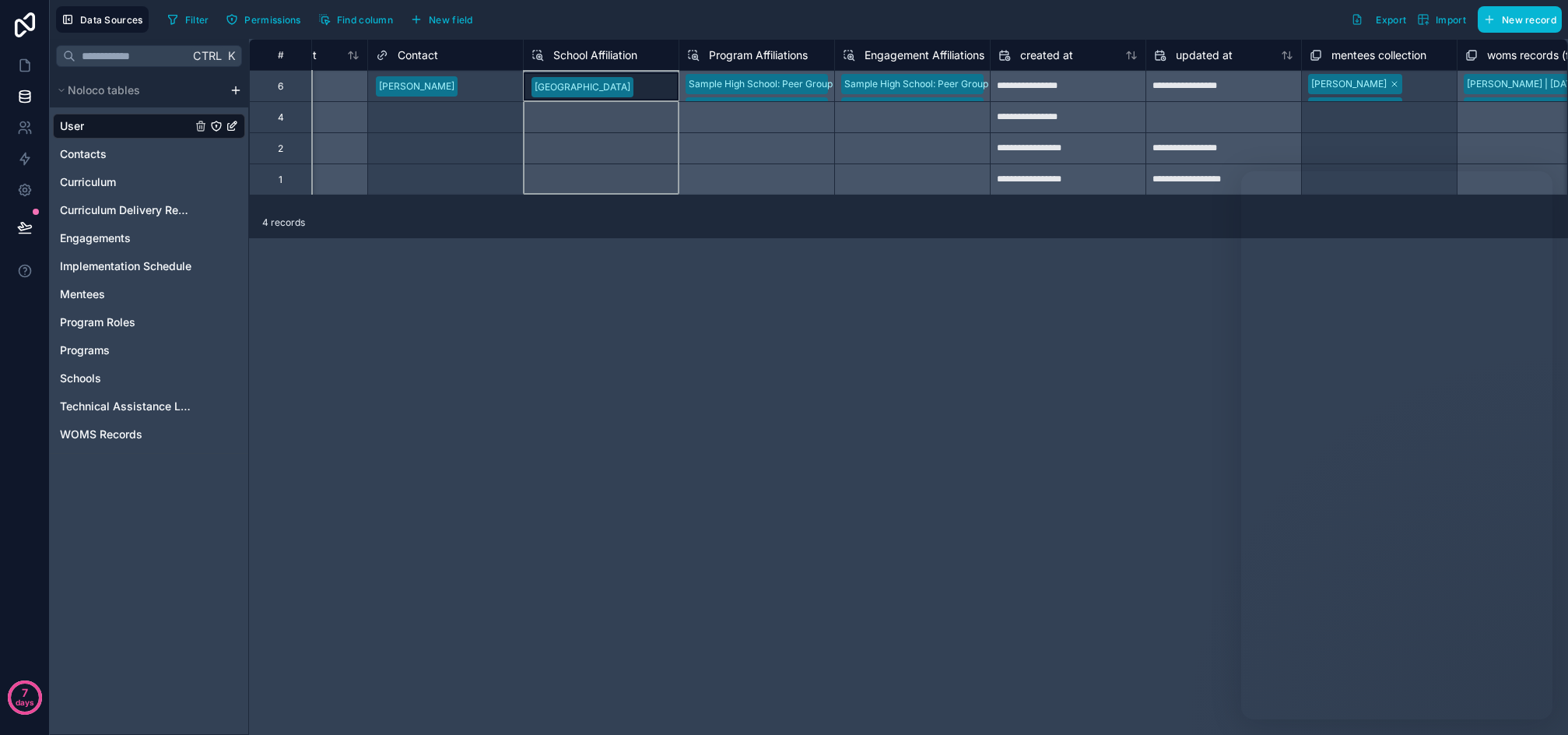
click at [618, 60] on span "School Affiliation" at bounding box center [595, 55] width 84 height 16
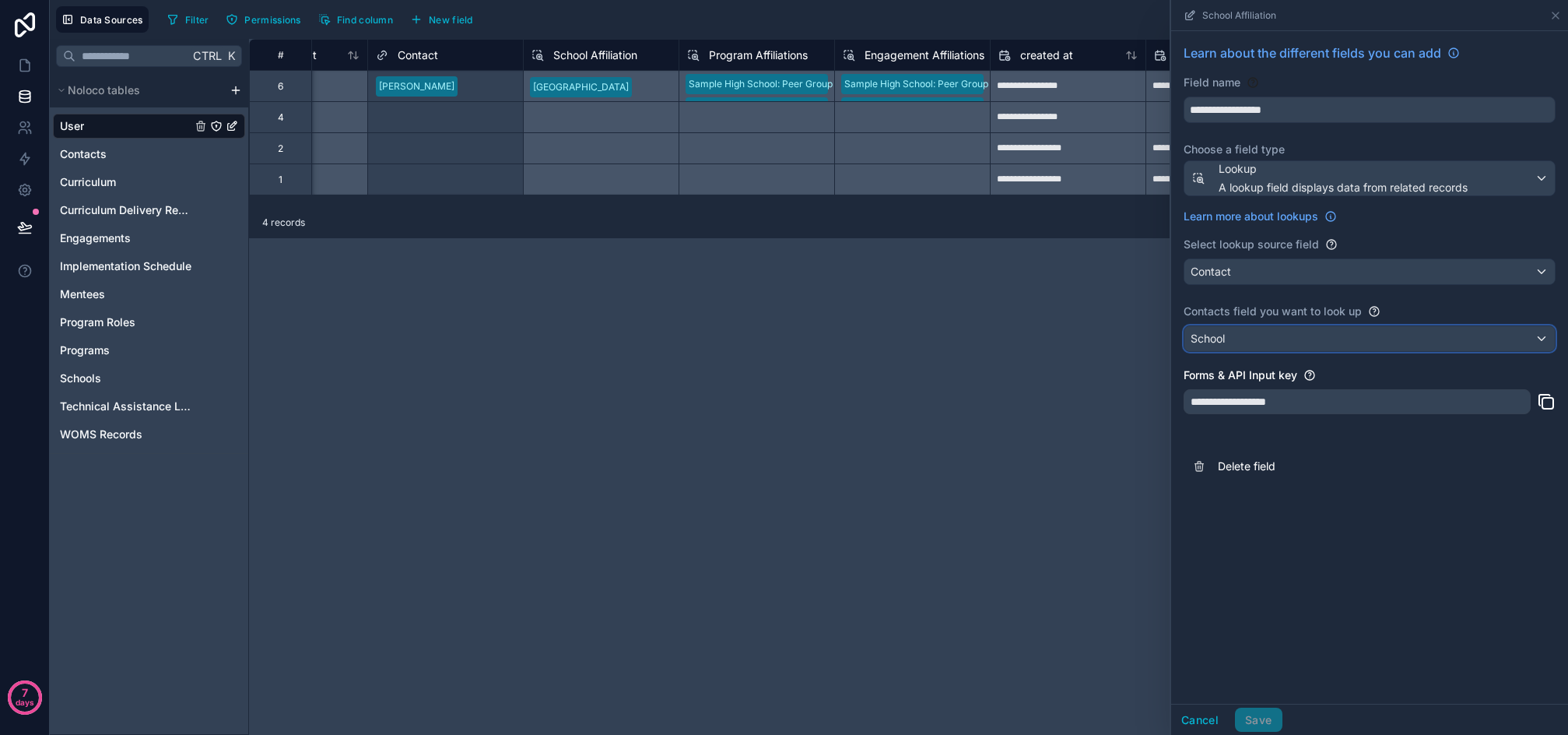
click at [1266, 337] on div "School" at bounding box center [1370, 339] width 371 height 25
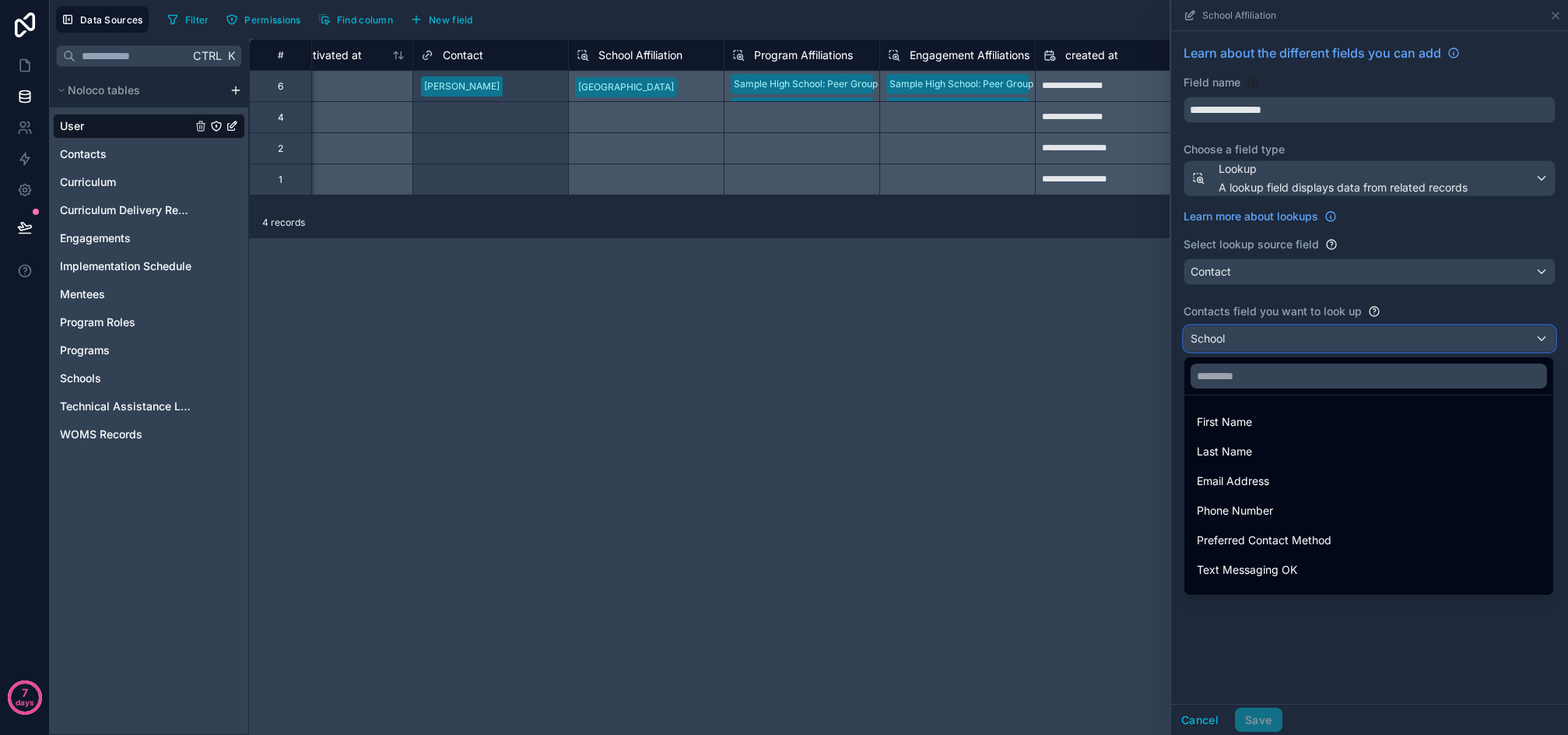
scroll to position [0, 1488]
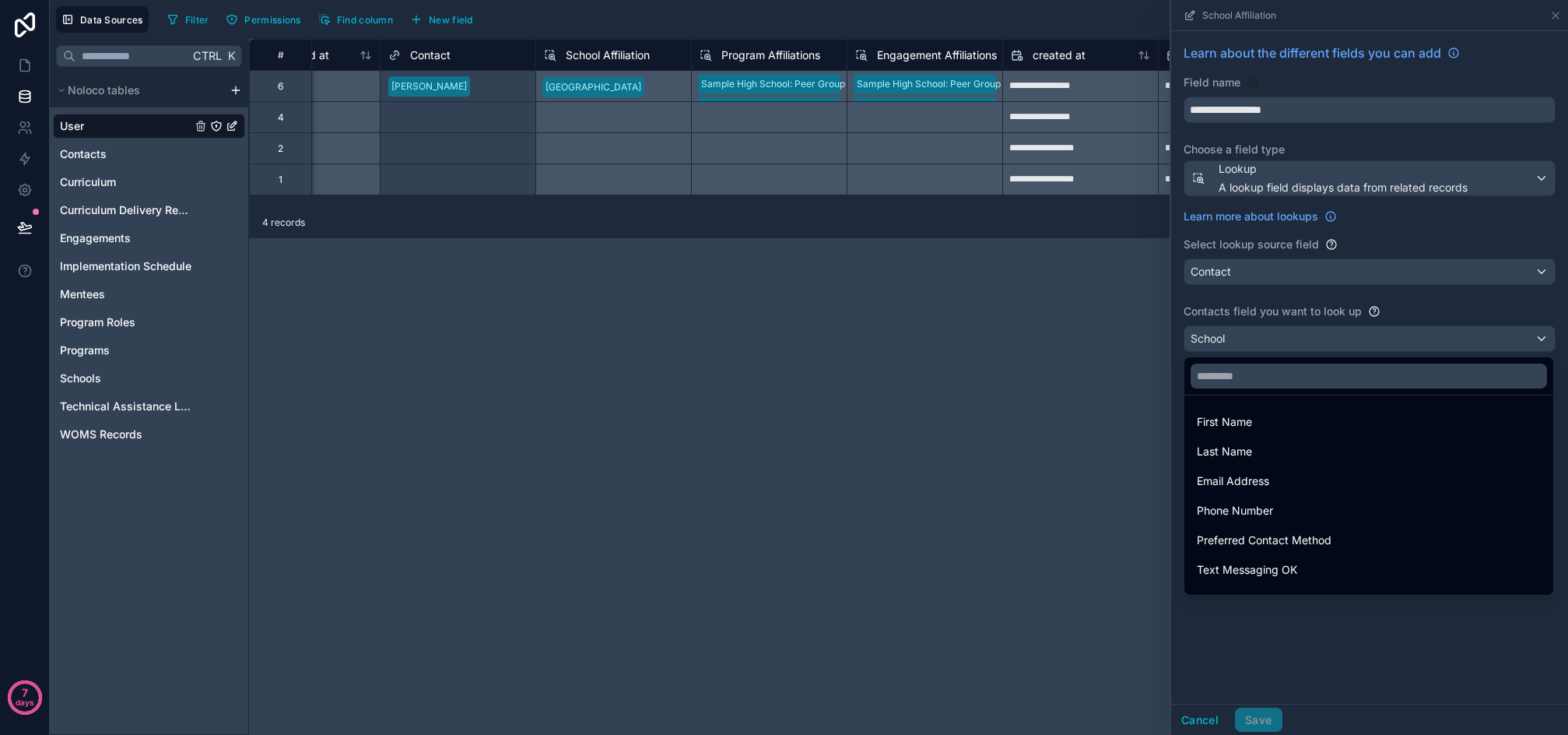
click at [944, 55] on span "Engagement Affiliations" at bounding box center [937, 55] width 120 height 16
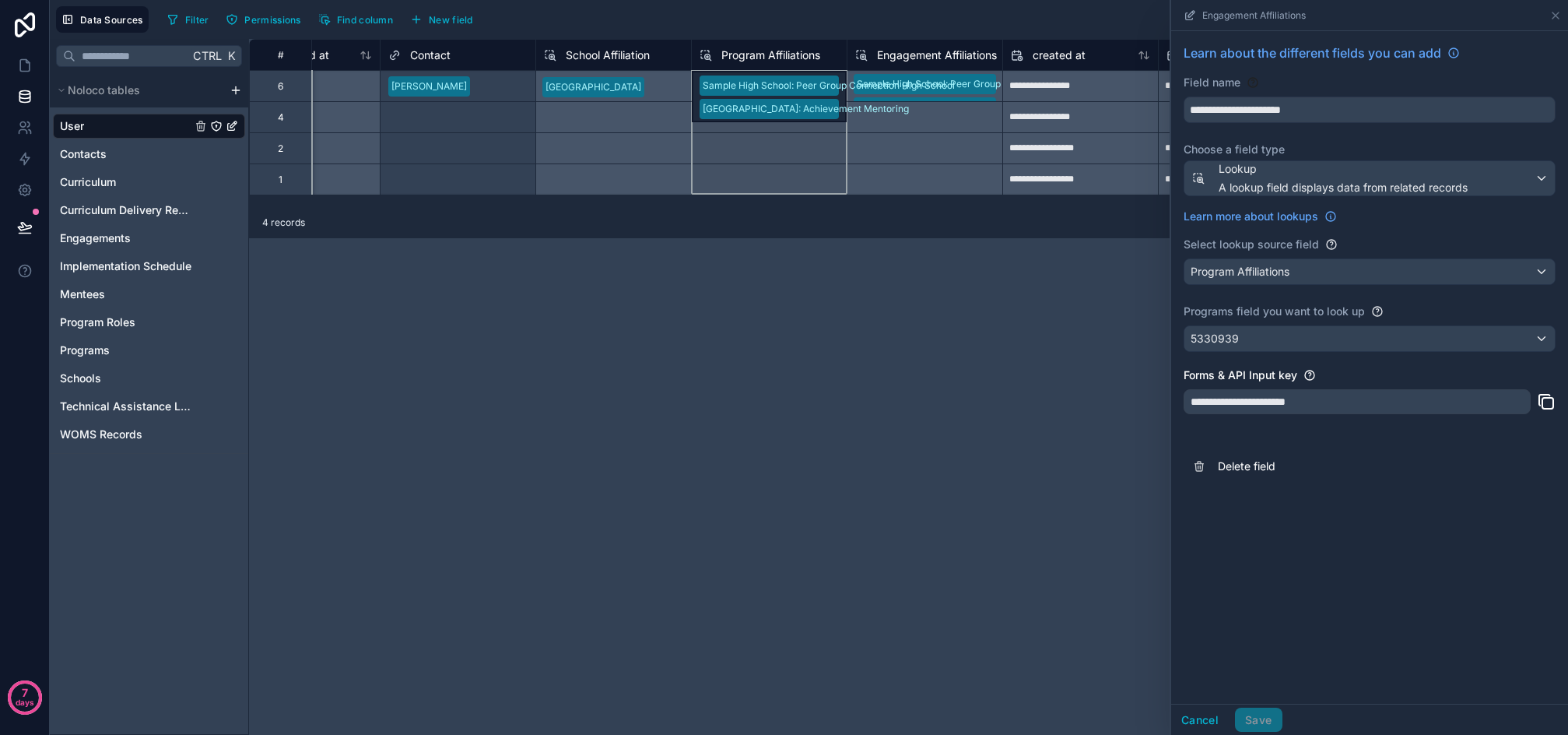
click at [780, 53] on span "Program Affiliations" at bounding box center [771, 55] width 99 height 16
click at [1330, 276] on div "School Affiliation" at bounding box center [1370, 272] width 371 height 25
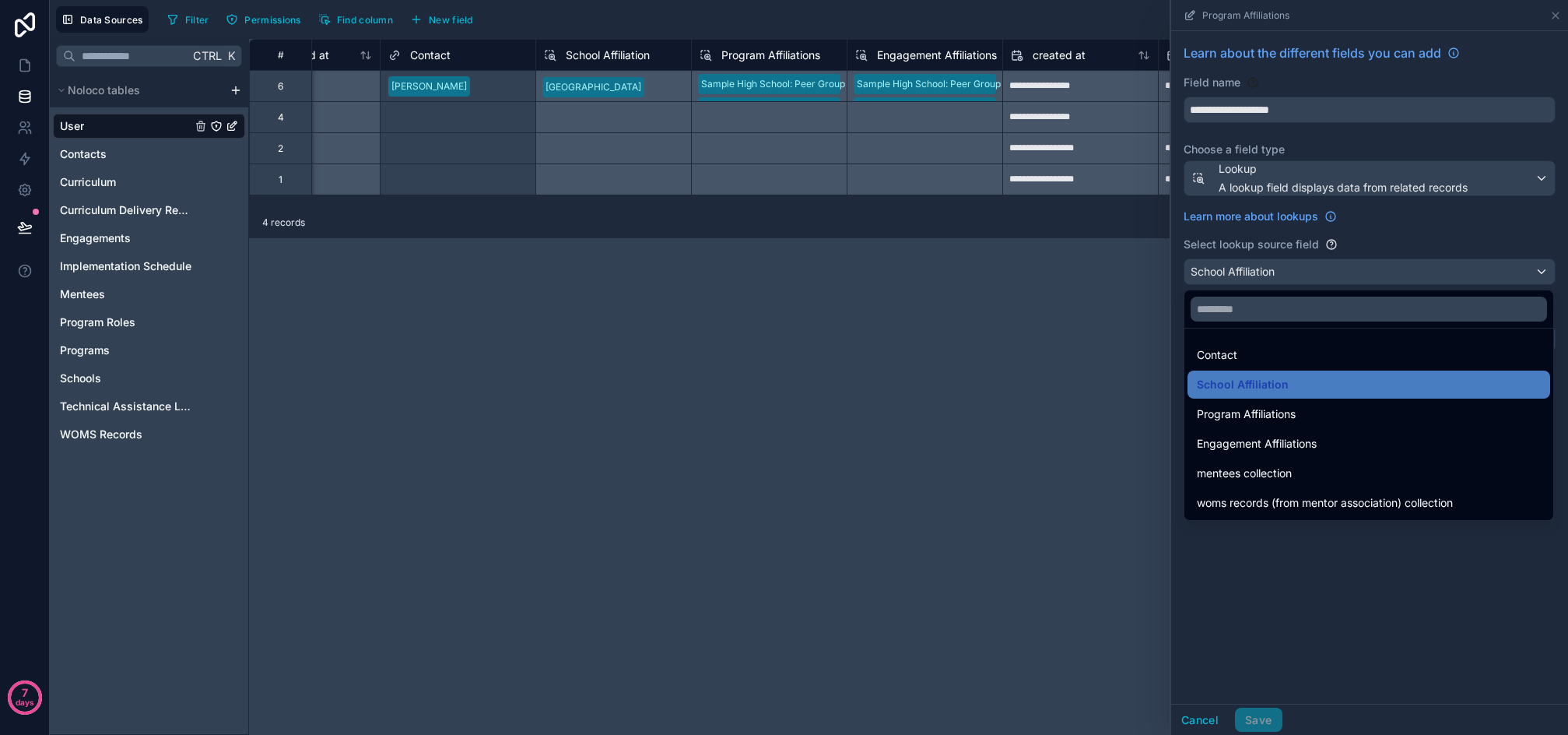
click at [1407, 575] on div at bounding box center [1370, 368] width 397 height 735
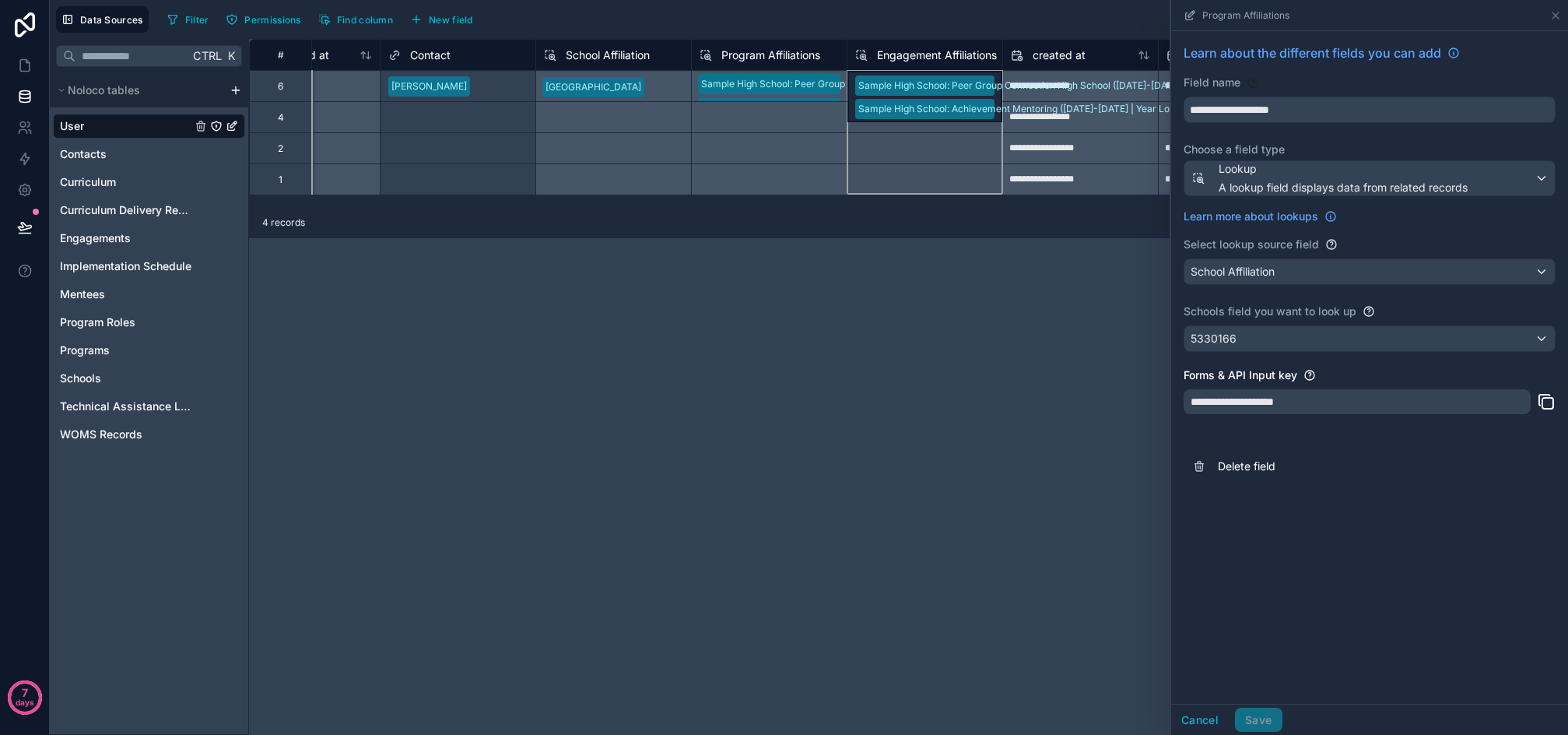
click at [928, 55] on span "Engagement Affiliations" at bounding box center [937, 55] width 120 height 16
click at [1304, 346] on div "5330939" at bounding box center [1370, 339] width 371 height 25
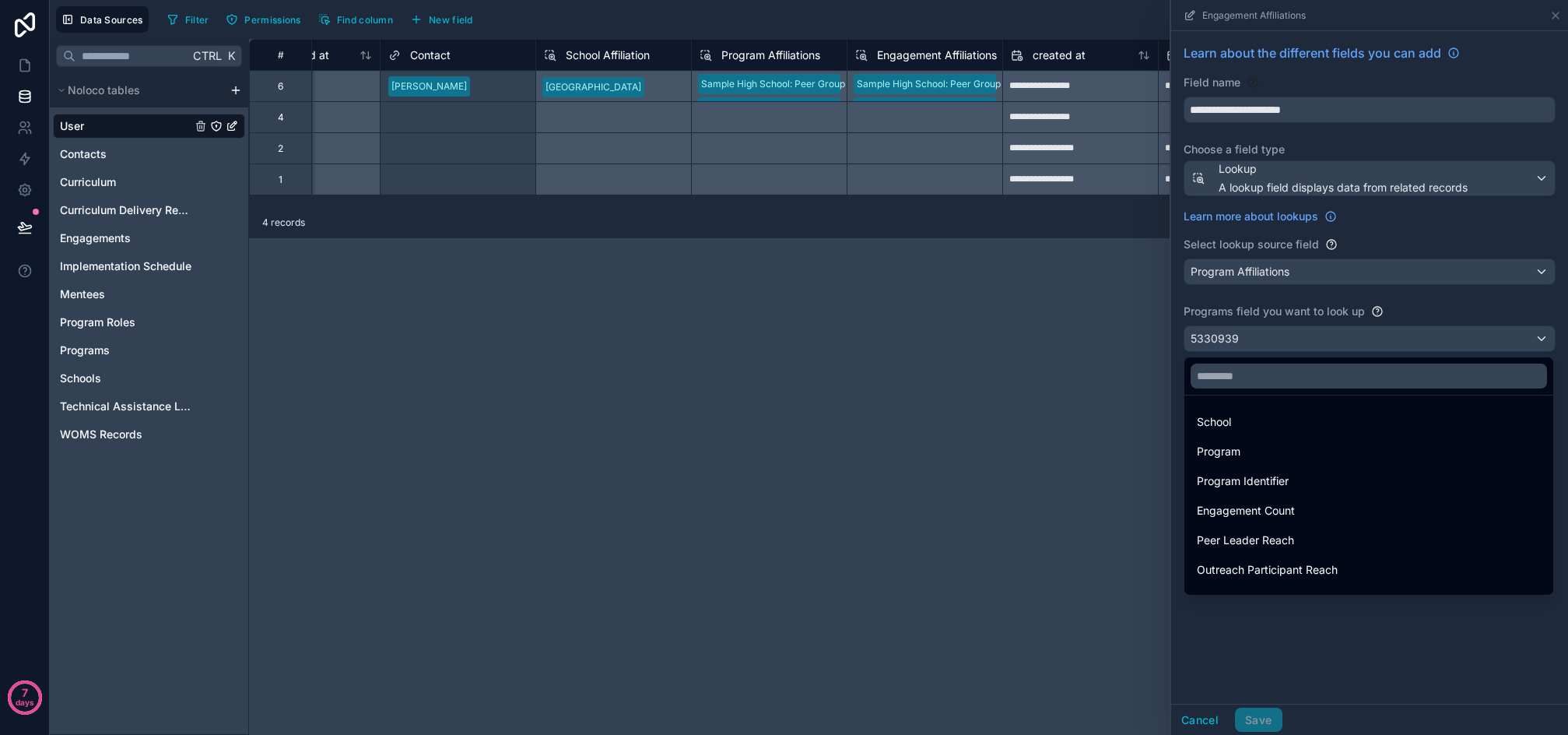
click at [728, 41] on div "Program Affiliations" at bounding box center [769, 55] width 156 height 31
click at [754, 51] on span "Program Affiliations" at bounding box center [771, 55] width 99 height 16
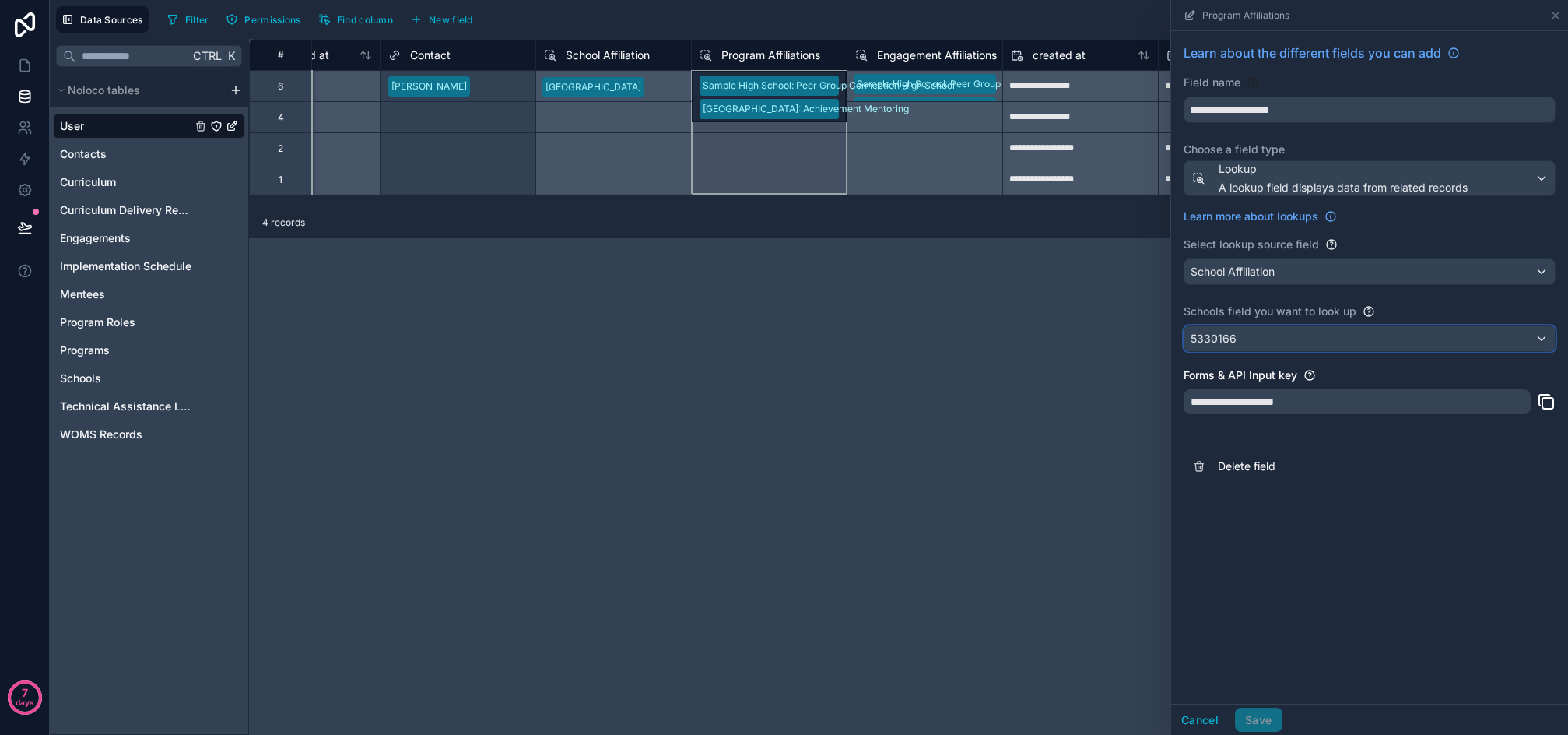
click at [1329, 336] on div "5330166" at bounding box center [1370, 339] width 371 height 25
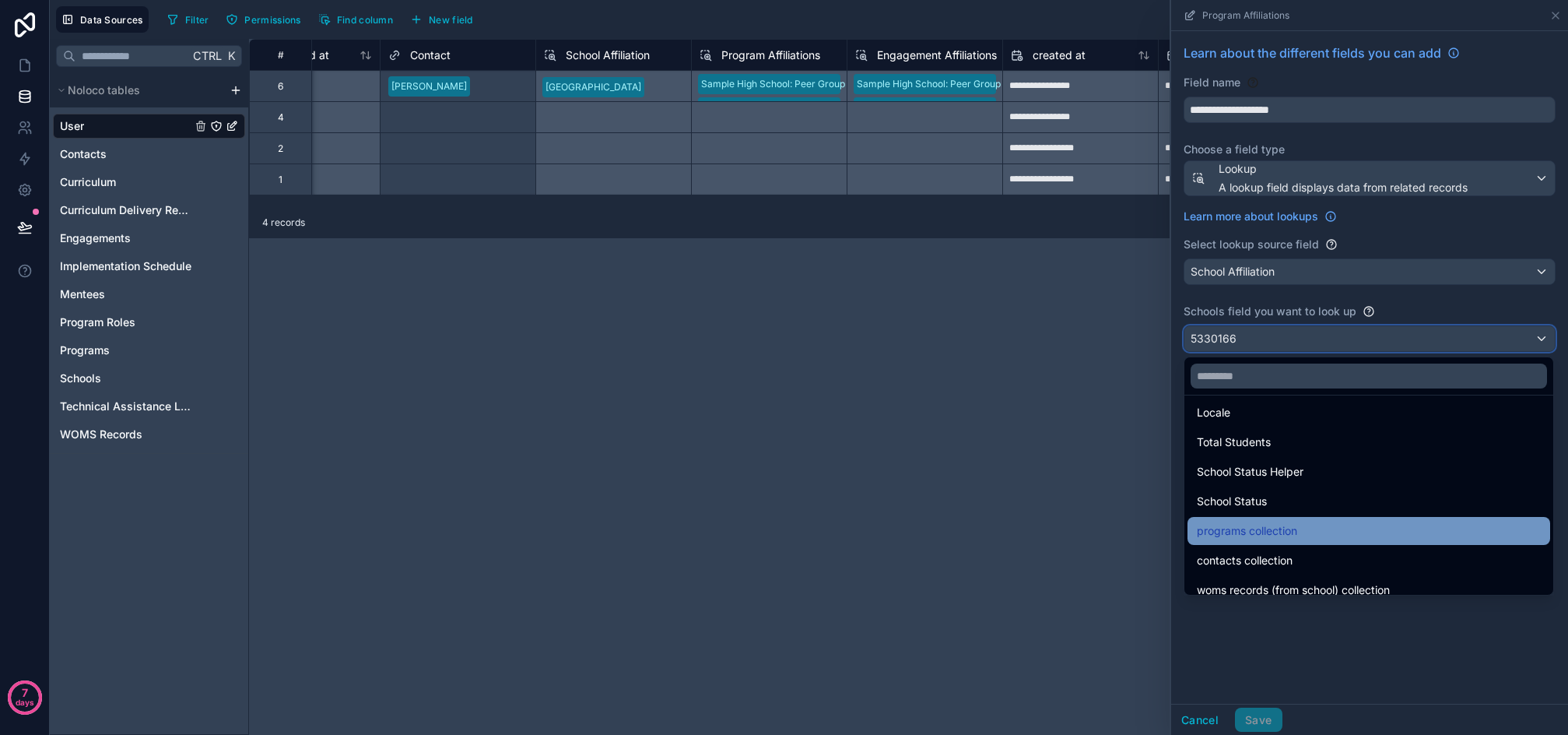
scroll to position [347, 0]
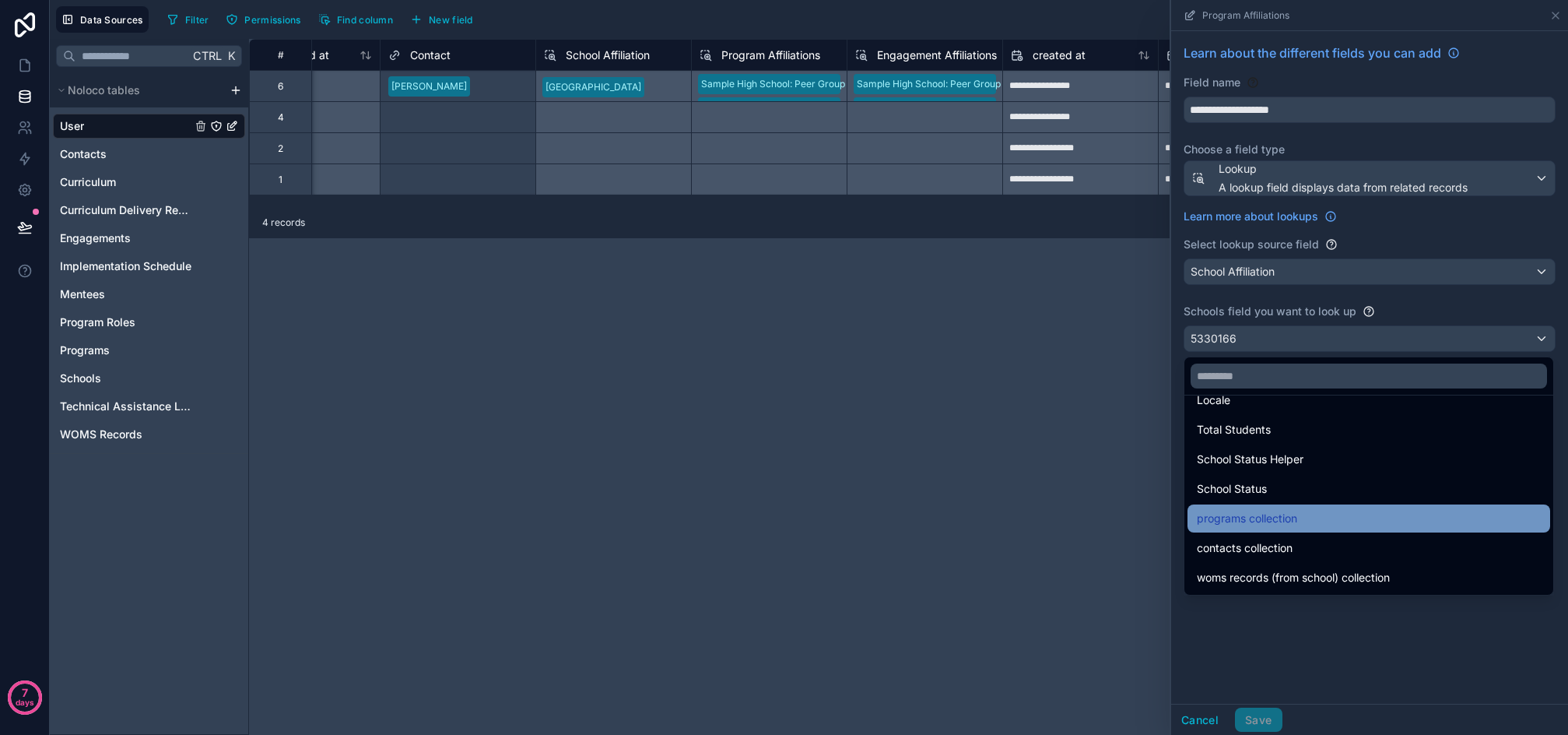
click at [1329, 519] on div "programs collection" at bounding box center [1369, 519] width 344 height 19
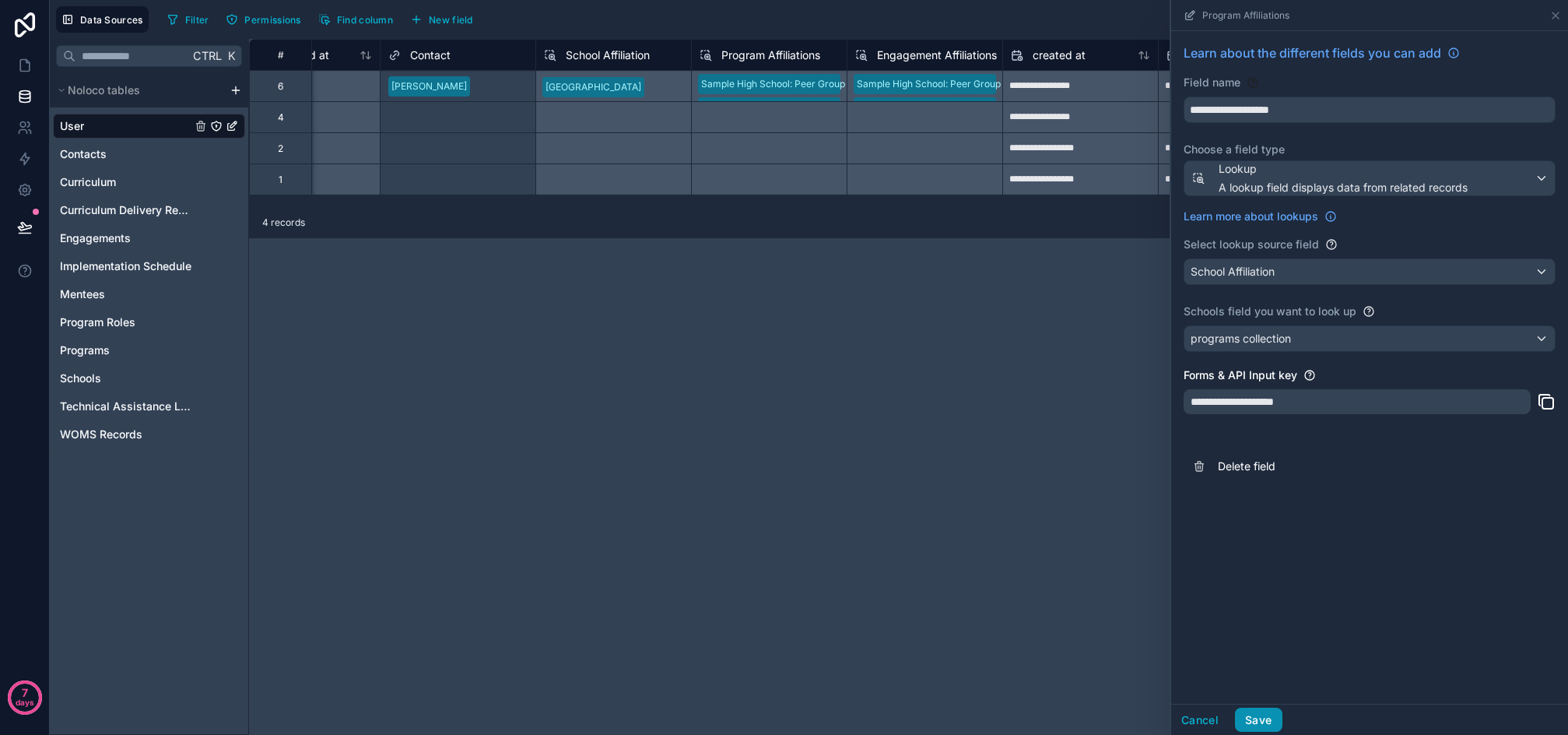
click at [1260, 712] on button "Save" at bounding box center [1258, 720] width 47 height 25
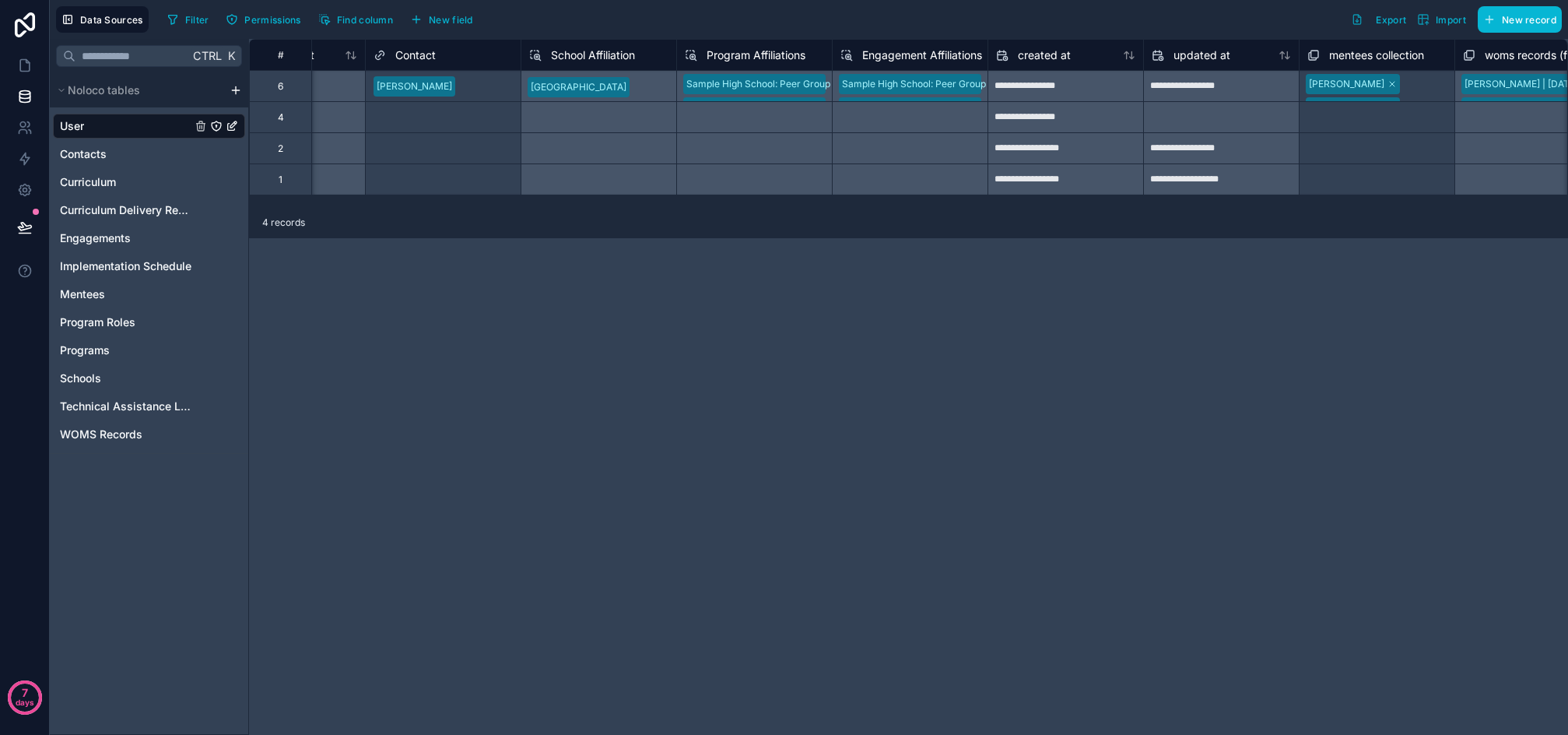
scroll to position [0, 1701]
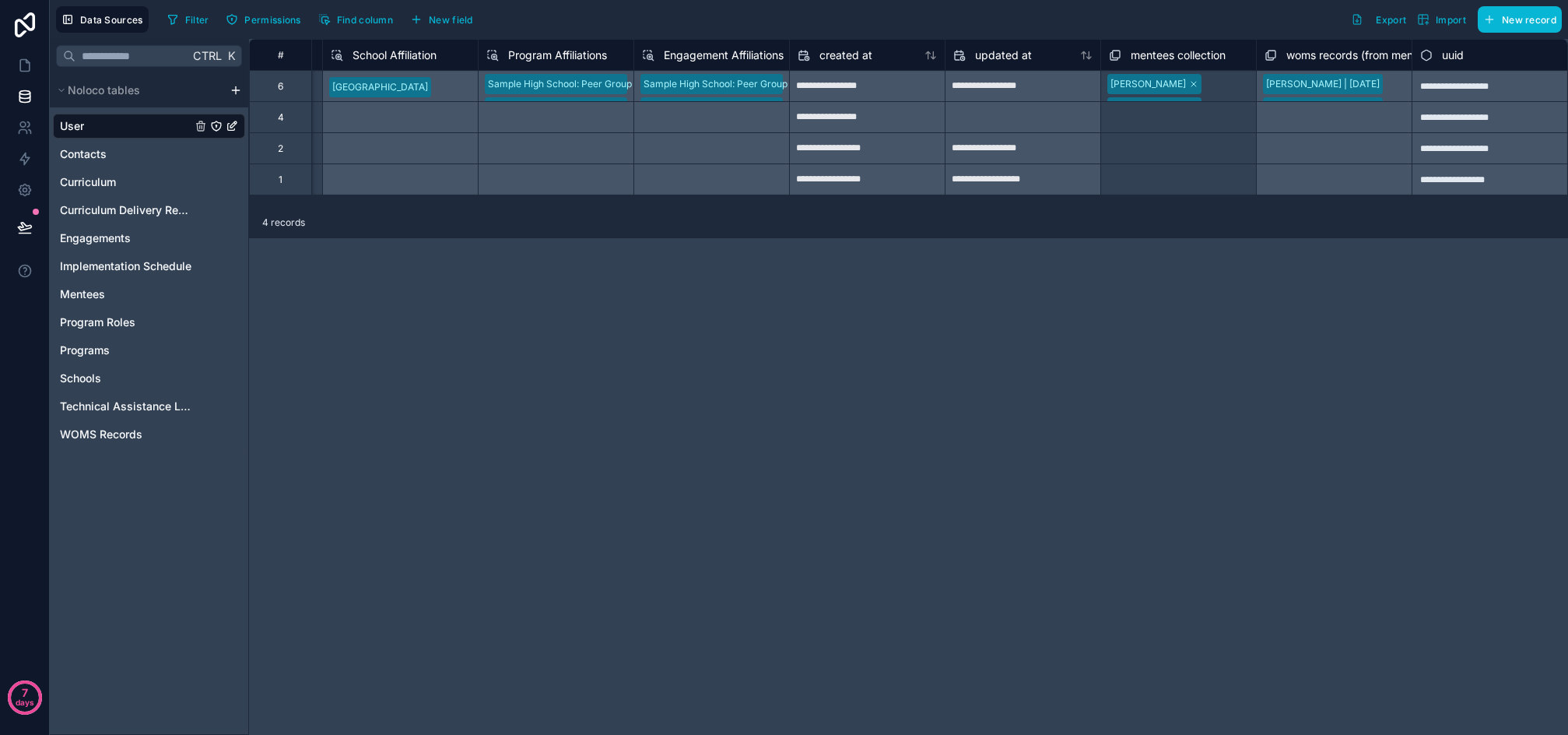
click at [705, 56] on span "Engagement Affiliations" at bounding box center [724, 55] width 120 height 16
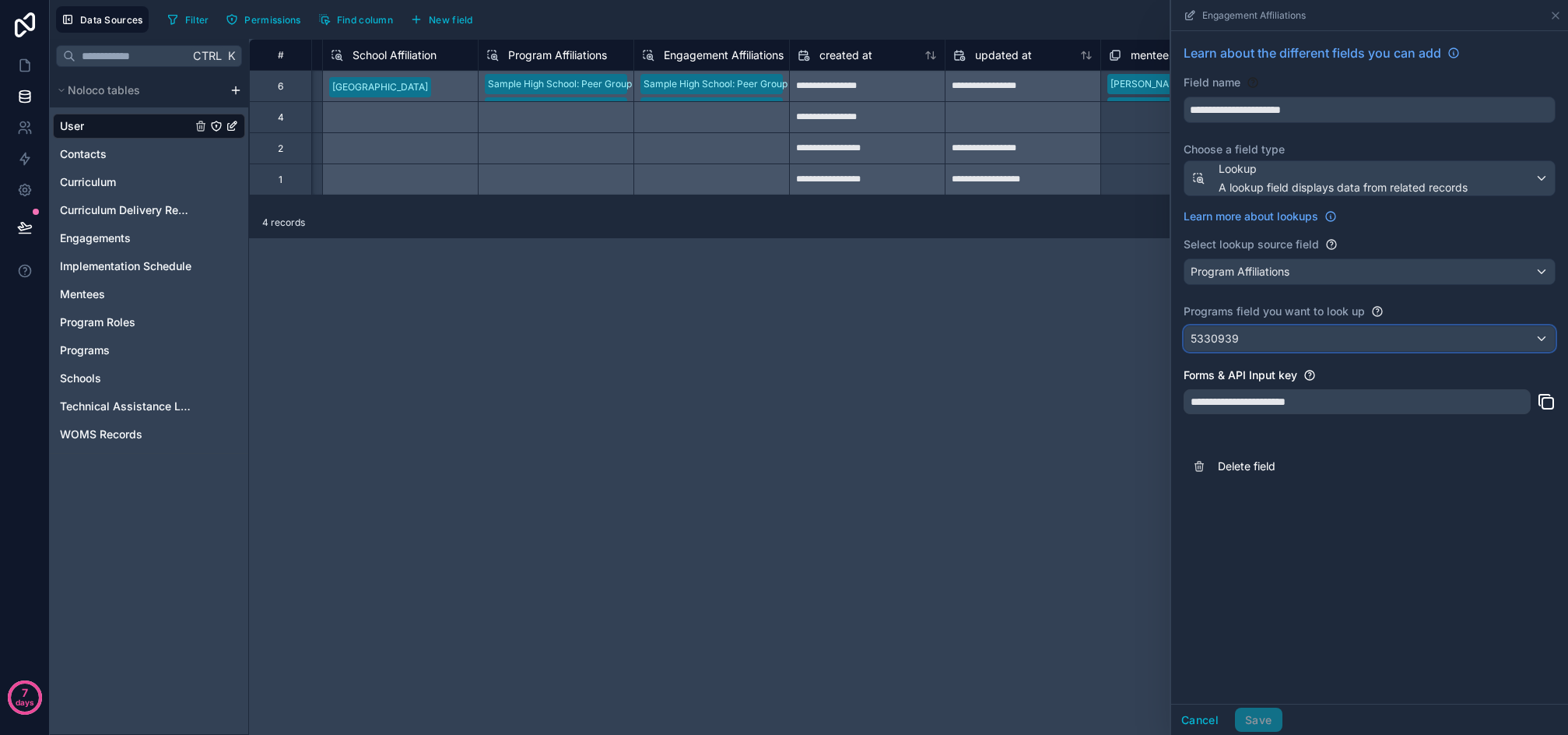
click at [1265, 338] on div "5330939" at bounding box center [1370, 339] width 371 height 25
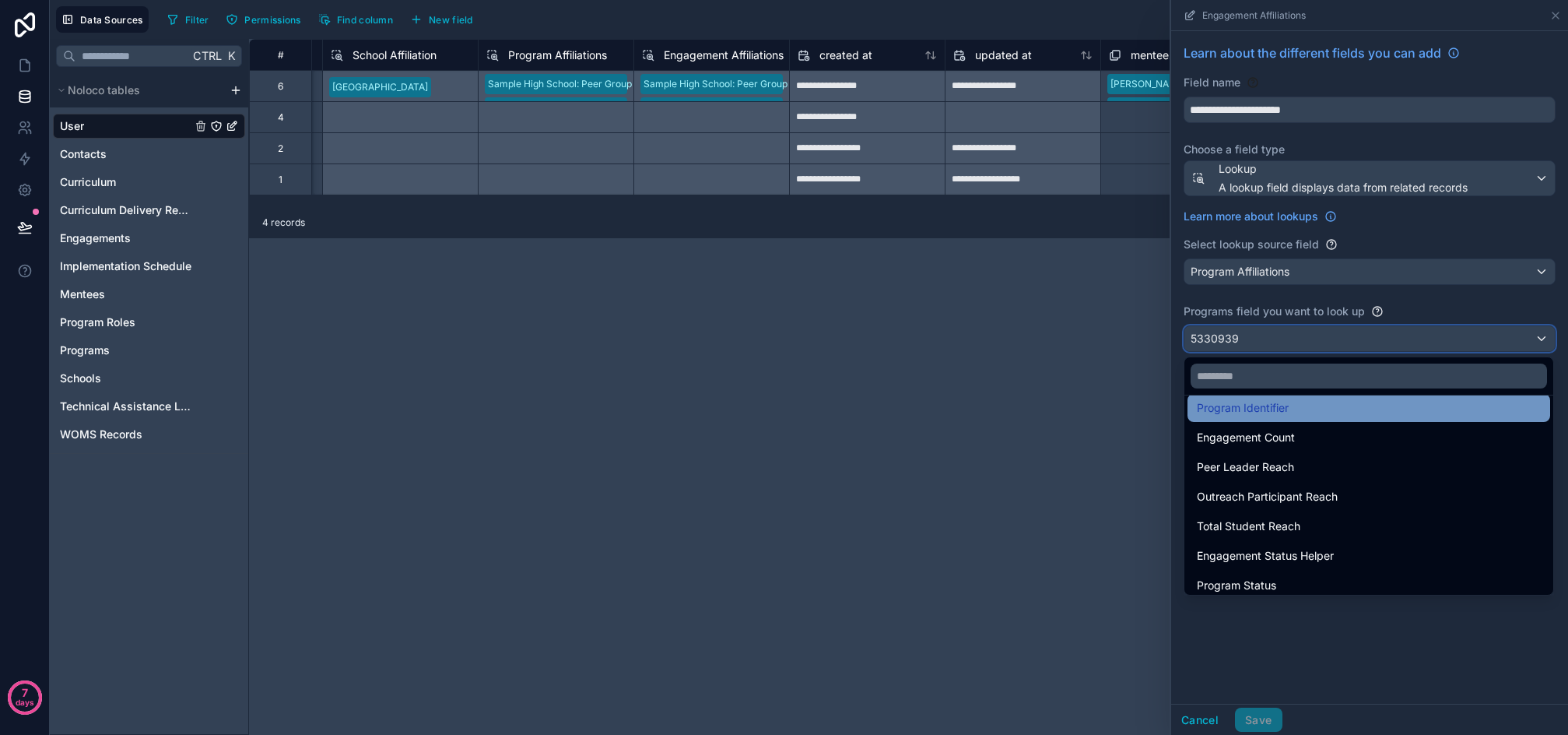
scroll to position [140, 0]
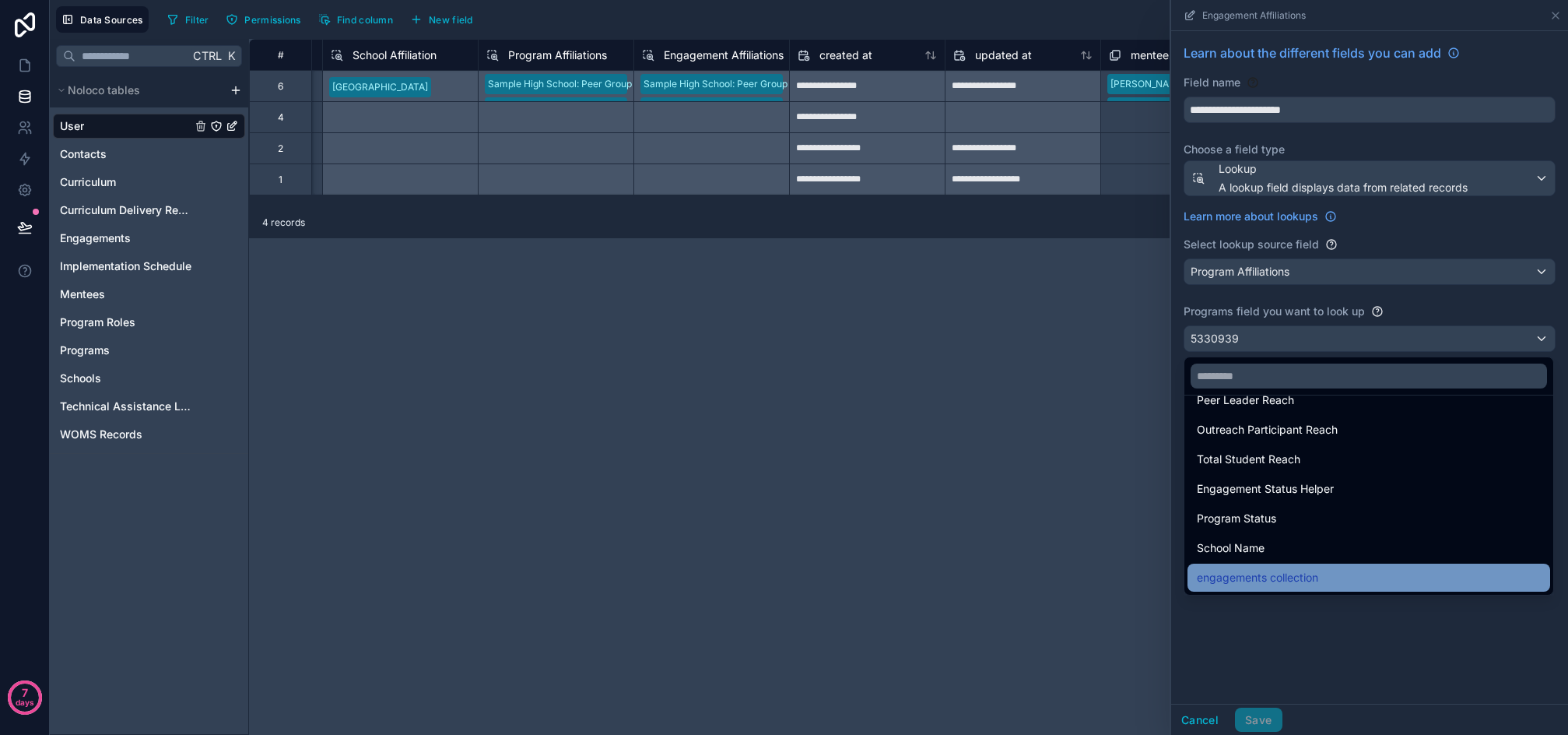
click at [1313, 570] on span "engagements collection" at bounding box center [1258, 577] width 122 height 19
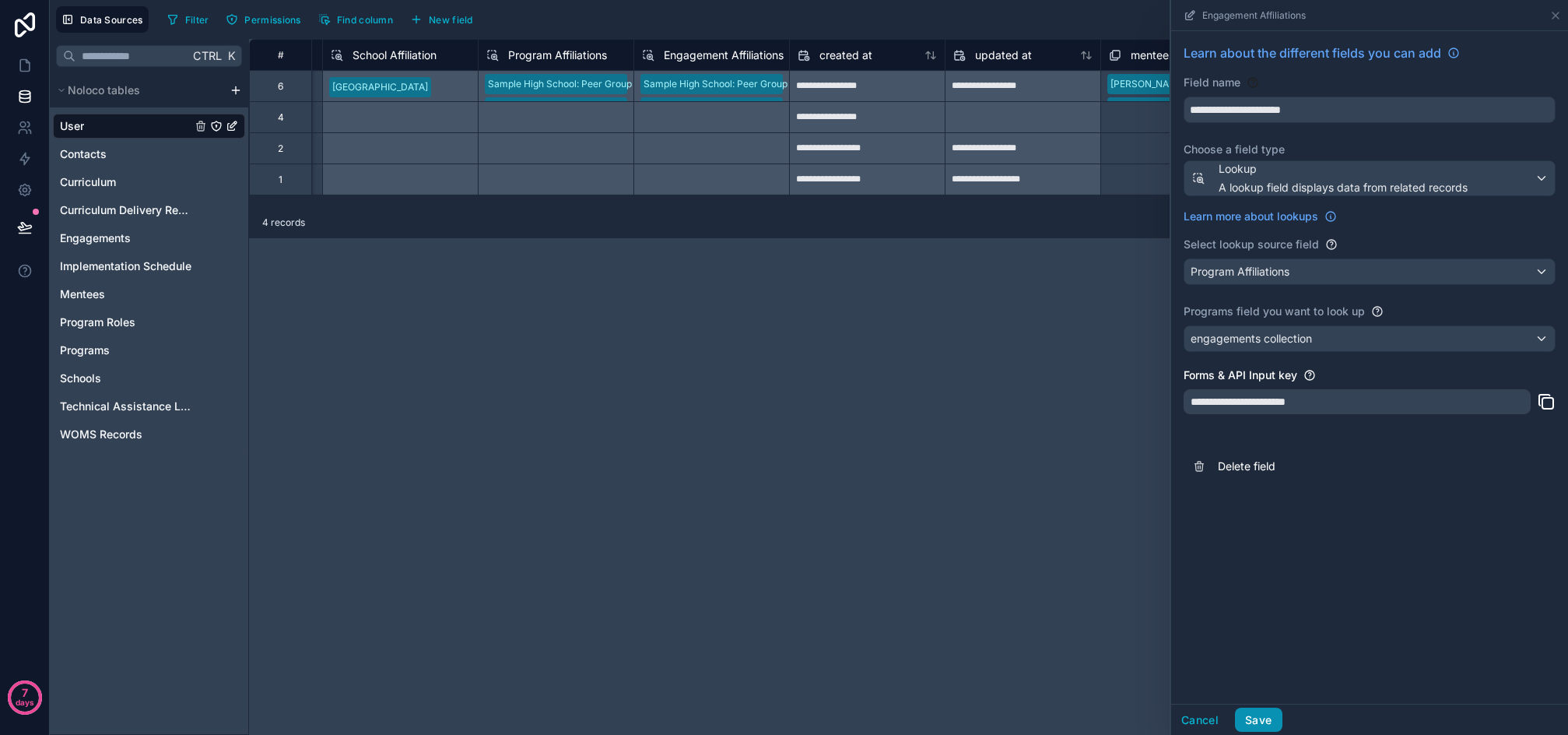
click at [1267, 715] on button "Save" at bounding box center [1258, 720] width 47 height 25
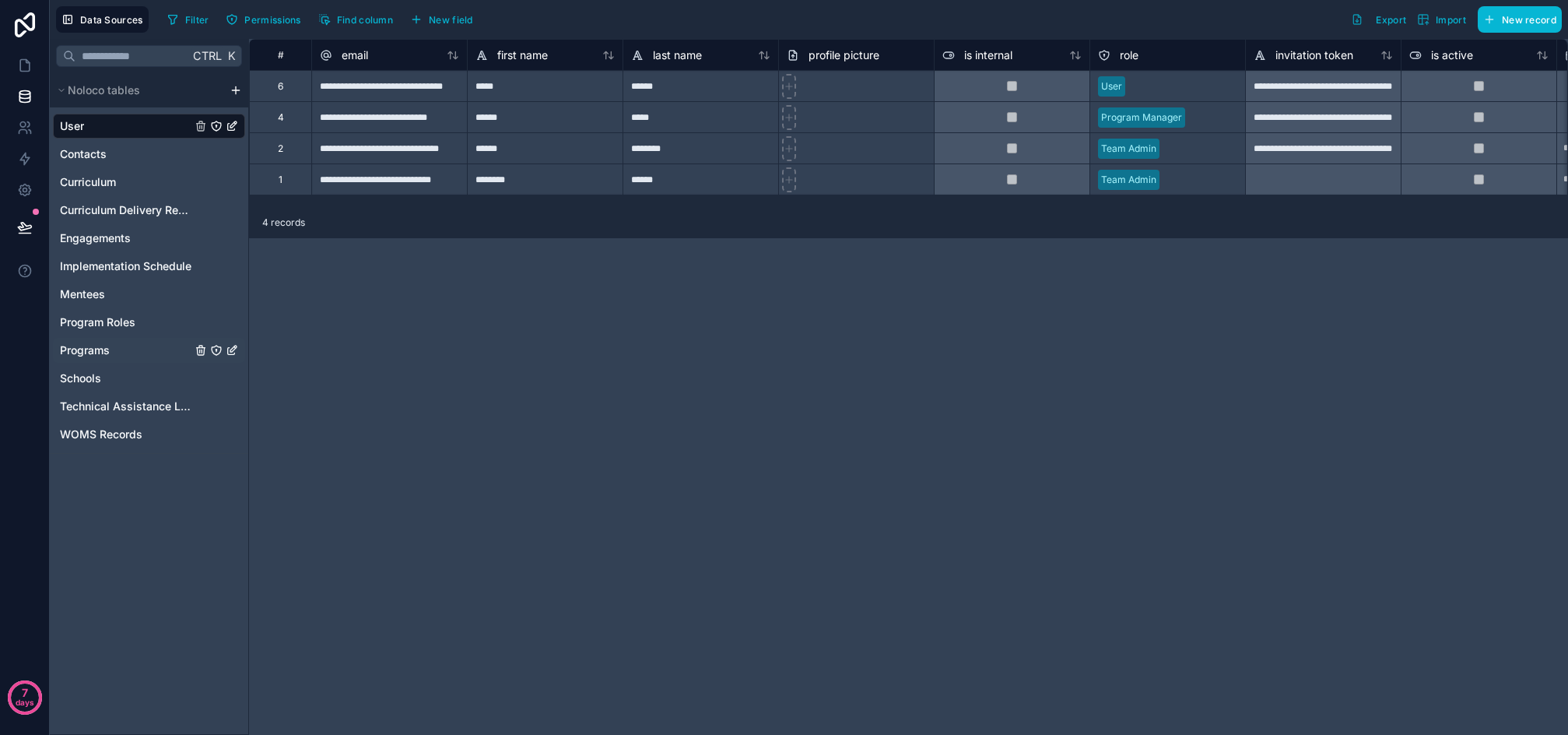
click at [90, 358] on div "Programs" at bounding box center [149, 350] width 192 height 25
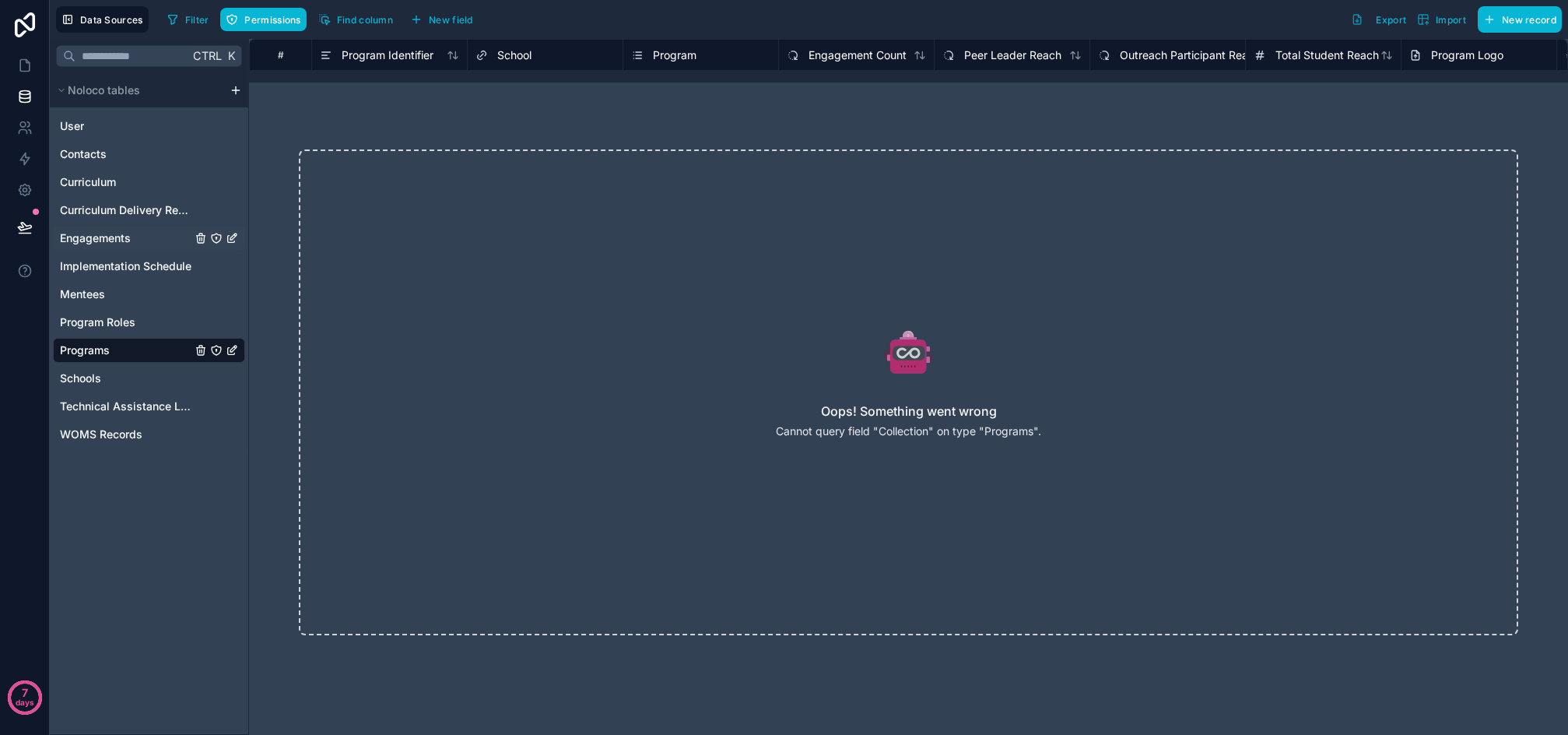
click at [96, 239] on span "Engagements" at bounding box center [95, 238] width 71 height 16
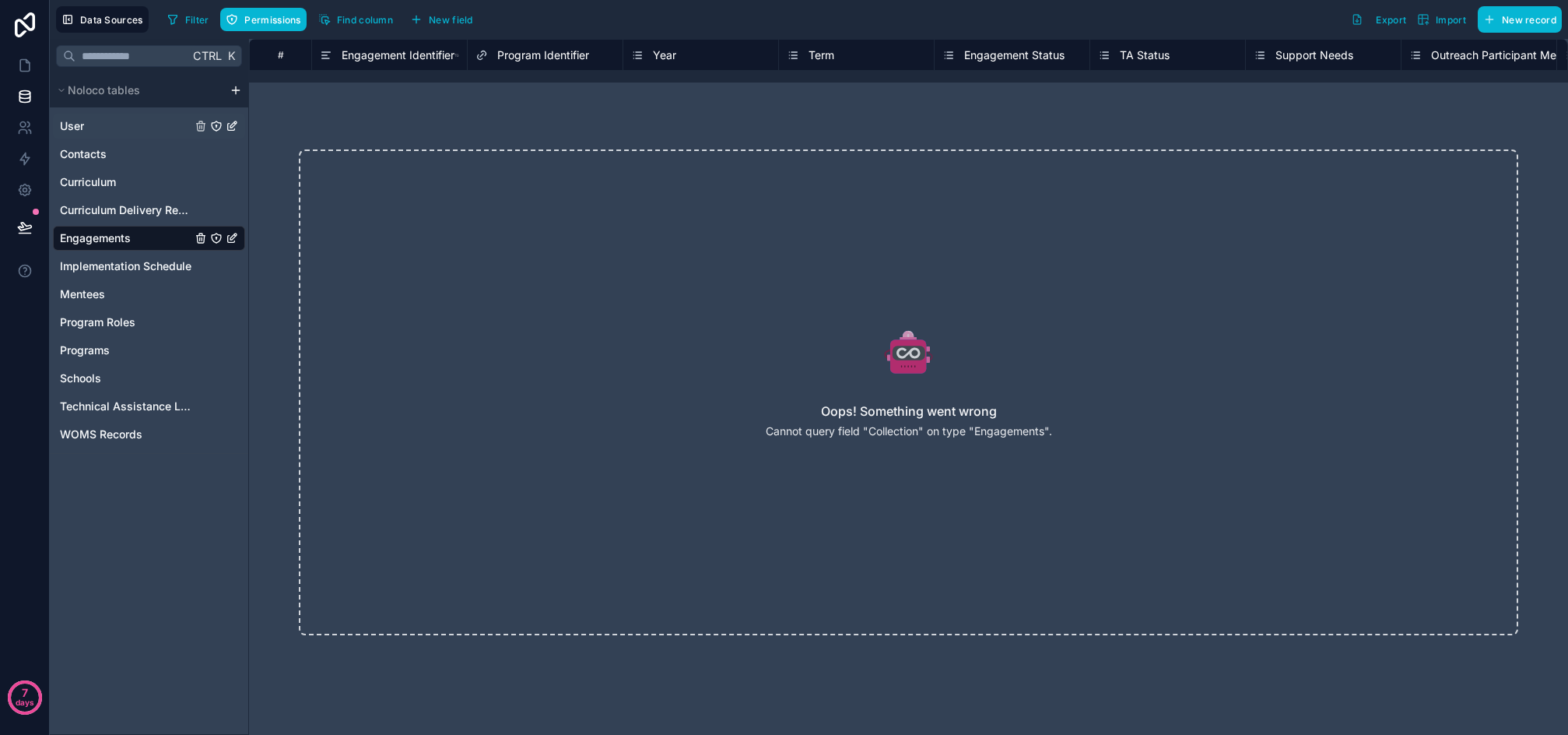
click at [87, 126] on div "User" at bounding box center [149, 126] width 192 height 25
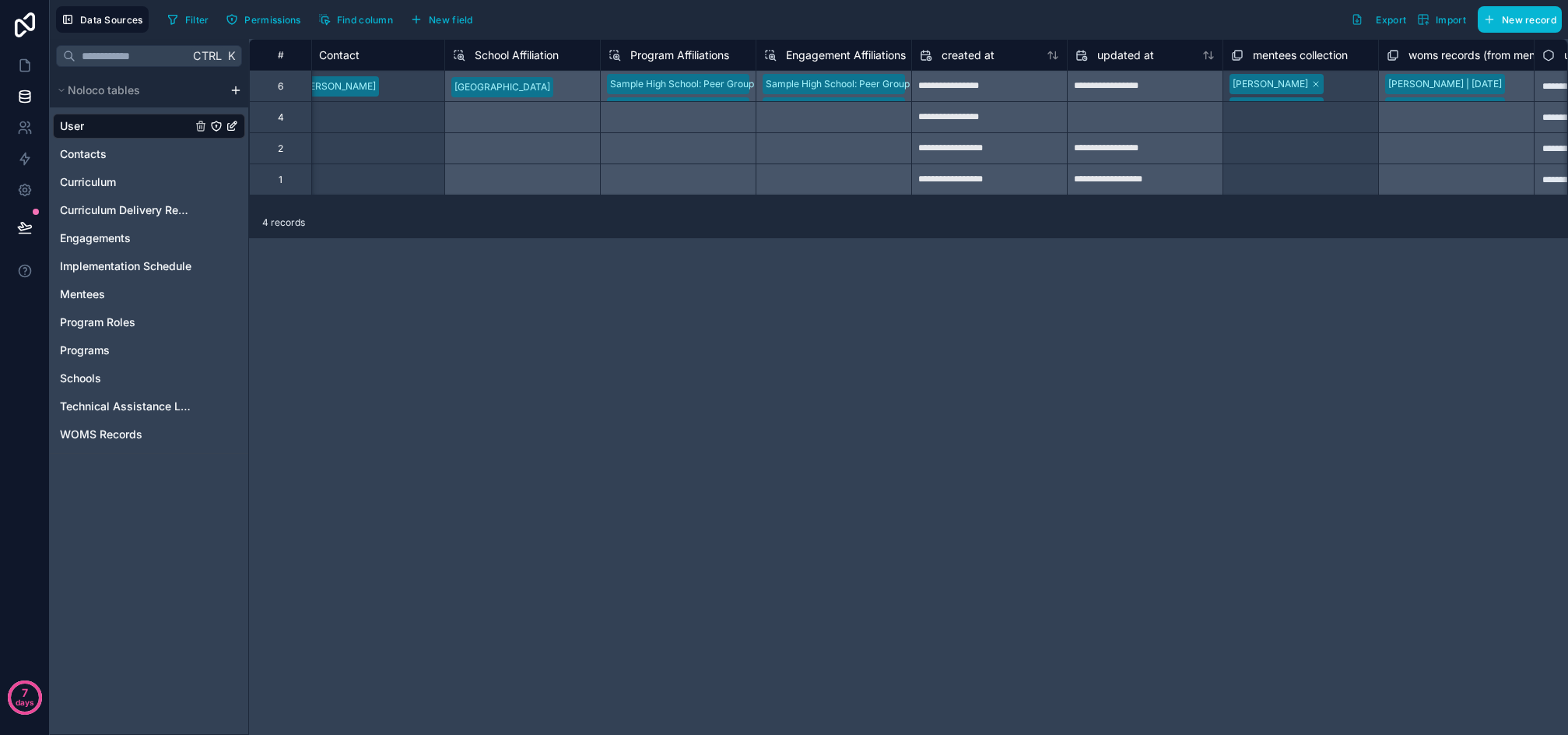
scroll to position [0, 1556]
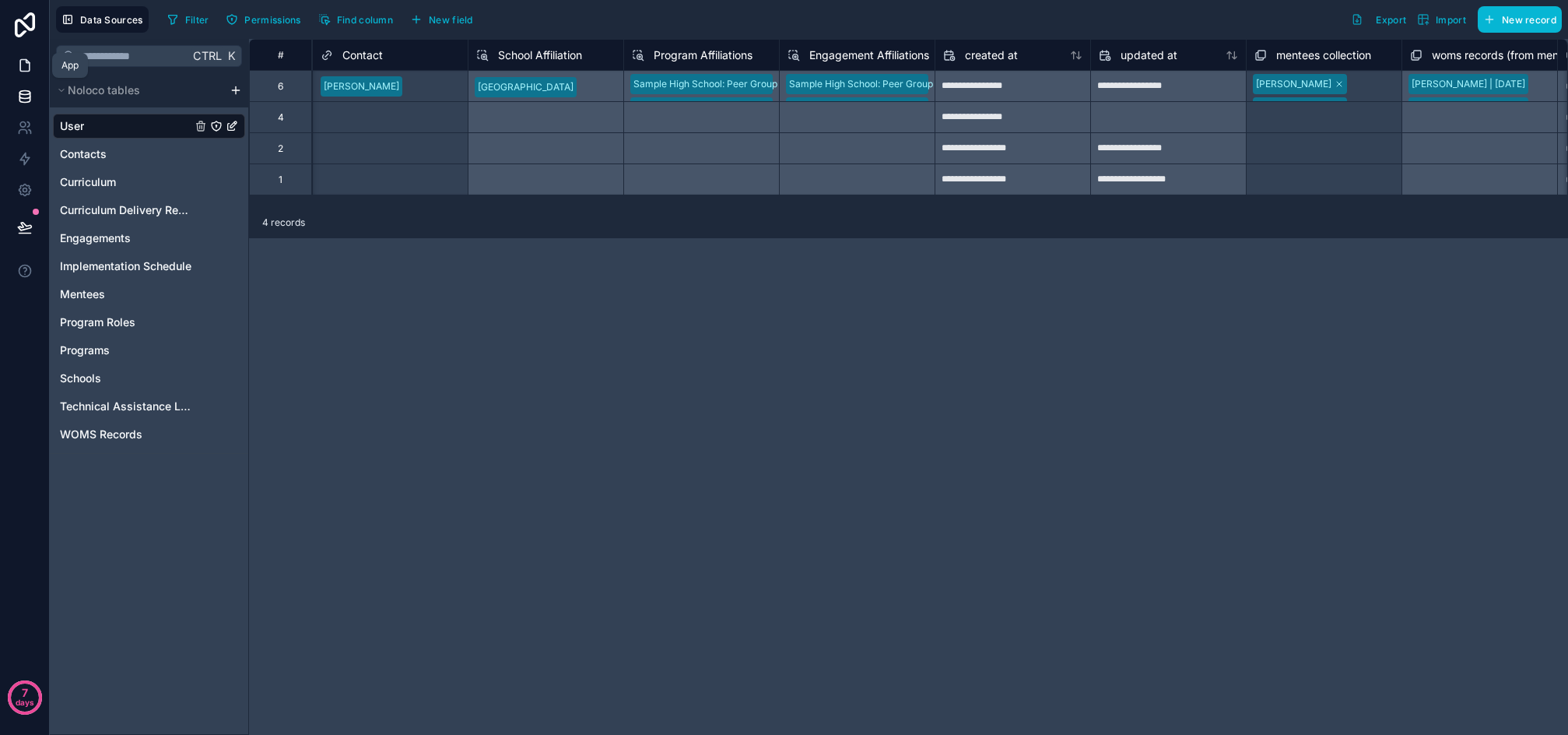
click at [28, 66] on icon at bounding box center [25, 66] width 16 height 16
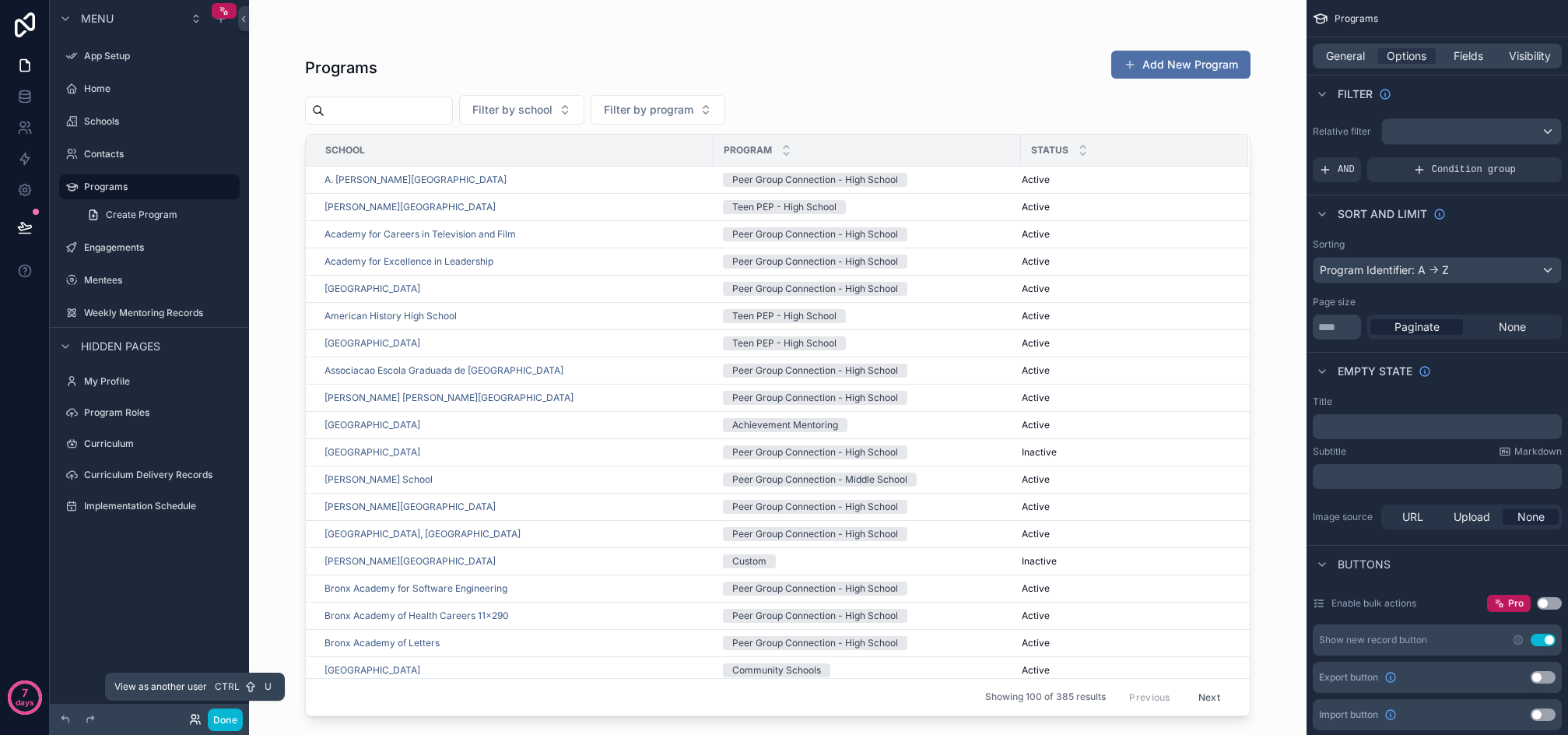
click at [193, 718] on icon at bounding box center [195, 719] width 12 height 12
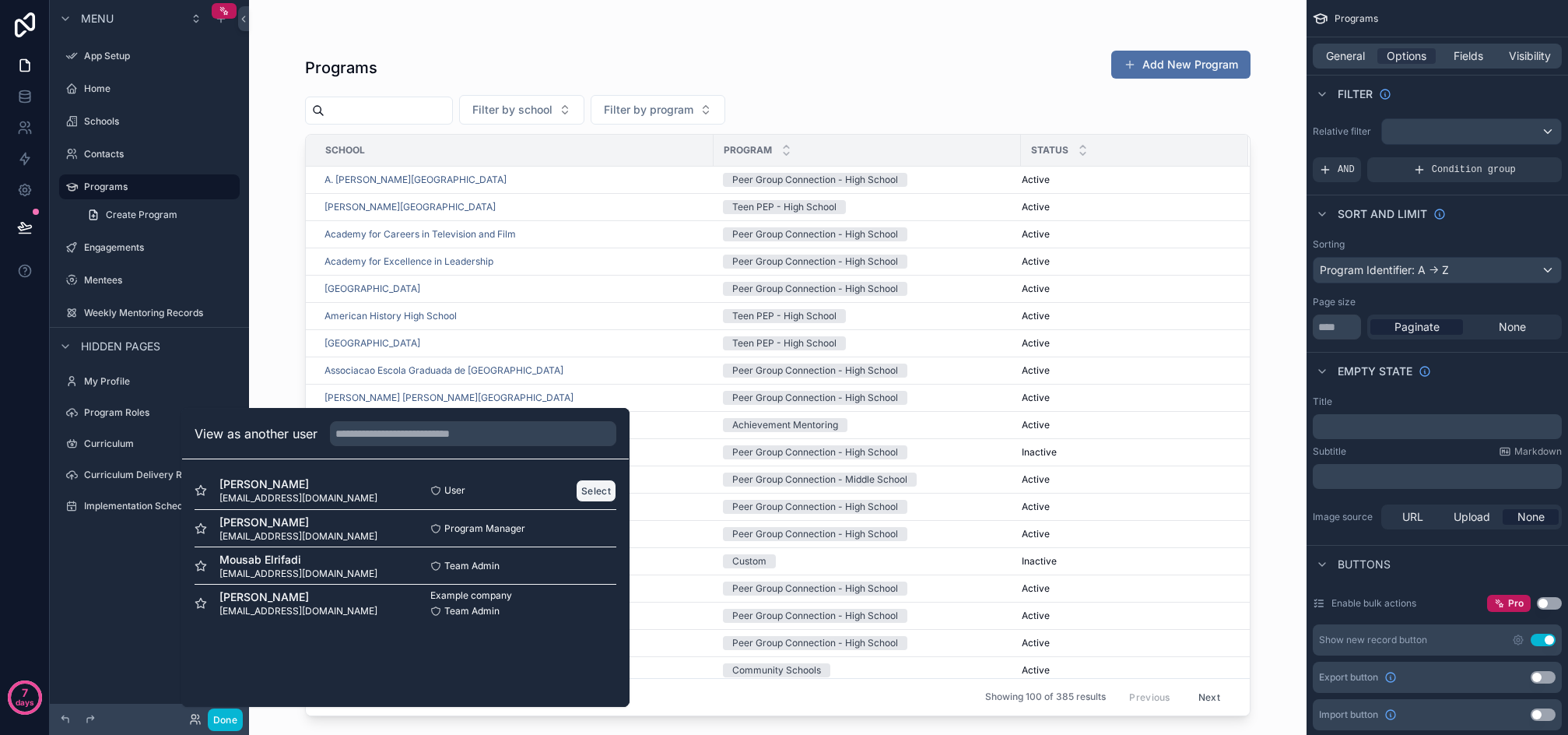
click at [603, 489] on button "Select" at bounding box center [596, 491] width 41 height 23
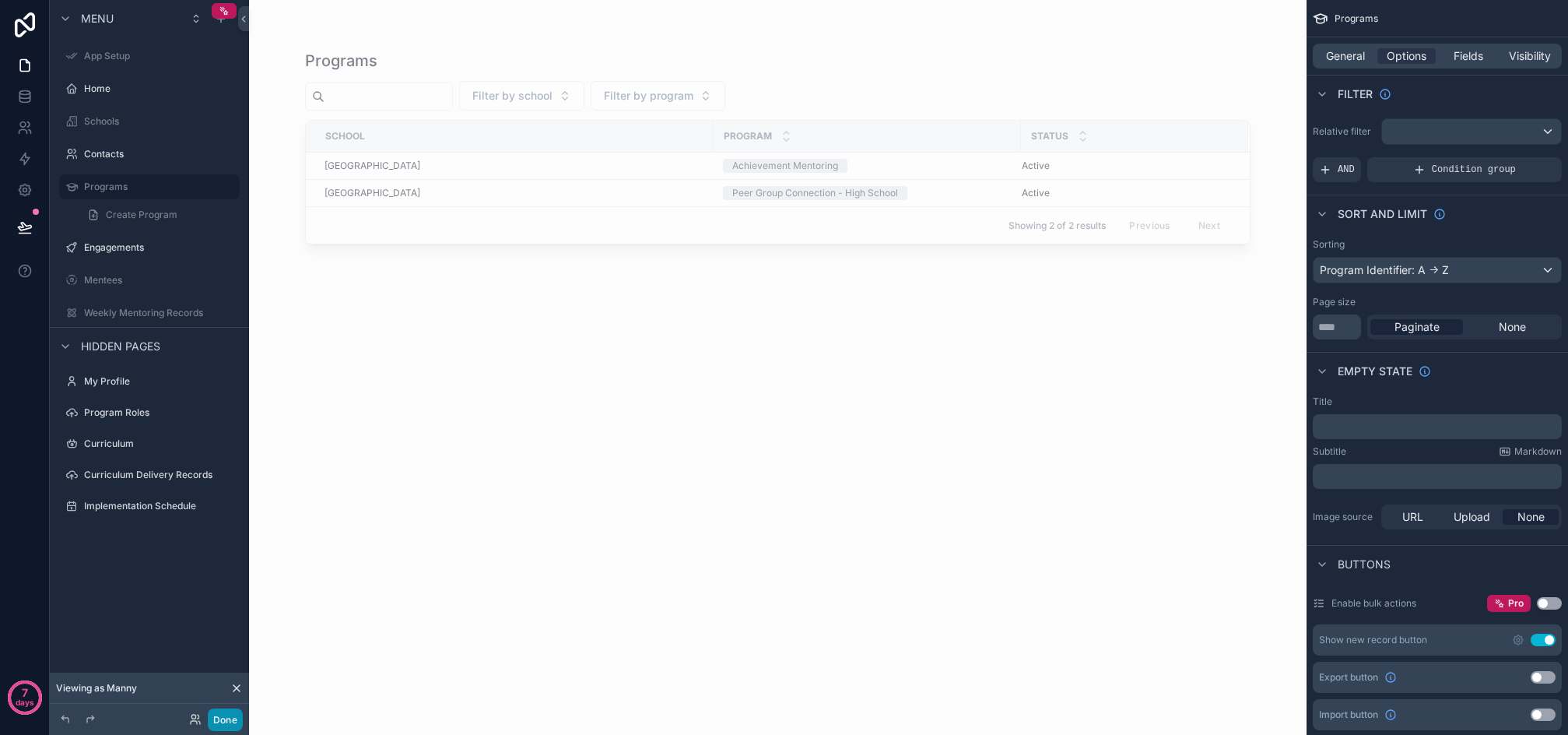
click at [224, 724] on button "Done" at bounding box center [225, 719] width 35 height 23
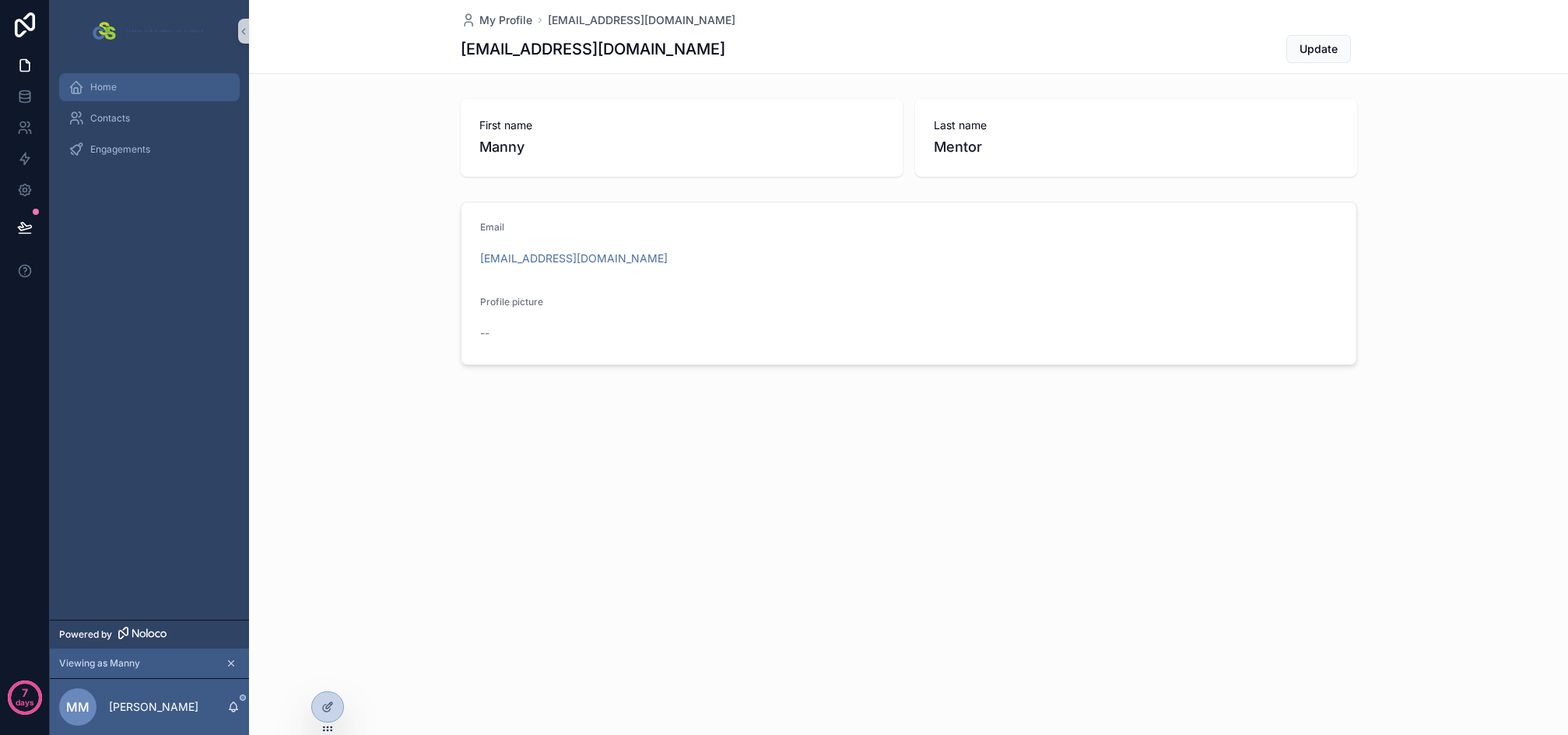
click at [114, 95] on div "Home" at bounding box center [150, 87] width 162 height 25
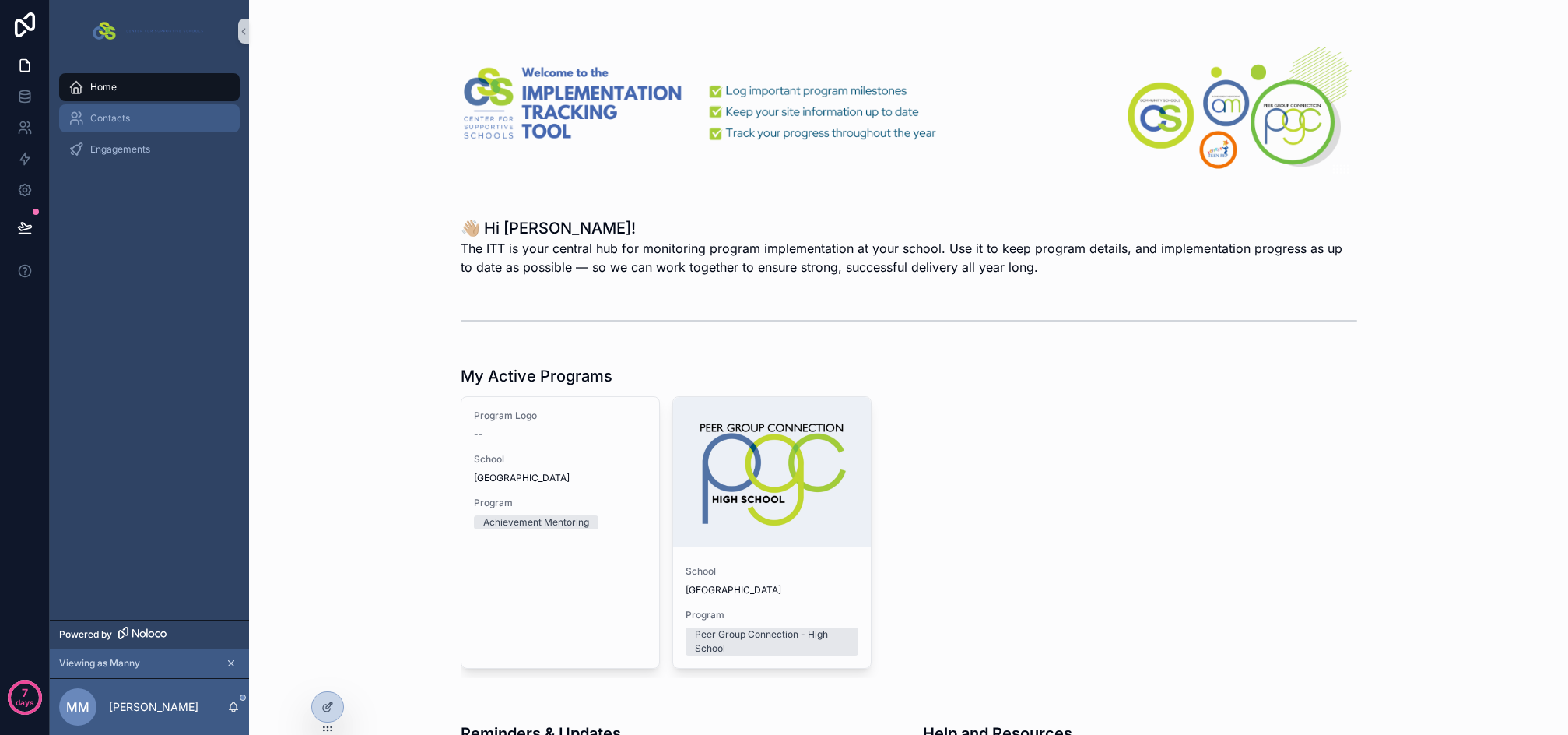
click at [123, 114] on span "Contacts" at bounding box center [110, 119] width 40 height 12
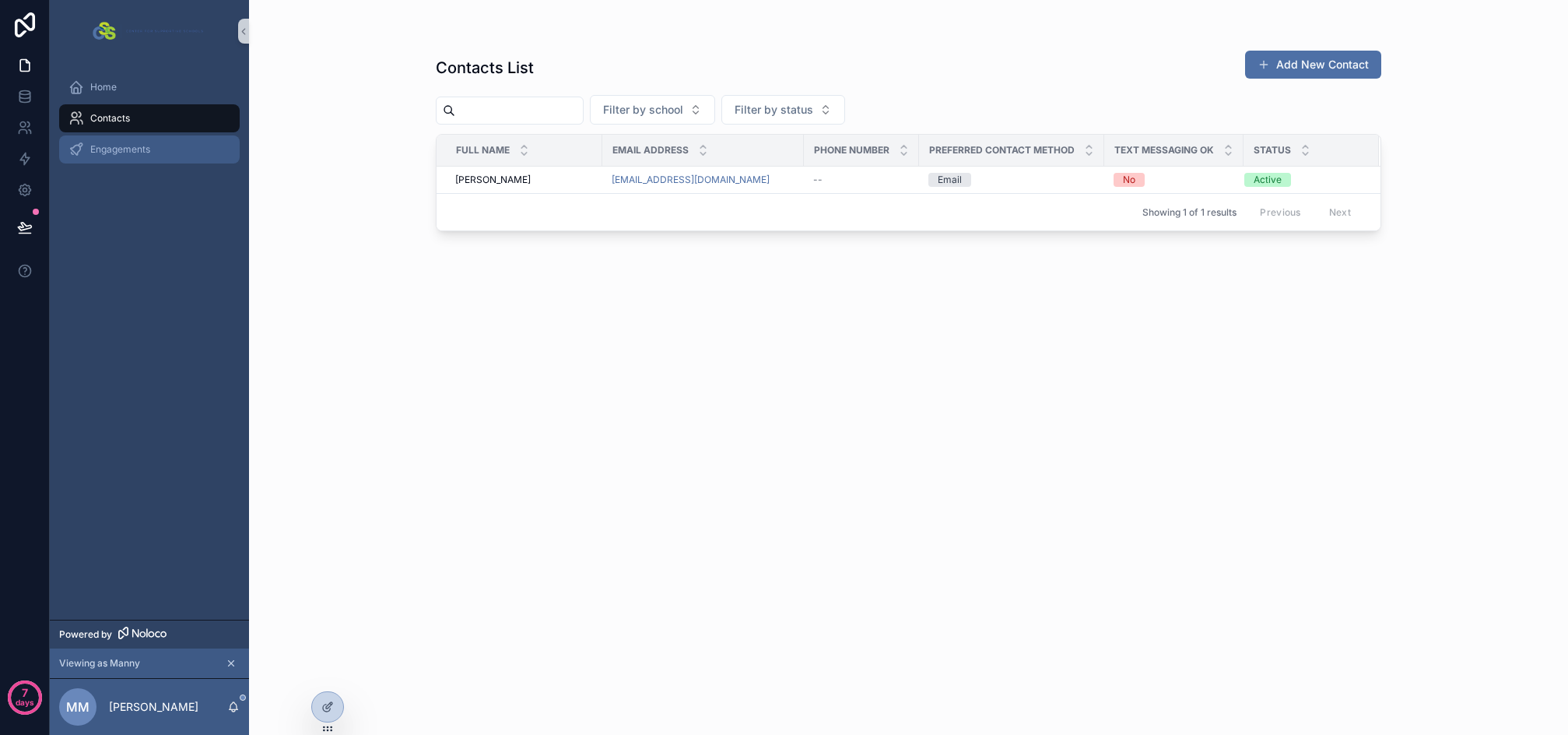
click at [129, 150] on span "Engagements" at bounding box center [120, 150] width 60 height 12
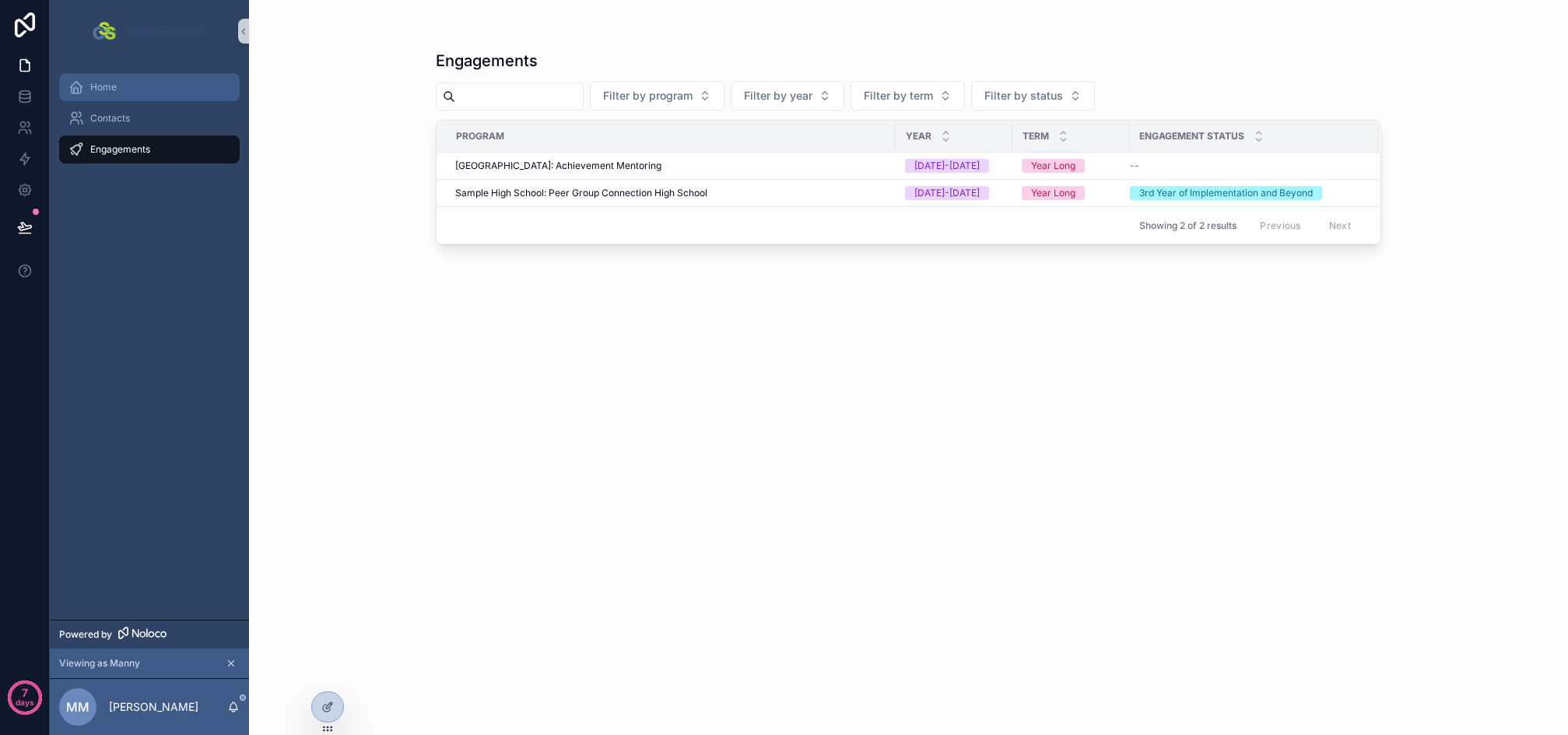
click at [119, 93] on div "Home" at bounding box center [150, 87] width 162 height 25
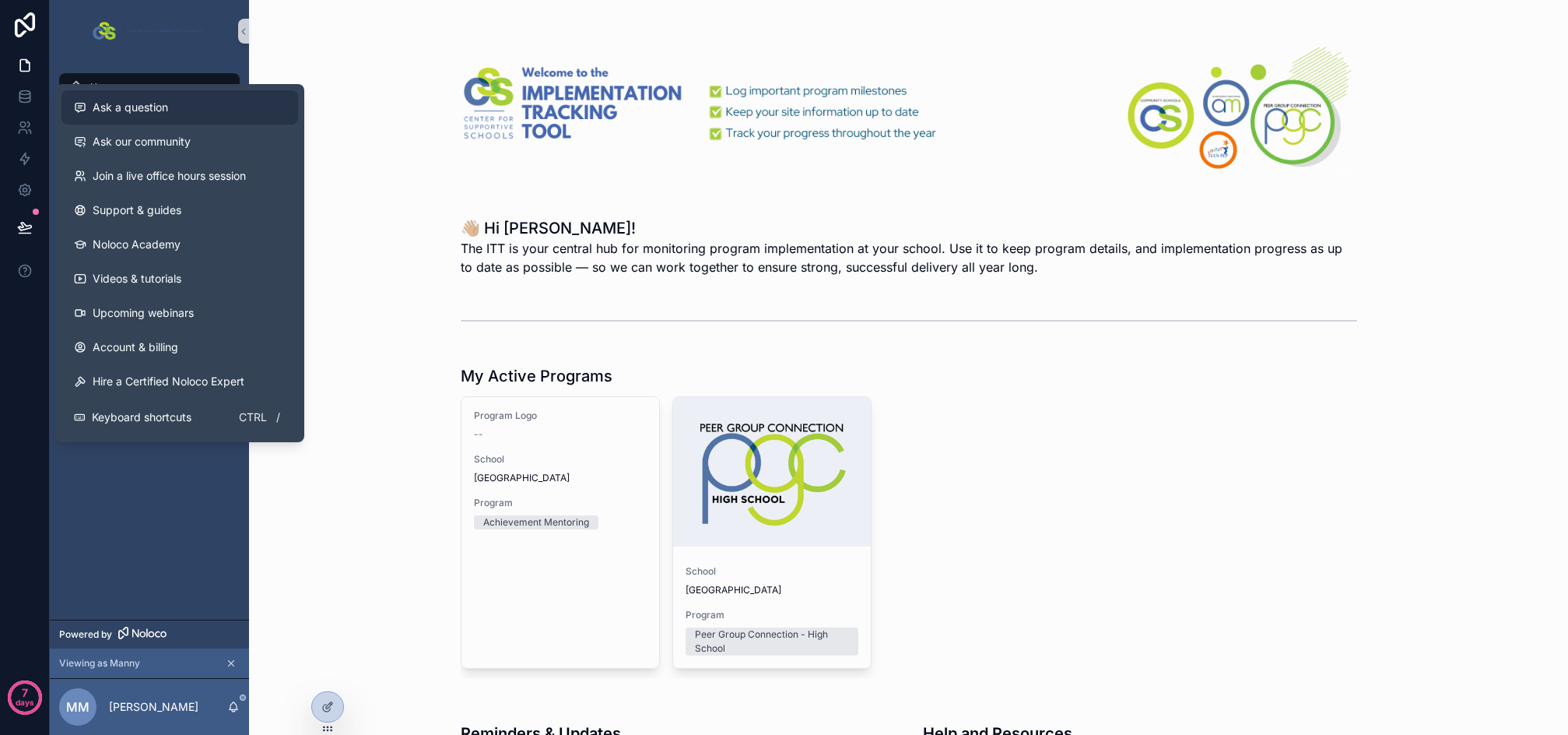
click at [148, 113] on span "Ask a question" at bounding box center [130, 108] width 76 height 16
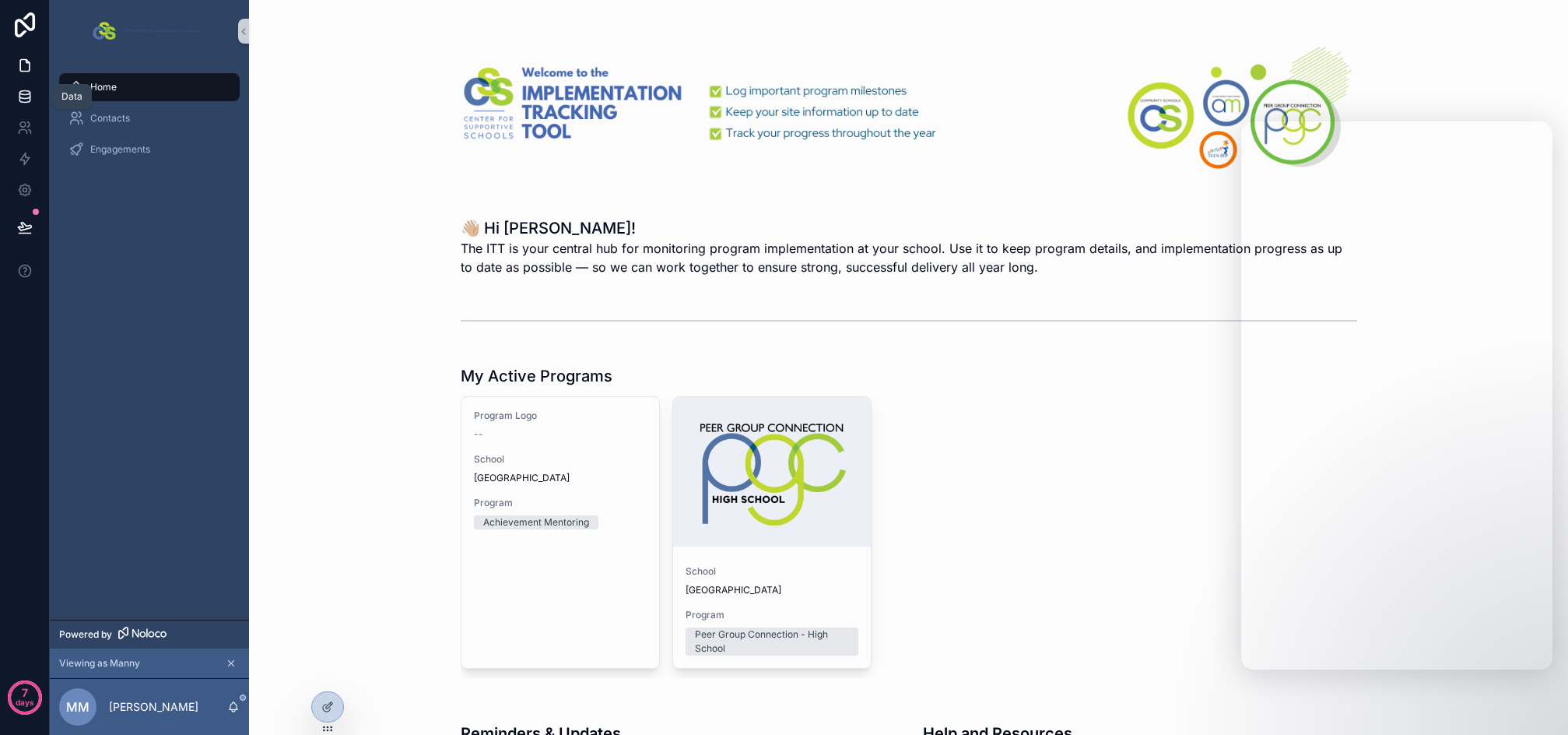
click at [30, 95] on icon at bounding box center [24, 96] width 10 height 6
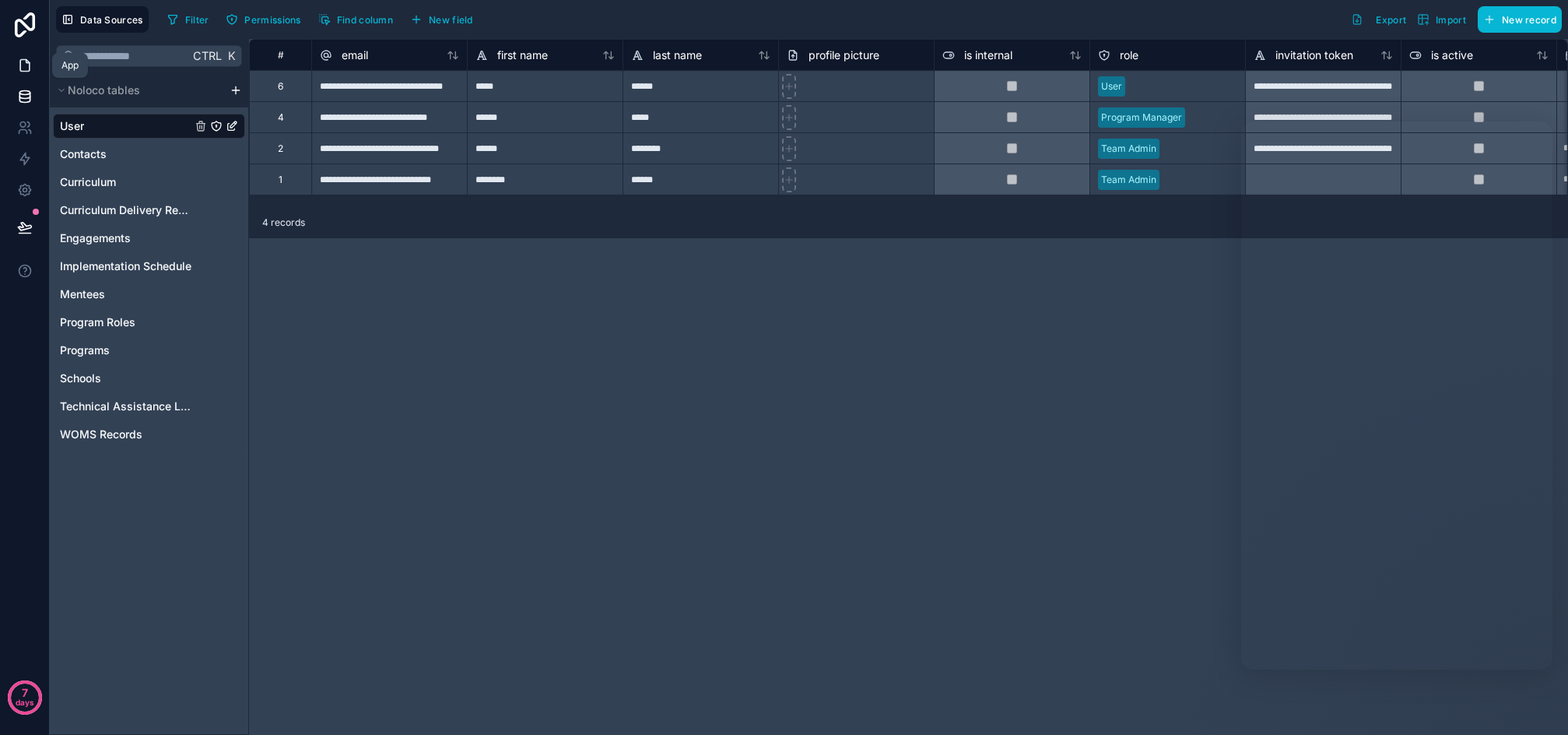
click at [27, 71] on icon at bounding box center [25, 66] width 9 height 12
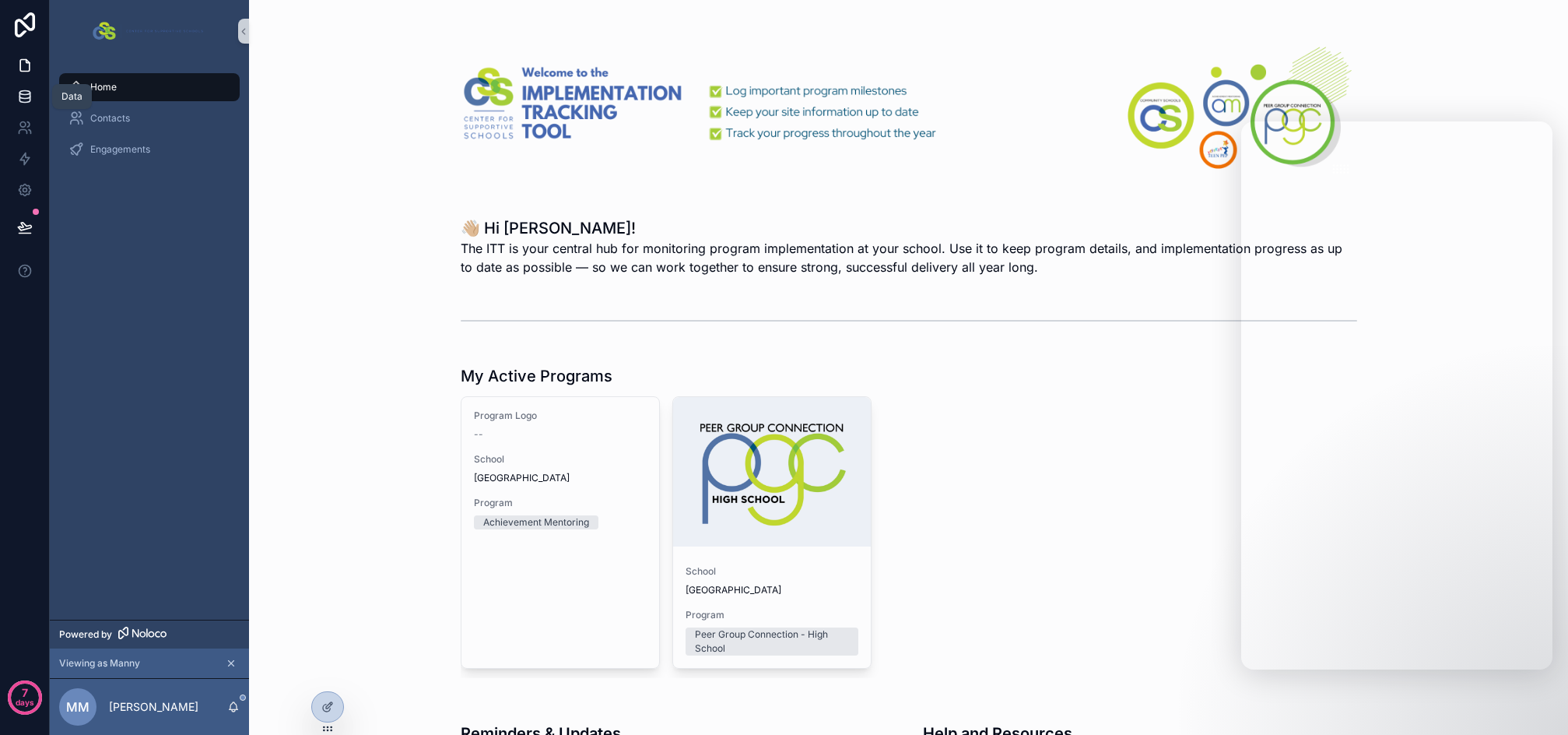
click at [27, 85] on link at bounding box center [24, 97] width 49 height 31
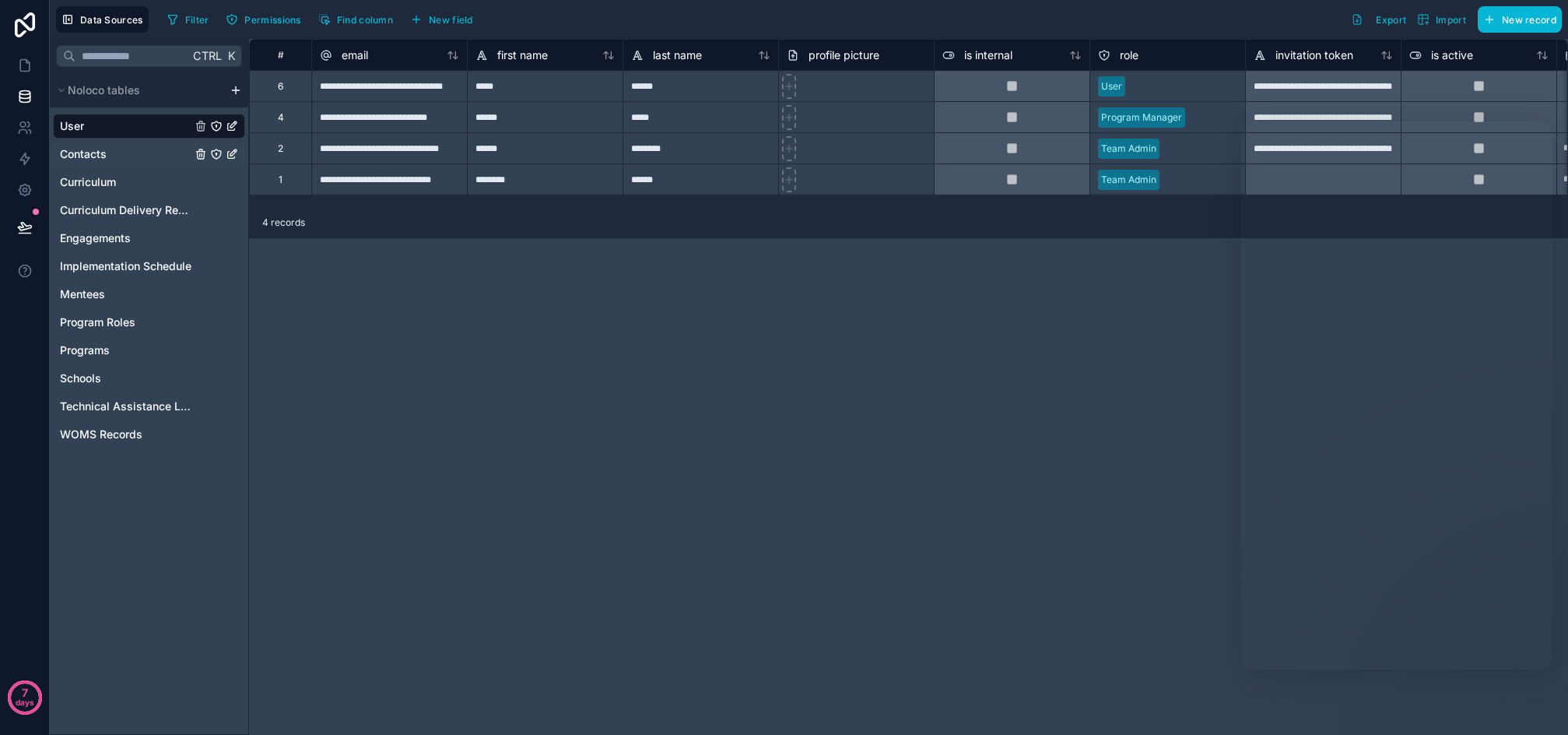
click at [105, 165] on div "Contacts" at bounding box center [149, 154] width 192 height 25
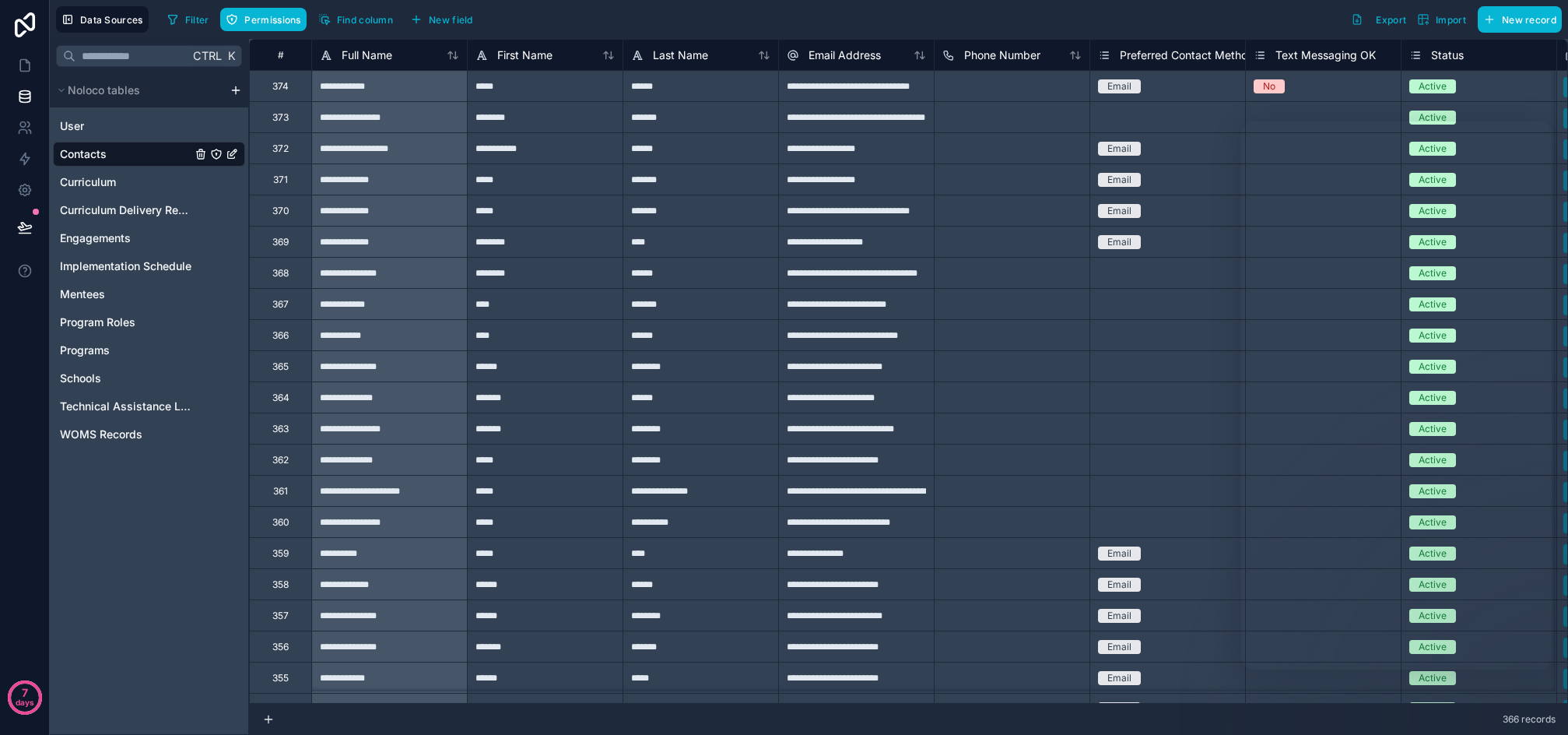
click at [218, 150] on icon "Contacts" at bounding box center [216, 154] width 12 height 12
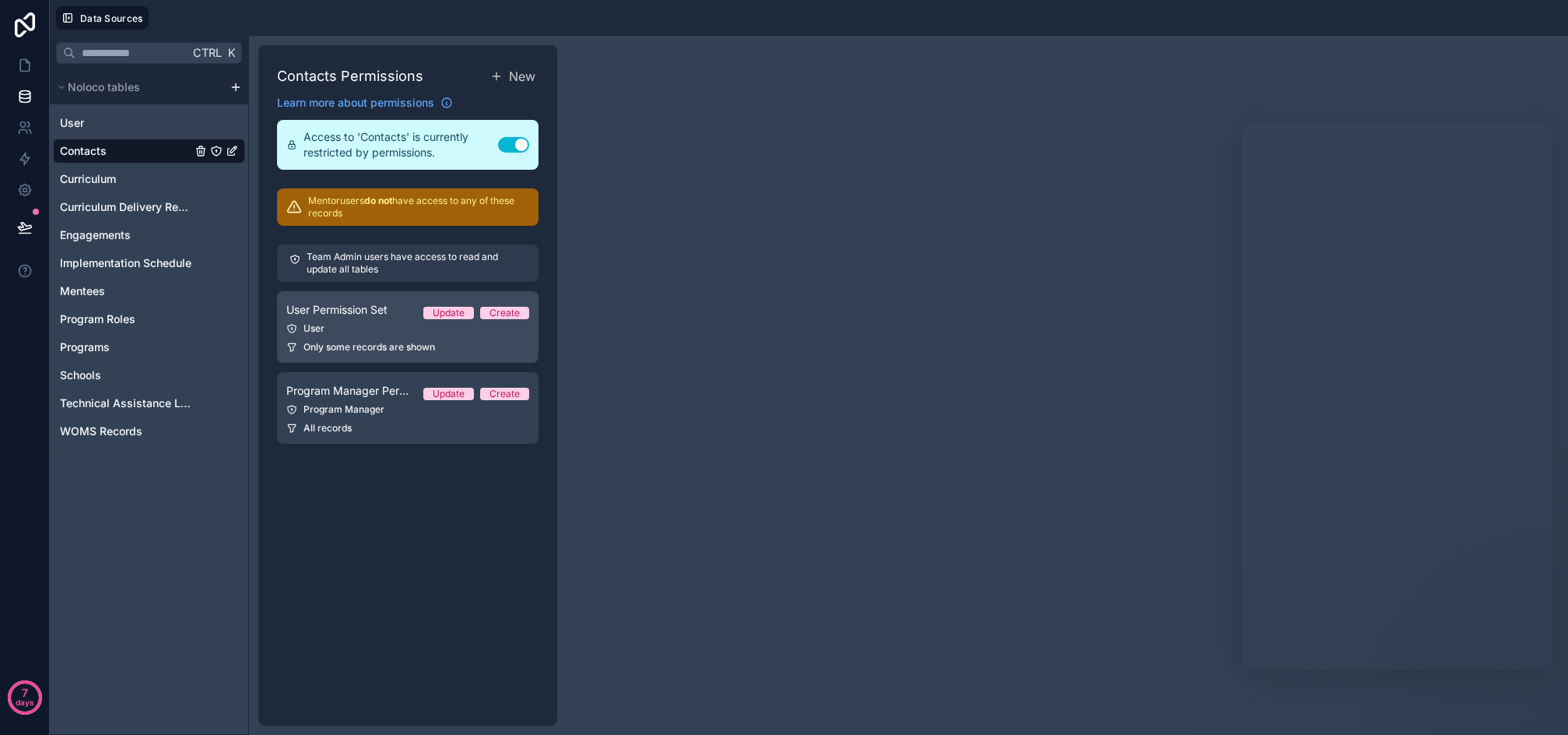
click at [372, 332] on div "User" at bounding box center [407, 328] width 243 height 12
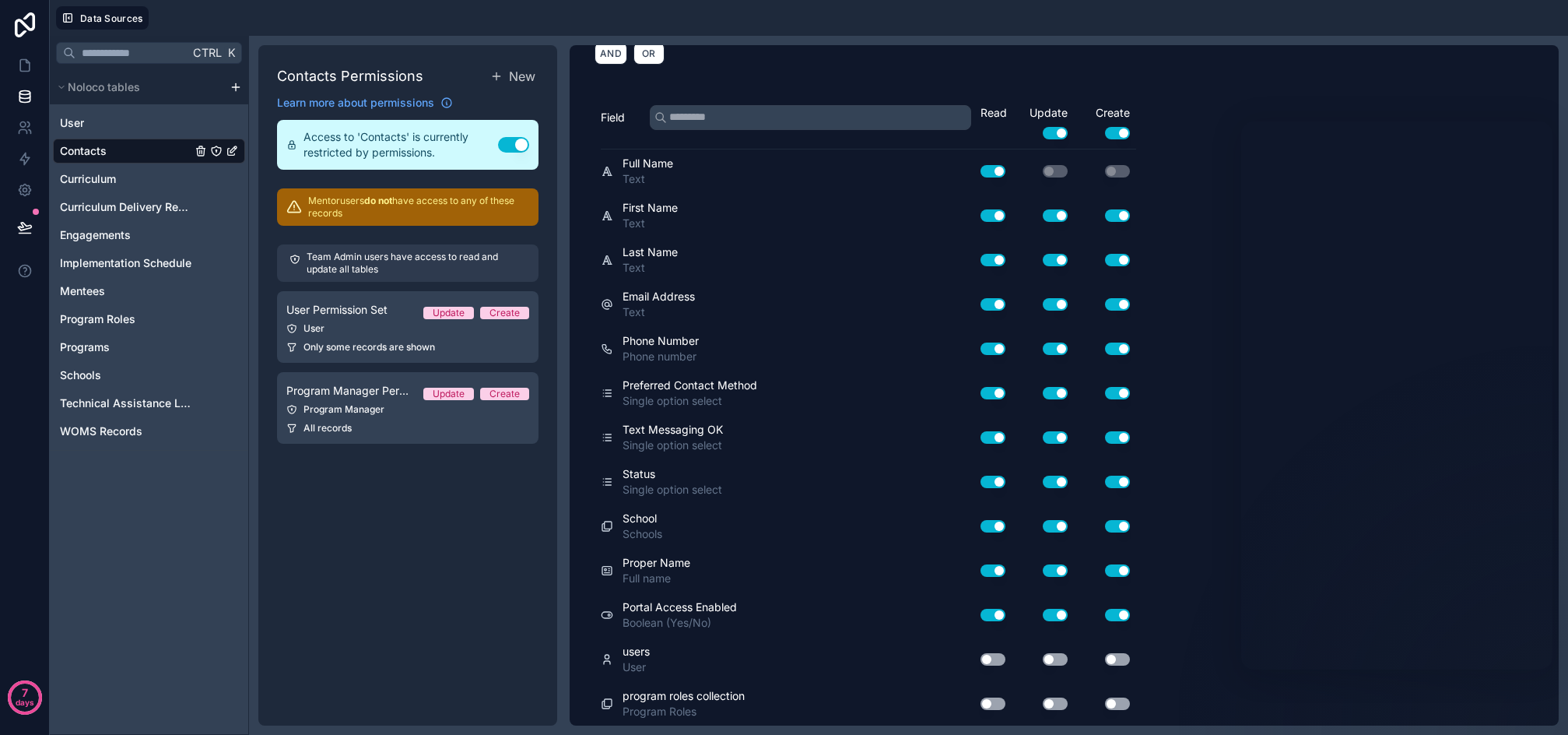
scroll to position [296, 0]
click at [397, 405] on div "Program Manager" at bounding box center [407, 410] width 243 height 12
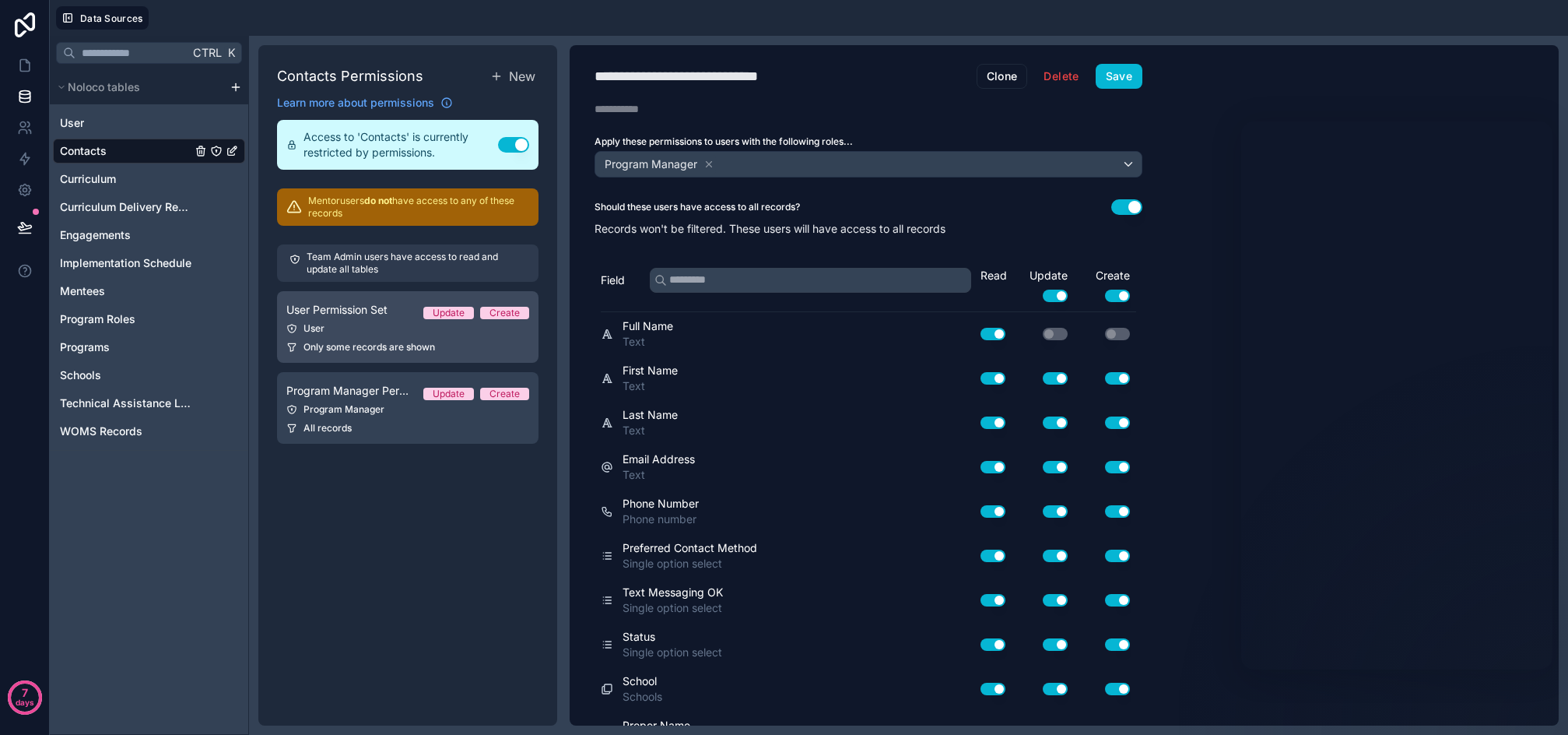
click at [371, 335] on link "User Permission Set Update Create User Only some records are shown" at bounding box center [407, 327] width 261 height 72
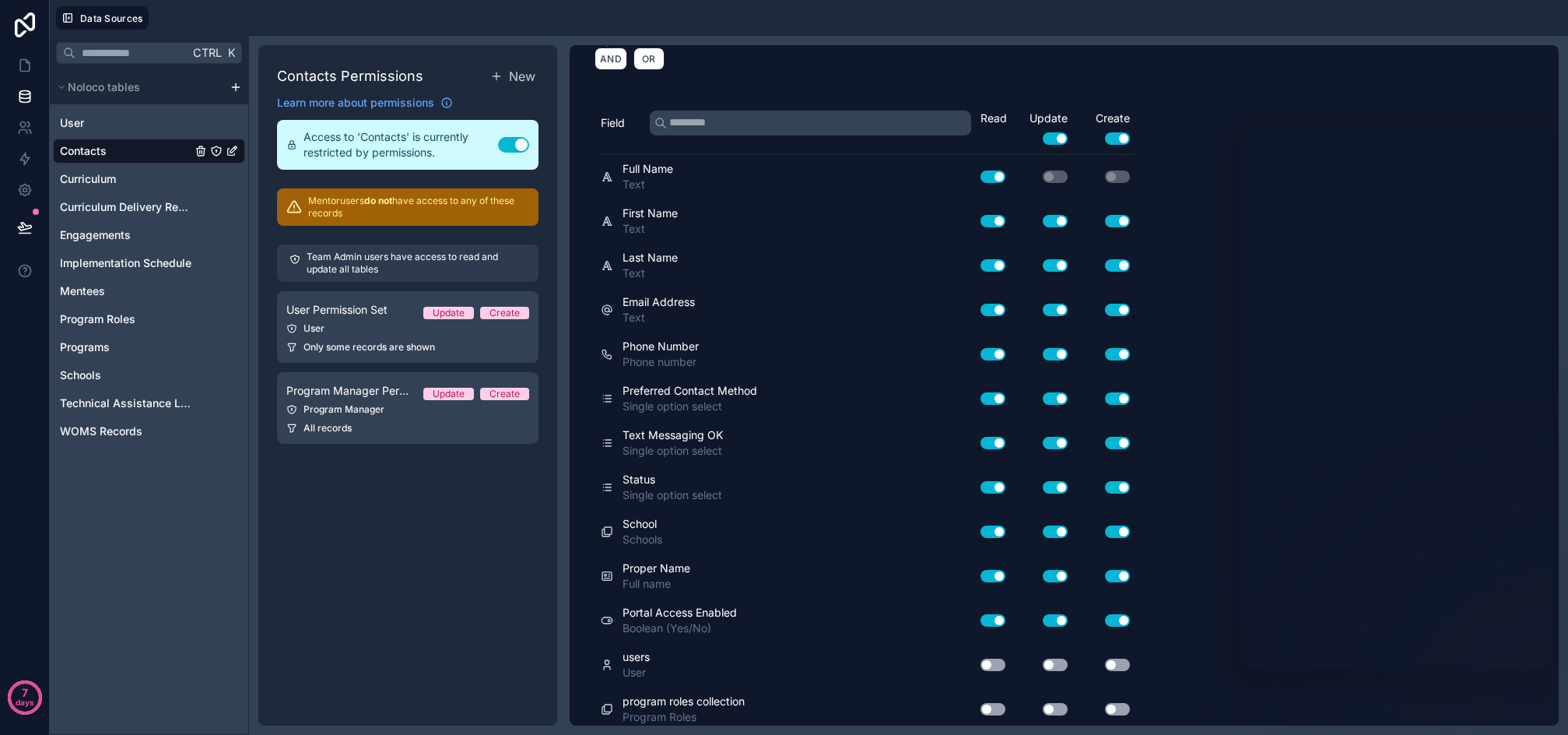
scroll to position [296, 0]
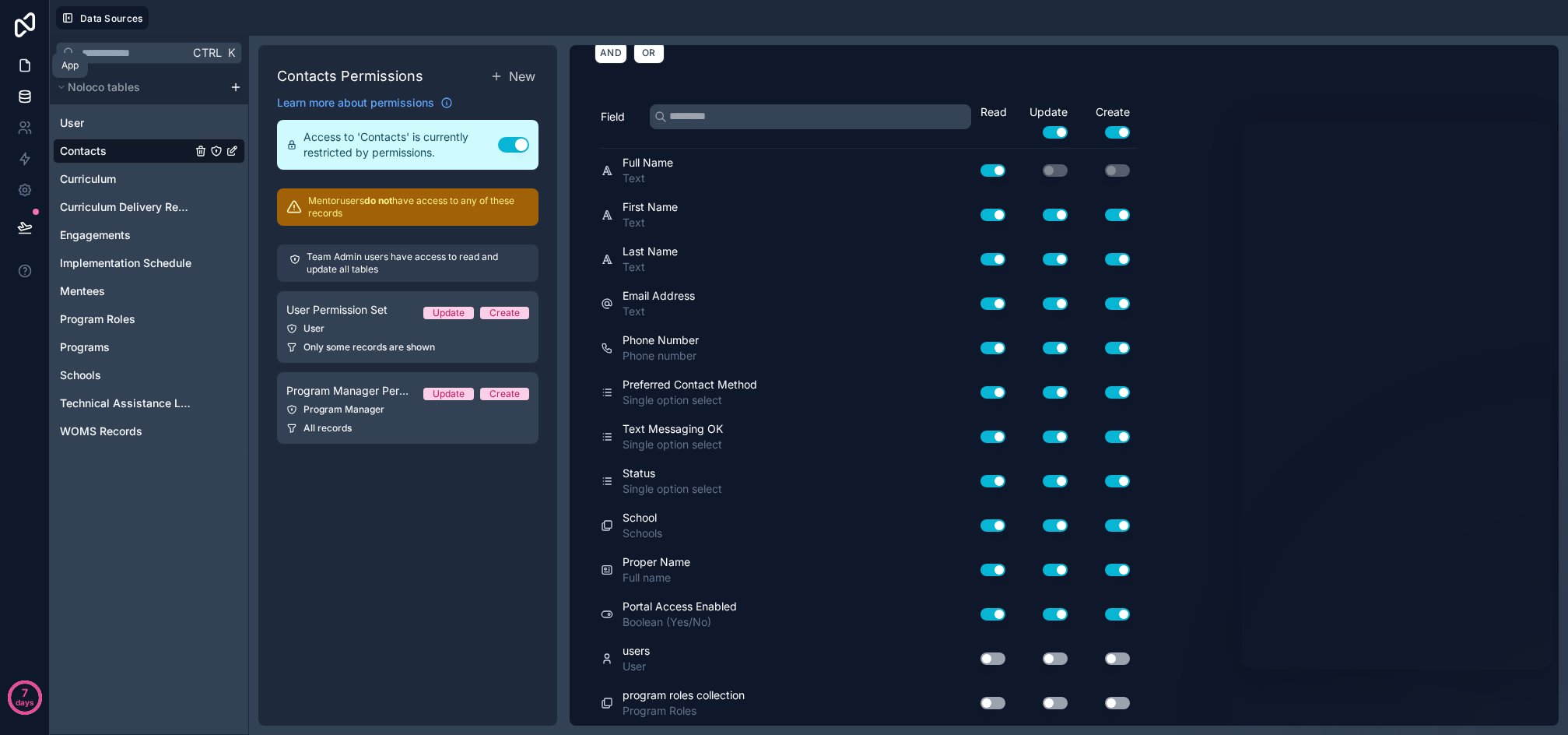
click at [22, 69] on icon at bounding box center [25, 66] width 16 height 16
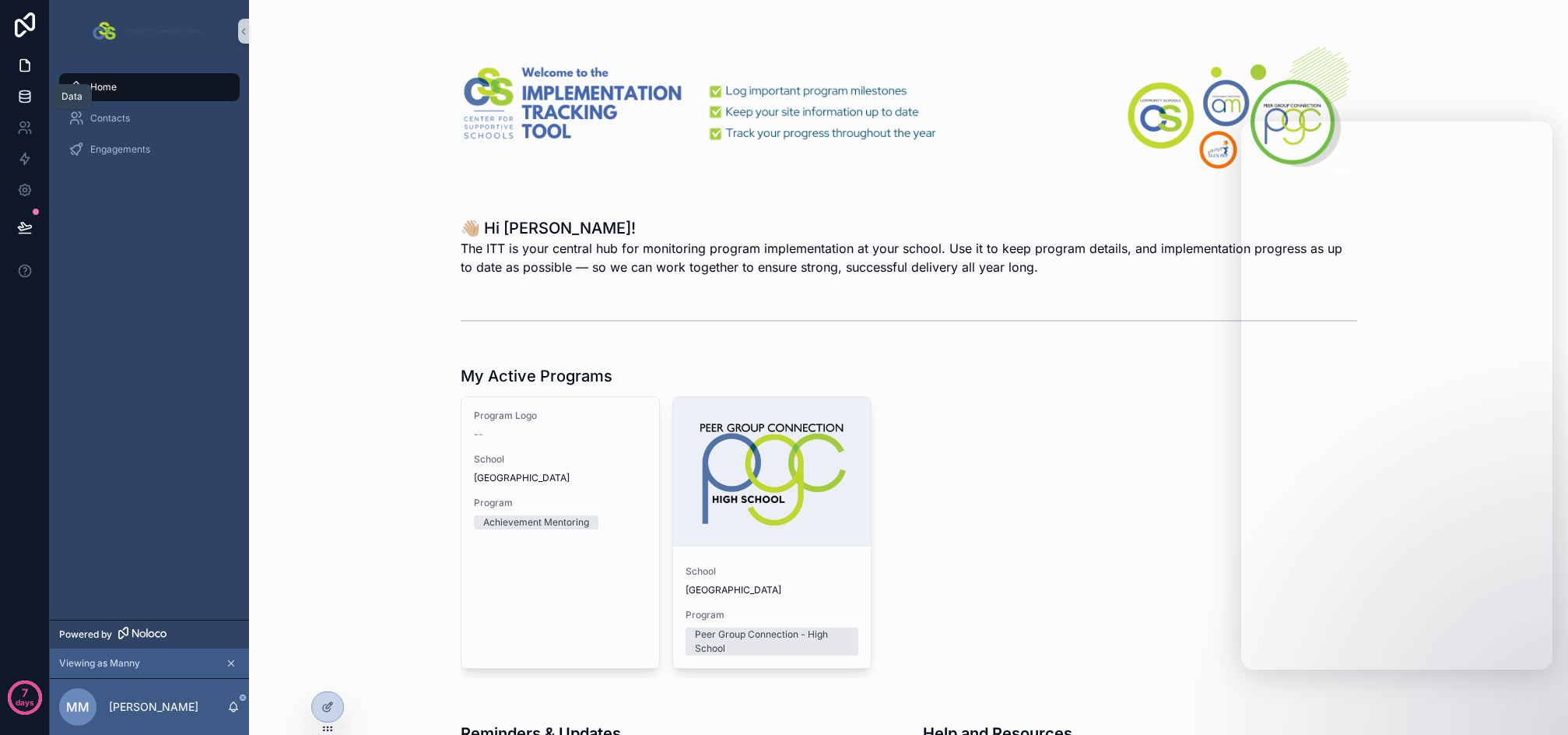
click at [30, 82] on link at bounding box center [24, 97] width 49 height 31
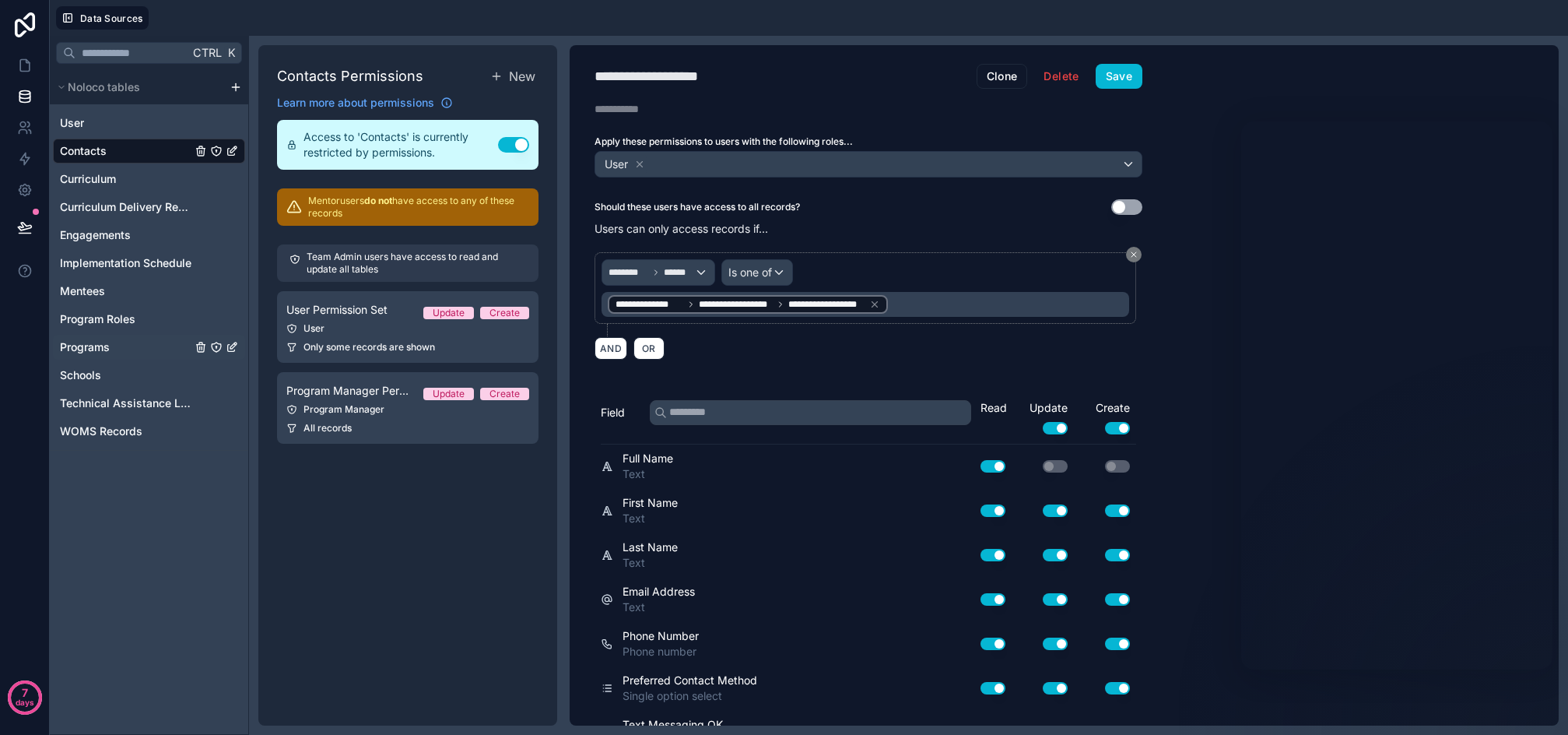
click at [102, 351] on span "Programs" at bounding box center [85, 347] width 50 height 16
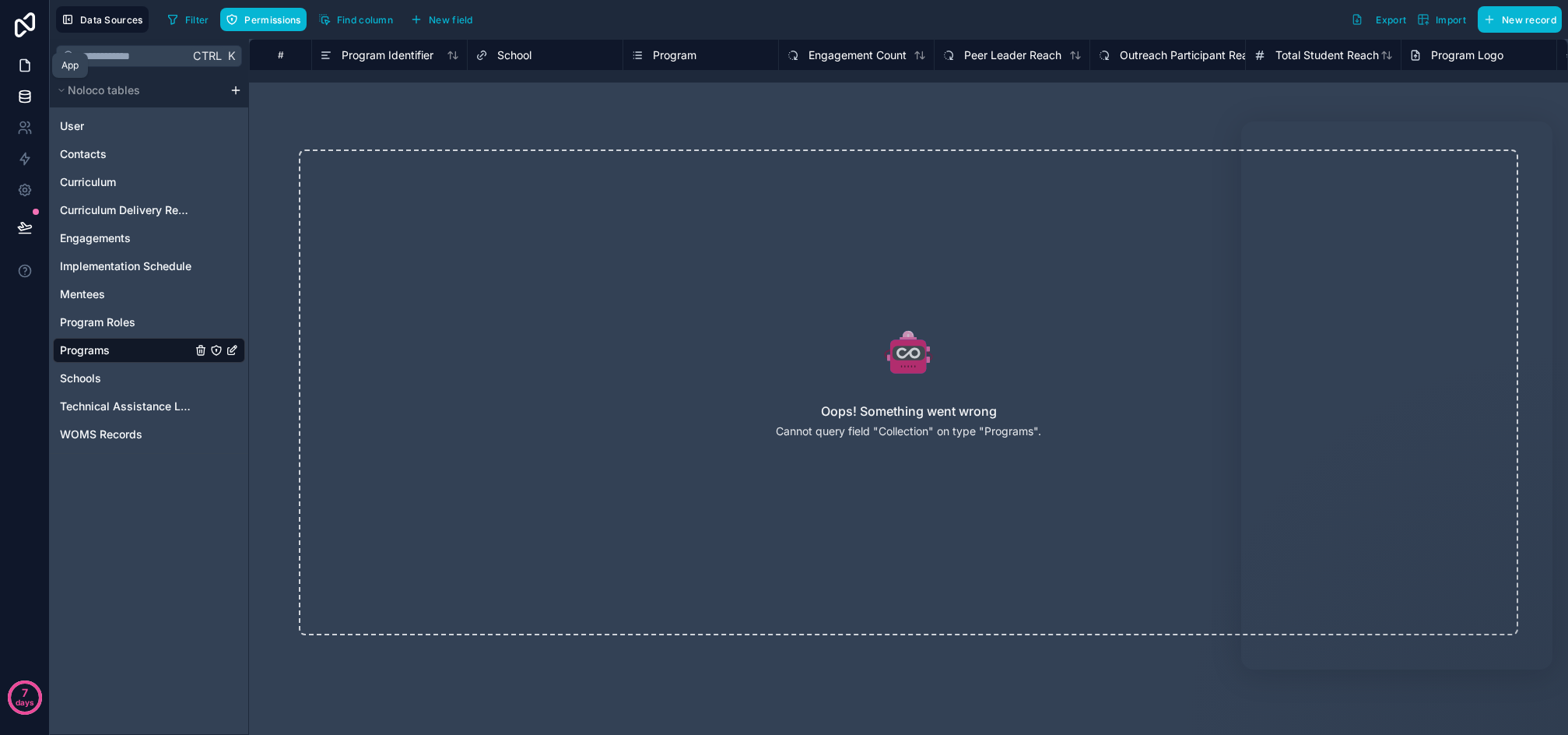
click at [28, 60] on icon at bounding box center [25, 66] width 16 height 16
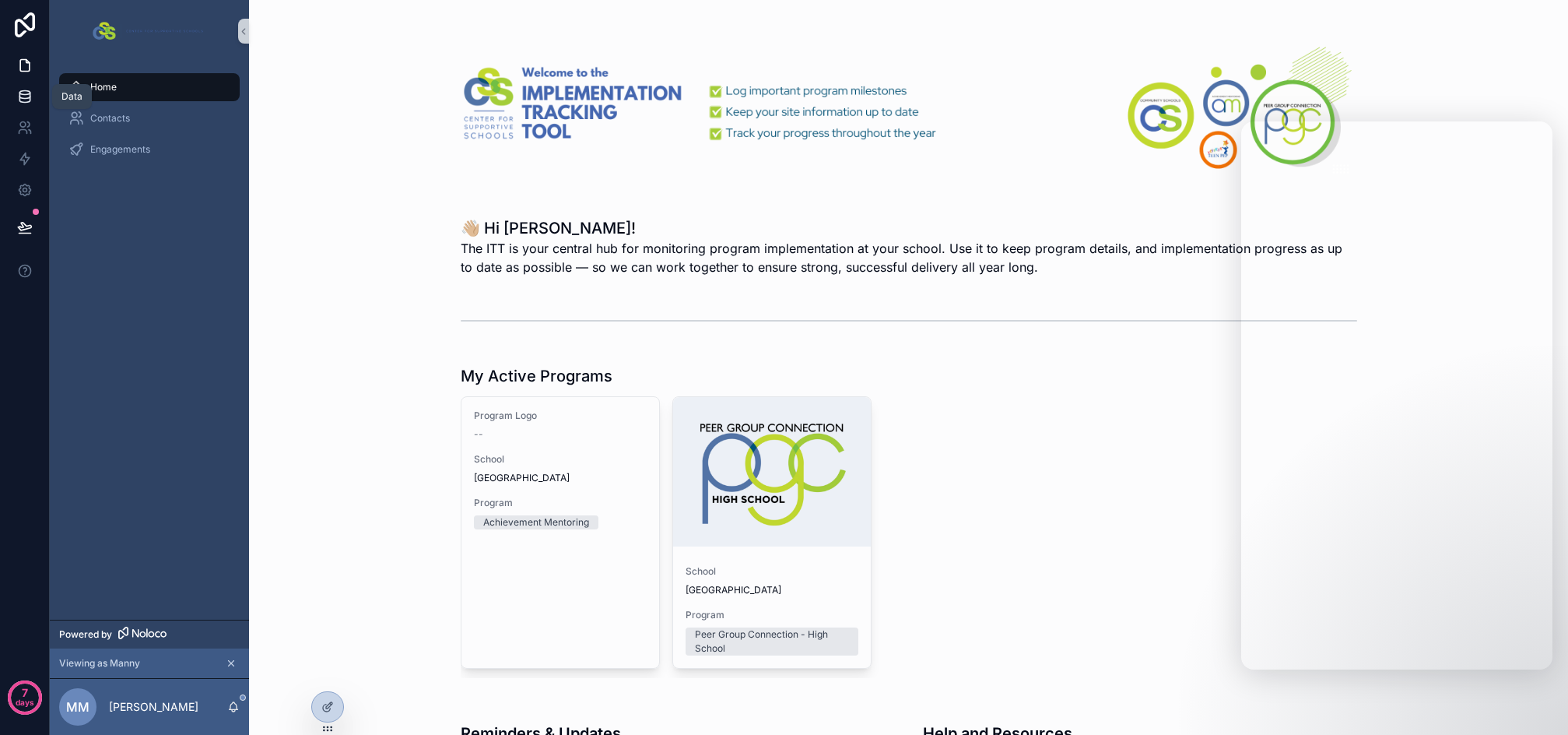
click at [18, 100] on icon at bounding box center [25, 97] width 16 height 16
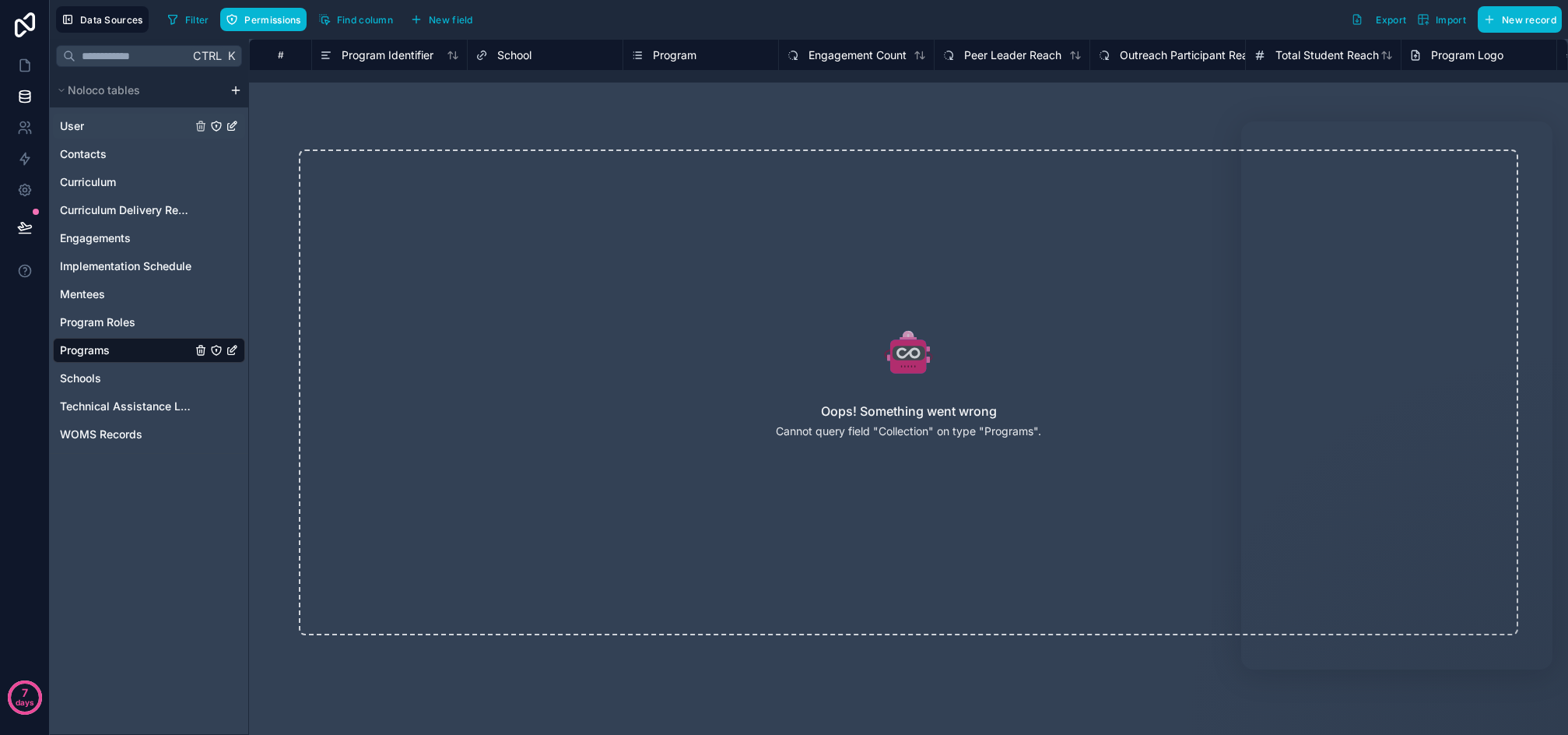
click at [112, 129] on div "User" at bounding box center [149, 126] width 192 height 25
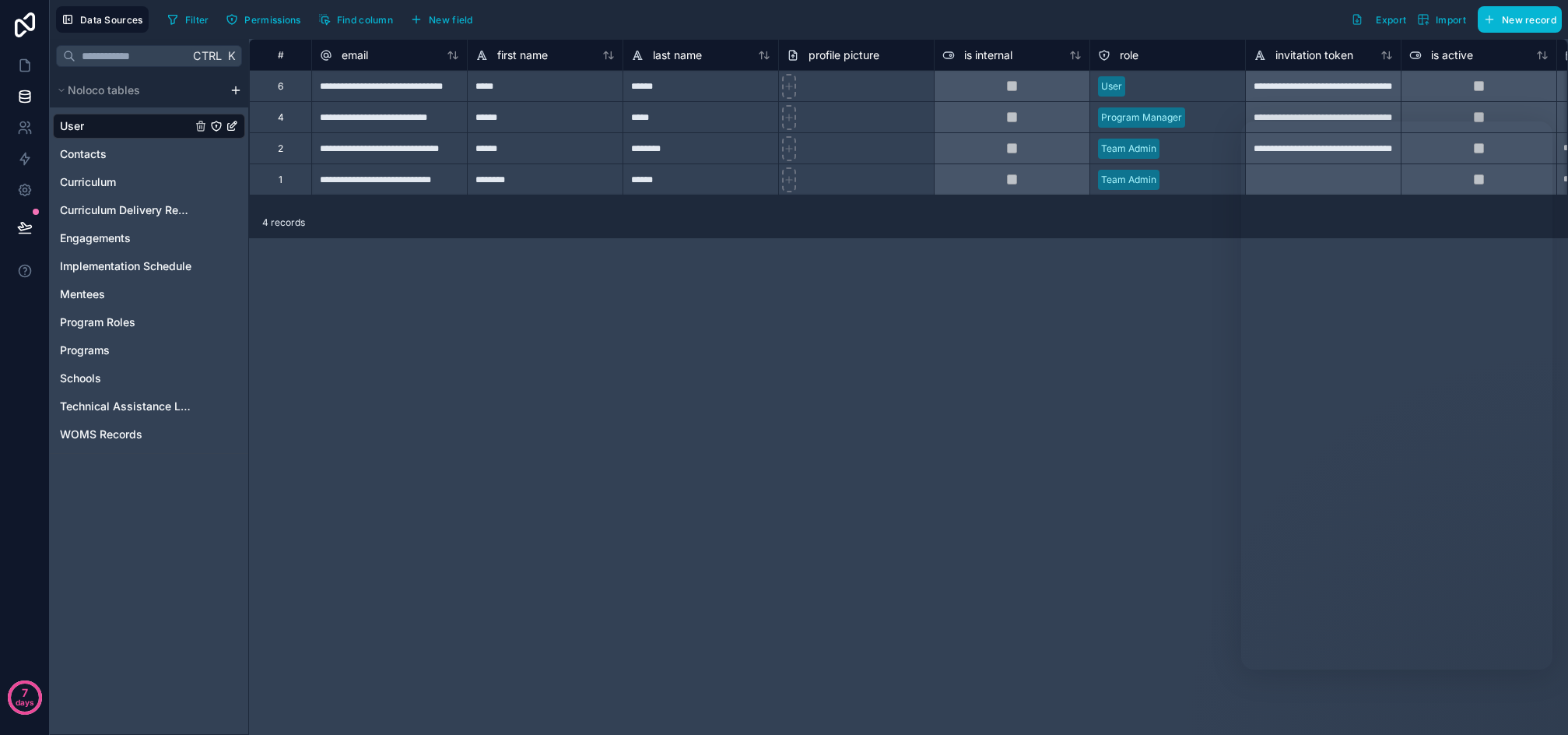
click at [871, 422] on div "**********" at bounding box center [908, 387] width 1319 height 696
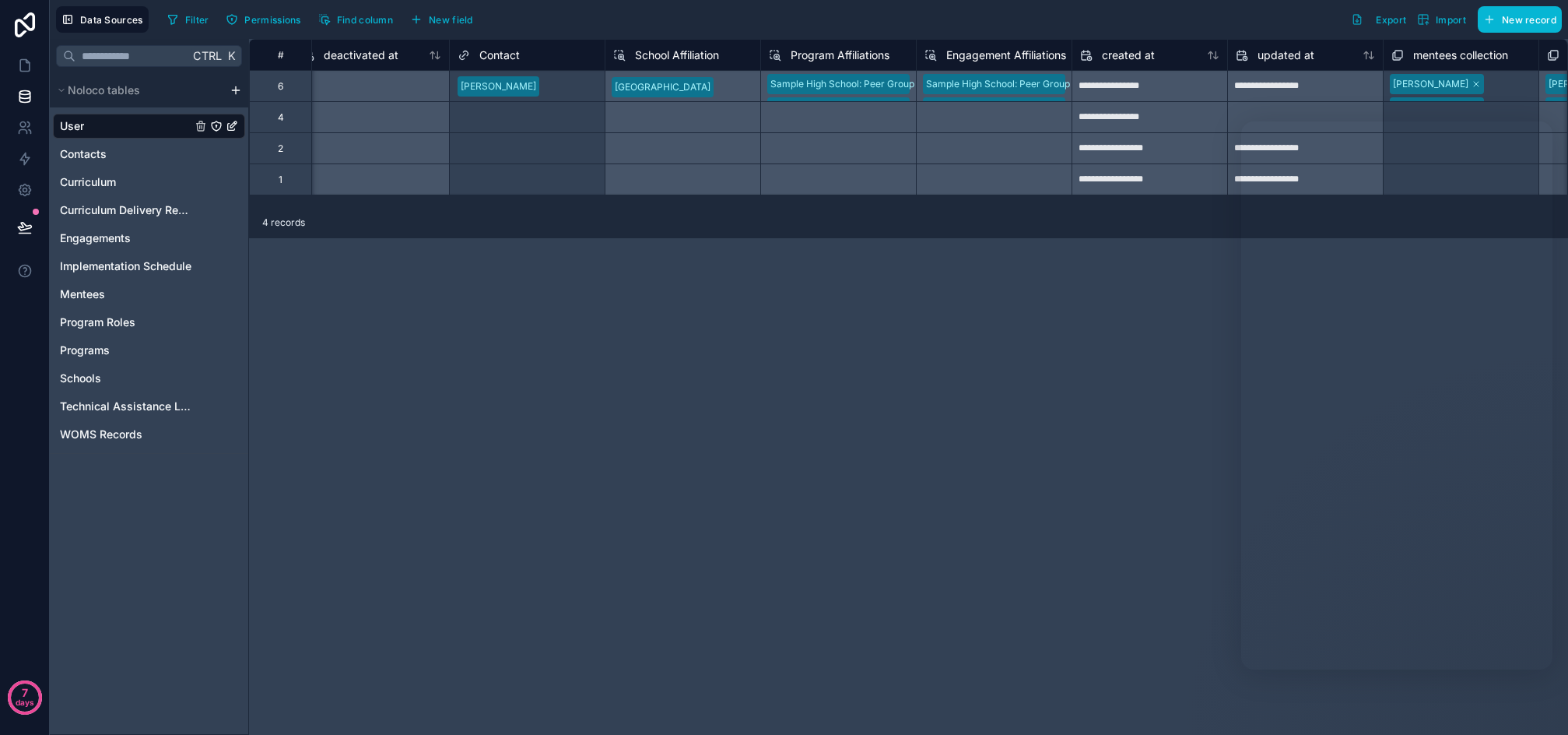
scroll to position [0, 1416]
click at [856, 55] on span "Program Affiliations" at bounding box center [843, 55] width 99 height 16
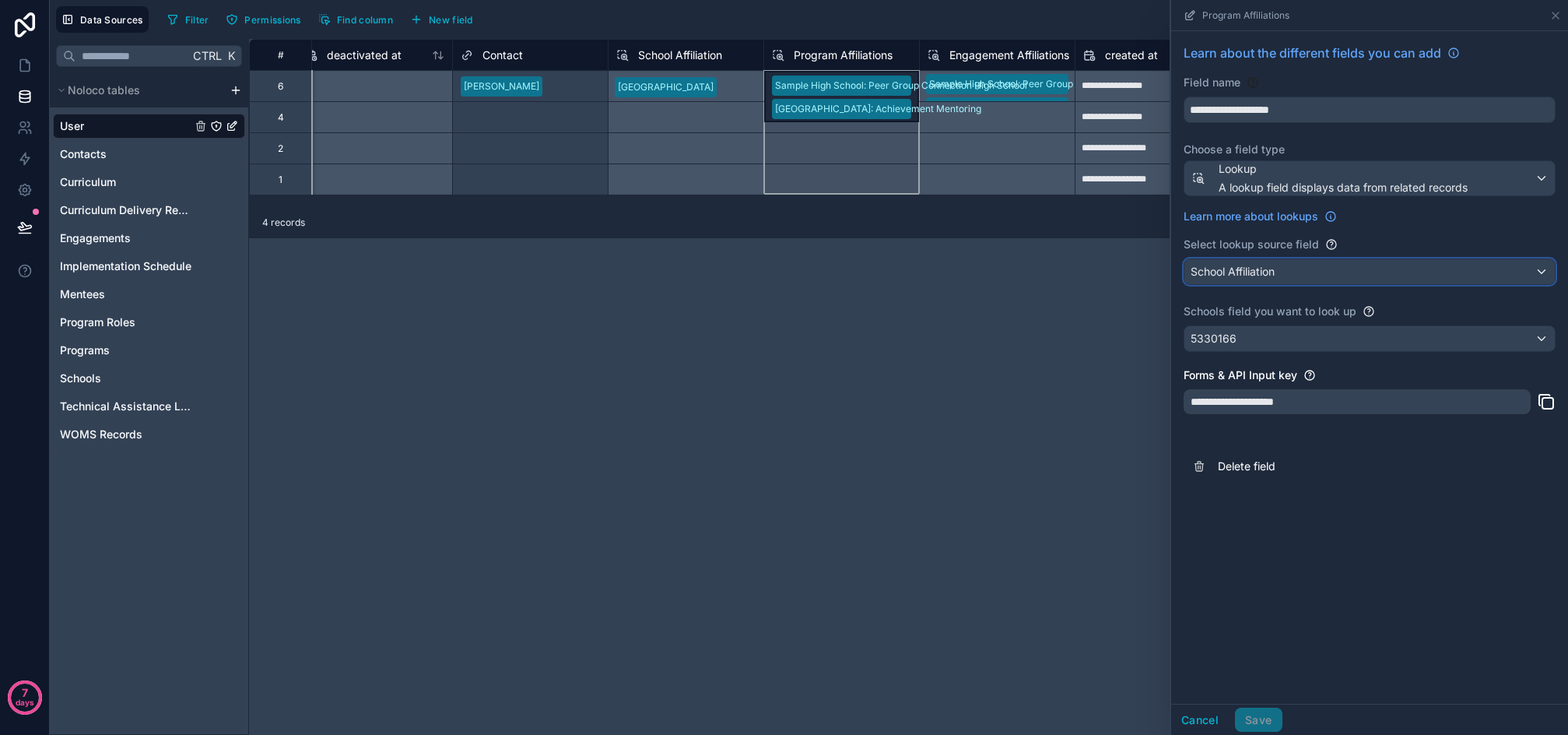
click at [1301, 270] on div "School Affiliation" at bounding box center [1370, 272] width 371 height 25
click at [1495, 272] on div at bounding box center [1370, 368] width 397 height 735
click at [1506, 269] on div "School Affiliation" at bounding box center [1370, 272] width 371 height 25
click at [1418, 270] on div at bounding box center [1370, 368] width 397 height 735
click at [1342, 336] on div "5330166" at bounding box center [1370, 339] width 371 height 25
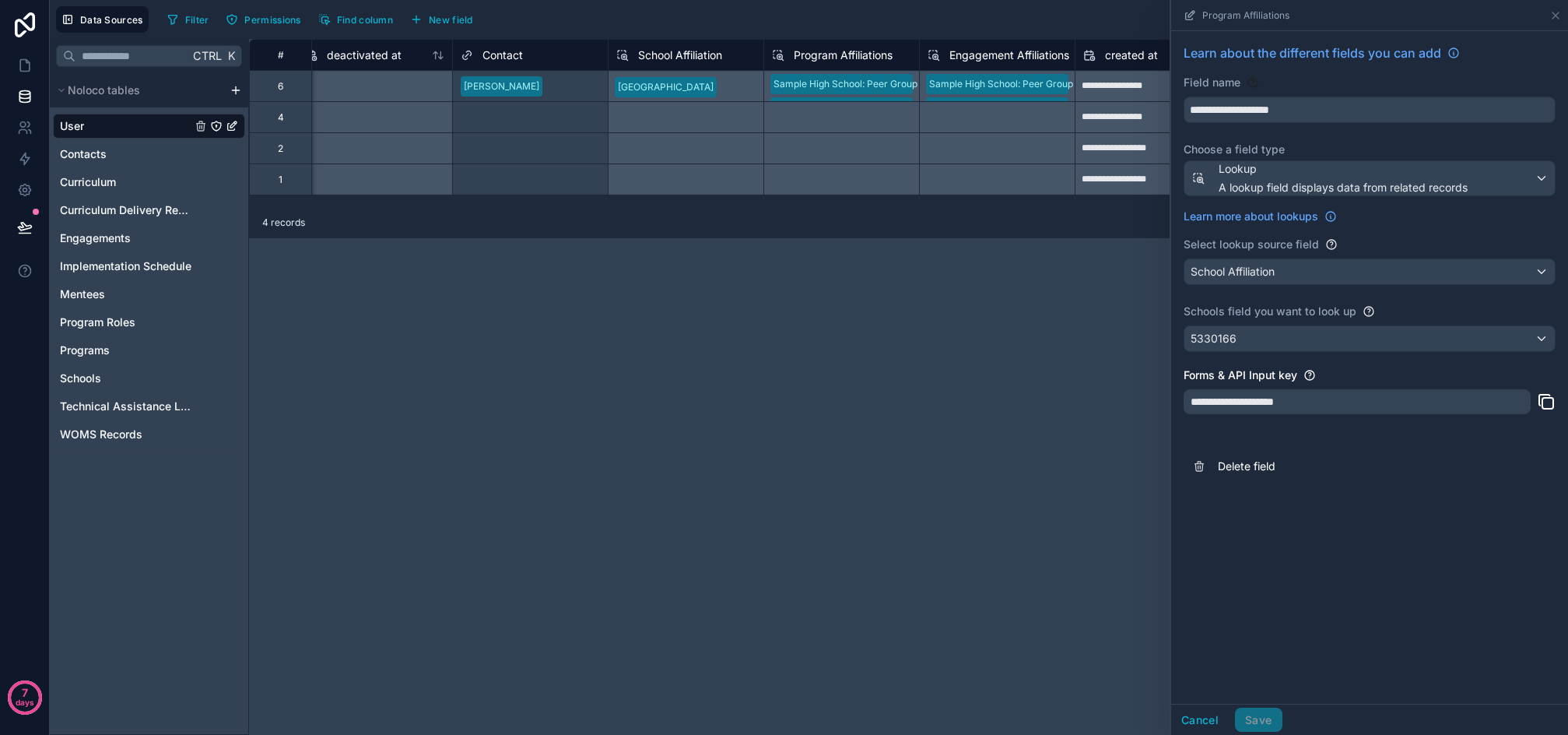
click at [1346, 275] on div at bounding box center [1370, 368] width 397 height 735
click at [1331, 240] on icon at bounding box center [1332, 244] width 9 height 9
click at [1442, 230] on div "**********" at bounding box center [1370, 264] width 397 height 465
click at [1183, 719] on button "Cancel" at bounding box center [1201, 720] width 58 height 25
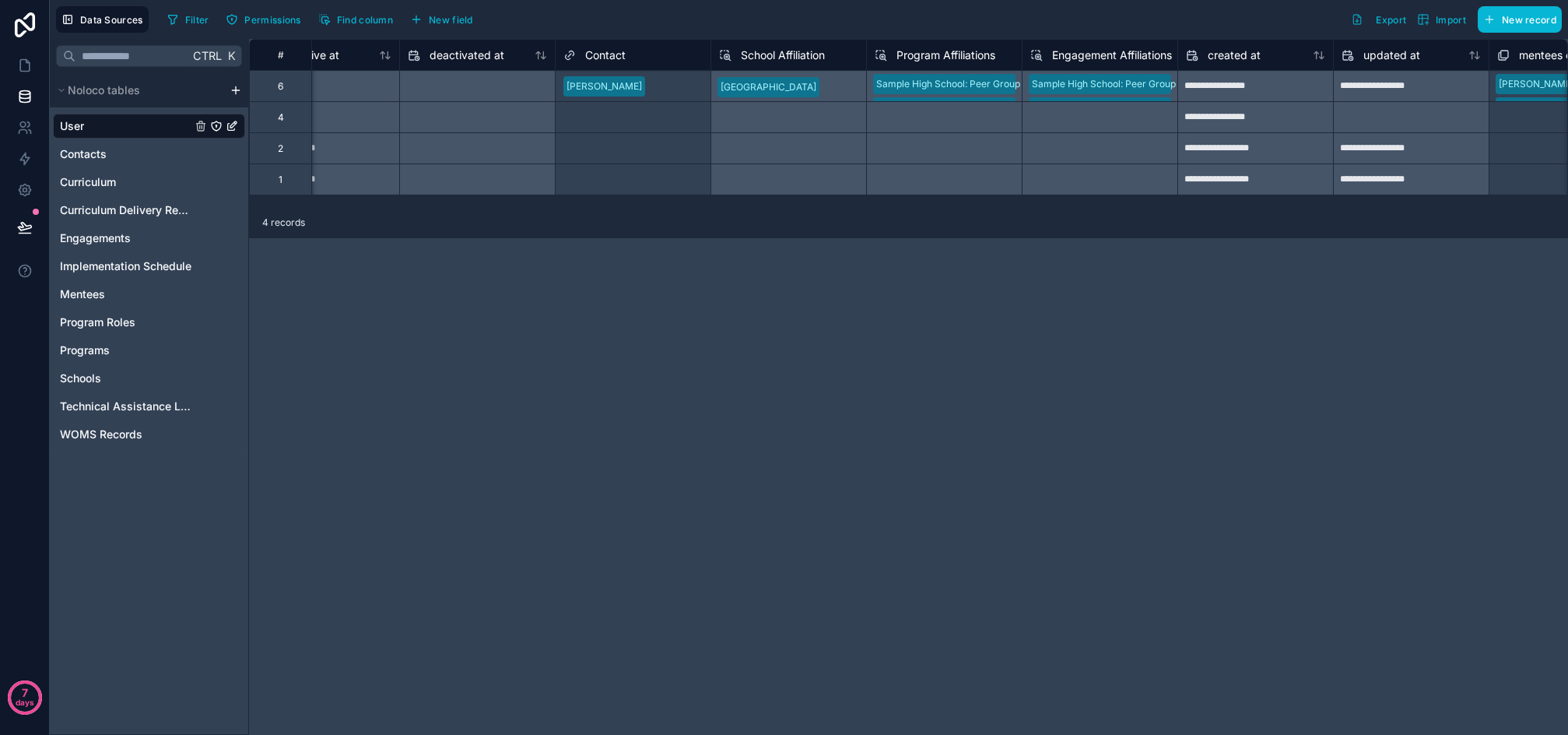
scroll to position [0, 1314]
click at [1006, 52] on div "Program Affiliations" at bounding box center [942, 55] width 140 height 19
click at [974, 55] on span "Program Affiliations" at bounding box center [944, 55] width 99 height 16
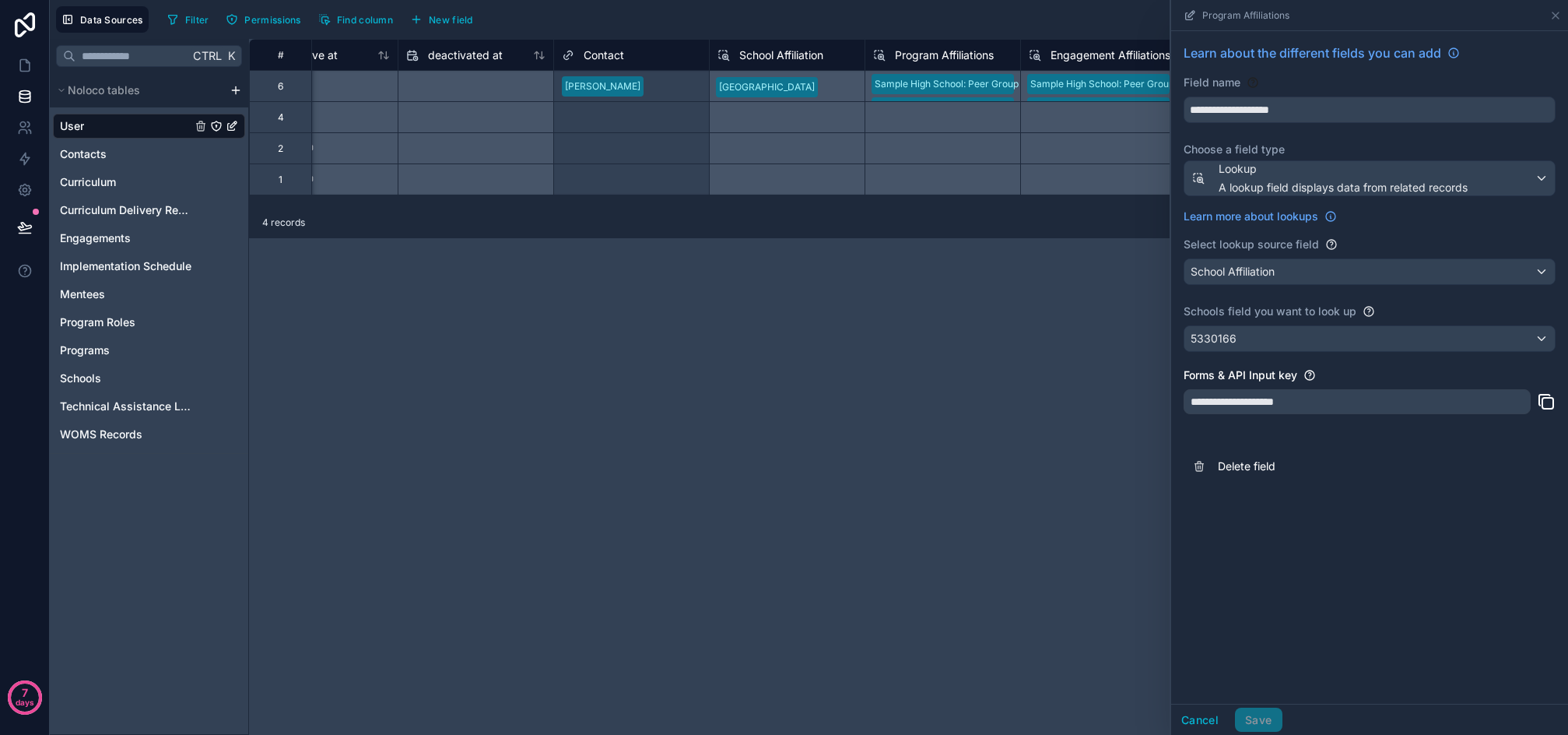
click at [1052, 336] on div "**********" at bounding box center [908, 387] width 1319 height 696
click at [1551, 18] on icon at bounding box center [1556, 16] width 12 height 12
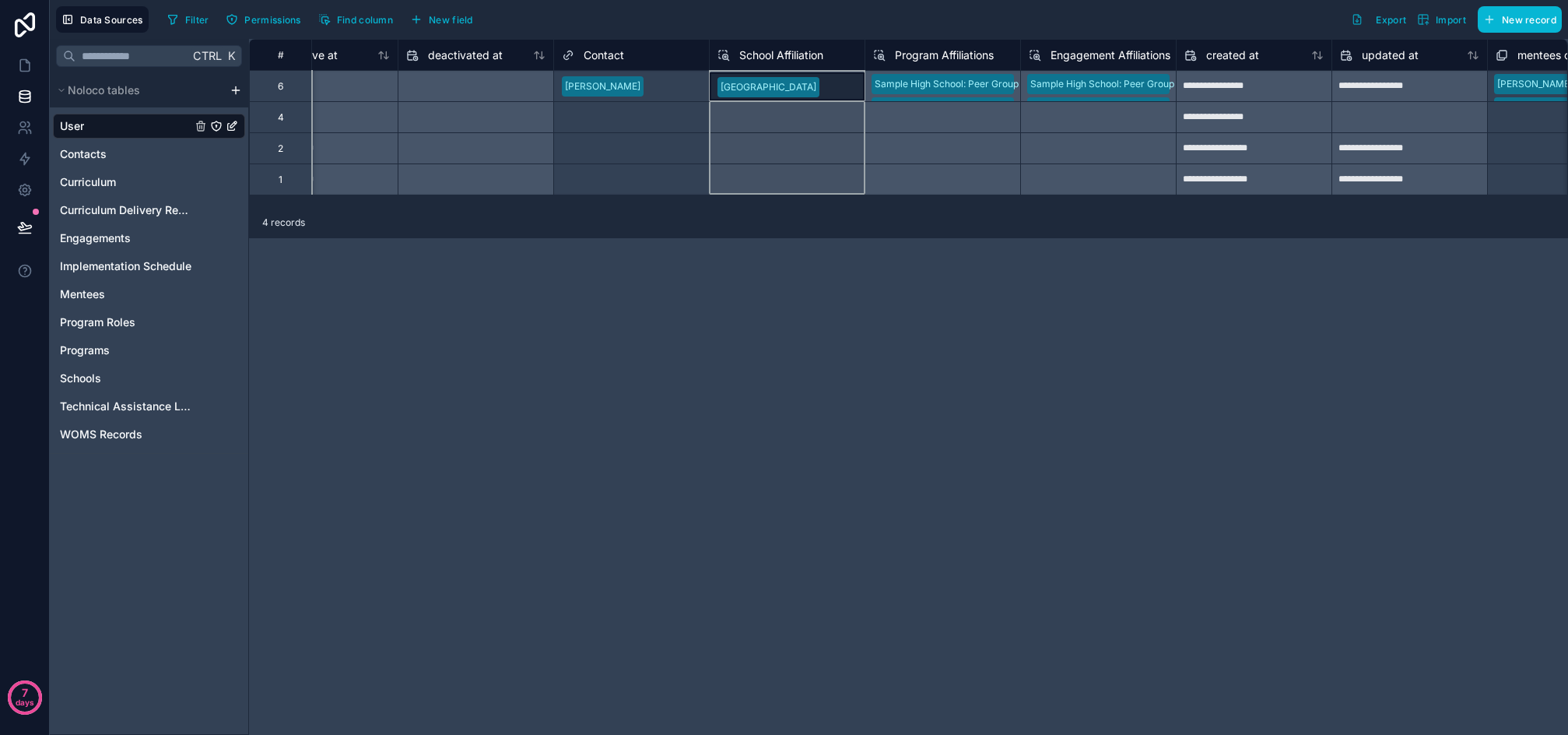
click at [784, 59] on span "School Affiliation" at bounding box center [782, 55] width 84 height 16
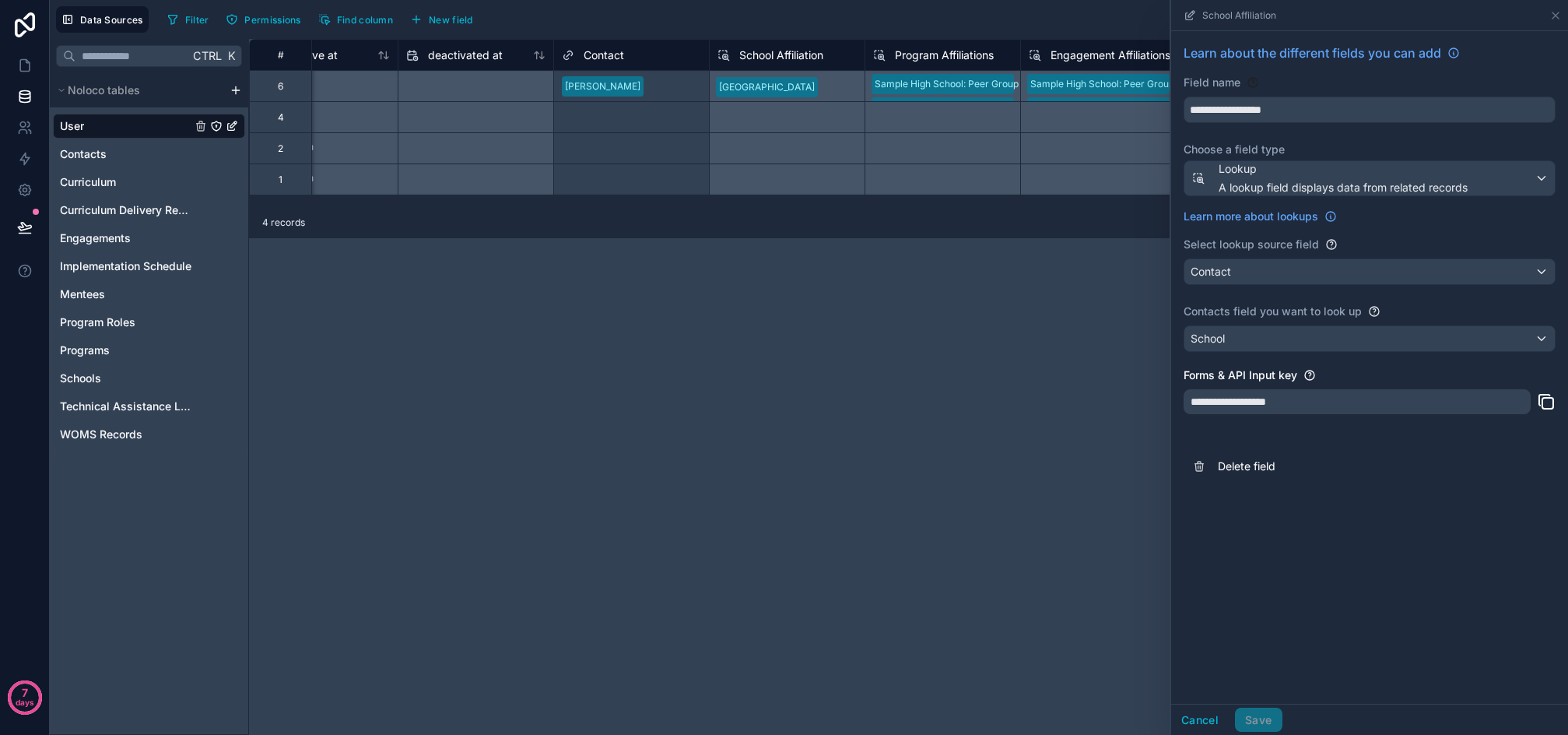
click at [995, 271] on div "**********" at bounding box center [908, 387] width 1319 height 696
click at [77, 350] on span "Programs" at bounding box center [85, 350] width 50 height 16
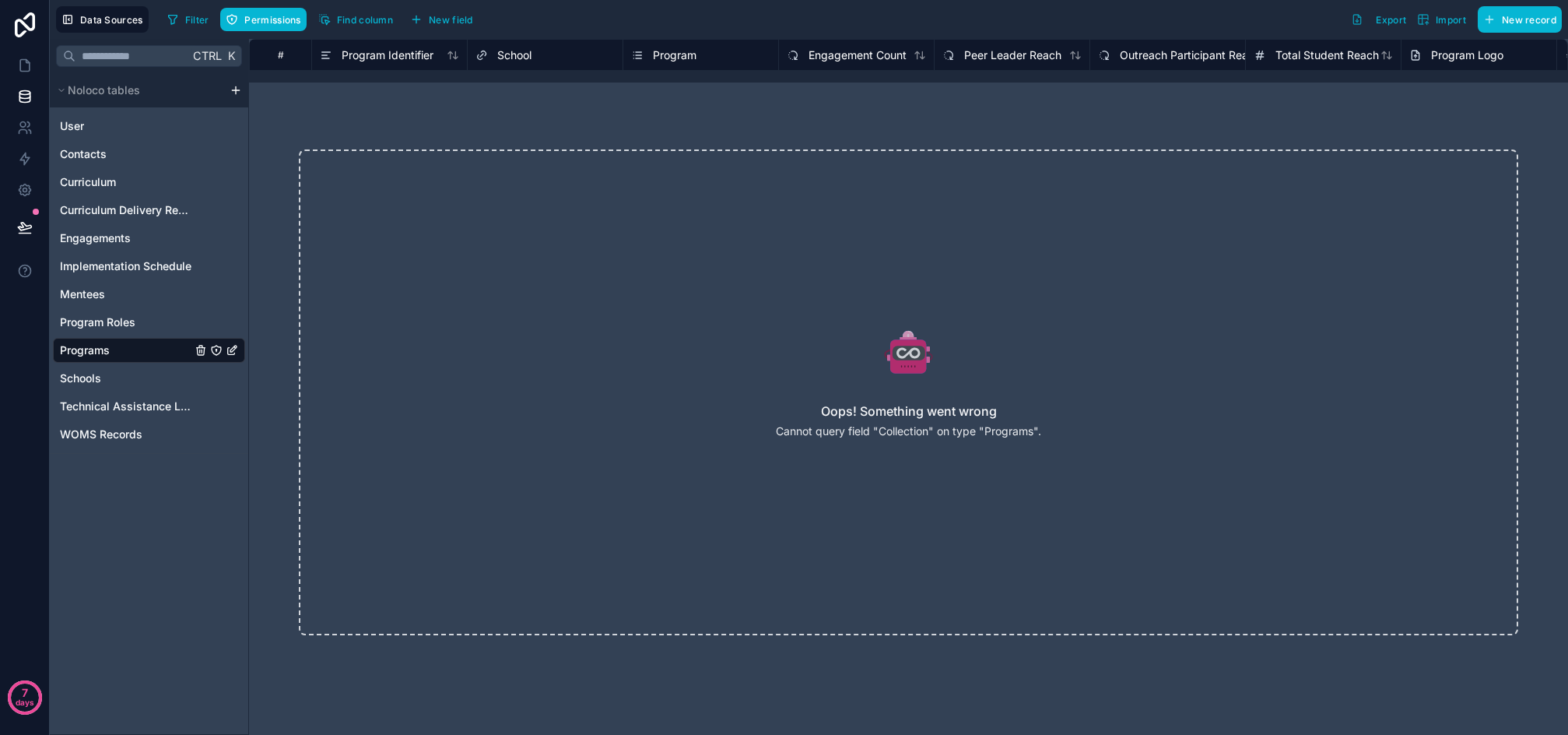
click at [217, 346] on icon "Programs" at bounding box center [216, 350] width 9 height 9
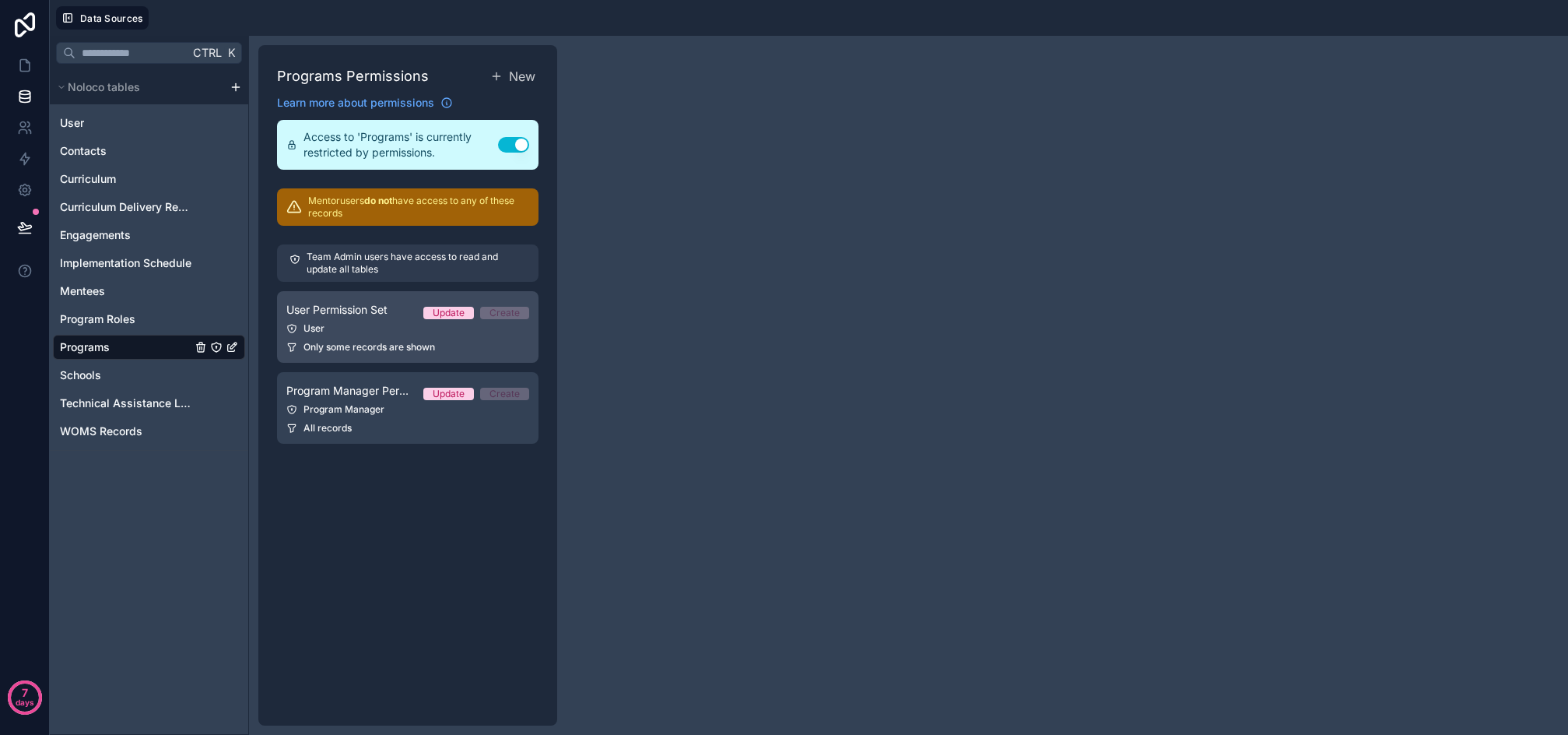
click at [354, 328] on div "User" at bounding box center [407, 328] width 243 height 12
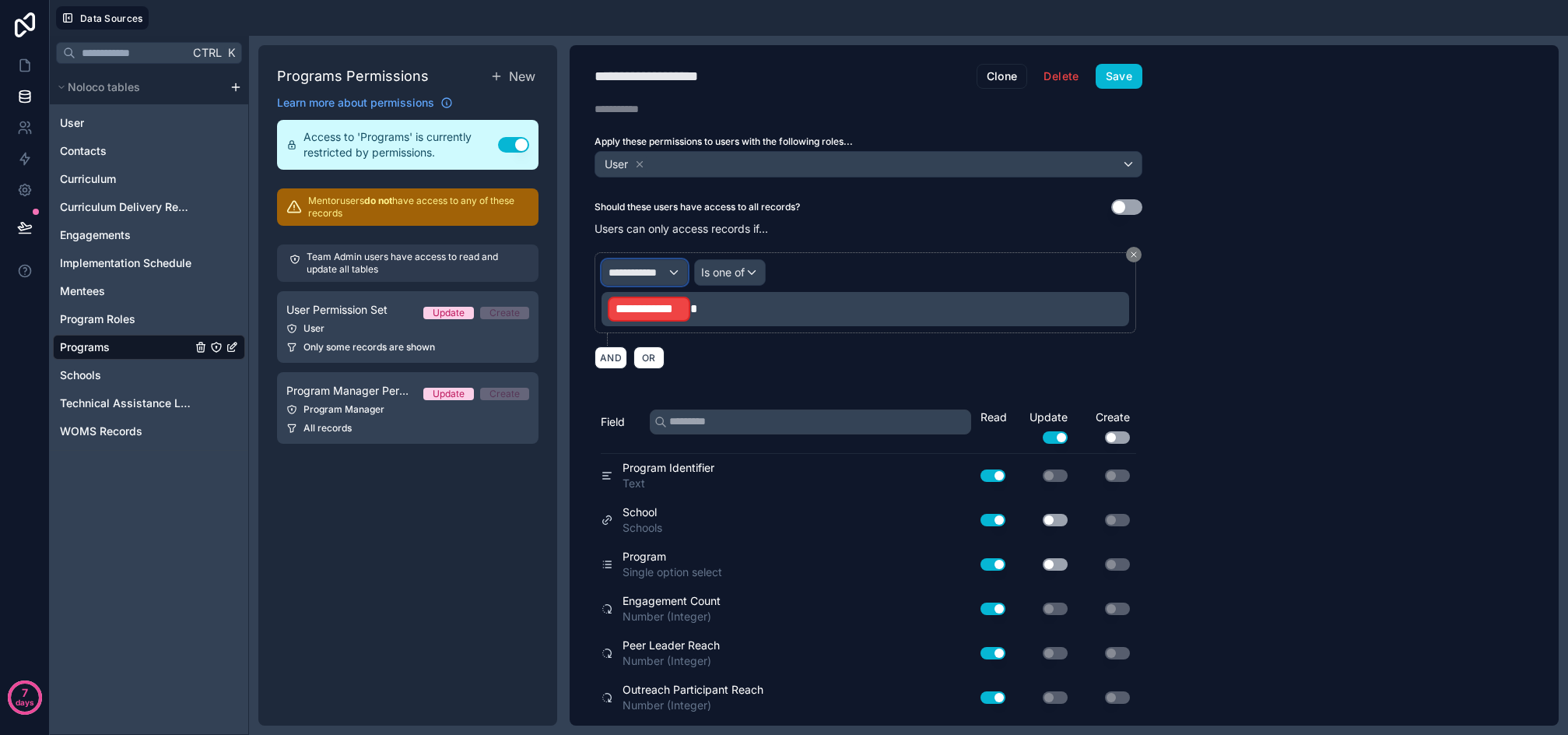
click at [675, 274] on div "**********" at bounding box center [644, 272] width 85 height 25
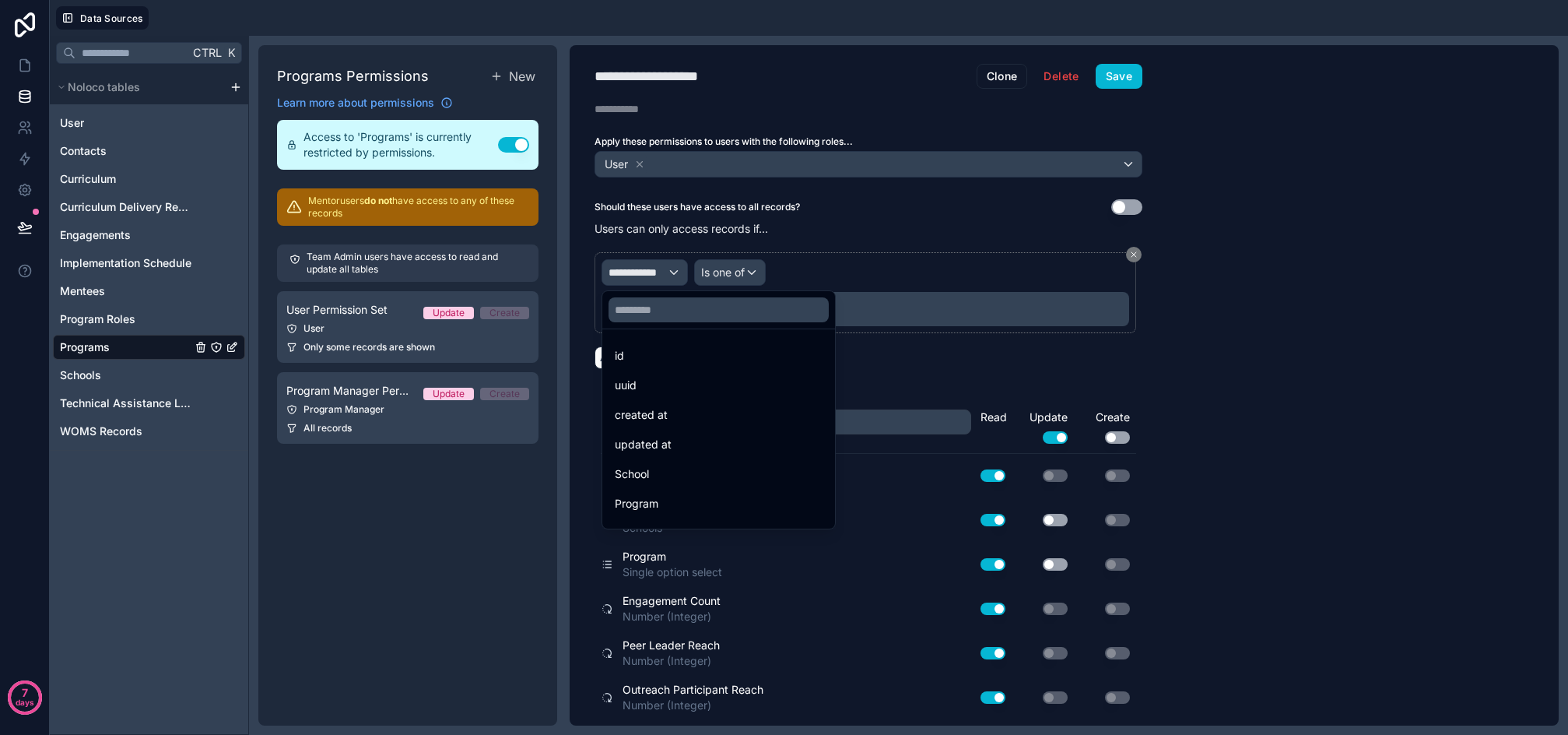
click at [1205, 399] on div at bounding box center [784, 368] width 1568 height 735
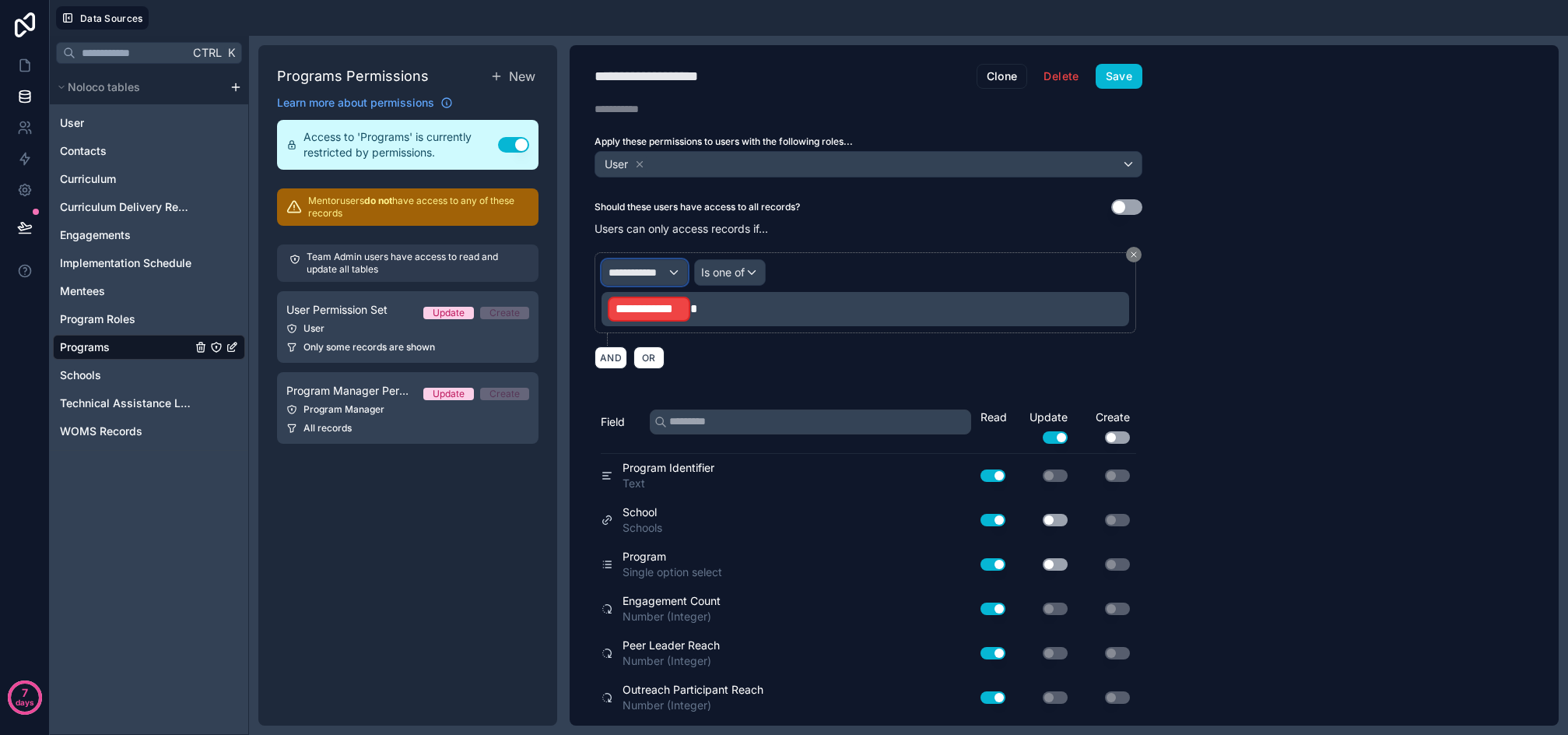
click at [665, 269] on span "**********" at bounding box center [637, 272] width 59 height 16
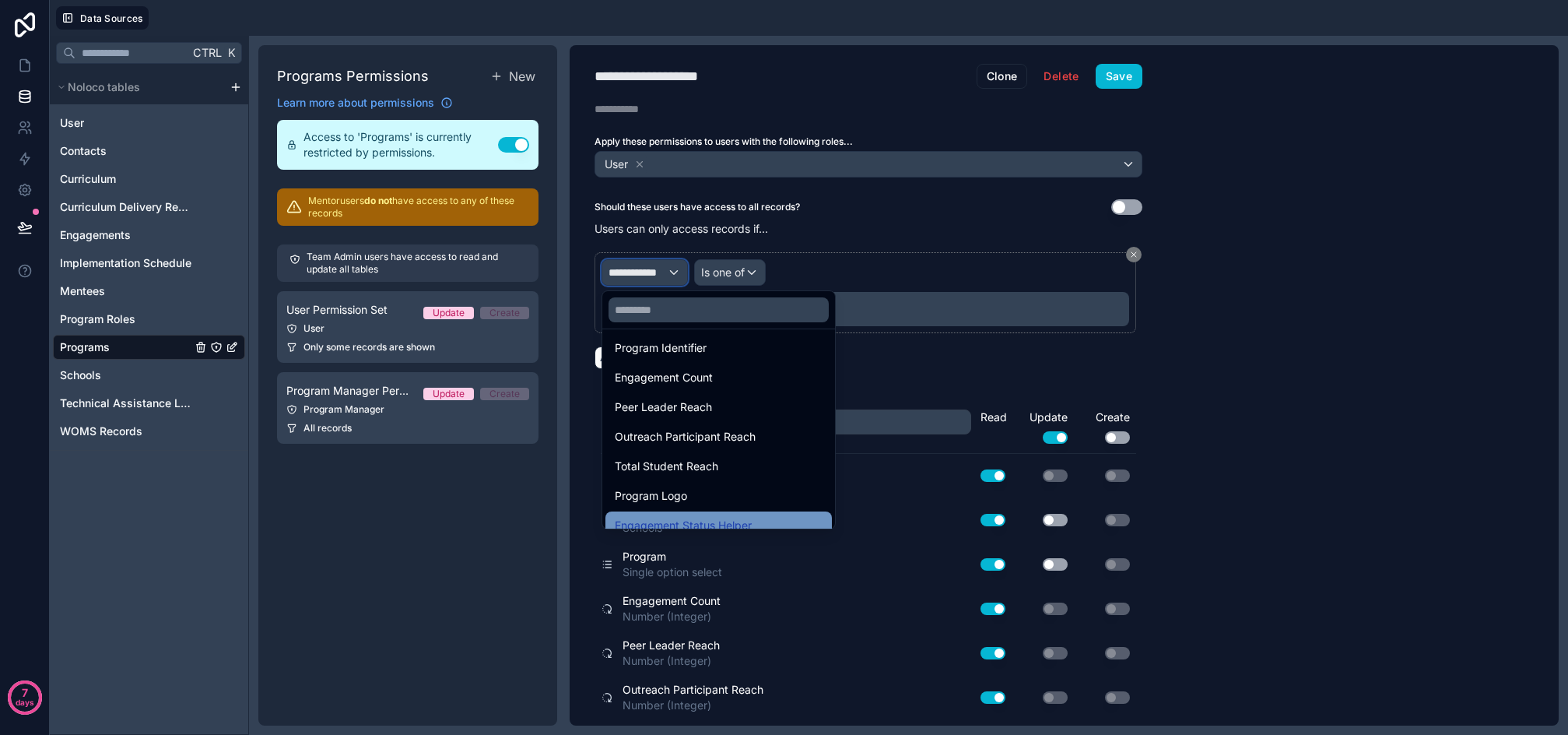
scroll to position [318, 0]
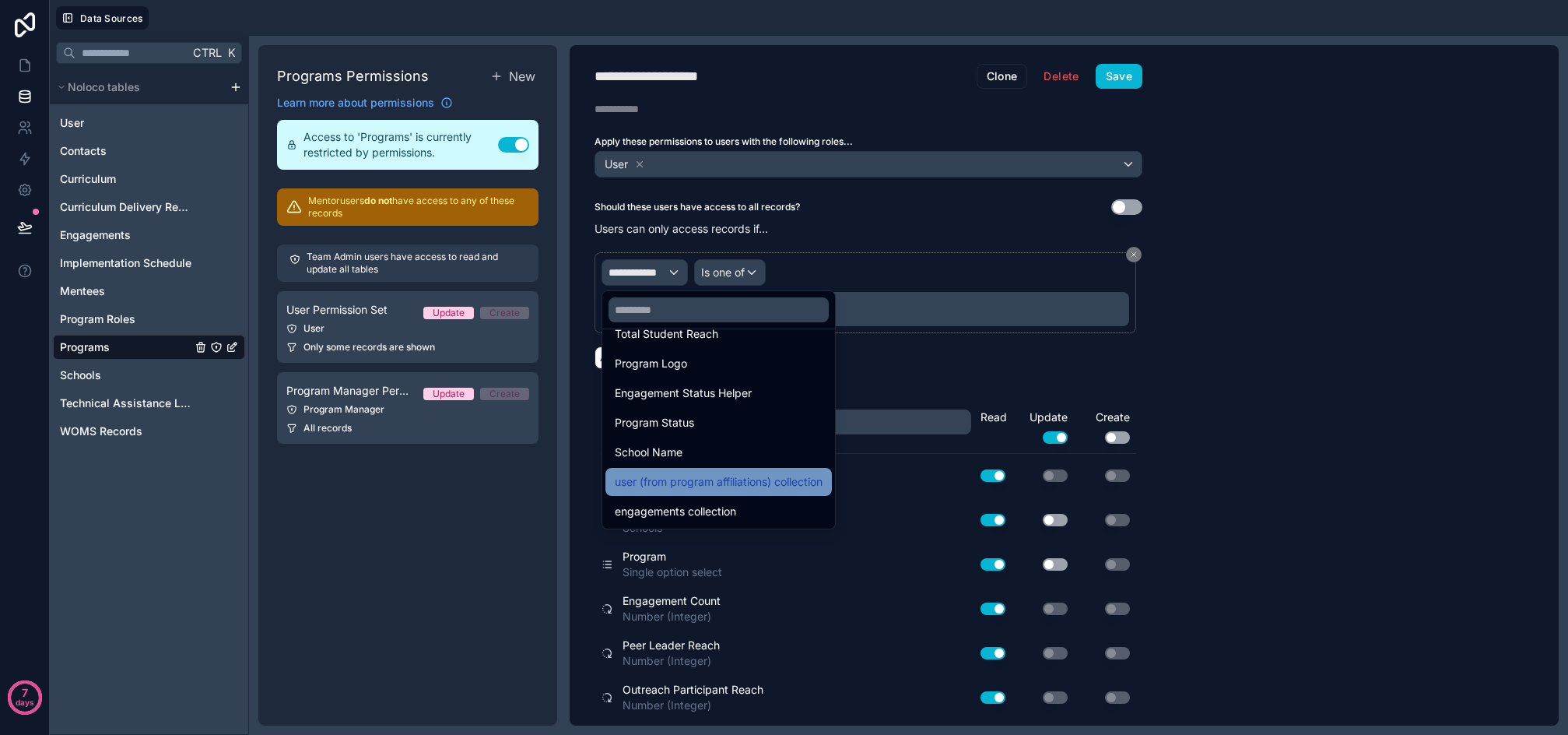
click at [765, 479] on span "user (from program affiliations) collection" at bounding box center [718, 482] width 208 height 19
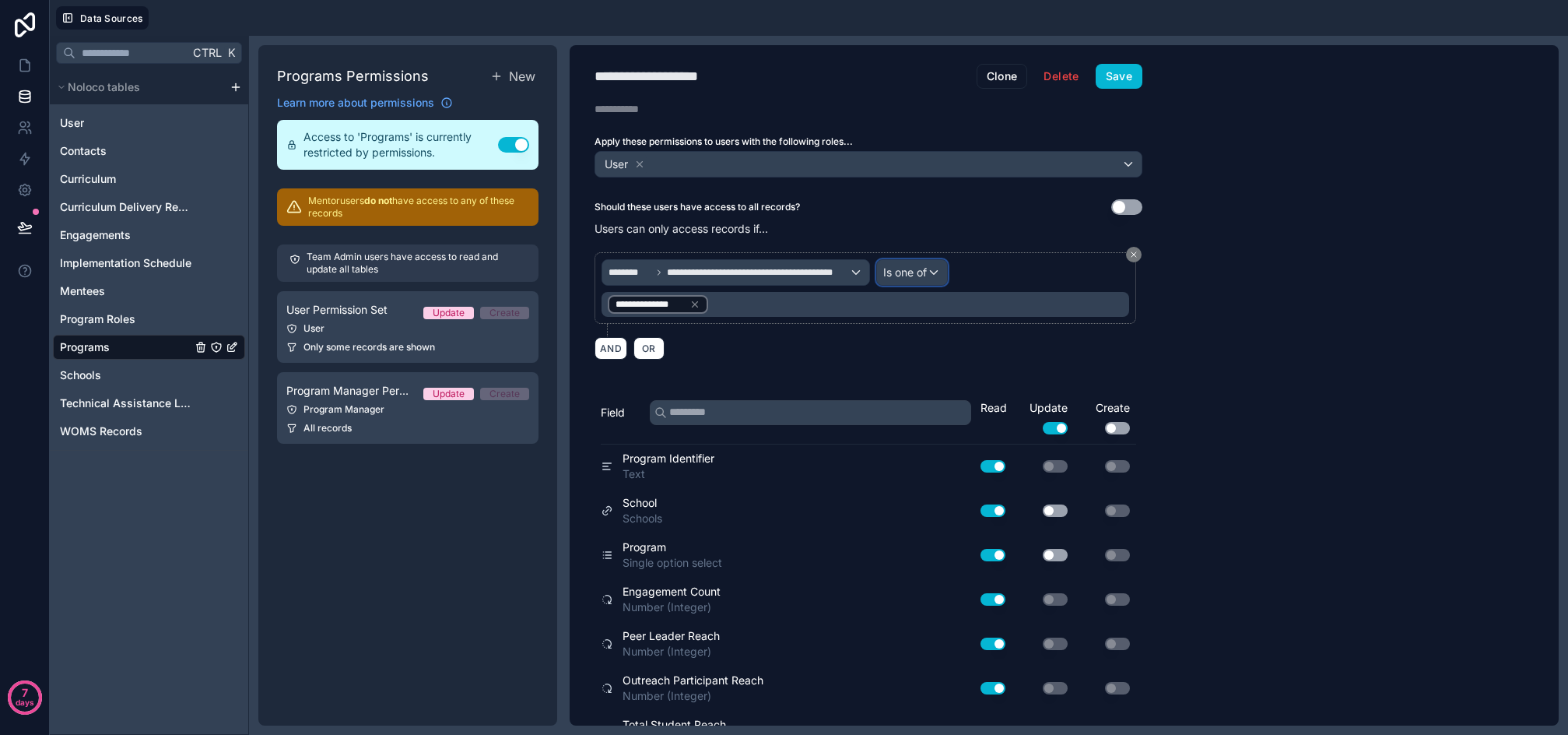
click at [938, 268] on div "Is one of" at bounding box center [912, 272] width 70 height 25
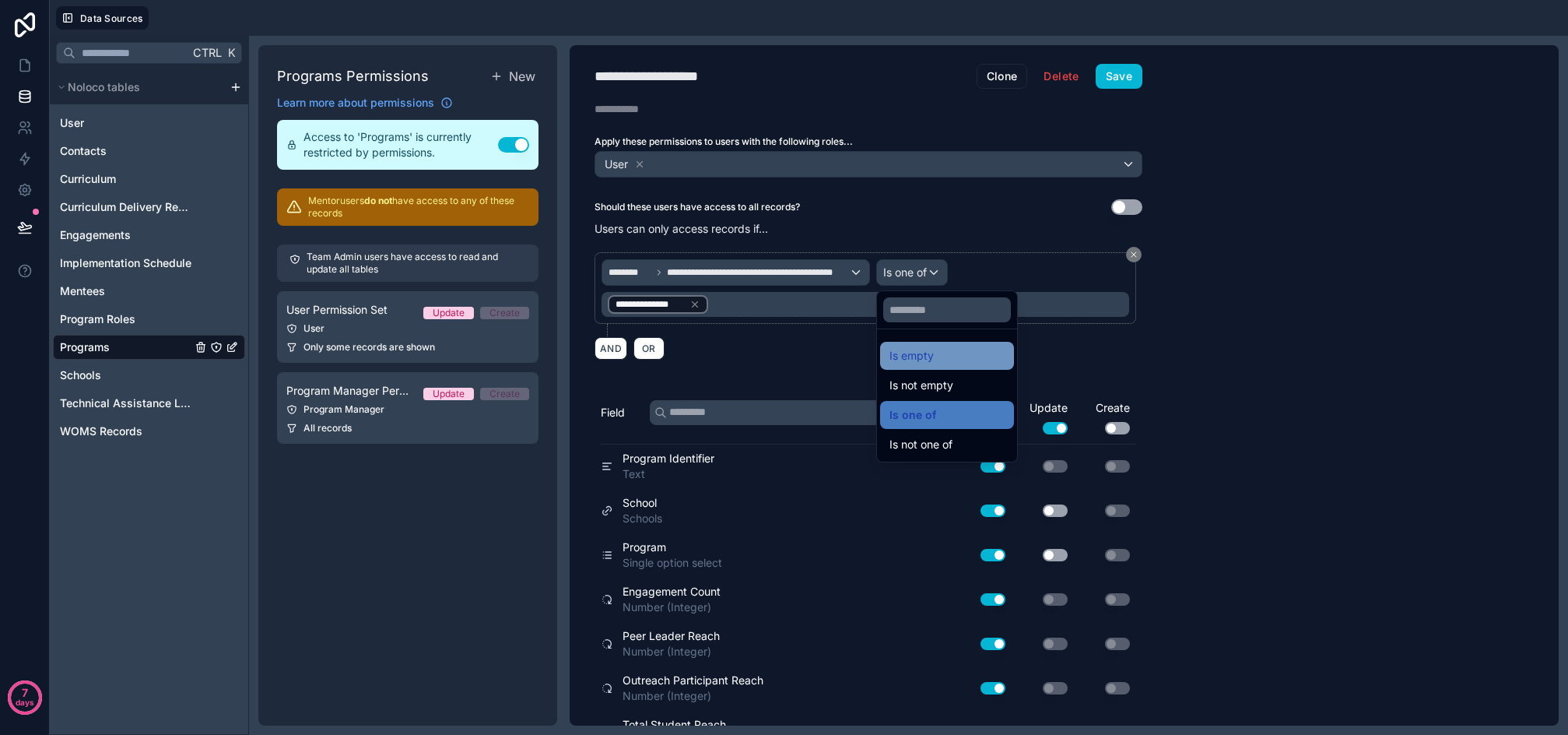
click at [916, 350] on span "Is empty" at bounding box center [911, 356] width 44 height 19
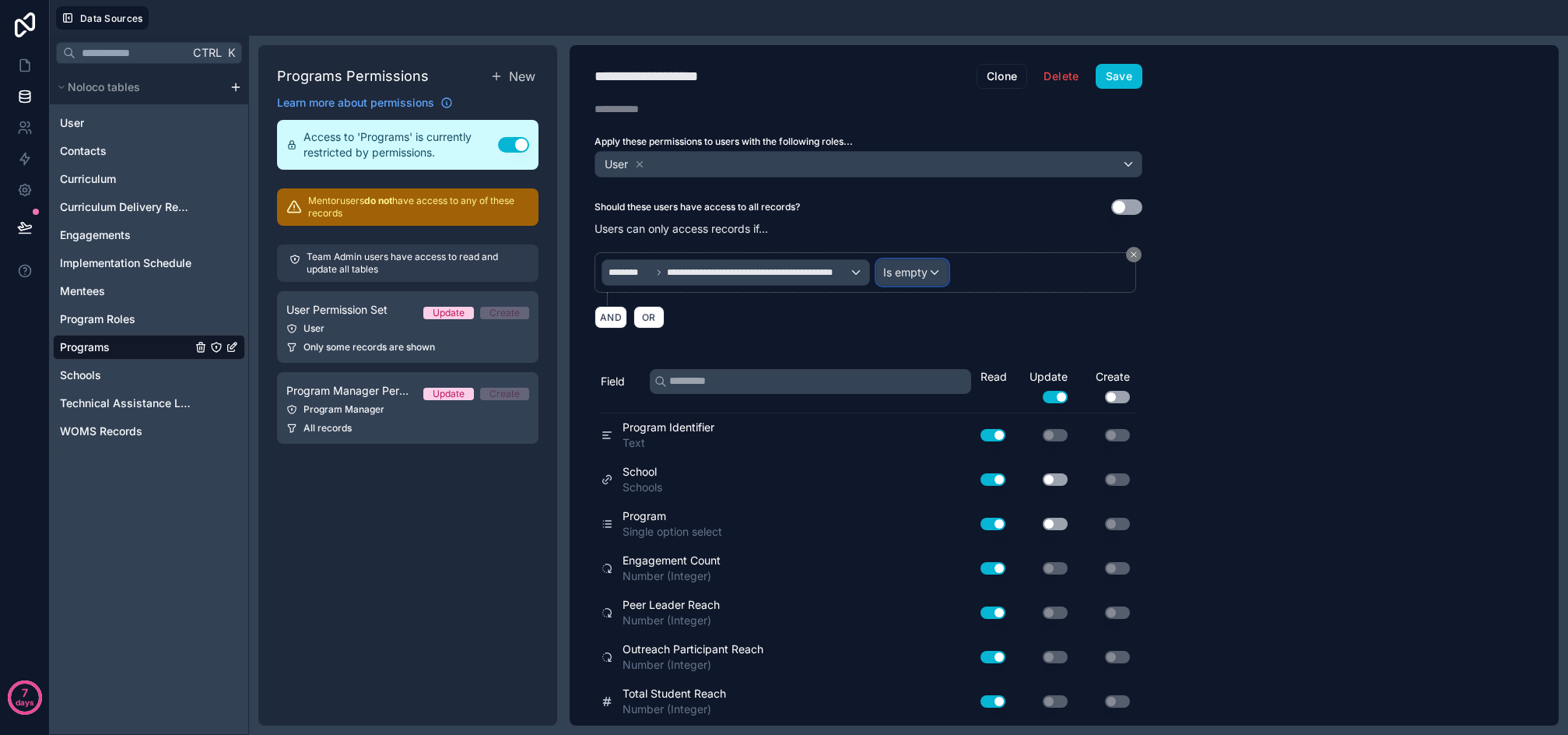
click at [920, 267] on span "Is empty" at bounding box center [905, 272] width 44 height 16
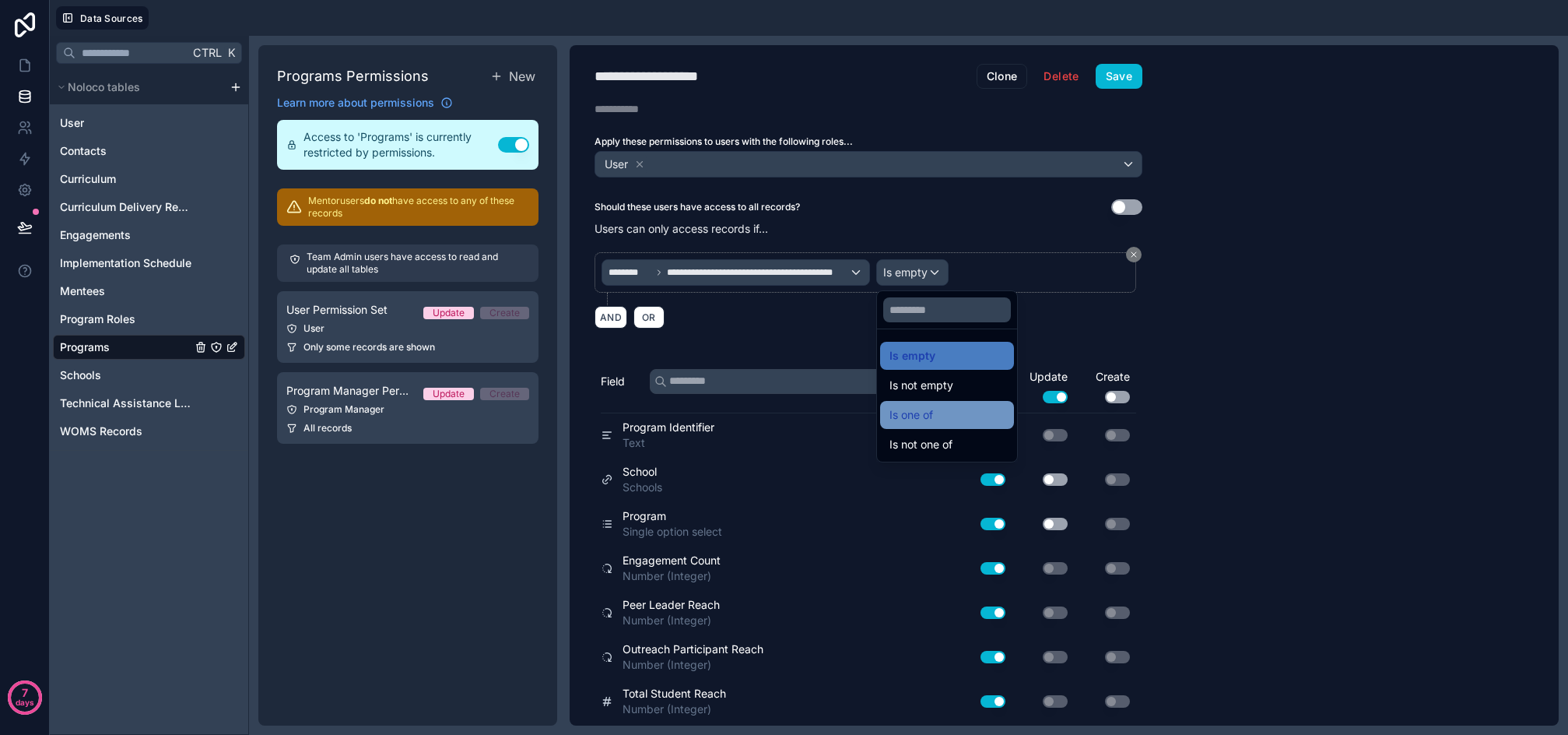
click at [928, 412] on span "Is one of" at bounding box center [911, 415] width 44 height 19
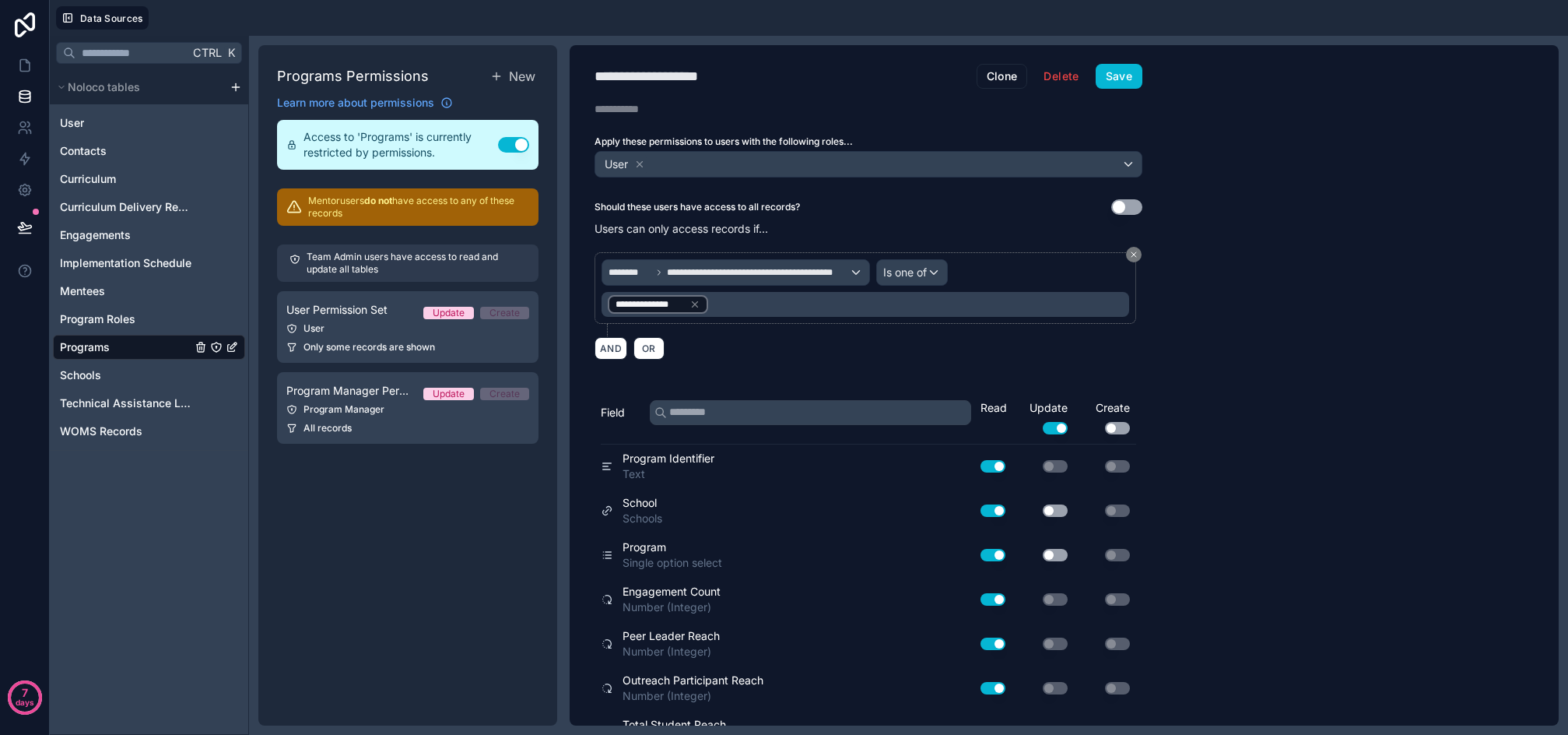
click at [1318, 382] on div "**********" at bounding box center [1064, 385] width 989 height 680
click at [1131, 77] on button "Save" at bounding box center [1119, 76] width 47 height 25
click at [347, 407] on div "Program Manager" at bounding box center [407, 410] width 243 height 12
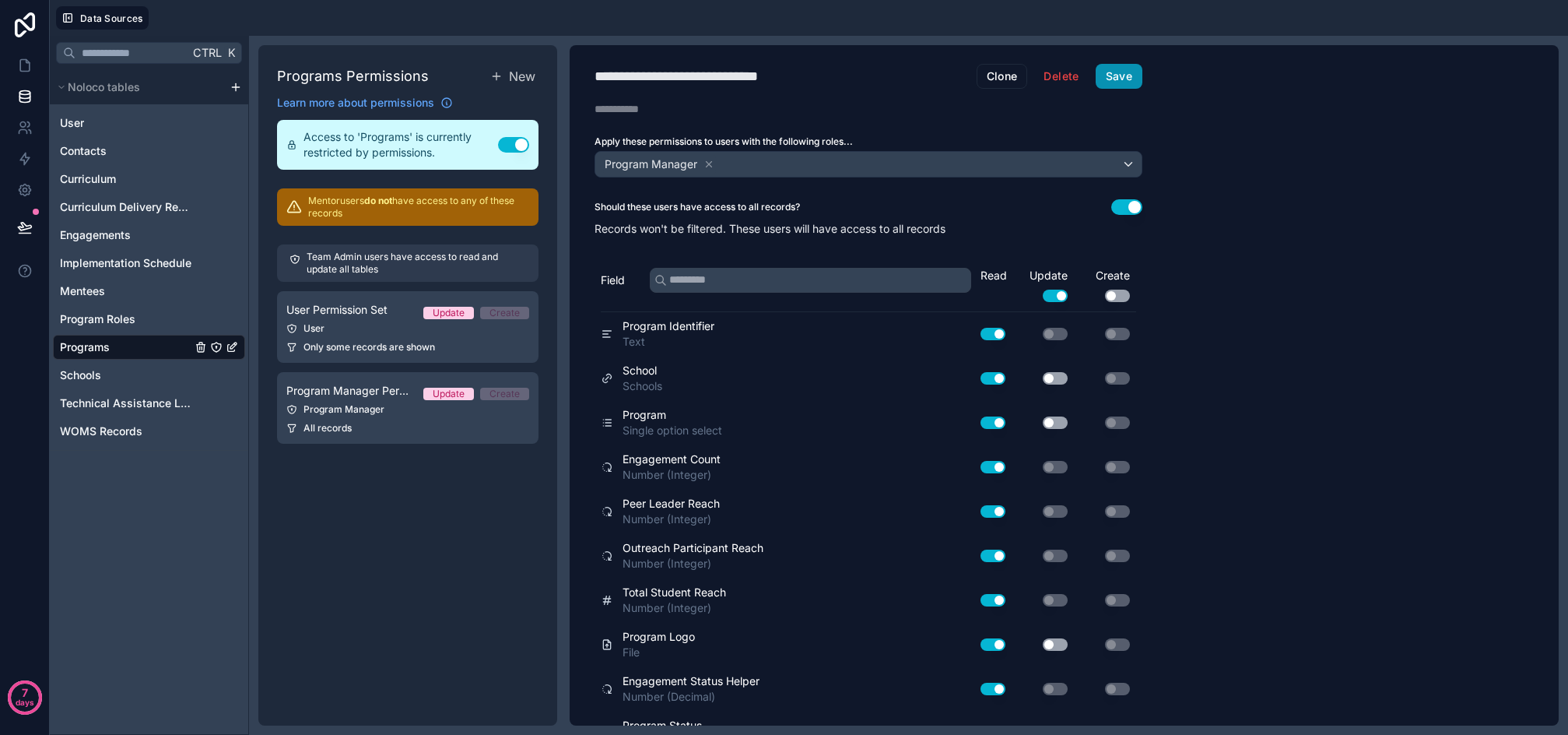
click at [1106, 75] on button "Save" at bounding box center [1119, 76] width 47 height 25
click at [427, 331] on div "User" at bounding box center [407, 328] width 243 height 12
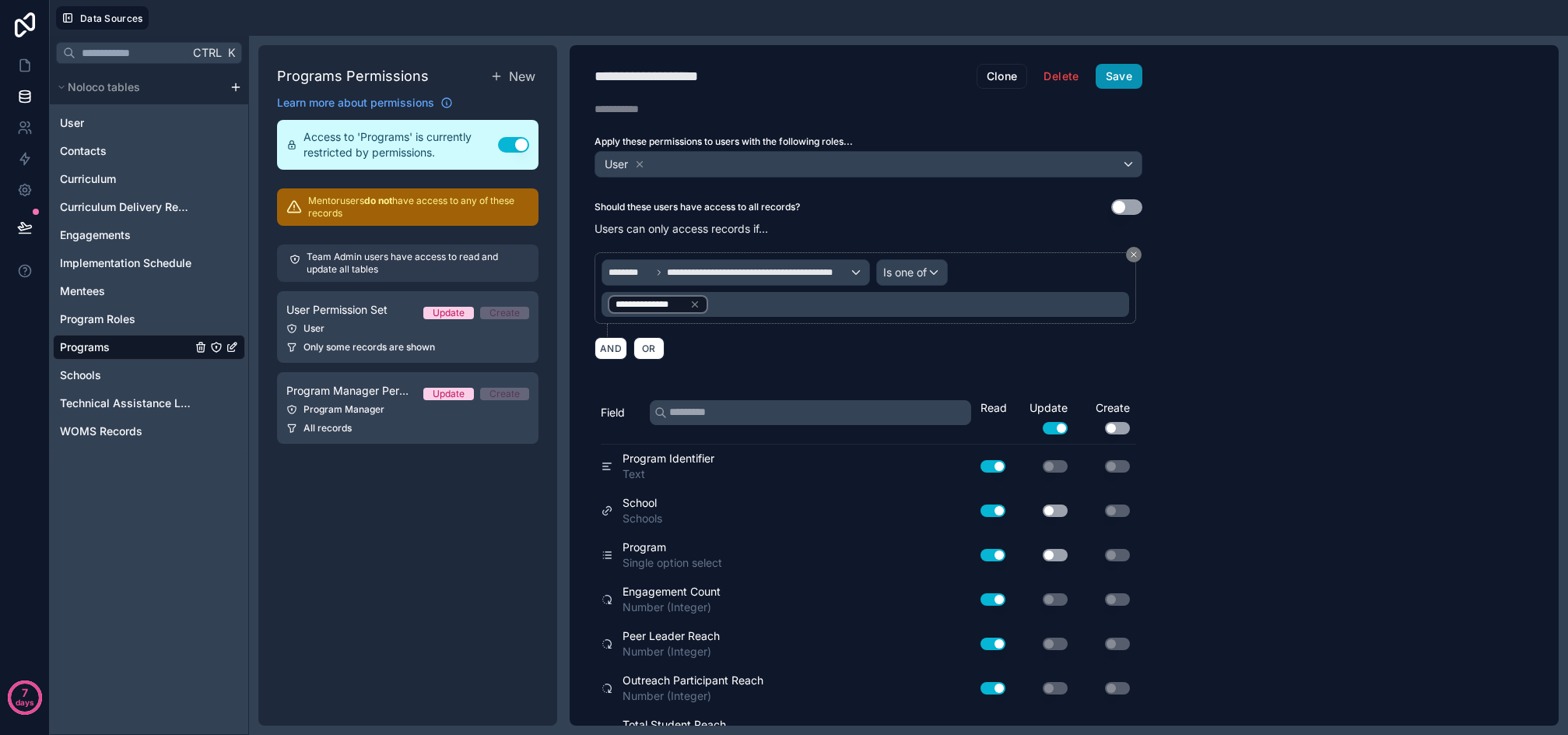
click at [1128, 72] on button "Save" at bounding box center [1119, 76] width 47 height 25
click at [102, 226] on div "Engagements" at bounding box center [149, 235] width 192 height 25
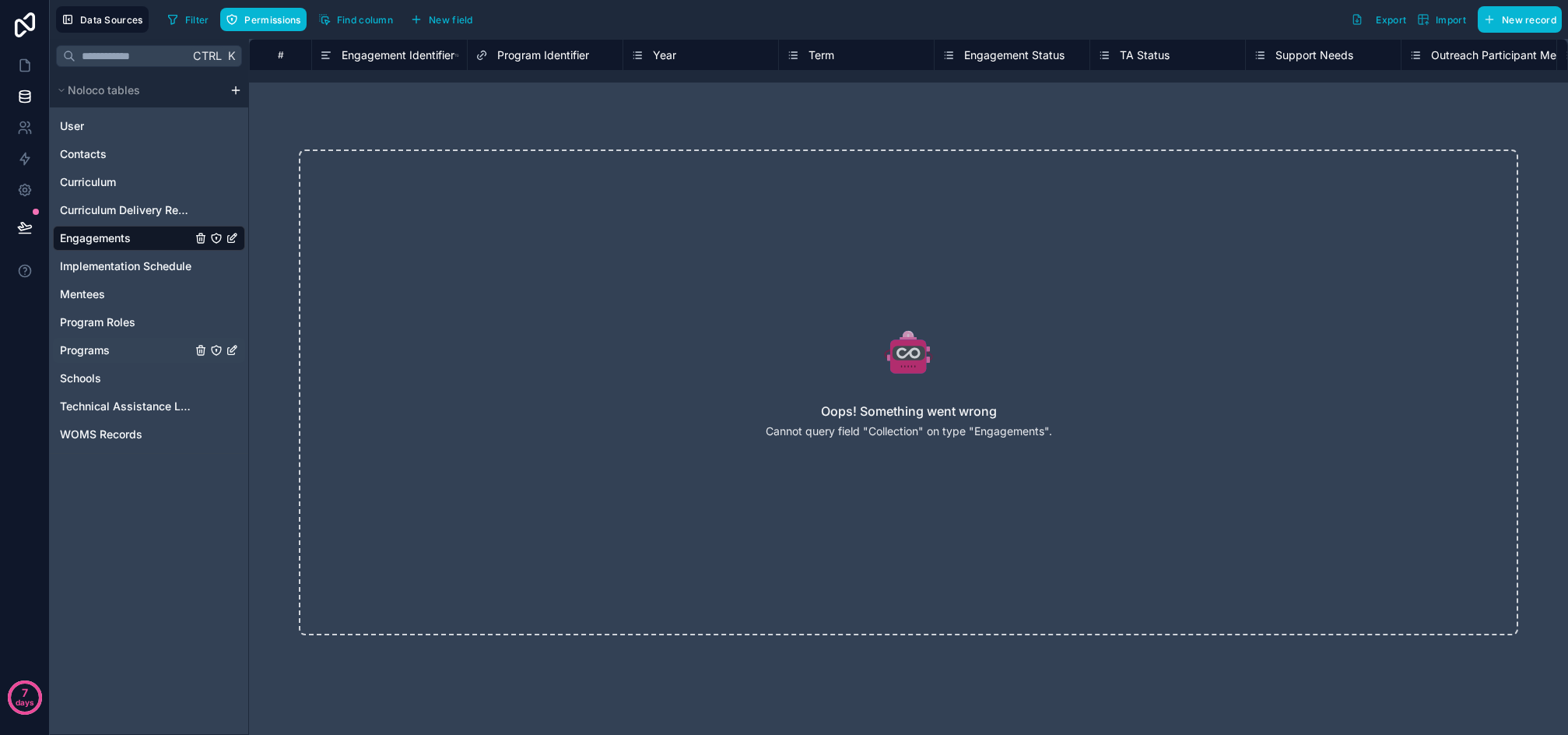
click at [108, 345] on span "Programs" at bounding box center [85, 350] width 50 height 16
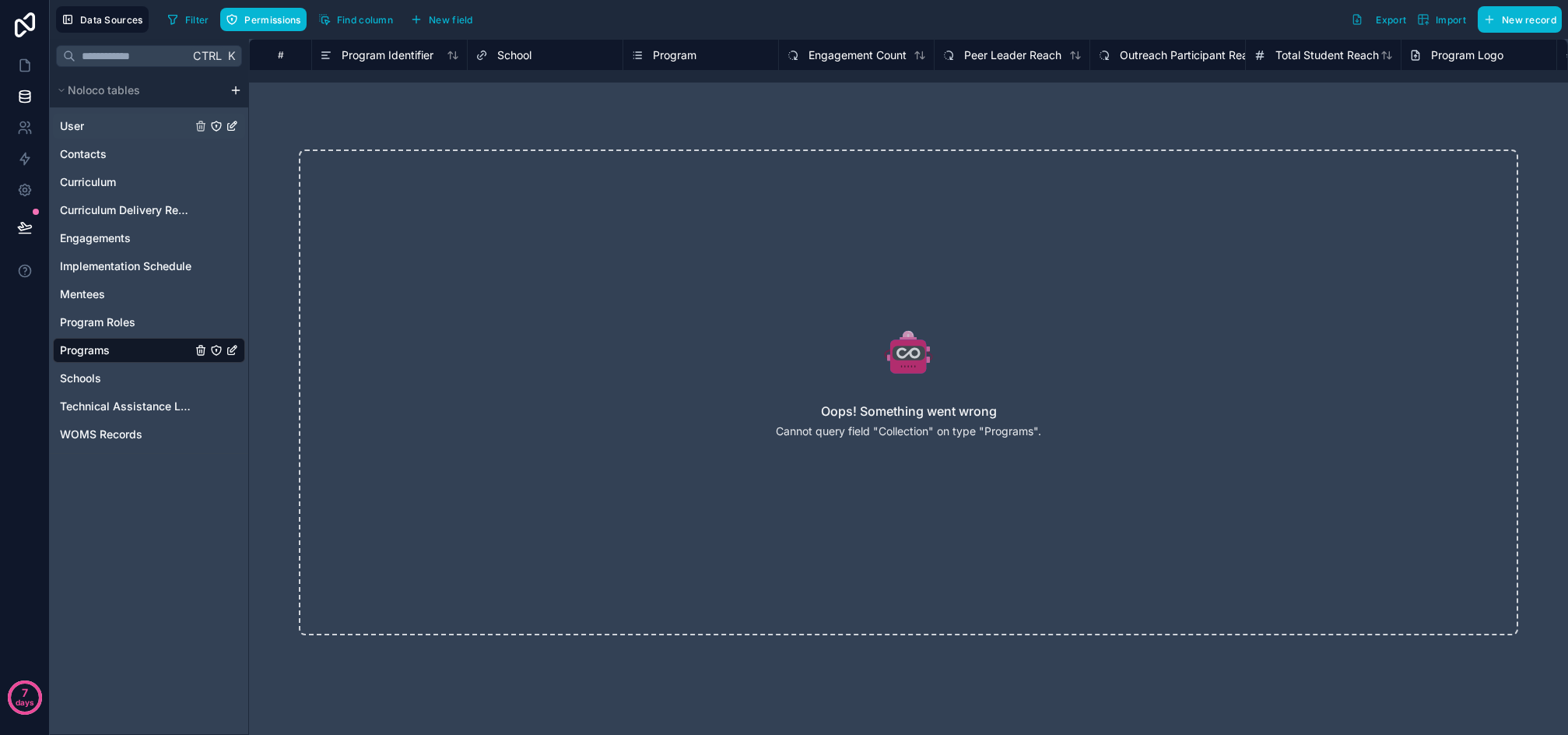
click at [90, 133] on div "User" at bounding box center [149, 126] width 192 height 25
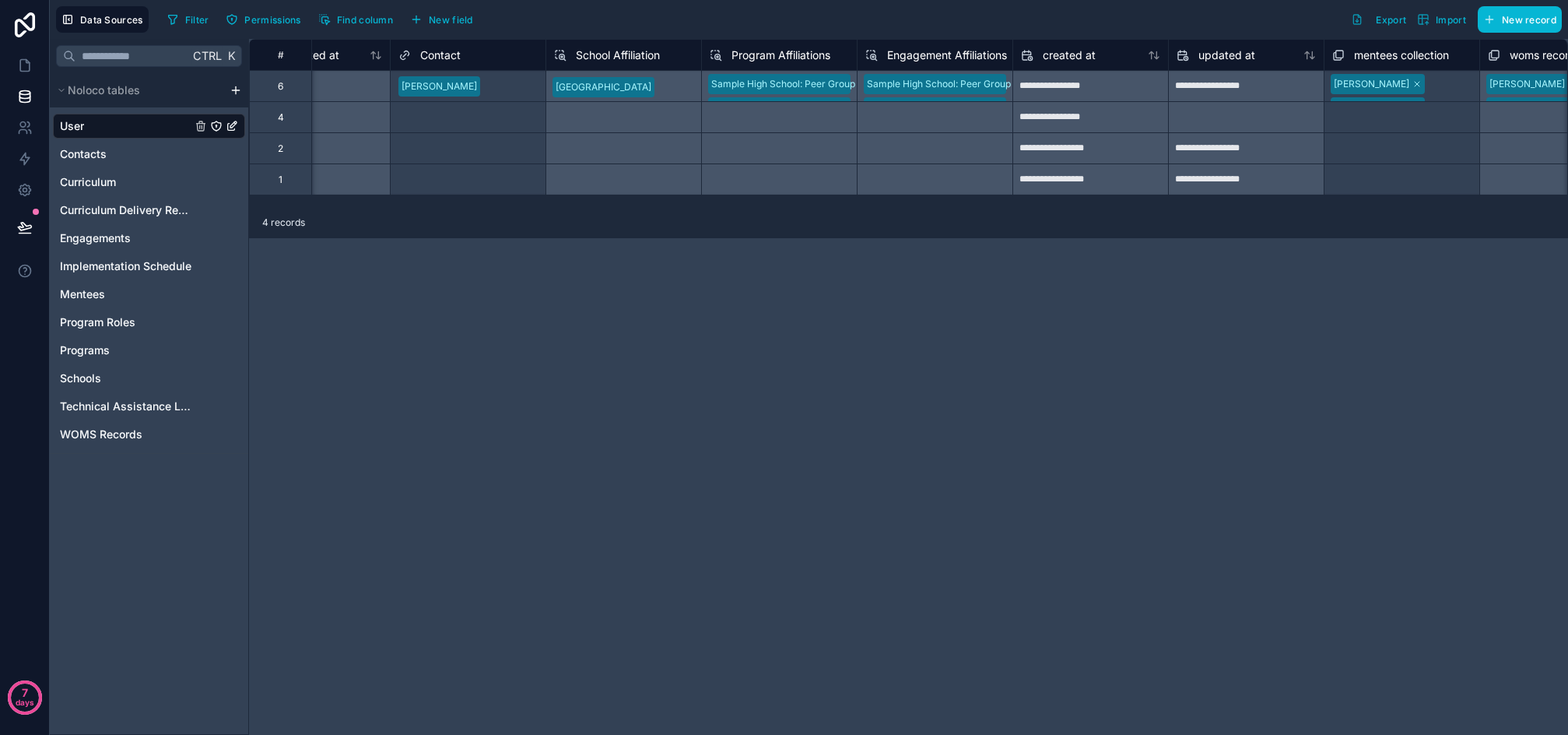
scroll to position [0, 1479]
click at [830, 54] on span "Program Affiliations" at bounding box center [780, 55] width 99 height 16
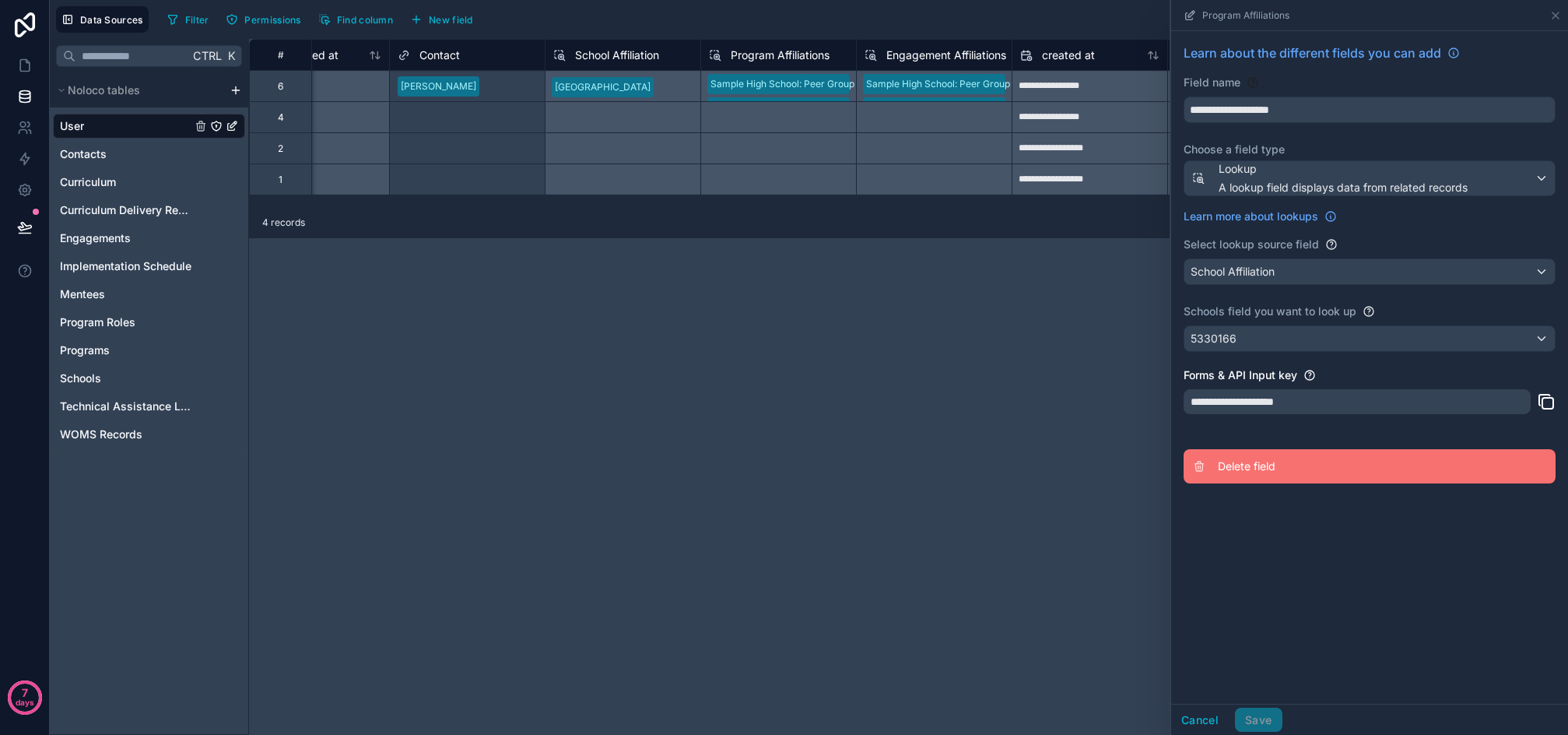
click at [1247, 463] on span "Delete field" at bounding box center [1329, 467] width 224 height 16
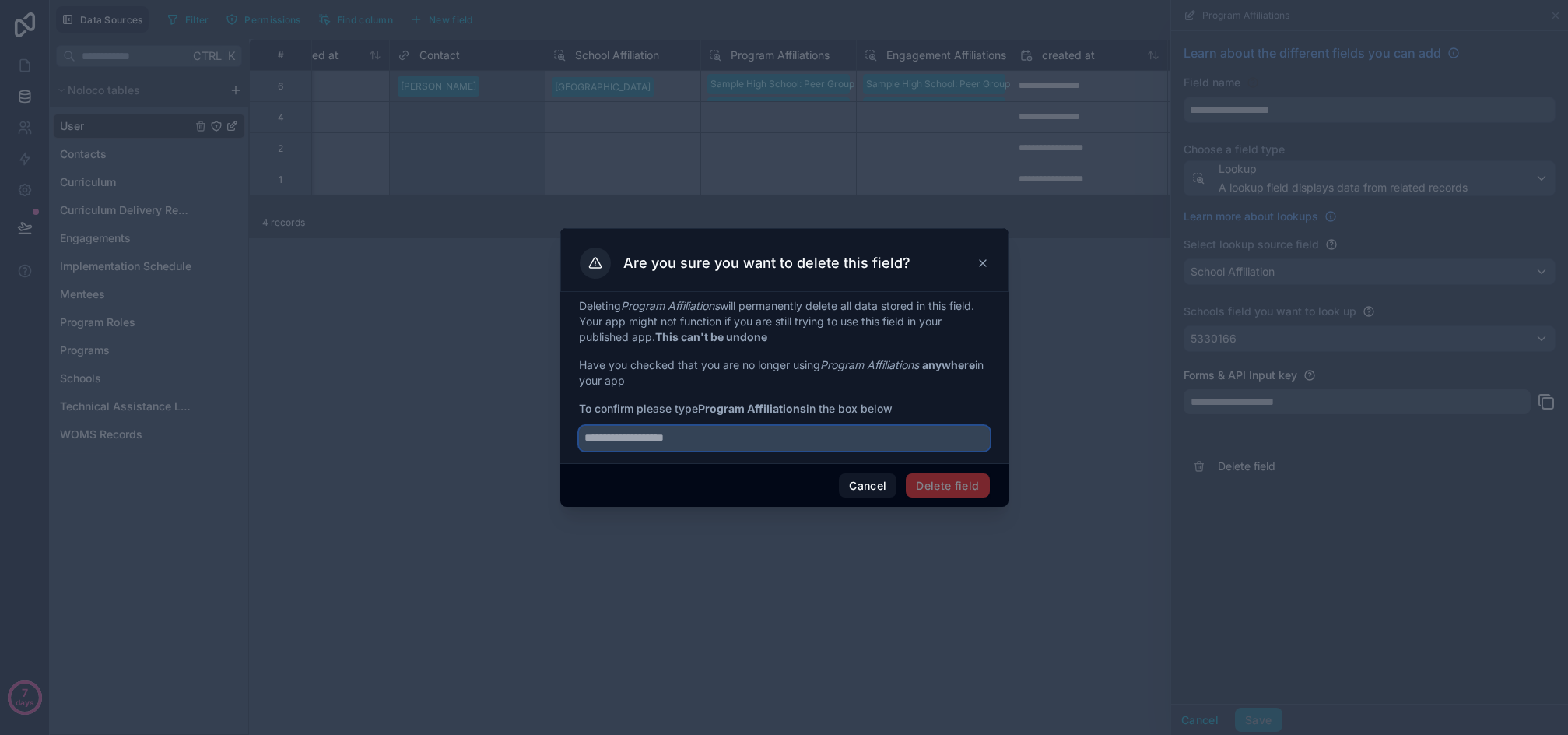
click at [740, 437] on input "text" at bounding box center [784, 439] width 411 height 25
type input "**********"
click at [953, 483] on button "Delete field" at bounding box center [947, 486] width 83 height 25
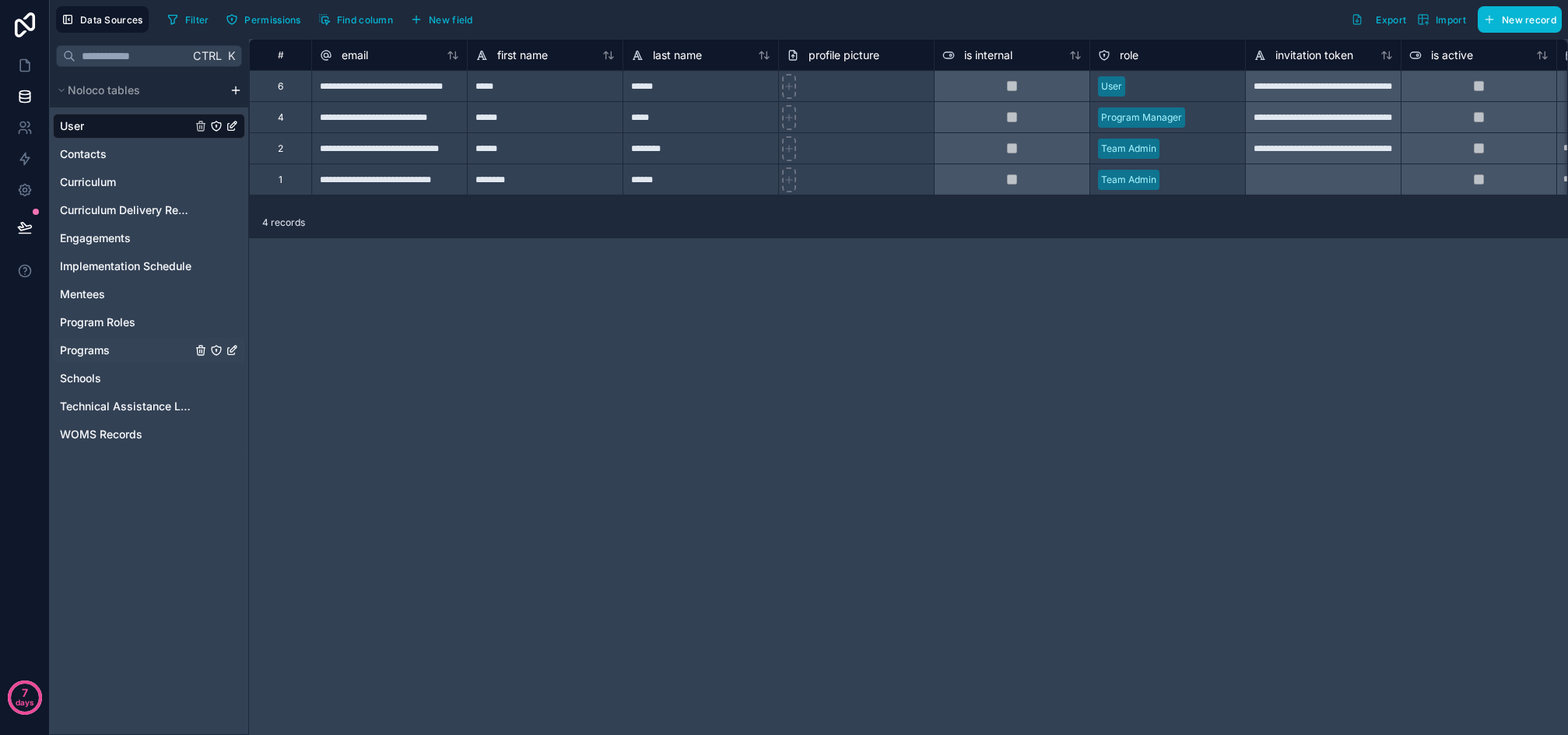
click at [98, 346] on span "Programs" at bounding box center [85, 350] width 50 height 16
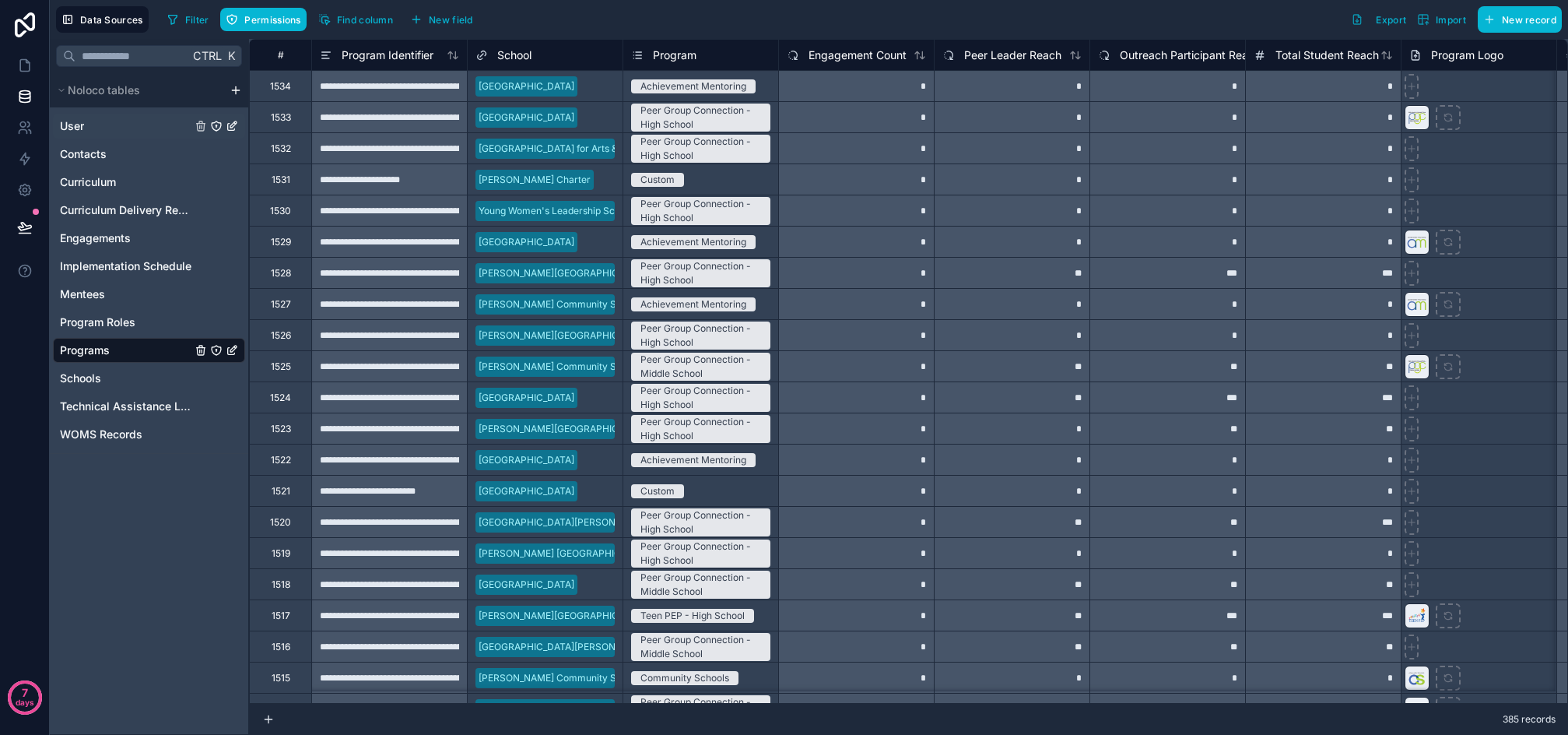
click at [91, 131] on div "User" at bounding box center [149, 126] width 192 height 25
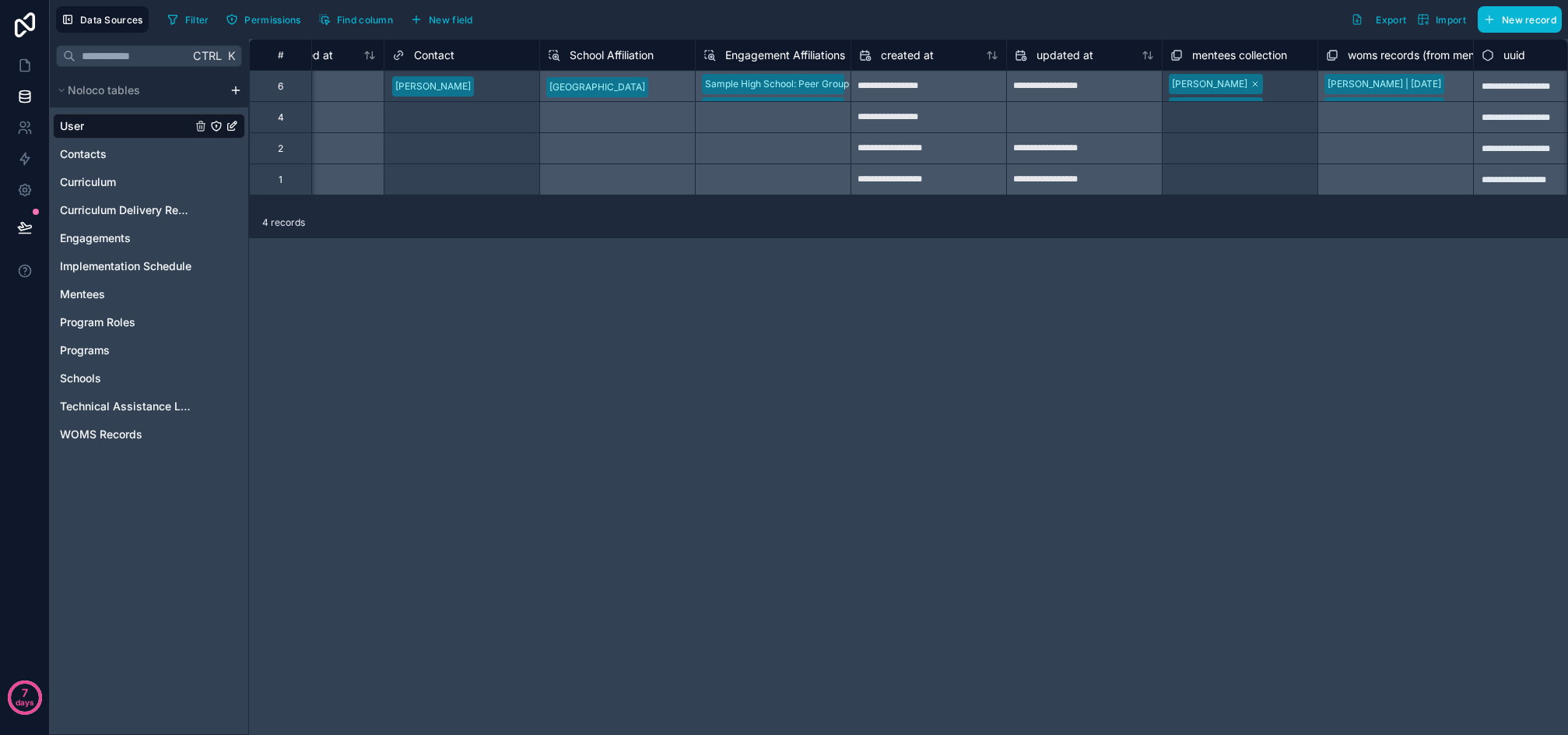
scroll to position [0, 1500]
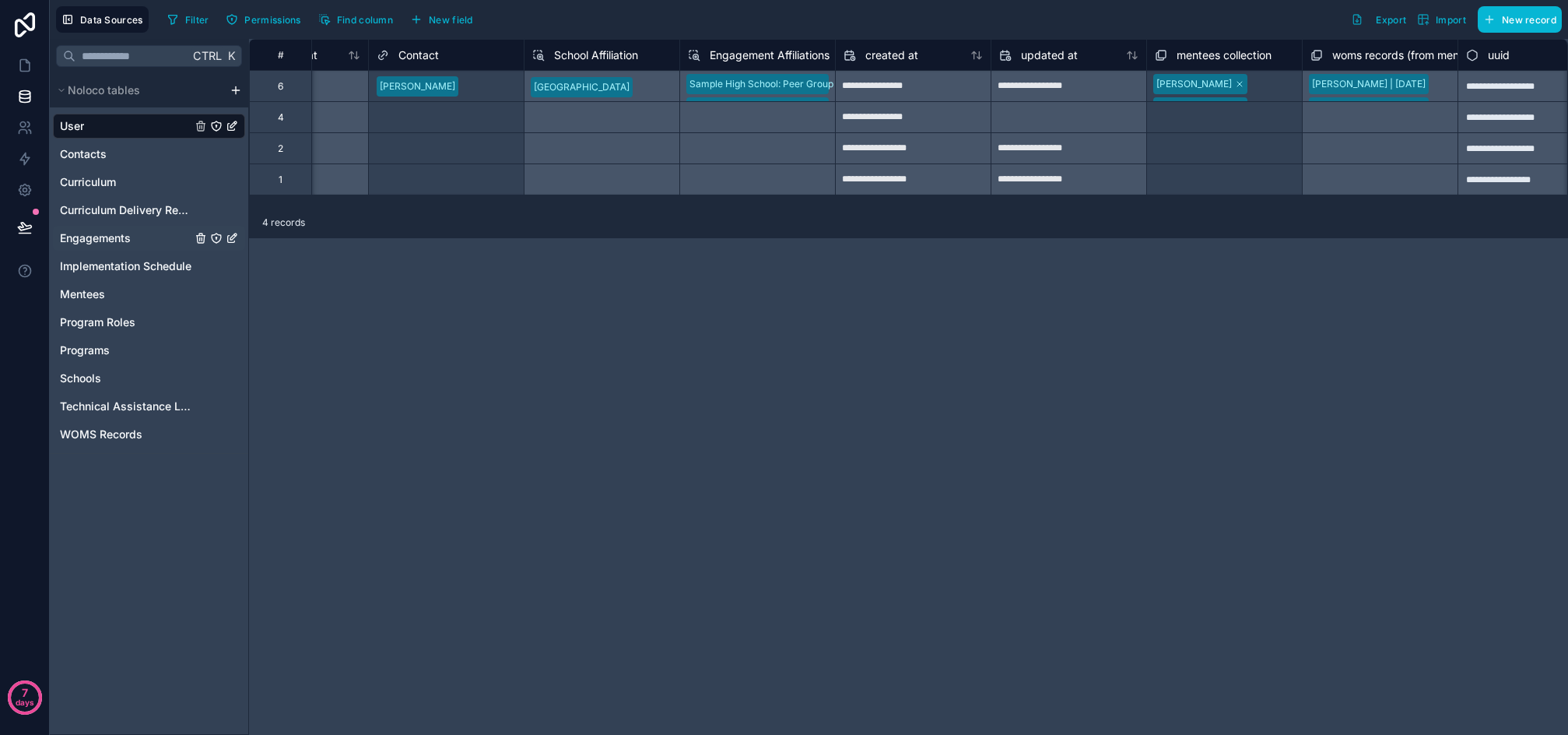
click at [94, 238] on span "Engagements" at bounding box center [95, 238] width 71 height 16
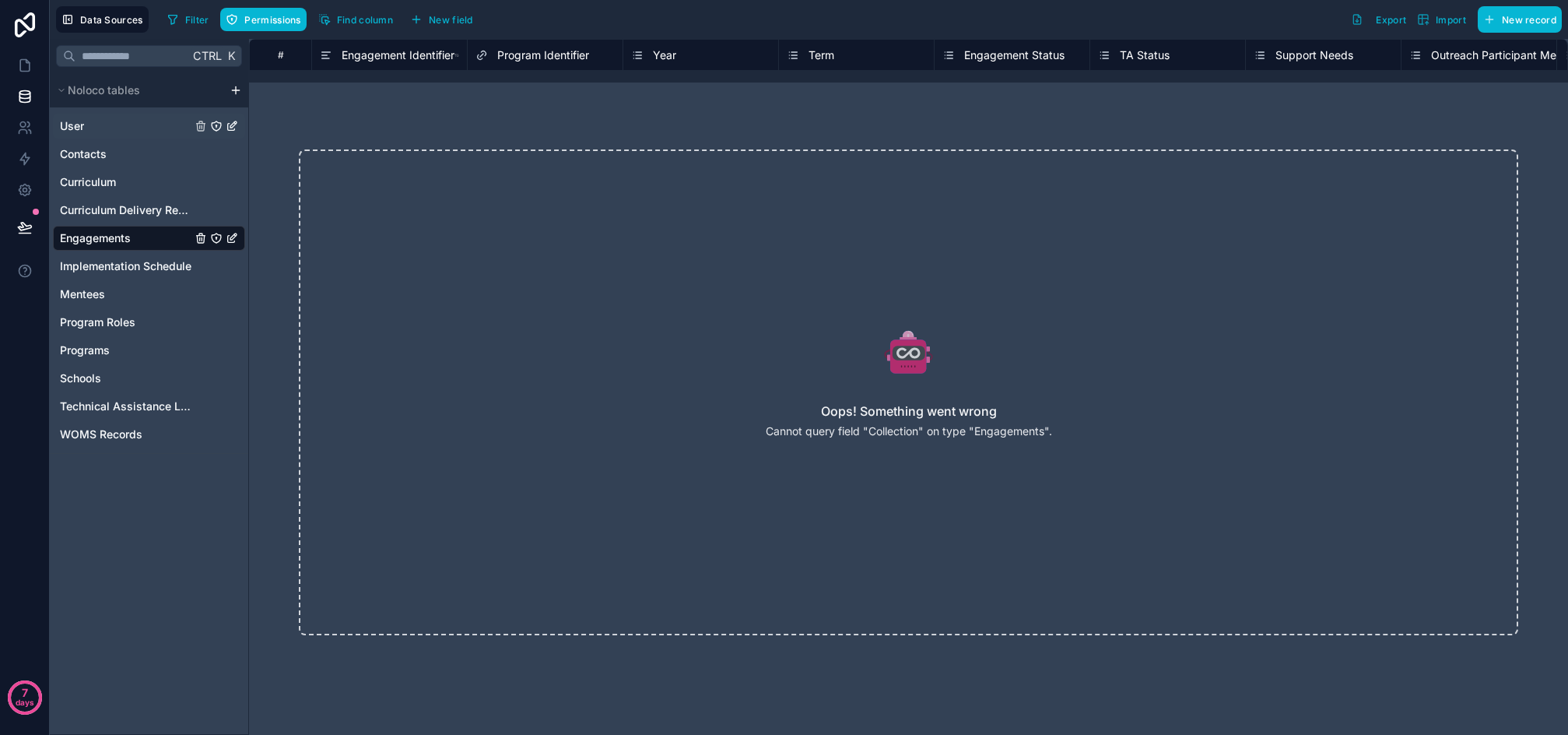
click at [97, 131] on div "User" at bounding box center [149, 126] width 192 height 25
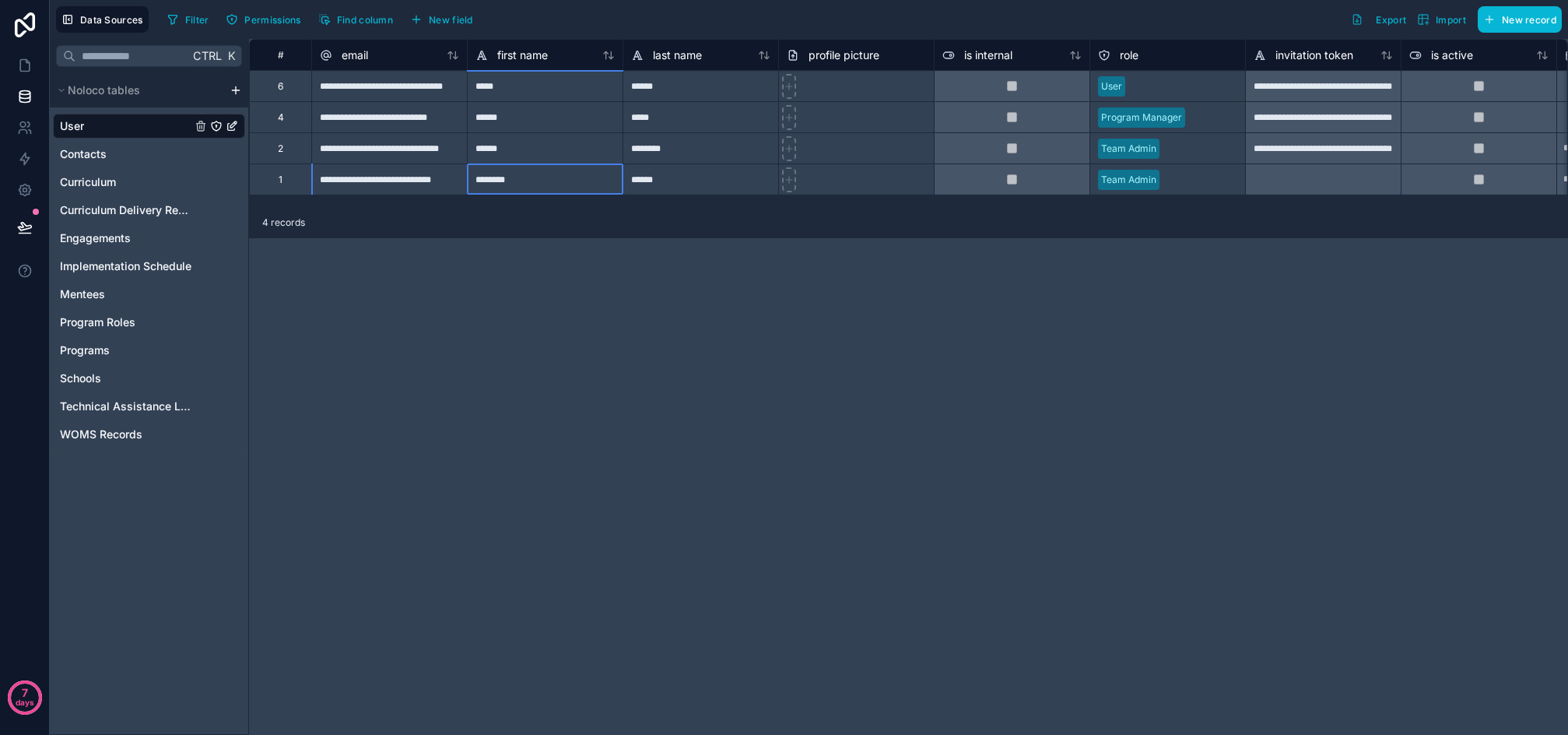
click at [586, 194] on div "********" at bounding box center [545, 179] width 156 height 31
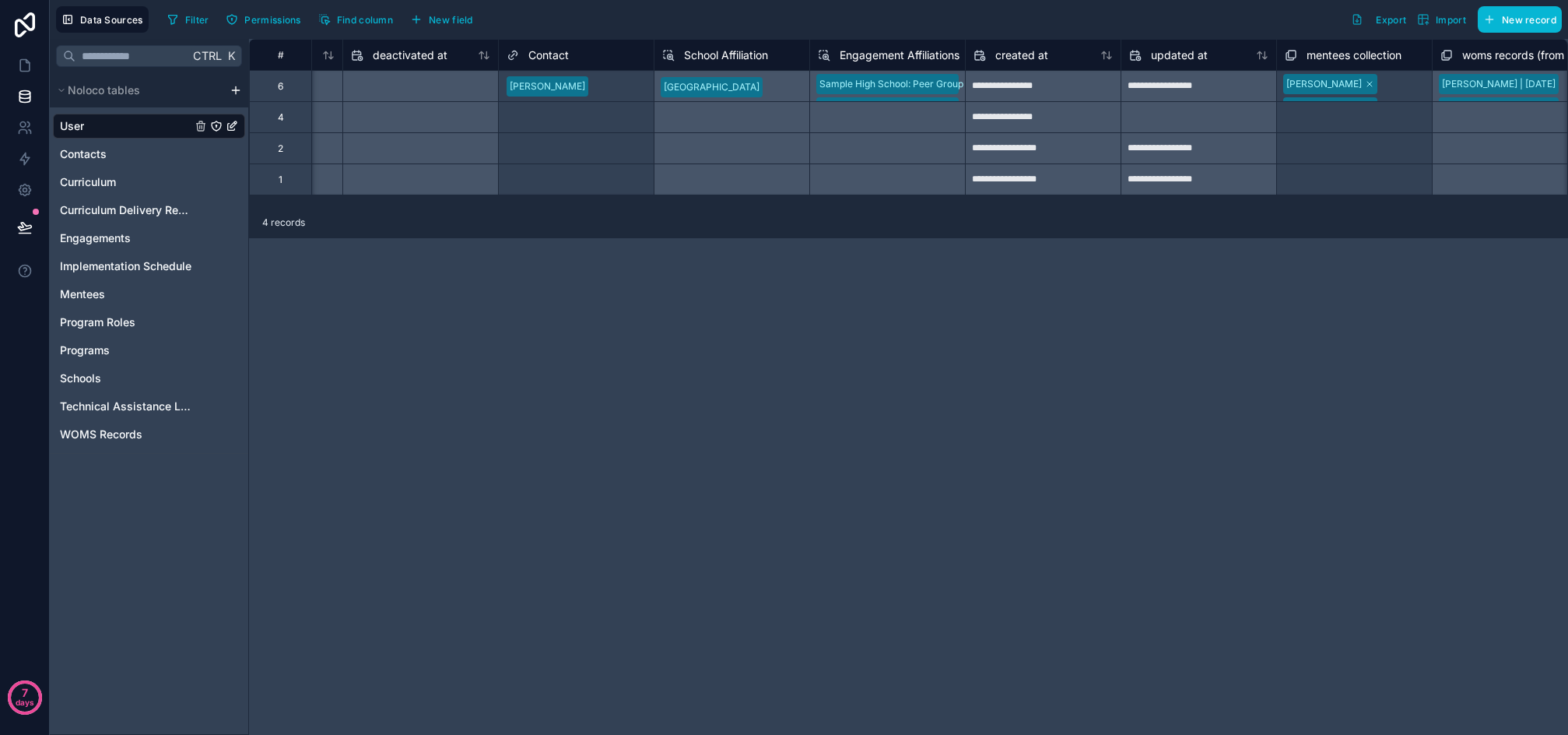
scroll to position [0, 1427]
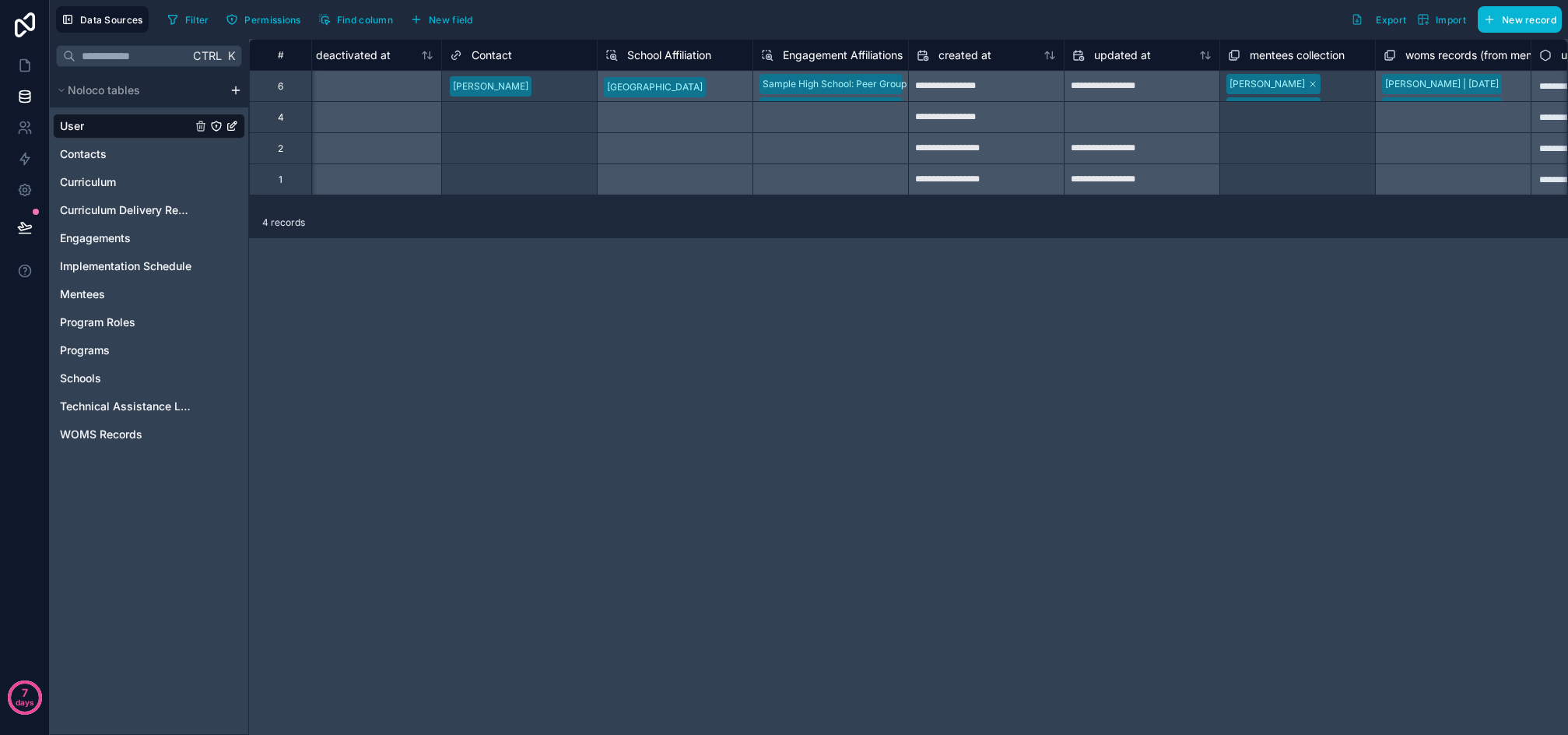
click at [822, 48] on span "Engagement Affiliations" at bounding box center [843, 55] width 120 height 16
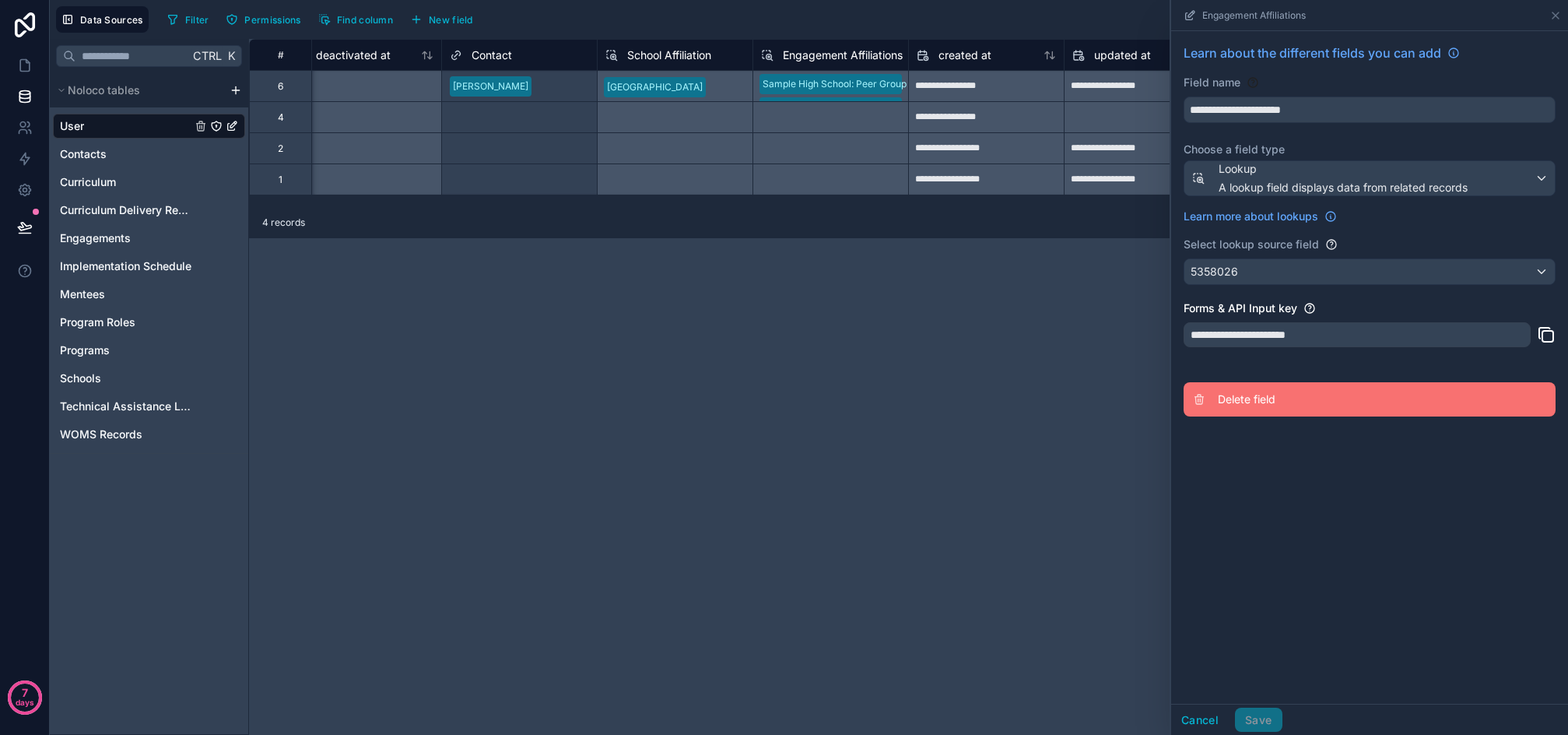
click at [1272, 403] on span "Delete field" at bounding box center [1329, 399] width 224 height 16
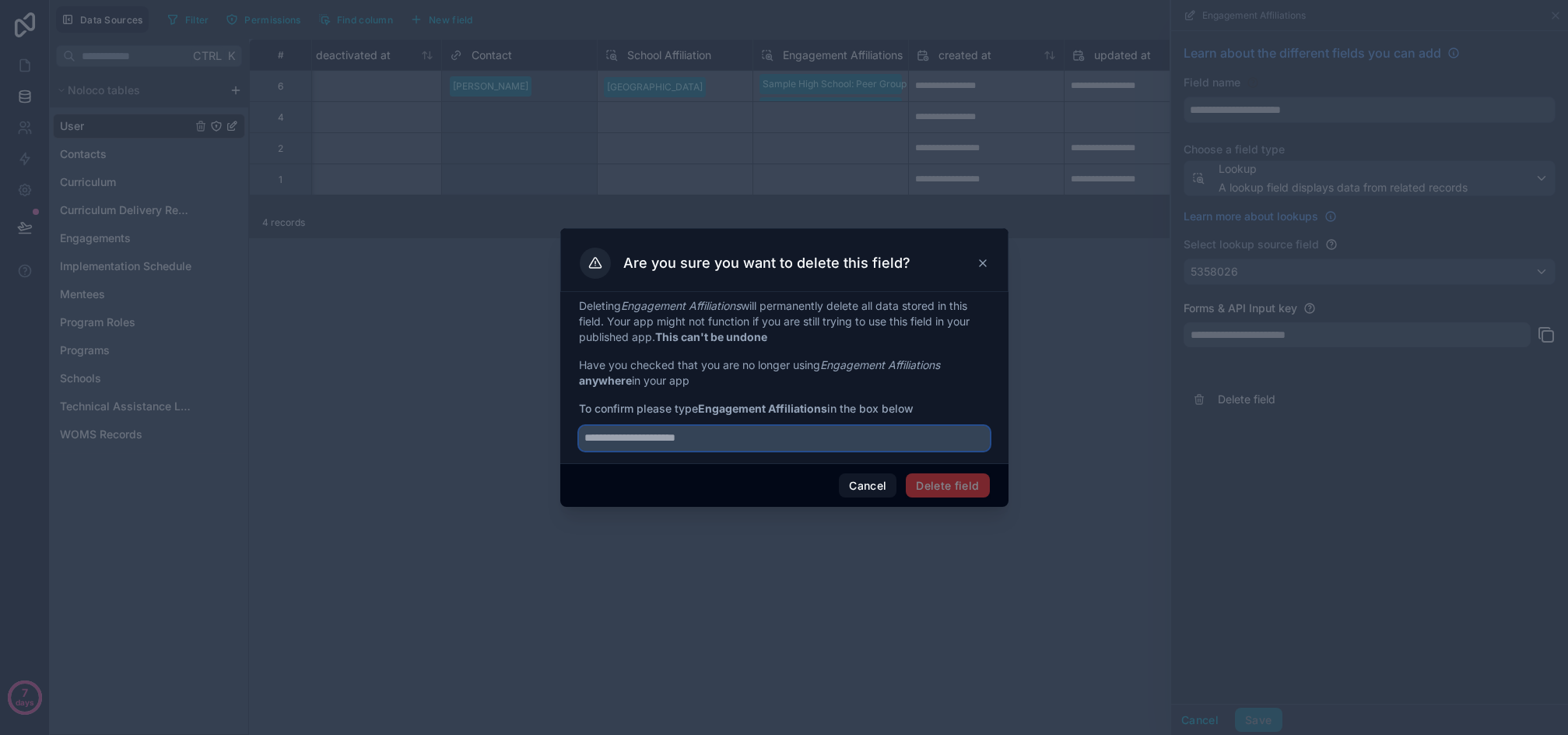
click at [724, 439] on input "text" at bounding box center [784, 439] width 411 height 25
type input "**********"
click at [948, 492] on button "Delete field" at bounding box center [947, 486] width 83 height 25
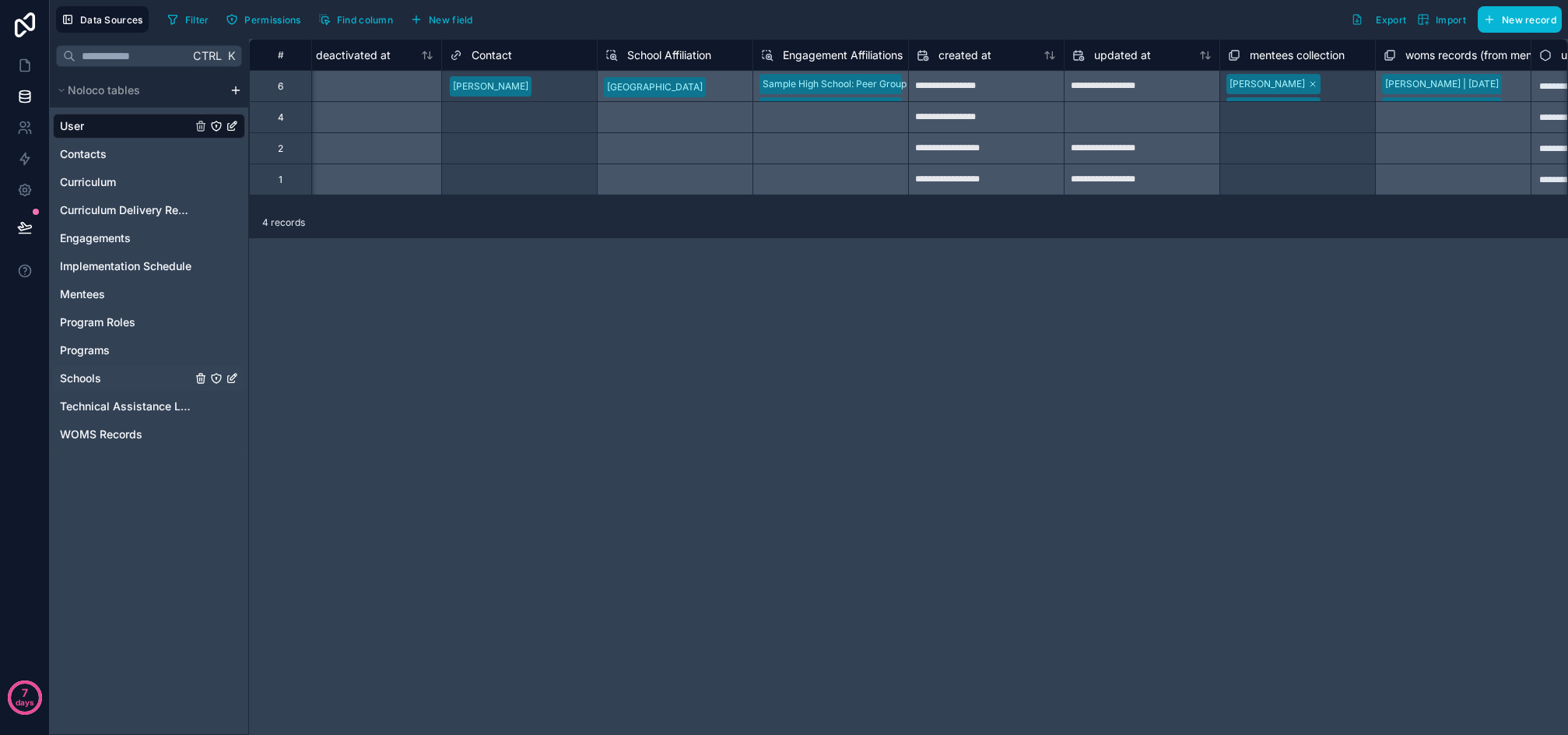
click at [90, 386] on div "Schools" at bounding box center [149, 378] width 192 height 25
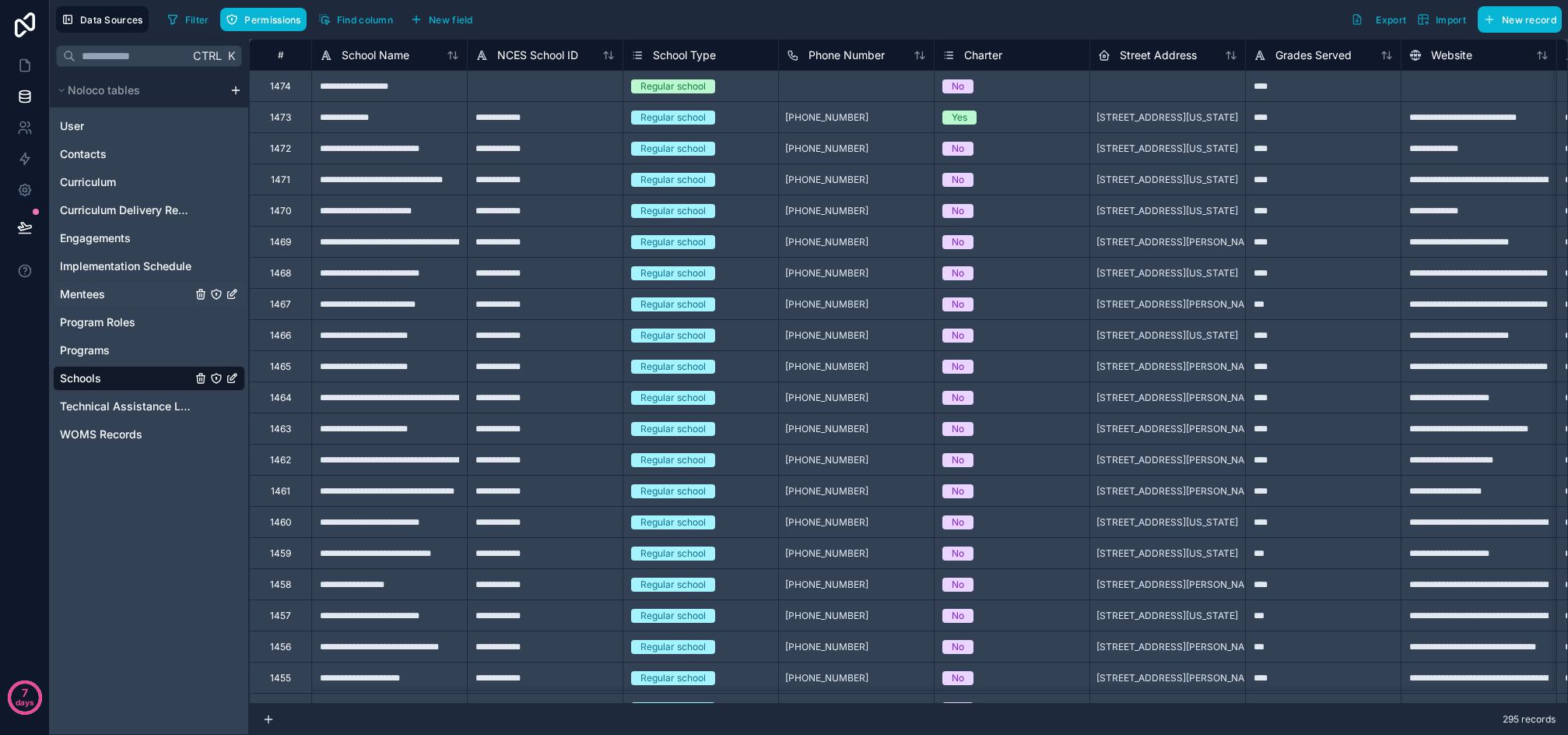
click at [108, 289] on div "Mentees" at bounding box center [149, 294] width 192 height 25
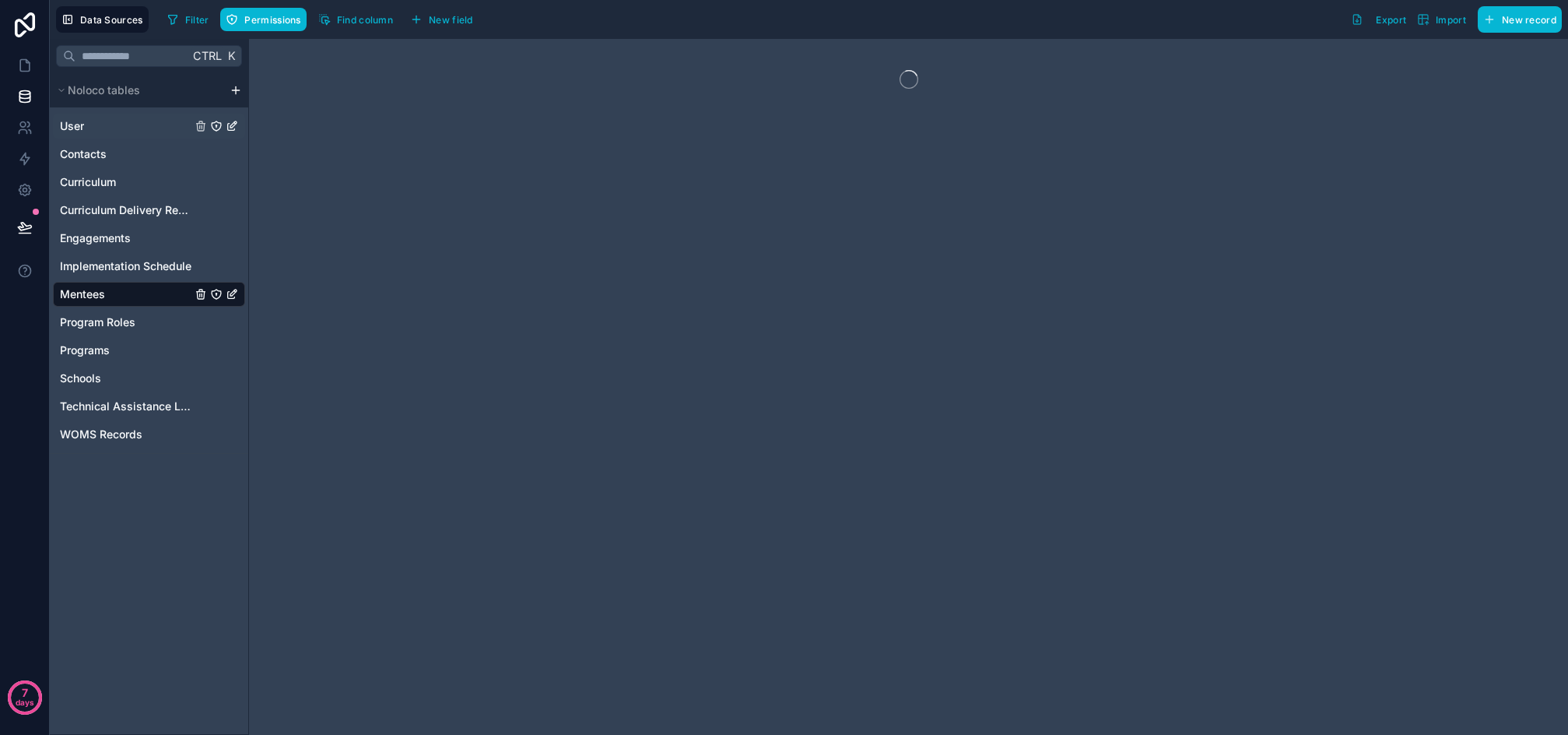
click at [86, 119] on div "User" at bounding box center [149, 126] width 192 height 25
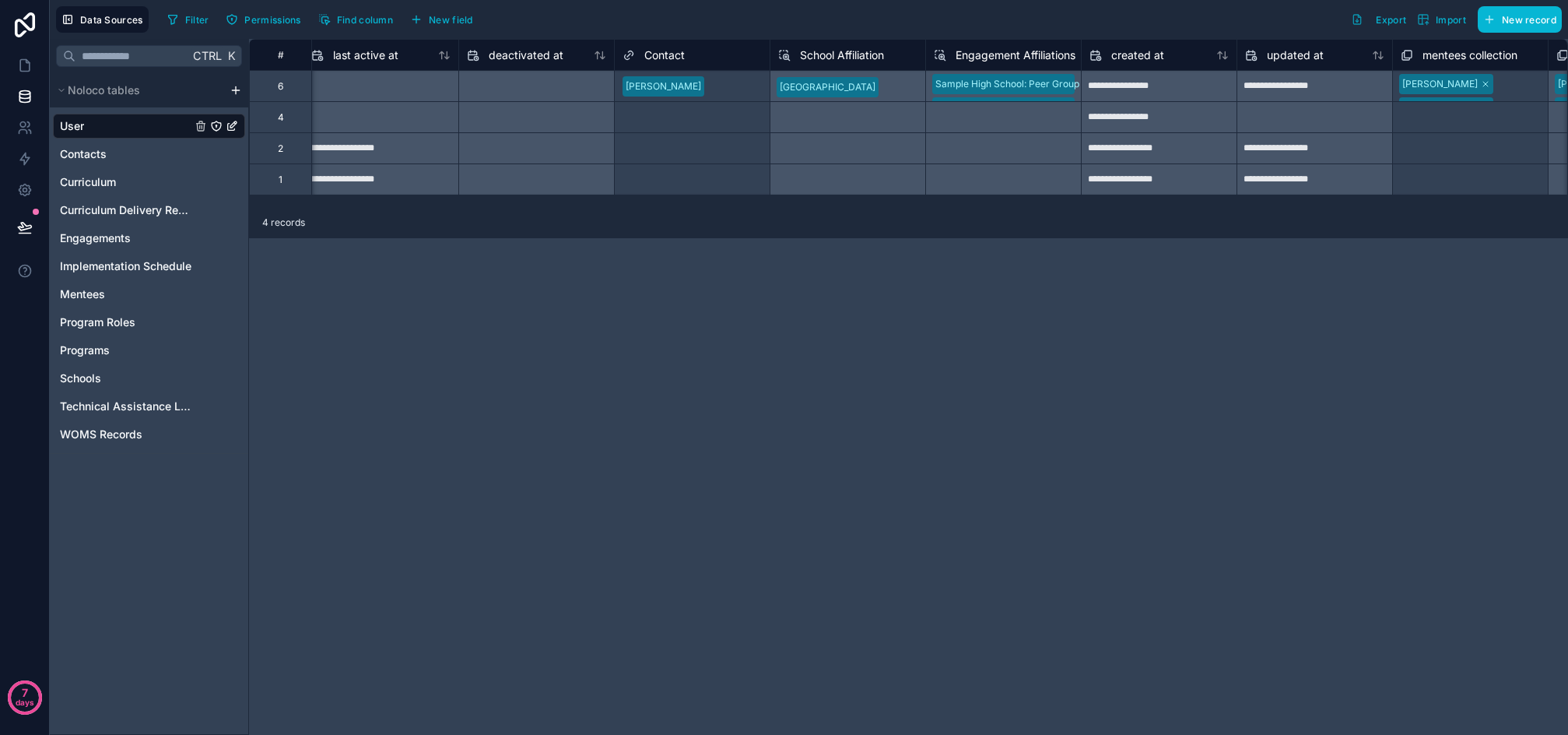
scroll to position [0, 1255]
click at [105, 234] on span "Engagements" at bounding box center [95, 238] width 71 height 16
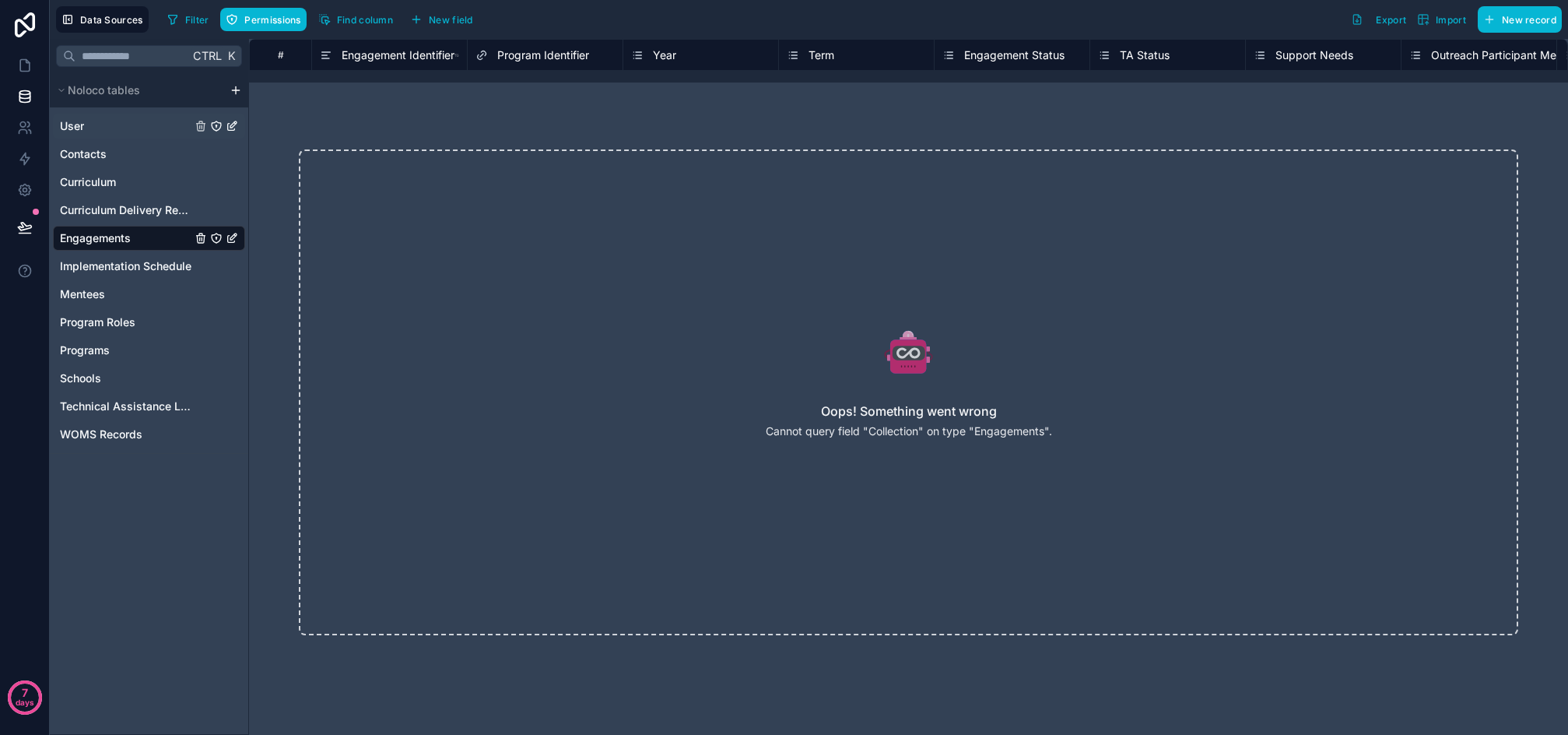
click at [73, 122] on span "User" at bounding box center [72, 126] width 24 height 16
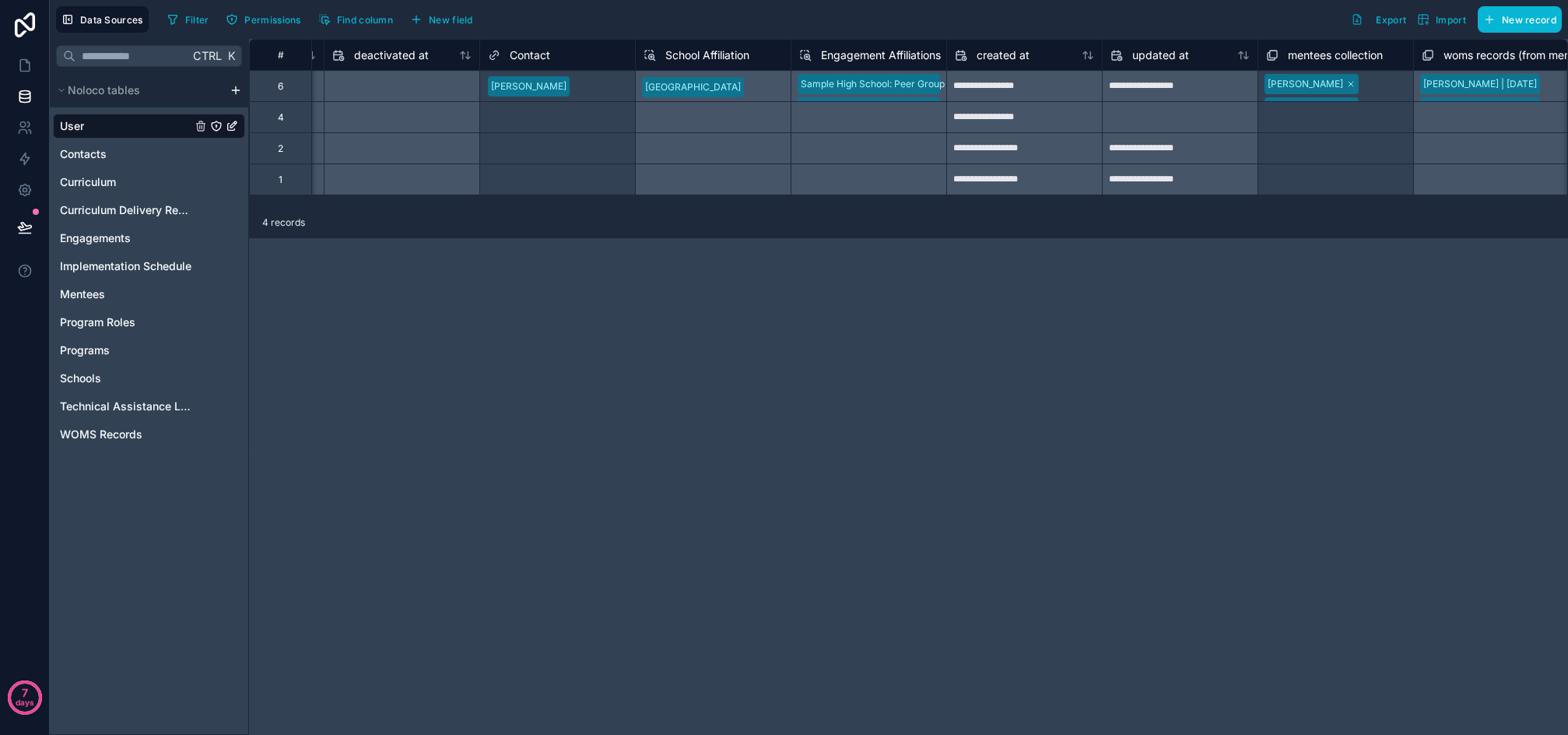
scroll to position [0, 1397]
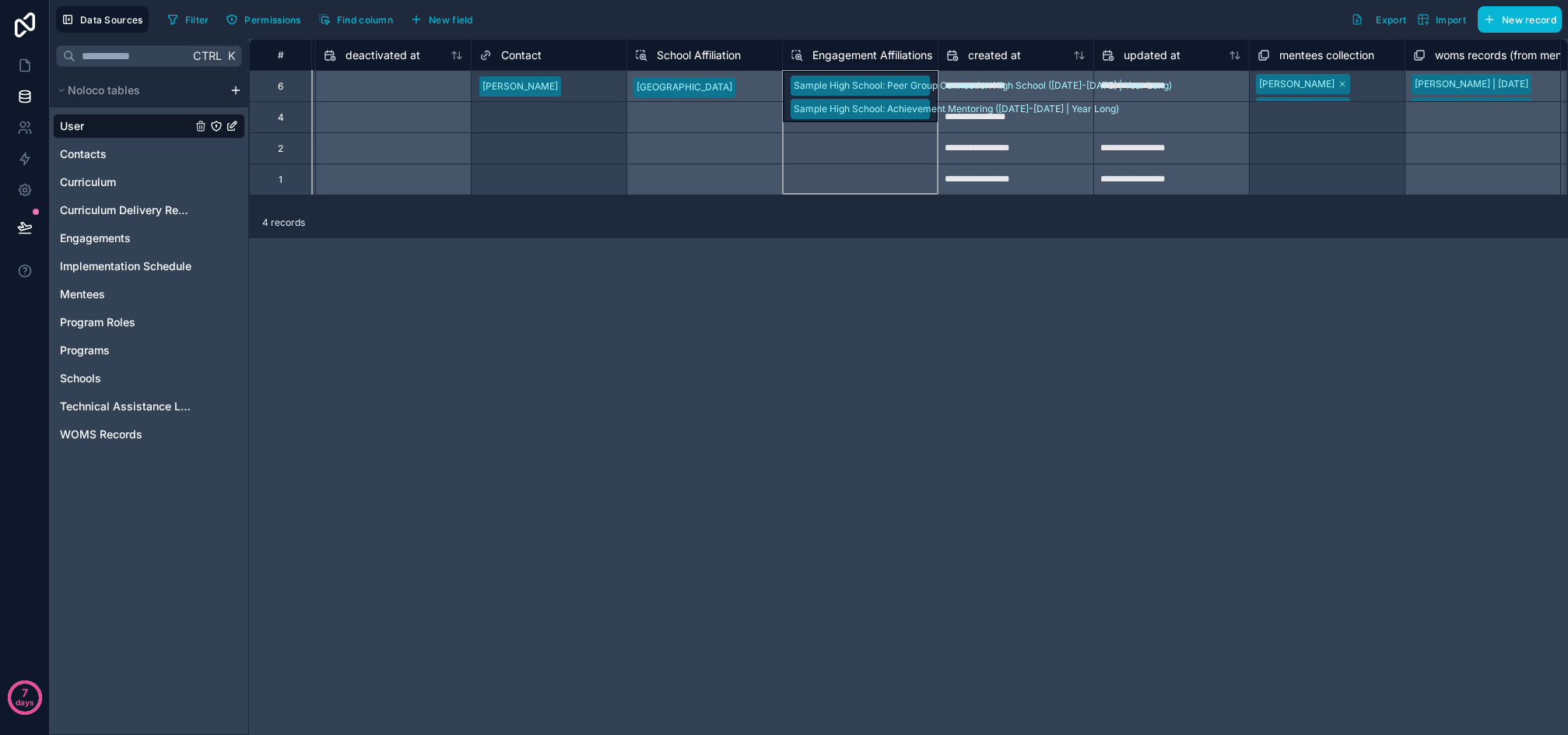
click at [871, 53] on span "Engagement Affiliations" at bounding box center [873, 55] width 120 height 16
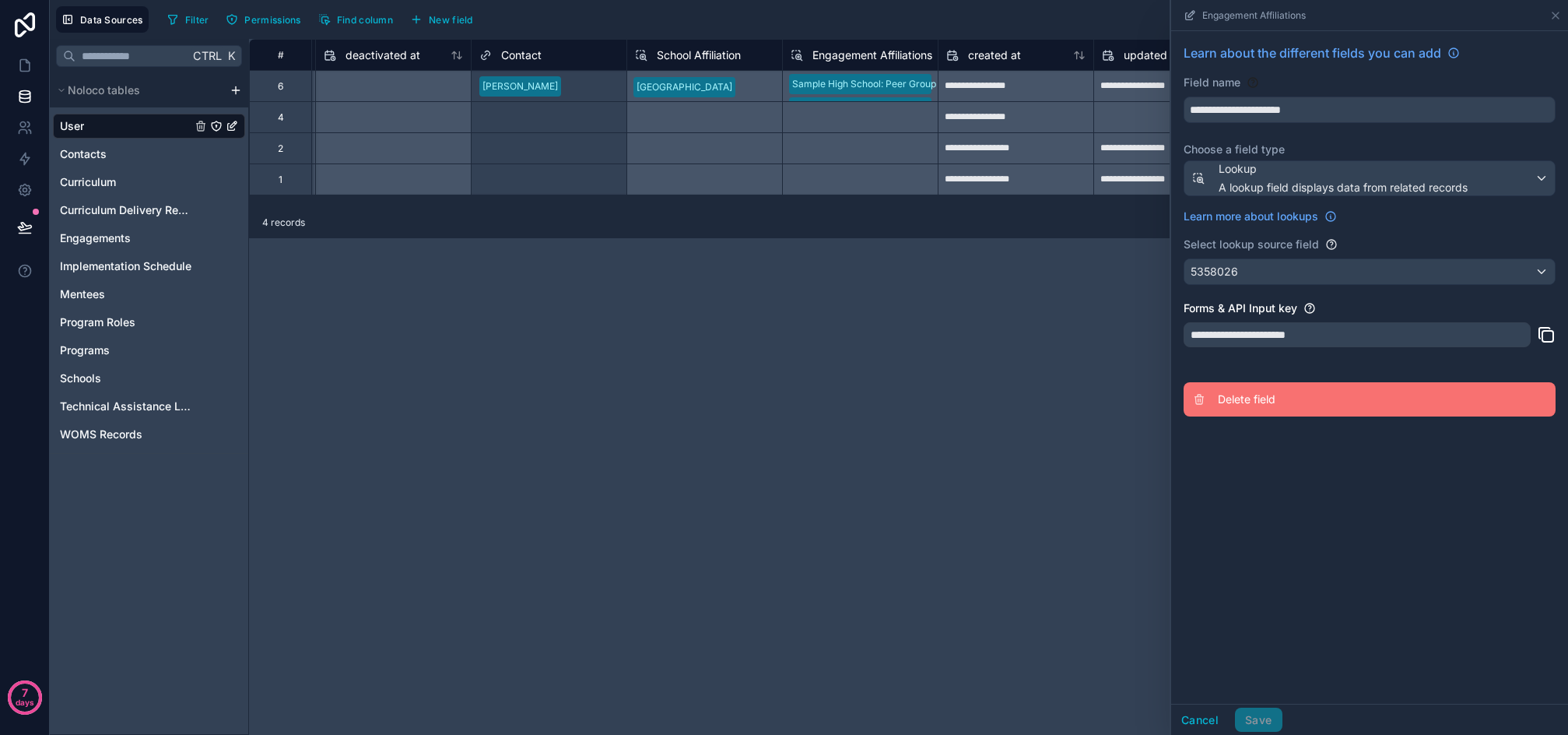
click at [1254, 402] on span "Delete field" at bounding box center [1329, 399] width 224 height 16
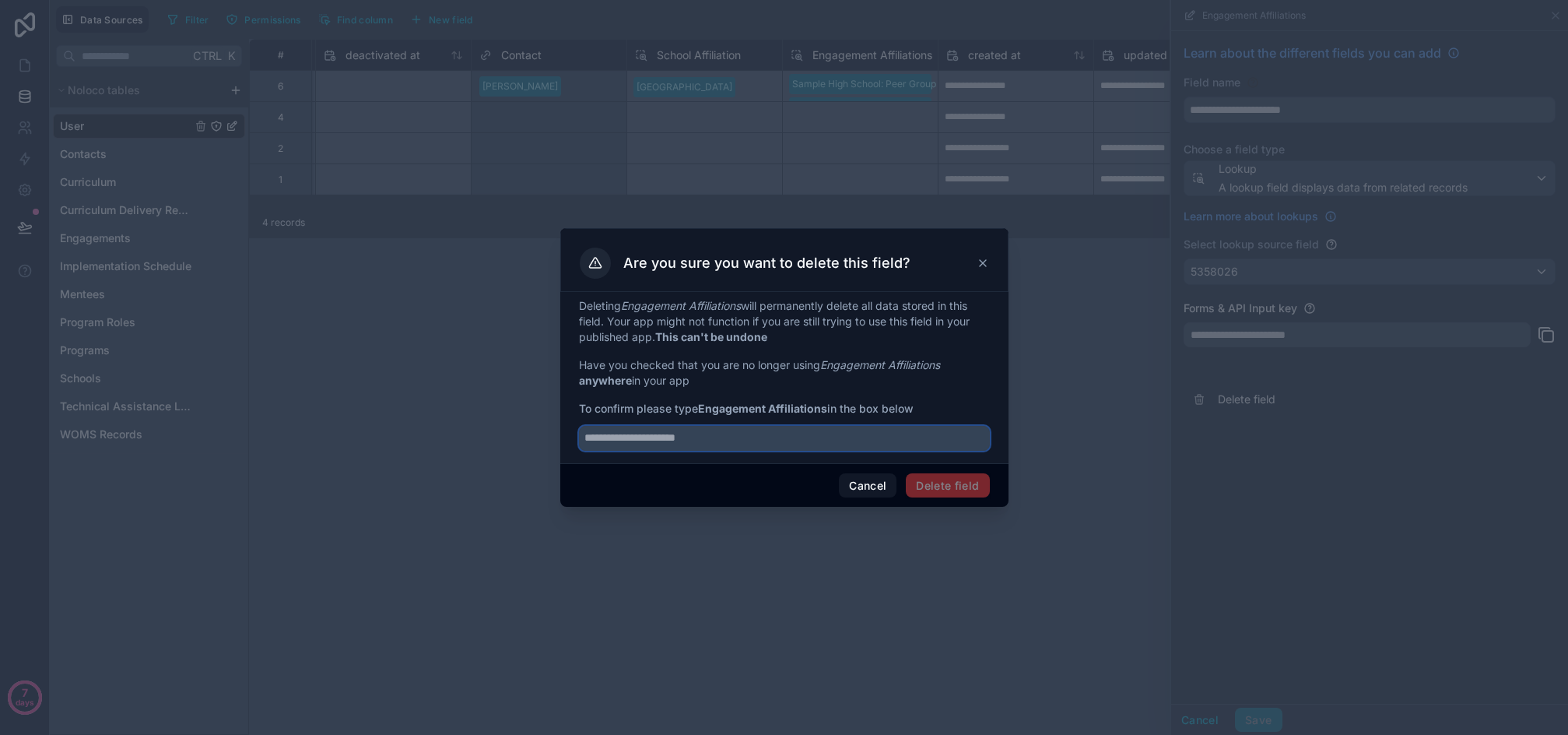
click at [705, 438] on input "text" at bounding box center [784, 439] width 411 height 25
type input "**********"
click at [931, 480] on button "Delete field" at bounding box center [947, 486] width 83 height 25
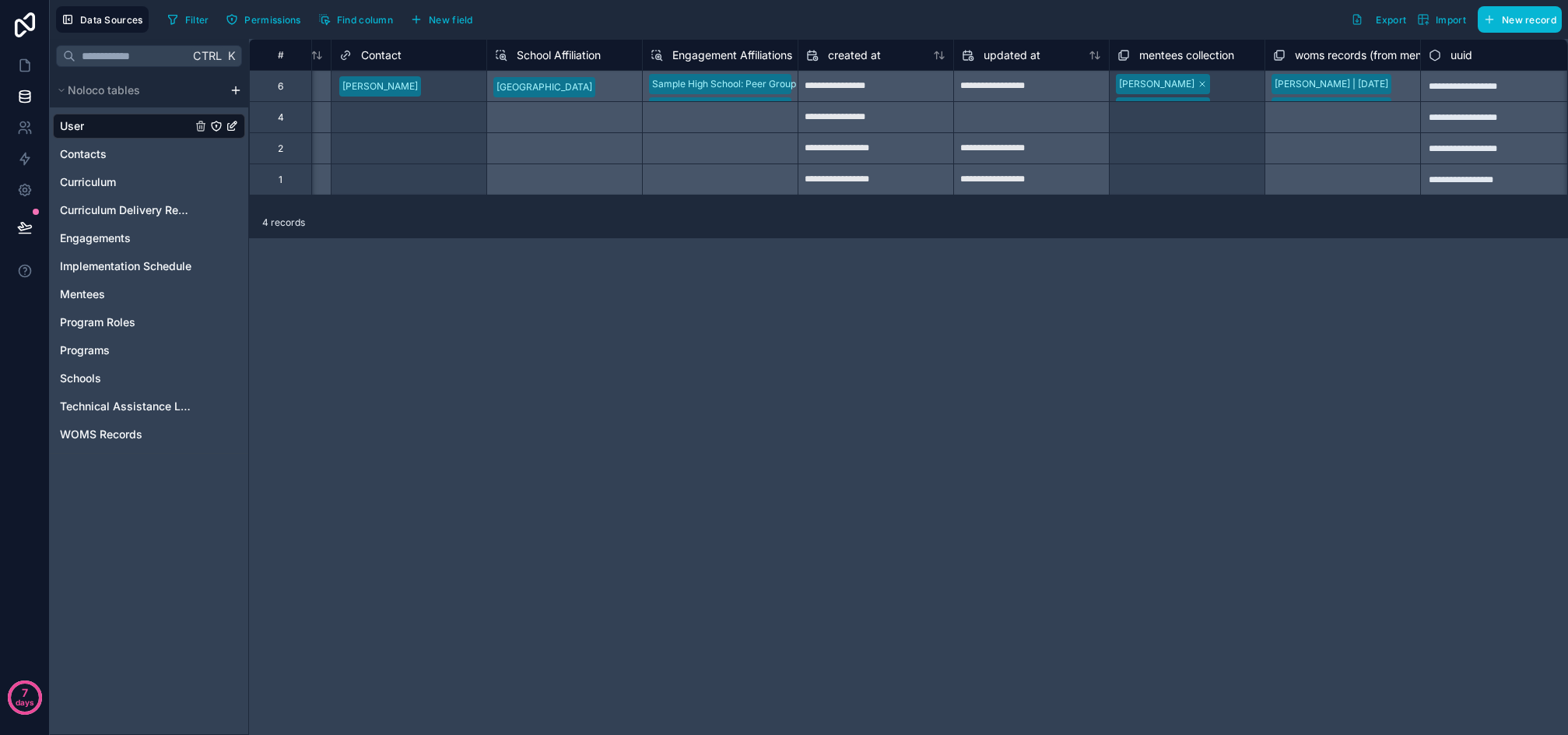
scroll to position [0, 1546]
click at [718, 58] on span "Engagement Affiliations" at bounding box center [724, 55] width 120 height 16
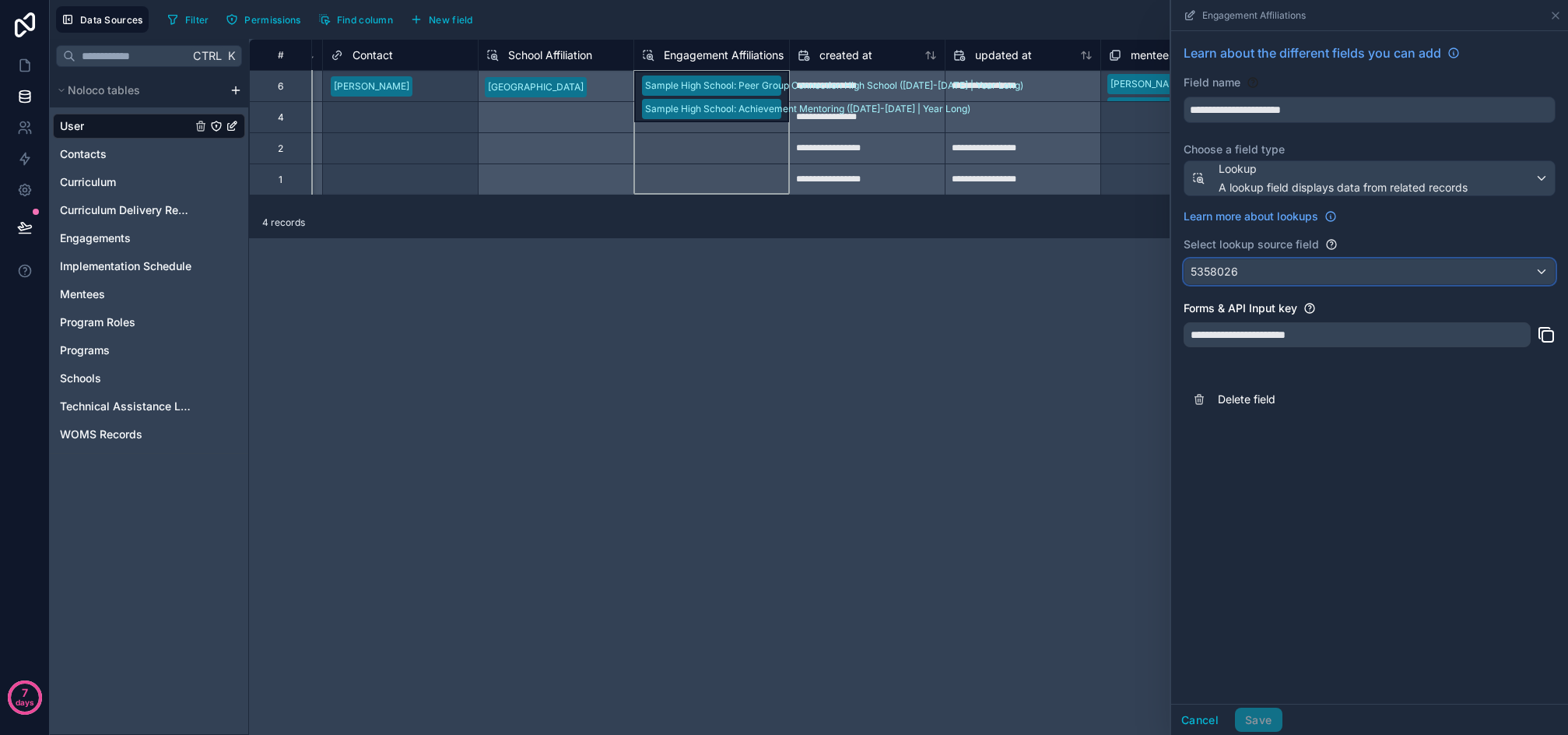
click at [1240, 261] on div "5358026" at bounding box center [1370, 272] width 371 height 25
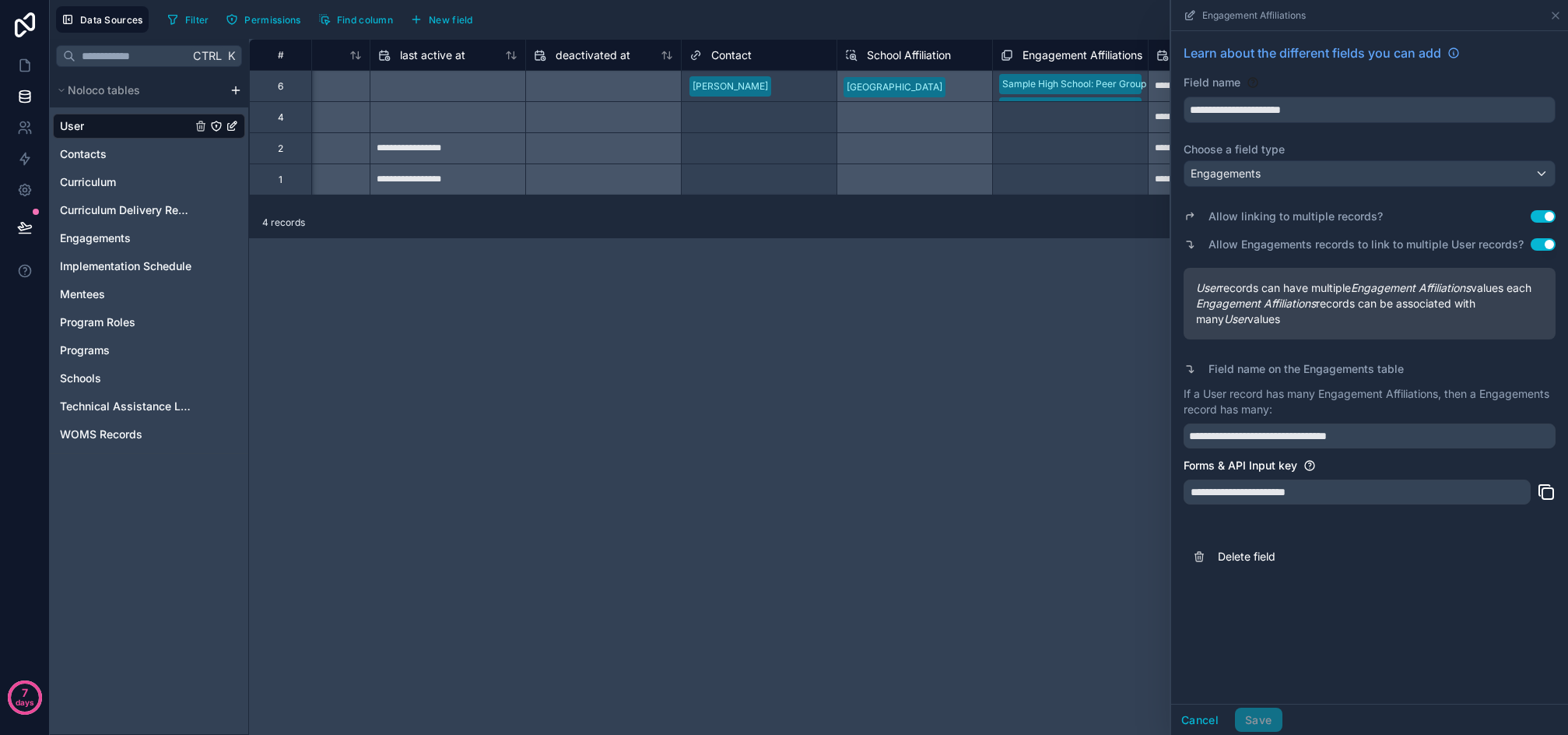
scroll to position [0, 1318]
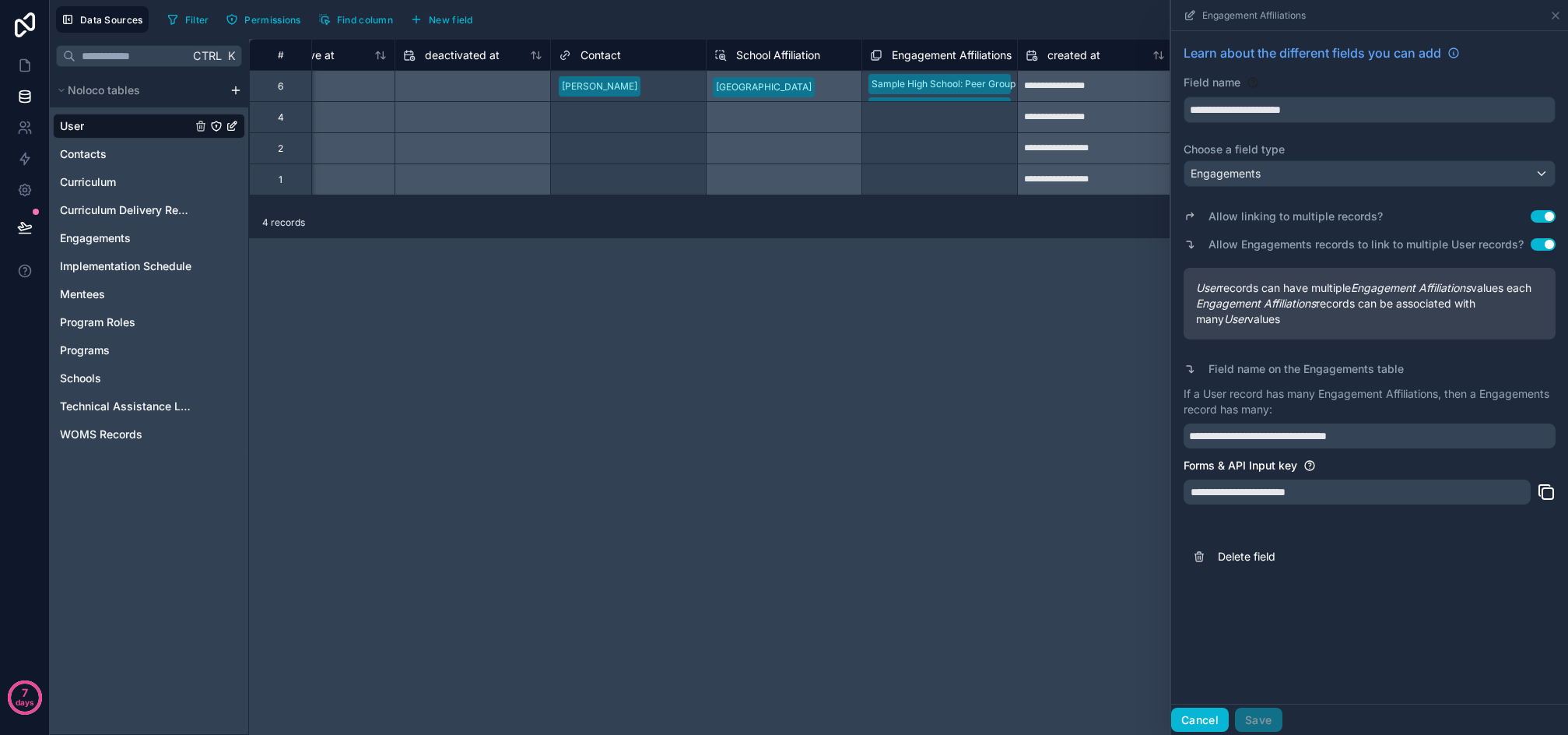
click at [1214, 725] on button "Cancel" at bounding box center [1201, 720] width 58 height 25
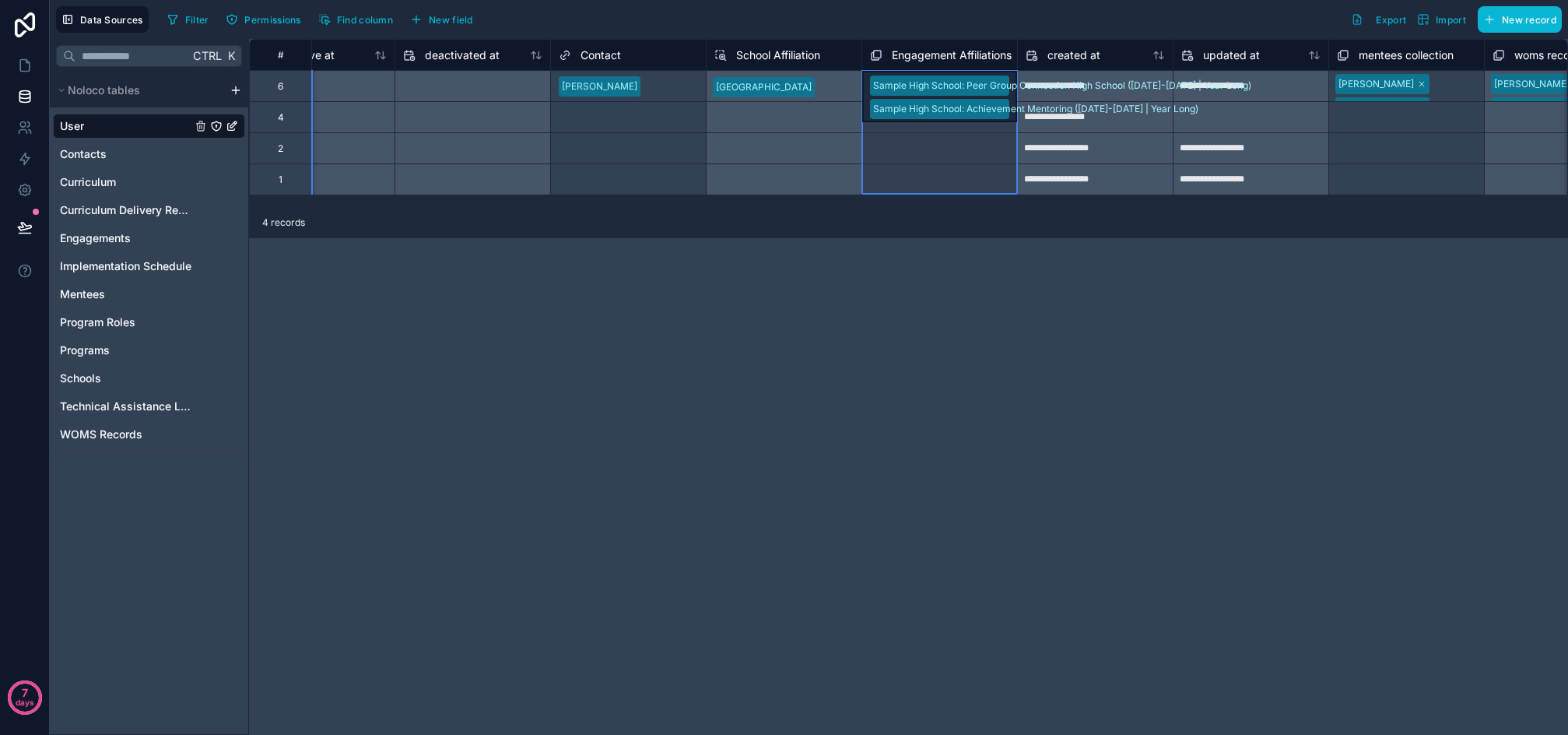
click at [947, 54] on span "Engagement Affiliations" at bounding box center [952, 55] width 120 height 16
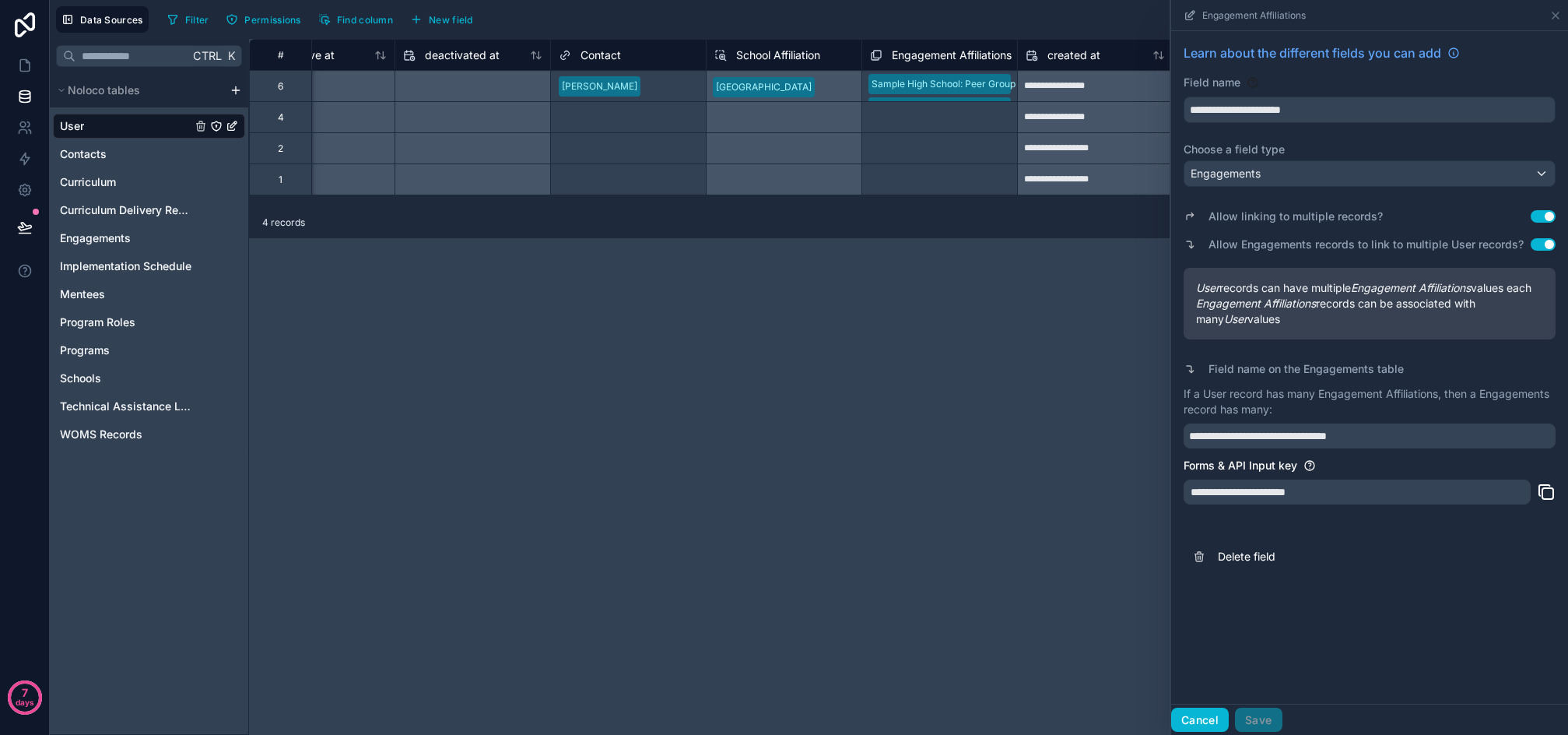
click at [1201, 730] on button "Cancel" at bounding box center [1201, 720] width 58 height 25
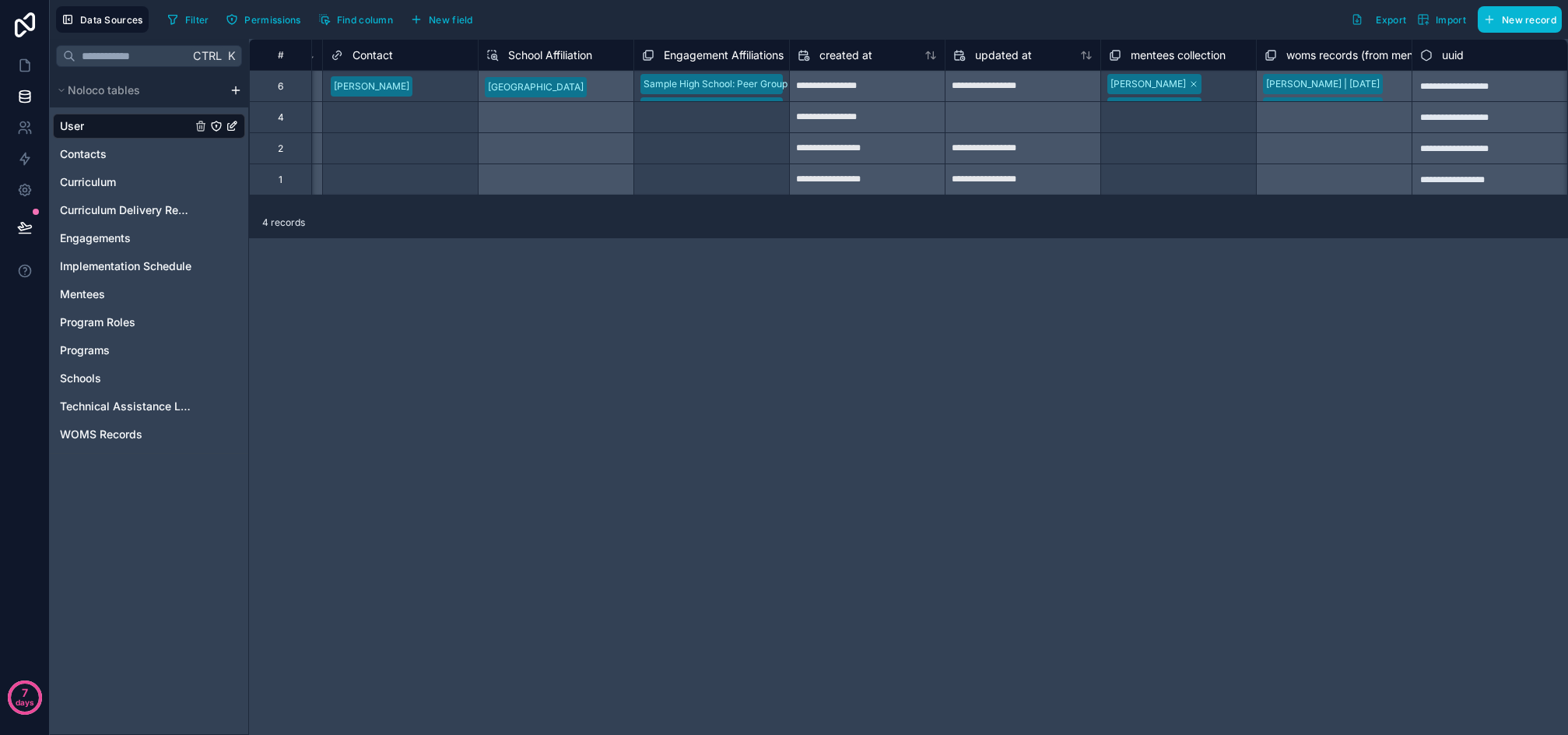
scroll to position [0, 1430]
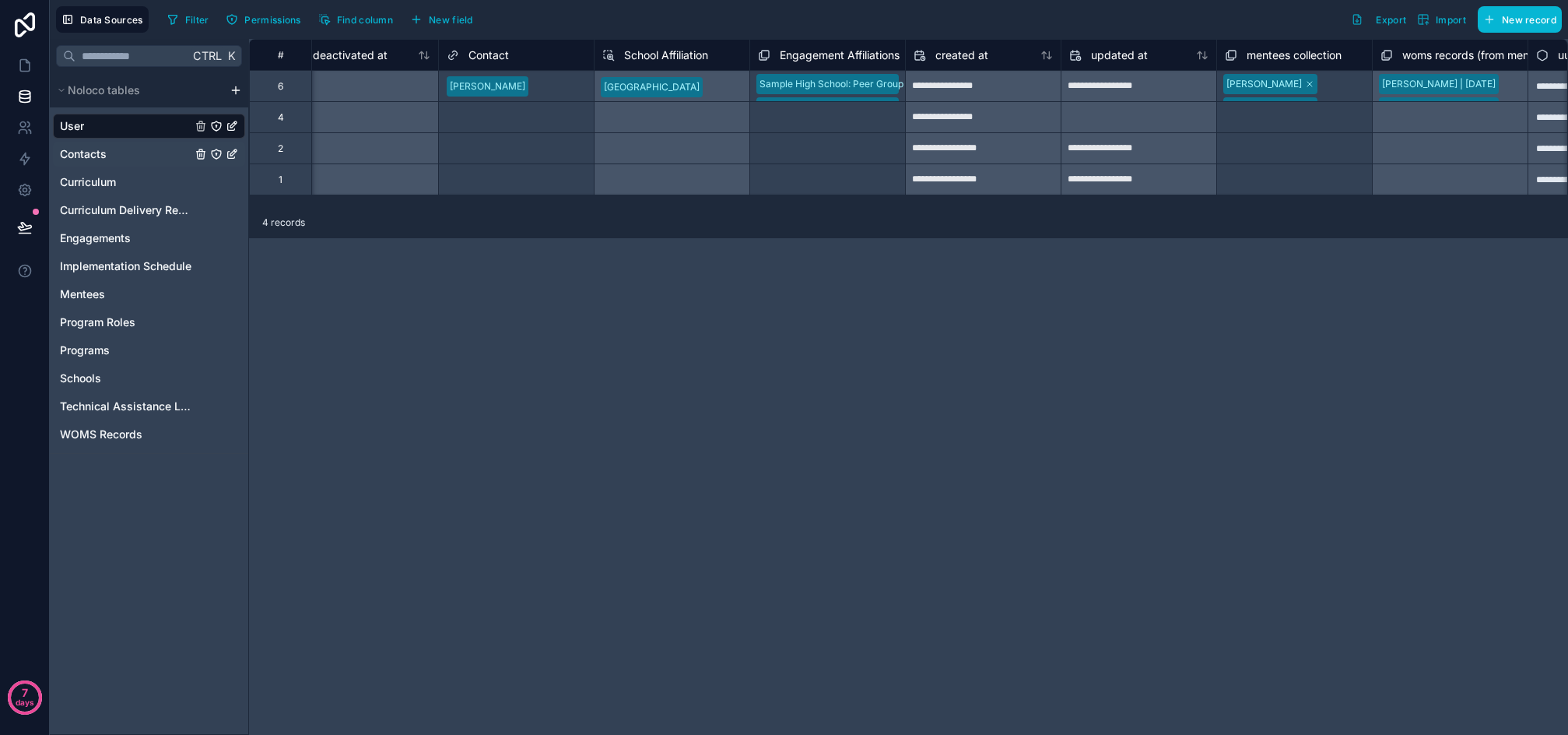
click at [87, 153] on span "Contacts" at bounding box center [83, 154] width 47 height 16
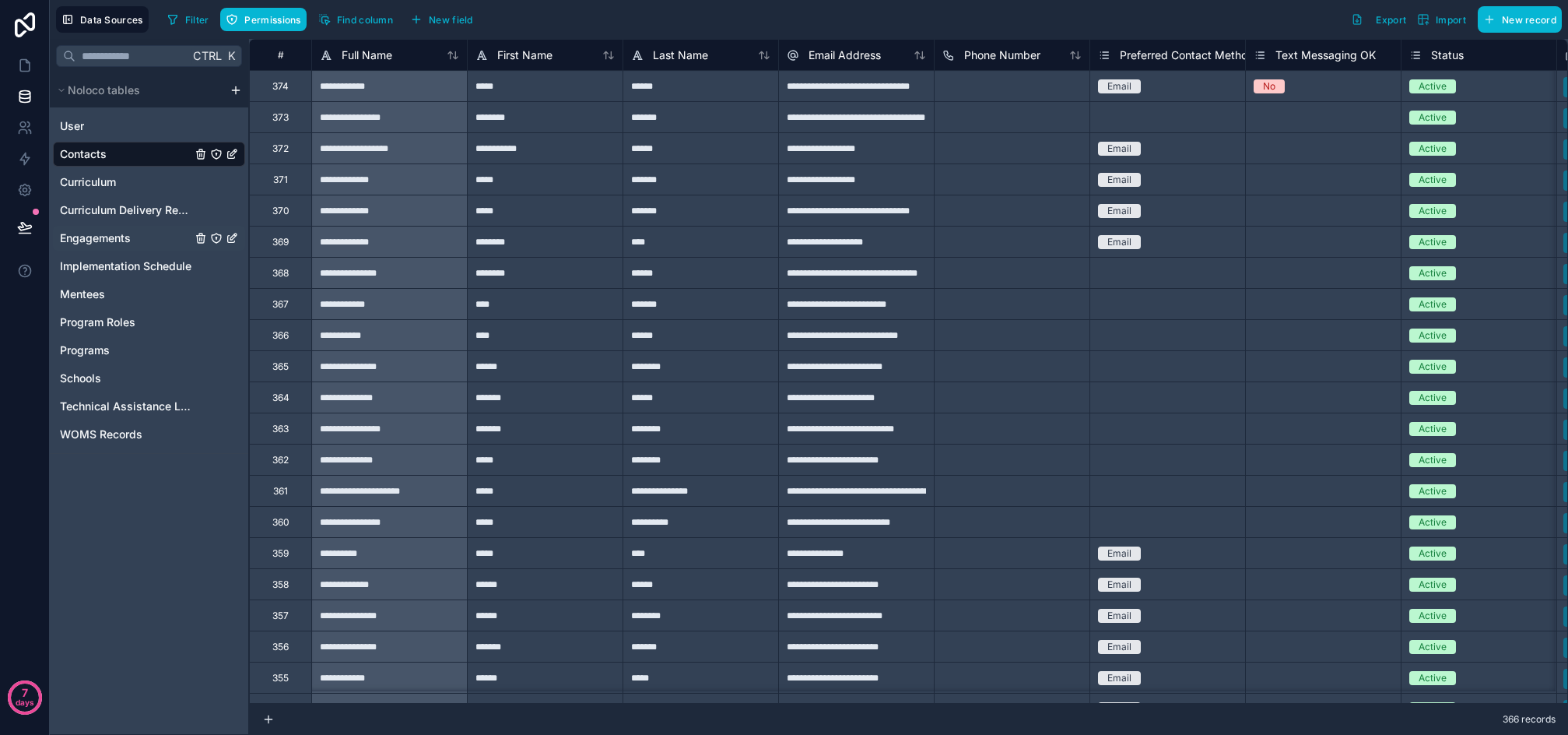
click at [95, 239] on span "Engagements" at bounding box center [95, 238] width 71 height 16
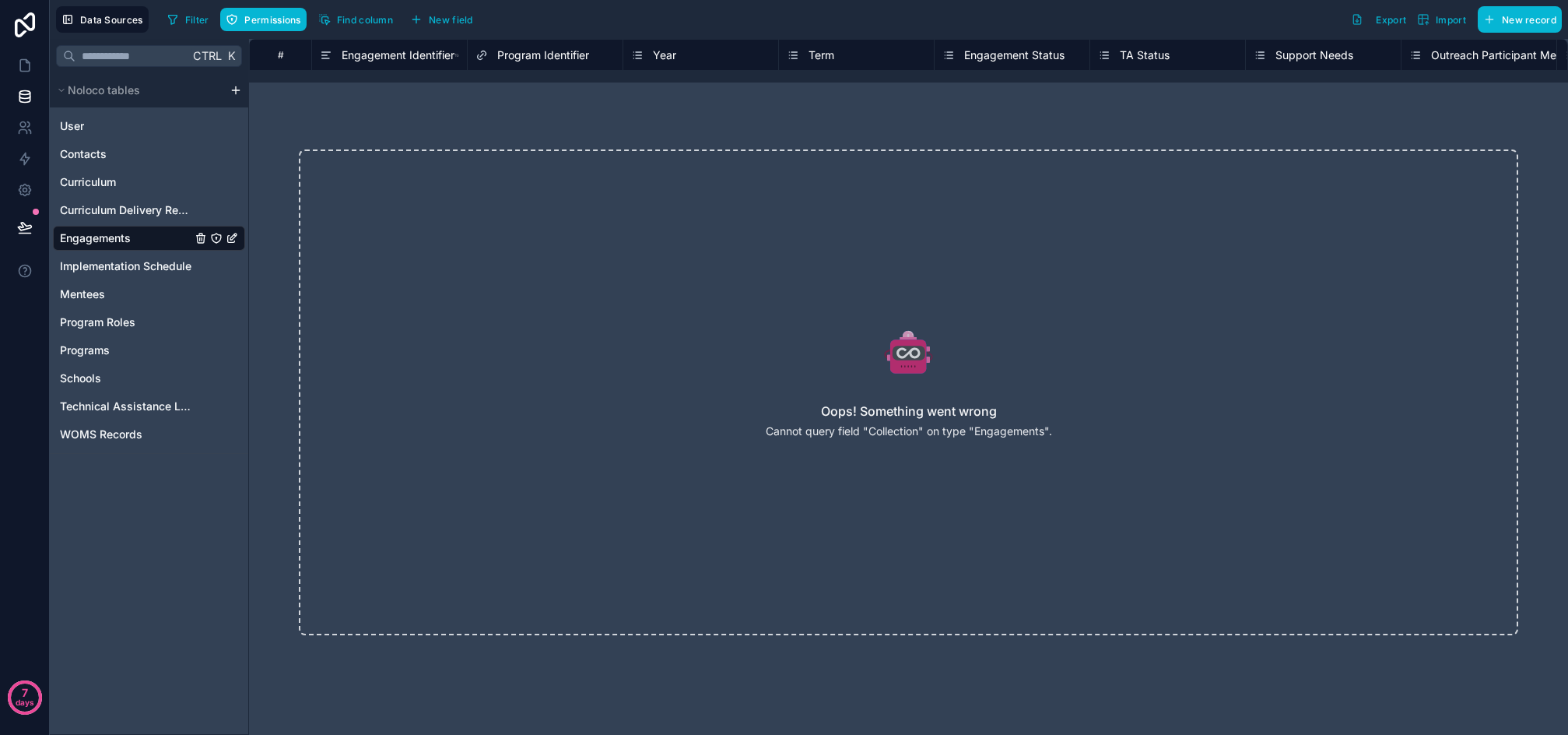
click at [218, 236] on icon "Engagements" at bounding box center [216, 238] width 12 height 12
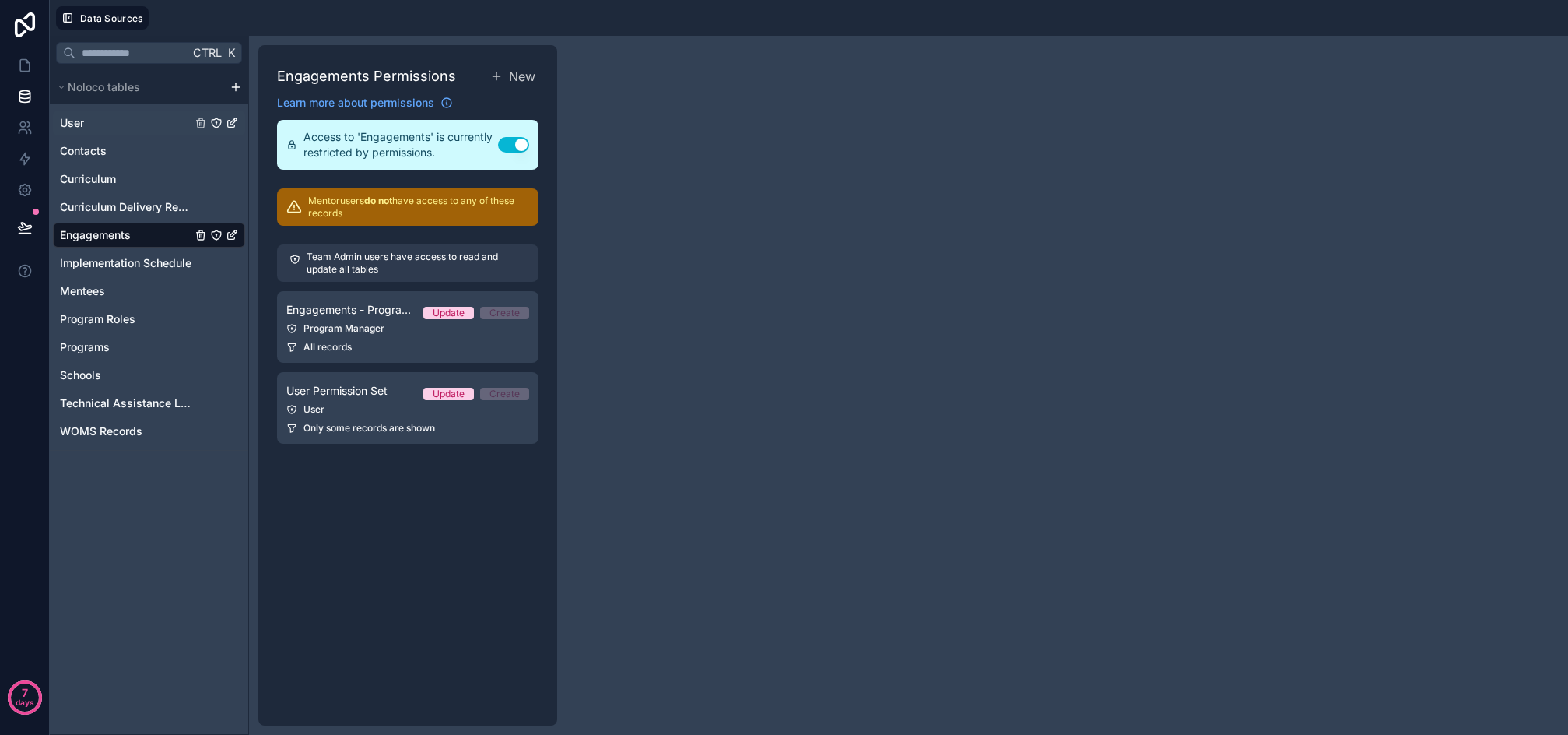
click at [115, 130] on div "User" at bounding box center [149, 123] width 192 height 25
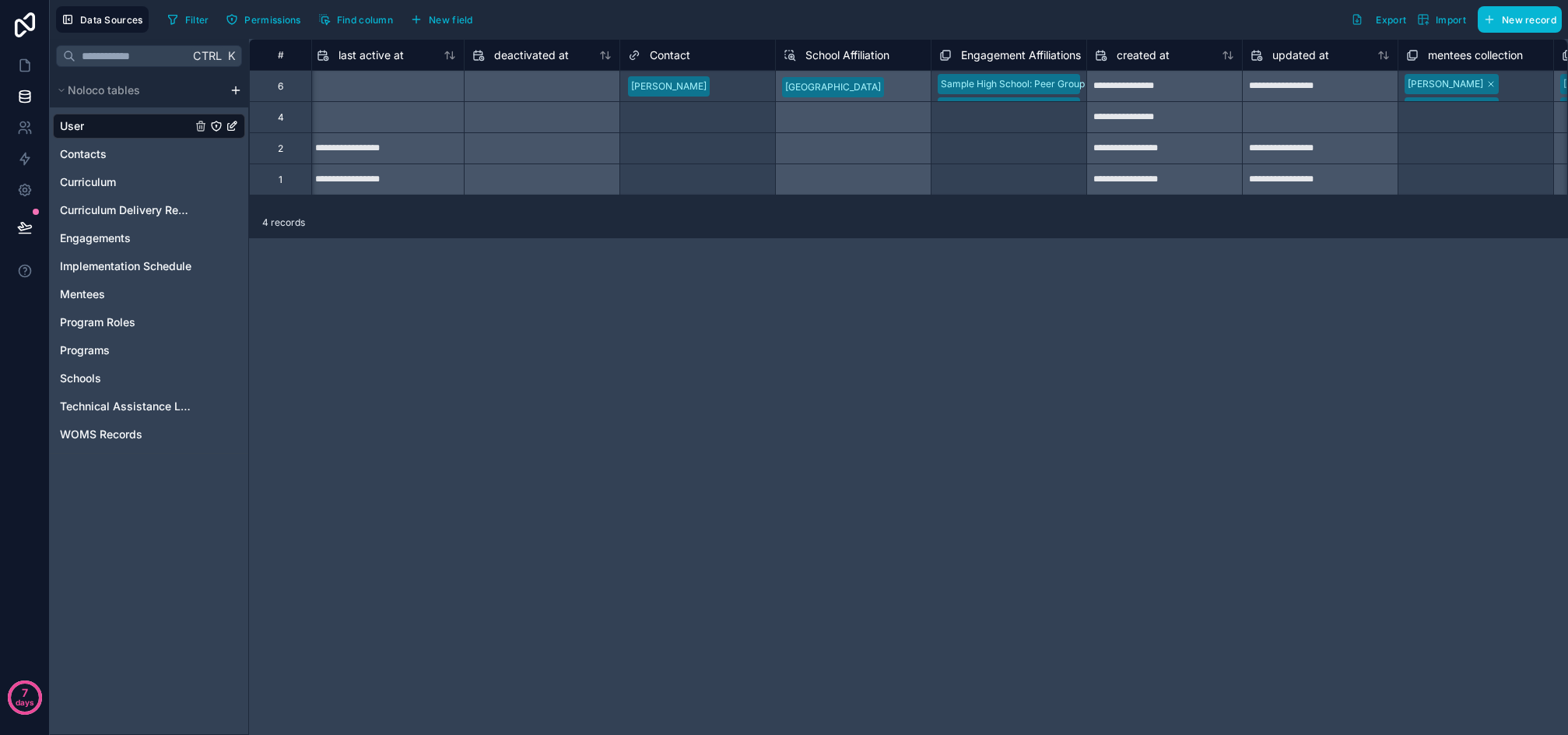
scroll to position [0, 1245]
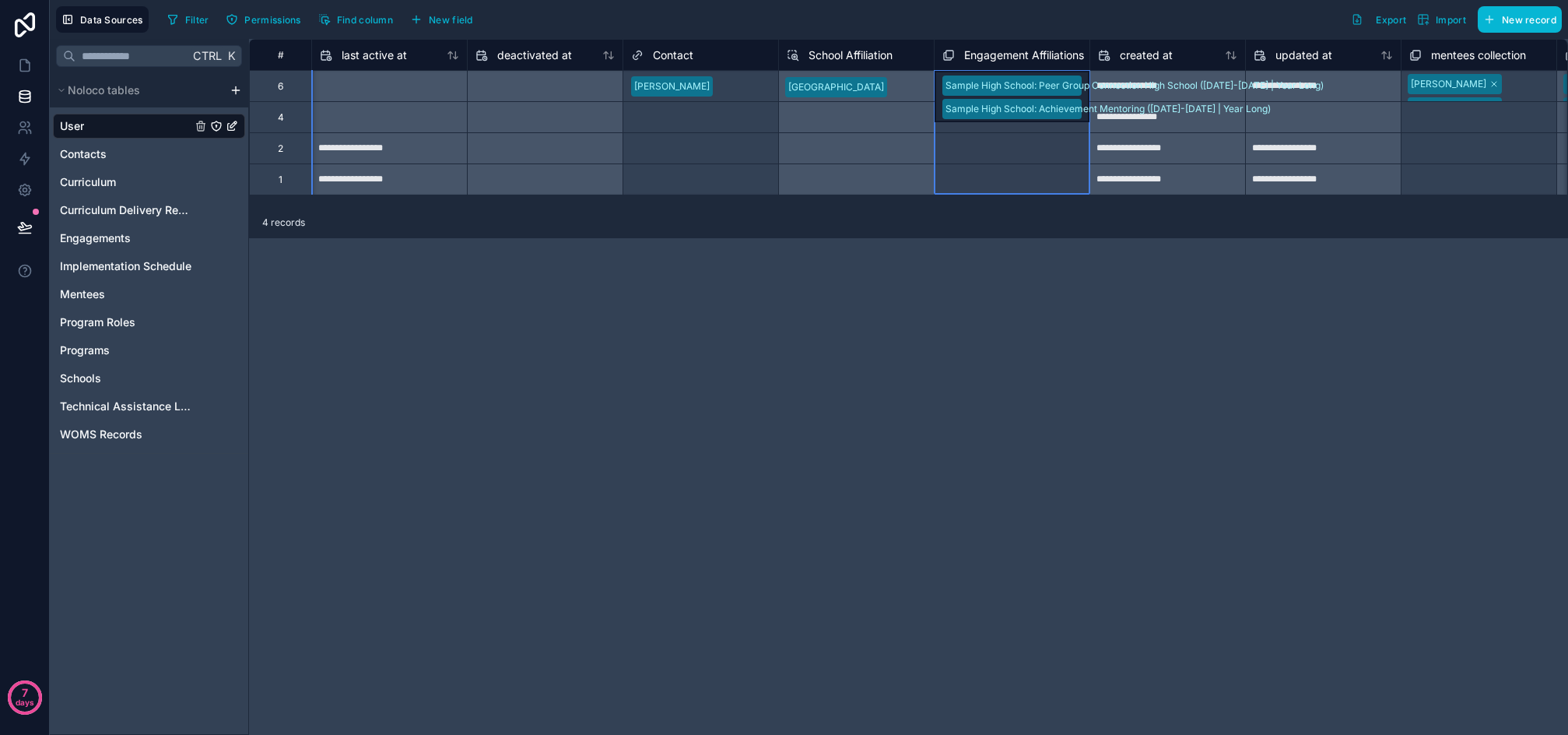
click at [997, 50] on span "Engagement Affiliations" at bounding box center [1024, 55] width 120 height 16
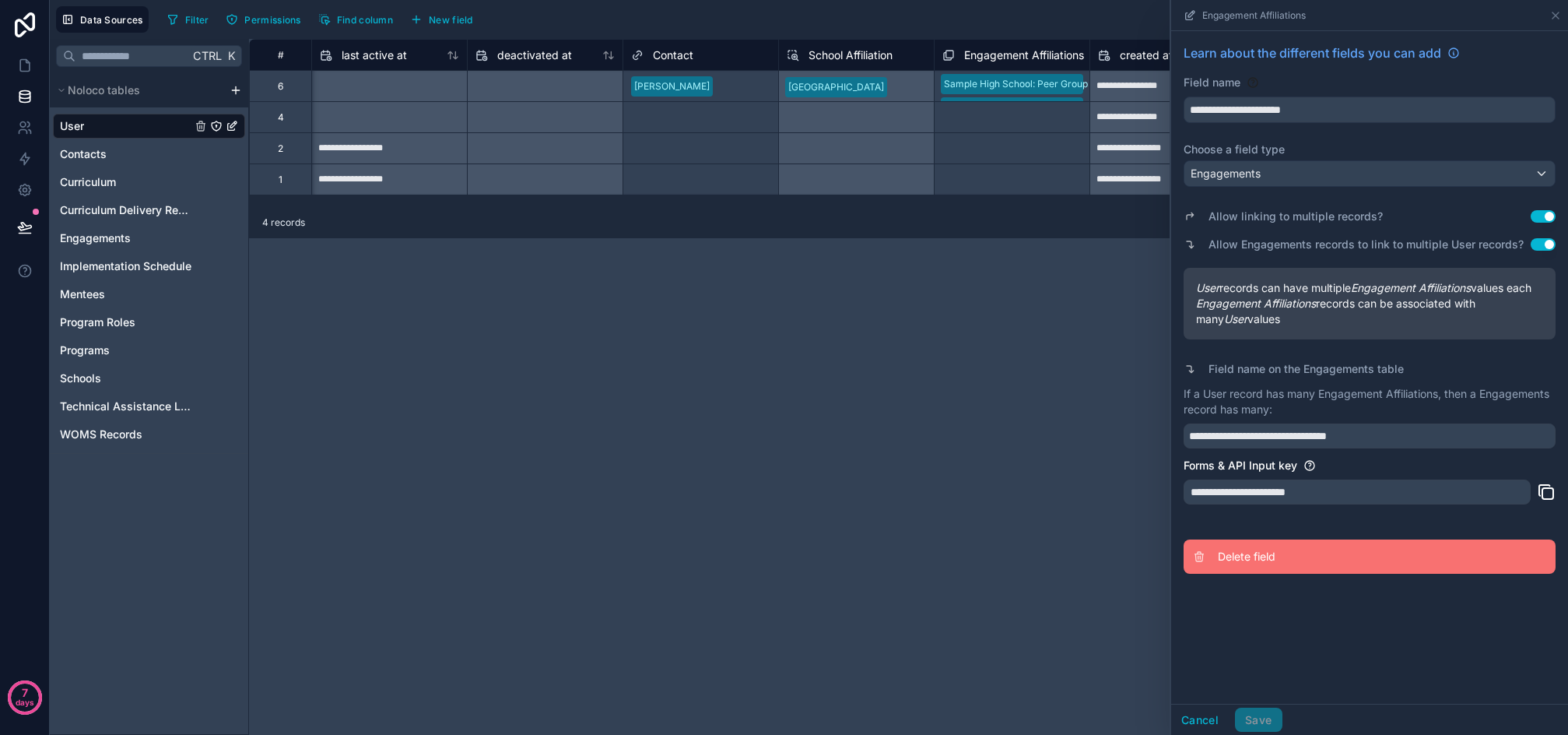
click at [1250, 564] on span "Delete field" at bounding box center [1329, 556] width 224 height 16
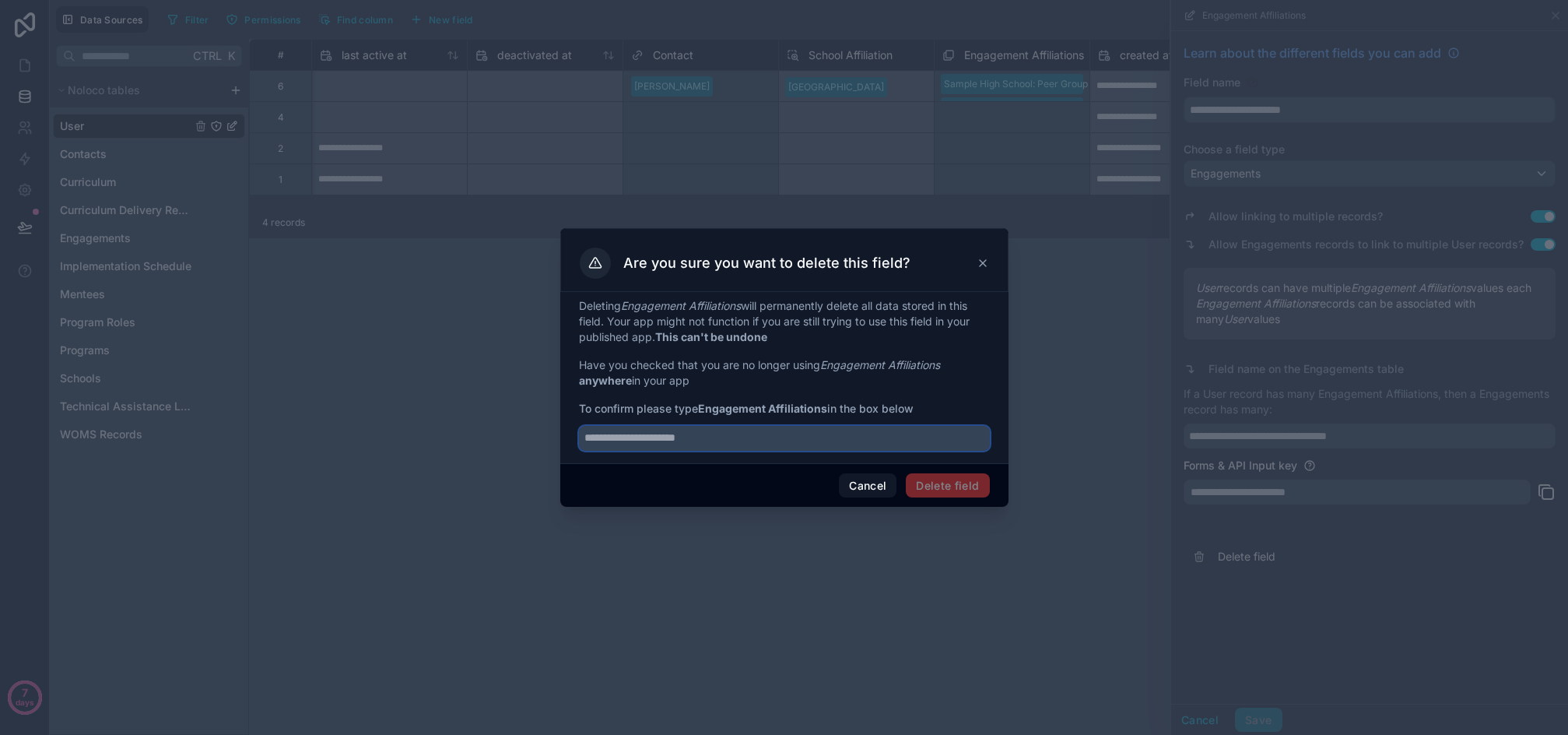
click at [733, 435] on input "text" at bounding box center [784, 439] width 411 height 25
type input "**********"
click at [970, 491] on button "Delete field" at bounding box center [947, 486] width 83 height 25
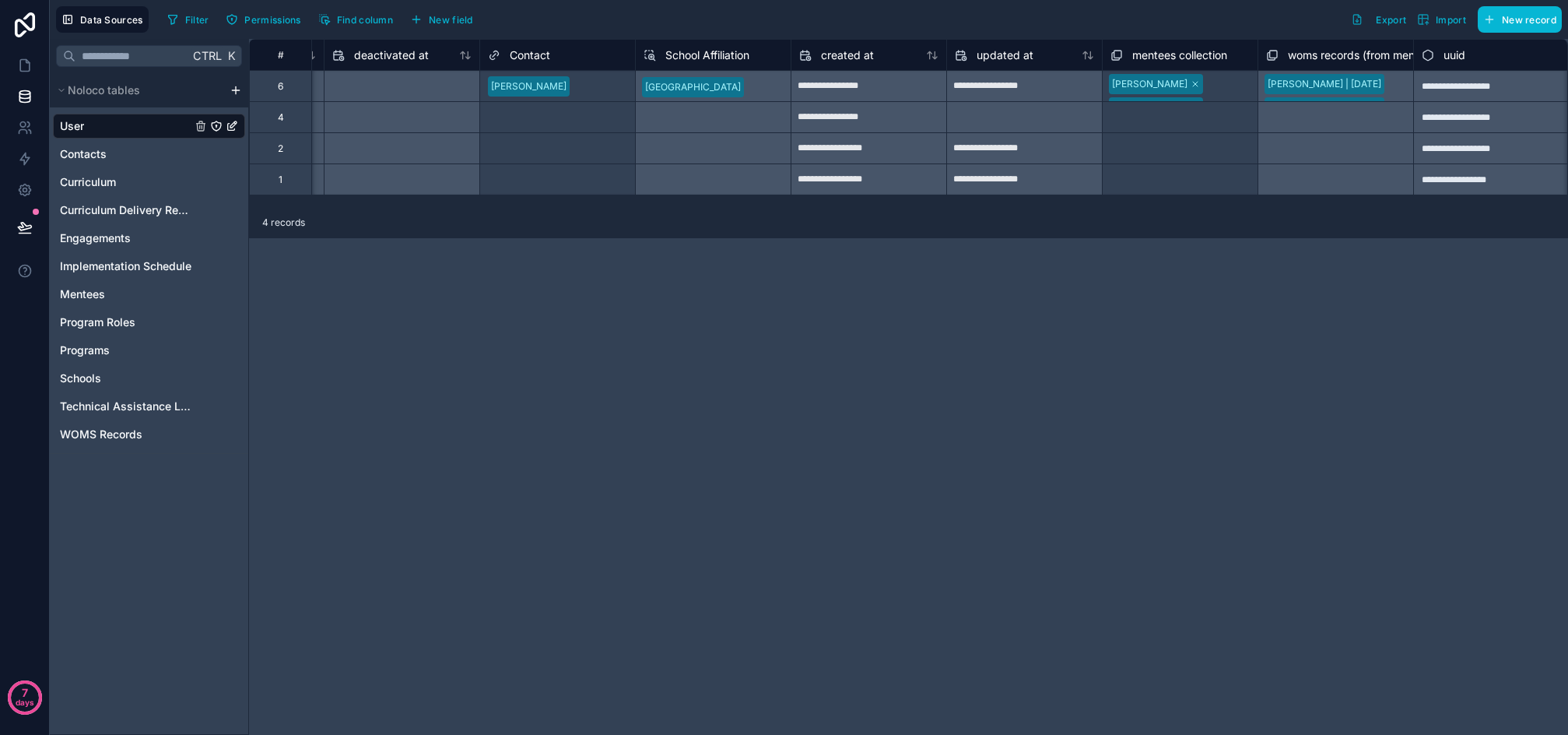
scroll to position [0, 1390]
click at [87, 245] on span "Engagements" at bounding box center [95, 238] width 71 height 16
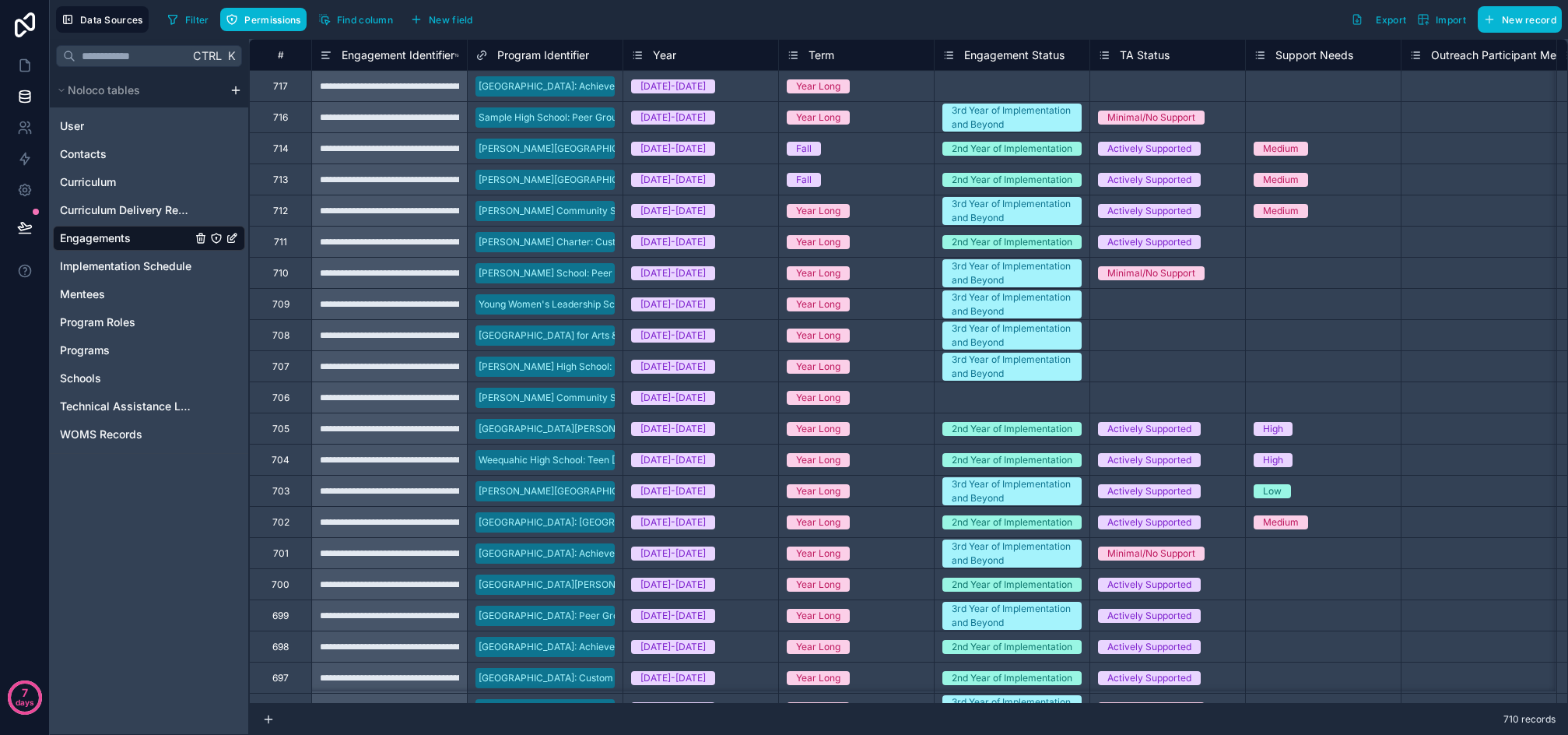
click at [393, 51] on span "Engagement Identifier" at bounding box center [398, 55] width 113 height 16
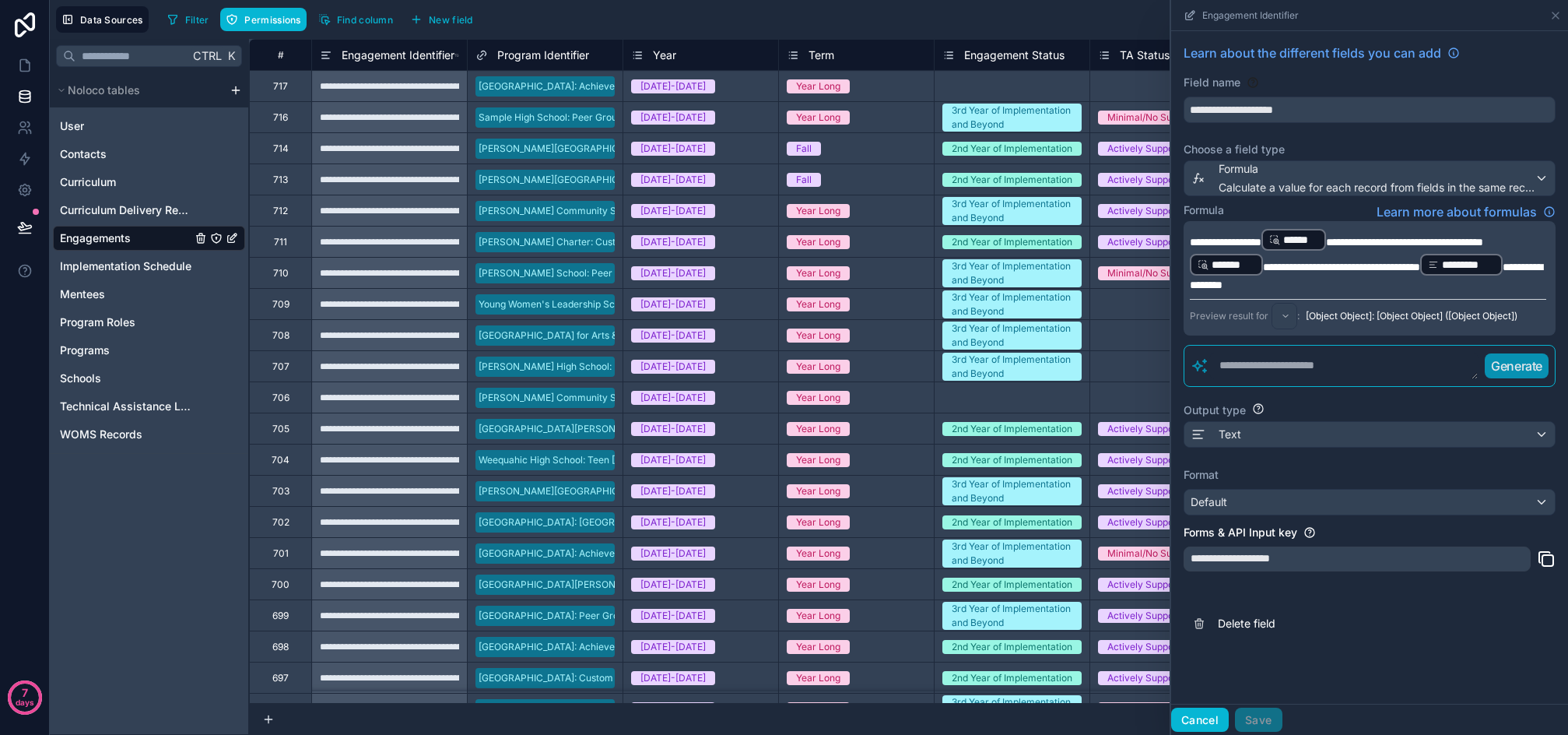
click at [1201, 715] on button "Cancel" at bounding box center [1201, 720] width 58 height 25
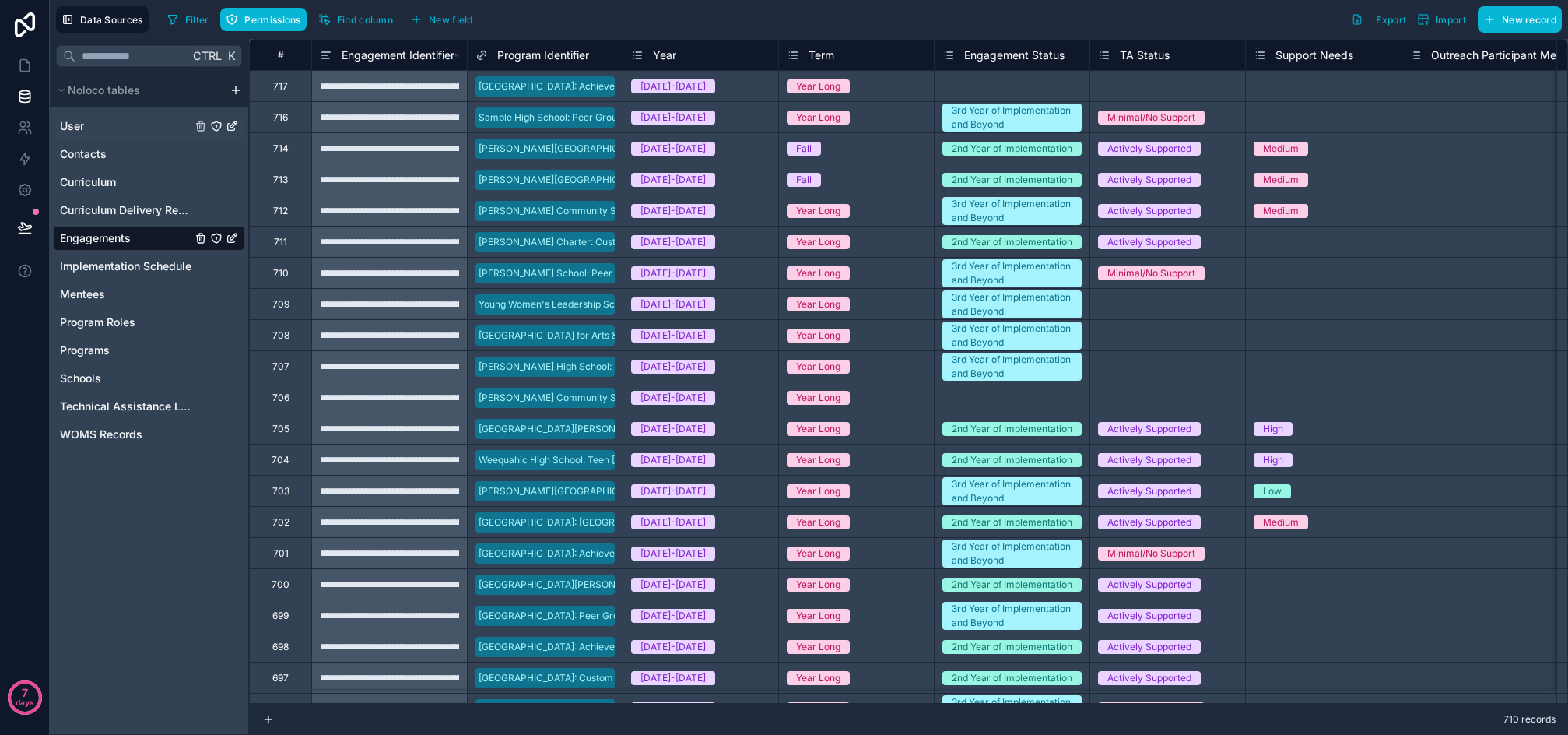
click at [87, 130] on div "User" at bounding box center [149, 126] width 192 height 25
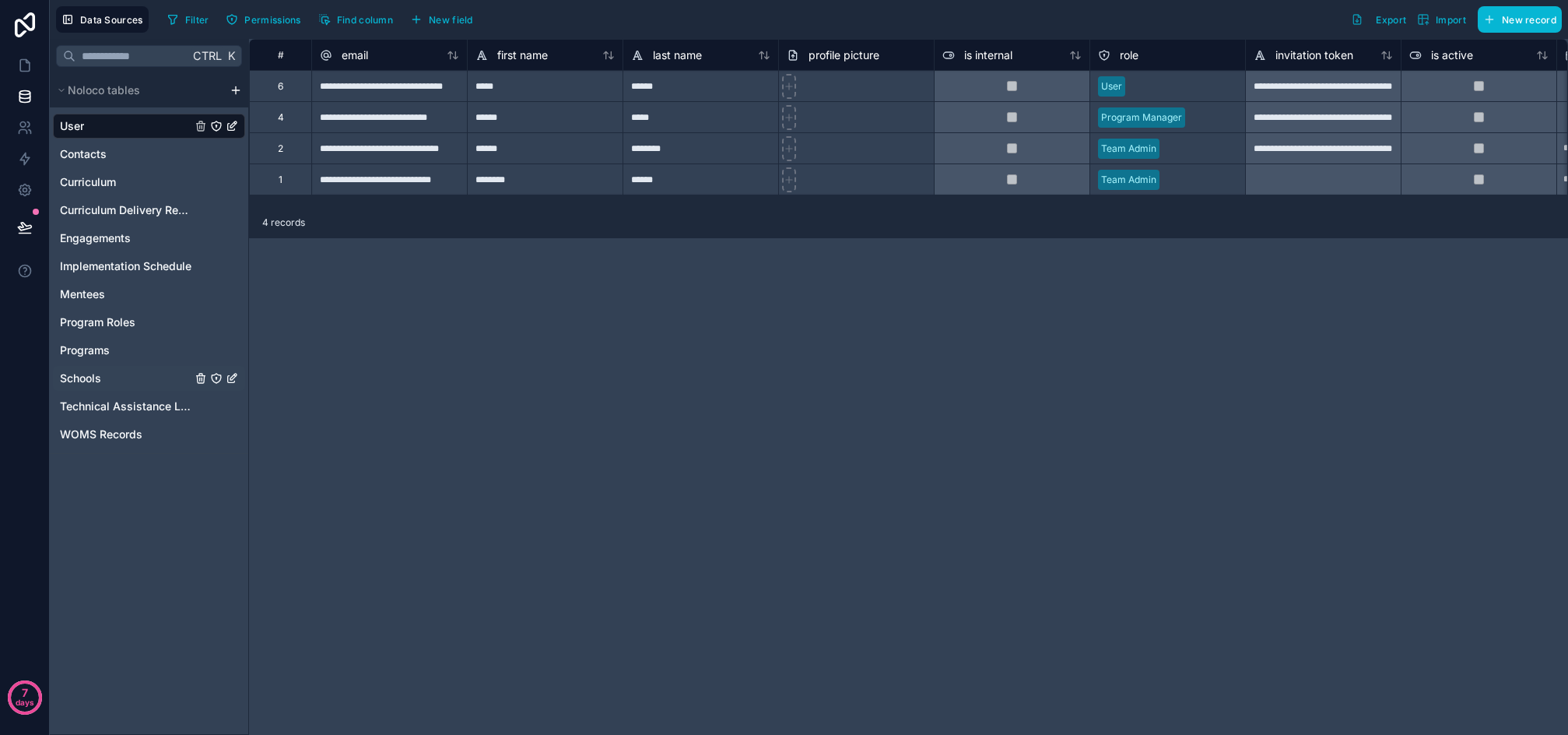
click at [90, 378] on span "Schools" at bounding box center [80, 378] width 41 height 16
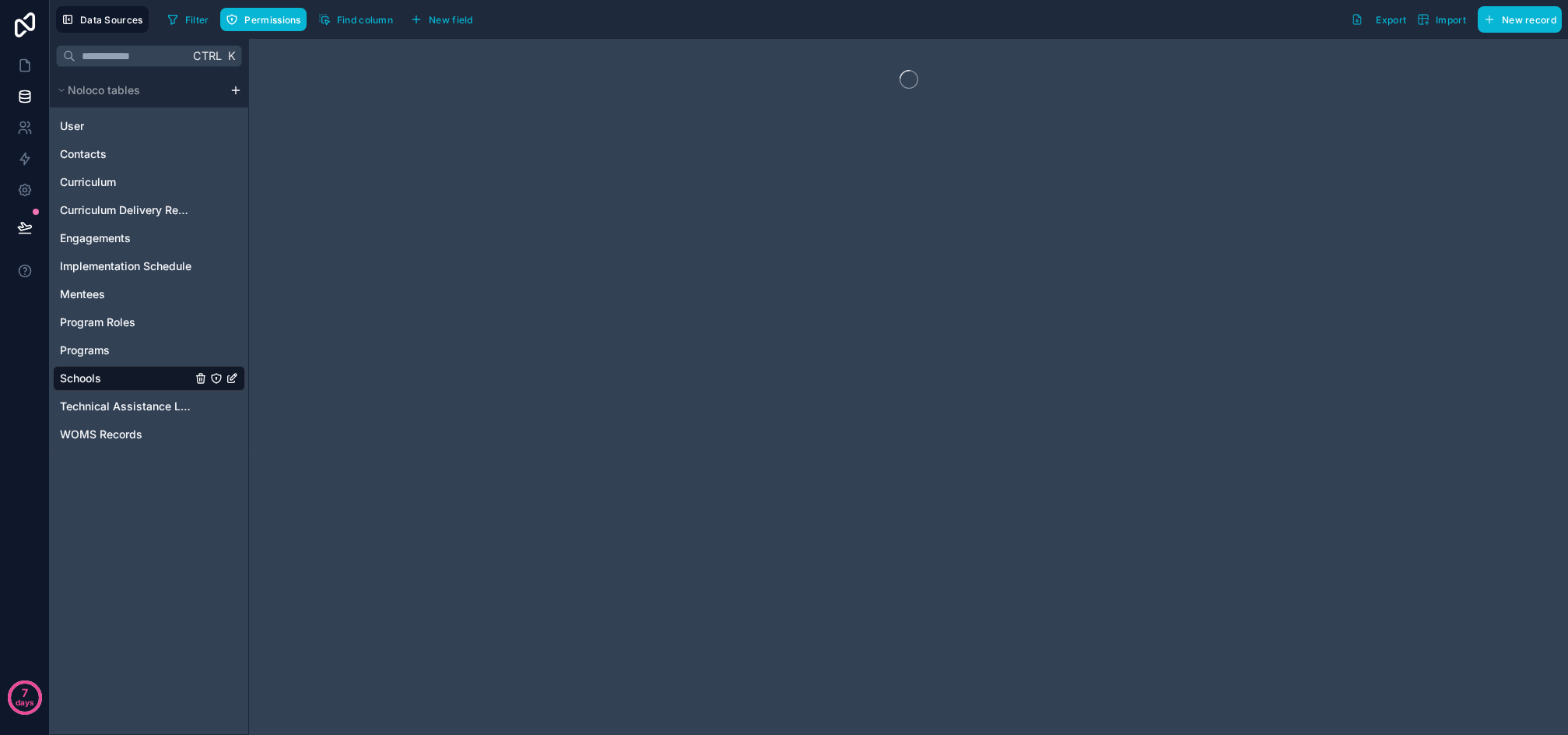
click at [218, 378] on icon "Schools" at bounding box center [216, 378] width 12 height 12
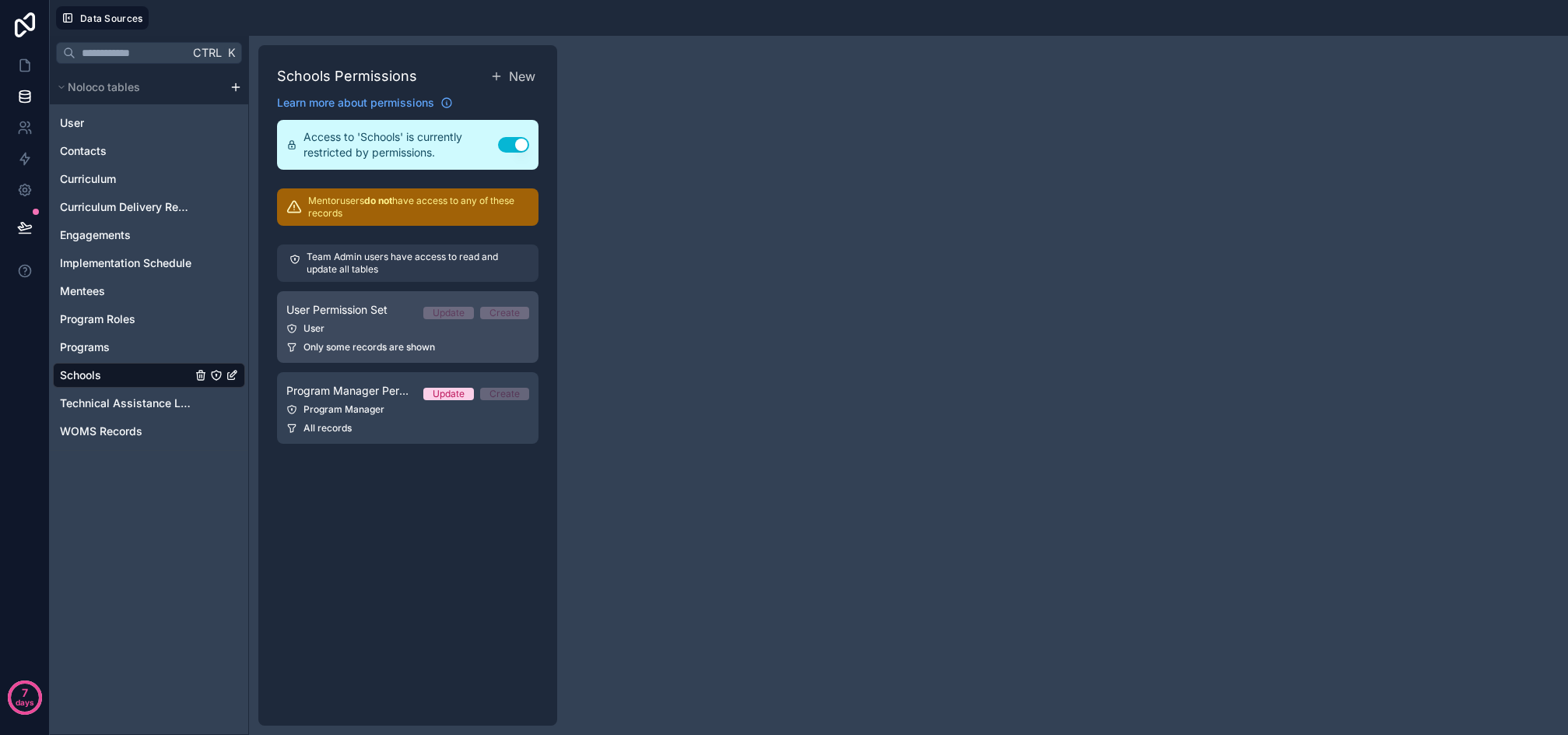
click at [368, 334] on div "User" at bounding box center [407, 328] width 243 height 12
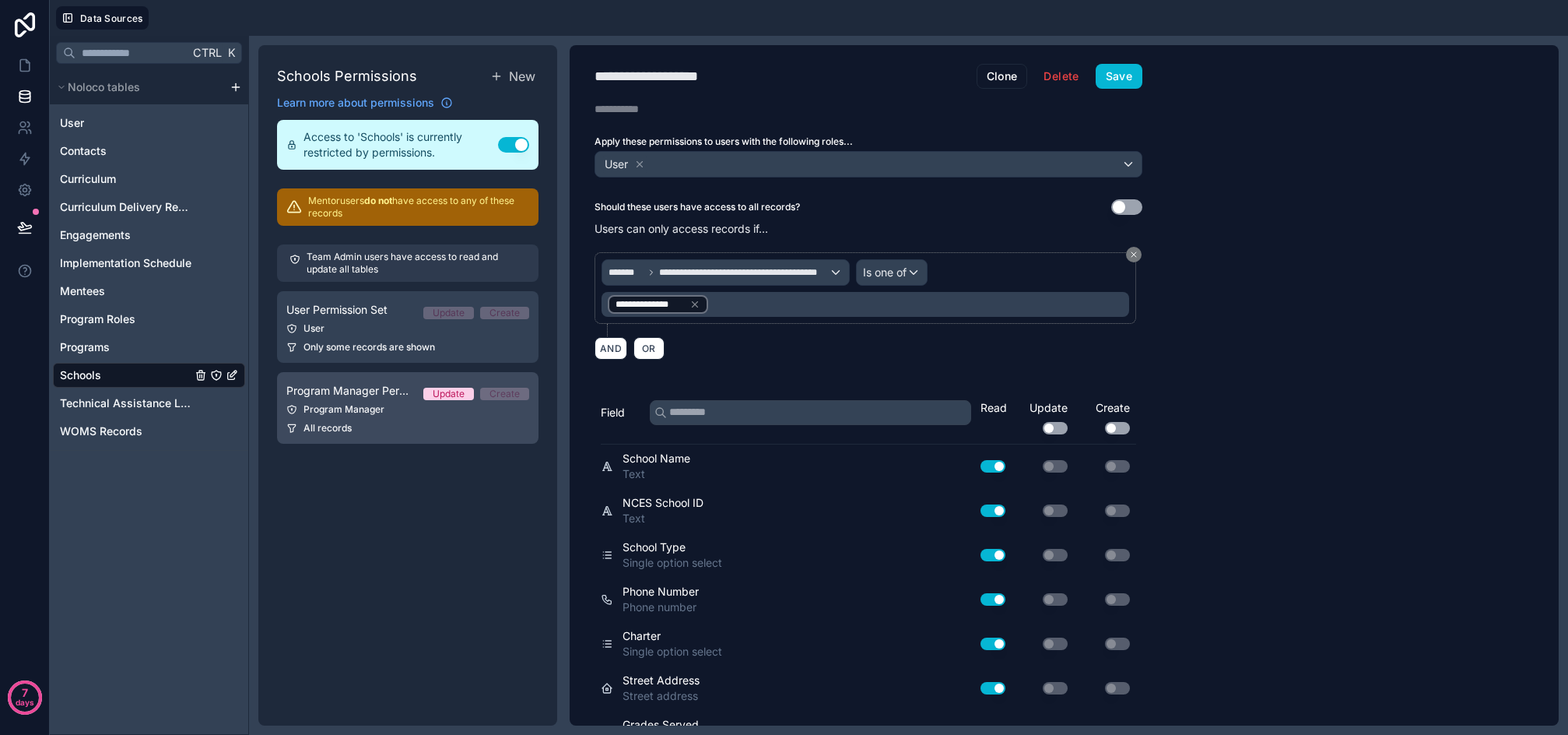
click at [434, 413] on div "Program Manager" at bounding box center [407, 410] width 243 height 12
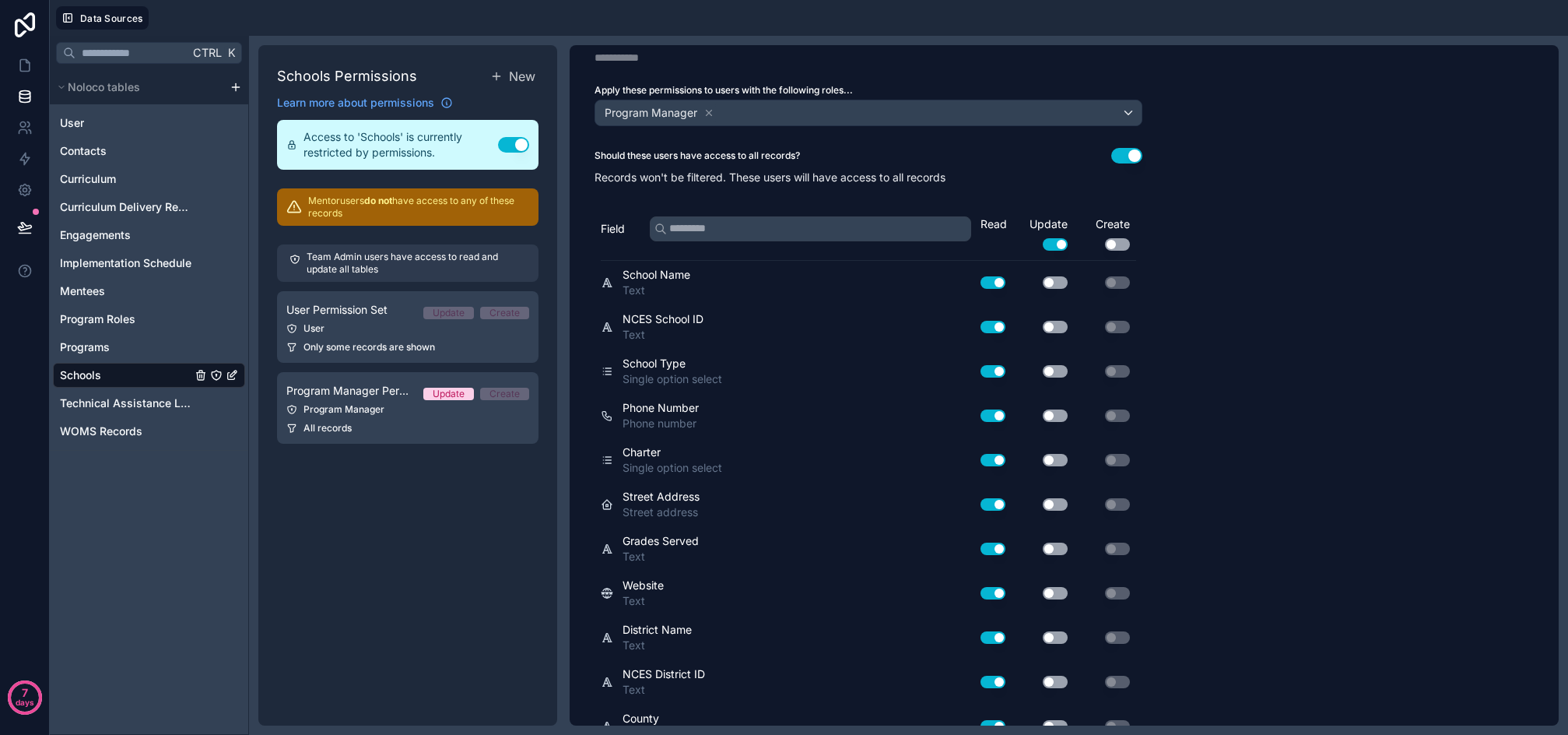
scroll to position [7, 0]
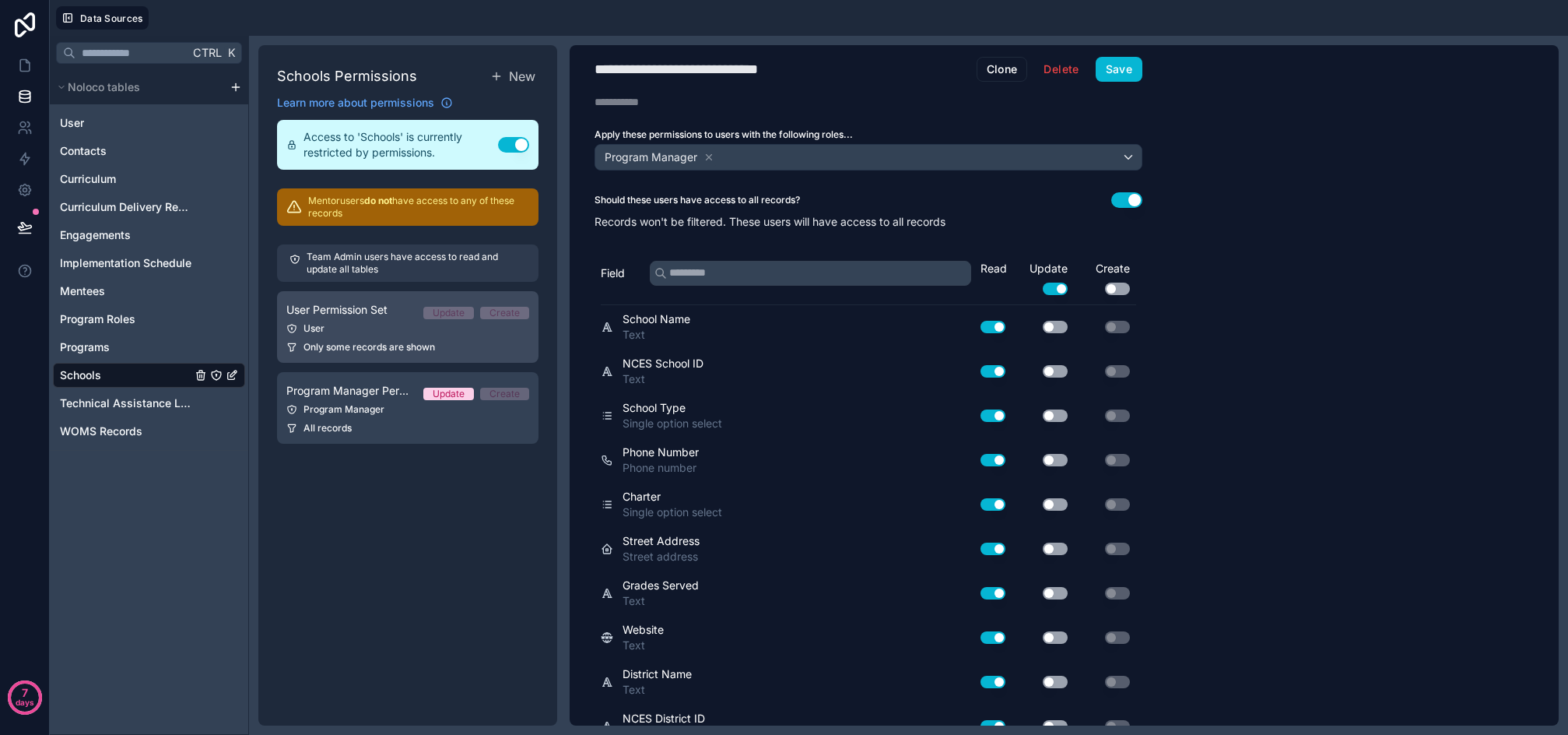
click at [374, 329] on div "User" at bounding box center [407, 328] width 243 height 12
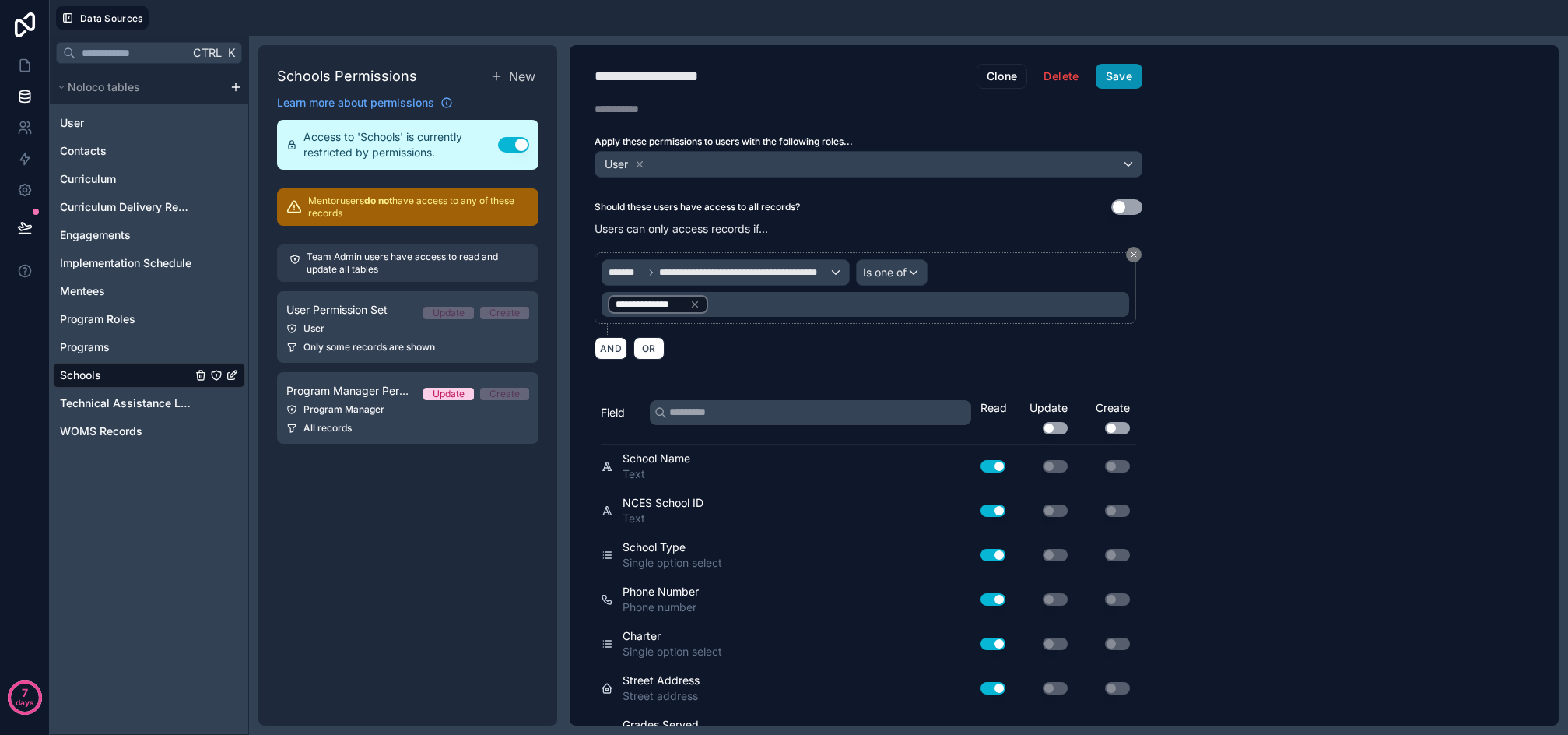
click at [1117, 76] on button "Save" at bounding box center [1119, 76] width 47 height 25
click at [95, 347] on span "Programs" at bounding box center [85, 347] width 50 height 16
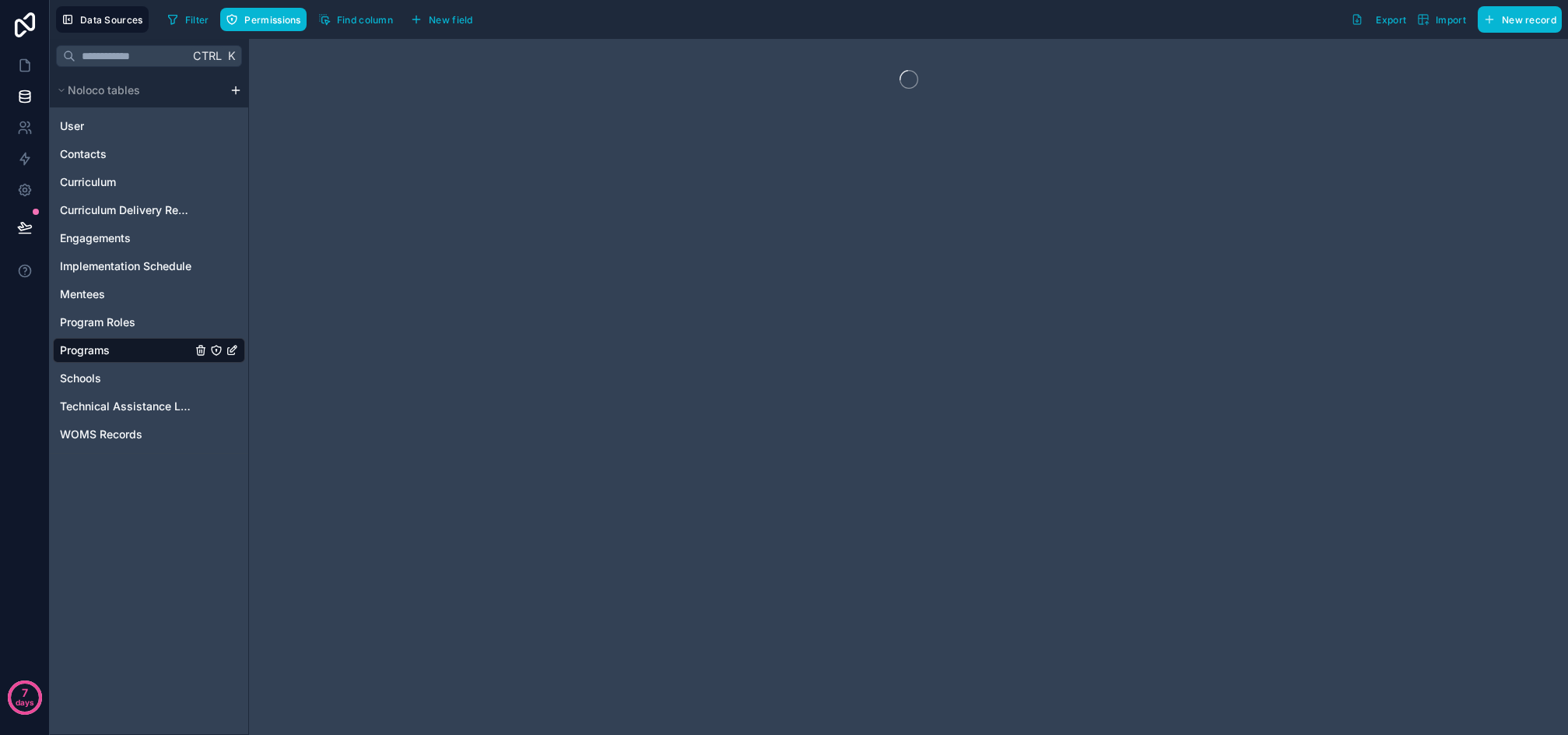
click at [213, 345] on icon "Programs" at bounding box center [216, 350] width 12 height 12
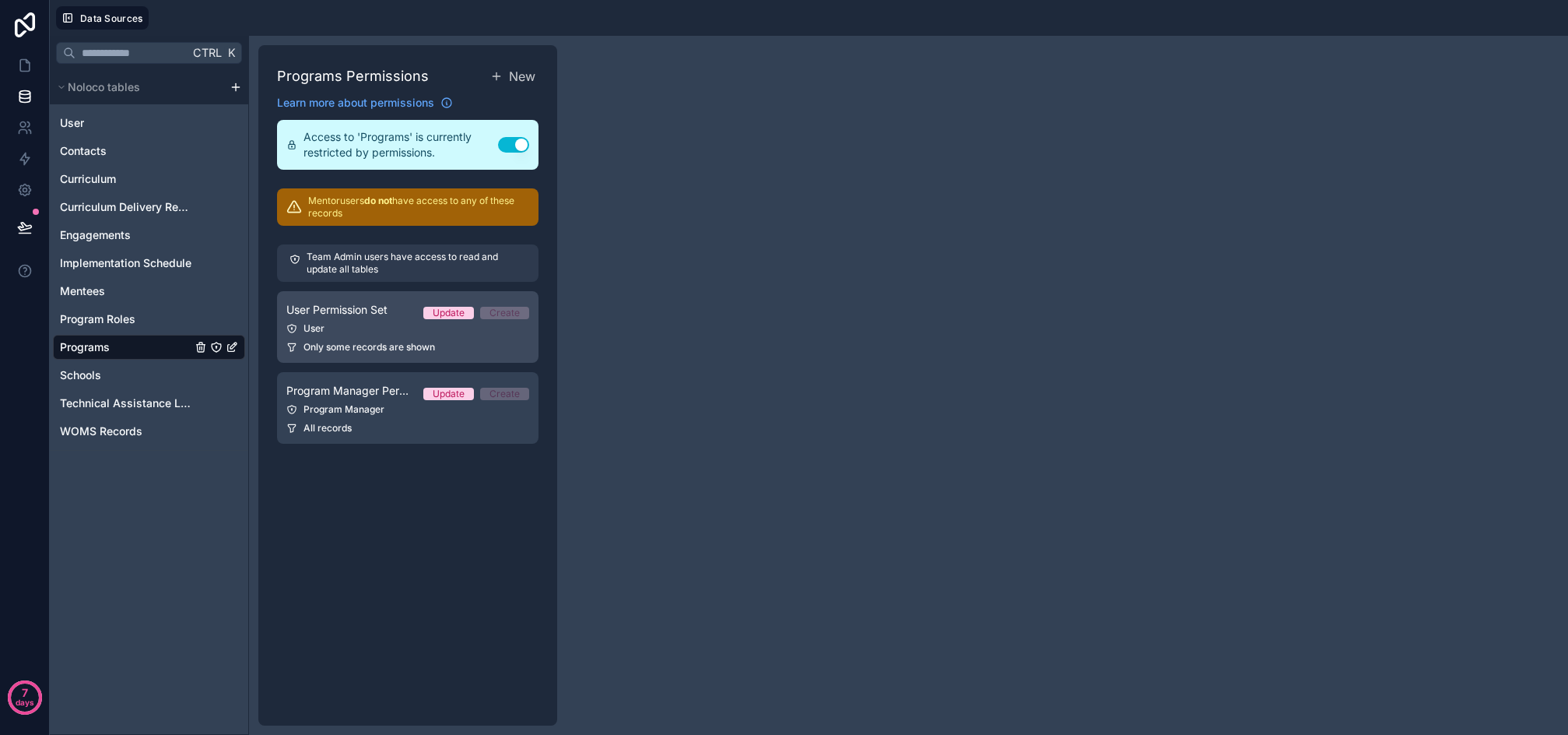
click at [376, 338] on link "User Permission Set Update Create User Only some records are shown" at bounding box center [407, 327] width 261 height 72
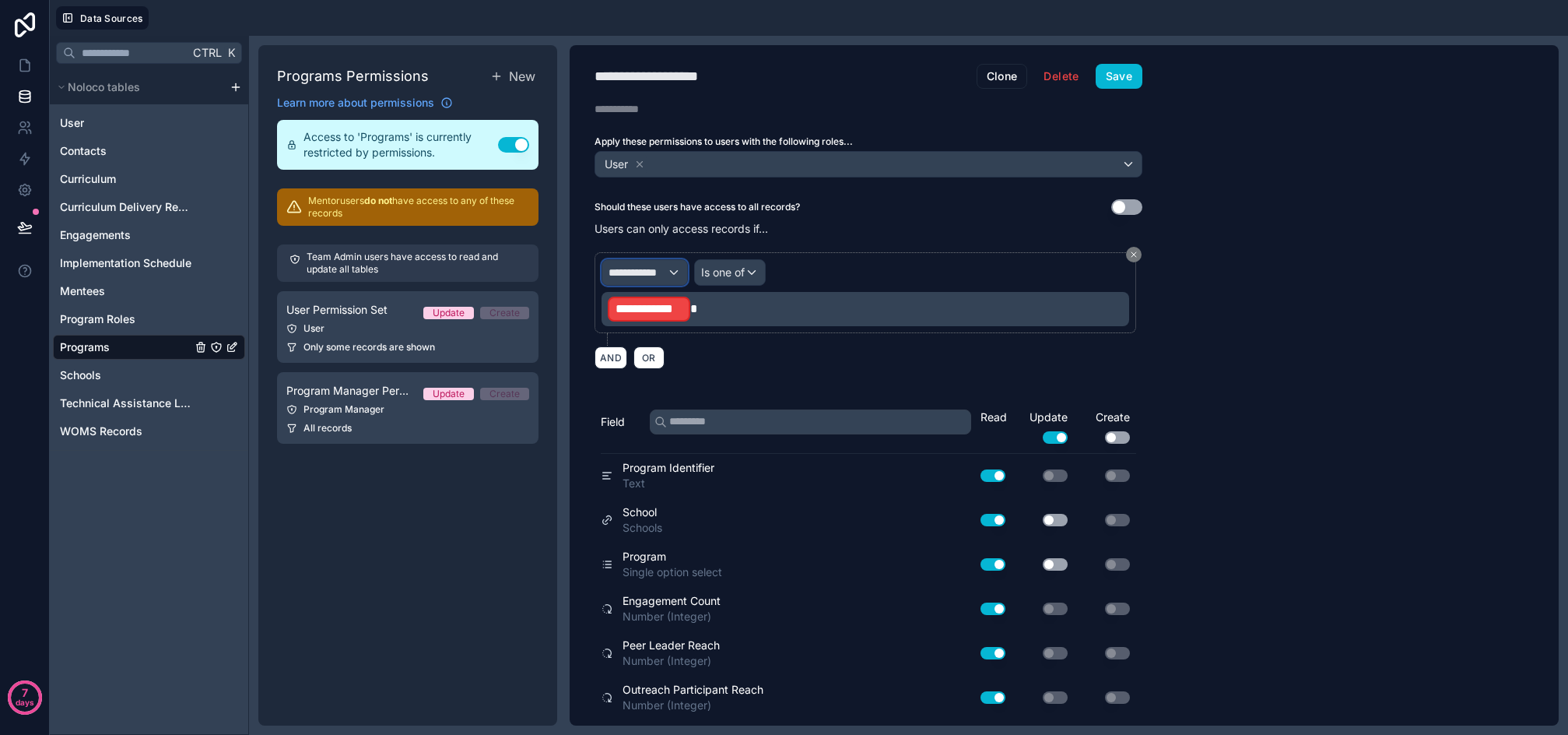
click at [672, 275] on div "**********" at bounding box center [644, 272] width 85 height 25
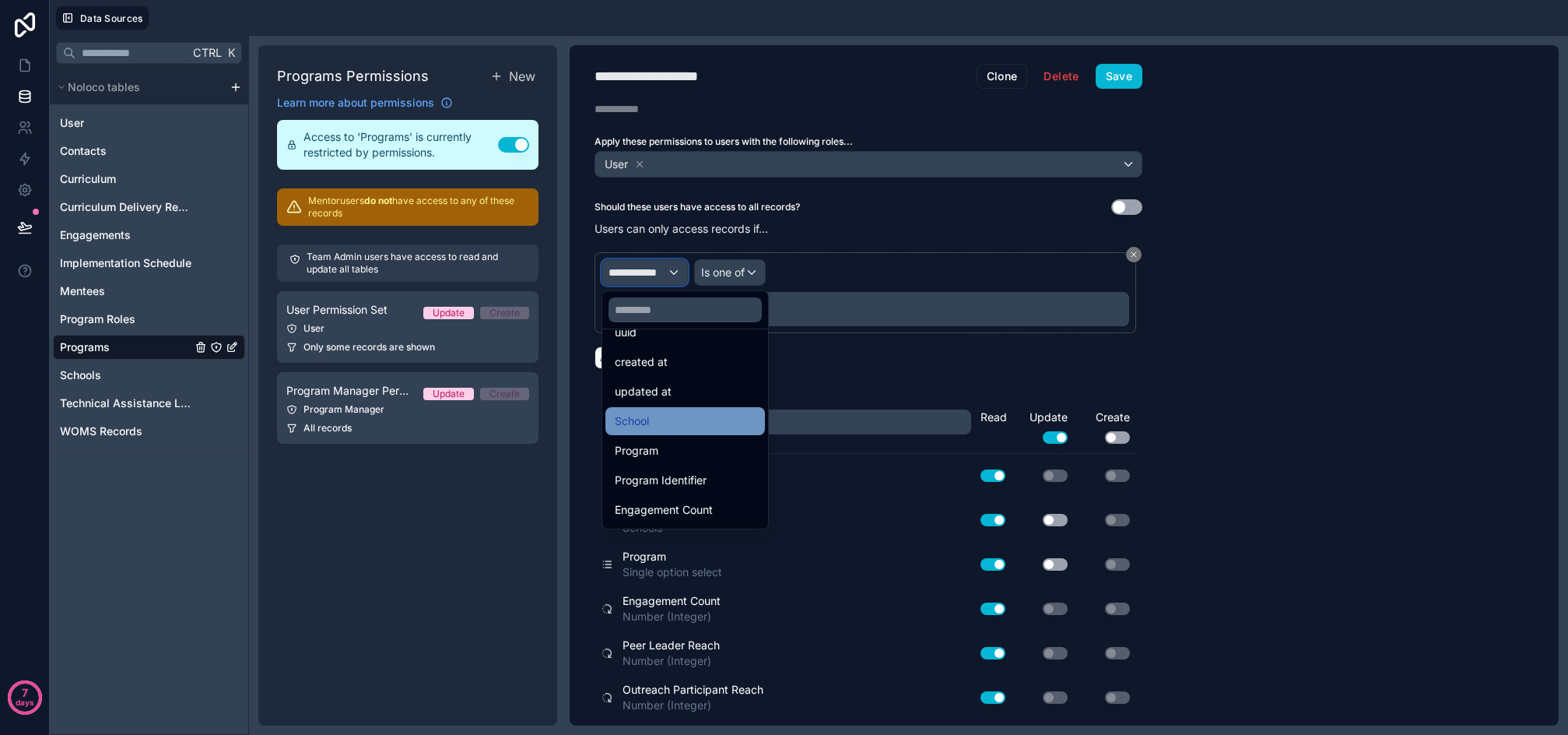
scroll to position [78, 0]
click at [679, 424] on div "Program" at bounding box center [685, 426] width 141 height 19
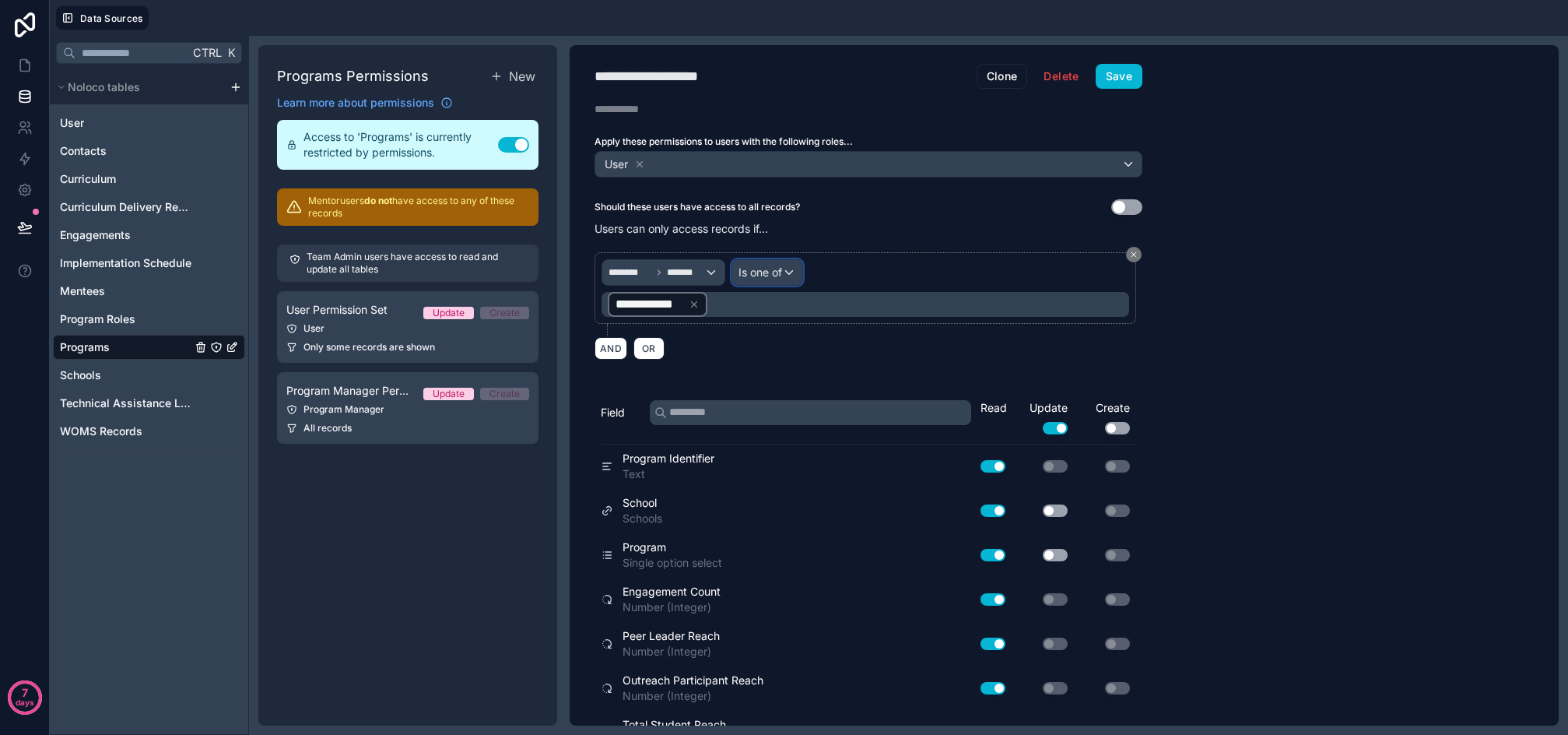
click at [757, 269] on span "Is one of" at bounding box center [761, 272] width 44 height 16
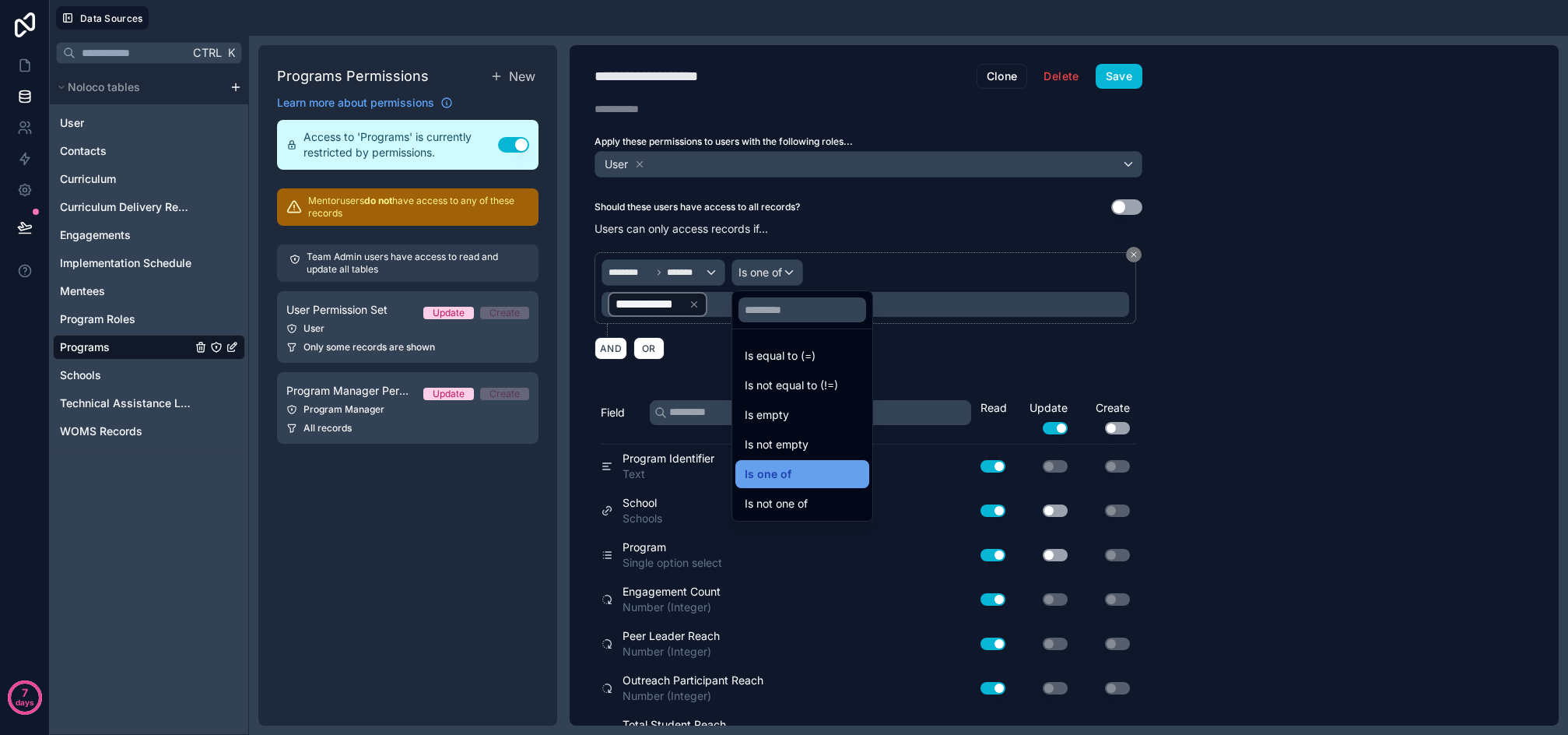
click at [789, 472] on span "Is one of" at bounding box center [768, 474] width 47 height 19
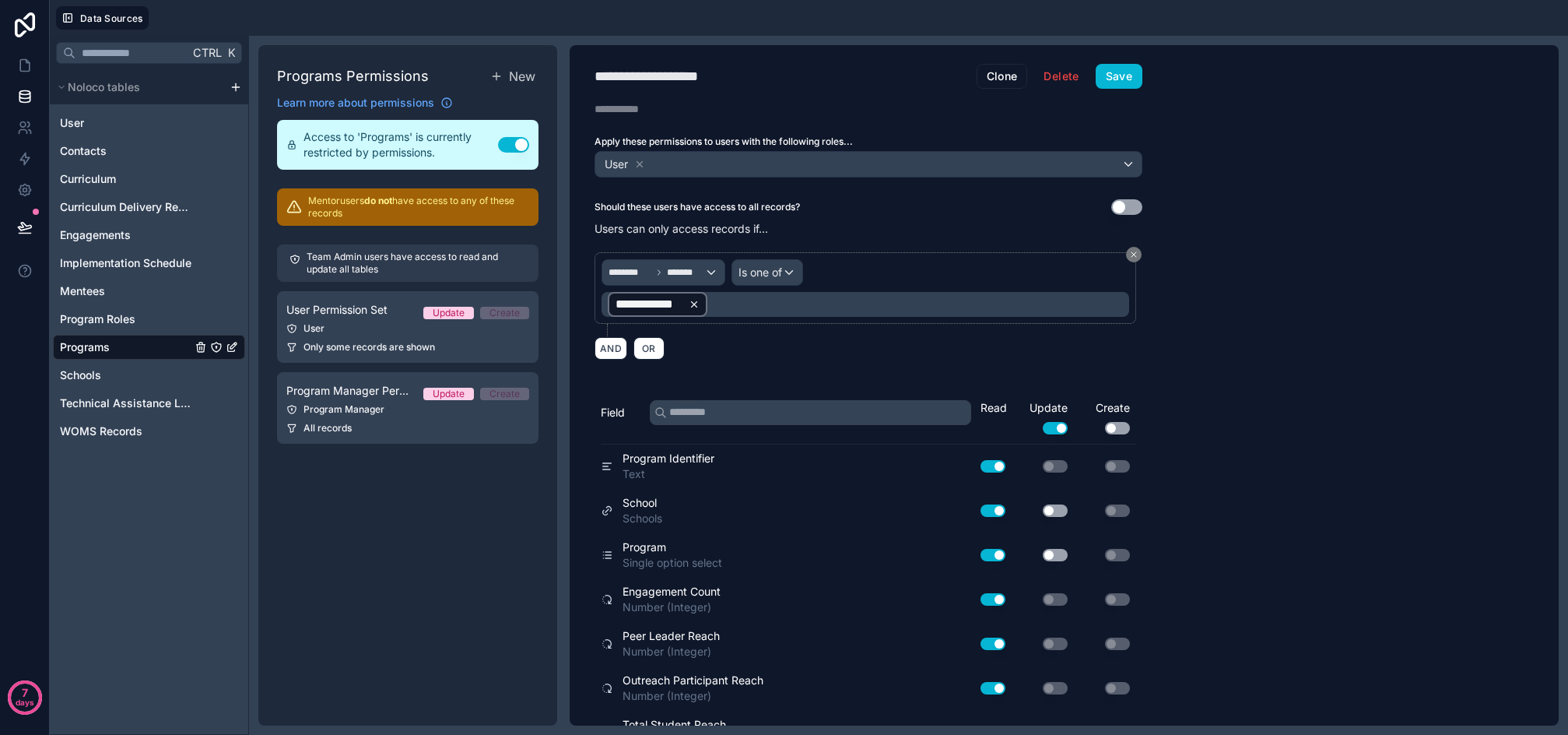
click at [699, 304] on icon at bounding box center [694, 304] width 11 height 11
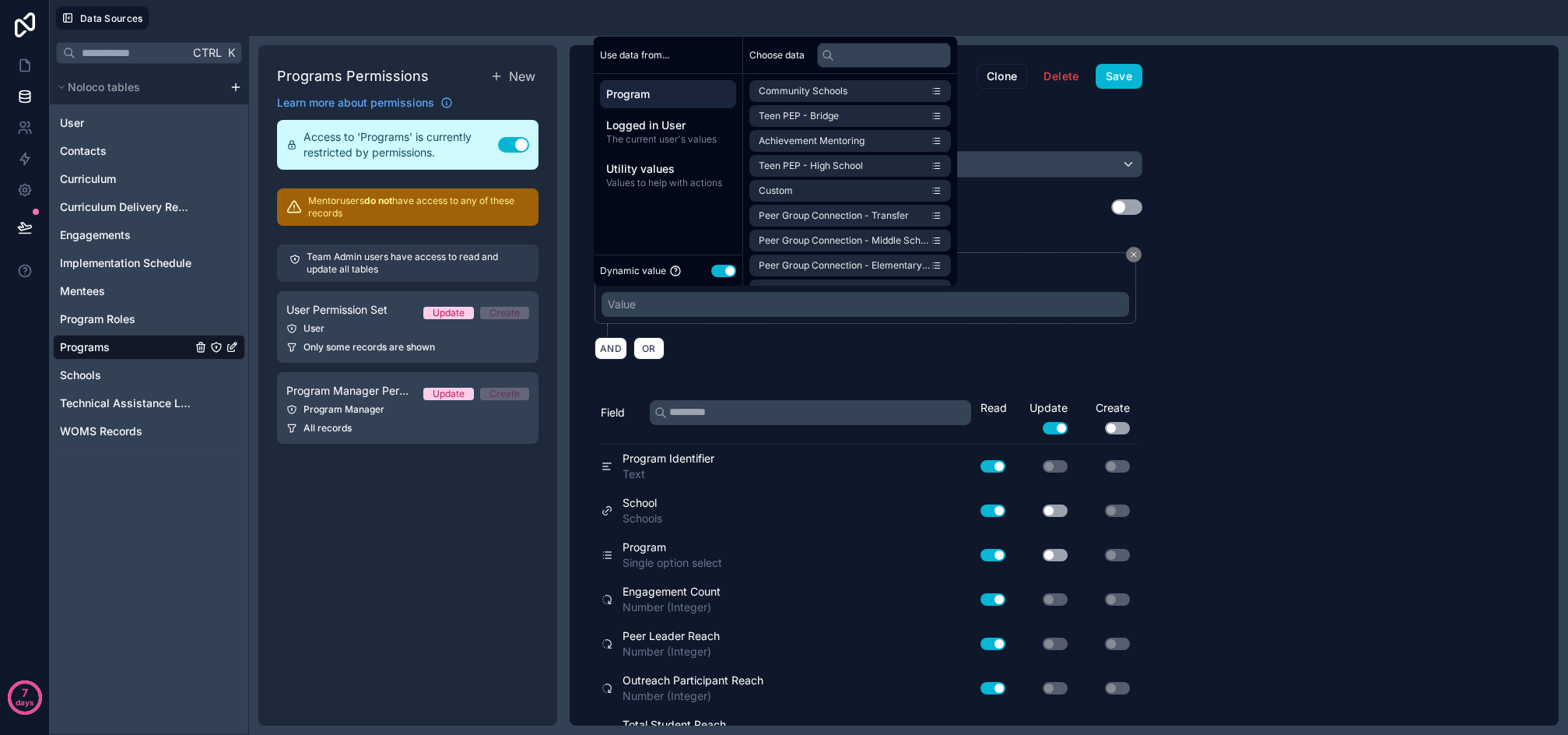
click at [720, 269] on button "Use setting" at bounding box center [724, 271] width 25 height 12
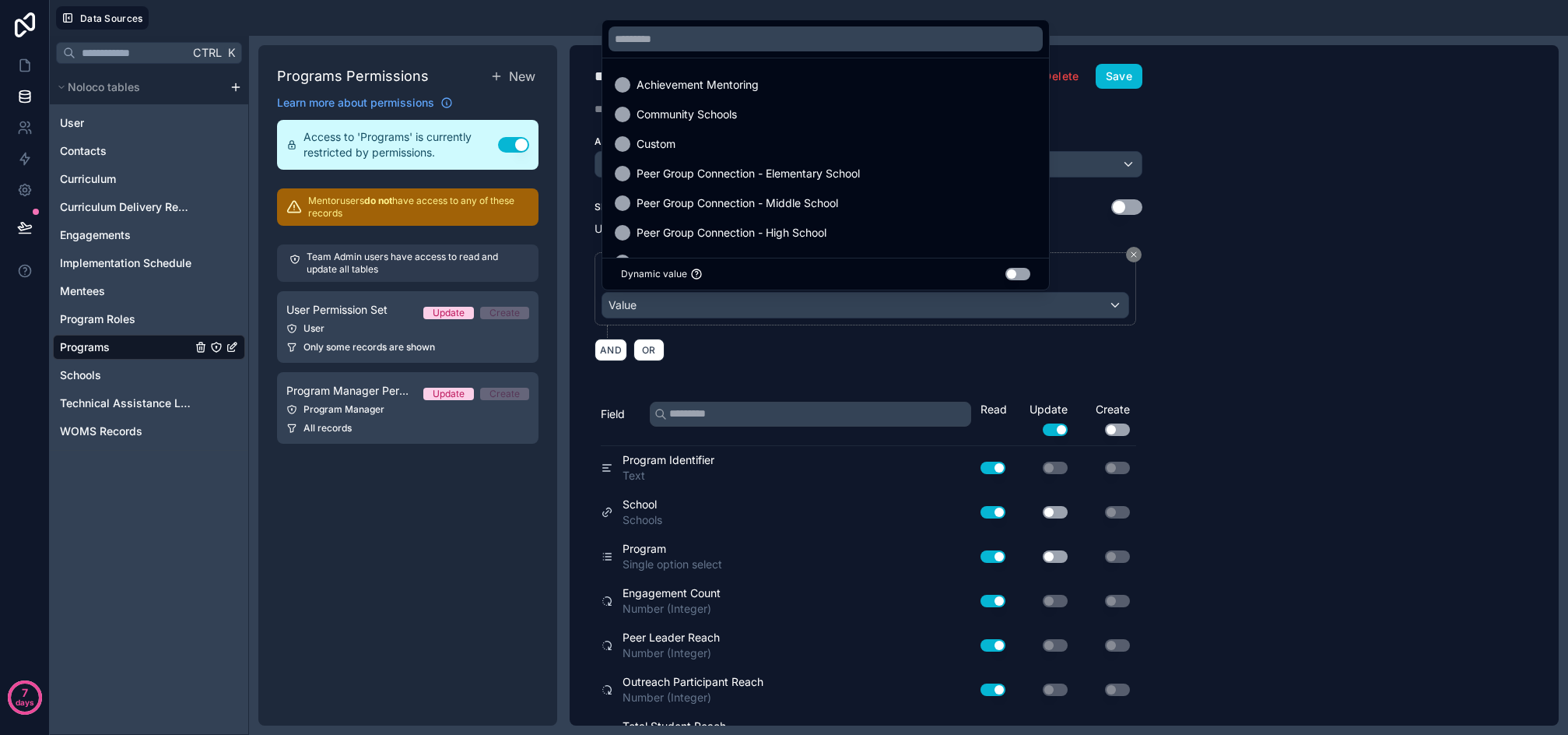
click at [1013, 279] on button "Use setting" at bounding box center [1018, 274] width 25 height 12
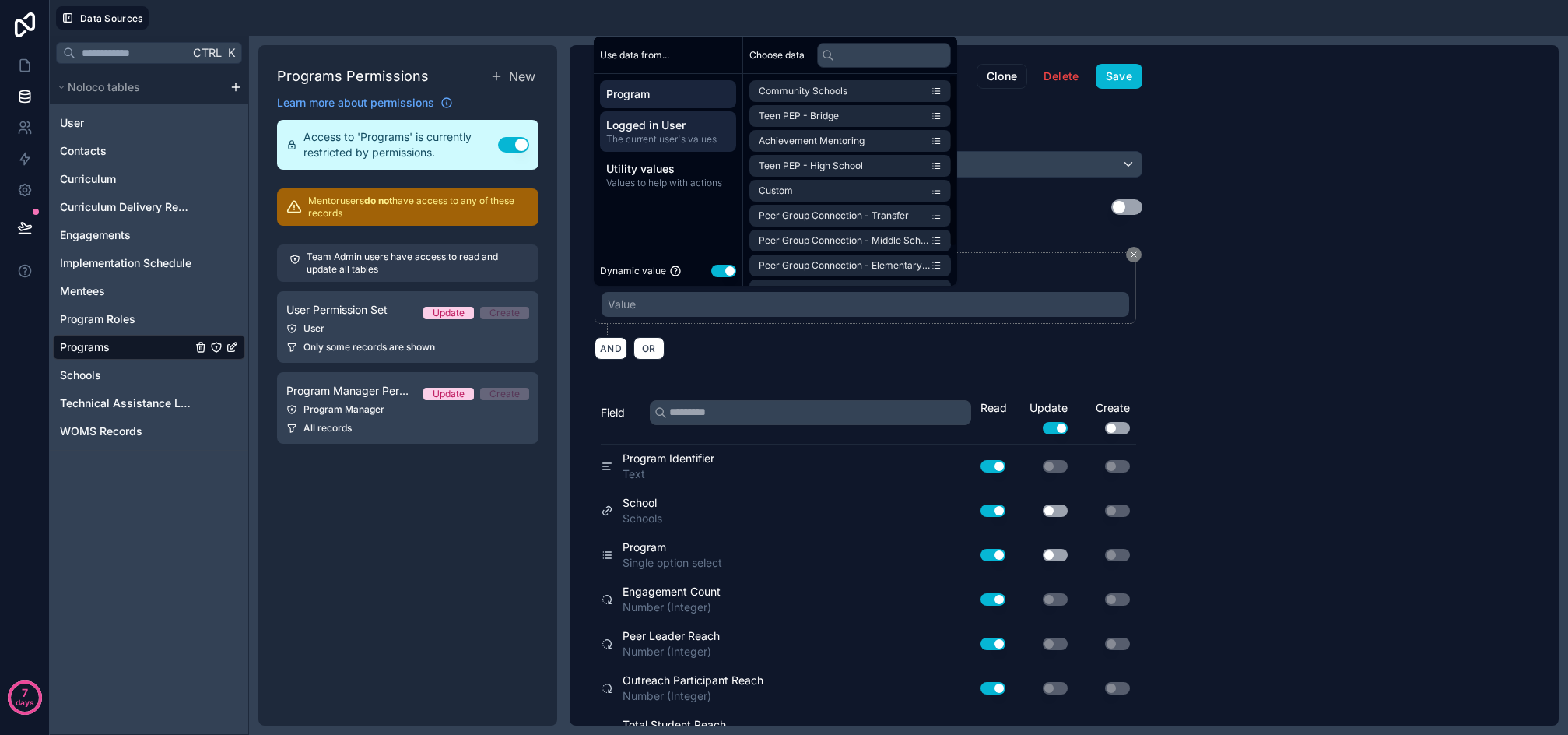
click at [656, 121] on span "Logged in User" at bounding box center [668, 126] width 124 height 16
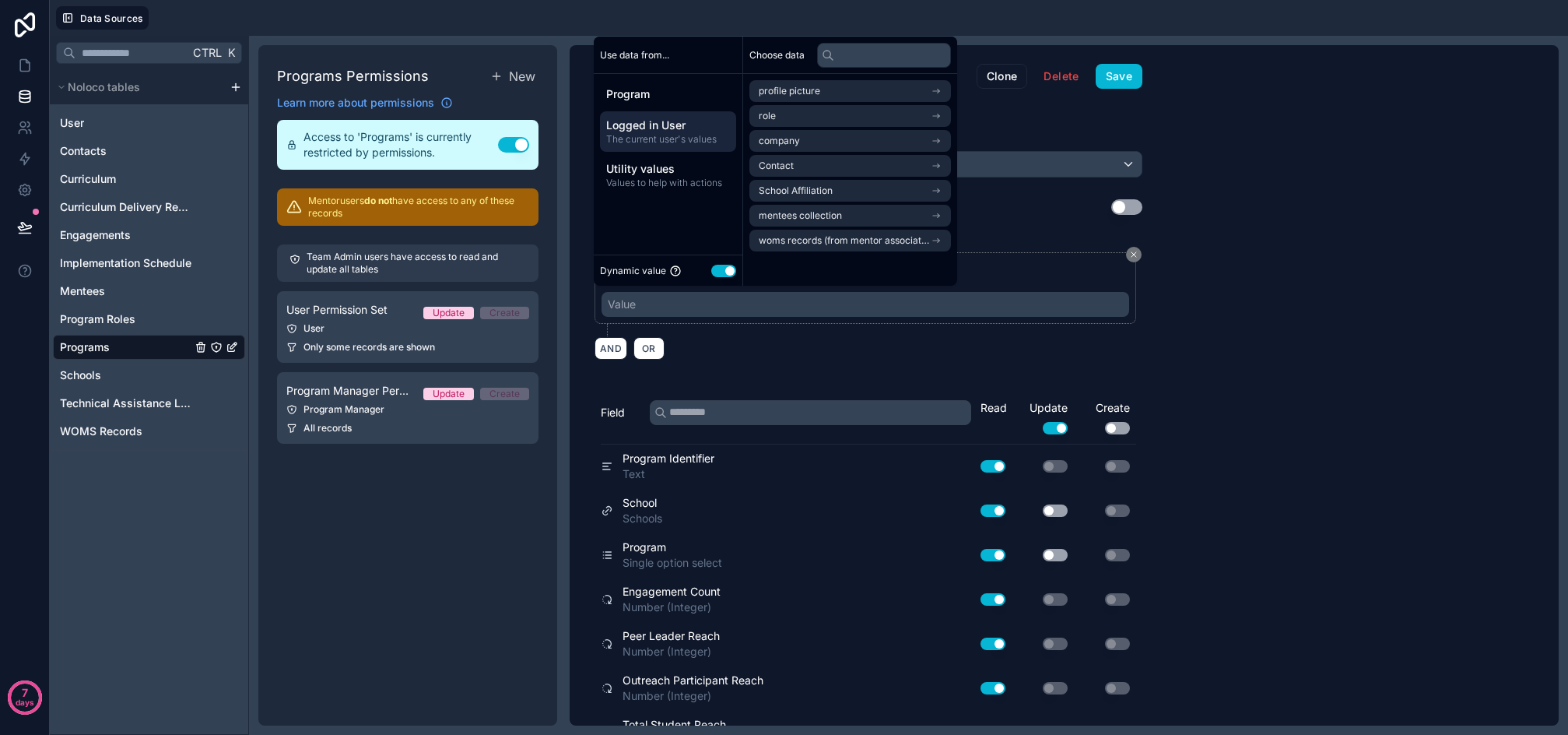
click at [651, 132] on span "Logged in User" at bounding box center [668, 126] width 124 height 16
click at [650, 98] on span "Program" at bounding box center [668, 94] width 124 height 16
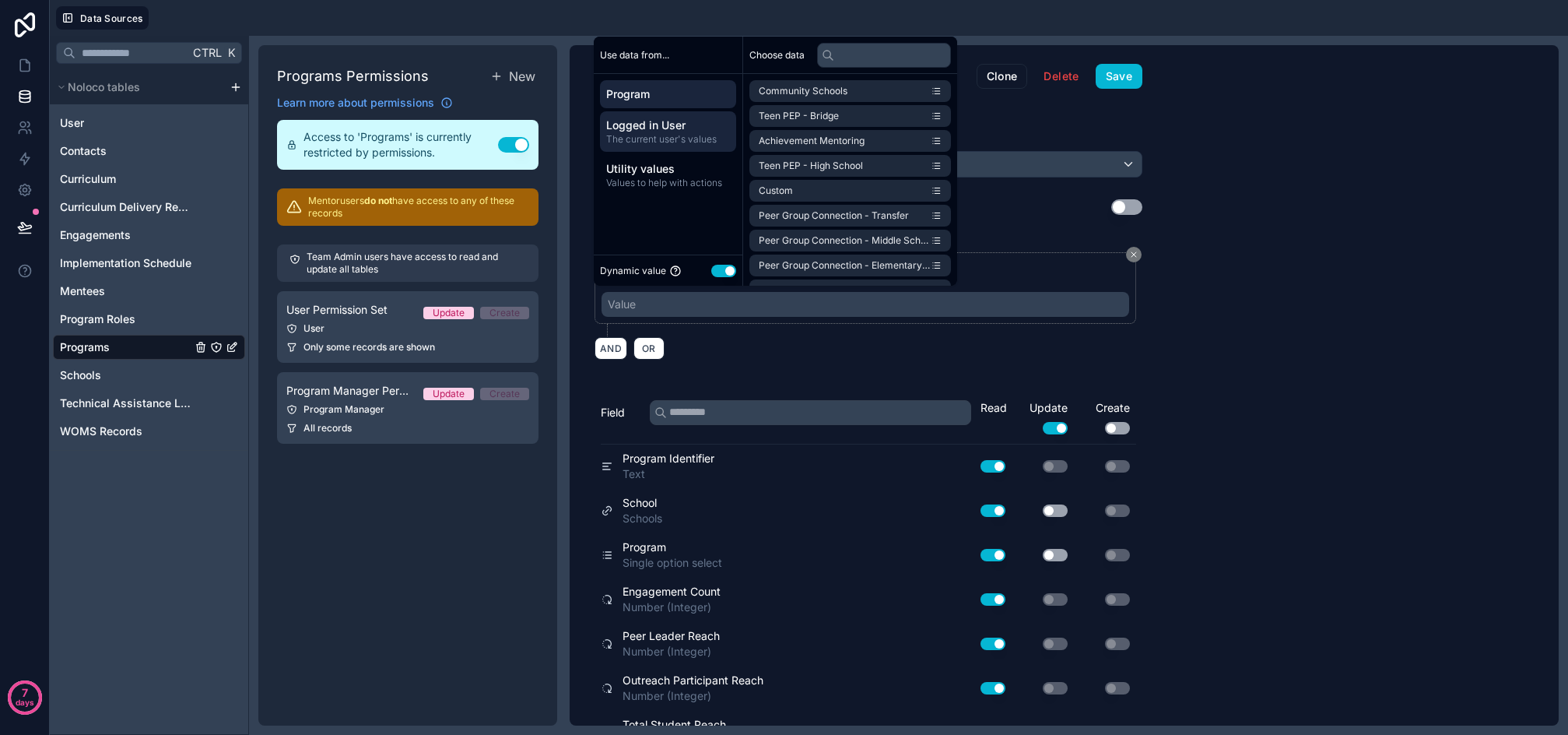
click at [647, 130] on span "Logged in User" at bounding box center [668, 126] width 124 height 16
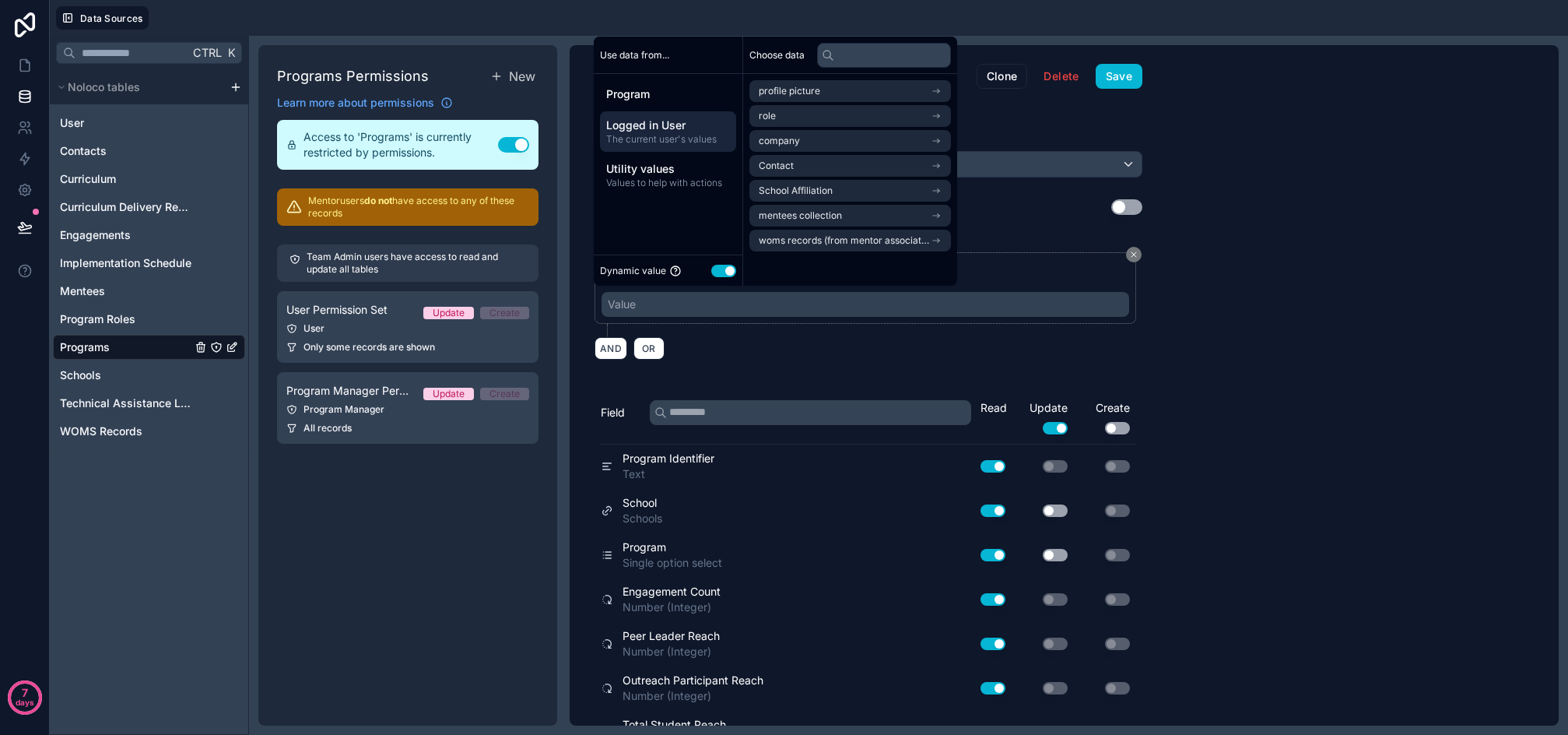
click at [777, 348] on div "AND OR" at bounding box center [868, 348] width 548 height 23
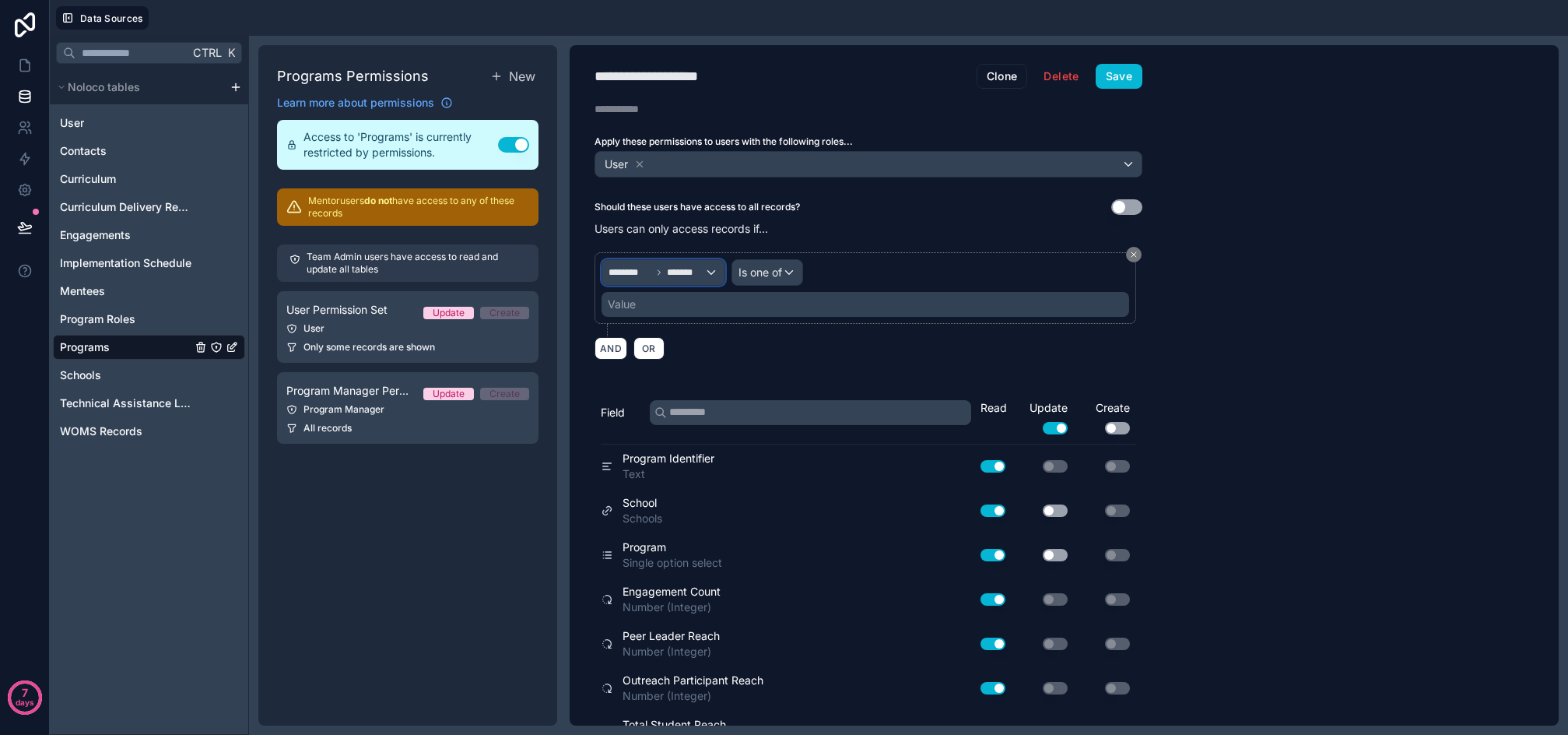
click at [710, 268] on div "******** *******" at bounding box center [663, 272] width 122 height 25
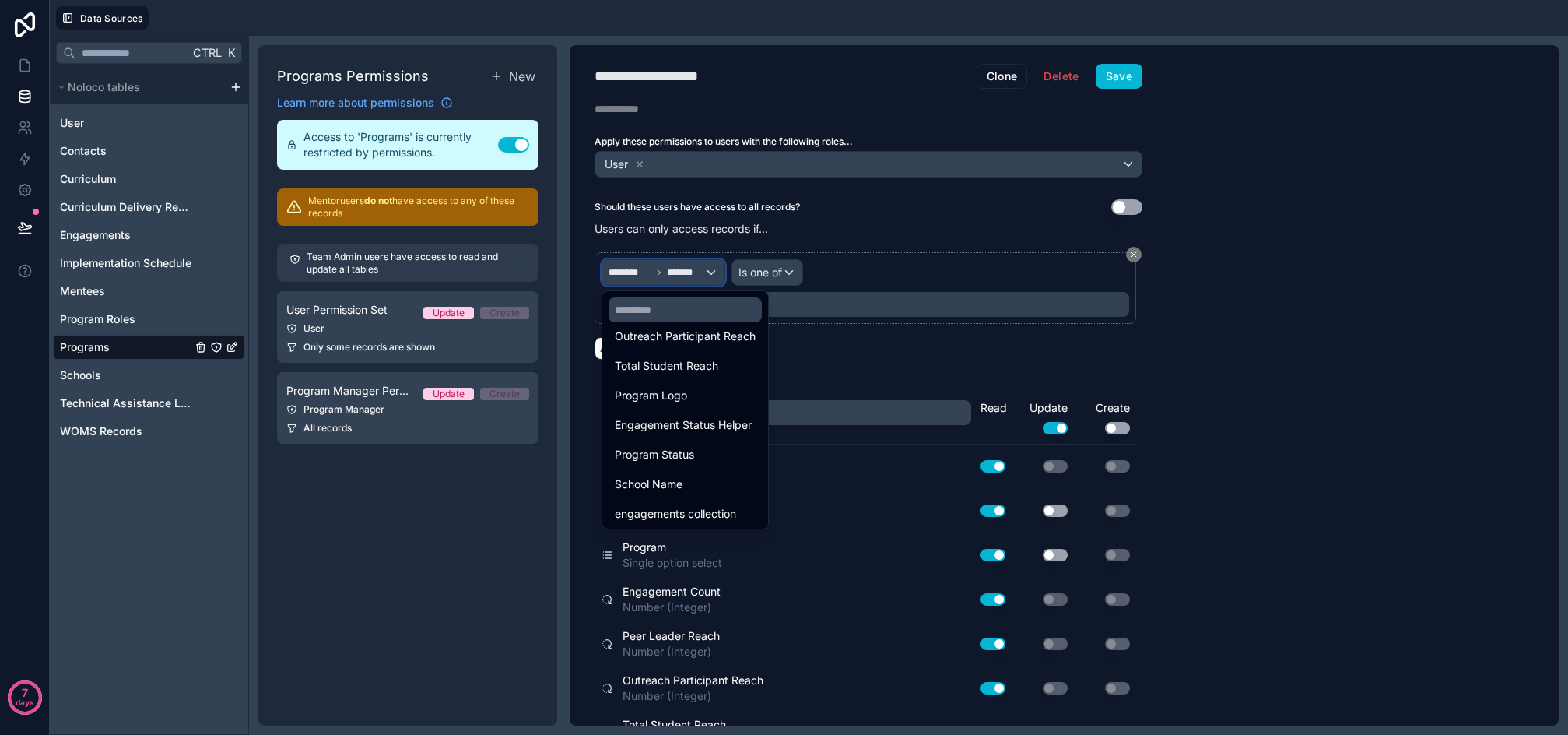
scroll to position [288, 0]
click at [944, 243] on div at bounding box center [784, 368] width 1568 height 735
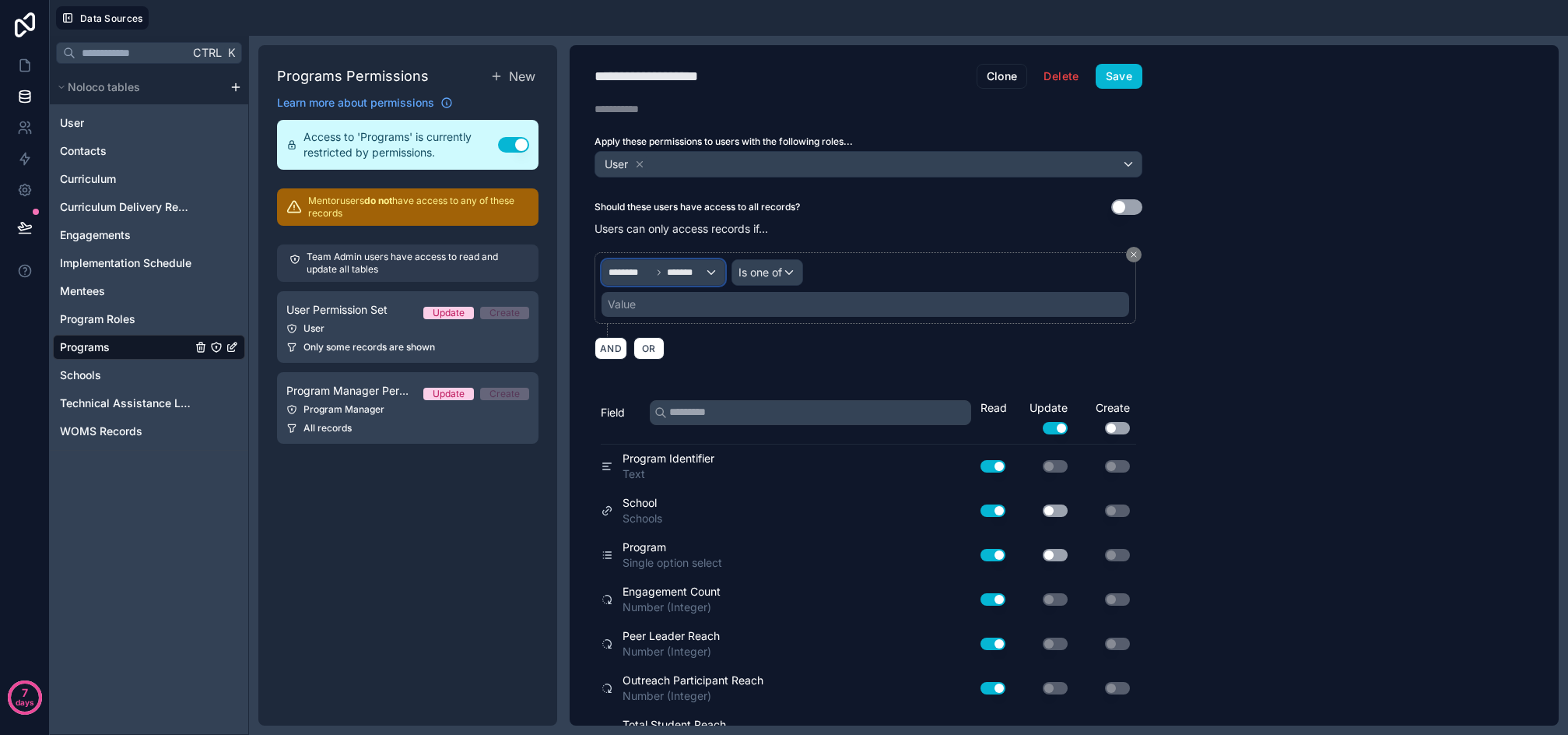
click at [658, 272] on icon at bounding box center [659, 272] width 9 height 9
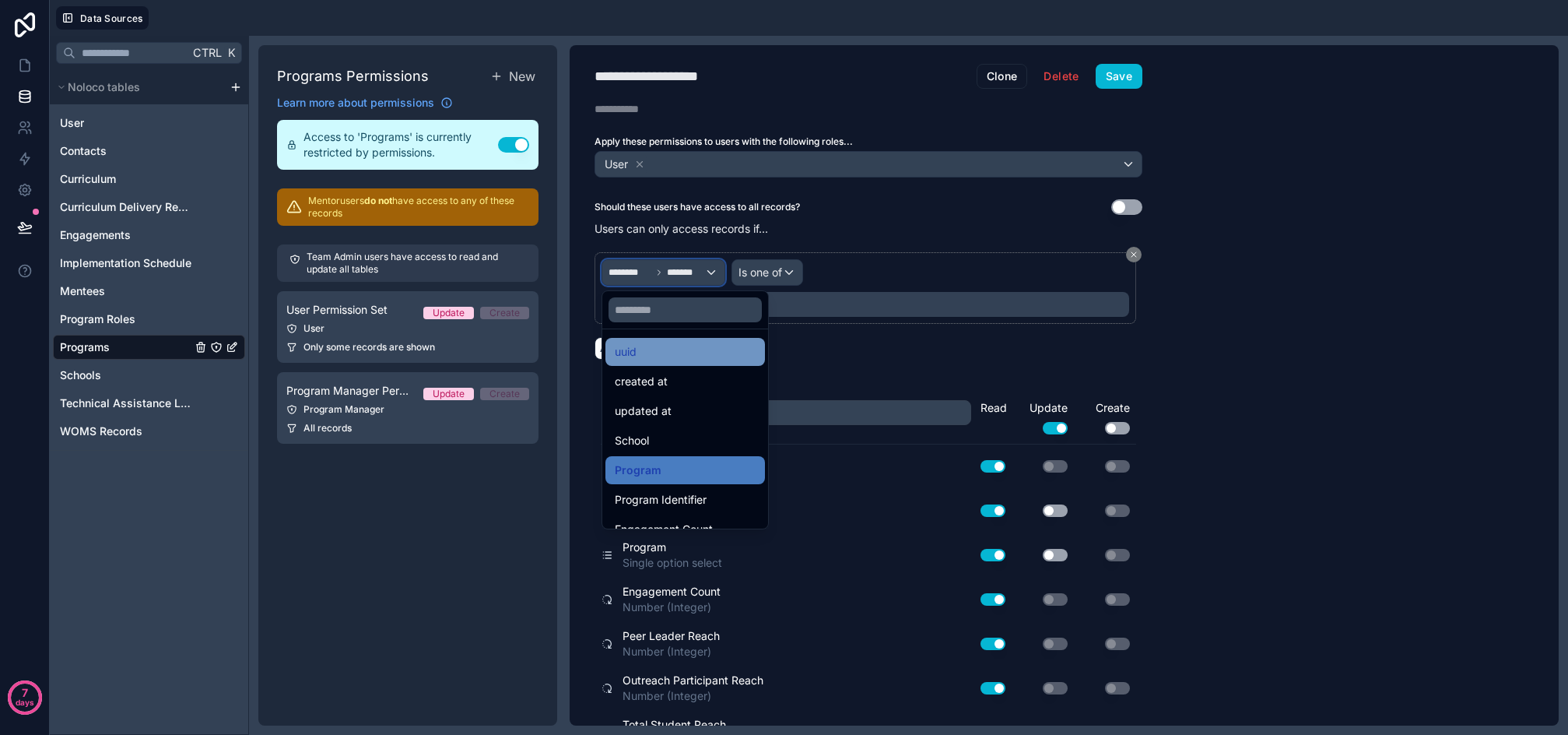
scroll to position [0, 0]
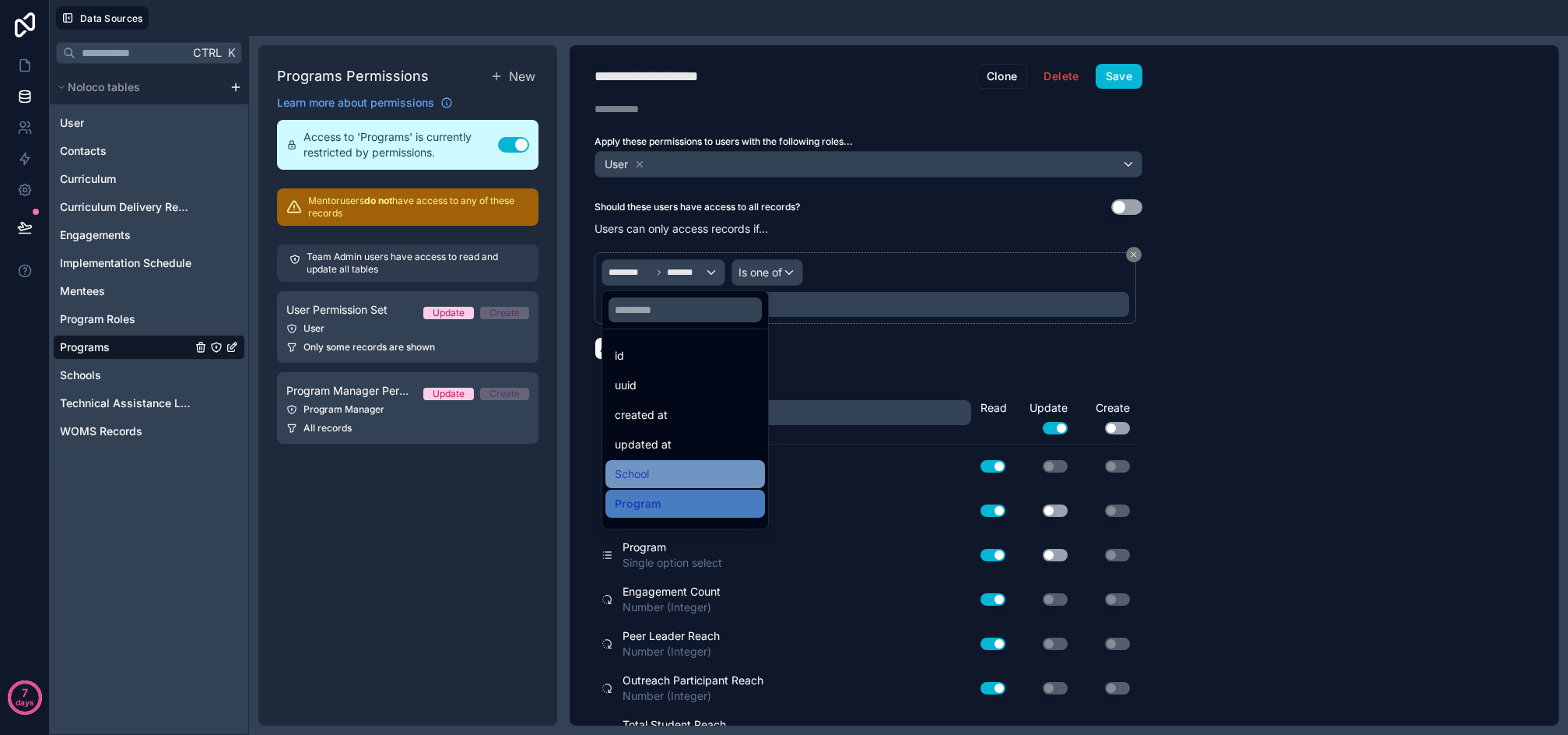
click at [672, 468] on div "School" at bounding box center [685, 474] width 141 height 19
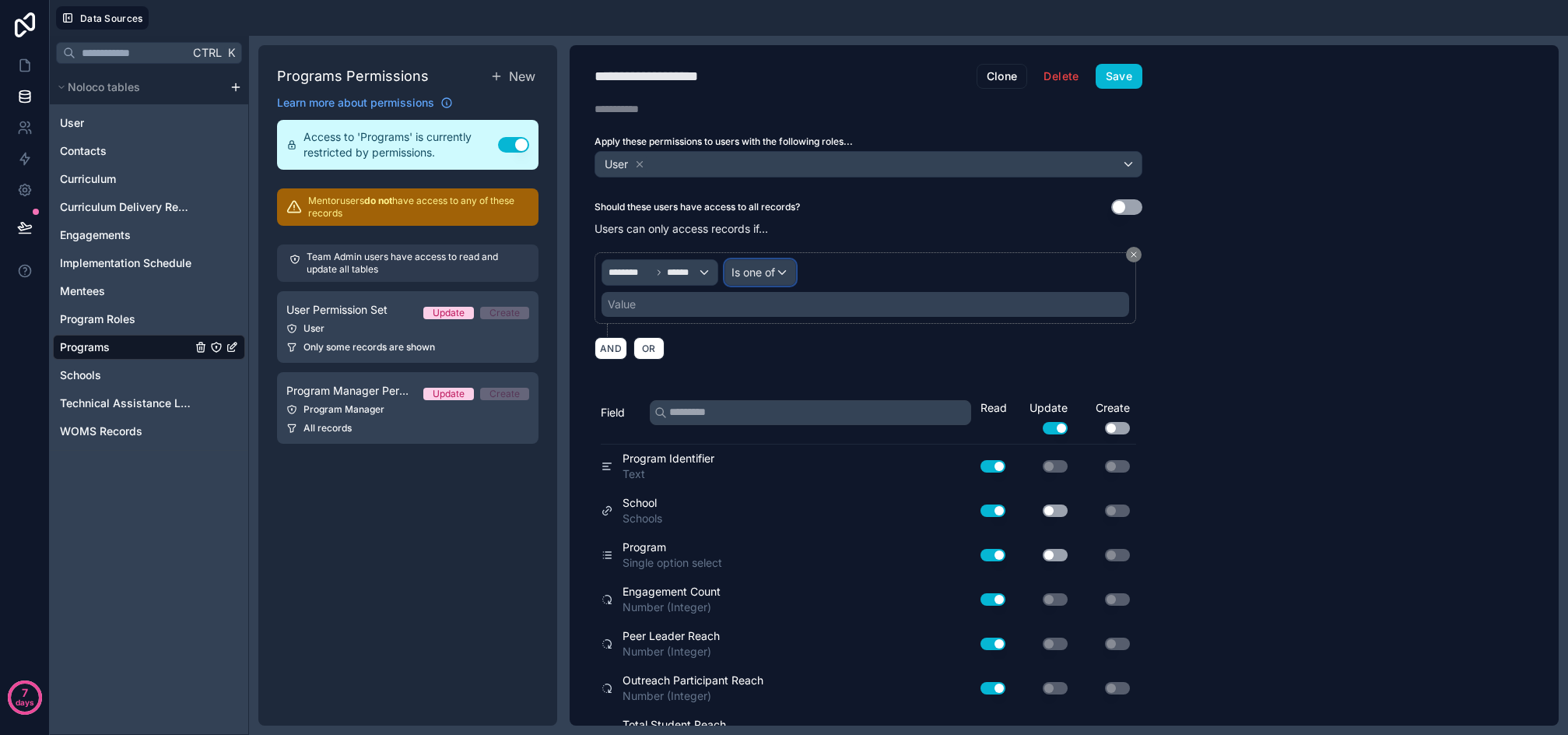
click at [767, 261] on div "Is one of" at bounding box center [761, 272] width 70 height 25
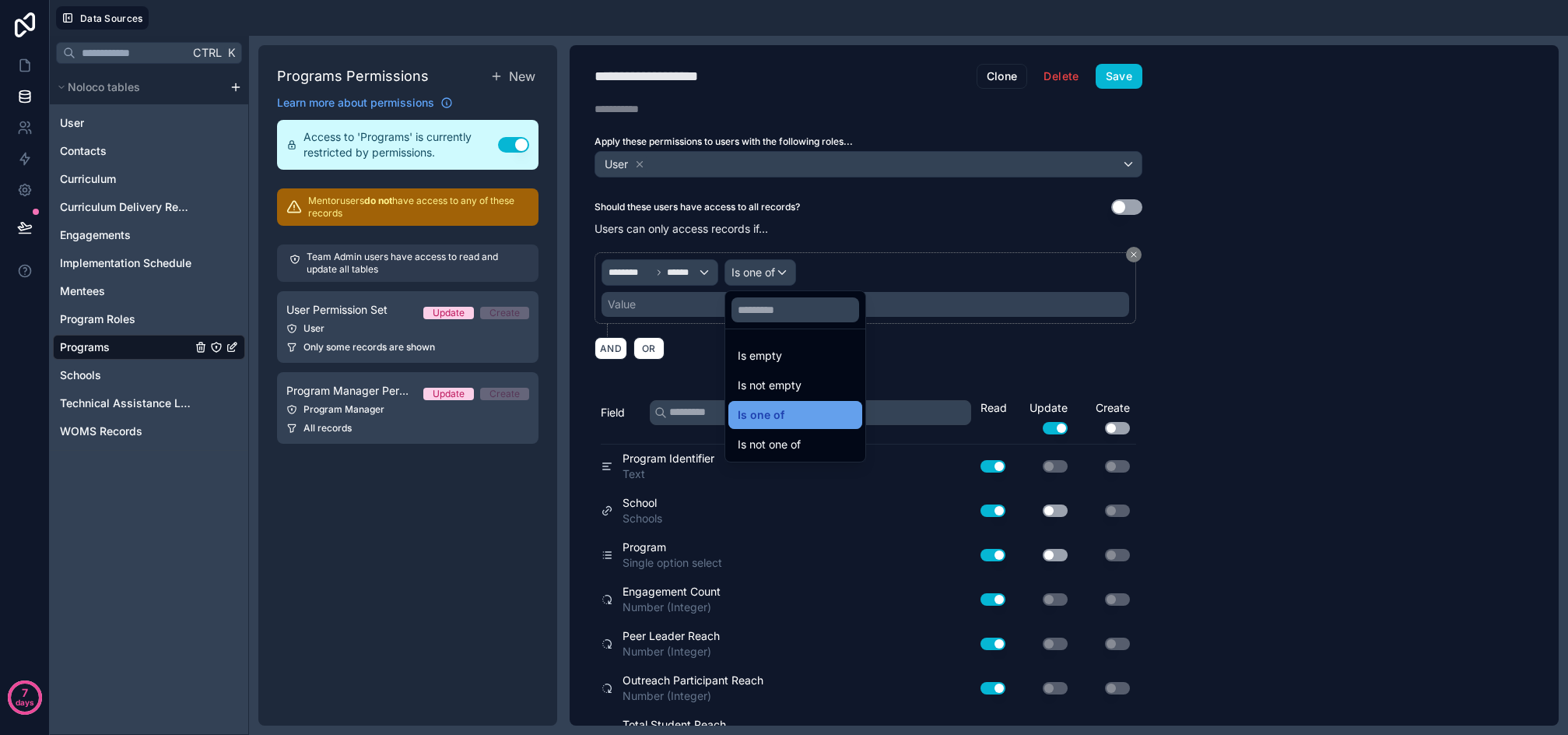
click at [781, 410] on span "Is one of" at bounding box center [761, 415] width 47 height 19
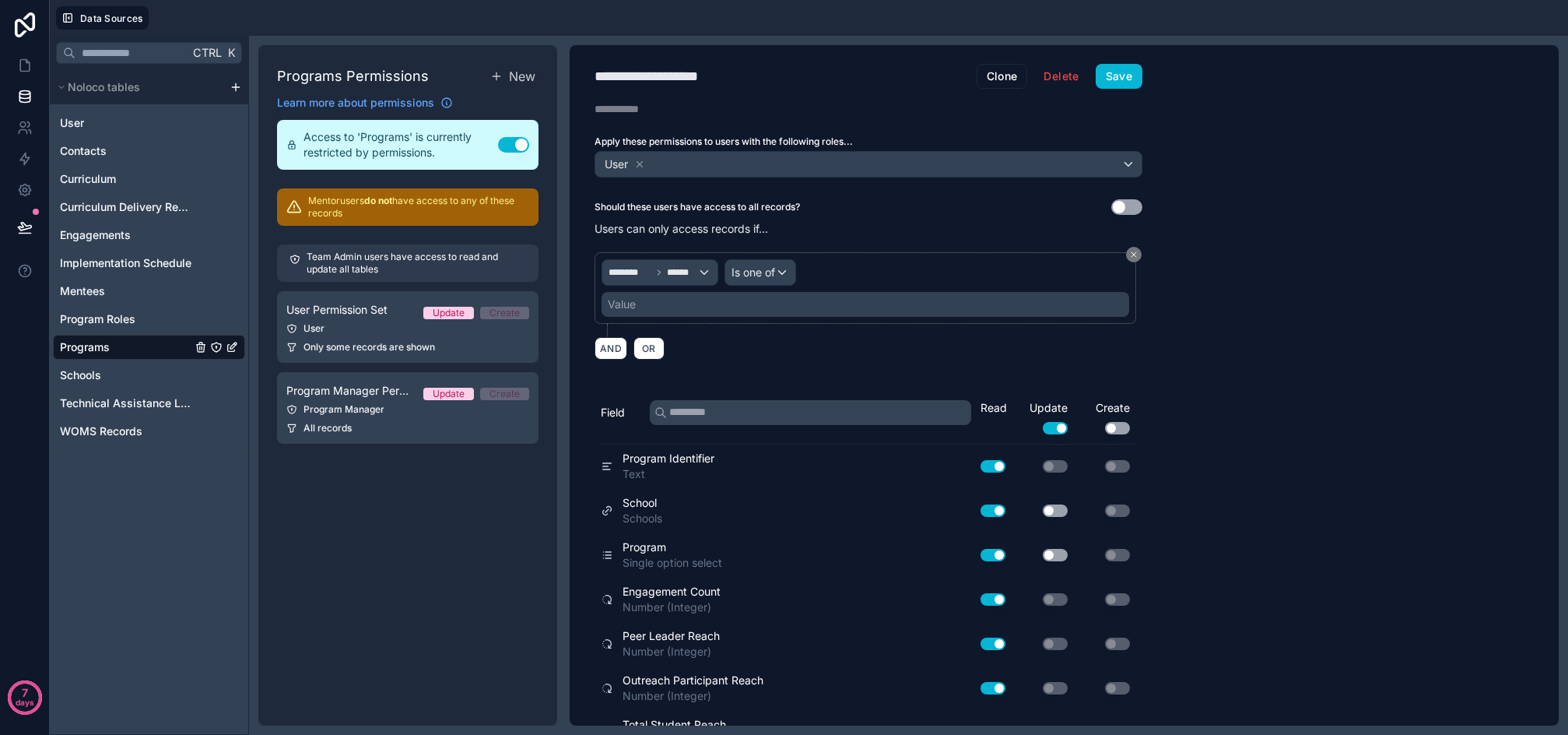
click at [699, 318] on div "******** ****** Is one of Value" at bounding box center [865, 288] width 541 height 72
click at [701, 311] on div "Value" at bounding box center [865, 304] width 527 height 25
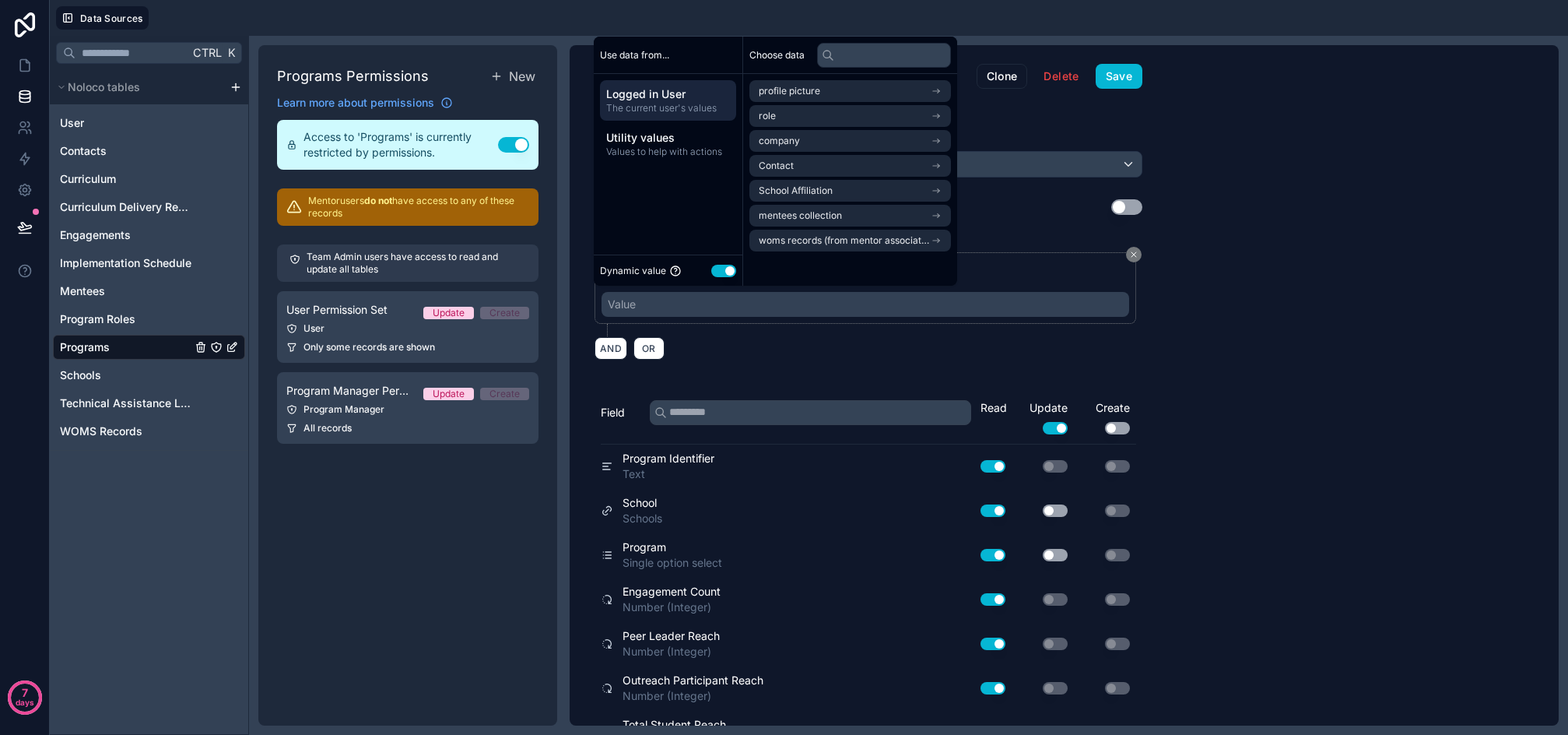
click at [665, 101] on span "Logged in User" at bounding box center [668, 94] width 124 height 16
click at [663, 94] on span "Logged in User" at bounding box center [668, 94] width 124 height 16
click at [873, 198] on li "School Affiliation" at bounding box center [850, 190] width 201 height 22
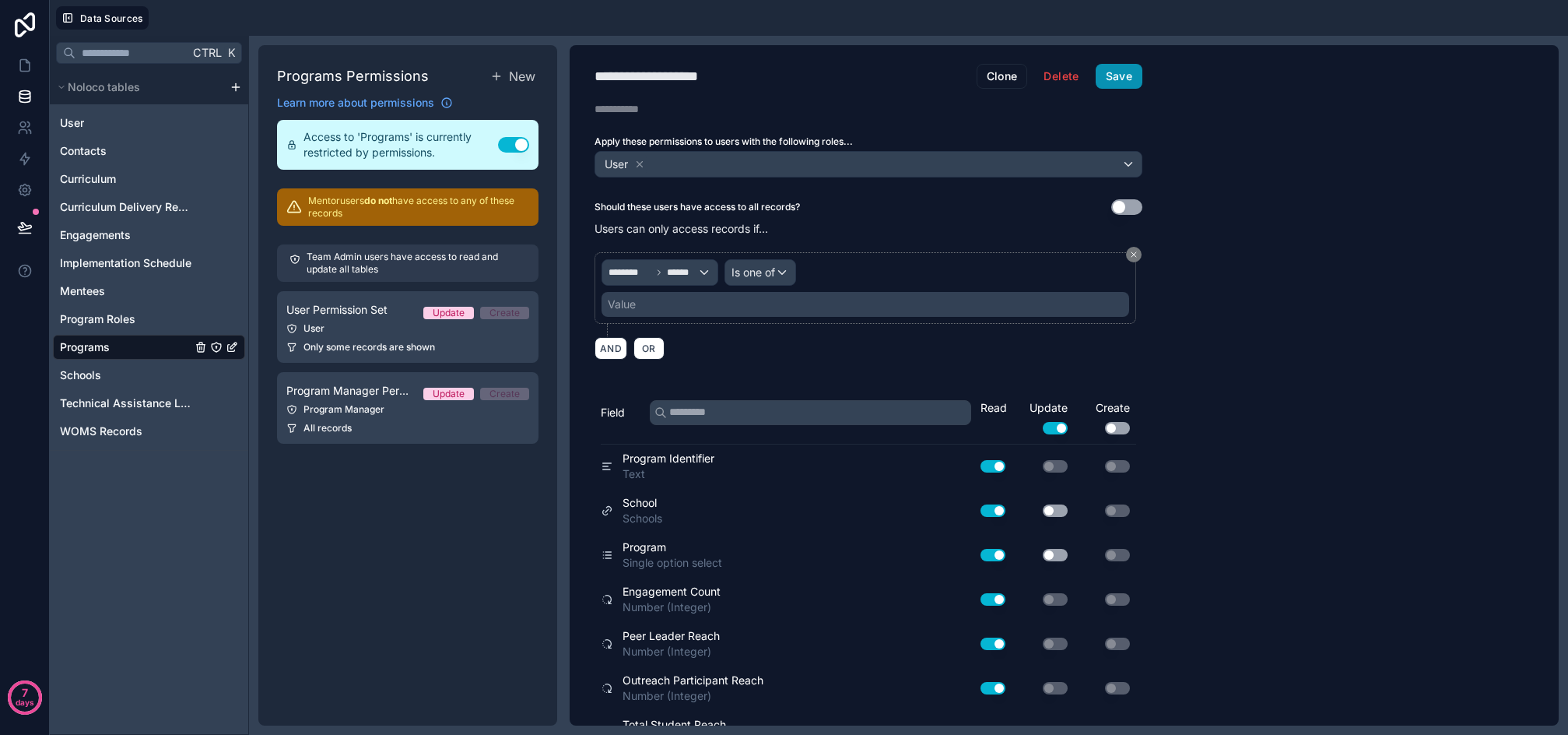
click at [1112, 81] on button "Save" at bounding box center [1119, 76] width 47 height 25
click at [745, 305] on div "Value" at bounding box center [865, 304] width 527 height 25
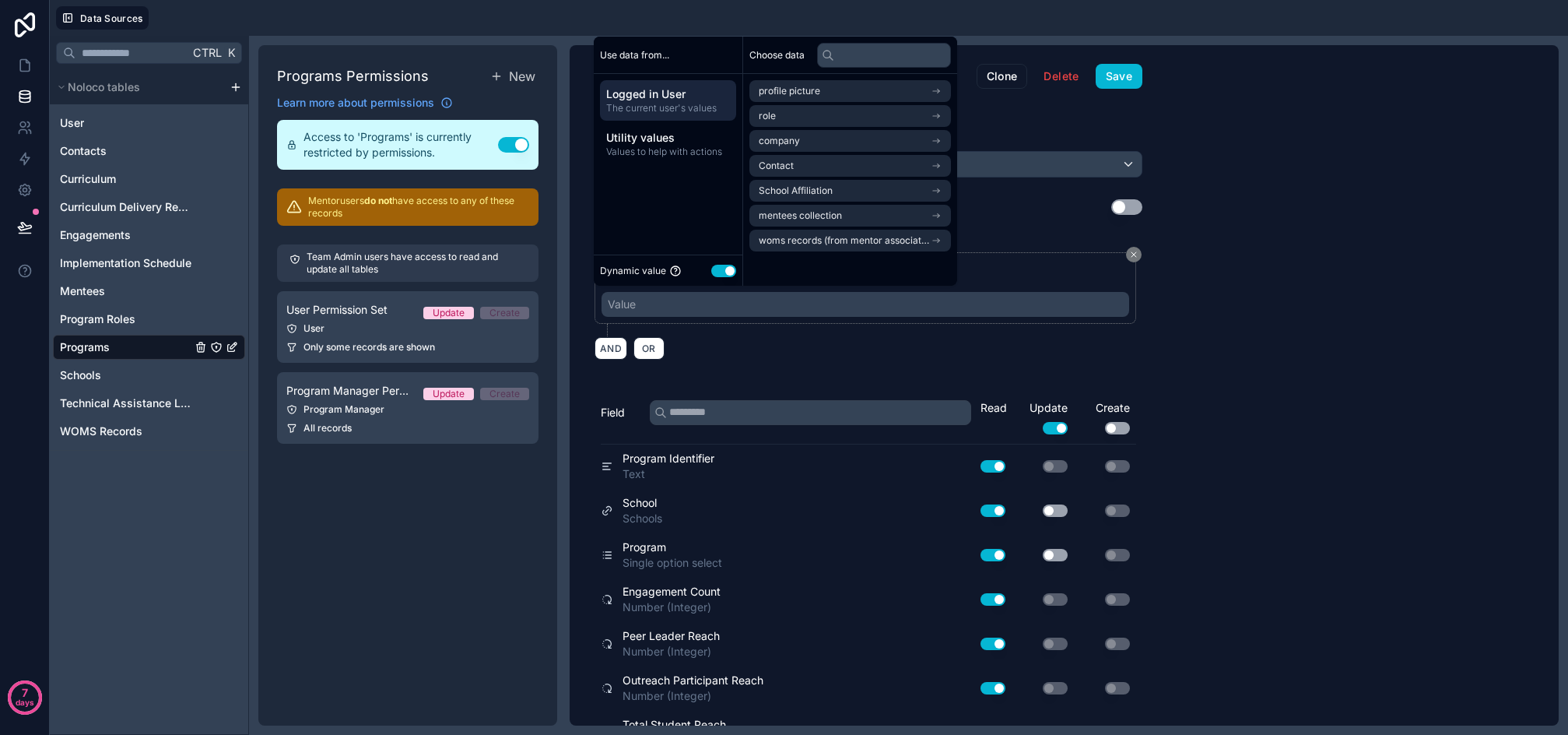
click at [633, 97] on span "Logged in User" at bounding box center [668, 94] width 124 height 16
click at [804, 184] on span "School Affiliation" at bounding box center [796, 190] width 74 height 12
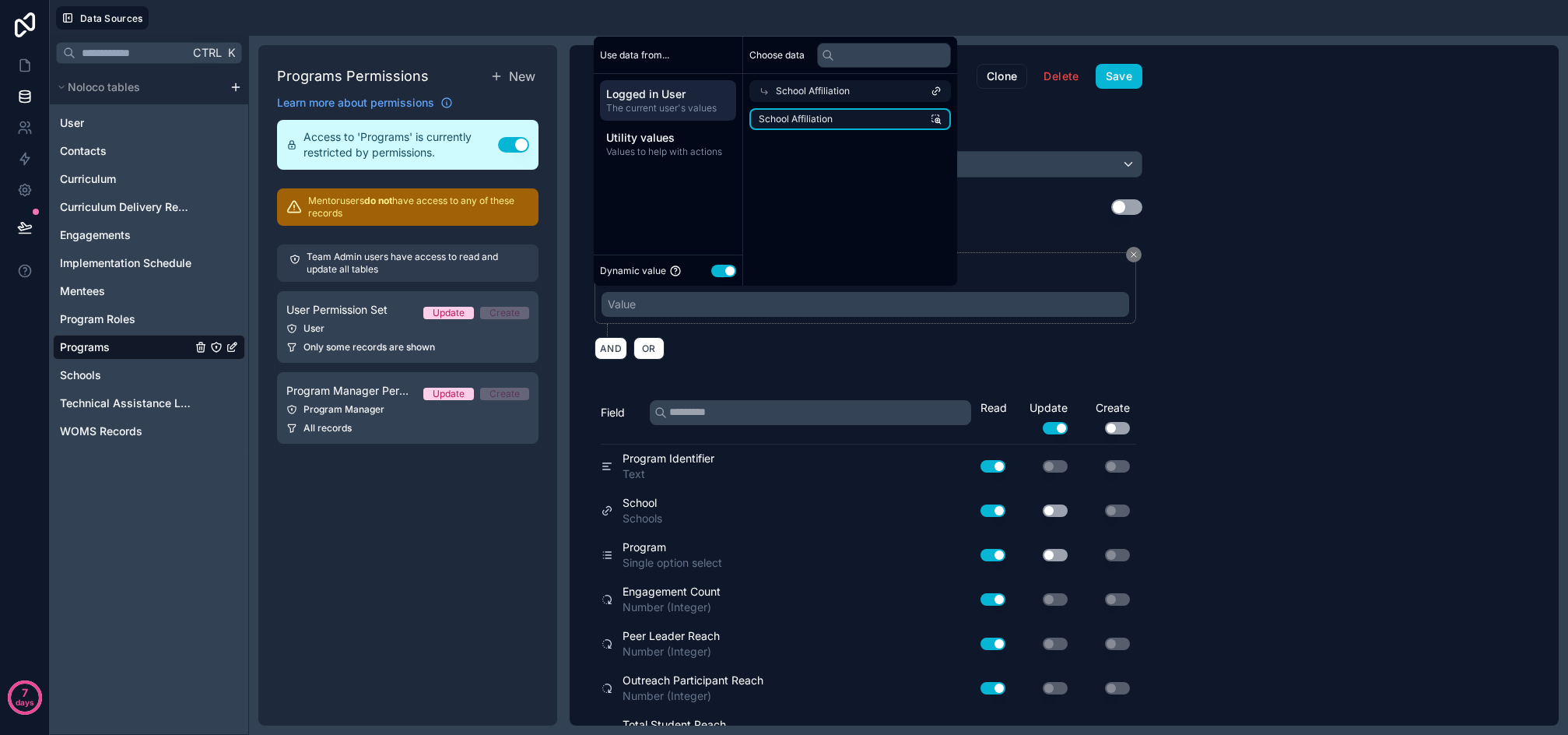
click at [828, 115] on span "School Affiliation" at bounding box center [796, 119] width 74 height 12
click at [835, 95] on span "School Affiliation" at bounding box center [813, 91] width 74 height 12
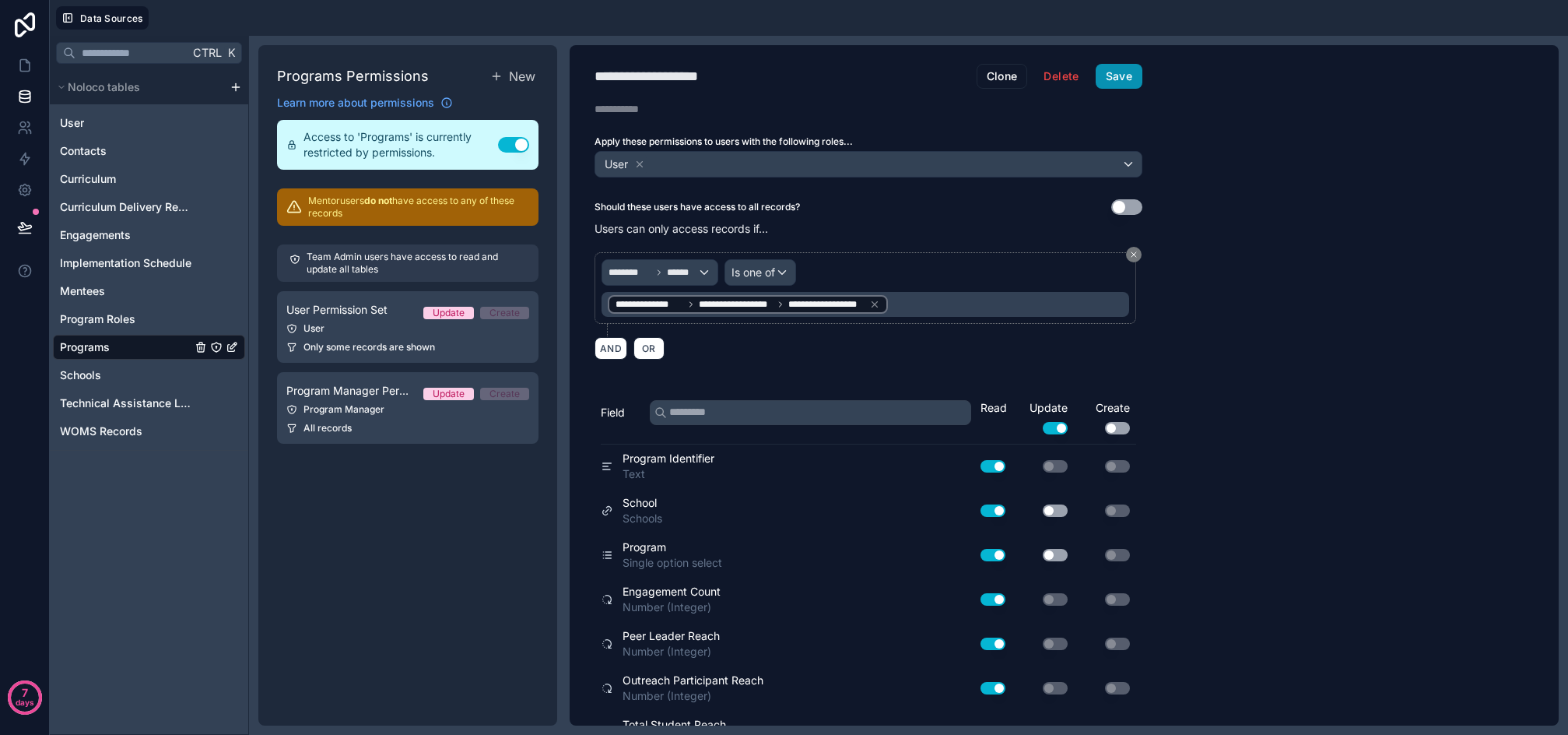
click at [1129, 76] on button "Save" at bounding box center [1119, 76] width 47 height 25
click at [28, 61] on icon at bounding box center [25, 66] width 16 height 16
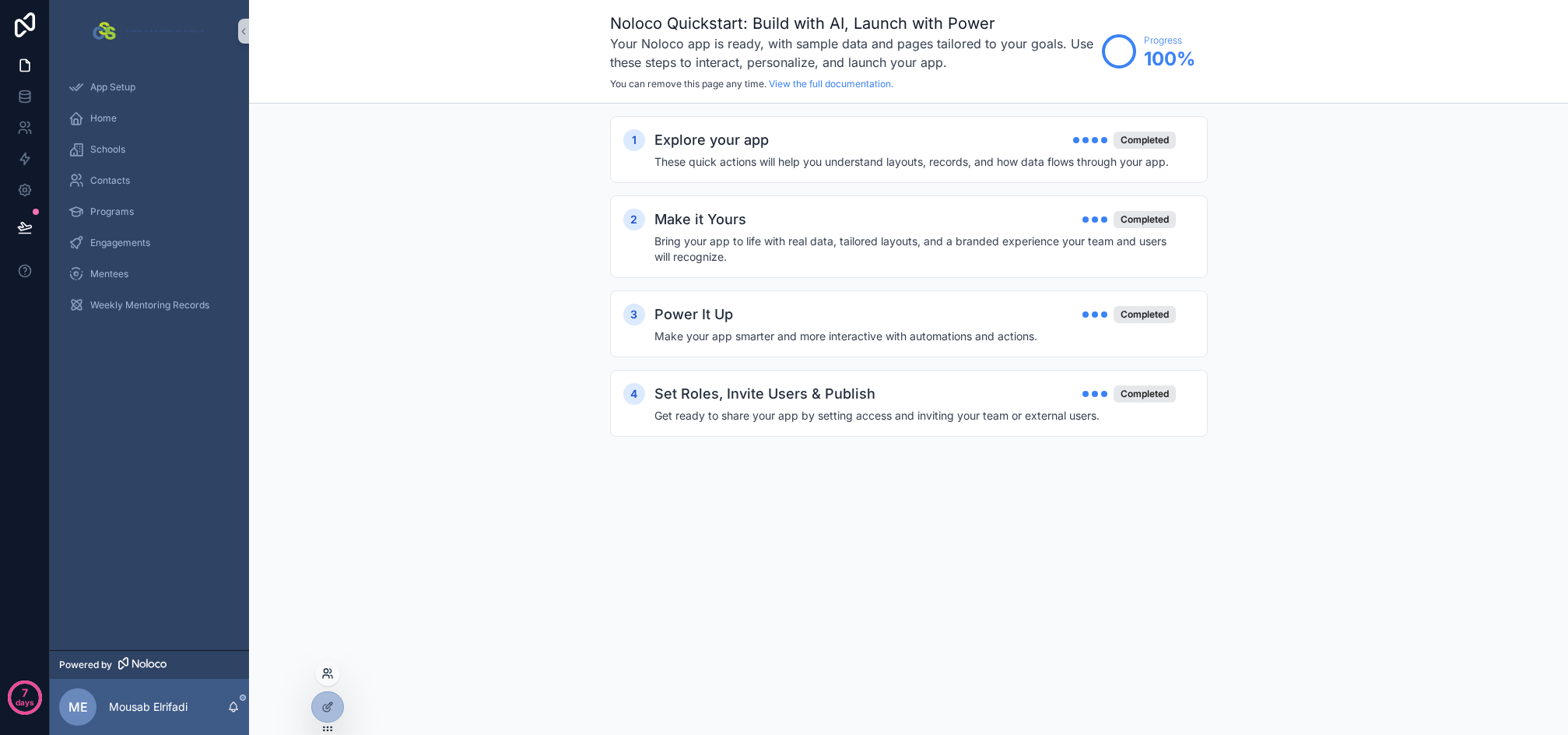
click at [325, 671] on icon at bounding box center [328, 673] width 12 height 12
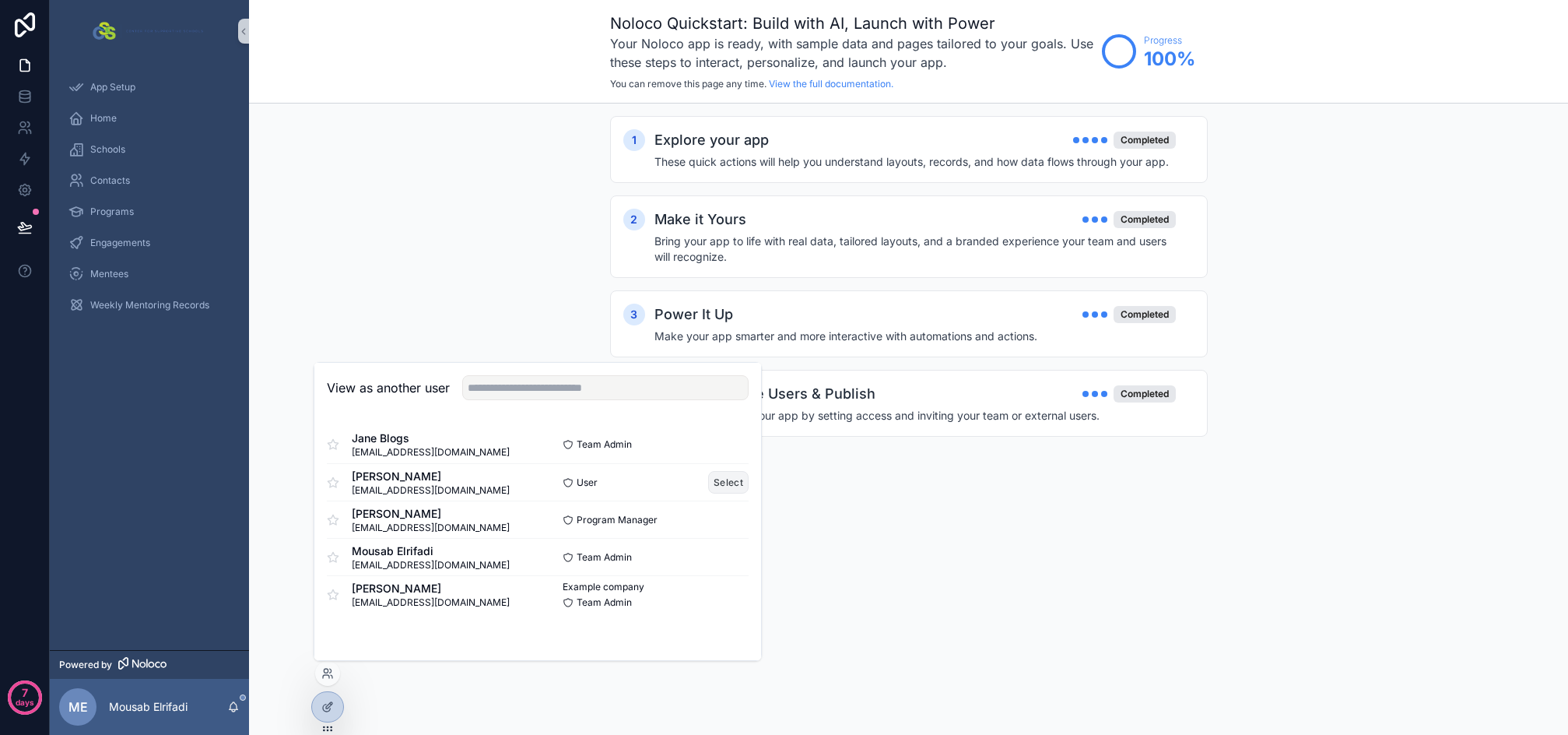
click at [729, 480] on button "Select" at bounding box center [729, 482] width 41 height 23
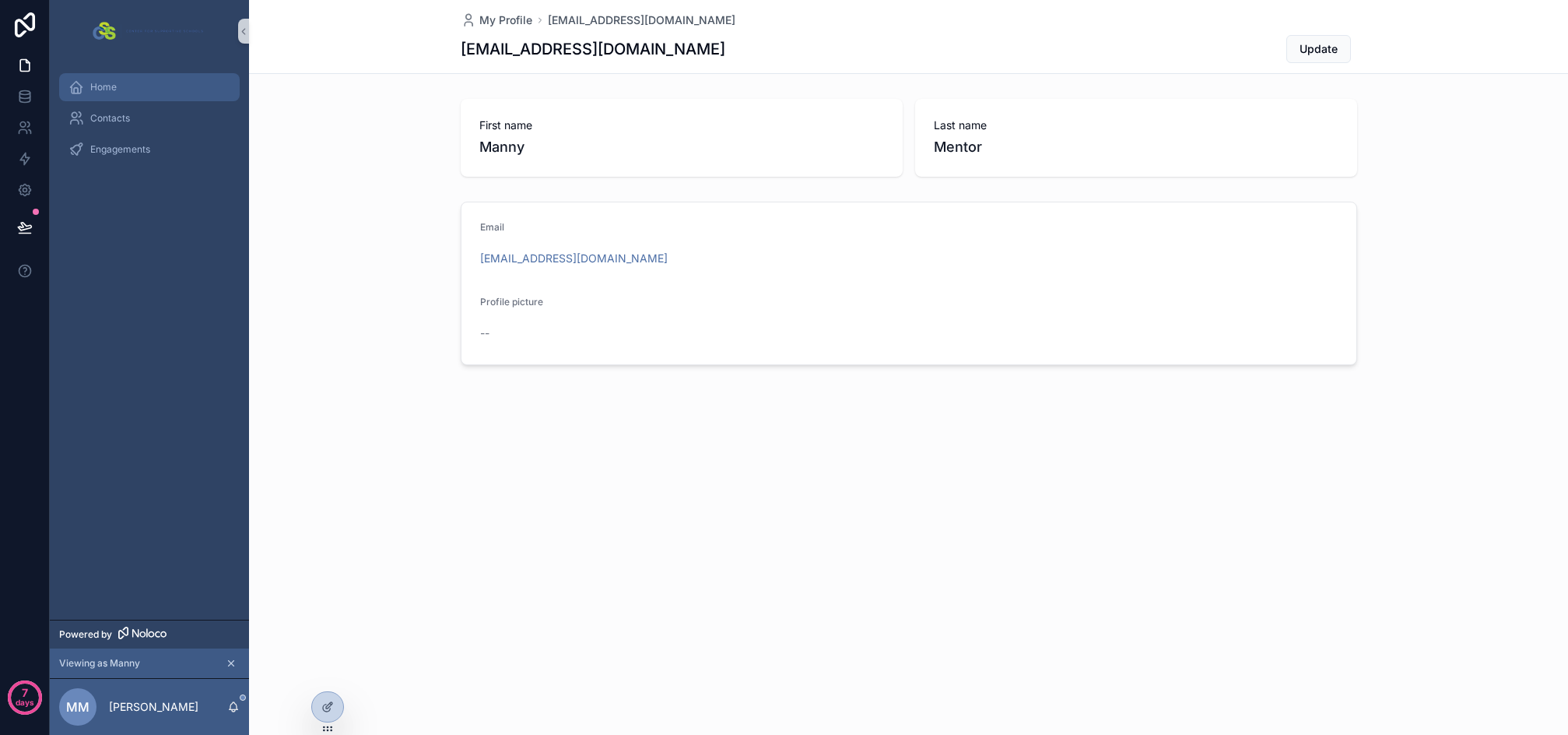
click at [95, 88] on span "Home" at bounding box center [104, 87] width 27 height 12
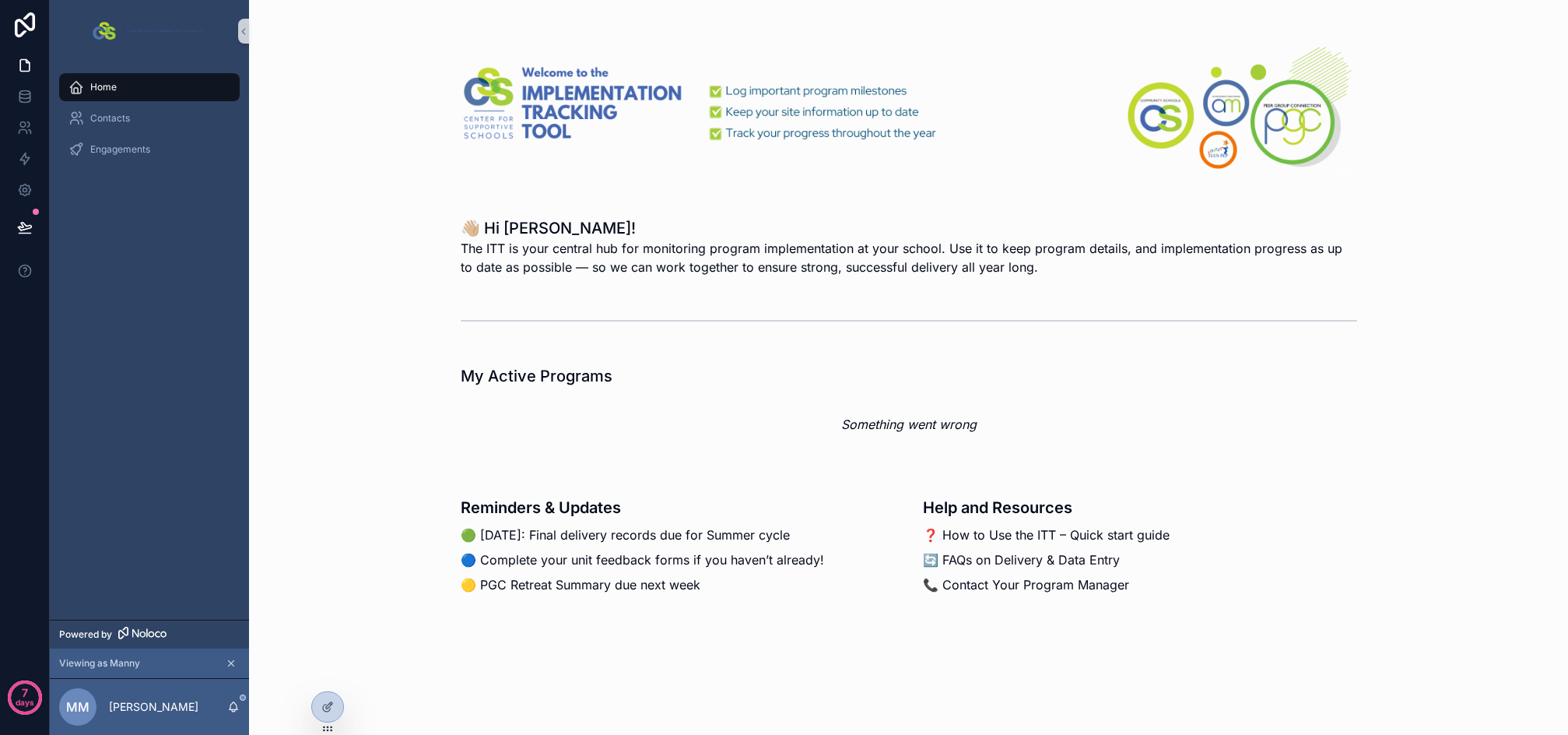
click at [920, 417] on em "Something went wrong" at bounding box center [910, 424] width 136 height 19
click at [334, 709] on div at bounding box center [328, 707] width 31 height 30
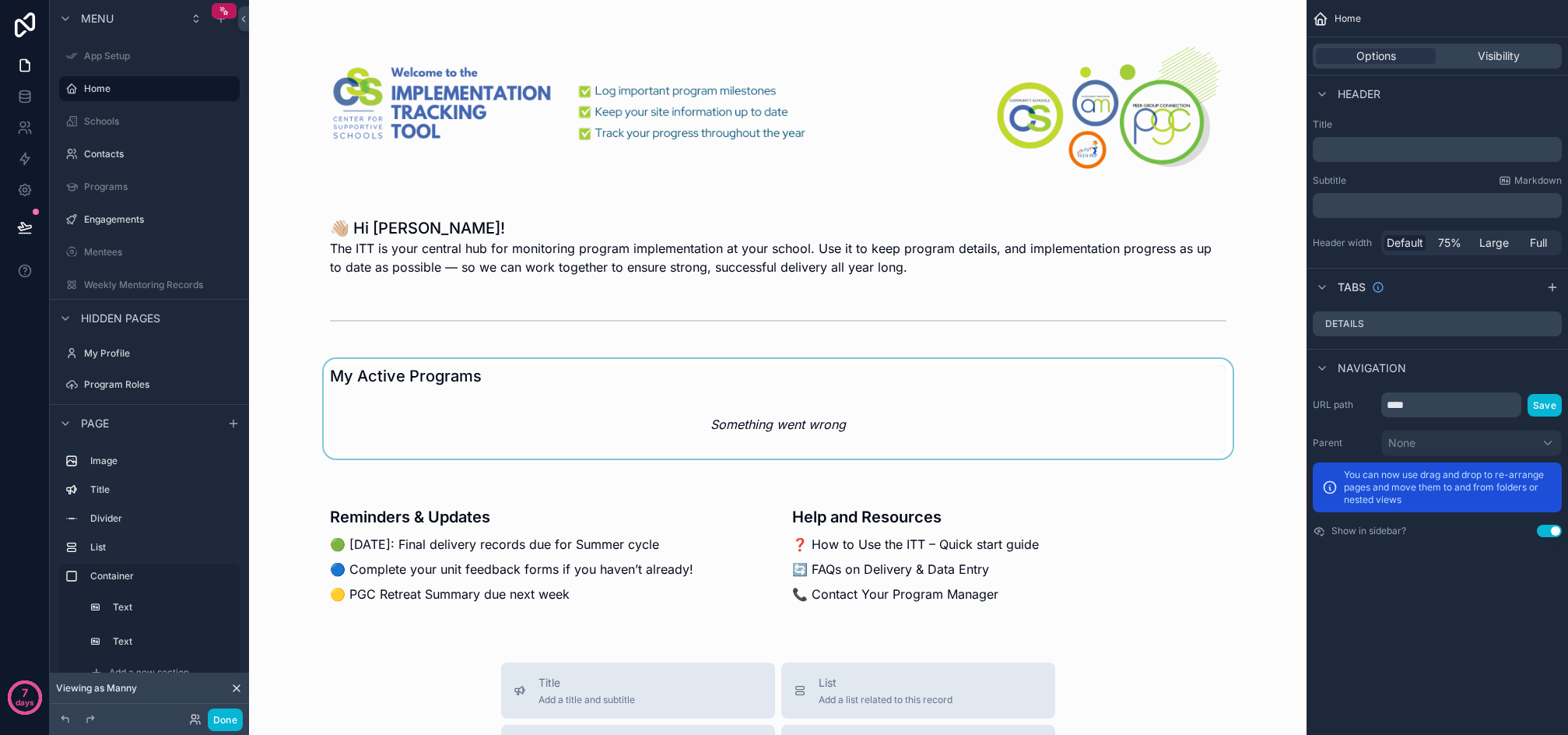
click at [727, 387] on div "scrollable content" at bounding box center [778, 409] width 1033 height 100
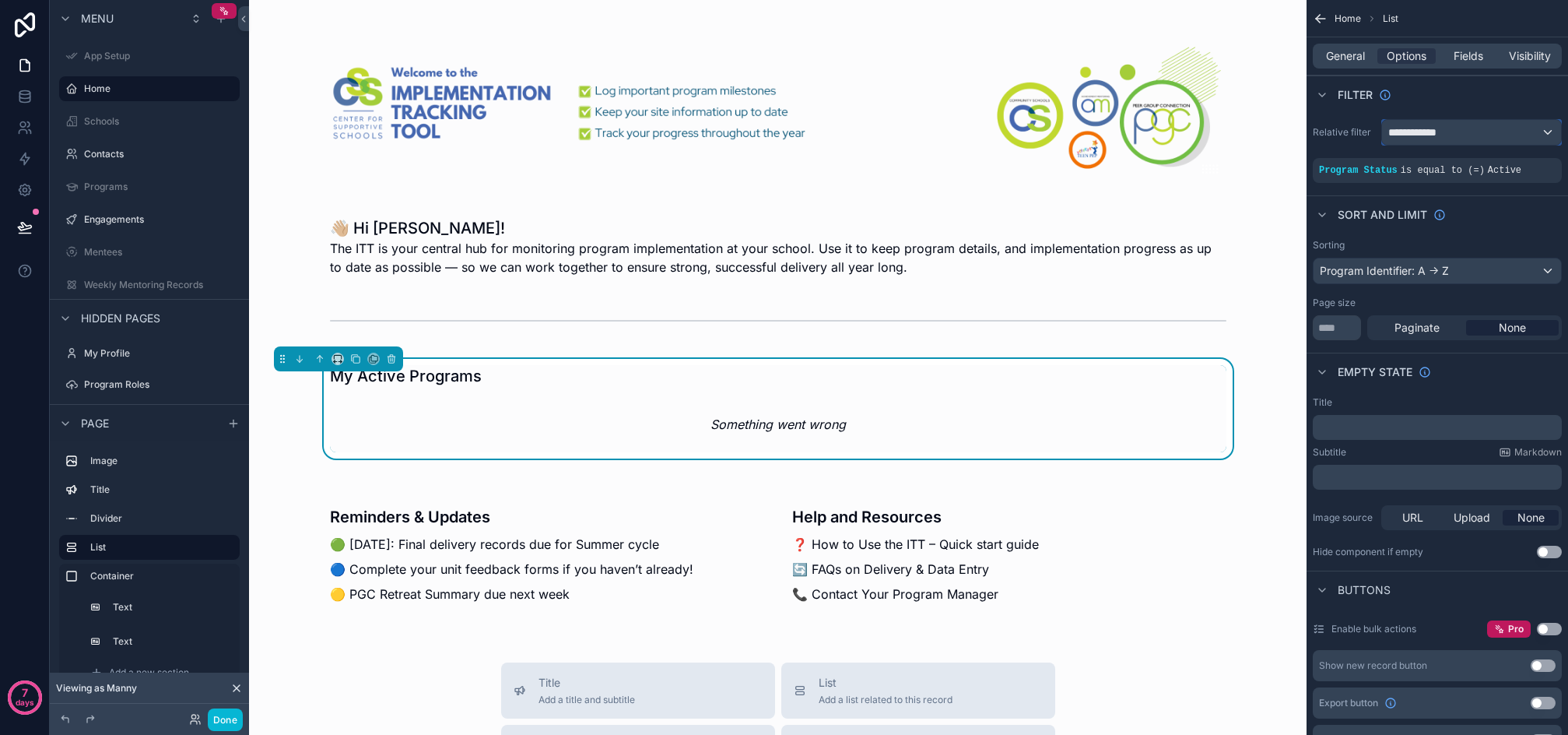
click at [1442, 126] on span "**********" at bounding box center [1417, 133] width 59 height 16
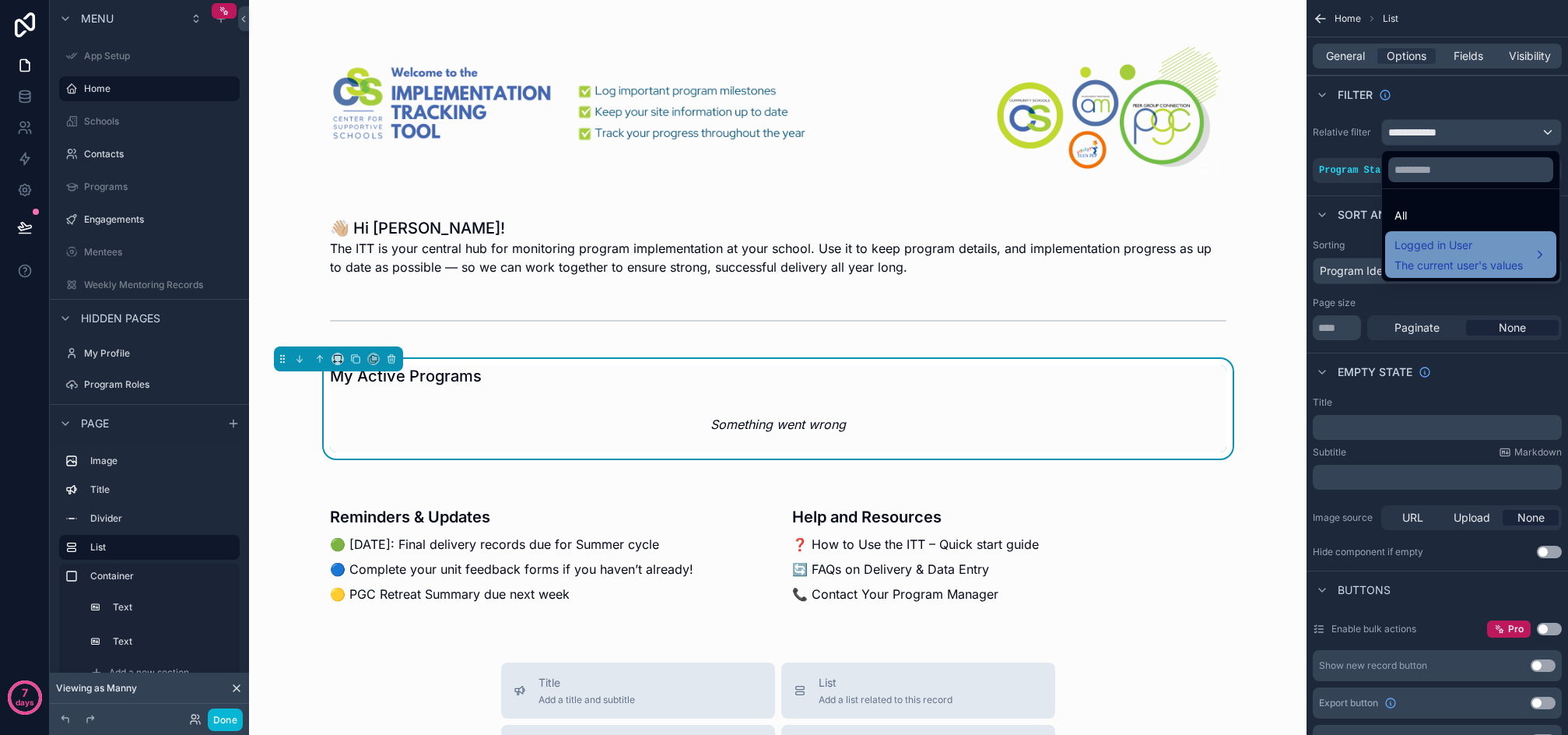
click at [1466, 245] on span "Logged in User" at bounding box center [1459, 245] width 129 height 19
click at [1492, 258] on span "The current user's values" at bounding box center [1459, 265] width 129 height 16
click at [1407, 253] on span "Logged in User" at bounding box center [1459, 245] width 129 height 19
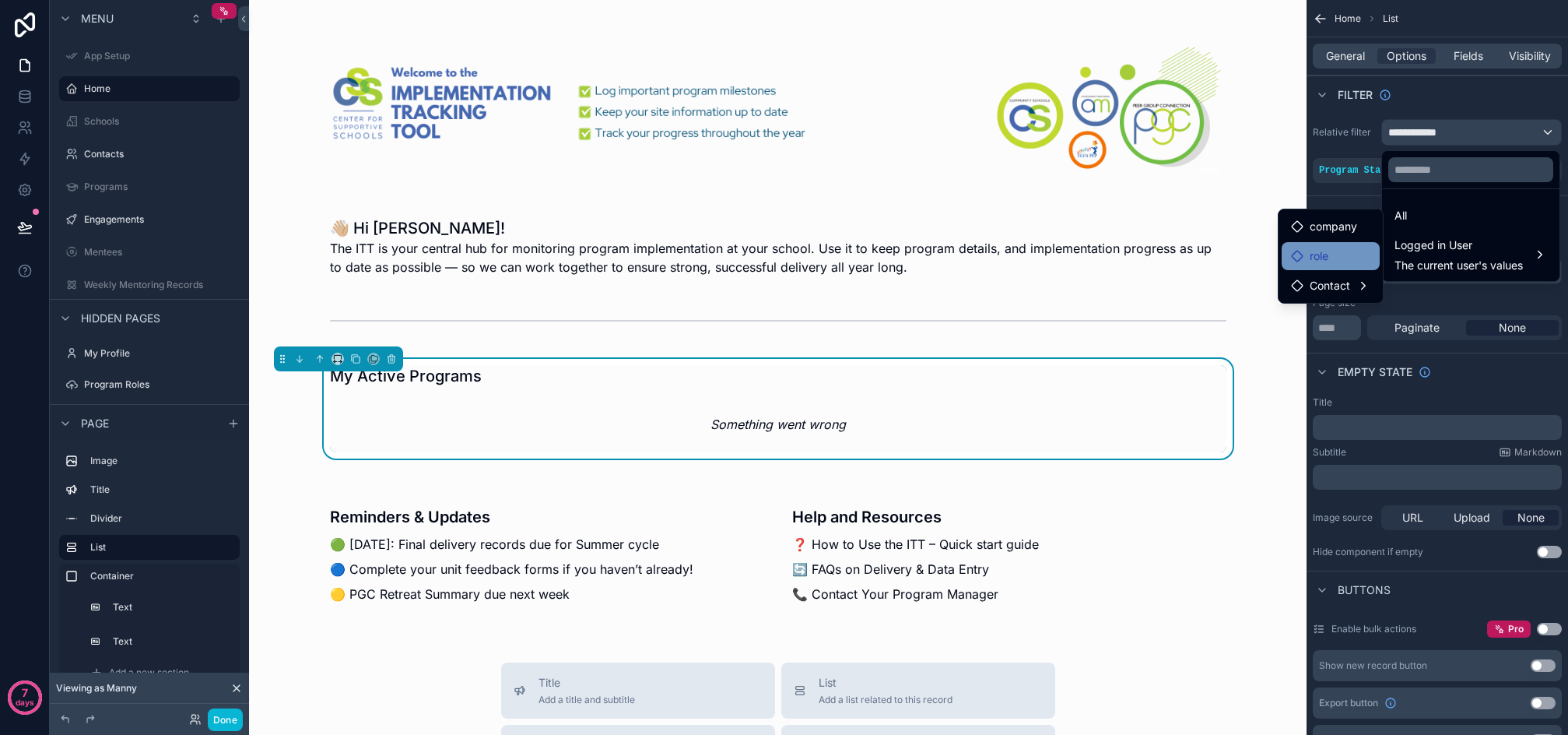
click at [1321, 260] on span "role" at bounding box center [1319, 256] width 19 height 19
click at [1344, 284] on span "Contact" at bounding box center [1330, 286] width 41 height 19
click at [1423, 287] on span "users" at bounding box center [1427, 287] width 27 height 19
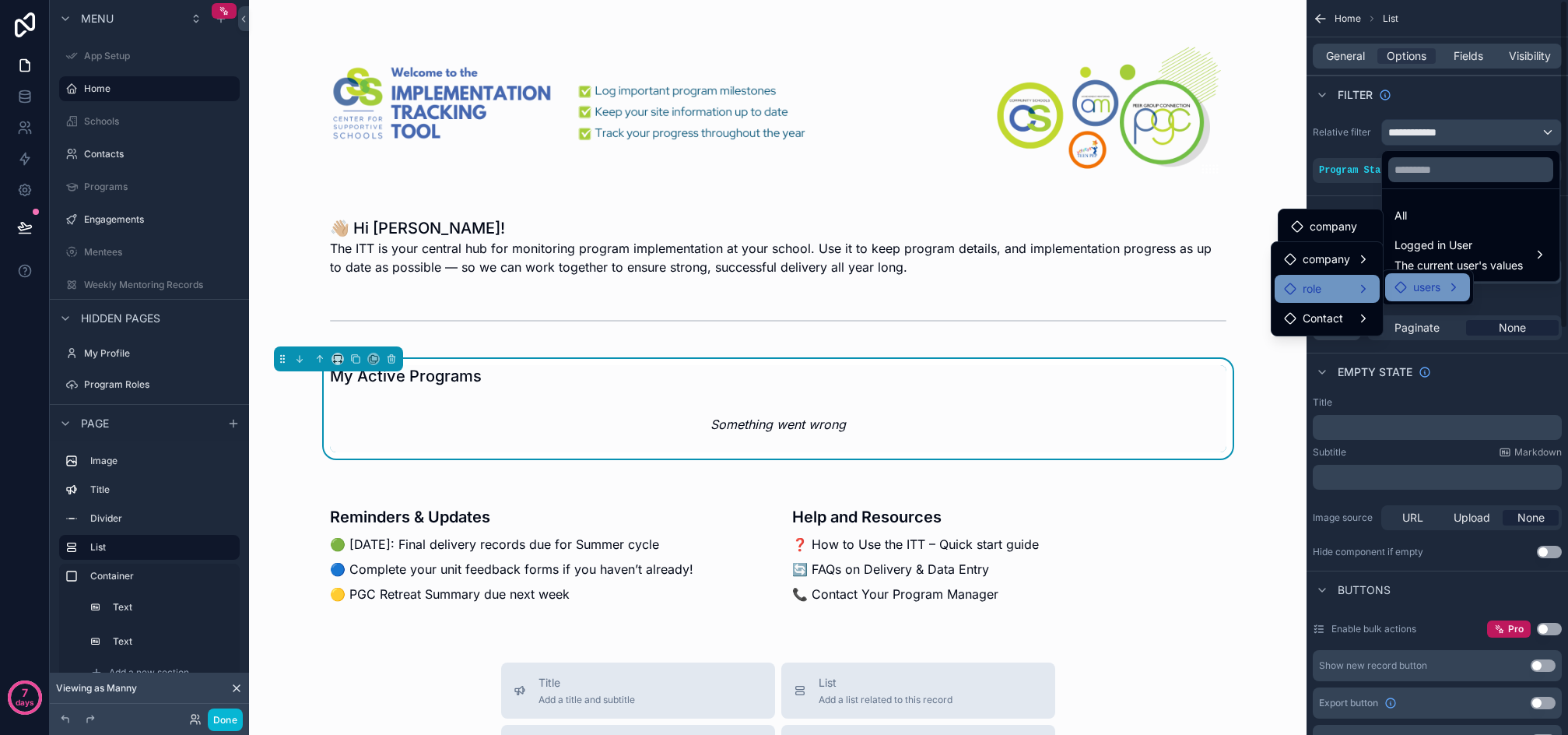
click at [1307, 293] on span "role" at bounding box center [1312, 289] width 19 height 19
click at [1552, 196] on ul "All Logged in User The current user's values" at bounding box center [1470, 235] width 177 height 92
click at [217, 727] on div "scrollable content" at bounding box center [784, 368] width 1568 height 735
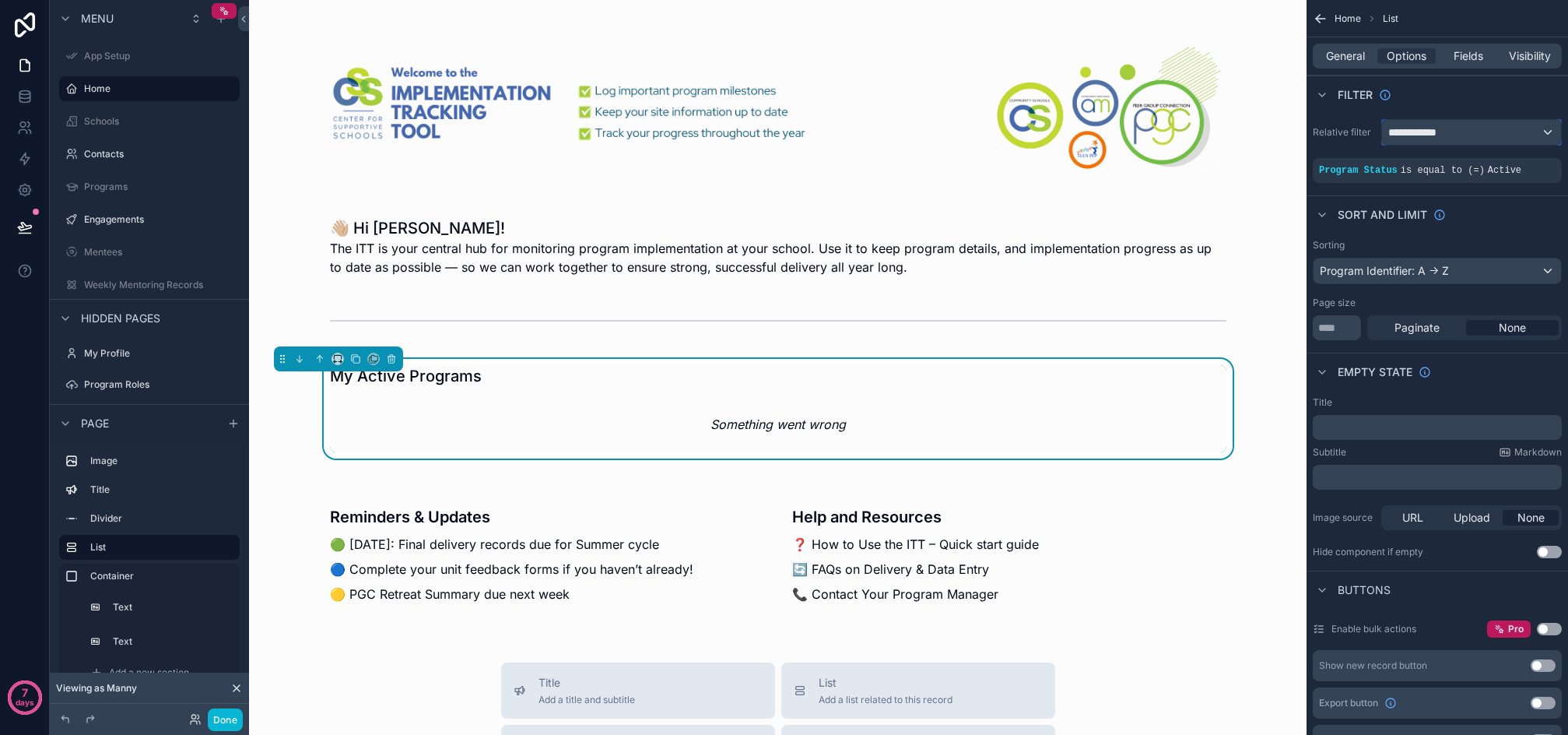
click at [1463, 131] on div "**********" at bounding box center [1471, 133] width 179 height 25
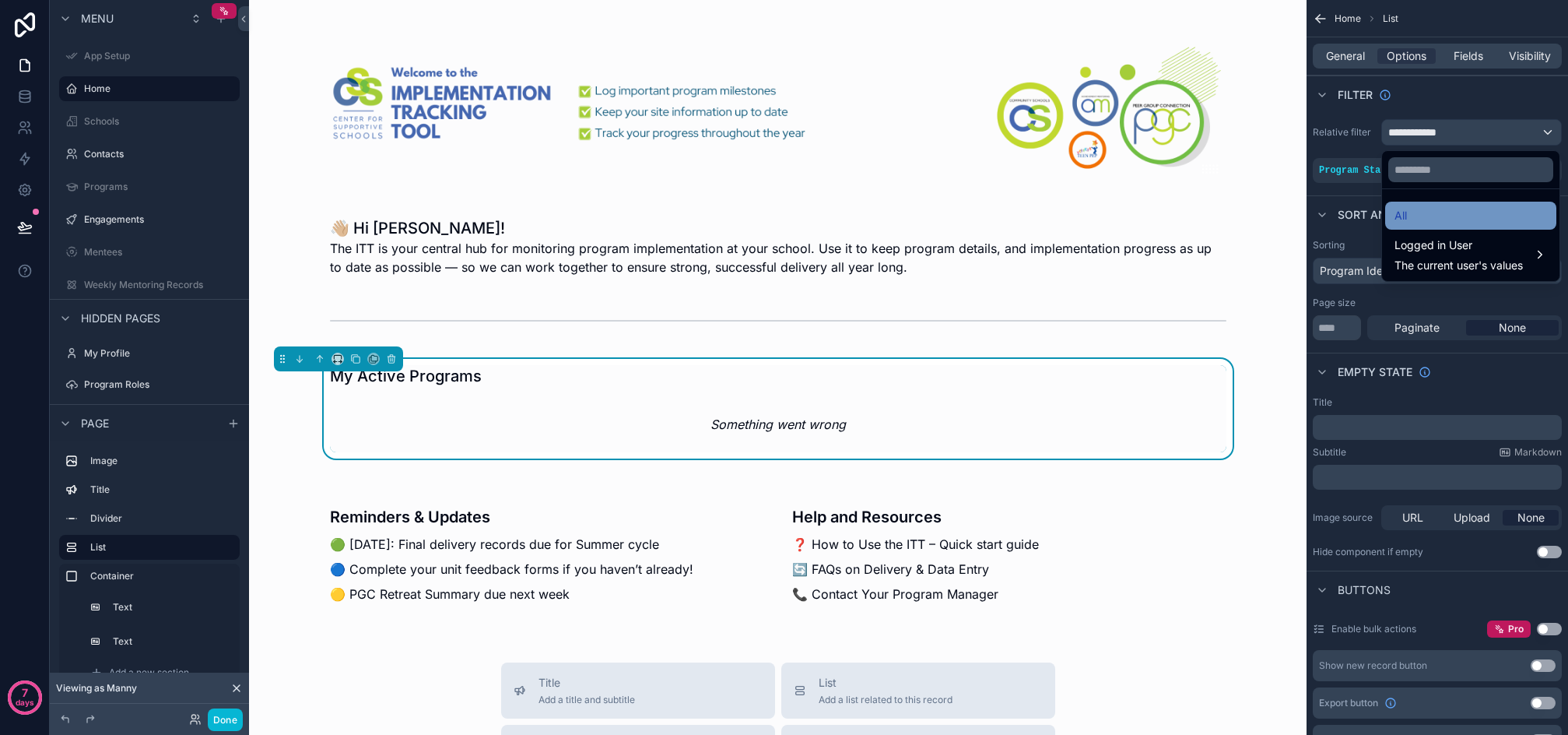
click at [1419, 208] on div "All" at bounding box center [1471, 215] width 153 height 19
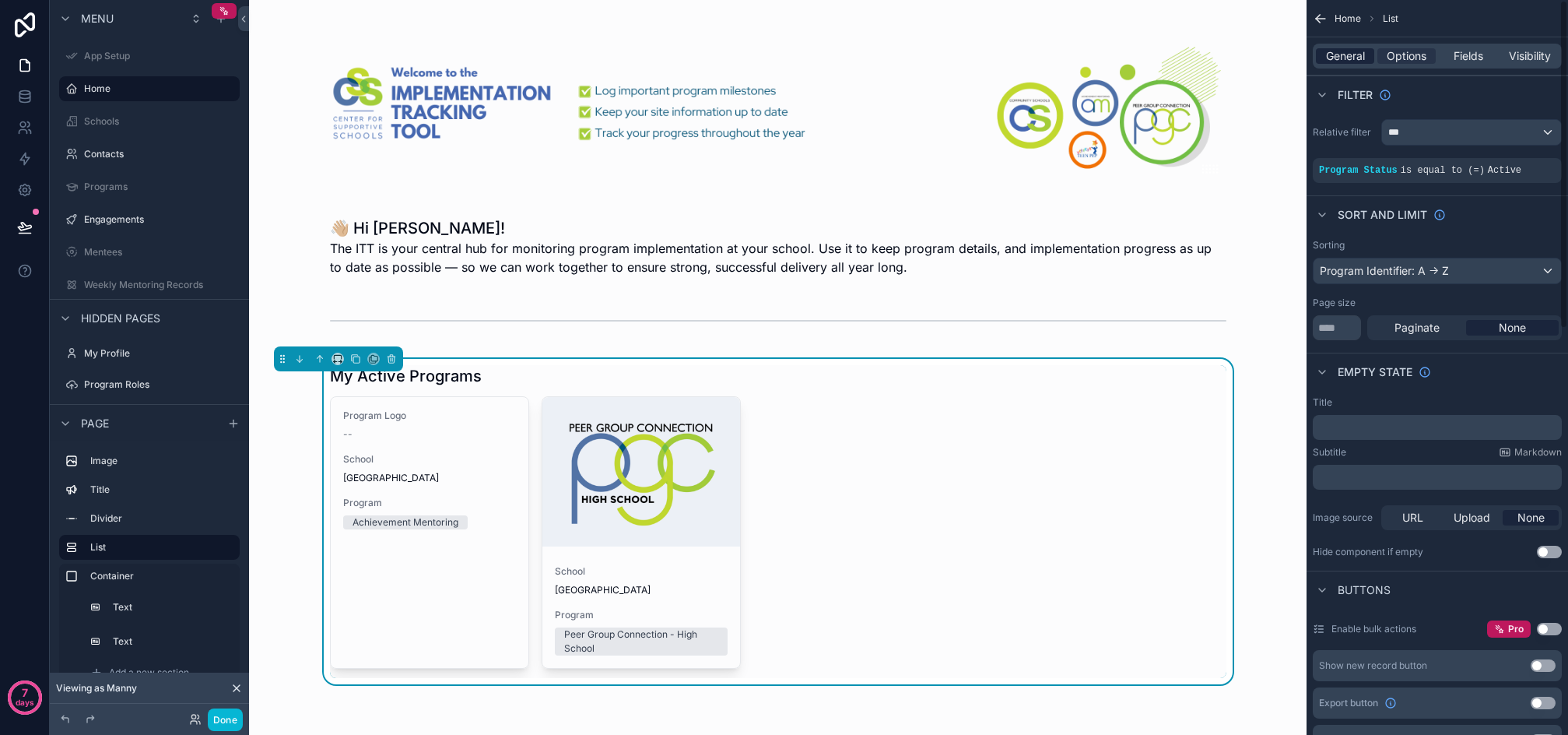
click at [1341, 51] on span "General" at bounding box center [1346, 56] width 39 height 16
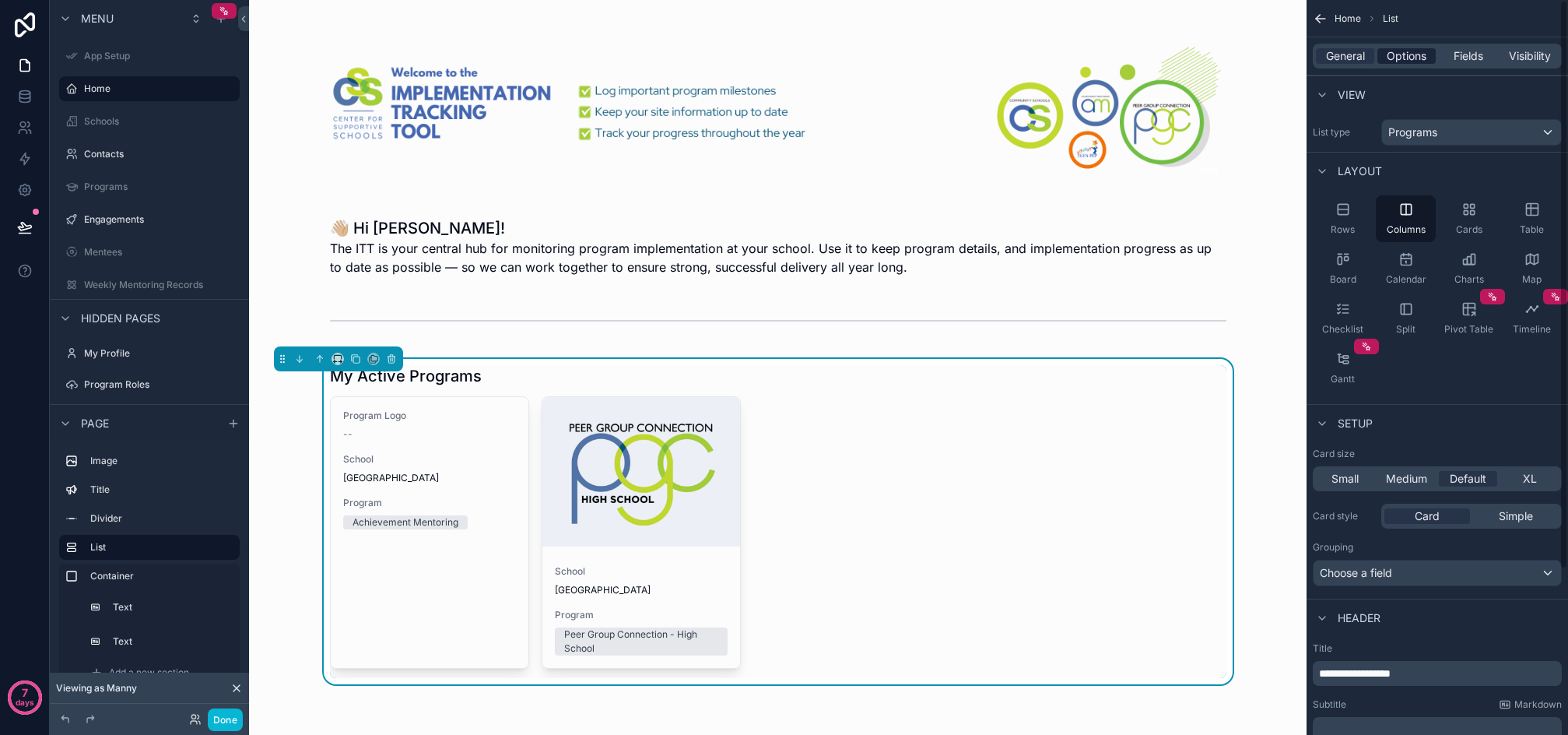
click at [1407, 60] on span "Options" at bounding box center [1407, 56] width 40 height 16
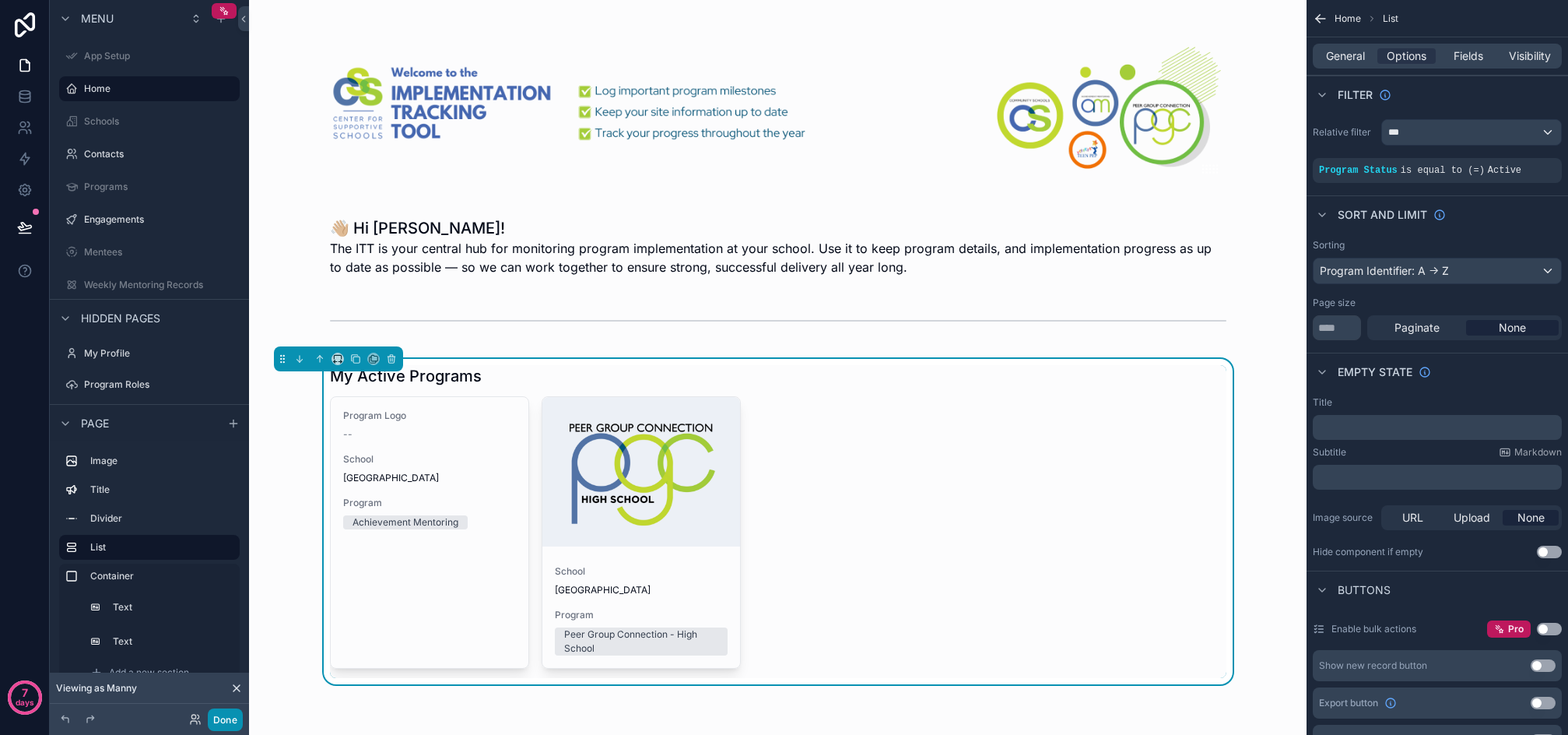
click at [229, 716] on button "Done" at bounding box center [225, 719] width 35 height 23
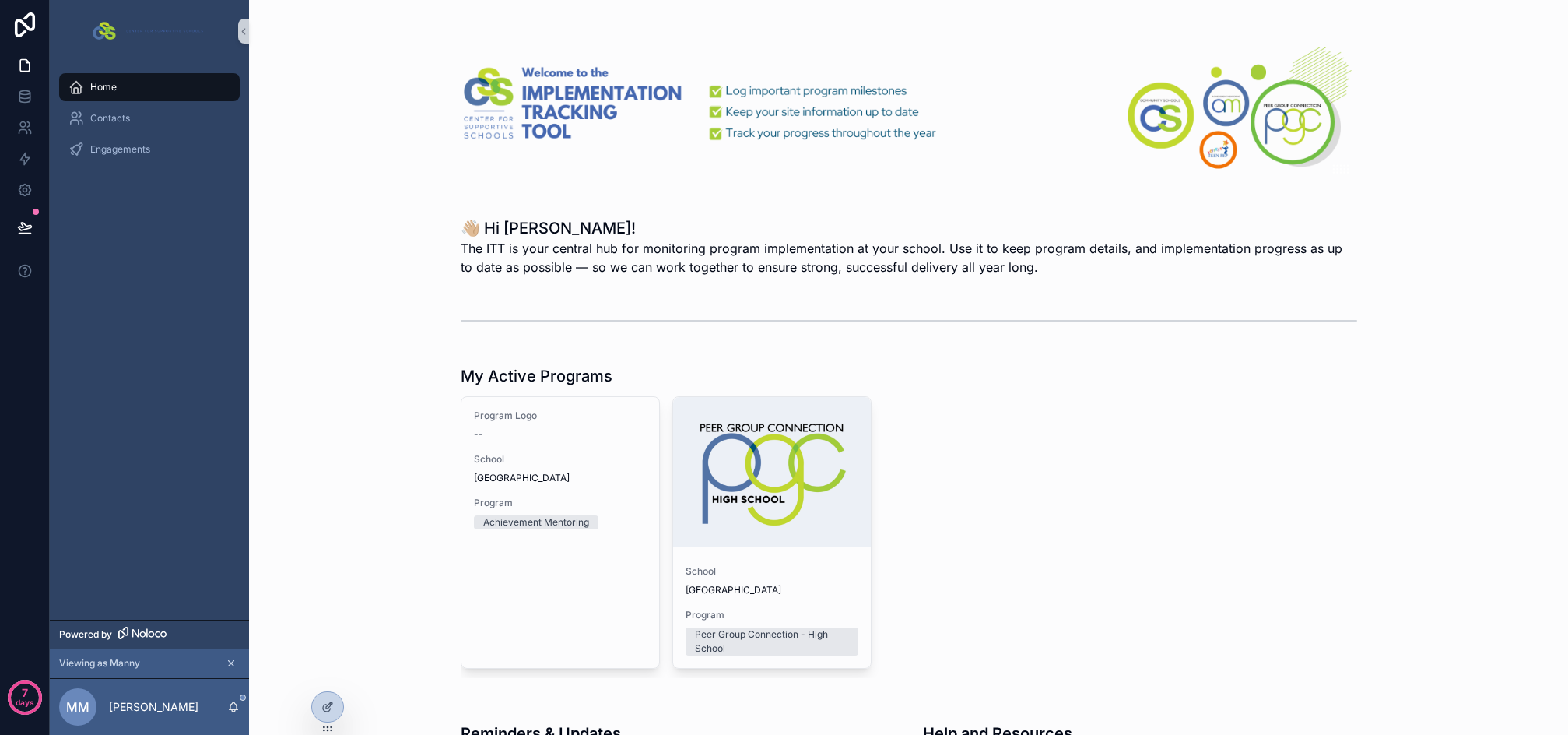
click at [1152, 454] on div "Program Logo -- School Sample High School Program Achievement Mentoring School …" at bounding box center [909, 537] width 896 height 282
click at [149, 122] on div "Contacts" at bounding box center [150, 119] width 162 height 25
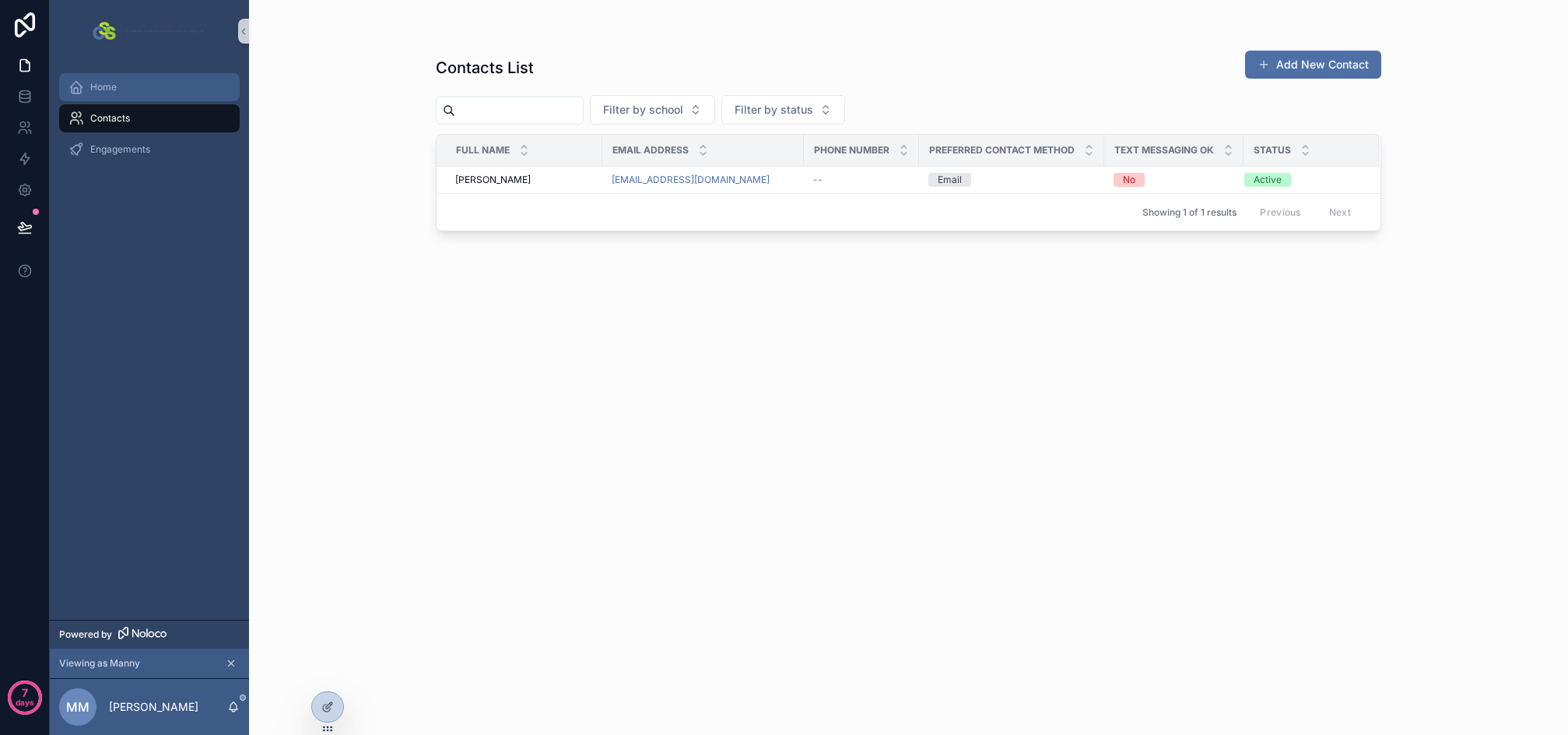
click at [131, 91] on div "Home" at bounding box center [150, 87] width 162 height 25
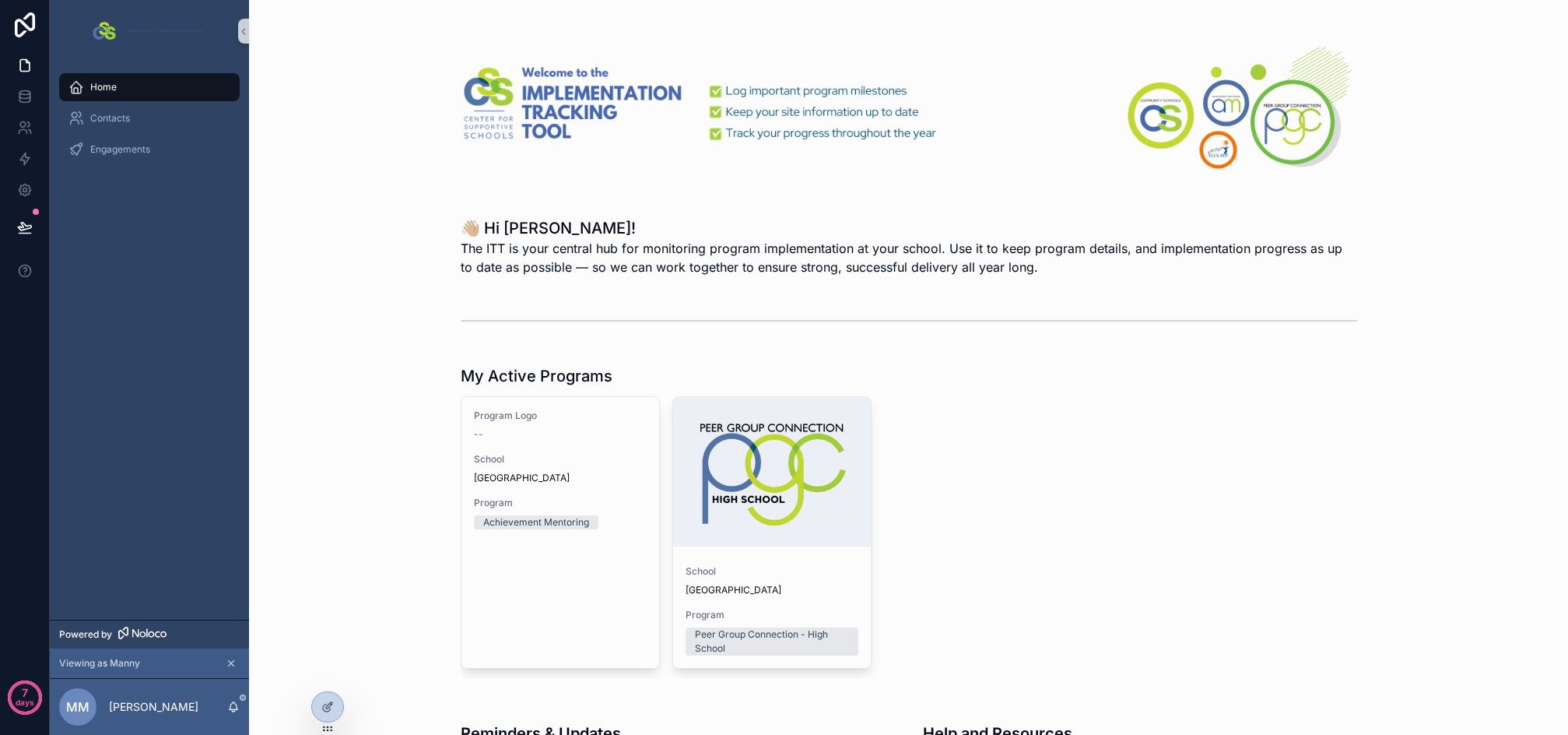
click at [1109, 441] on div "Program Logo -- School Sample High School Program Achievement Mentoring School …" at bounding box center [909, 537] width 896 height 282
click at [331, 704] on icon at bounding box center [331, 704] width 2 height 2
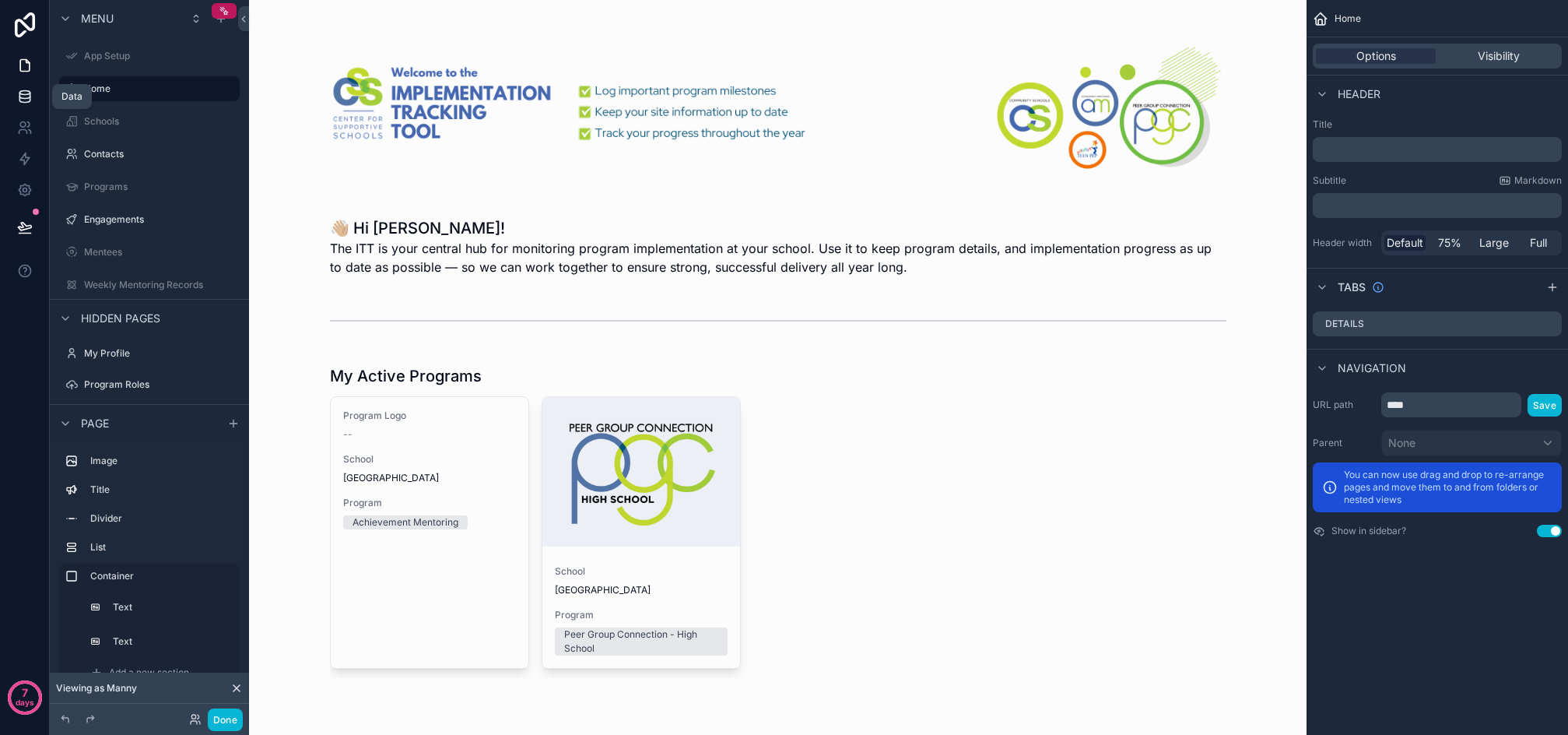
click at [23, 105] on link at bounding box center [24, 97] width 49 height 31
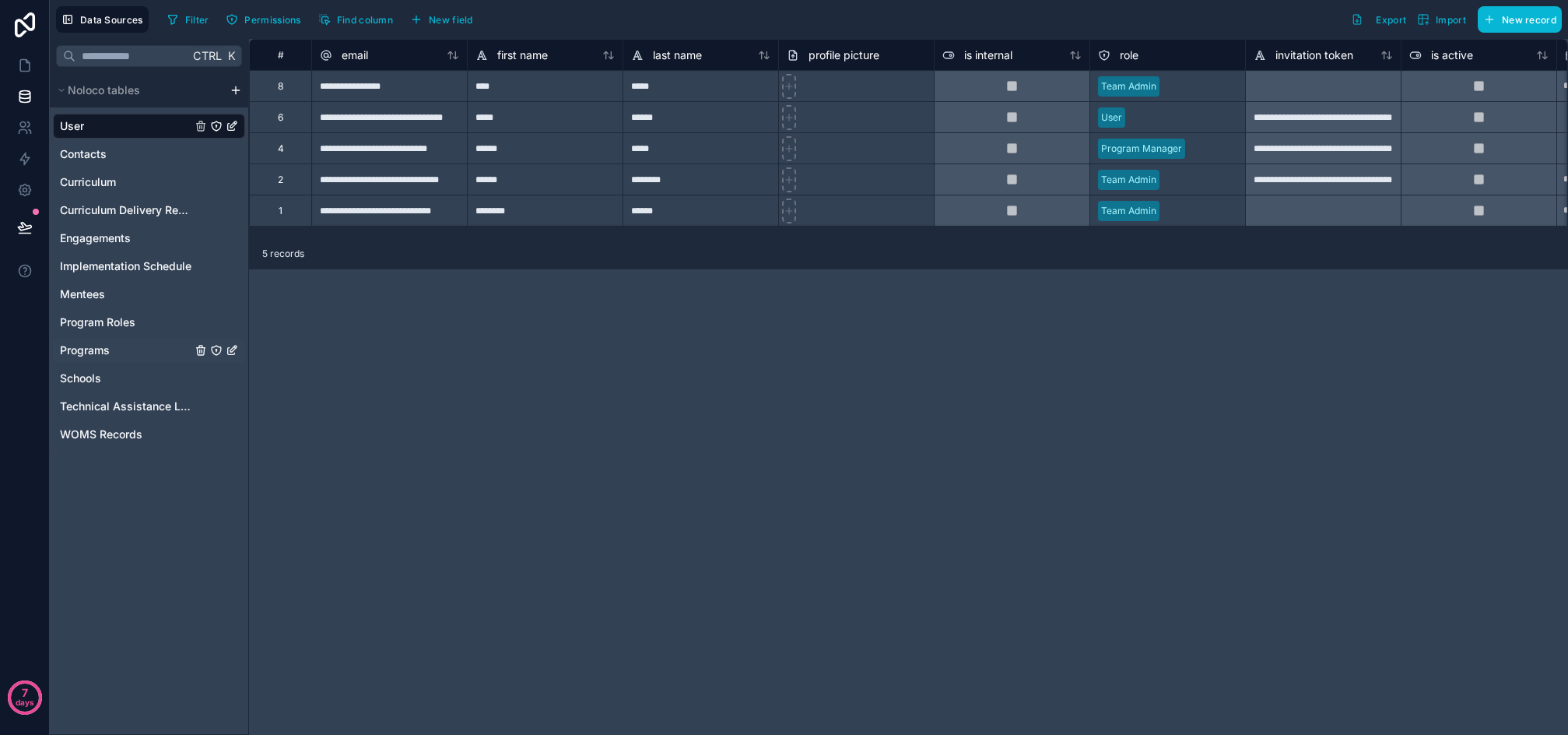
click at [108, 349] on span "Programs" at bounding box center [85, 350] width 50 height 16
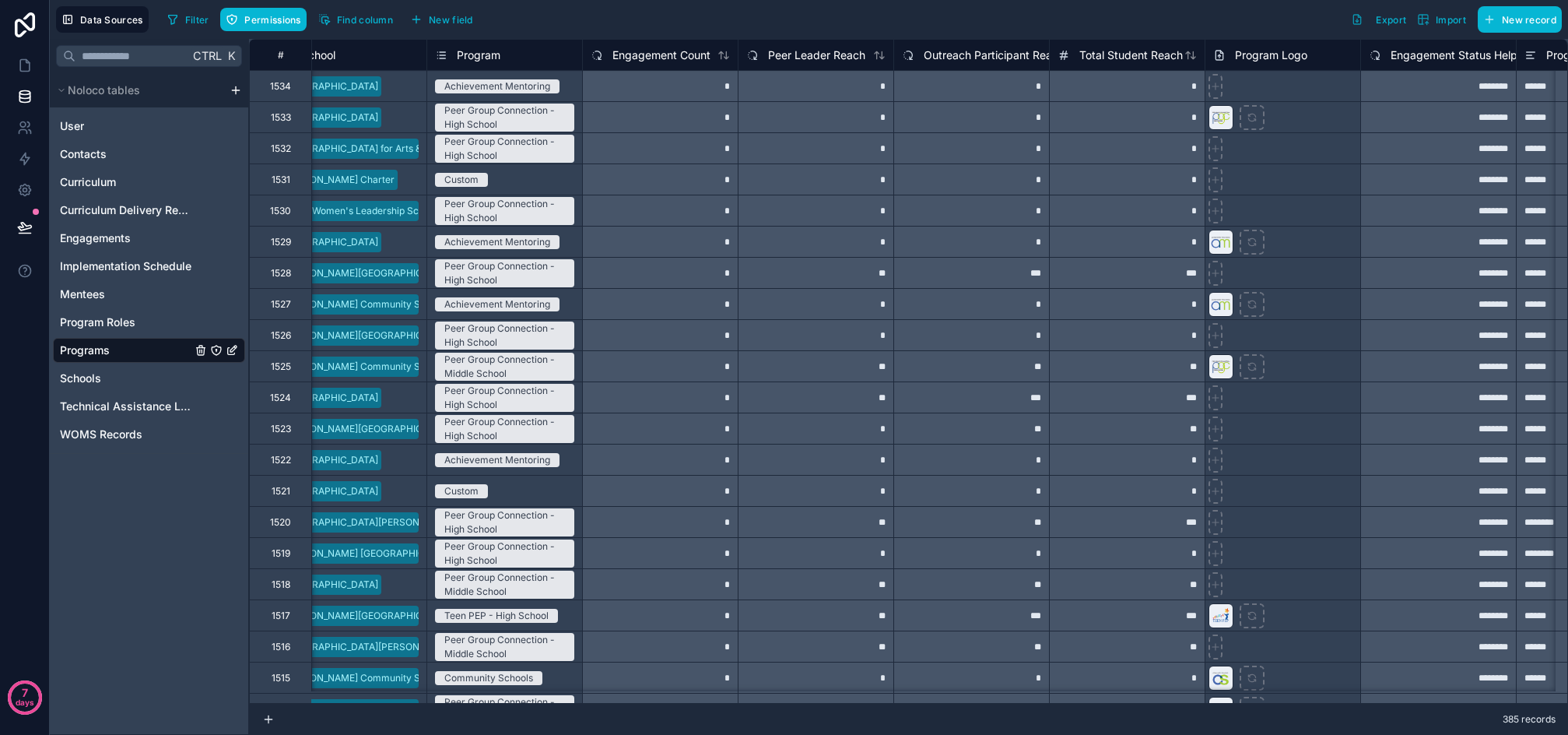
scroll to position [0, 292]
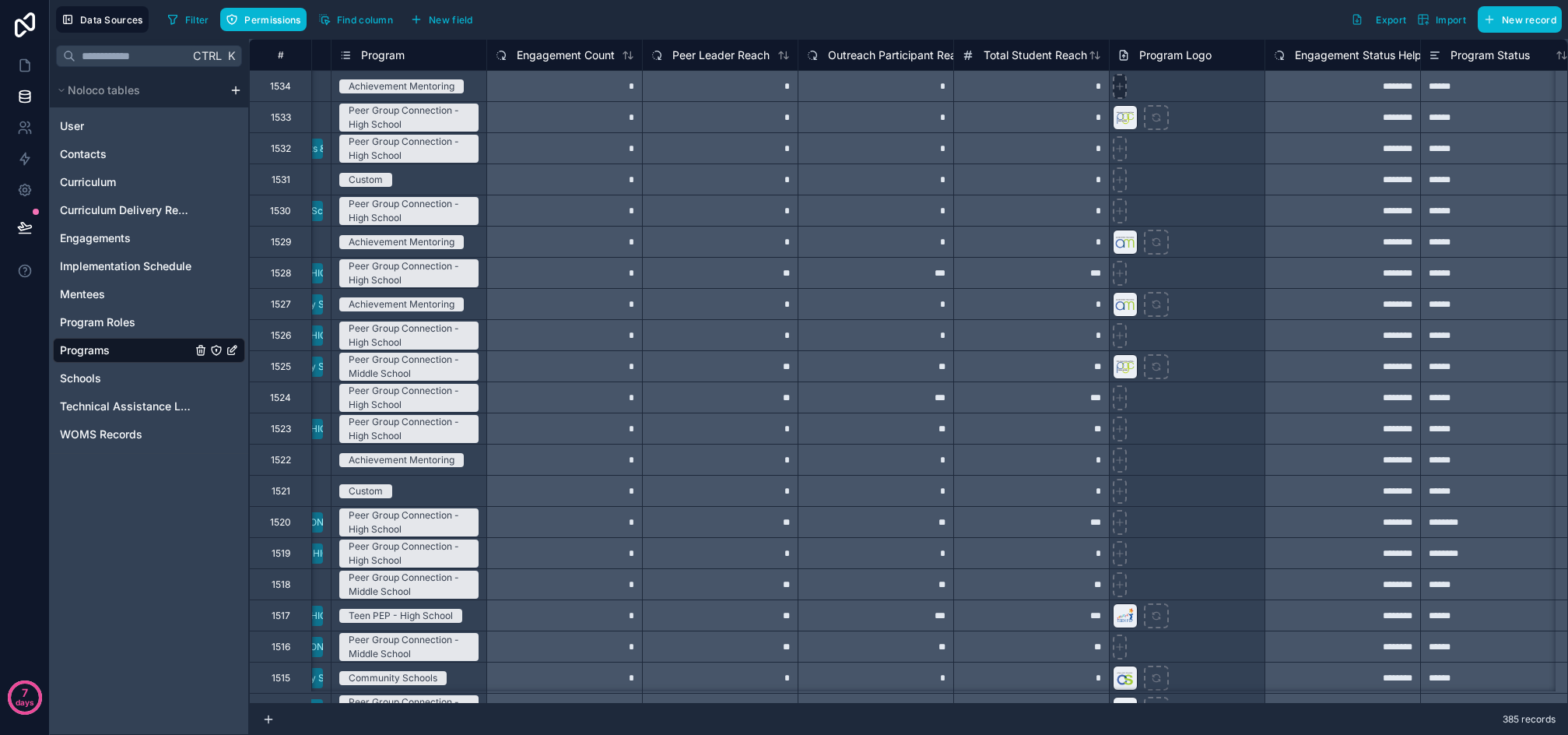
click at [1118, 87] on icon at bounding box center [1120, 87] width 6 height 0
type input "**********"
click at [23, 63] on icon at bounding box center [25, 66] width 16 height 16
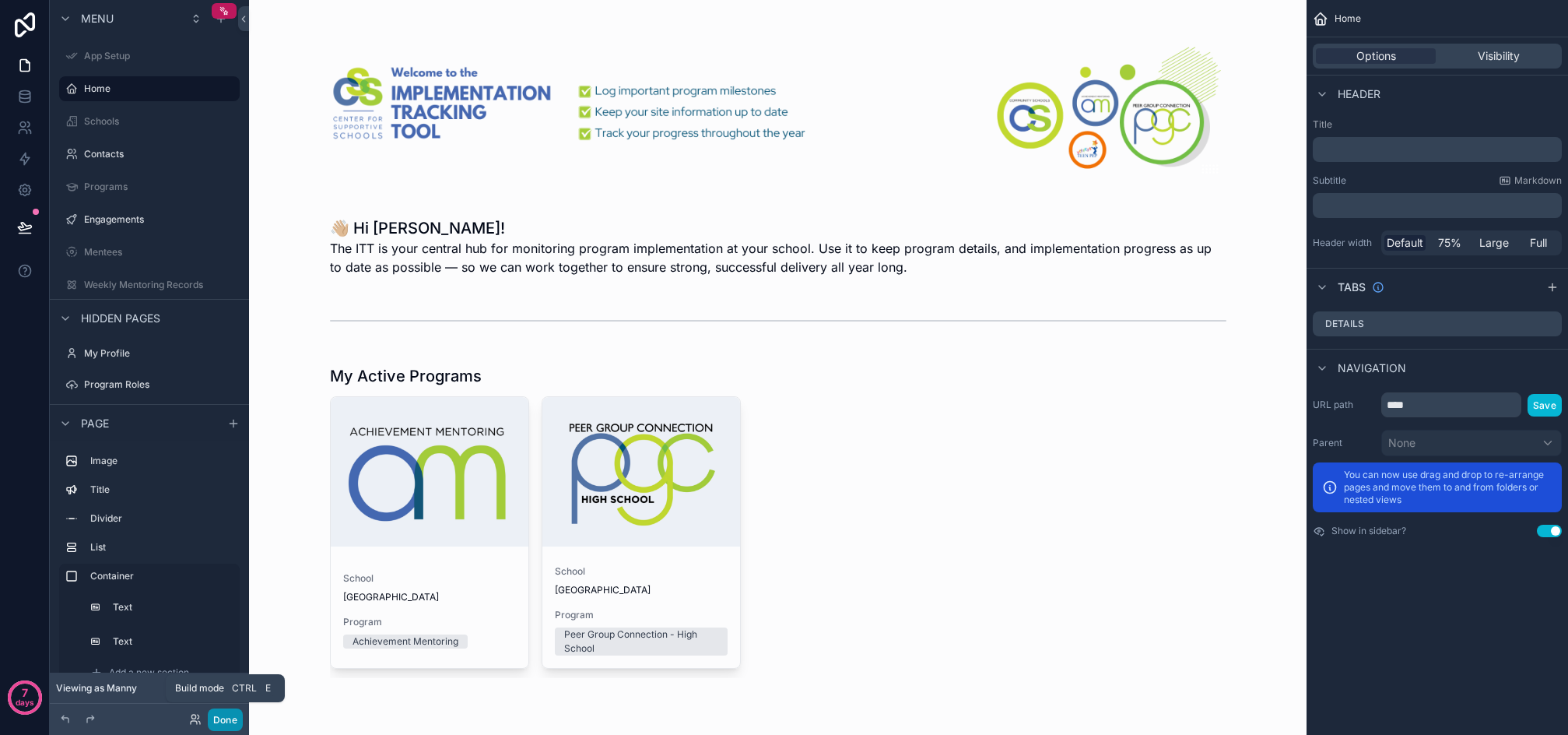
click at [236, 717] on button "Done" at bounding box center [225, 719] width 35 height 23
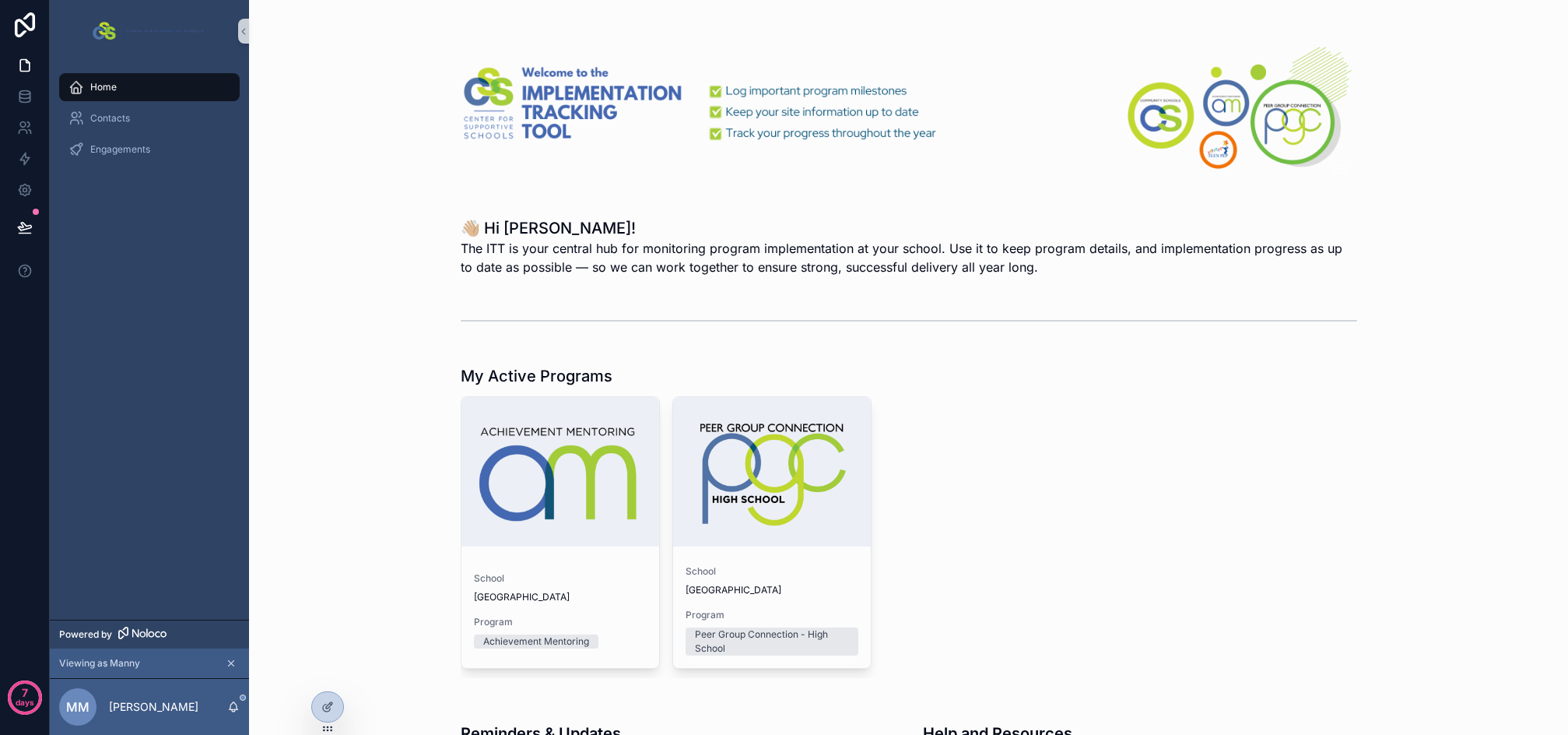
click at [1136, 530] on div "School Sample High School Program Achievement Mentoring School Sample High Scho…" at bounding box center [909, 537] width 896 height 282
click at [232, 664] on icon "scrollable content" at bounding box center [231, 663] width 5 height 5
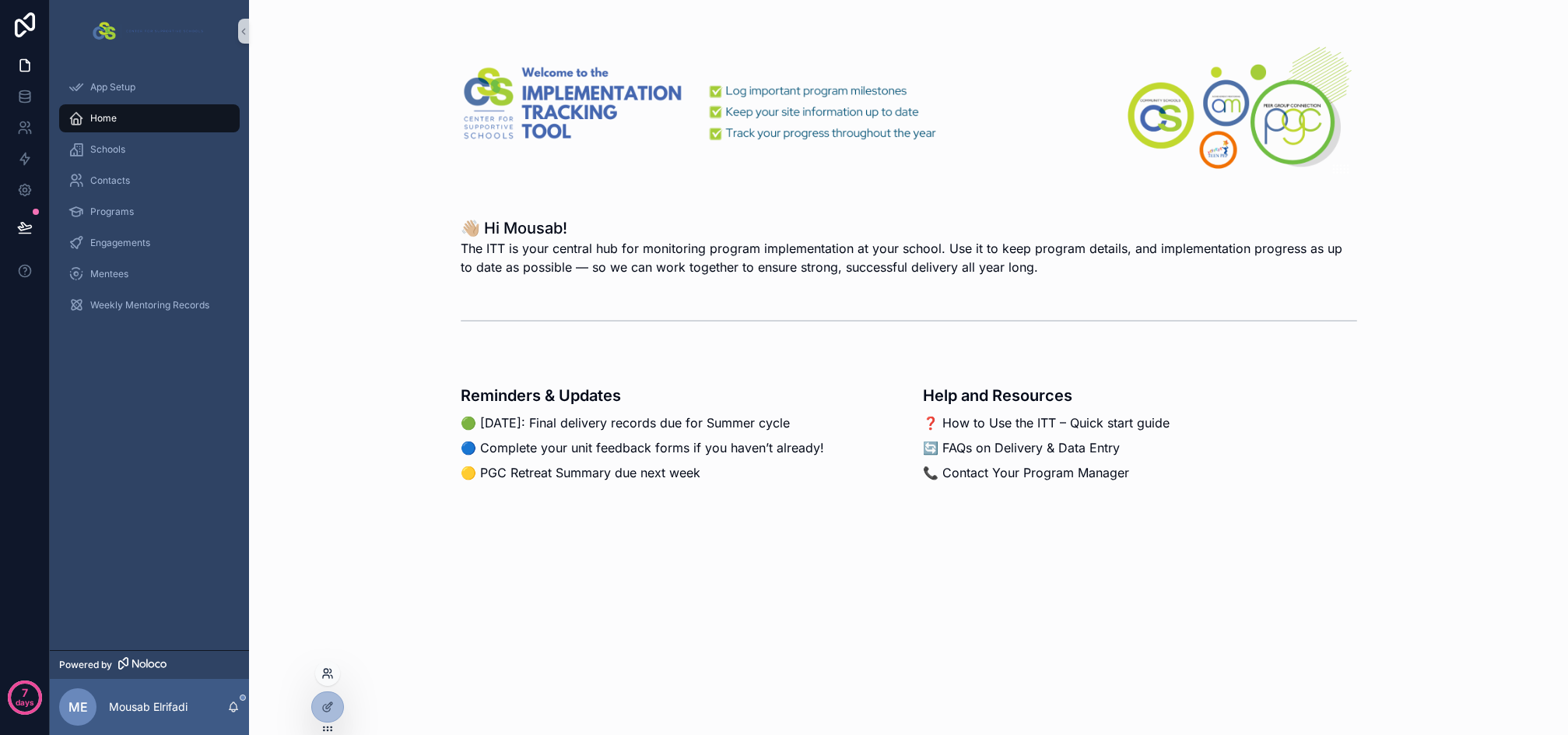
click at [328, 674] on icon at bounding box center [328, 673] width 12 height 12
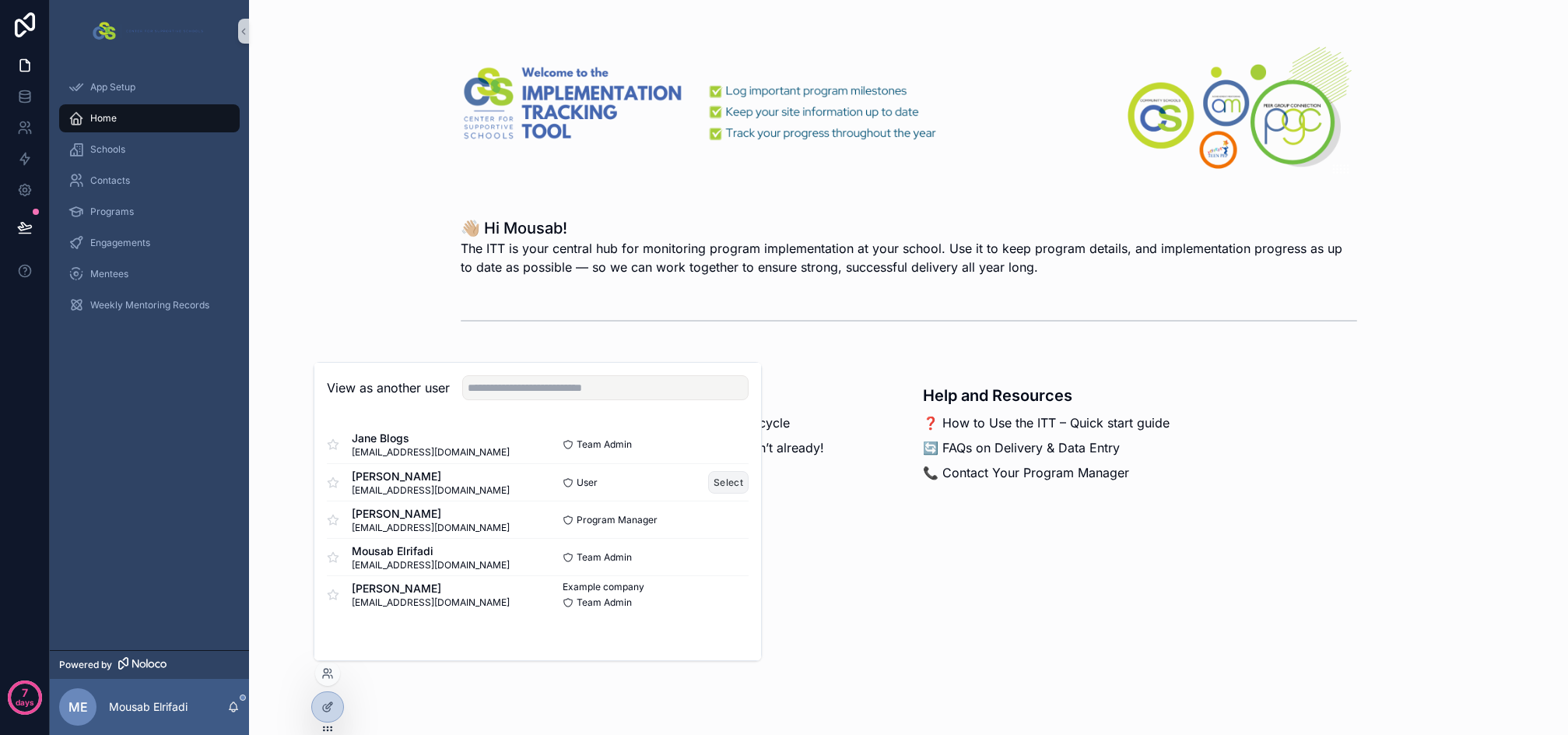
click at [725, 480] on button "Select" at bounding box center [729, 482] width 41 height 23
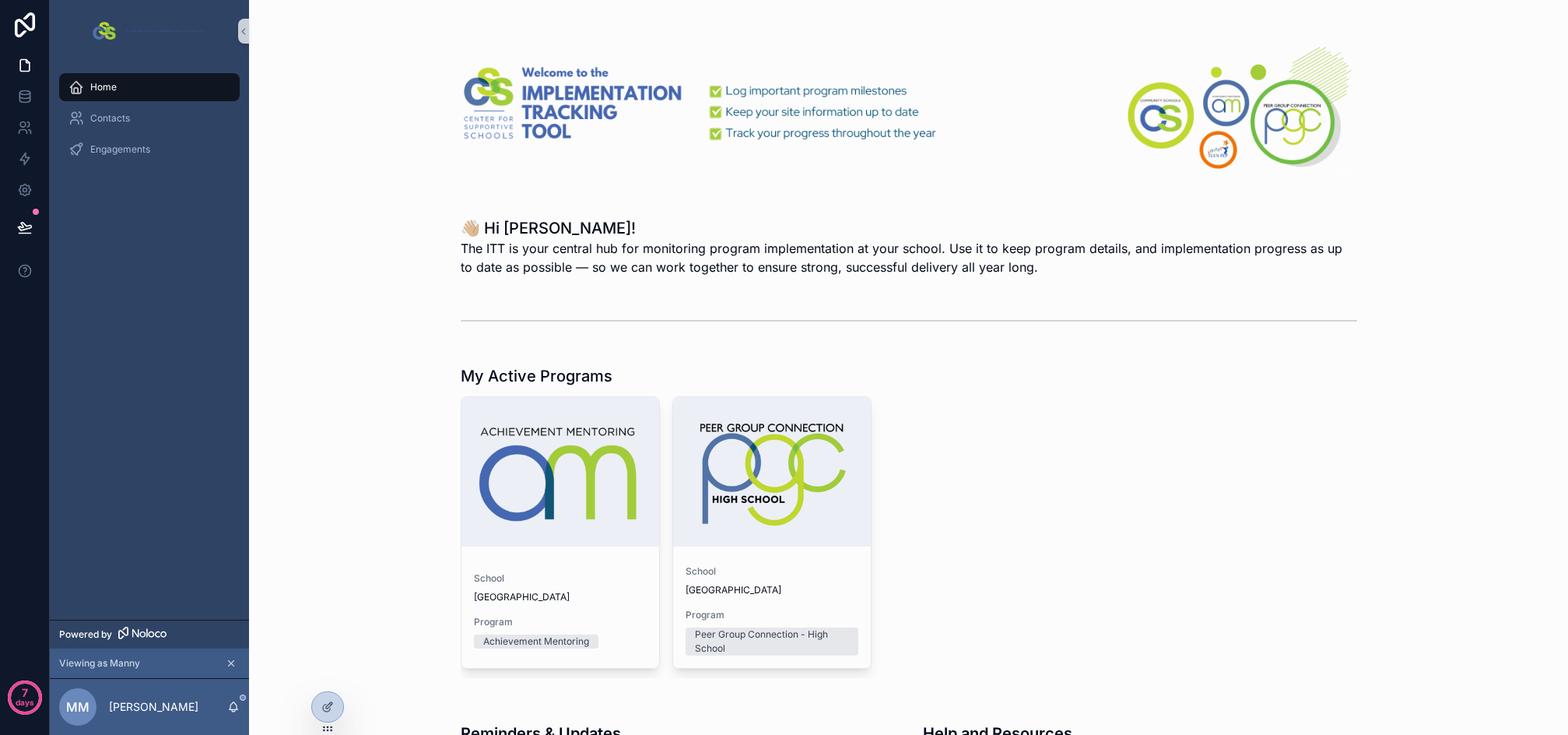
click at [119, 102] on div "Home" at bounding box center [149, 87] width 199 height 31
click at [119, 111] on div "Contacts" at bounding box center [150, 119] width 162 height 25
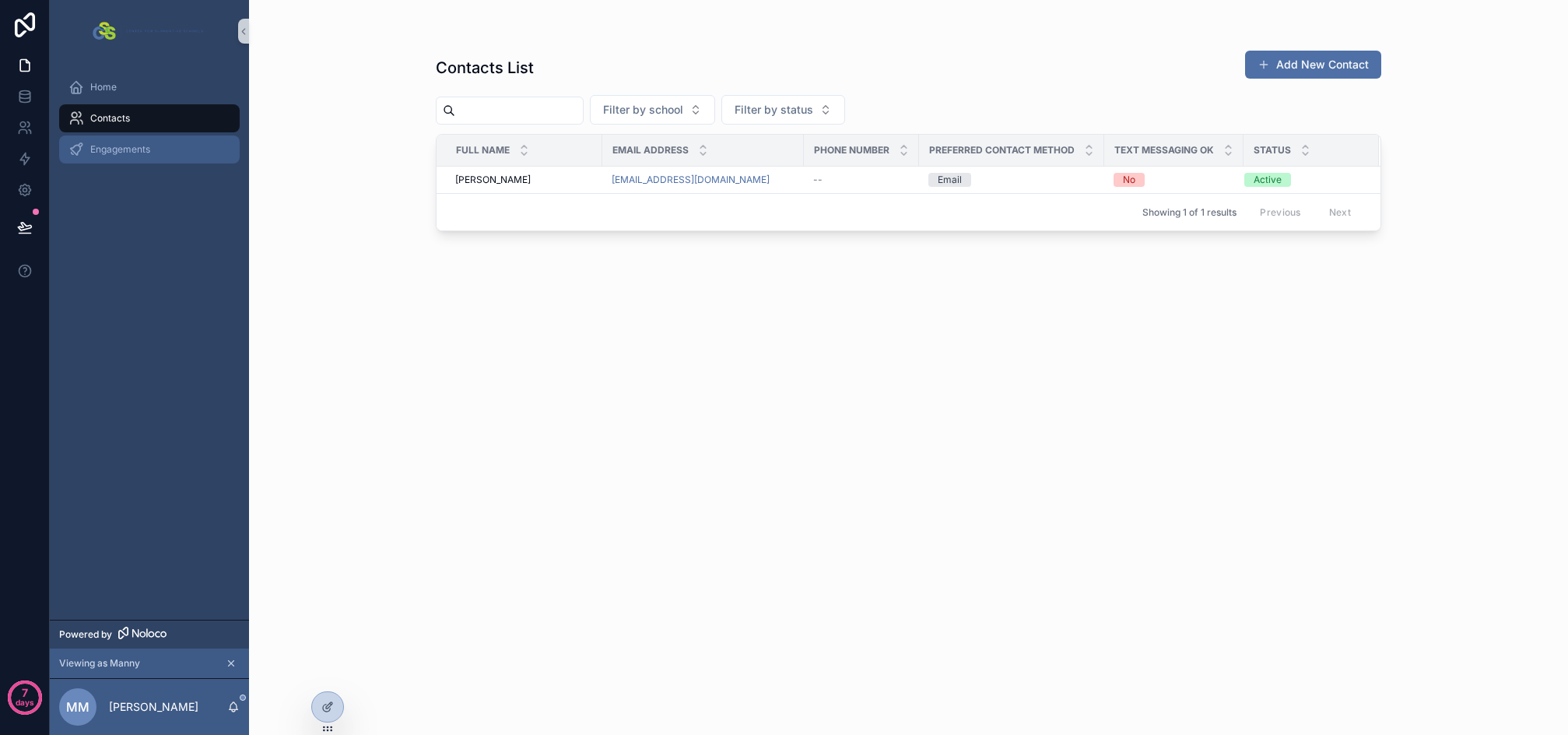
click at [123, 152] on span "Engagements" at bounding box center [120, 150] width 60 height 12
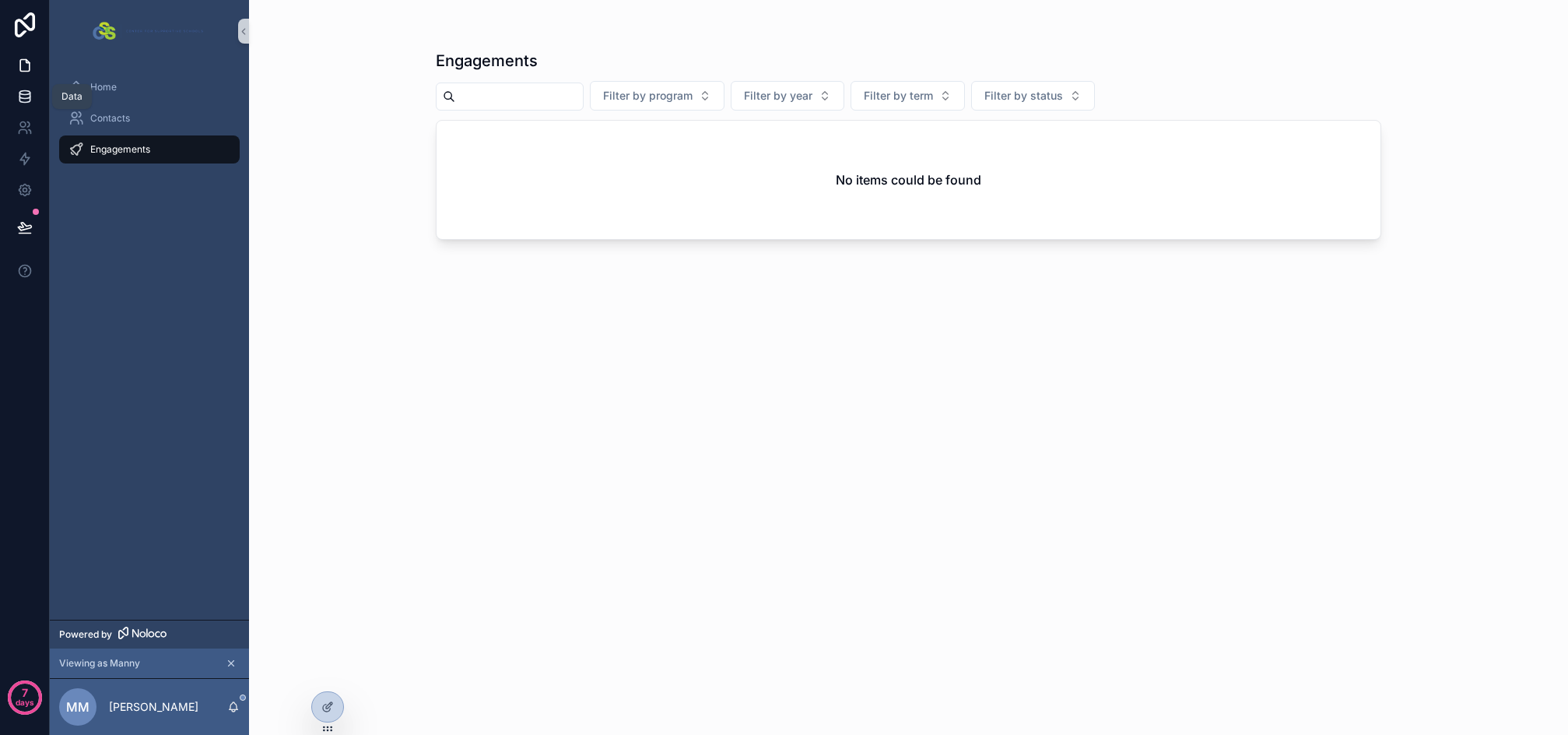
click at [27, 96] on icon at bounding box center [25, 97] width 16 height 16
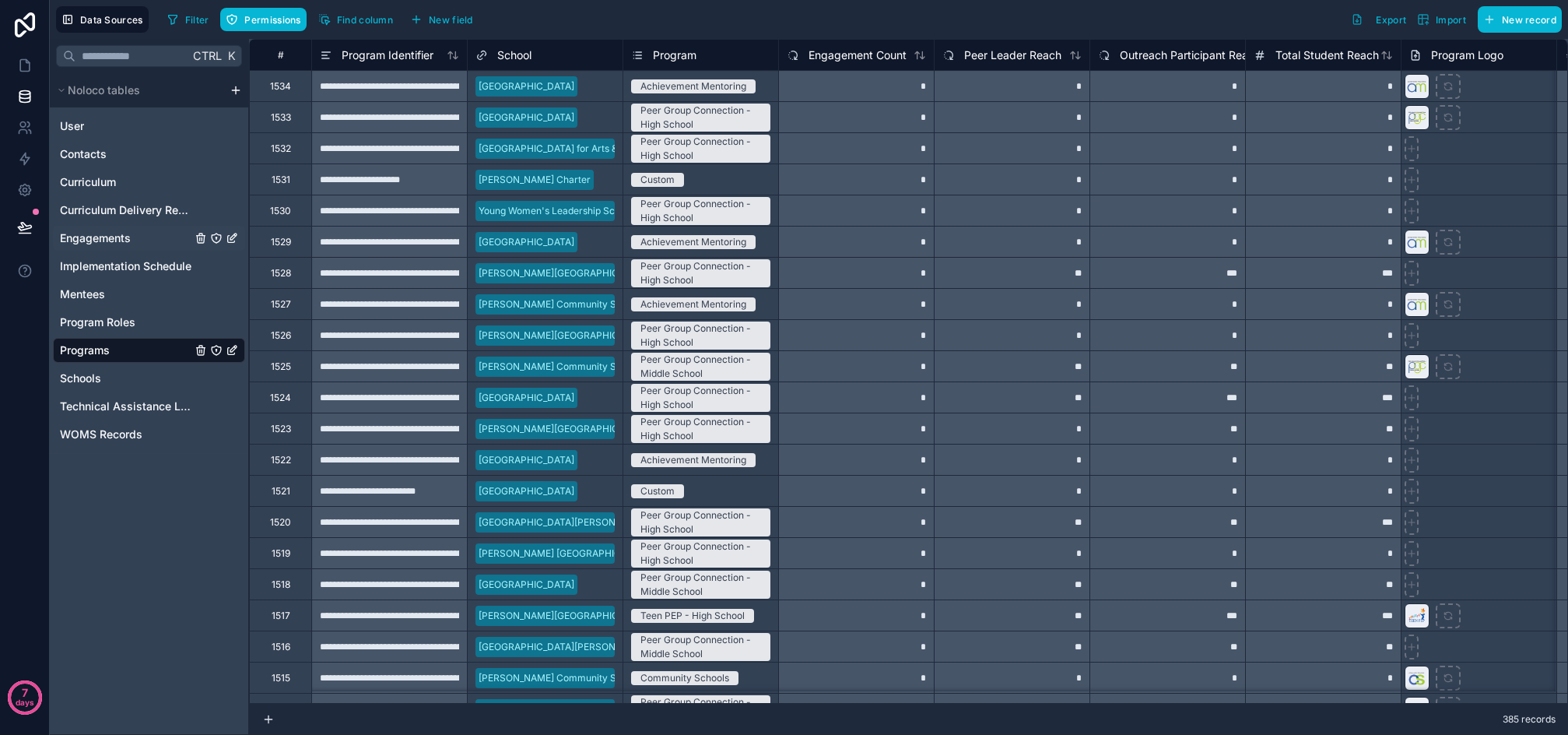
click at [212, 239] on icon "Engagements" at bounding box center [216, 238] width 9 height 9
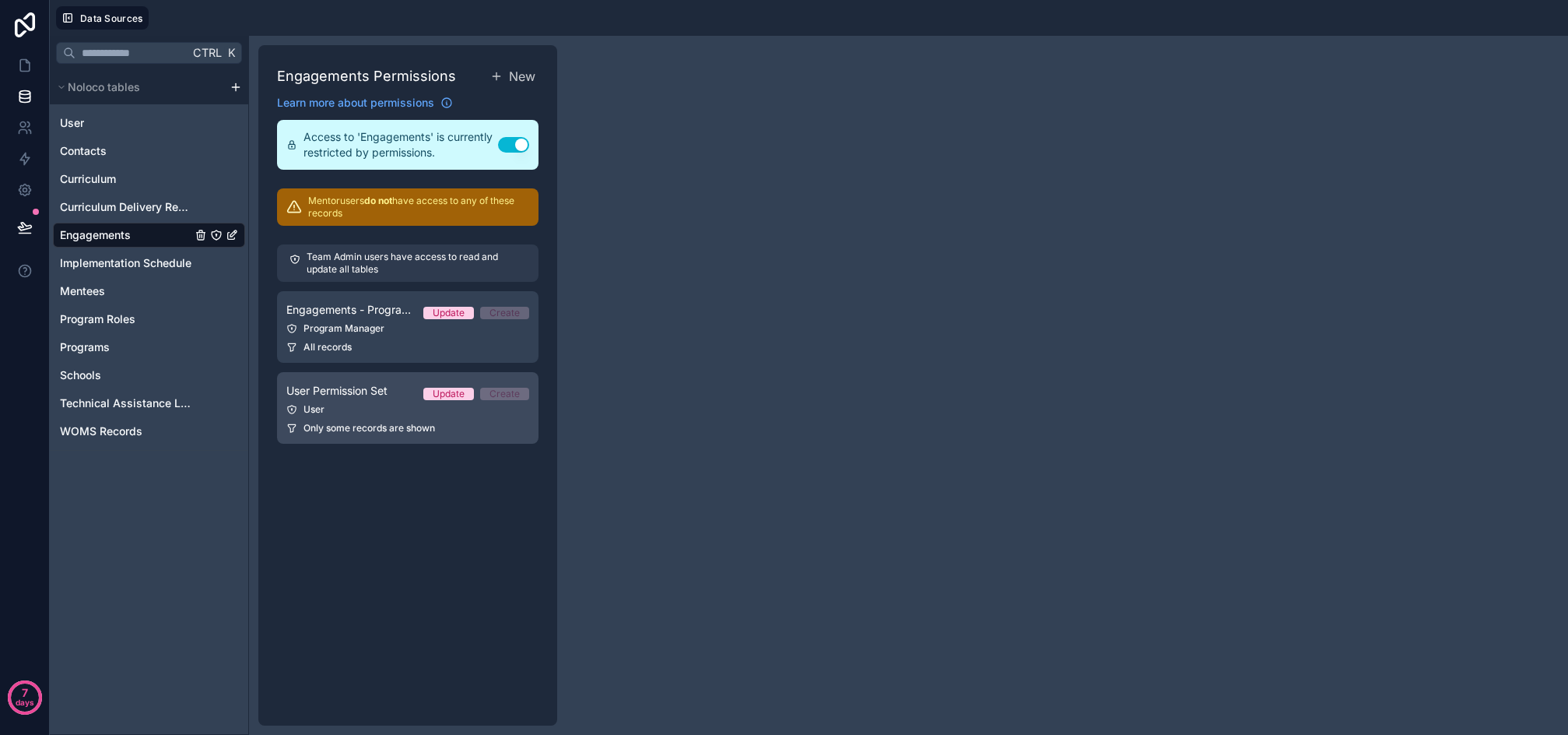
click at [345, 400] on link "User Permission Set Update Create User Only some records are shown" at bounding box center [407, 408] width 261 height 72
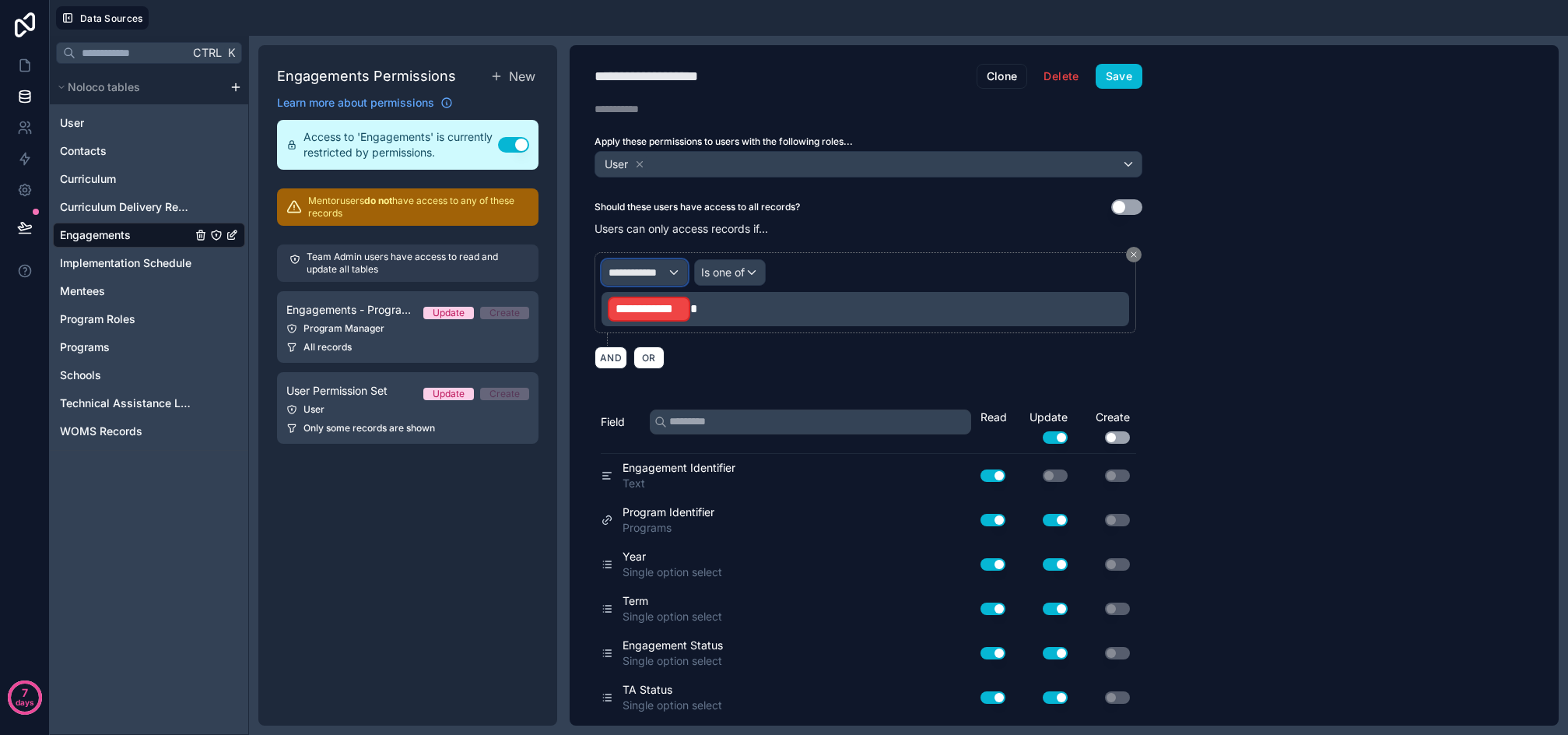
click at [664, 273] on span "**********" at bounding box center [637, 272] width 59 height 16
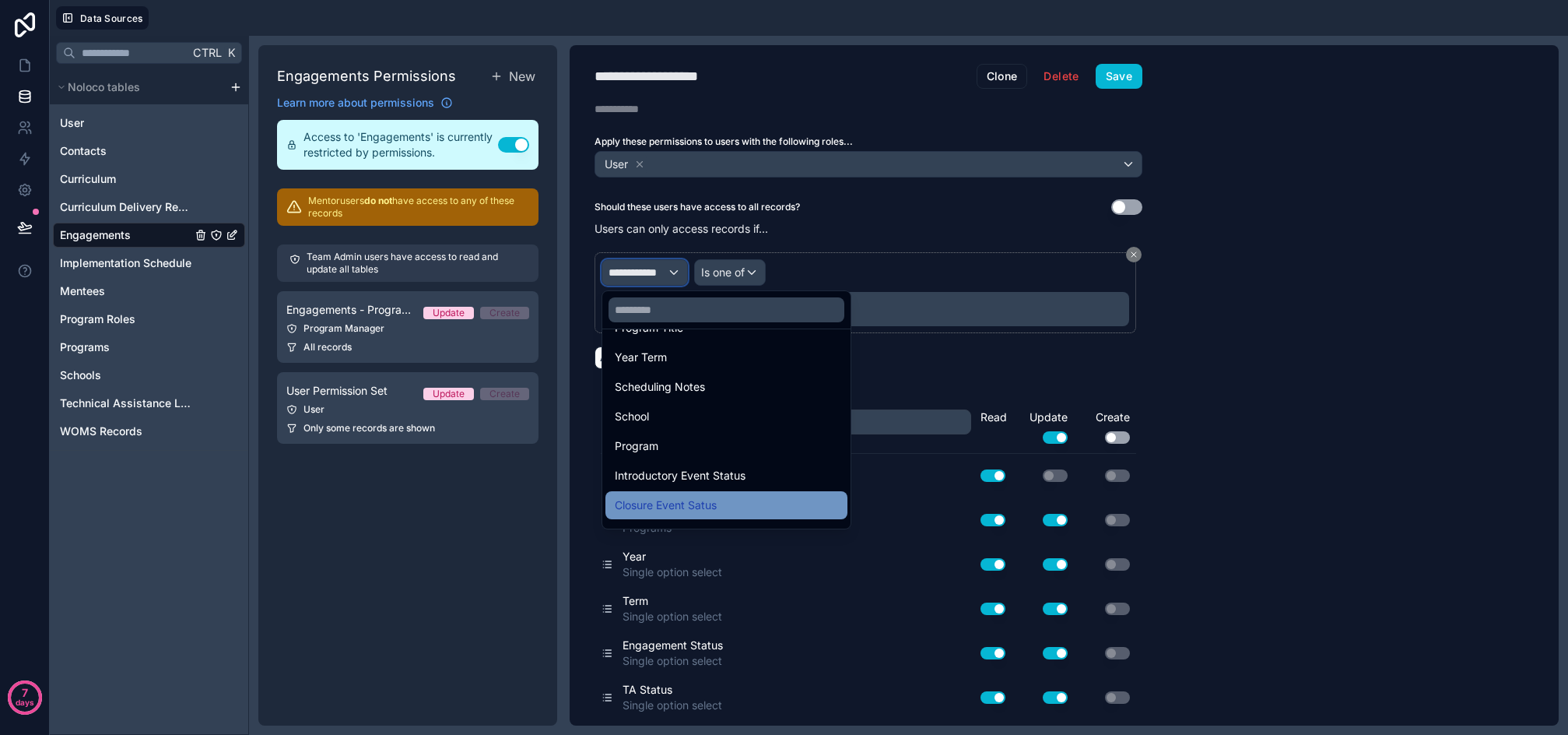
scroll to position [1542, 0]
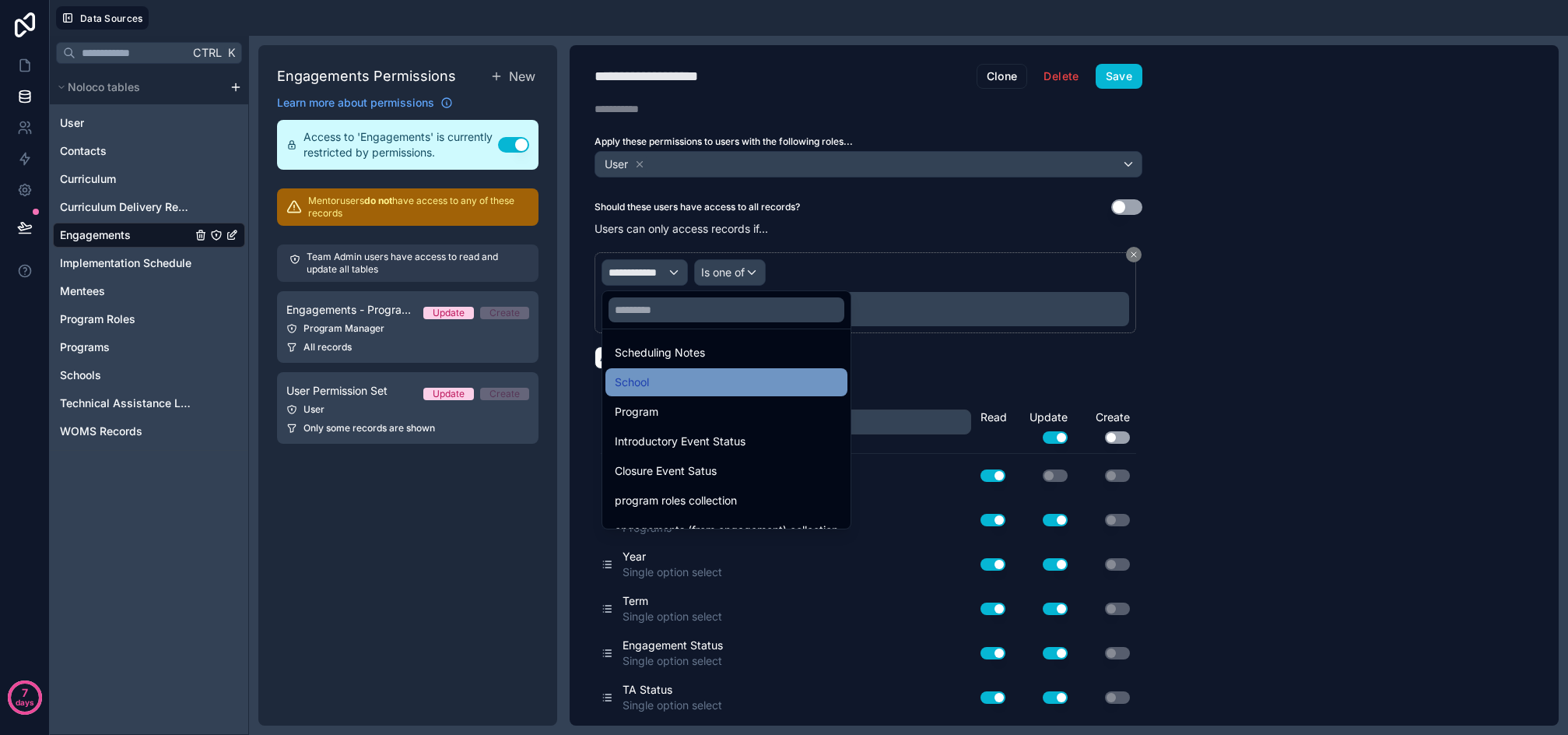
click at [679, 387] on div "School" at bounding box center [726, 382] width 223 height 19
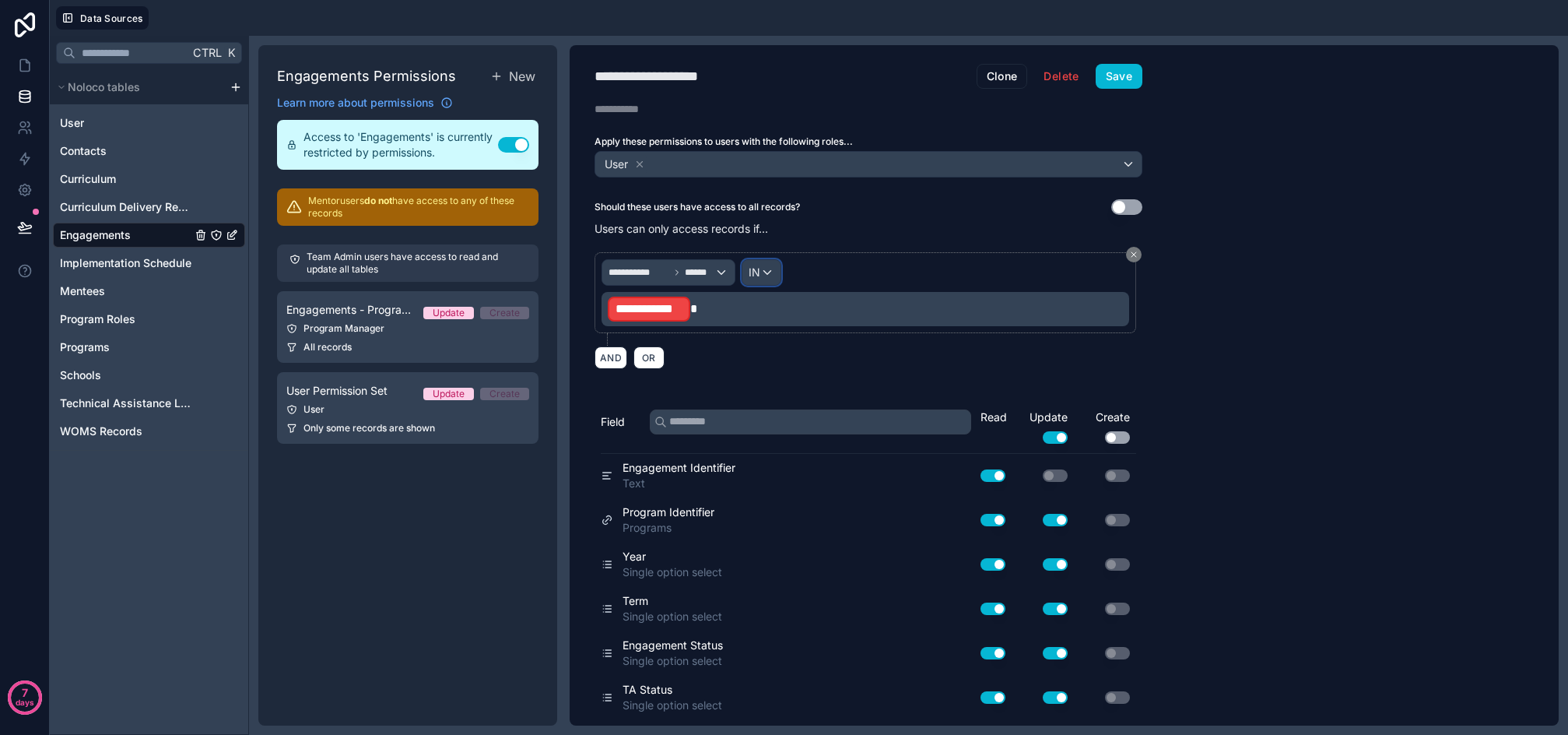
click at [764, 271] on div "IN" at bounding box center [761, 272] width 38 height 25
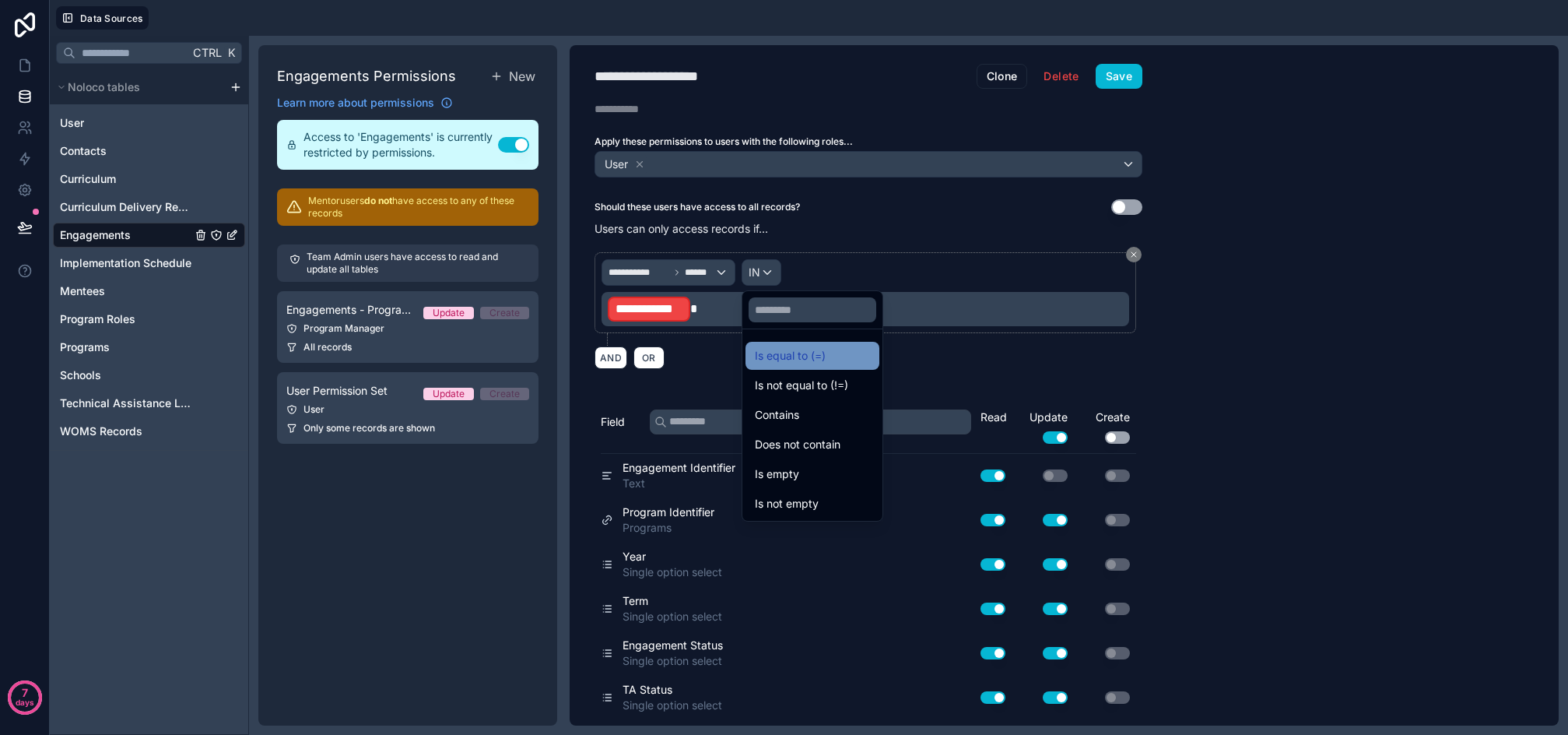
click at [810, 357] on span "Is equal to (=)" at bounding box center [790, 356] width 71 height 19
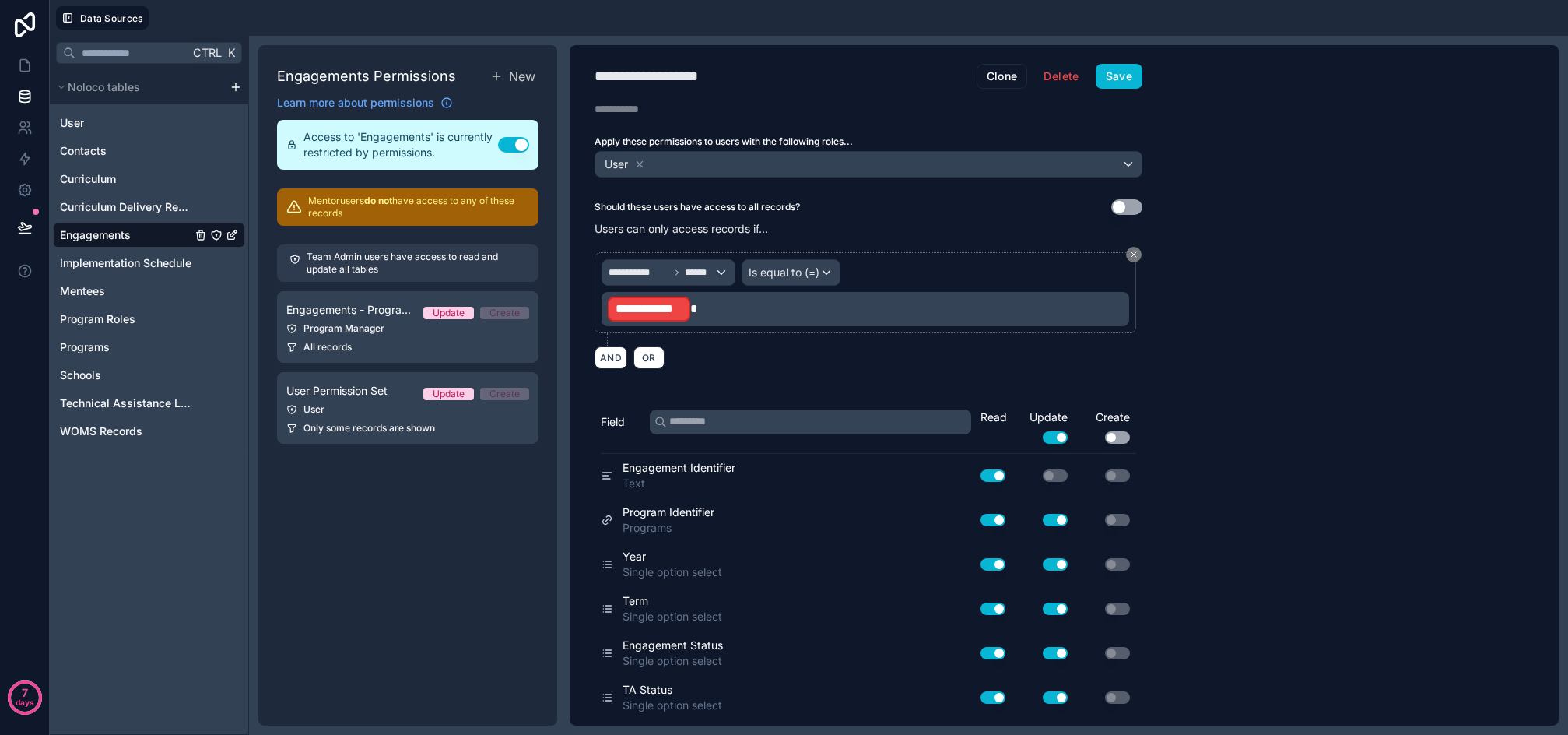
click at [664, 316] on span "**********" at bounding box center [649, 309] width 67 height 19
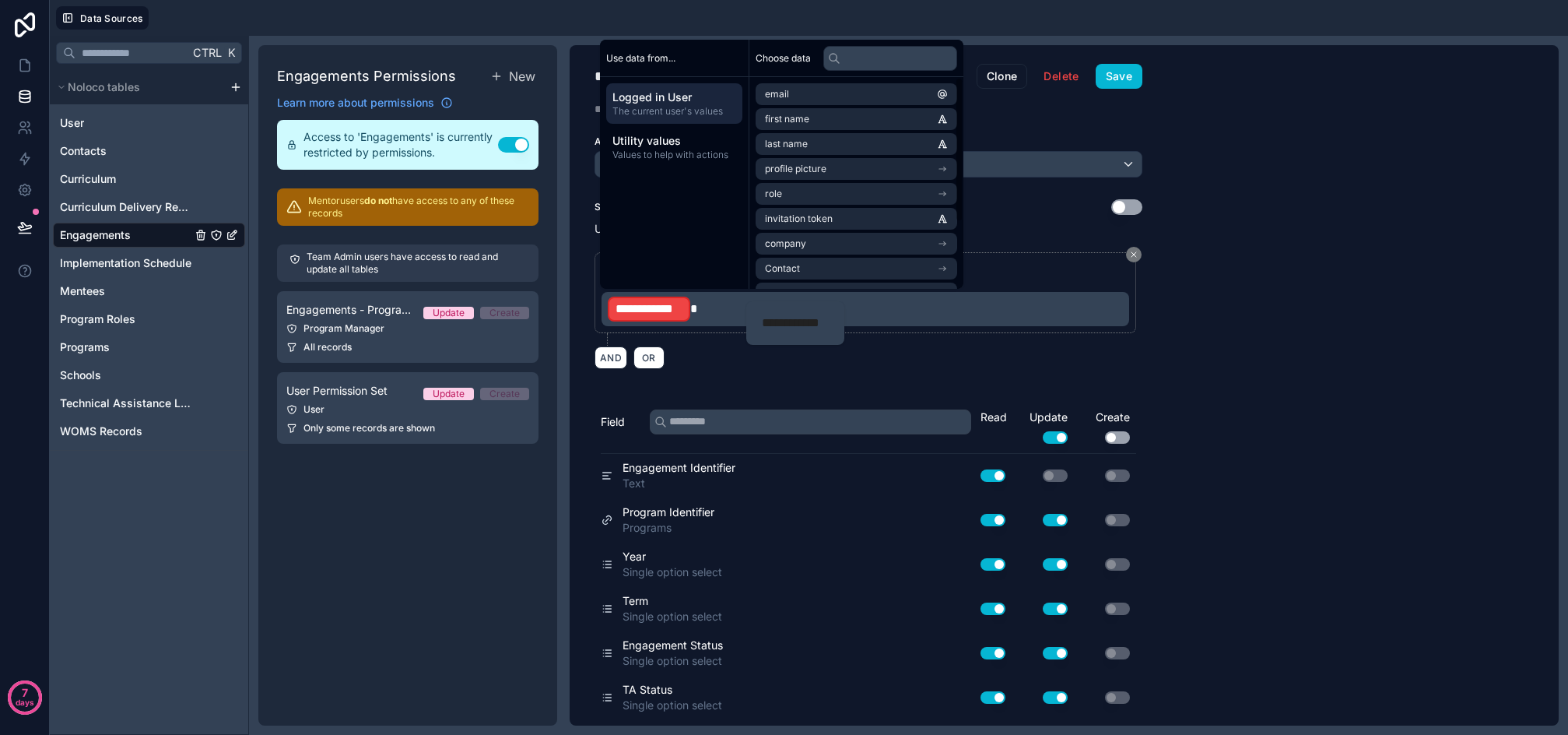
click at [661, 105] on span "Logged in User" at bounding box center [674, 98] width 124 height 16
click at [869, 213] on li "School Affiliation" at bounding box center [857, 215] width 201 height 22
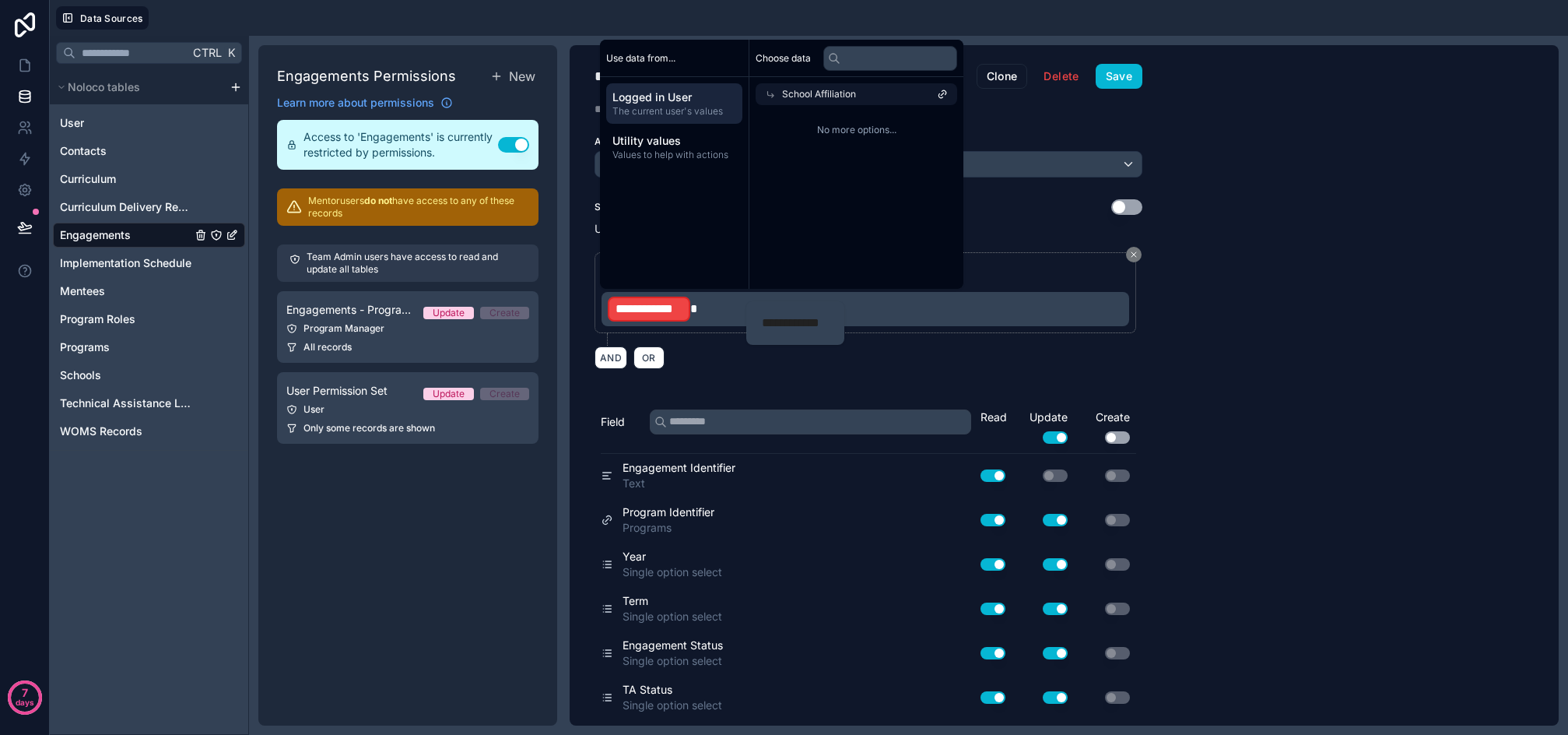
click at [895, 93] on div "School Affiliation" at bounding box center [857, 94] width 201 height 22
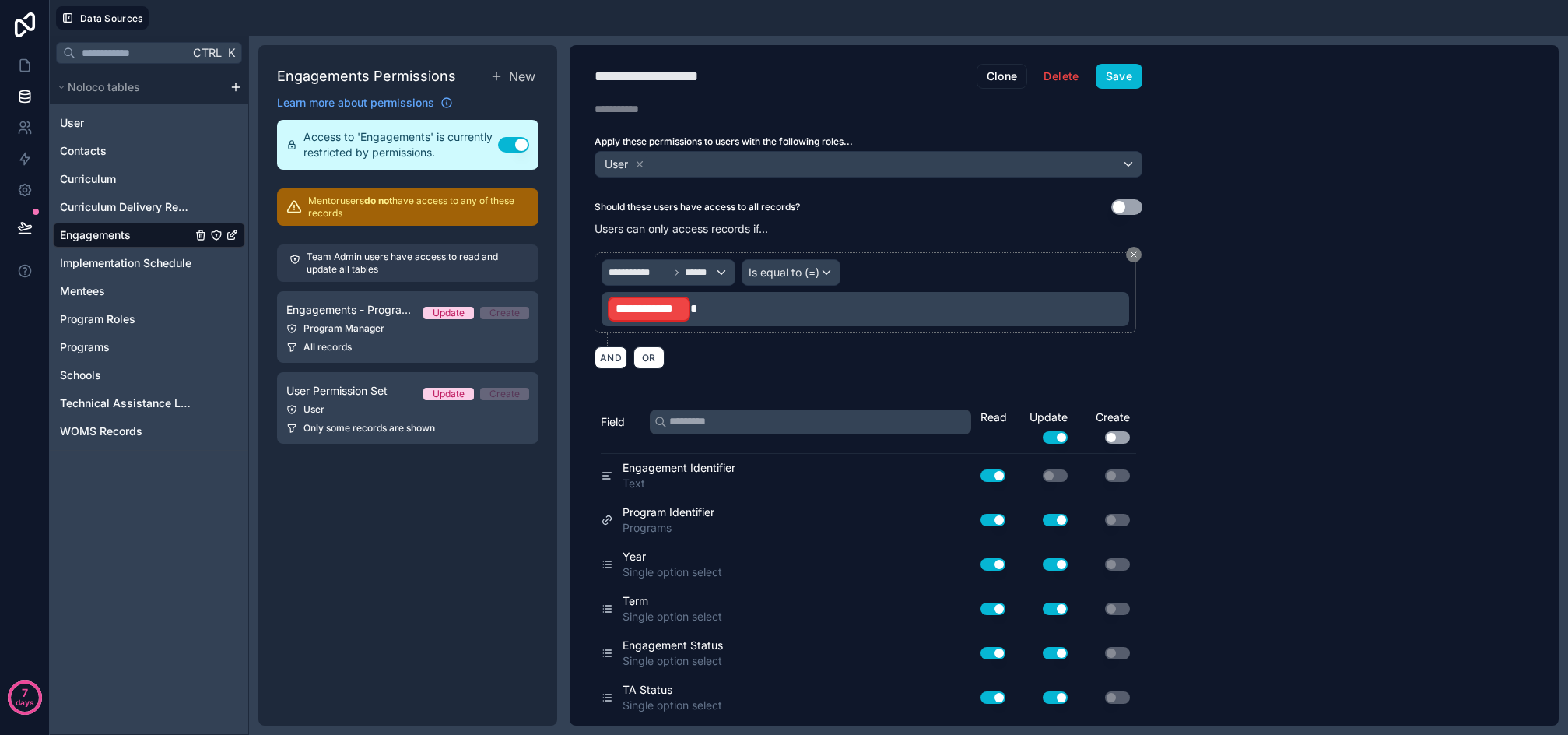
click at [851, 398] on div "**********" at bounding box center [868, 385] width 598 height 680
click at [1135, 250] on icon at bounding box center [1134, 254] width 9 height 9
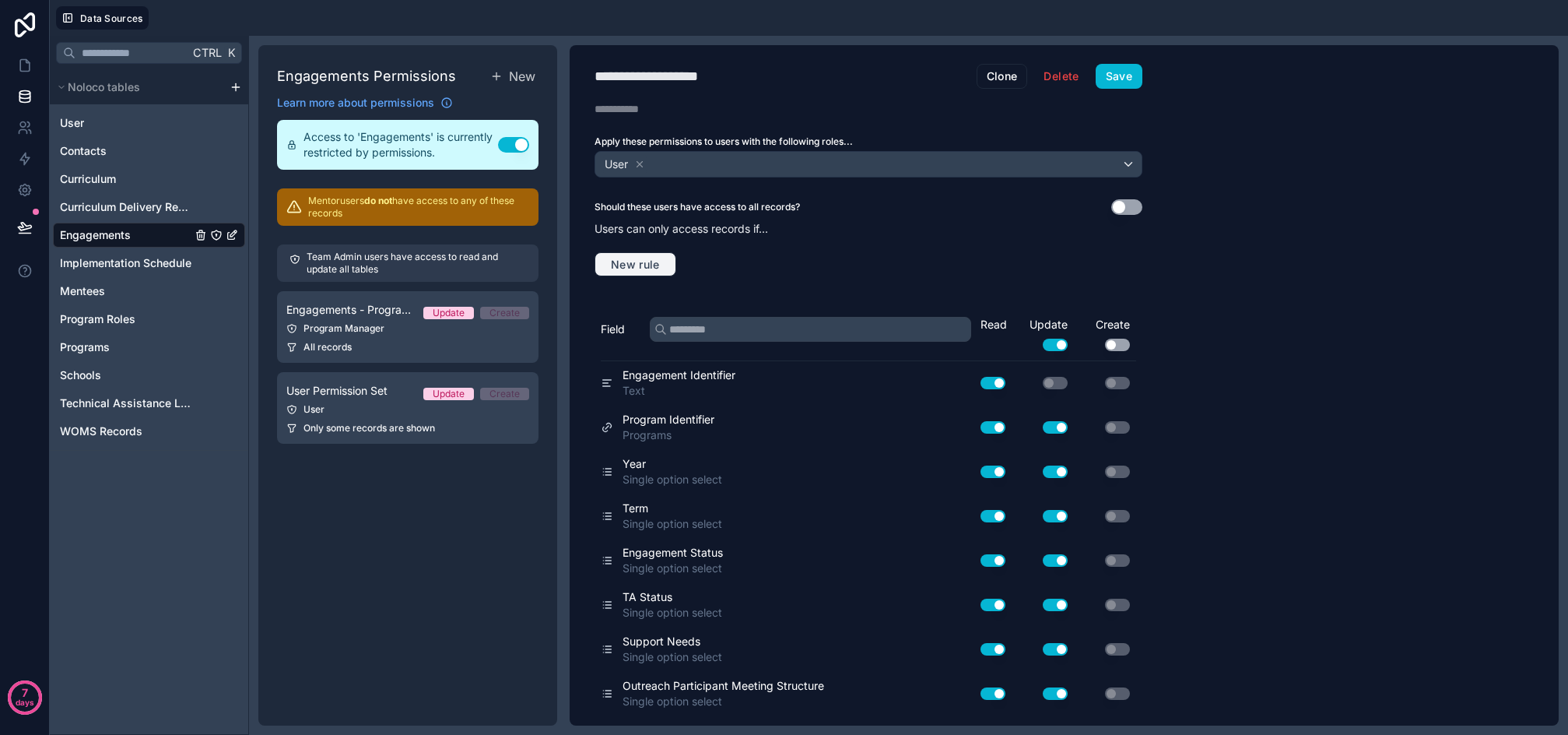
click at [651, 257] on span "New rule" at bounding box center [635, 265] width 62 height 14
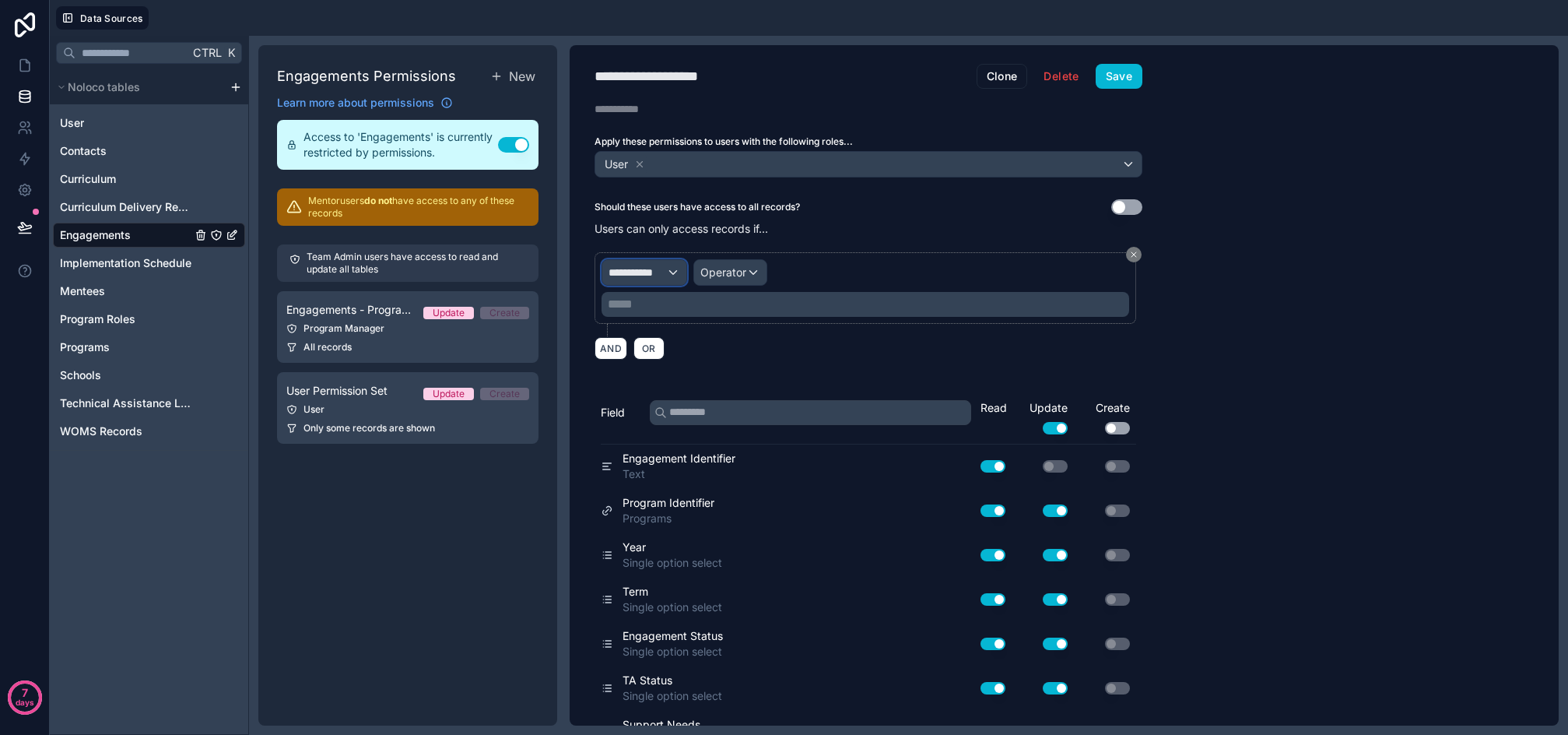
click at [644, 272] on span "**********" at bounding box center [637, 272] width 58 height 16
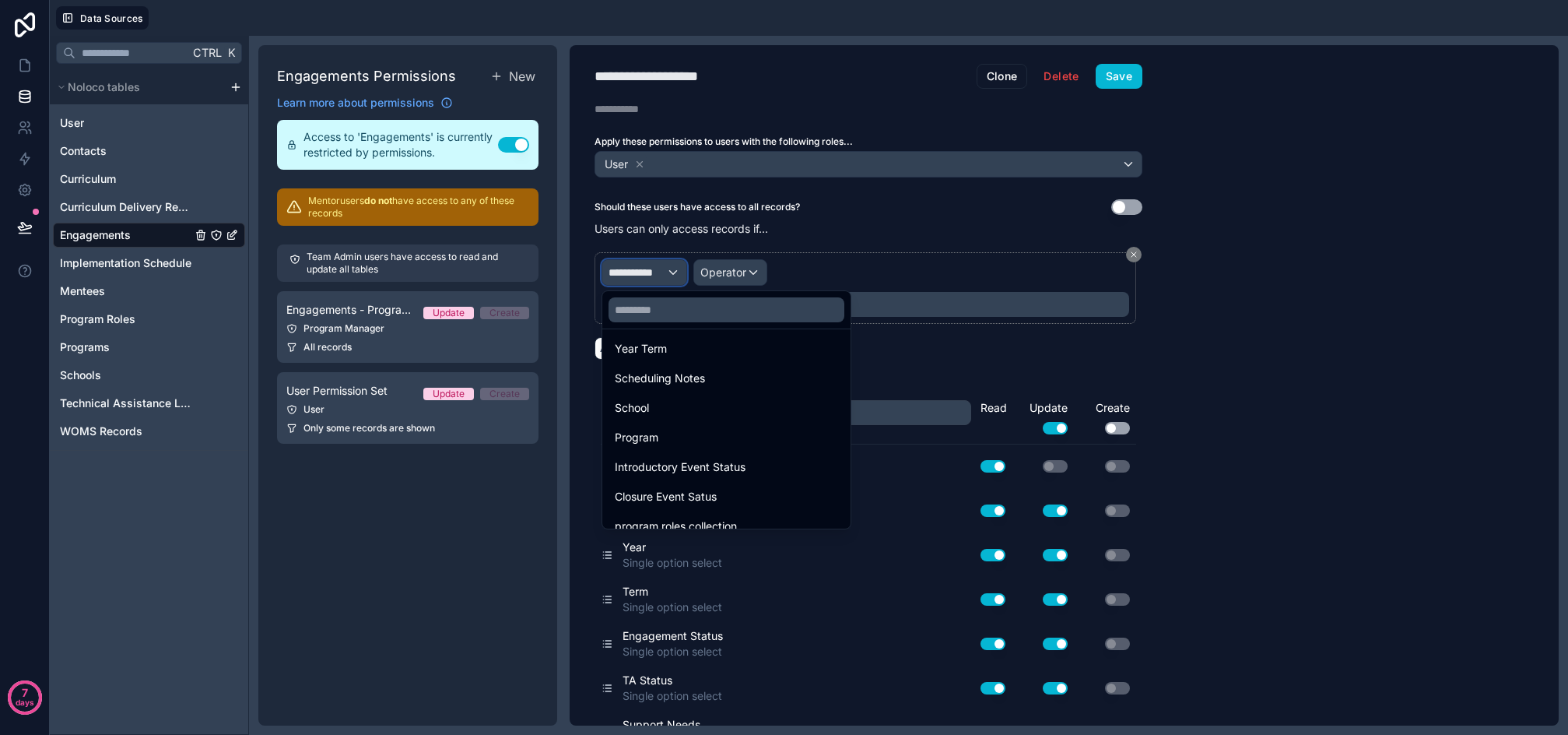
scroll to position [1557, 0]
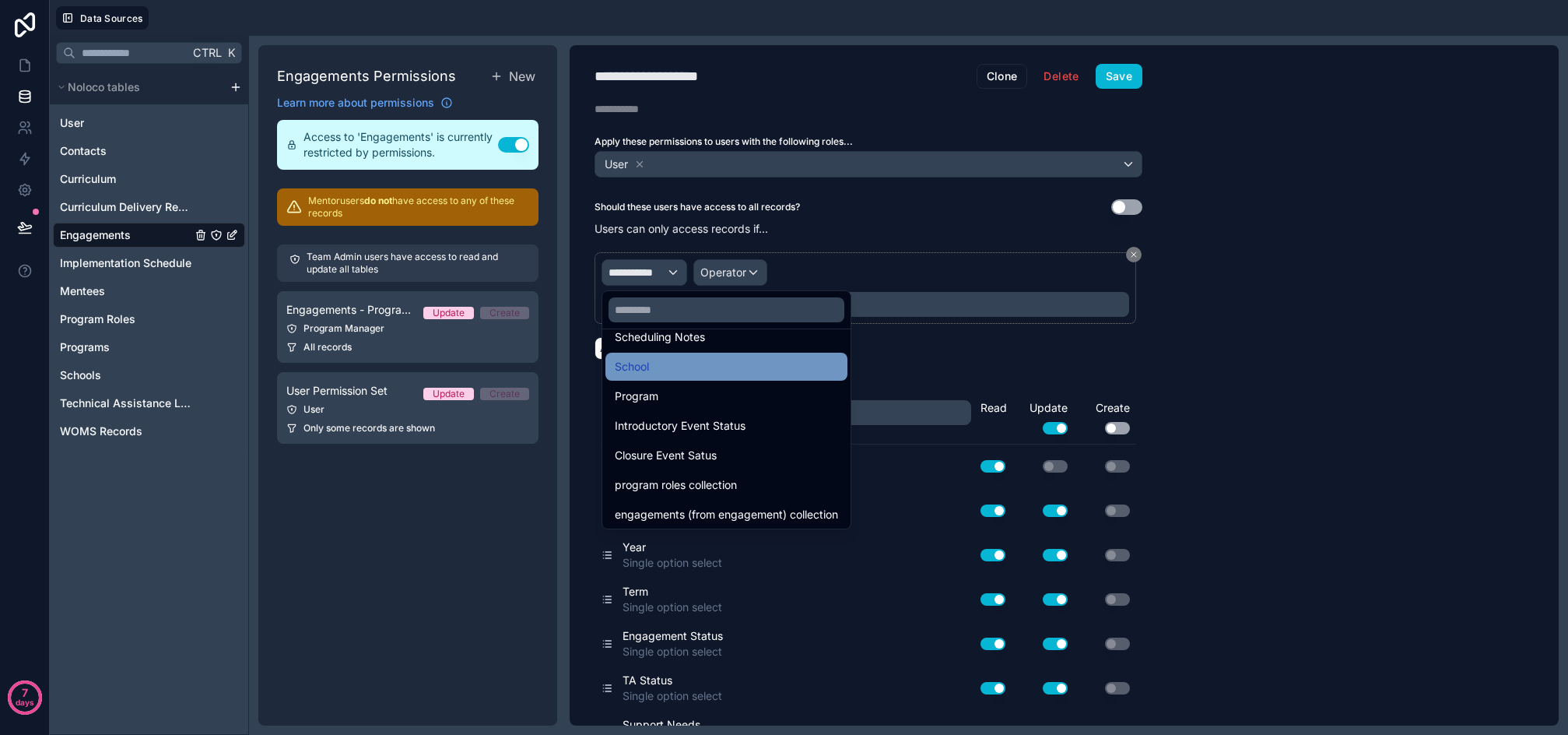
click at [649, 366] on span "School" at bounding box center [632, 367] width 34 height 19
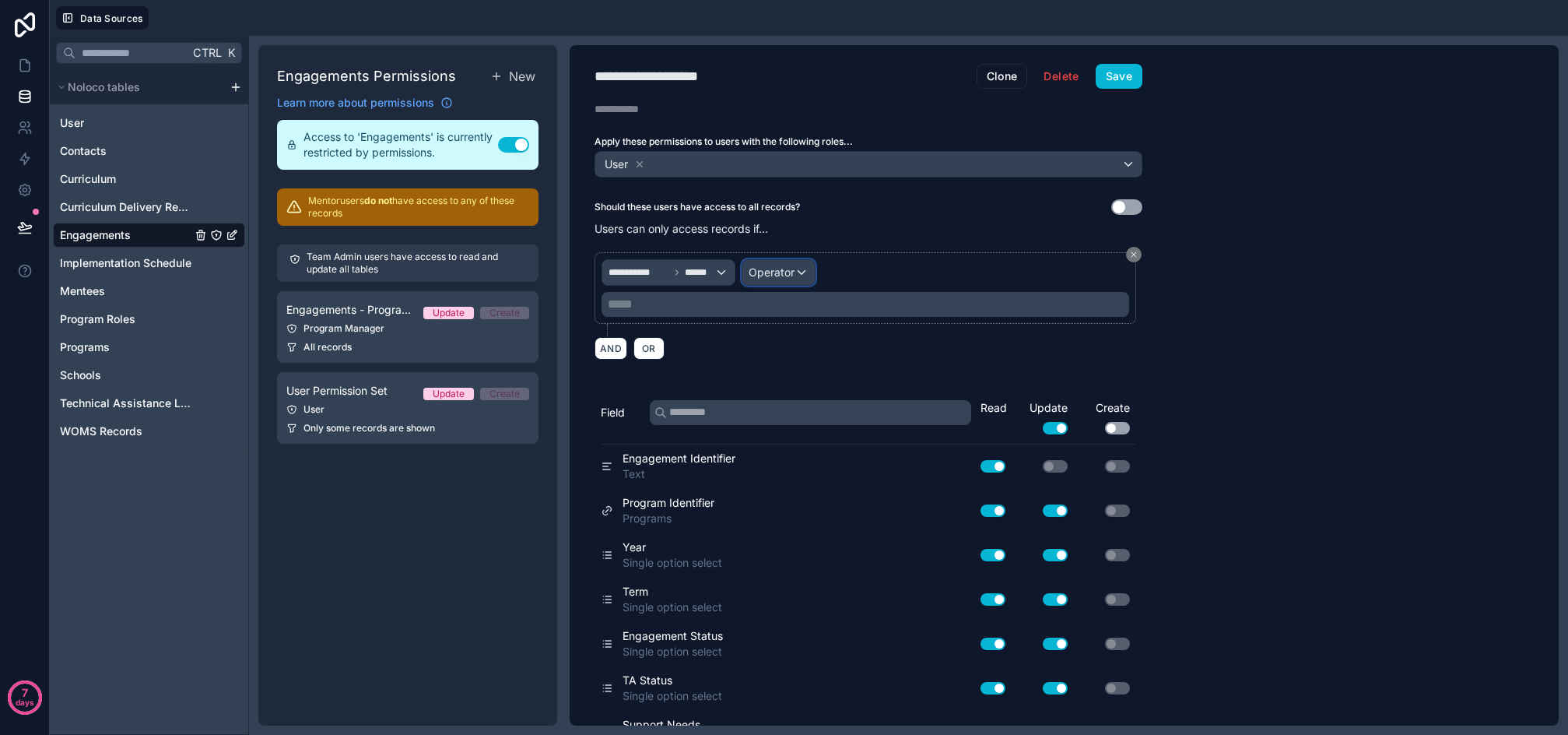
click at [756, 261] on div "Operator" at bounding box center [779, 272] width 73 height 25
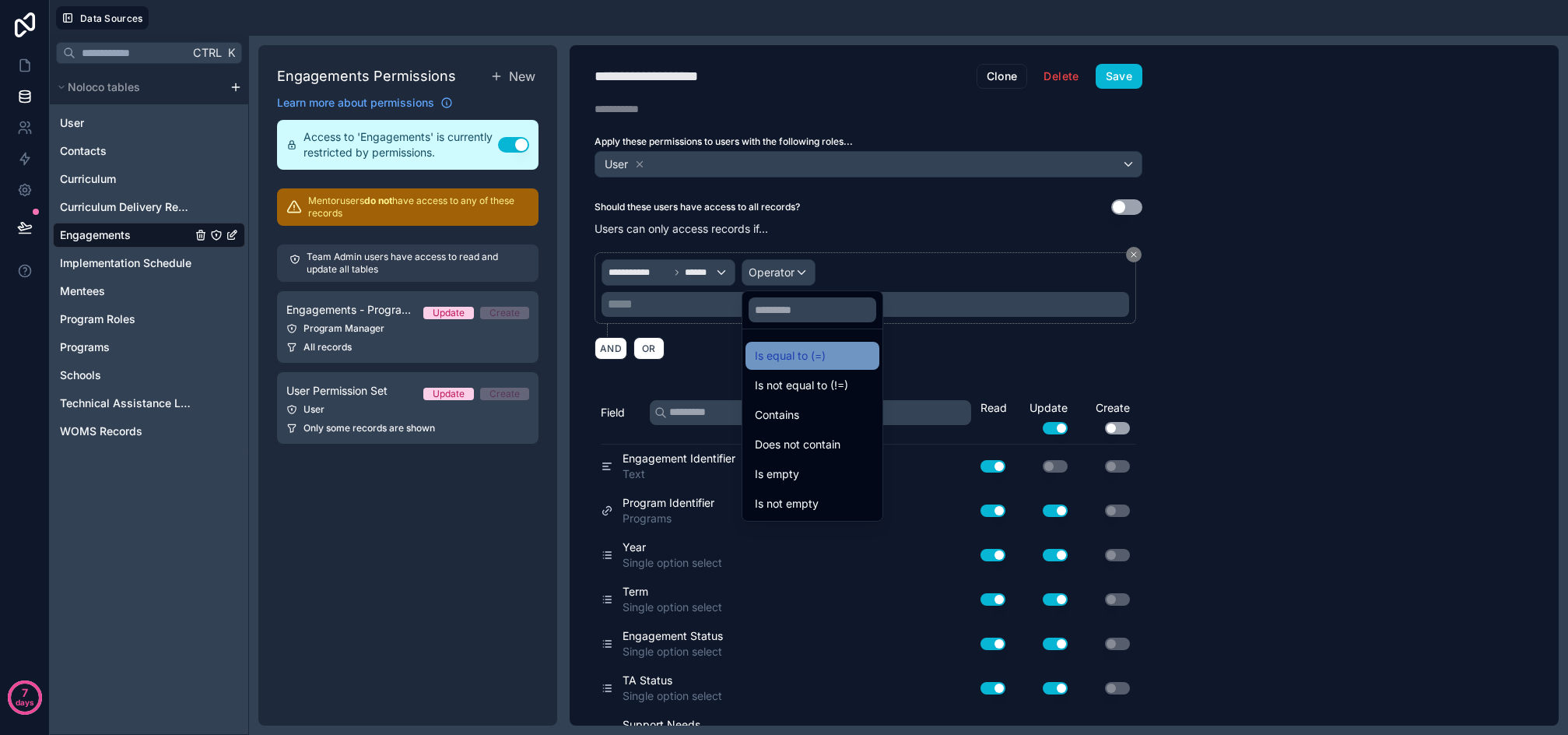
click at [796, 354] on span "Is equal to (=)" at bounding box center [790, 356] width 71 height 19
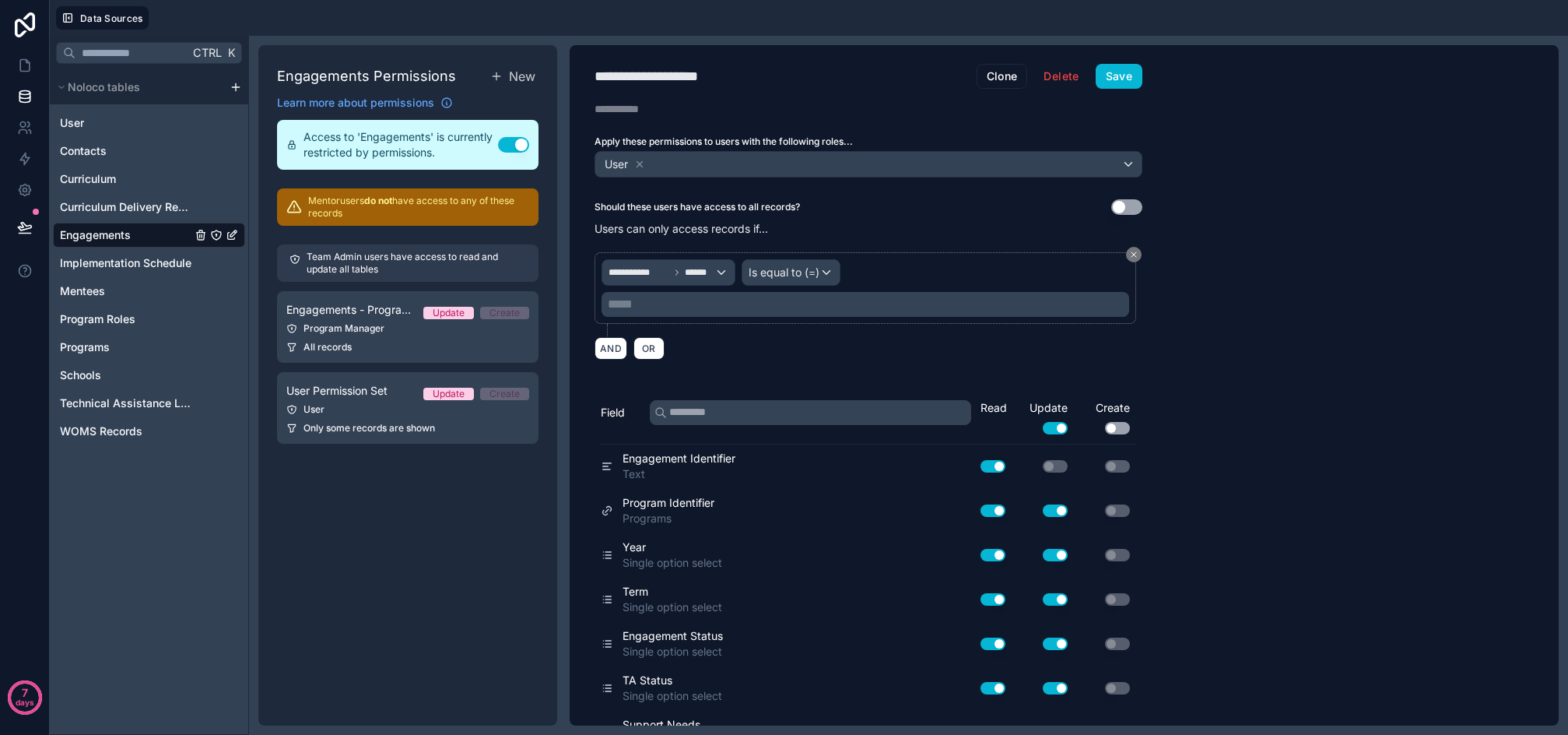
click at [708, 299] on p "***** ﻿" at bounding box center [867, 304] width 519 height 19
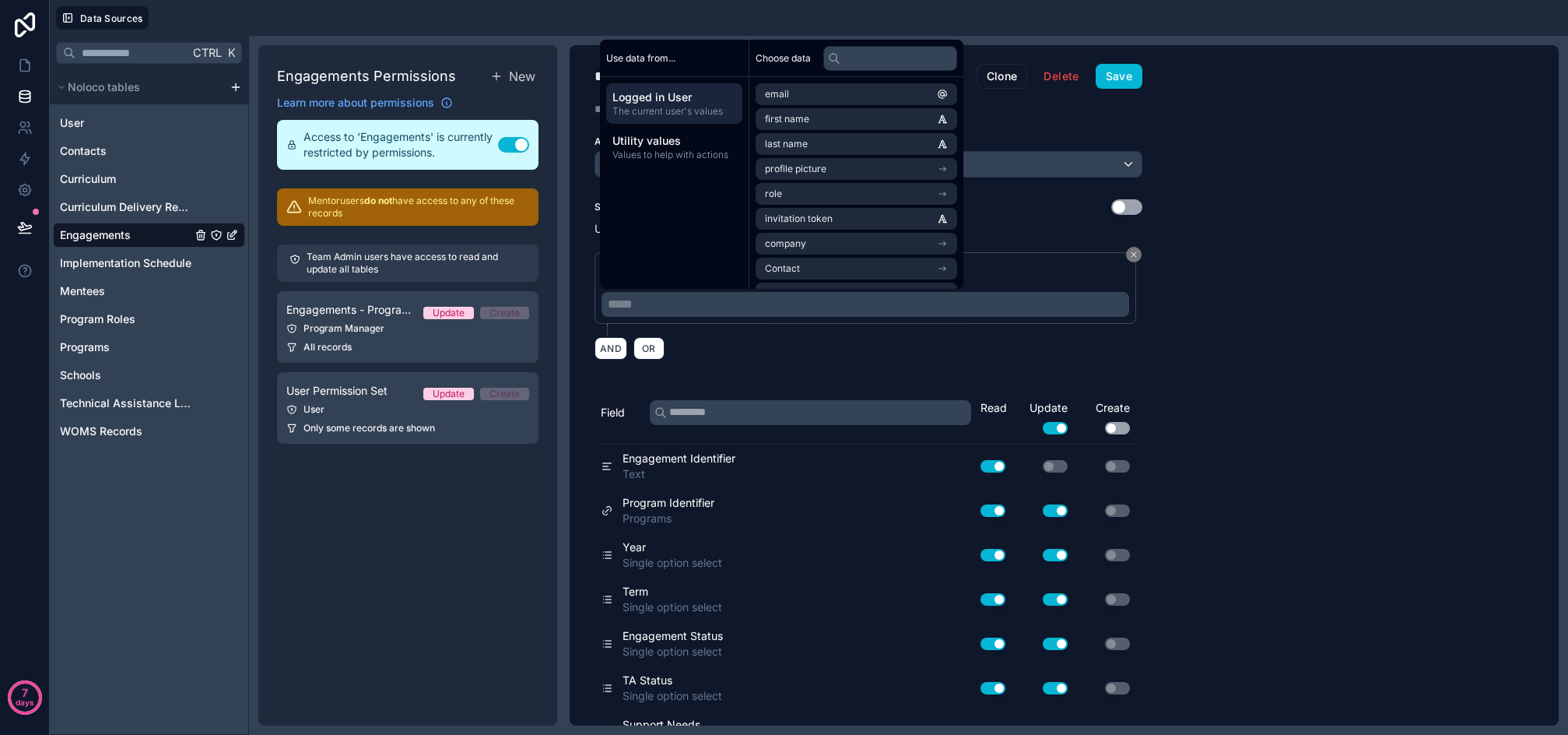
click at [659, 98] on span "Logged in User" at bounding box center [674, 98] width 124 height 16
click at [853, 195] on li "School Affiliation" at bounding box center [857, 197] width 201 height 22
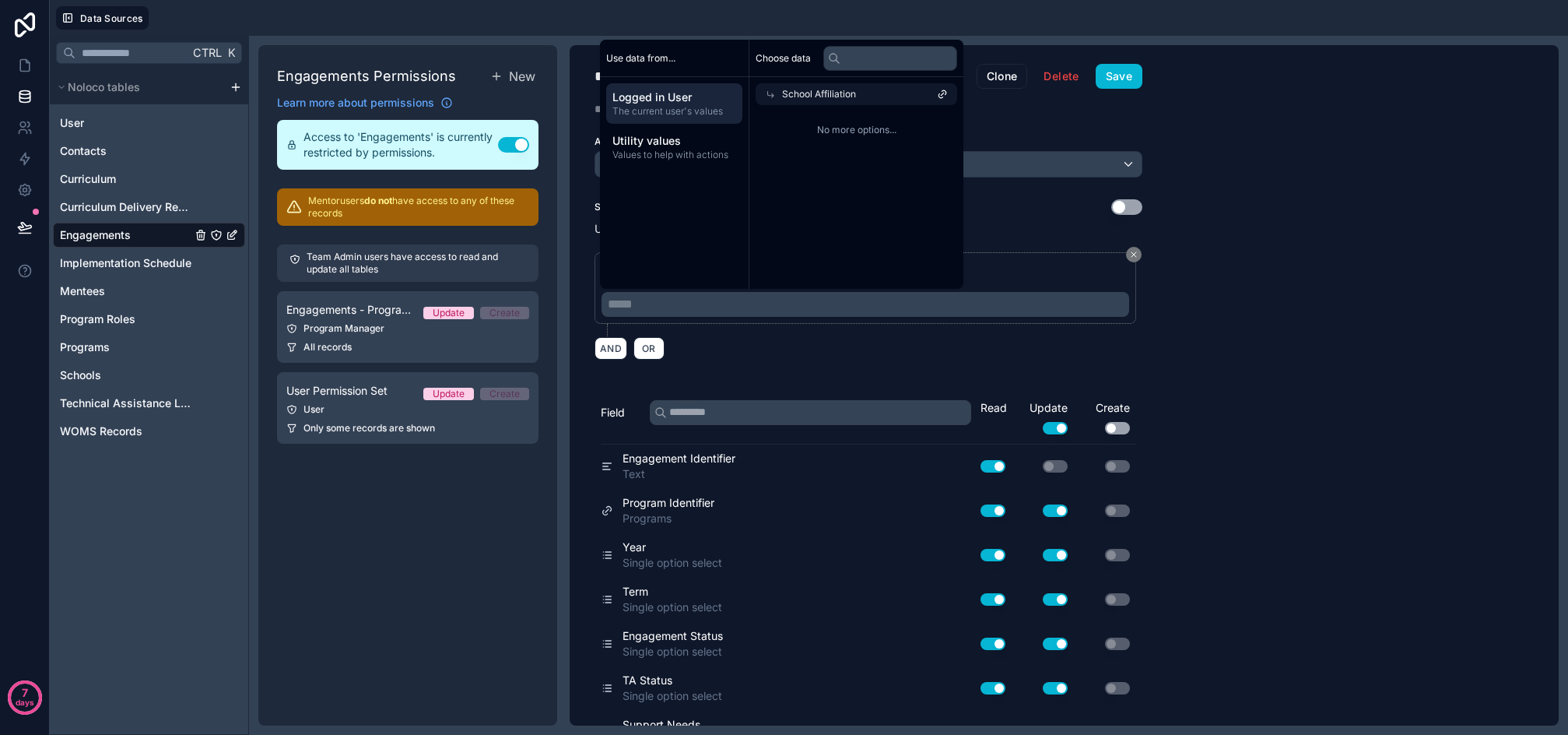
click at [839, 89] on span "School Affiliation" at bounding box center [819, 94] width 74 height 12
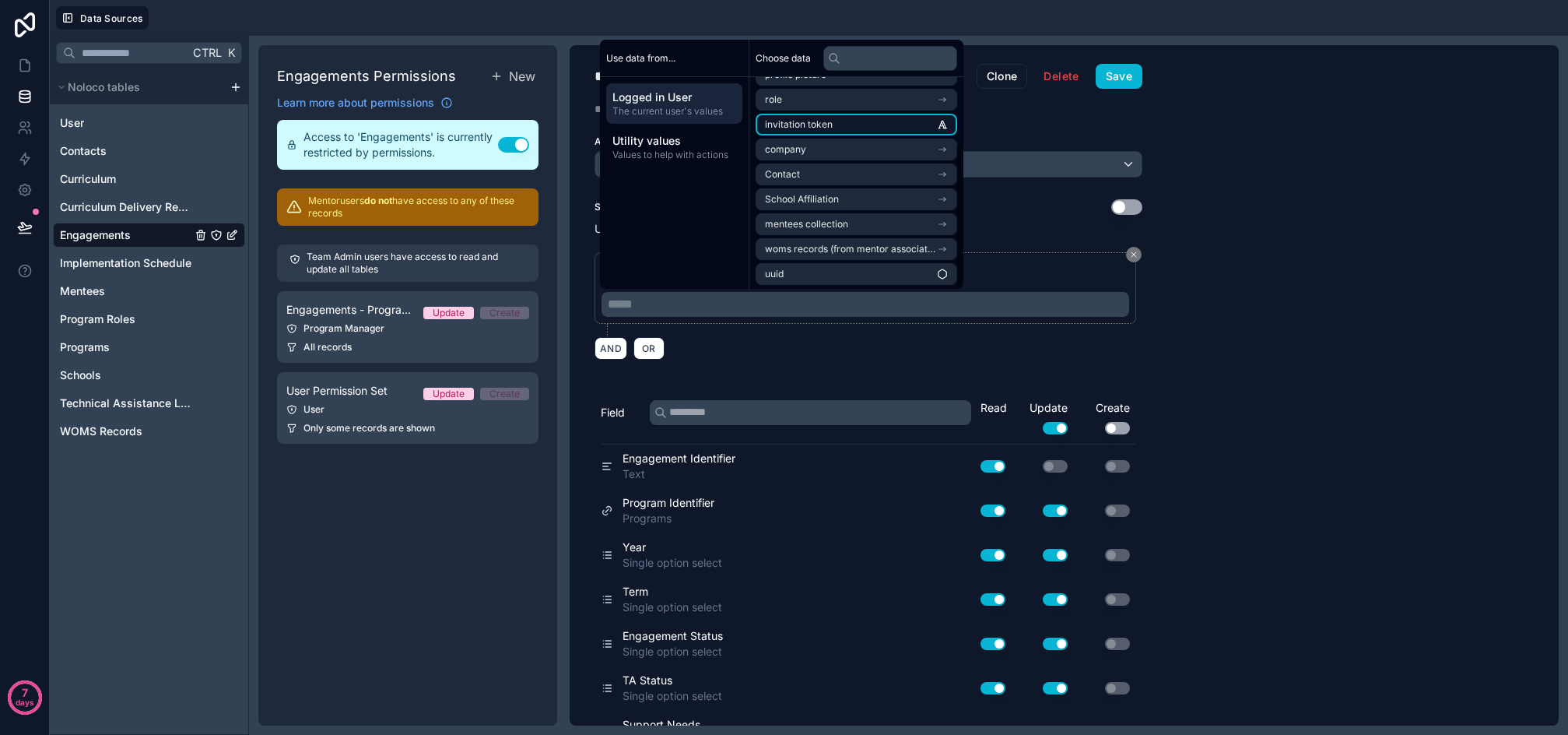
scroll to position [97, 0]
click at [825, 202] on span "School Affiliation" at bounding box center [802, 197] width 74 height 12
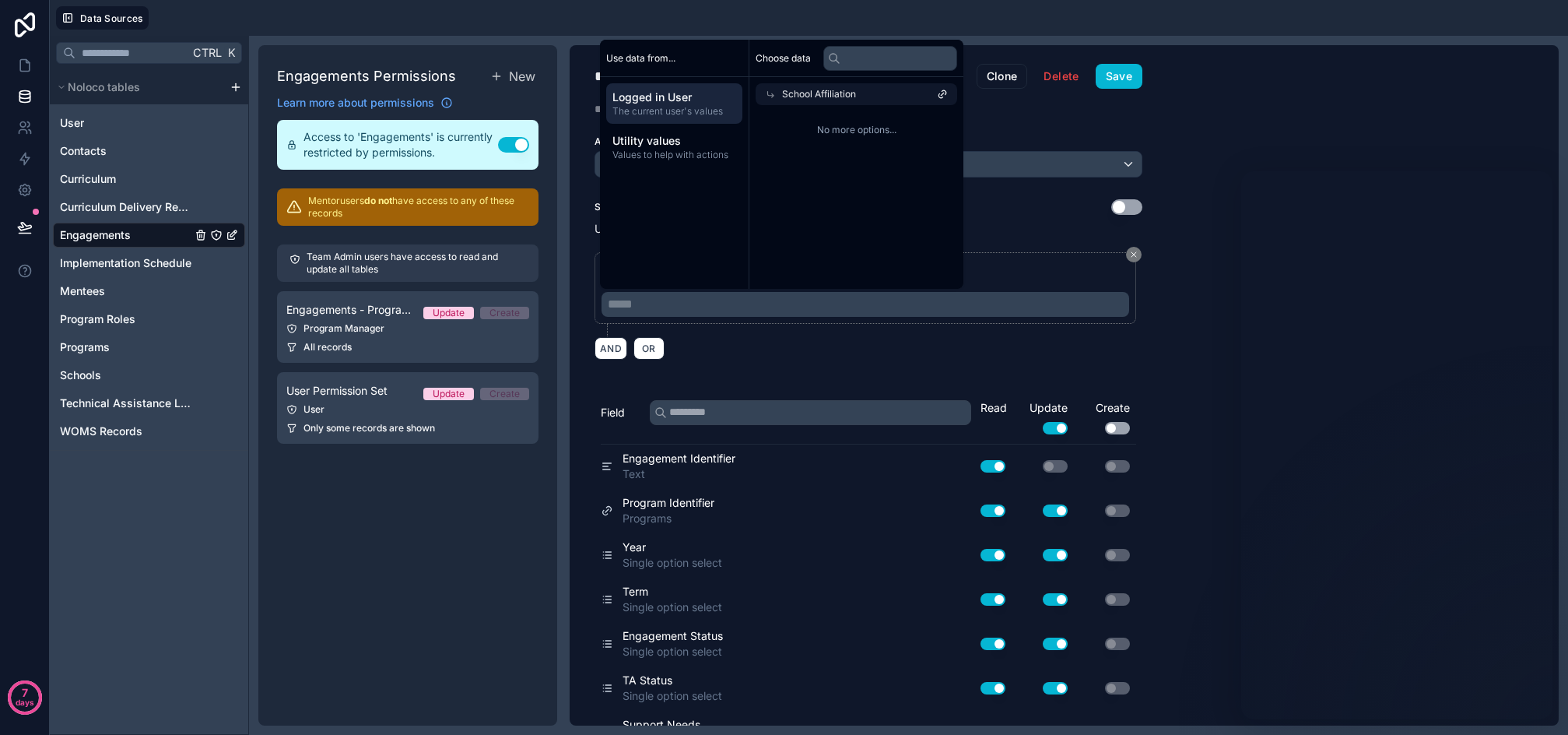
click at [888, 92] on div "School Affiliation" at bounding box center [857, 94] width 201 height 22
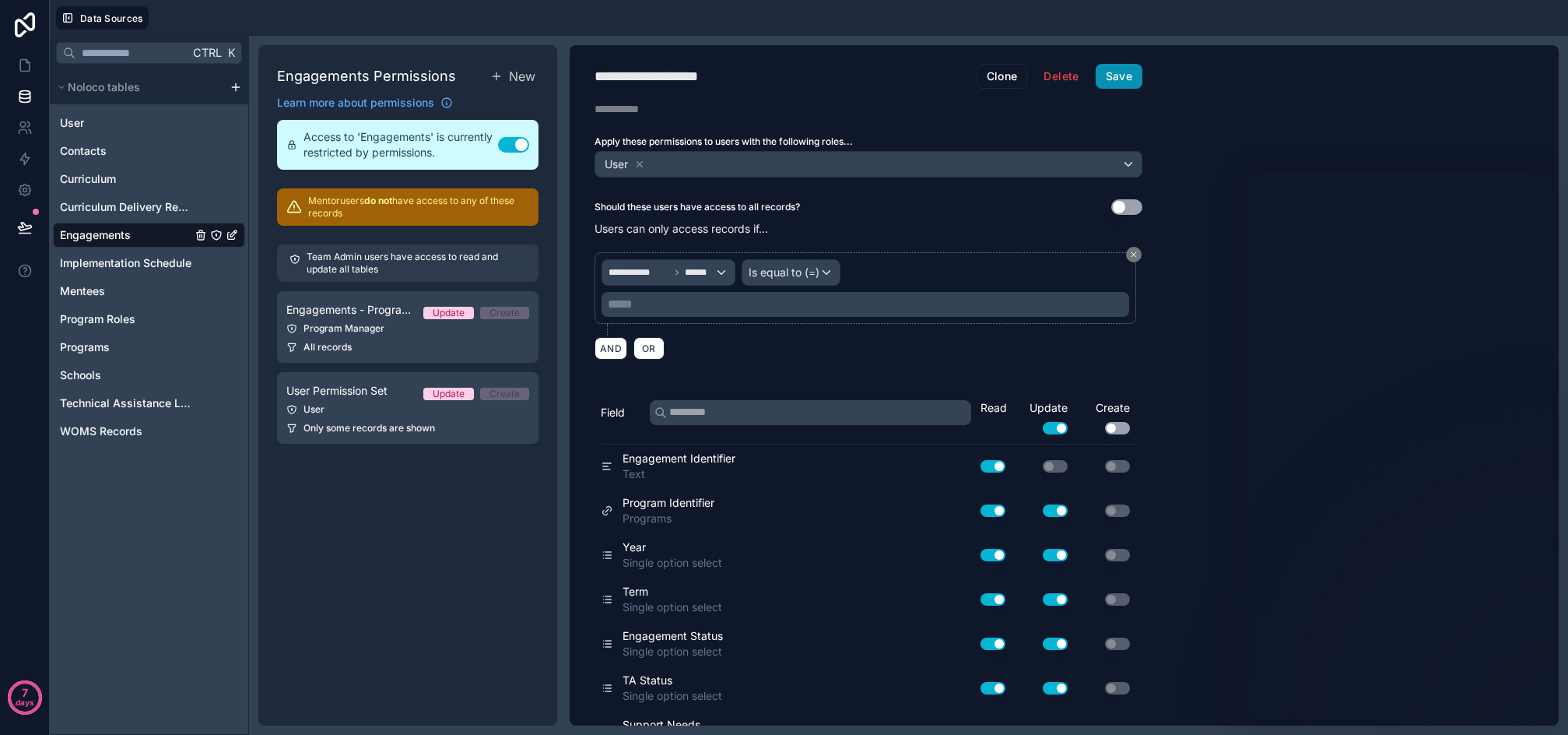
click at [1137, 80] on button "Save" at bounding box center [1119, 76] width 47 height 25
click at [692, 277] on span "******" at bounding box center [700, 272] width 30 height 12
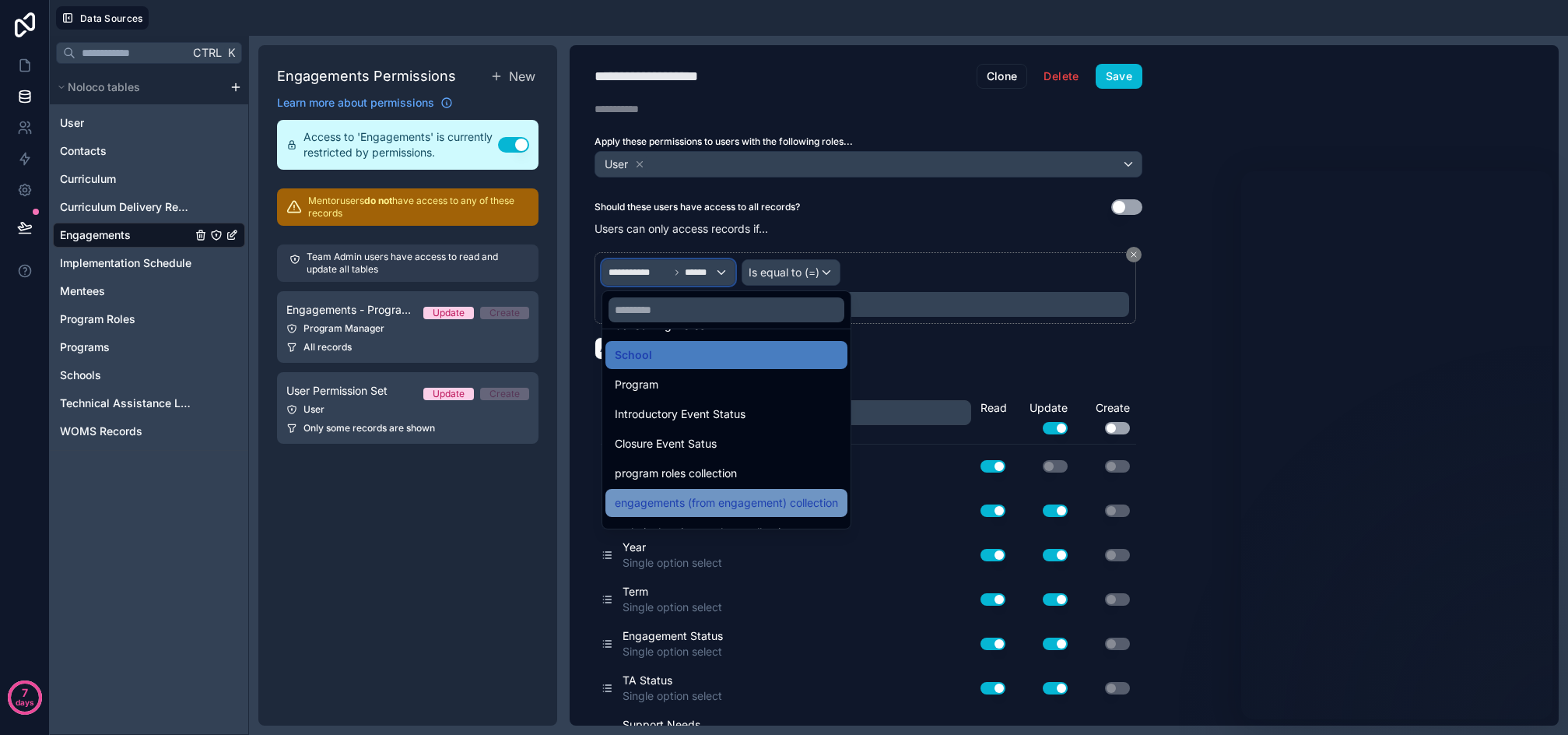
scroll to position [1542, 0]
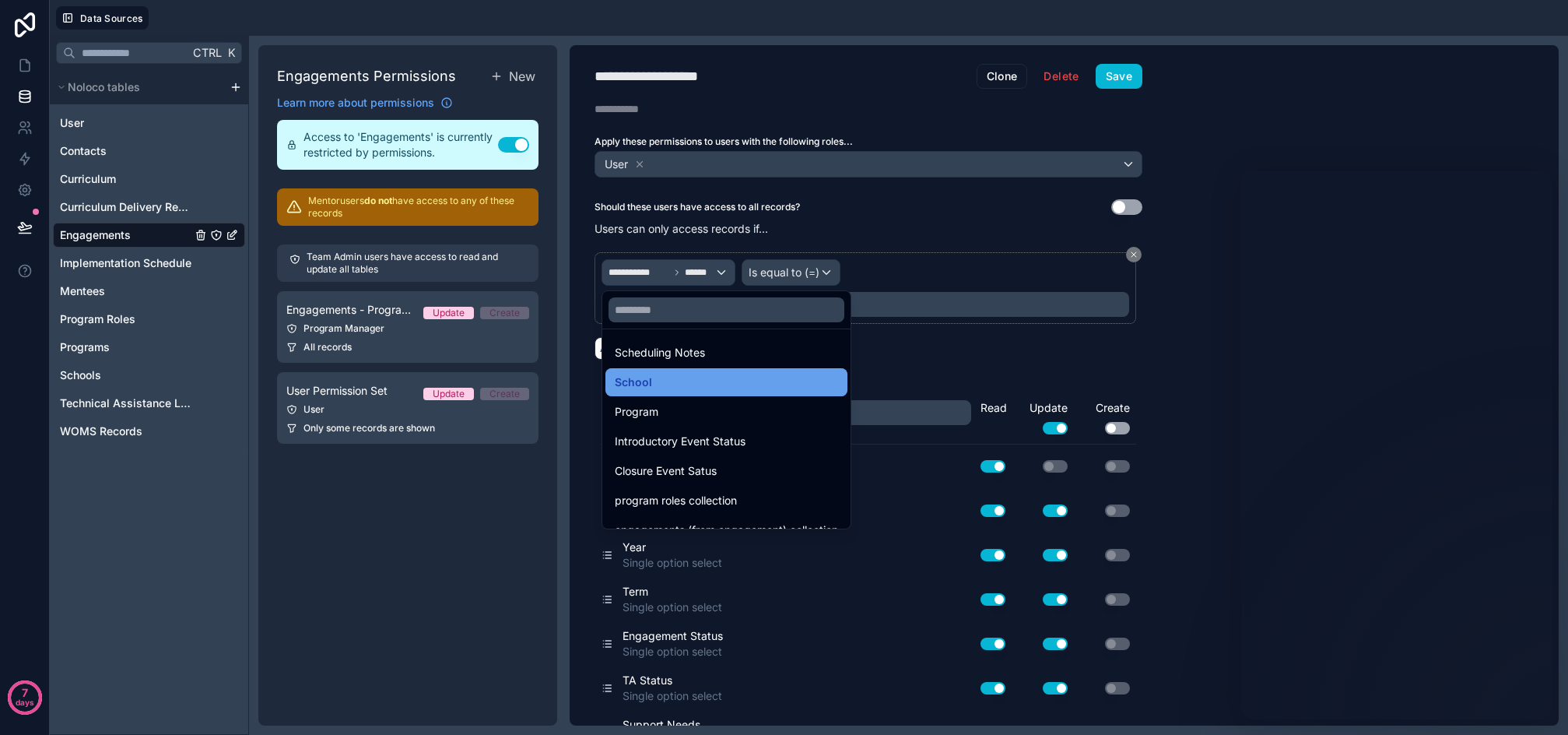
click at [671, 387] on div "School" at bounding box center [726, 382] width 223 height 19
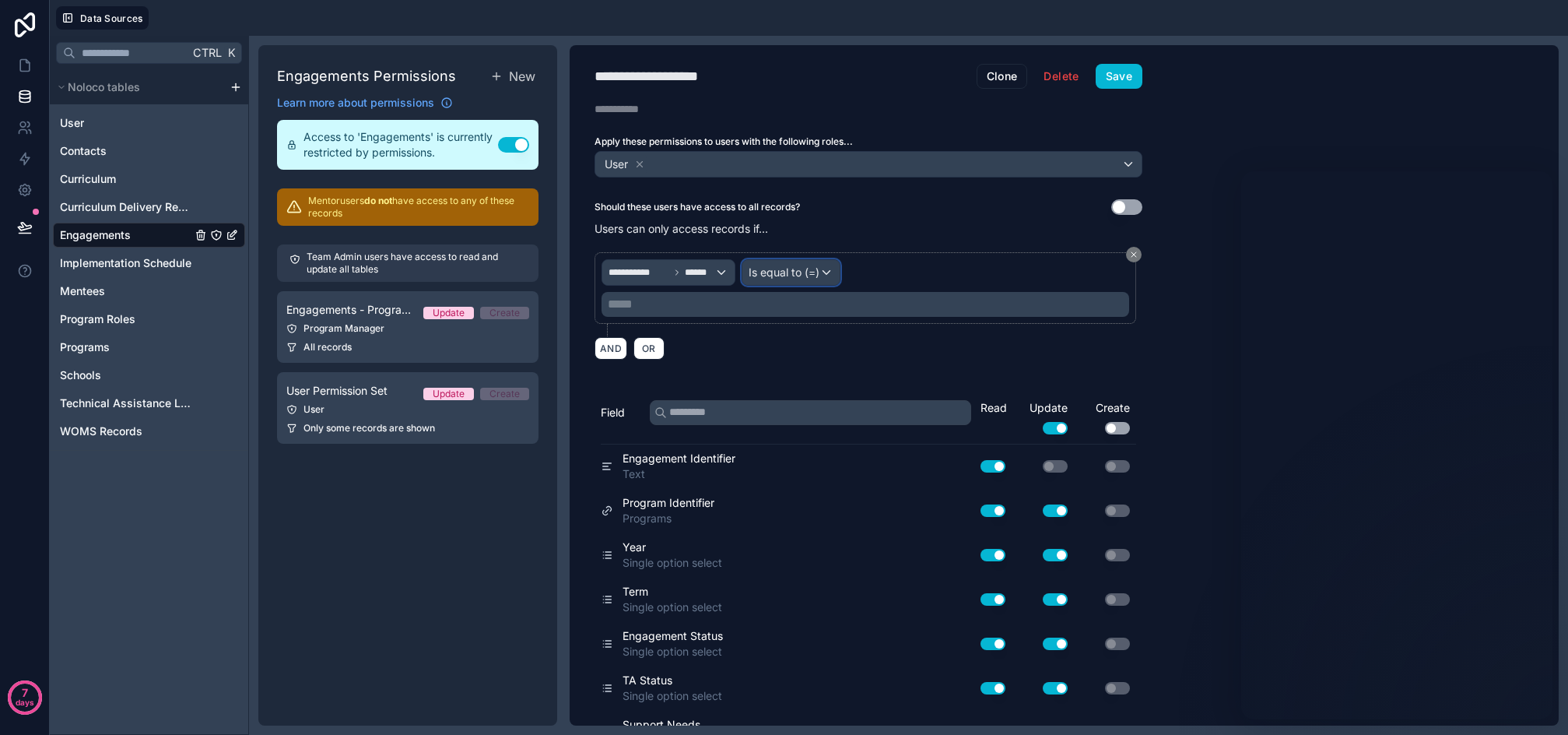
click at [795, 271] on span "Is equal to (=)" at bounding box center [784, 272] width 71 height 16
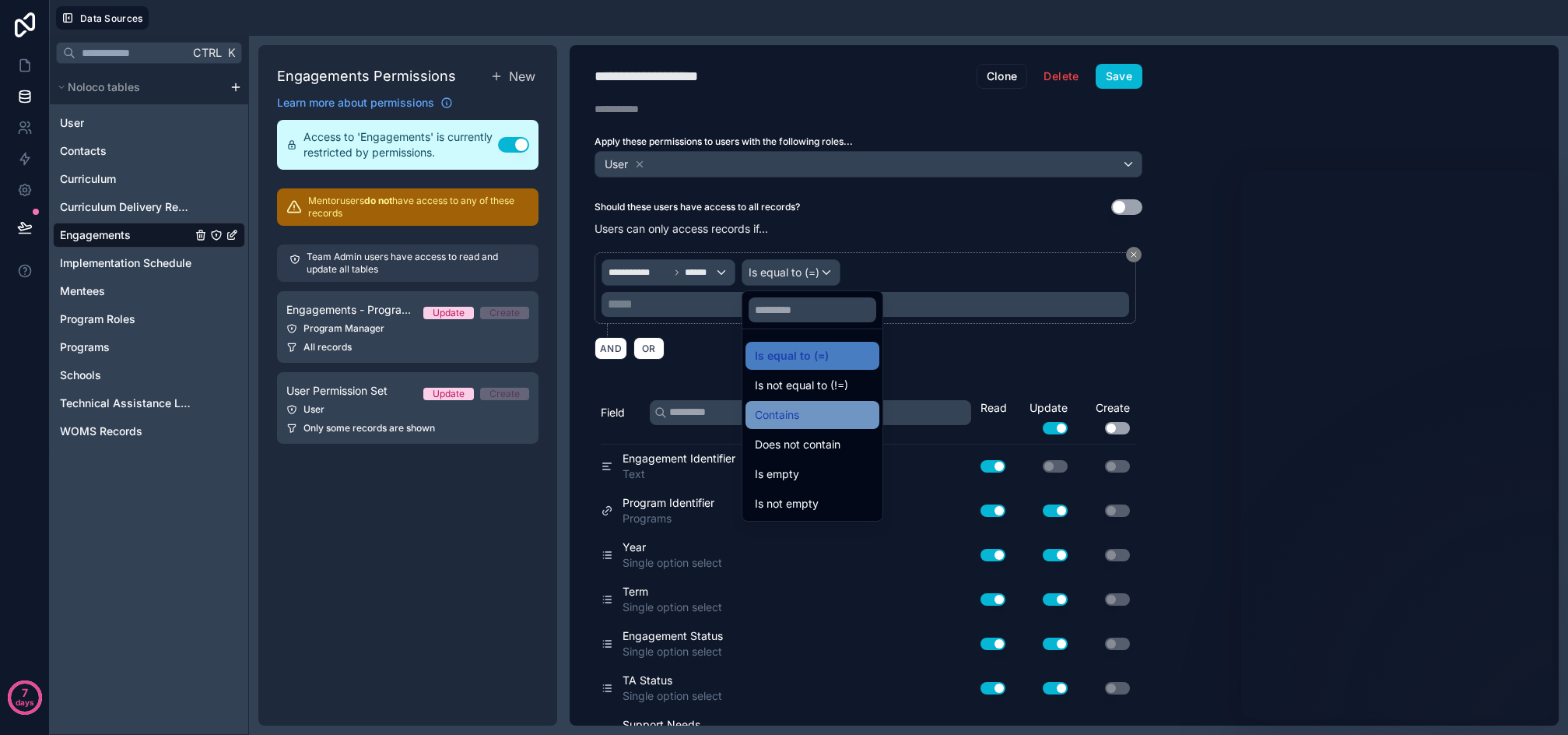
click at [833, 407] on div "Contains" at bounding box center [813, 415] width 115 height 19
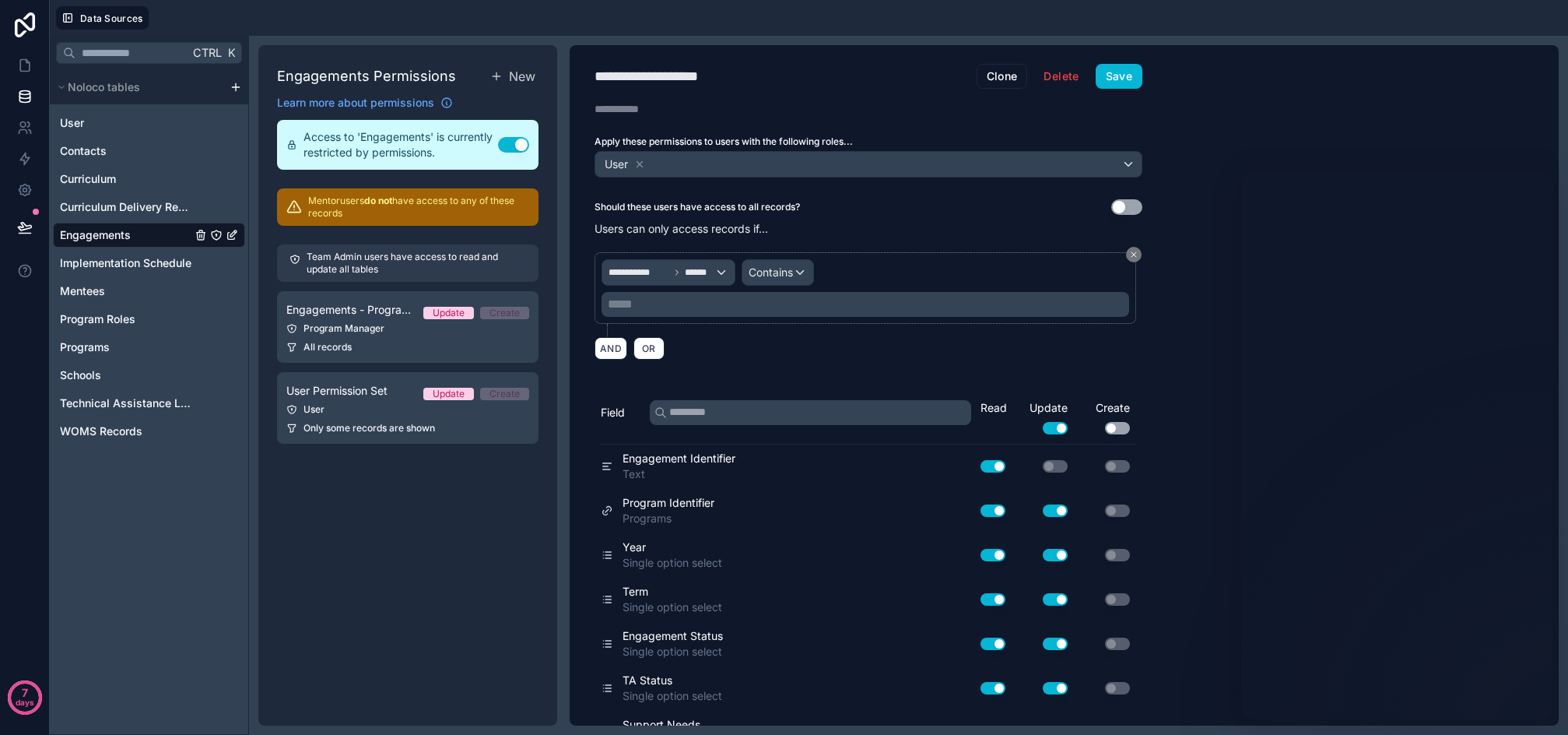
click at [731, 313] on p "***** ﻿" at bounding box center [867, 304] width 519 height 19
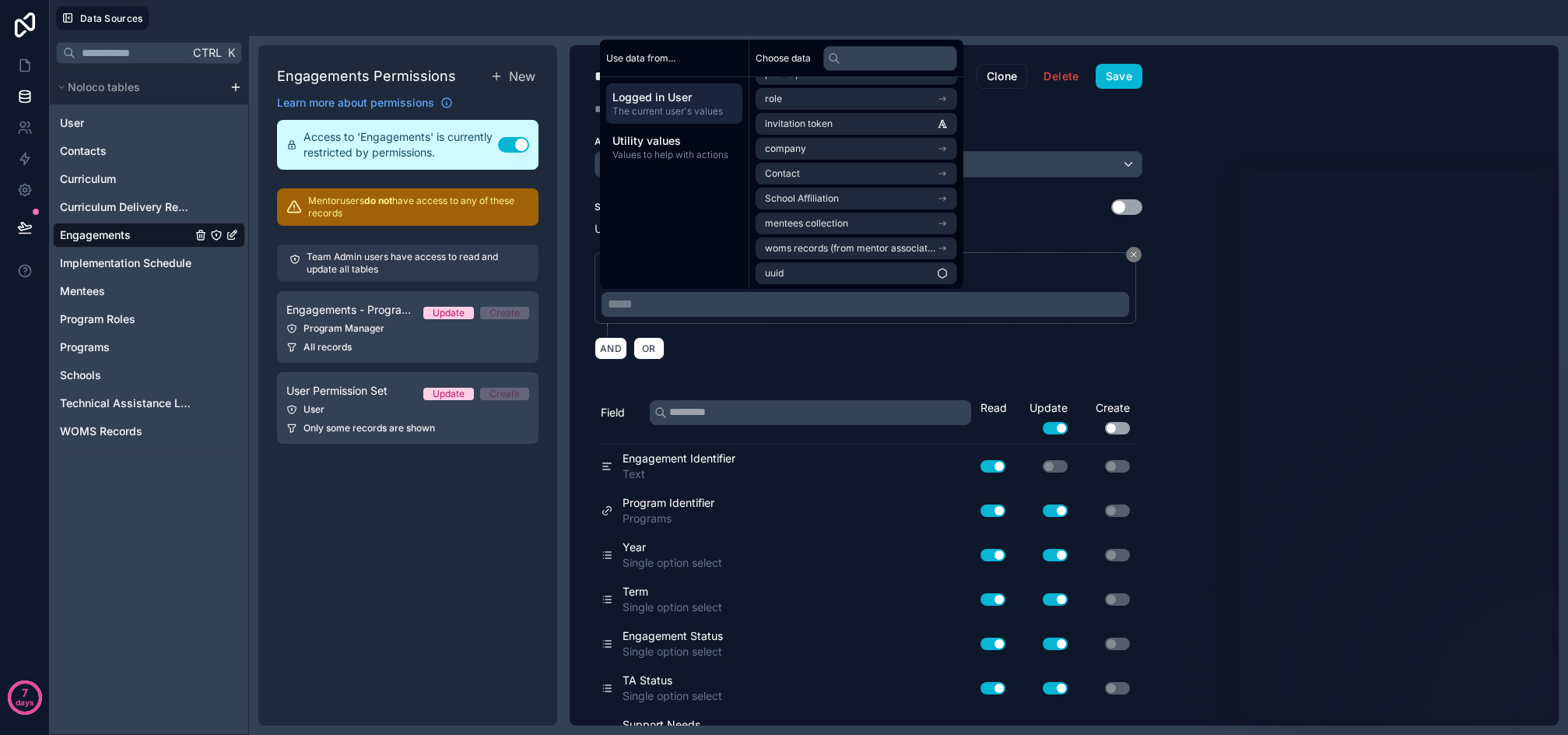
scroll to position [97, 0]
click at [826, 197] on span "School Affiliation" at bounding box center [802, 197] width 74 height 12
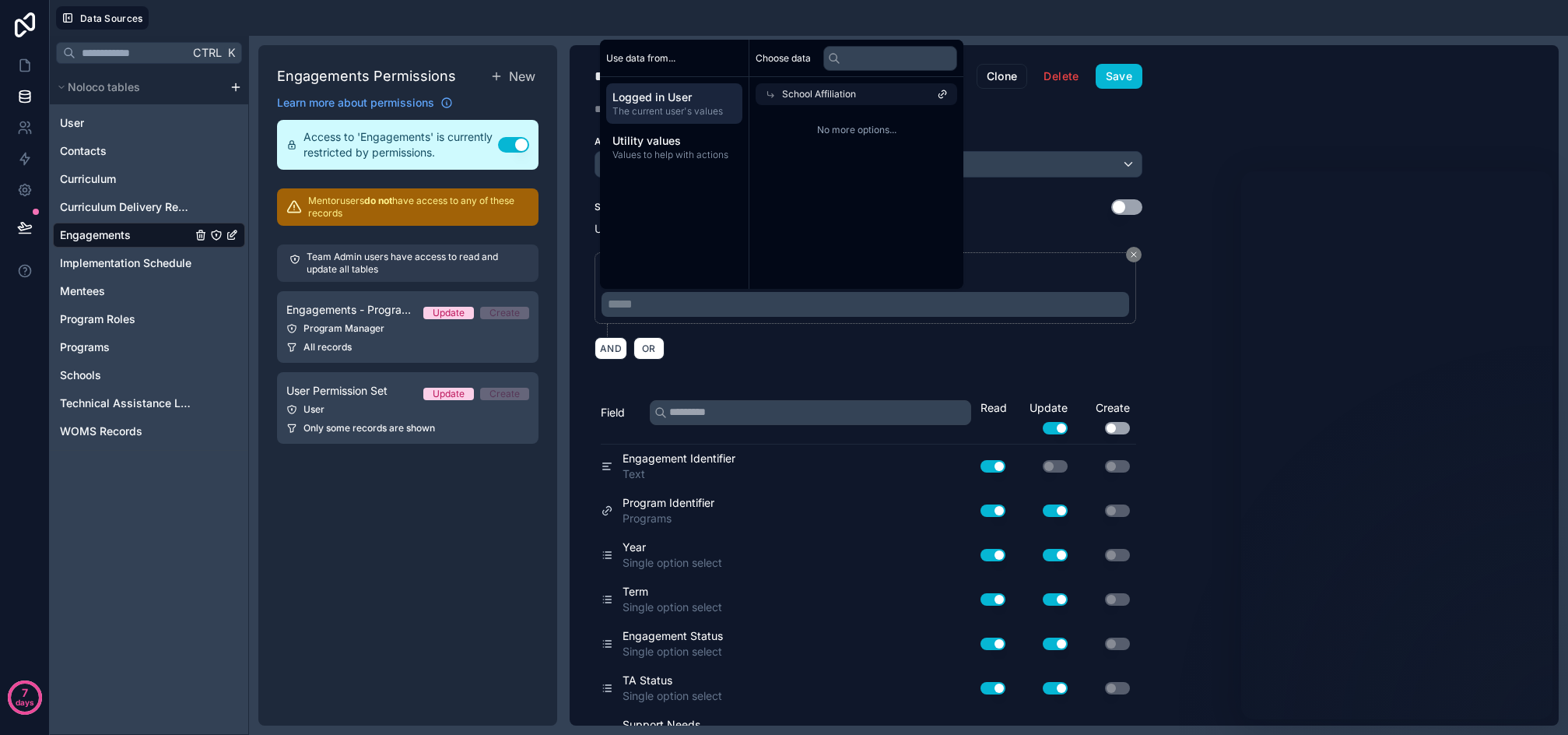
scroll to position [0, 0]
click at [827, 91] on span "School Affiliation" at bounding box center [819, 94] width 74 height 12
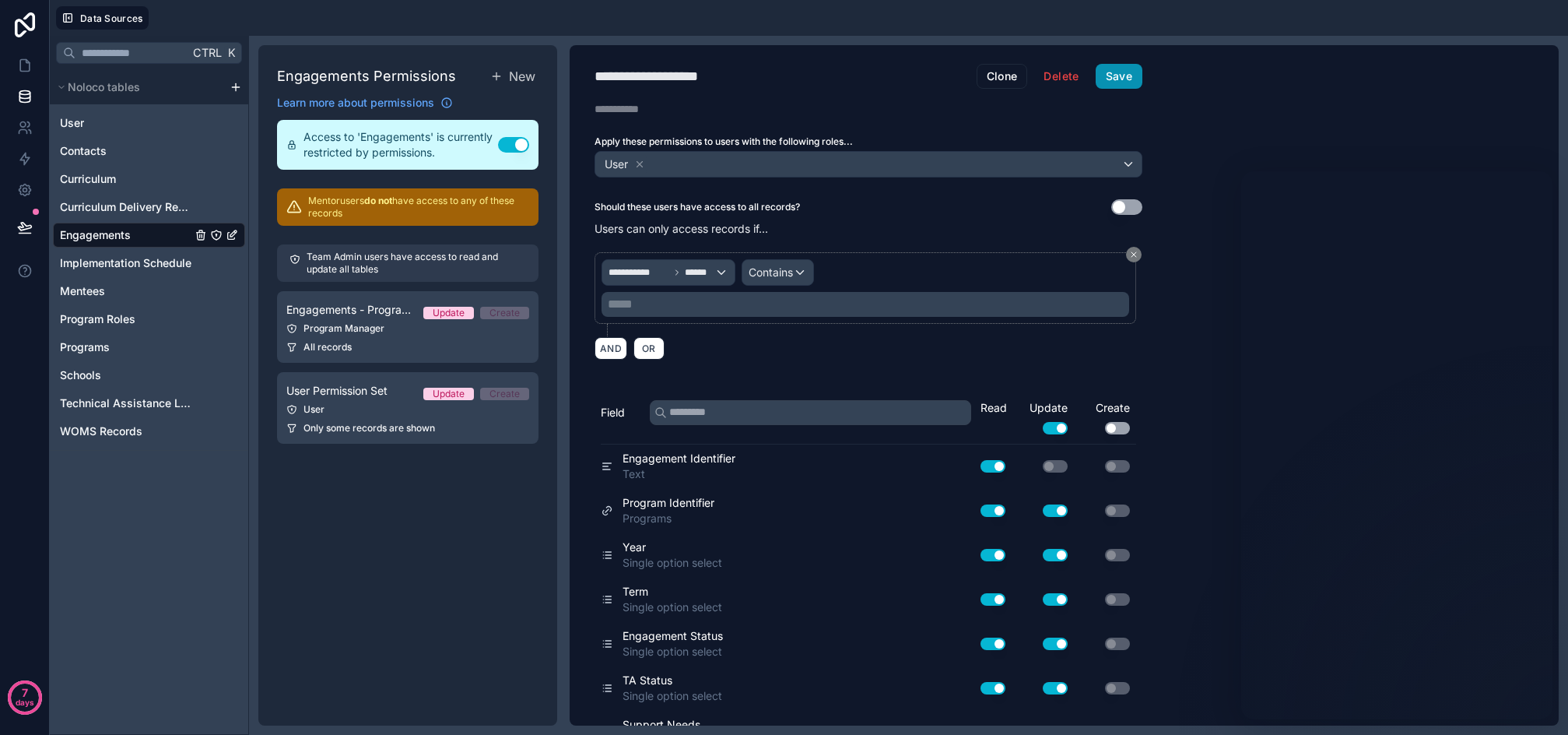
click at [1131, 78] on button "Save" at bounding box center [1119, 76] width 47 height 25
click at [710, 270] on span "******" at bounding box center [700, 272] width 30 height 12
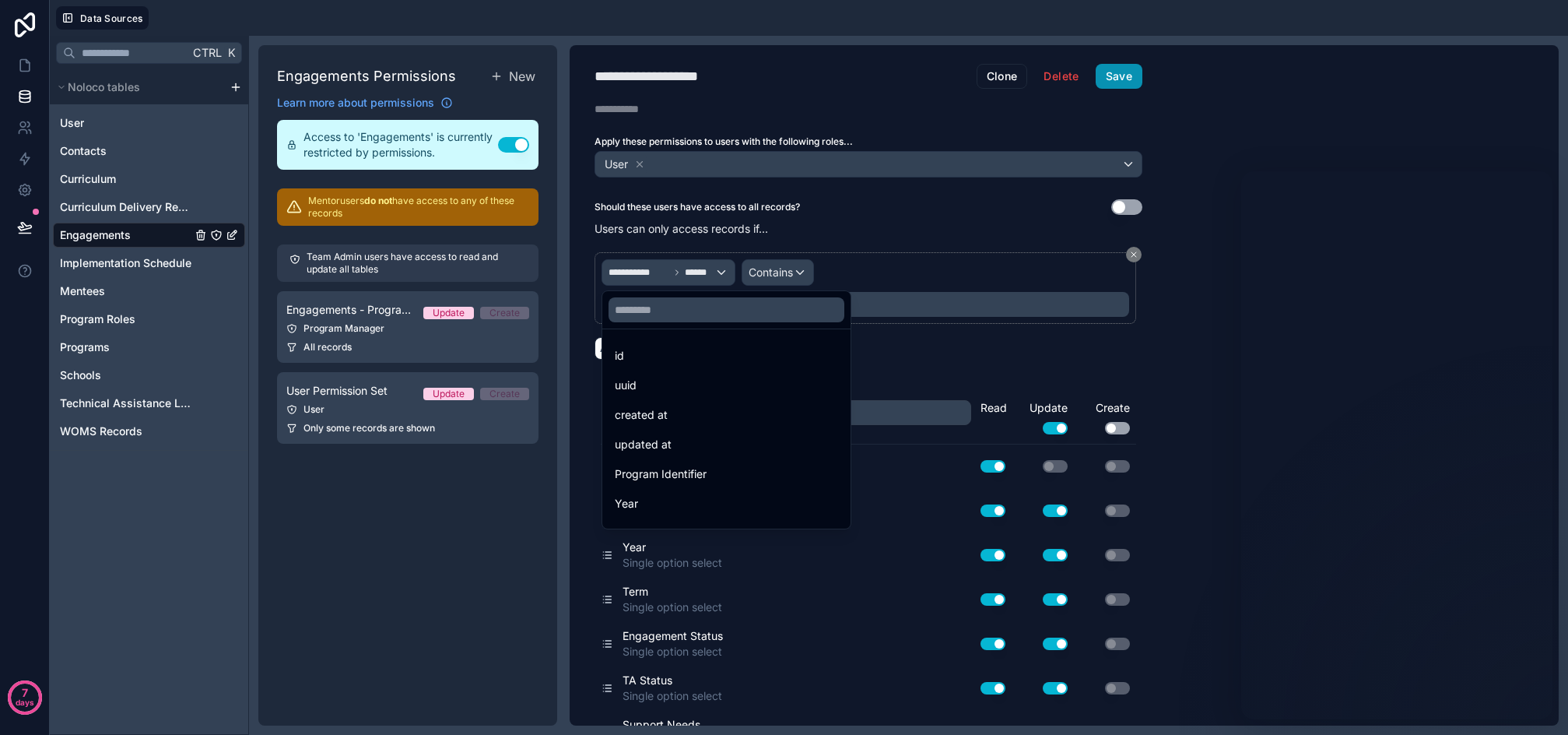
click at [1123, 74] on div at bounding box center [784, 368] width 1568 height 735
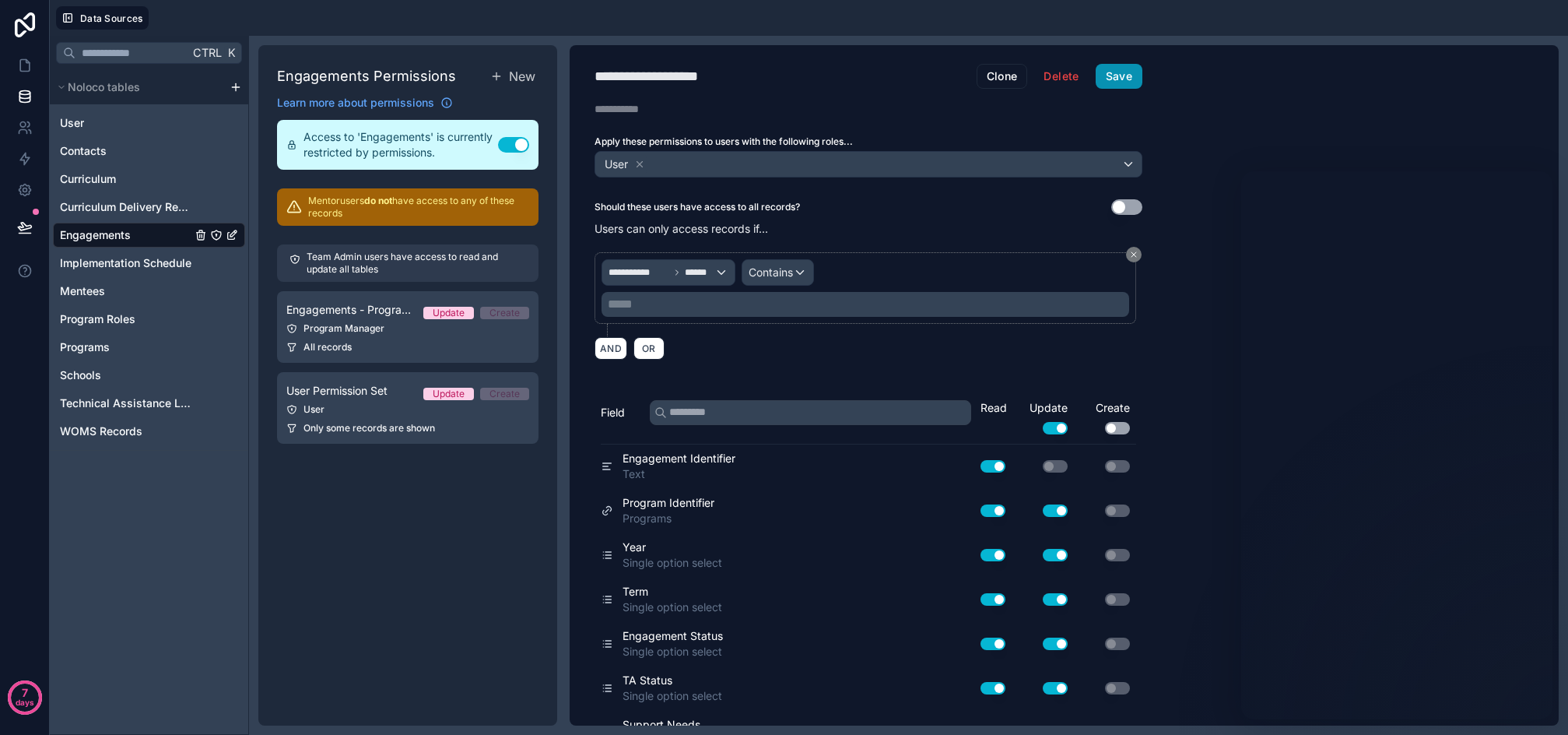
click at [1125, 75] on button "Save" at bounding box center [1119, 76] width 47 height 25
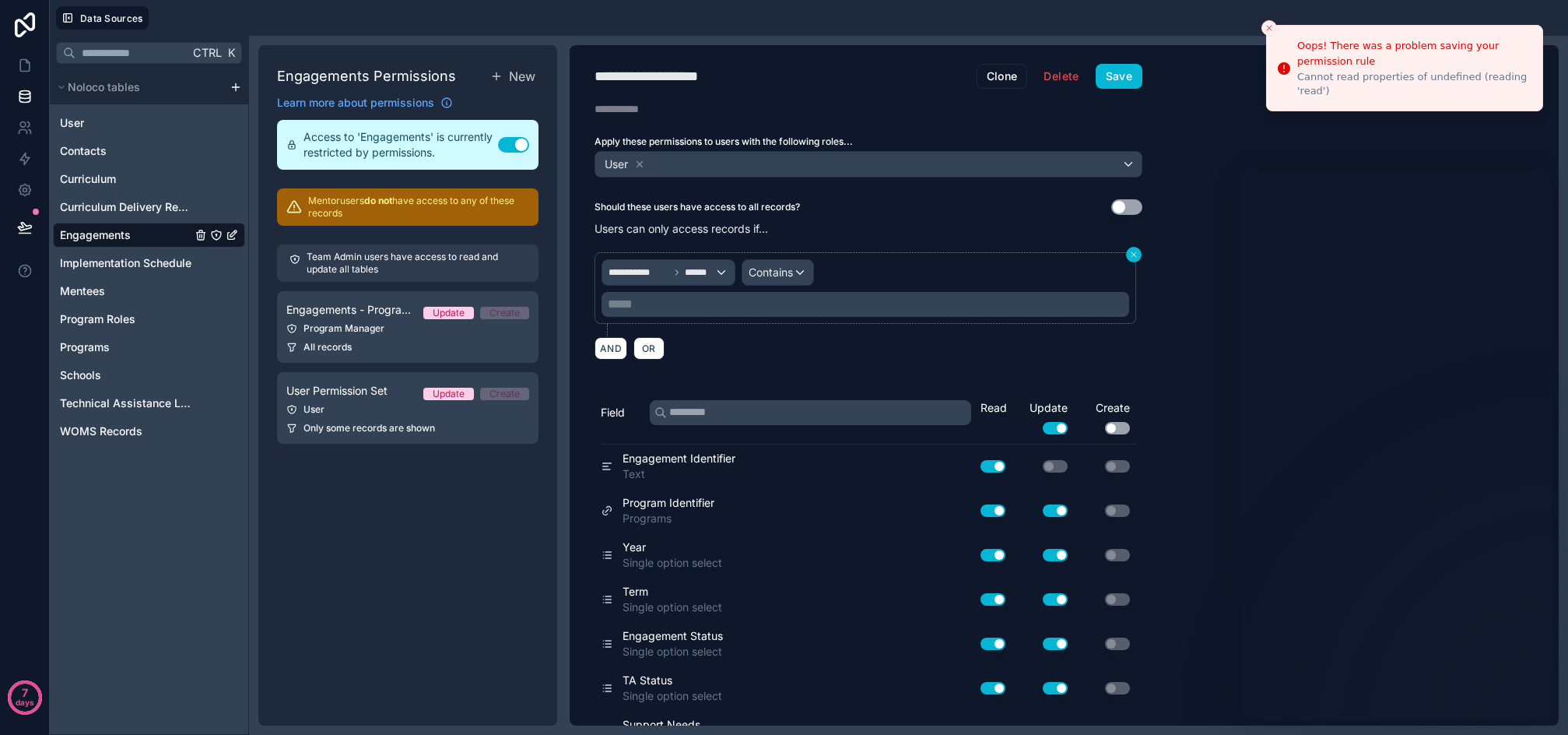
click at [1134, 254] on icon at bounding box center [1134, 254] width 5 height 5
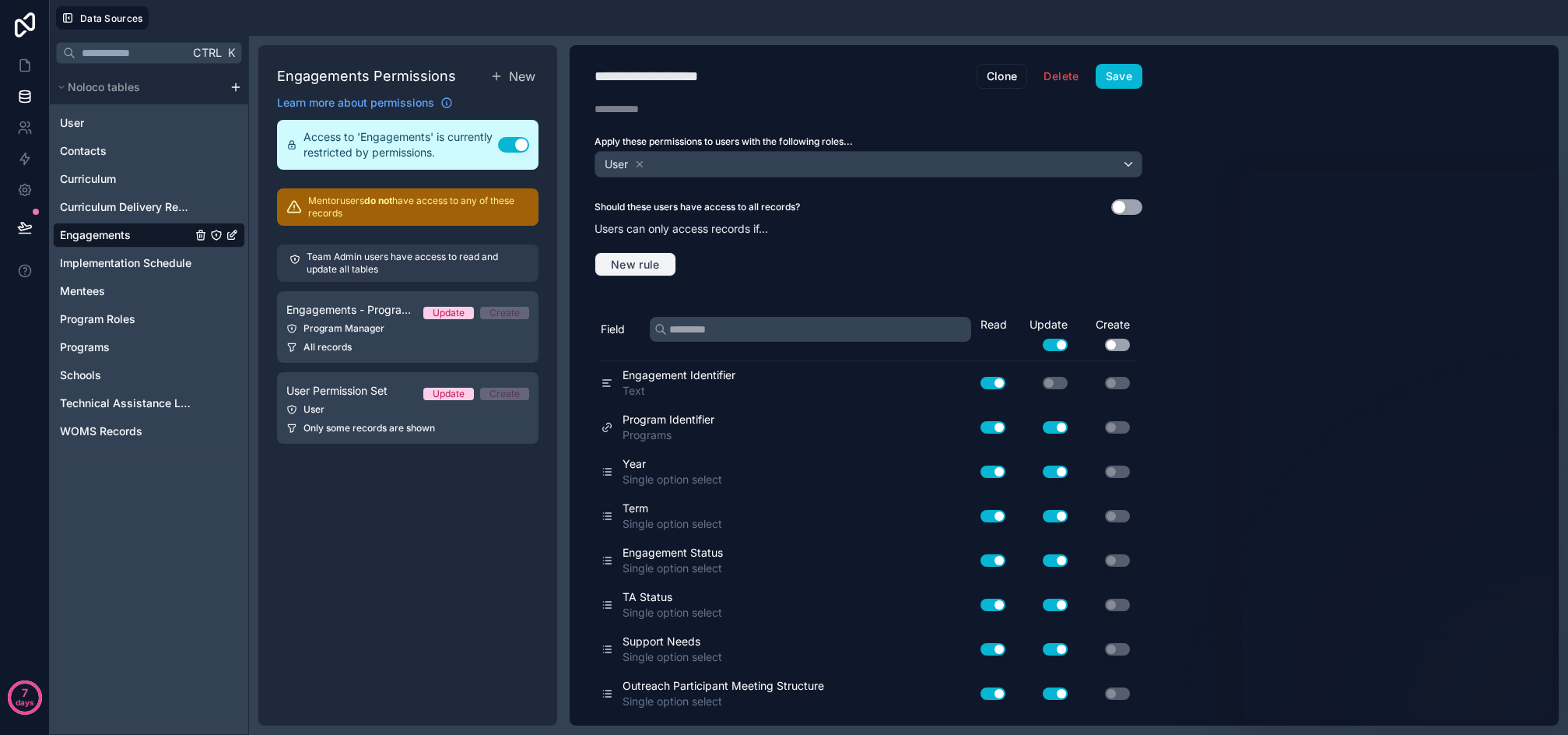
click at [659, 264] on span "New rule" at bounding box center [635, 265] width 62 height 14
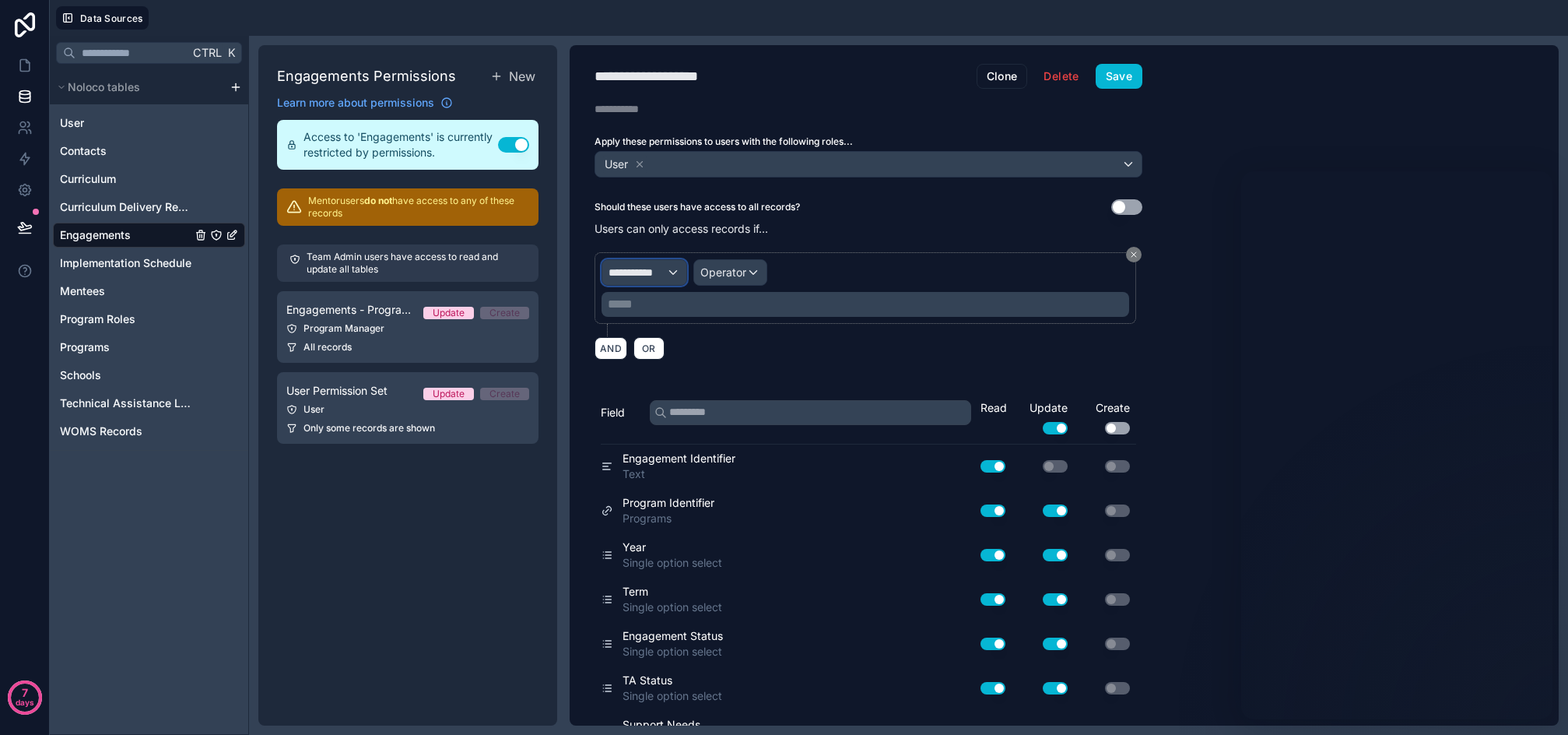
click at [666, 275] on span "**********" at bounding box center [637, 272] width 58 height 16
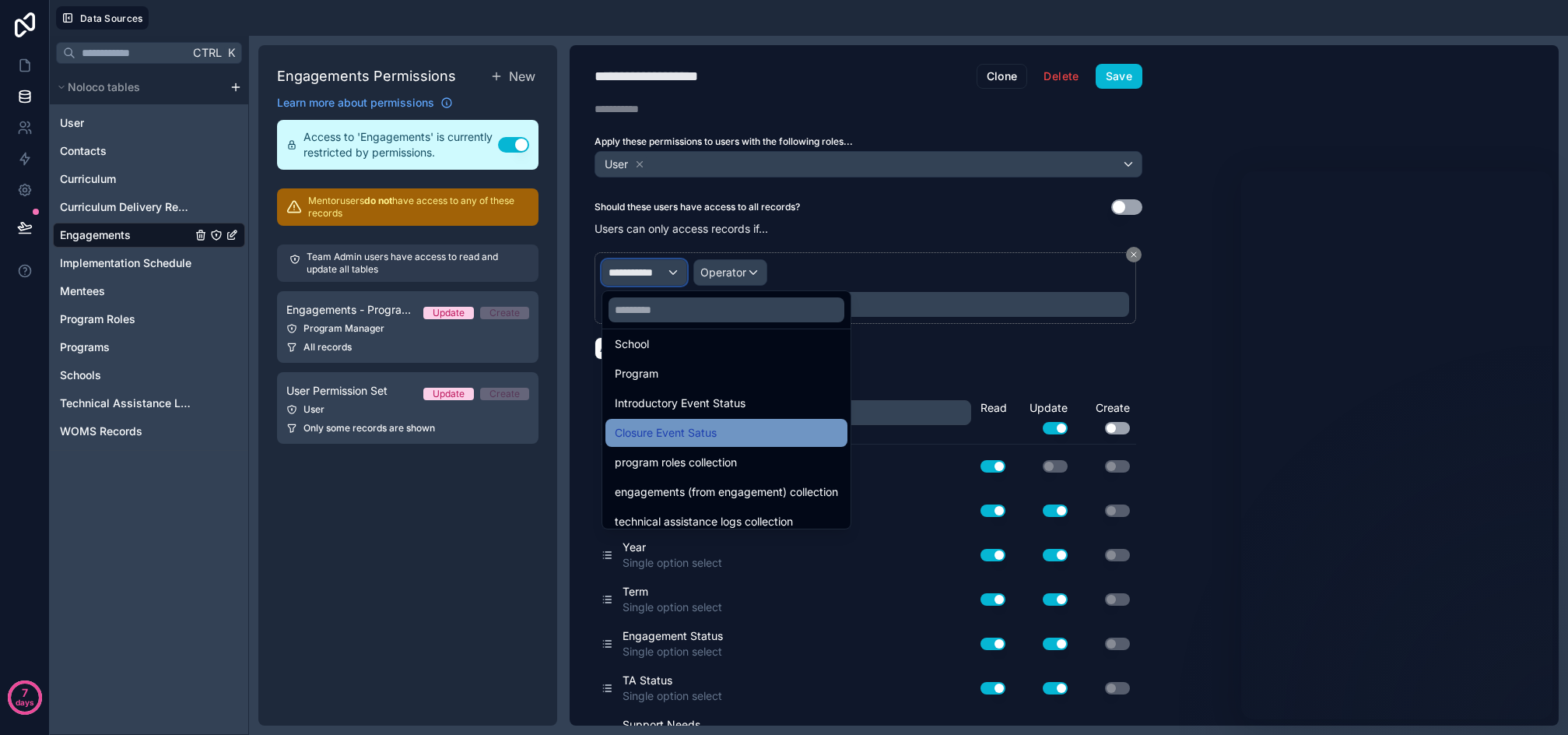
scroll to position [1542, 0]
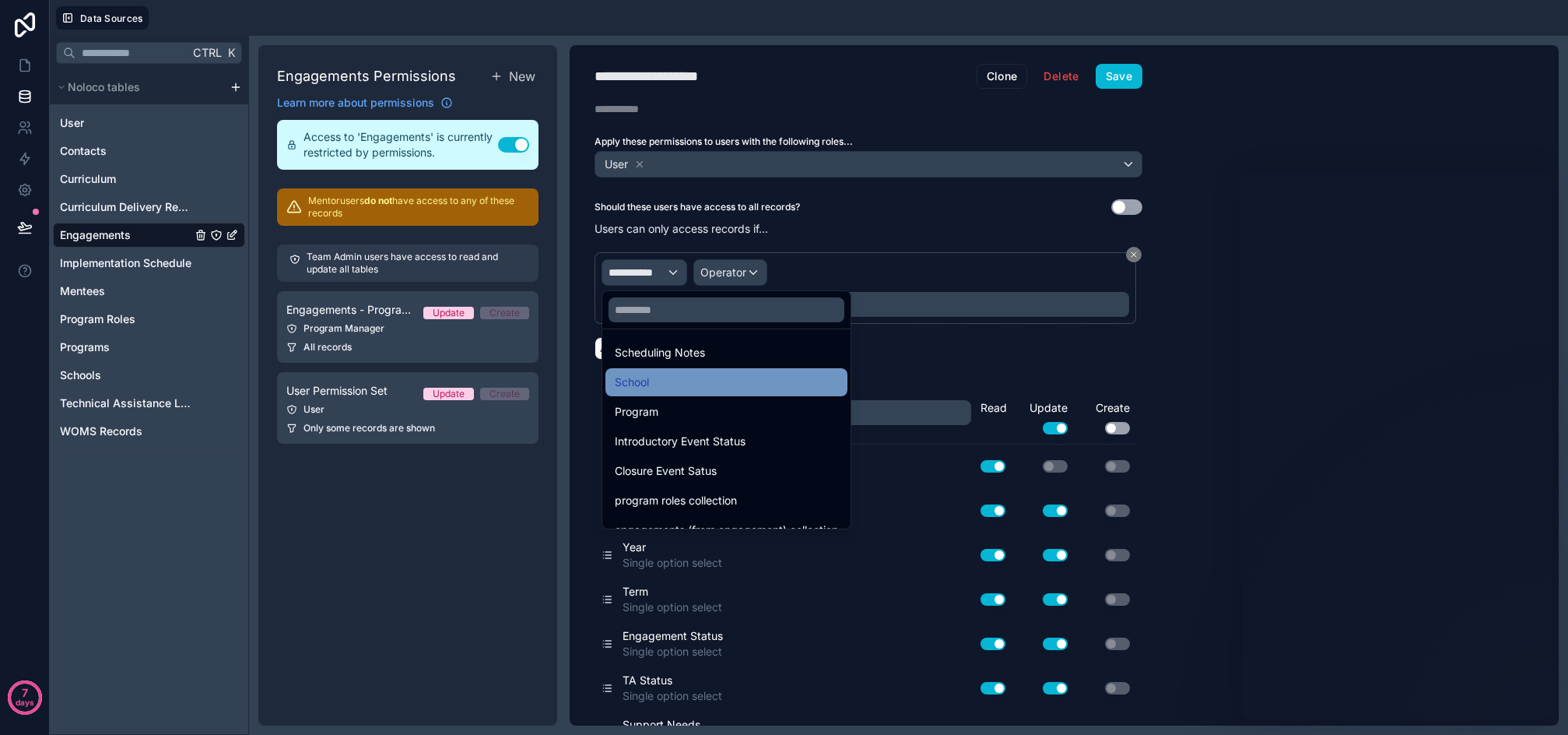
click at [700, 384] on div "School" at bounding box center [726, 382] width 223 height 19
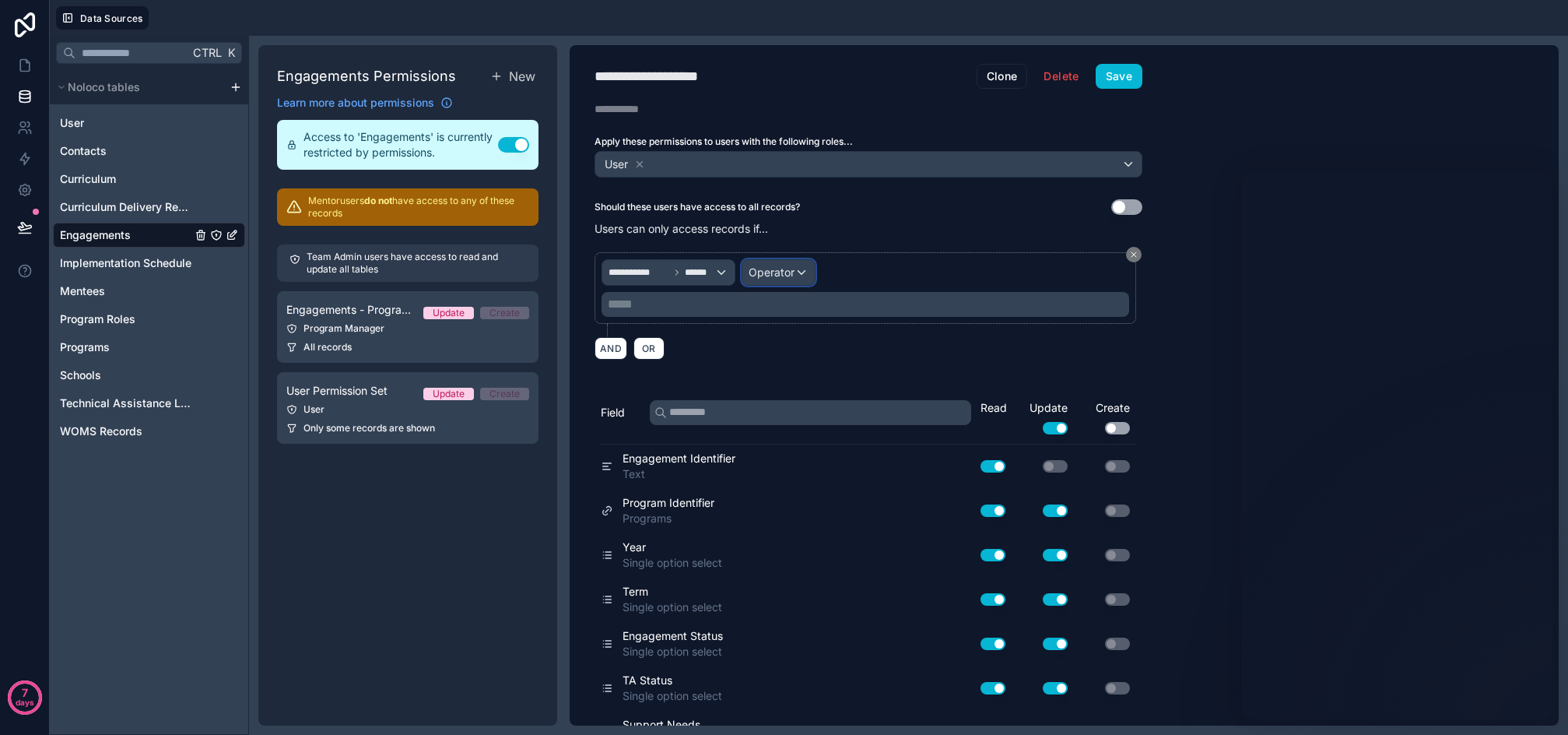
click at [785, 261] on div "Operator" at bounding box center [779, 272] width 73 height 25
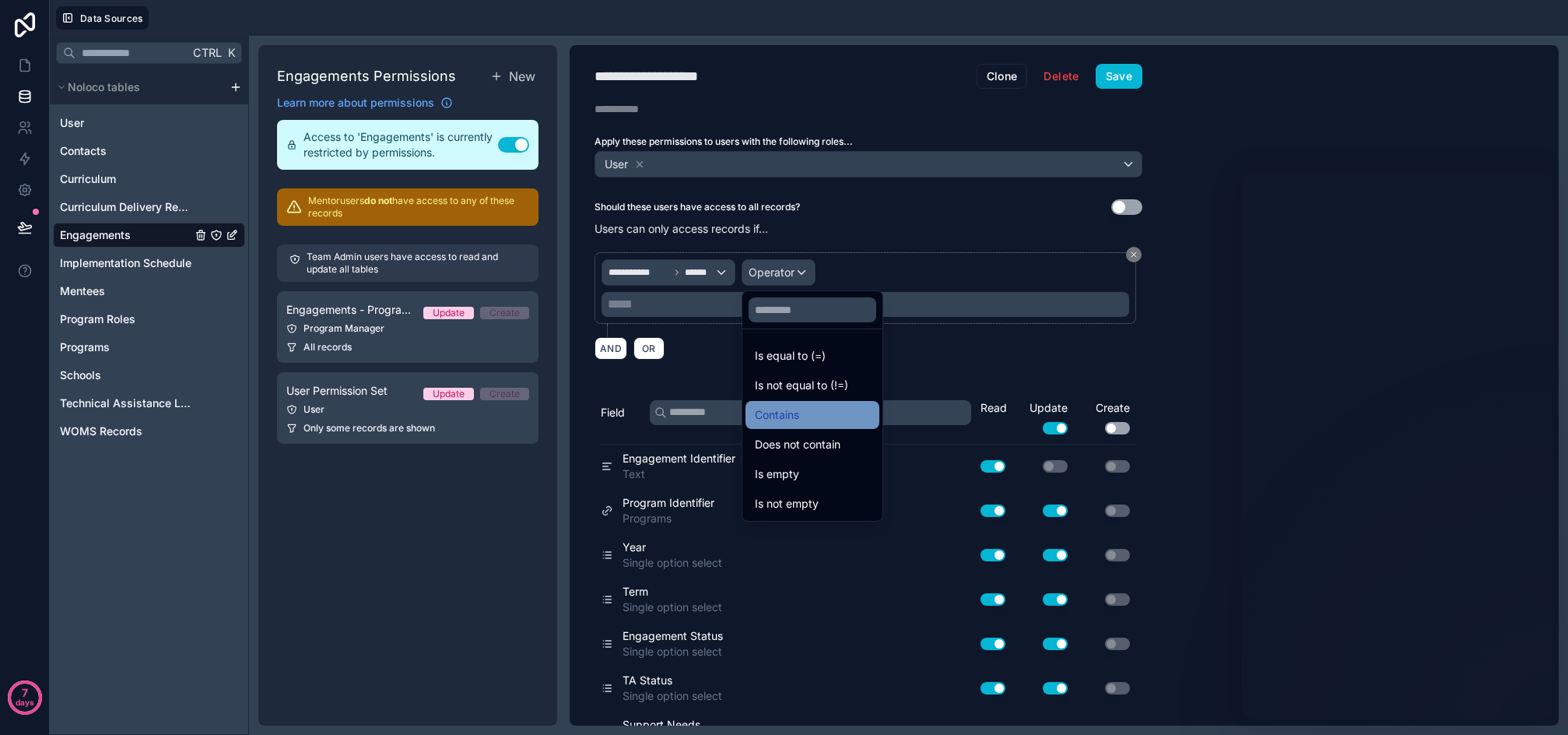
click at [793, 410] on span "Contains" at bounding box center [777, 415] width 44 height 19
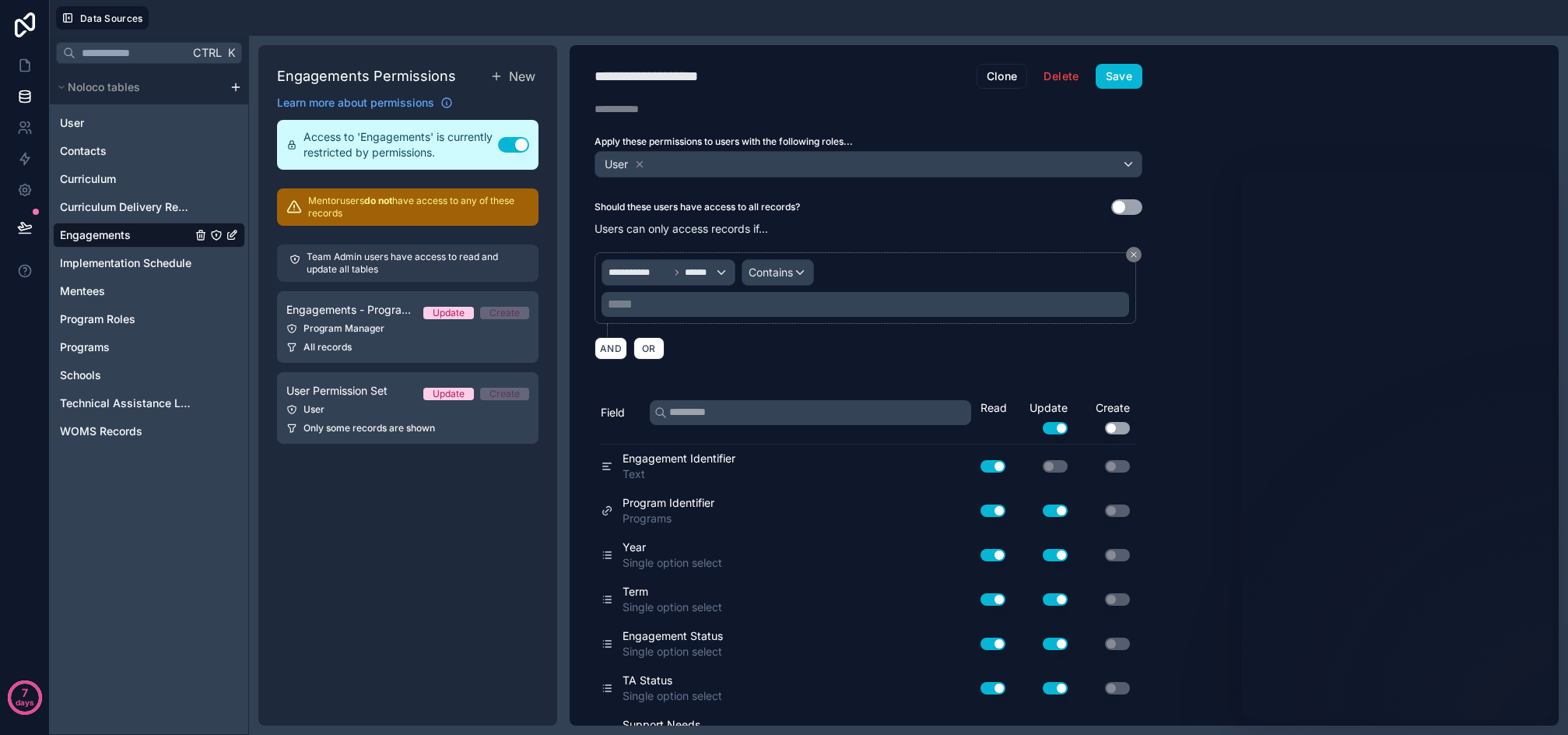
click at [732, 305] on p "***** ﻿" at bounding box center [867, 304] width 519 height 19
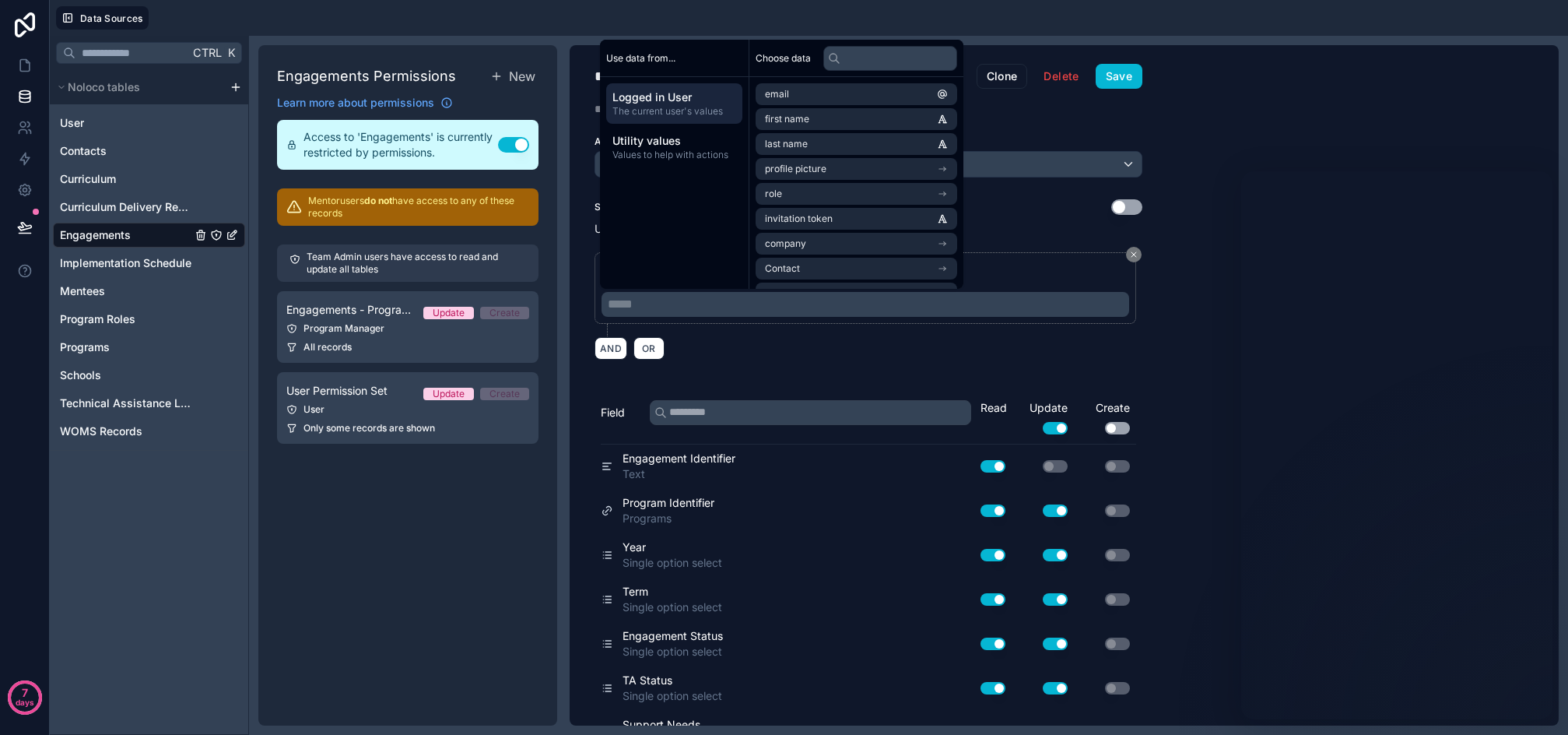
click at [689, 102] on span "Logged in User" at bounding box center [674, 98] width 124 height 16
click at [842, 194] on li "School Affiliation" at bounding box center [857, 197] width 201 height 22
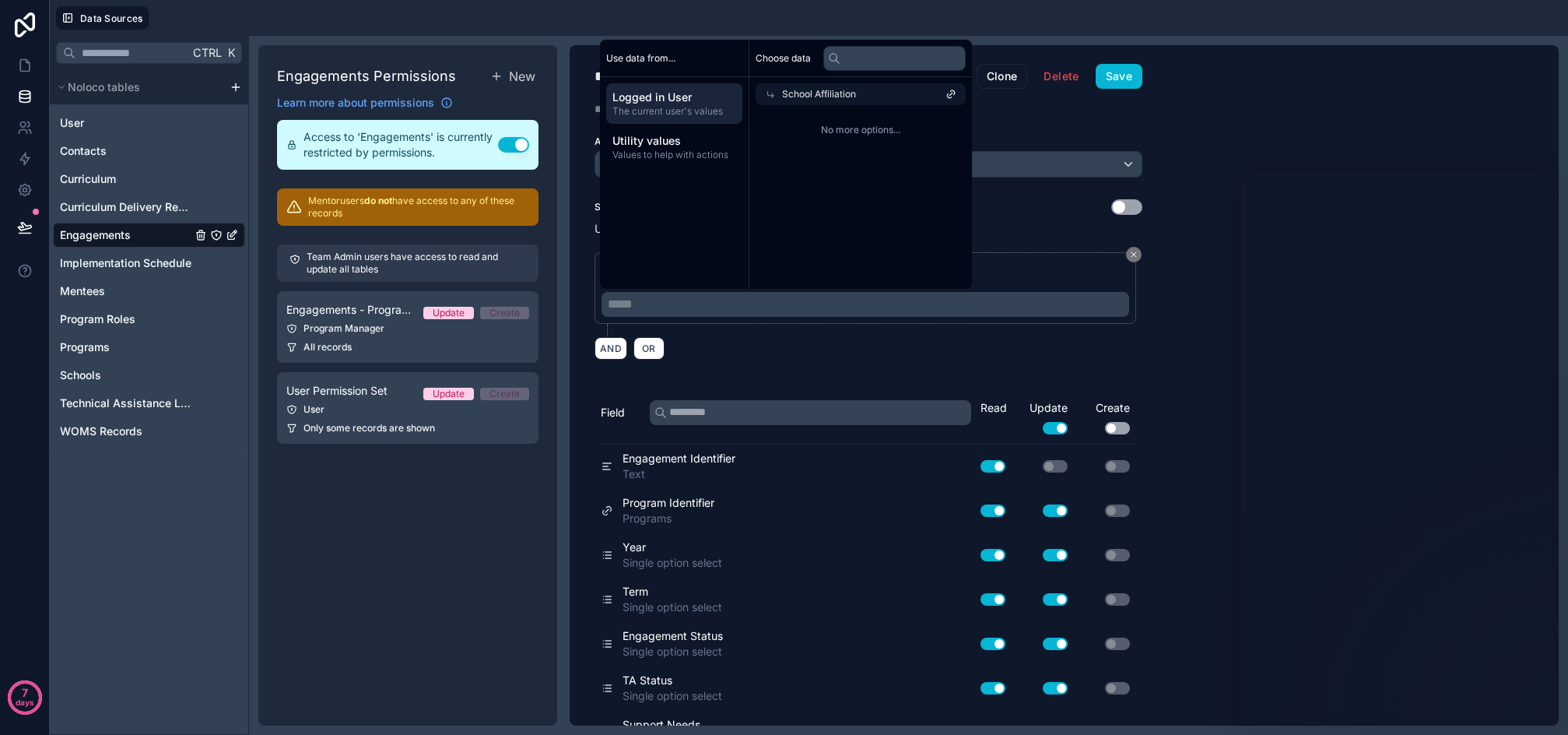
scroll to position [0, 0]
click at [948, 97] on icon at bounding box center [942, 94] width 11 height 11
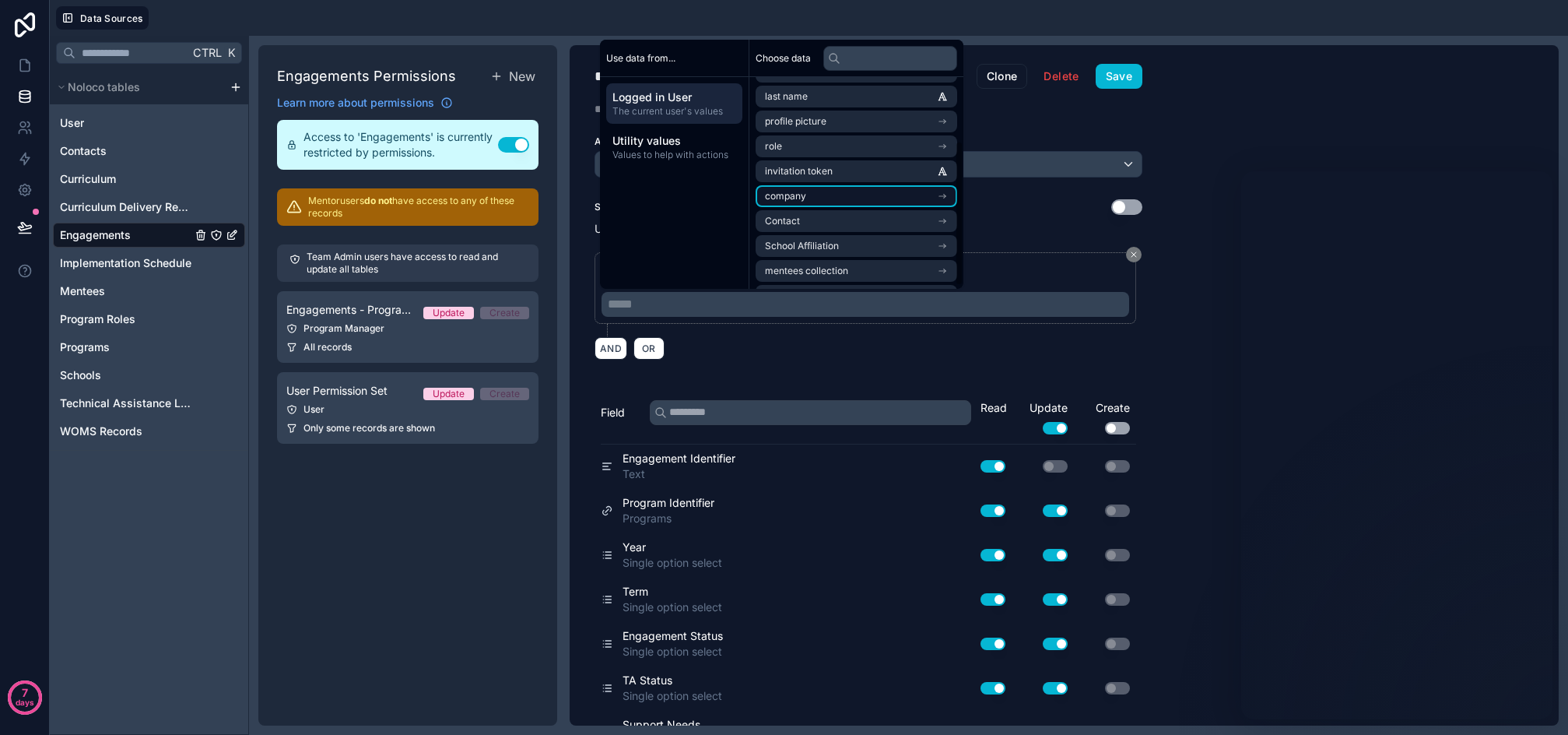
scroll to position [97, 0]
click at [667, 97] on span "Logged in User" at bounding box center [674, 98] width 124 height 16
click at [667, 95] on span "Logged in User" at bounding box center [674, 98] width 124 height 16
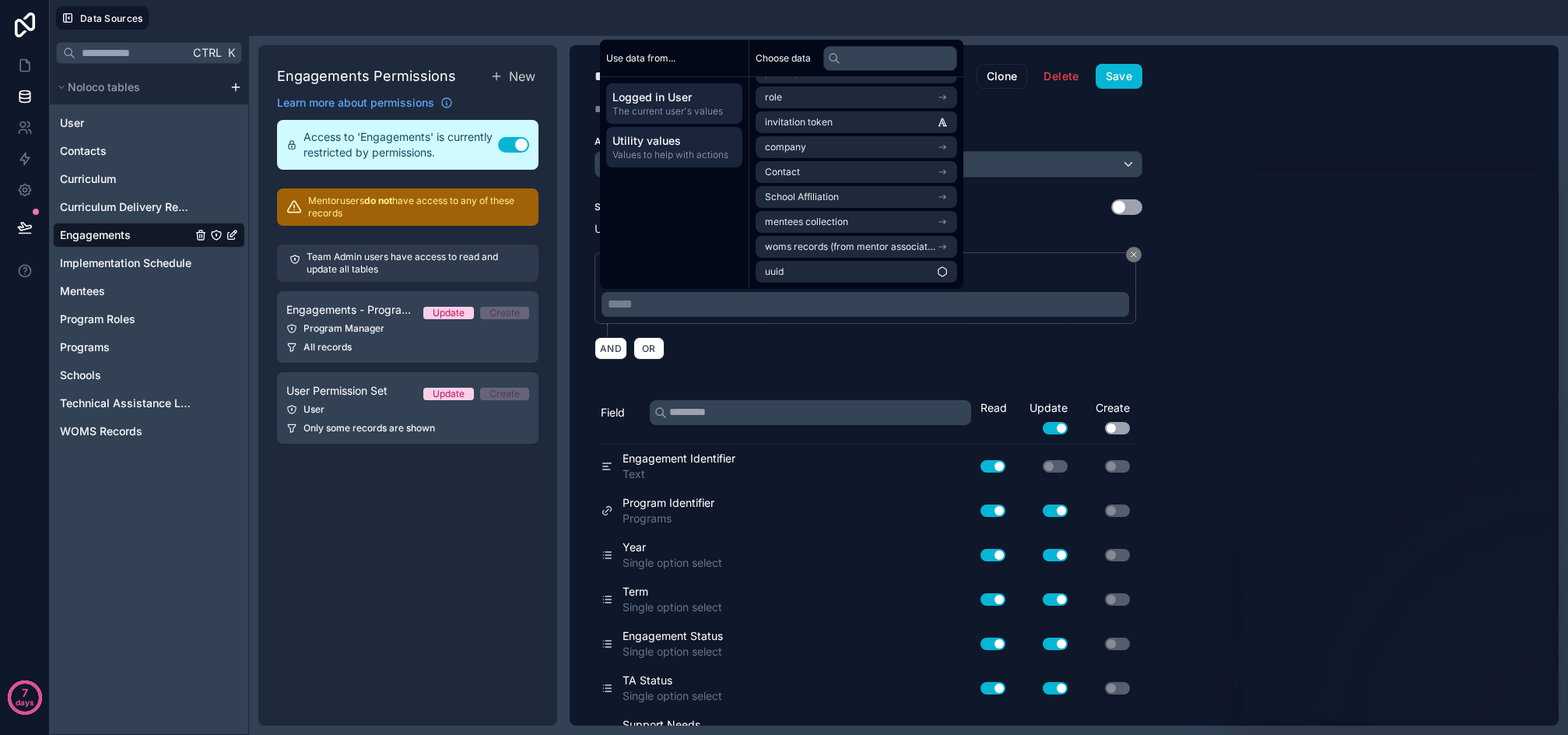
click at [660, 135] on span "Utility values" at bounding box center [674, 141] width 124 height 16
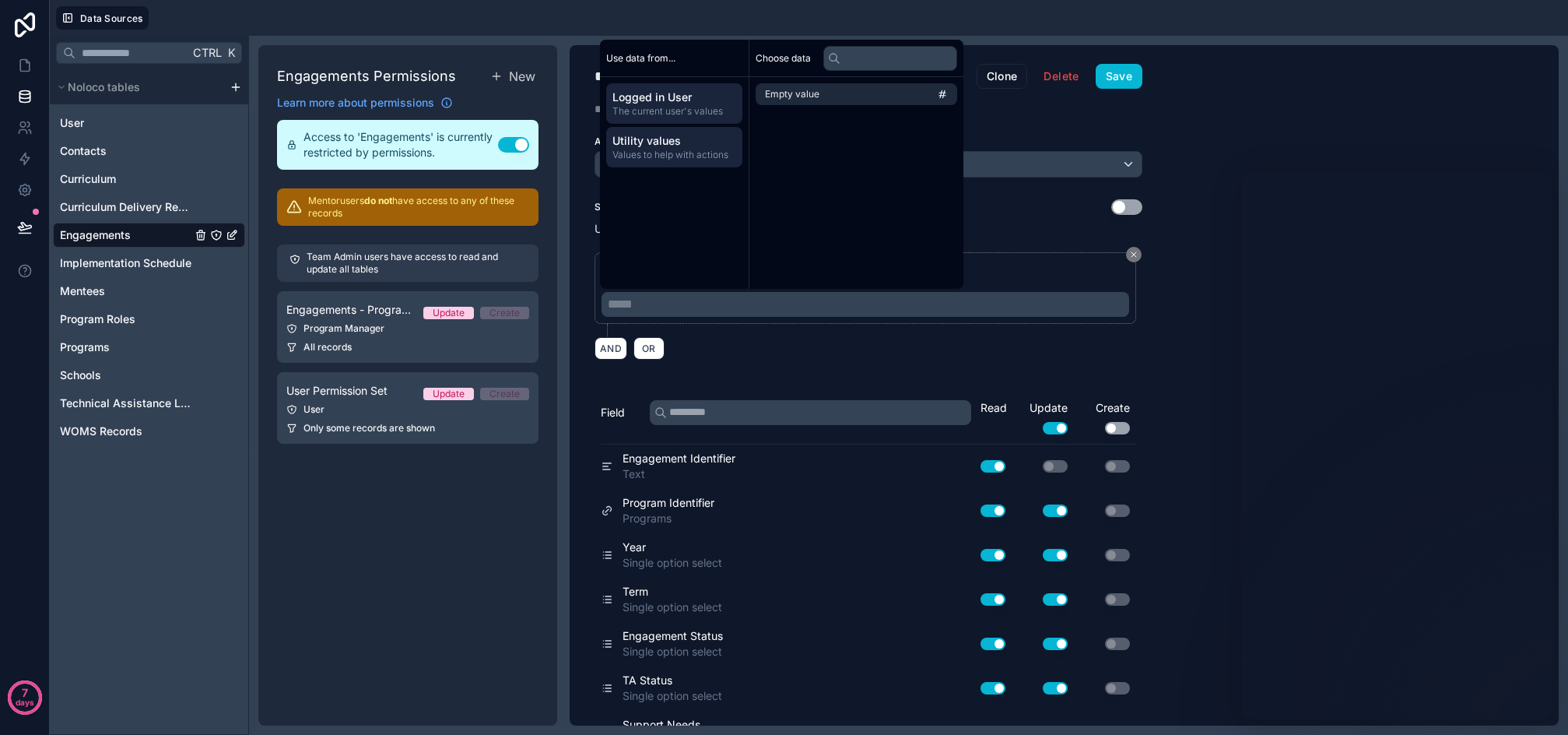
click at [665, 103] on span "Logged in User" at bounding box center [674, 98] width 124 height 16
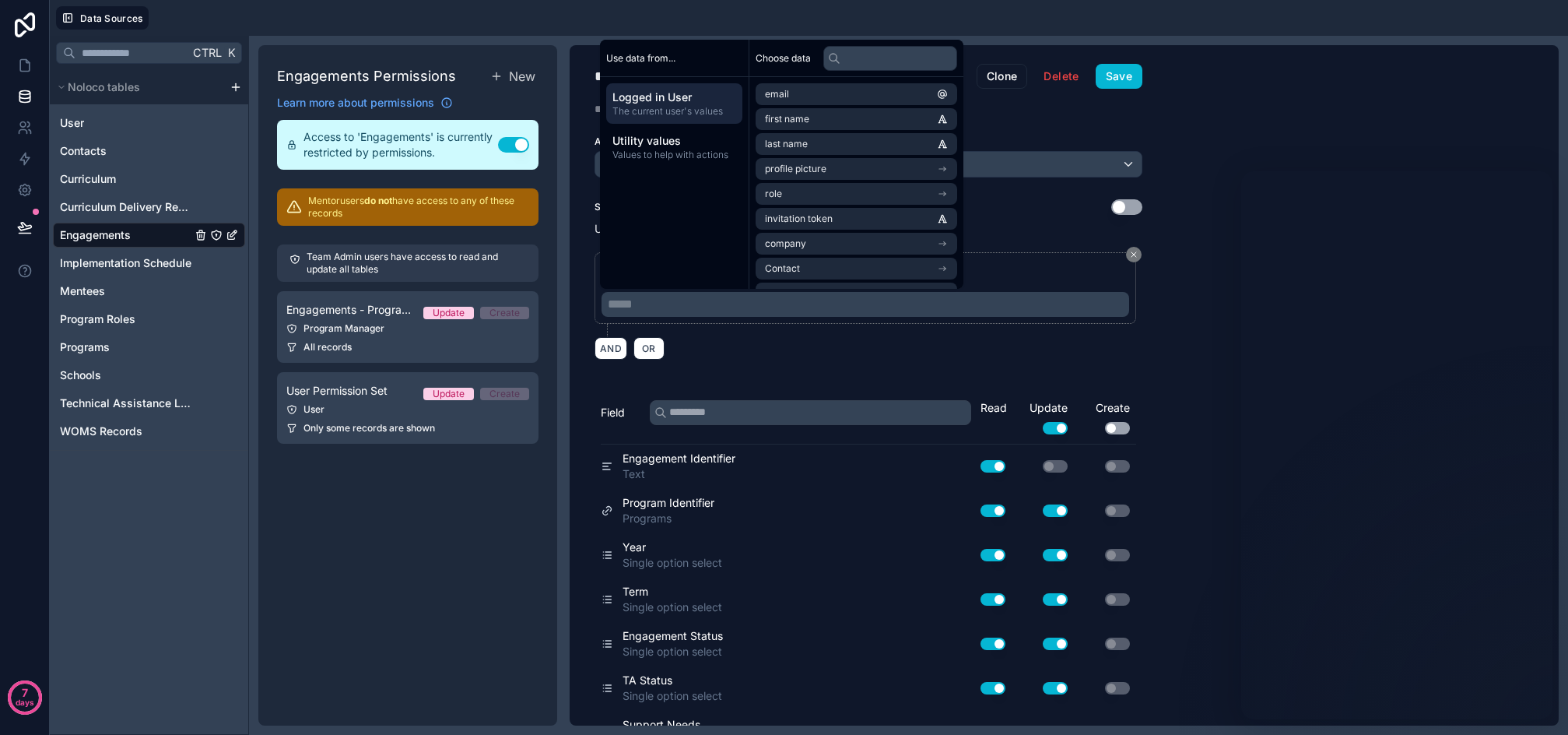
click at [802, 356] on div "AND OR" at bounding box center [868, 348] width 548 height 23
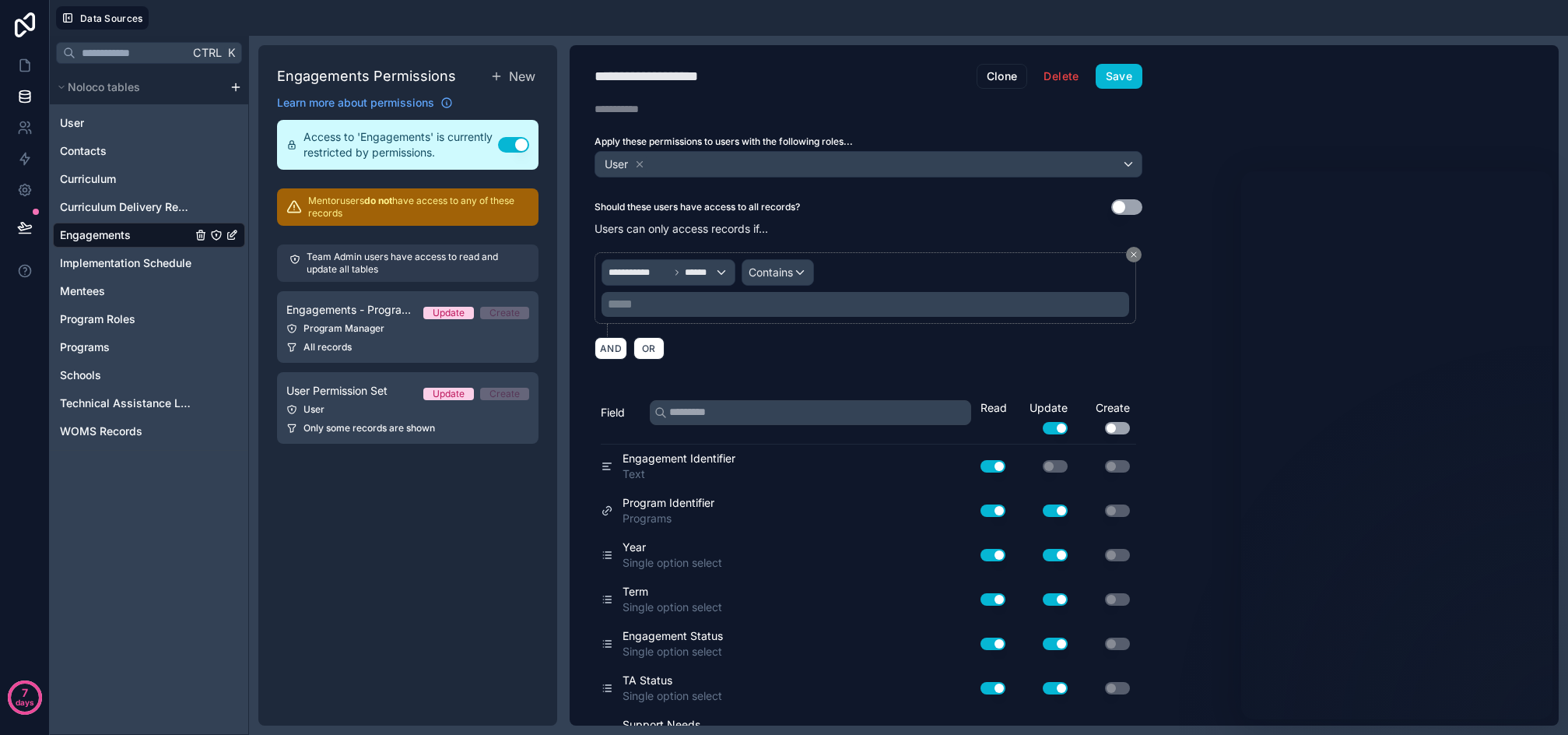
click at [757, 307] on p "***** ﻿" at bounding box center [867, 304] width 519 height 19
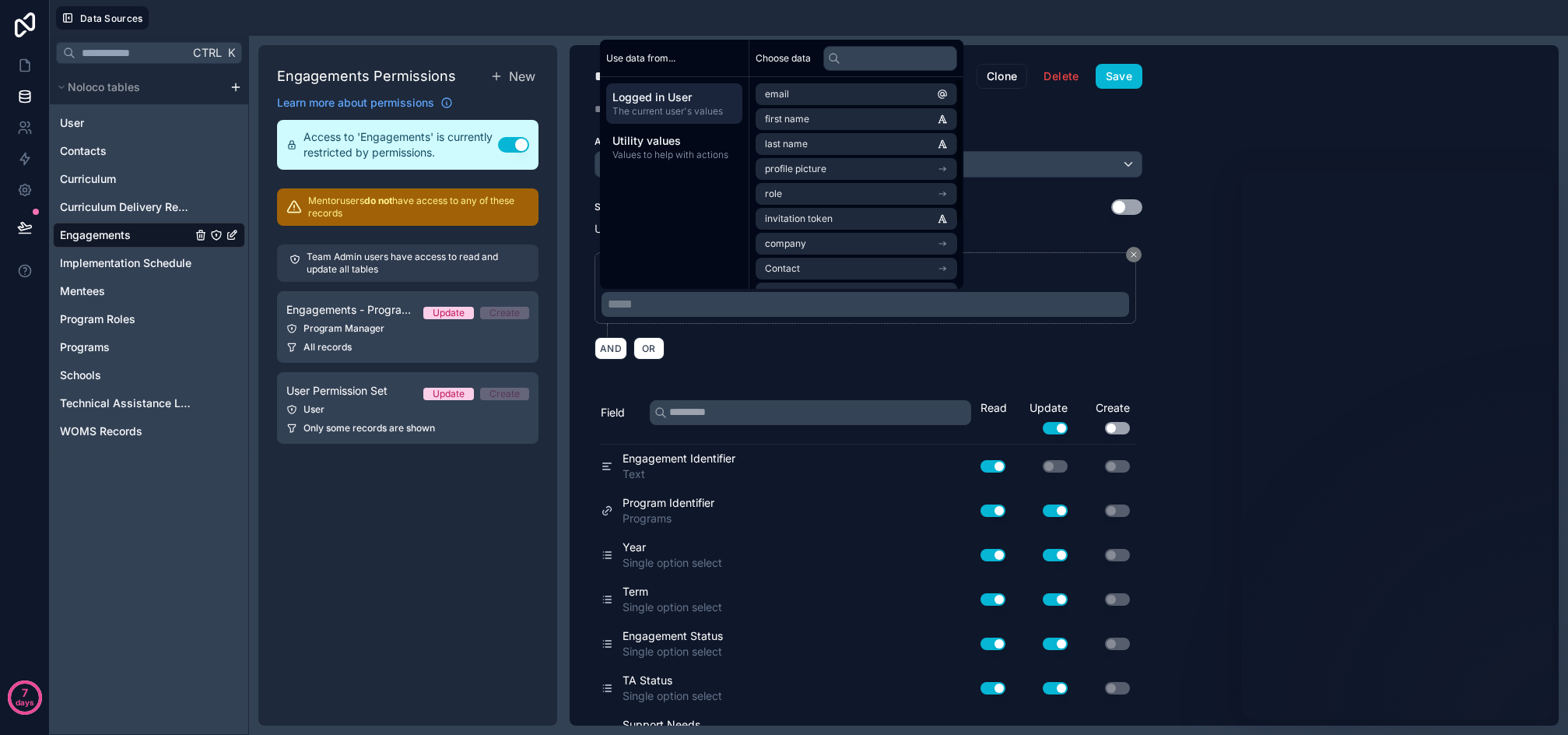
drag, startPoint x: 757, startPoint y: 338, endPoint x: 764, endPoint y: 312, distance: 26.9
click at [757, 338] on div "AND OR" at bounding box center [868, 348] width 548 height 23
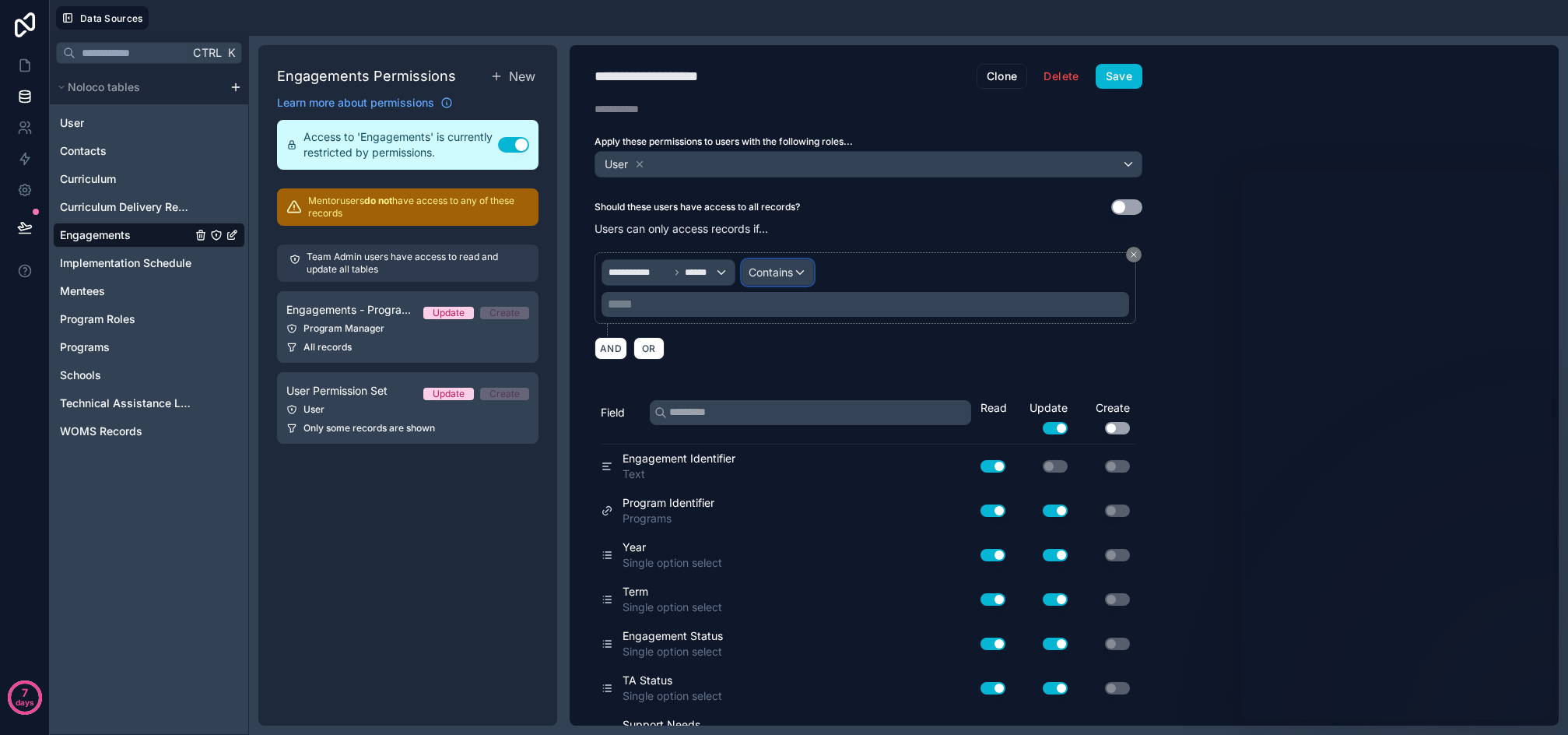
click at [772, 270] on span "Contains" at bounding box center [771, 272] width 44 height 16
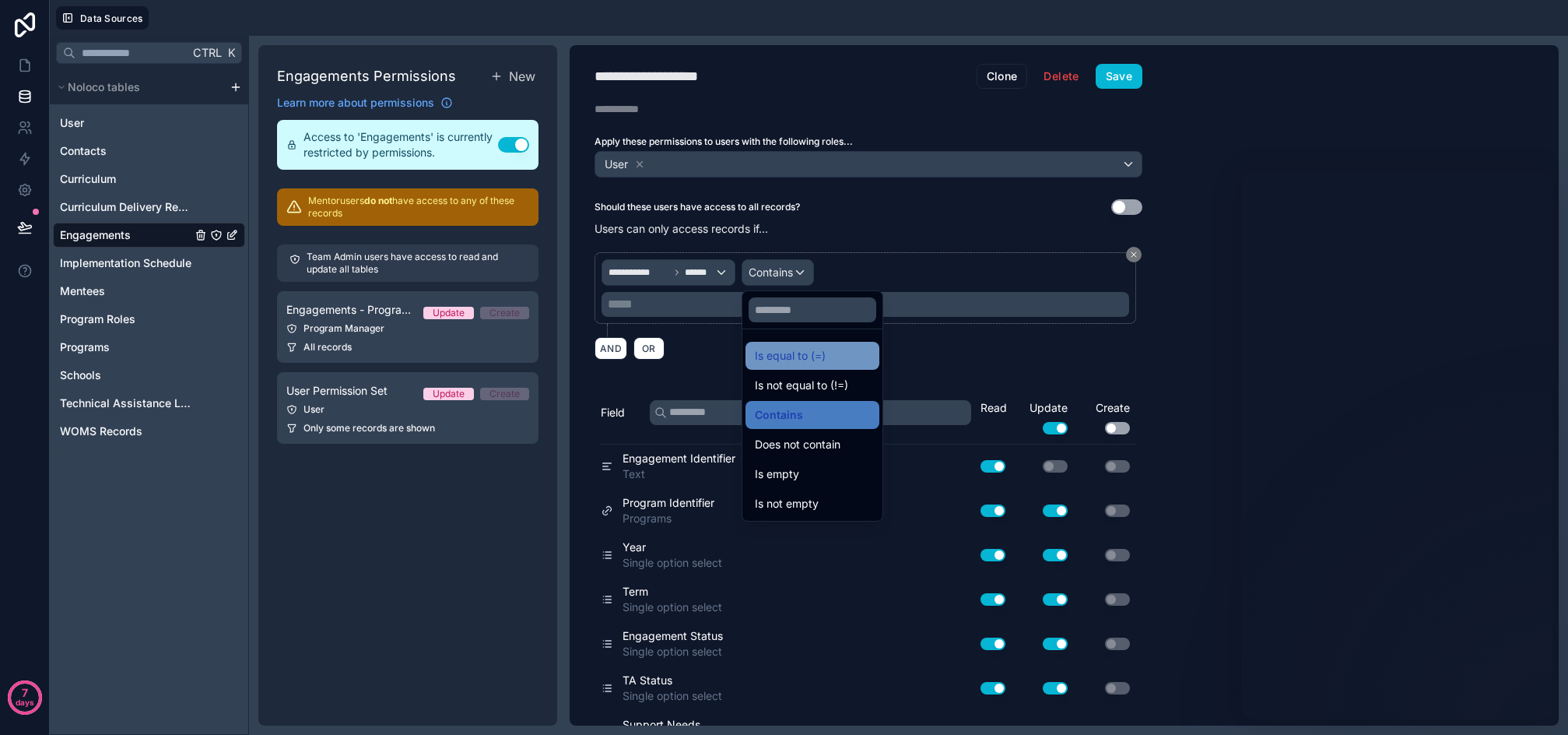
click at [831, 346] on div "Is equal to (=)" at bounding box center [813, 356] width 115 height 19
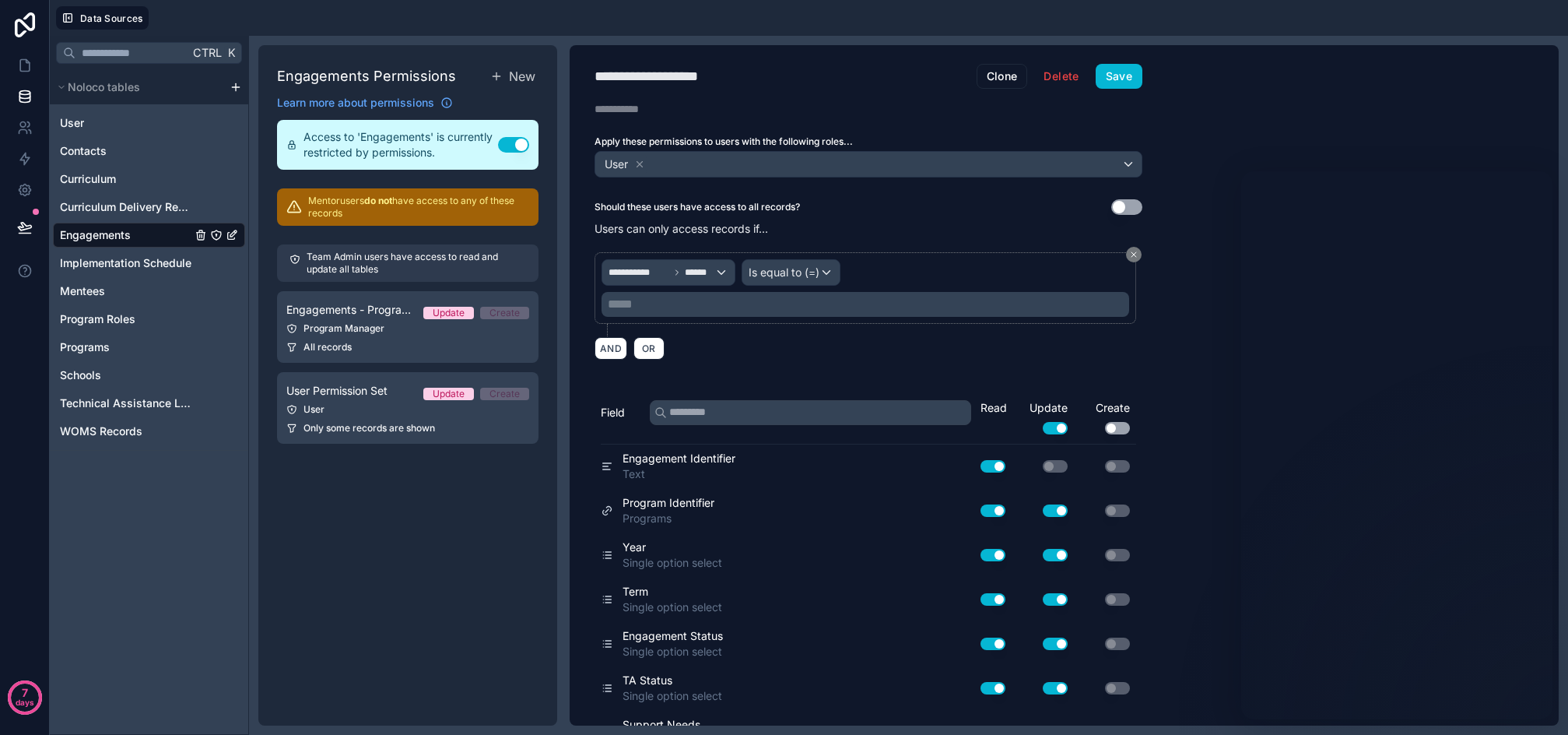
click at [730, 305] on p "***** ﻿" at bounding box center [867, 304] width 519 height 19
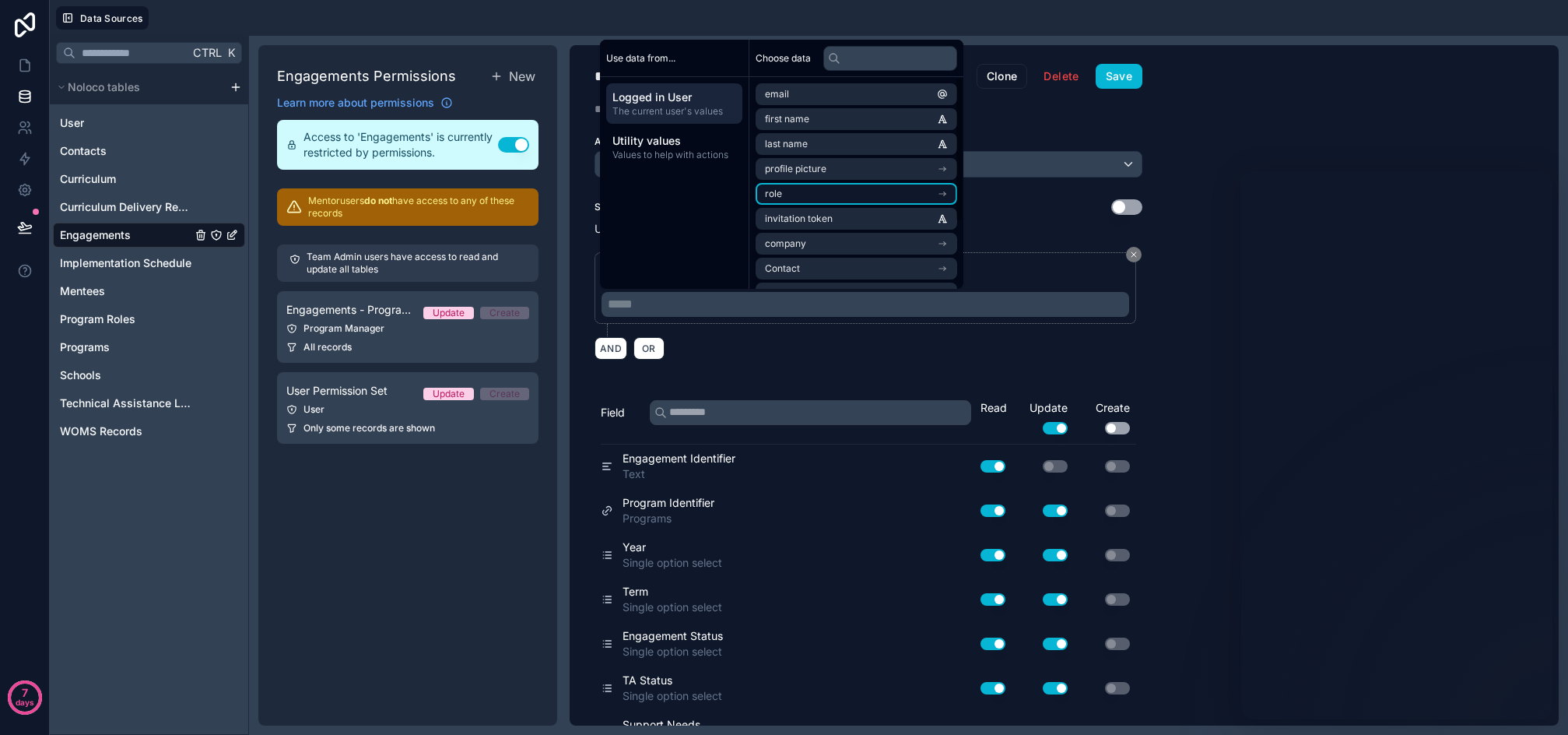
scroll to position [78, 0]
click at [831, 215] on span "School Affiliation" at bounding box center [802, 215] width 74 height 12
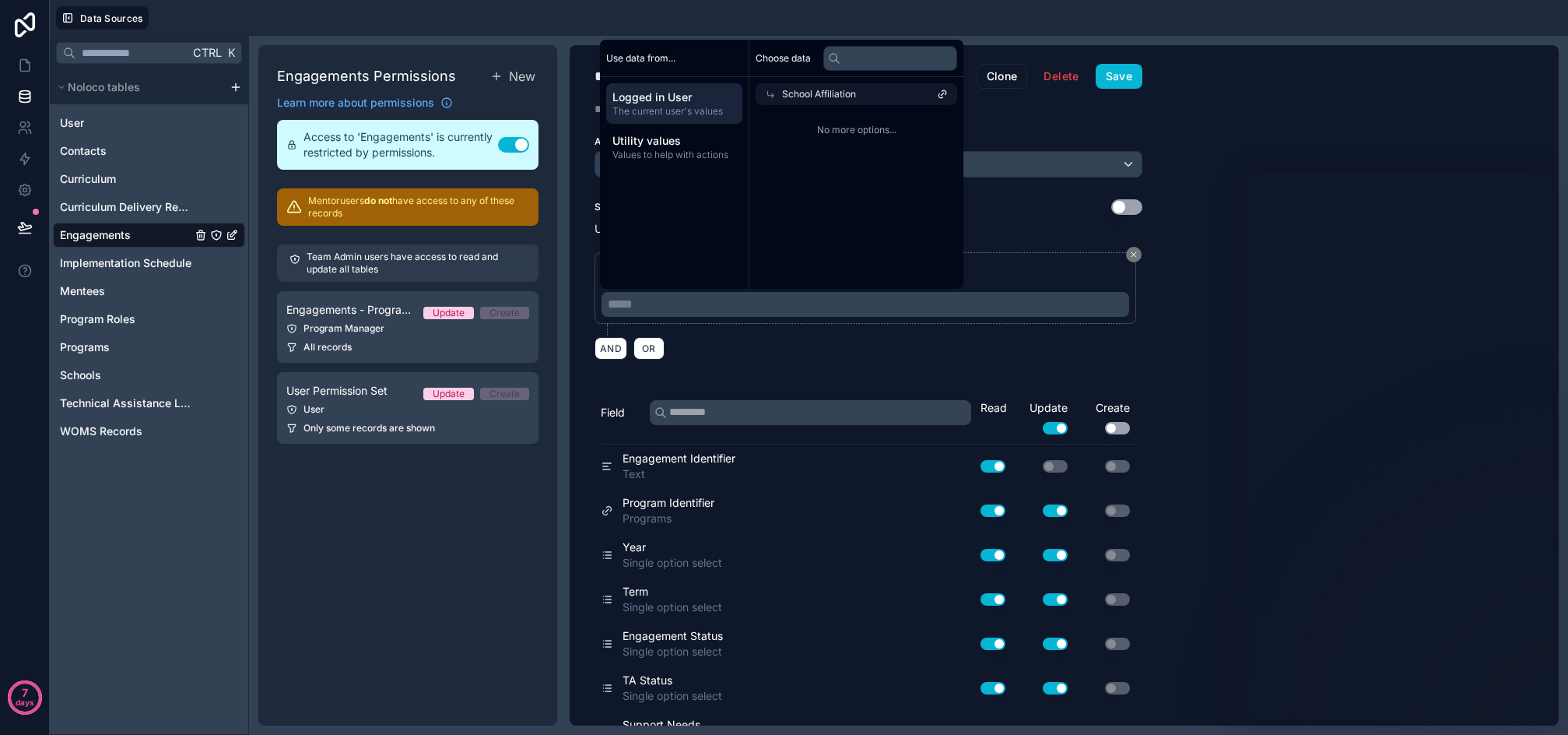
scroll to position [0, 0]
click at [846, 92] on span "School Affiliation" at bounding box center [819, 94] width 74 height 12
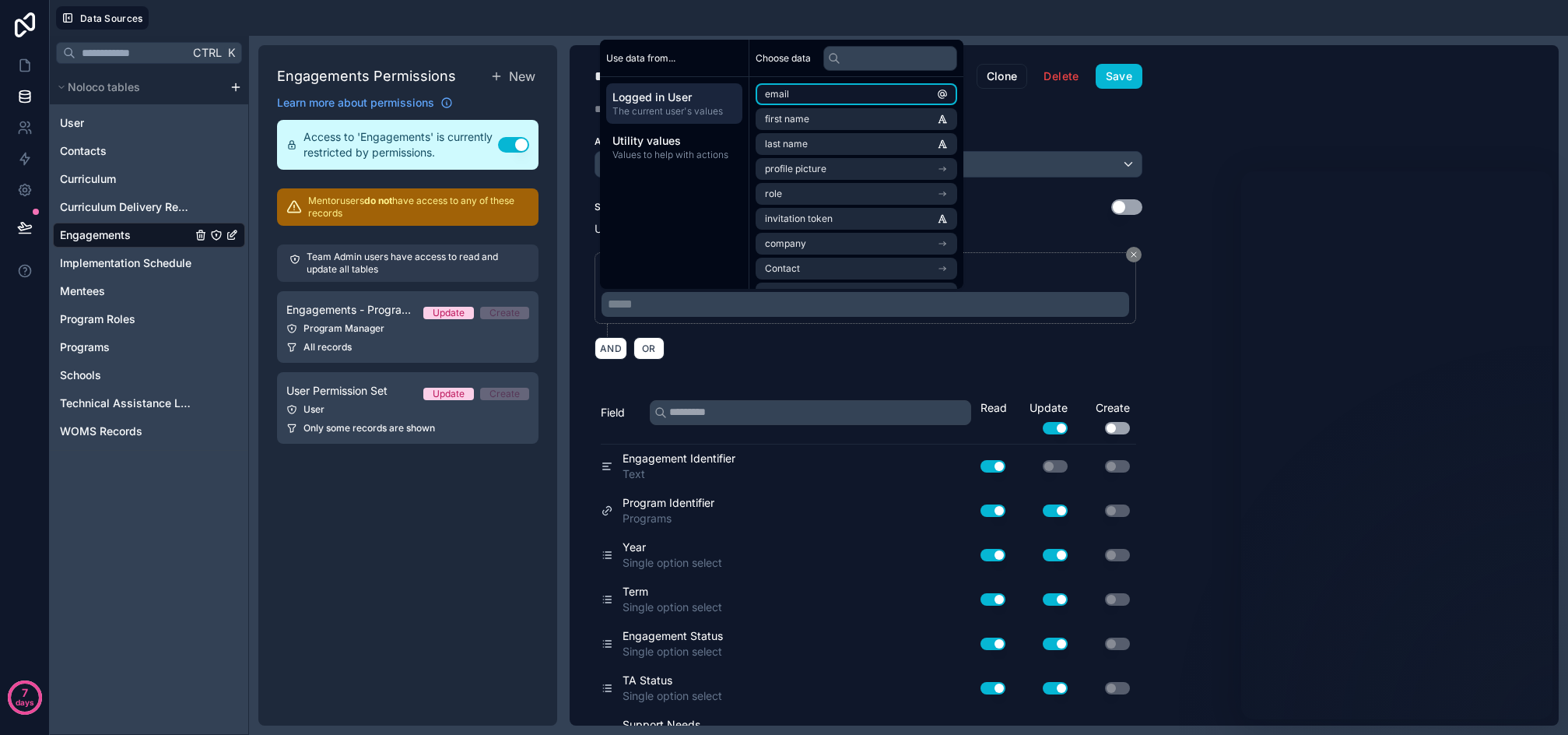
click at [824, 97] on li "email" at bounding box center [857, 94] width 201 height 22
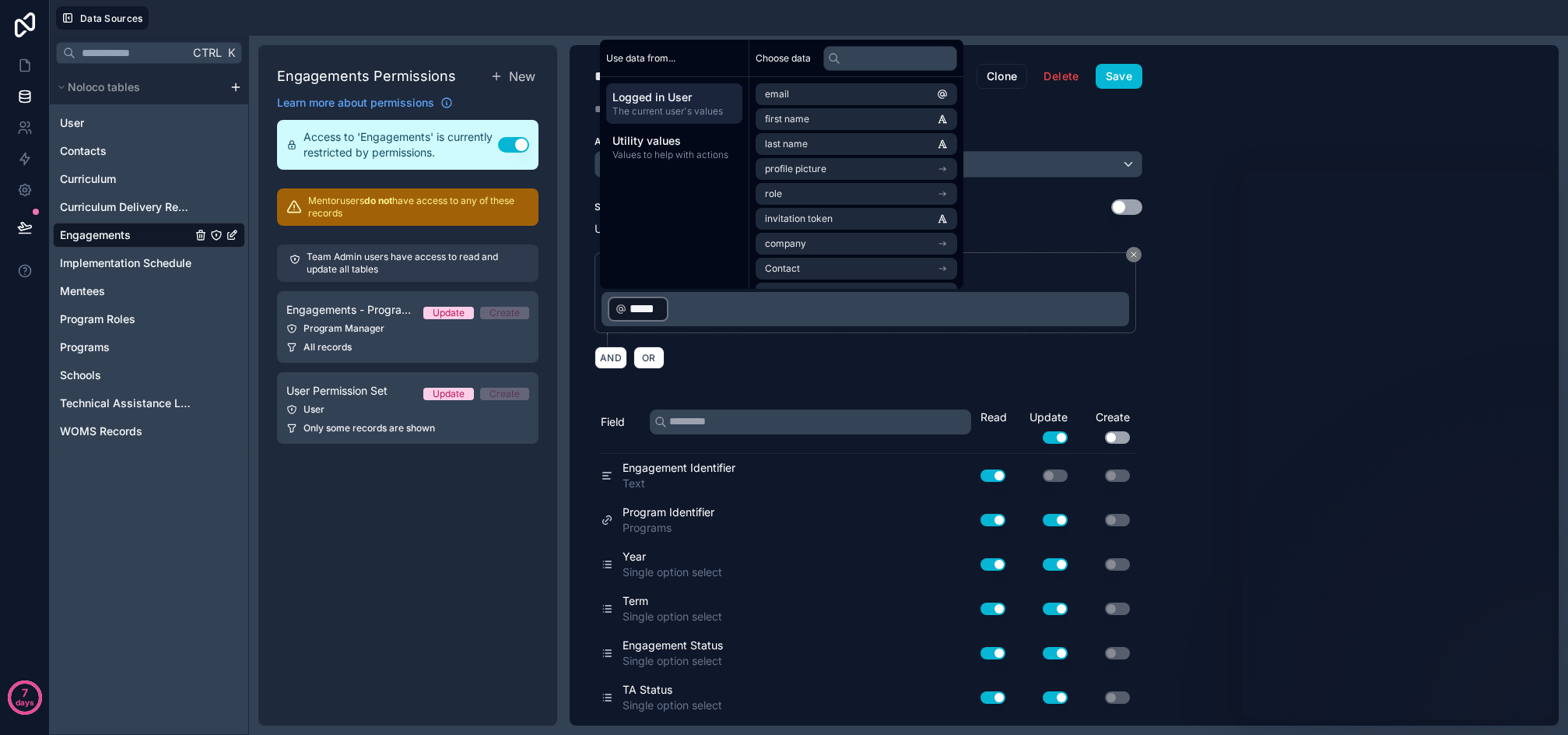
click at [717, 304] on p "﻿ ***** ﻿ ﻿" at bounding box center [867, 309] width 519 height 28
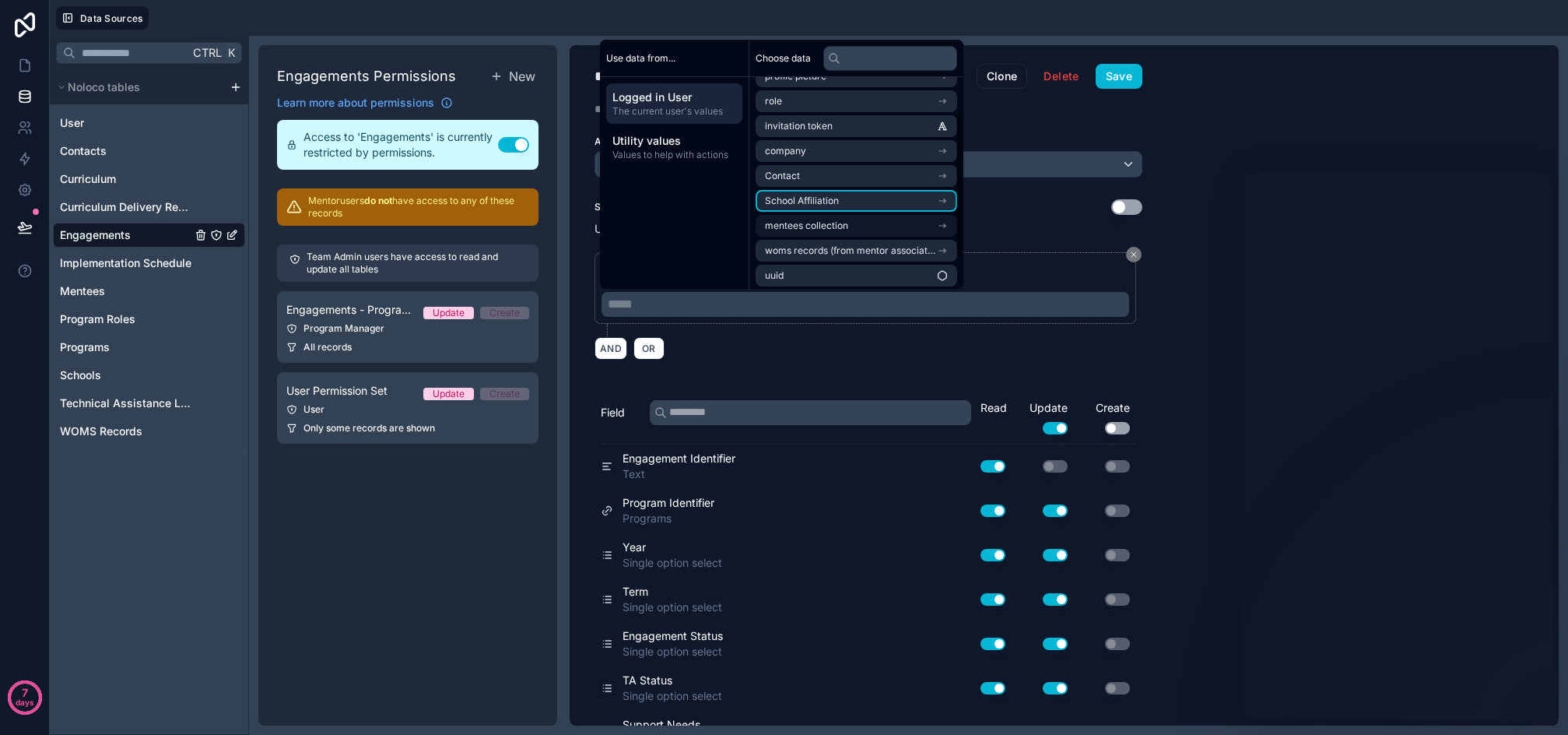
scroll to position [97, 0]
click at [818, 196] on span "School Affiliation" at bounding box center [802, 197] width 74 height 12
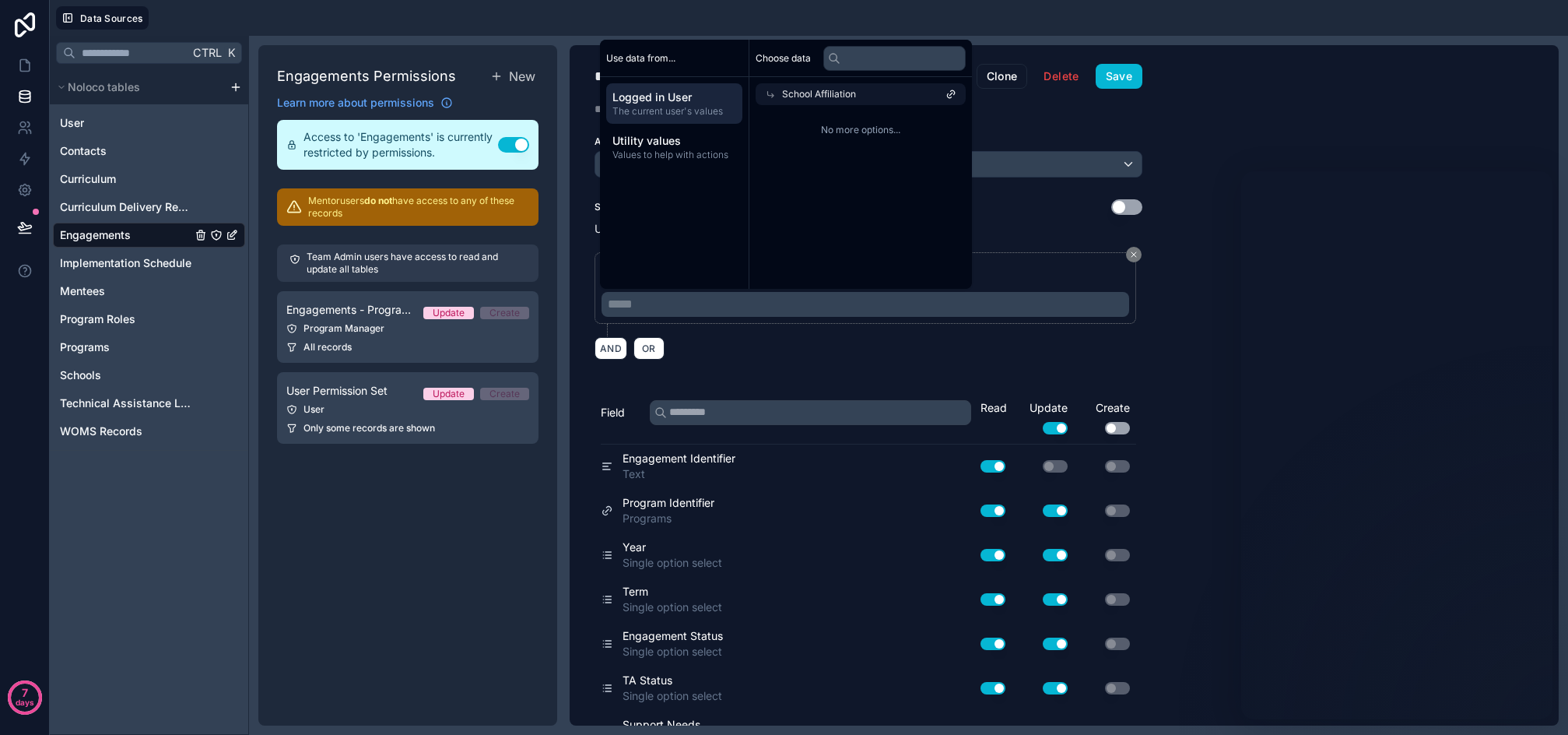
scroll to position [0, 0]
click at [765, 91] on icon at bounding box center [771, 94] width 11 height 11
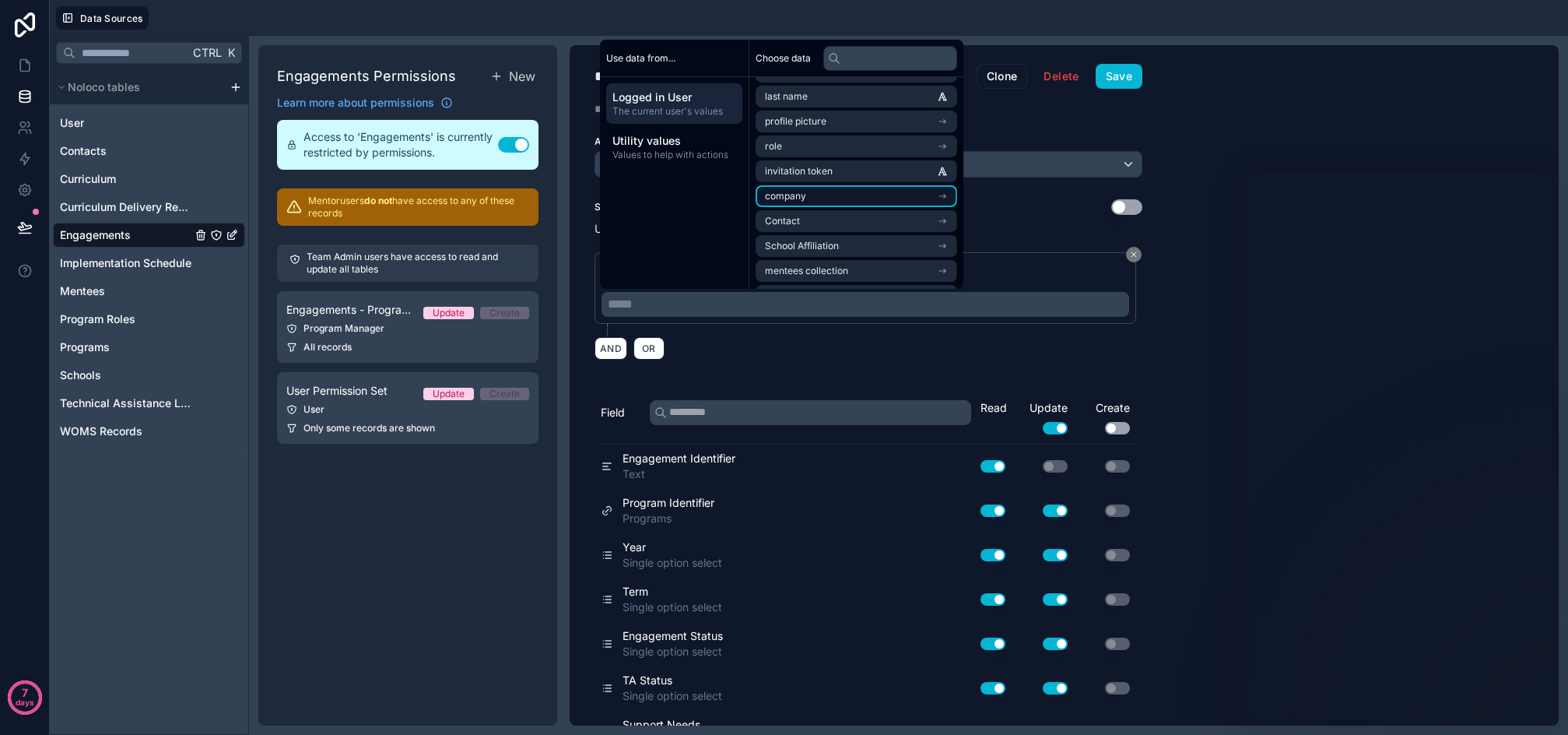
scroll to position [97, 0]
click at [813, 197] on span "School Affiliation" at bounding box center [802, 197] width 74 height 12
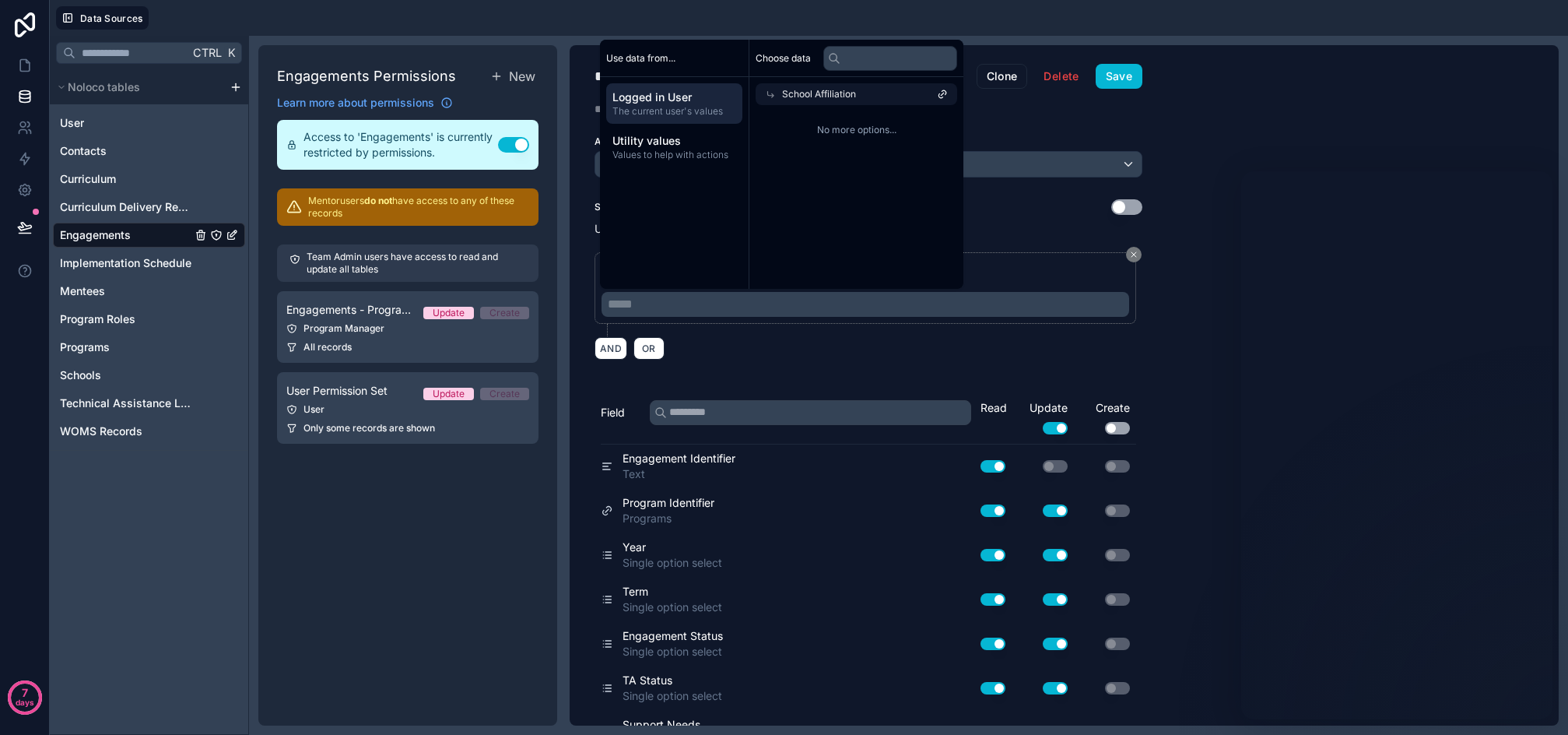
click at [948, 94] on icon at bounding box center [942, 94] width 11 height 11
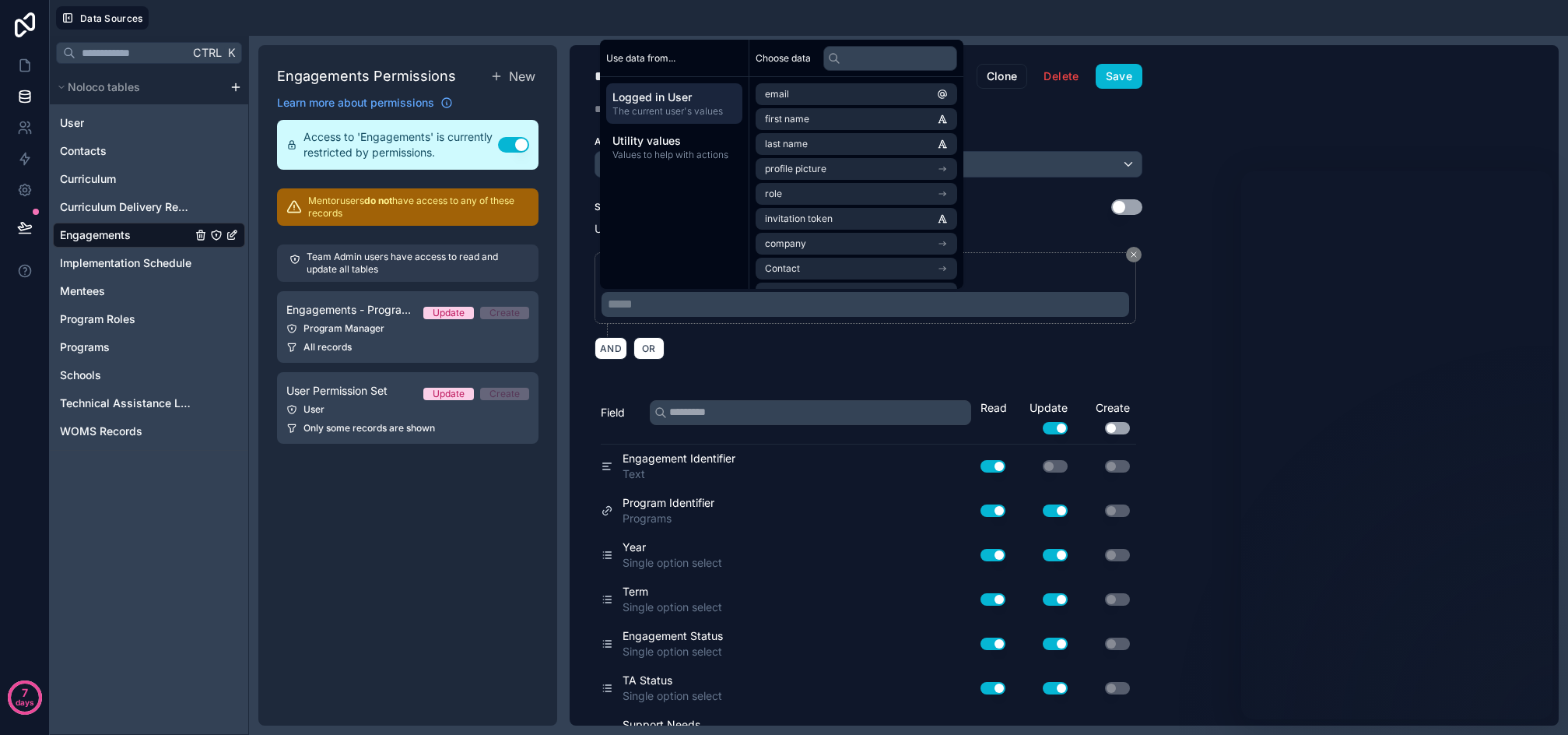
click at [852, 342] on div "AND OR" at bounding box center [868, 348] width 548 height 23
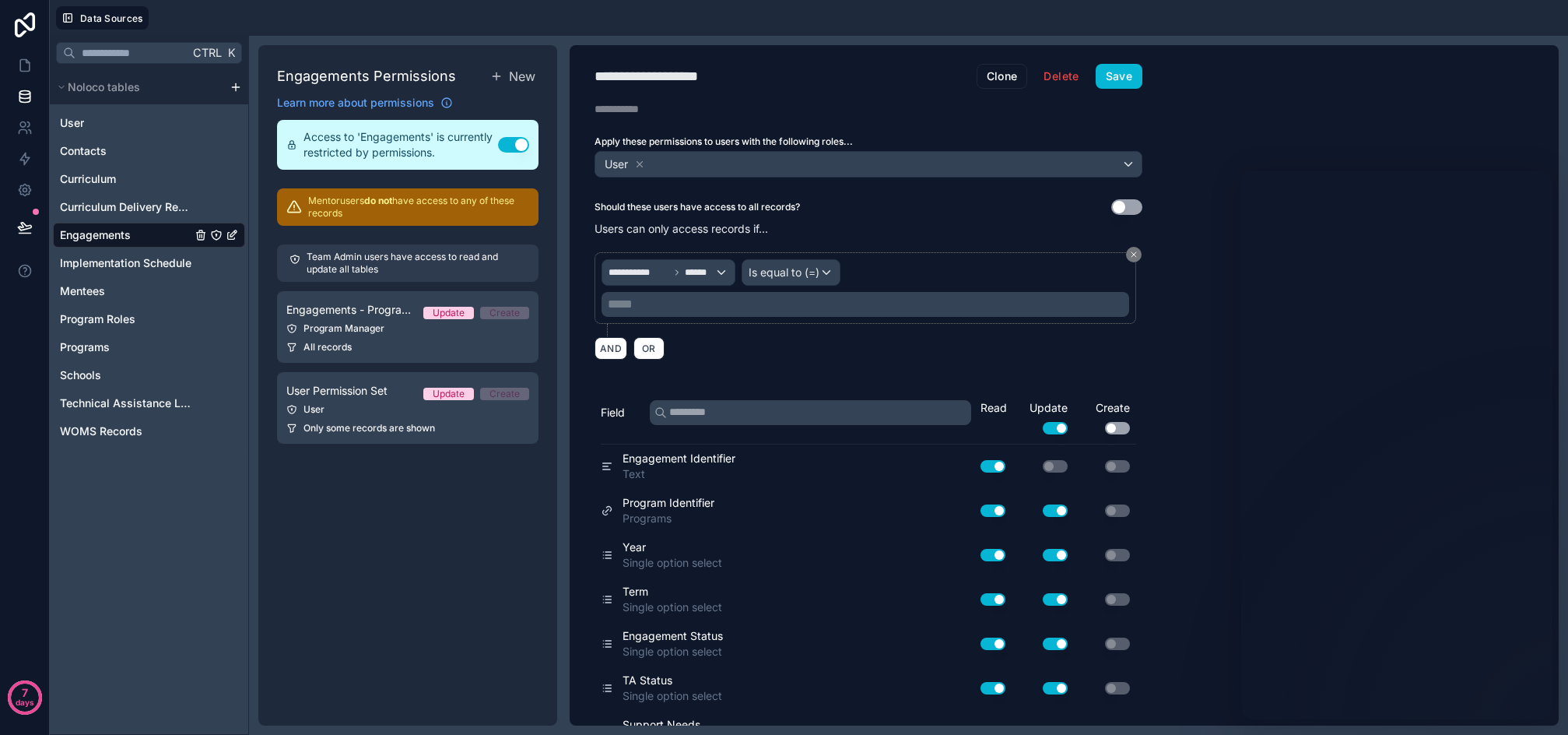
click at [776, 307] on p "***** ﻿" at bounding box center [867, 304] width 519 height 19
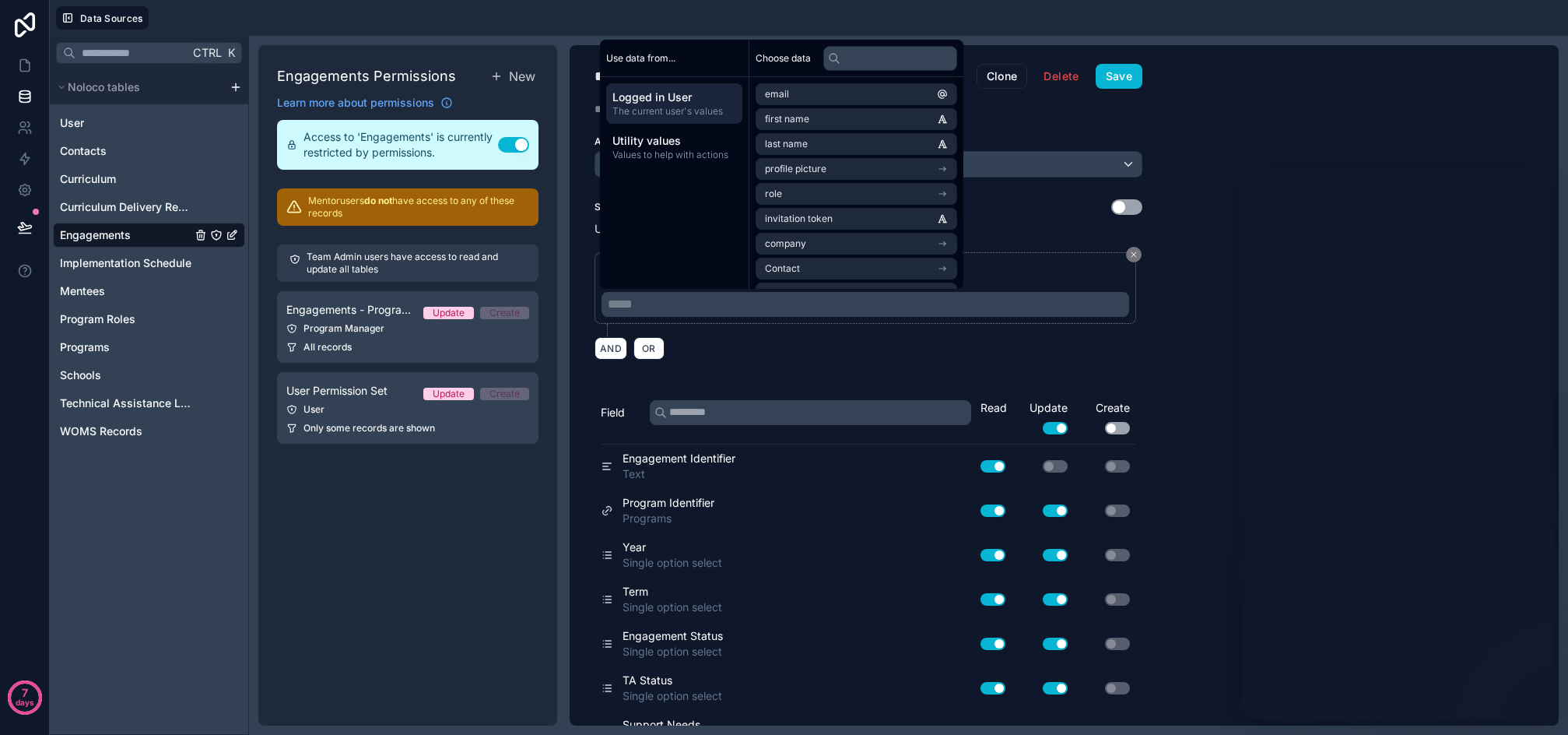
click at [1188, 219] on div "**********" at bounding box center [1064, 385] width 989 height 680
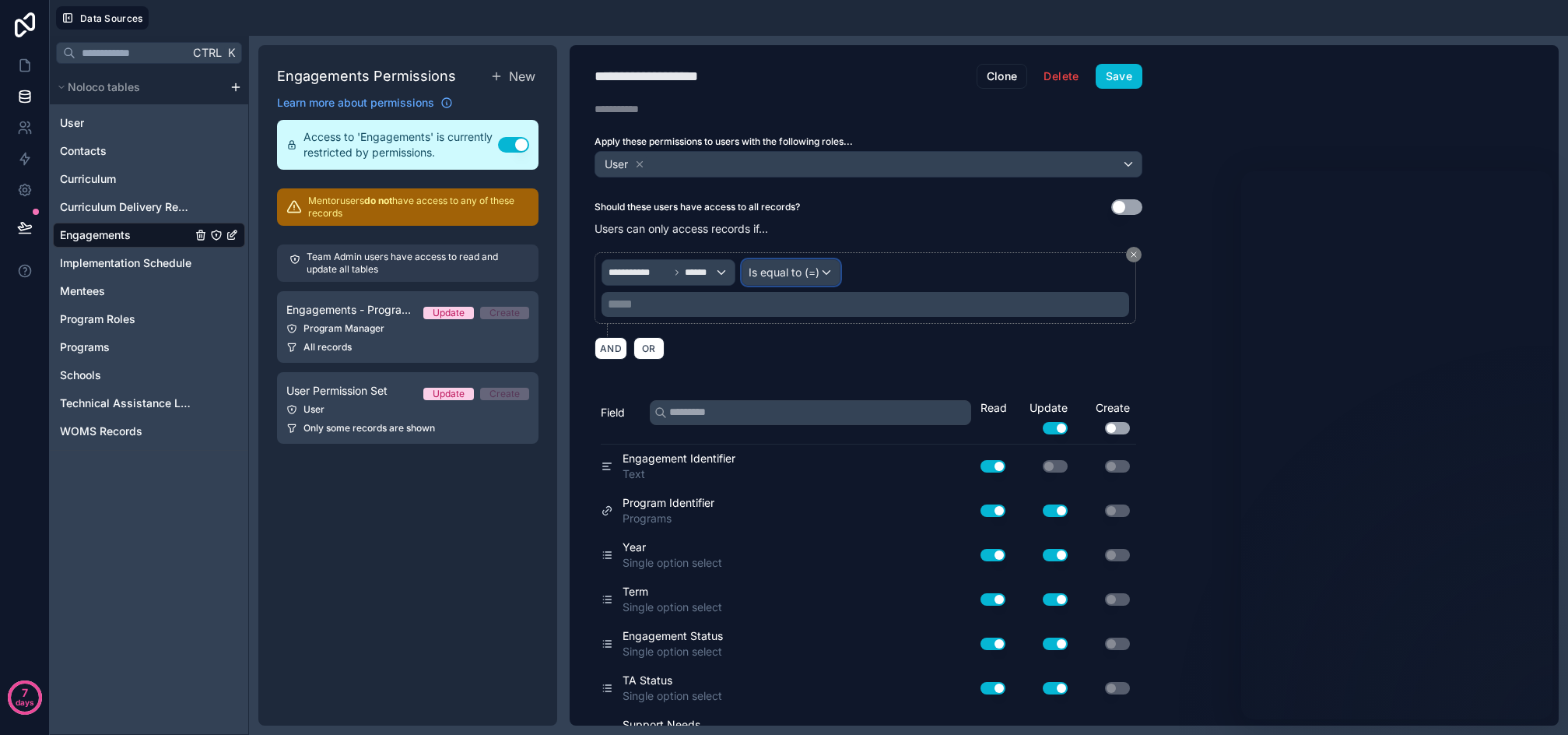
click at [792, 272] on span "Is equal to (=)" at bounding box center [784, 272] width 71 height 16
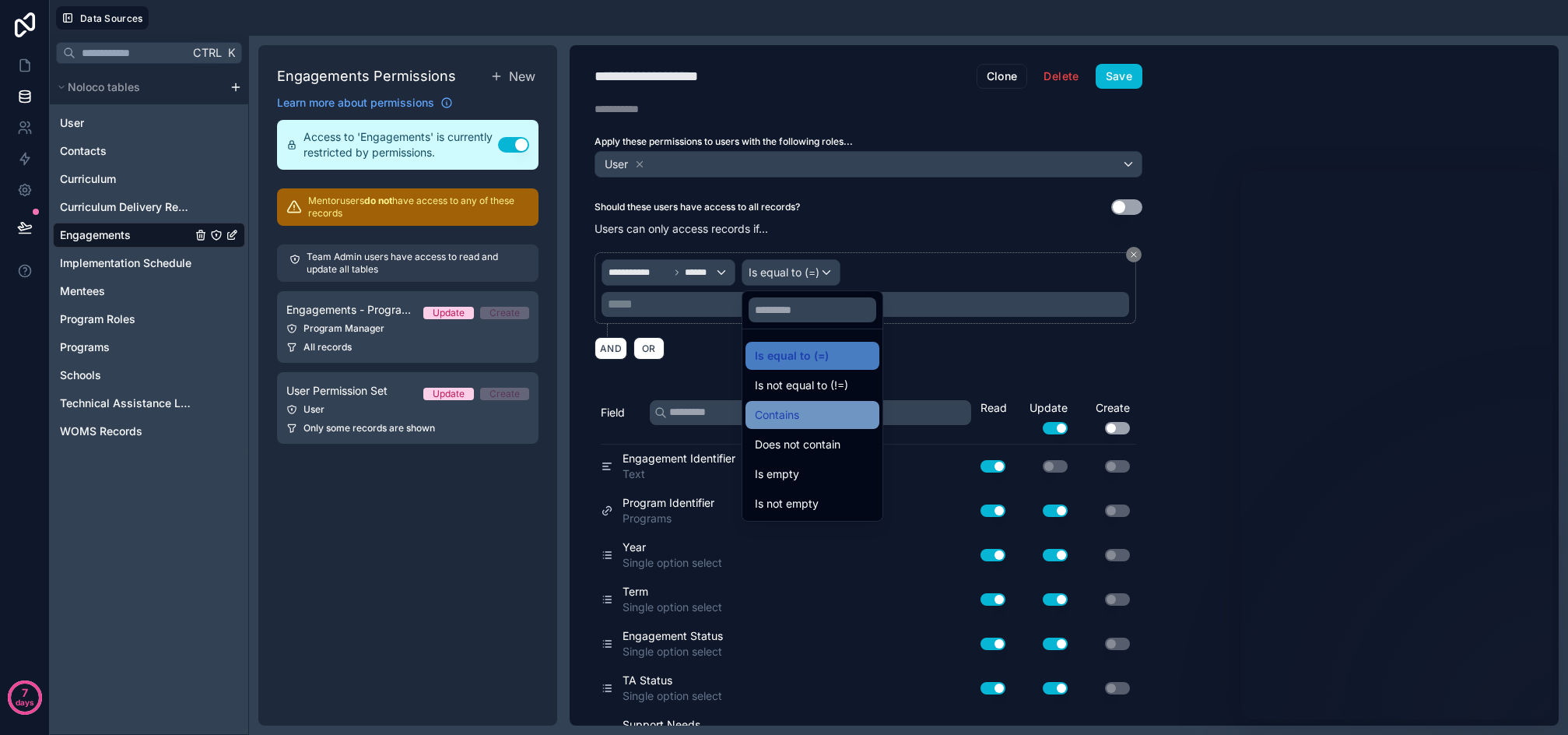
click at [789, 407] on span "Contains" at bounding box center [777, 415] width 44 height 19
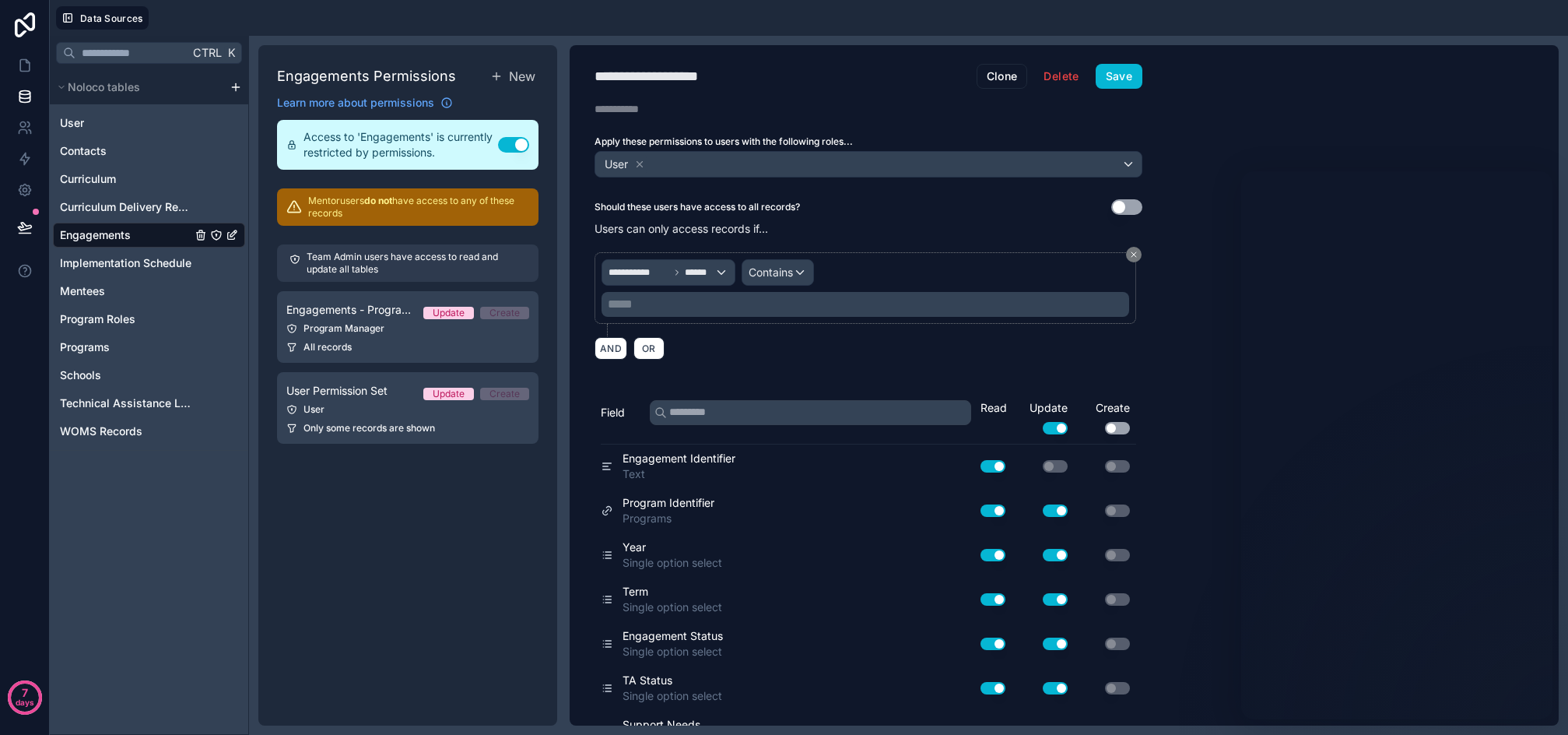
click at [694, 304] on p "***** ﻿" at bounding box center [867, 304] width 519 height 19
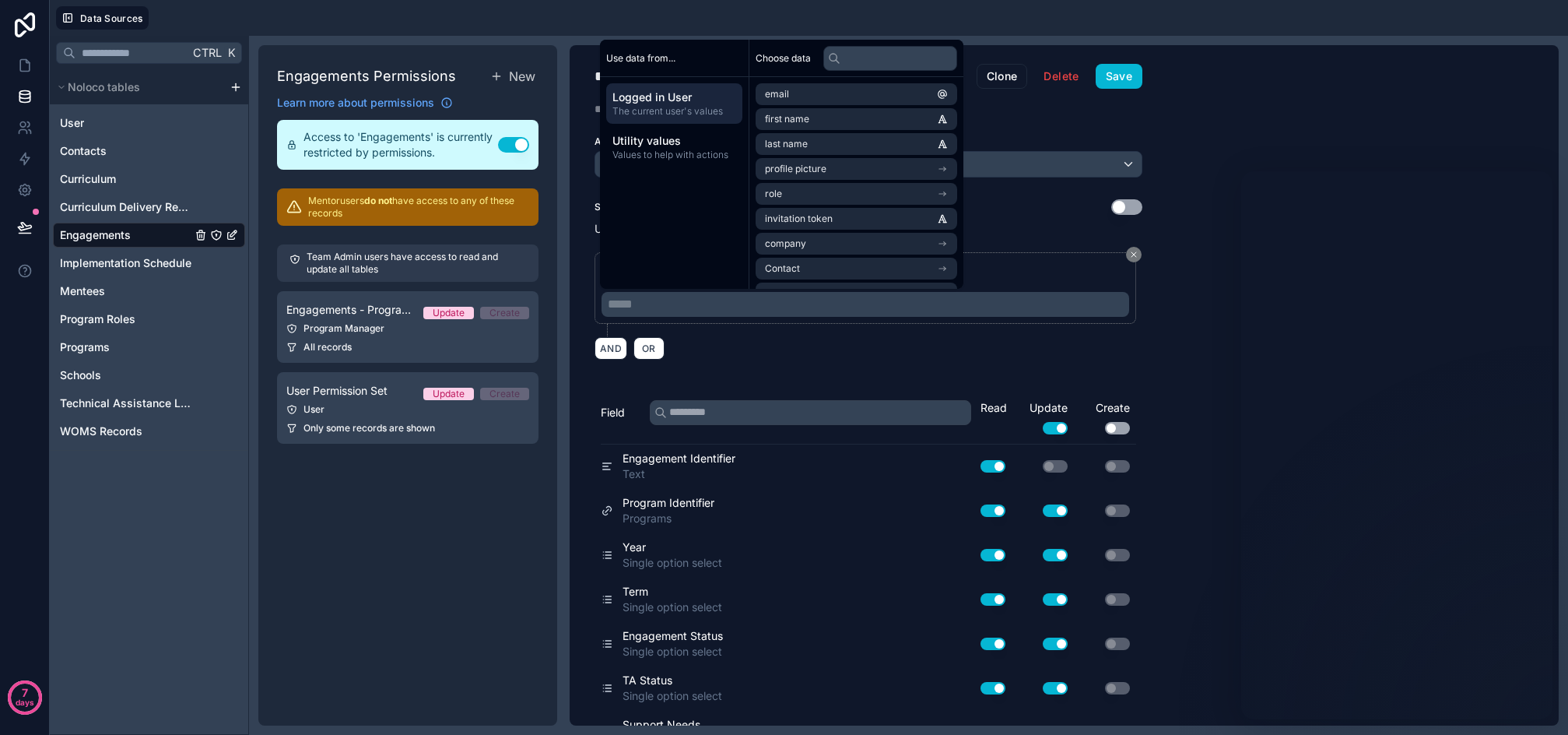
click at [682, 98] on span "Logged in User" at bounding box center [674, 98] width 124 height 16
click at [828, 214] on span "School Affiliation" at bounding box center [802, 215] width 74 height 12
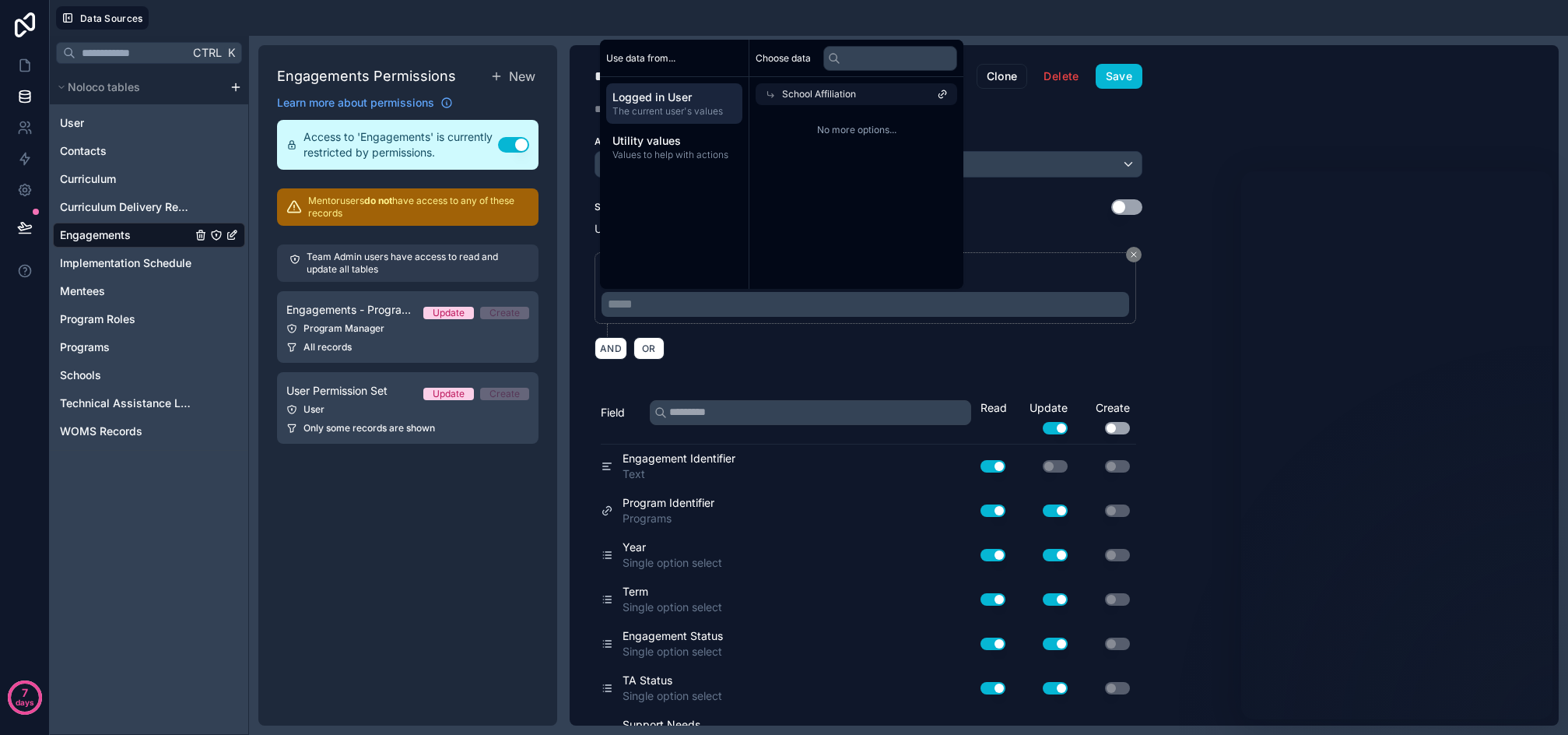
click at [927, 87] on div "School Affiliation" at bounding box center [857, 94] width 201 height 22
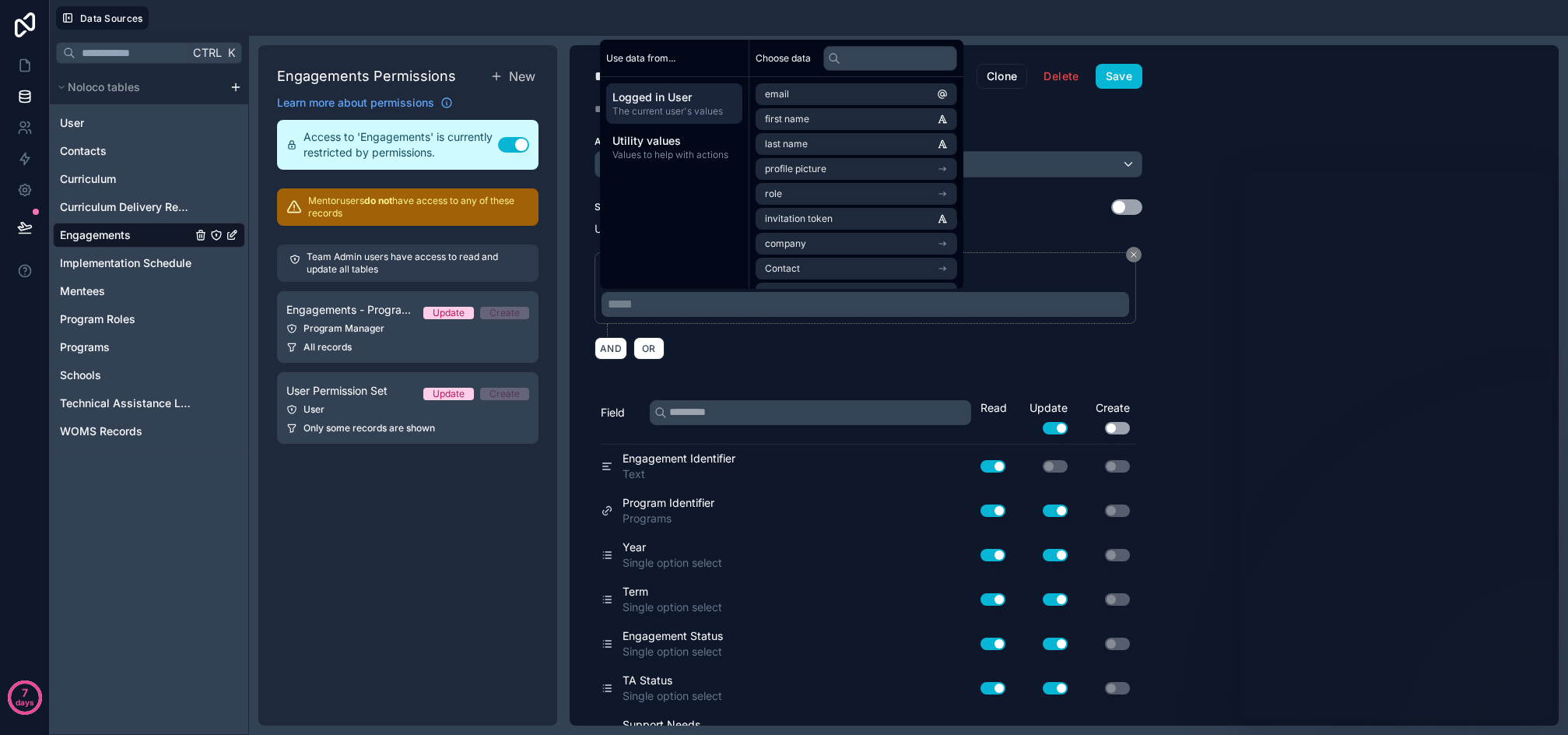
click at [722, 346] on div "AND OR" at bounding box center [868, 348] width 548 height 23
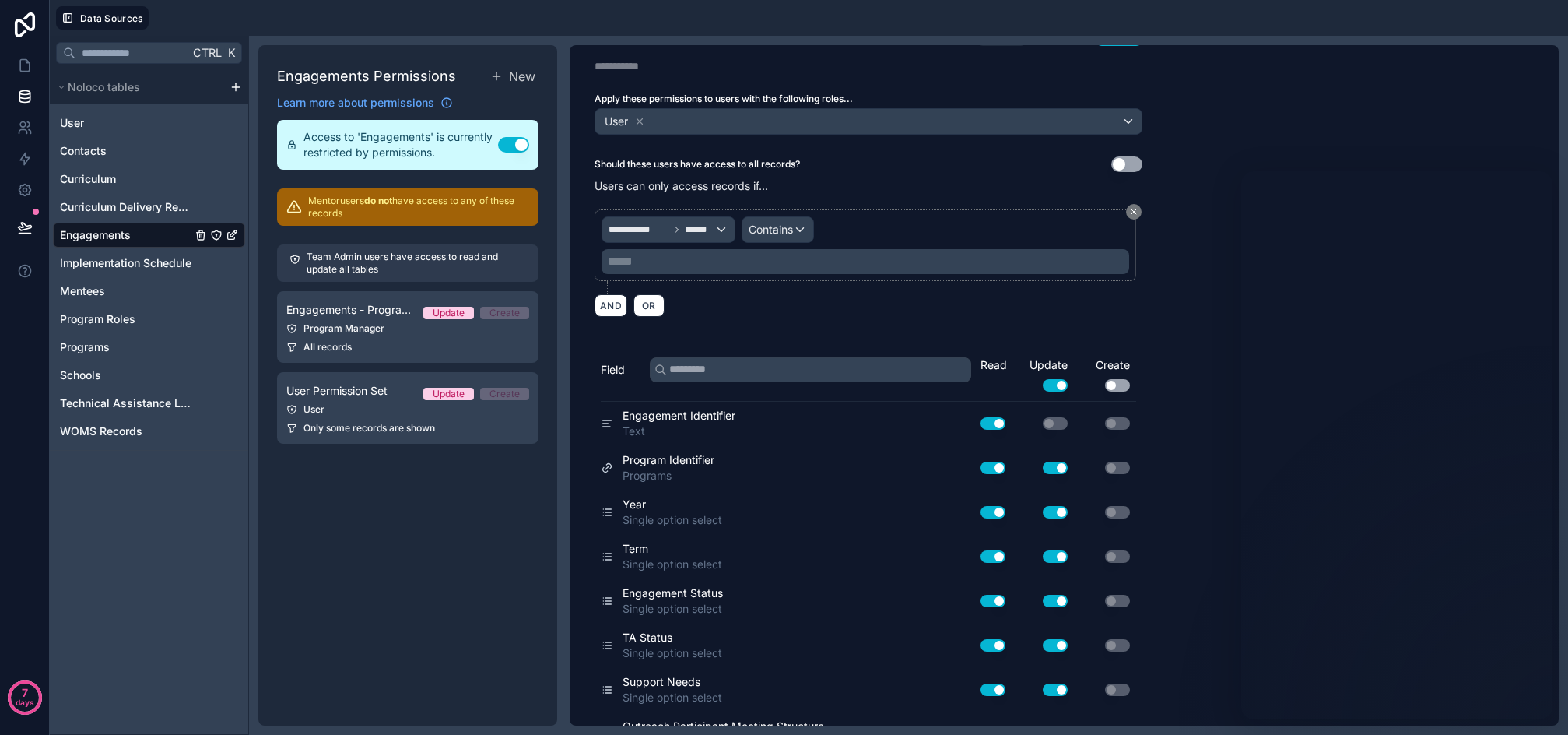
scroll to position [78, 0]
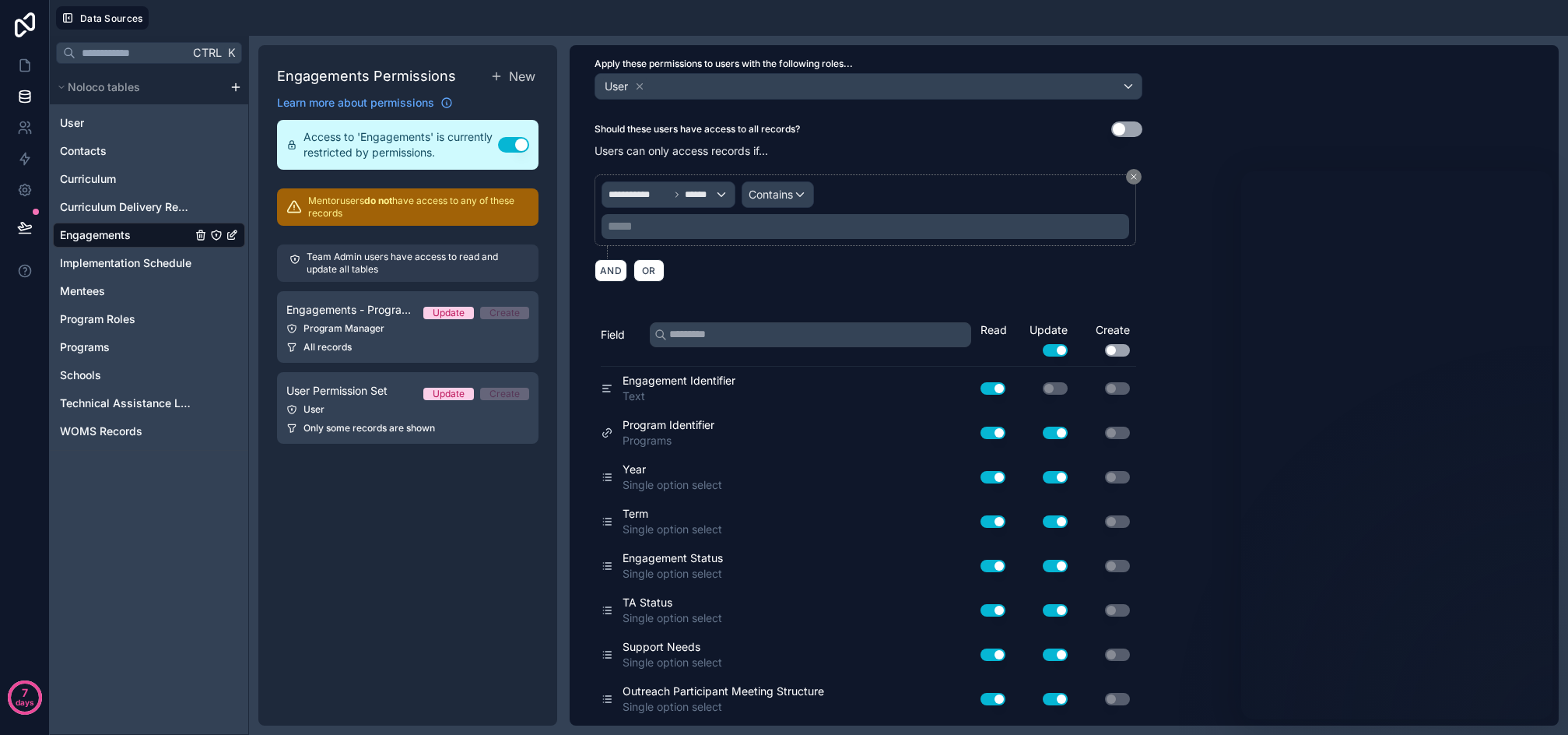
click at [97, 237] on span "Engagements" at bounding box center [95, 235] width 71 height 16
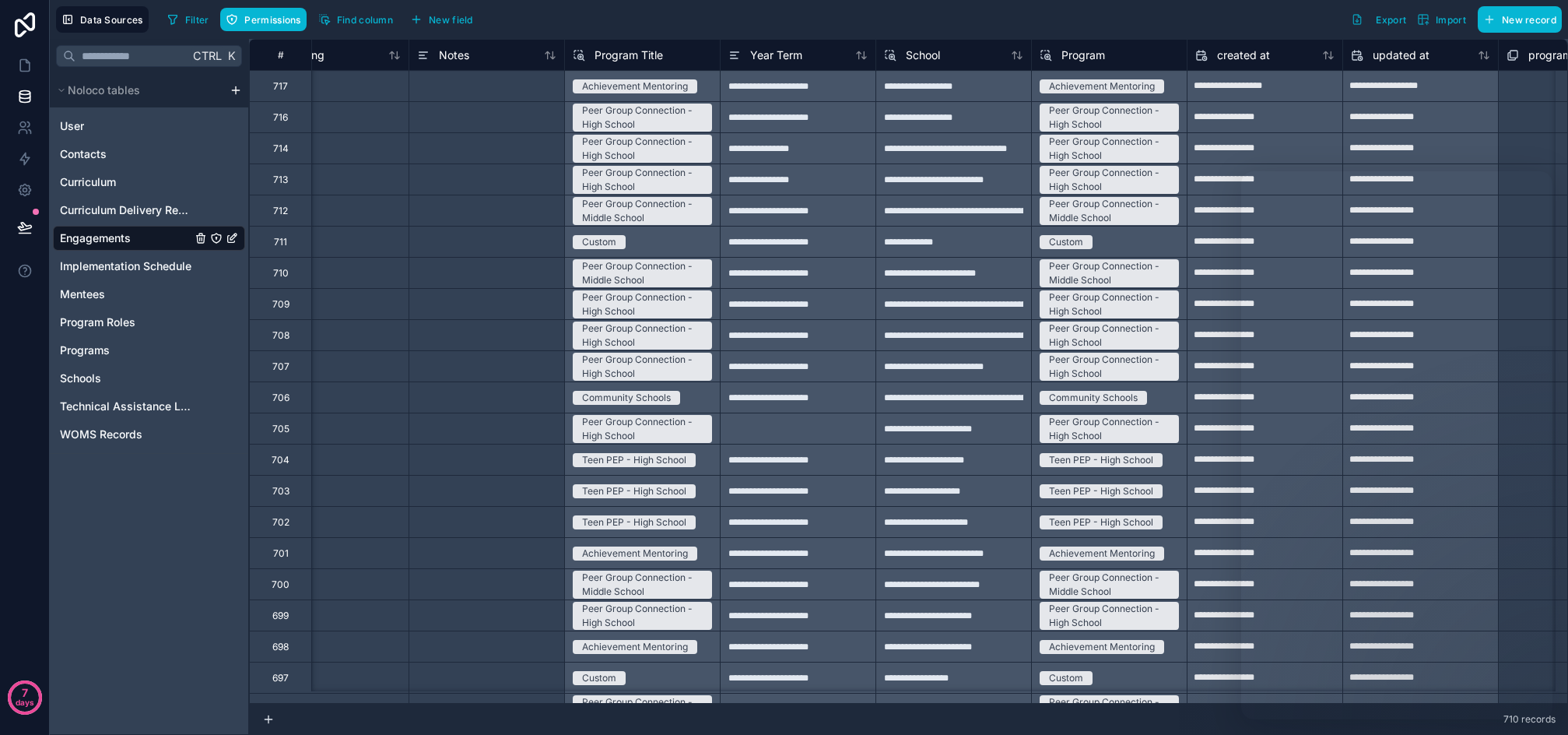
scroll to position [0, 7255]
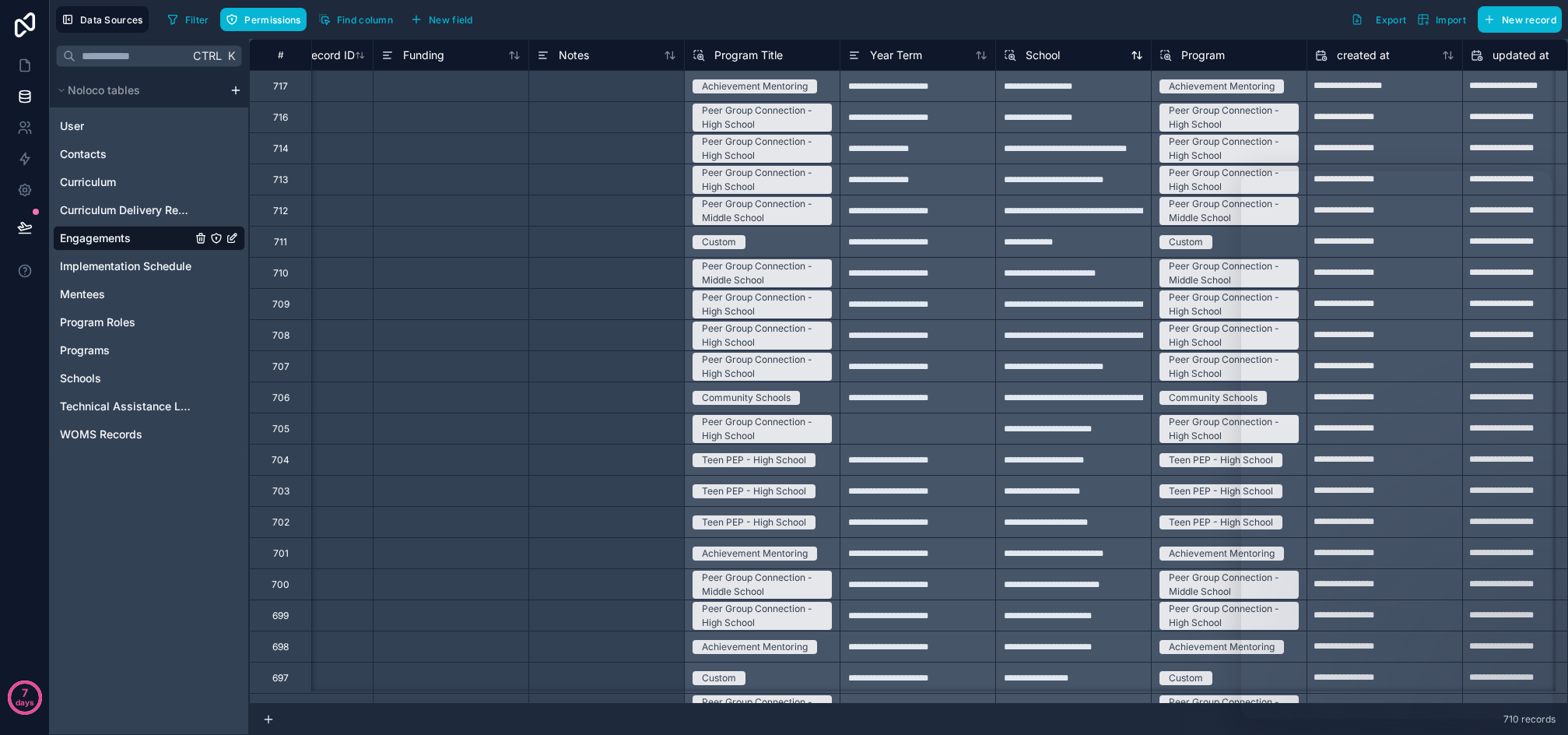
click at [1042, 60] on span "School" at bounding box center [1043, 55] width 34 height 16
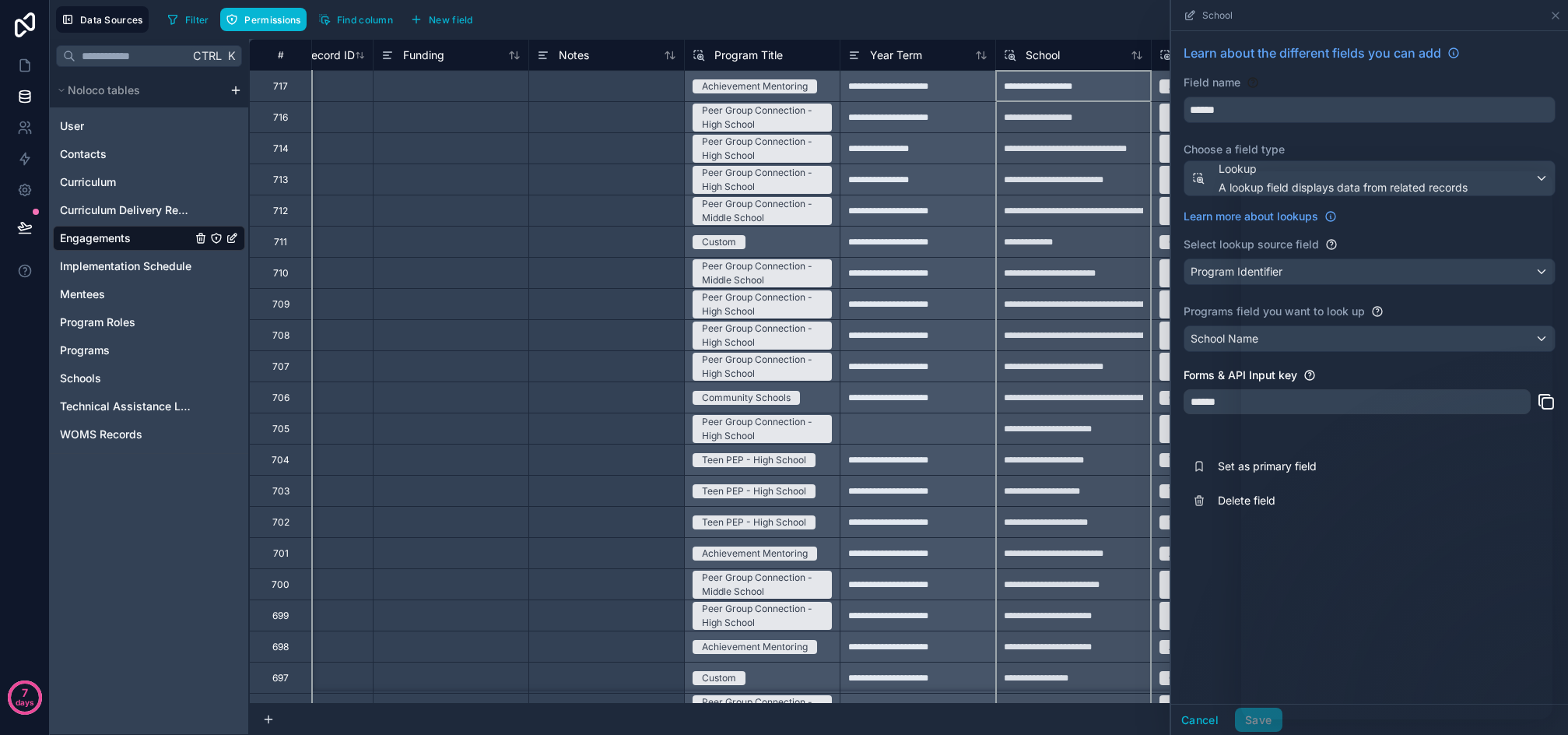
click at [217, 234] on icon "Engagements" at bounding box center [216, 238] width 9 height 9
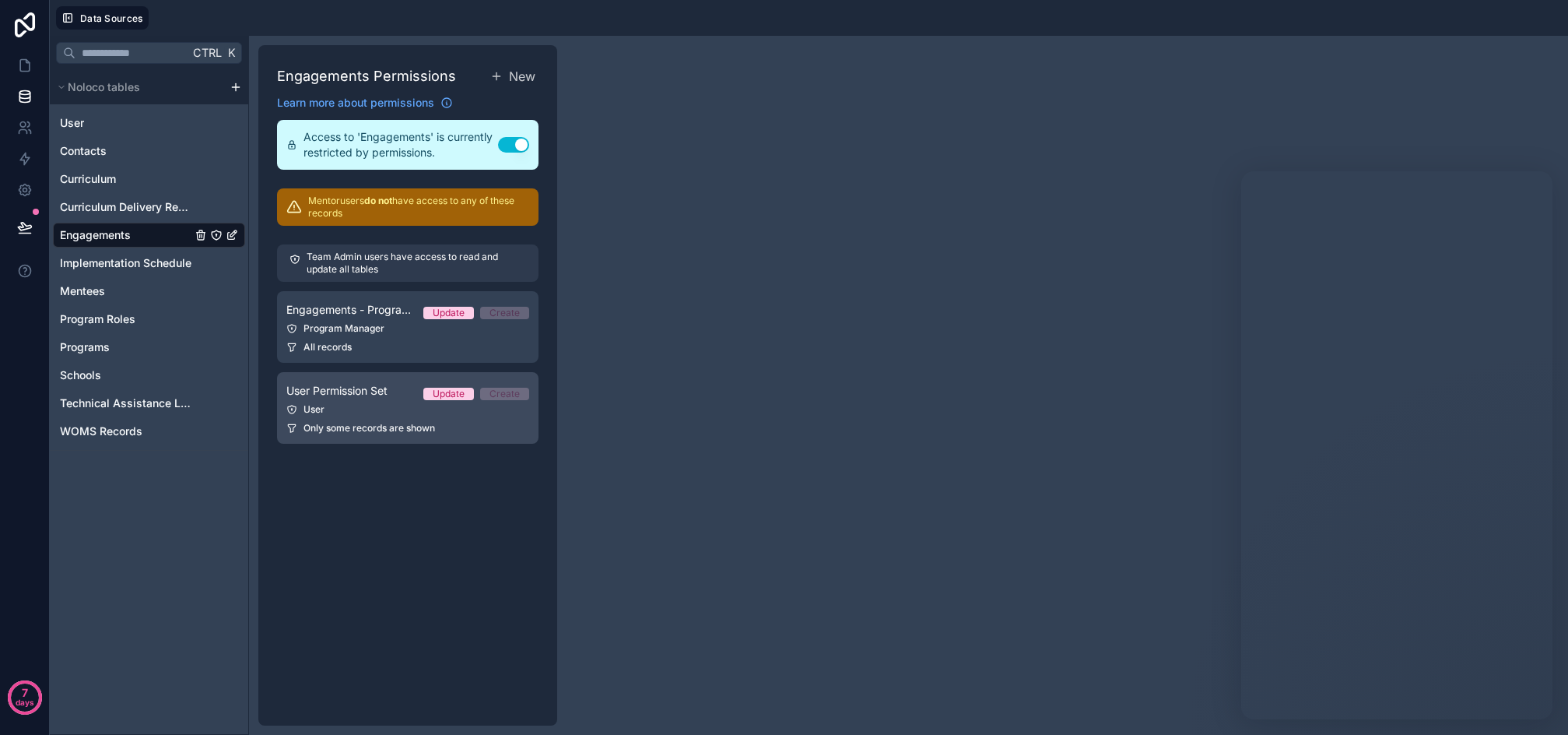
click at [364, 395] on span "User Permission Set" at bounding box center [337, 391] width 101 height 16
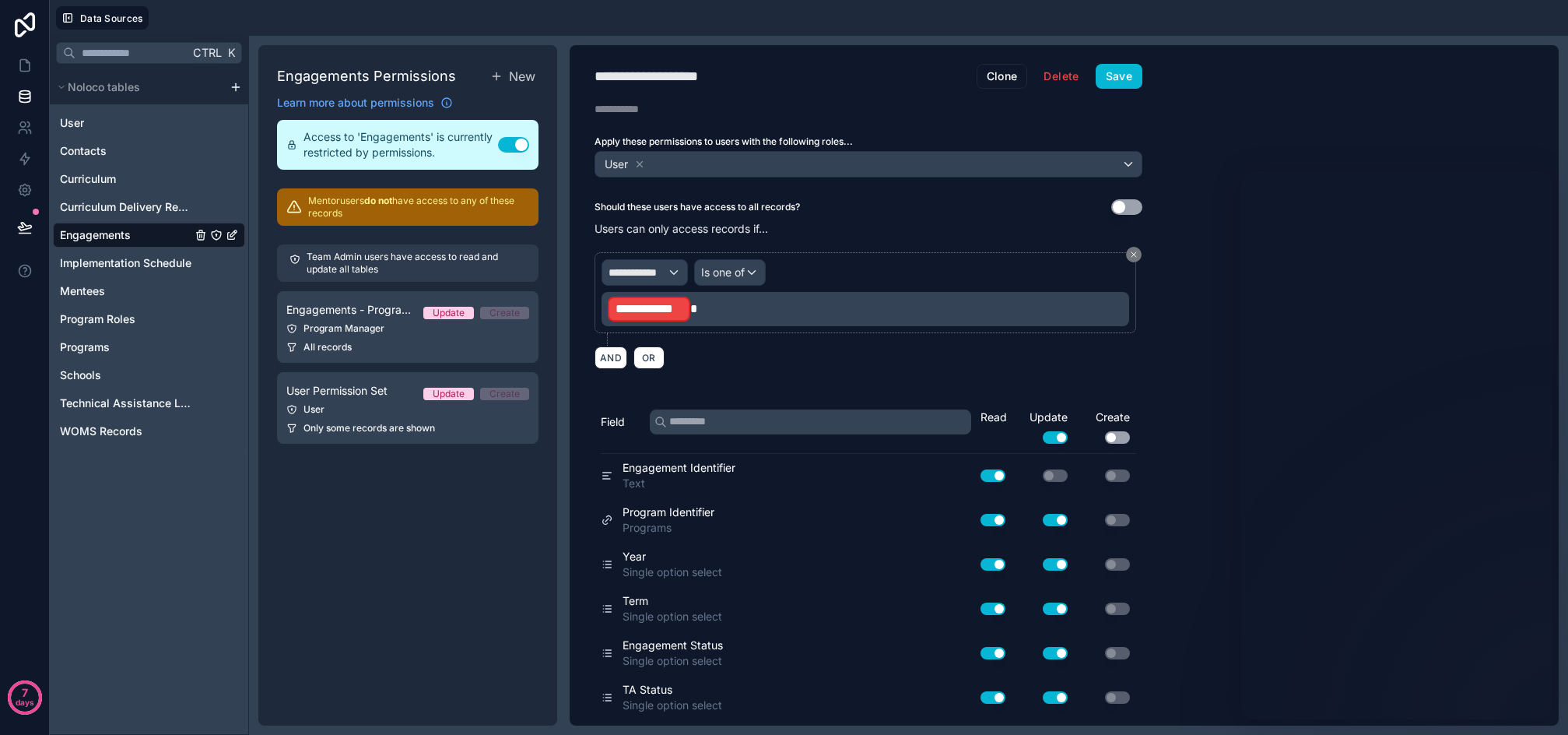
click at [1130, 202] on button "Use setting" at bounding box center [1127, 207] width 31 height 16
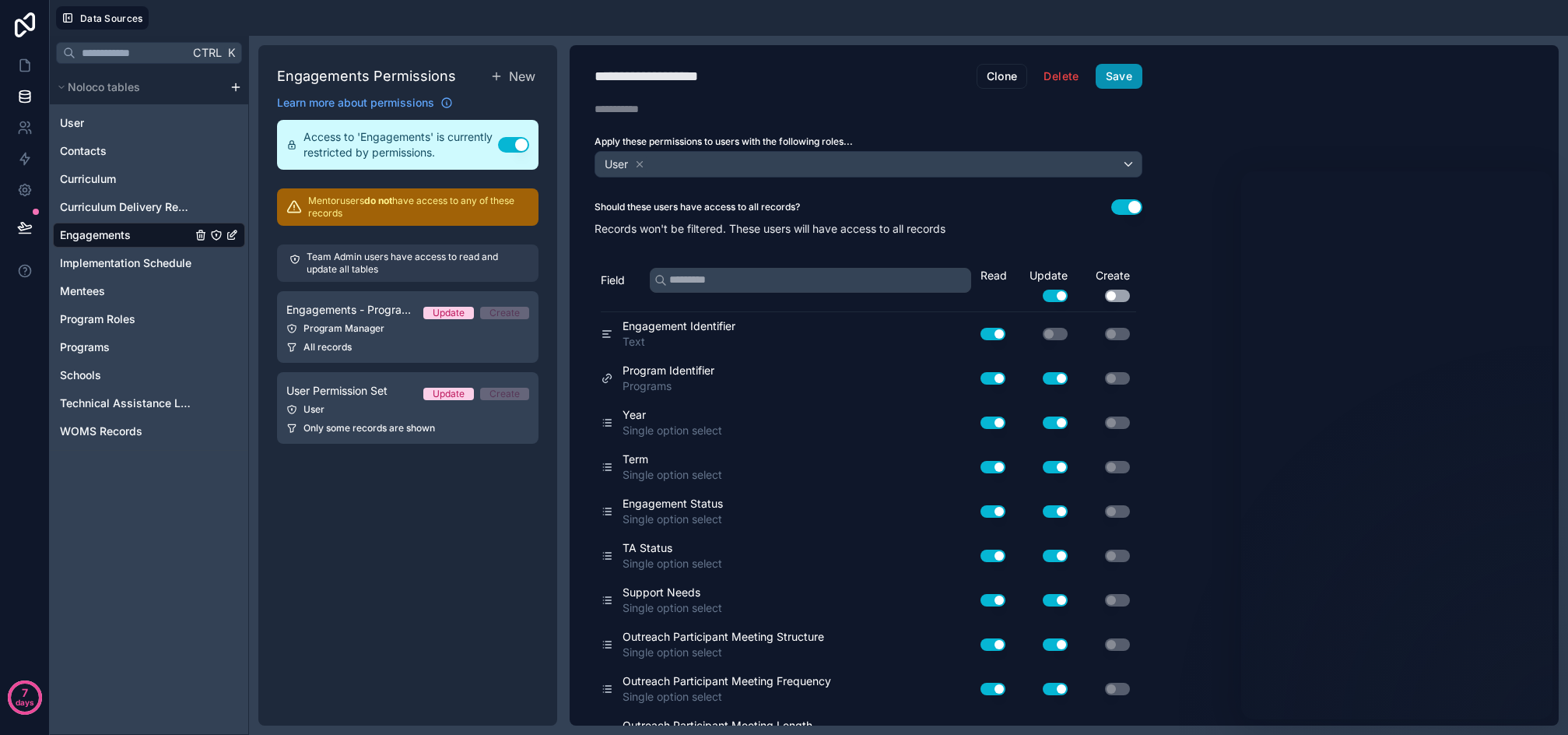
click at [1133, 81] on button "Save" at bounding box center [1119, 76] width 47 height 25
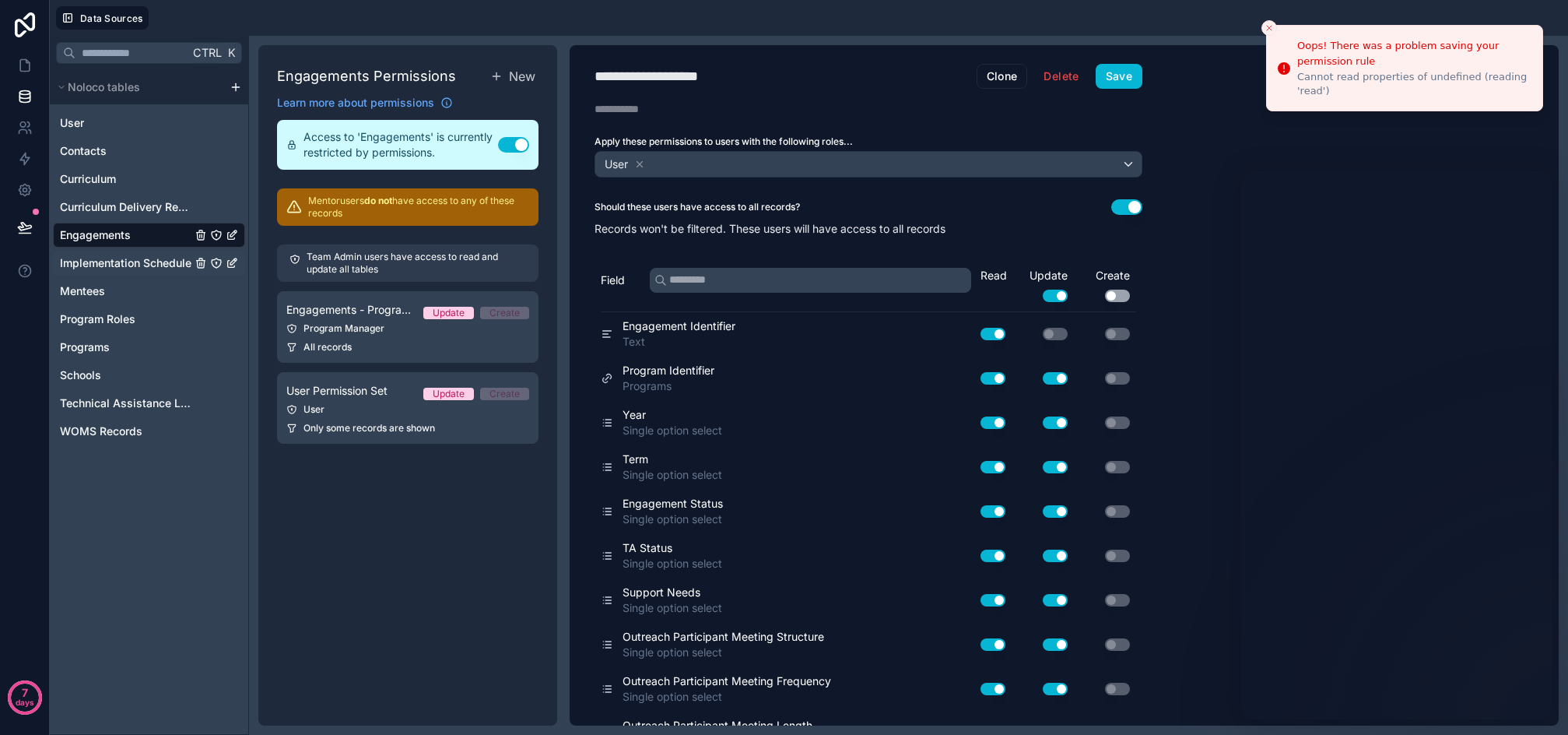
click at [136, 266] on span "Implementation Schedule" at bounding box center [126, 263] width 132 height 16
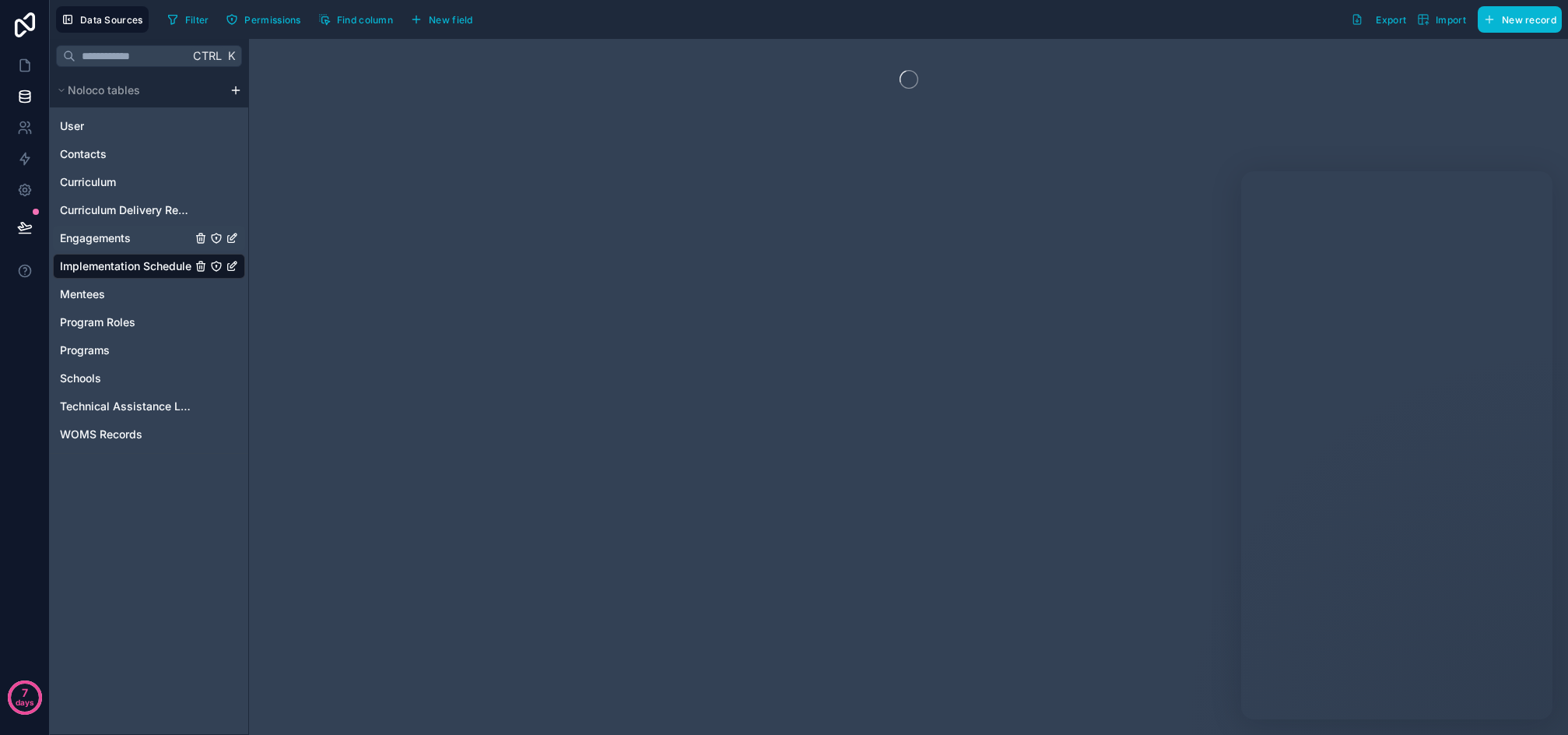
click at [112, 243] on span "Engagements" at bounding box center [95, 238] width 71 height 16
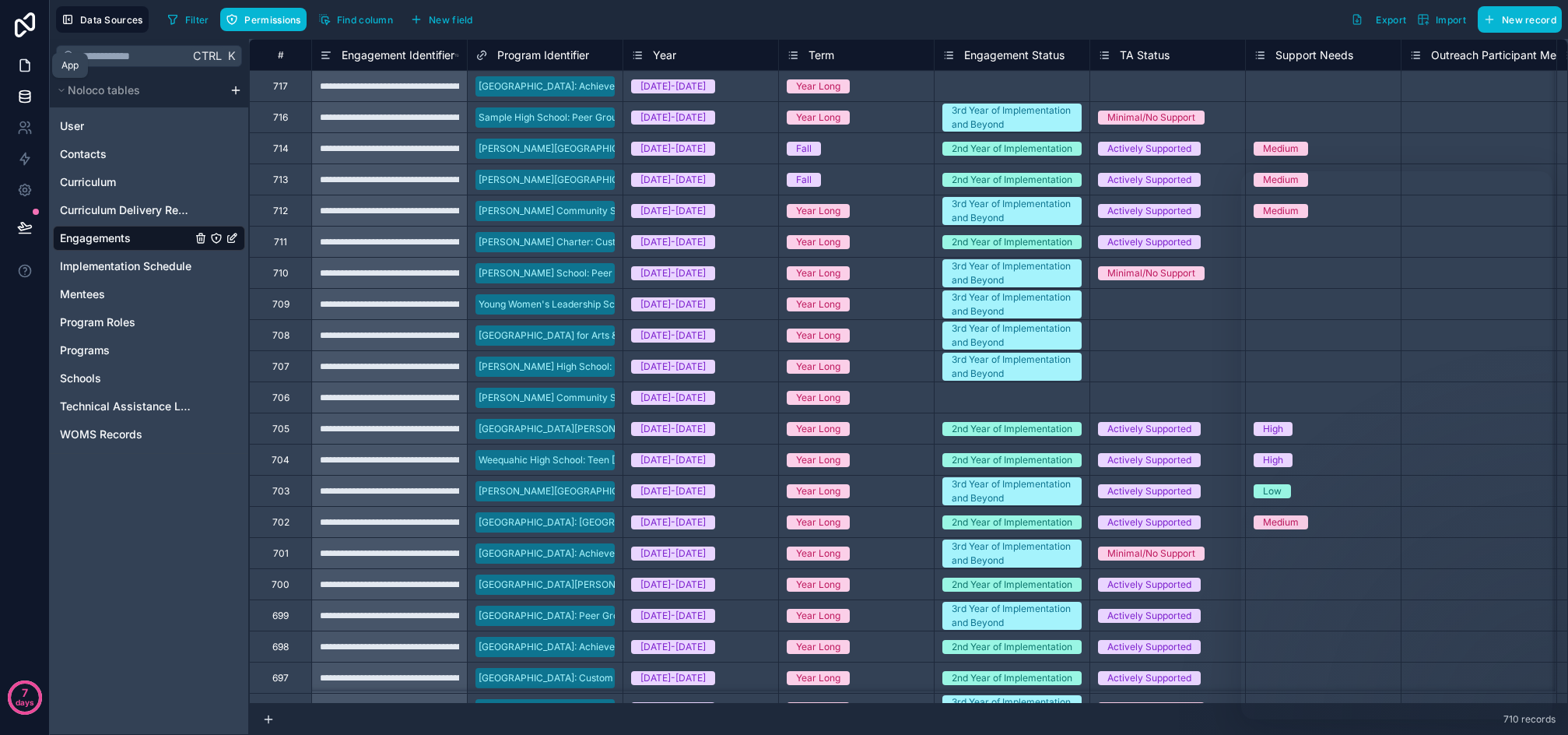
click at [25, 61] on icon at bounding box center [25, 66] width 16 height 16
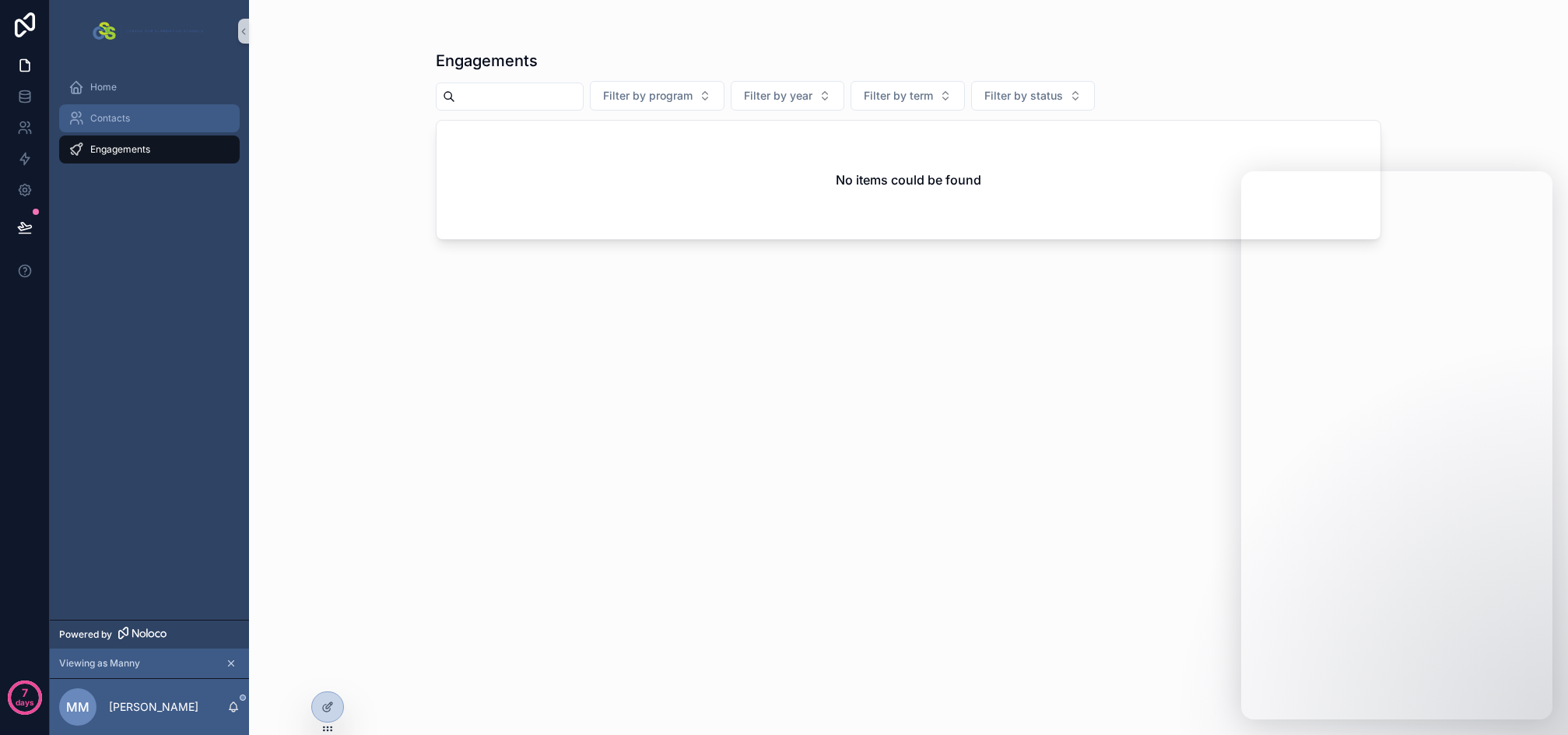
click at [115, 118] on span "Contacts" at bounding box center [110, 119] width 40 height 12
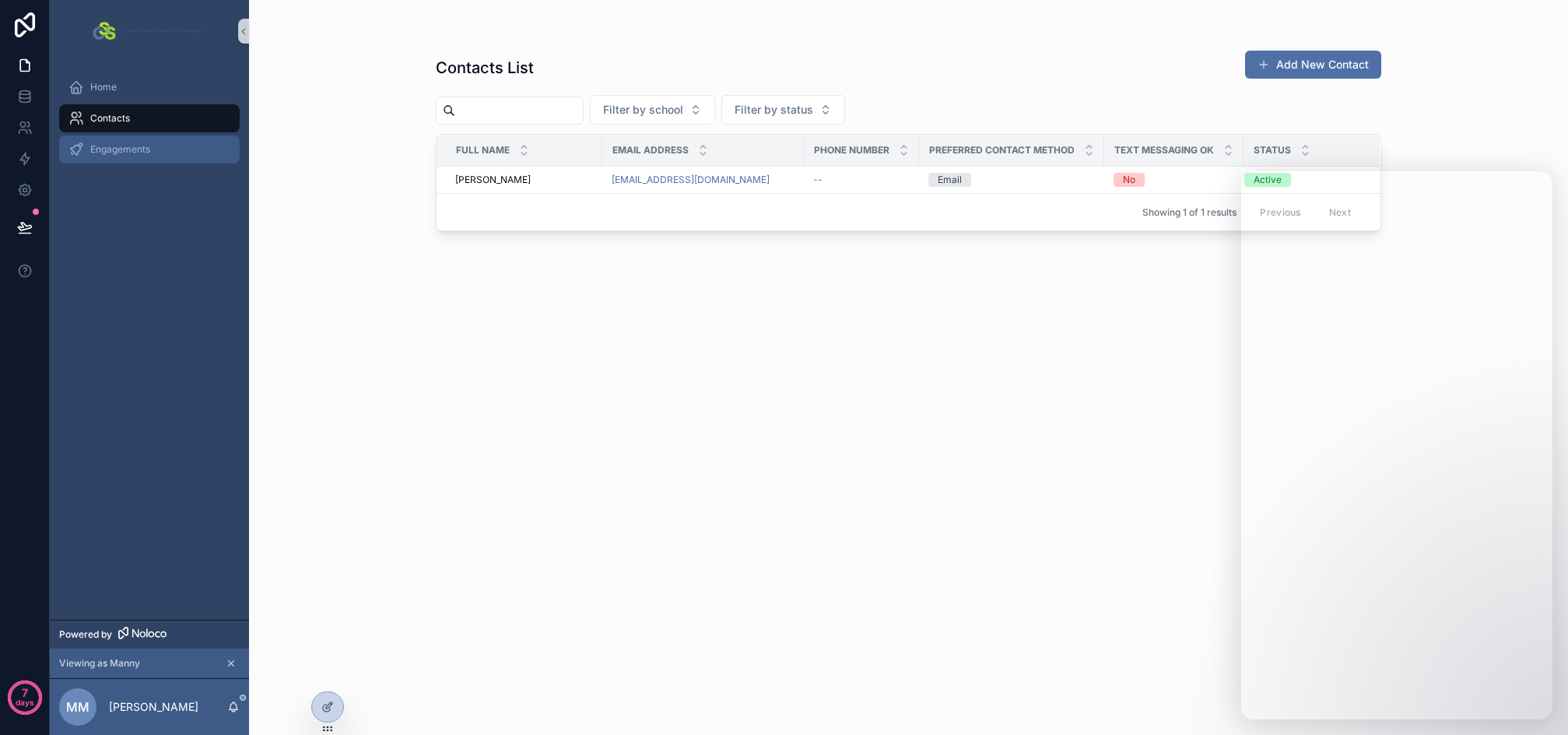
click at [141, 150] on span "Engagements" at bounding box center [120, 150] width 60 height 12
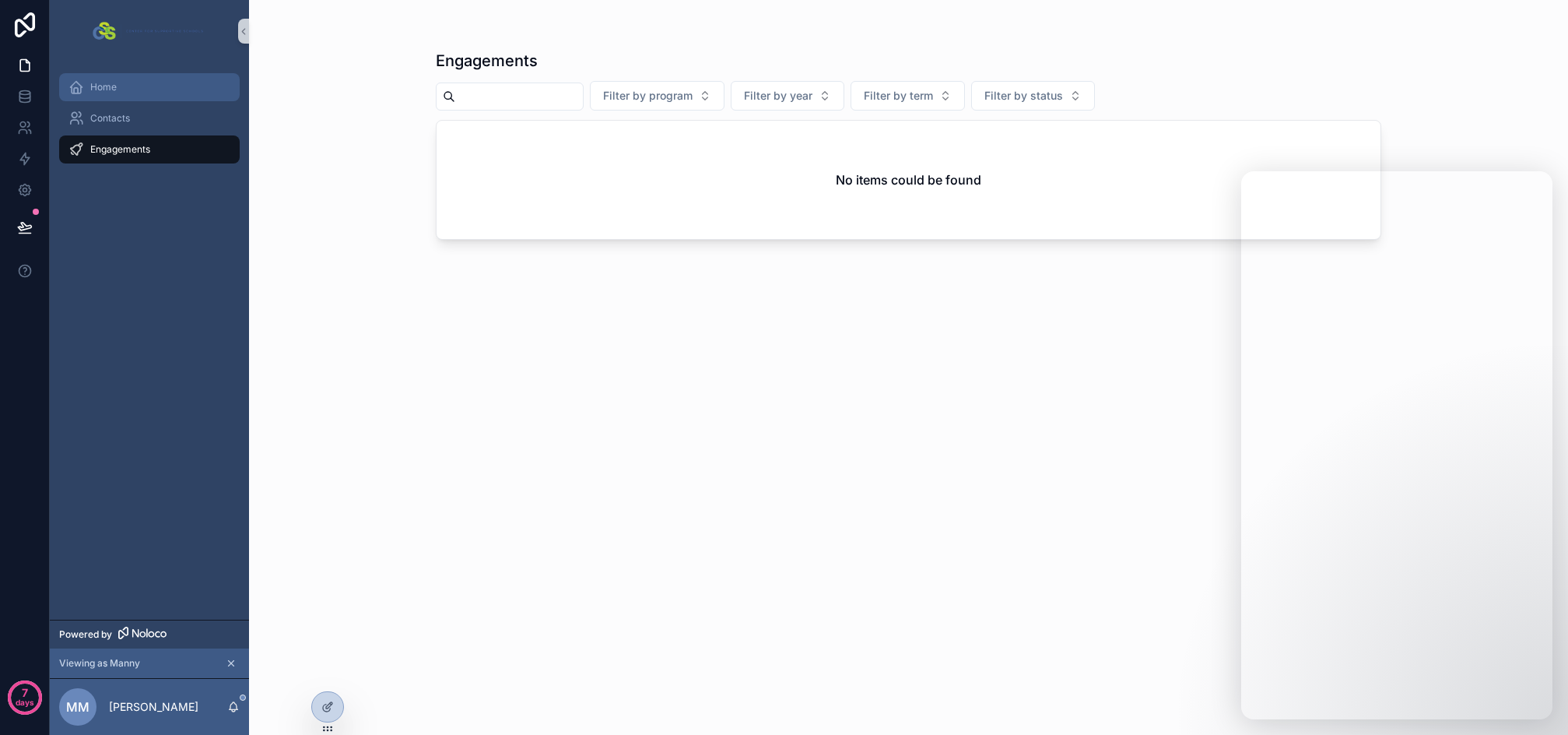
click at [106, 95] on div "Home" at bounding box center [150, 87] width 162 height 25
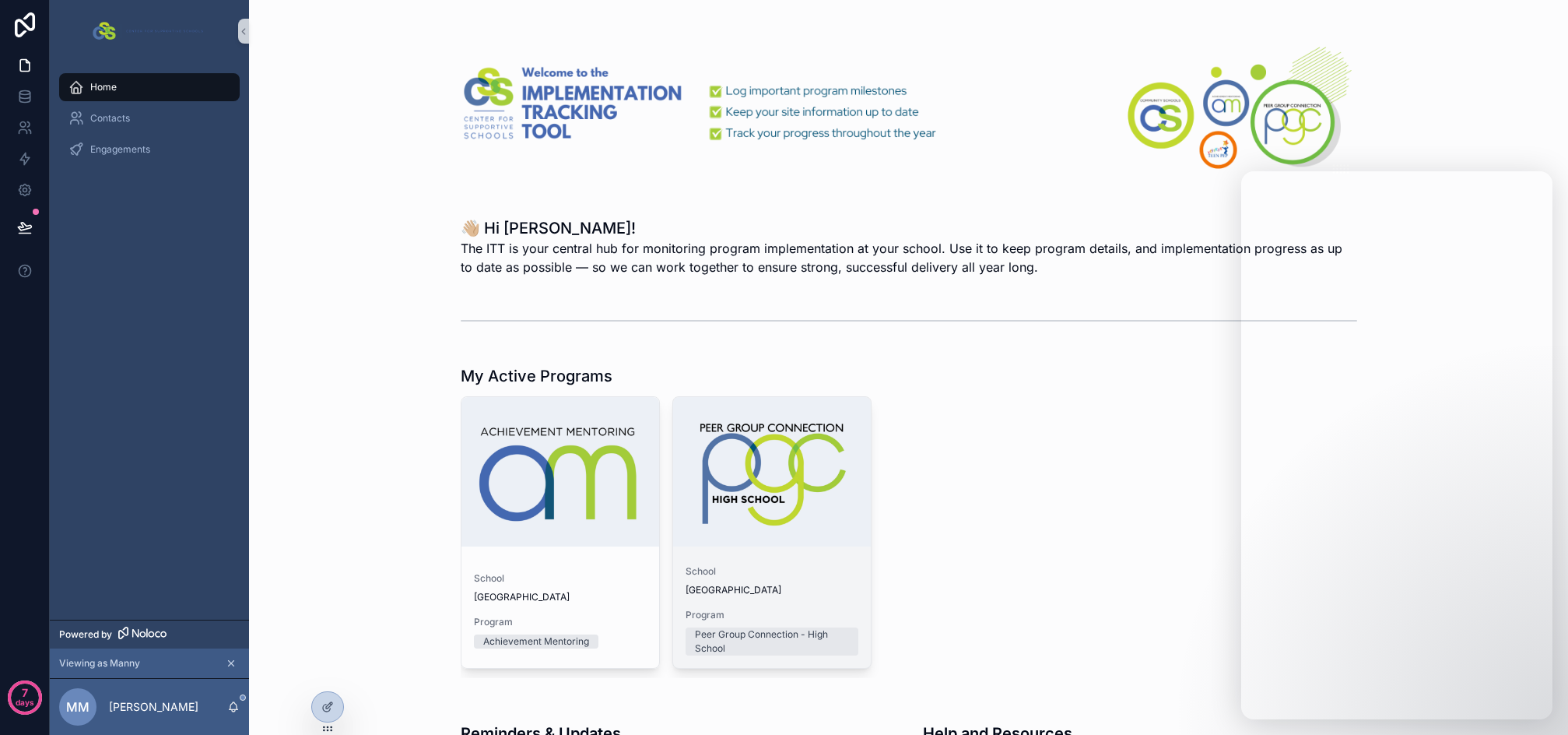
click at [829, 573] on span "School" at bounding box center [772, 571] width 173 height 12
click at [759, 493] on div "scrollable content" at bounding box center [772, 472] width 197 height 150
click at [320, 699] on div at bounding box center [328, 707] width 31 height 30
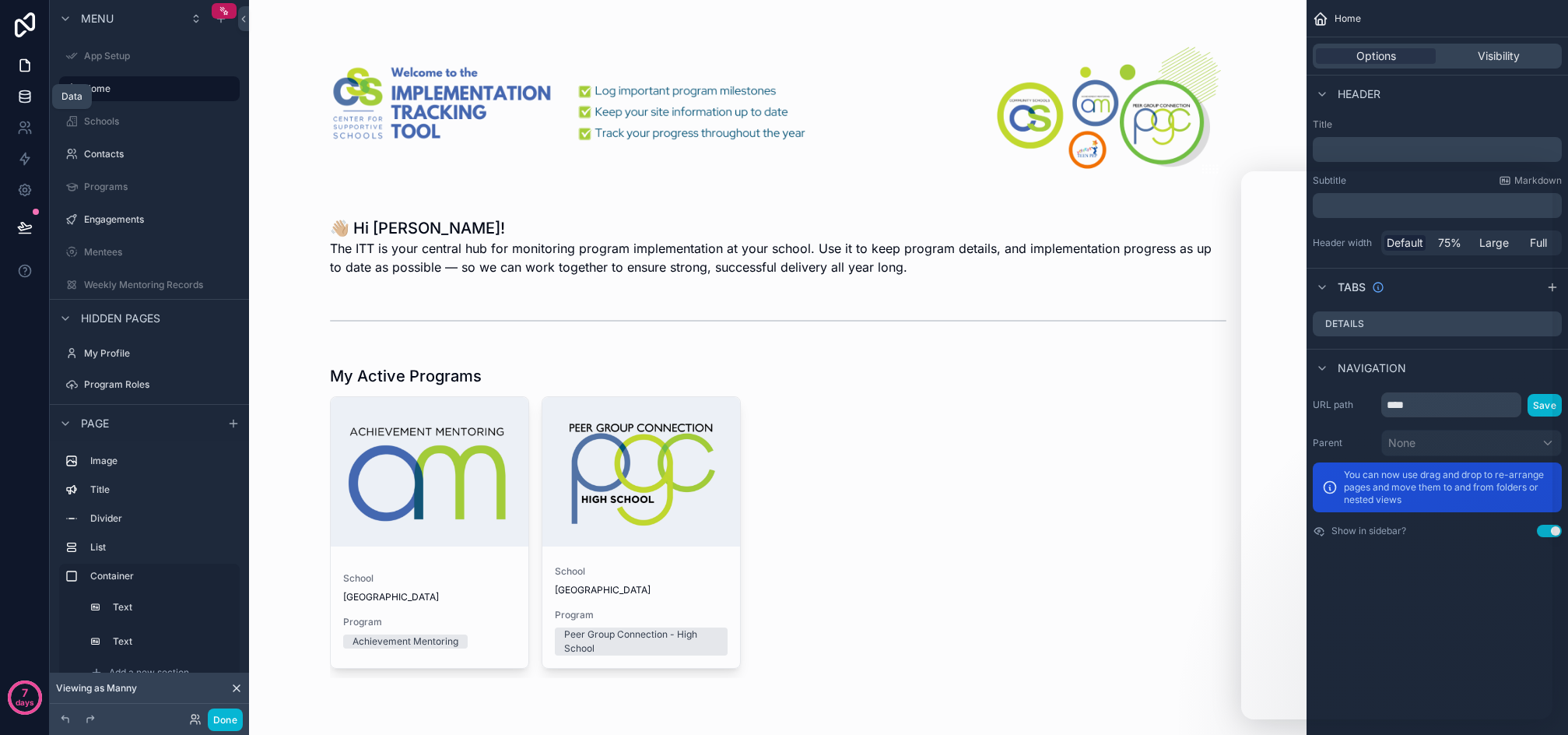
click at [20, 99] on icon at bounding box center [24, 100] width 10 height 6
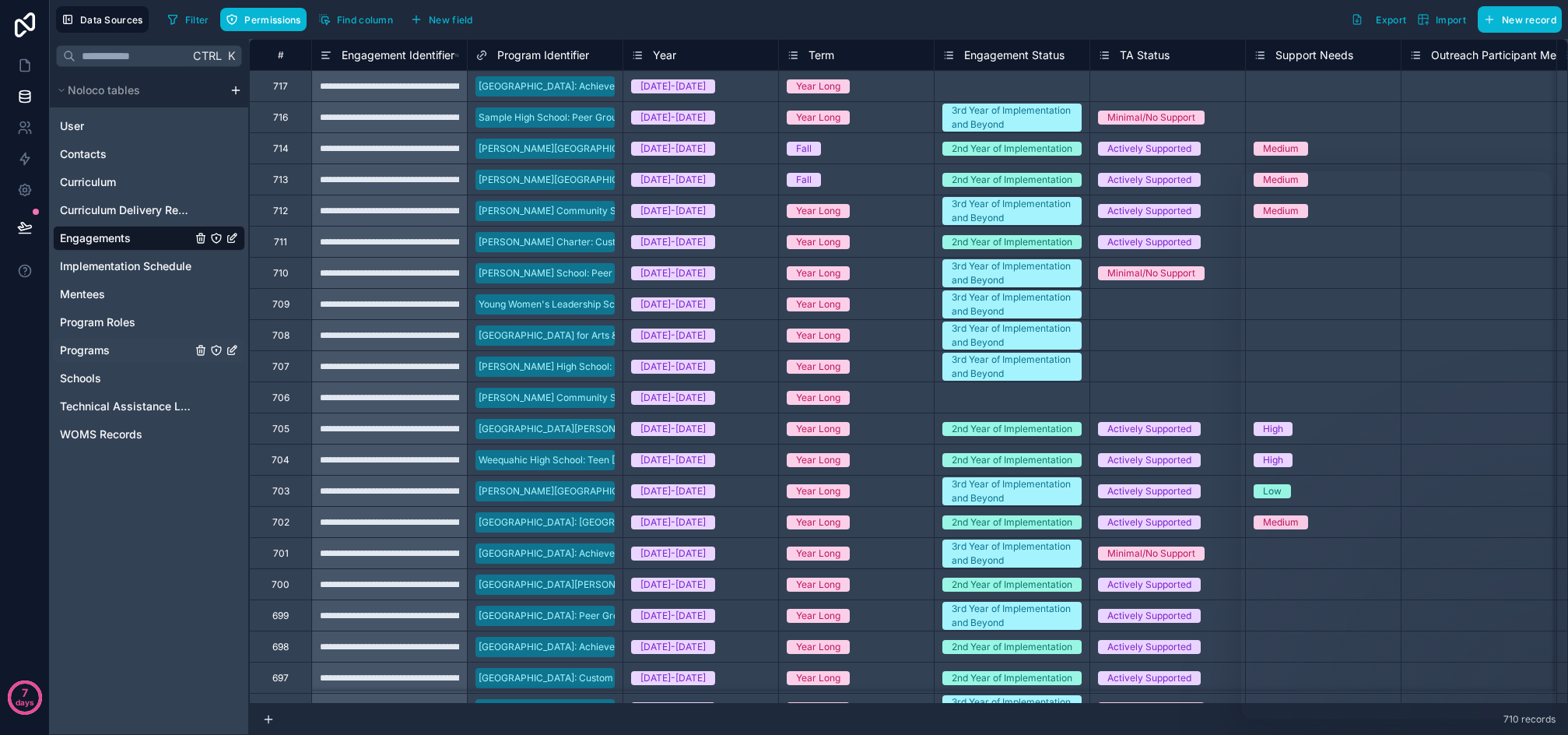
click at [96, 345] on span "Programs" at bounding box center [85, 350] width 50 height 16
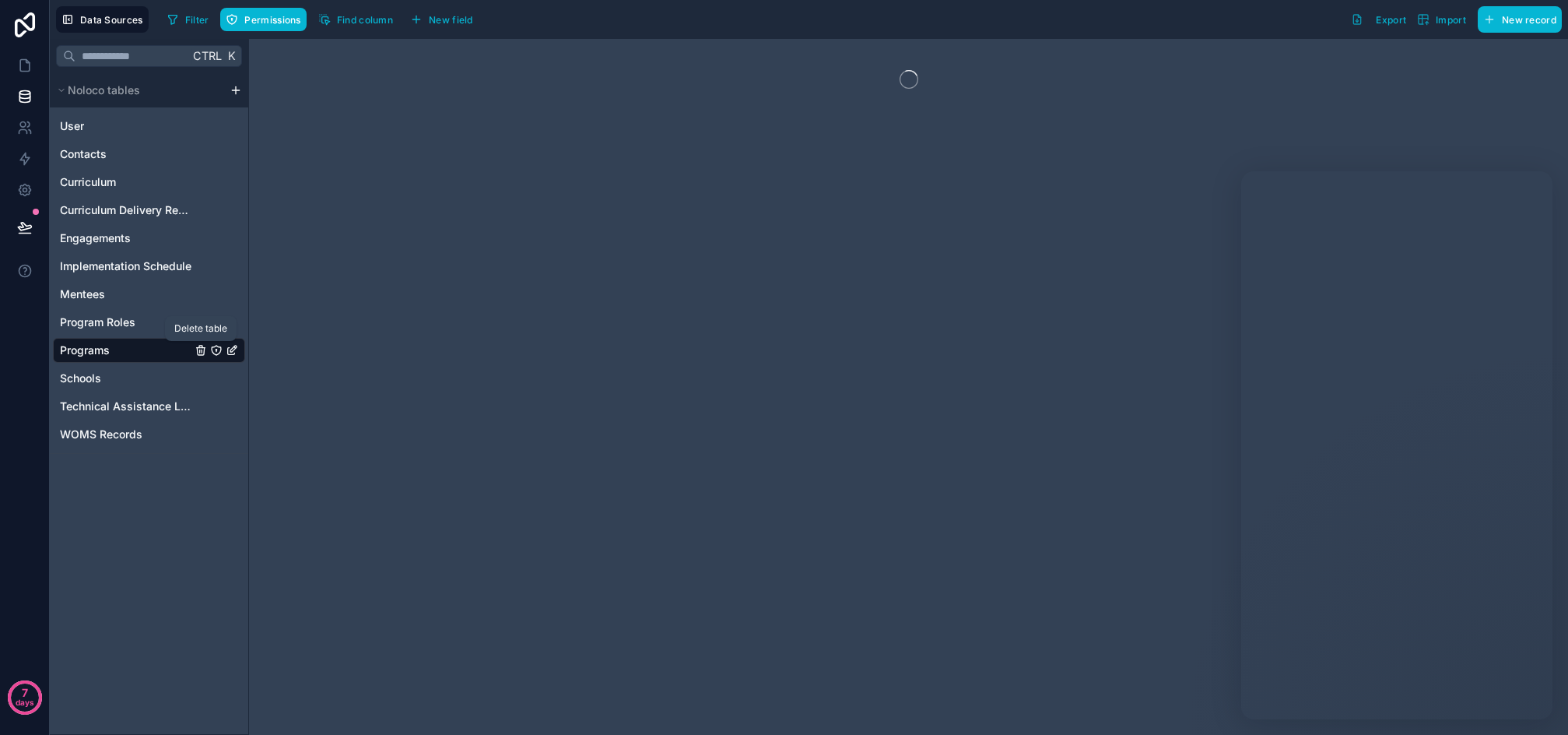
click at [216, 350] on icon "Programs" at bounding box center [215, 350] width 1 height 1
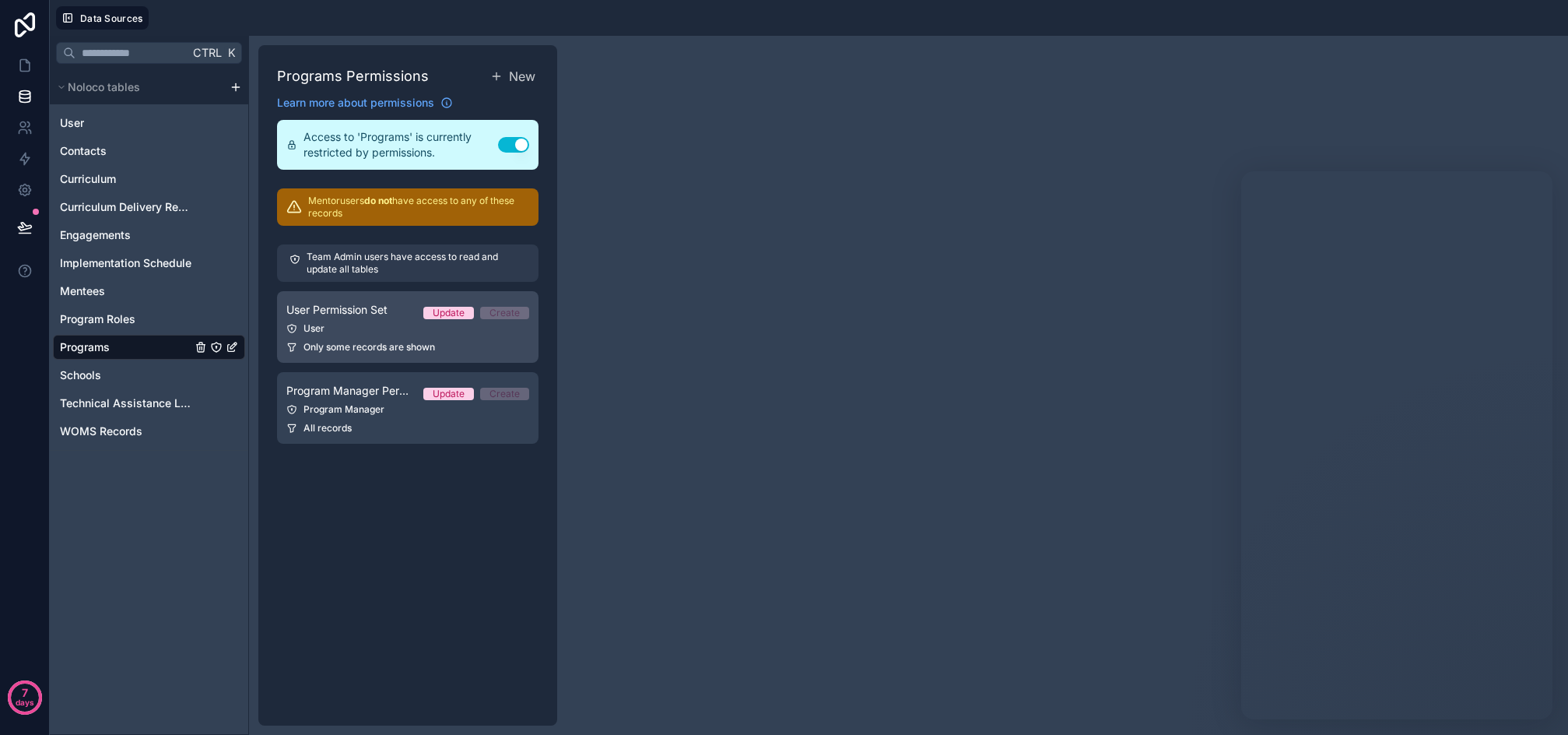
click at [351, 341] on span "Only some records are shown" at bounding box center [369, 347] width 132 height 12
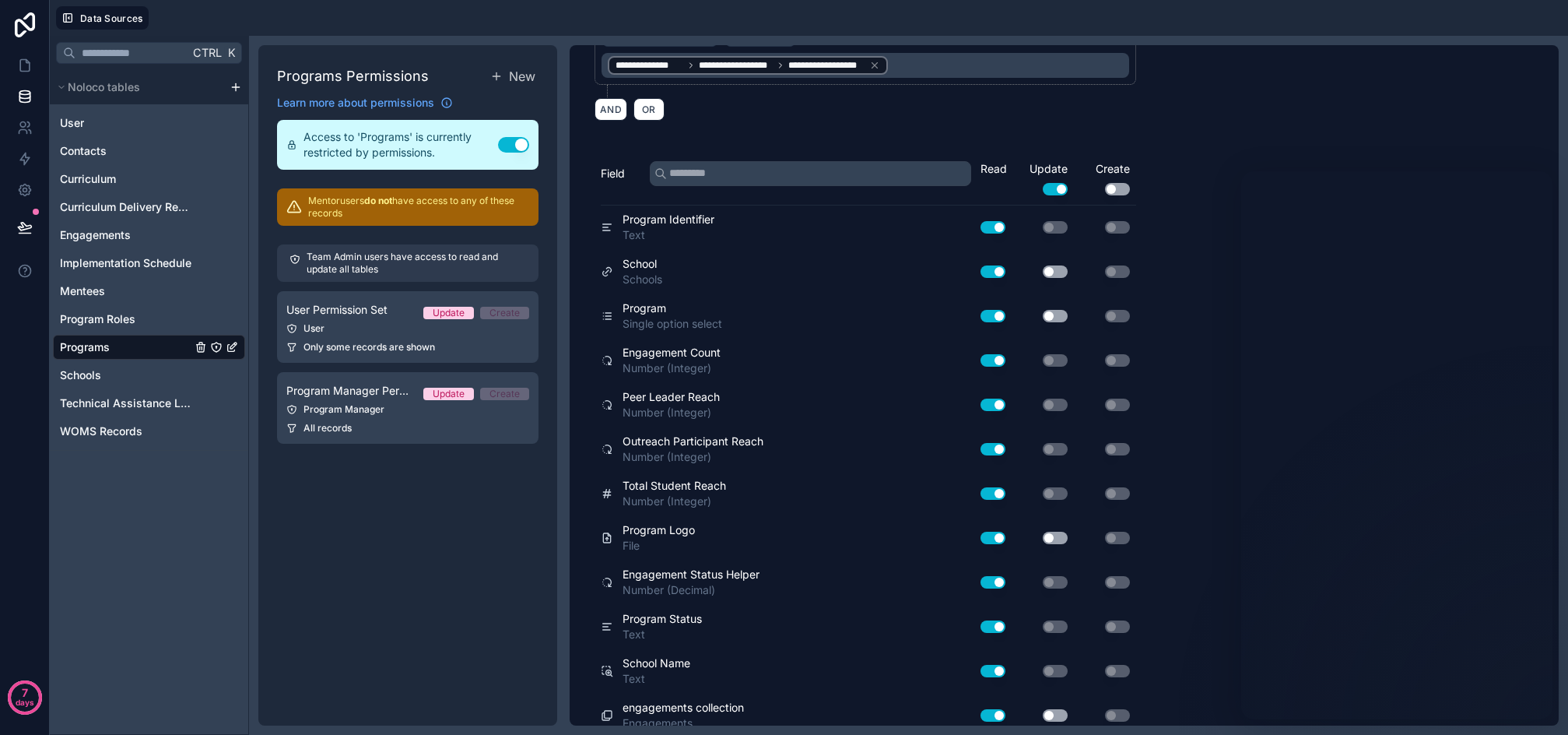
scroll to position [251, 0]
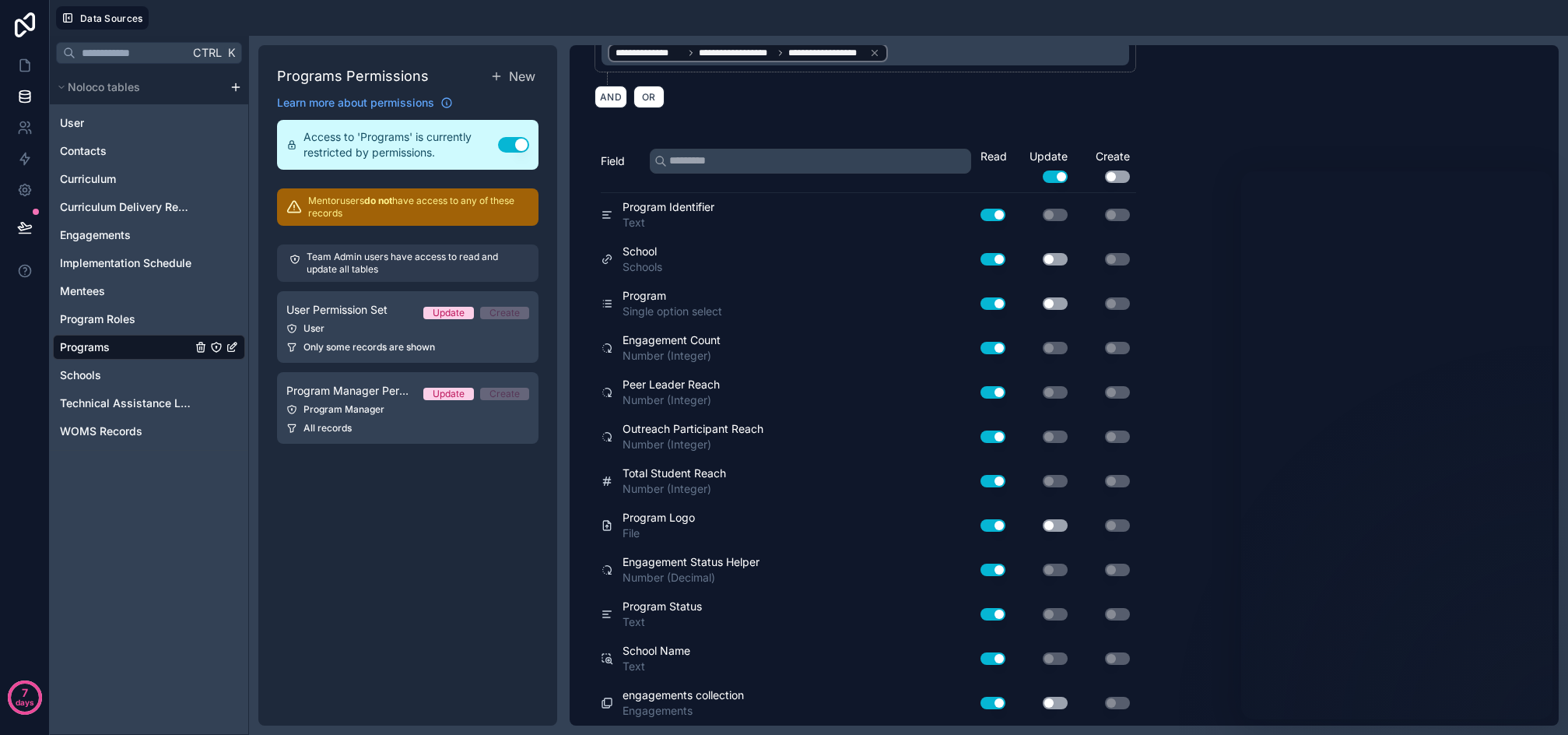
click at [1053, 705] on button "Use setting" at bounding box center [1055, 703] width 25 height 12
click at [1054, 525] on button "Use setting" at bounding box center [1055, 526] width 25 height 12
click at [1047, 304] on button "Use setting" at bounding box center [1055, 304] width 25 height 12
click at [1054, 261] on button "Use setting" at bounding box center [1055, 259] width 25 height 12
click at [21, 59] on icon at bounding box center [25, 66] width 16 height 16
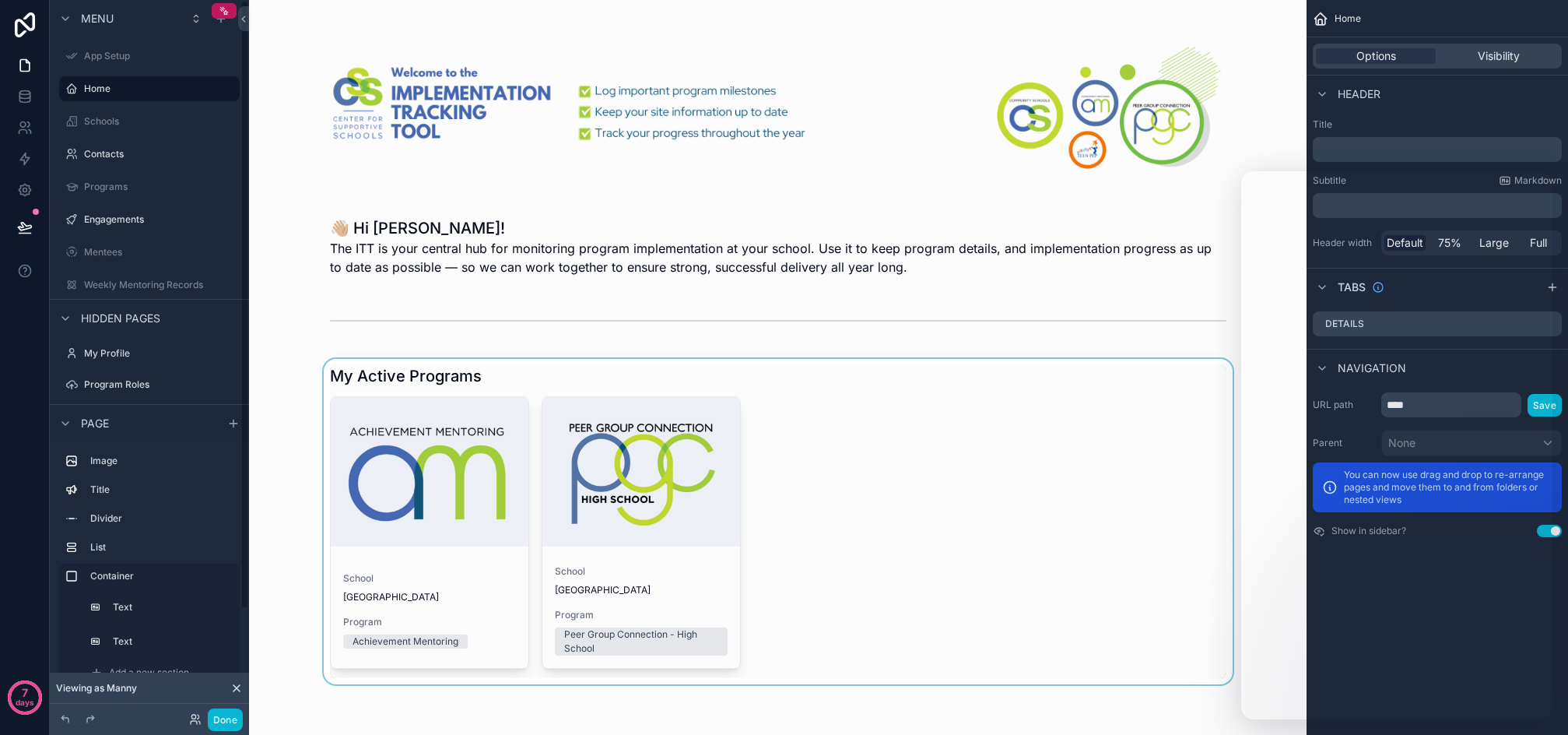
click at [431, 477] on div "scrollable content" at bounding box center [778, 521] width 1033 height 325
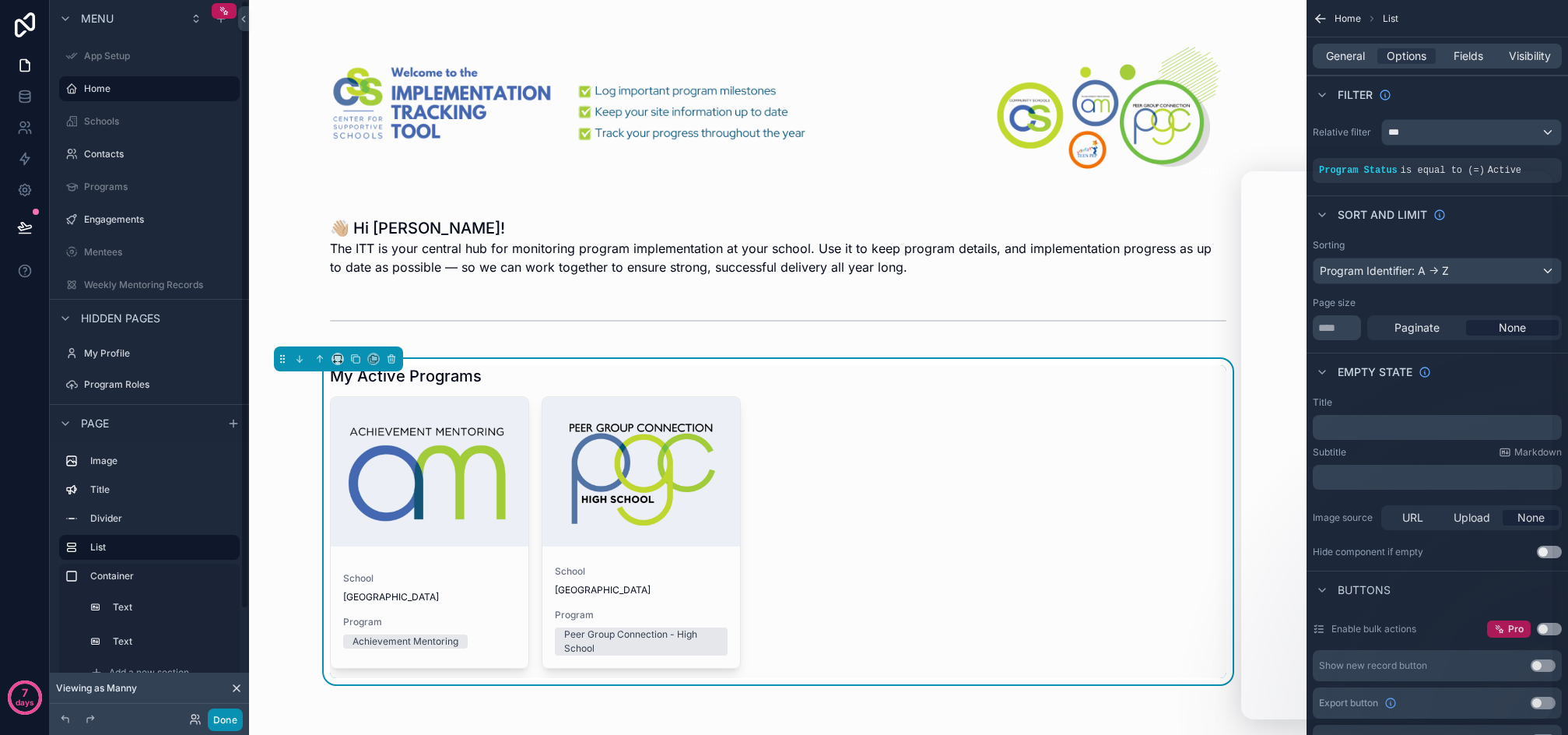
click at [229, 723] on button "Done" at bounding box center [225, 719] width 35 height 23
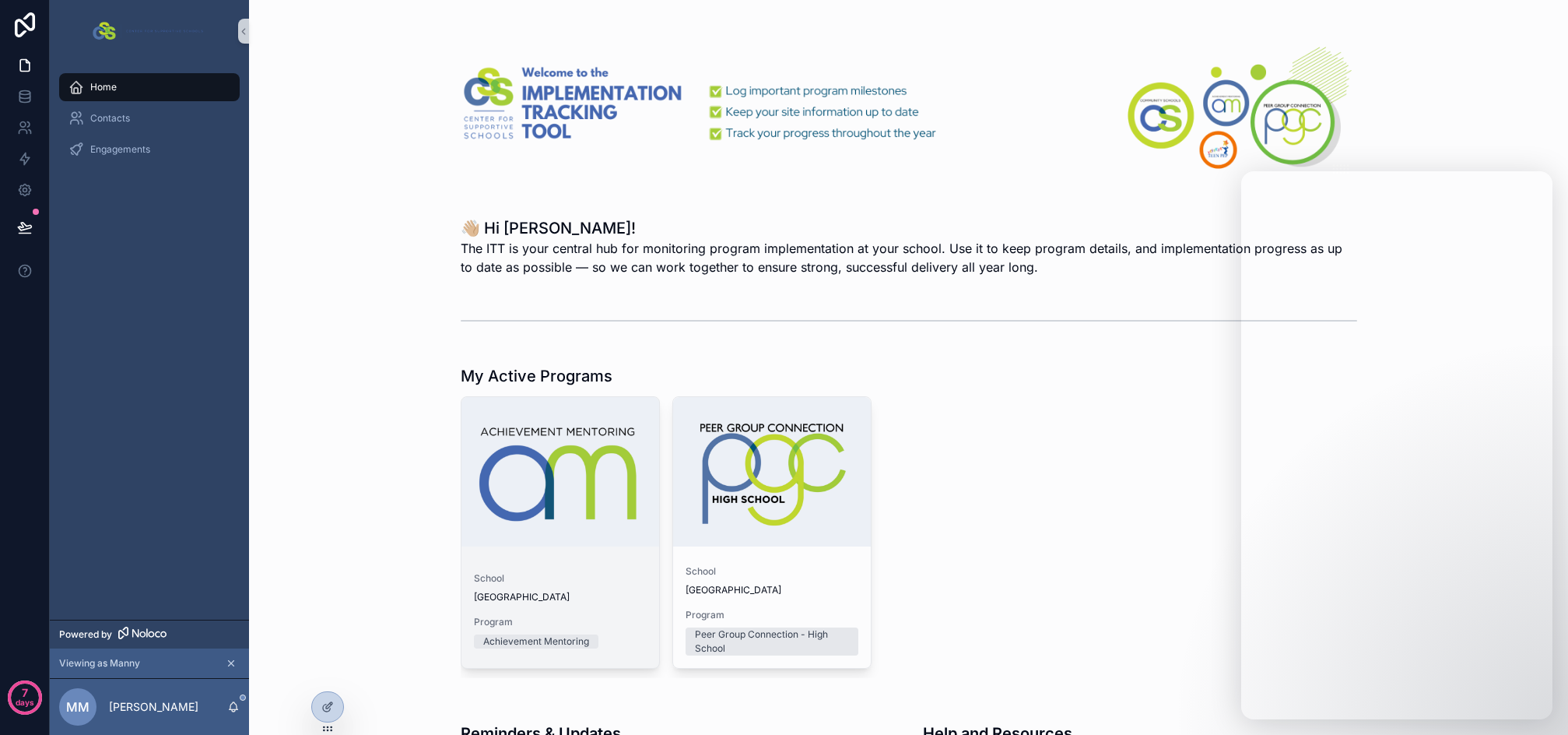
click at [587, 563] on div "School Sample High School Program Achievement Mentoring" at bounding box center [560, 613] width 197 height 108
click at [812, 581] on div "School [GEOGRAPHIC_DATA]" at bounding box center [772, 581] width 173 height 31
click at [132, 128] on div "Contacts" at bounding box center [150, 119] width 162 height 25
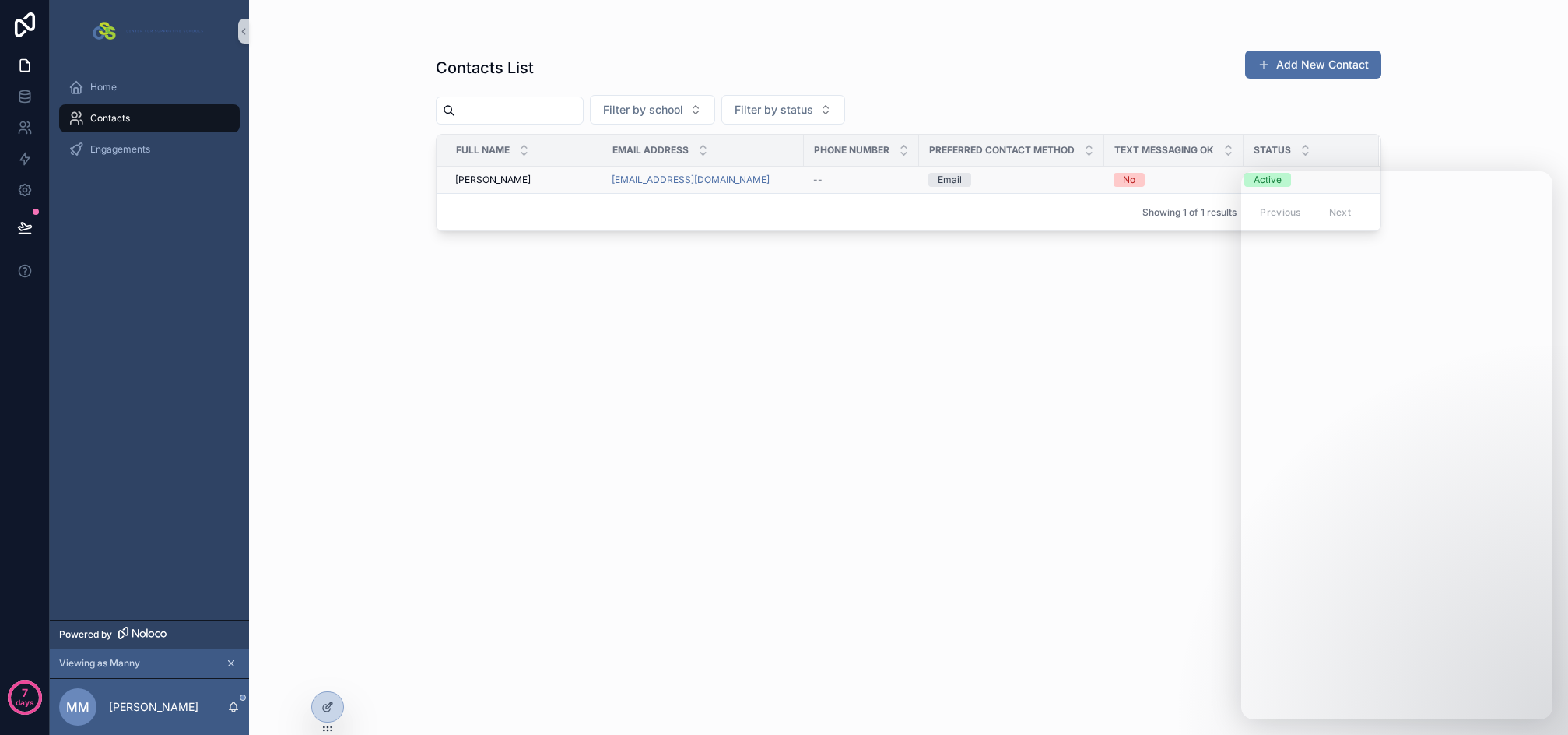
click at [541, 181] on div "Manny Mentor [PERSON_NAME]" at bounding box center [524, 179] width 138 height 12
click at [125, 140] on div "Engagements" at bounding box center [150, 150] width 162 height 25
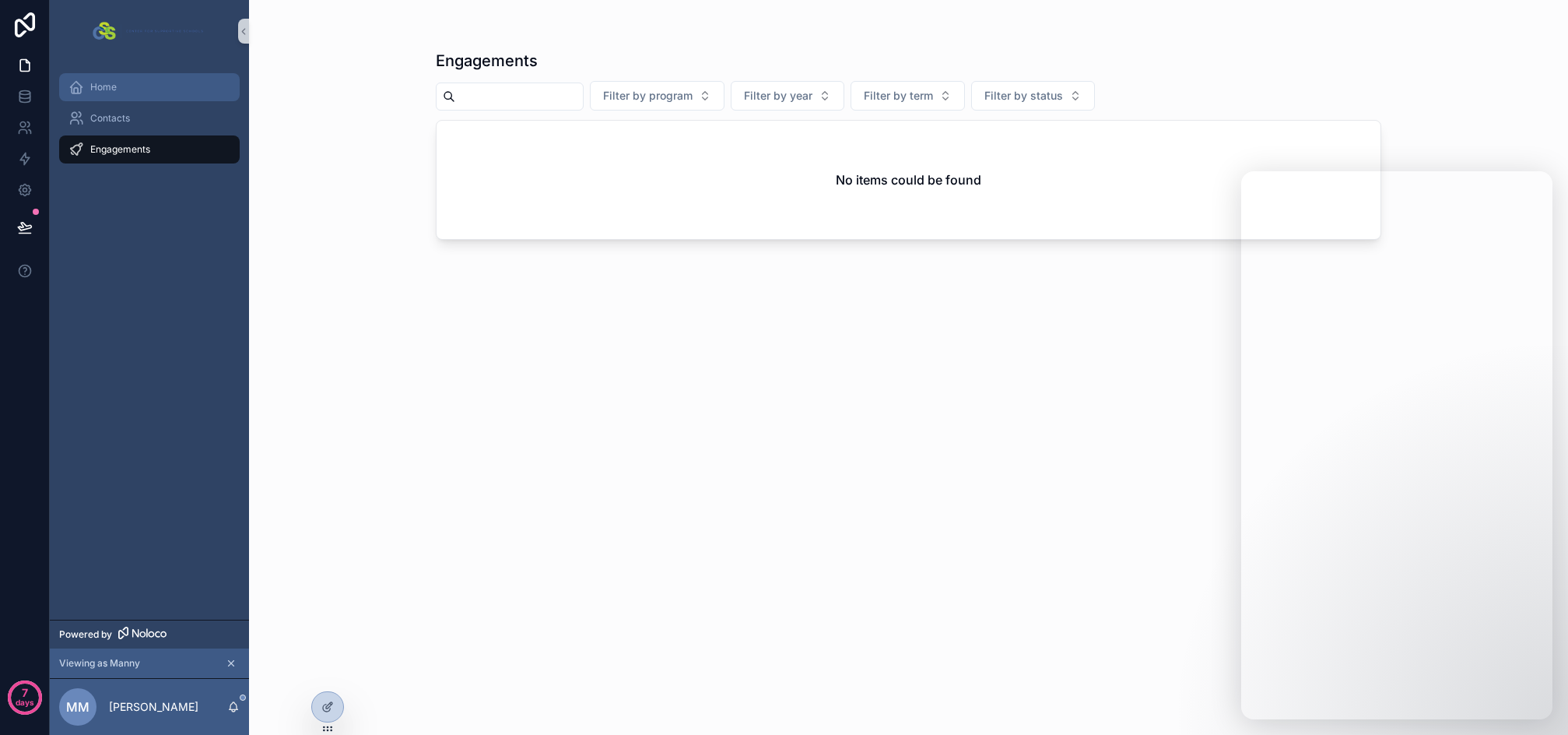
click at [115, 91] on span "Home" at bounding box center [104, 87] width 27 height 12
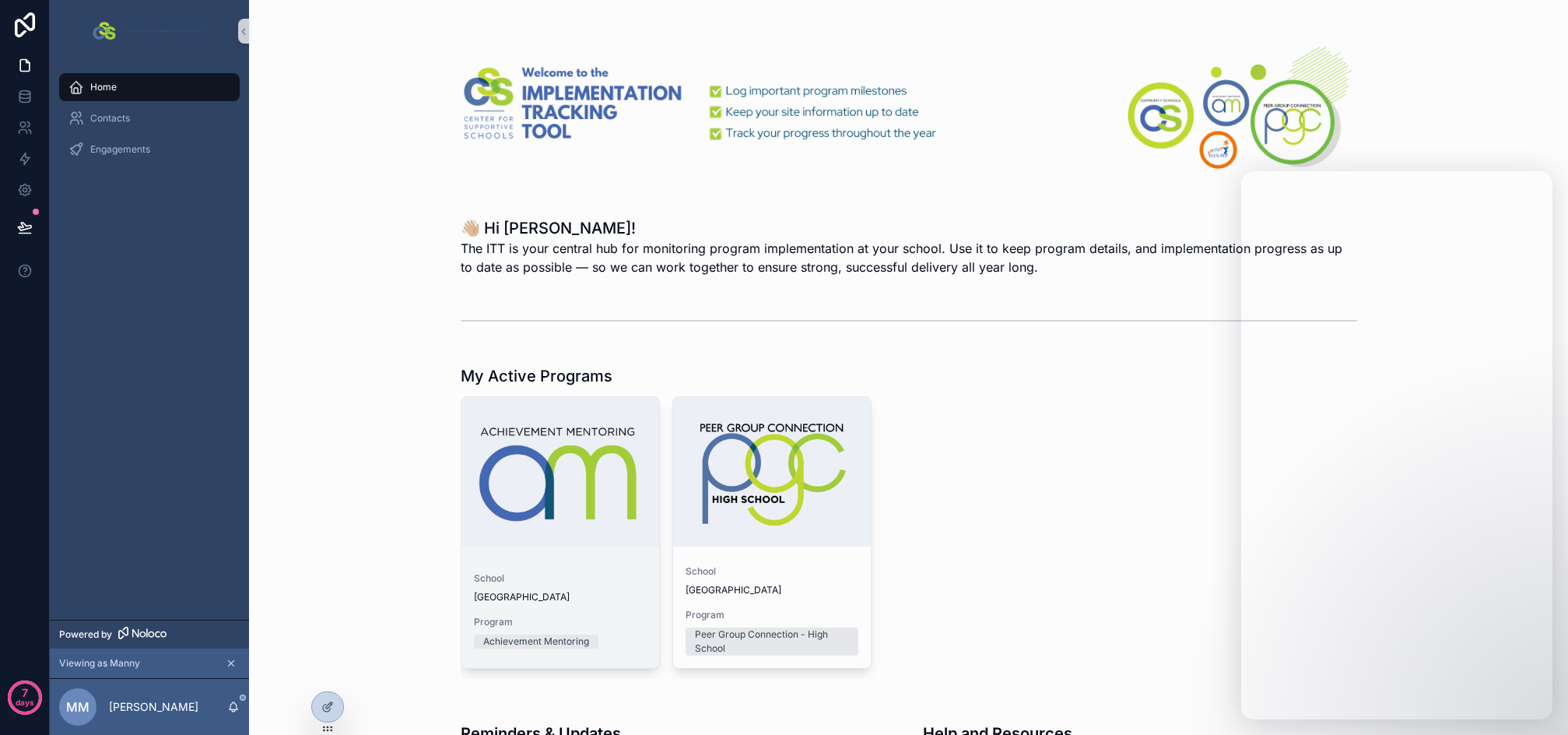
click at [567, 459] on div "scrollable content" at bounding box center [560, 472] width 197 height 150
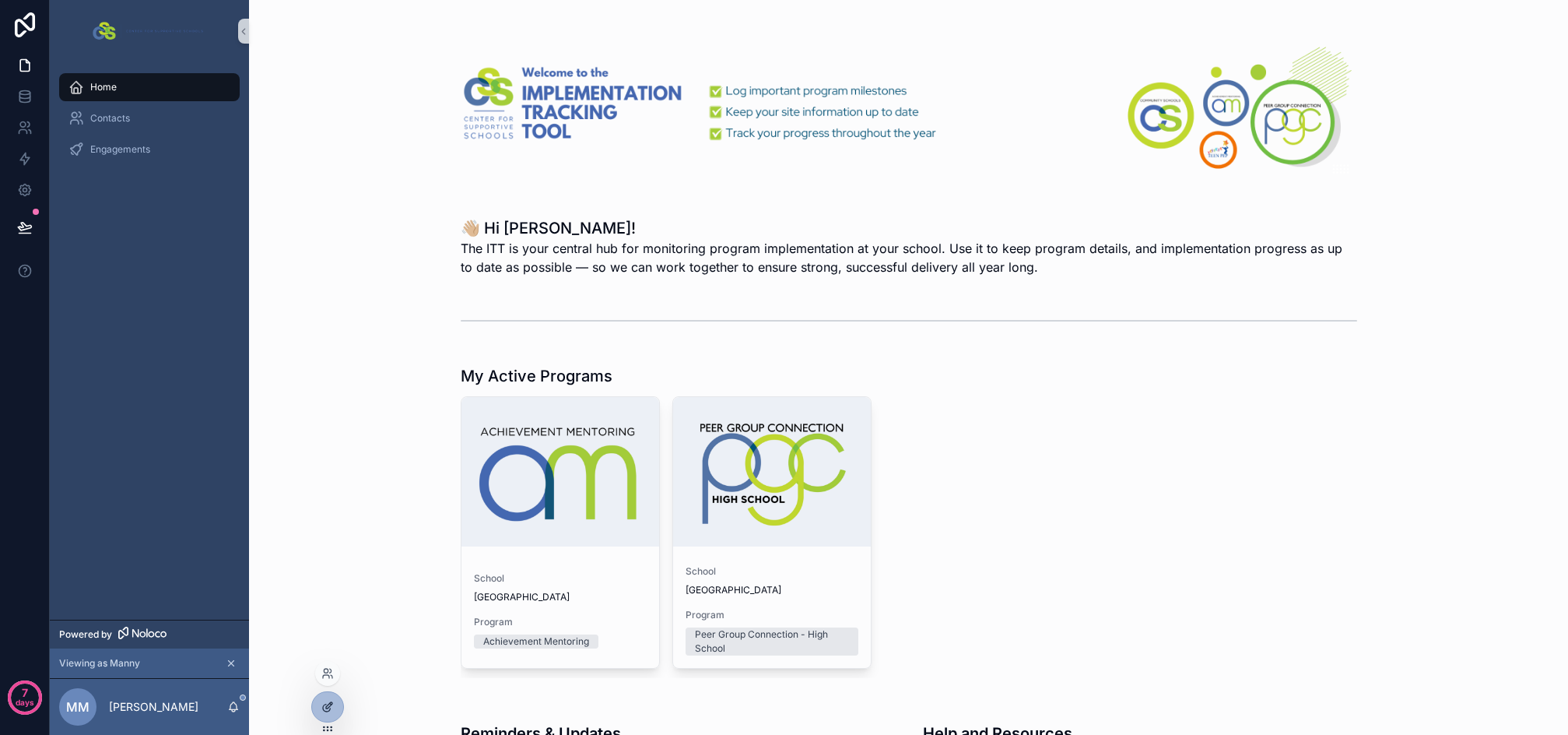
click at [325, 705] on icon at bounding box center [326, 708] width 7 height 7
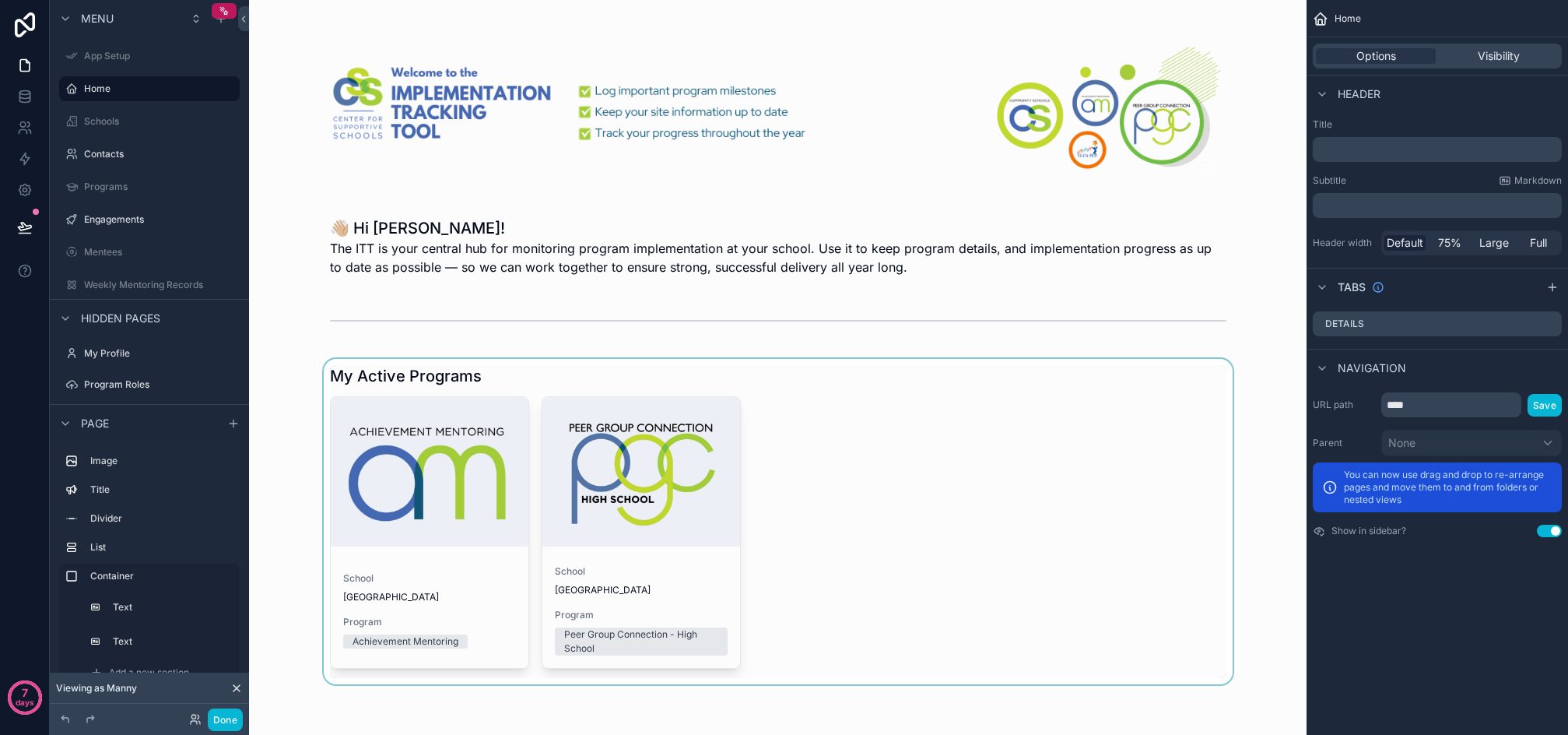
click at [878, 463] on div "scrollable content" at bounding box center [778, 521] width 1033 height 325
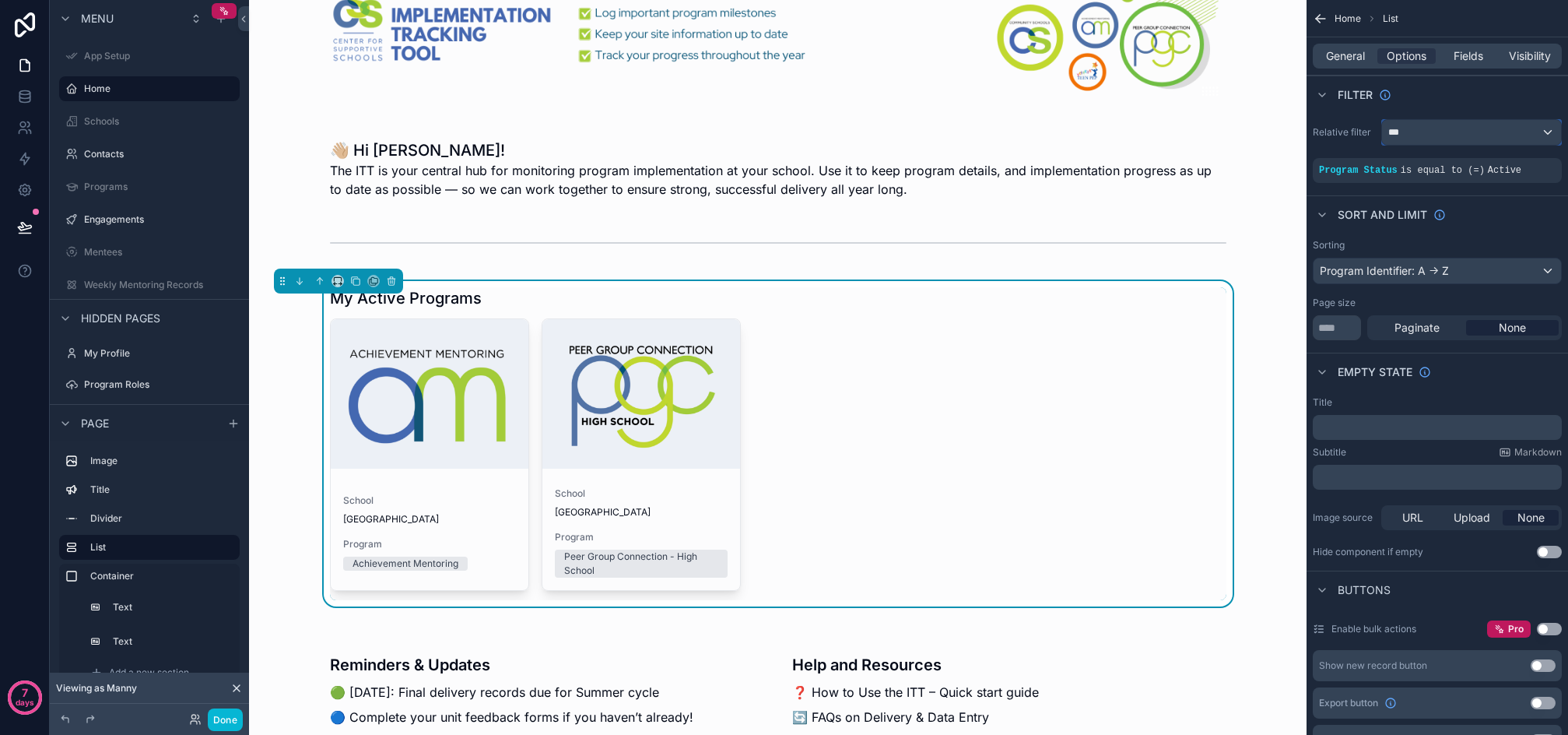
click at [1431, 134] on div "***" at bounding box center [1471, 133] width 179 height 25
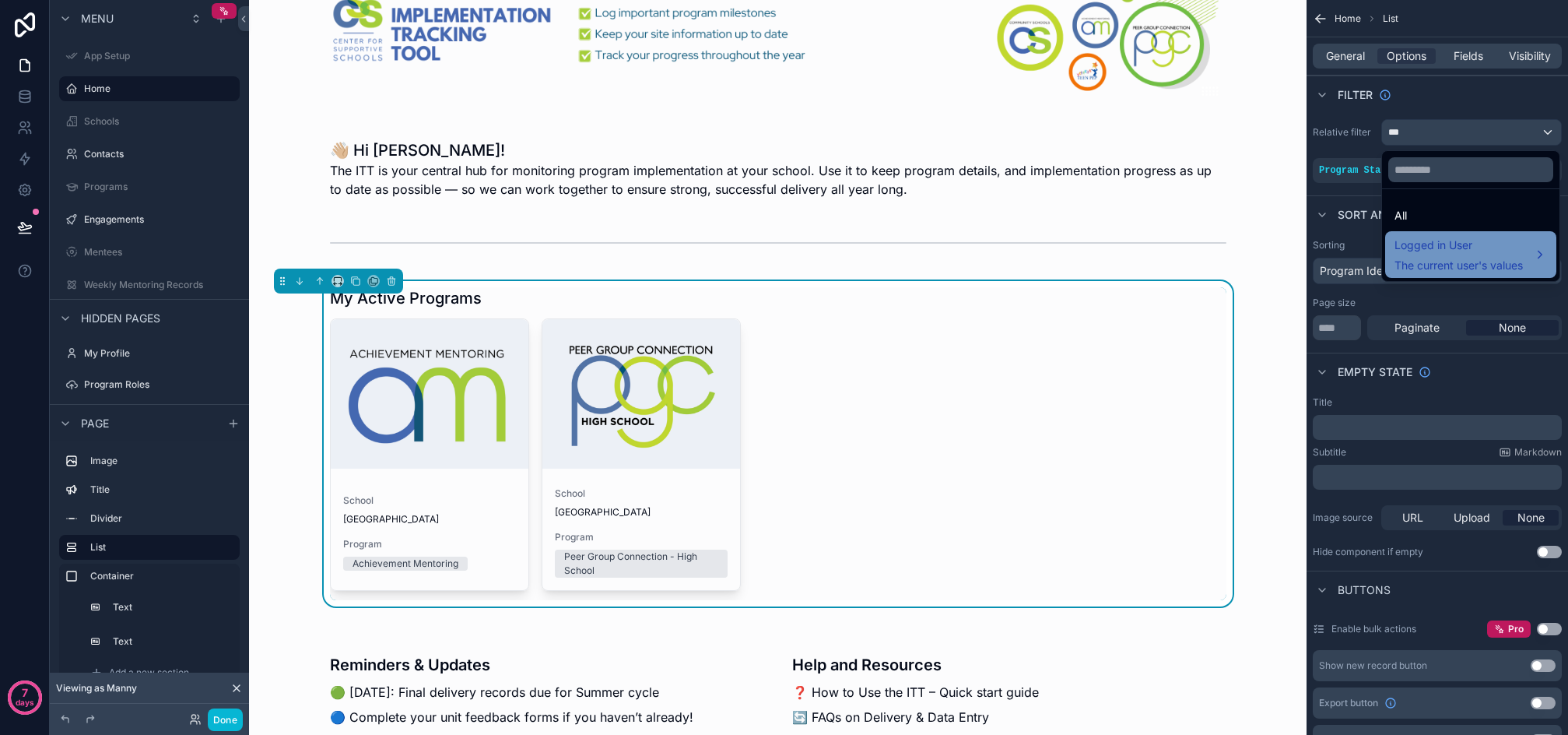
click at [1446, 233] on div "Logged in User The current user's values" at bounding box center [1471, 254] width 172 height 47
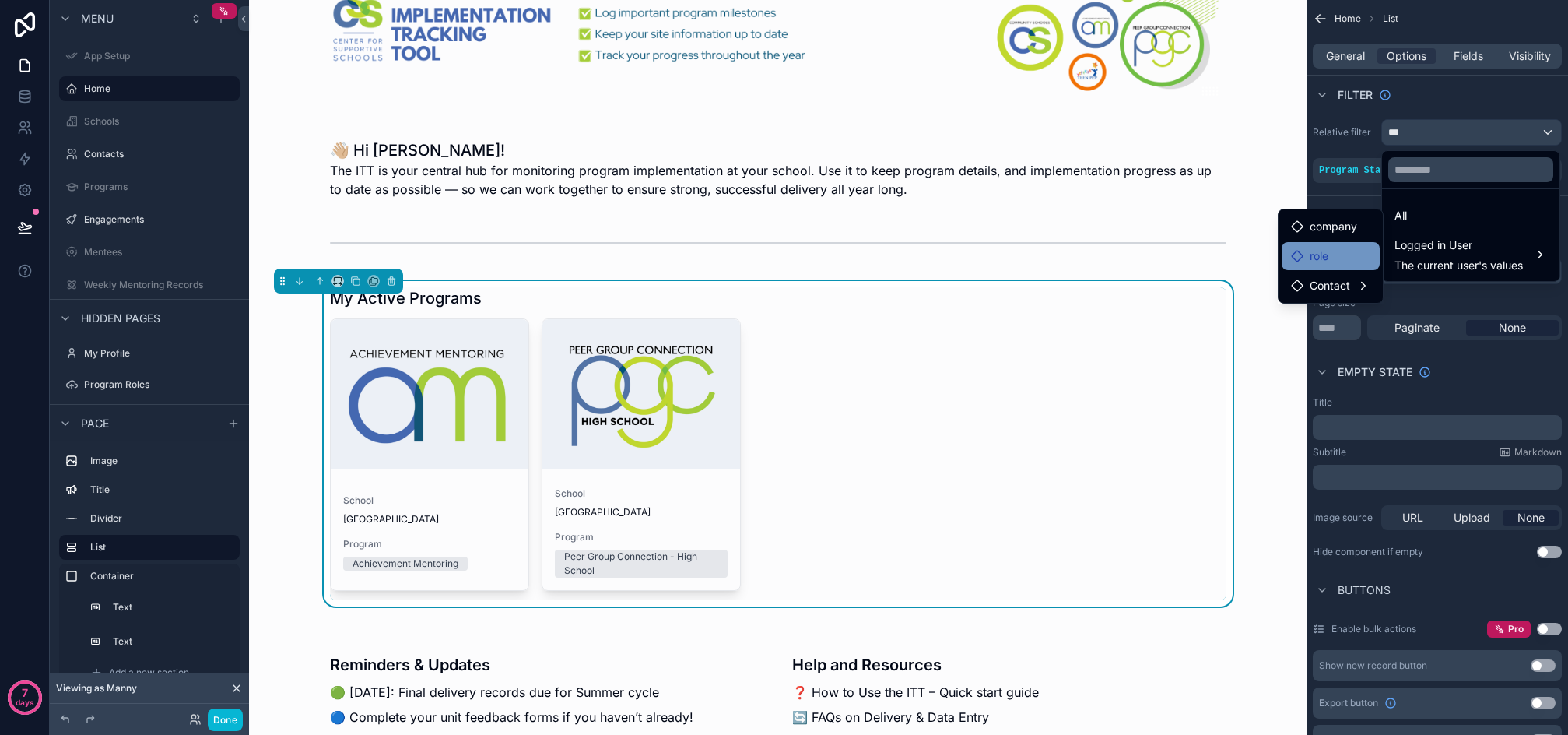
click at [1333, 261] on div "role" at bounding box center [1331, 256] width 80 height 19
click at [219, 722] on div "scrollable content" at bounding box center [784, 368] width 1568 height 735
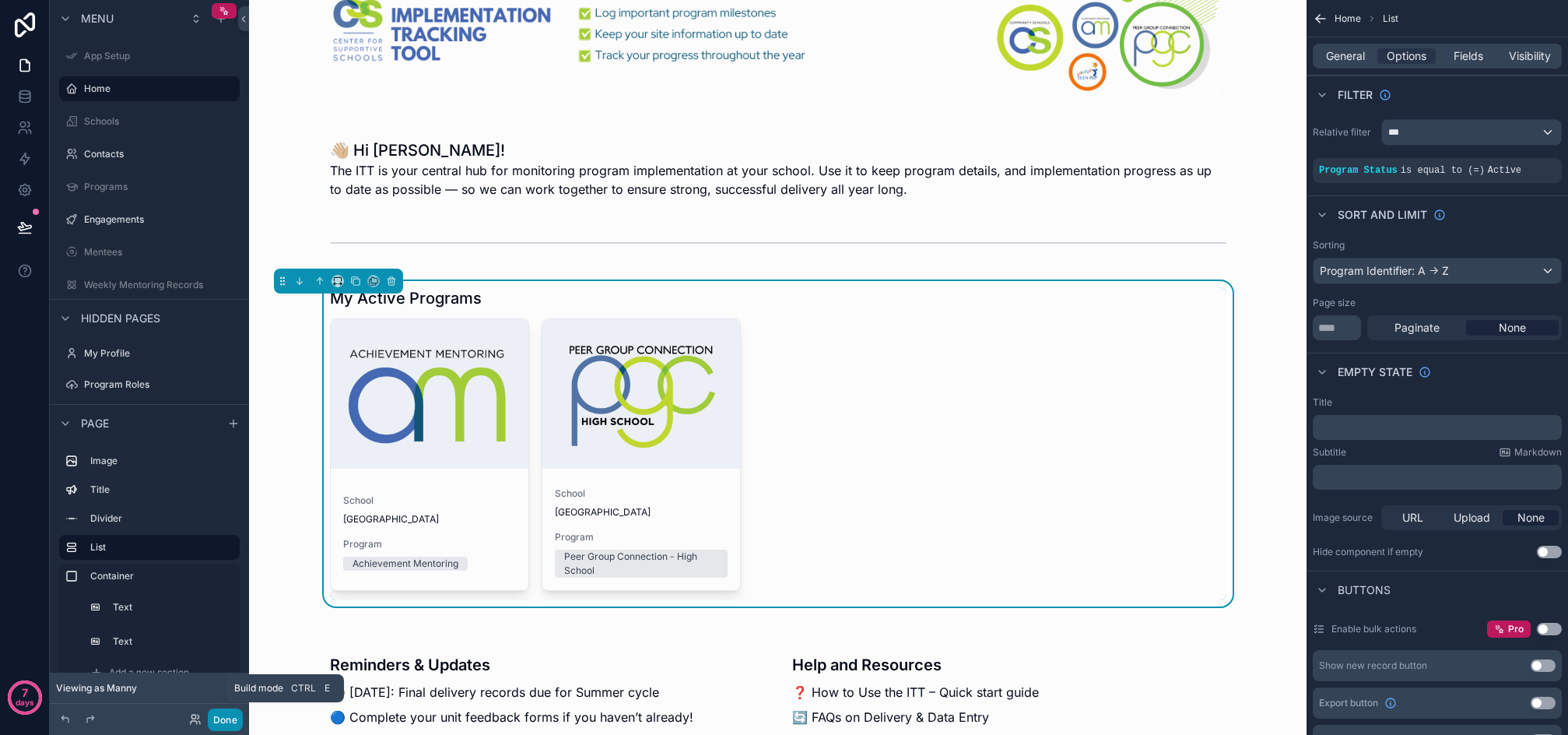
click at [224, 722] on button "Done" at bounding box center [225, 719] width 35 height 23
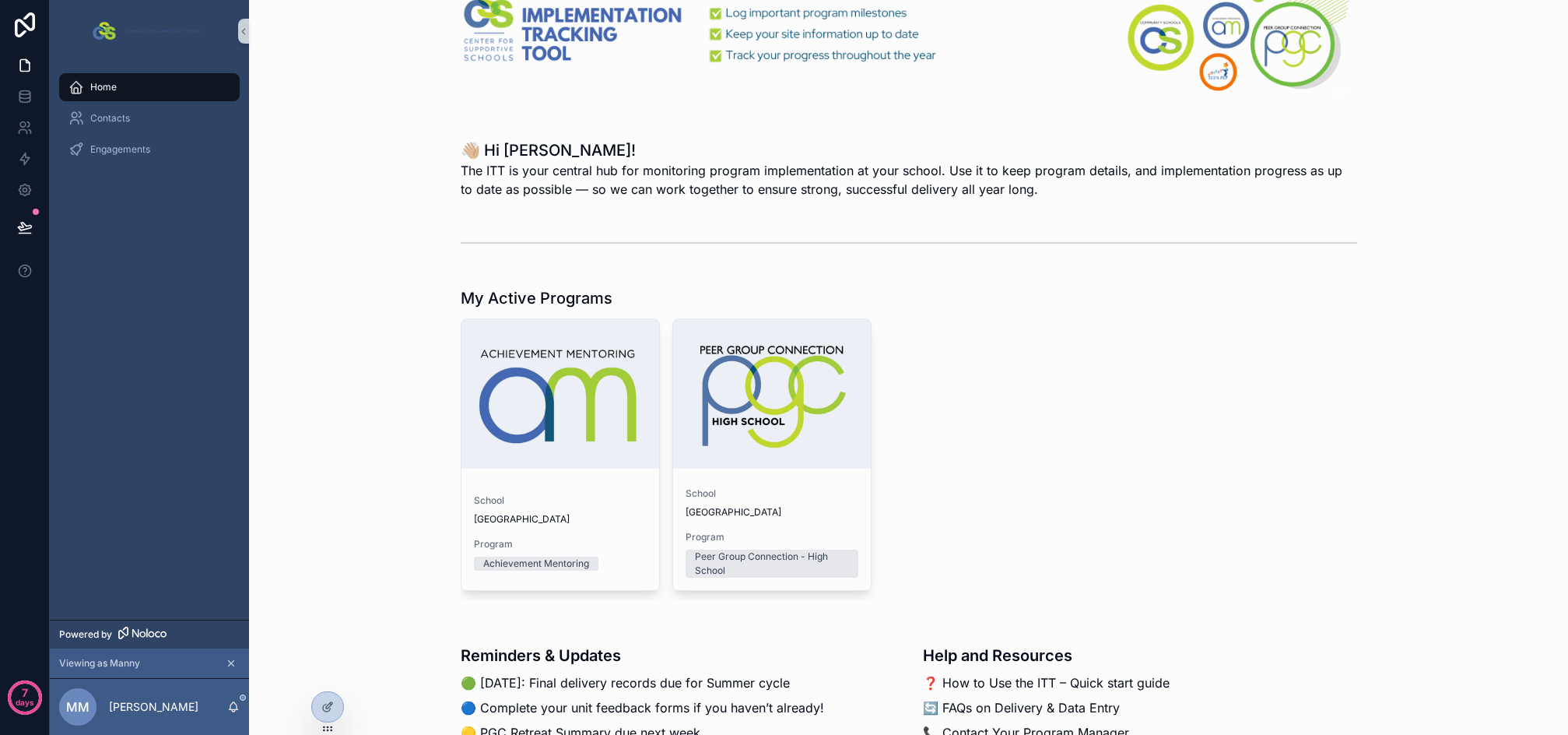
click at [1152, 421] on div "School Sample High School Program Achievement Mentoring School Sample High Scho…" at bounding box center [909, 459] width 896 height 282
click at [518, 453] on div "scrollable content" at bounding box center [560, 394] width 197 height 150
click at [324, 701] on icon at bounding box center [328, 707] width 12 height 12
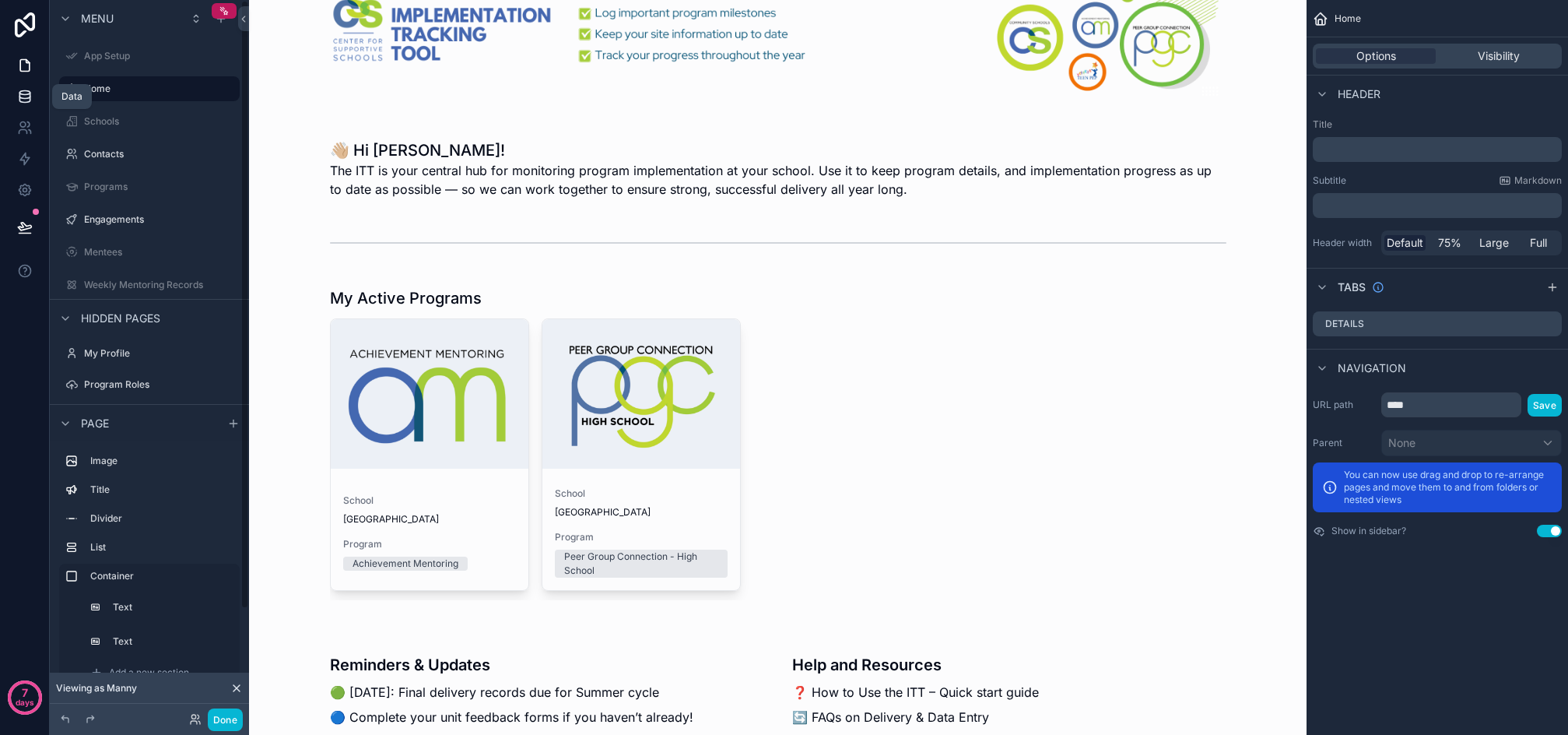
click at [20, 91] on icon at bounding box center [24, 93] width 10 height 4
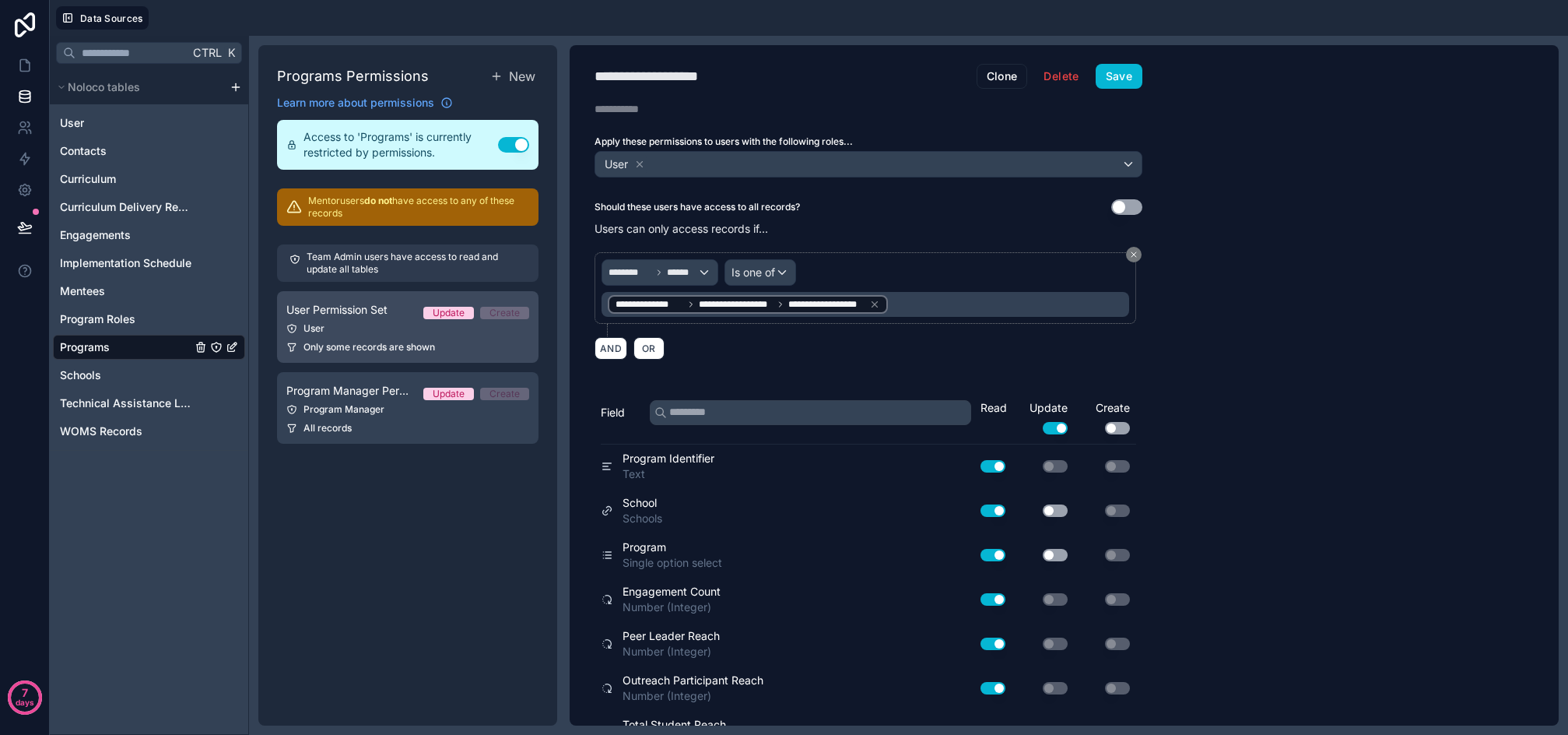
click at [372, 338] on link "User Permission Set Update Create User Only some records are shown" at bounding box center [407, 327] width 261 height 72
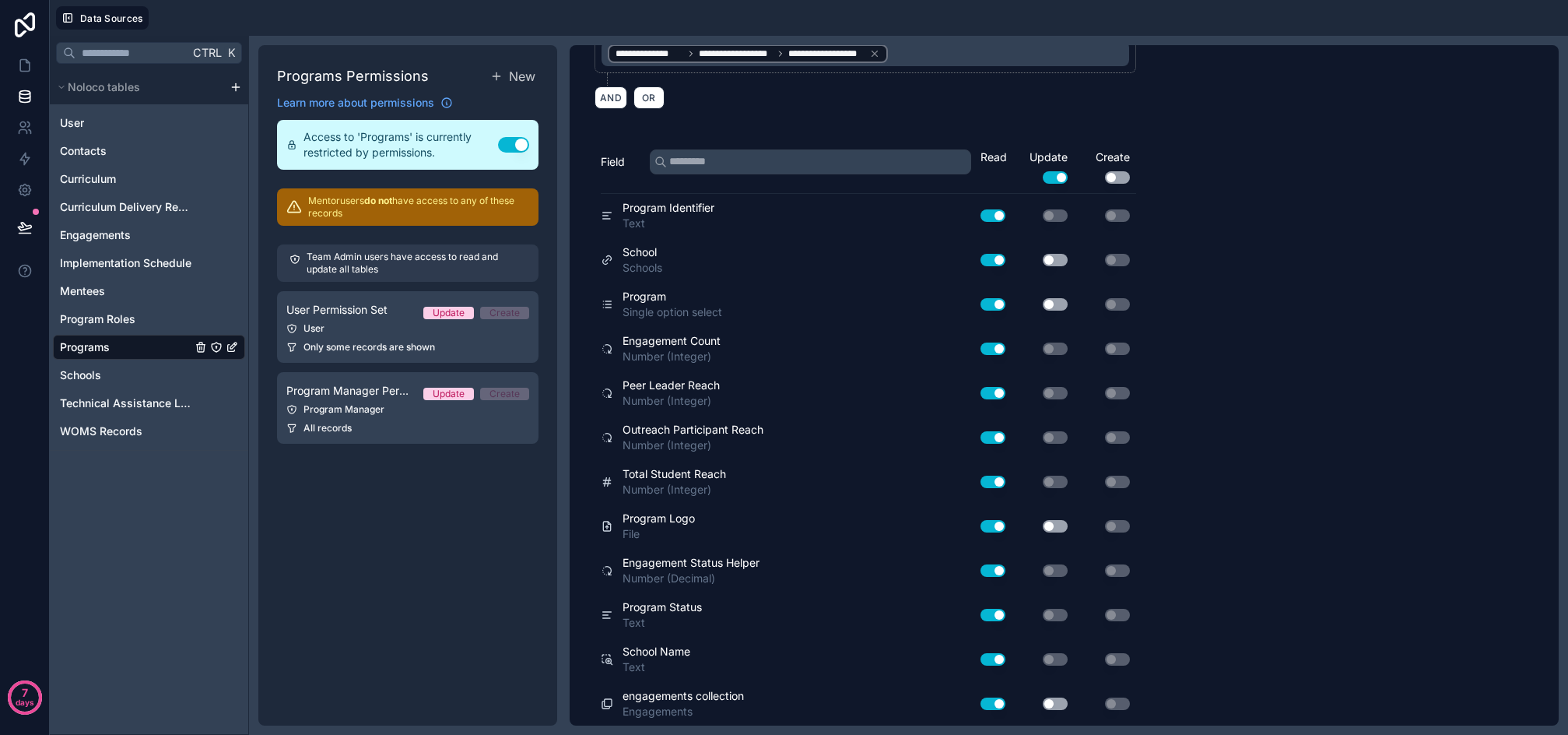
scroll to position [251, 0]
click at [1062, 705] on button "Use setting" at bounding box center [1055, 703] width 25 height 12
click at [1055, 520] on button "Use setting" at bounding box center [1055, 526] width 25 height 12
click at [1053, 302] on button "Use setting" at bounding box center [1055, 304] width 25 height 12
click at [1057, 249] on div "Use setting" at bounding box center [1043, 259] width 62 height 25
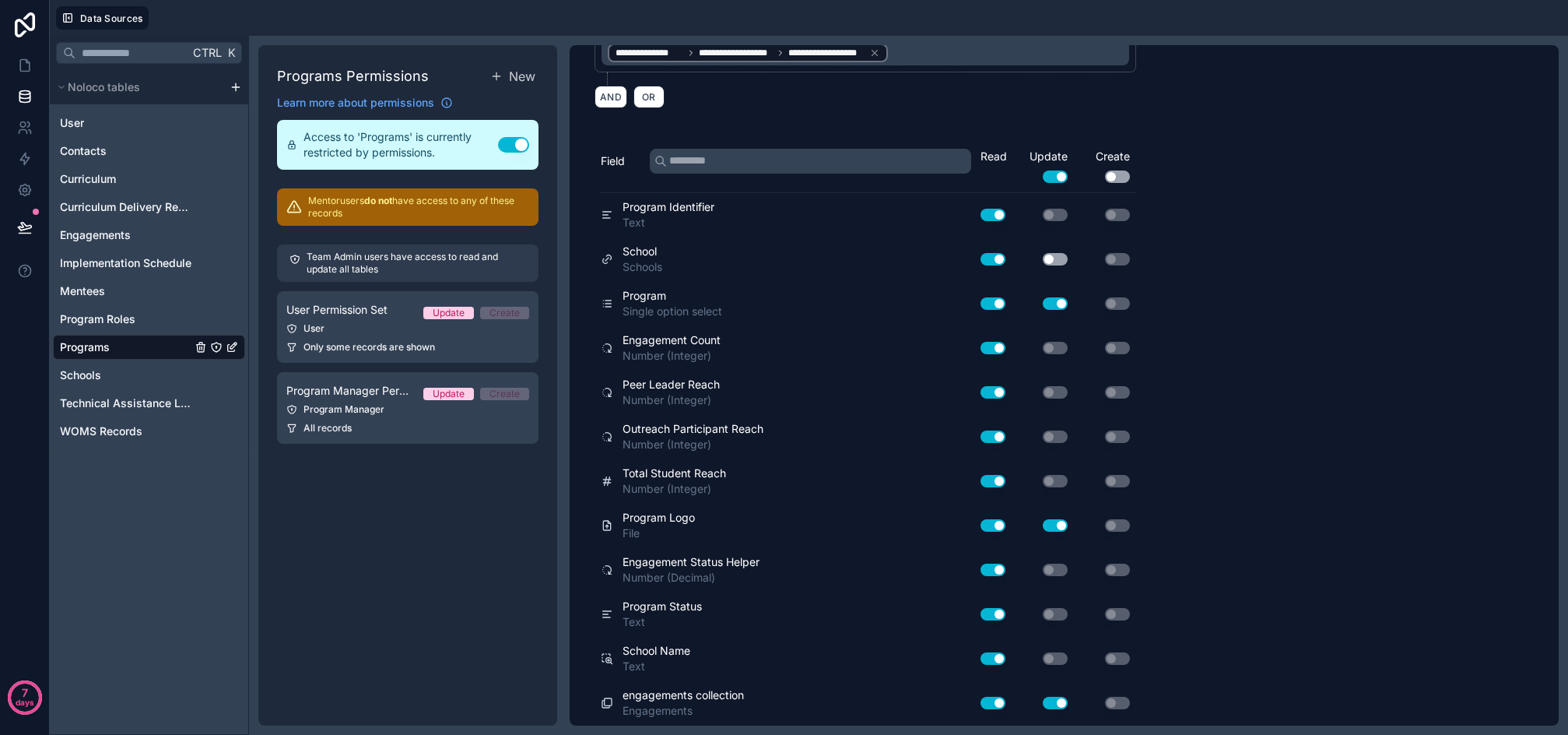
click at [1055, 257] on button "Use setting" at bounding box center [1055, 259] width 25 height 12
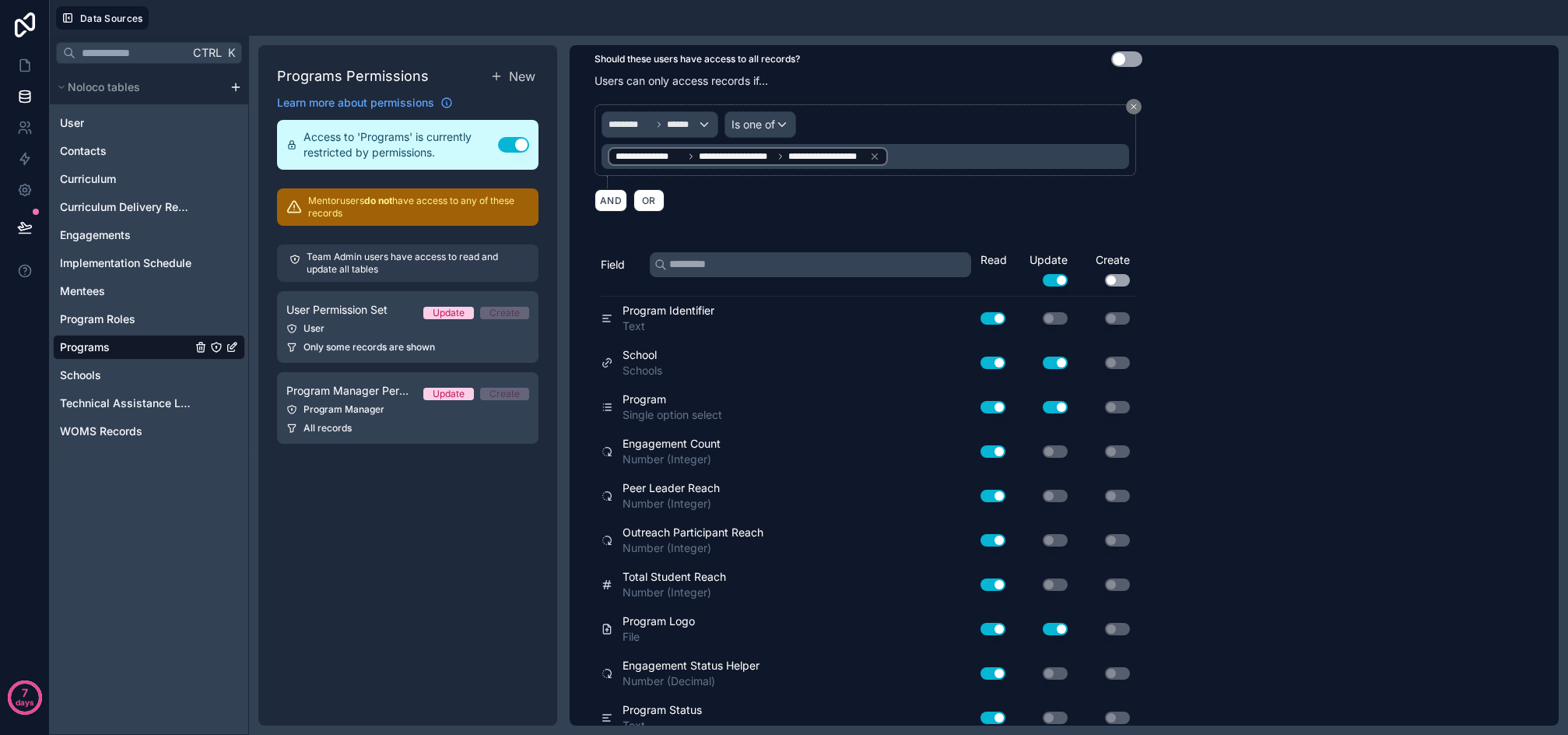
scroll to position [0, 0]
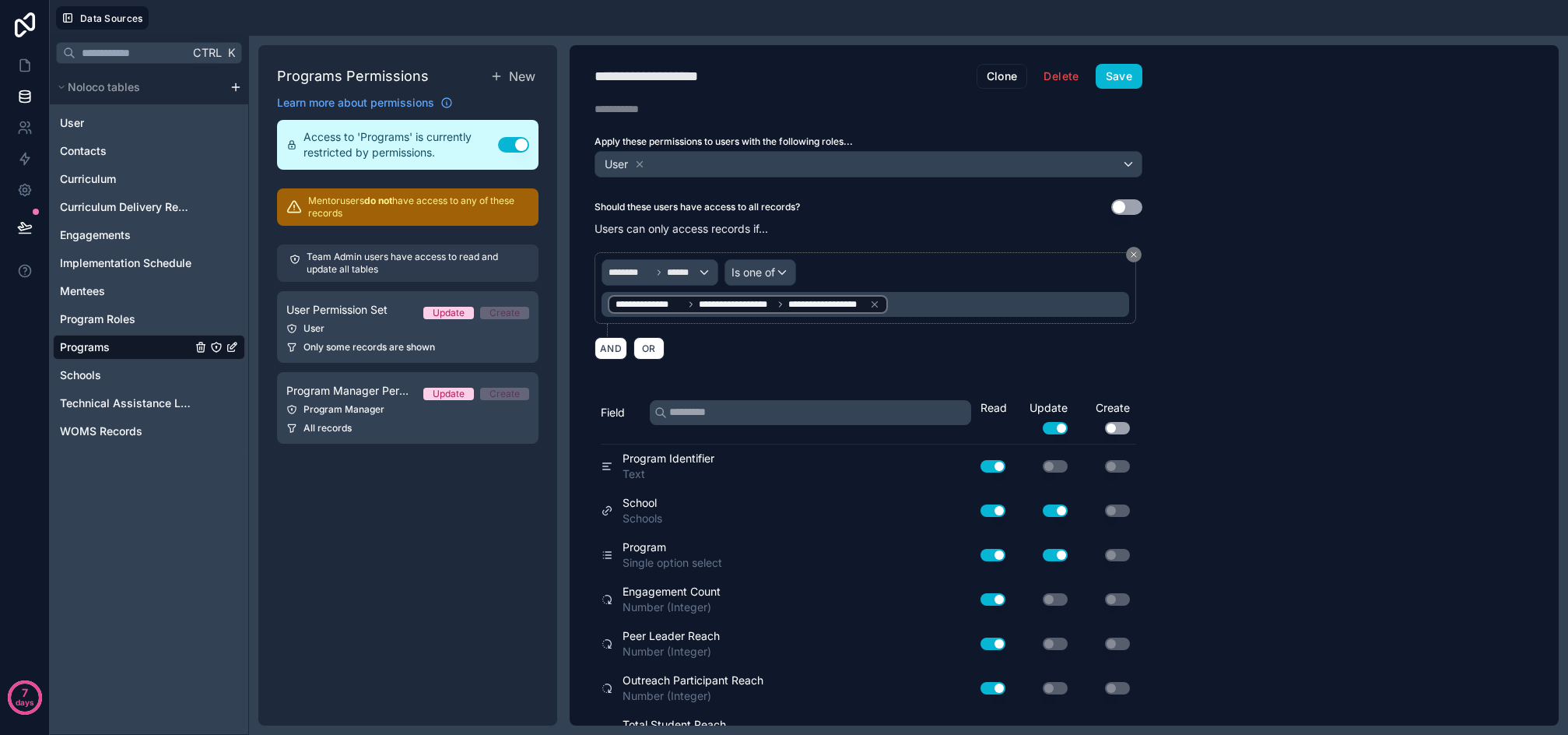
click at [1117, 428] on button "Use setting" at bounding box center [1118, 428] width 25 height 12
click at [1127, 85] on button "Save" at bounding box center [1119, 76] width 47 height 25
click at [16, 71] on link at bounding box center [24, 66] width 49 height 31
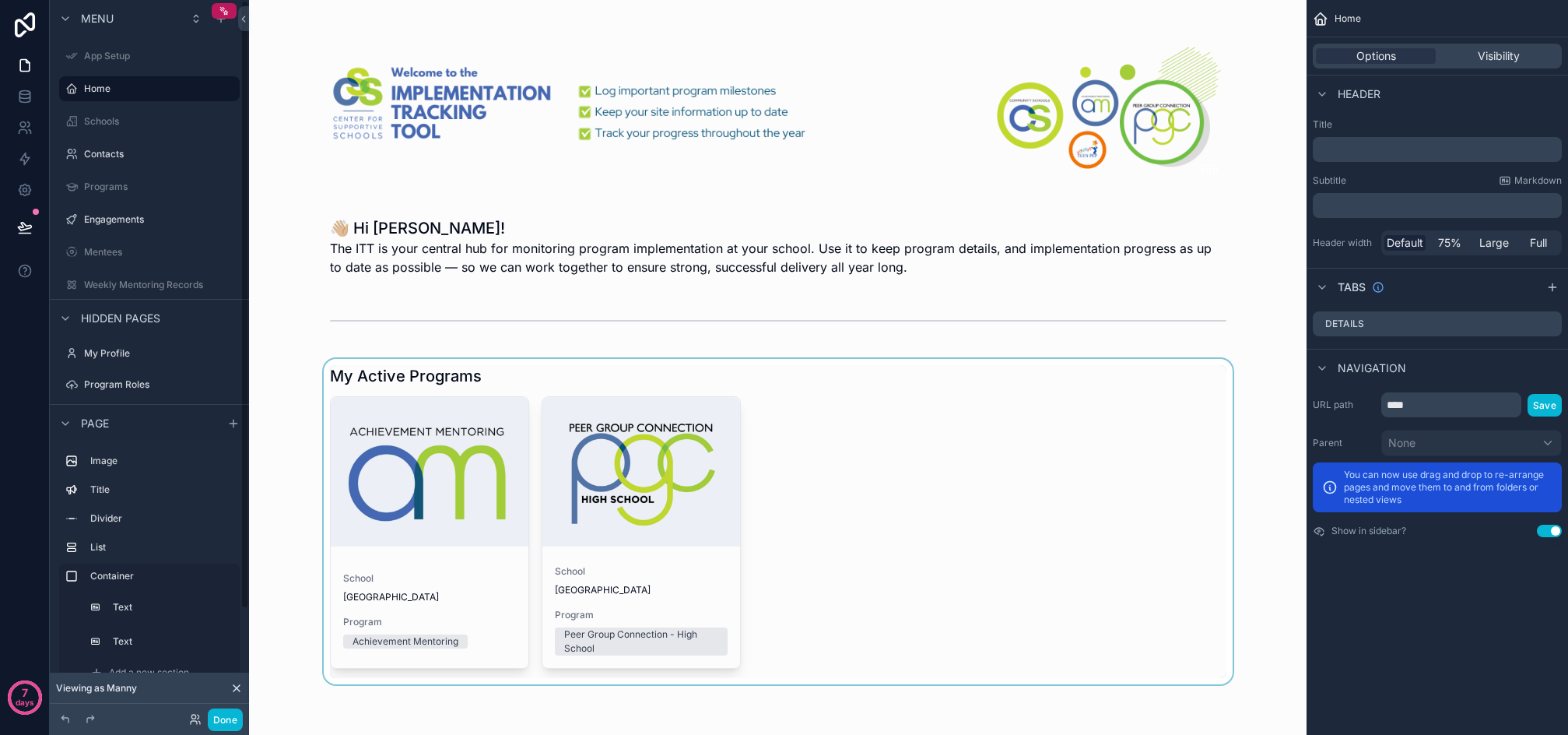
click at [496, 525] on div "scrollable content" at bounding box center [778, 521] width 1033 height 325
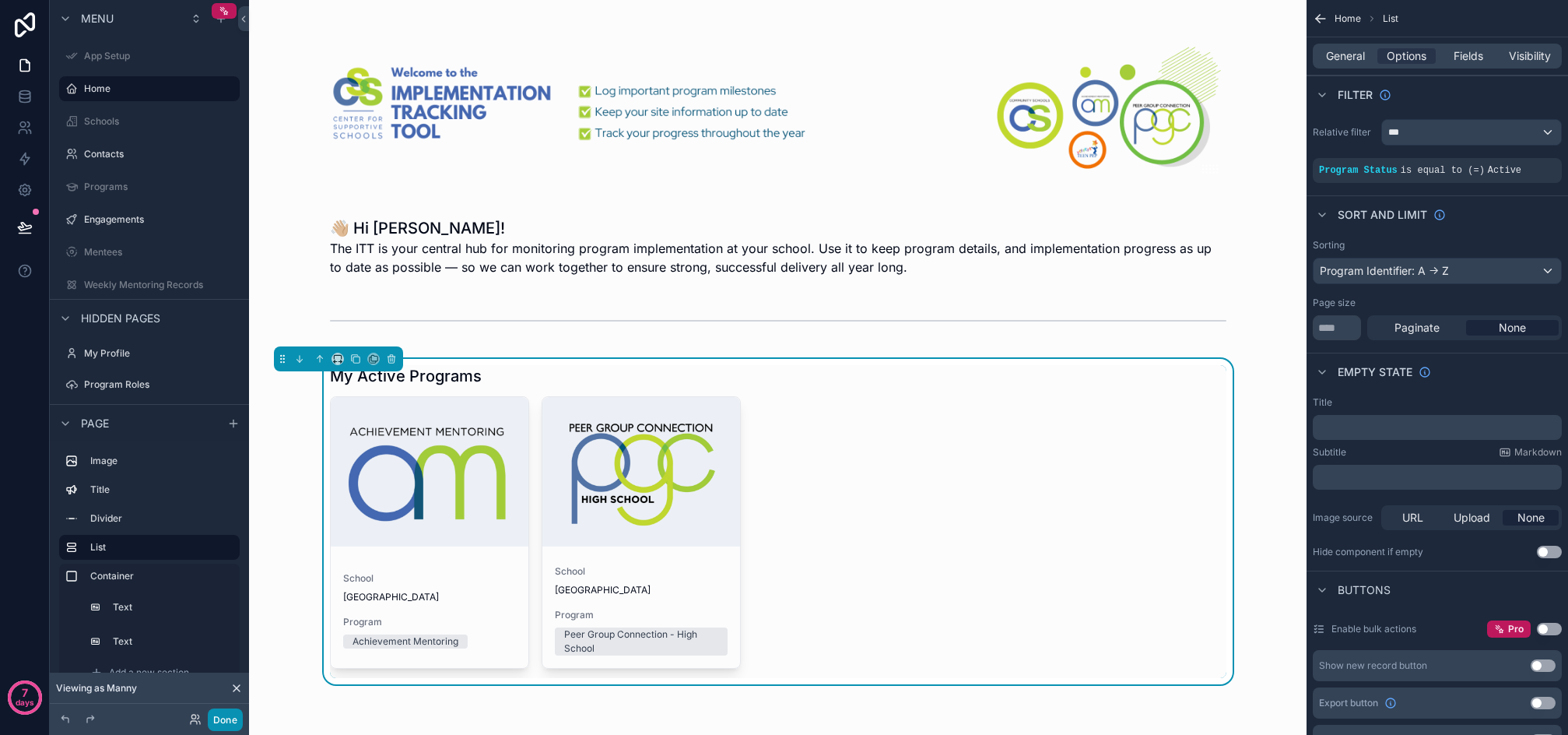
click at [219, 717] on button "Done" at bounding box center [225, 719] width 35 height 23
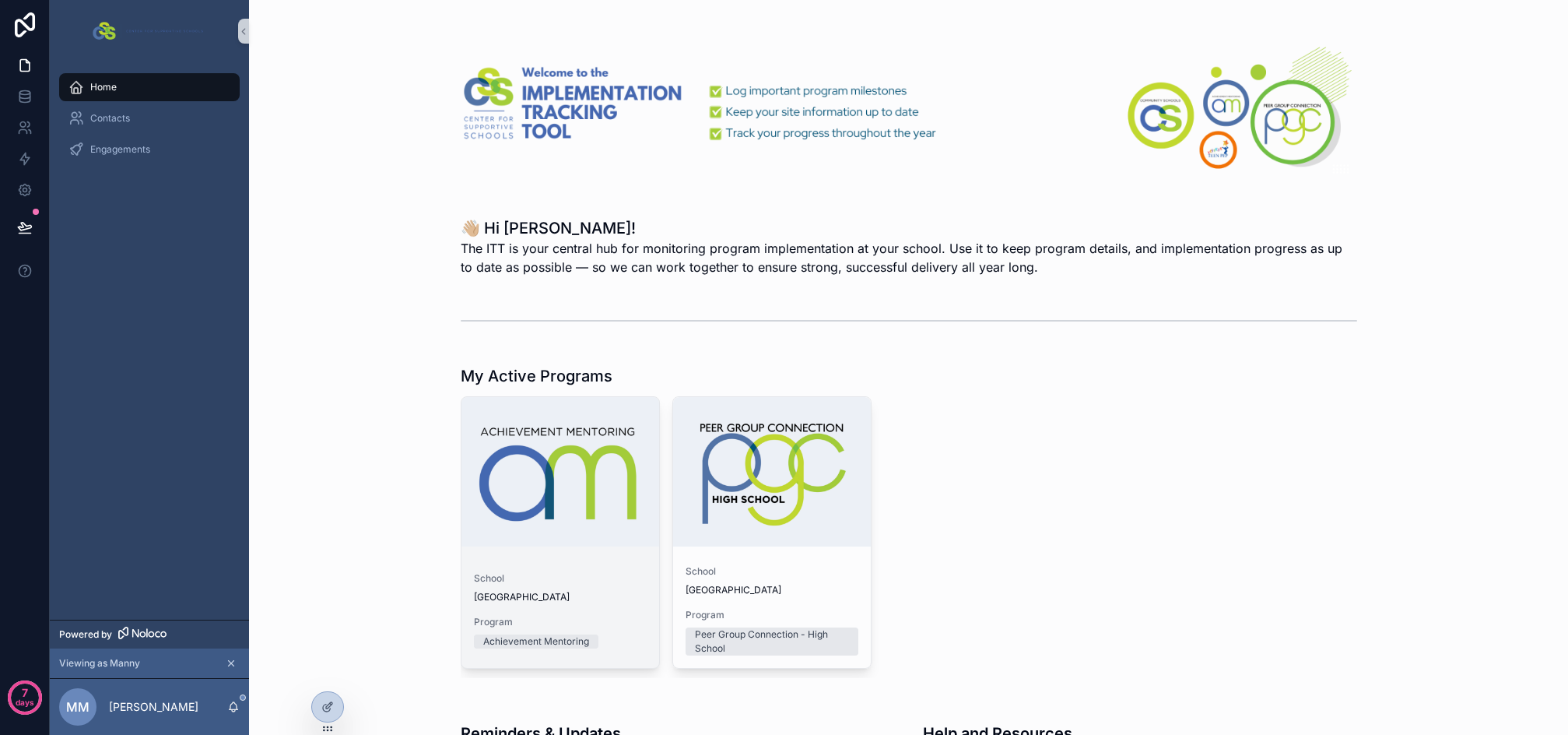
click at [598, 581] on span "School" at bounding box center [561, 578] width 173 height 12
click at [804, 580] on div "School [GEOGRAPHIC_DATA]" at bounding box center [772, 581] width 173 height 31
click at [623, 596] on div "[GEOGRAPHIC_DATA]" at bounding box center [561, 597] width 173 height 12
click at [328, 705] on icon at bounding box center [328, 707] width 12 height 12
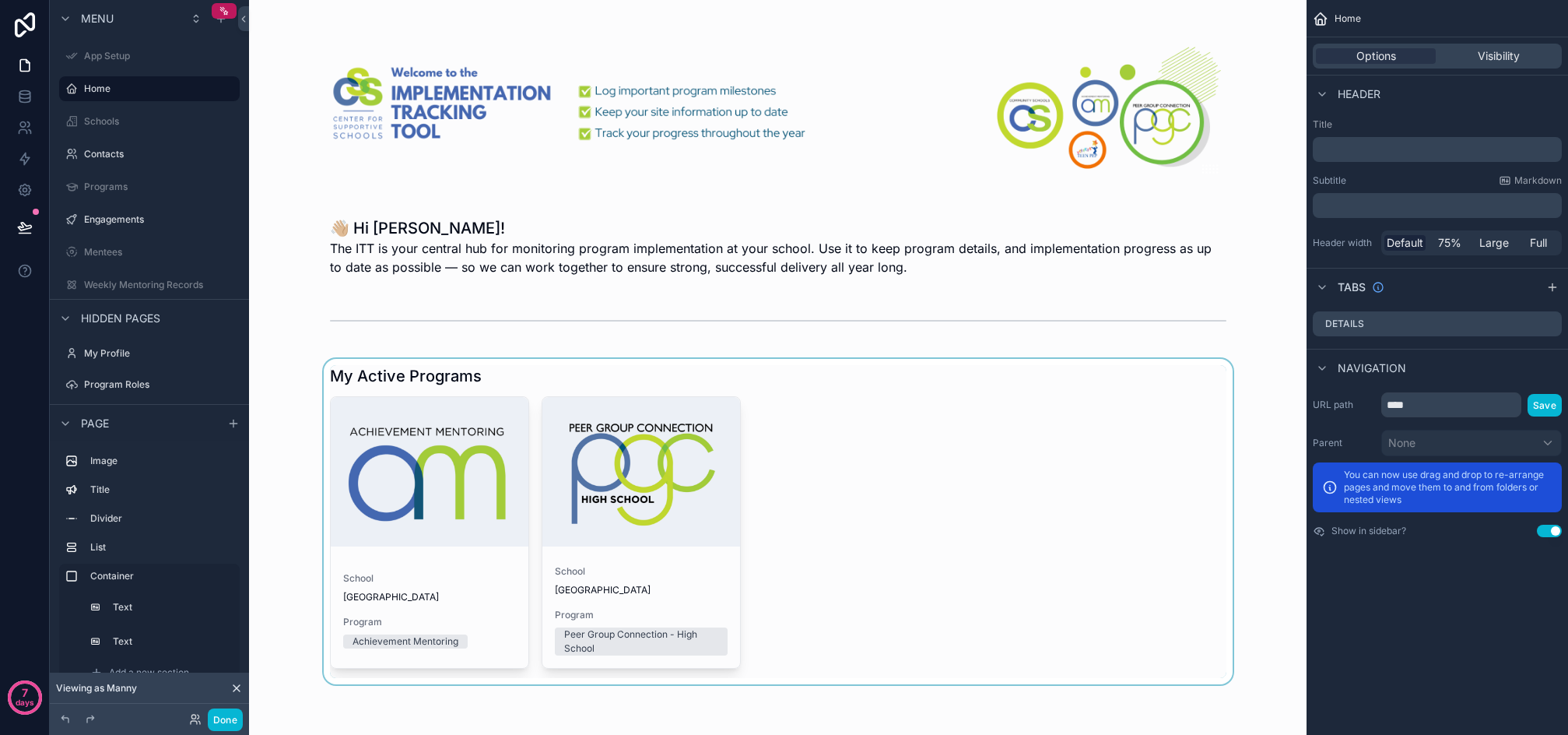
click at [997, 458] on div "scrollable content" at bounding box center [778, 521] width 1033 height 325
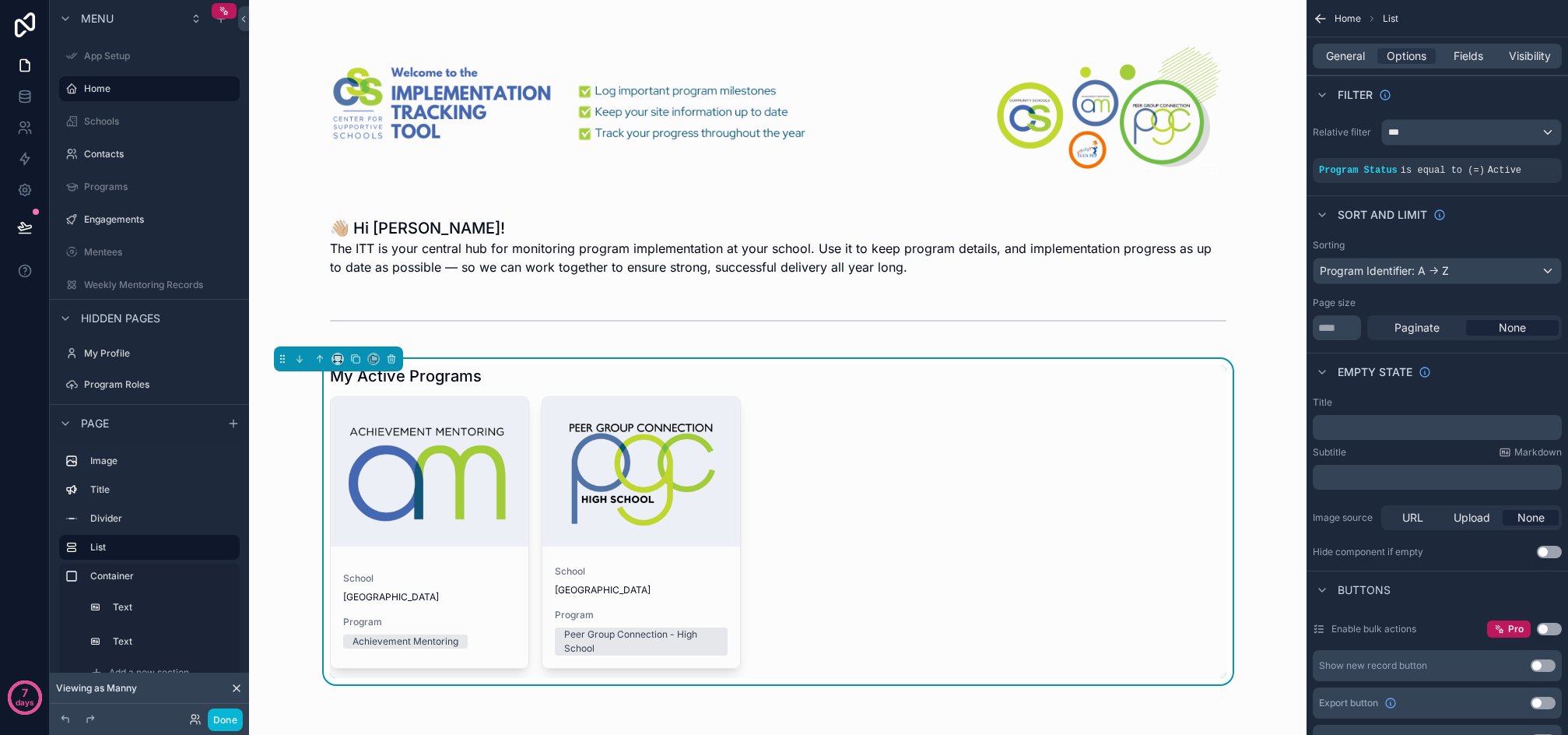
click at [1104, 476] on div "School Sample High School Program Achievement Mentoring School Sample High Scho…" at bounding box center [778, 537] width 896 height 282
click at [1358, 52] on span "General" at bounding box center [1346, 56] width 39 height 16
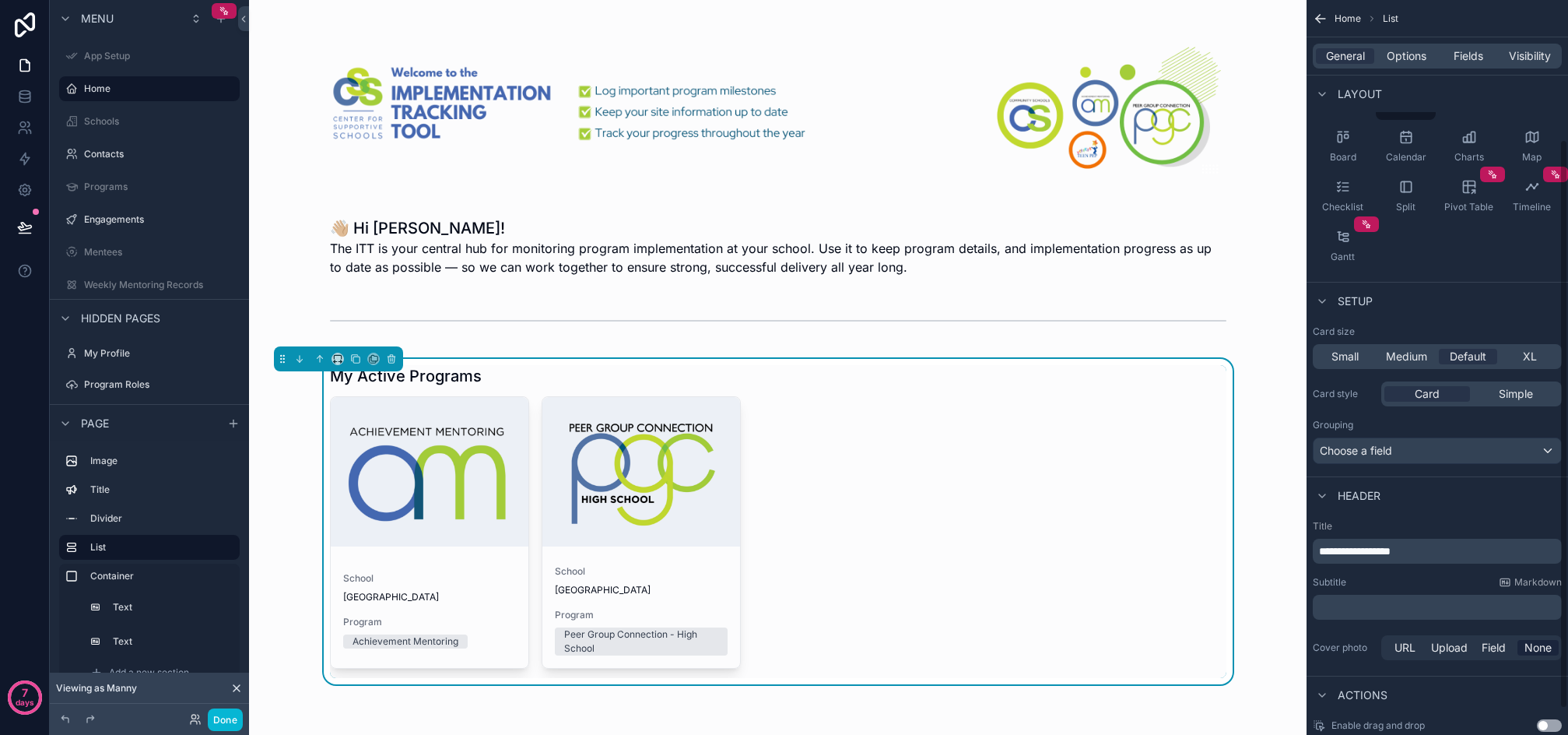
scroll to position [214, 0]
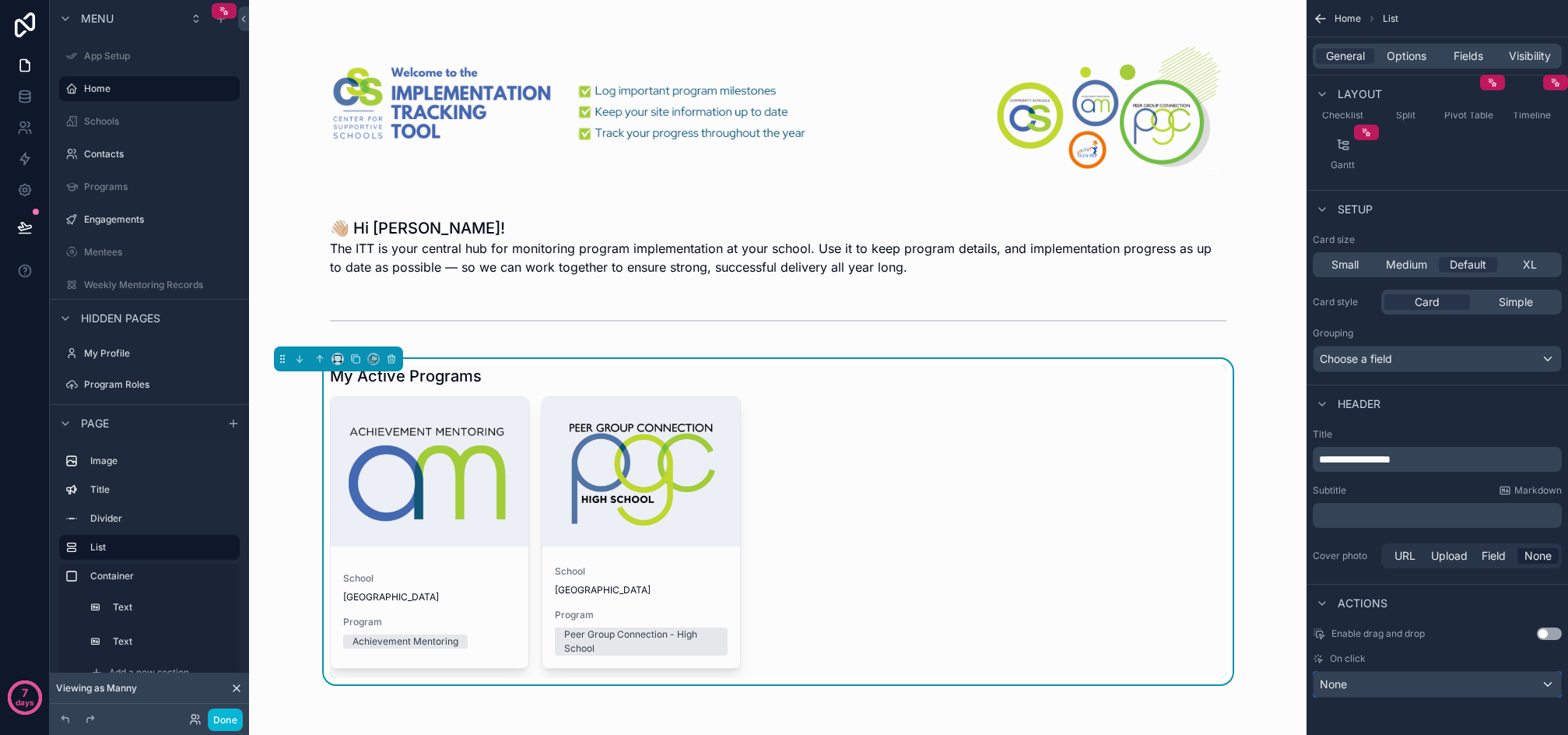
click at [1425, 684] on div "None" at bounding box center [1437, 684] width 247 height 25
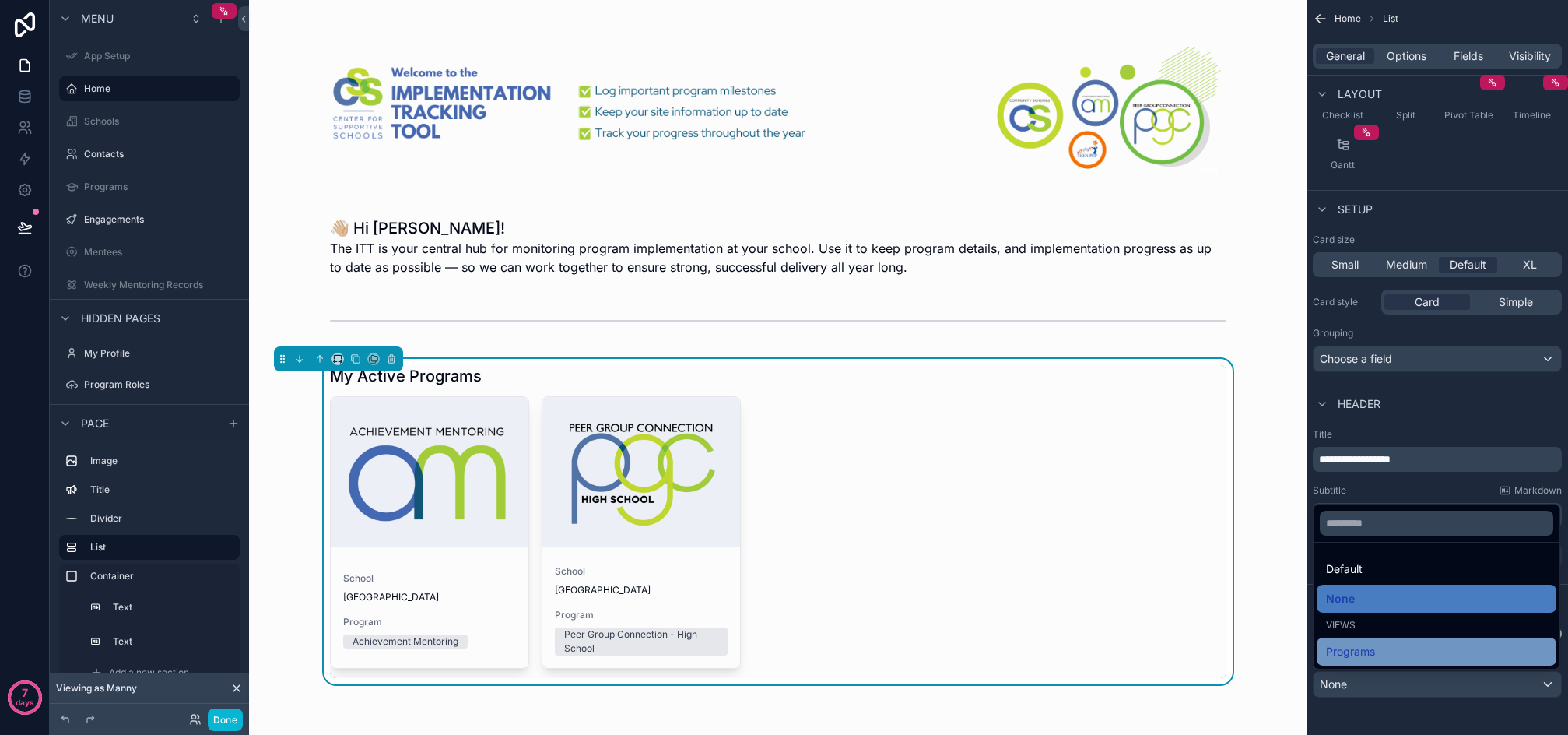
click at [1403, 652] on div "Programs" at bounding box center [1436, 652] width 221 height 19
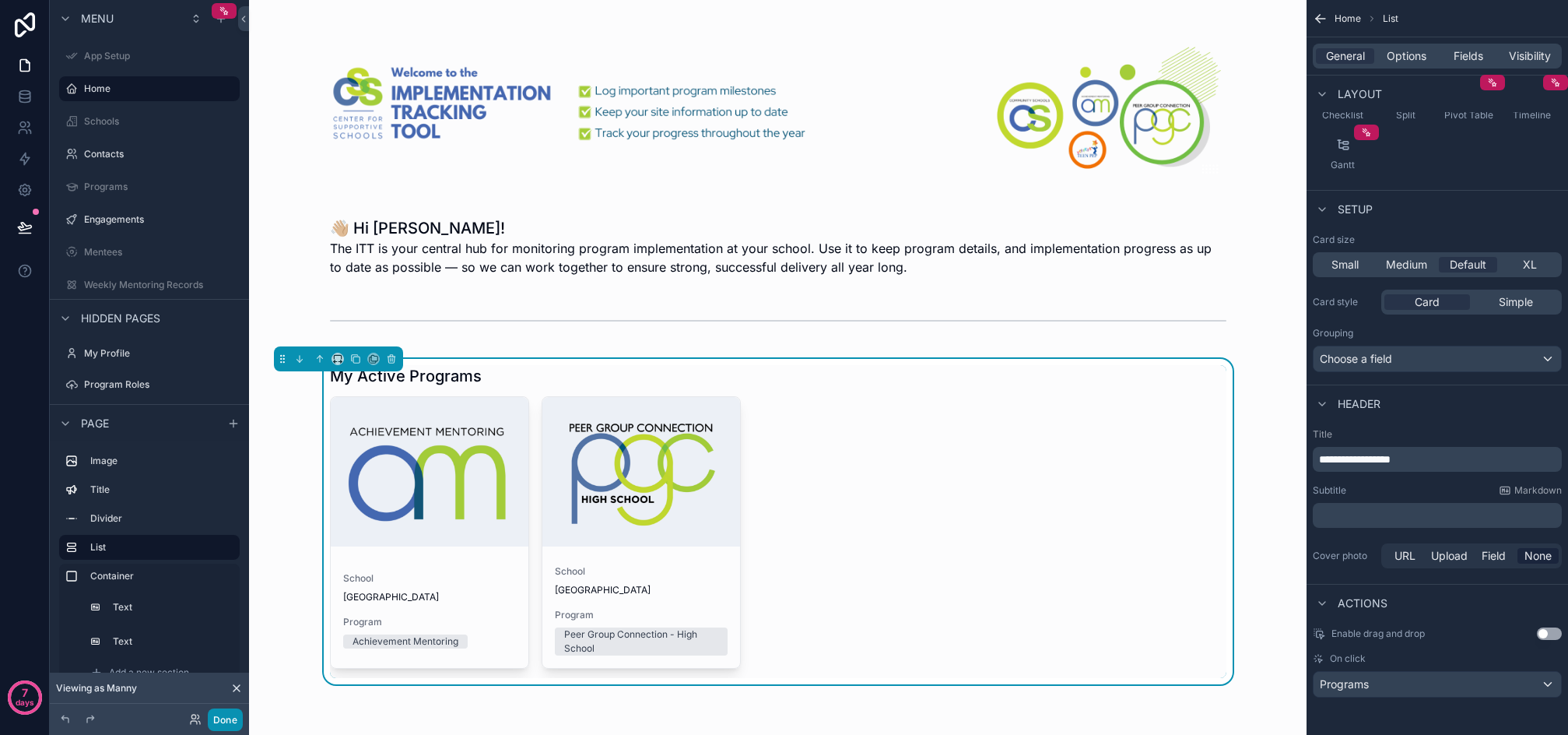
click at [229, 719] on button "Done" at bounding box center [225, 719] width 35 height 23
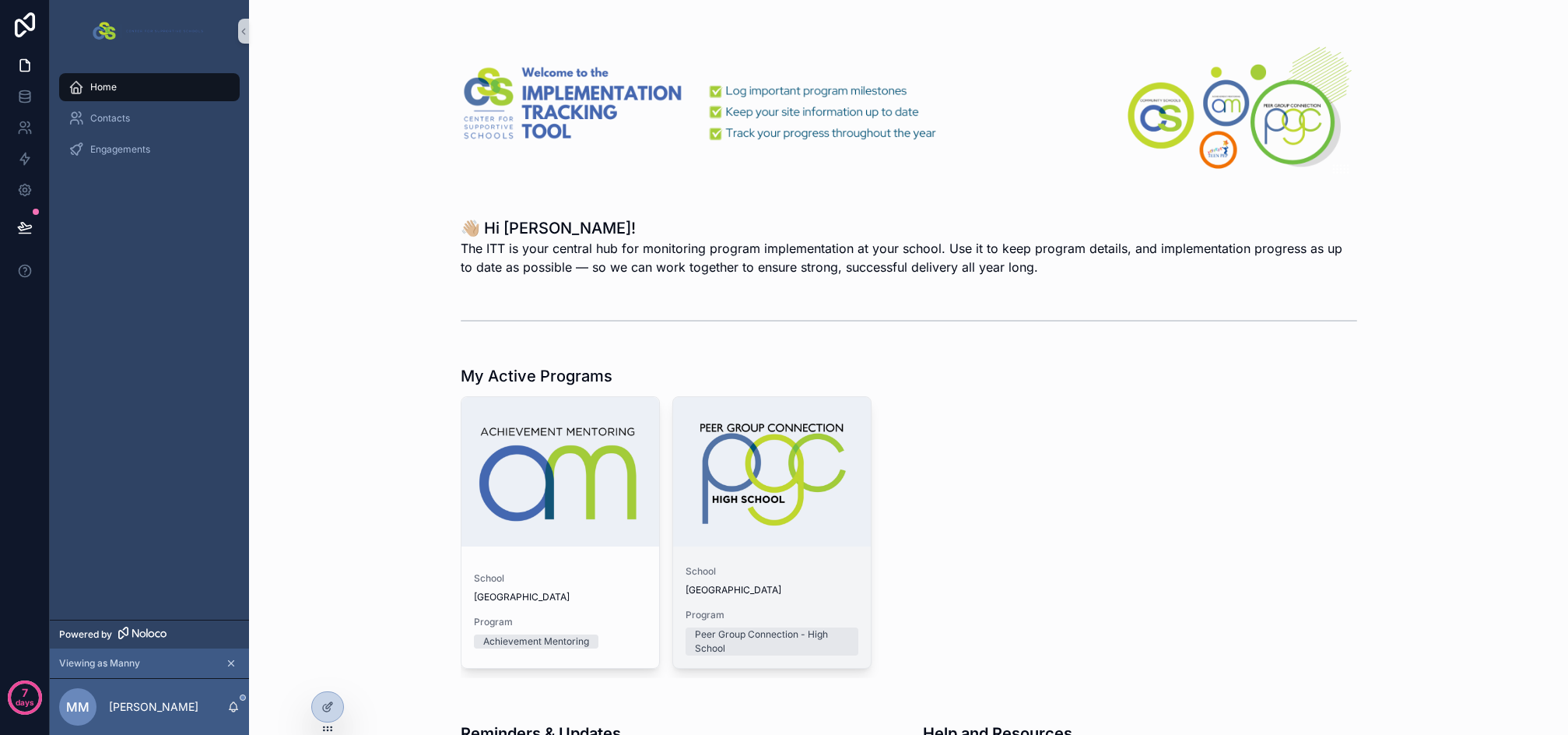
click at [787, 579] on div "School [GEOGRAPHIC_DATA]" at bounding box center [772, 581] width 173 height 31
click at [766, 527] on div "scrollable content" at bounding box center [772, 472] width 197 height 150
click at [336, 713] on div at bounding box center [328, 707] width 31 height 30
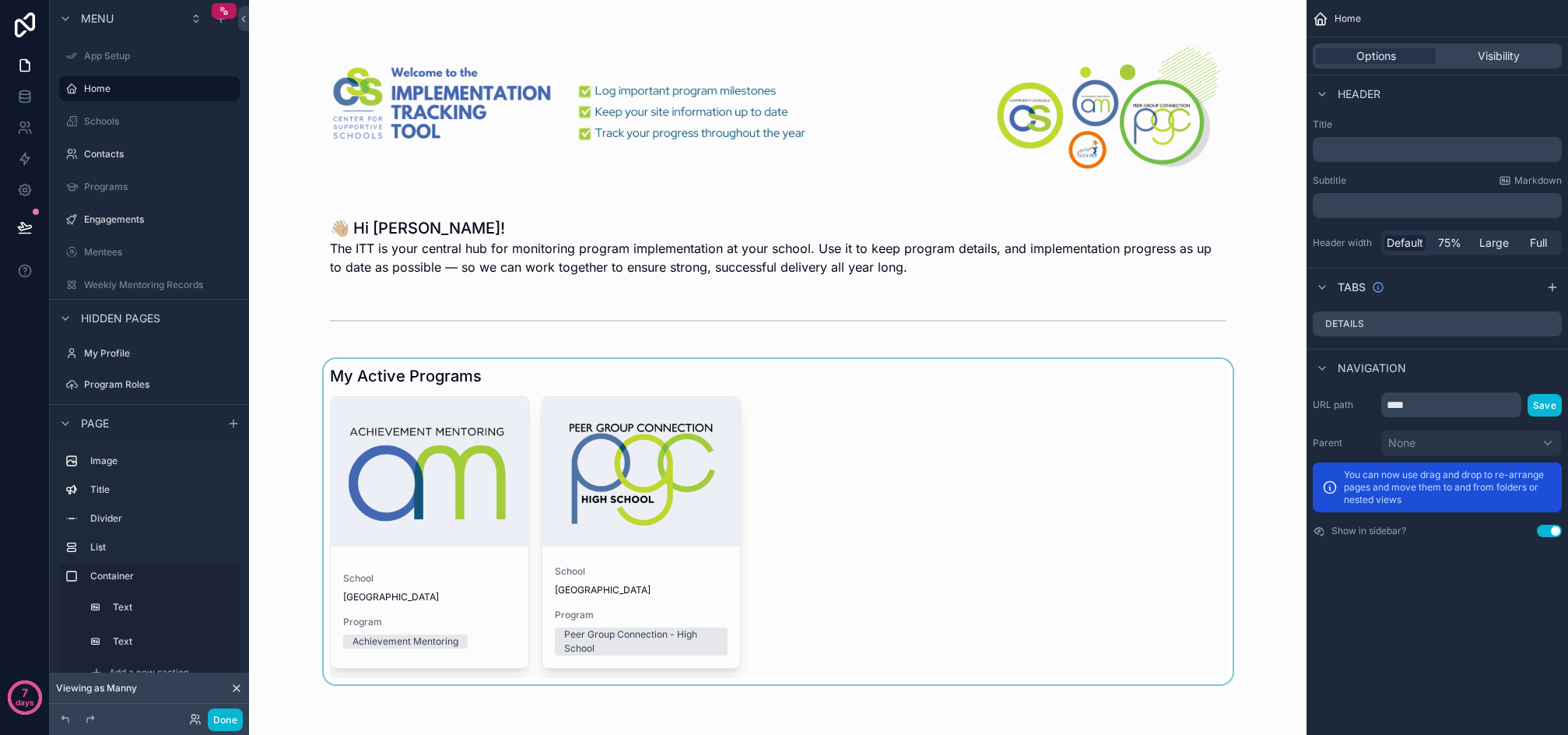
click at [878, 454] on div "scrollable content" at bounding box center [778, 521] width 1033 height 325
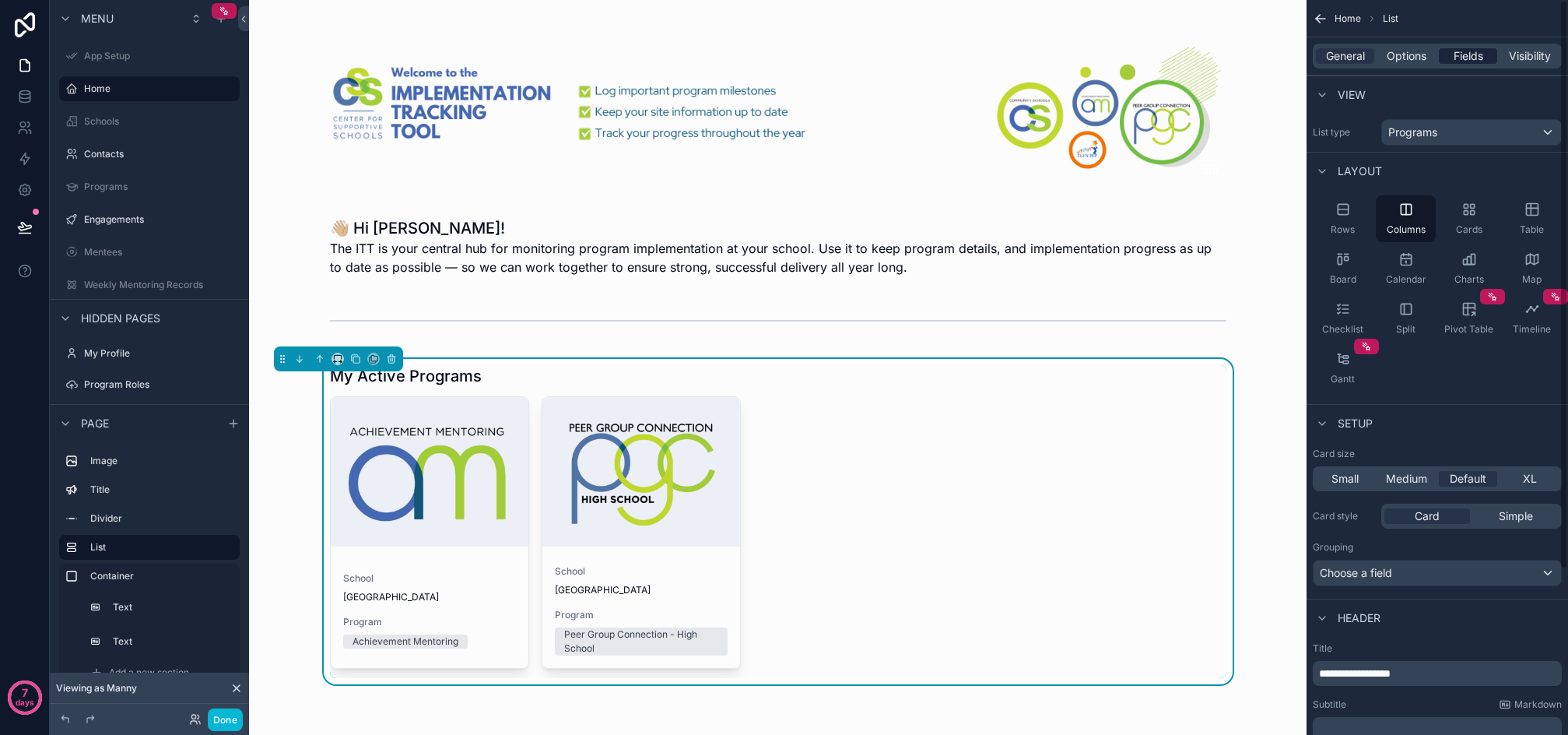
click at [1465, 59] on span "Fields" at bounding box center [1469, 56] width 30 height 16
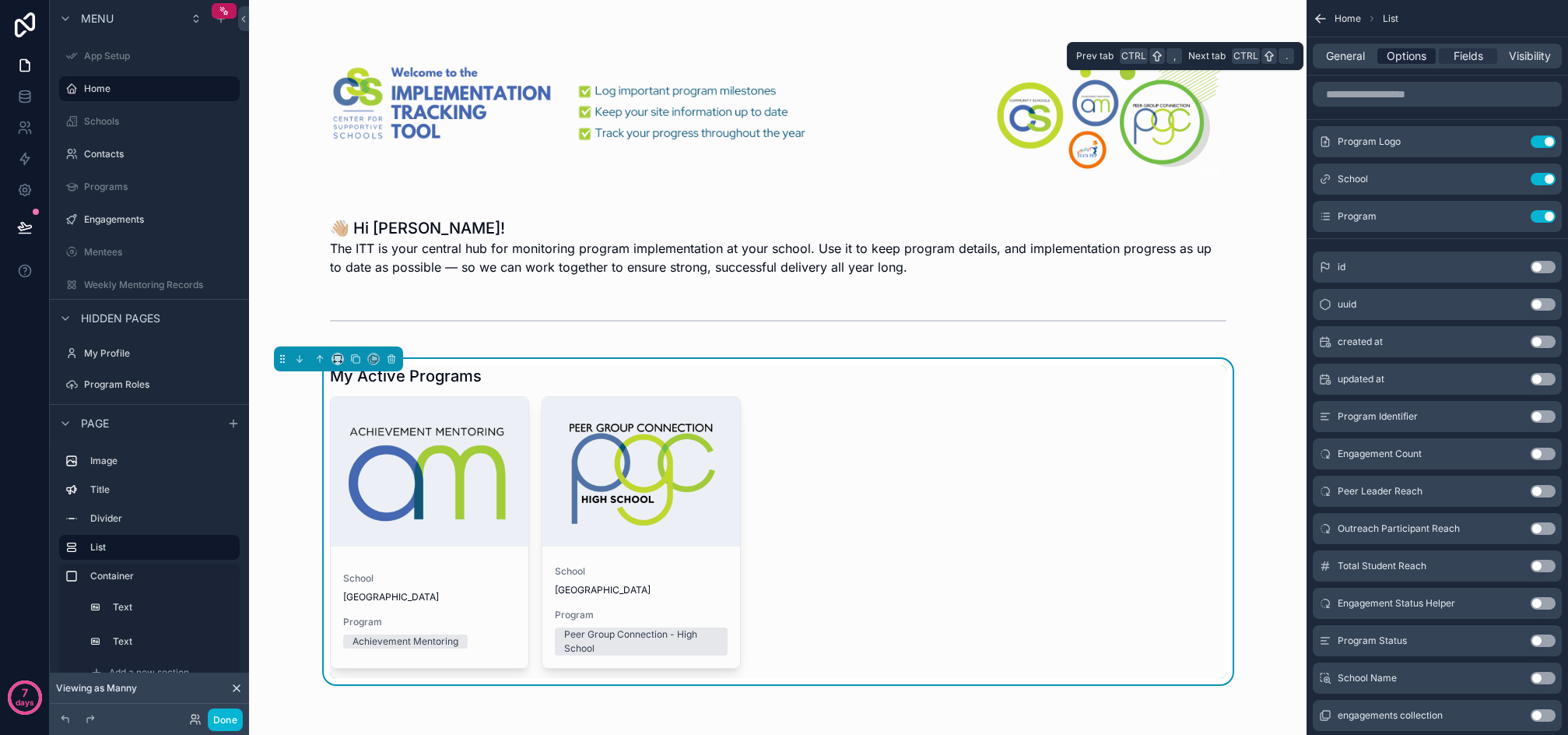
click at [1417, 56] on span "Options" at bounding box center [1407, 56] width 40 height 16
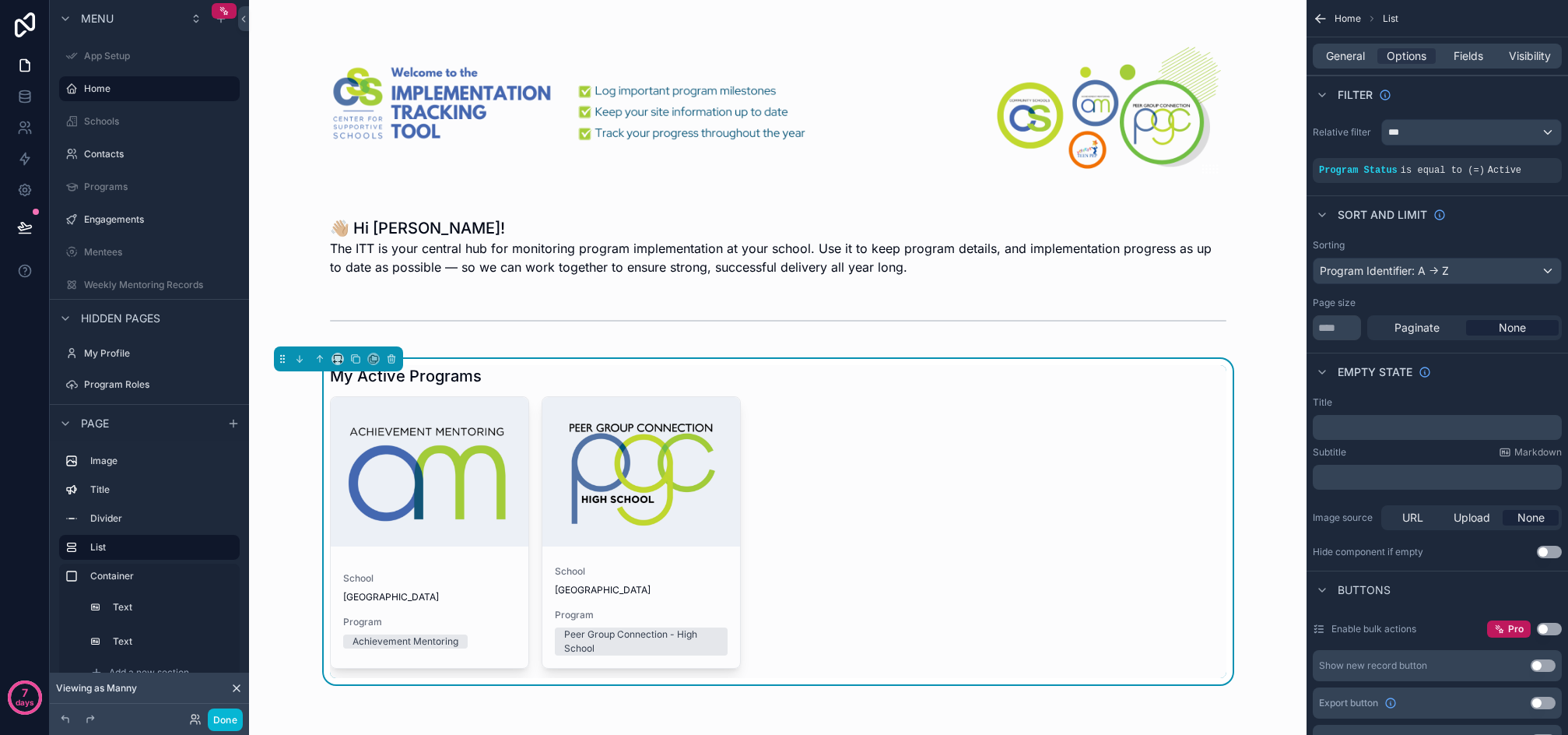
click at [904, 477] on div "School Sample High School Program Achievement Mentoring School Sample High Scho…" at bounding box center [778, 537] width 896 height 282
click at [217, 726] on button "Done" at bounding box center [225, 719] width 35 height 23
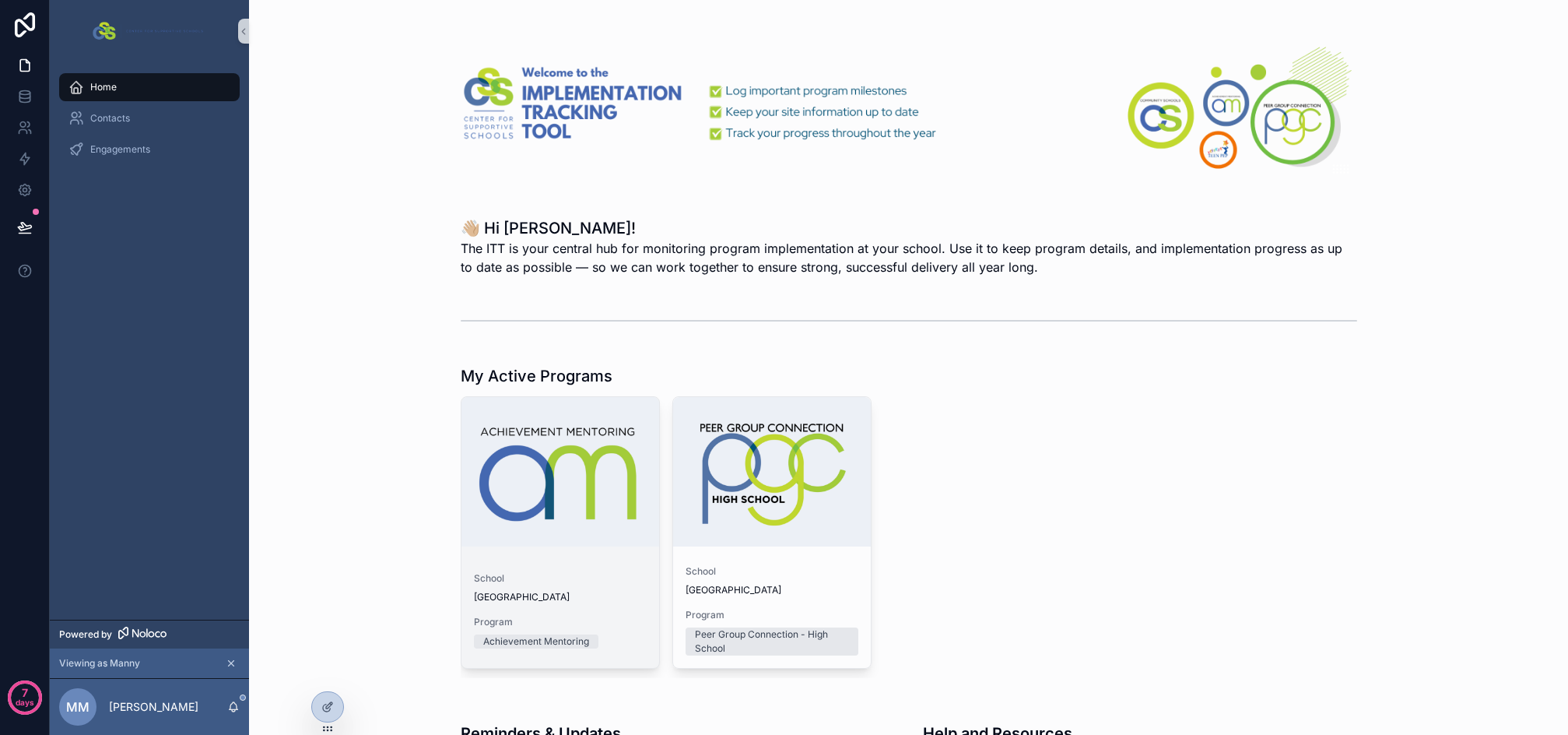
click at [620, 580] on span "School" at bounding box center [561, 578] width 173 height 12
click at [231, 662] on icon "scrollable content" at bounding box center [231, 663] width 11 height 11
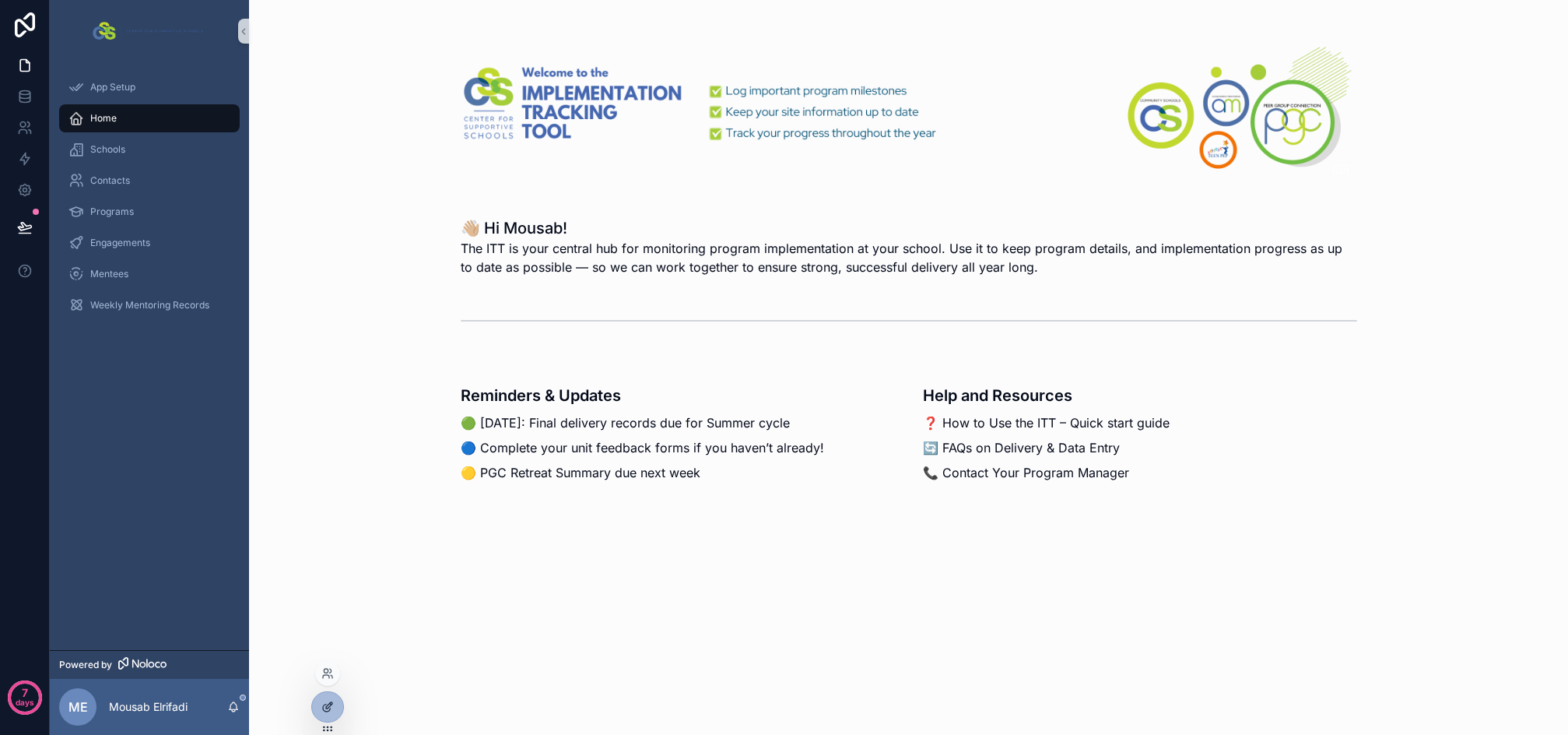
click at [328, 706] on icon at bounding box center [328, 707] width 12 height 12
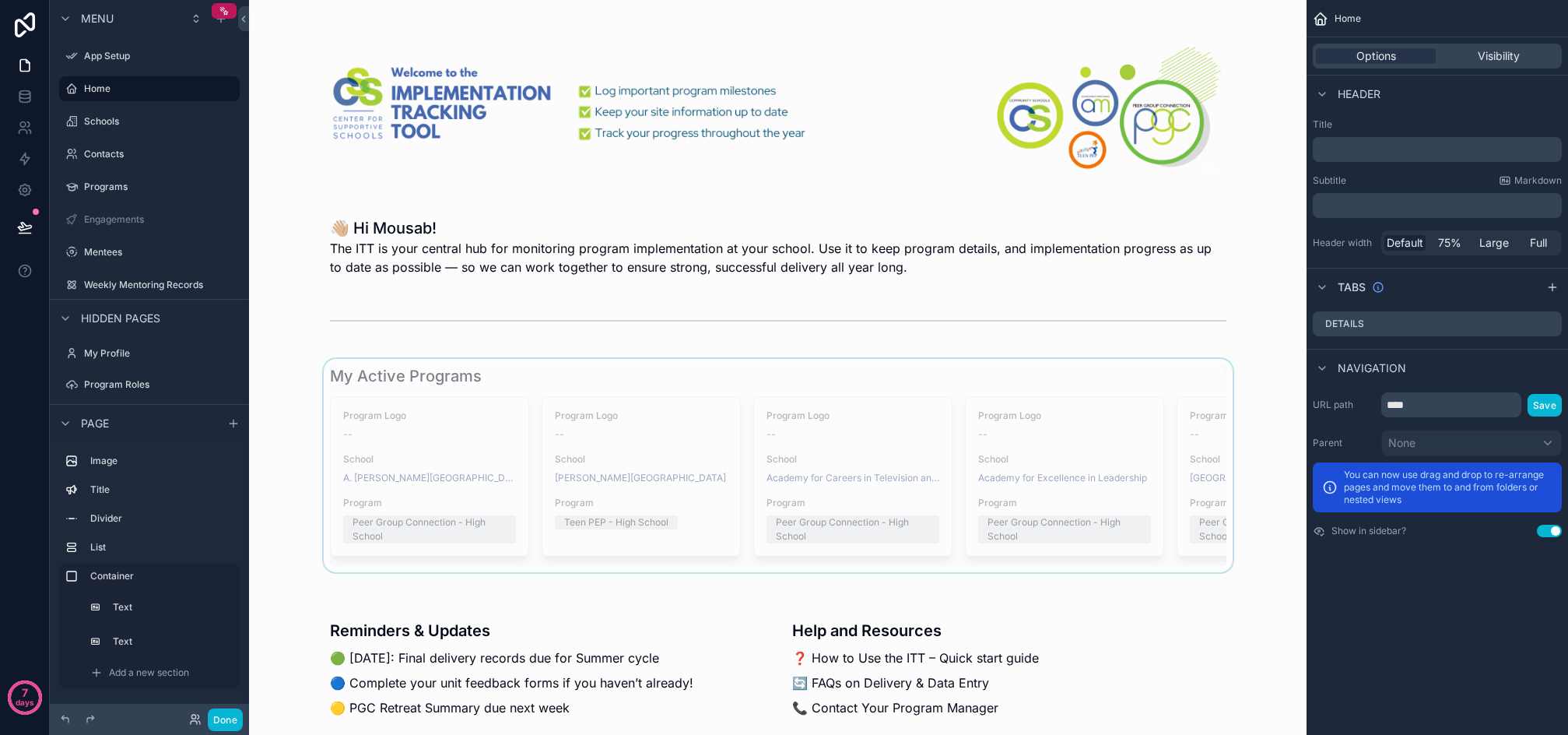
drag, startPoint x: 591, startPoint y: 570, endPoint x: 921, endPoint y: 578, distance: 330.1
click at [921, 572] on div "scrollable content" at bounding box center [778, 465] width 1033 height 213
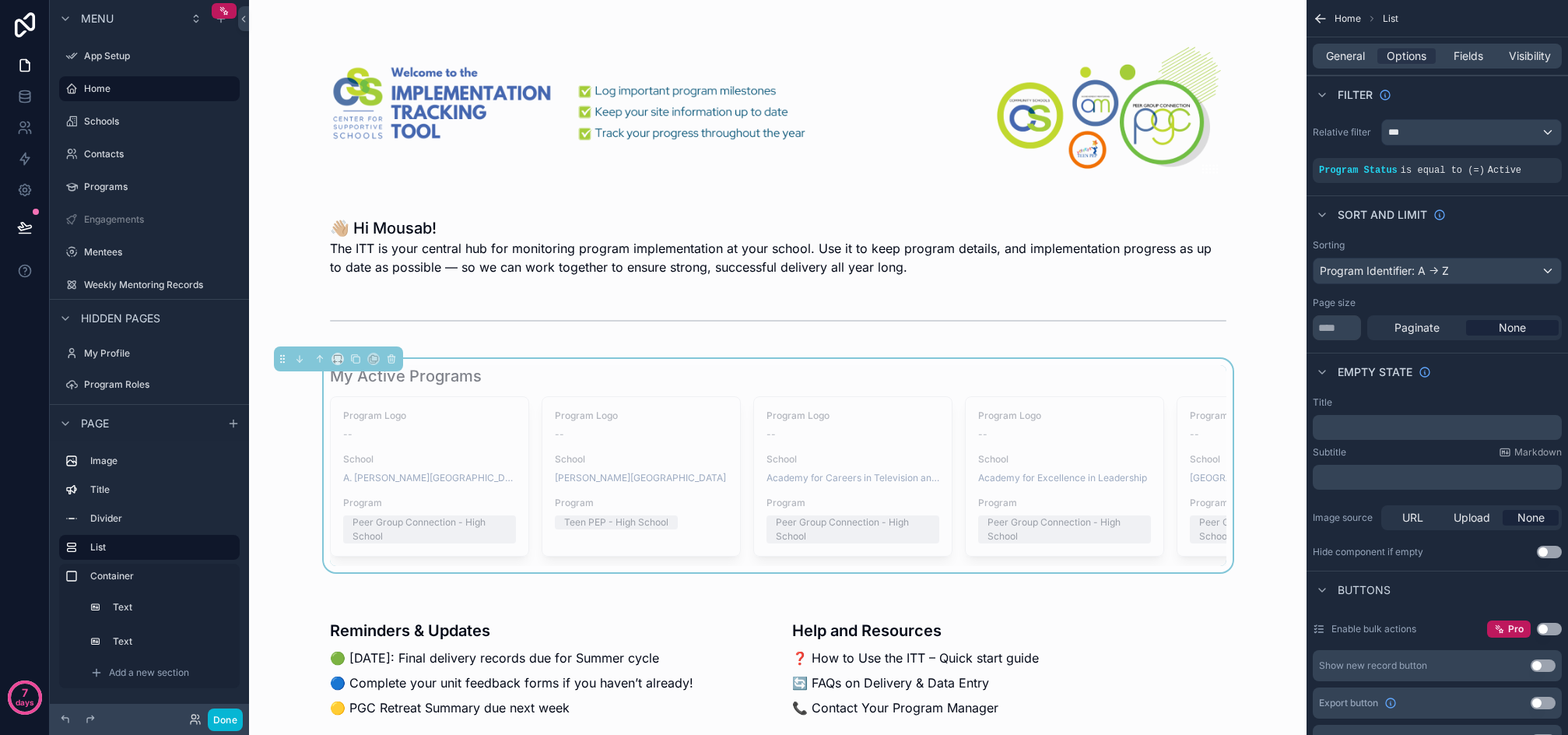
click at [602, 386] on div "My Active Programs" at bounding box center [778, 376] width 896 height 22
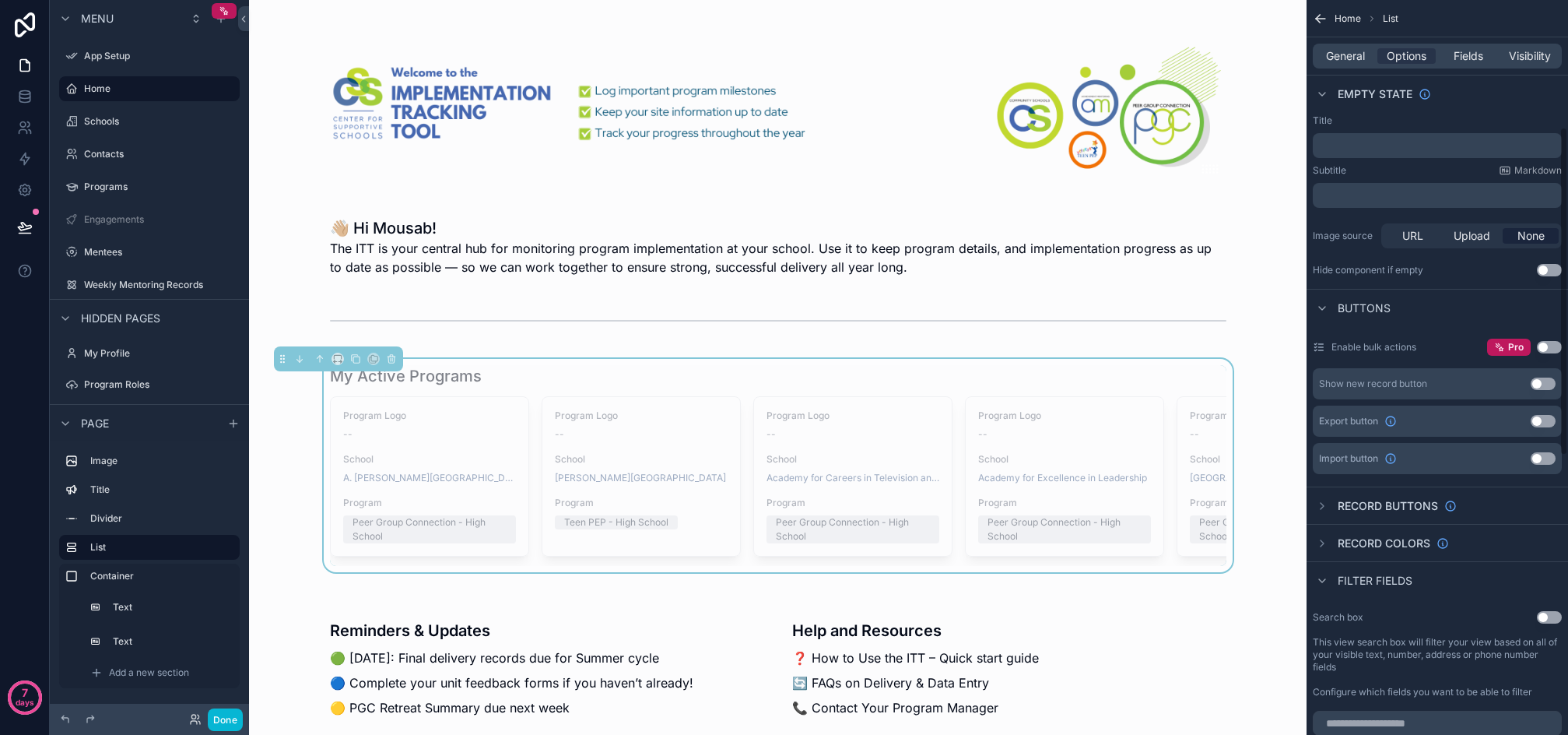
scroll to position [283, 0]
click at [1336, 504] on div "Record buttons" at bounding box center [1385, 505] width 144 height 19
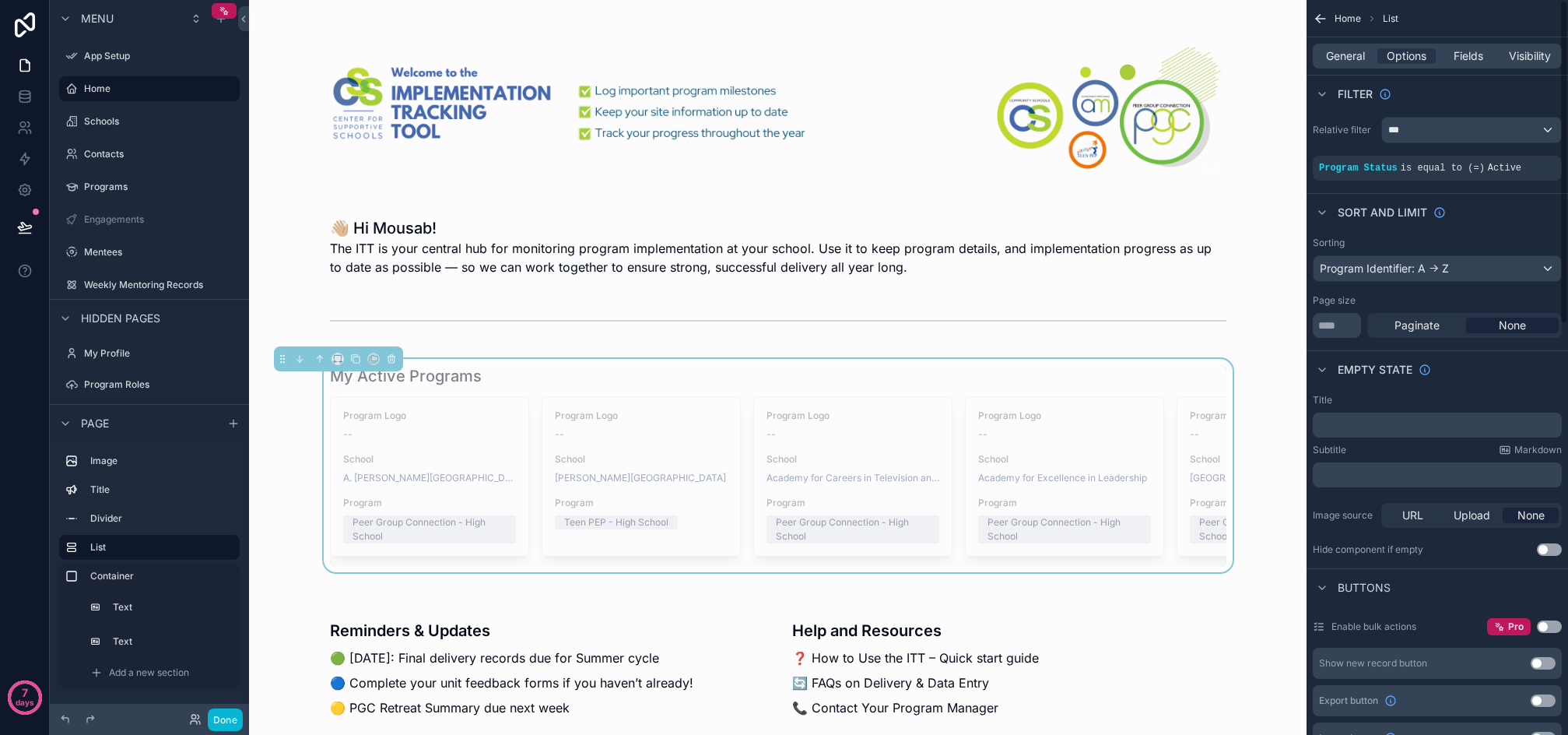
scroll to position [0, 0]
click at [1338, 54] on span "General" at bounding box center [1346, 56] width 39 height 16
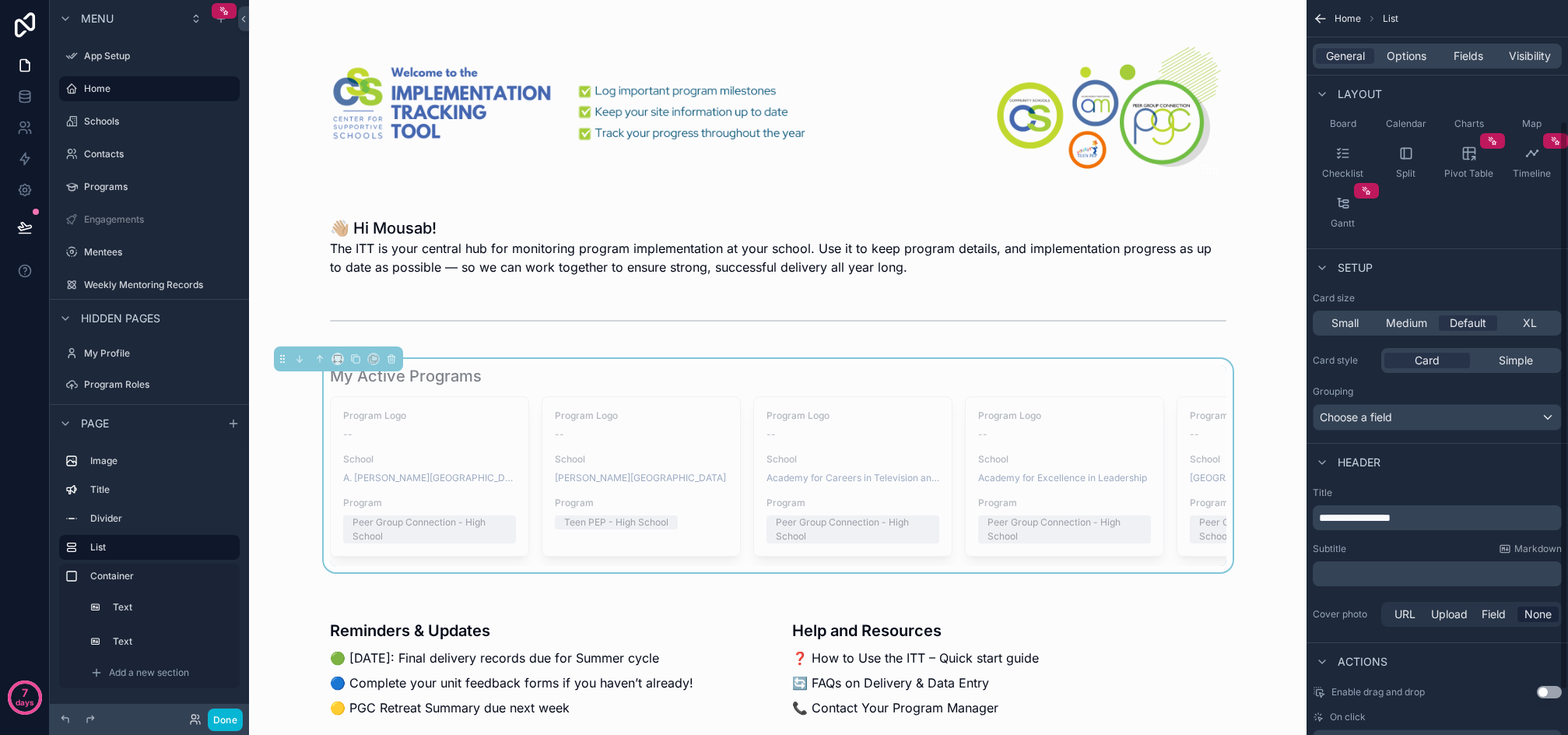
scroll to position [214, 0]
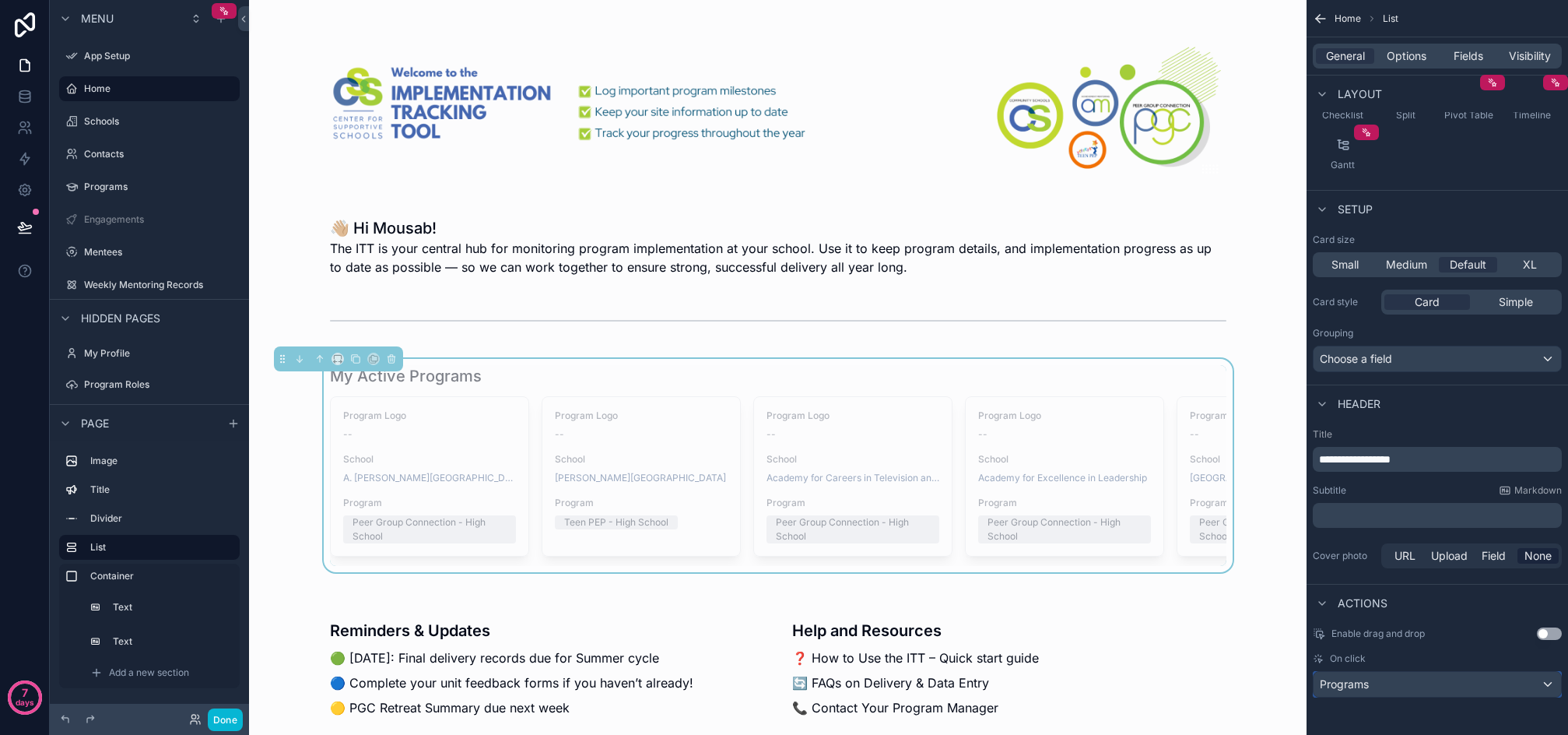
click at [1402, 677] on div "Programs" at bounding box center [1437, 684] width 247 height 25
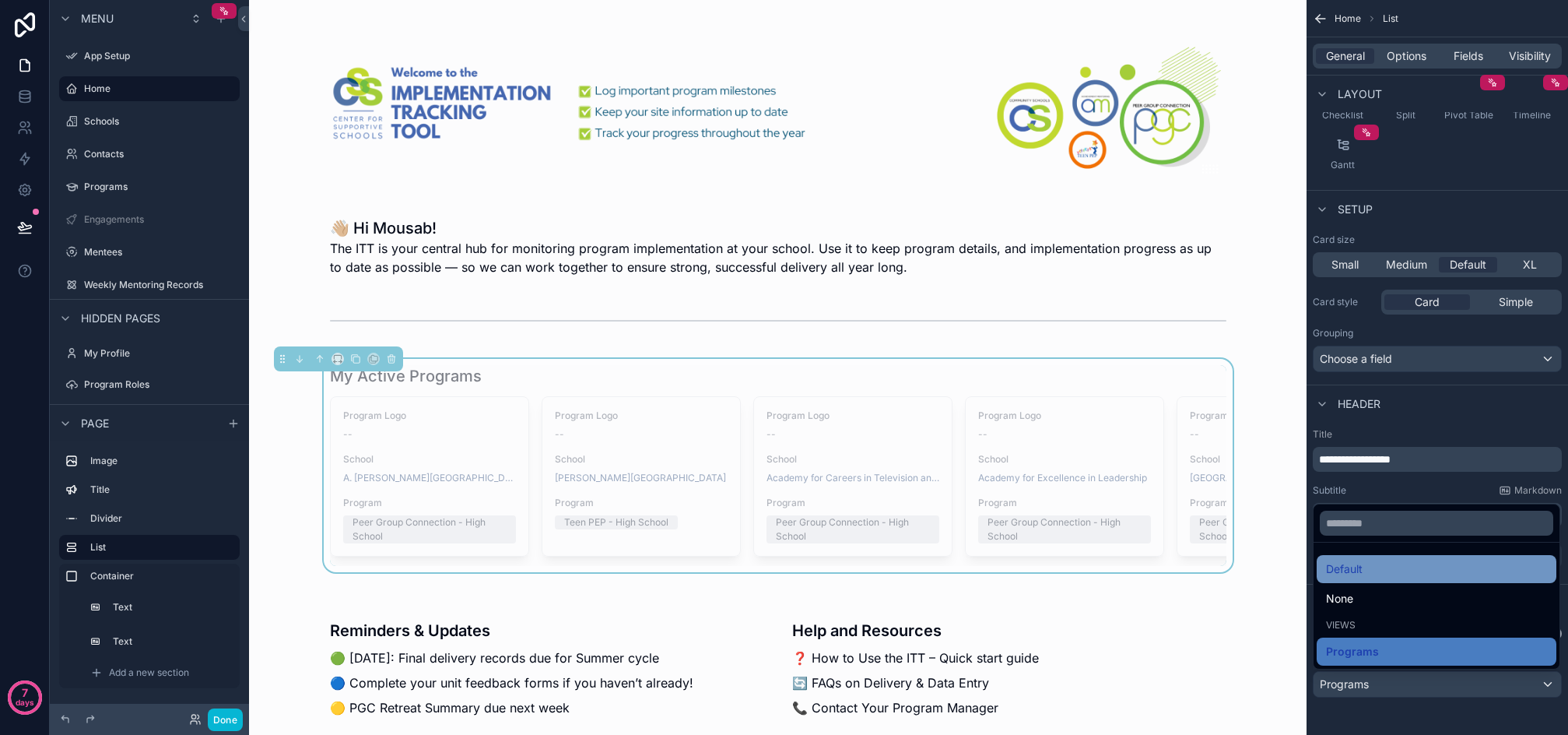
click at [1376, 566] on div "Default" at bounding box center [1436, 569] width 221 height 19
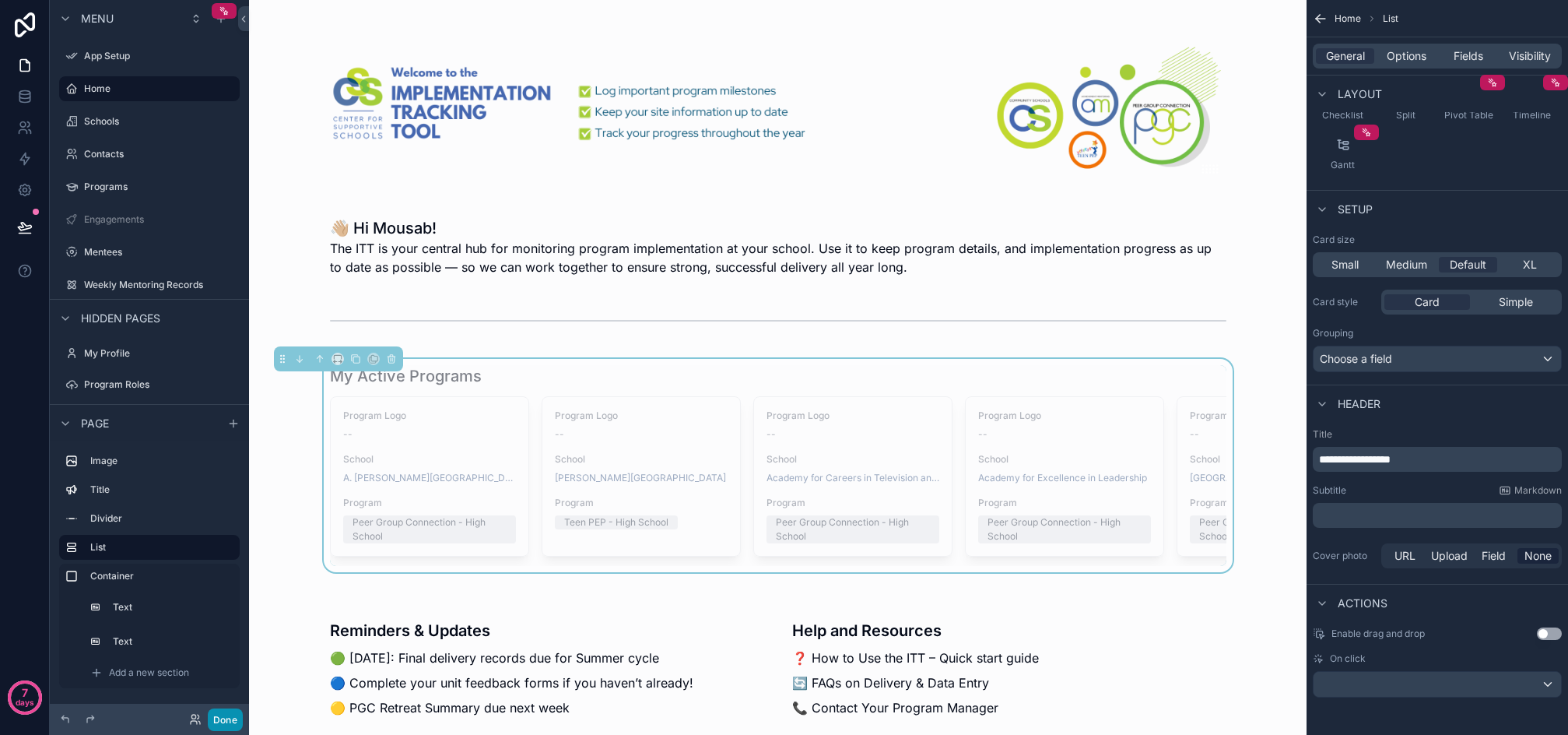
click at [231, 724] on button "Done" at bounding box center [225, 719] width 35 height 23
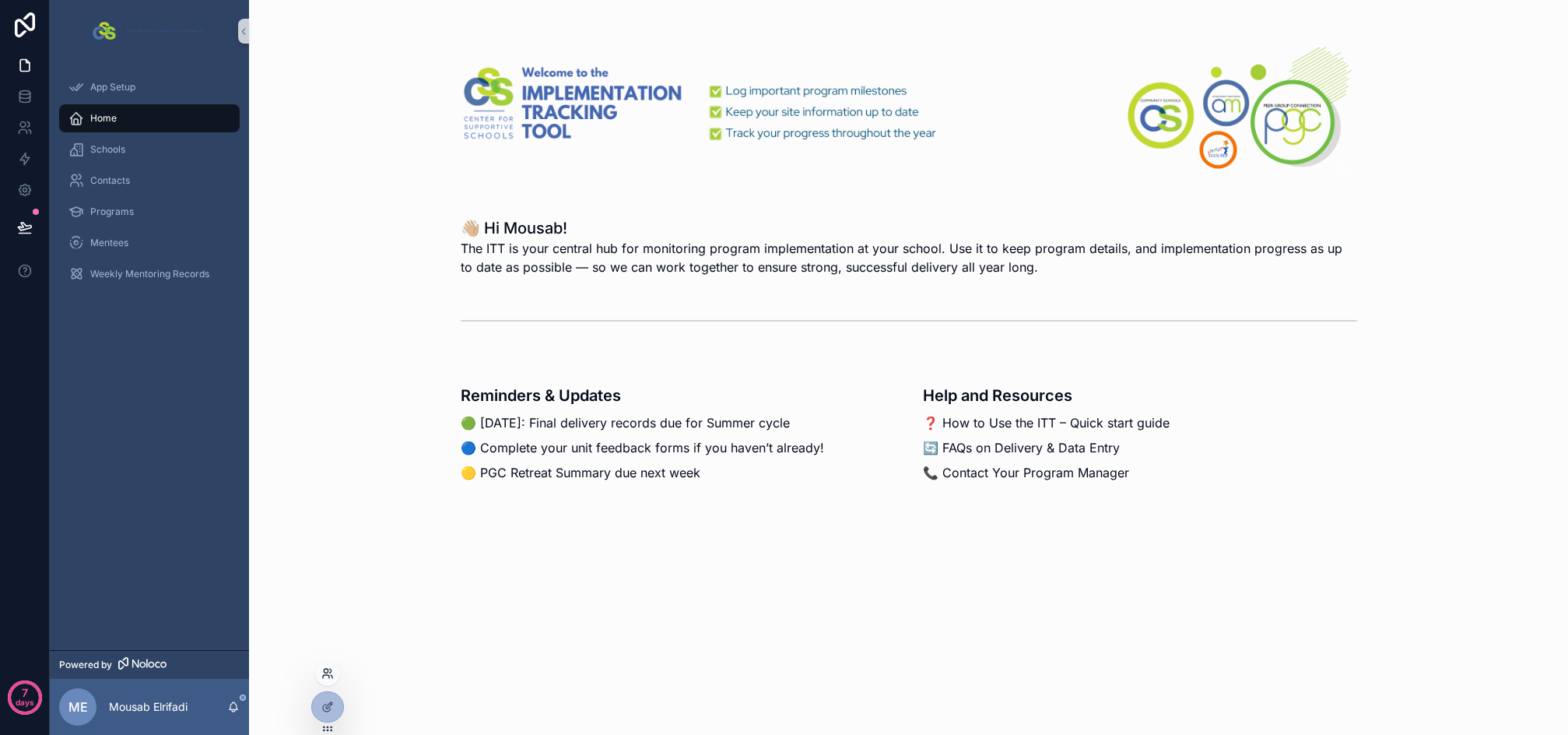
click at [326, 674] on icon at bounding box center [328, 673] width 12 height 12
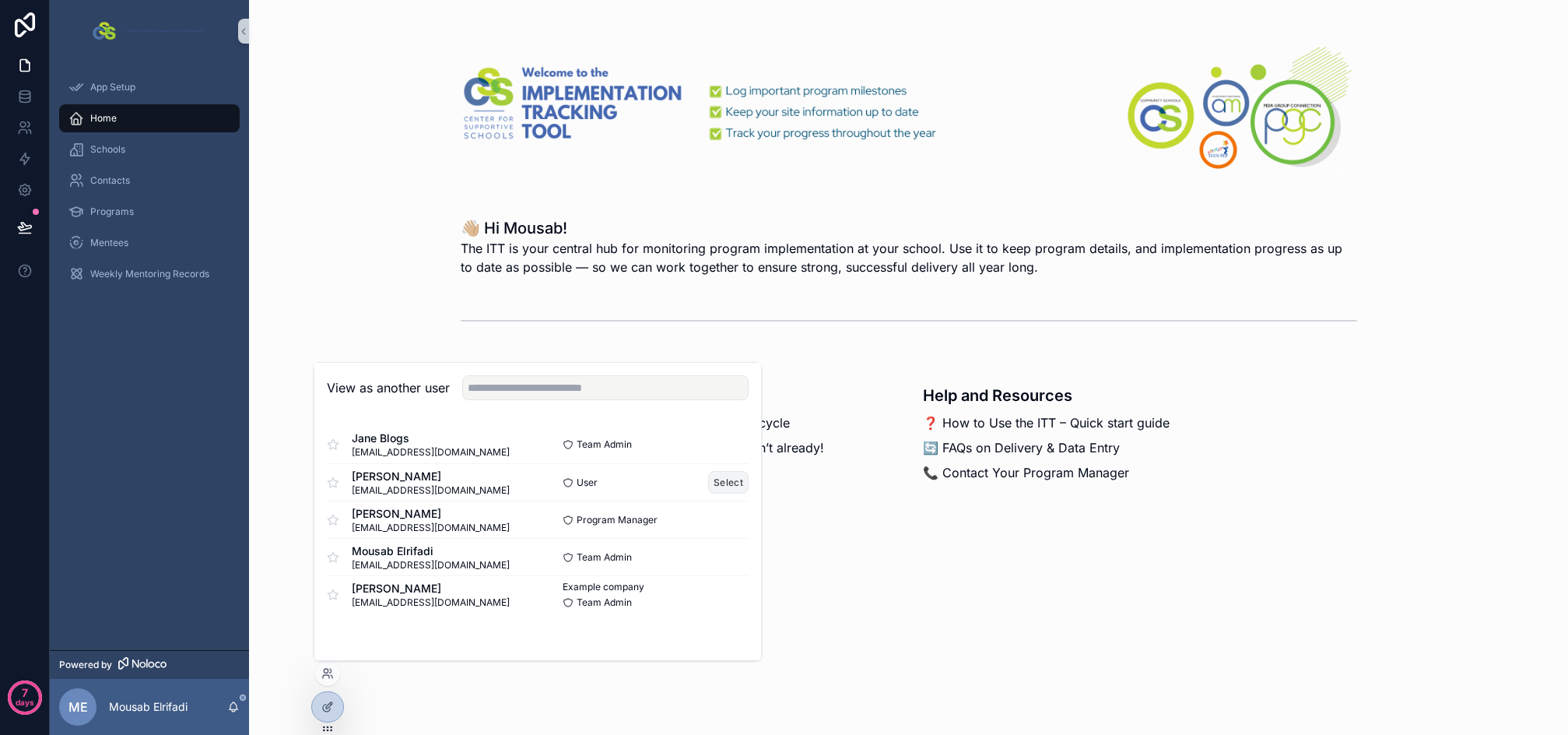
click at [729, 481] on button "Select" at bounding box center [729, 482] width 41 height 23
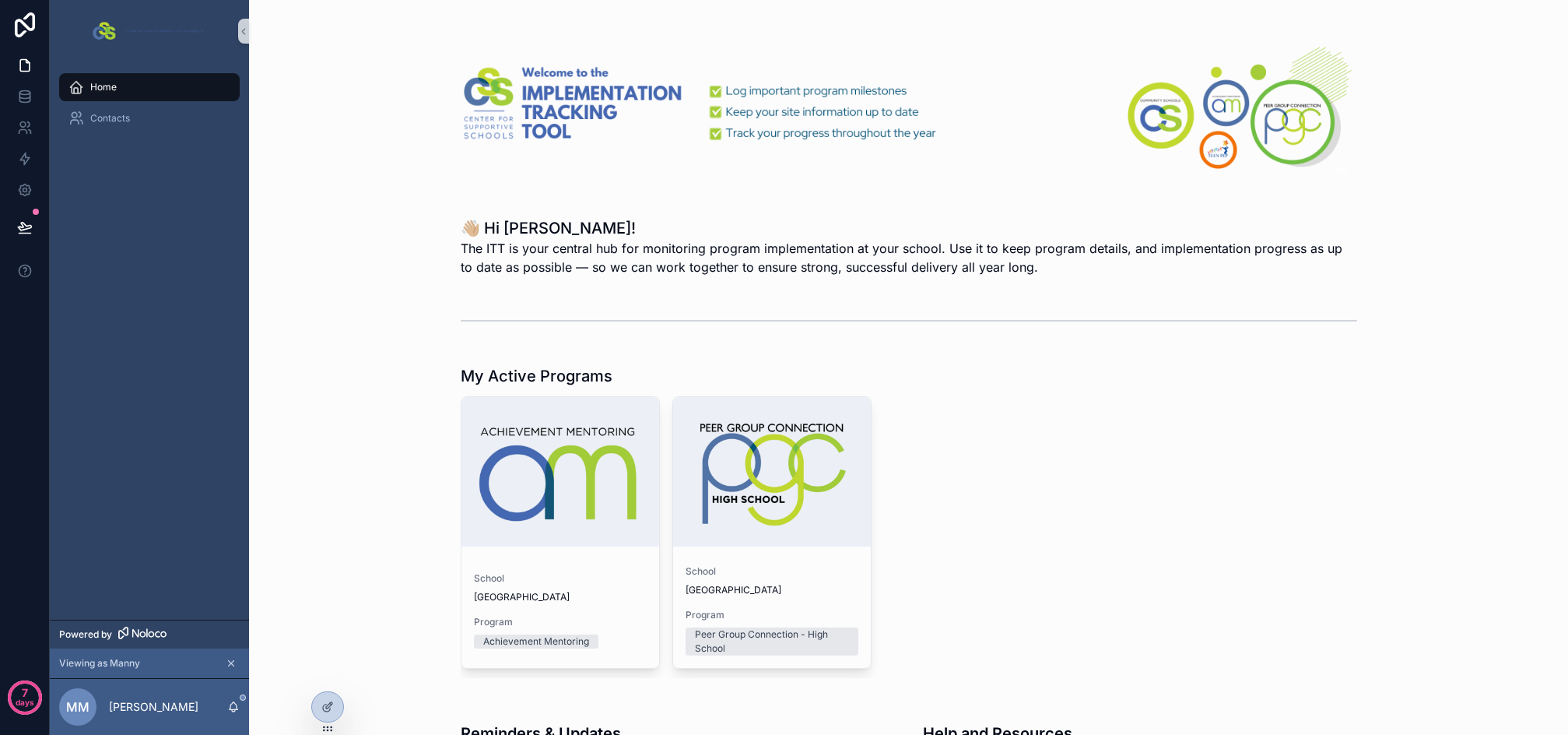
click at [1222, 496] on div "School Sample High School Program Achievement Mentoring School Sample High Scho…" at bounding box center [909, 537] width 896 height 282
click at [785, 502] on div "scrollable content" at bounding box center [772, 472] width 197 height 150
click at [594, 568] on div "School Sample High School Program Achievement Mentoring" at bounding box center [560, 613] width 197 height 108
click at [327, 711] on icon at bounding box center [328, 707] width 12 height 12
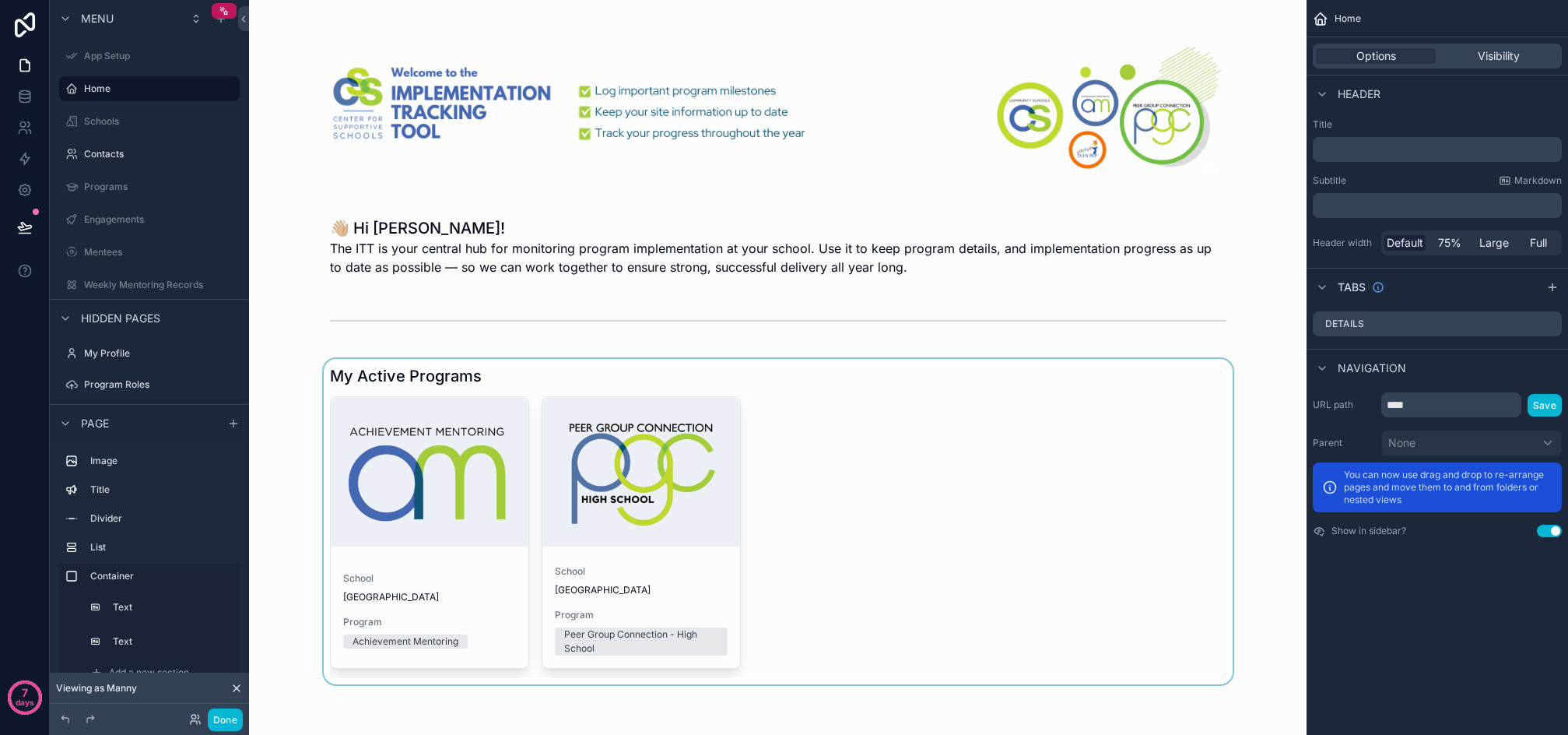
click at [718, 449] on div "scrollable content" at bounding box center [778, 521] width 1033 height 325
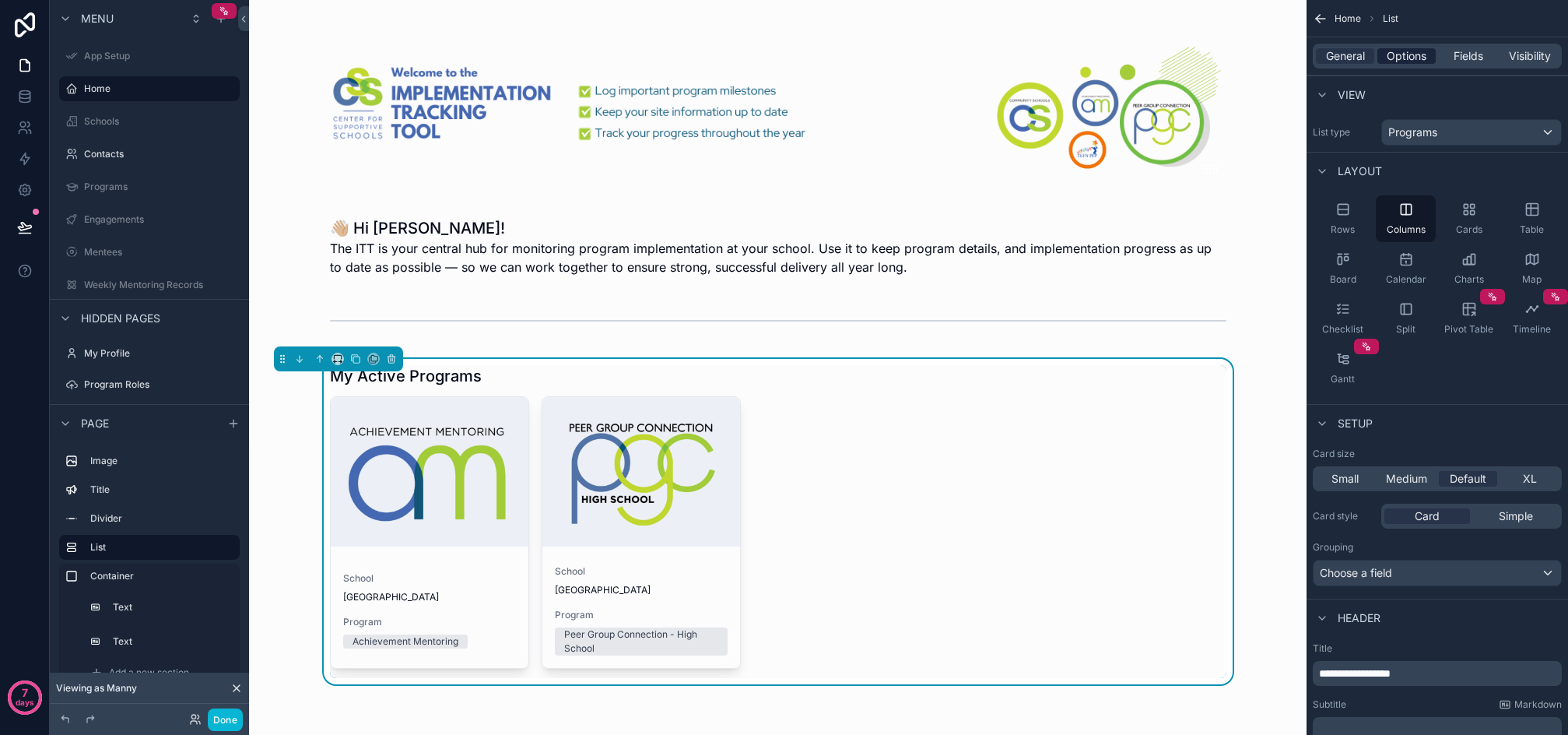
click at [1413, 65] on div "General Options Fields Visibility" at bounding box center [1437, 56] width 249 height 25
click at [1415, 59] on span "Options" at bounding box center [1407, 56] width 40 height 16
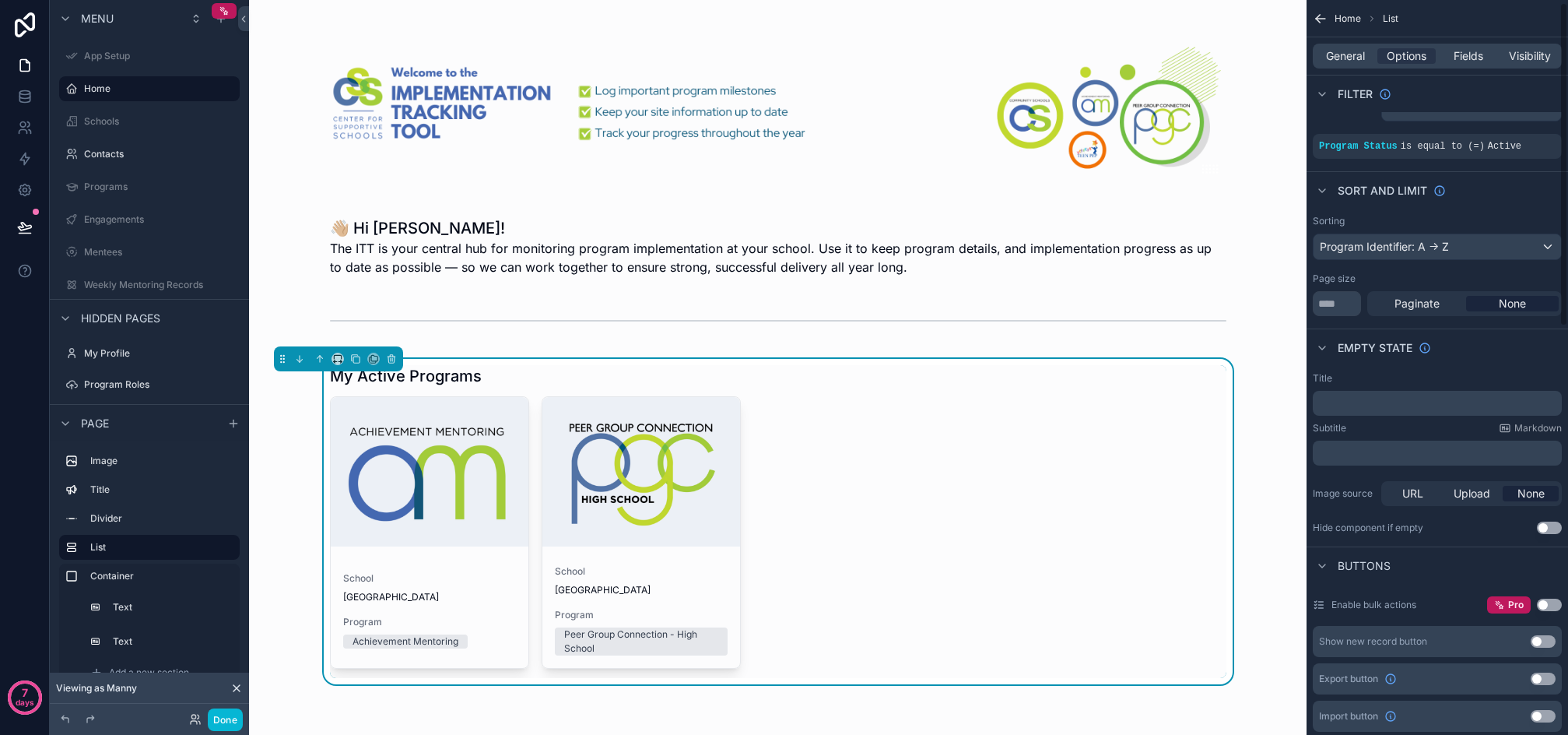
scroll to position [0, 0]
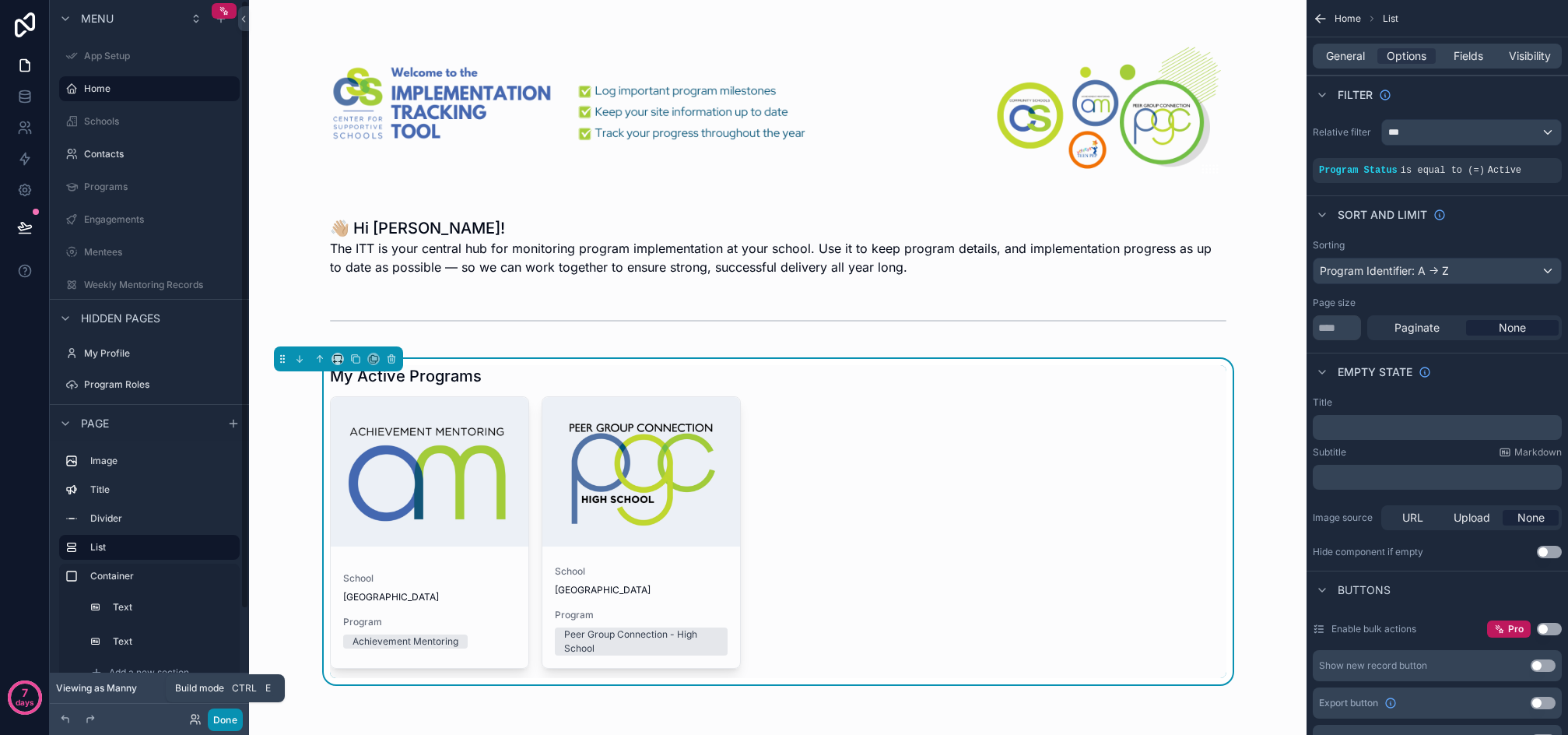
click at [218, 718] on button "Done" at bounding box center [225, 719] width 35 height 23
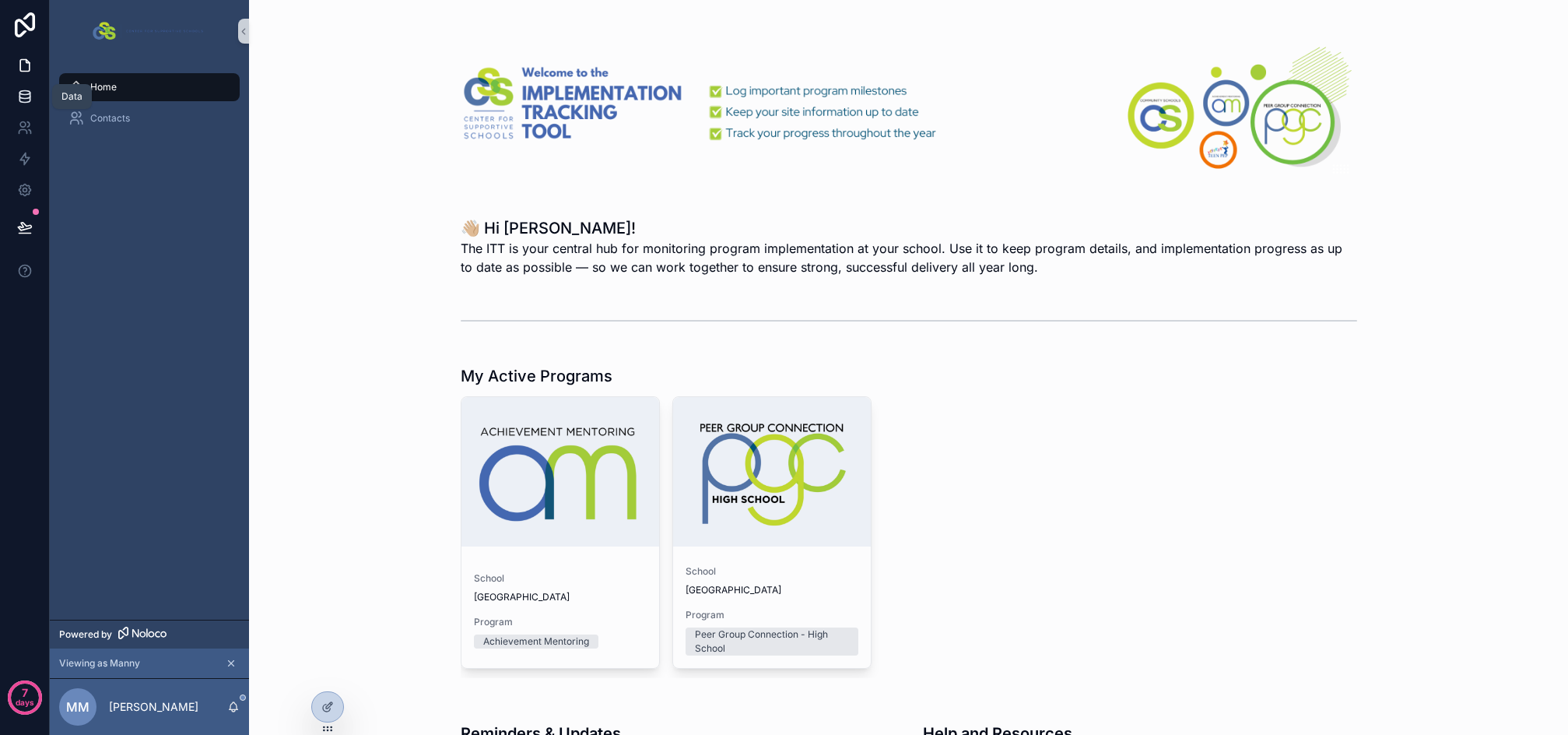
click at [30, 96] on icon at bounding box center [24, 96] width 10 height 6
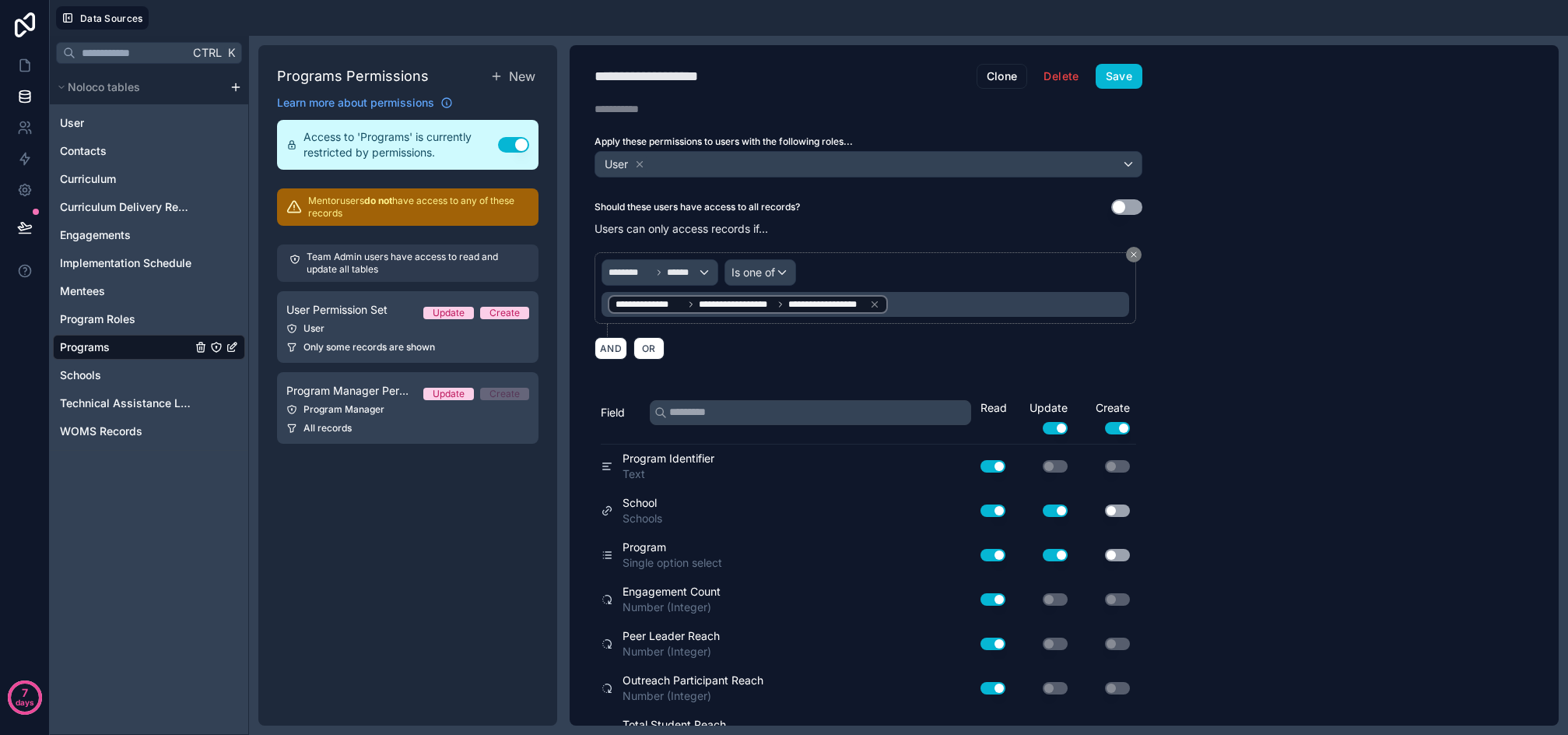
click at [214, 344] on icon "Programs" at bounding box center [216, 347] width 9 height 9
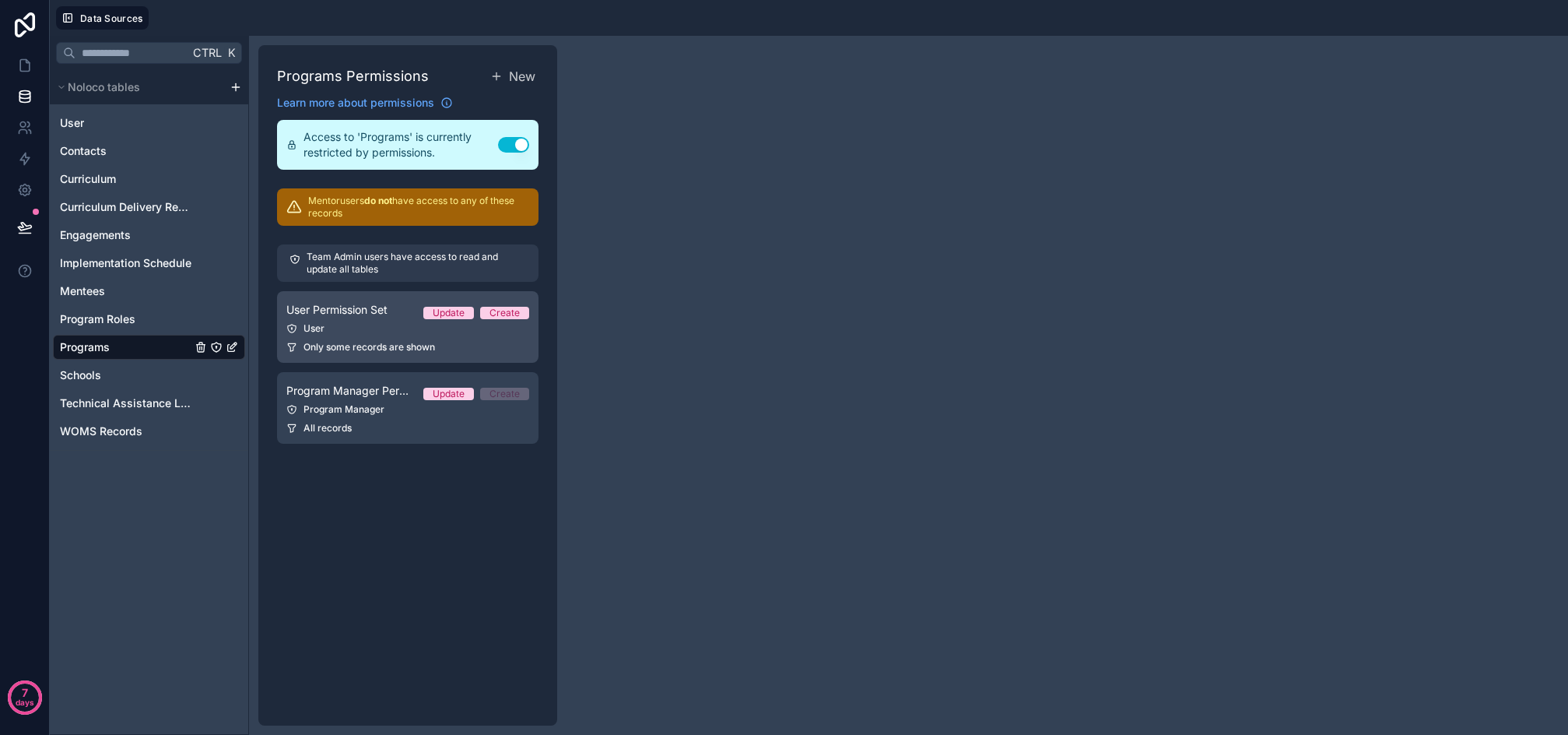
click at [362, 340] on link "User Permission Set Update Create User Only some records are shown" at bounding box center [407, 327] width 261 height 72
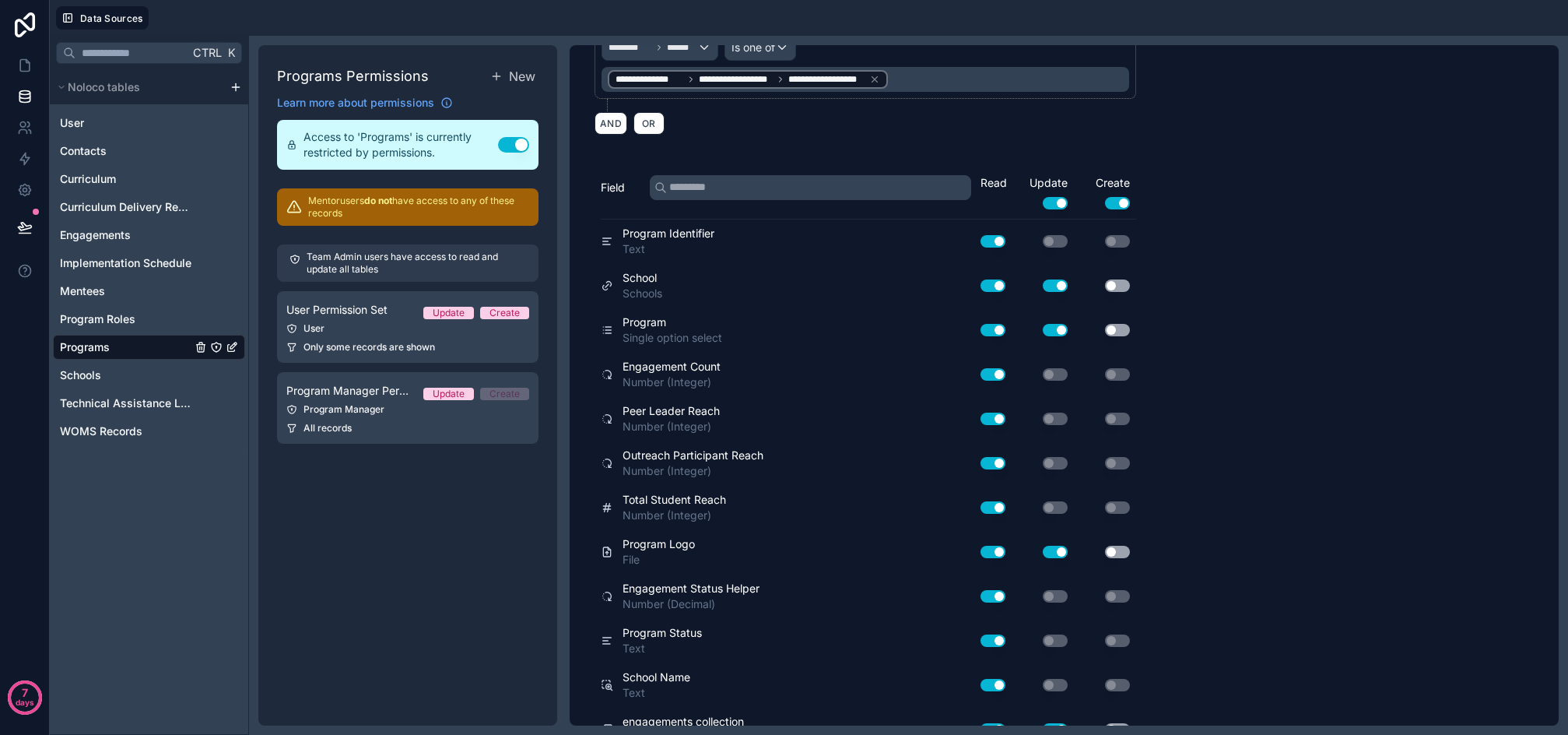
scroll to position [251, 0]
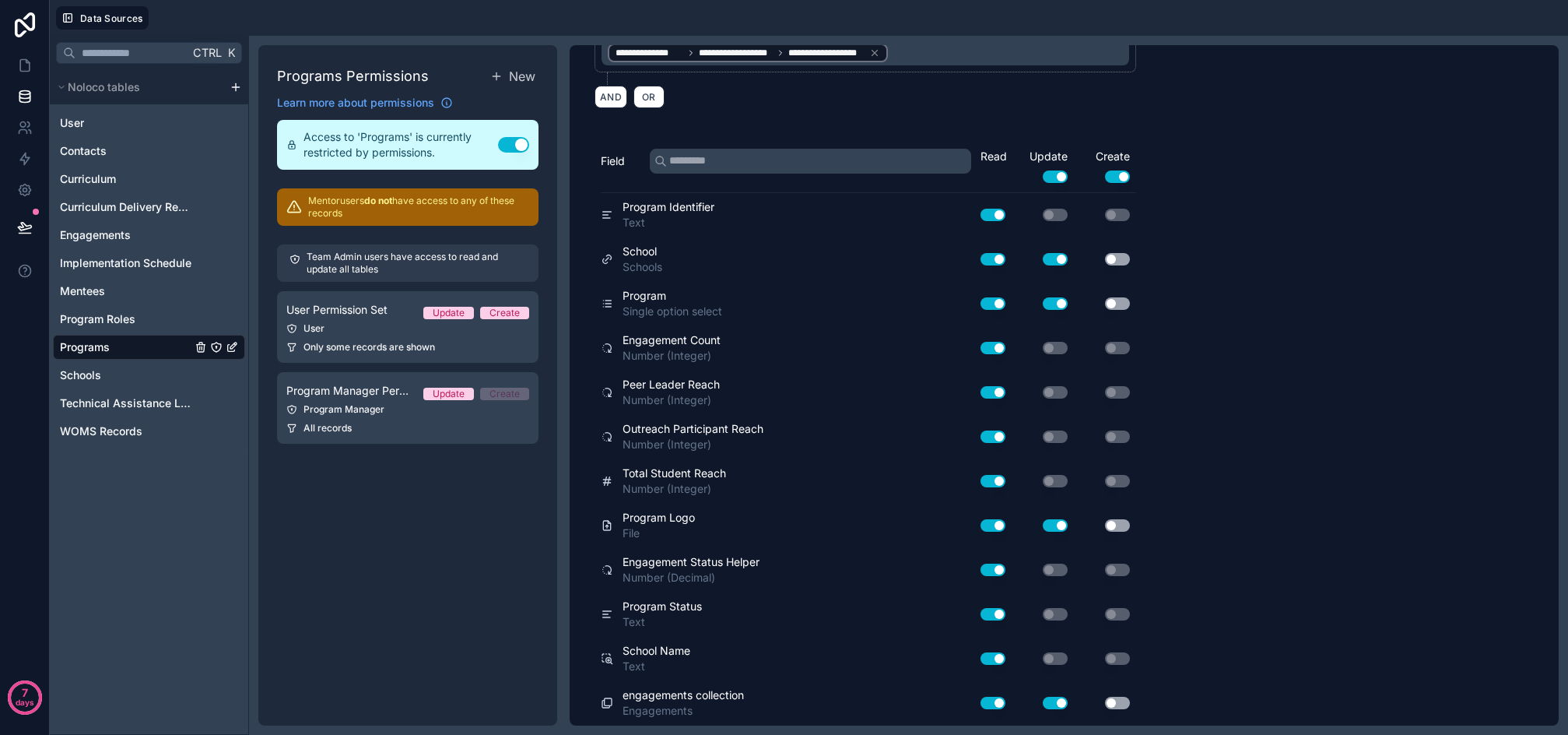
click at [1051, 176] on button "Use setting" at bounding box center [1055, 177] width 25 height 12
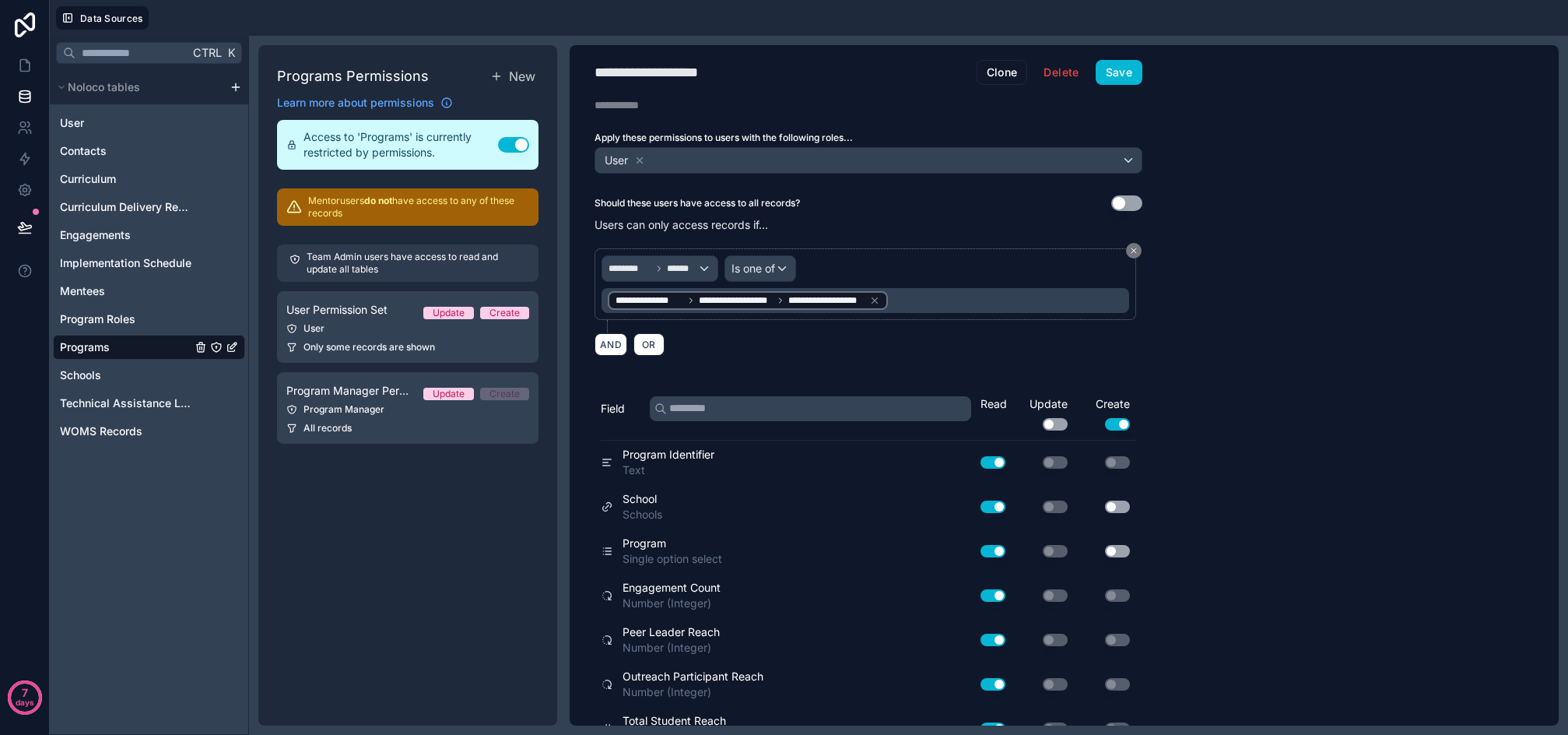
scroll to position [0, 0]
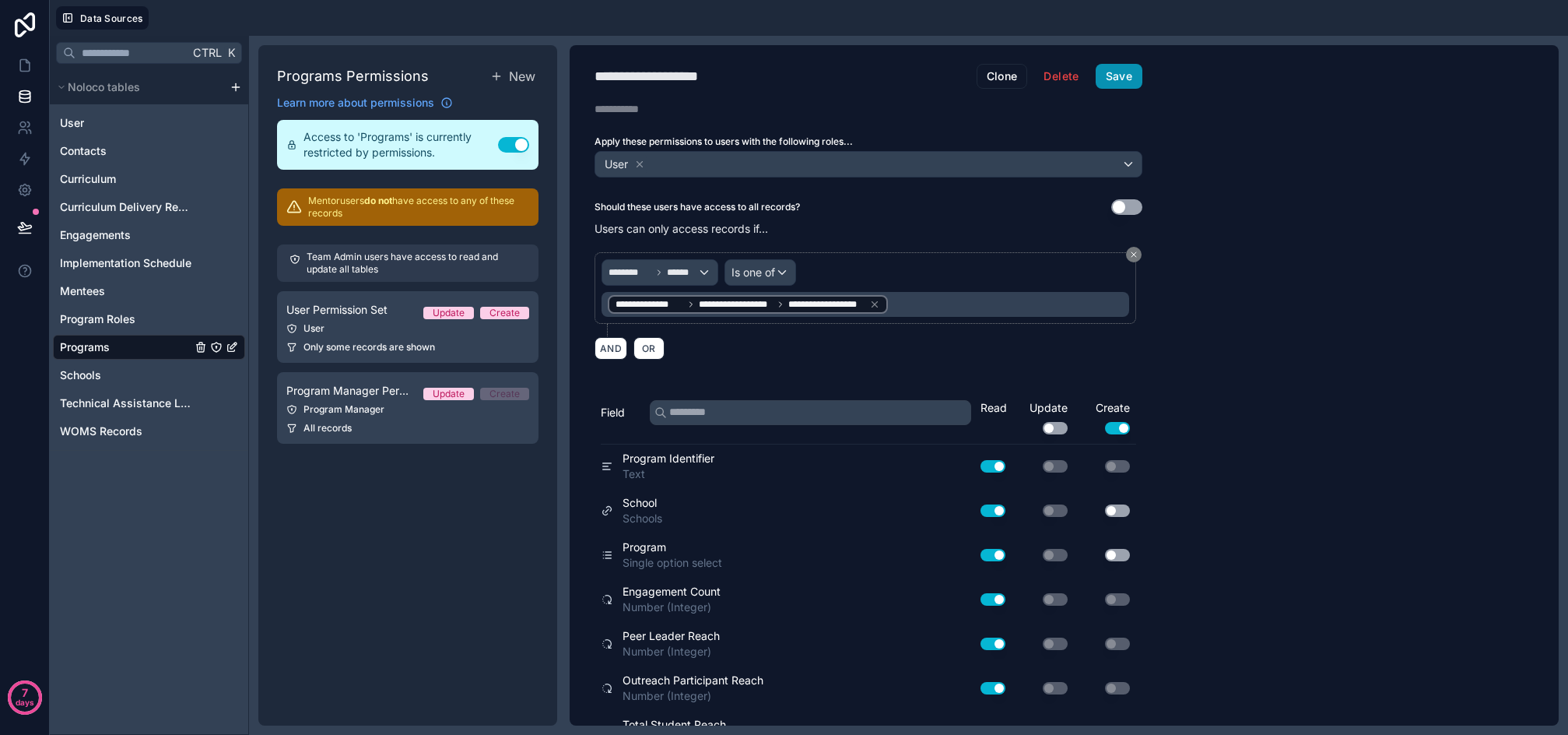
click at [1109, 73] on button "Save" at bounding box center [1119, 76] width 47 height 25
click at [21, 72] on icon at bounding box center [25, 66] width 9 height 12
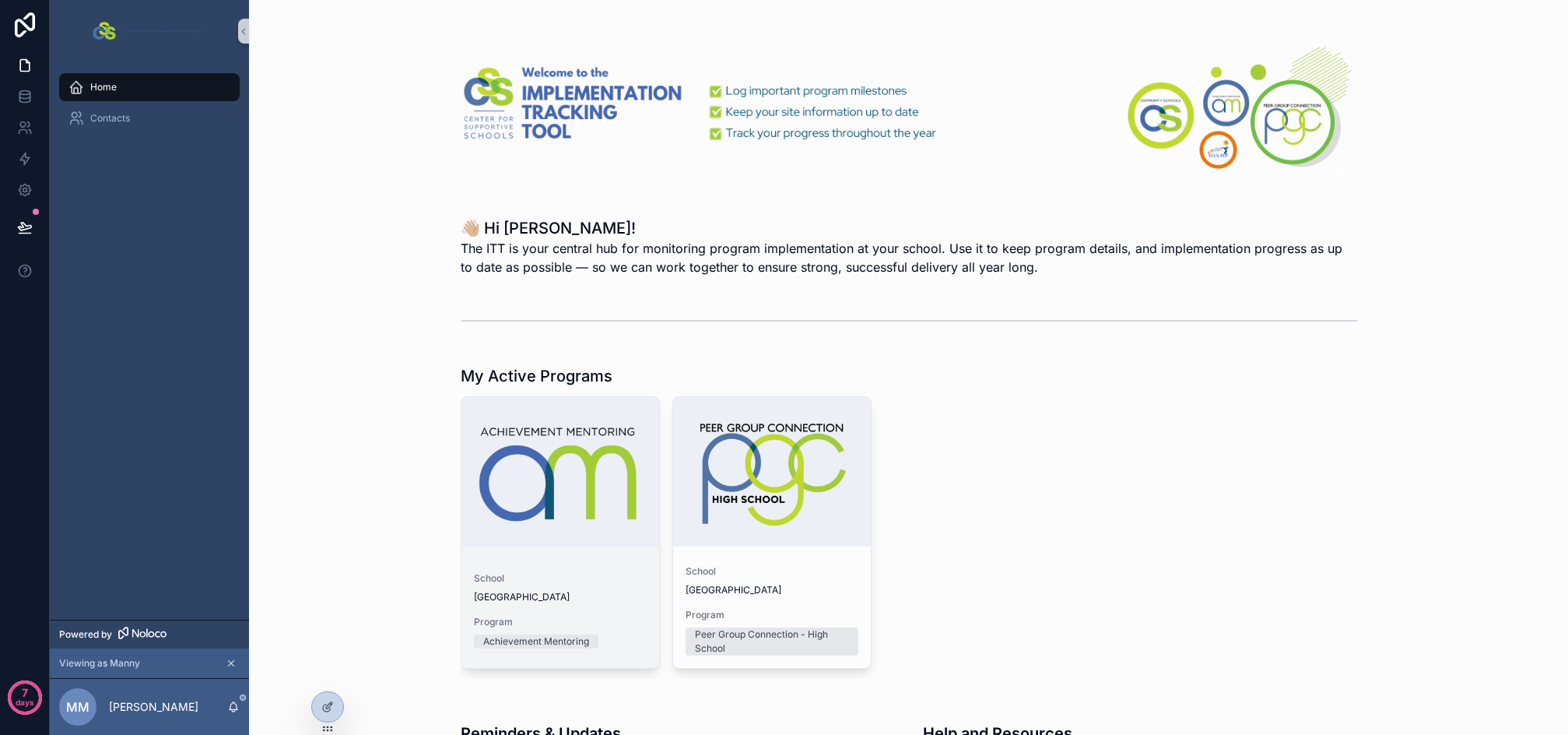
click at [588, 566] on div "School Sample High School Program Achievement Mentoring" at bounding box center [560, 613] width 197 height 108
click at [594, 621] on span "Program" at bounding box center [561, 622] width 173 height 12
click at [339, 708] on div at bounding box center [328, 707] width 31 height 30
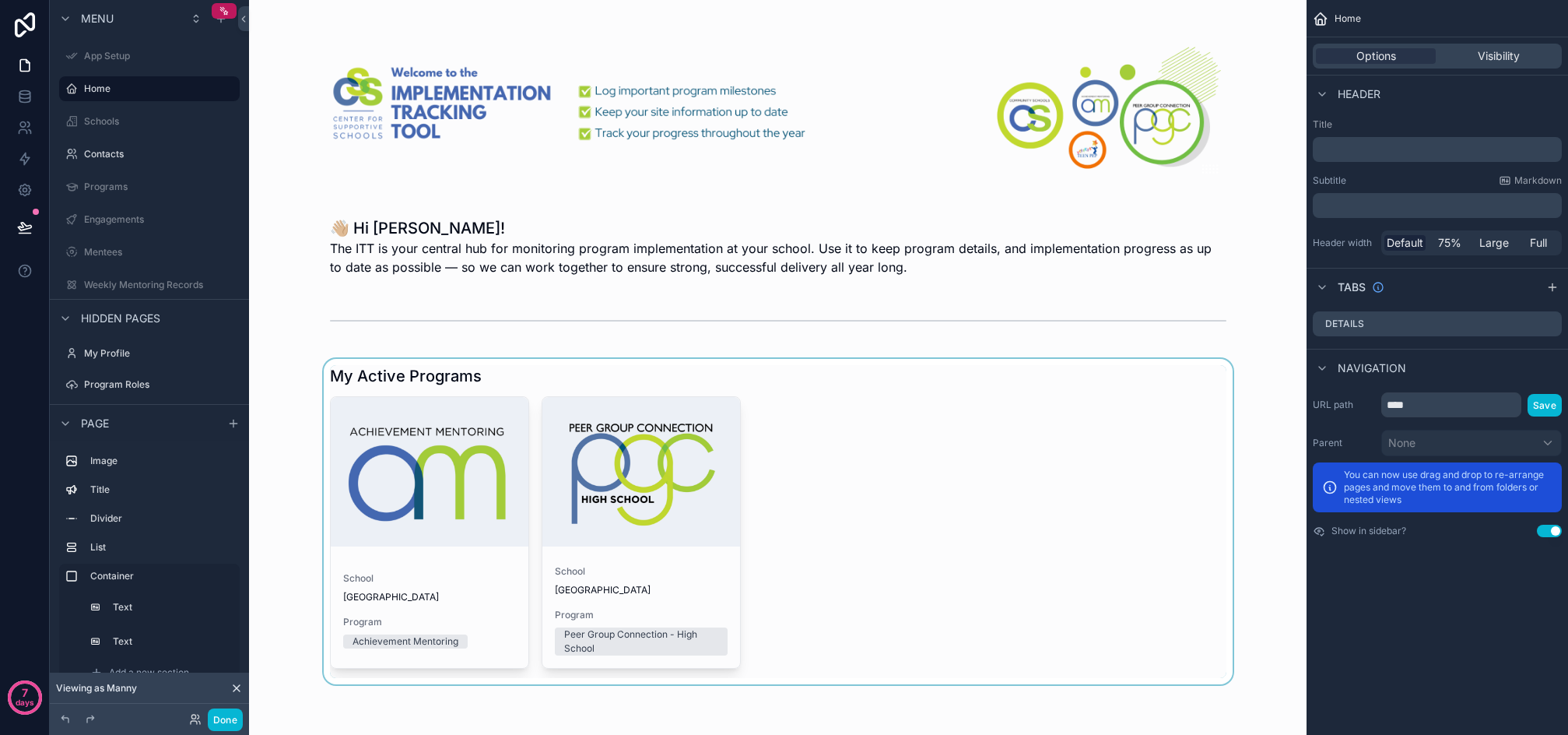
click at [999, 460] on div "scrollable content" at bounding box center [778, 521] width 1033 height 325
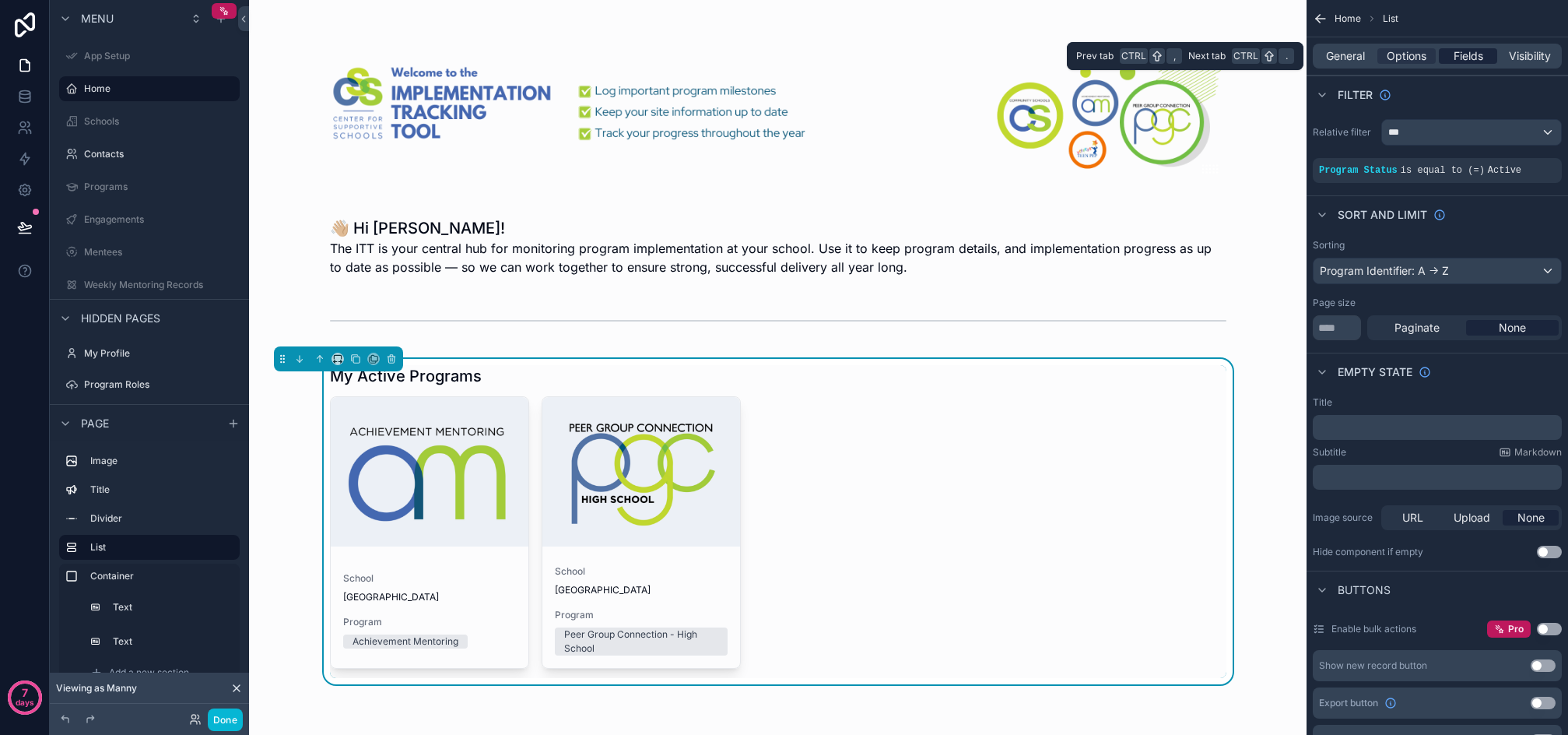
click at [1485, 58] on div "Fields" at bounding box center [1468, 56] width 59 height 16
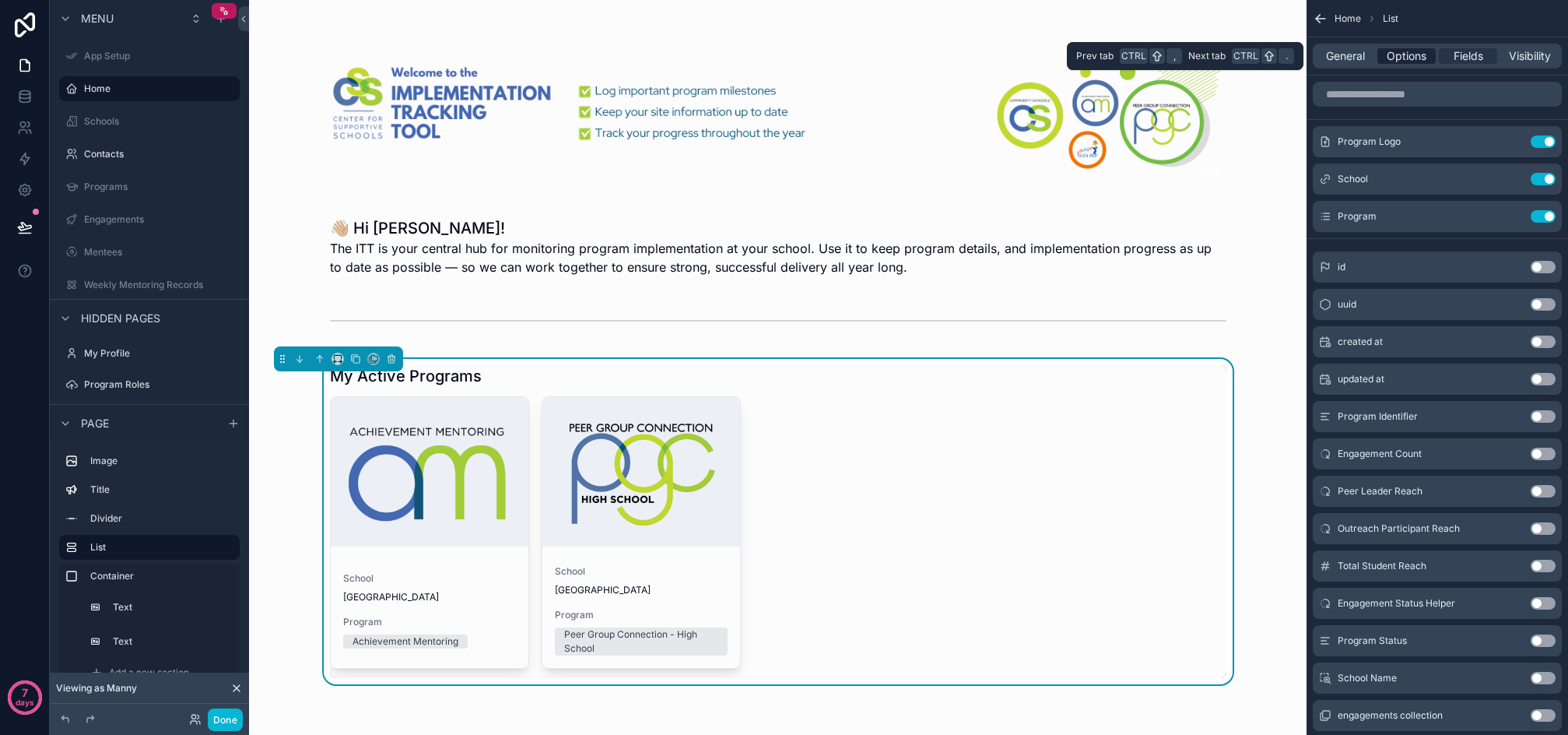
click at [1425, 60] on span "Options" at bounding box center [1407, 56] width 40 height 16
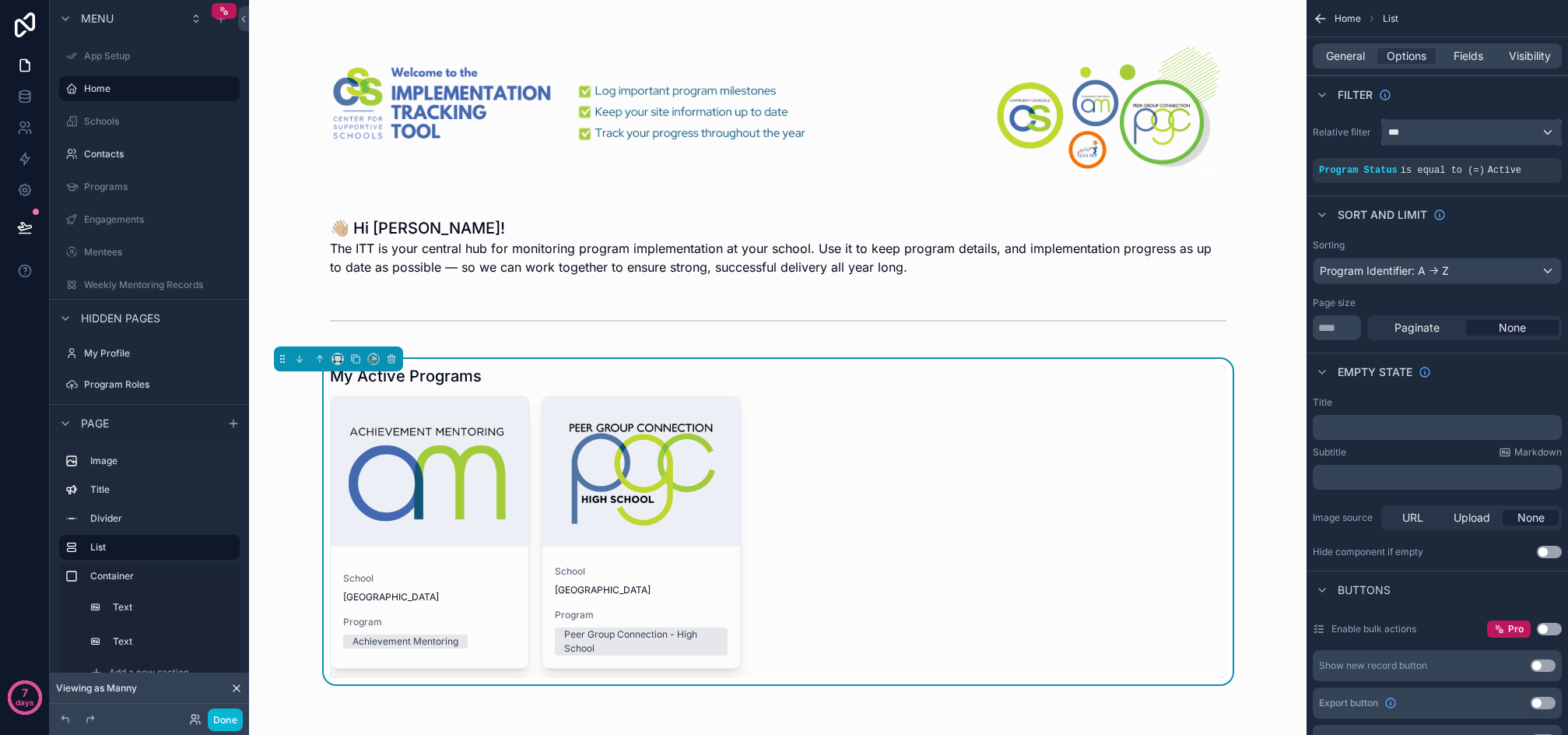
click at [1450, 133] on div "***" at bounding box center [1471, 133] width 179 height 25
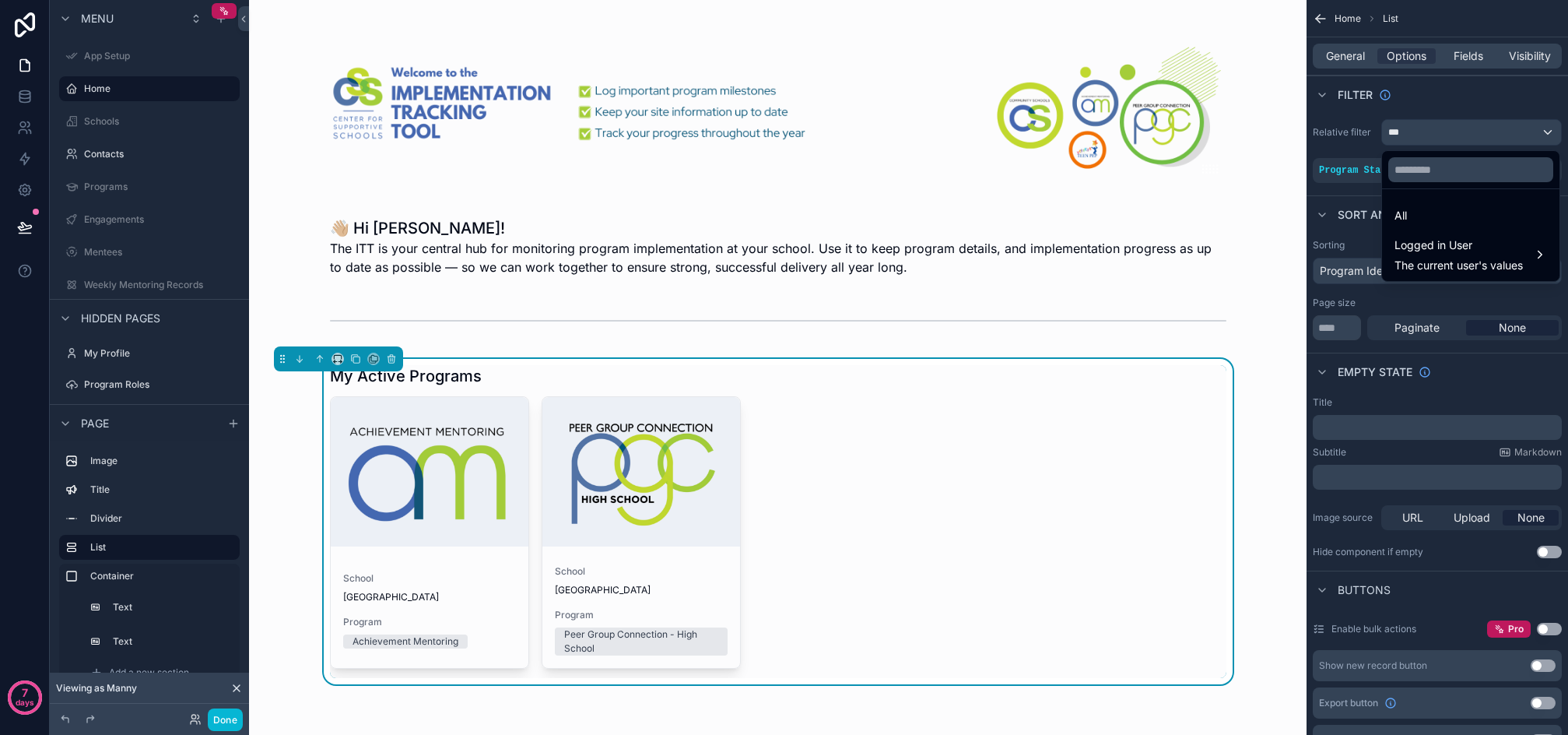
click at [1450, 133] on div "scrollable content" at bounding box center [784, 368] width 1568 height 735
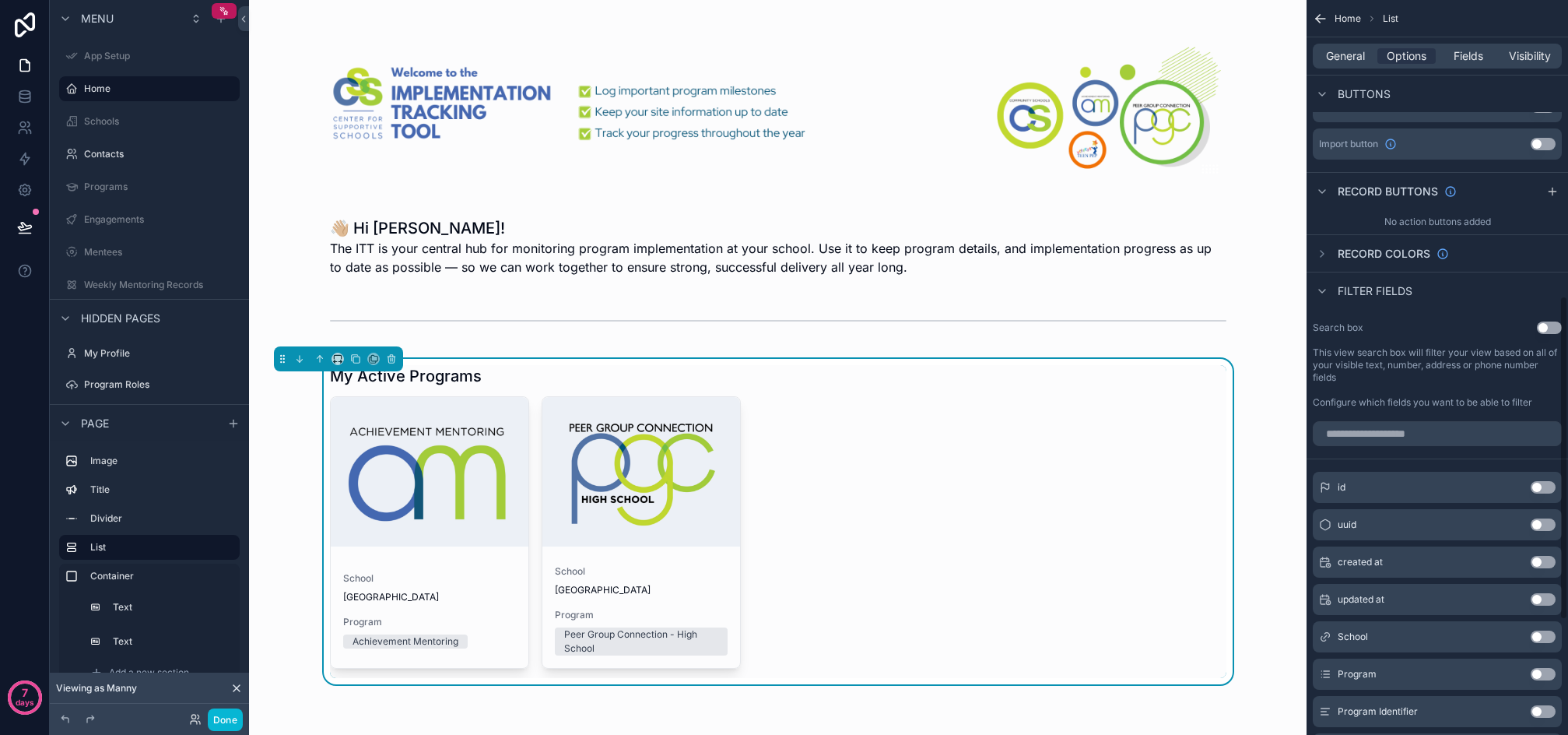
scroll to position [541, 0]
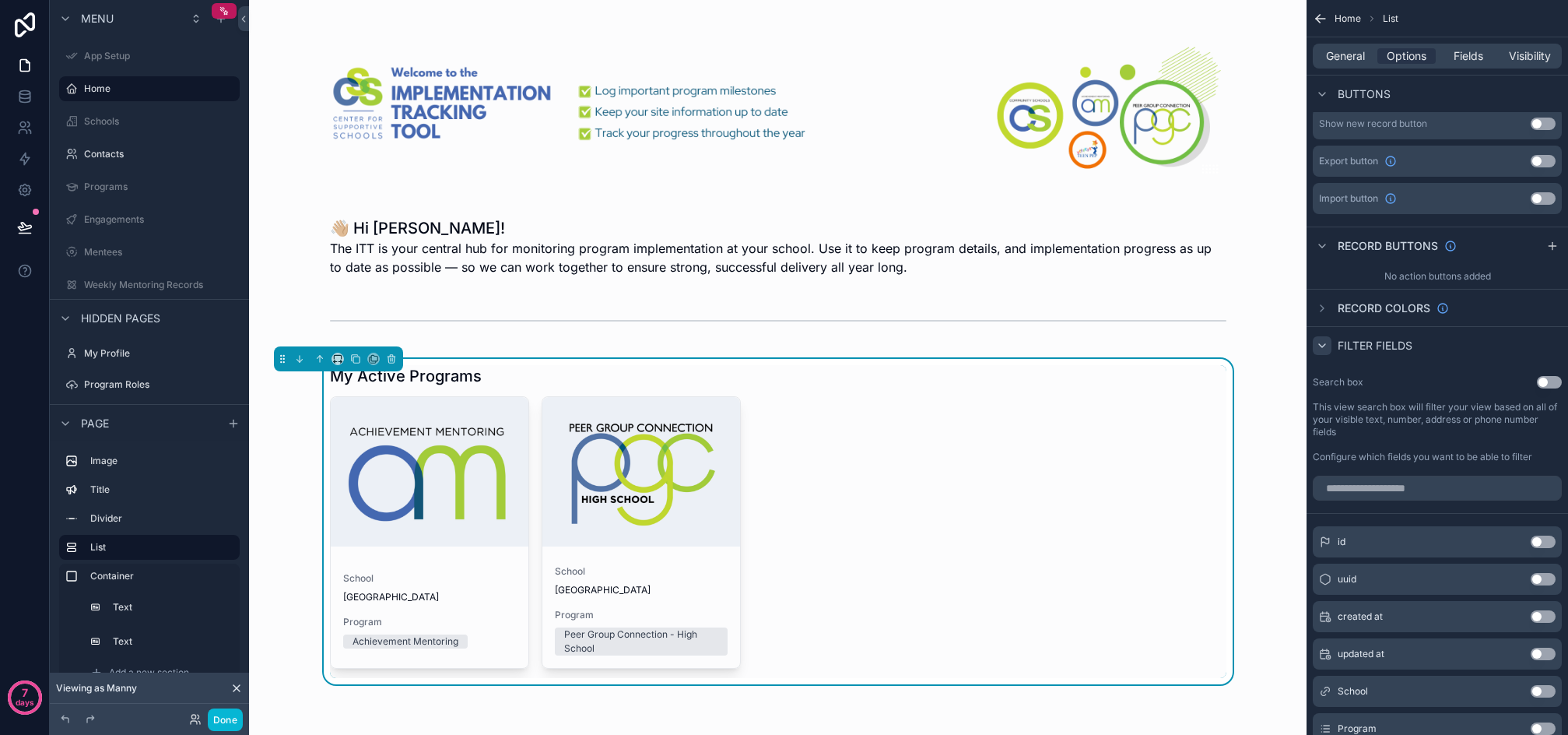
click at [1329, 345] on div "scrollable content" at bounding box center [1322, 346] width 19 height 19
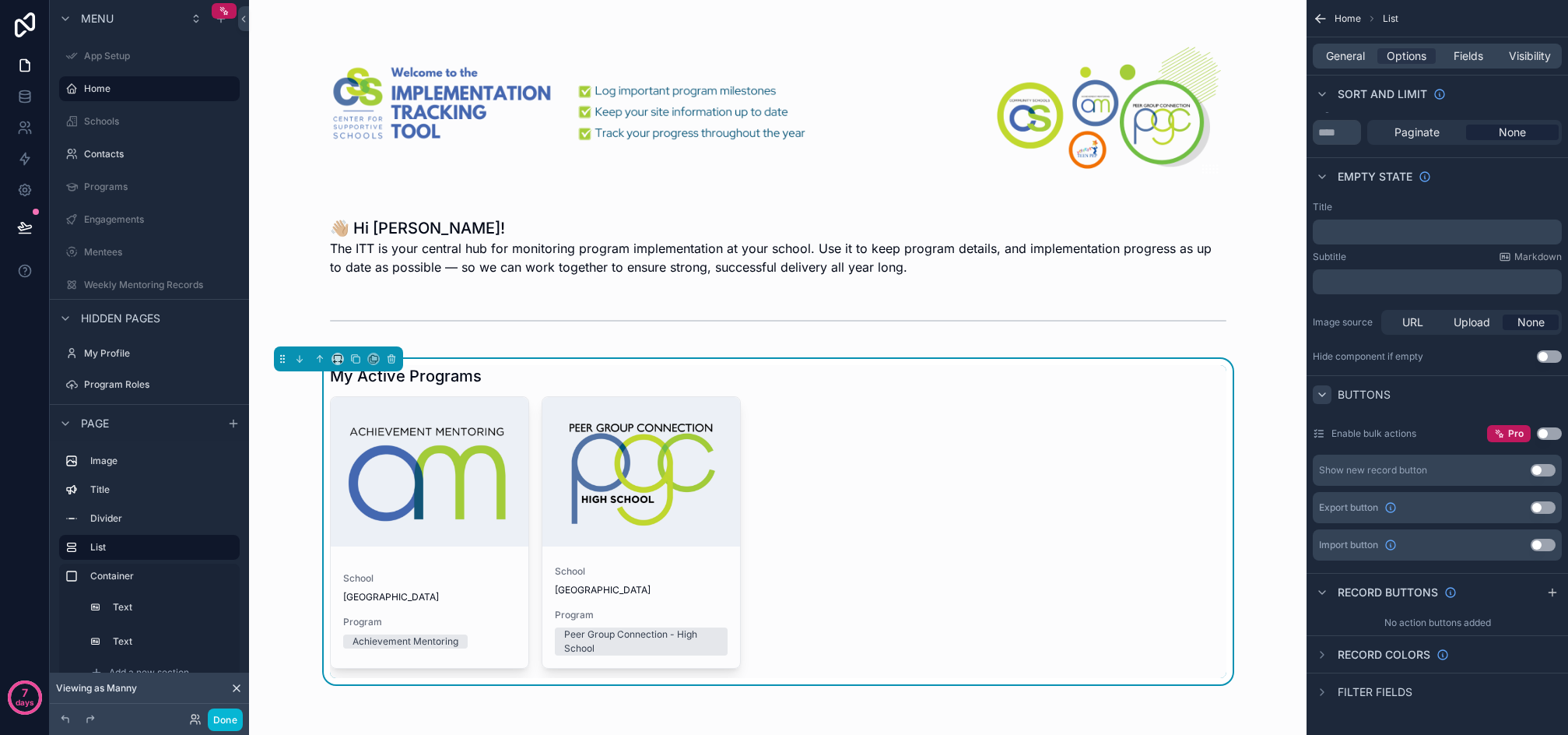
click at [1326, 392] on icon "scrollable content" at bounding box center [1322, 395] width 12 height 12
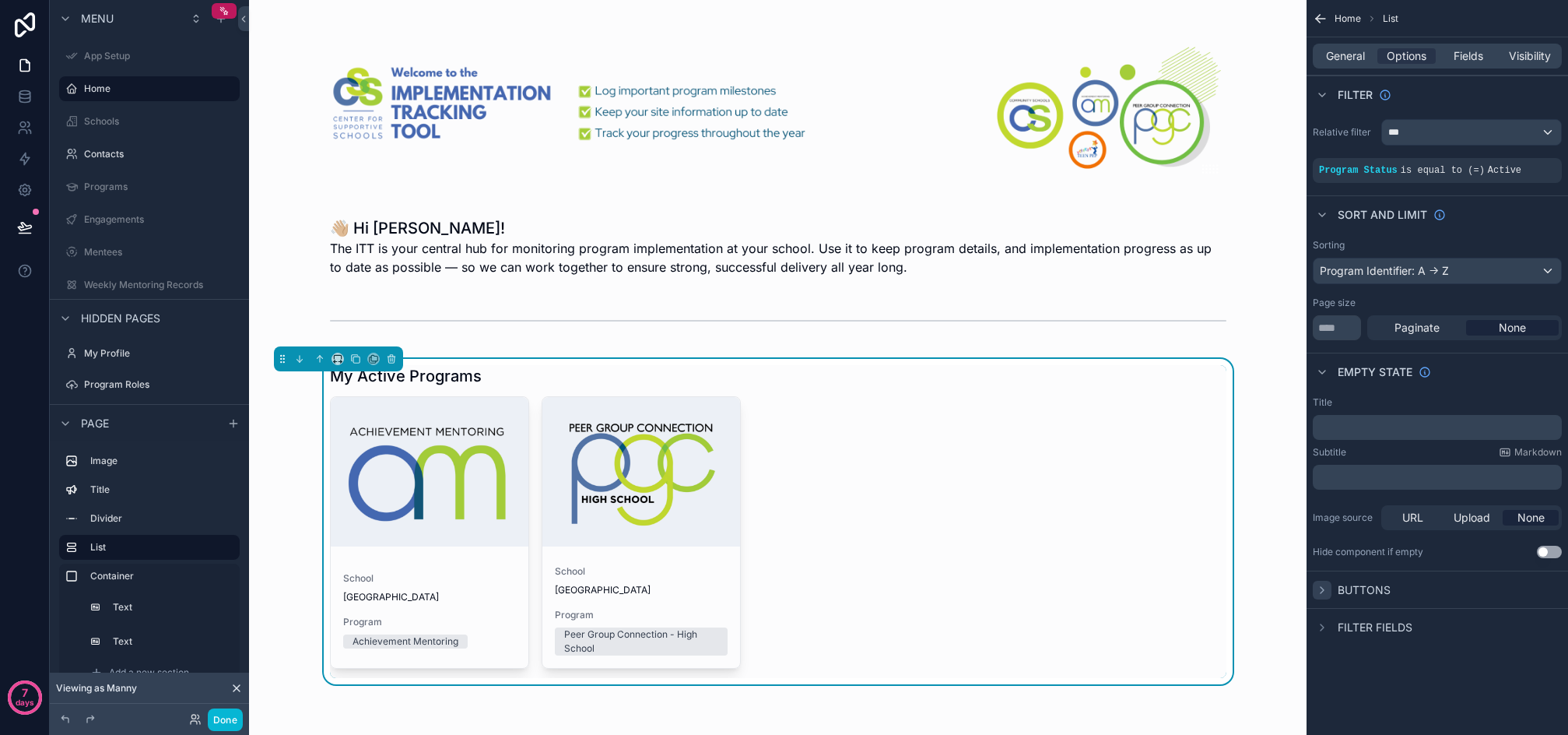
scroll to position [0, 0]
click at [1353, 60] on span "General" at bounding box center [1346, 56] width 39 height 16
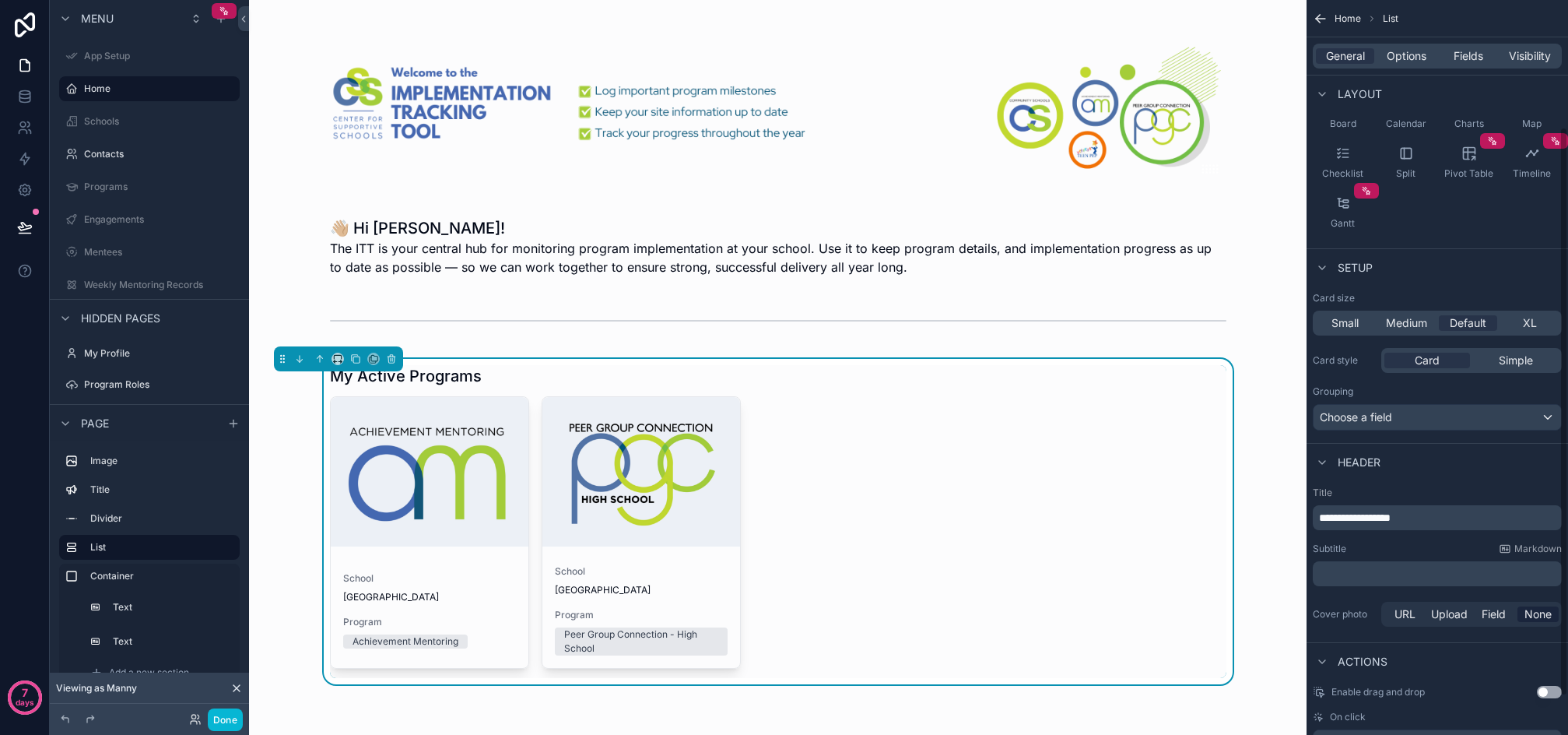
scroll to position [214, 0]
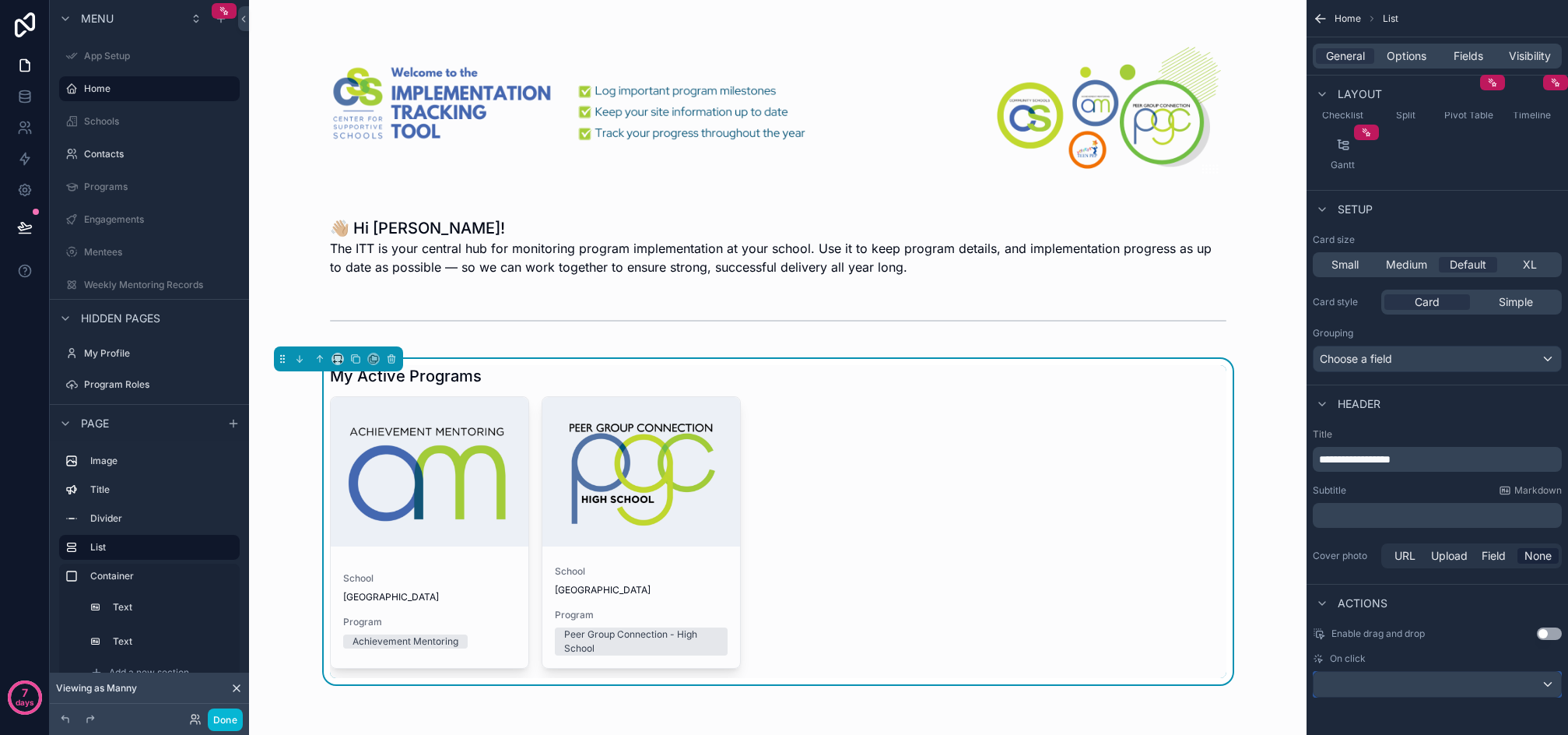
click at [1404, 688] on div "scrollable content" at bounding box center [1437, 684] width 247 height 25
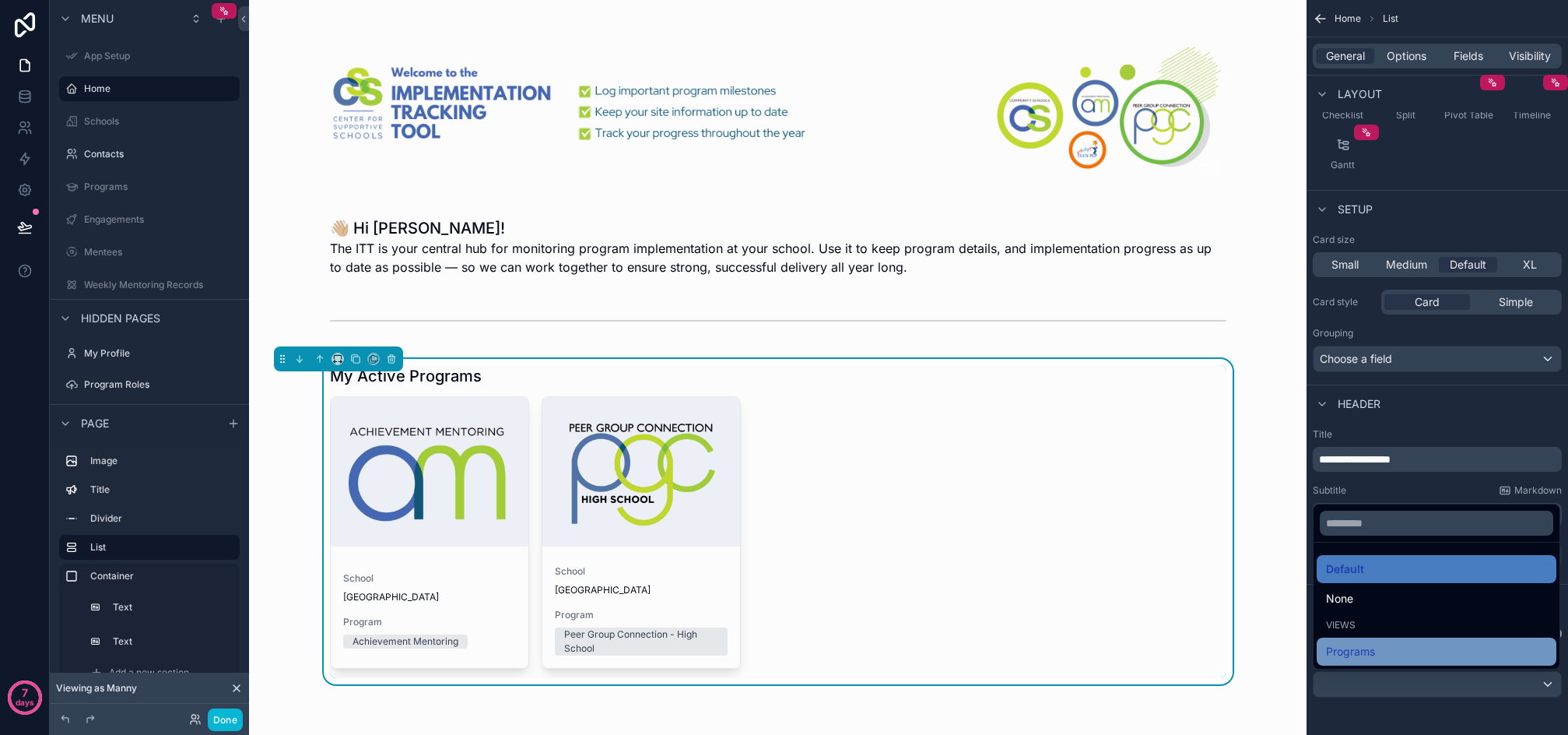
click at [1372, 644] on span "Programs" at bounding box center [1350, 652] width 49 height 19
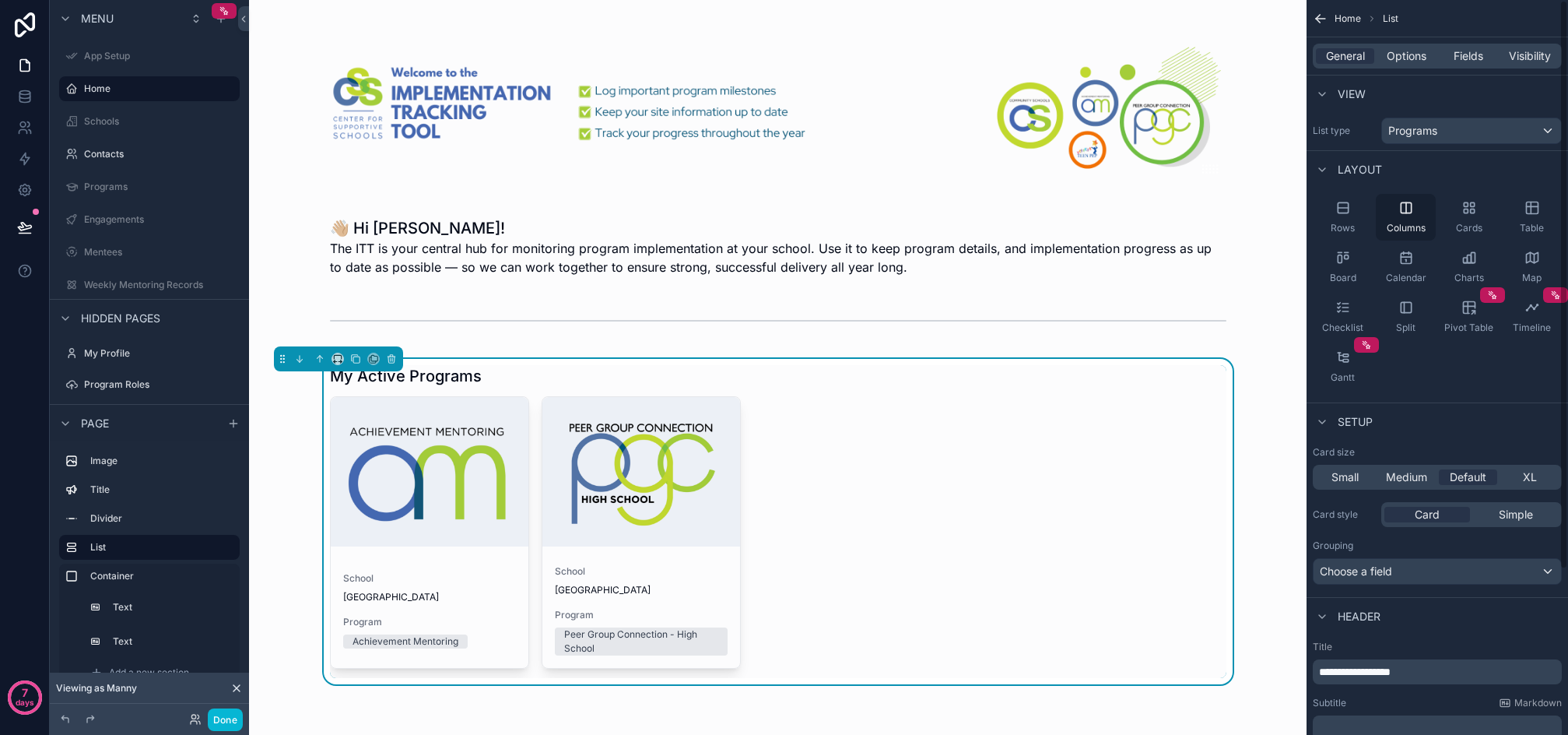
scroll to position [0, 0]
click at [1319, 17] on icon "scrollable content" at bounding box center [1321, 19] width 16 height 16
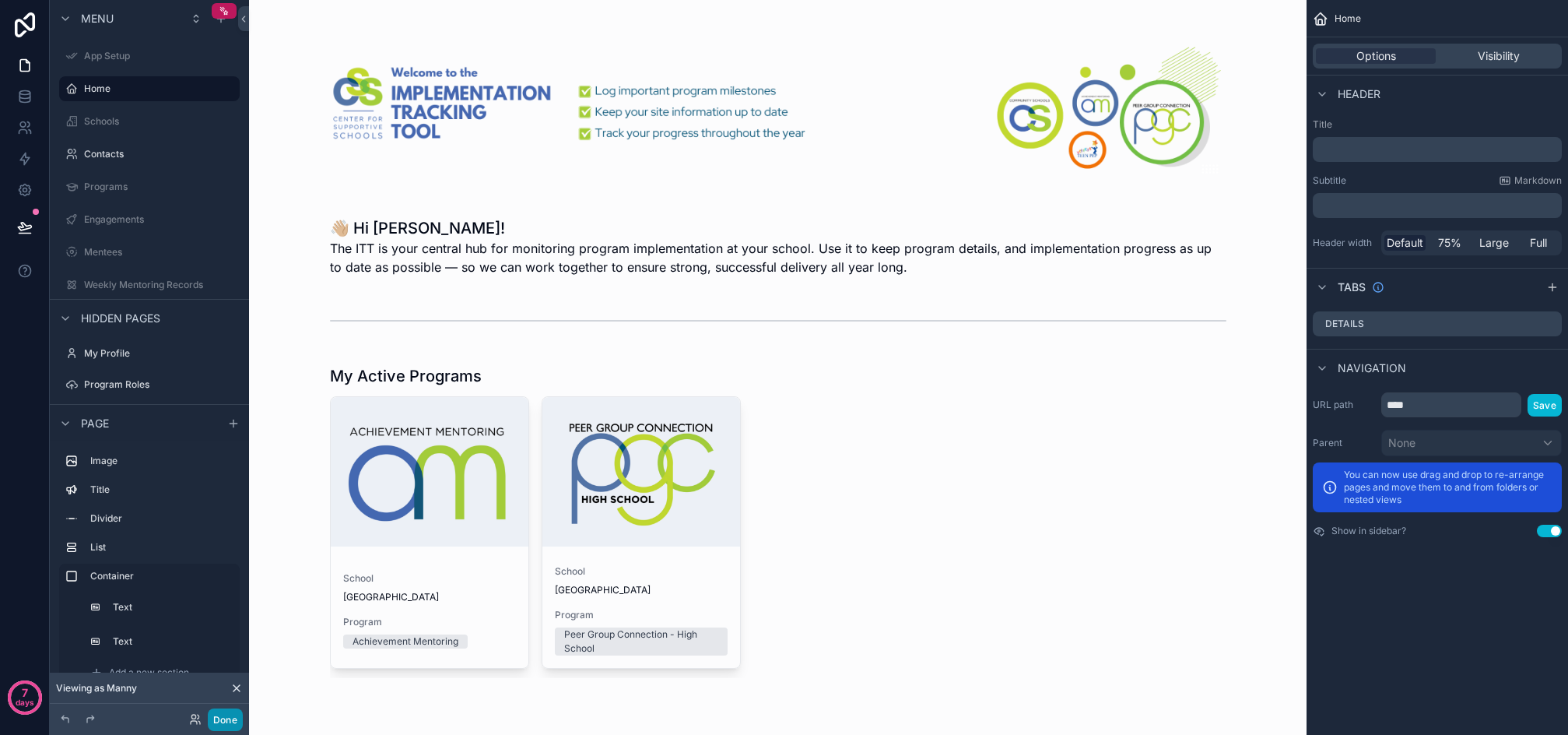
click at [218, 721] on button "Done" at bounding box center [225, 719] width 35 height 23
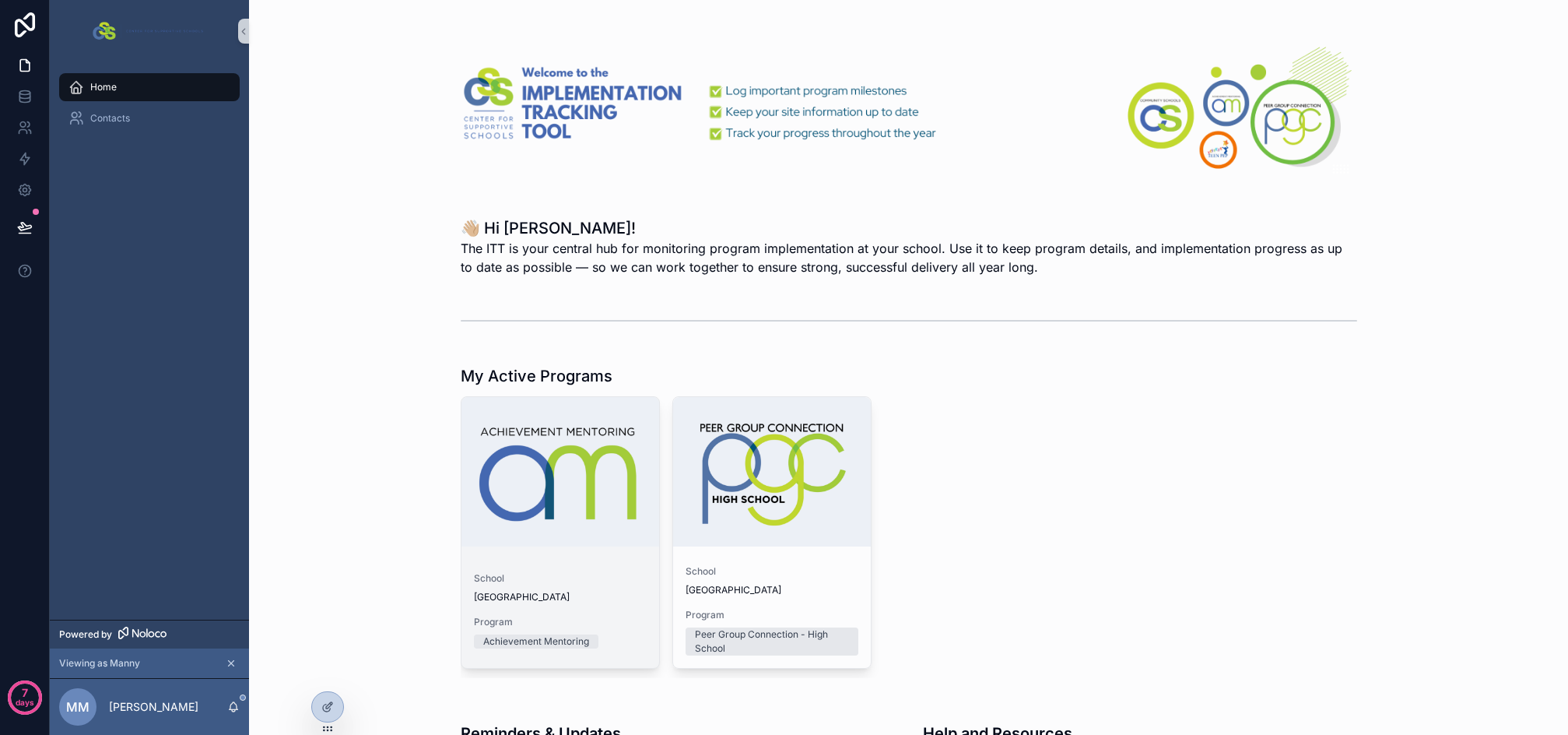
click at [591, 569] on div "School Sample High School Program Achievement Mentoring" at bounding box center [560, 613] width 197 height 108
click at [332, 705] on icon at bounding box center [328, 707] width 12 height 12
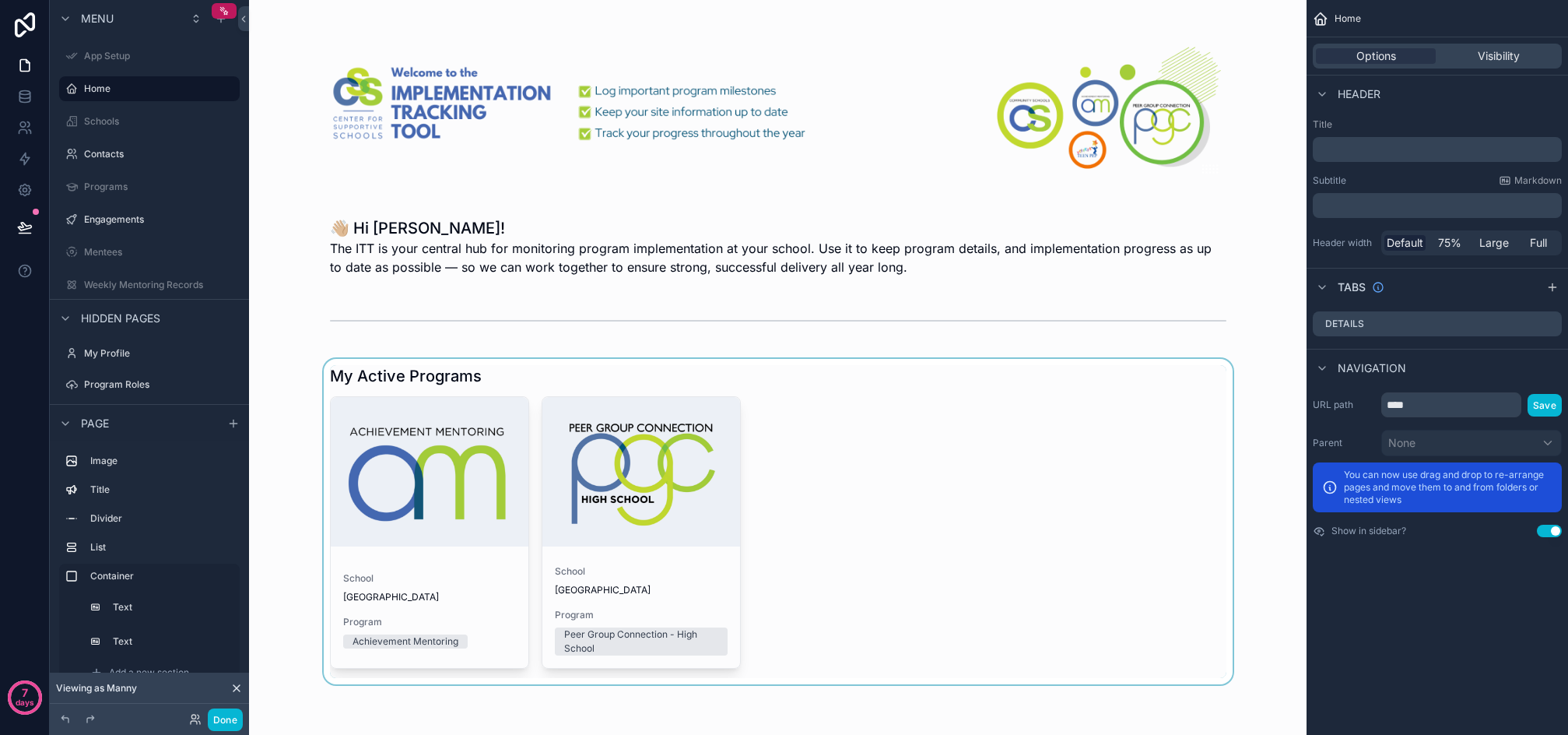
click at [898, 421] on div "scrollable content" at bounding box center [778, 521] width 1033 height 325
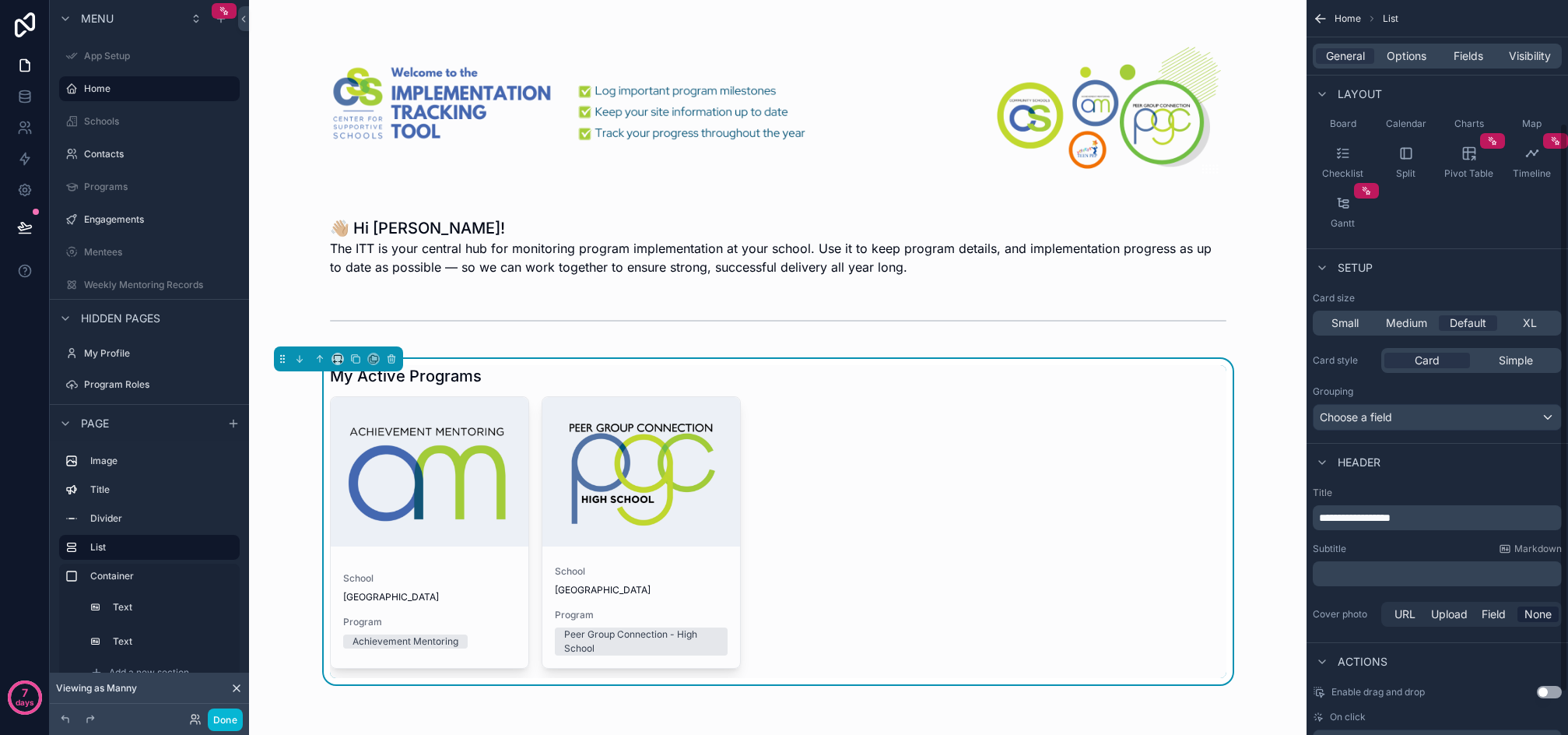
scroll to position [214, 0]
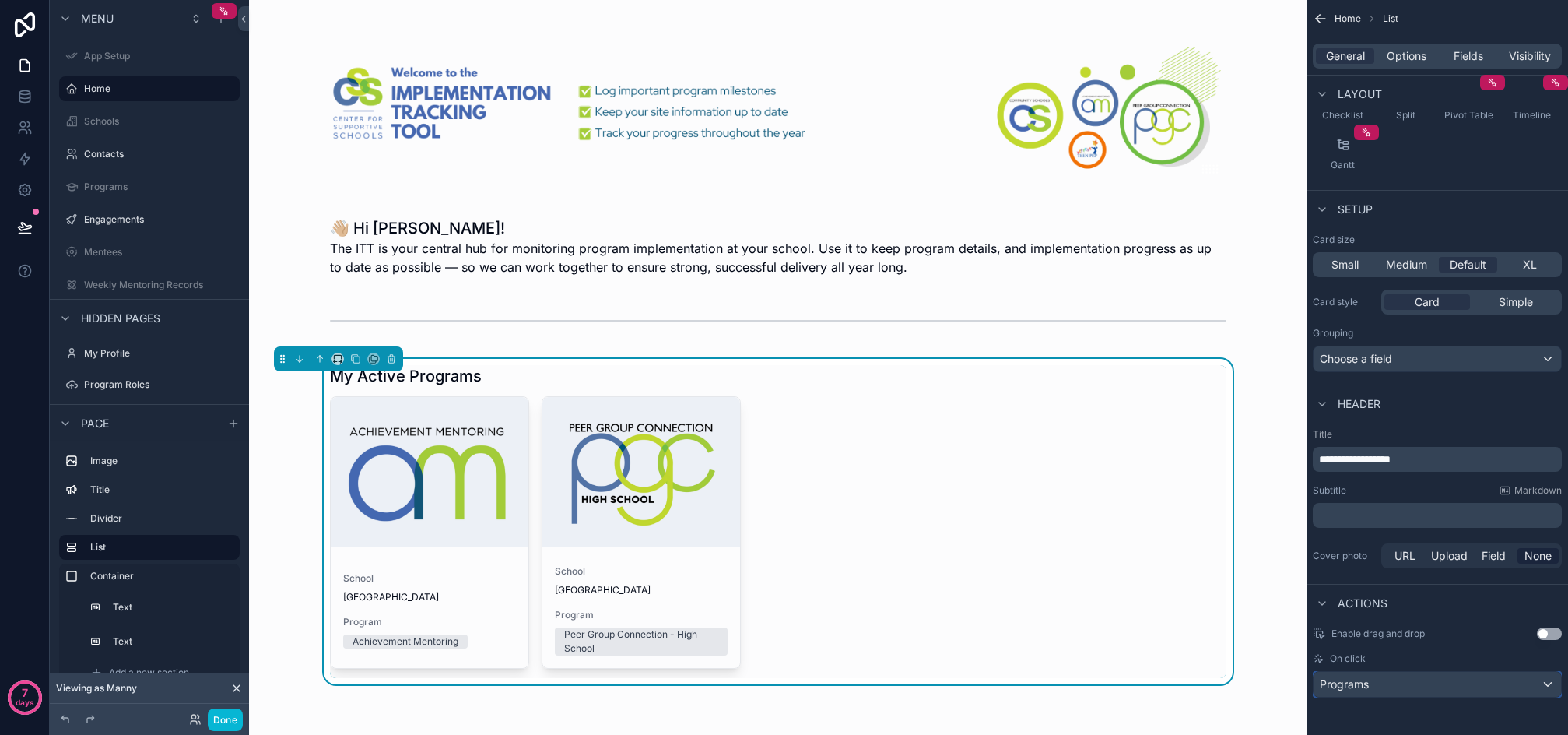
click at [1449, 689] on div "Programs" at bounding box center [1437, 684] width 247 height 25
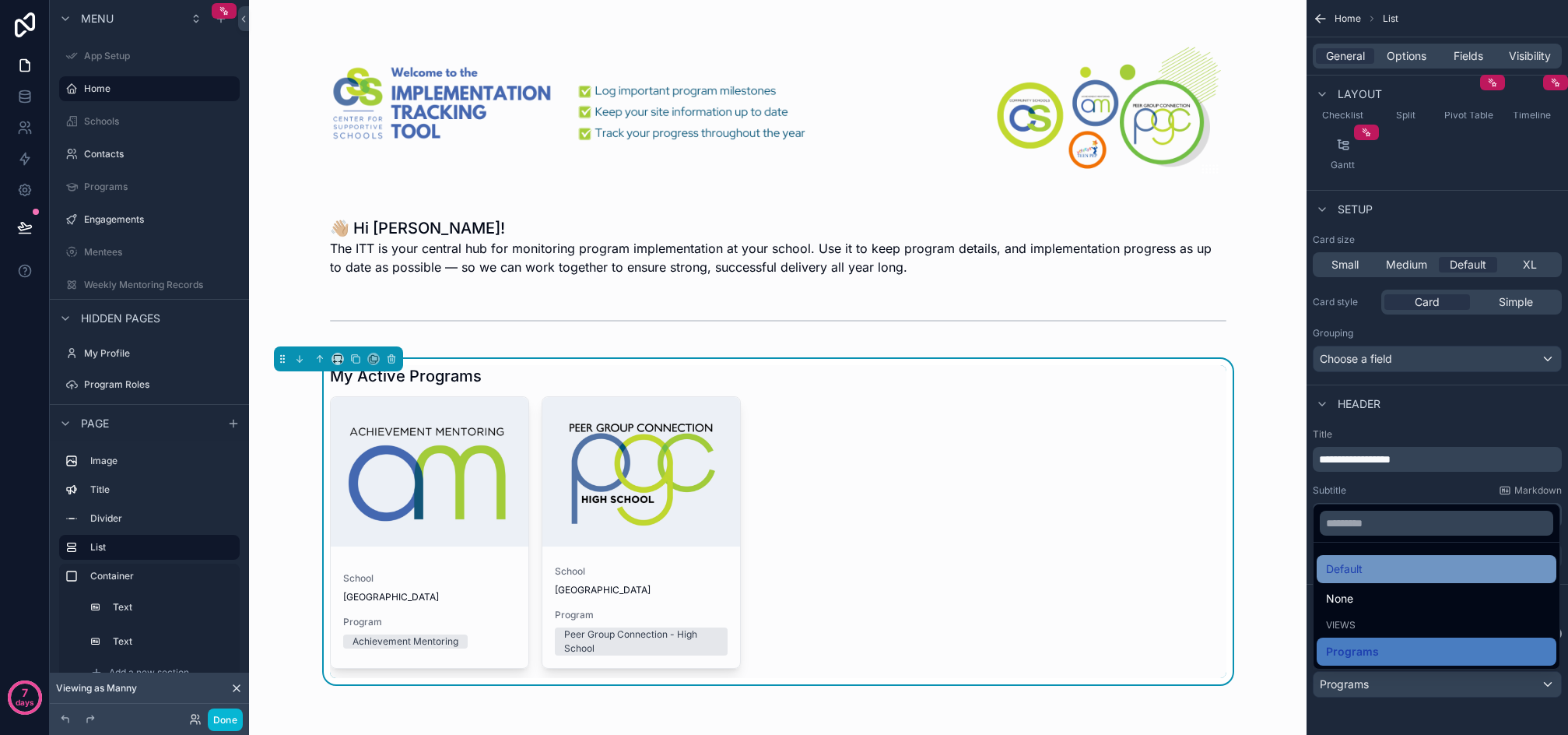
click at [1360, 580] on div "Default" at bounding box center [1436, 569] width 239 height 28
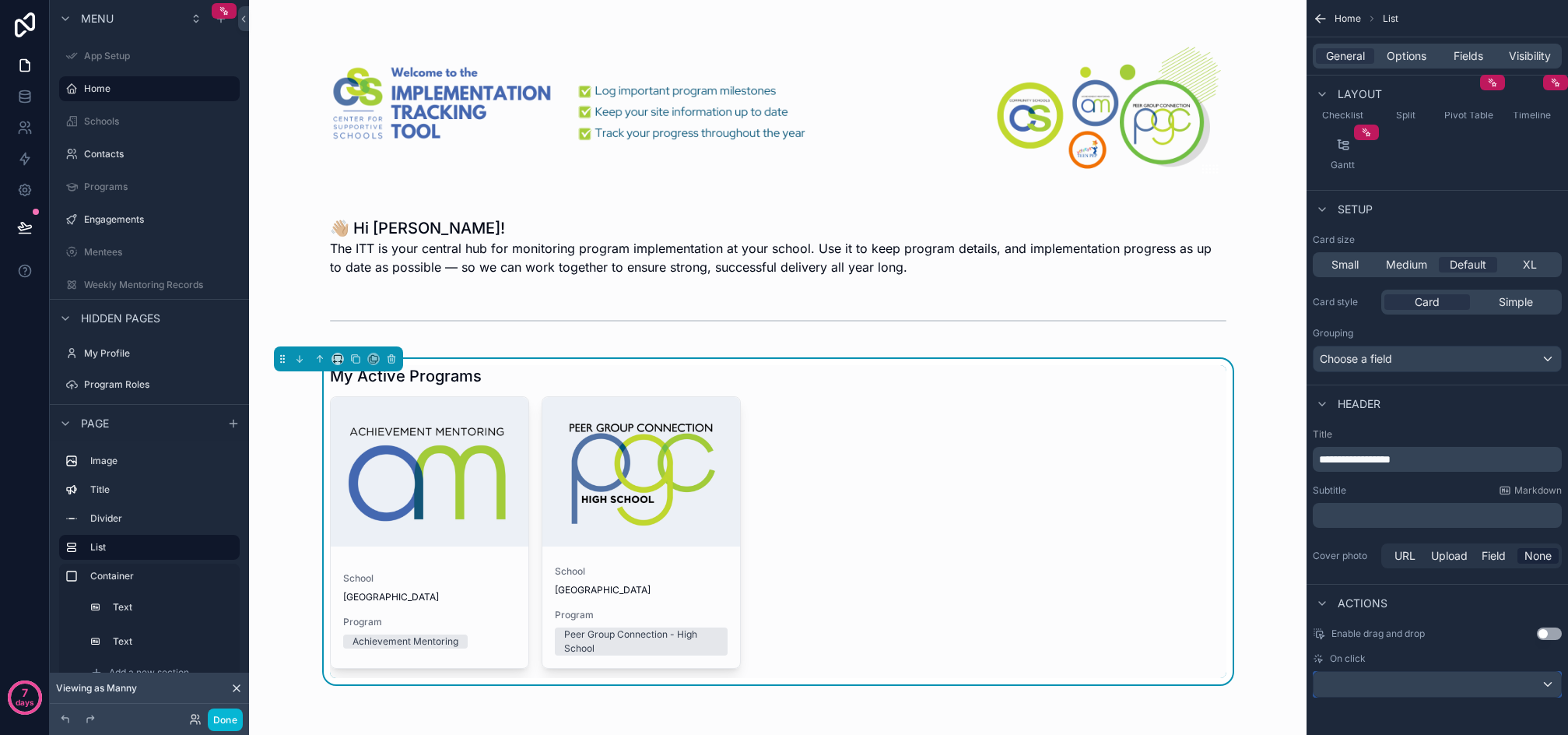
click at [1435, 684] on div "scrollable content" at bounding box center [1437, 684] width 247 height 25
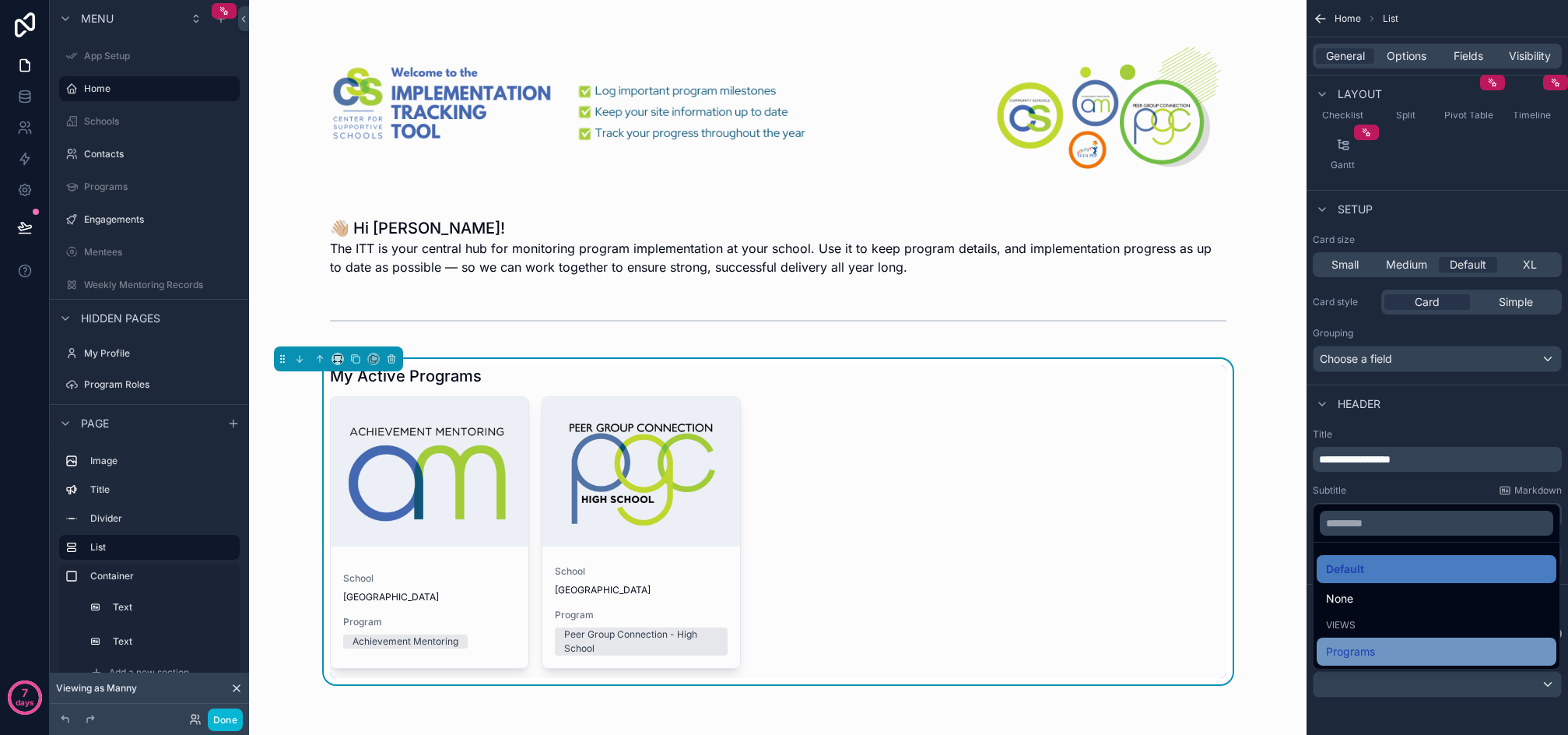
click at [1399, 651] on div "Programs" at bounding box center [1436, 652] width 221 height 19
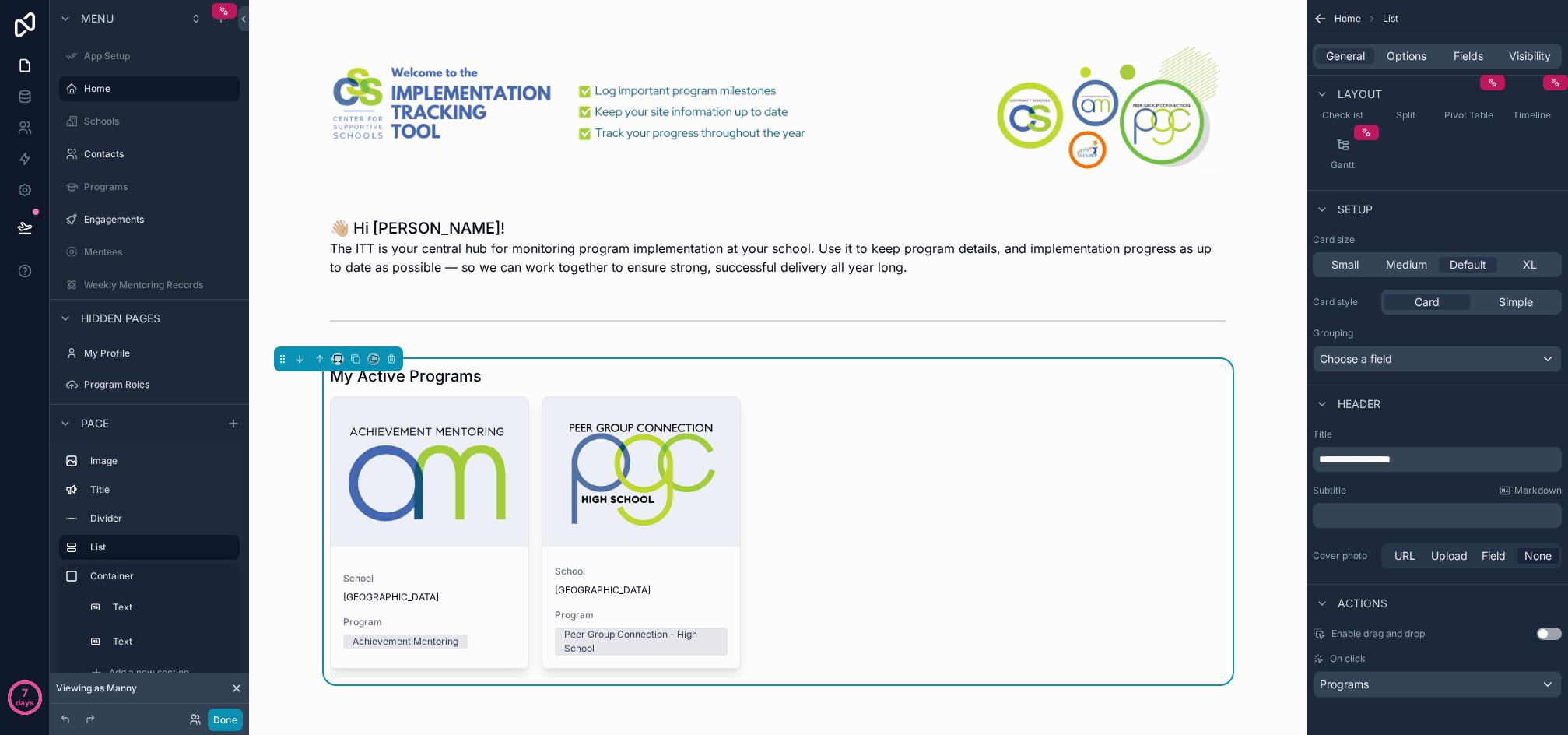
click at [211, 722] on button "Done" at bounding box center [225, 719] width 35 height 23
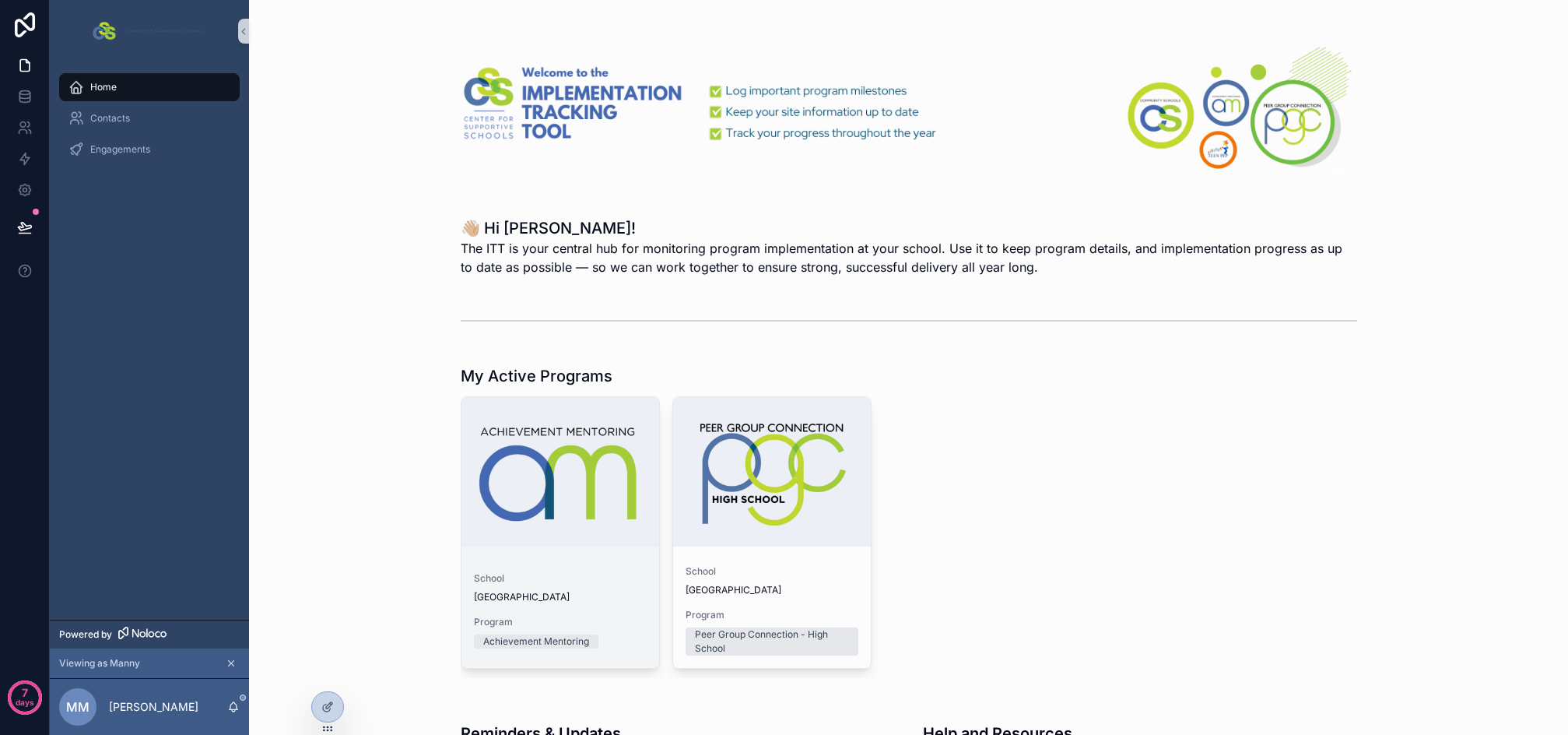
click at [615, 584] on span "School" at bounding box center [561, 578] width 173 height 12
click at [810, 553] on div "School Sample High School Program Peer Group Connection - High School" at bounding box center [772, 610] width 197 height 115
click at [28, 123] on icon at bounding box center [28, 125] width 2 height 5
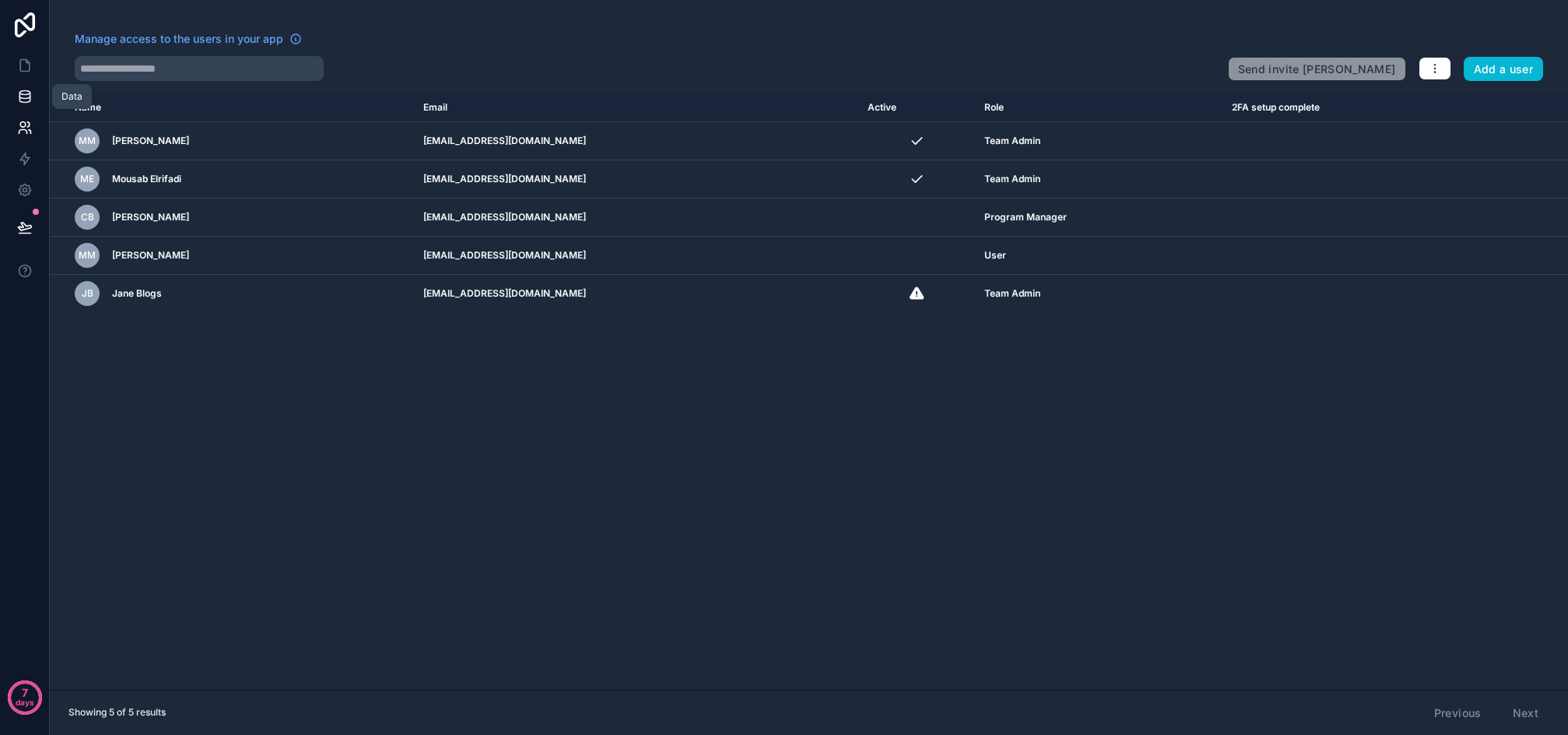
click at [24, 100] on icon at bounding box center [25, 97] width 16 height 16
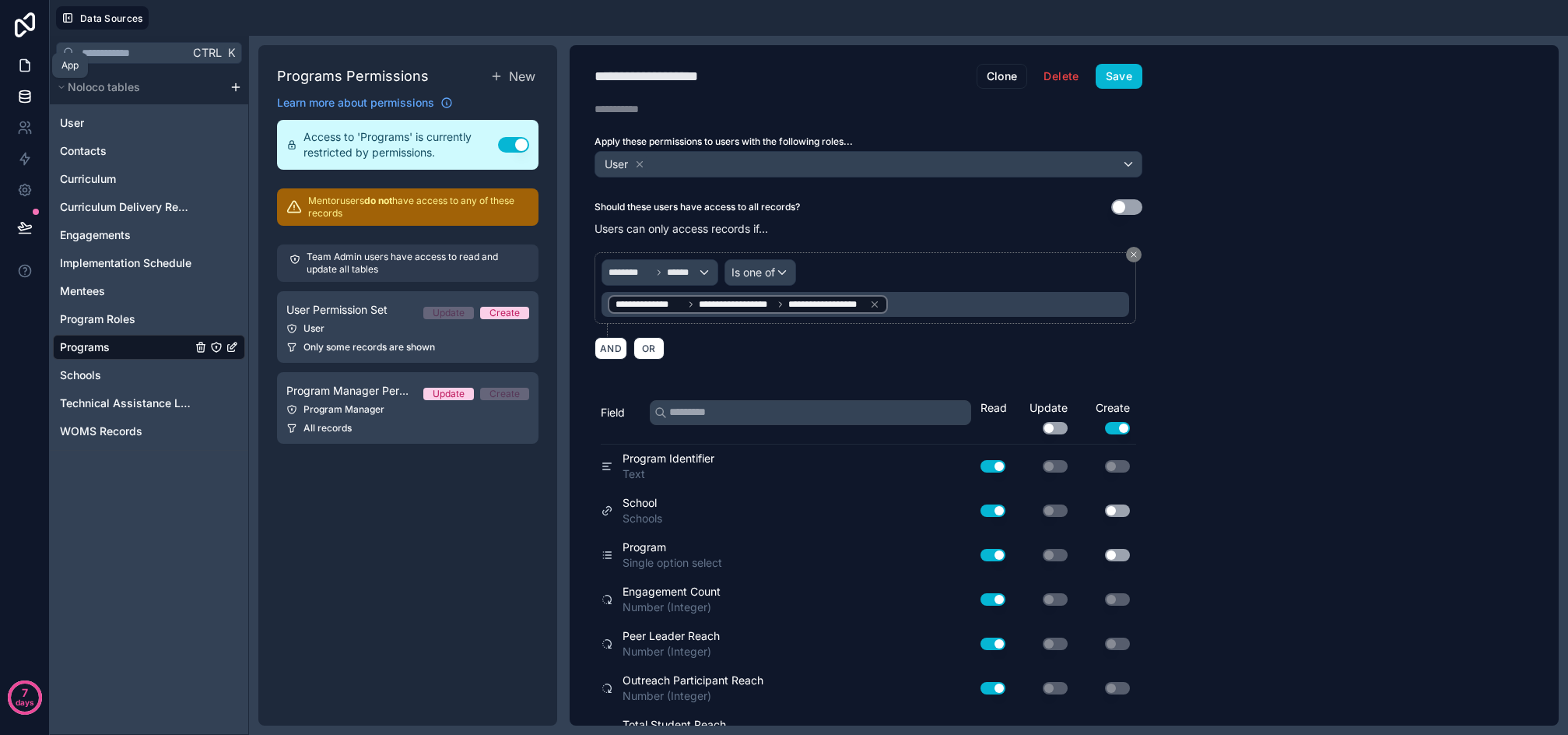
click at [21, 69] on icon at bounding box center [25, 66] width 16 height 16
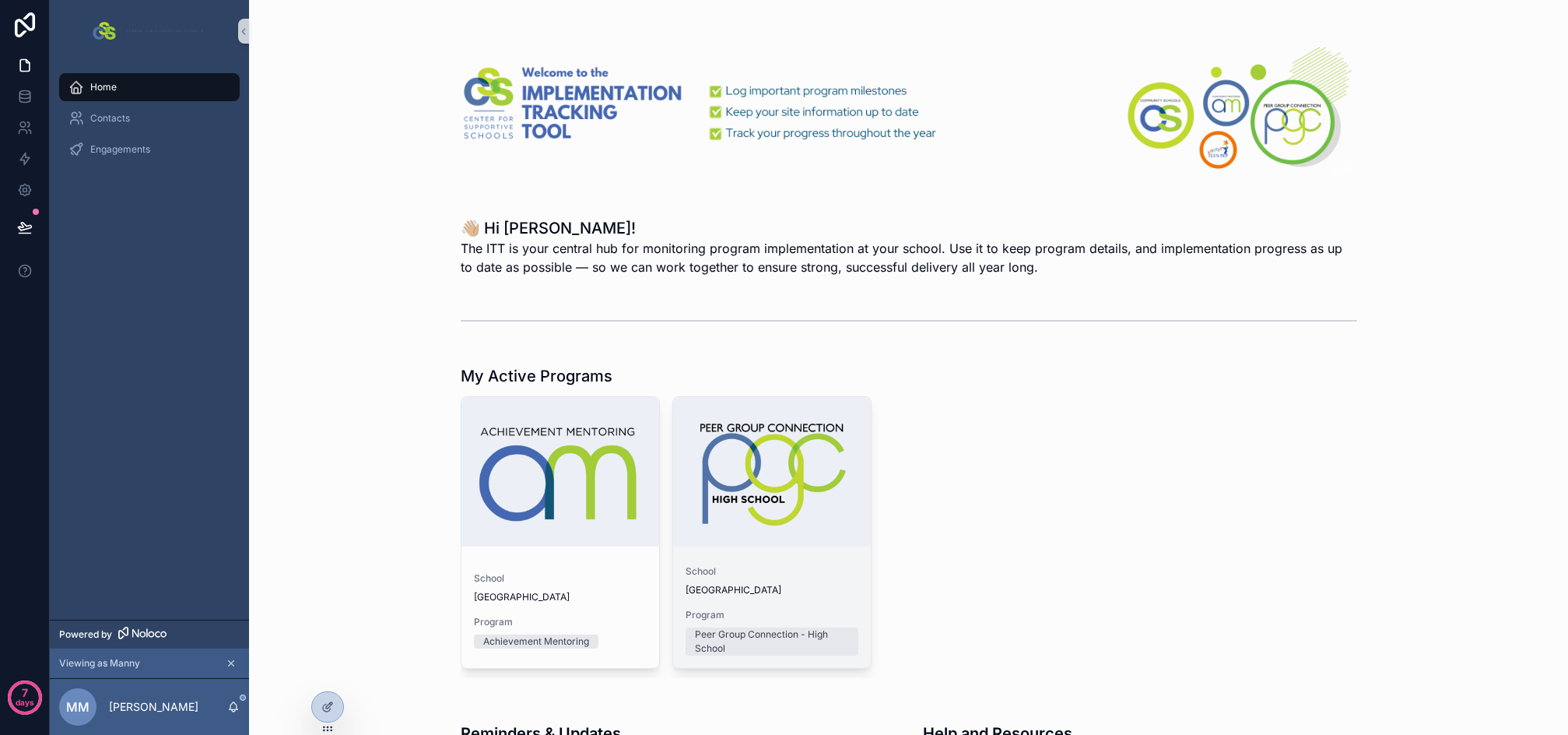
click at [736, 561] on div "School Sample High School Program Peer Group Connection - High School" at bounding box center [772, 610] width 197 height 115
click at [229, 662] on icon "scrollable content" at bounding box center [231, 663] width 11 height 11
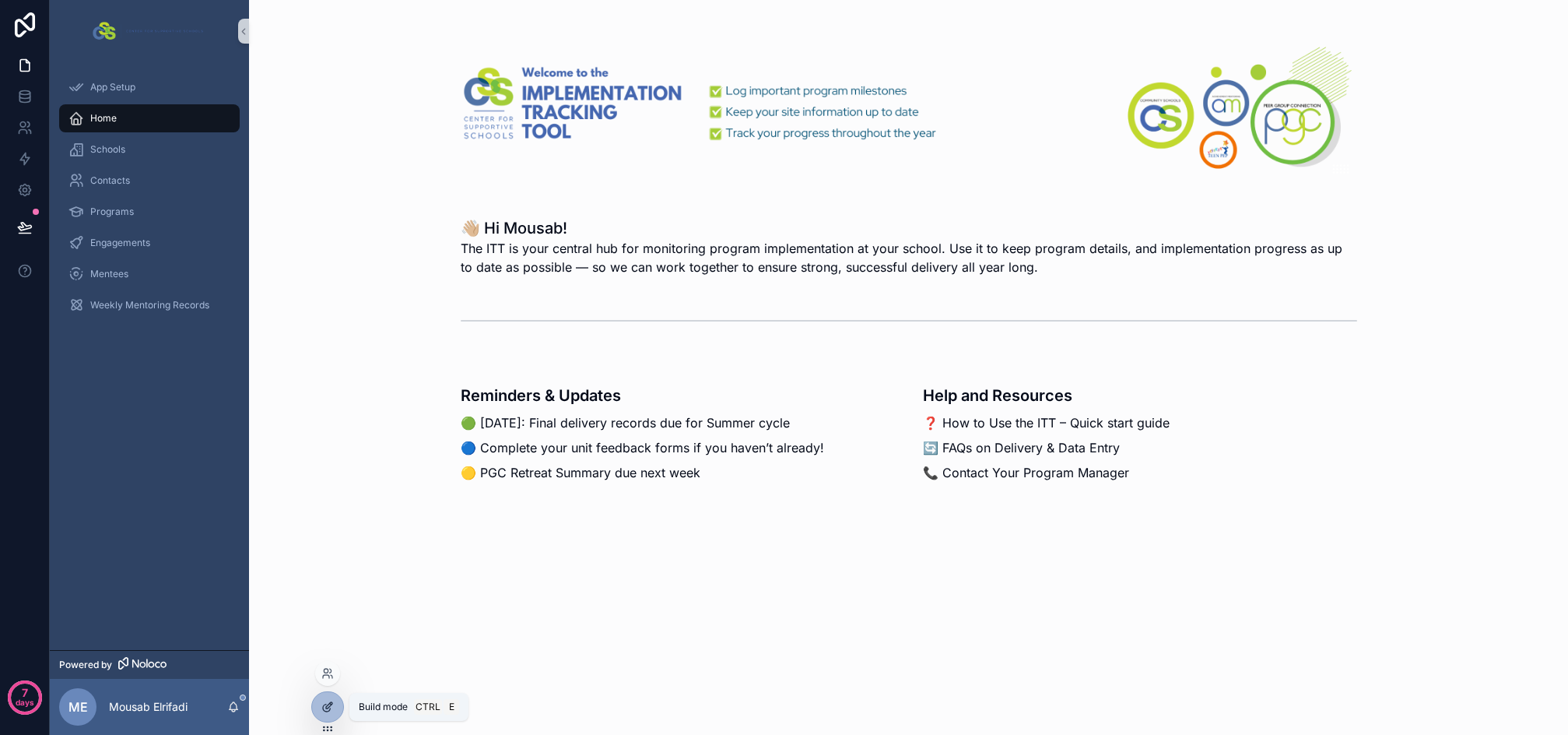
click at [331, 702] on icon at bounding box center [329, 705] width 6 height 6
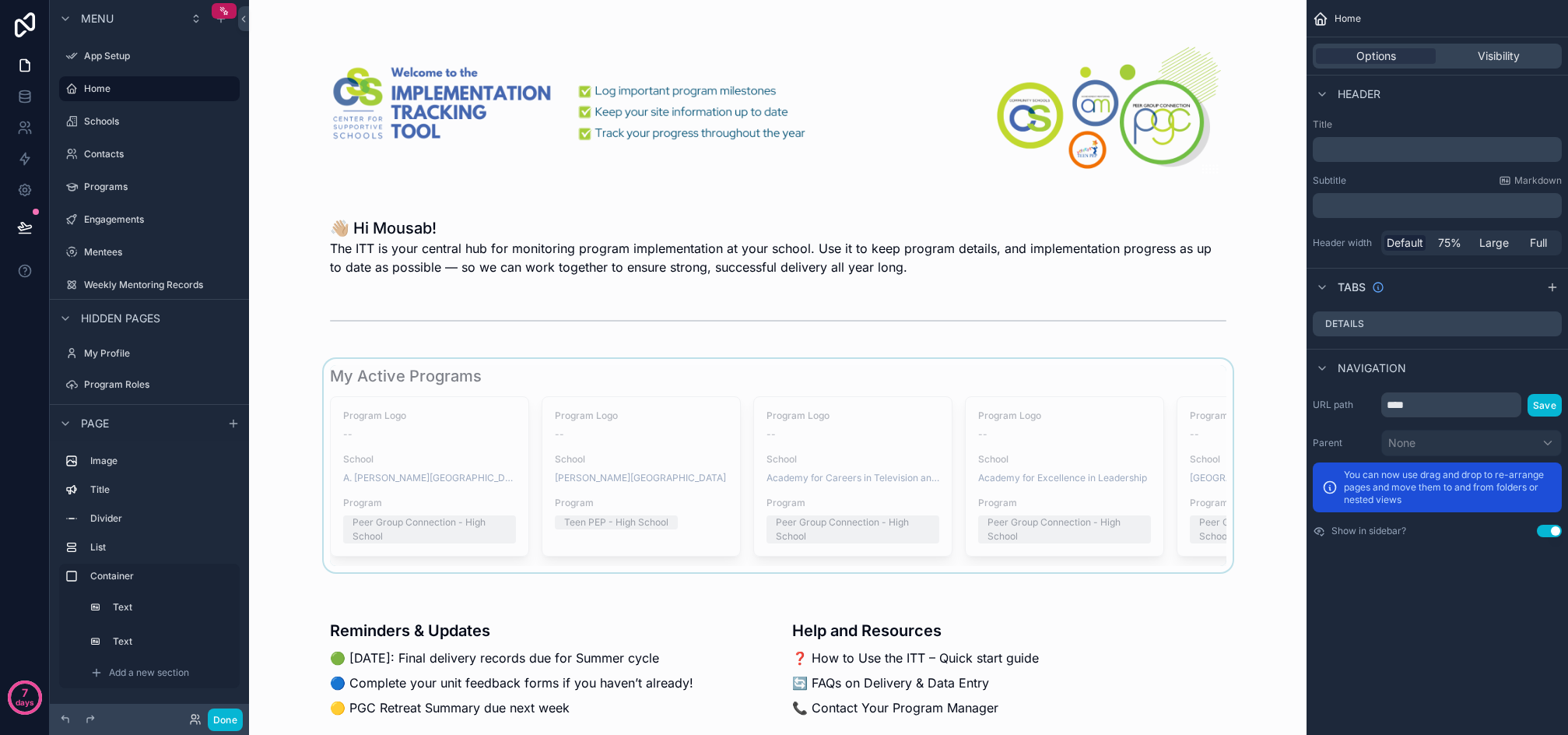
click at [513, 453] on div "scrollable content" at bounding box center [778, 465] width 1033 height 213
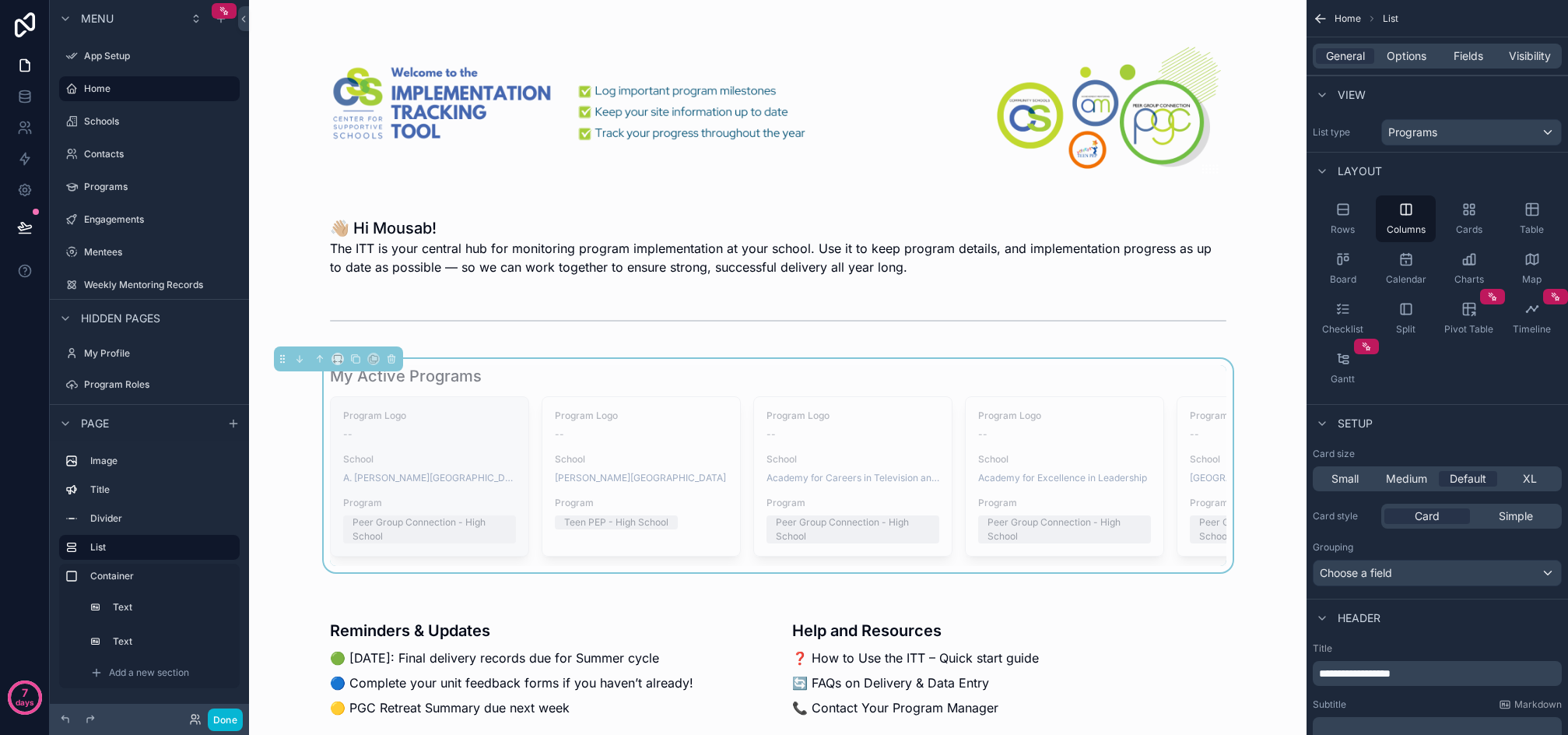
click at [451, 451] on div "Program Logo -- School A. [PERSON_NAME] Campus High School Program Peer Group C…" at bounding box center [429, 477] width 197 height 159
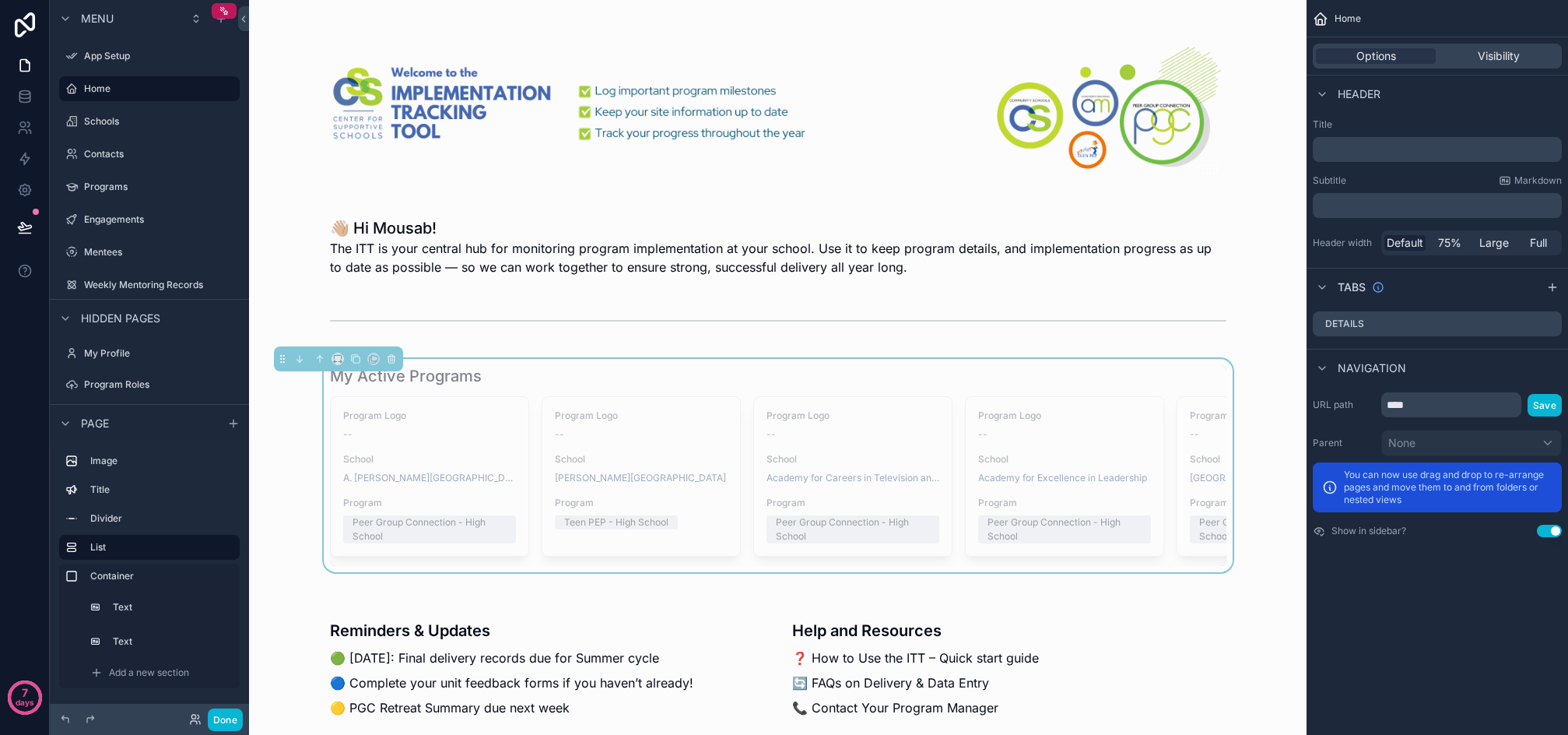
click at [992, 380] on div "My Active Programs" at bounding box center [778, 376] width 896 height 22
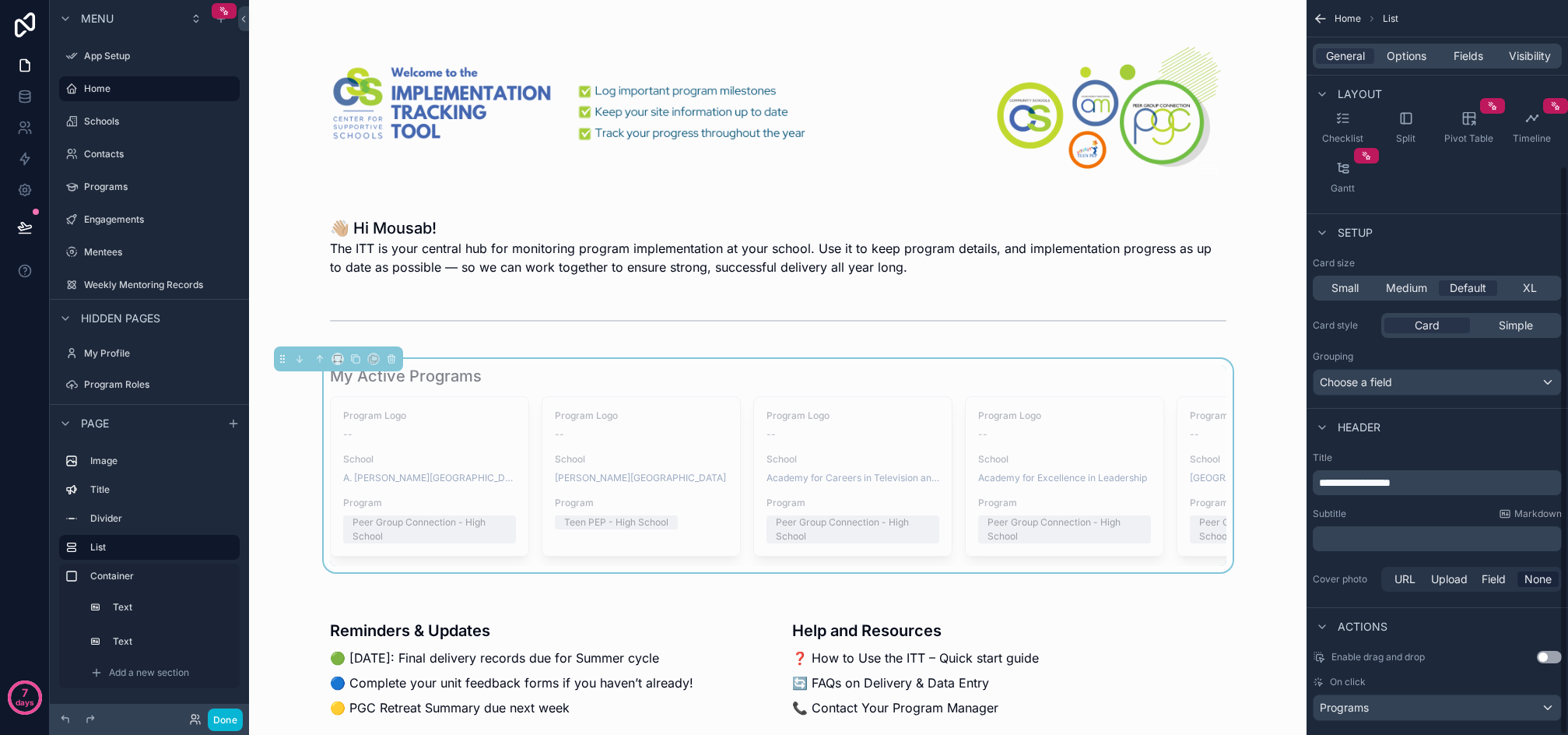
scroll to position [214, 0]
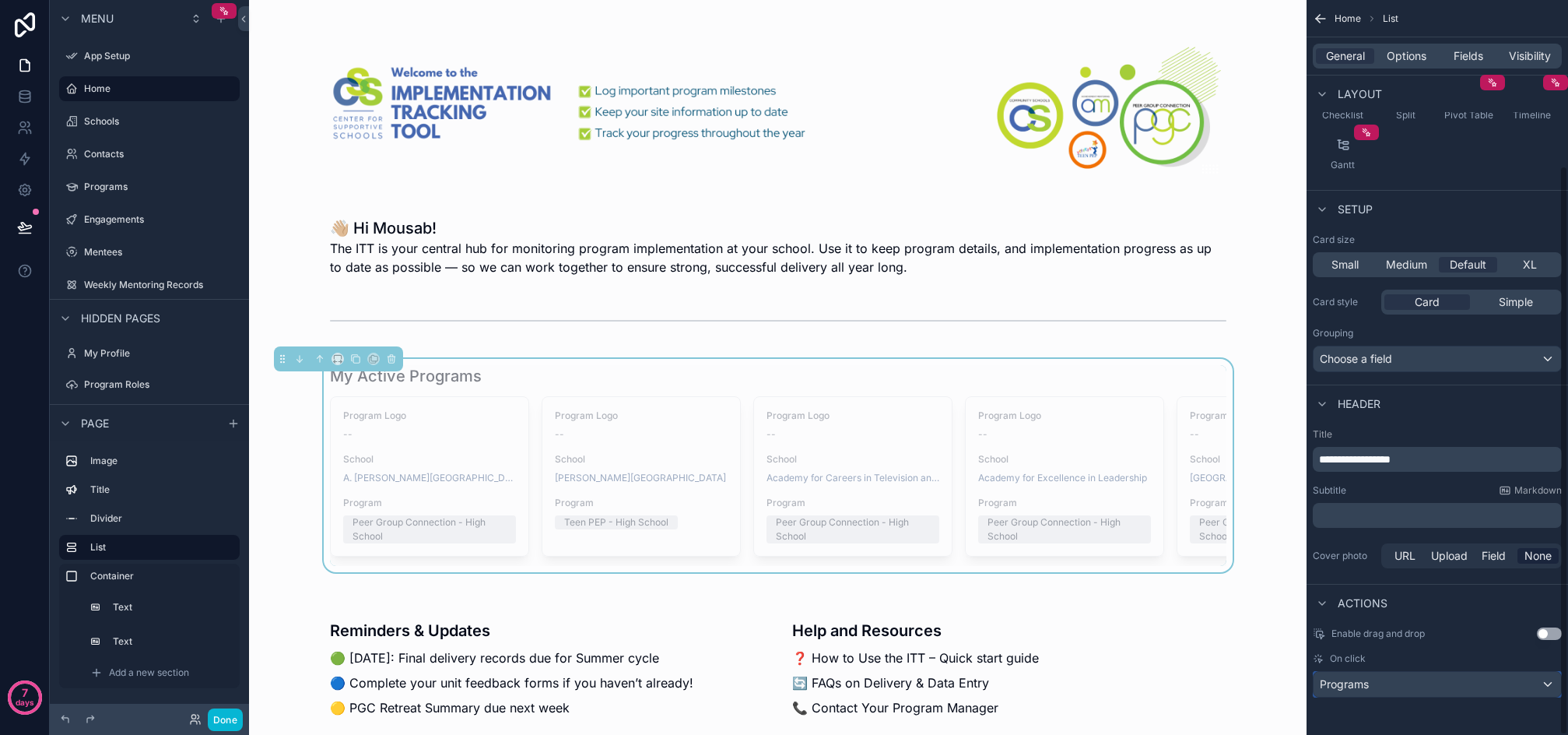
click at [1399, 682] on div "Programs" at bounding box center [1437, 684] width 247 height 25
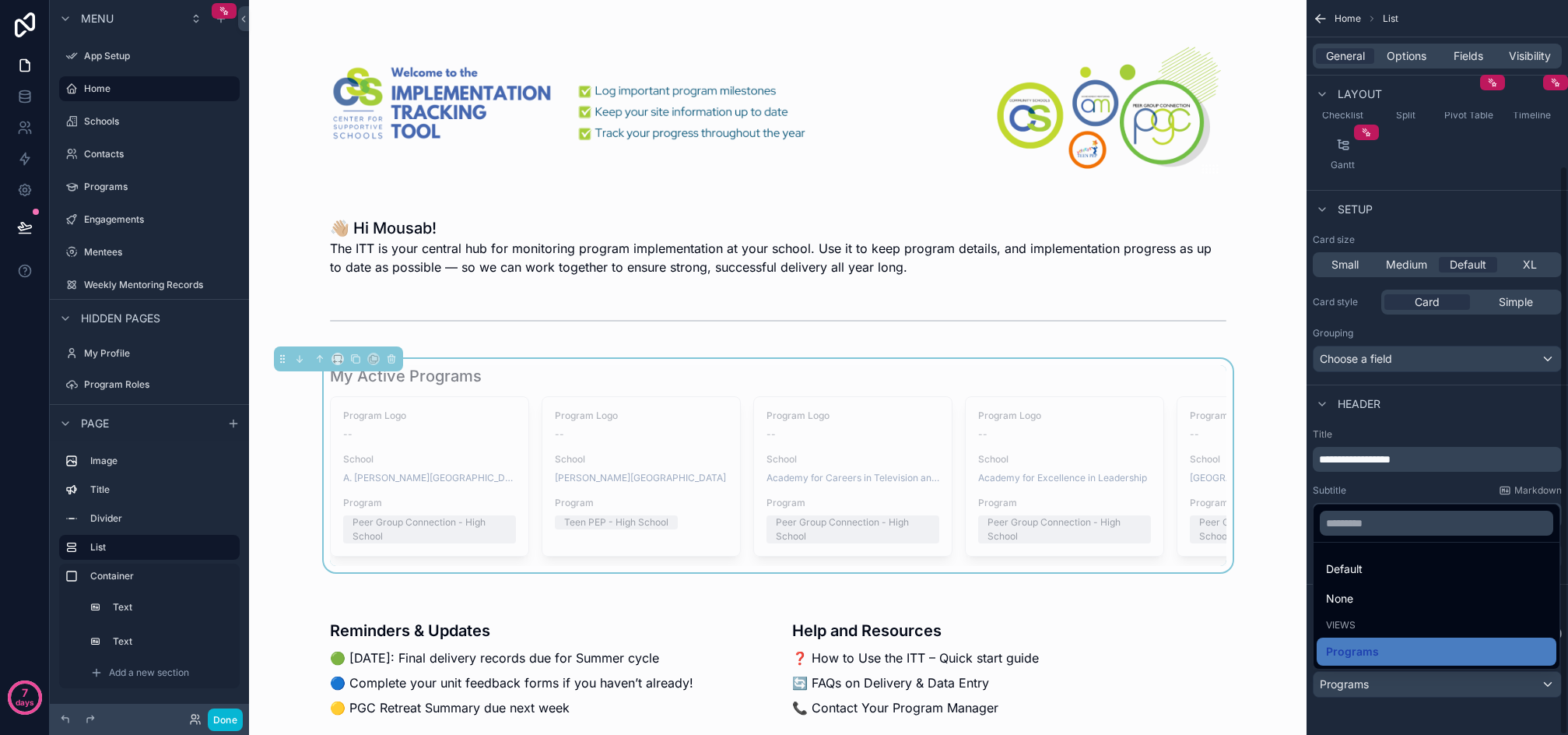
click at [25, 98] on div "scrollable content" at bounding box center [784, 368] width 1568 height 735
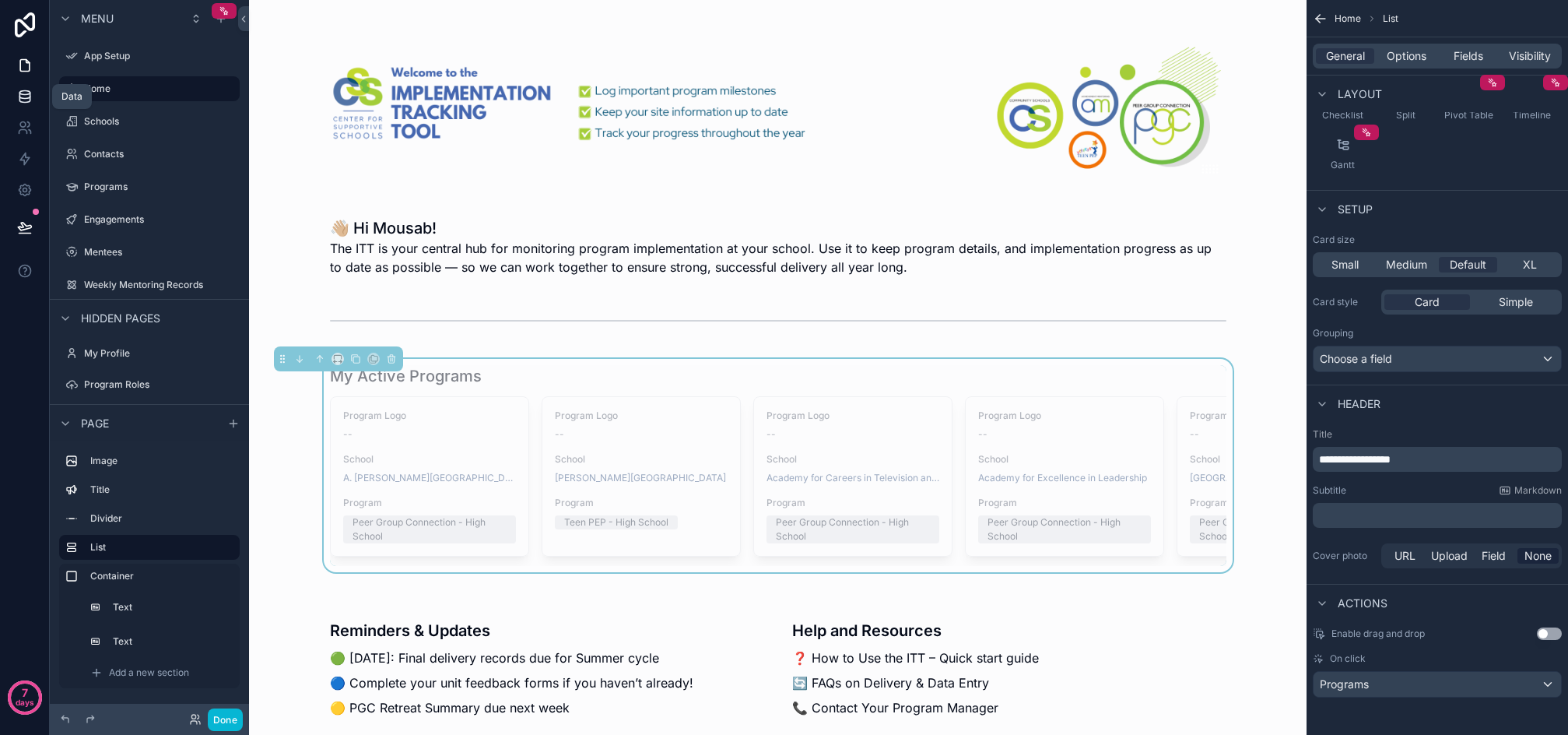
click at [23, 93] on icon at bounding box center [25, 97] width 16 height 16
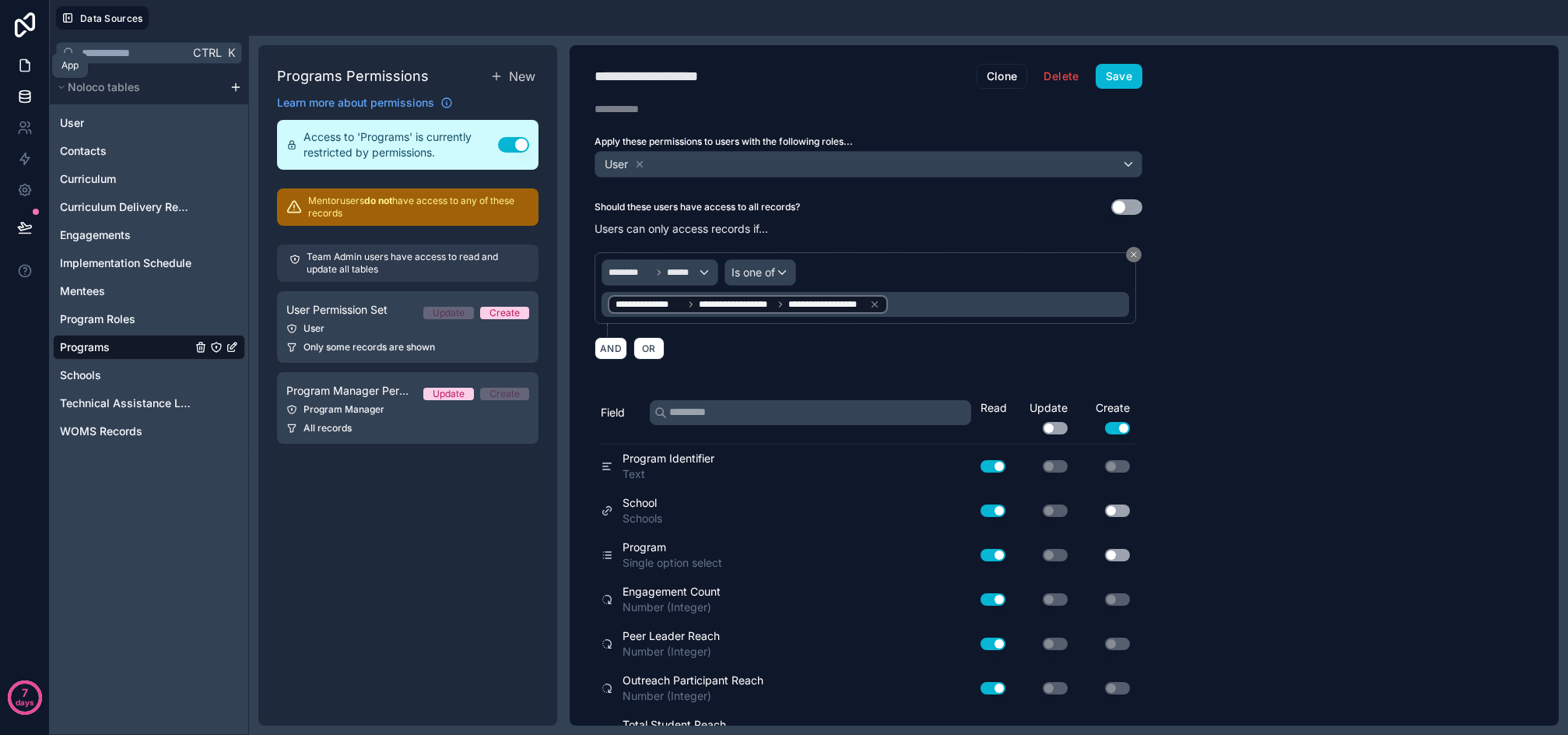
click at [28, 76] on link at bounding box center [24, 66] width 49 height 31
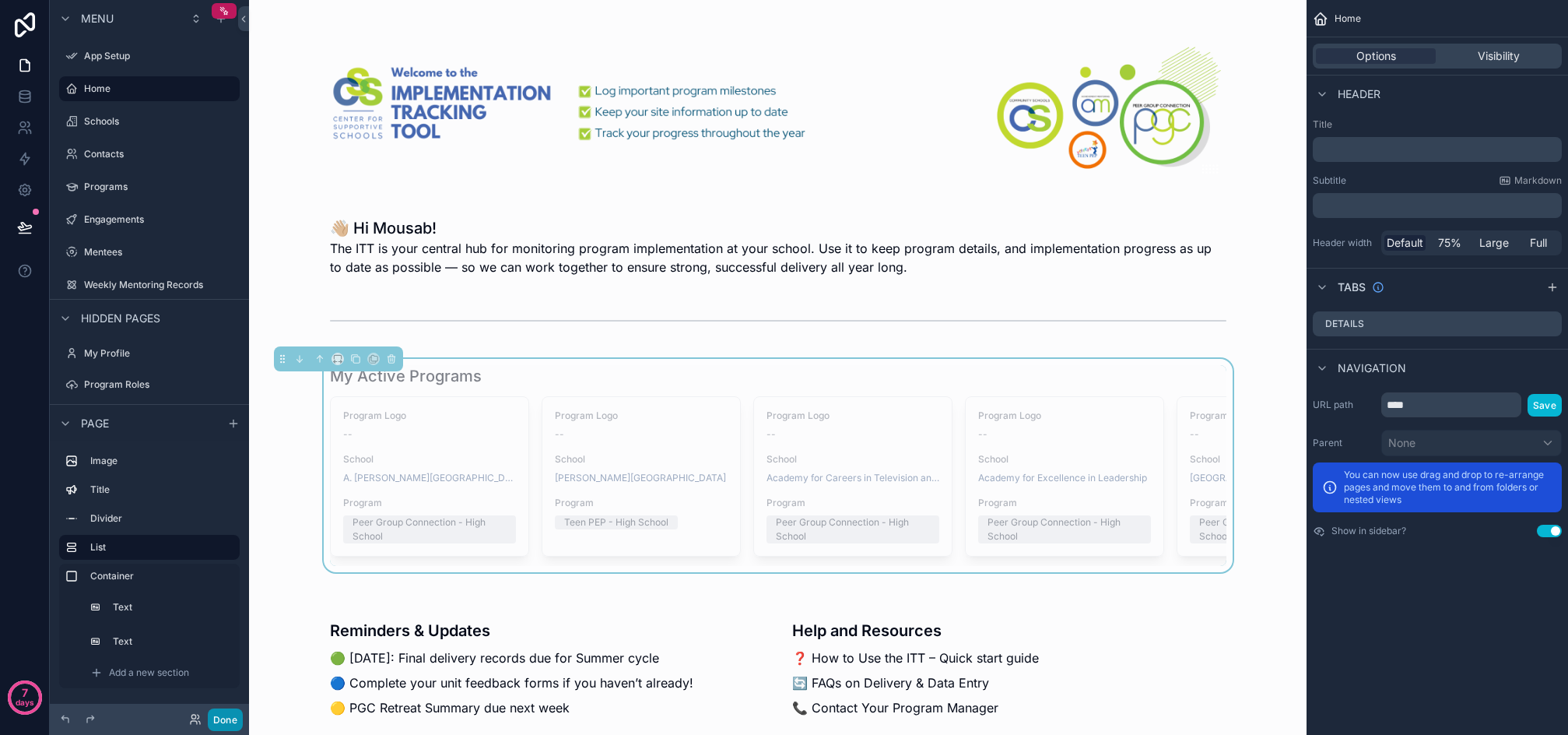
click at [225, 716] on button "Done" at bounding box center [225, 719] width 35 height 23
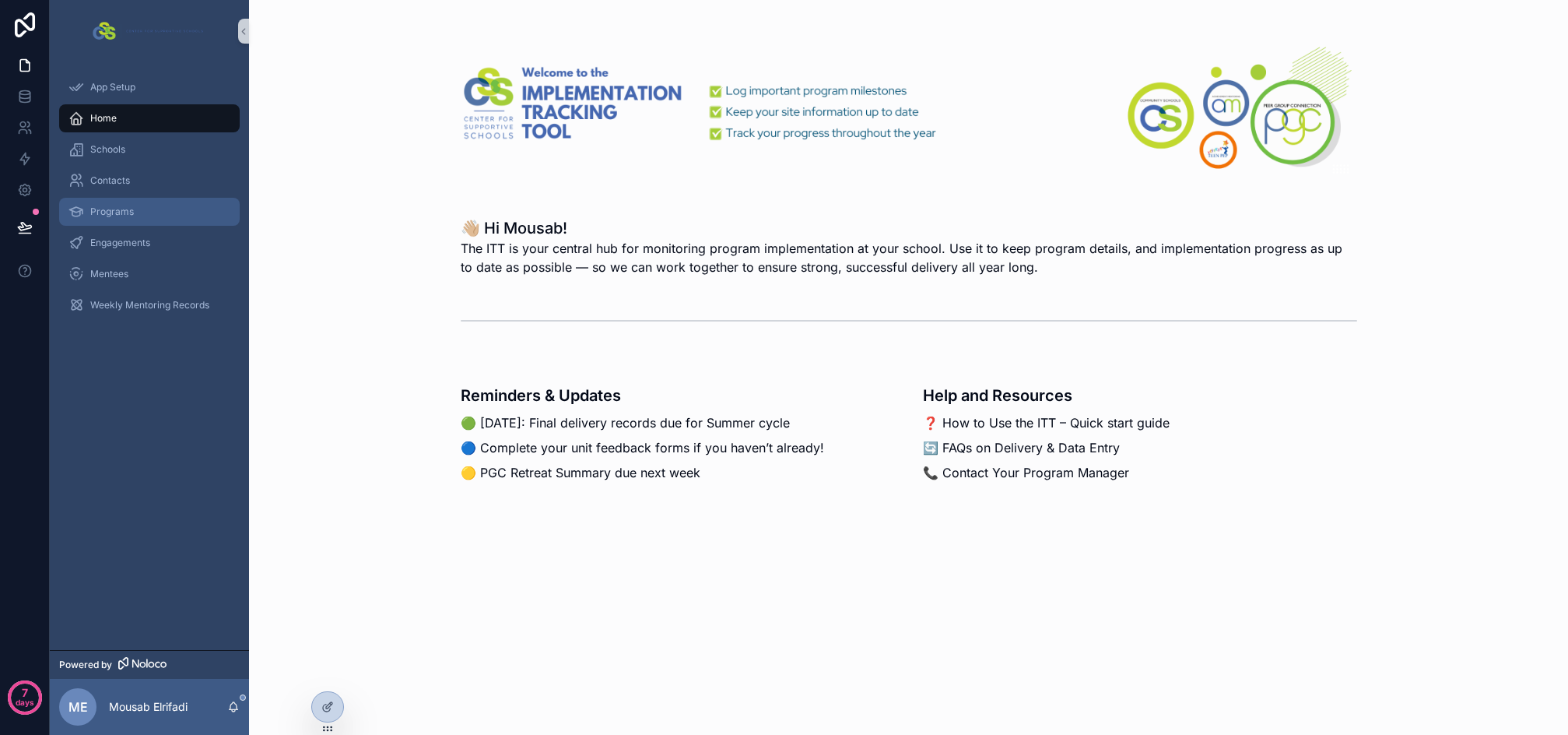
click at [116, 204] on div "Programs" at bounding box center [150, 211] width 162 height 25
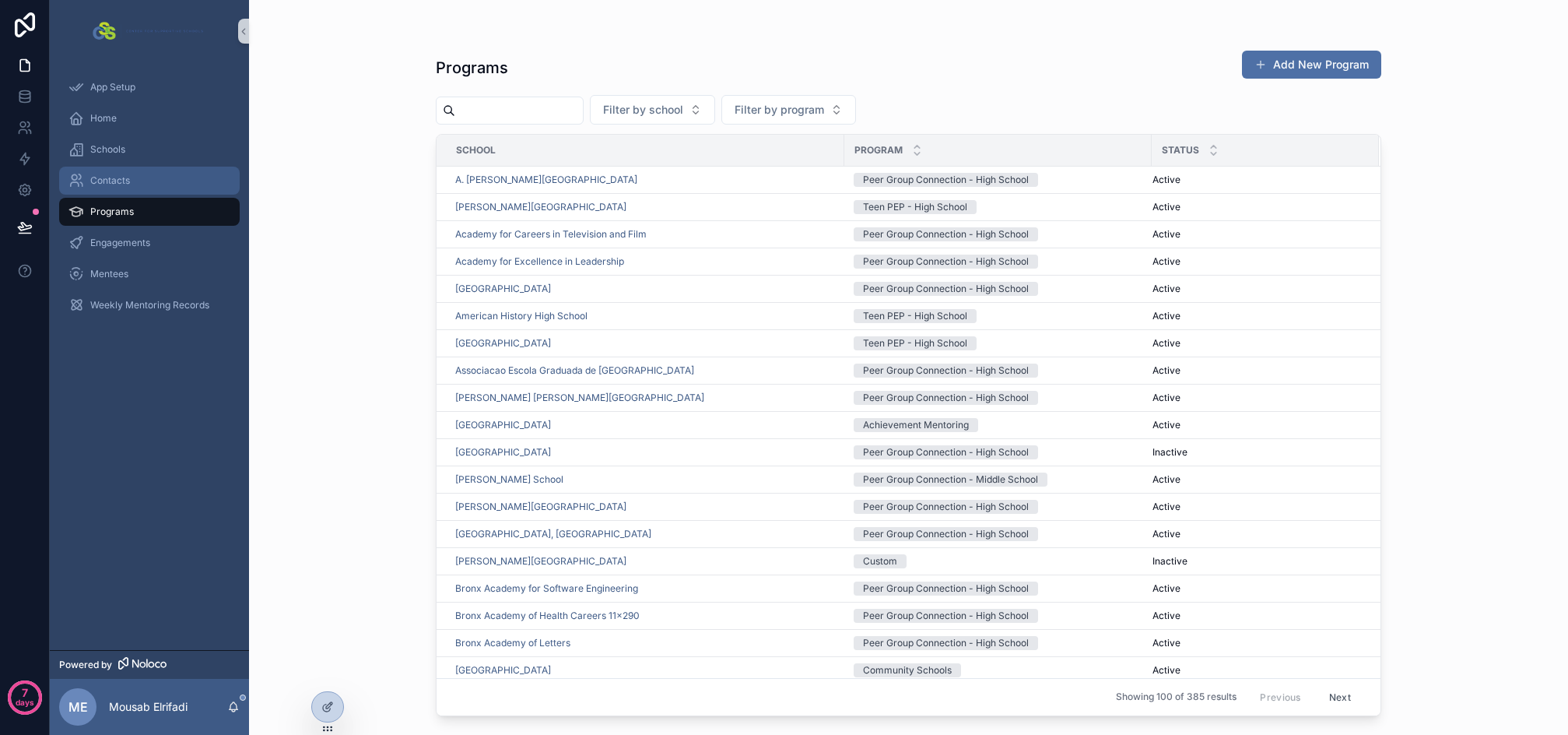
click at [108, 173] on div "Contacts" at bounding box center [150, 181] width 162 height 25
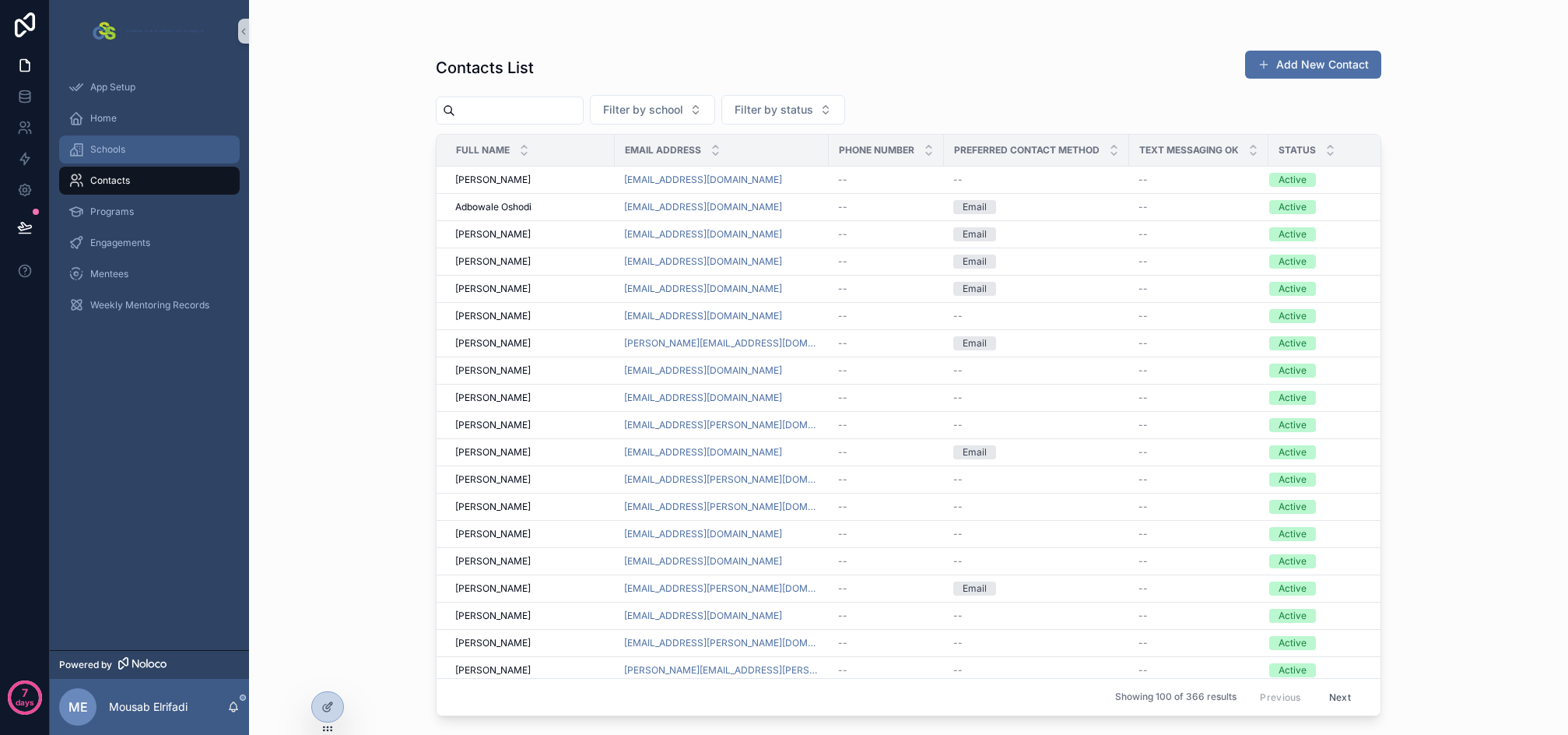
click at [112, 158] on div "Schools" at bounding box center [150, 150] width 162 height 25
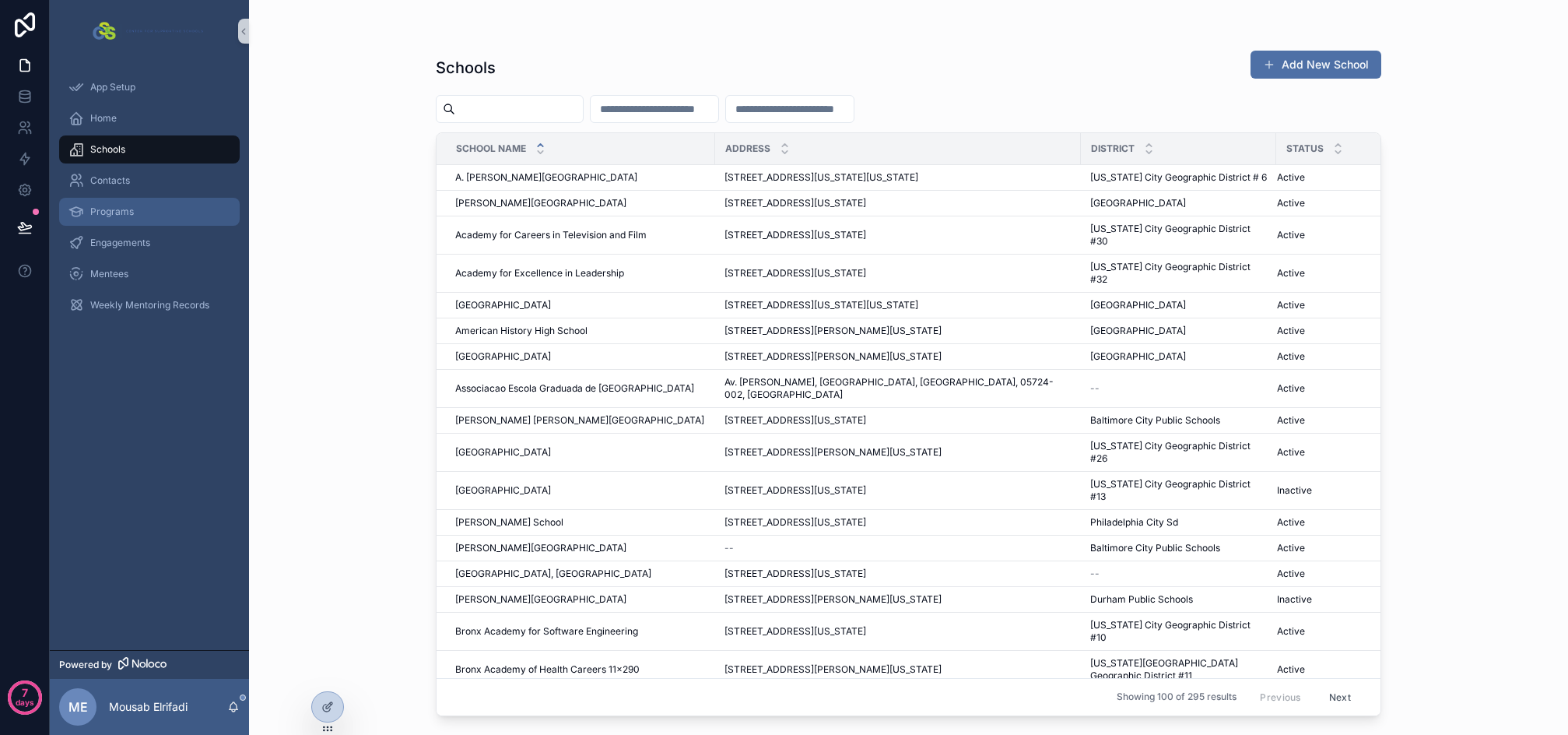
click at [147, 204] on div "Programs" at bounding box center [150, 211] width 162 height 25
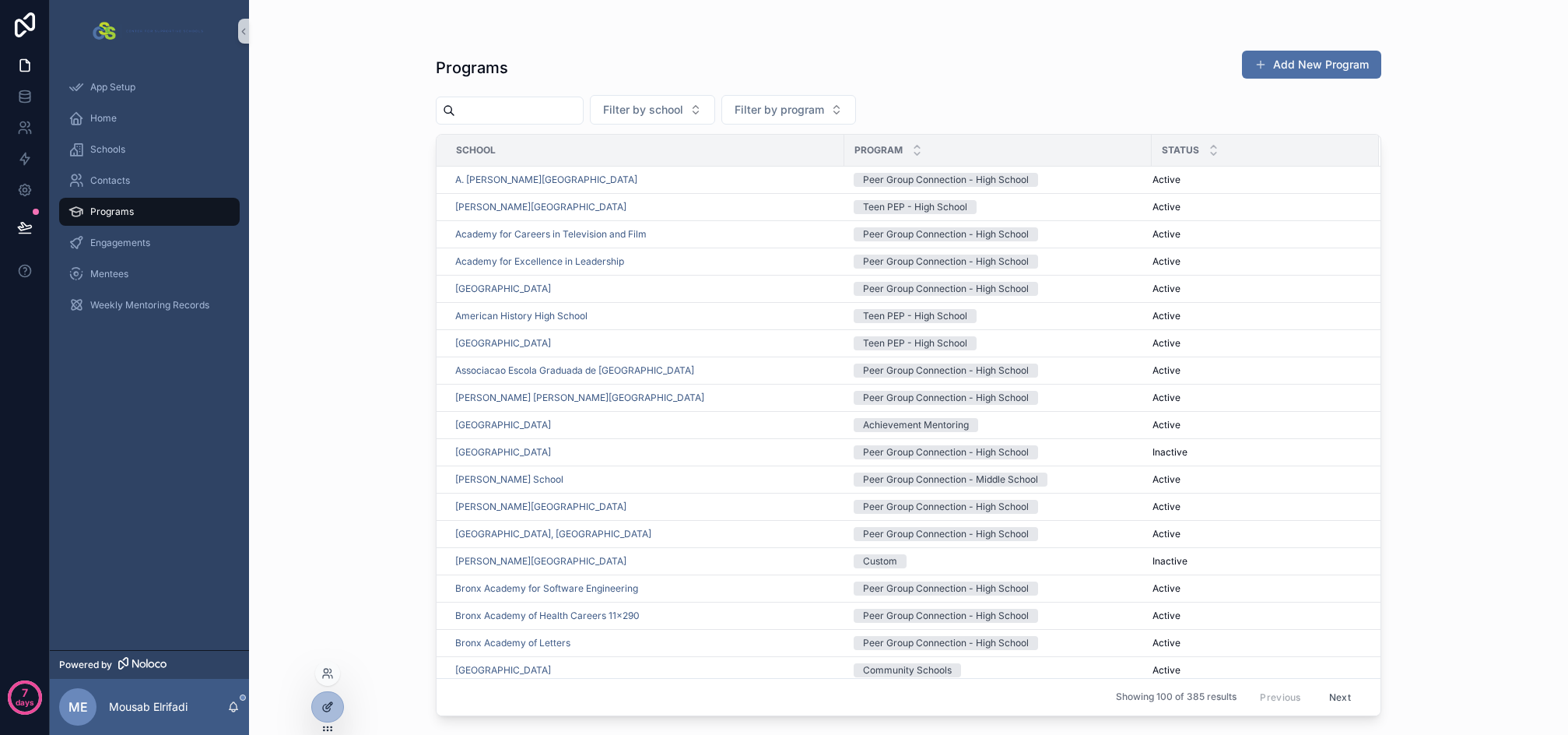
click at [328, 698] on div at bounding box center [328, 707] width 31 height 30
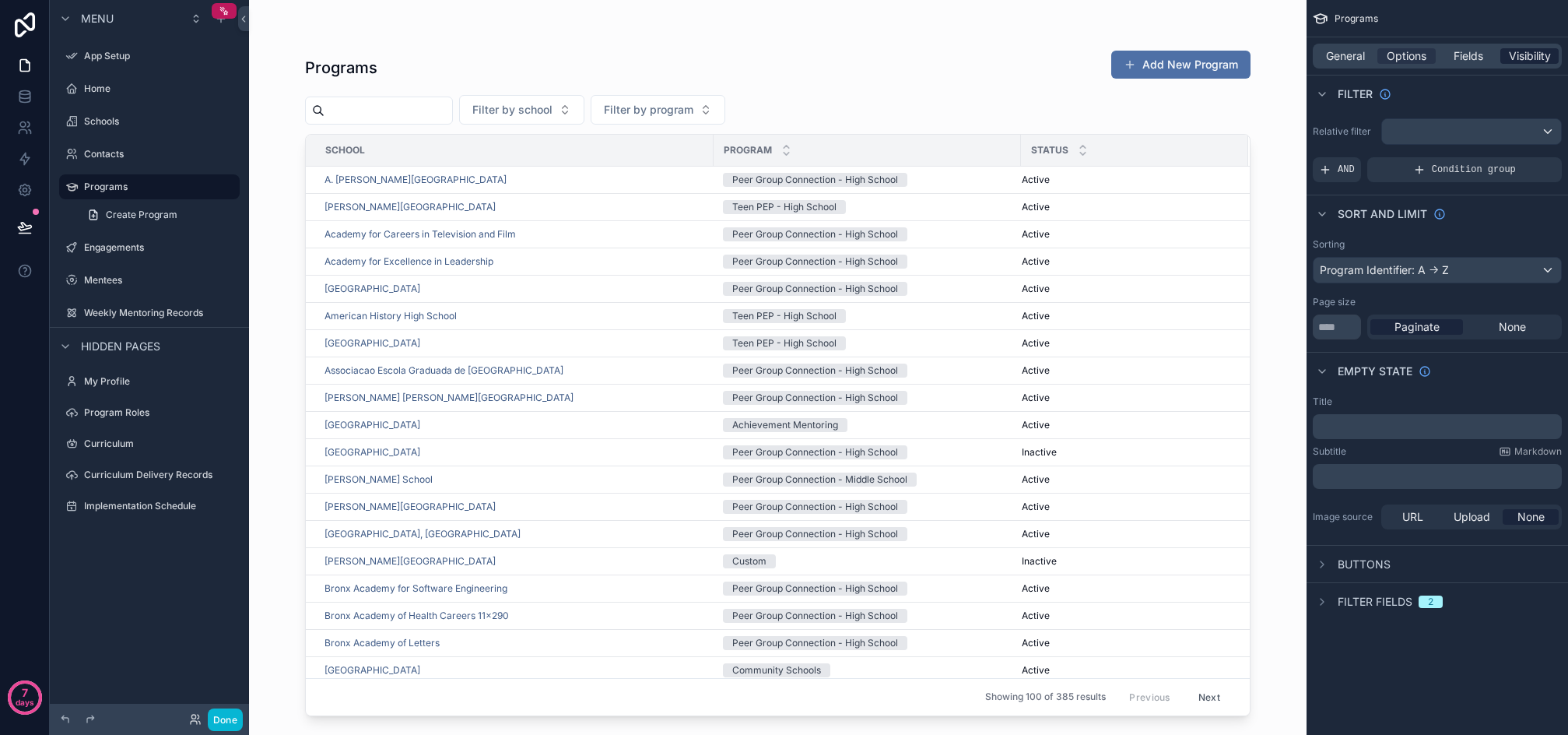
click at [1530, 61] on span "Visibility" at bounding box center [1531, 56] width 42 height 16
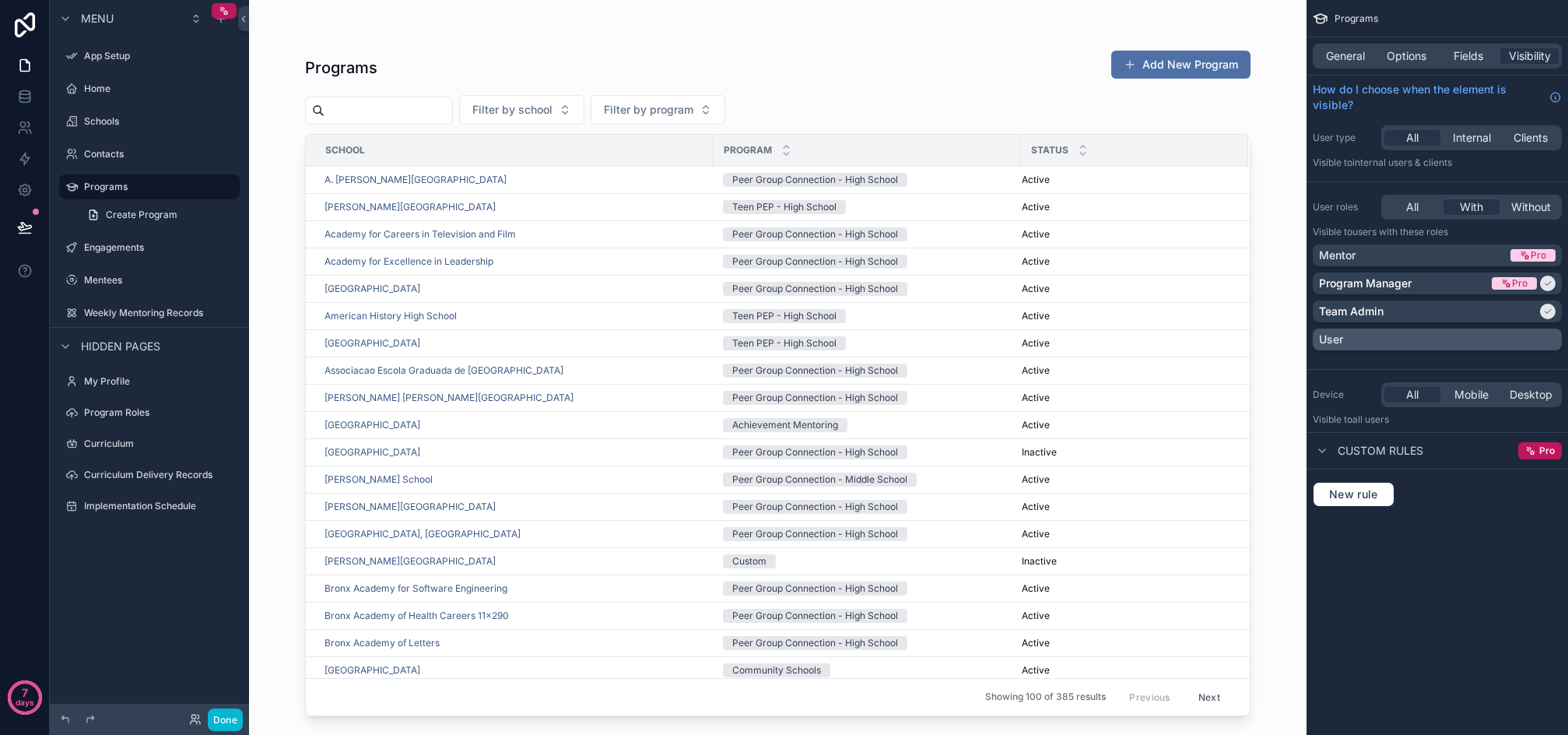
click at [1422, 341] on div "User" at bounding box center [1437, 339] width 236 height 16
click at [222, 720] on button "Done" at bounding box center [225, 719] width 35 height 23
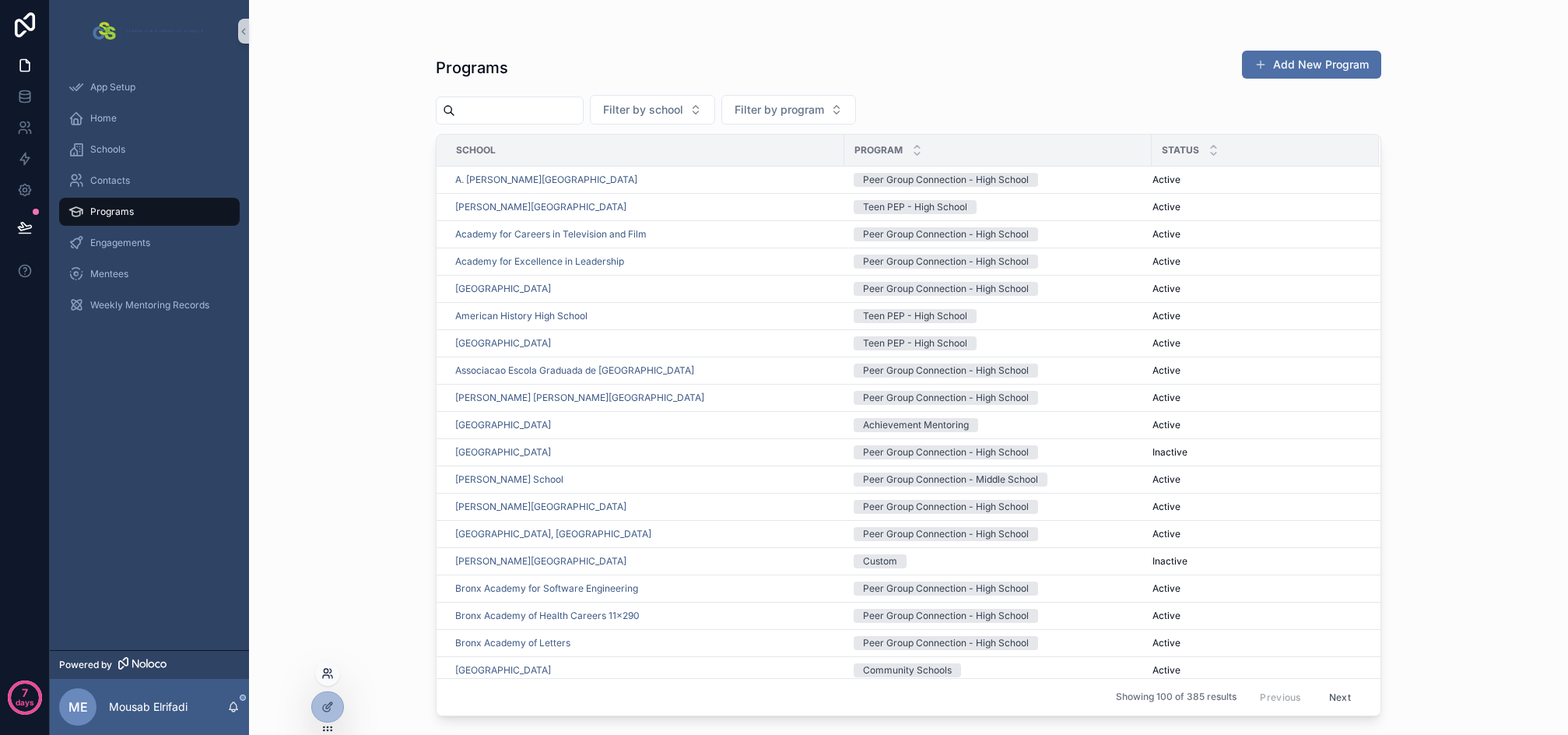
click at [331, 671] on icon at bounding box center [331, 670] width 2 height 4
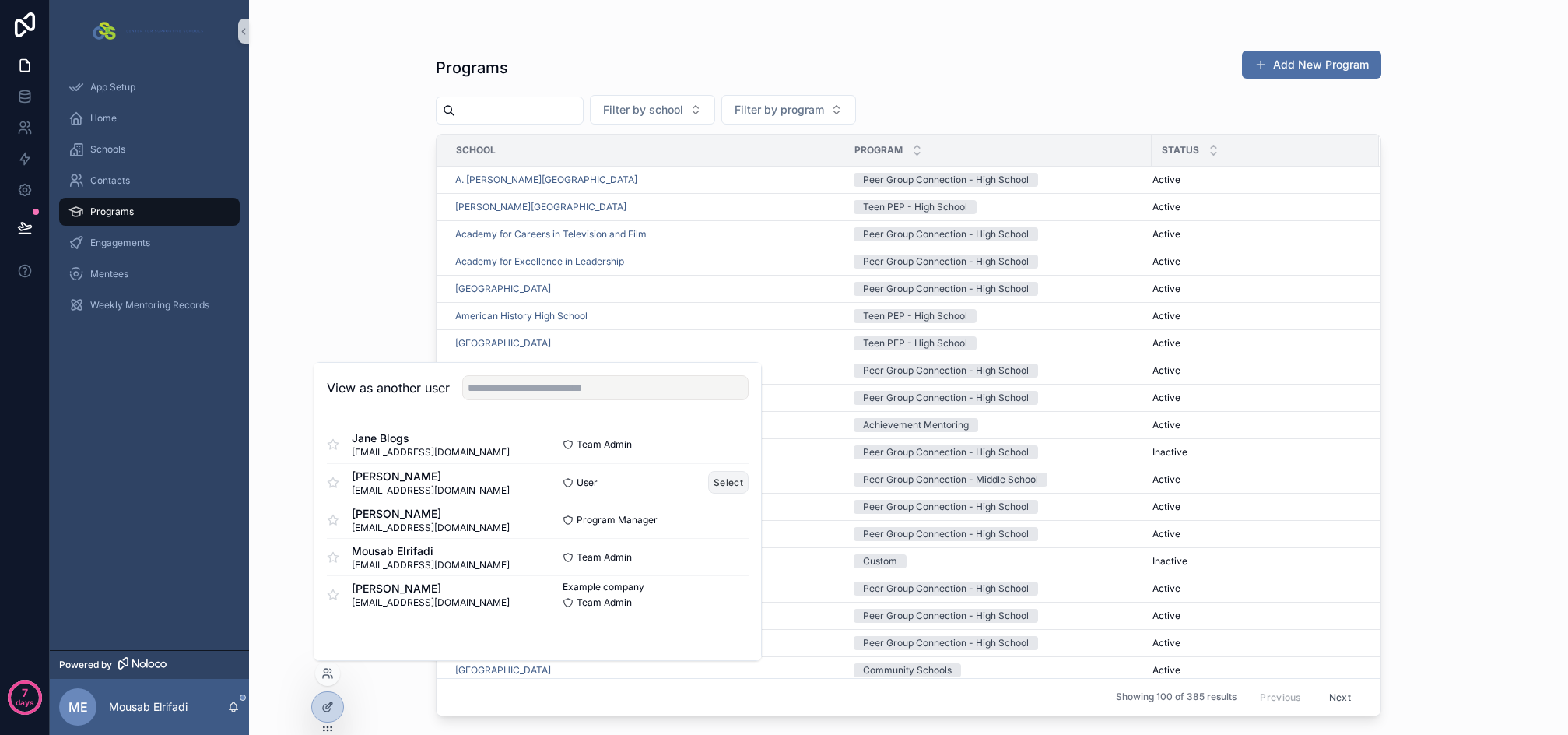
click at [733, 478] on button "Select" at bounding box center [729, 482] width 41 height 23
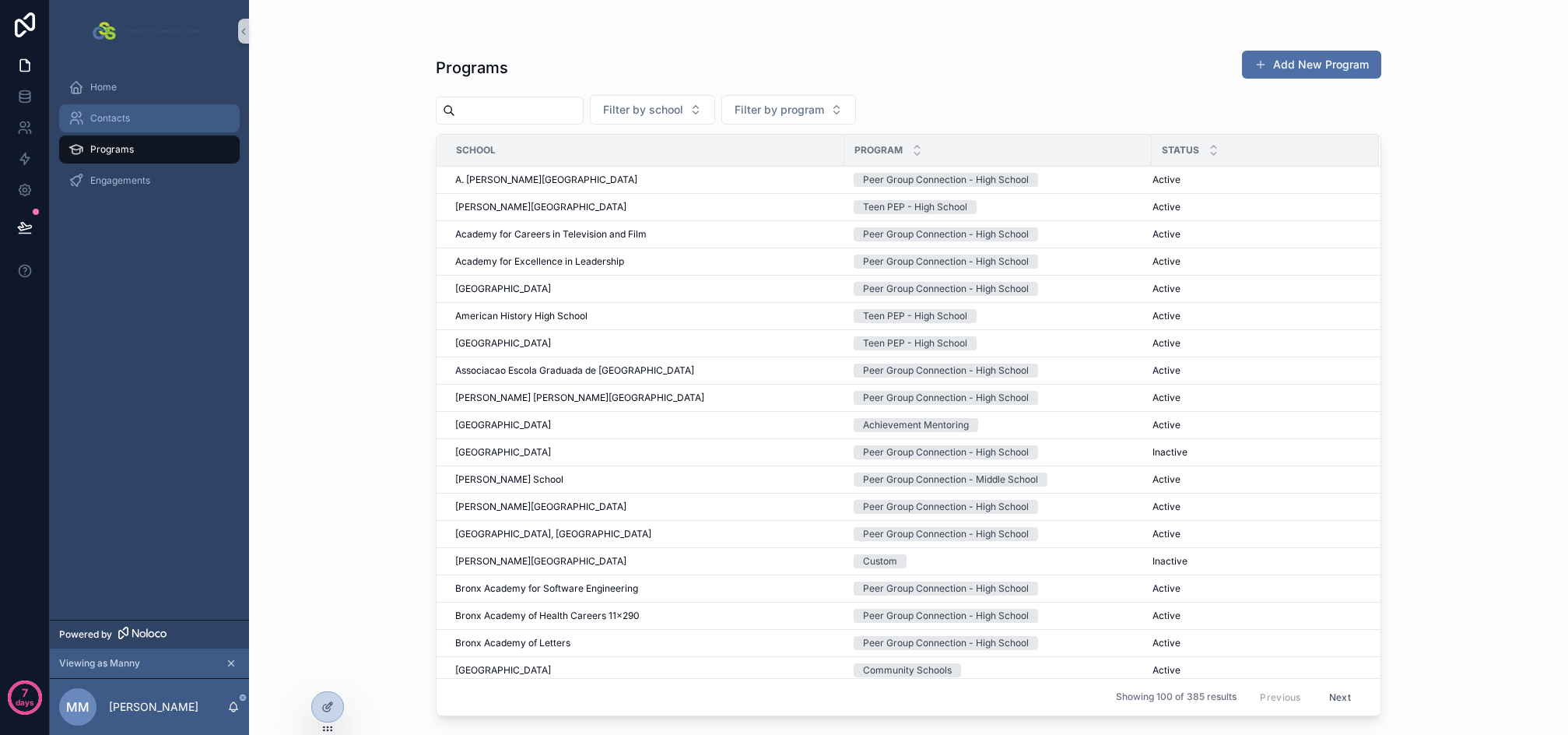
click at [117, 124] on span "Contacts" at bounding box center [110, 119] width 40 height 12
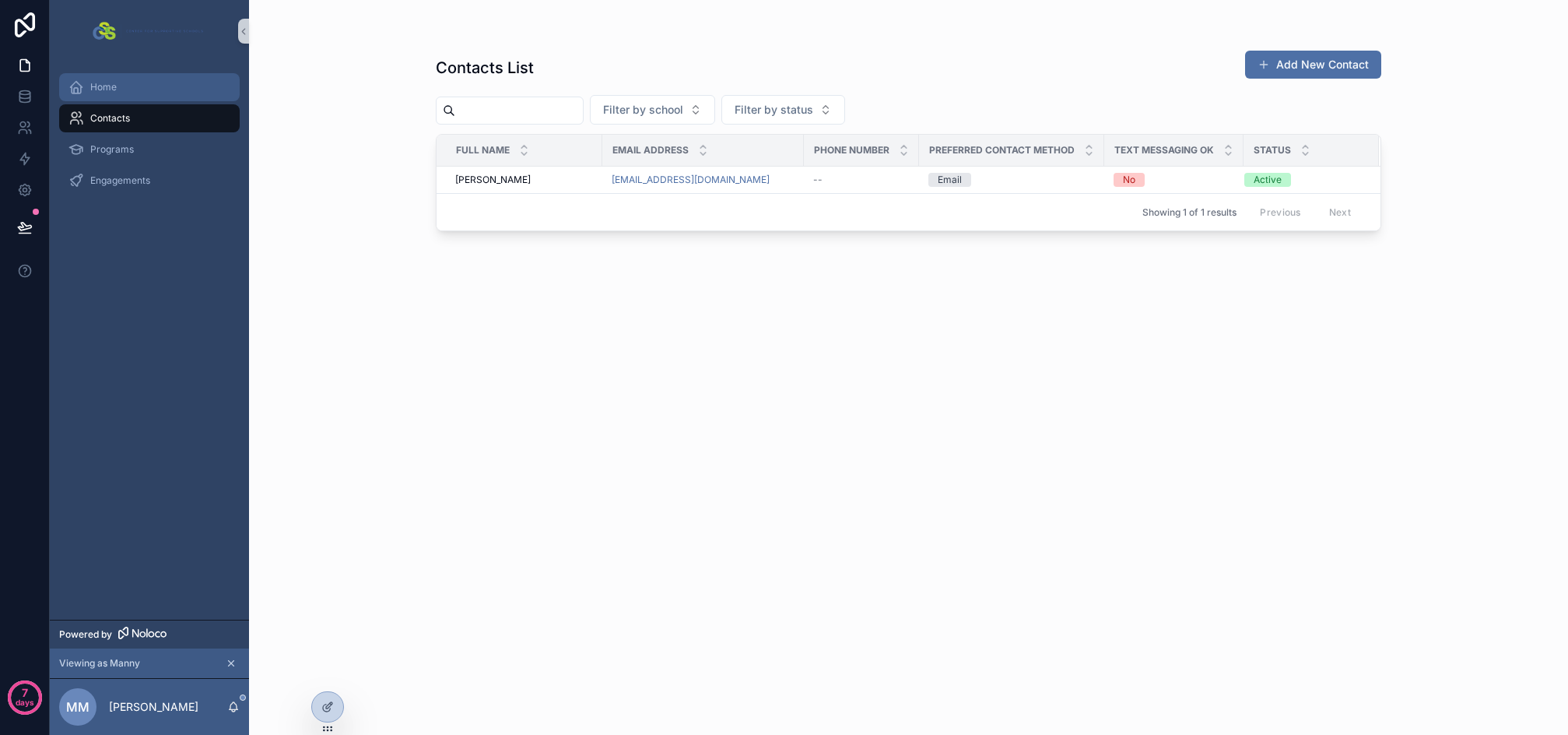
click at [118, 91] on div "Home" at bounding box center [150, 87] width 162 height 25
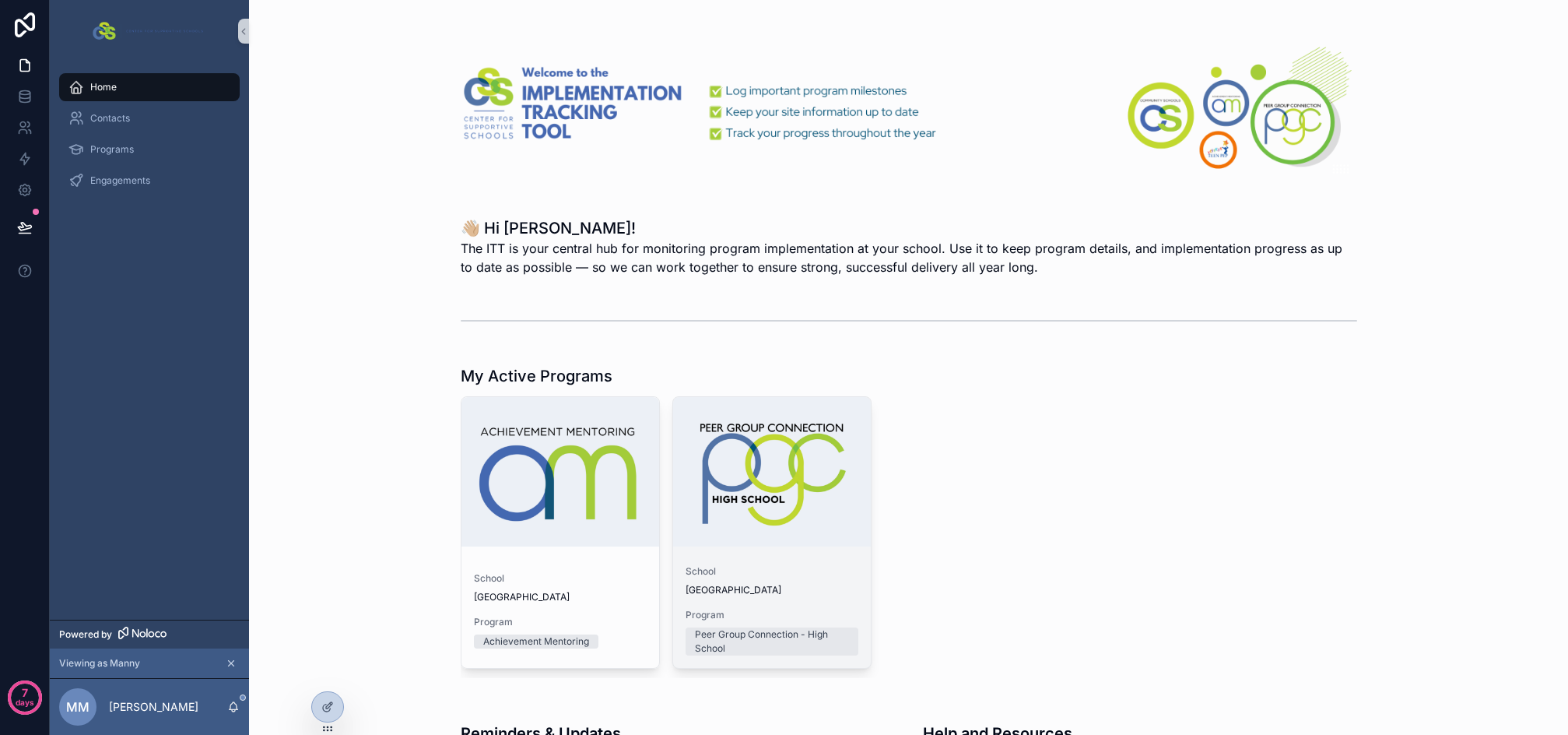
click at [781, 576] on span "School" at bounding box center [772, 571] width 173 height 12
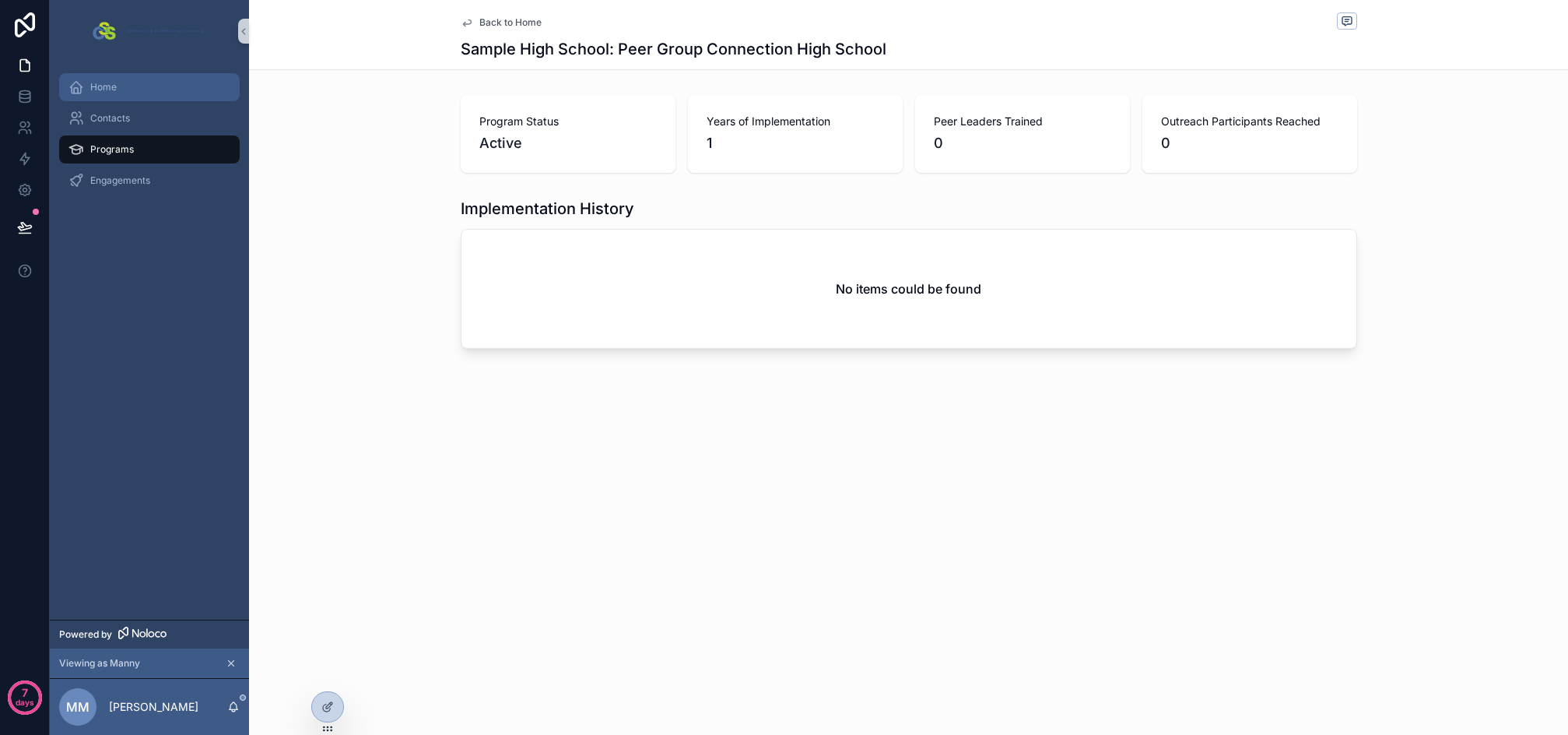
click at [115, 90] on span "Home" at bounding box center [104, 87] width 27 height 12
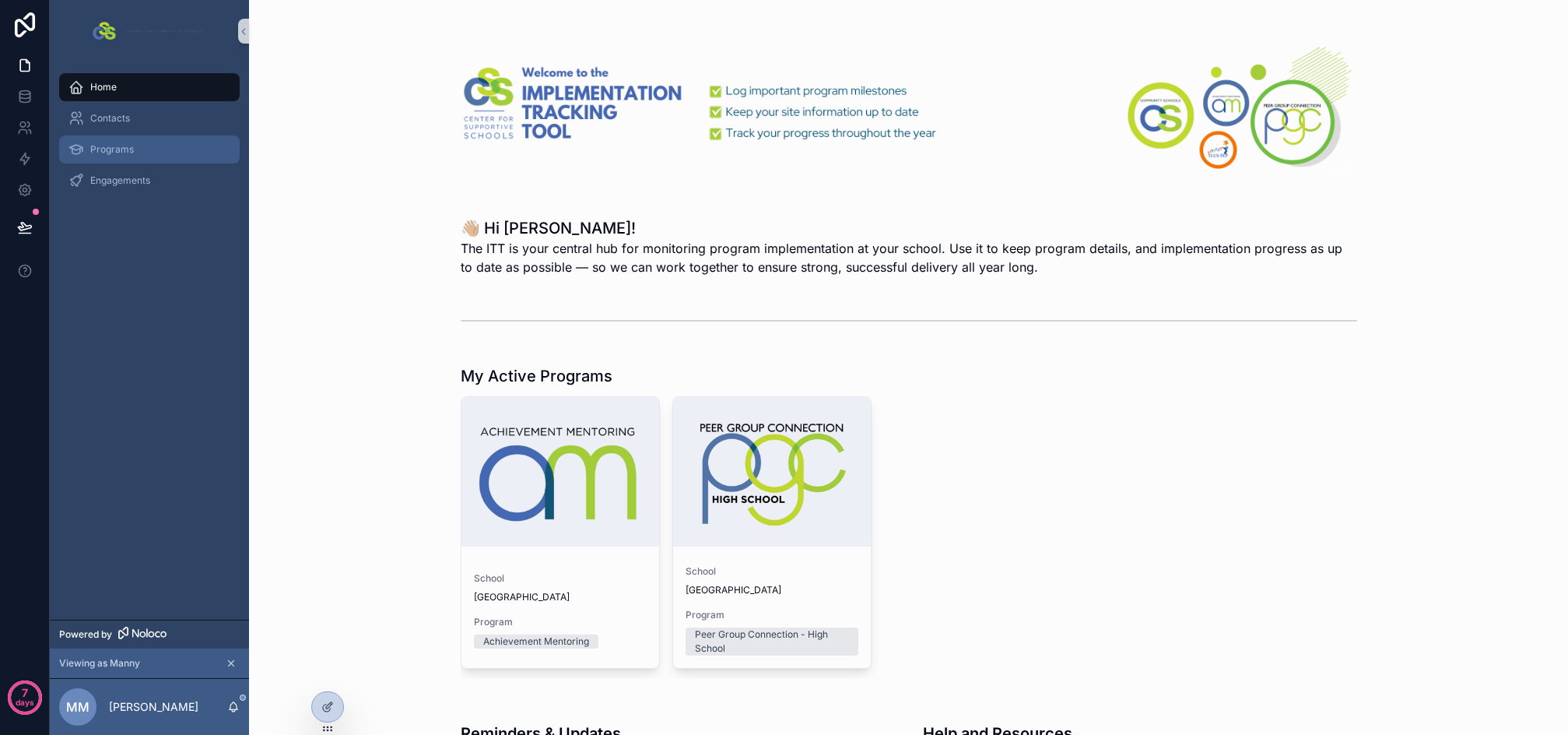
click at [122, 147] on span "Programs" at bounding box center [112, 150] width 44 height 12
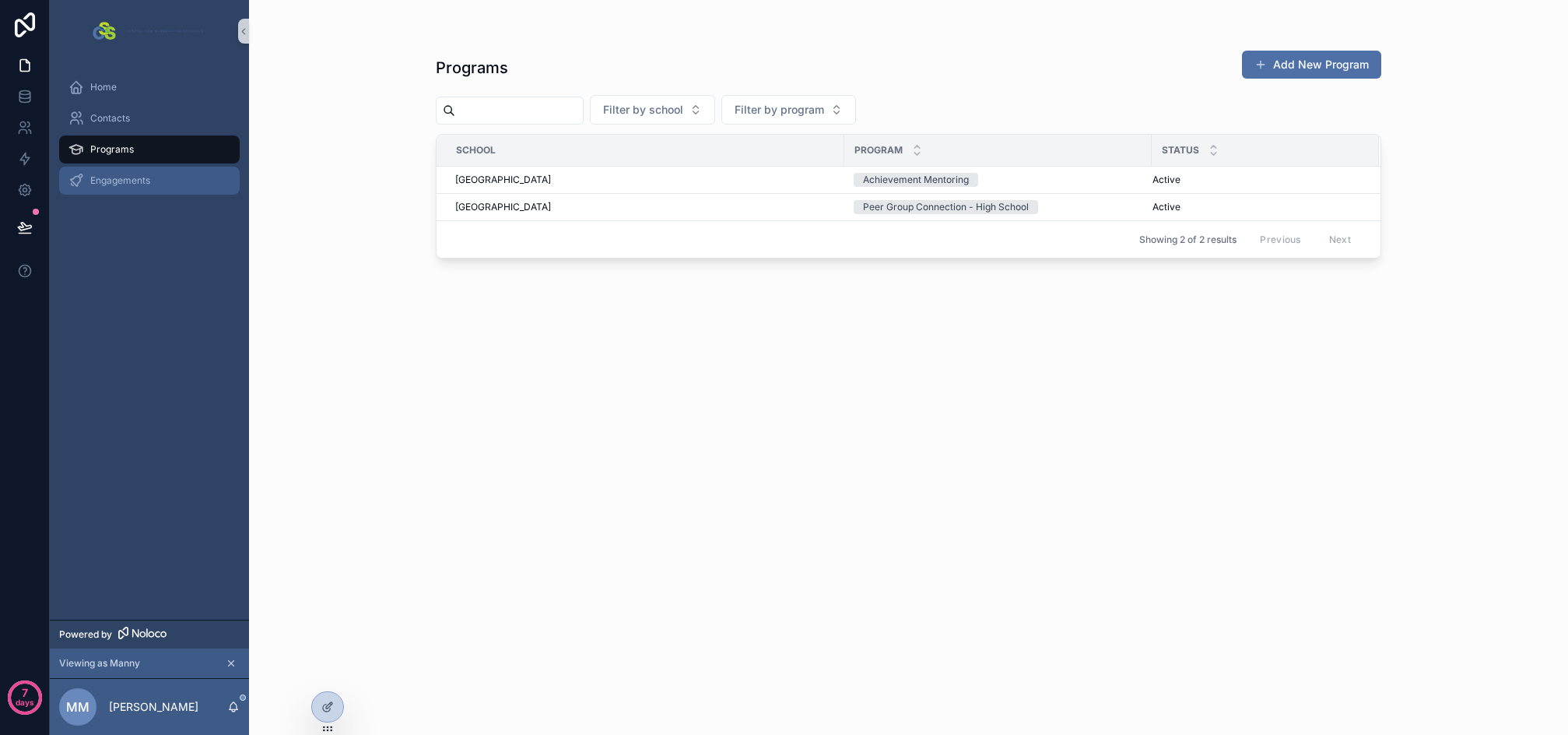
click at [133, 178] on span "Engagements" at bounding box center [120, 180] width 60 height 12
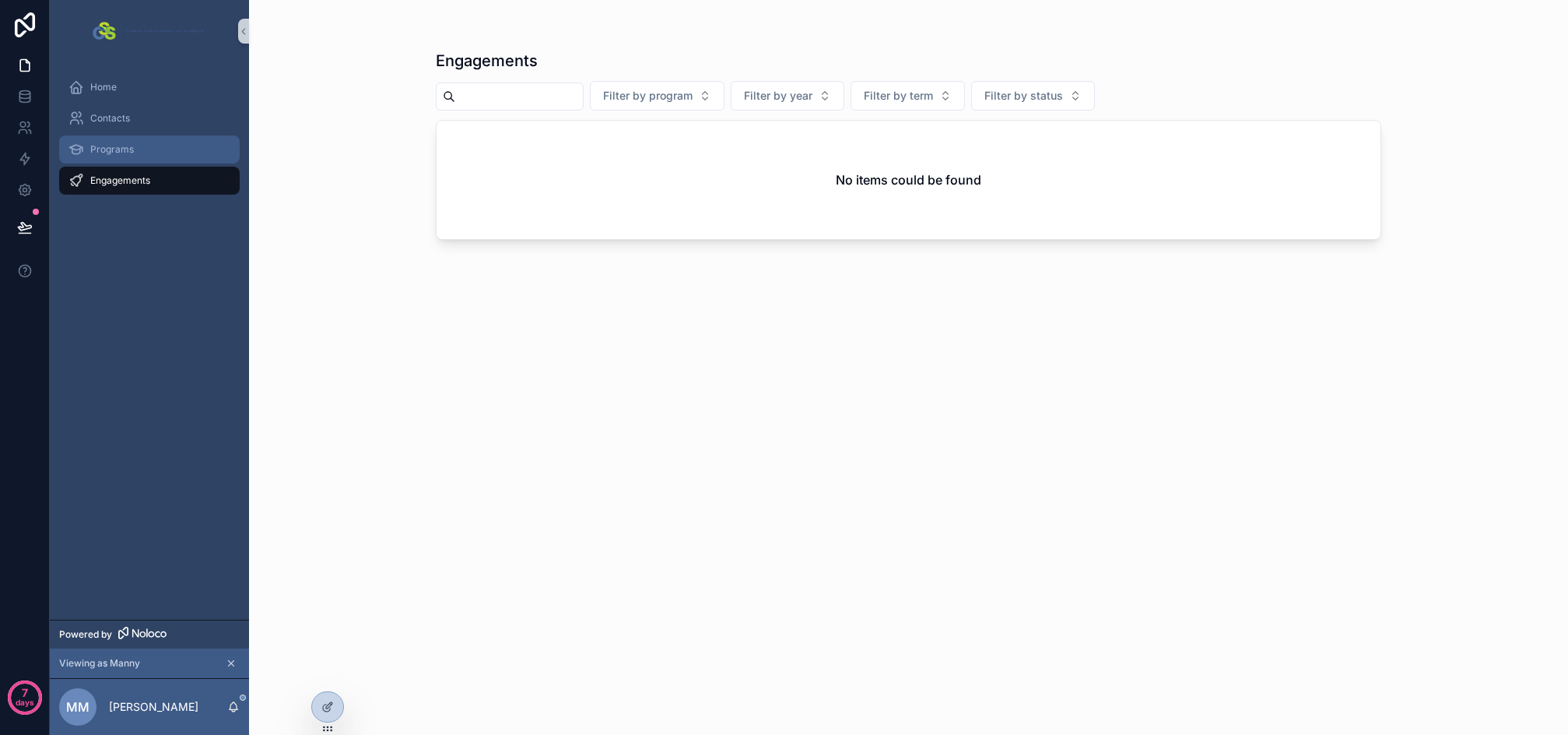
click at [130, 144] on span "Programs" at bounding box center [112, 150] width 44 height 12
